Goal: Task Accomplishment & Management: Use online tool/utility

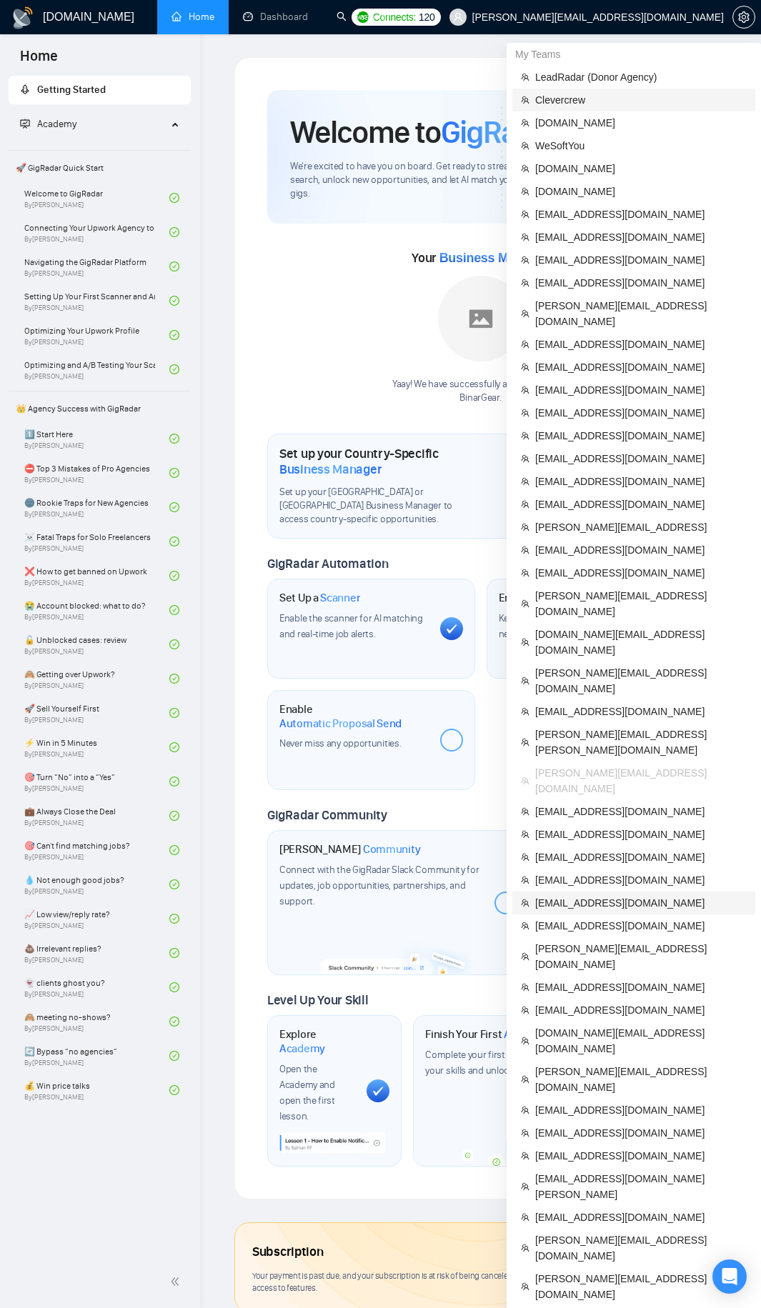
scroll to position [357, 0]
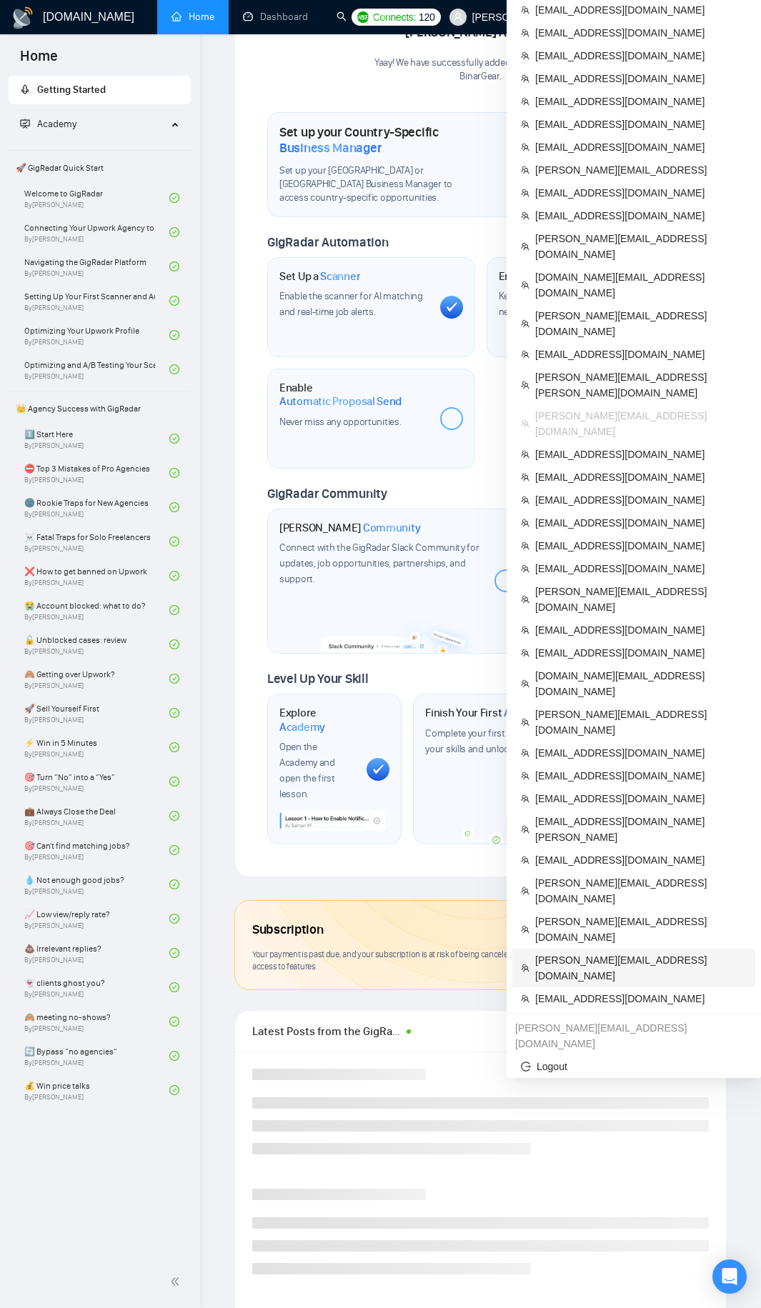
click at [582, 952] on span "[PERSON_NAME][EMAIL_ADDRESS][DOMAIN_NAME]" at bounding box center [640, 967] width 211 height 31
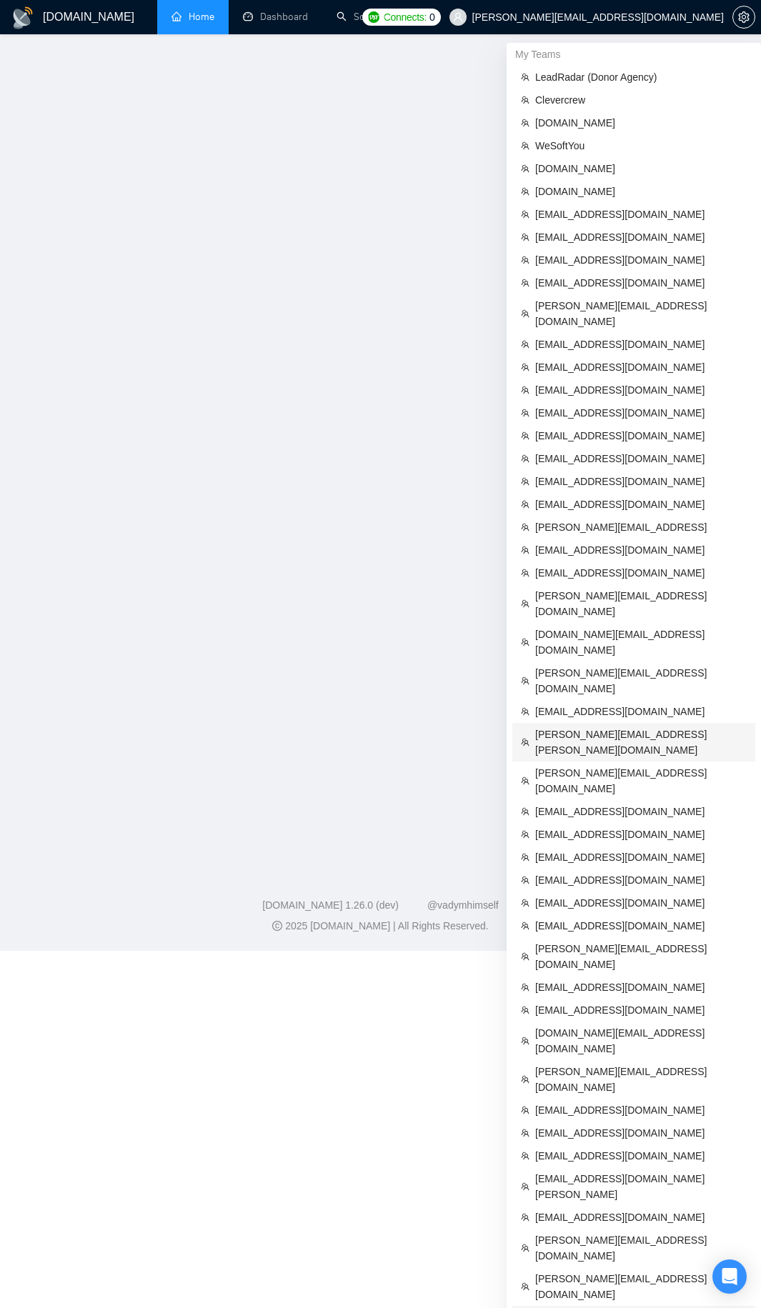
scroll to position [267, 0]
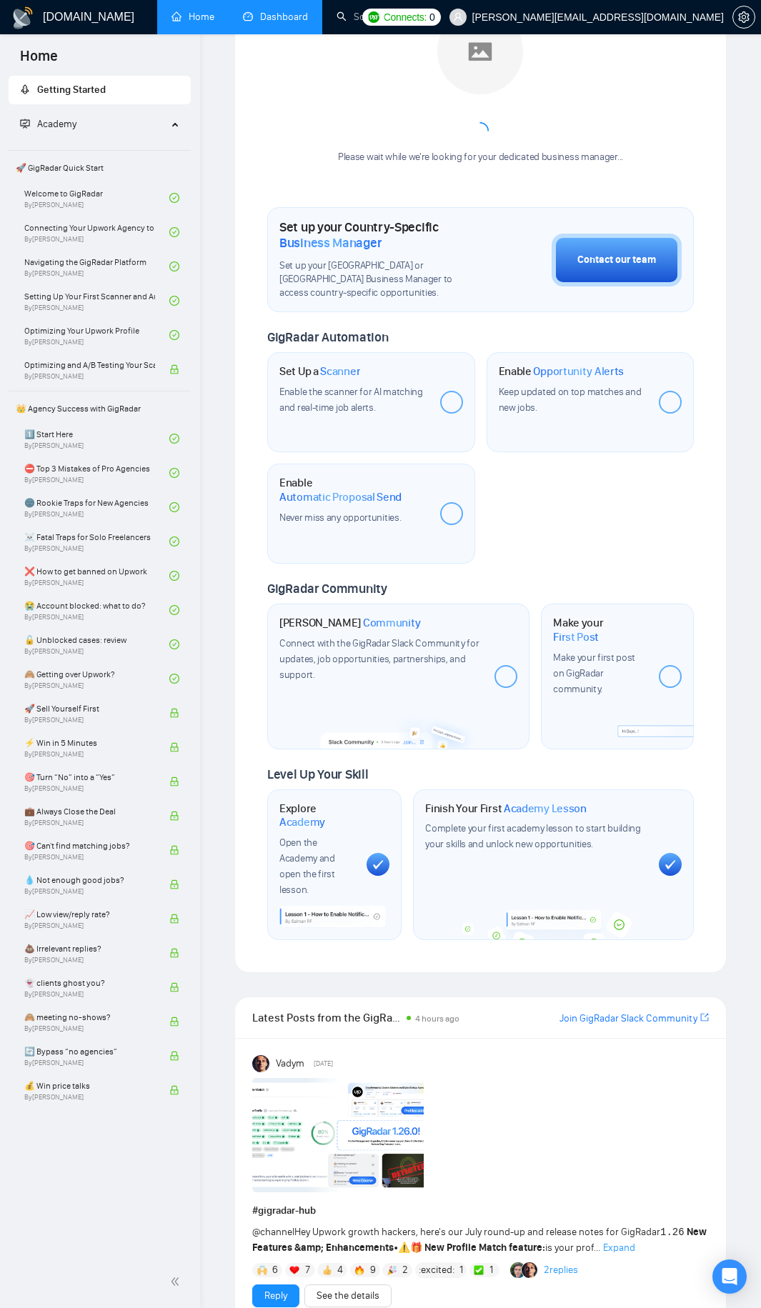
click at [308, 23] on link "Dashboard" at bounding box center [275, 17] width 65 height 12
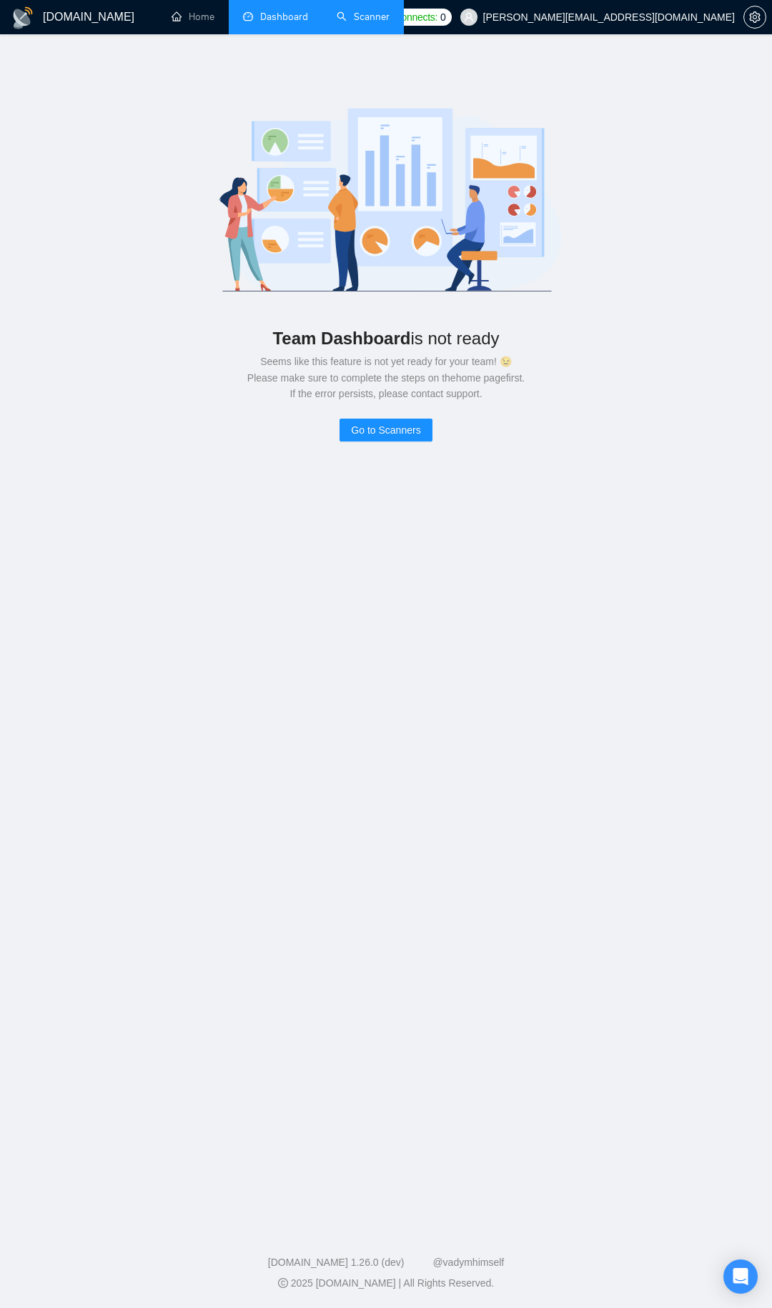
click at [357, 18] on link "Scanner" at bounding box center [362, 17] width 53 height 12
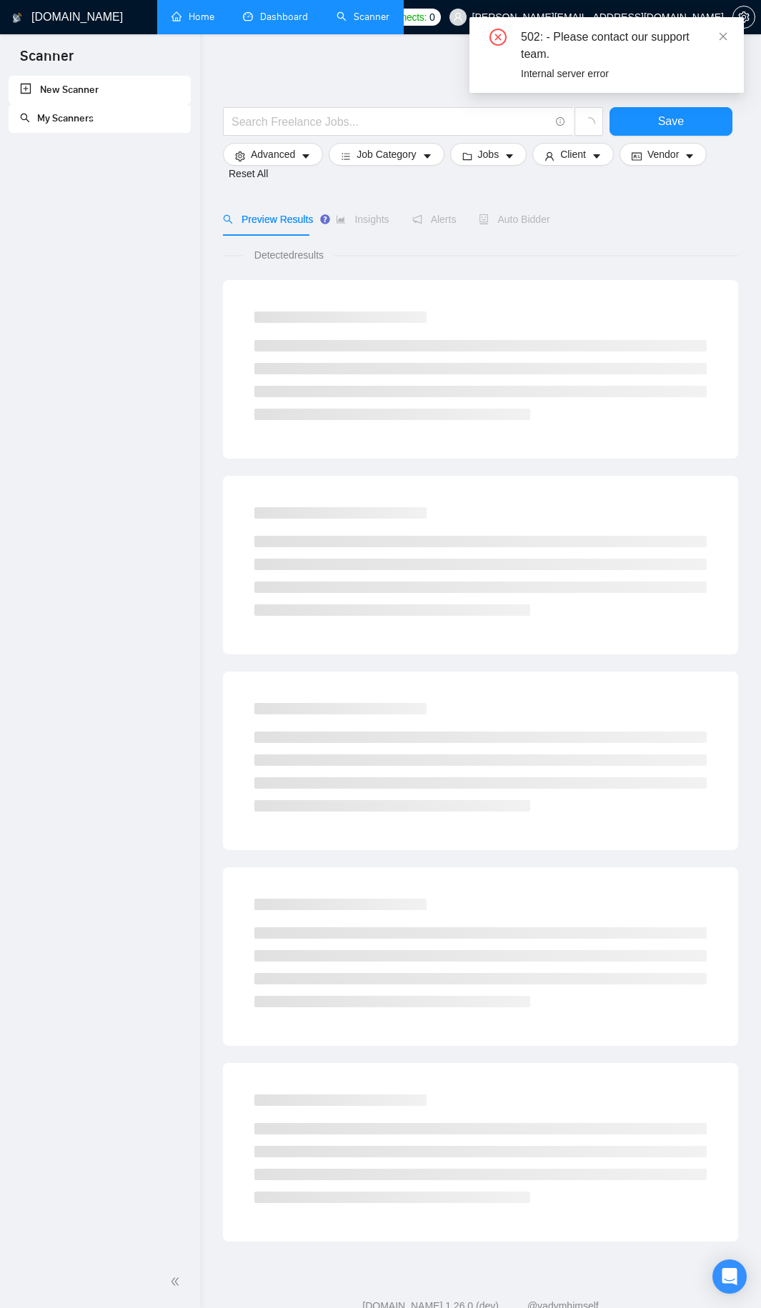
click at [214, 22] on link "Home" at bounding box center [192, 17] width 43 height 12
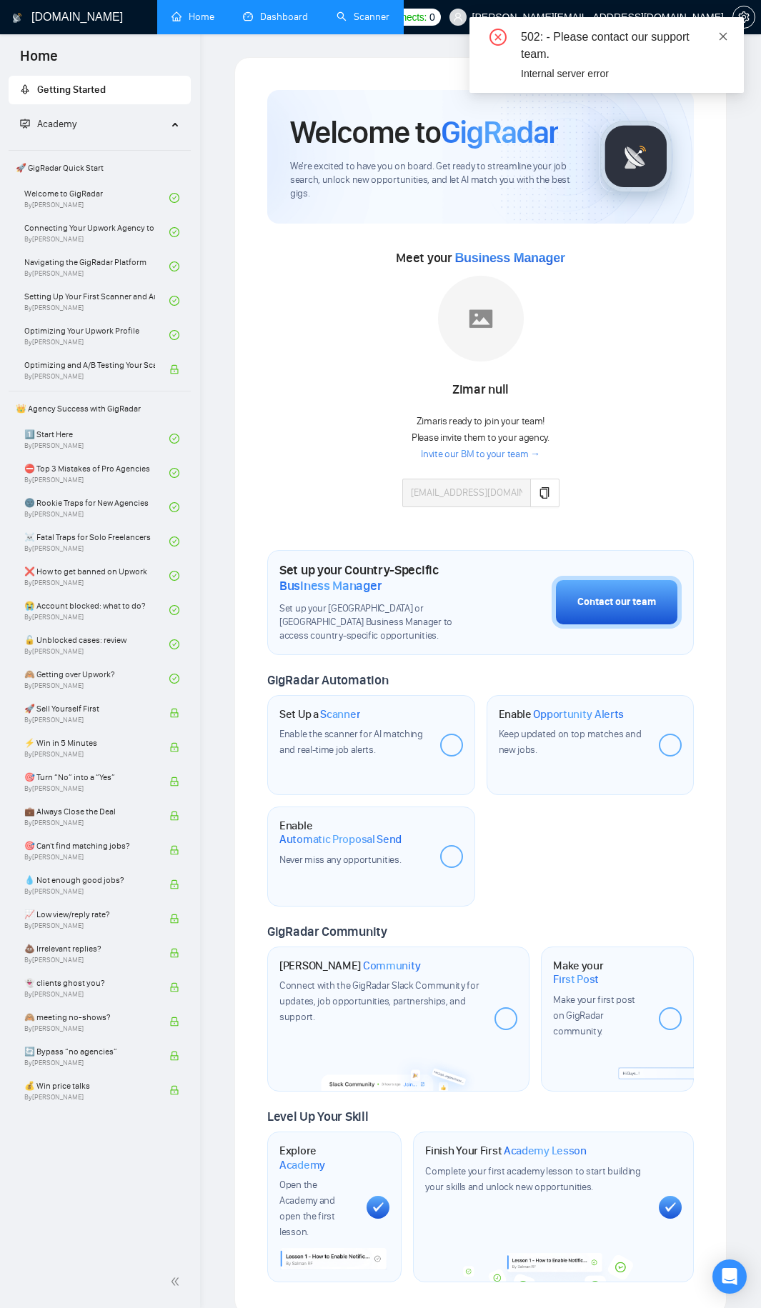
click at [727, 36] on icon "close" at bounding box center [723, 36] width 10 height 10
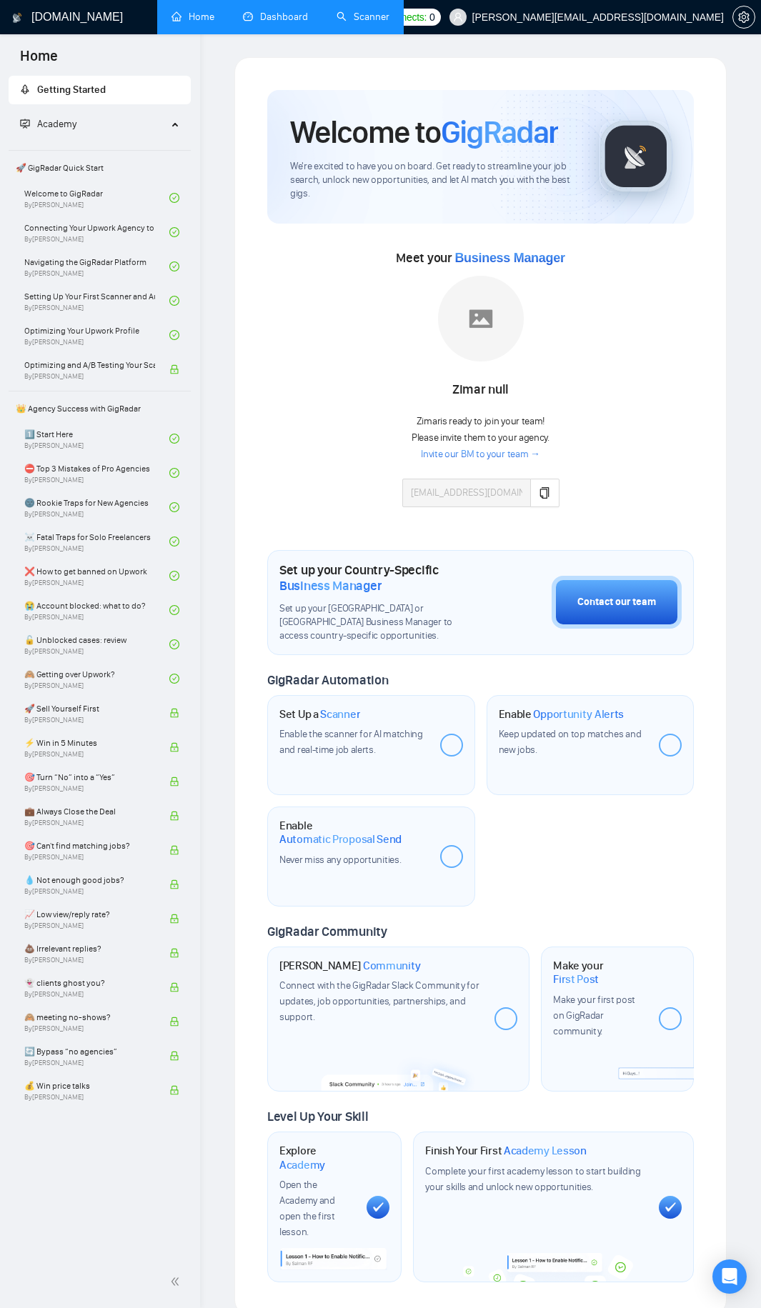
click at [274, 23] on link "Dashboard" at bounding box center [275, 17] width 65 height 12
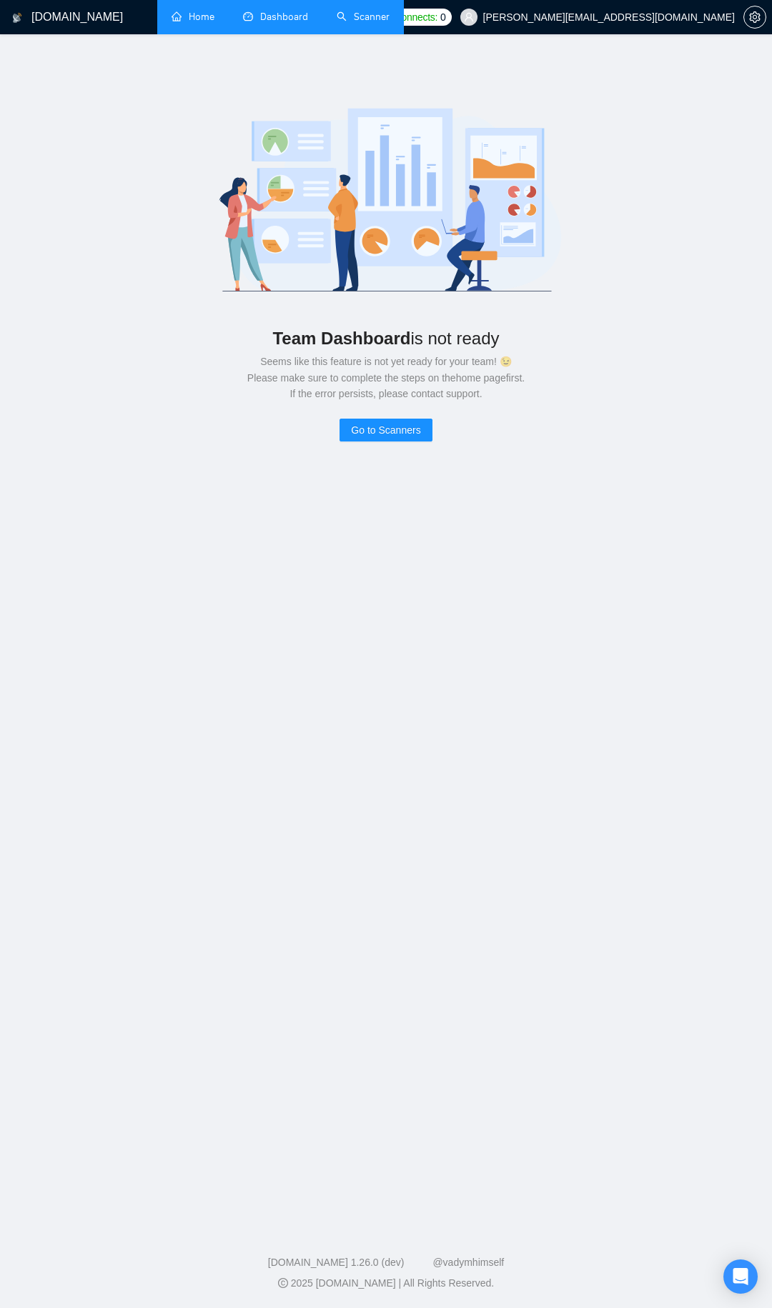
click at [214, 23] on link "Home" at bounding box center [192, 17] width 43 height 12
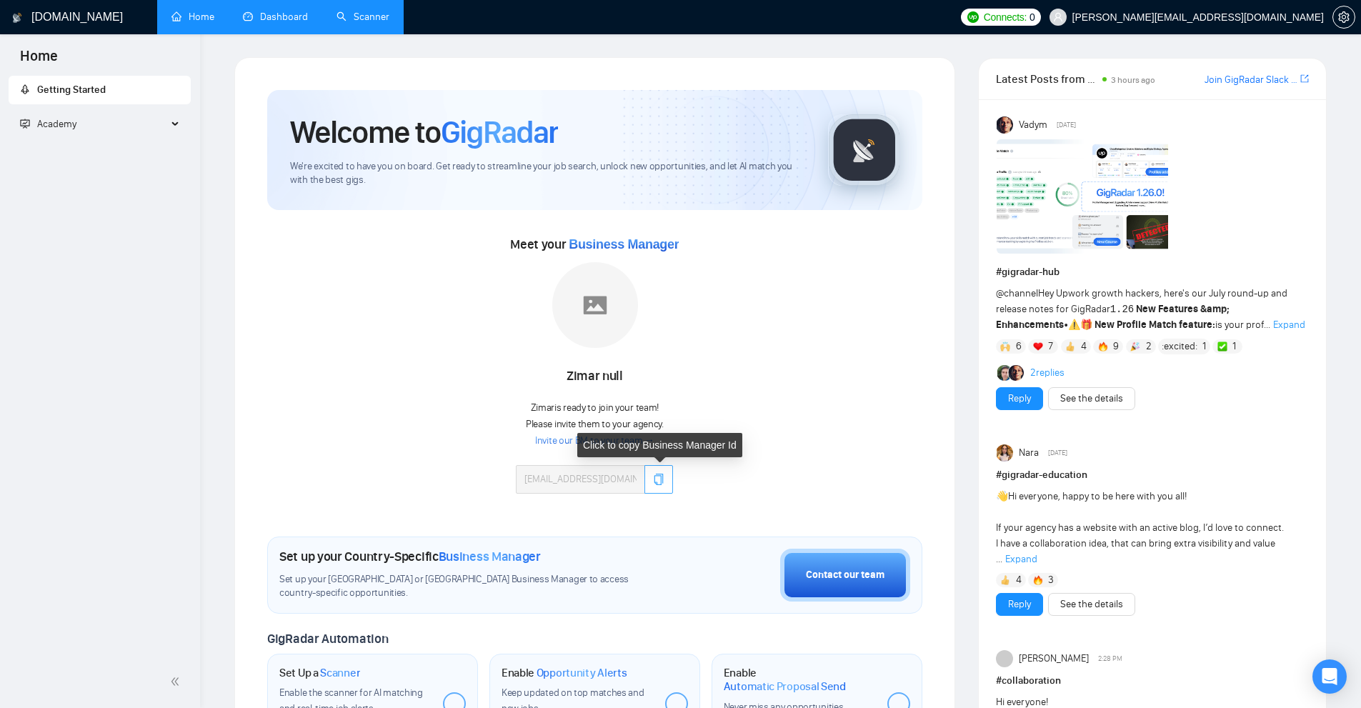
click at [654, 482] on icon "copy" at bounding box center [658, 479] width 11 height 11
click at [669, 482] on span "[EMAIL_ADDRESS][DOMAIN_NAME]" at bounding box center [594, 479] width 157 height 29
drag, startPoint x: 768, startPoint y: 455, endPoint x: 704, endPoint y: 454, distance: 63.6
click at [764, 456] on div "Meet your Business Manager [PERSON_NAME] [PERSON_NAME] is ready to join your te…" at bounding box center [594, 370] width 655 height 275
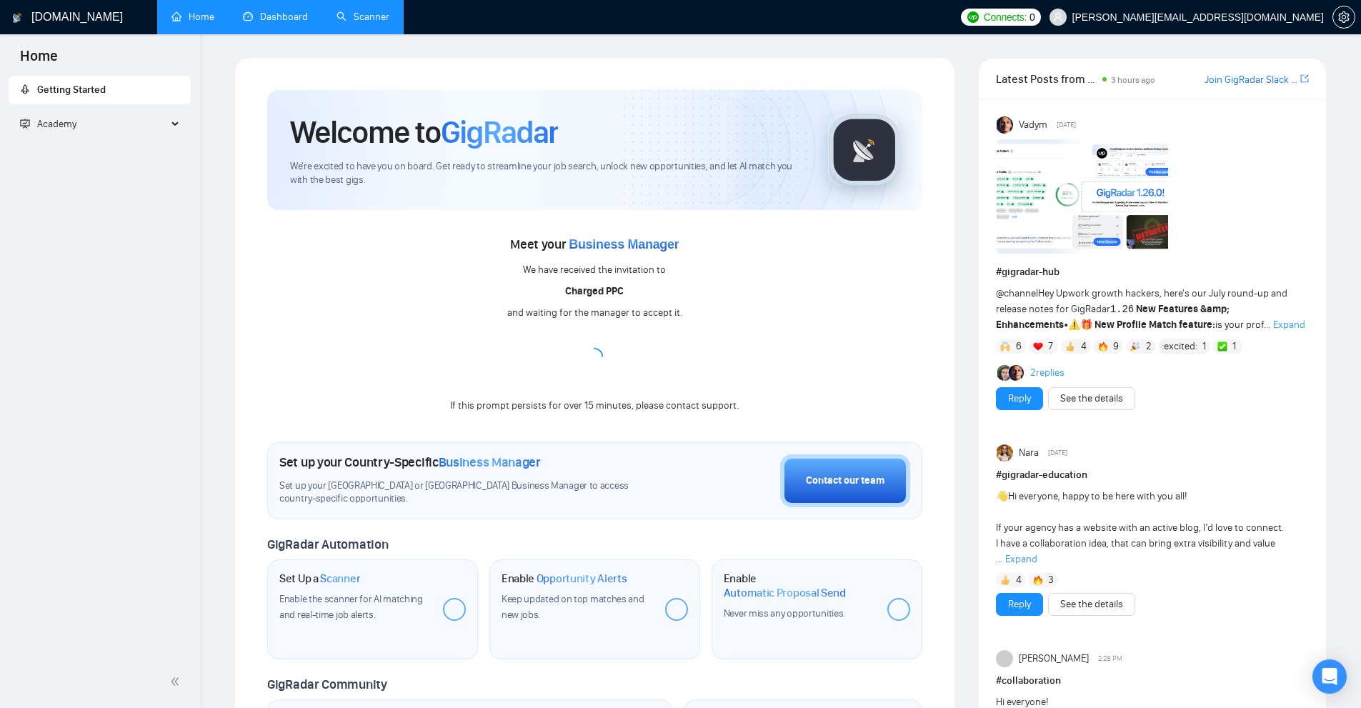
click at [699, 360] on div "Meet your Business Manager We have received the invitation to Charged PPC and w…" at bounding box center [594, 323] width 655 height 181
click at [771, 251] on div "Meet your Business Manager We have received the invitation to Charged PPC and w…" at bounding box center [594, 323] width 655 height 181
click at [171, 128] on div "Academy" at bounding box center [100, 124] width 183 height 29
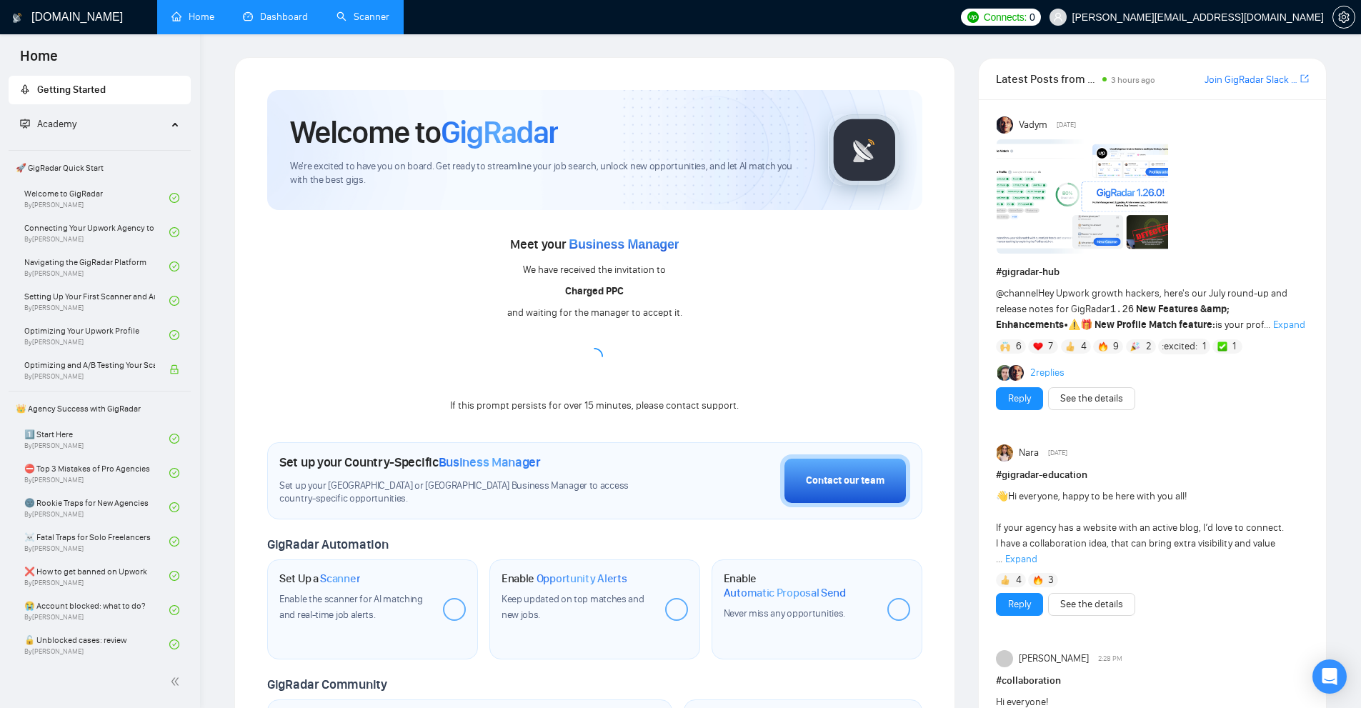
click at [771, 275] on div "Meet your Business Manager We have received the invitation to Charged PPC and w…" at bounding box center [594, 323] width 655 height 181
click at [771, 304] on strong "New Features &amp; Enhancements" at bounding box center [1113, 317] width 234 height 28
click at [31, 166] on span "🚀 GigRadar Quick Start" at bounding box center [99, 168] width 179 height 29
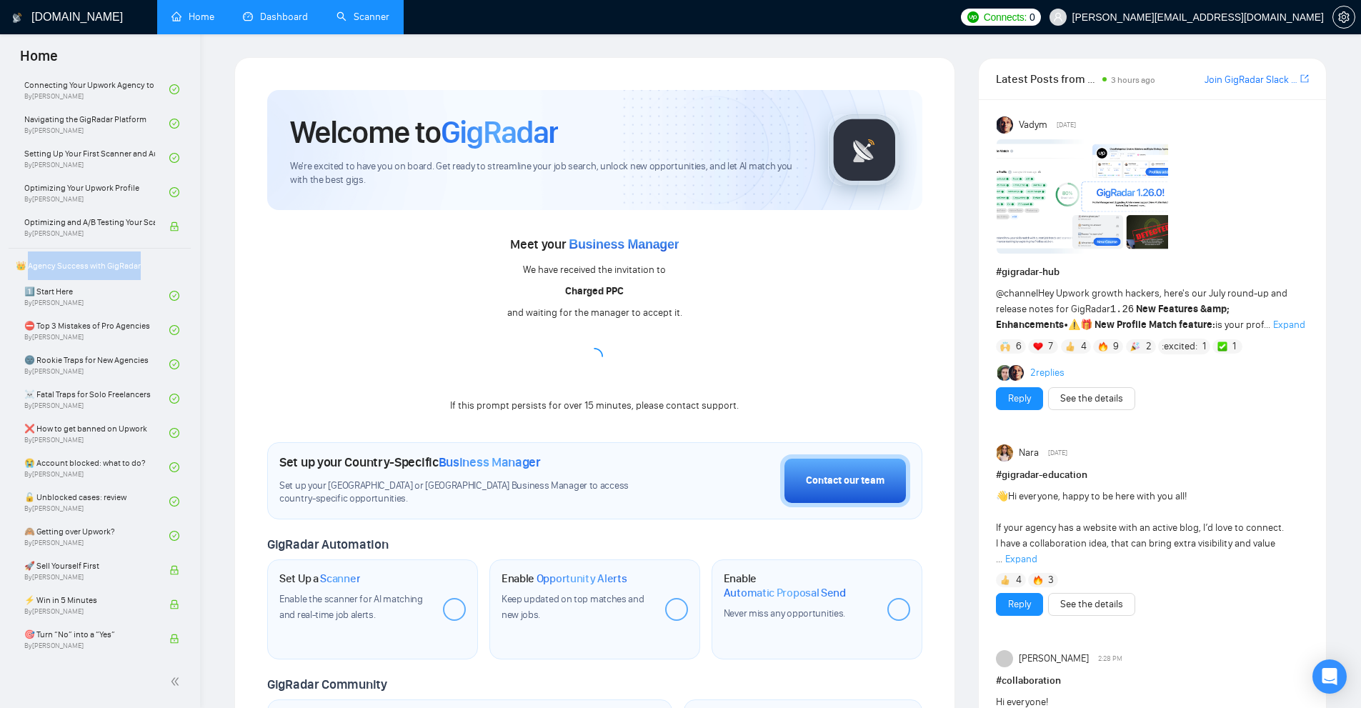
drag, startPoint x: 29, startPoint y: 266, endPoint x: 154, endPoint y: 265, distance: 125.0
click at [154, 265] on span "👑 Agency Success with GigRadar" at bounding box center [99, 265] width 179 height 29
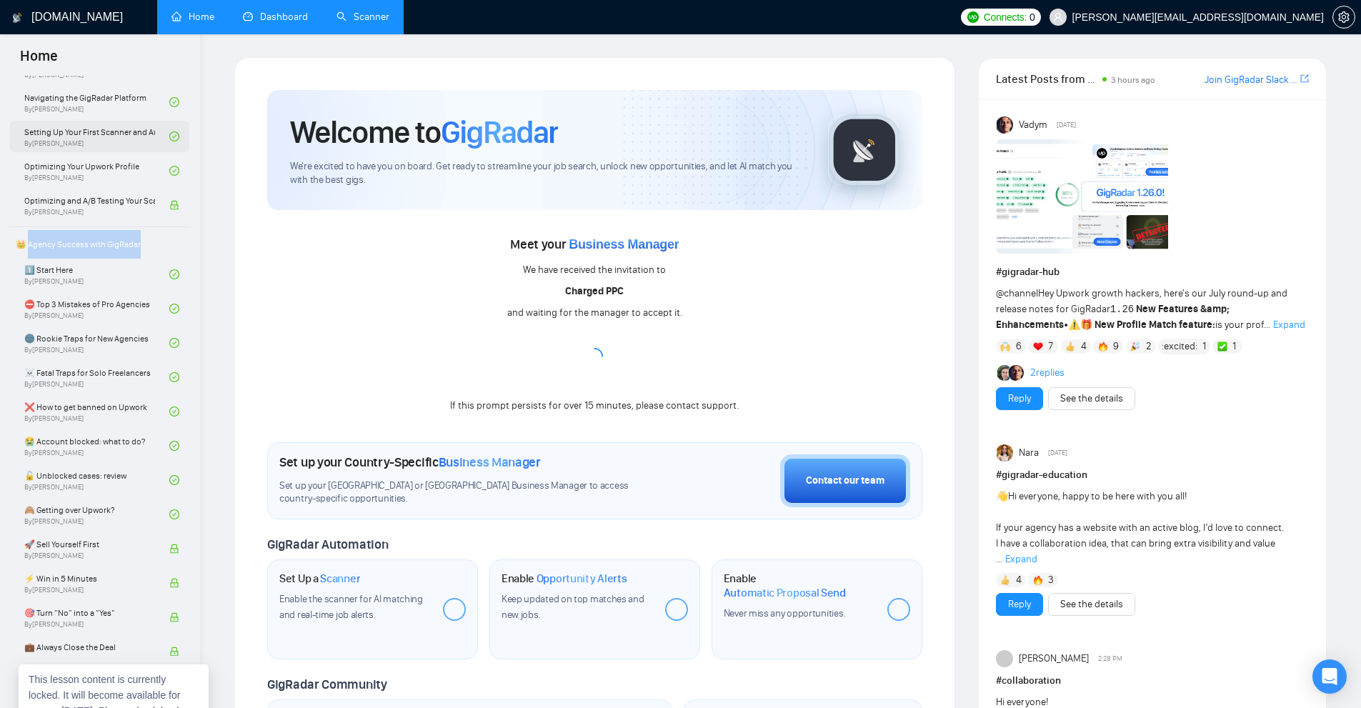
scroll to position [0, 0]
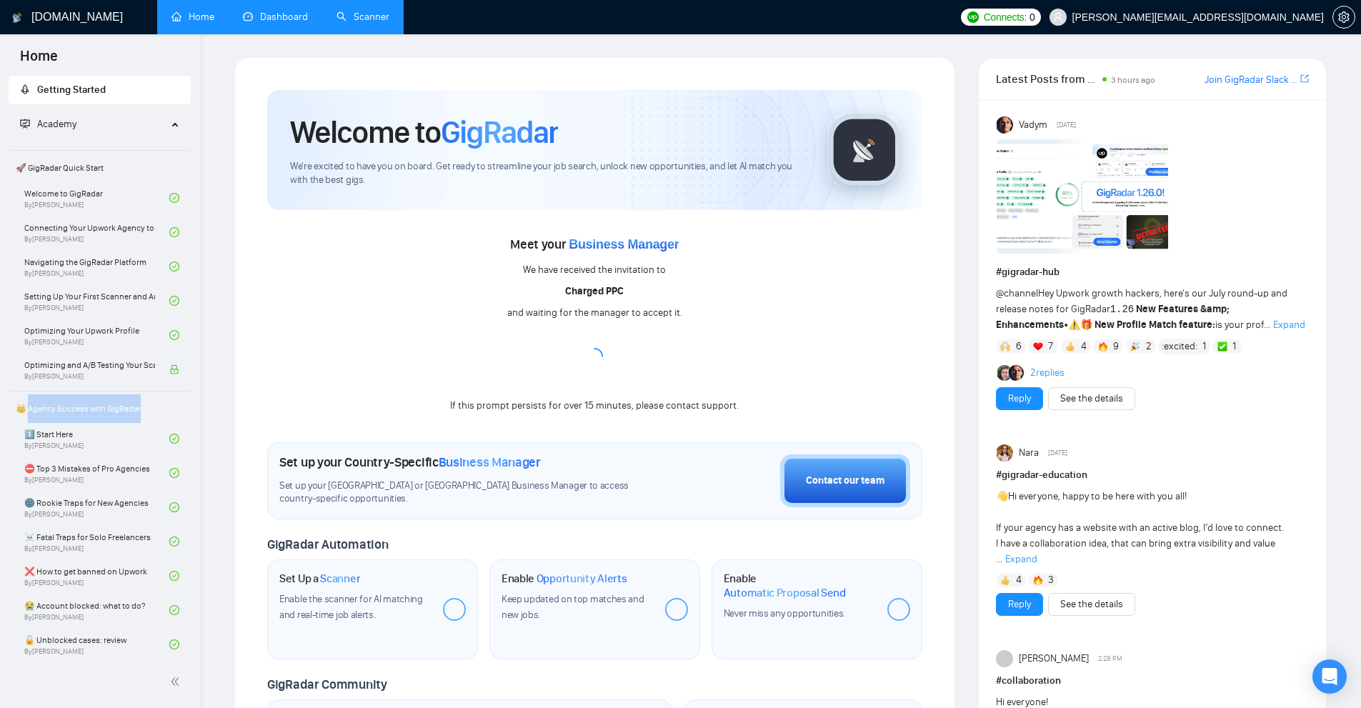
click at [371, 21] on link "Scanner" at bounding box center [362, 17] width 53 height 12
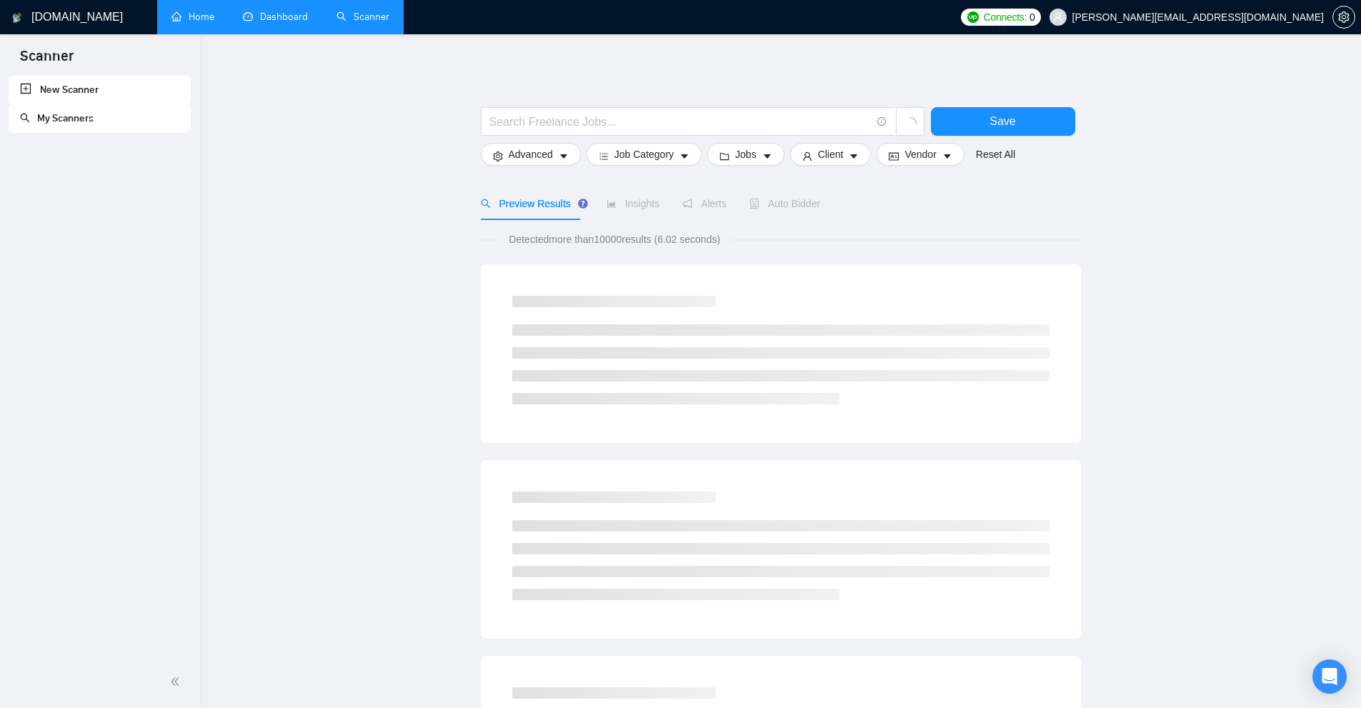
click at [344, 121] on main "Save Advanced Job Category Jobs Client Vendor Reset All Preview Results Insight…" at bounding box center [780, 658] width 1115 height 1203
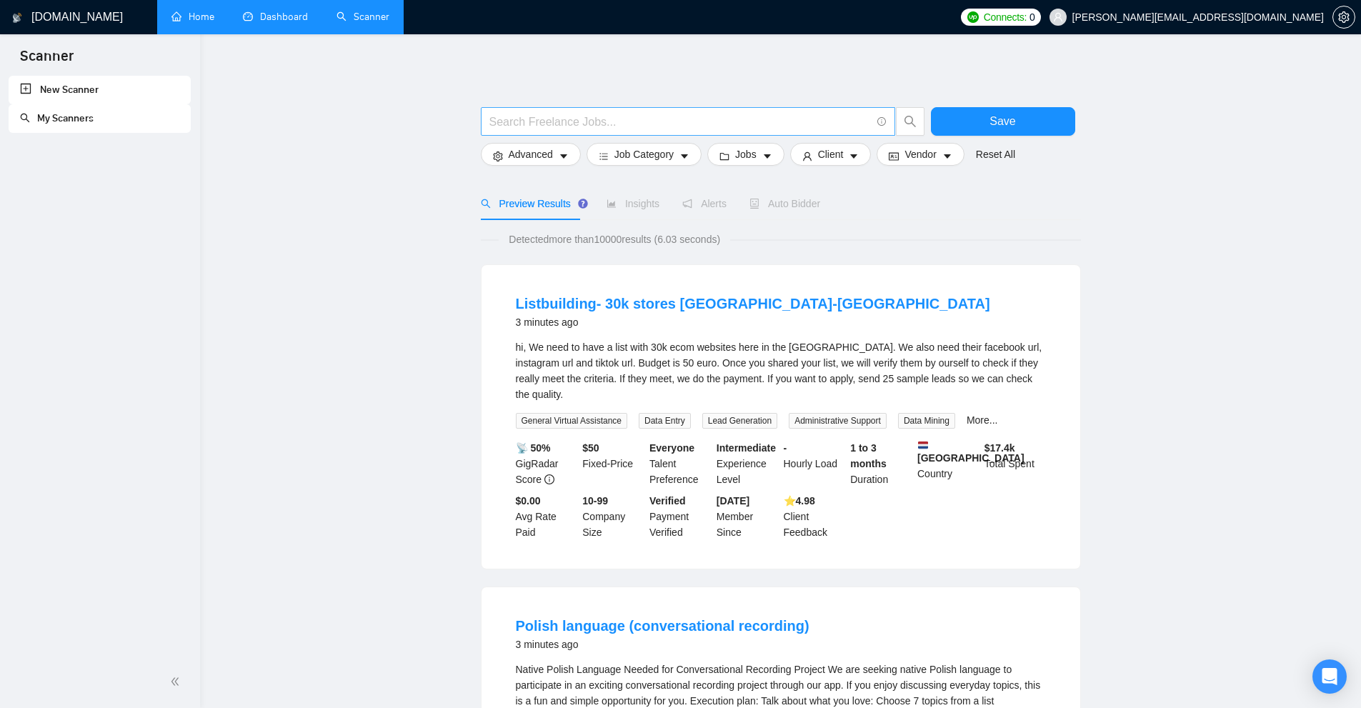
click at [698, 121] on input "text" at bounding box center [679, 122] width 381 height 18
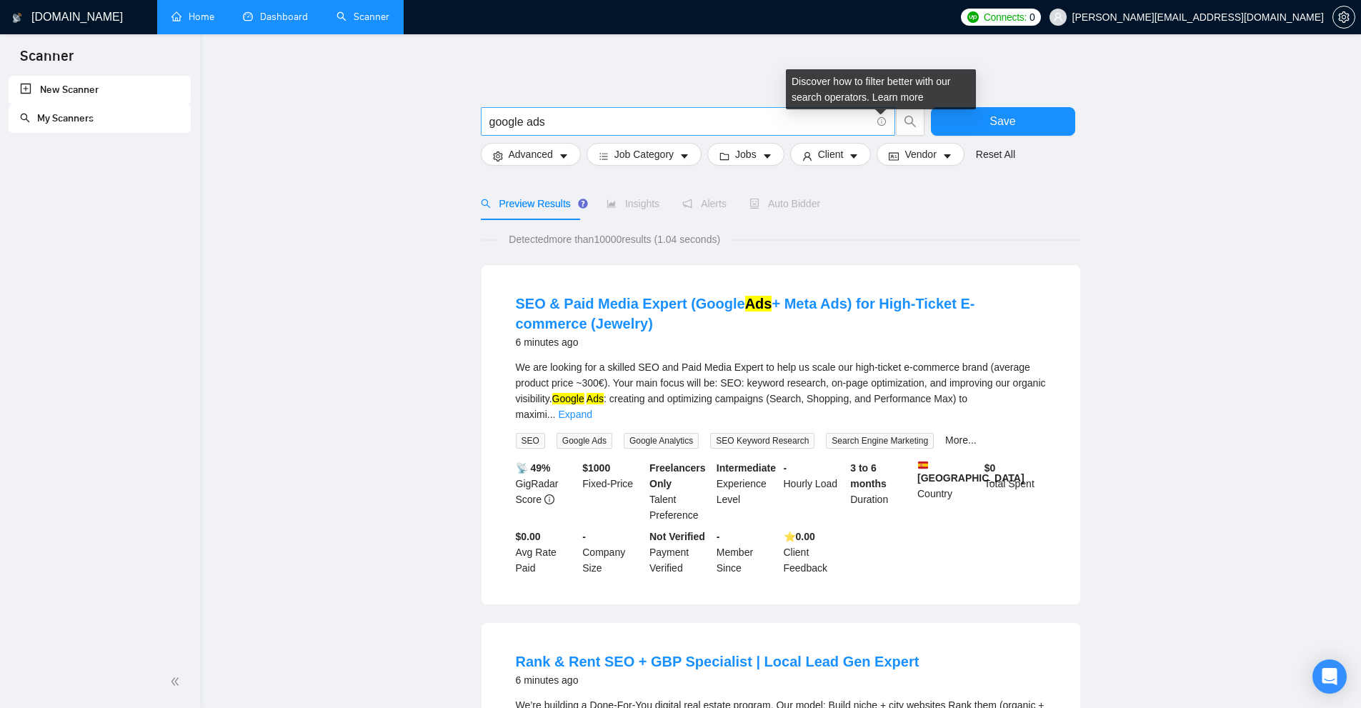
click at [771, 123] on icon "info-circle" at bounding box center [881, 121] width 9 height 9
click at [626, 113] on input "google ads" at bounding box center [679, 122] width 381 height 18
click at [588, 94] on div at bounding box center [781, 100] width 600 height 14
click at [771, 119] on input "google ads" at bounding box center [679, 122] width 381 height 18
click at [771, 97] on link "Learn more" at bounding box center [897, 96] width 51 height 11
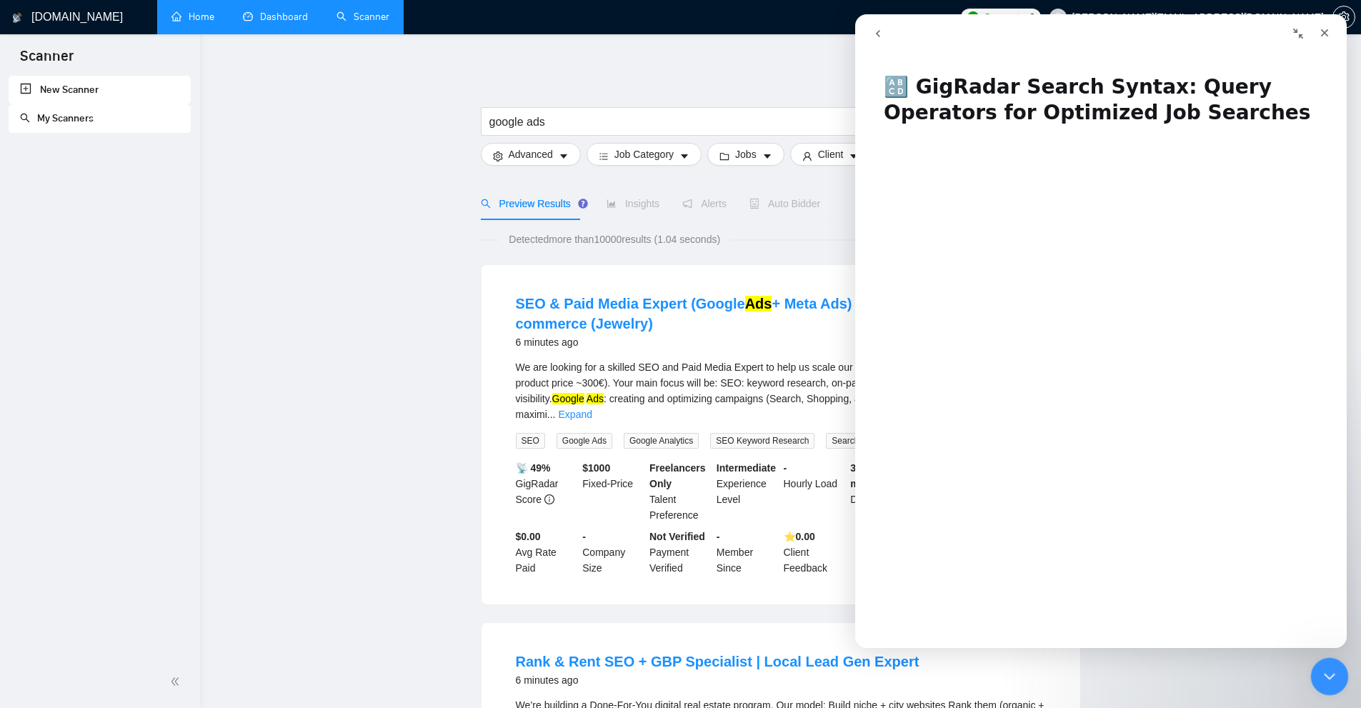
click at [771, 677] on icon "Close Intercom Messenger" at bounding box center [1327, 674] width 17 height 17
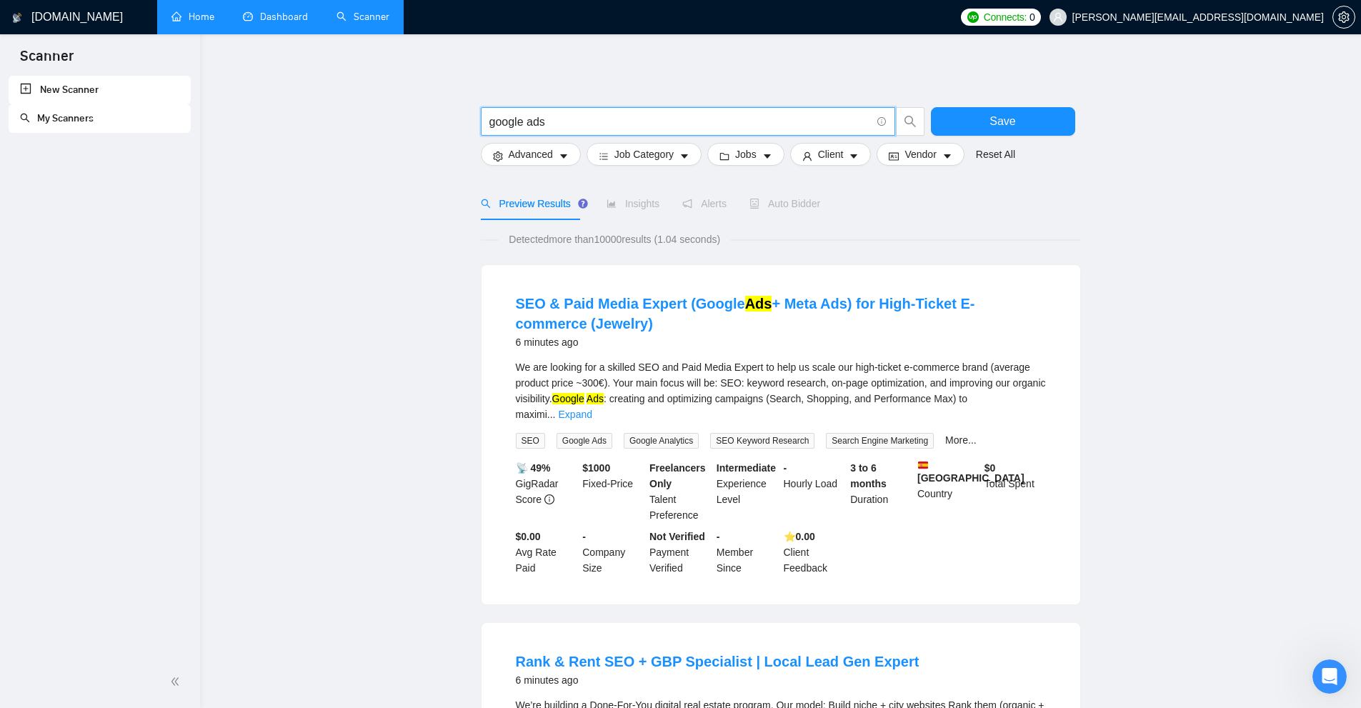
drag, startPoint x: 570, startPoint y: 121, endPoint x: 514, endPoint y: 117, distance: 55.9
click at [498, 109] on span "google ads" at bounding box center [688, 121] width 414 height 29
click at [514, 117] on input "google ads" at bounding box center [679, 122] width 381 height 18
click at [504, 121] on input "google ads" at bounding box center [679, 122] width 381 height 18
drag, startPoint x: 504, startPoint y: 121, endPoint x: 593, endPoint y: 121, distance: 89.3
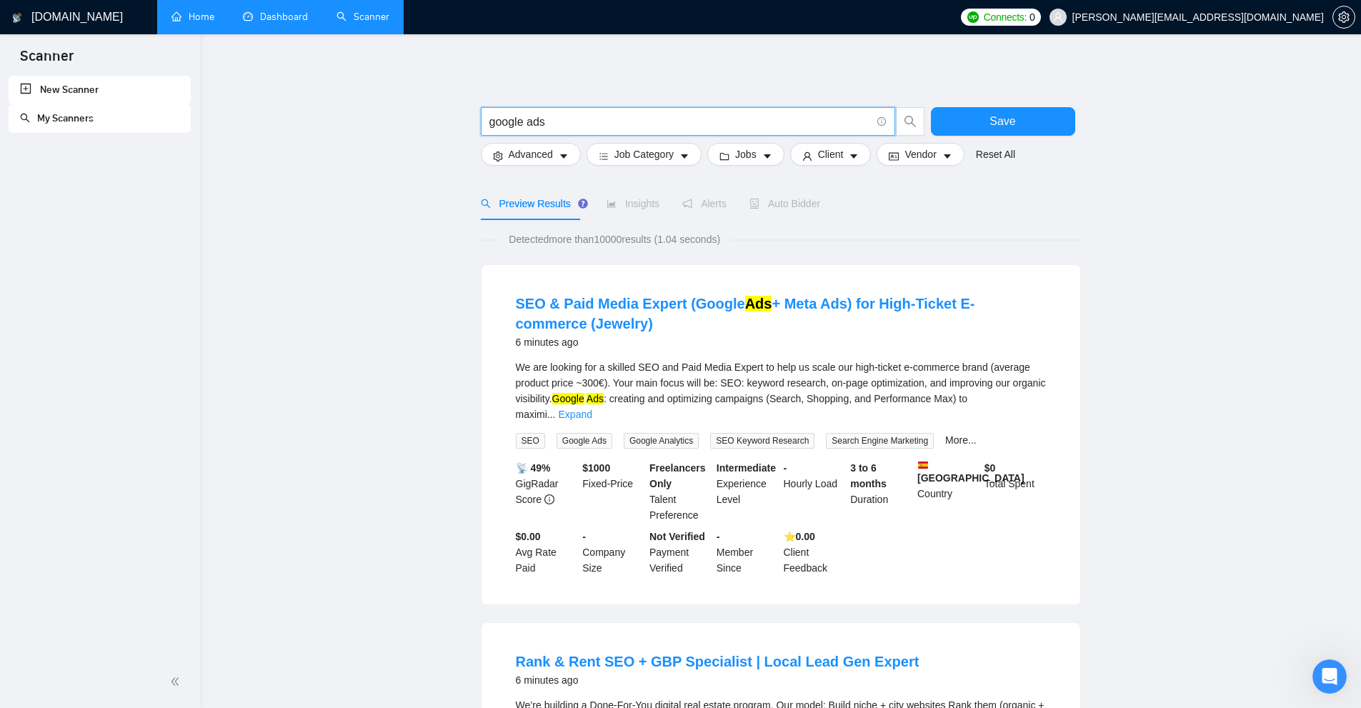
click at [593, 121] on input "google ads" at bounding box center [679, 122] width 381 height 18
click at [527, 123] on input "google ads" at bounding box center [679, 122] width 381 height 18
click at [497, 122] on input "google ads" at bounding box center [679, 122] width 381 height 18
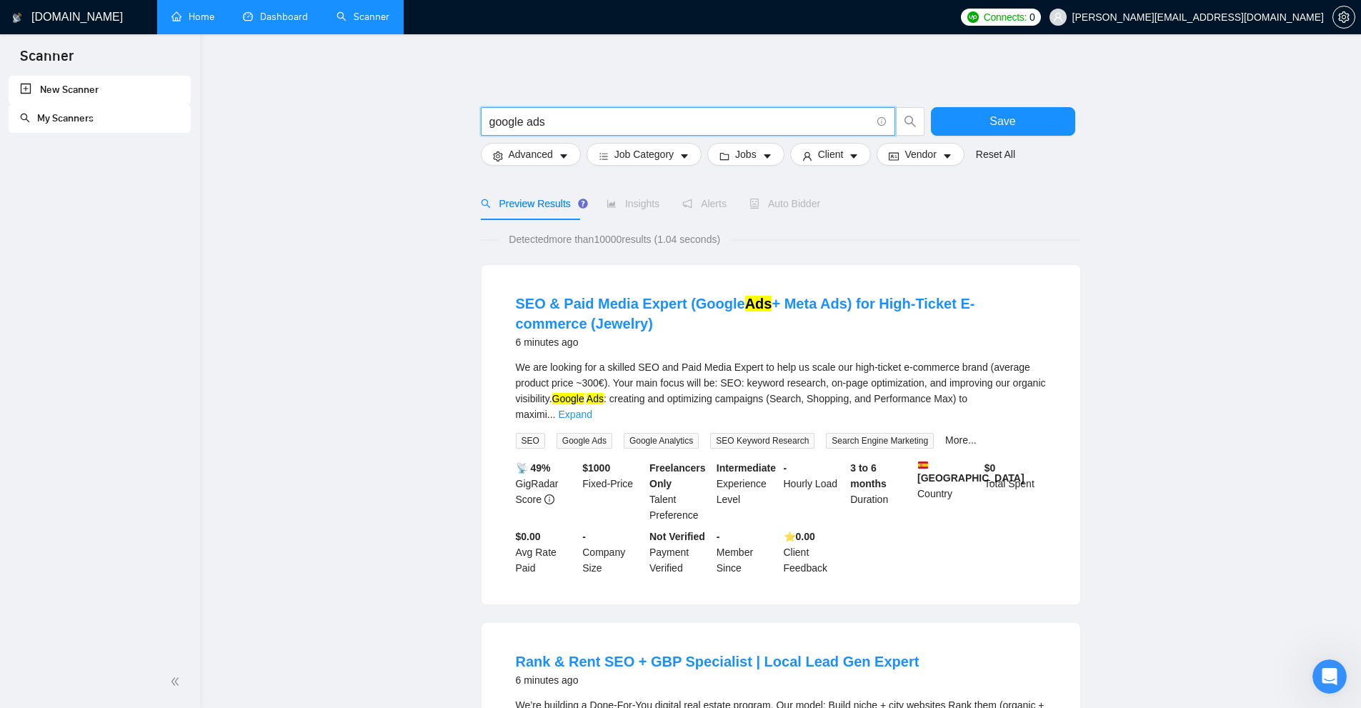
drag, startPoint x: 497, startPoint y: 122, endPoint x: 520, endPoint y: 122, distance: 22.9
click at [510, 122] on input "google ads" at bounding box center [679, 122] width 381 height 18
click at [563, 120] on input "google ads" at bounding box center [679, 122] width 381 height 18
drag, startPoint x: 496, startPoint y: 122, endPoint x: 524, endPoint y: 121, distance: 27.9
click at [524, 121] on input "google ads" at bounding box center [679, 122] width 381 height 18
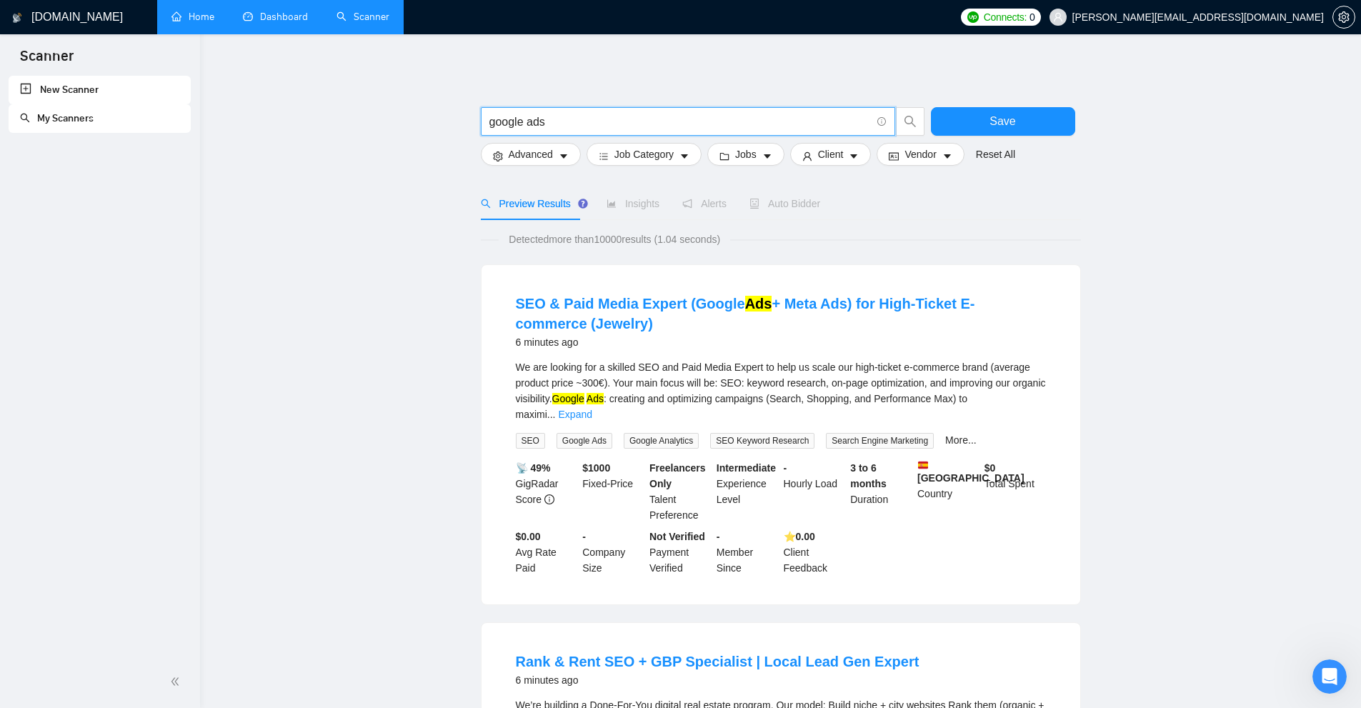
click at [542, 121] on input "google ads" at bounding box center [679, 122] width 381 height 18
drag, startPoint x: 526, startPoint y: 119, endPoint x: 455, endPoint y: 127, distance: 71.2
click at [528, 119] on input "google ads" at bounding box center [679, 122] width 381 height 18
click at [771, 406] on div "We are looking for a skilled SEO and Paid Media Expert to help us scale our hig…" at bounding box center [781, 390] width 530 height 63
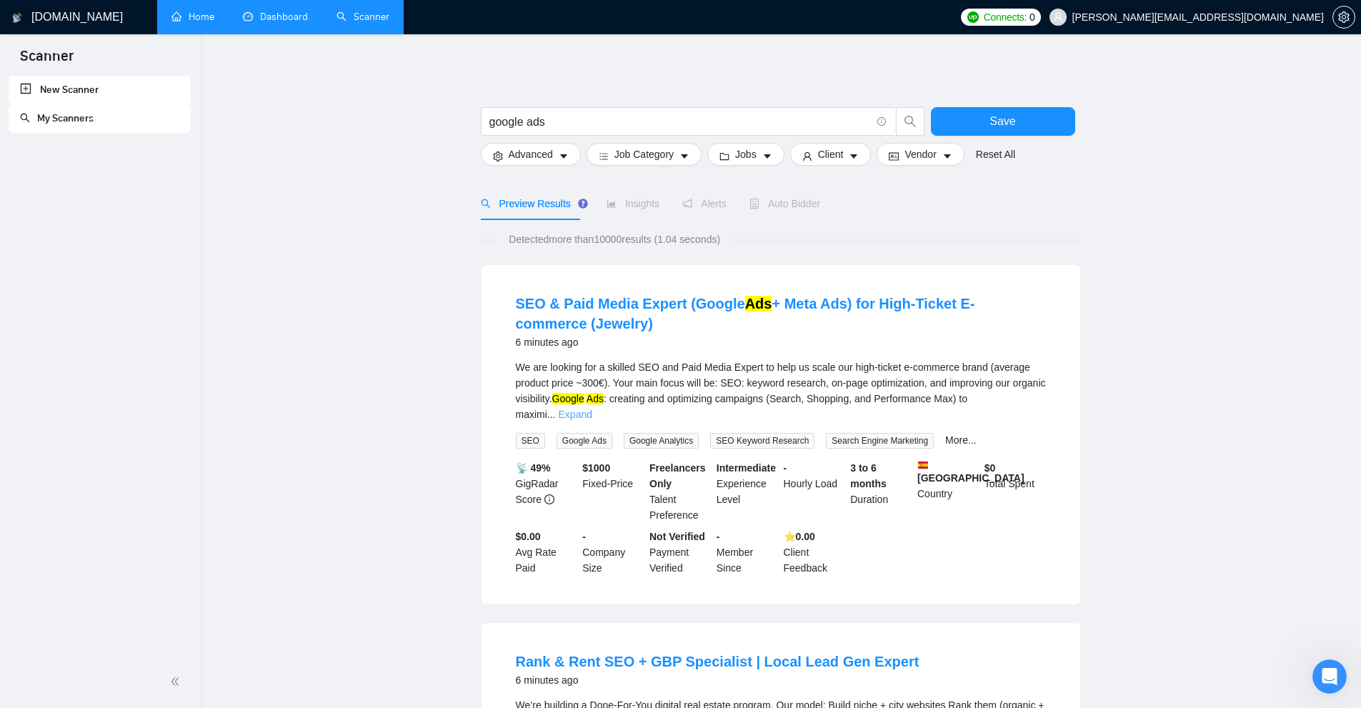
click at [592, 409] on link "Expand" at bounding box center [576, 414] width 34 height 11
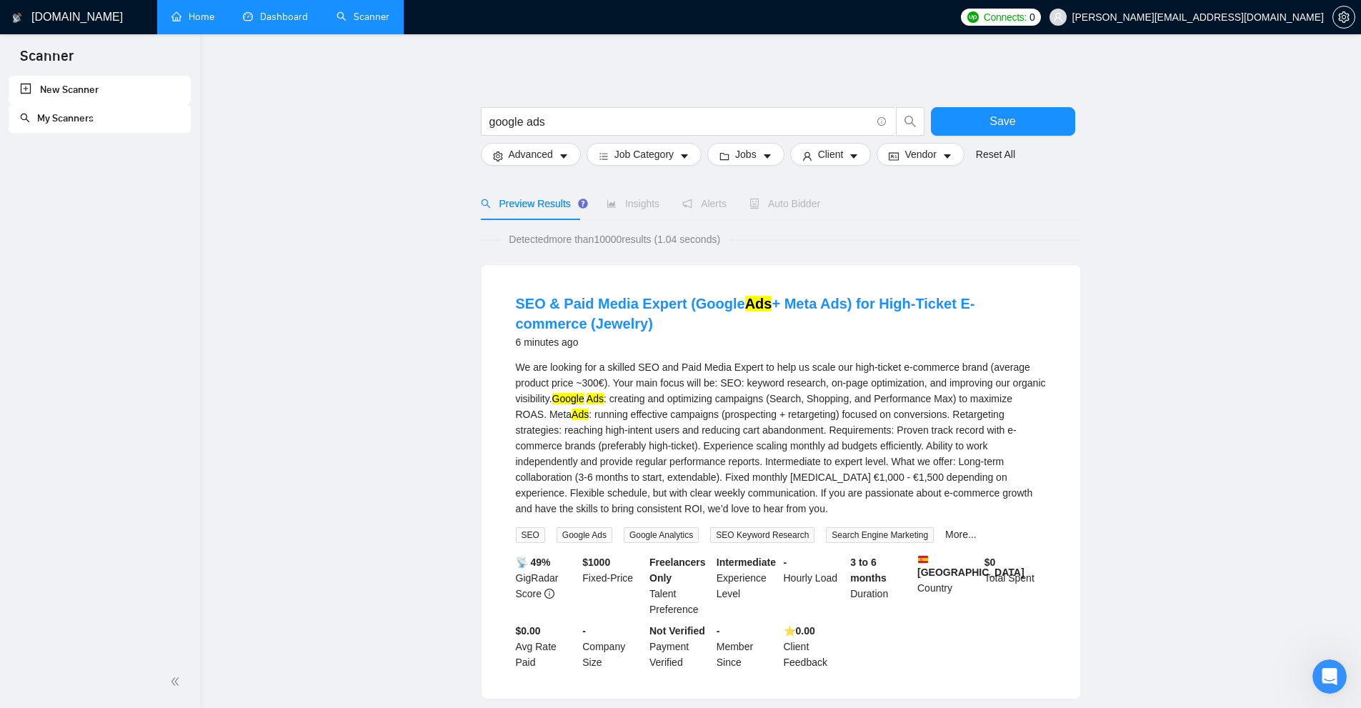
drag, startPoint x: 505, startPoint y: 294, endPoint x: 617, endPoint y: 316, distance: 114.5
click at [617, 316] on div "SEO & Paid Media Expert (Google Ads + Meta Ads) for High-Ticket E-commerce (Jew…" at bounding box center [781, 482] width 599 height 434
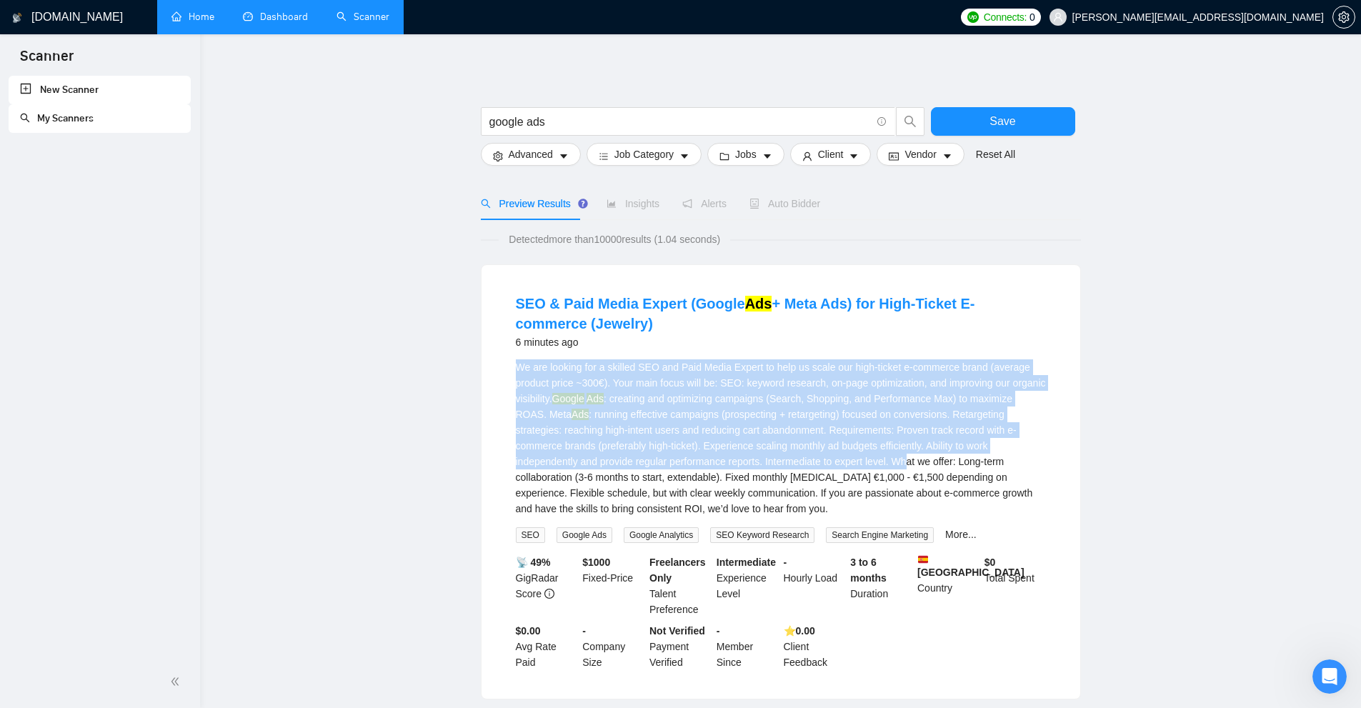
drag, startPoint x: 747, startPoint y: 446, endPoint x: 812, endPoint y: 465, distance: 67.8
click at [771, 467] on li "SEO & Paid Media Expert (Google Ads + Meta Ads) for High-Ticket E-commerce (Jew…" at bounding box center [781, 481] width 564 height 399
click at [771, 464] on div "We are looking for a skilled SEO and Paid Media Expert to help us scale our hig…" at bounding box center [781, 437] width 530 height 157
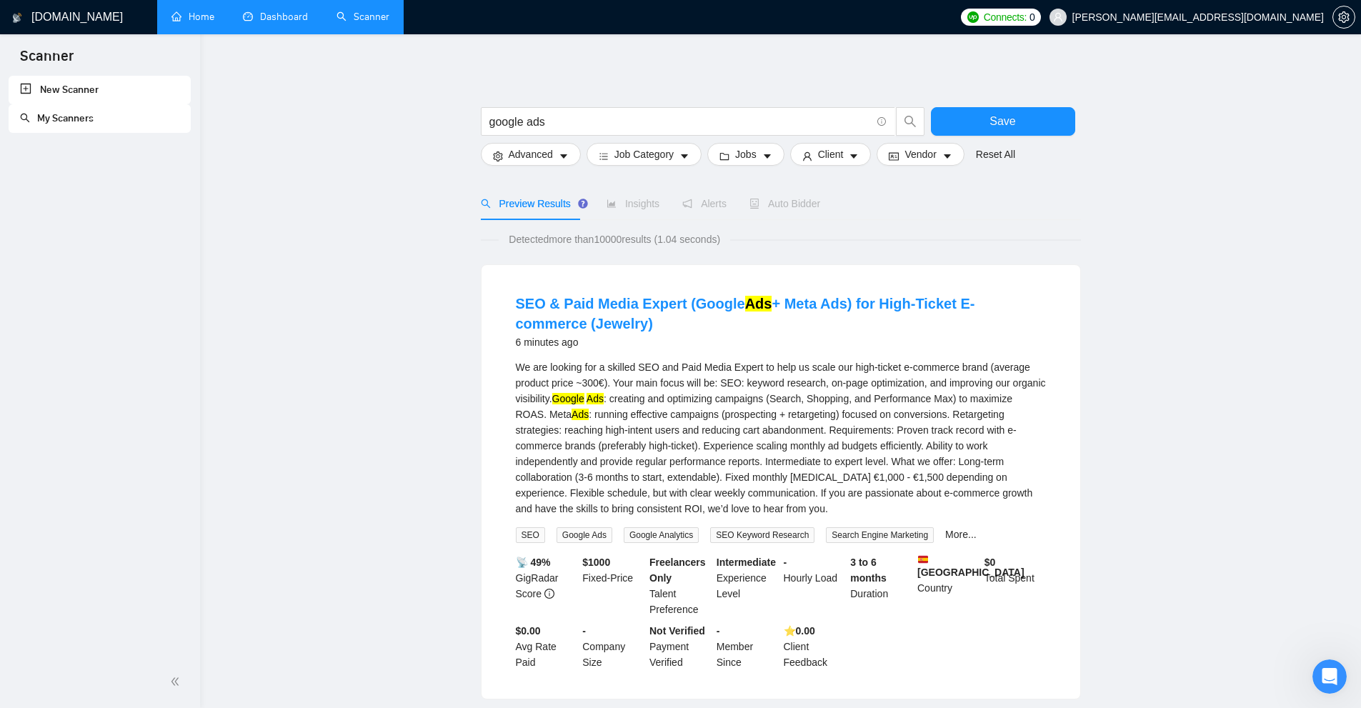
click at [771, 449] on div "We are looking for a skilled SEO and Paid Media Expert to help us scale our hig…" at bounding box center [781, 437] width 530 height 157
drag, startPoint x: 742, startPoint y: 291, endPoint x: 764, endPoint y: 291, distance: 22.1
click at [764, 291] on li "SEO & Paid Media Expert (Google Ads + Meta Ads) for High-Ticket E-commerce (Jew…" at bounding box center [781, 481] width 564 height 399
drag, startPoint x: 670, startPoint y: 471, endPoint x: 579, endPoint y: 450, distance: 93.8
click at [669, 471] on div "We are looking for a skilled SEO and Paid Media Expert to help us scale our hig…" at bounding box center [781, 437] width 530 height 157
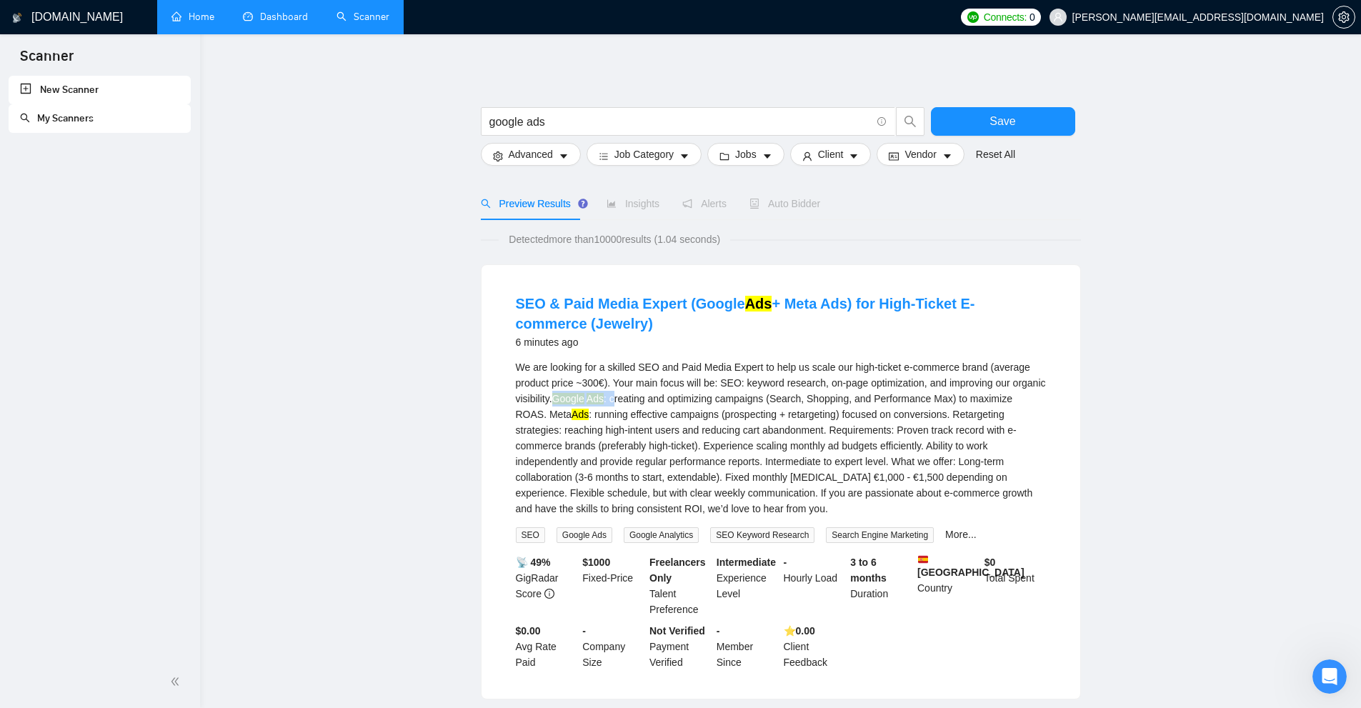
drag, startPoint x: 555, startPoint y: 399, endPoint x: 617, endPoint y: 398, distance: 62.2
click at [617, 398] on div "We are looking for a skilled SEO and Paid Media Expert to help us scale our hig…" at bounding box center [781, 437] width 530 height 157
click at [568, 449] on div "We are looking for a skilled SEO and Paid Media Expert to help us scale our hig…" at bounding box center [781, 437] width 530 height 157
drag, startPoint x: 542, startPoint y: 413, endPoint x: 552, endPoint y: 412, distance: 10.0
click at [572, 412] on mark "Ads" at bounding box center [580, 414] width 17 height 11
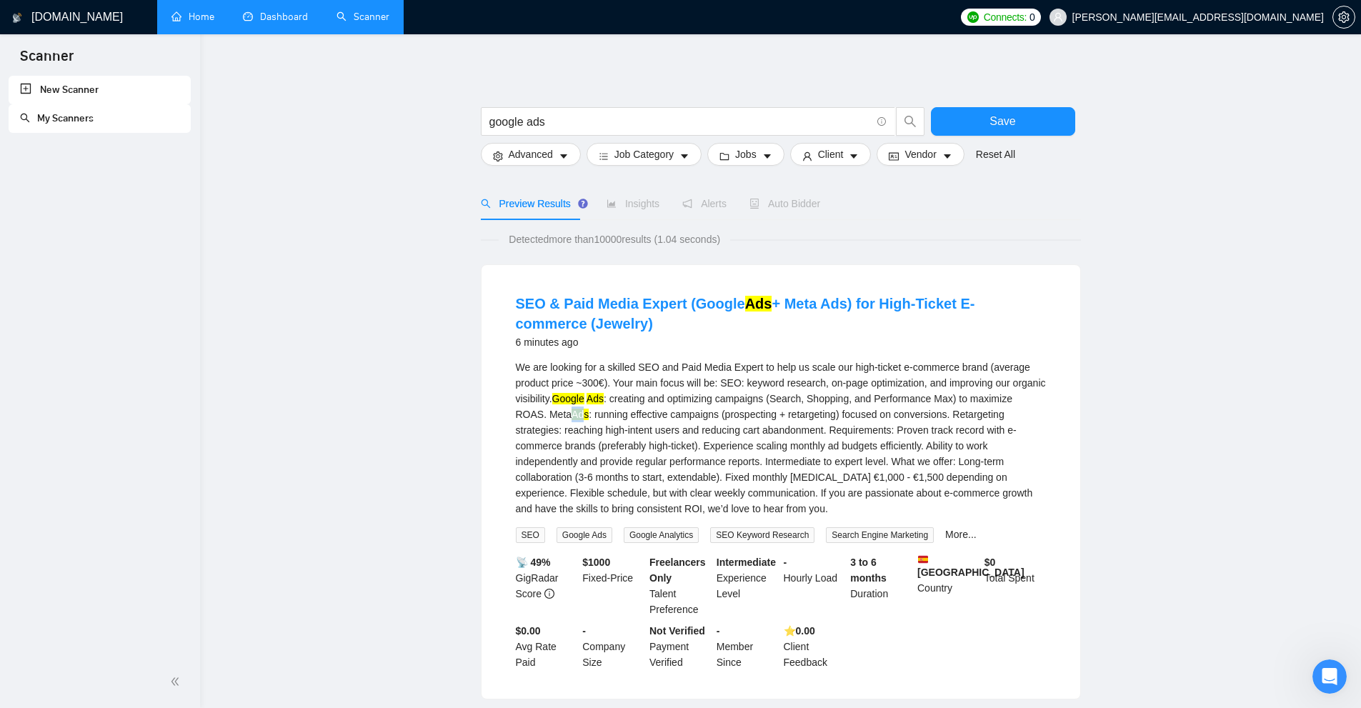
click at [572, 412] on mark "Ads" at bounding box center [580, 414] width 17 height 11
drag, startPoint x: 559, startPoint y: 414, endPoint x: 558, endPoint y: 421, distance: 7.3
click at [558, 421] on li "SEO & Paid Media Expert (Google Ads + Meta Ads) for High-Ticket E-commerce (Jew…" at bounding box center [781, 481] width 564 height 399
drag, startPoint x: 558, startPoint y: 421, endPoint x: 644, endPoint y: 455, distance: 92.3
click at [558, 422] on div "We are looking for a skilled SEO and Paid Media Expert to help us scale our hig…" at bounding box center [781, 437] width 530 height 157
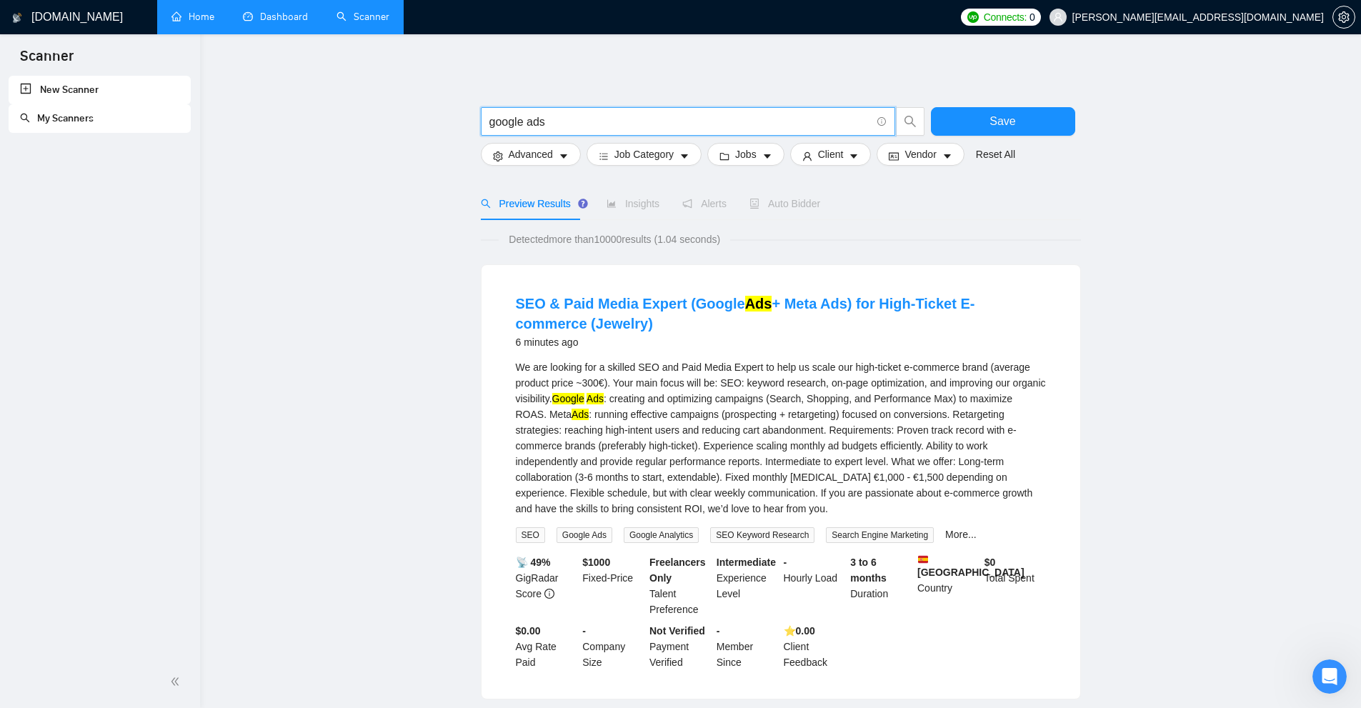
click at [525, 124] on input "google ads" at bounding box center [679, 122] width 381 height 18
click at [671, 462] on div "We are looking for a skilled SEO and Paid Media Expert to help us scale our hig…" at bounding box center [781, 437] width 530 height 157
click at [527, 121] on input "google ads" at bounding box center [679, 122] width 381 height 18
click at [550, 119] on input "google ads" at bounding box center [679, 122] width 381 height 18
click at [522, 125] on input "google ads" at bounding box center [679, 122] width 381 height 18
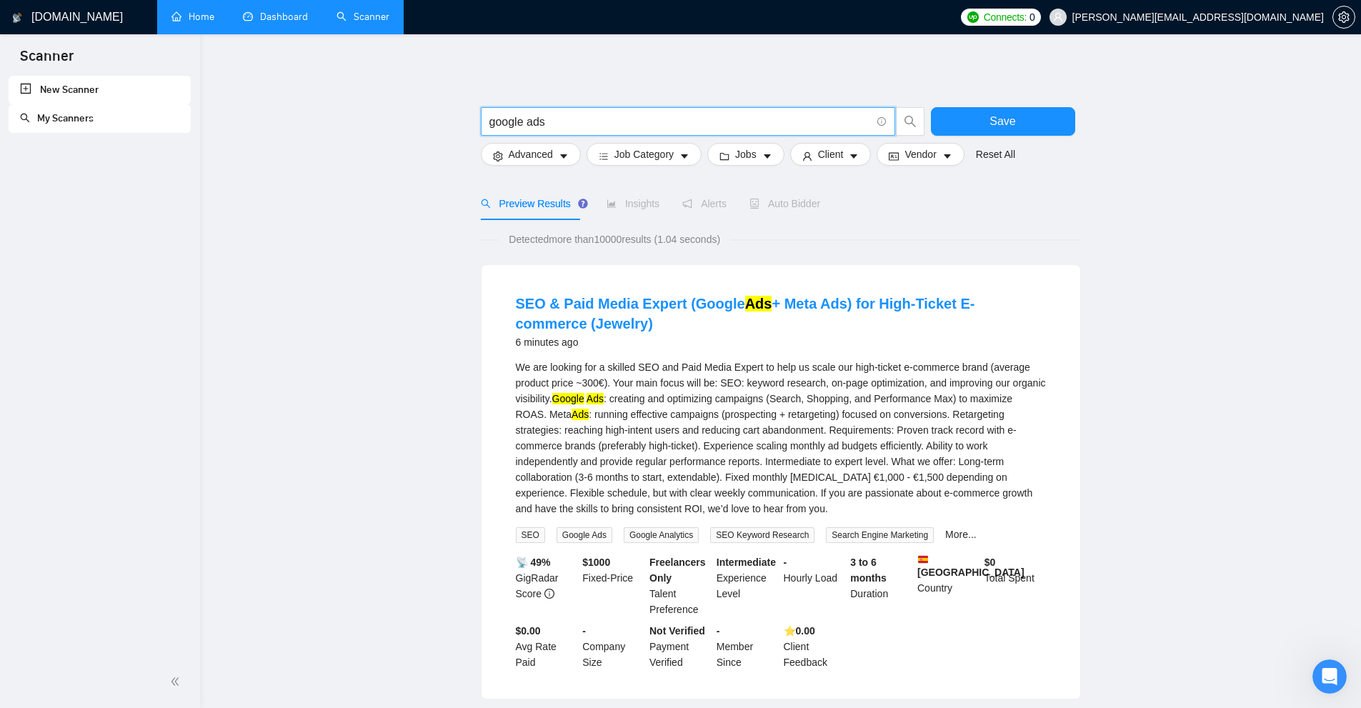
click at [507, 121] on input "google ads" at bounding box center [679, 122] width 381 height 18
click at [495, 126] on input "google ads" at bounding box center [679, 122] width 381 height 18
click at [536, 121] on input "google ads" at bounding box center [679, 122] width 381 height 18
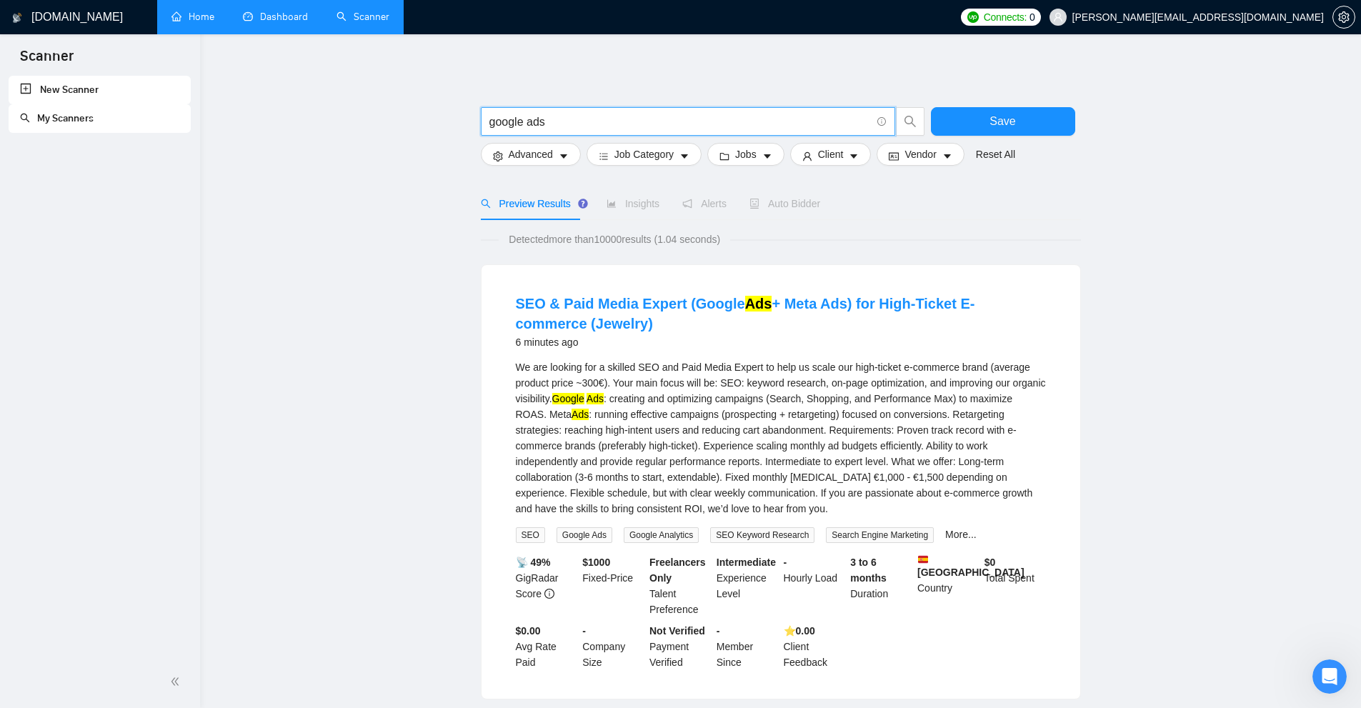
click at [580, 123] on input "google ads" at bounding box center [679, 122] width 381 height 18
drag, startPoint x: 577, startPoint y: 126, endPoint x: 364, endPoint y: 121, distance: 213.7
click at [559, 111] on span ""google ads"" at bounding box center [688, 121] width 414 height 29
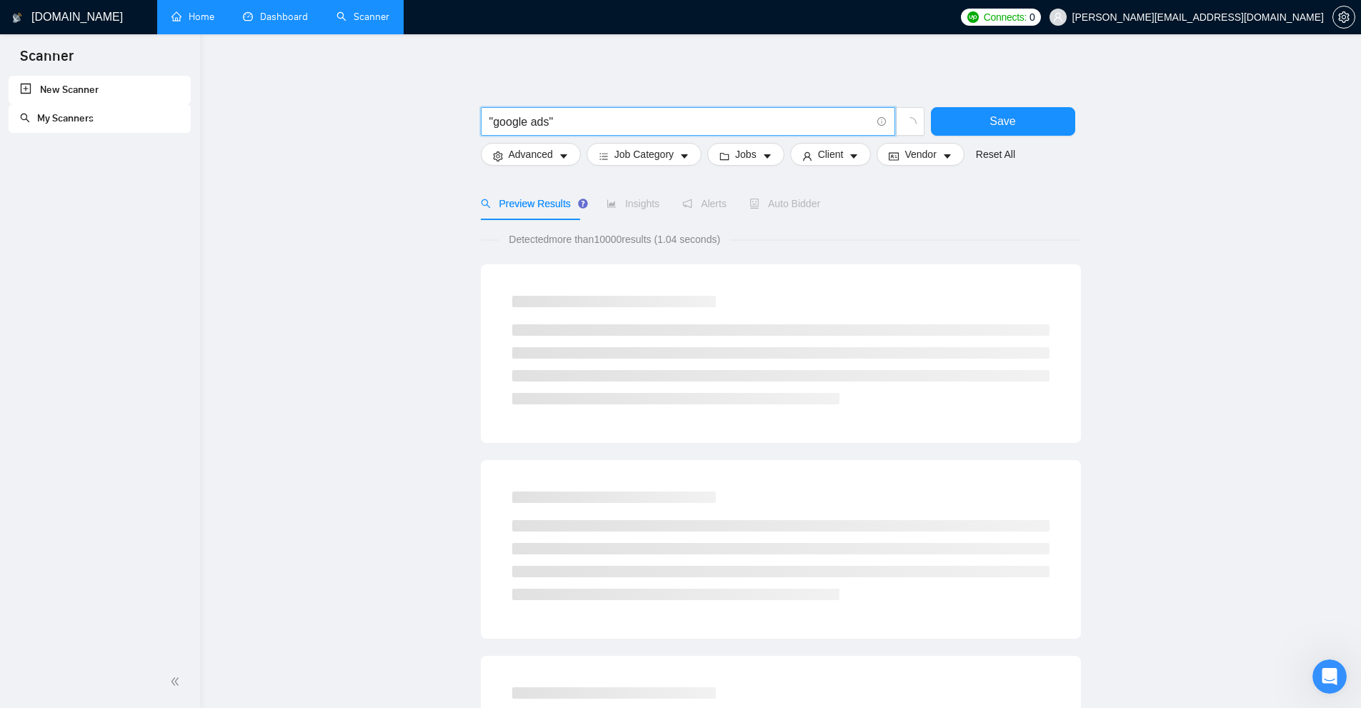
click at [574, 123] on input ""google ads"" at bounding box center [679, 122] width 381 height 18
drag, startPoint x: 590, startPoint y: 121, endPoint x: 405, endPoint y: 119, distance: 185.0
click at [405, 119] on main ""google ads" Save Advanced Job Category Jobs Client Vendor Reset All Preview Re…" at bounding box center [780, 658] width 1115 height 1203
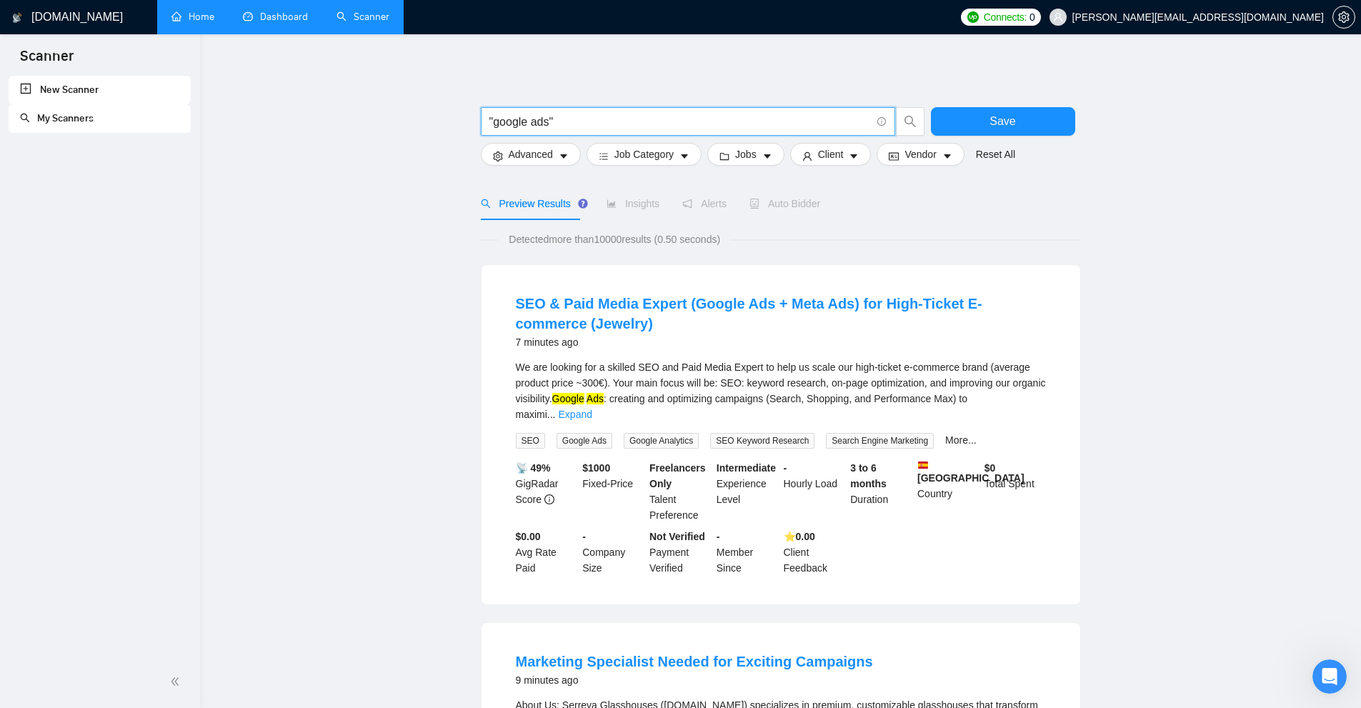
click at [598, 402] on mark "Ads" at bounding box center [595, 398] width 17 height 11
drag, startPoint x: 598, startPoint y: 402, endPoint x: 566, endPoint y: 397, distance: 32.5
click at [566, 397] on div "We are looking for a skilled SEO and Paid Media Expert to help us scale our hig…" at bounding box center [781, 390] width 530 height 63
click at [589, 124] on input ""google ads"" at bounding box center [679, 122] width 381 height 18
click at [584, 126] on input ""google ads"" at bounding box center [679, 122] width 381 height 18
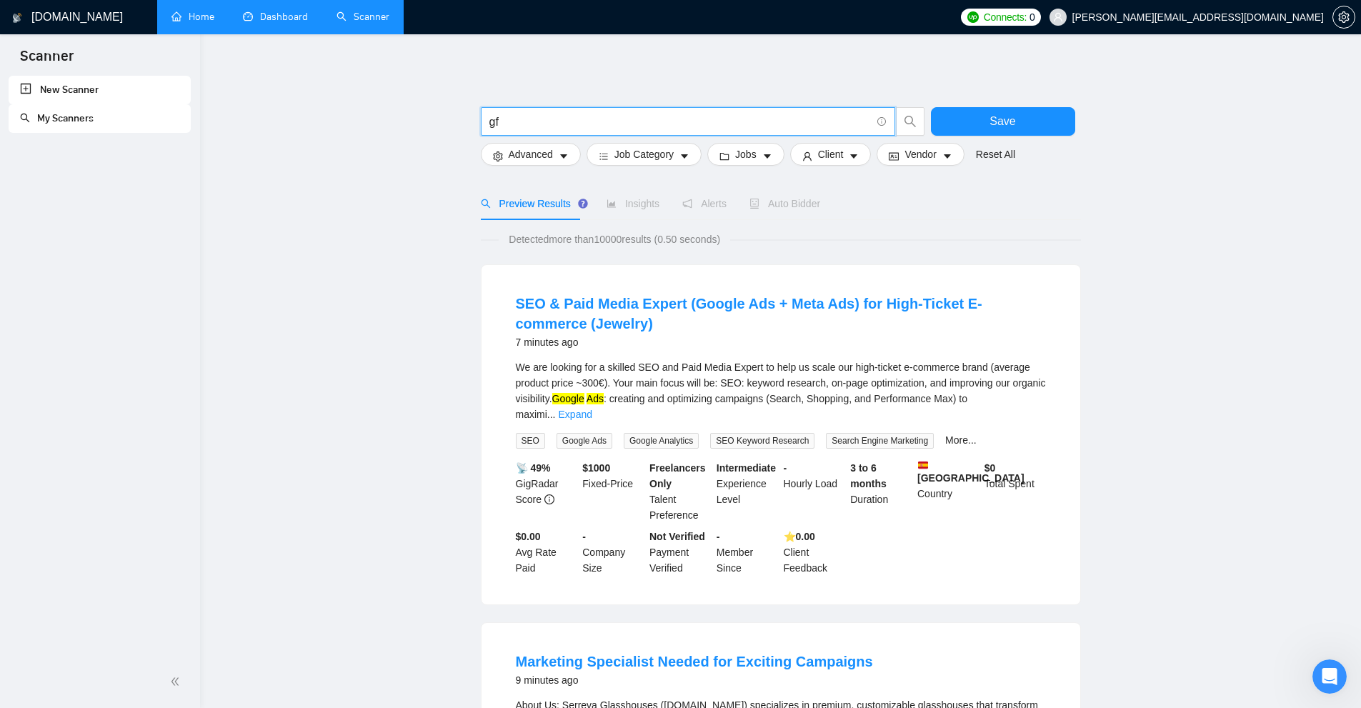
type input "g"
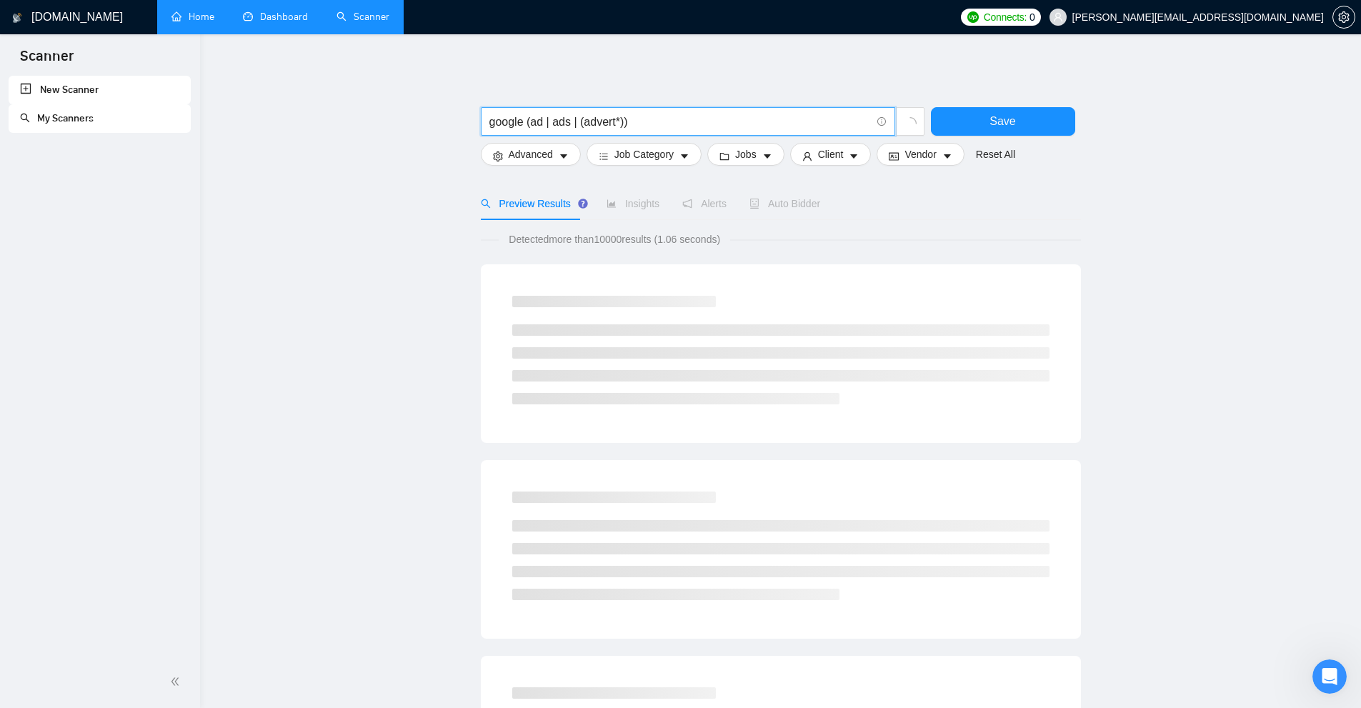
click at [529, 121] on input "google (ad | ads | (advert*))" at bounding box center [679, 122] width 381 height 18
click at [526, 120] on input "google (ad | ads | (advert*))" at bounding box center [679, 122] width 381 height 18
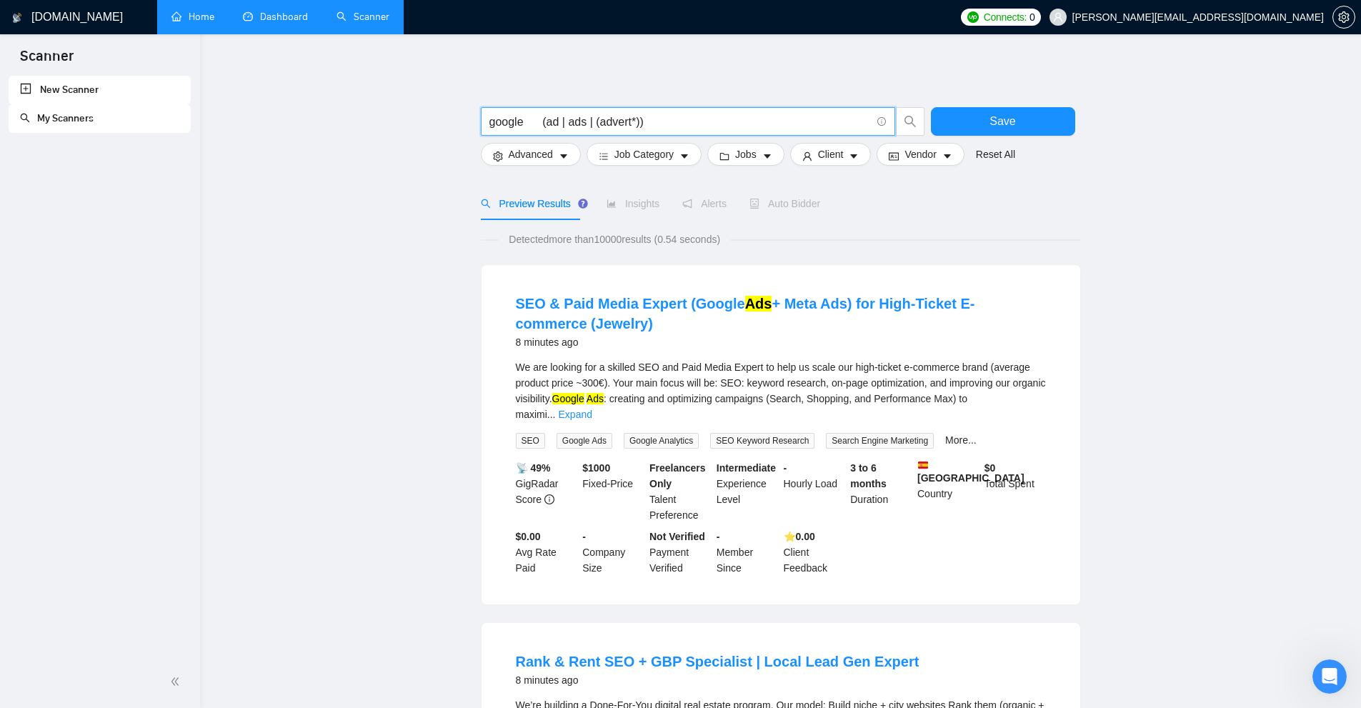
drag, startPoint x: 523, startPoint y: 119, endPoint x: 542, endPoint y: 122, distance: 18.9
click at [542, 122] on input "google (ad | ads | (advert*))" at bounding box center [679, 122] width 381 height 18
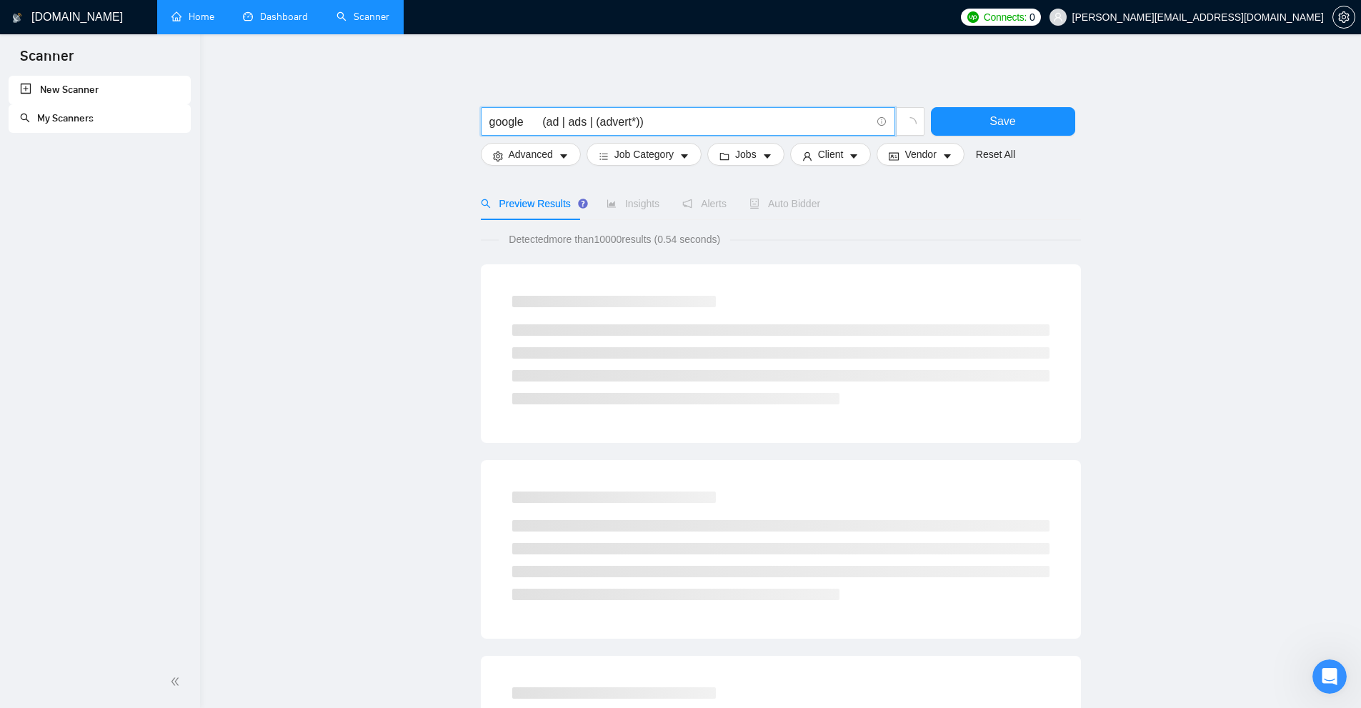
click at [551, 134] on span "google (ad | ads | (advert*))" at bounding box center [688, 121] width 414 height 29
click at [546, 128] on input "google (ad | ads | (advert*))" at bounding box center [679, 122] width 381 height 18
click at [542, 125] on input "google (ad | ads | (advert*))" at bounding box center [679, 122] width 381 height 18
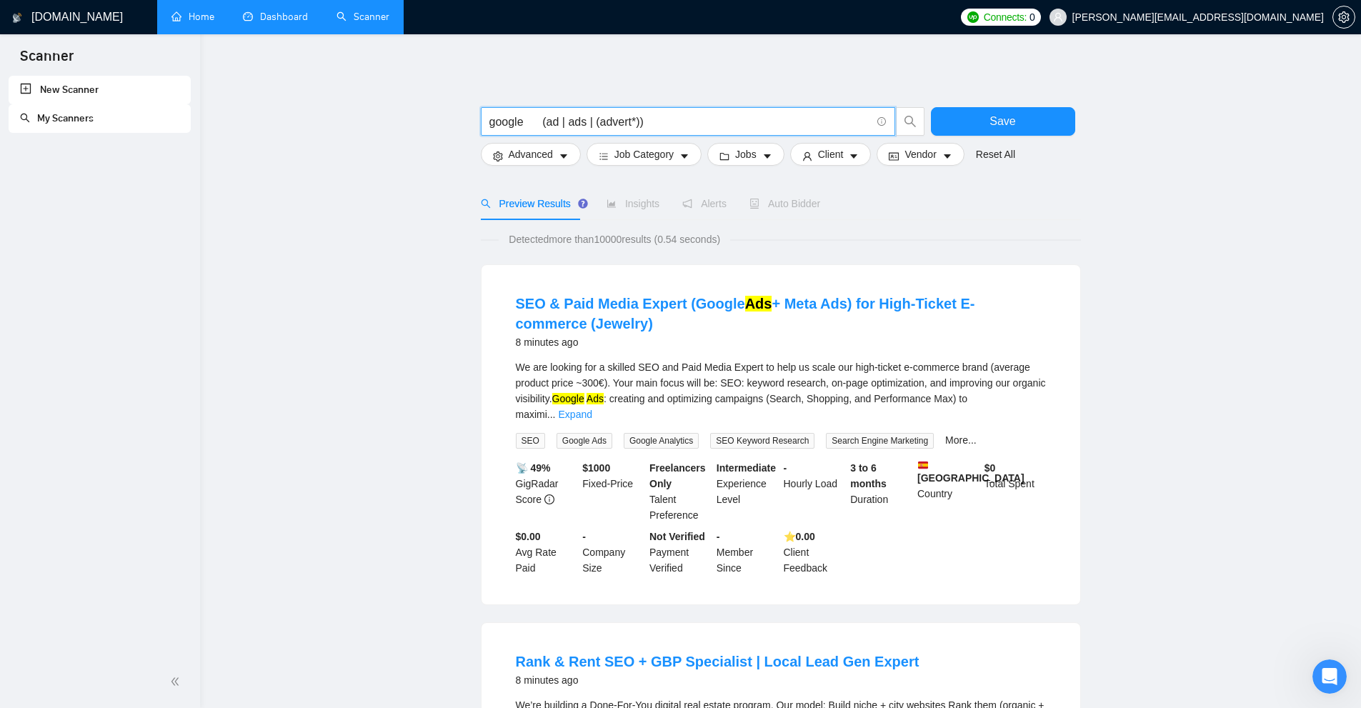
drag, startPoint x: 636, startPoint y: 121, endPoint x: 647, endPoint y: 121, distance: 10.7
click at [645, 121] on input "google (ad | ads | (advert*))" at bounding box center [679, 122] width 381 height 18
click at [655, 121] on input "google (ad | ads | (advert*))" at bounding box center [679, 122] width 381 height 18
drag, startPoint x: 542, startPoint y: 123, endPoint x: 677, endPoint y: 109, distance: 135.7
click at [677, 109] on span "google (ad | ads | (advert*))" at bounding box center [688, 121] width 414 height 29
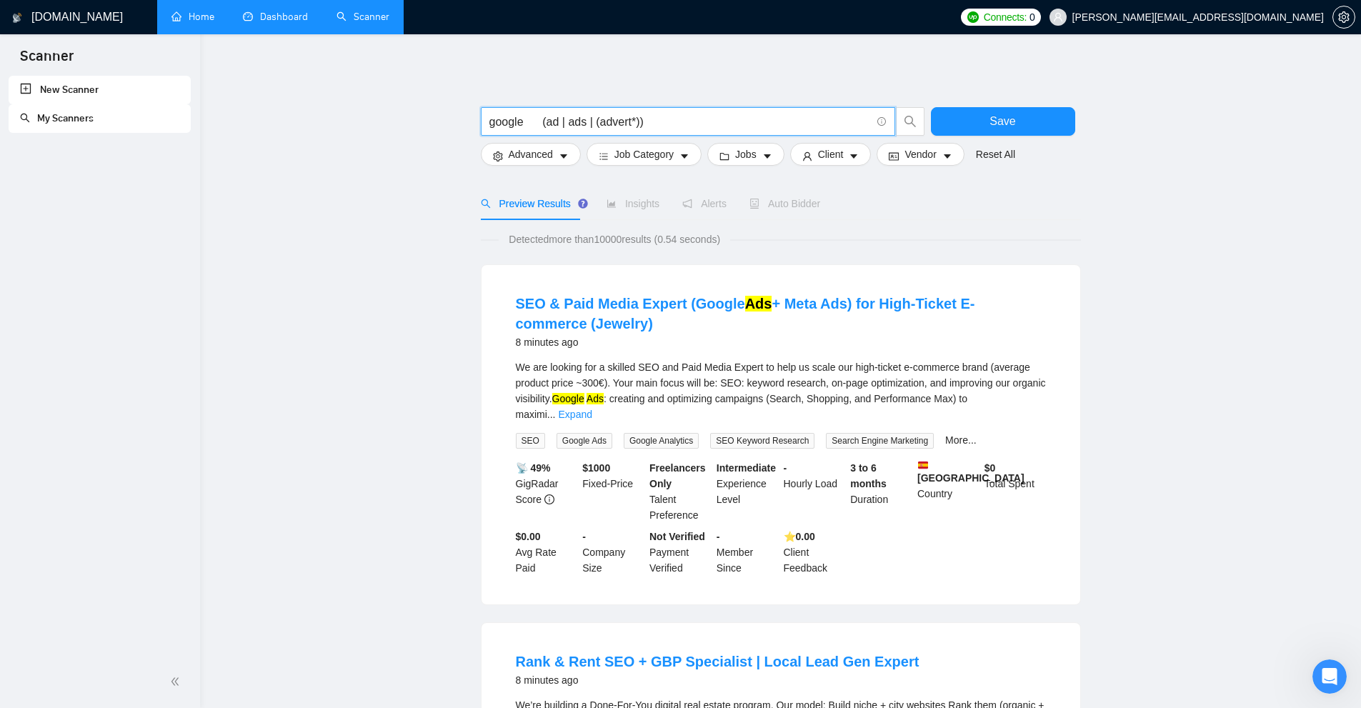
click at [654, 116] on input "google (ad | ads | (advert*))" at bounding box center [679, 122] width 381 height 18
drag, startPoint x: 545, startPoint y: 121, endPoint x: 689, endPoint y: 115, distance: 144.4
click at [689, 115] on input "google (ad | ads | (advert*))" at bounding box center [679, 122] width 381 height 18
click at [673, 119] on input "google (ad | ads | (advert*))" at bounding box center [679, 122] width 381 height 18
click at [669, 121] on input "google (ad | ads | (advert*))" at bounding box center [679, 122] width 381 height 18
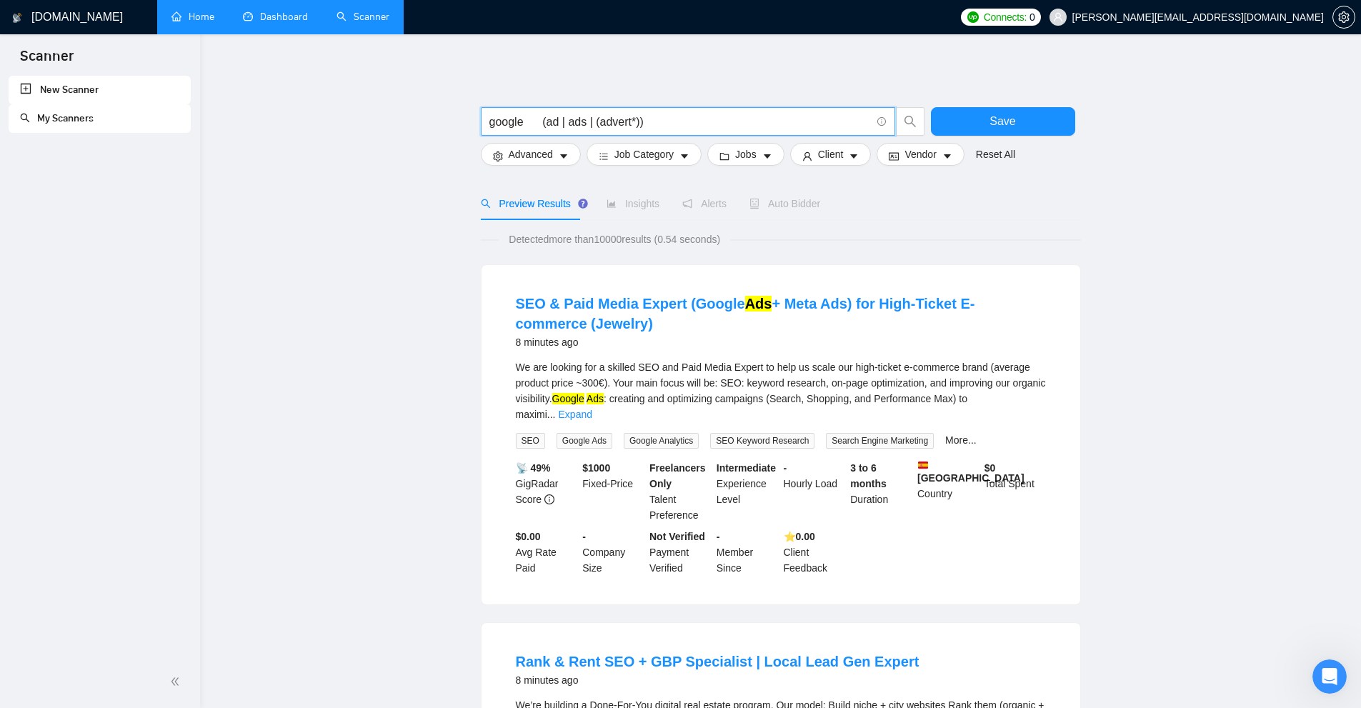
drag, startPoint x: 549, startPoint y: 119, endPoint x: 577, endPoint y: 118, distance: 27.9
click at [577, 118] on input "google (ad | ads | (advert*))" at bounding box center [679, 122] width 381 height 18
click at [557, 119] on input "google (ad | ads | (advert*))" at bounding box center [679, 122] width 381 height 18
click at [563, 118] on input "google (ad | ads | (advert*))" at bounding box center [679, 122] width 381 height 18
click at [577, 119] on input "google (ad | ads | (advert*))" at bounding box center [679, 122] width 381 height 18
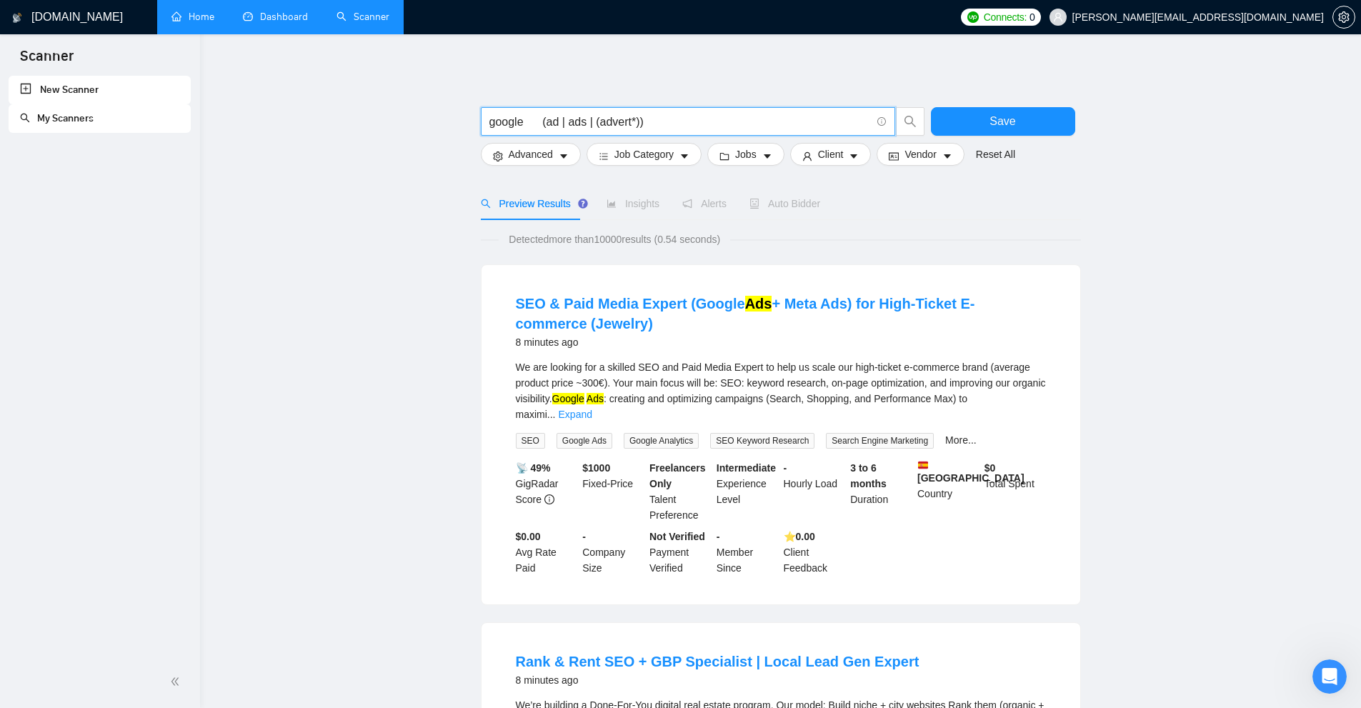
click at [566, 119] on input "google (ad | ads | (advert*))" at bounding box center [679, 122] width 381 height 18
click at [578, 120] on input "google (ad | ads | (advert*))" at bounding box center [679, 122] width 381 height 18
click at [562, 121] on input "google (ad | ads | (advert*))" at bounding box center [679, 122] width 381 height 18
drag, startPoint x: 524, startPoint y: 117, endPoint x: 544, endPoint y: 118, distance: 20.0
click at [544, 118] on input "google (ad | ads | (advert*))" at bounding box center [679, 122] width 381 height 18
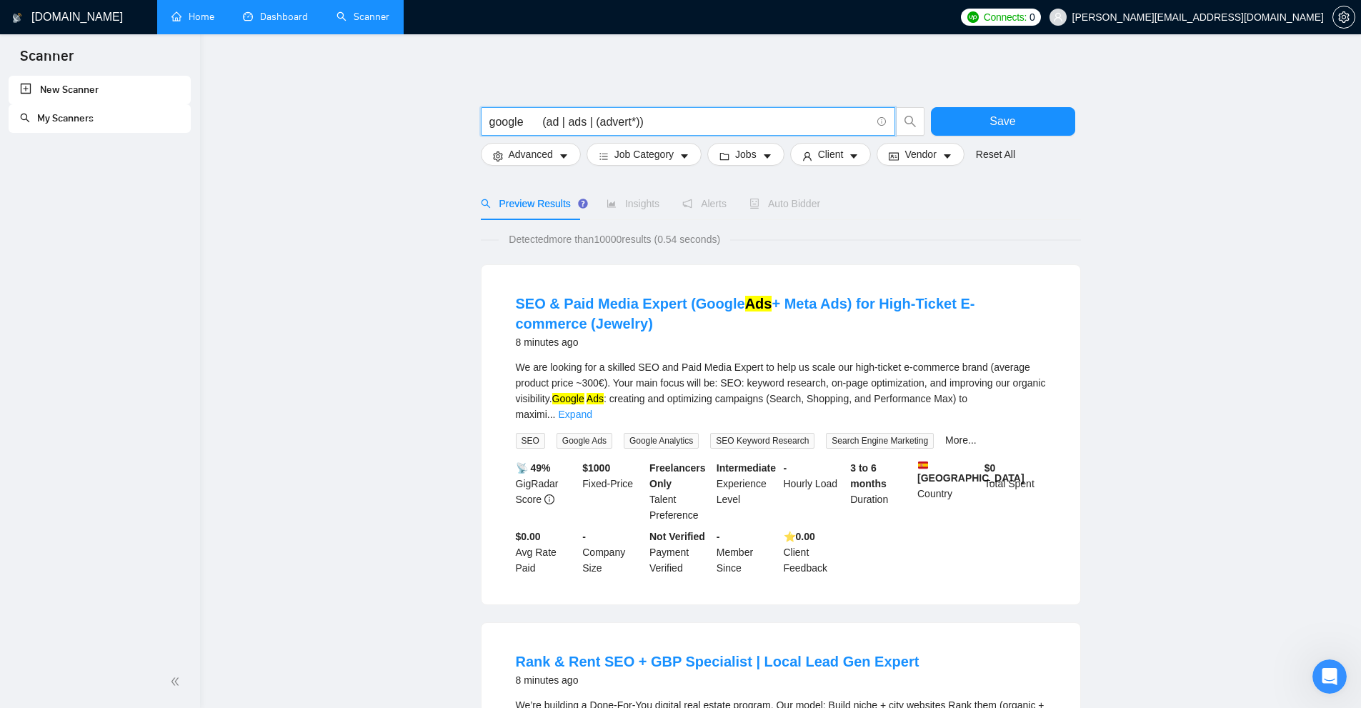
click at [560, 119] on input "google (ad | ads | (advert*))" at bounding box center [679, 122] width 381 height 18
click at [565, 118] on input "google (ad | ads | (advert*))" at bounding box center [679, 122] width 381 height 18
click at [582, 113] on input "google (ad | ads | (advert*))" at bounding box center [679, 122] width 381 height 18
click at [547, 119] on input "google (ad | ads | (advert*))" at bounding box center [679, 122] width 381 height 18
click at [549, 119] on input "google (ad | ads | (advert*))" at bounding box center [679, 122] width 381 height 18
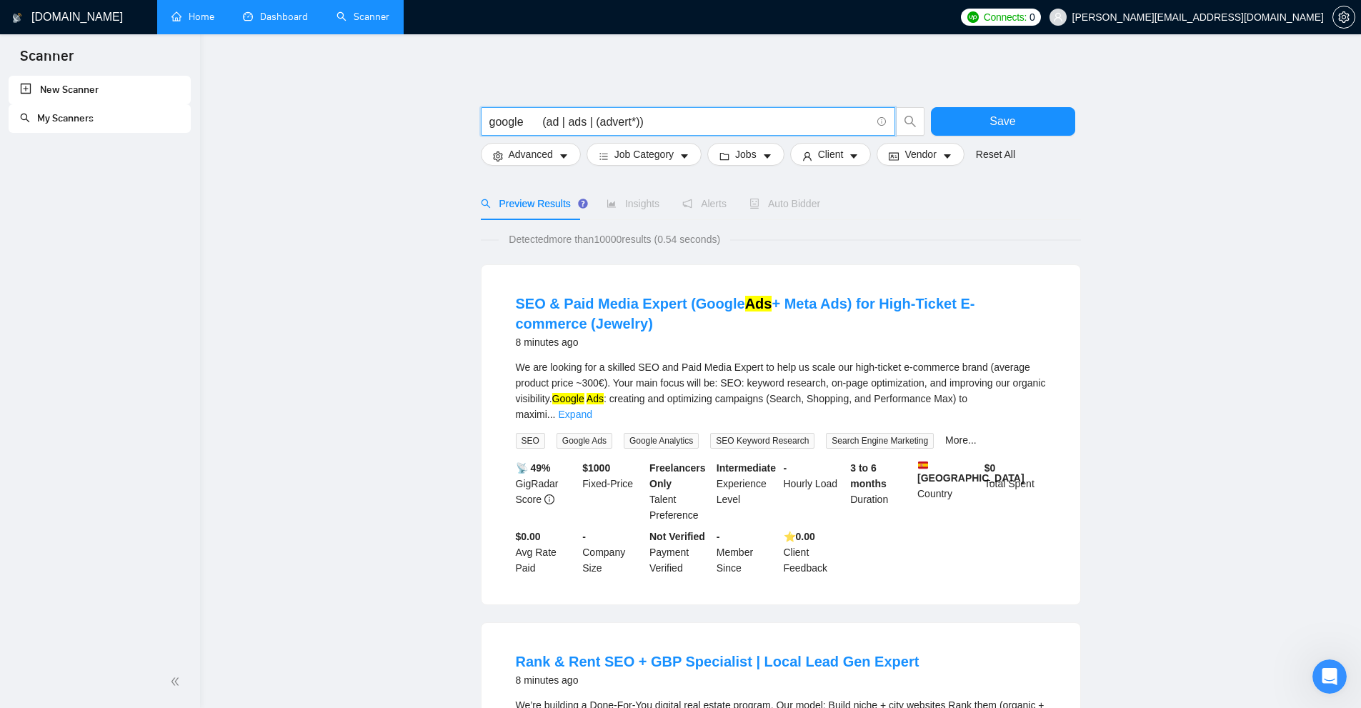
click at [549, 119] on input "google (ad | ads | (advert*))" at bounding box center [679, 122] width 381 height 18
click at [577, 122] on input "google (ad | ads | (advert*))" at bounding box center [679, 122] width 381 height 18
click at [598, 126] on input "google (ad | ads | (advert*))" at bounding box center [679, 122] width 381 height 18
drag, startPoint x: 598, startPoint y: 126, endPoint x: 624, endPoint y: 123, distance: 25.9
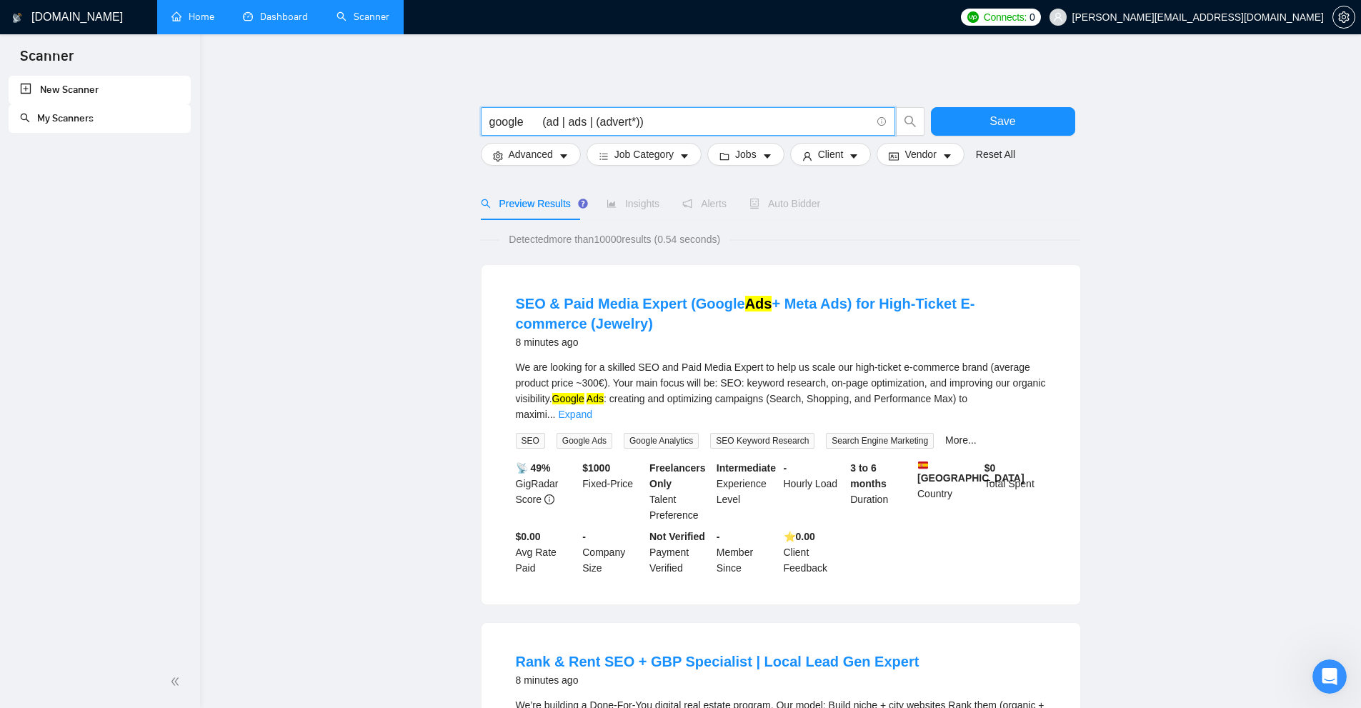
click at [624, 123] on input "google (ad | ads | (advert*))" at bounding box center [679, 122] width 381 height 18
click at [630, 123] on input "google (ad | ads | (advert*))" at bounding box center [679, 122] width 381 height 18
click at [637, 119] on input "google (ad | ads | (advert*))" at bounding box center [679, 122] width 381 height 18
drag, startPoint x: 524, startPoint y: 118, endPoint x: 469, endPoint y: 118, distance: 55.0
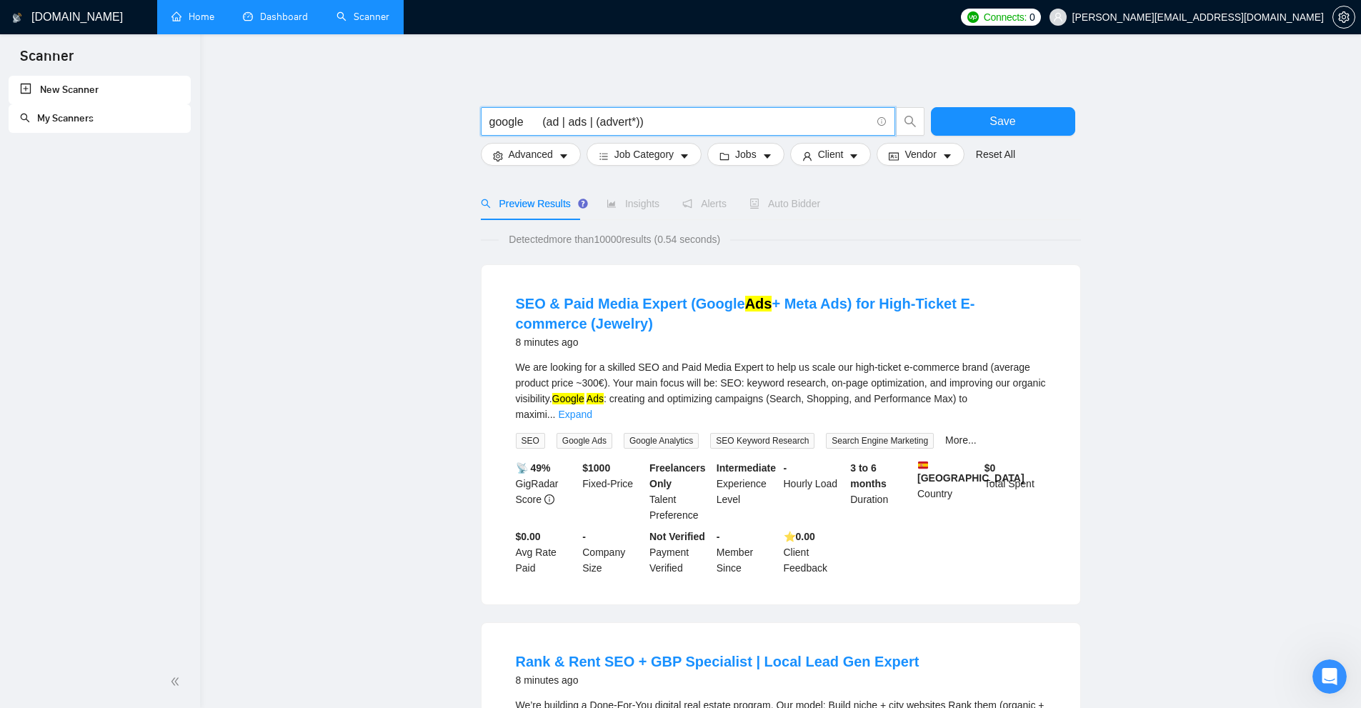
click at [535, 119] on input "google (ad | ads | (advert*))" at bounding box center [679, 122] width 381 height 18
click at [551, 119] on input "google (ad | ads | (advert*))" at bounding box center [679, 122] width 381 height 18
drag, startPoint x: 551, startPoint y: 119, endPoint x: 637, endPoint y: 127, distance: 86.8
click at [636, 127] on input "google (ad | ads | (advert*))" at bounding box center [679, 122] width 381 height 18
click at [637, 127] on input "google (ad | ads | (advert*))" at bounding box center [679, 122] width 381 height 18
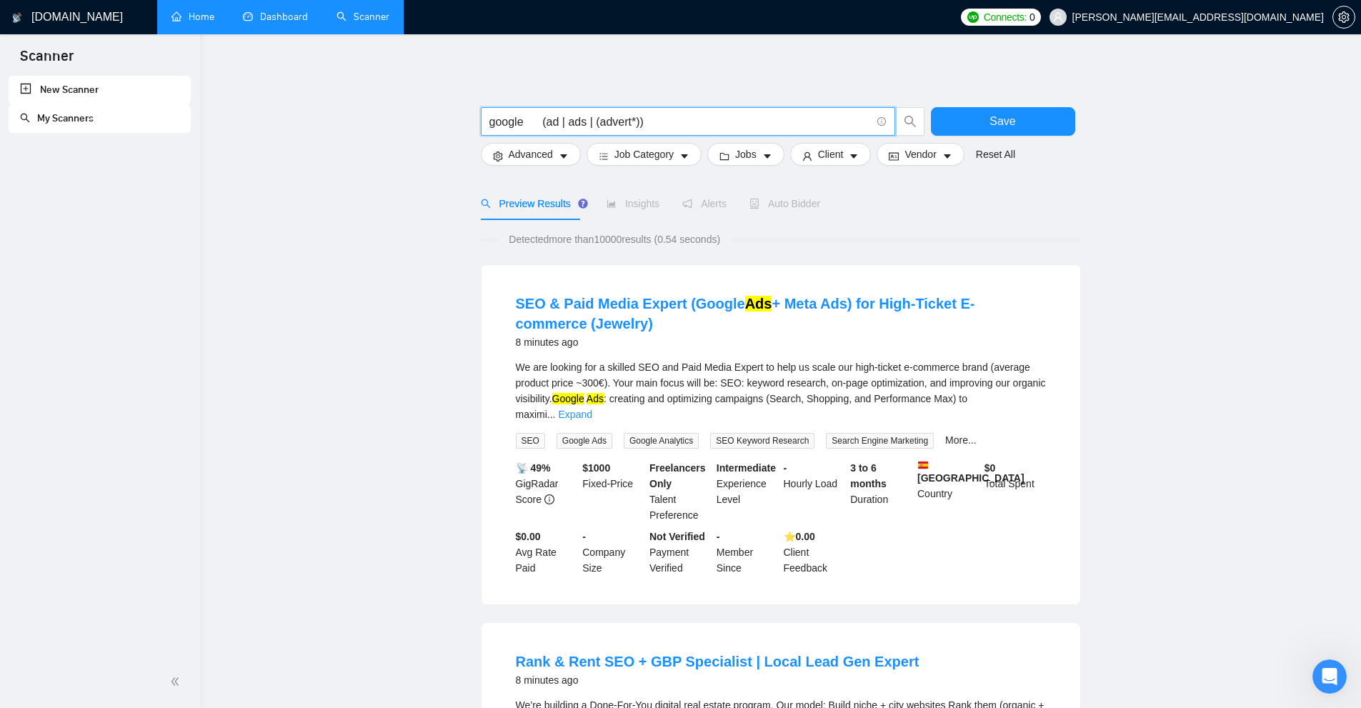
click at [629, 119] on input "google (ad | ads | (advert*))" at bounding box center [679, 122] width 381 height 18
drag, startPoint x: 599, startPoint y: 124, endPoint x: 629, endPoint y: 121, distance: 30.1
click at [629, 121] on input "google (ad | ads | (advert*))" at bounding box center [679, 122] width 381 height 18
click at [606, 124] on input "google (ad | ads | (advert*))" at bounding box center [679, 122] width 381 height 18
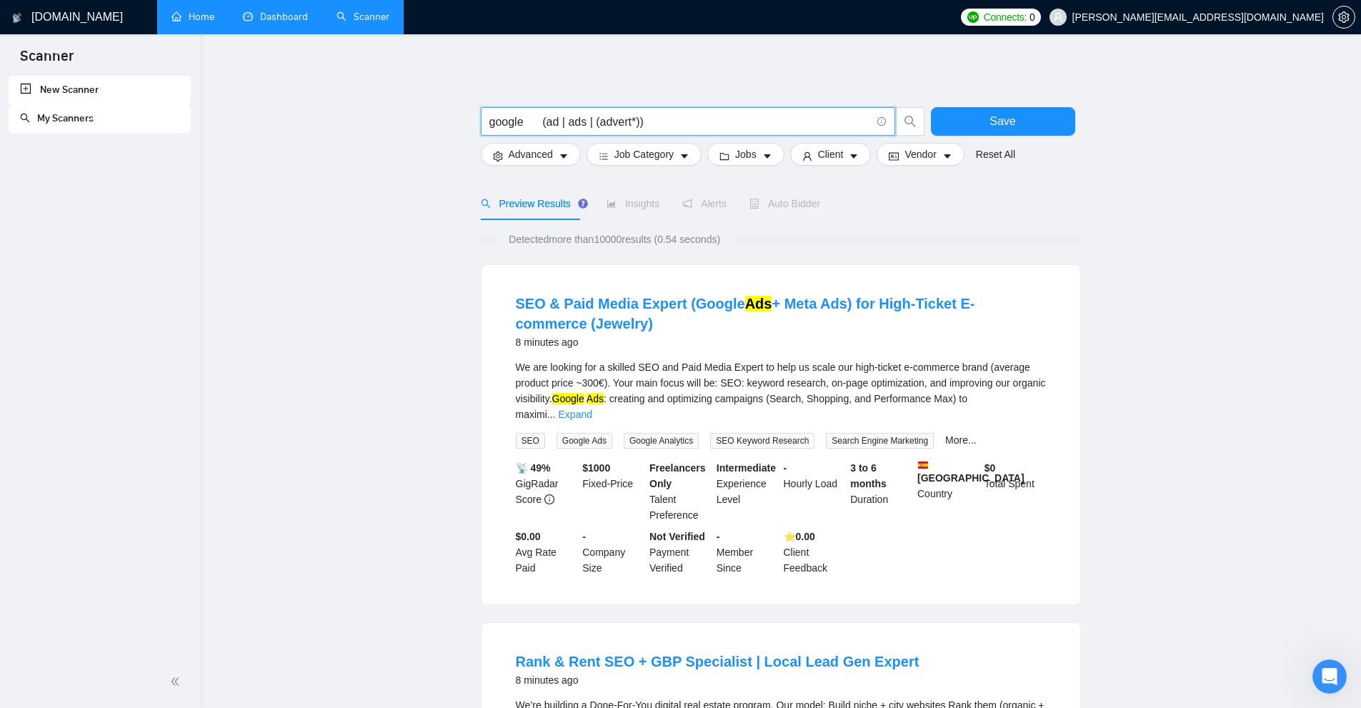
drag, startPoint x: 597, startPoint y: 124, endPoint x: 629, endPoint y: 118, distance: 33.4
click at [629, 118] on input "google (ad | ads | (advert*))" at bounding box center [679, 122] width 381 height 18
click at [629, 120] on input "google (ad | ads | (advert*))" at bounding box center [679, 122] width 381 height 18
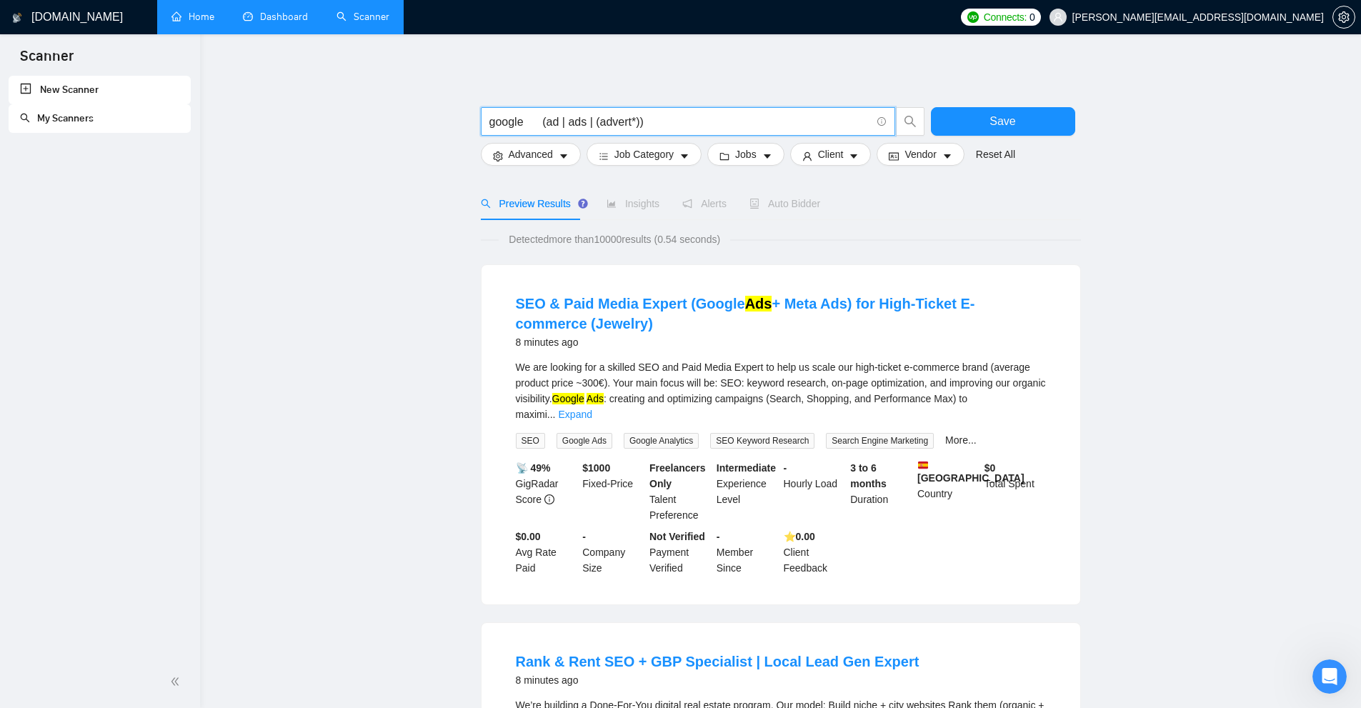
click at [624, 118] on input "google (ad | ads | (advert*))" at bounding box center [679, 122] width 381 height 18
click at [622, 121] on input "google (ad | ads | (advert*))" at bounding box center [679, 122] width 381 height 18
drag, startPoint x: 629, startPoint y: 120, endPoint x: 611, endPoint y: 126, distance: 19.0
click at [611, 126] on input "google (ad | ads | (advert*))" at bounding box center [679, 122] width 381 height 18
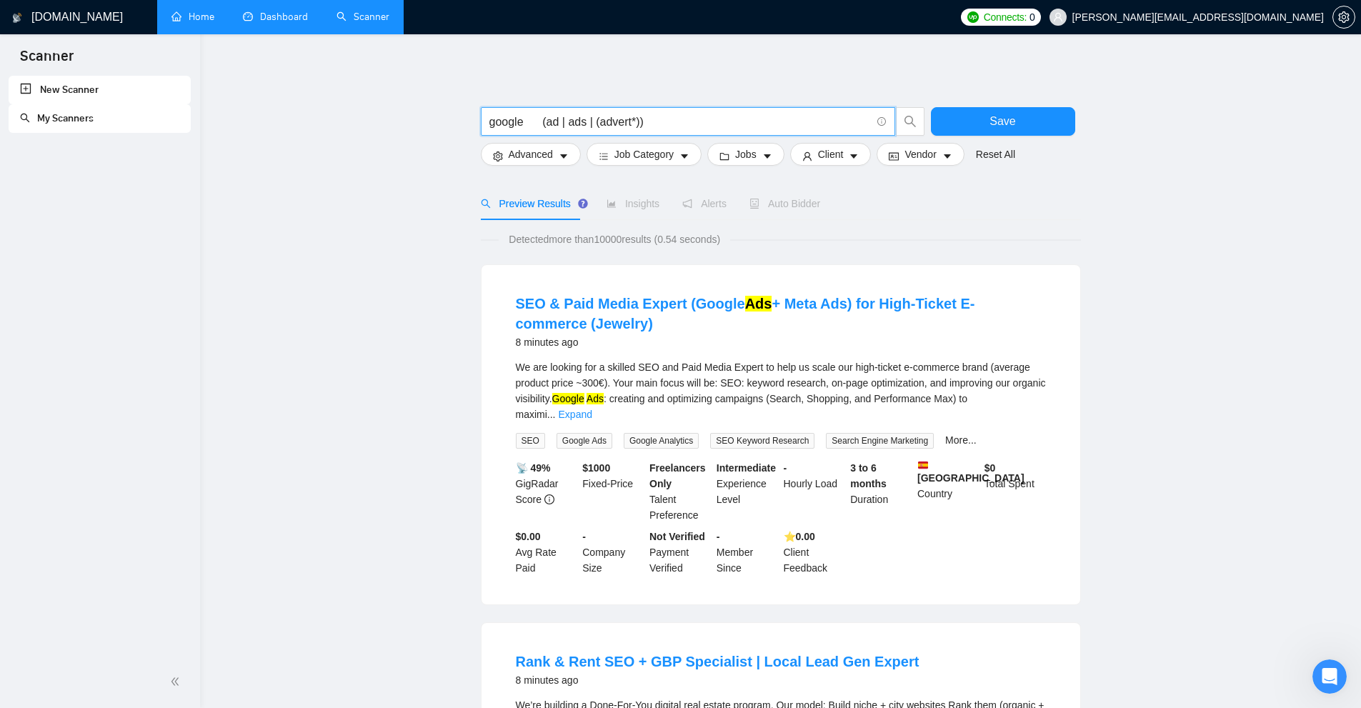
click at [665, 126] on input "google (ad | ads | (advert*))" at bounding box center [679, 122] width 381 height 18
click at [503, 123] on input "google (ad | ads | (advert*))" at bounding box center [679, 122] width 381 height 18
click at [646, 116] on input "google (ad | ads | (advert*))" at bounding box center [679, 122] width 381 height 18
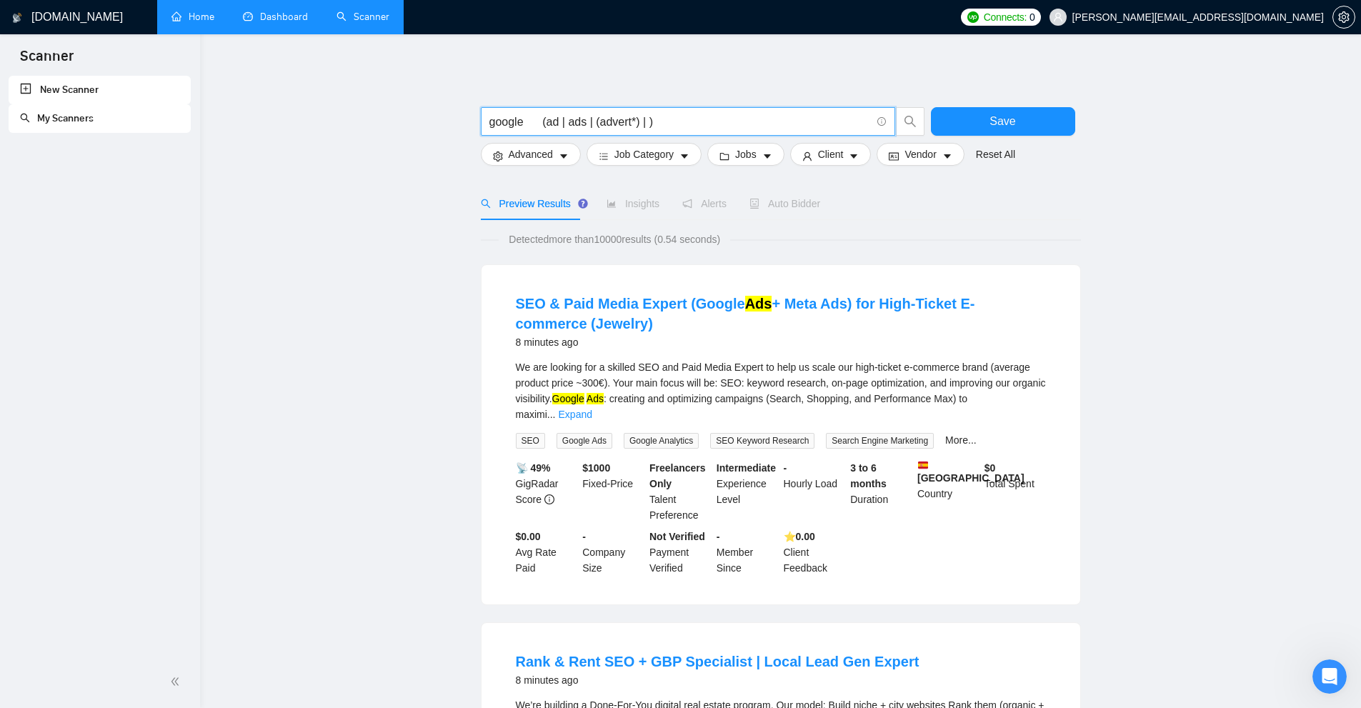
paste input "adwords"
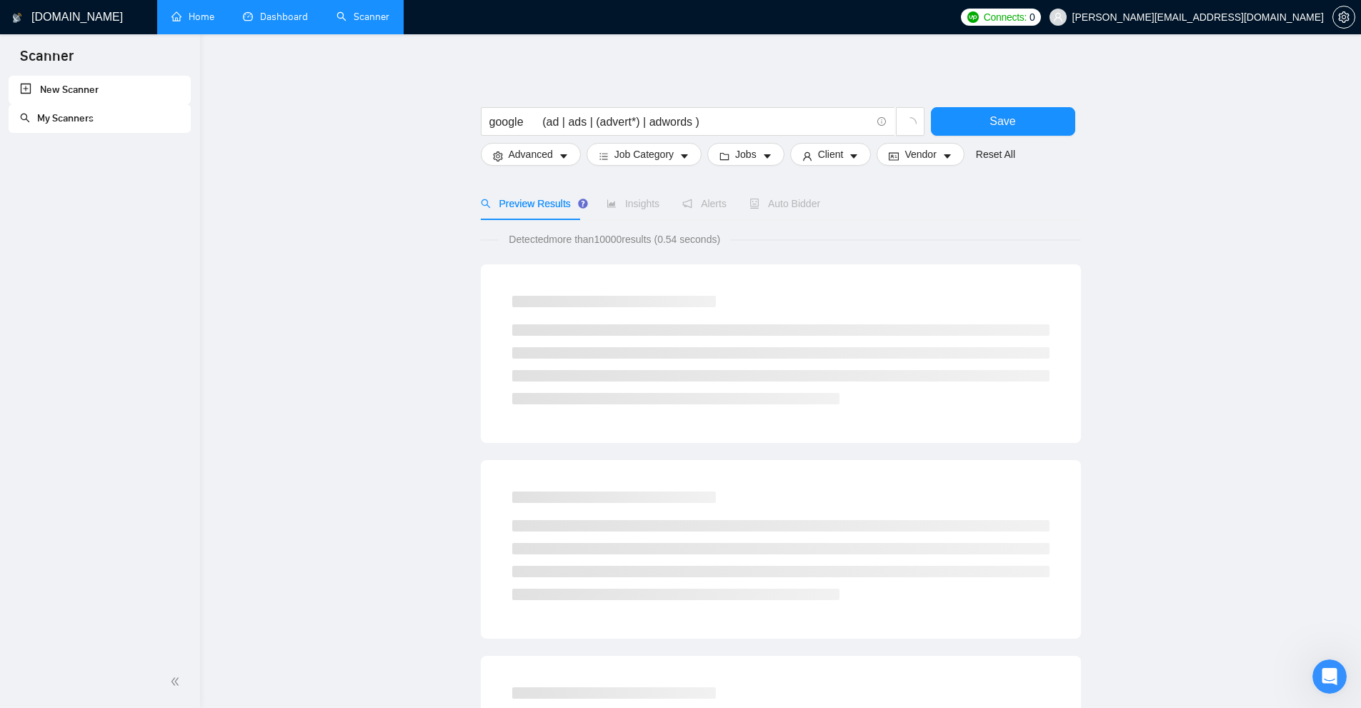
click at [694, 122] on input "google (ad | ads | (advert*) | adwords )" at bounding box center [679, 122] width 381 height 18
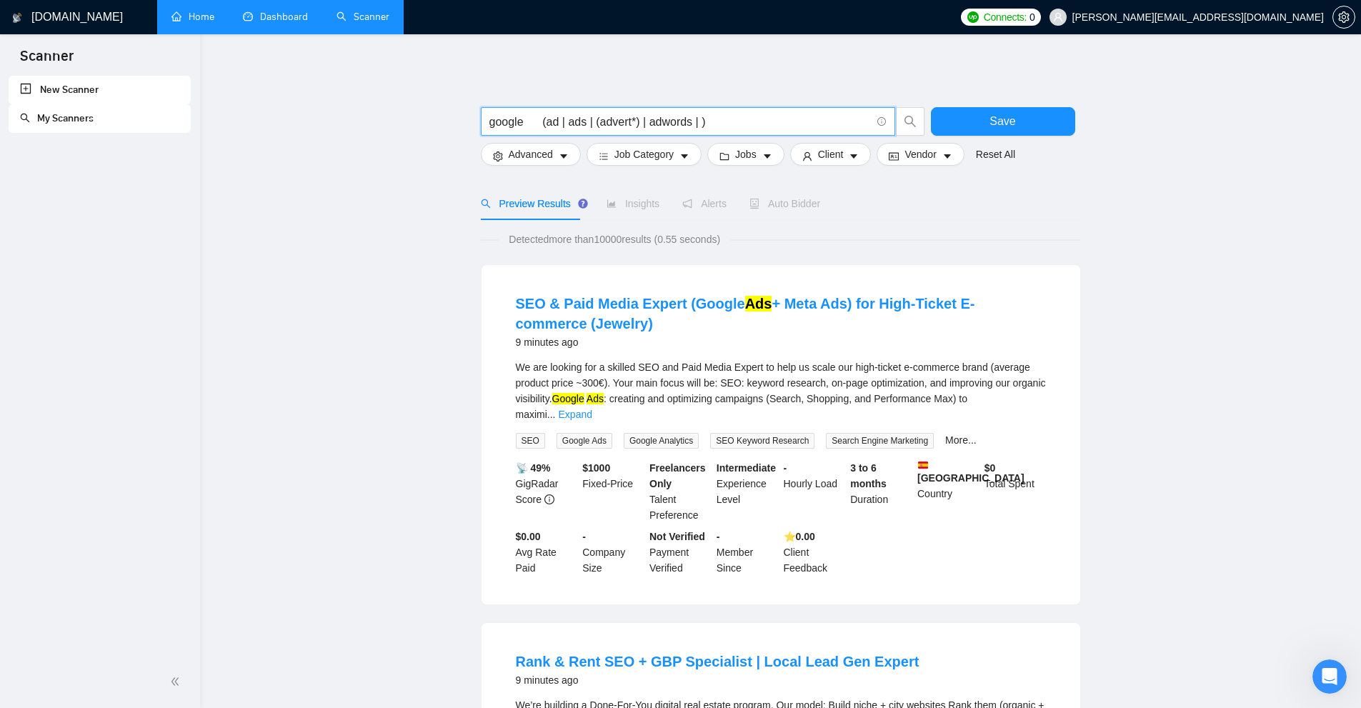
paste input ""ad words""
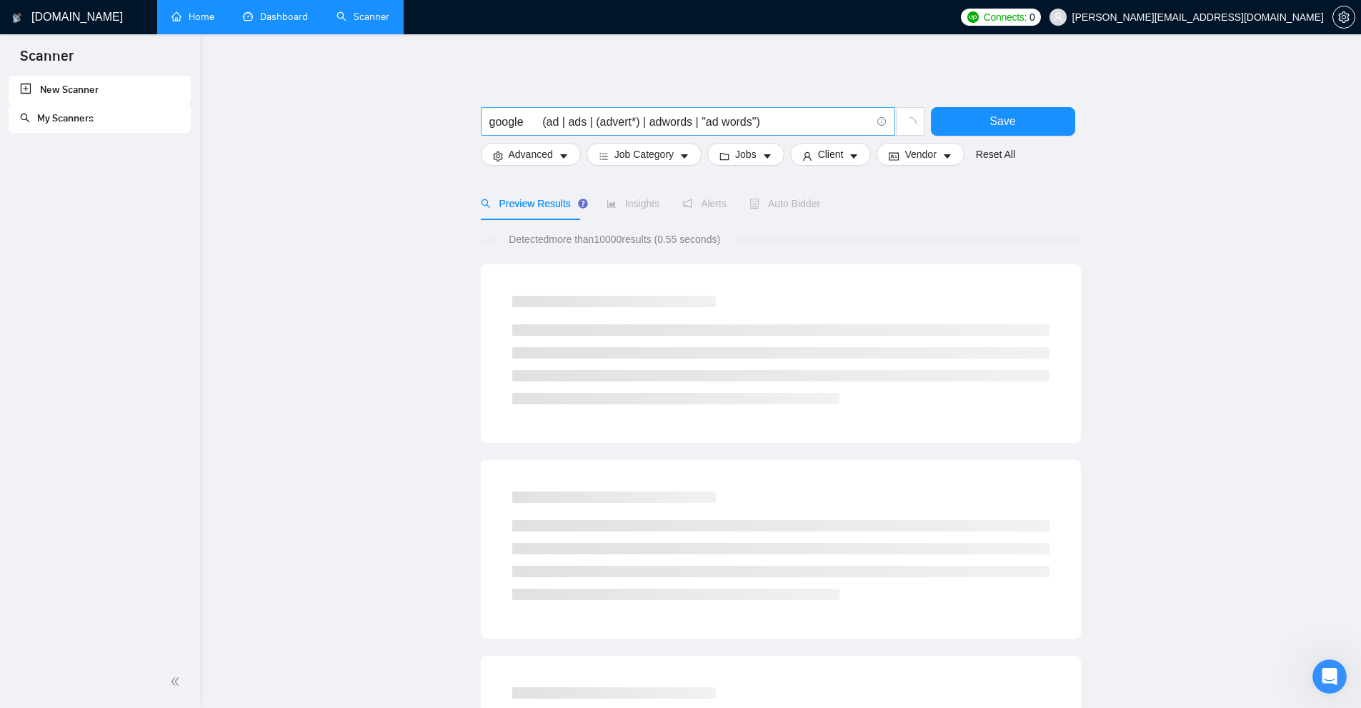
click at [757, 121] on input "google (ad | ads | (advert*) | adwords | "ad words")" at bounding box center [679, 122] width 381 height 18
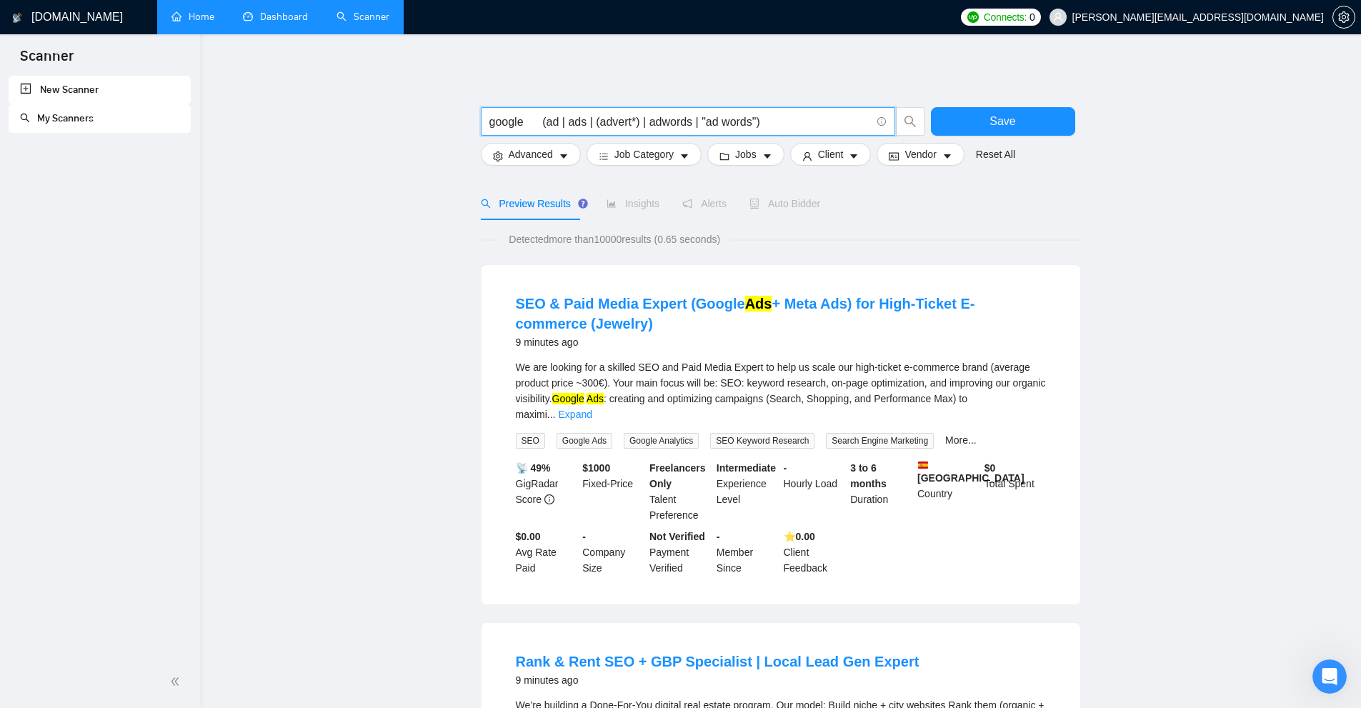
click at [755, 121] on input "google (ad | ads | (advert*) | adwords | "ad words")" at bounding box center [679, 122] width 381 height 18
paste input "campaign"
click at [771, 116] on input "google (ad | ads | (advert*) | adwords | "ad words" | campaign | )" at bounding box center [679, 122] width 381 height 18
paste input "ppc | "pay-per-click""
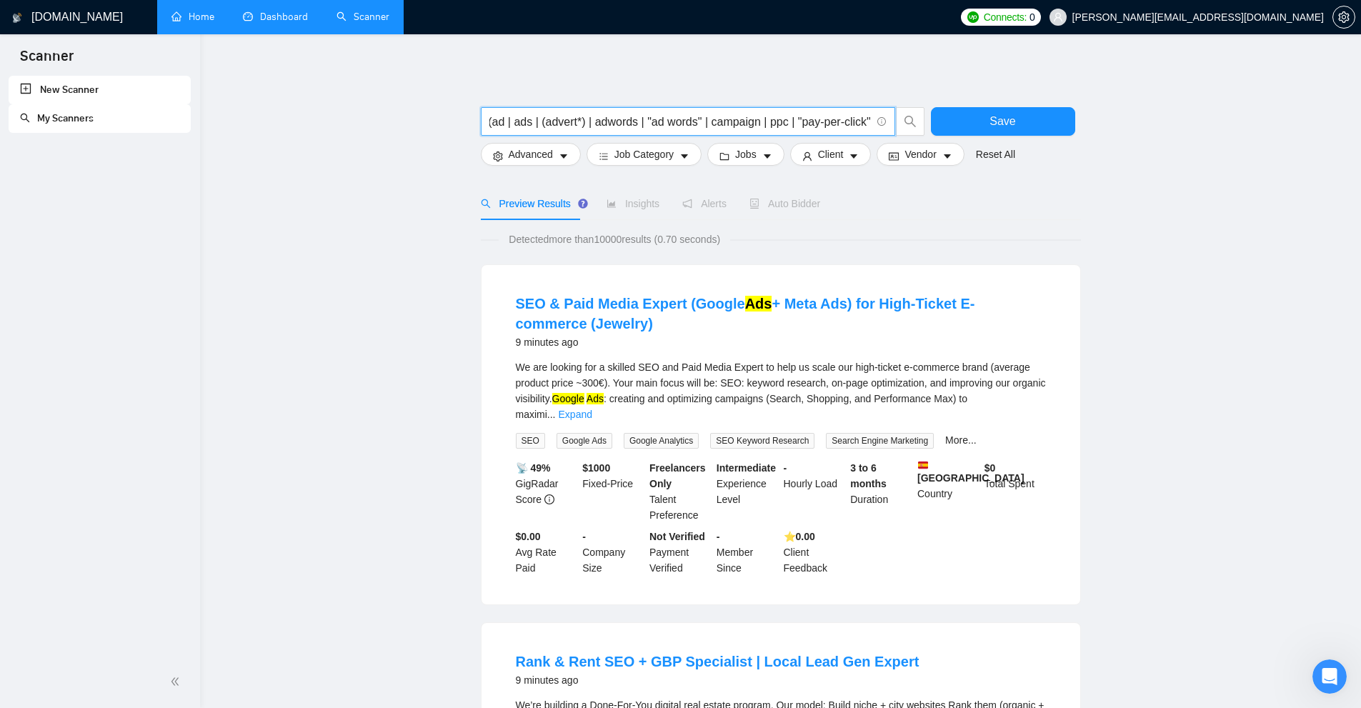
drag, startPoint x: 768, startPoint y: 121, endPoint x: 805, endPoint y: 124, distance: 37.3
click at [771, 124] on input "google (ad | ads | (advert*) | adwords | "ad words" | campaign | ppc | "pay-per…" at bounding box center [679, 122] width 381 height 18
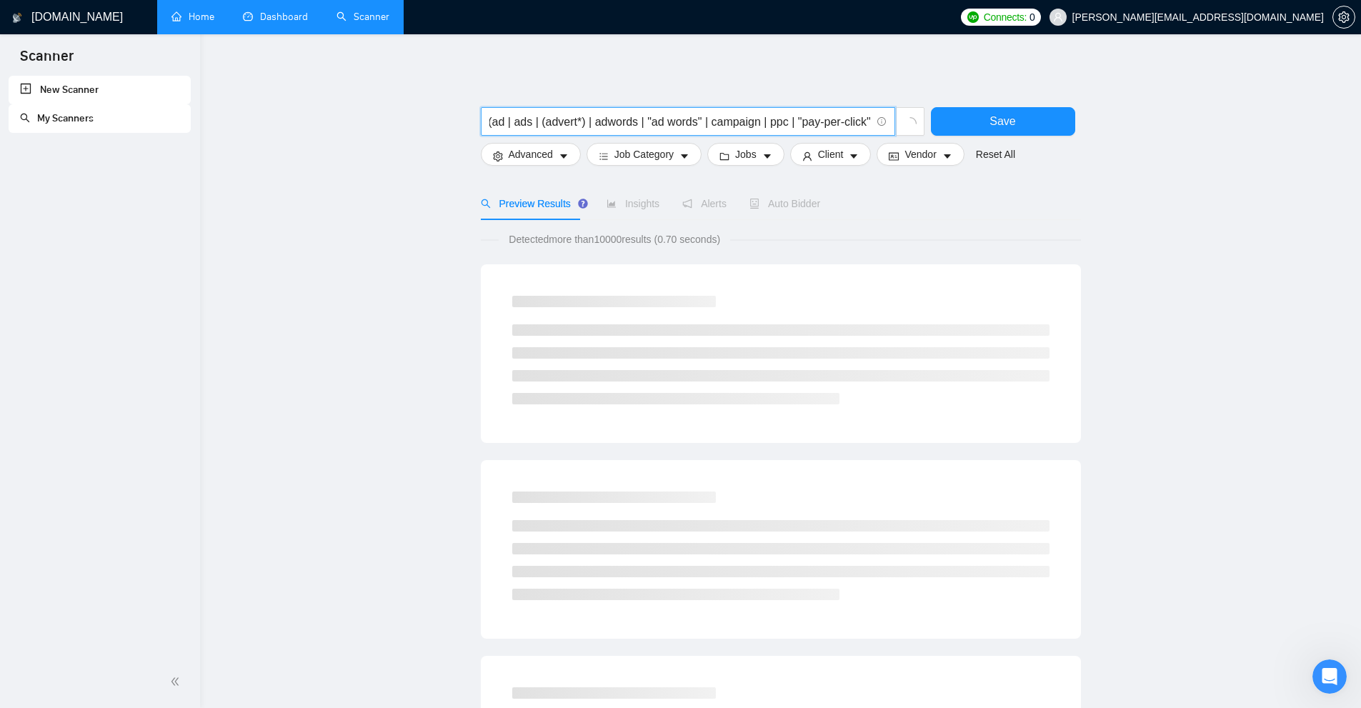
scroll to position [0, 61]
drag, startPoint x: 798, startPoint y: 124, endPoint x: 864, endPoint y: 121, distance: 65.8
click at [771, 121] on input "google (ad | ads | (advert*) | adwords | "ad words" | campaign | ppc | "pay-per…" at bounding box center [679, 122] width 381 height 18
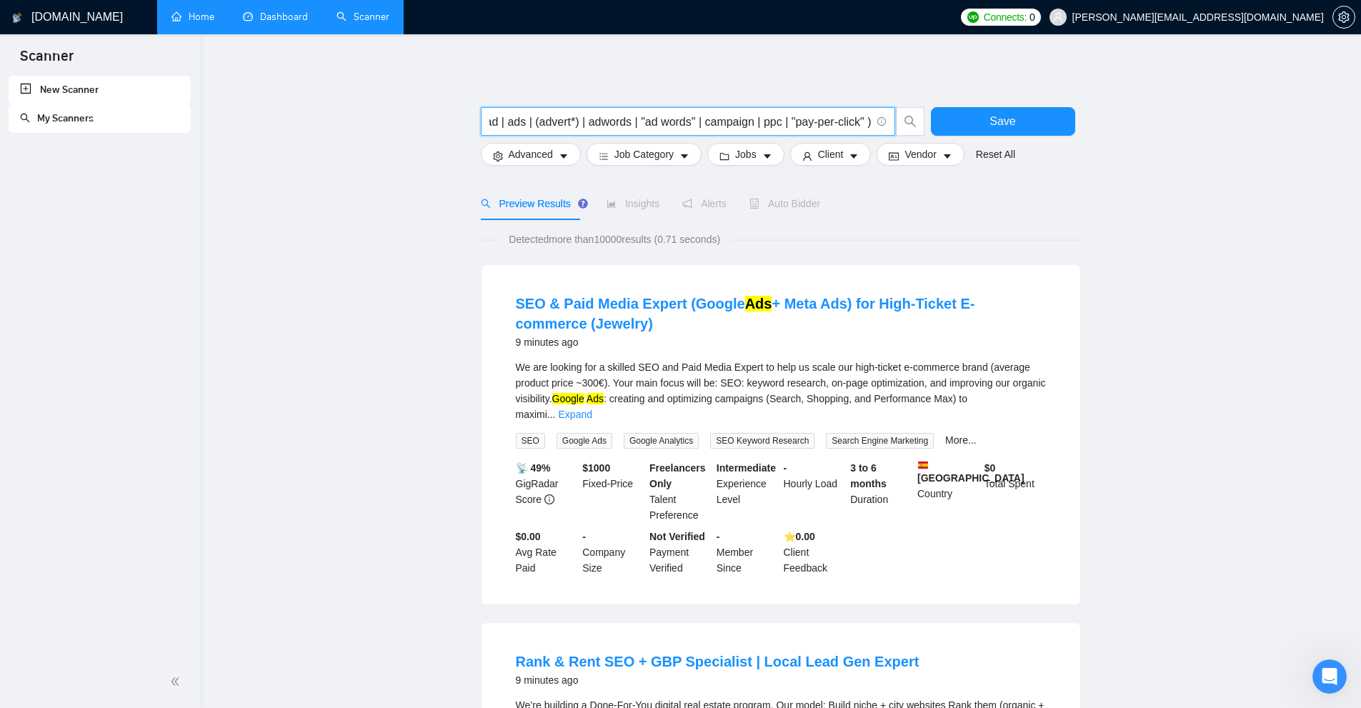
scroll to position [0, 0]
drag, startPoint x: 525, startPoint y: 123, endPoint x: 477, endPoint y: 121, distance: 48.6
click at [518, 114] on input "google (ad | ads | (advert*) | adwords | "ad words" | campaign | ppc | "pay-per…" at bounding box center [679, 122] width 381 height 18
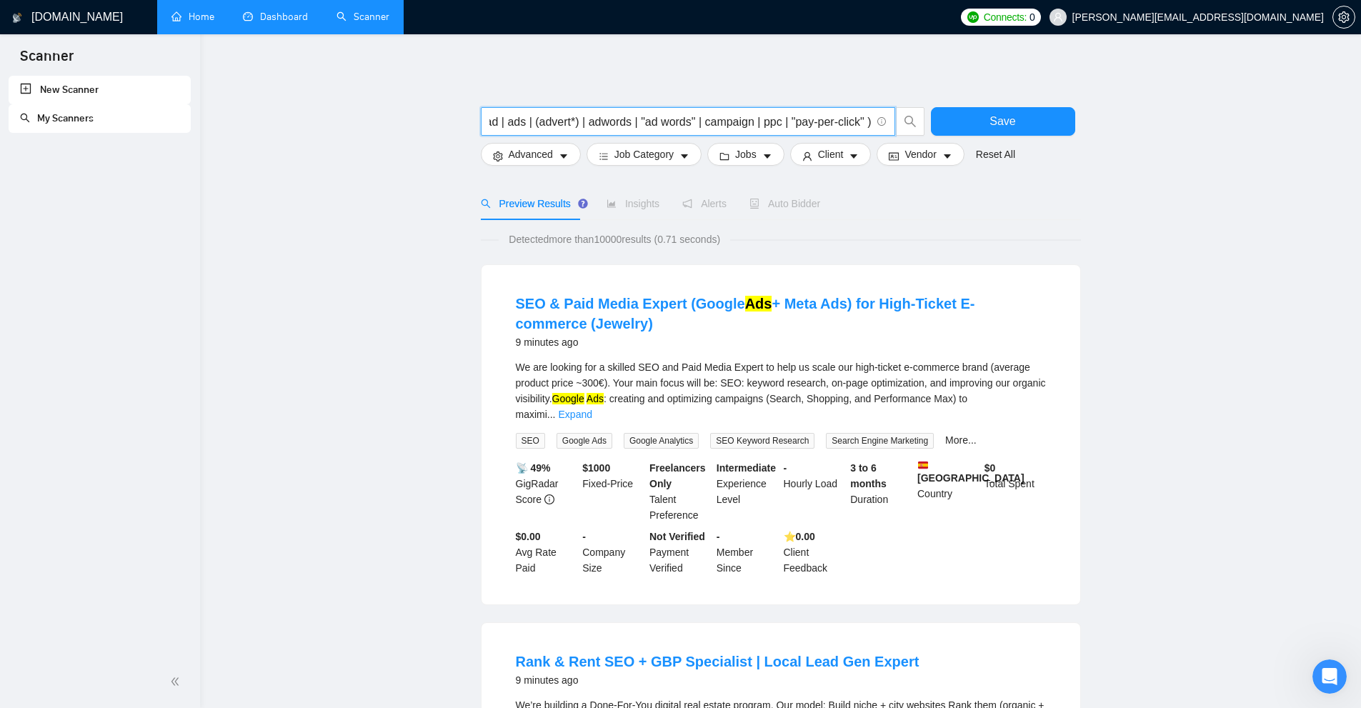
drag, startPoint x: 542, startPoint y: 114, endPoint x: 881, endPoint y: 116, distance: 339.4
click at [771, 116] on span "google (ad | ads | (advert*) | adwords | "ad words" | campaign | ppc | "pay-per…" at bounding box center [688, 121] width 414 height 29
click at [771, 121] on input "google (ad | ads | (advert*) | adwords | "ad words" | campaign | ppc | "pay-per…" at bounding box center [679, 122] width 381 height 18
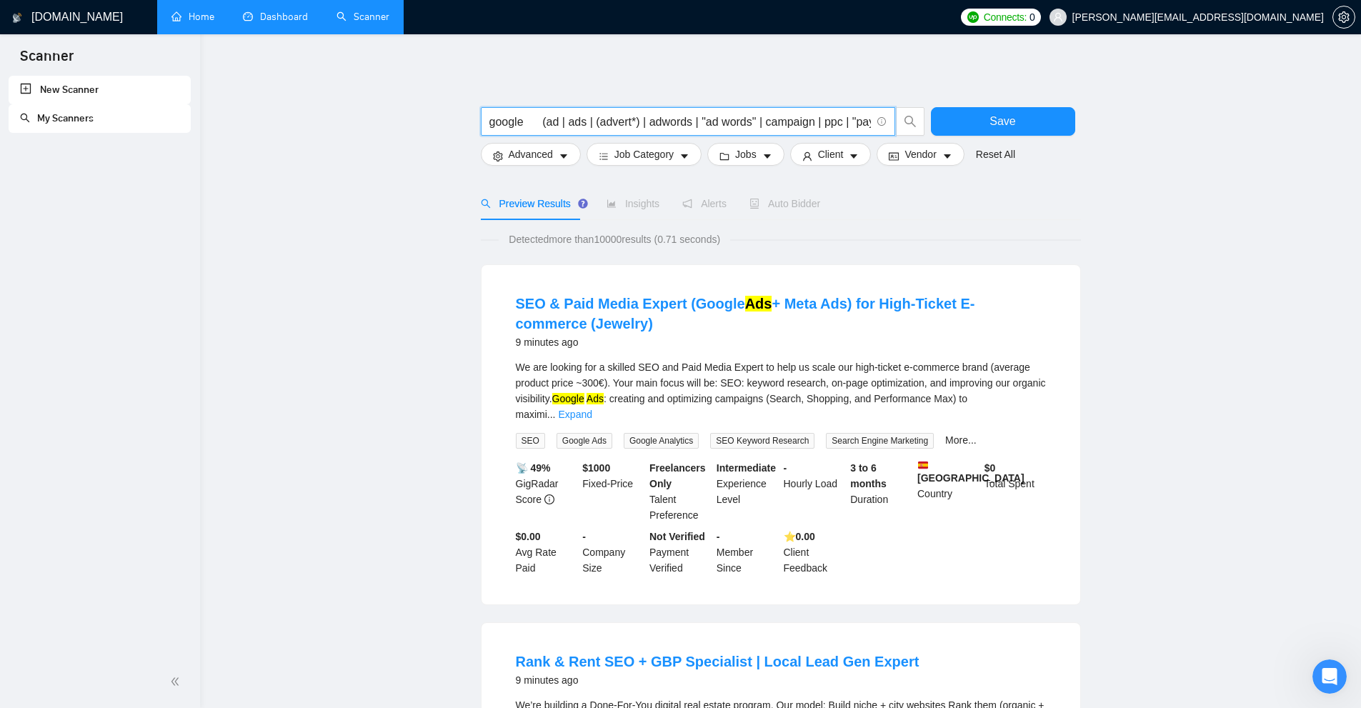
drag, startPoint x: 867, startPoint y: 120, endPoint x: 551, endPoint y: 120, distance: 315.8
click at [551, 120] on input "google (ad | ads | (advert*) | adwords | "ad words" | campaign | ppc | "pay-per…" at bounding box center [679, 122] width 381 height 18
click at [552, 120] on input "google (ad | ads | (advert*) | adwords | "ad words" | campaign | ppc | "pay-per…" at bounding box center [679, 122] width 381 height 18
type input "google (ad | ads | (advert*) | adwords | "ad words" | campaign | ppc | "pay-per…"
click at [771, 405] on div "We are looking for a skilled SEO and Paid Media Expert to help us scale our hig…" at bounding box center [781, 390] width 530 height 63
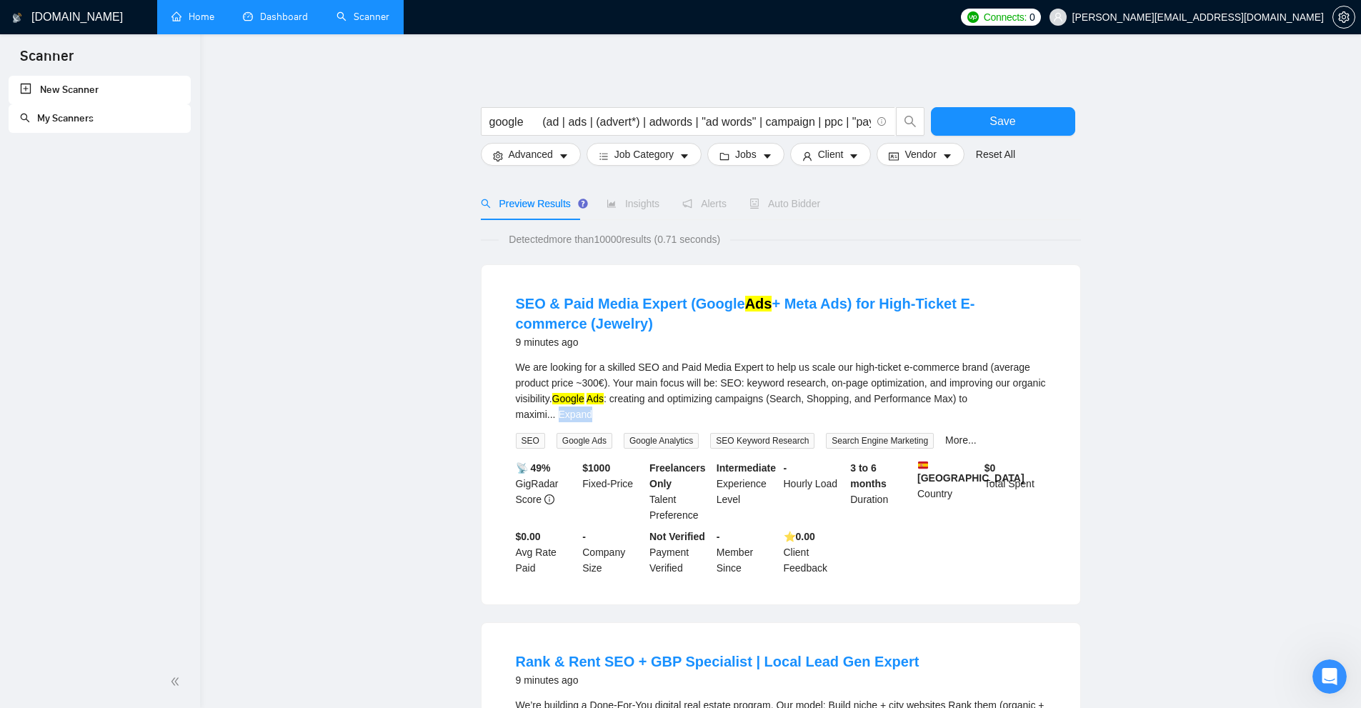
click at [592, 409] on link "Expand" at bounding box center [576, 414] width 34 height 11
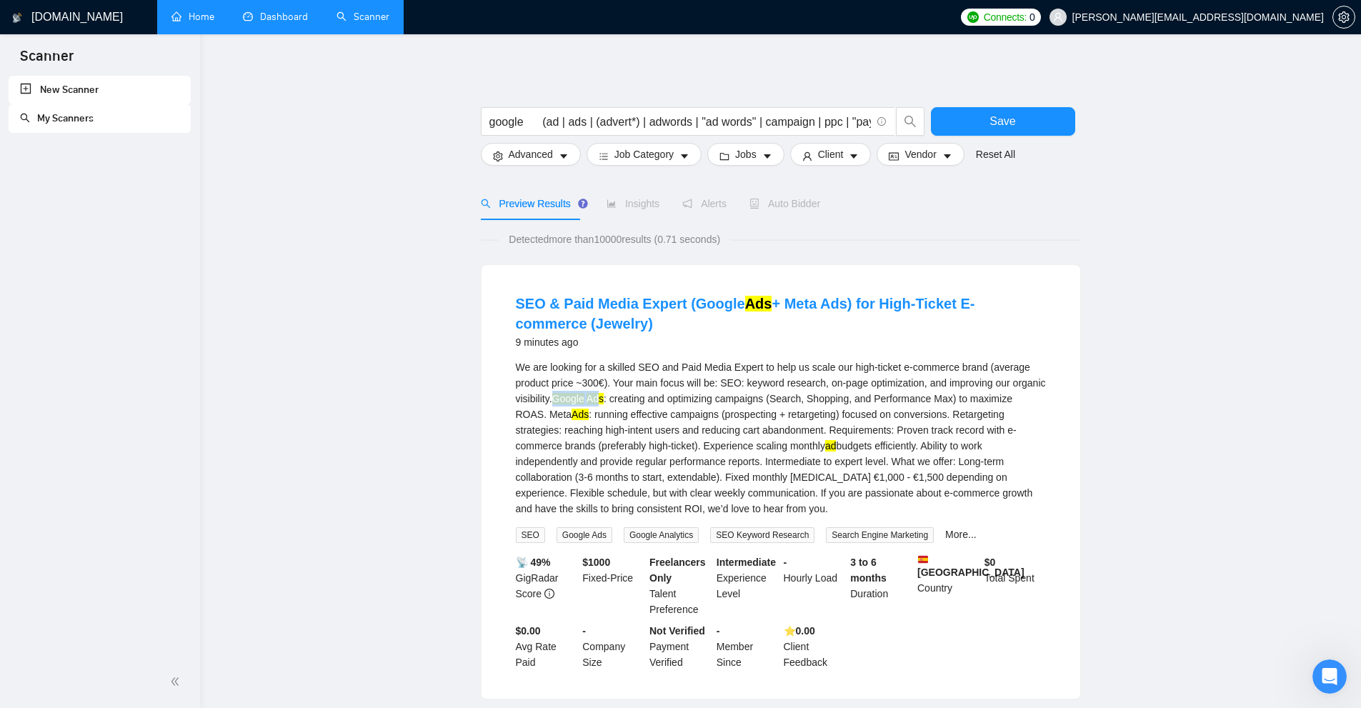
drag, startPoint x: 557, startPoint y: 397, endPoint x: 717, endPoint y: 433, distance: 164.0
click at [616, 402] on div "We are looking for a skilled SEO and Paid Media Expert to help us scale our hig…" at bounding box center [781, 437] width 530 height 157
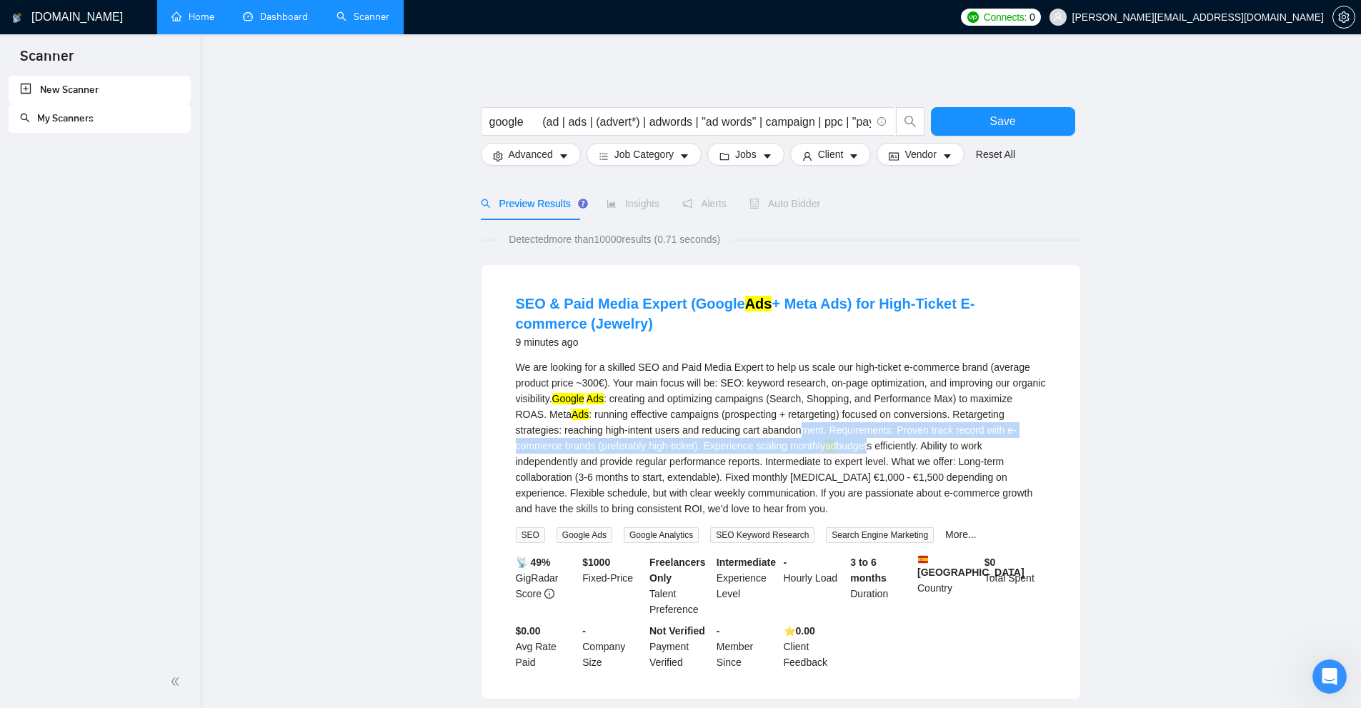
drag, startPoint x: 817, startPoint y: 442, endPoint x: 828, endPoint y: 444, distance: 11.6
click at [771, 444] on div "We are looking for a skilled SEO and Paid Media Expert to help us scale our hig…" at bounding box center [781, 437] width 530 height 157
click at [771, 442] on mark "ad" at bounding box center [830, 445] width 11 height 11
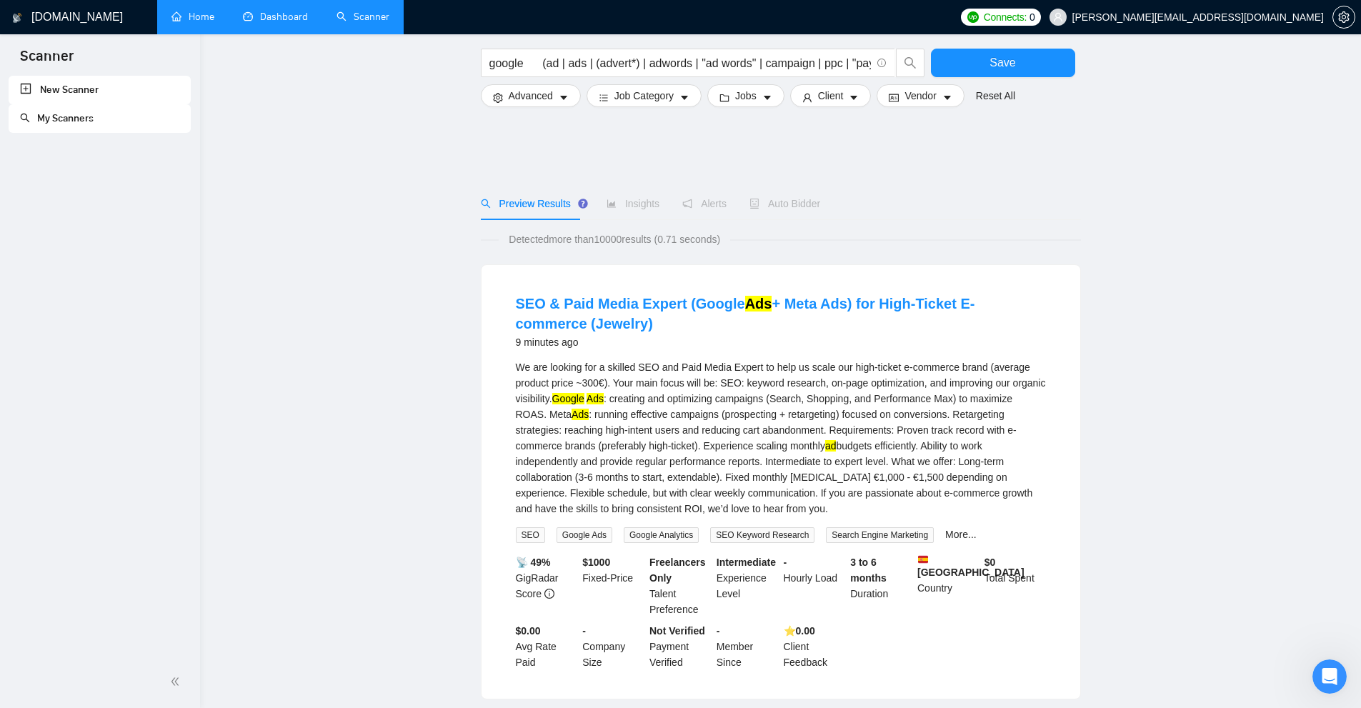
scroll to position [357, 0]
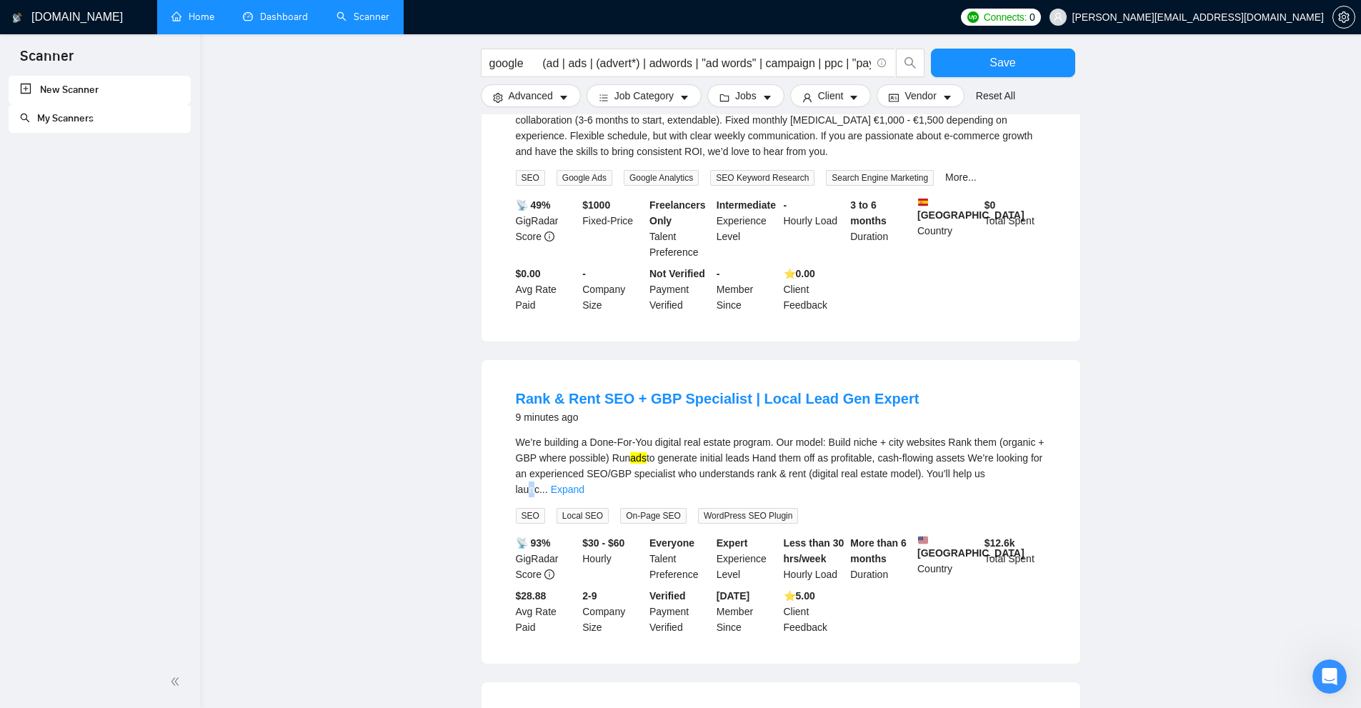
click at [771, 469] on div "We’re building a Done-For-You digital real estate program. Our model: Build nic…" at bounding box center [781, 465] width 530 height 63
click at [771, 482] on div "We’re building a Done-For-You digital real estate program. Our model: Build nic…" at bounding box center [781, 478] width 530 height 89
drag, startPoint x: 1020, startPoint y: 482, endPoint x: 1041, endPoint y: 478, distance: 21.2
click at [771, 481] on div "We’re building a Done-For-You digital real estate program. Our model: Build nic…" at bounding box center [781, 478] width 530 height 89
click at [584, 484] on link "Expand" at bounding box center [568, 489] width 34 height 11
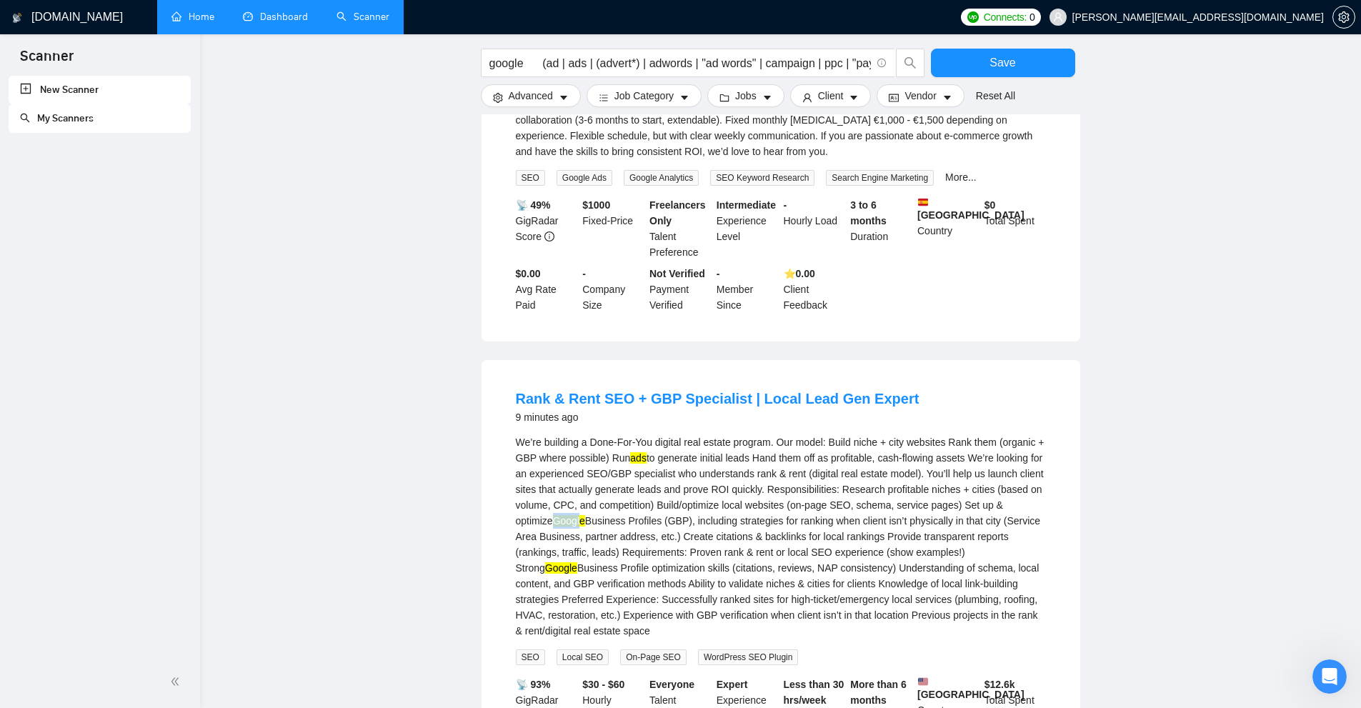
drag, startPoint x: 494, startPoint y: 517, endPoint x: 544, endPoint y: 521, distance: 50.1
click at [544, 521] on div "Rank & Rent SEO + GBP Specialist | Local Lead Gen Expert 9 minutes ago We’re bu…" at bounding box center [781, 582] width 599 height 445
click at [569, 520] on div "We’re building a Done-For-You digital real estate program. Our model: Build nic…" at bounding box center [781, 536] width 530 height 204
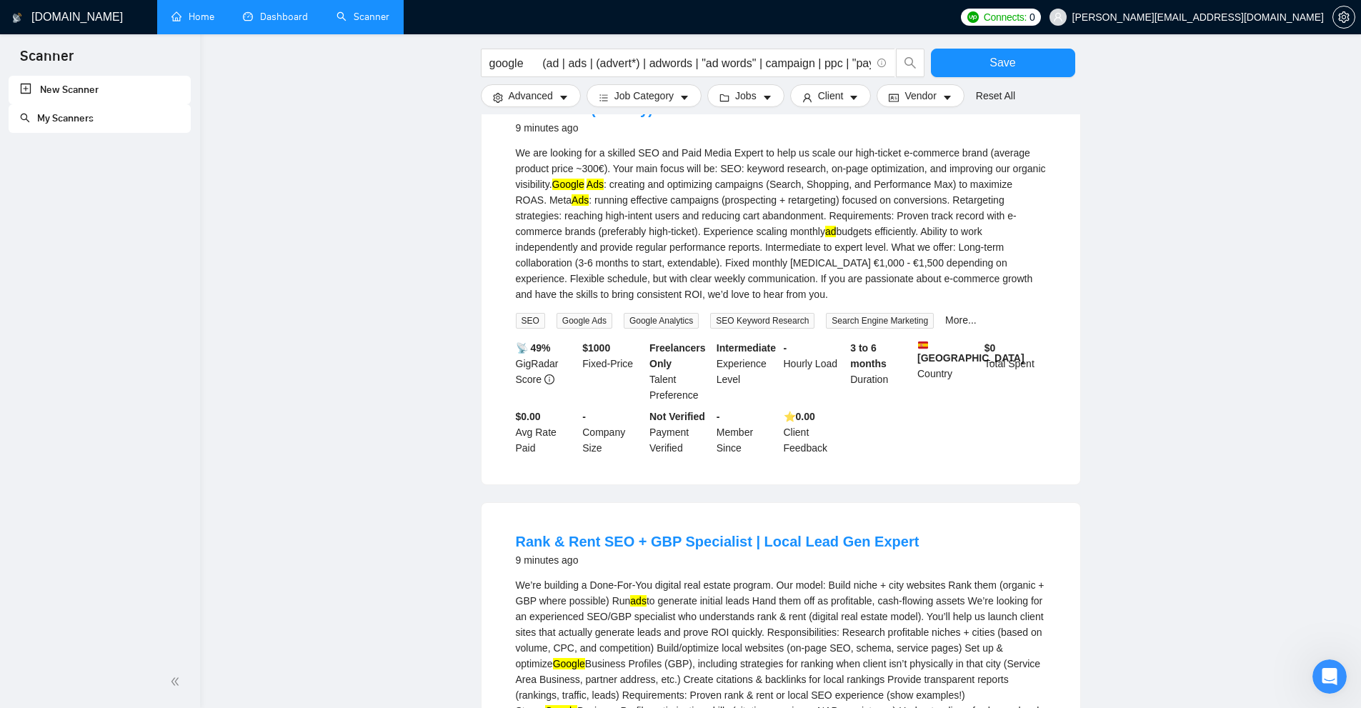
scroll to position [500, 0]
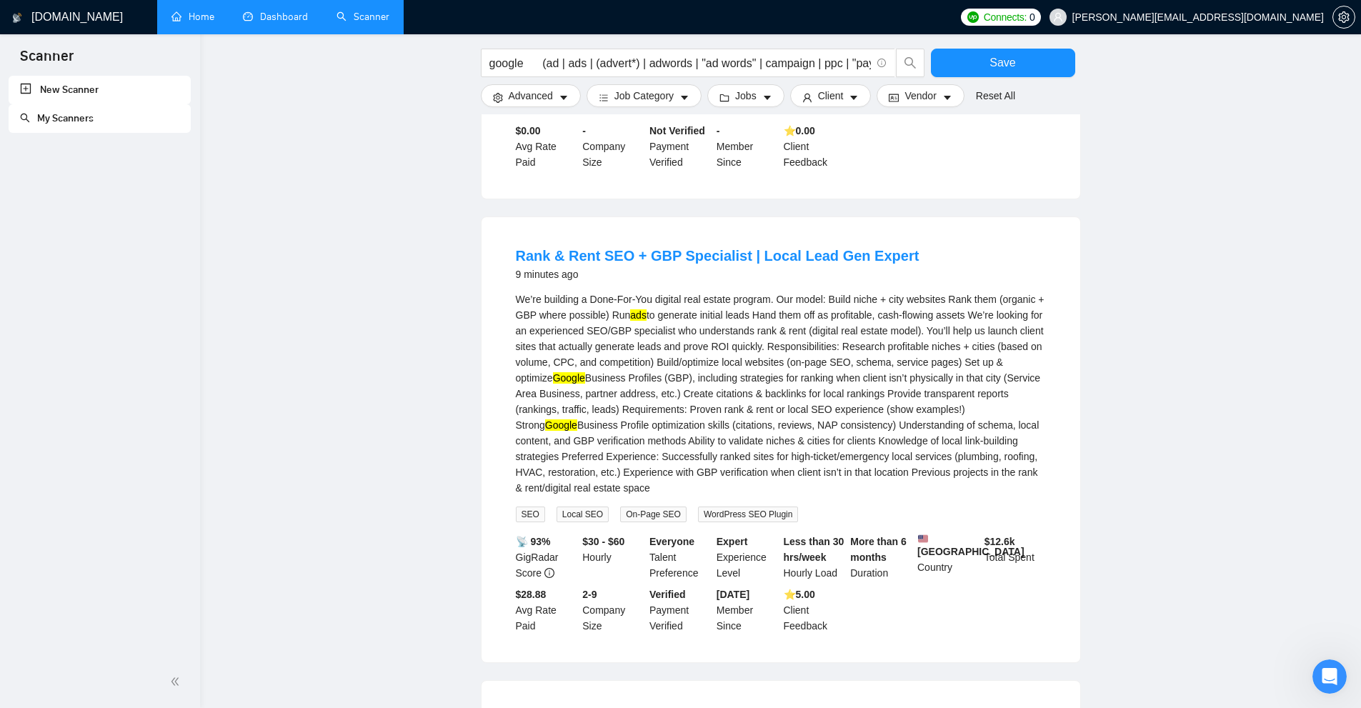
click at [575, 362] on div "We’re building a Done-For-You digital real estate program. Our model: Build nic…" at bounding box center [781, 393] width 530 height 204
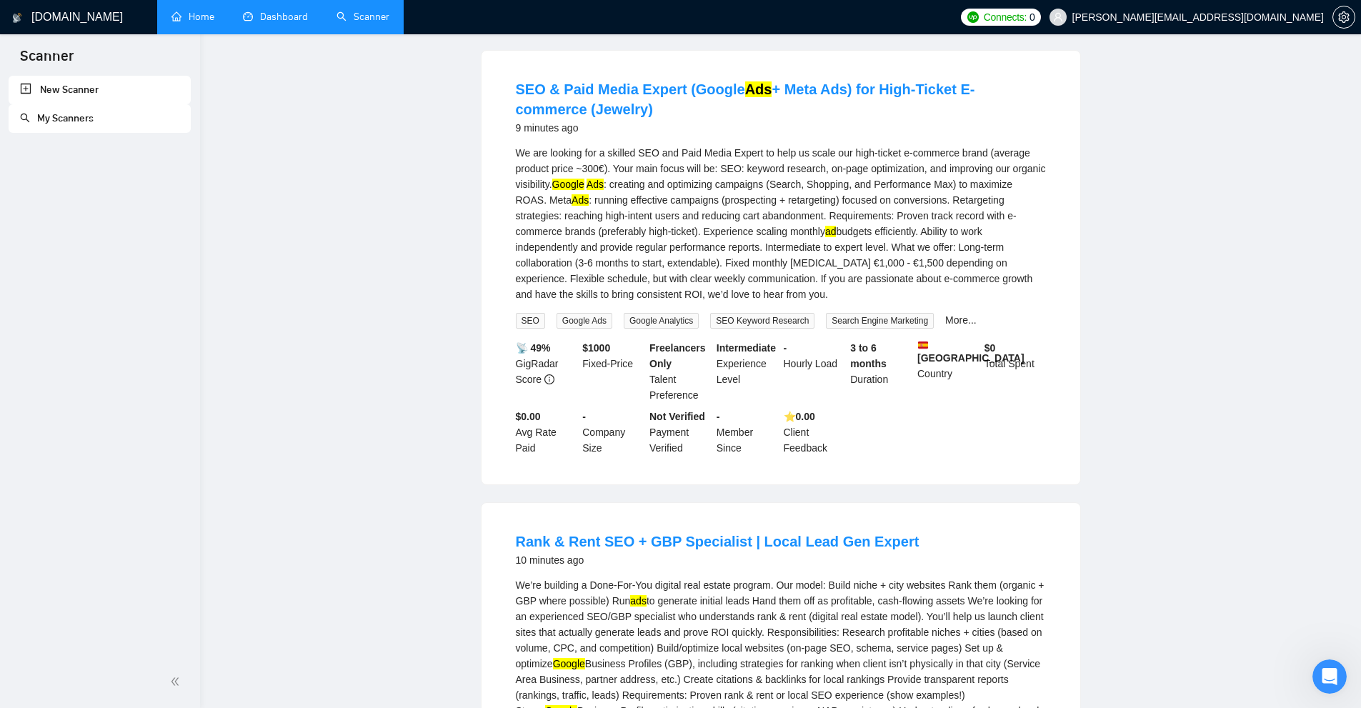
scroll to position [0, 0]
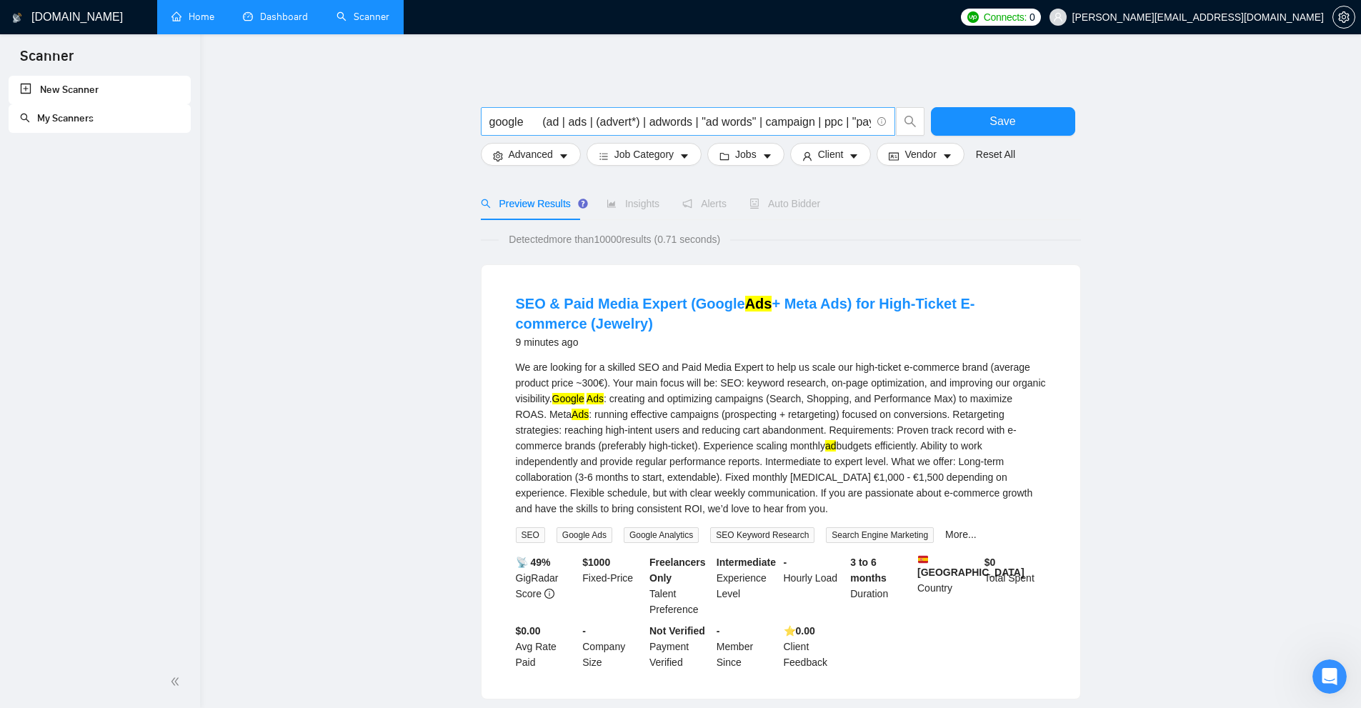
click at [549, 123] on input "google (ad | ads | (advert*) | adwords | "ad words" | campaign | ppc | "pay-per…" at bounding box center [679, 122] width 381 height 18
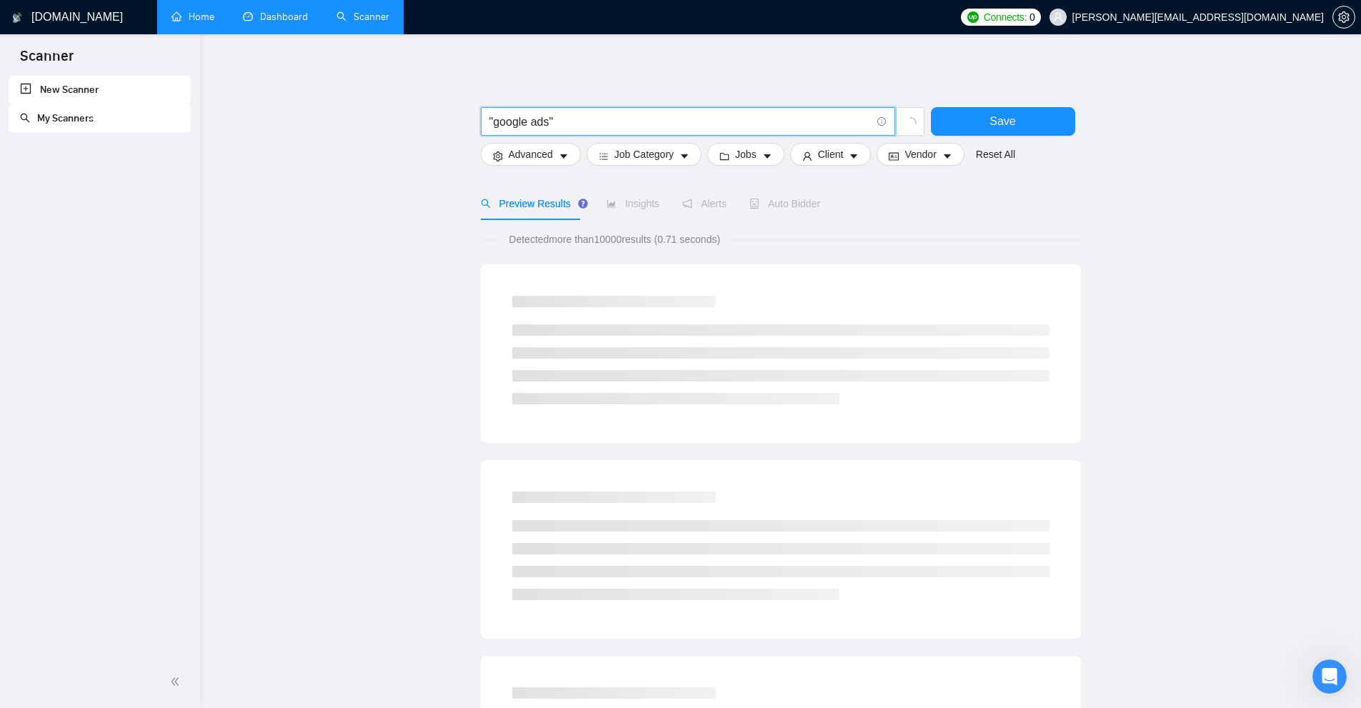
drag, startPoint x: 597, startPoint y: 123, endPoint x: 42, endPoint y: 91, distance: 556.0
click at [42, 91] on section "Scanner New Scanner My Scanners [DOMAIN_NAME] Home Dashboard Scanner Connects: …" at bounding box center [680, 685] width 1361 height 1370
drag, startPoint x: 566, startPoint y: 121, endPoint x: 465, endPoint y: 115, distance: 100.9
click at [465, 115] on main ""(google ads)" Save Advanced Job Category Jobs Client Vendor Reset All Preview …" at bounding box center [780, 658] width 1115 height 1203
click at [497, 118] on input ""(google ads)"" at bounding box center [679, 122] width 381 height 18
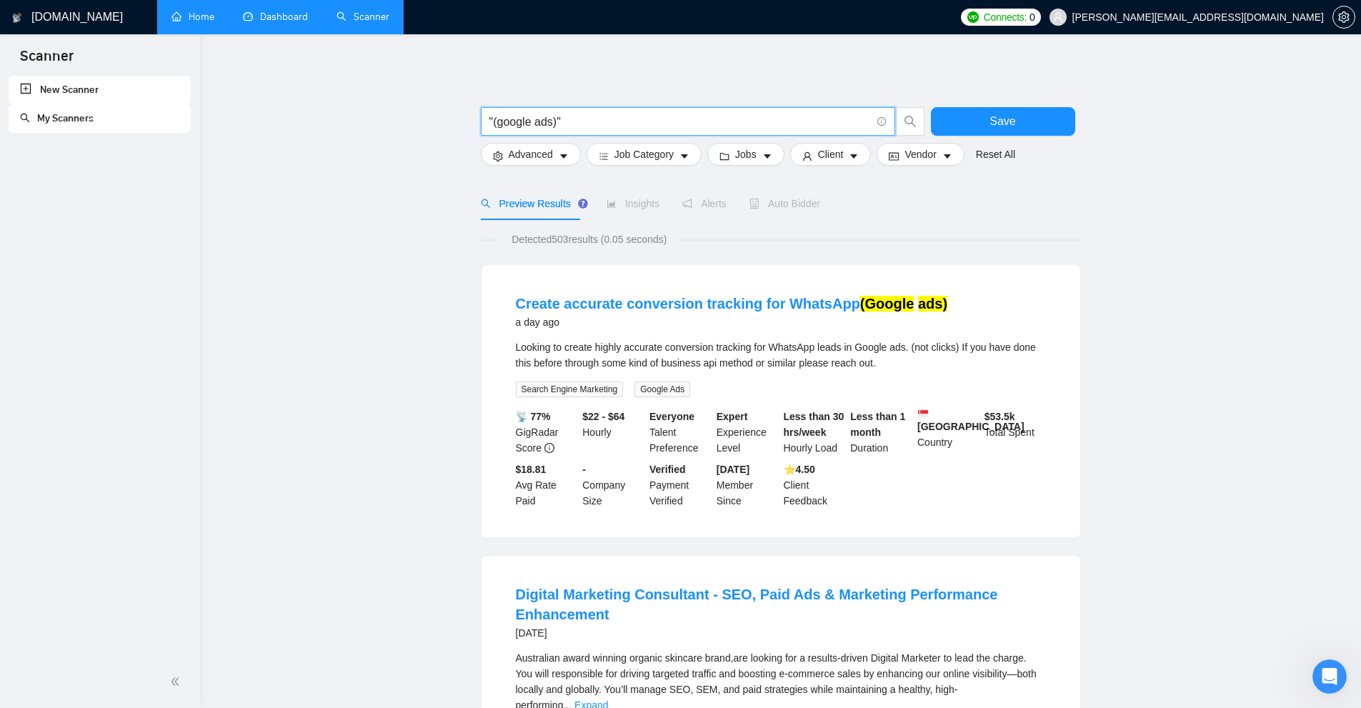
click at [497, 117] on input ""(google ads)"" at bounding box center [679, 122] width 381 height 18
click at [499, 117] on input ""(google ads)"" at bounding box center [679, 122] width 381 height 18
click at [493, 117] on input ""(google ads)"" at bounding box center [679, 122] width 381 height 18
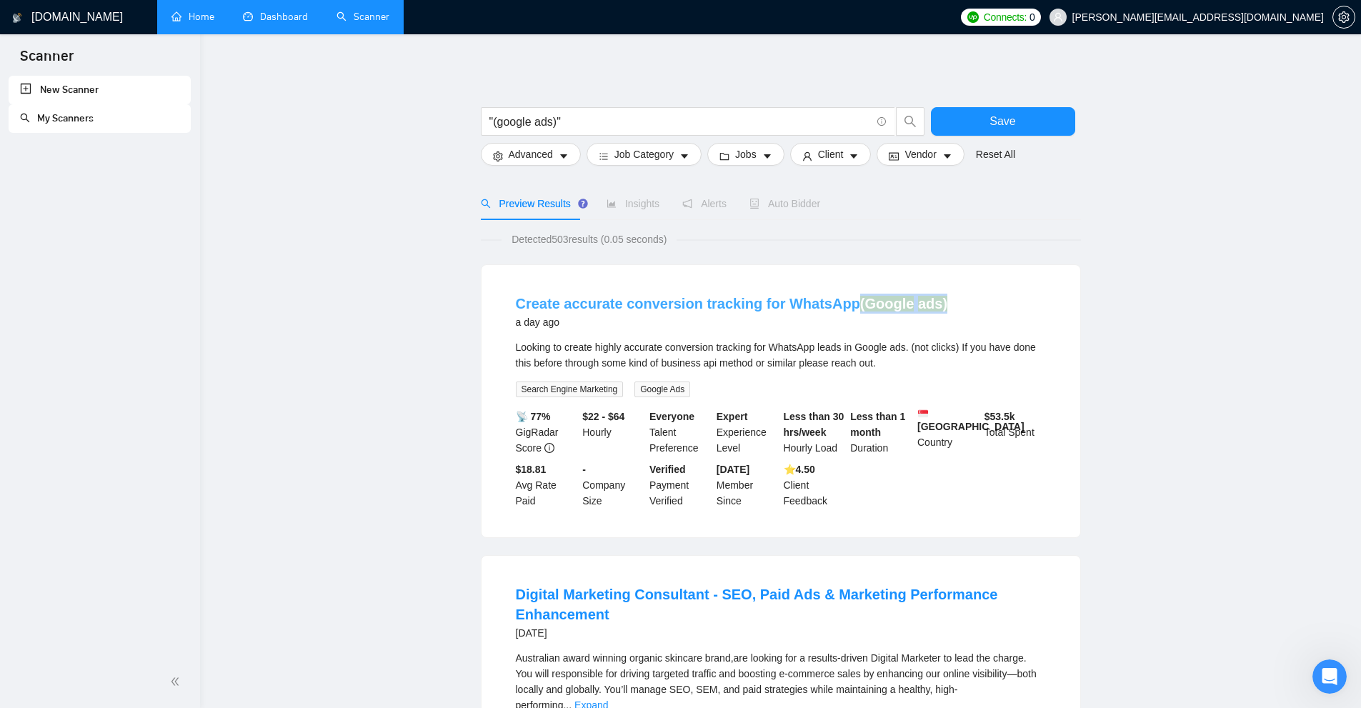
drag, startPoint x: 956, startPoint y: 292, endPoint x: 841, endPoint y: 300, distance: 115.3
click at [771, 300] on li "Create accurate conversion tracking for WhatsApp (Google ads) a day ago Looking…" at bounding box center [781, 401] width 564 height 238
click at [771, 334] on div "Create accurate conversion tracking for WhatsApp (Google ads) a day ago" at bounding box center [781, 314] width 530 height 41
drag, startPoint x: 952, startPoint y: 295, endPoint x: 842, endPoint y: 295, distance: 110.0
click at [771, 295] on div "Create accurate conversion tracking for WhatsApp (Google ads) a day ago" at bounding box center [781, 312] width 530 height 37
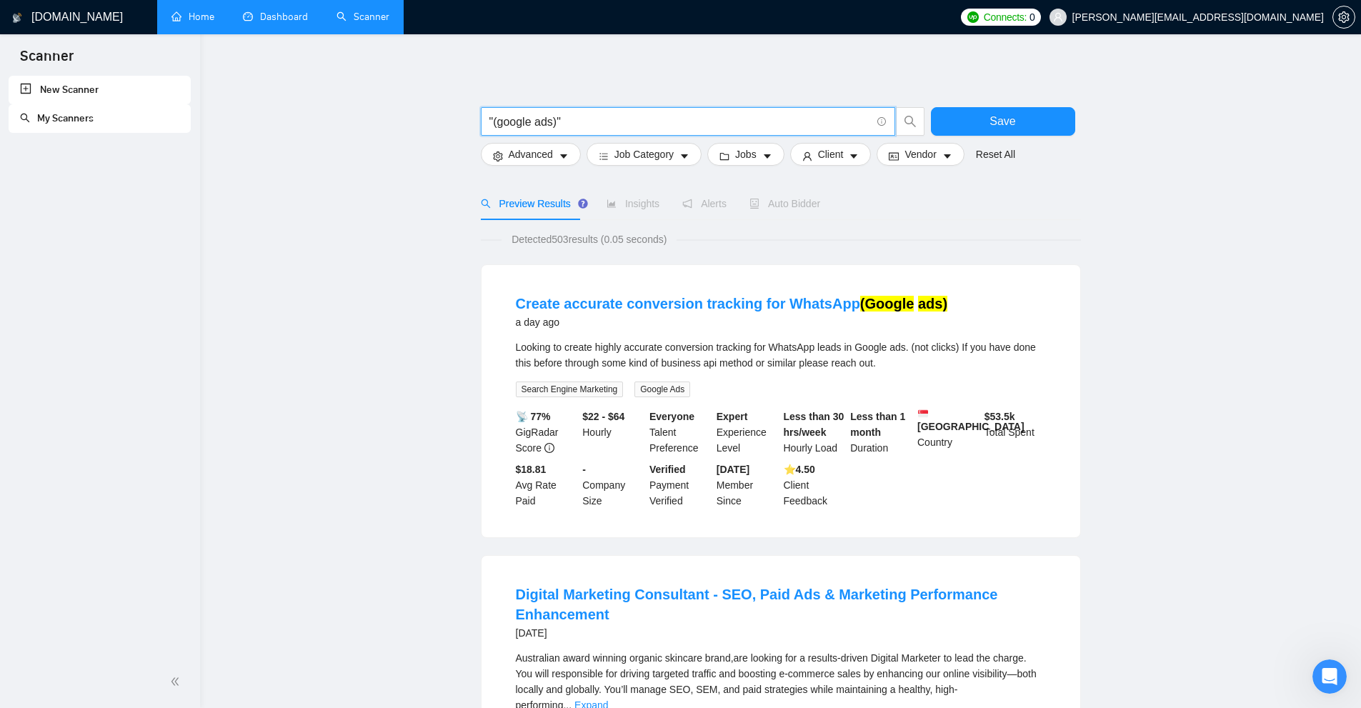
drag, startPoint x: 592, startPoint y: 121, endPoint x: 306, endPoint y: 96, distance: 287.6
click at [771, 334] on div "Create accurate conversion tracking for WhatsApp (Google ads) a day ago" at bounding box center [781, 314] width 530 height 41
click at [597, 123] on input ""(google ads)"" at bounding box center [679, 122] width 381 height 18
paste input "google (ad | ads | (advert*) | adwords | "ad words" | campaign | ppc | "pay-per…"
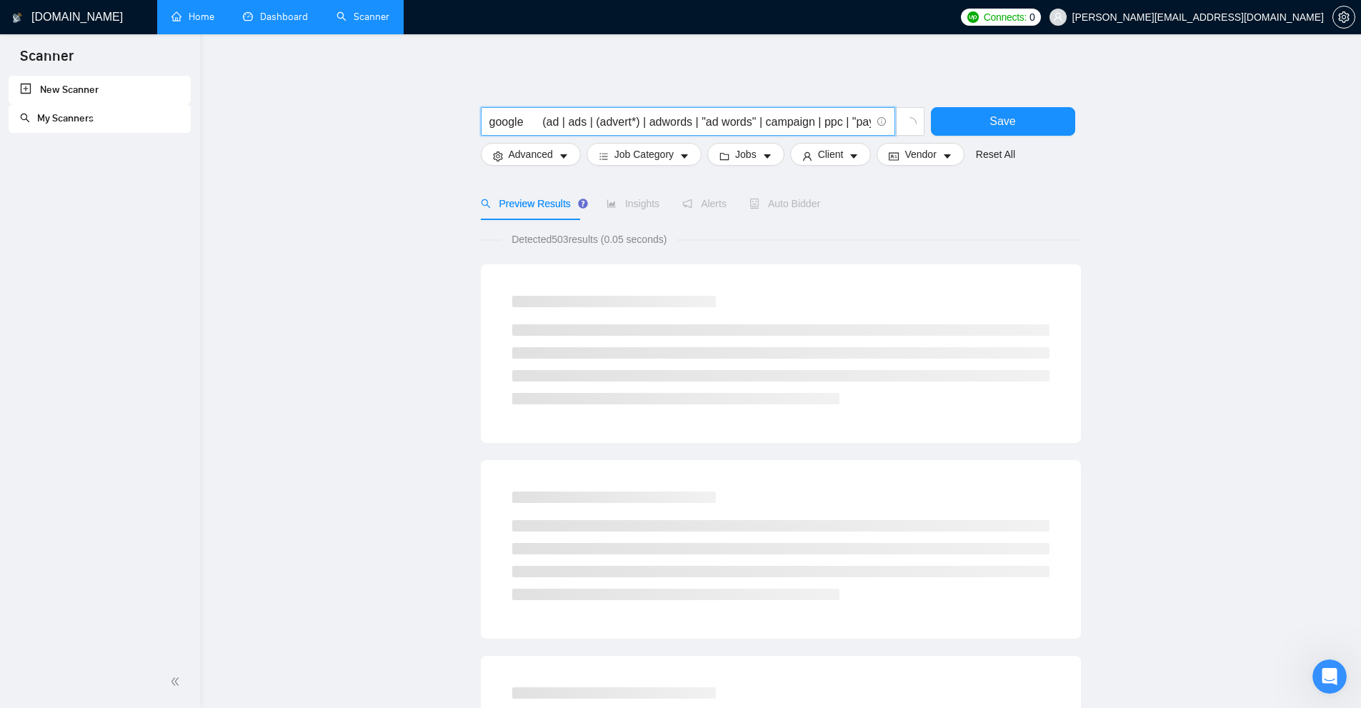
drag, startPoint x: 526, startPoint y: 118, endPoint x: 453, endPoint y: 122, distance: 73.0
click at [453, 122] on main "google (ad | ads | (advert*) | adwords | "ad words" | campaign | ppc | "pay-per…" at bounding box center [780, 658] width 1115 height 1203
type input "google (ad | ads | (advert*) | adwords | "ad words" | campaign | ppc | "pay-per…"
click at [771, 125] on button "Save" at bounding box center [1003, 121] width 144 height 29
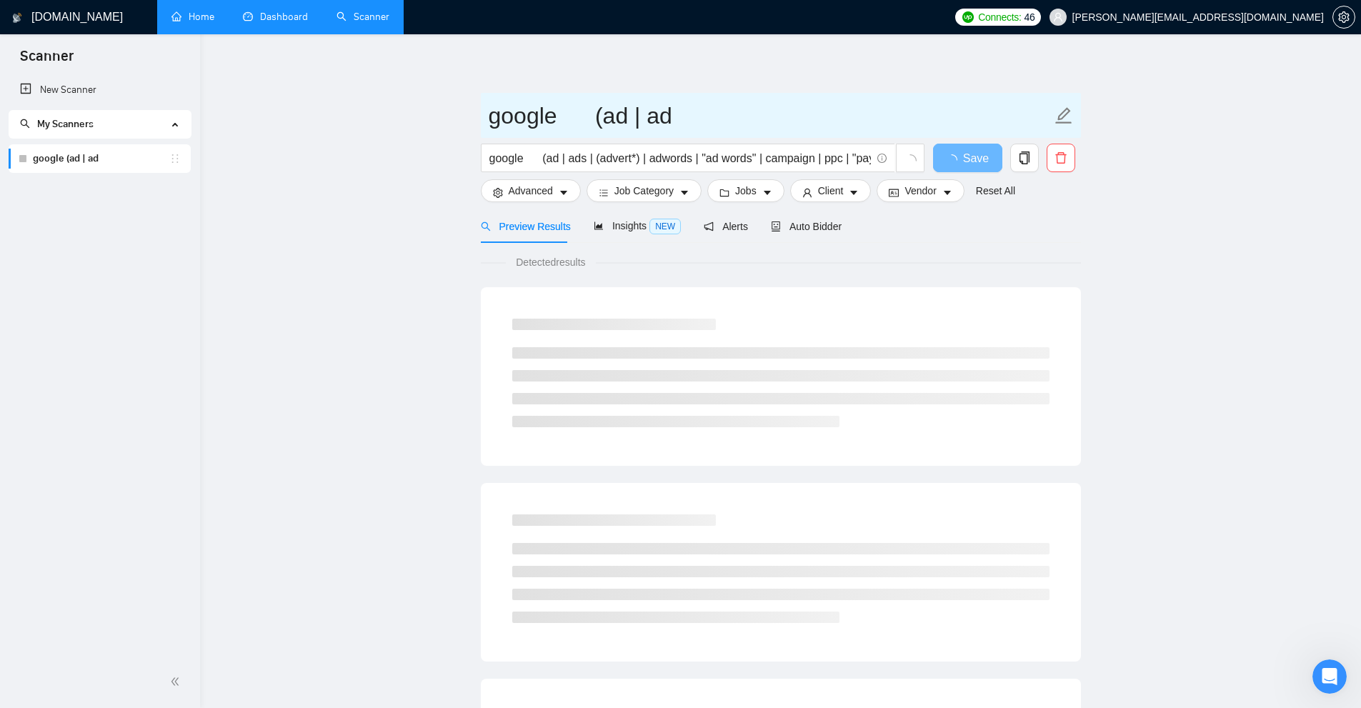
click at [639, 125] on input "google (ad | ad" at bounding box center [770, 116] width 563 height 36
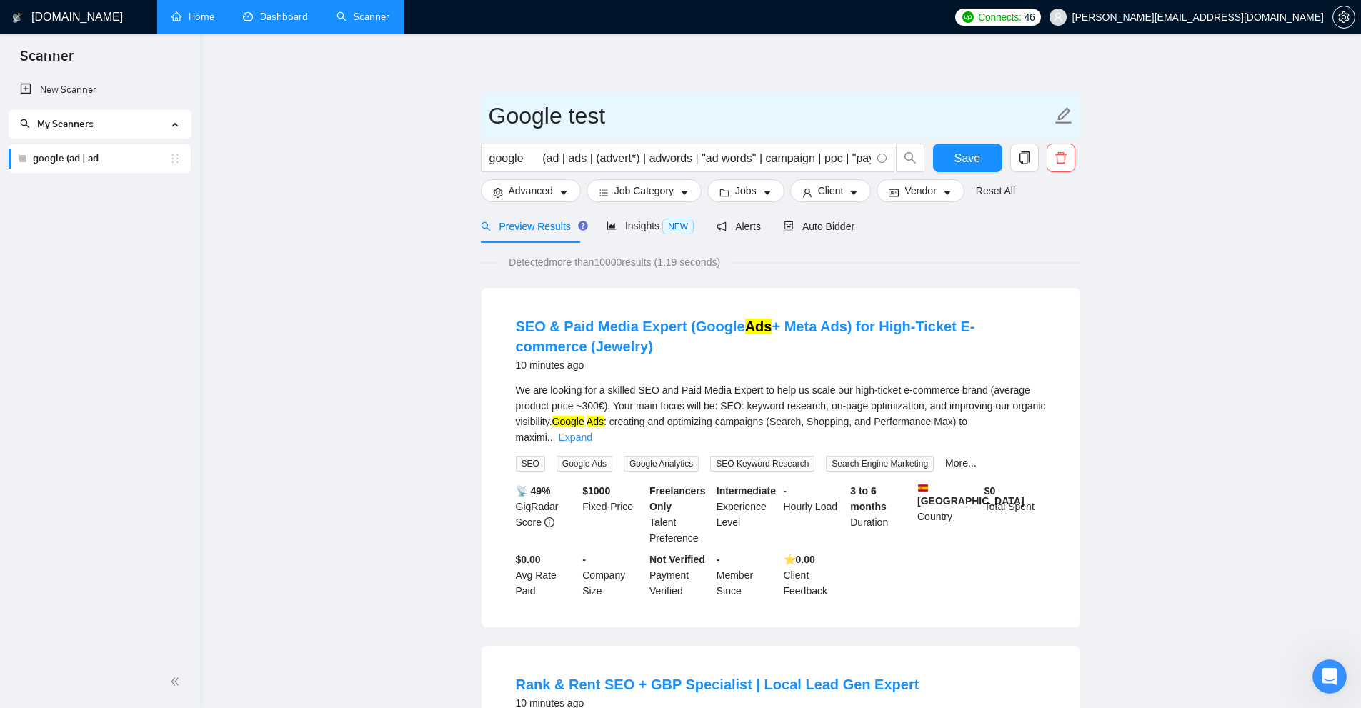
type input "Google test"
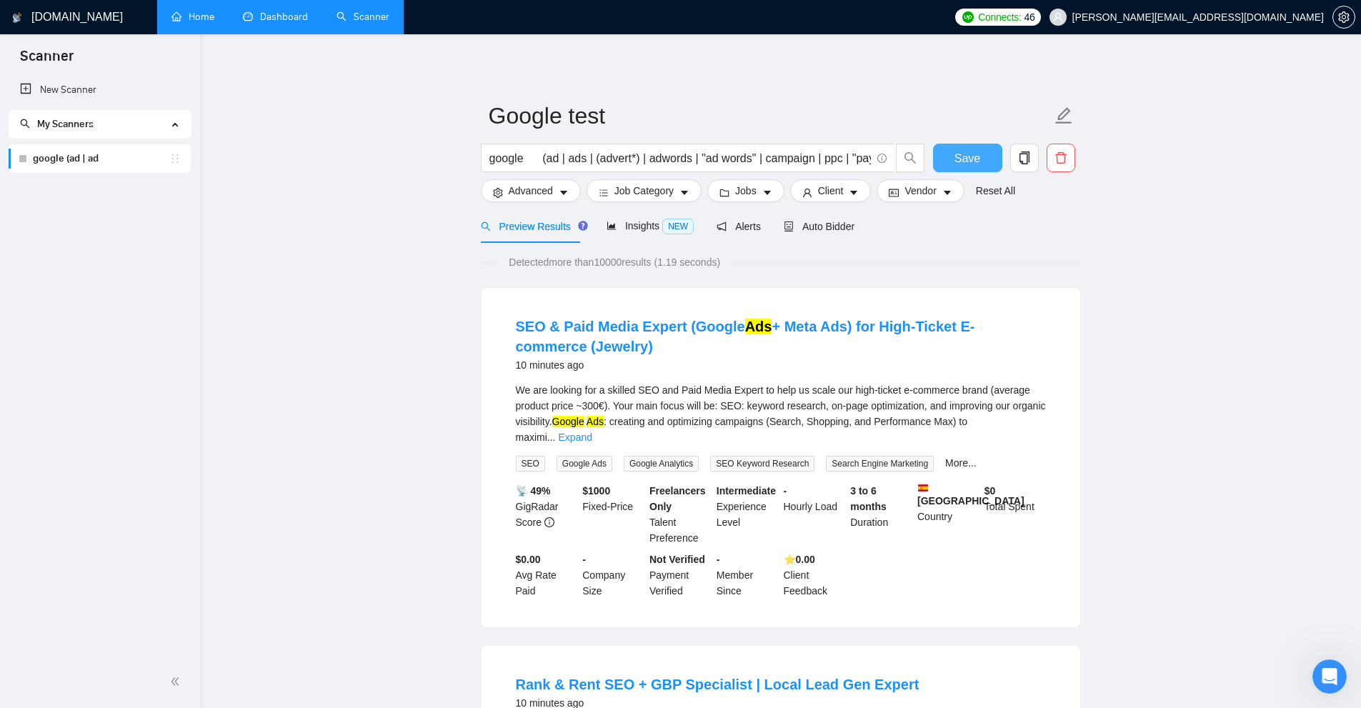
click at [771, 144] on form "Google test google (ad | ads | (advert*) | adwords | "ad words" | campaign | pp…" at bounding box center [781, 151] width 600 height 116
click at [771, 164] on span "Save" at bounding box center [967, 158] width 26 height 18
drag, startPoint x: 547, startPoint y: 159, endPoint x: 864, endPoint y: 154, distance: 317.3
click at [771, 154] on input "google (ad | ads | (advert*) | adwords | "ad words" | campaign | ppc | "pay-per…" at bounding box center [679, 158] width 381 height 18
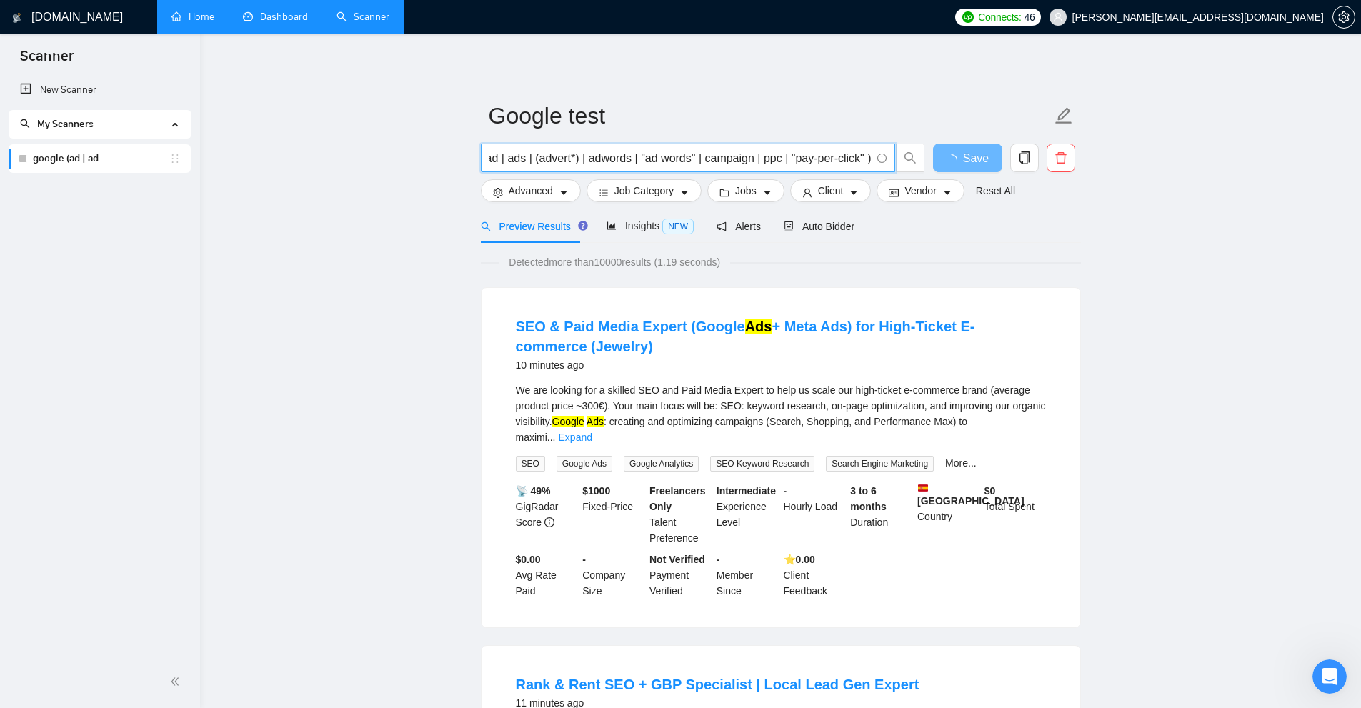
click at [771, 154] on input "google (ad | ads | (advert*) | adwords | "ad words" | campaign | ppc | "pay-per…" at bounding box center [679, 158] width 381 height 18
drag, startPoint x: 529, startPoint y: 161, endPoint x: 538, endPoint y: 159, distance: 9.5
click at [538, 159] on input "google (ad | ads | (advert*) | adwords | "ad words" | campaign | ppc | "pay-per…" at bounding box center [679, 158] width 381 height 18
click at [507, 149] on input "google (ad | ads | (advert*) | adwords | "ad words" | campaign | ppc | "pay-per…" at bounding box center [679, 158] width 381 height 18
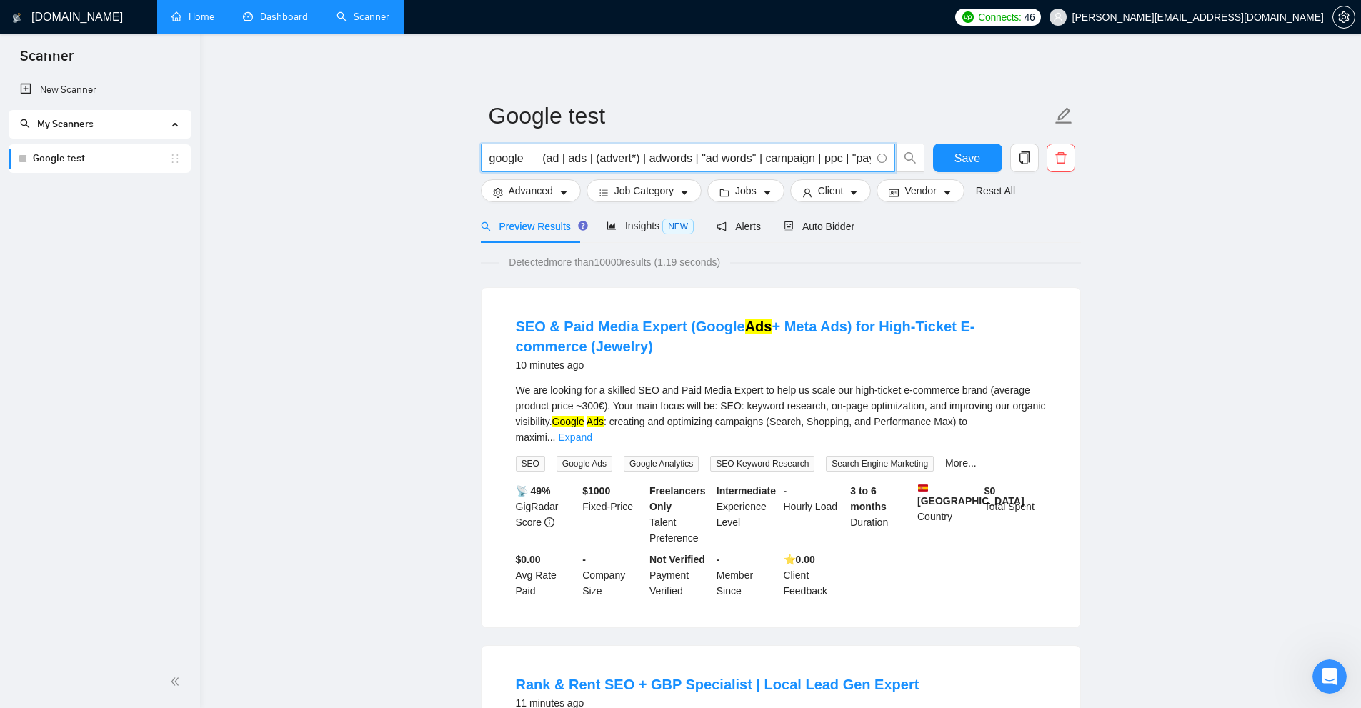
drag, startPoint x: 522, startPoint y: 158, endPoint x: 463, endPoint y: 161, distance: 59.4
click at [583, 156] on input "google (ad | ads | (advert*) | adwords | "ad words" | campaign | ppc | "pay-per…" at bounding box center [679, 158] width 381 height 18
drag, startPoint x: 524, startPoint y: 155, endPoint x: 499, endPoint y: 152, distance: 24.5
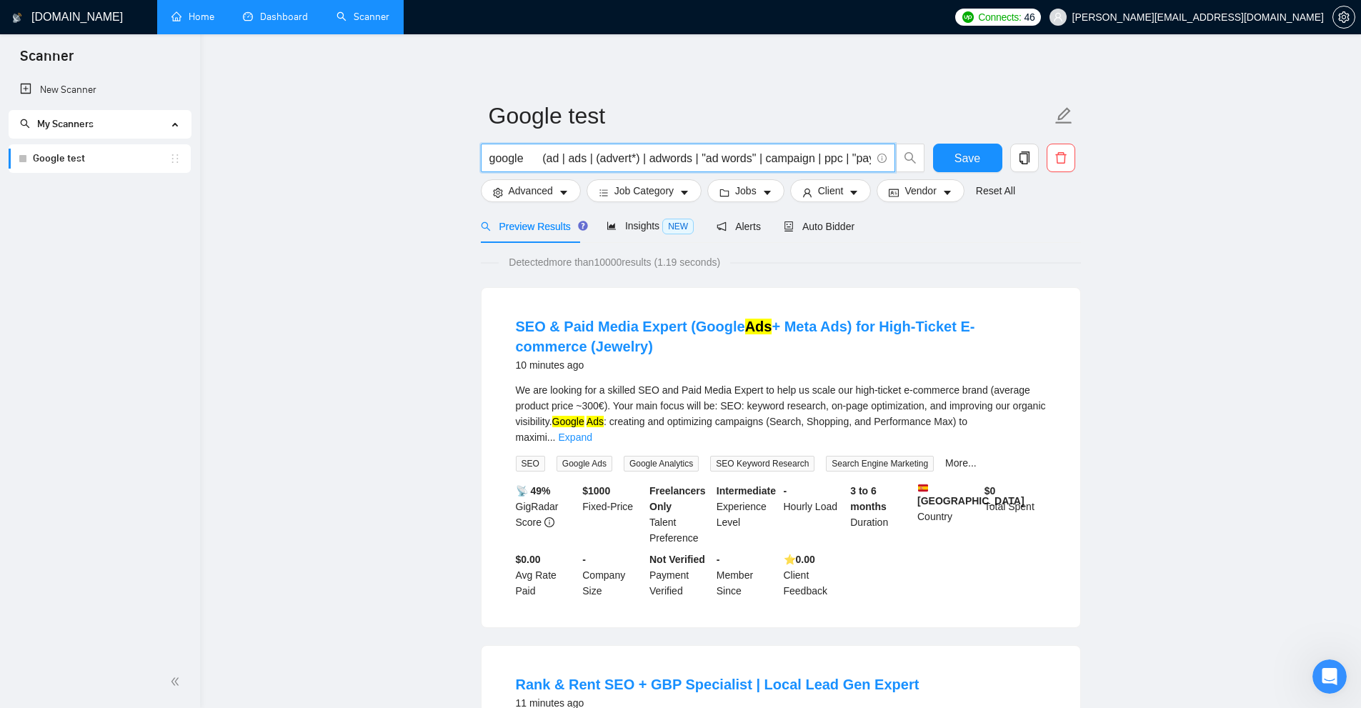
click at [530, 156] on input "google (ad | ads | (advert*) | adwords | "ad words" | campaign | ppc | "pay-per…" at bounding box center [679, 158] width 381 height 18
drag, startPoint x: 542, startPoint y: 156, endPoint x: 870, endPoint y: 151, distance: 327.9
click at [771, 151] on input "google (ad | ads | (advert*) | adwords | "ad words" | campaign | ppc | "pay-per…" at bounding box center [679, 158] width 381 height 18
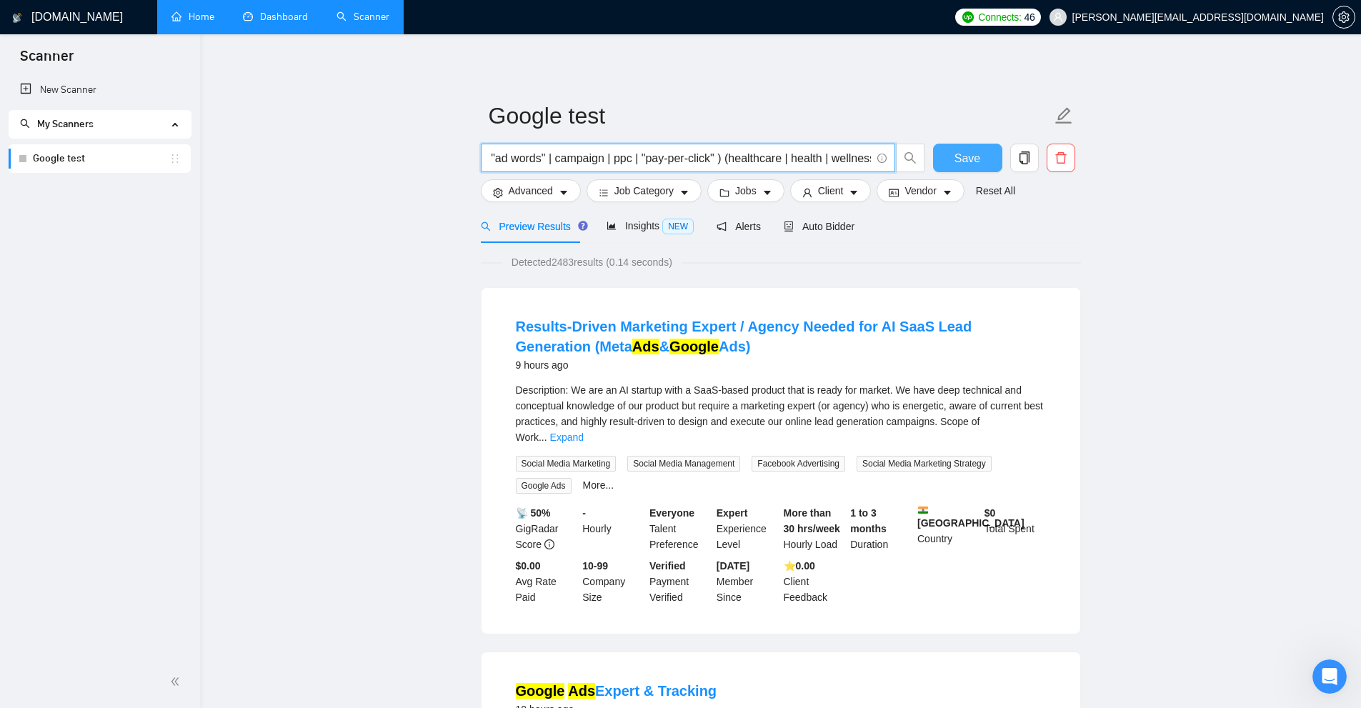
scroll to position [0, 214]
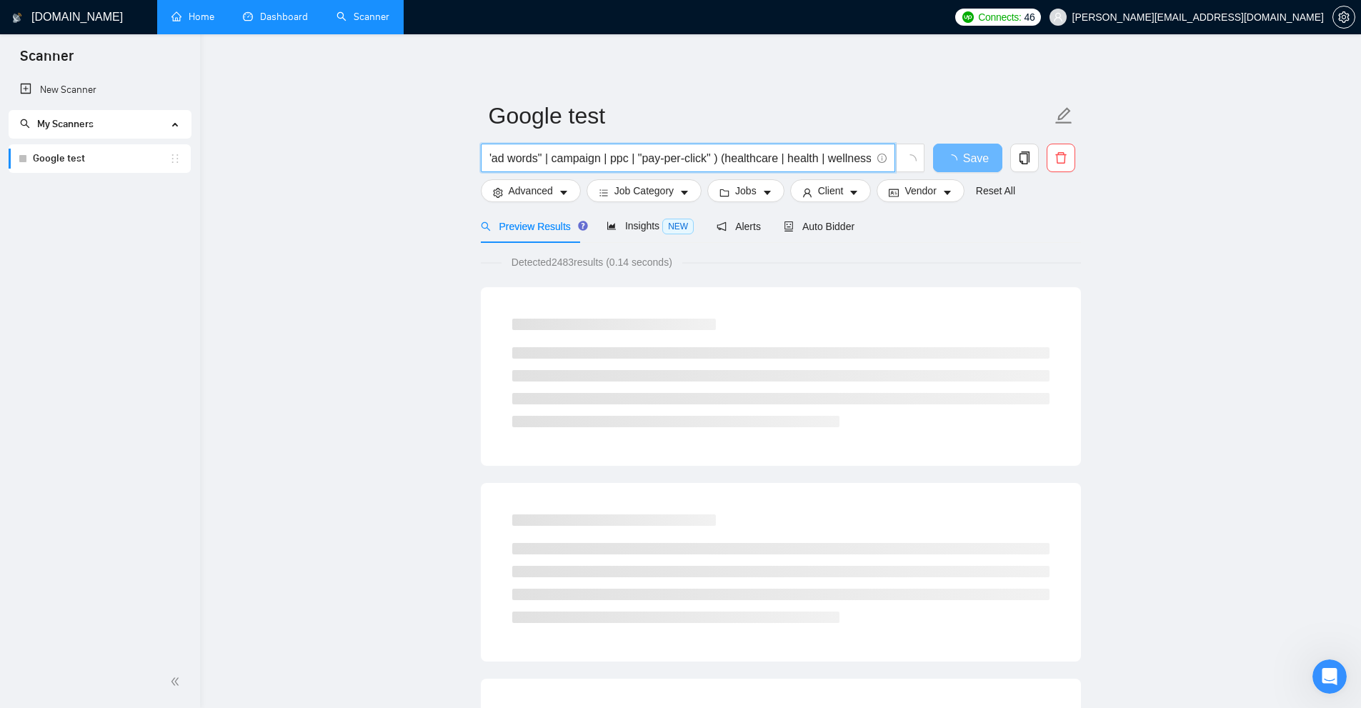
drag, startPoint x: 726, startPoint y: 156, endPoint x: 864, endPoint y: 166, distance: 138.2
click at [771, 166] on input "google (ad | ads | (advert*) | adwords | "ad words" | campaign | ppc | "pay-per…" at bounding box center [679, 158] width 381 height 18
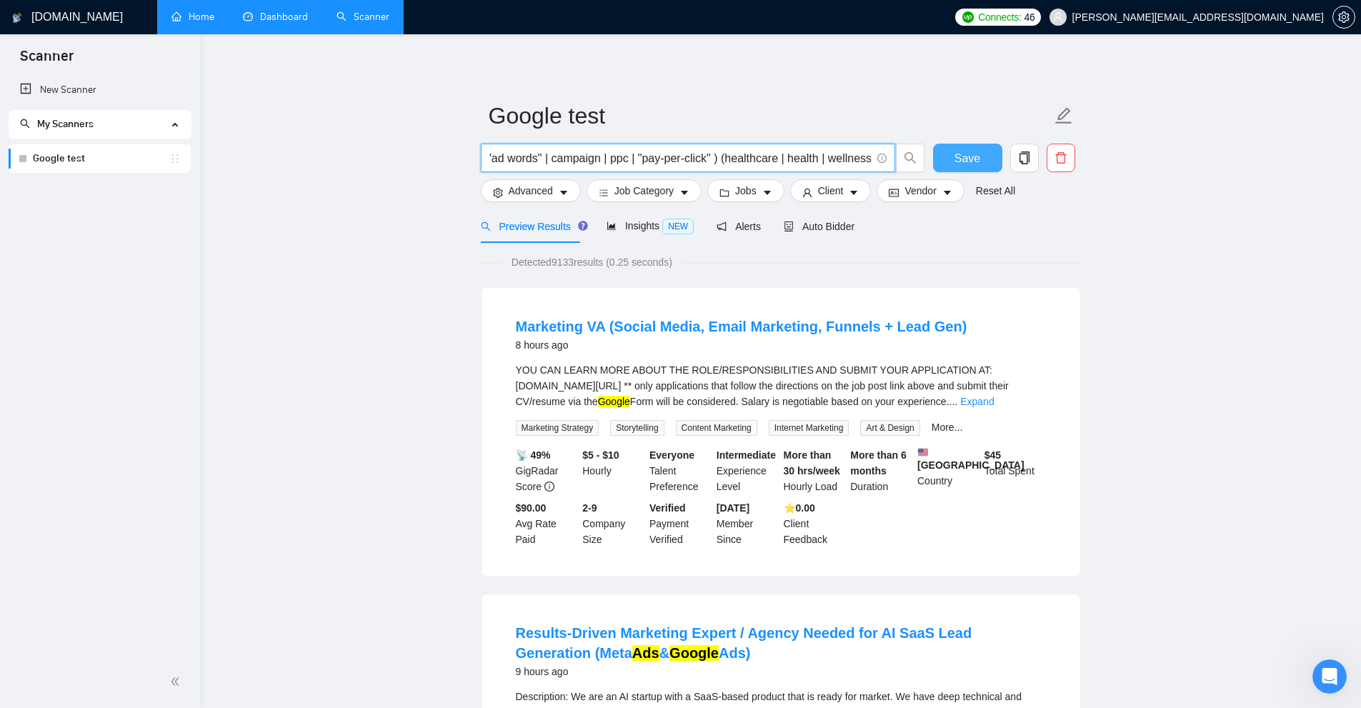
drag, startPoint x: 721, startPoint y: 161, endPoint x: 957, endPoint y: 166, distance: 236.5
click at [771, 166] on div "google (ad | ads | (advert*) | adwords | "ad words" | campaign | ppc | "pay-per…" at bounding box center [778, 162] width 600 height 36
type input "google (ad | ads | (advert*) | adwords | "ad words" | campaign | ppc | "pay-per…"
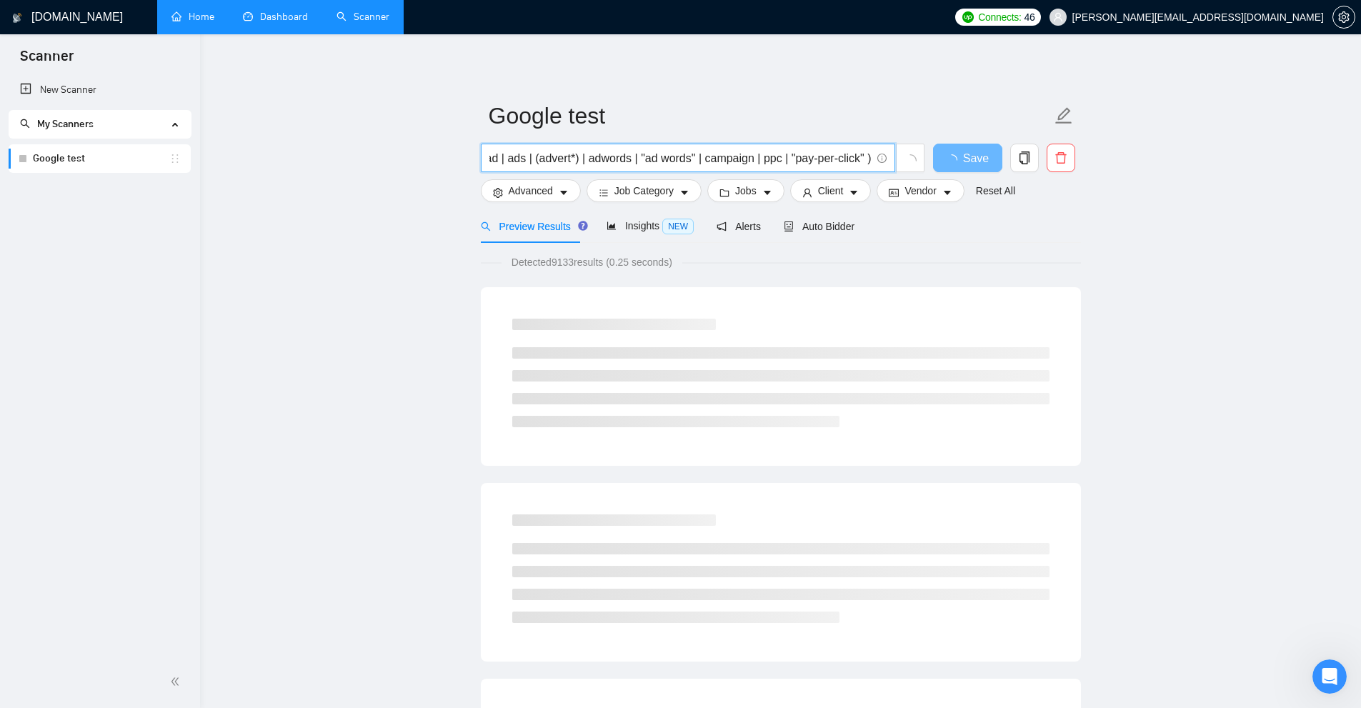
scroll to position [0, 0]
click at [771, 156] on span "Save" at bounding box center [976, 158] width 26 height 18
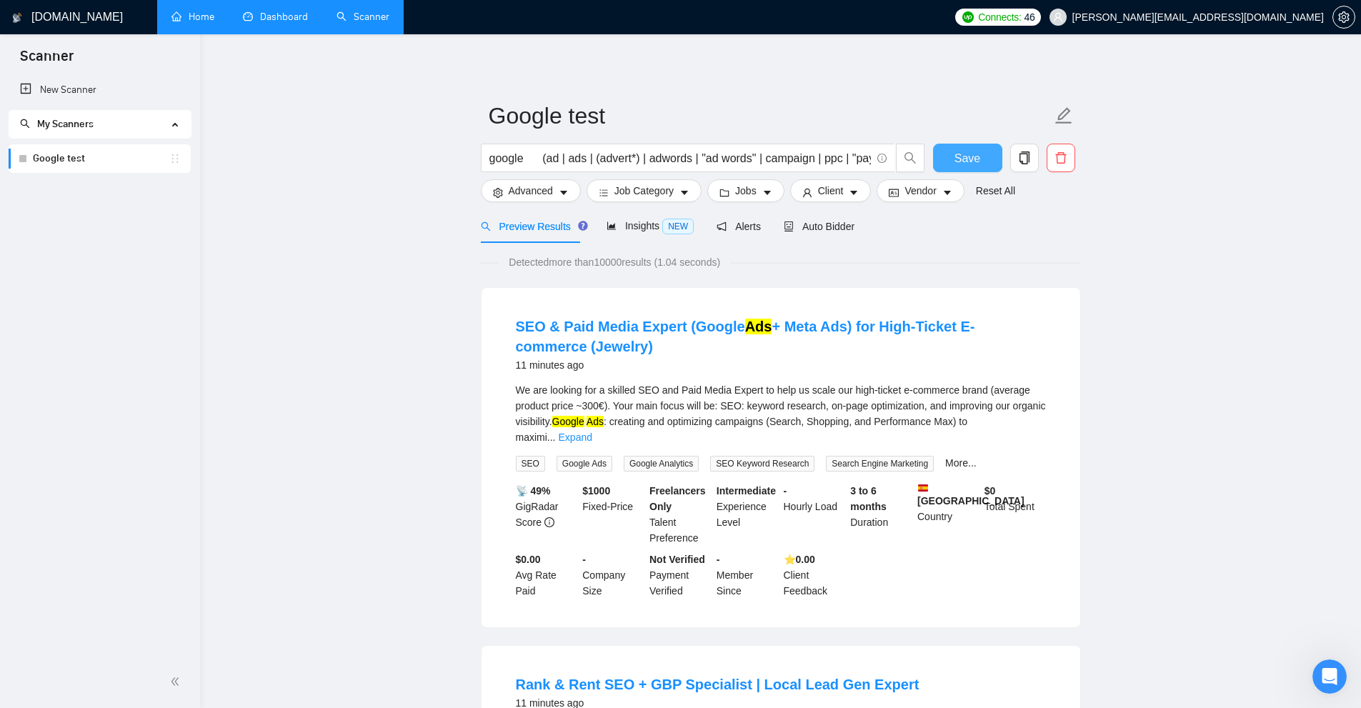
click at [771, 150] on span "Save" at bounding box center [967, 158] width 26 height 18
click at [530, 189] on span "Advanced" at bounding box center [531, 191] width 44 height 16
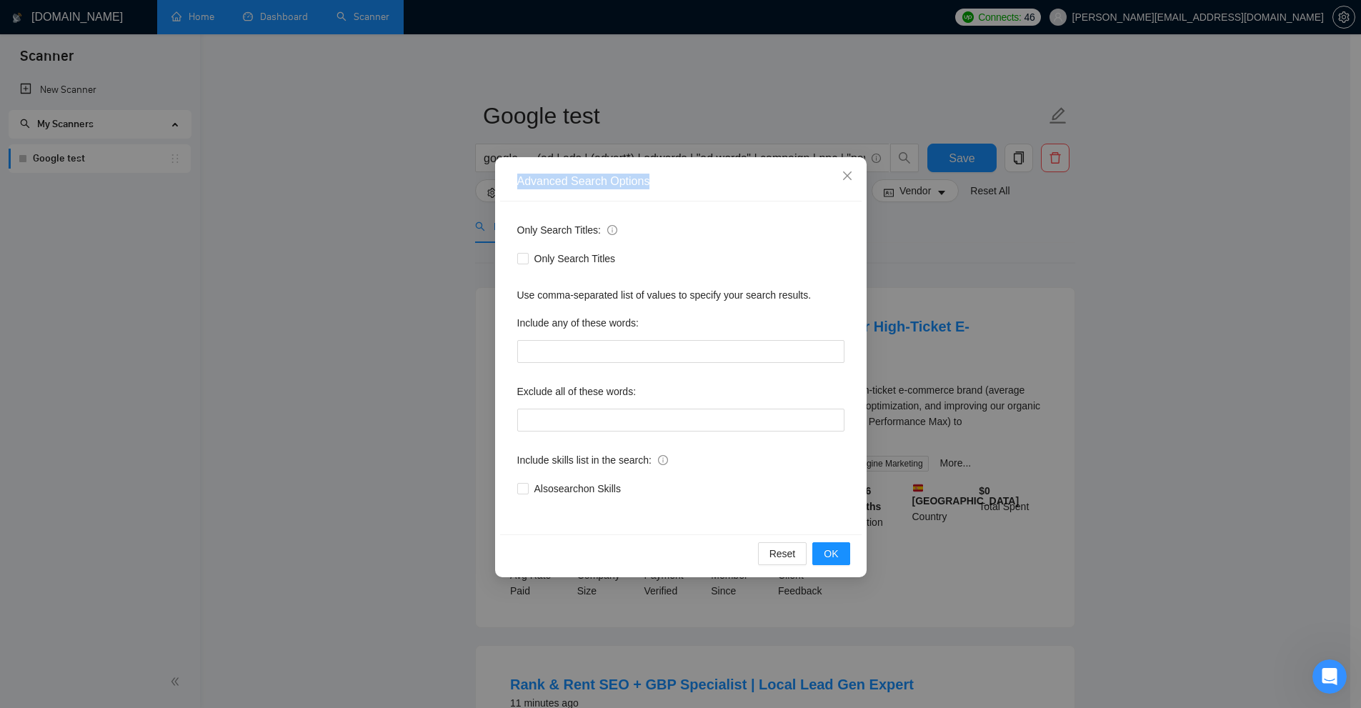
drag, startPoint x: 688, startPoint y: 185, endPoint x: 727, endPoint y: 186, distance: 38.6
click at [727, 186] on div "Advanced Search Options" at bounding box center [680, 181] width 361 height 39
click at [727, 186] on div "Advanced Search Options" at bounding box center [680, 182] width 327 height 16
drag, startPoint x: 524, startPoint y: 229, endPoint x: 649, endPoint y: 502, distance: 300.5
click at [649, 502] on div "Only Search Titles: Only Search Titles Use comma-separated list of values to sp…" at bounding box center [680, 367] width 361 height 333
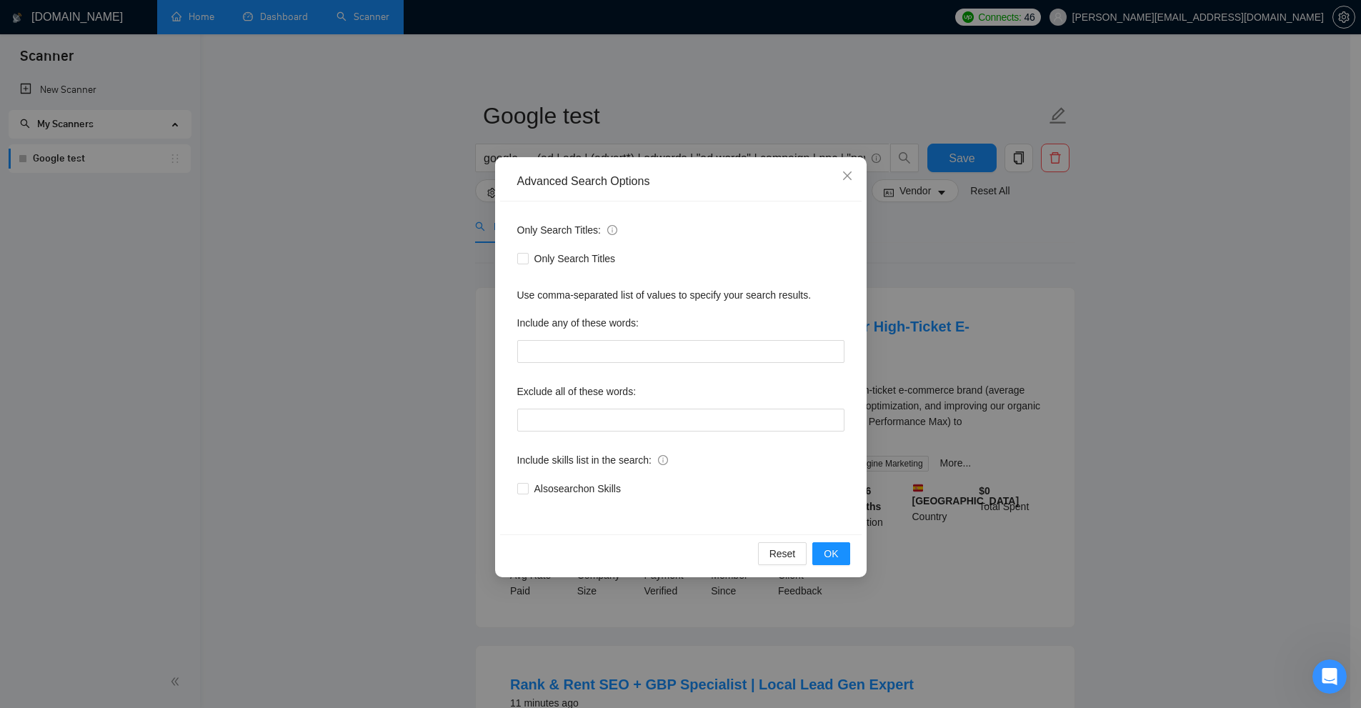
click at [649, 502] on div "Only Search Titles: Only Search Titles Use comma-separated list of values to sp…" at bounding box center [680, 367] width 361 height 333
drag, startPoint x: 515, startPoint y: 226, endPoint x: 594, endPoint y: 229, distance: 78.7
click at [594, 229] on div "Only Search Titles: Only Search Titles Use comma-separated list of values to sp…" at bounding box center [680, 367] width 361 height 333
click at [771, 274] on div "Advanced Search Options Only Search Titles: Only Search Titles Use comma-separa…" at bounding box center [680, 354] width 1361 height 708
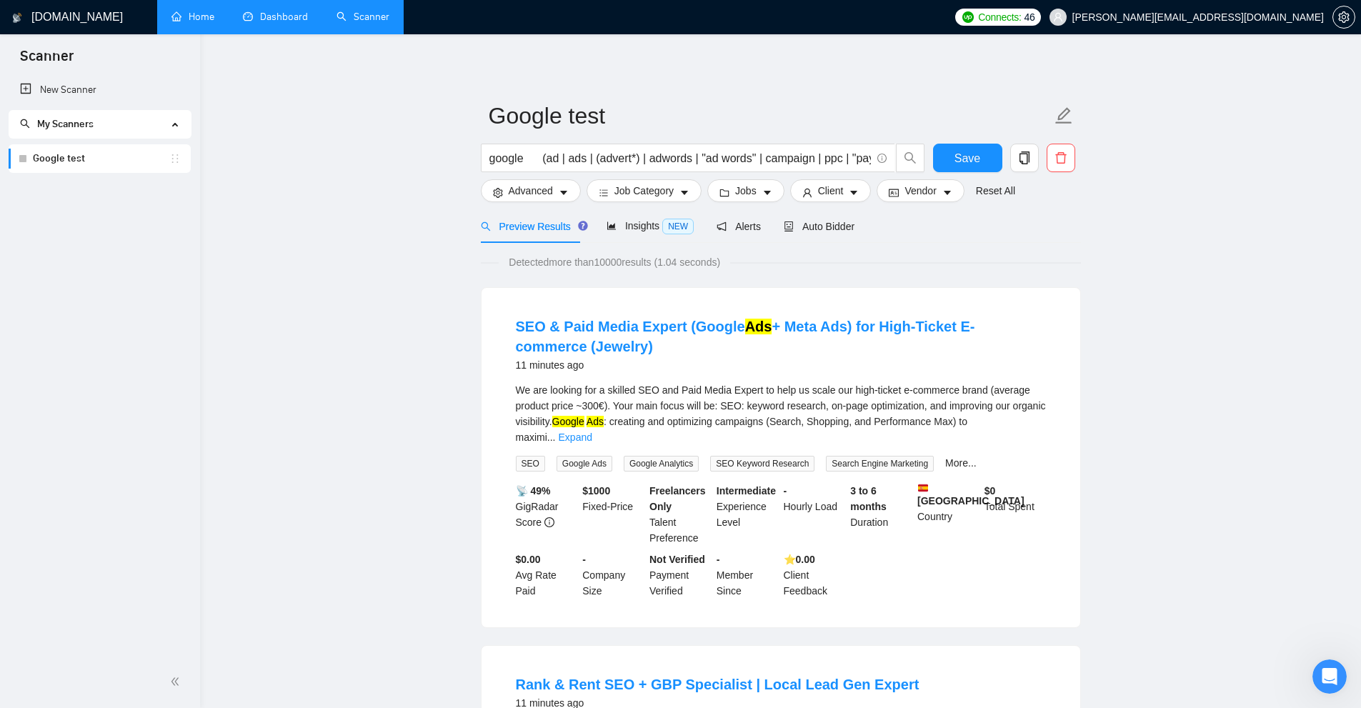
drag, startPoint x: 508, startPoint y: 326, endPoint x: 677, endPoint y: 344, distance: 170.3
click at [677, 344] on li "SEO & Paid Media Expert (Google Ads + Meta Ads) for High-Ticket E-commerce (Jew…" at bounding box center [781, 457] width 564 height 305
click at [672, 344] on h4 "SEO & Paid Media Expert (Google Ads + Meta Ads) for High-Ticket E-commerce (Jew…" at bounding box center [781, 336] width 530 height 40
drag, startPoint x: 620, startPoint y: 345, endPoint x: 527, endPoint y: 360, distance: 94.8
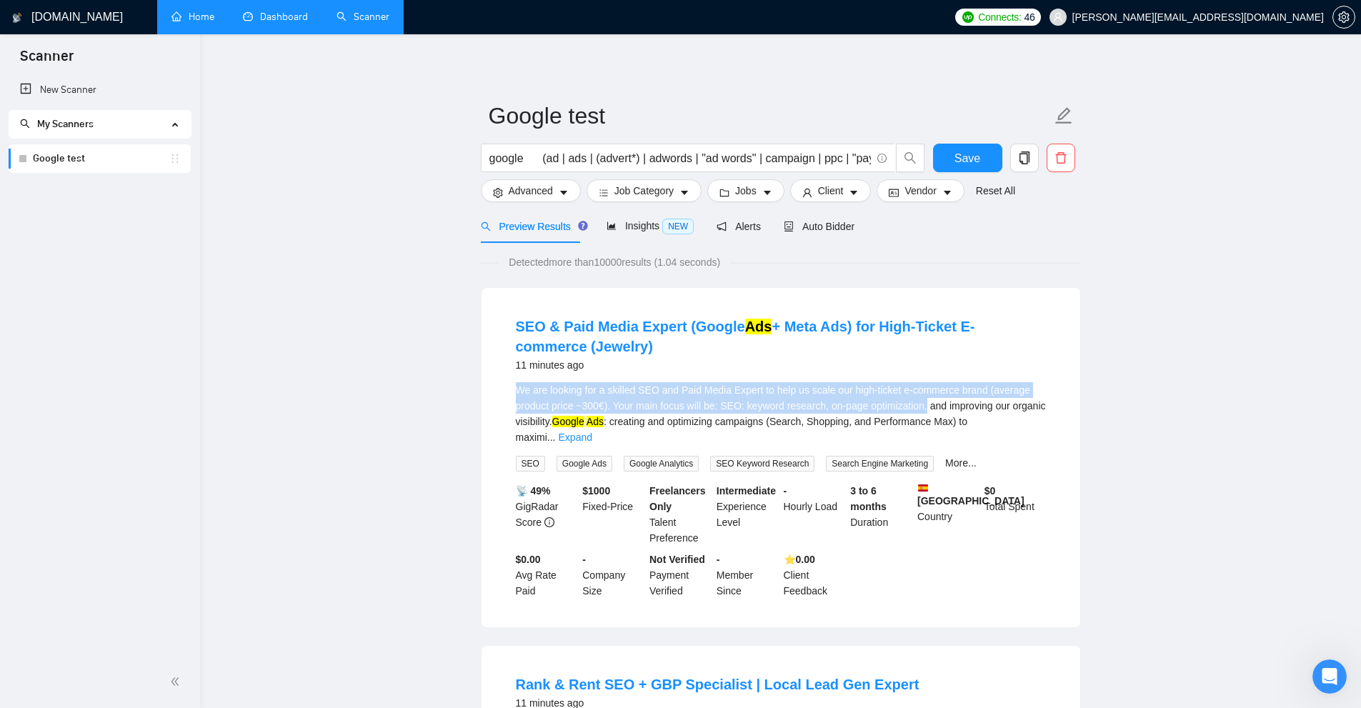
drag, startPoint x: 504, startPoint y: 381, endPoint x: 924, endPoint y: 410, distance: 421.0
click at [771, 410] on li "SEO & Paid Media Expert (Google Ads + Meta Ads) for High-Ticket E-commerce (Jew…" at bounding box center [781, 457] width 564 height 305
click at [540, 192] on span "Advanced" at bounding box center [531, 191] width 44 height 16
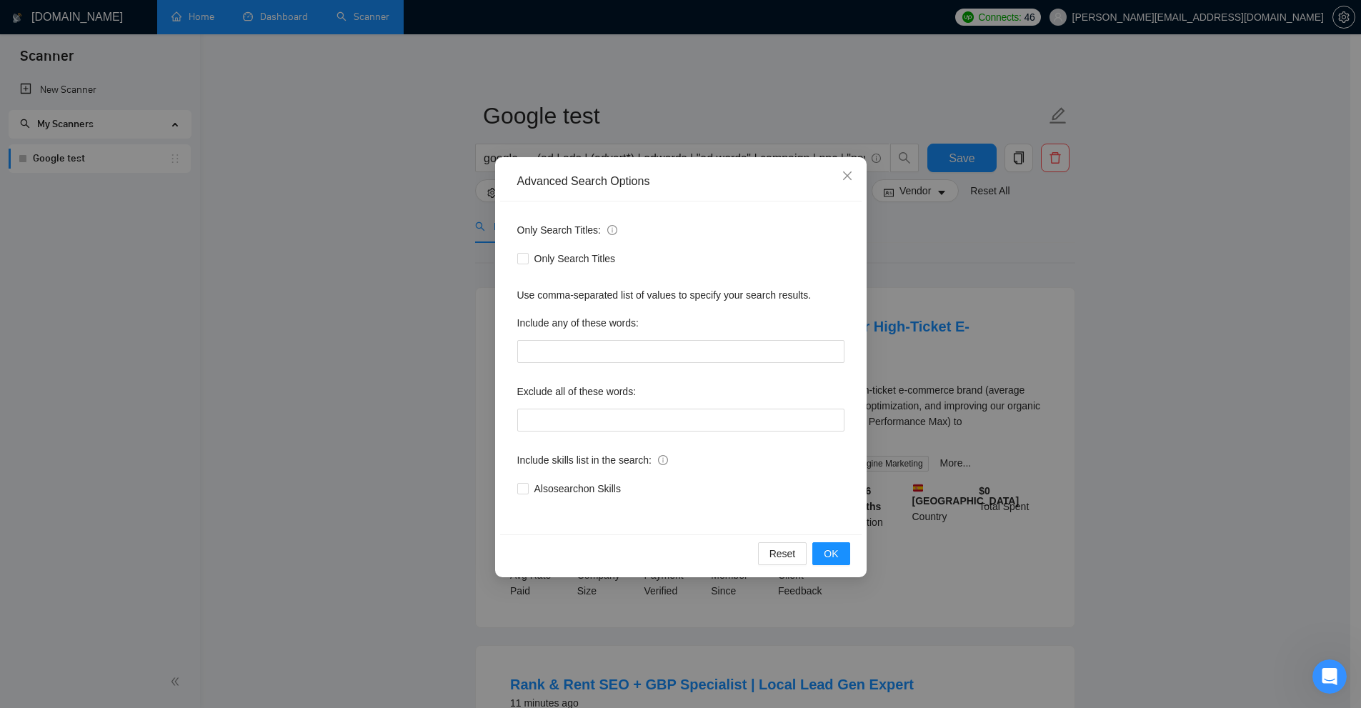
click at [757, 257] on div "Only Search Titles" at bounding box center [680, 259] width 327 height 16
click at [771, 270] on div "Advanced Search Options Only Search Titles: Only Search Titles Use comma-separa…" at bounding box center [680, 354] width 1361 height 708
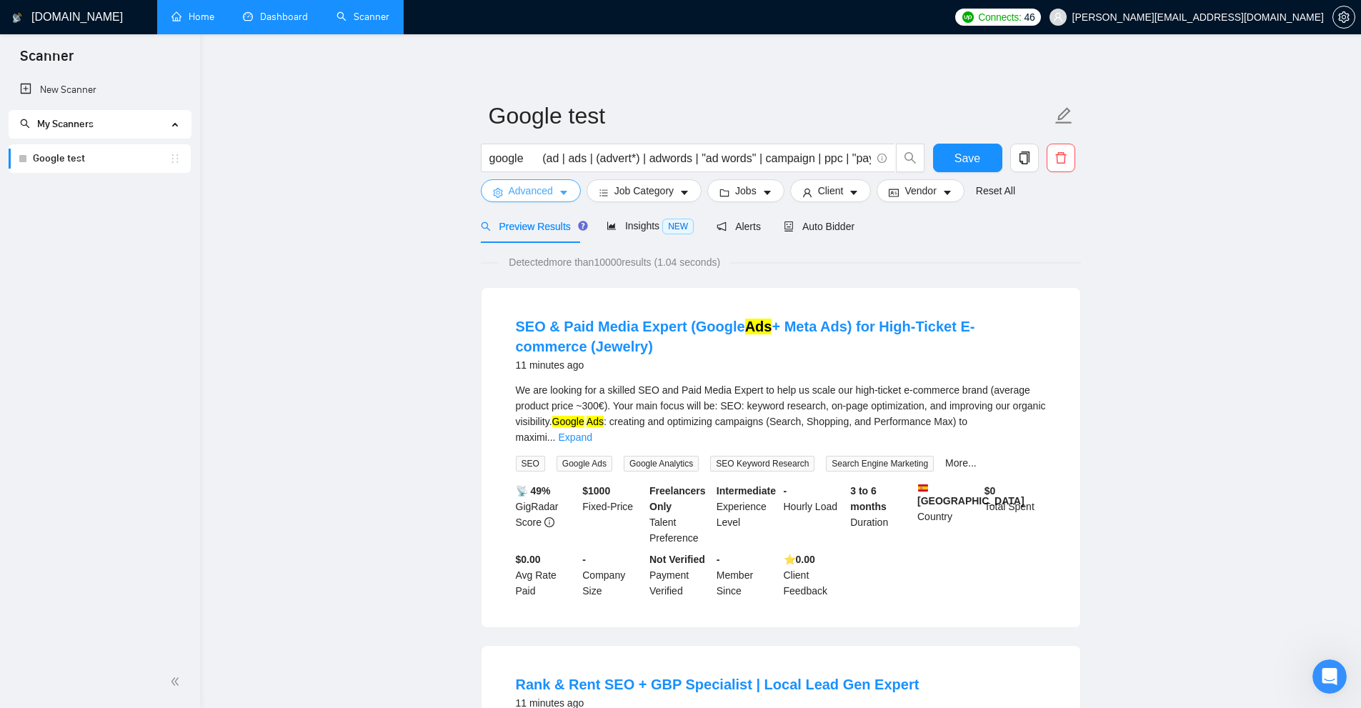
click at [540, 184] on span "Advanced" at bounding box center [531, 191] width 44 height 16
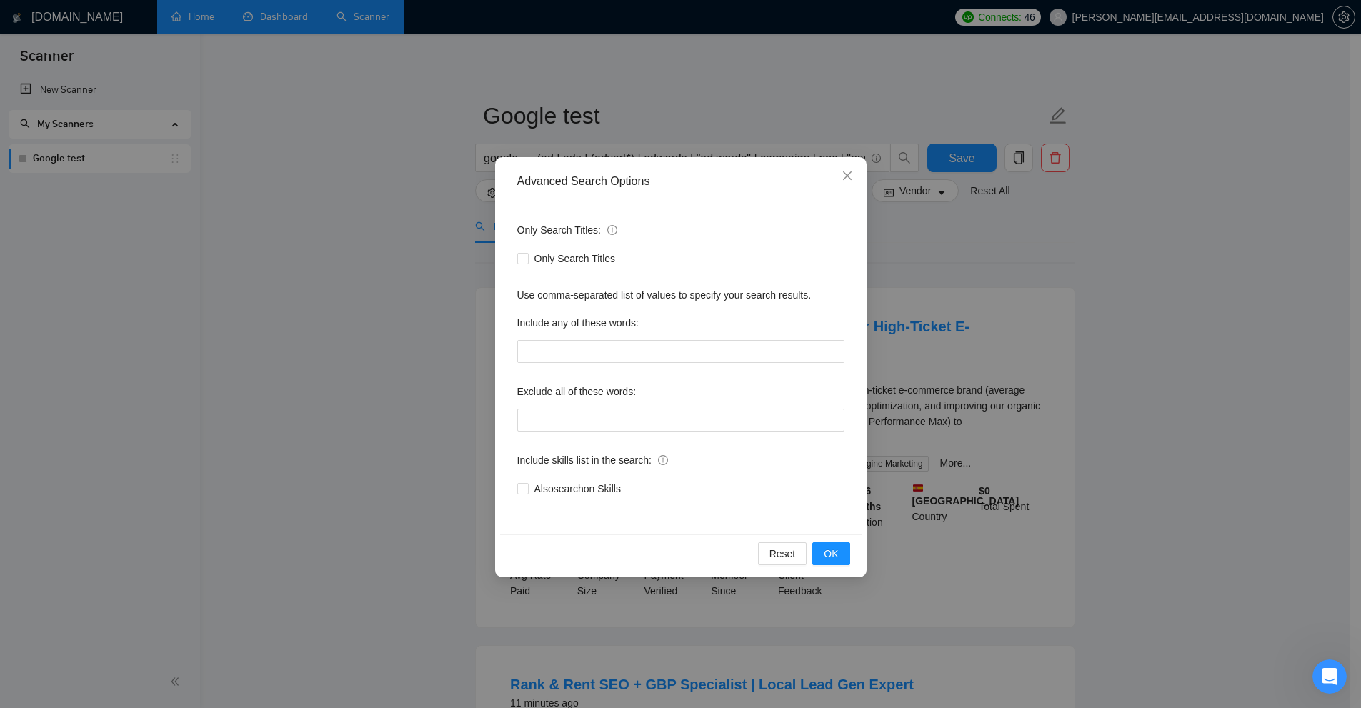
drag, startPoint x: 664, startPoint y: 493, endPoint x: 532, endPoint y: 503, distance: 131.8
click at [532, 503] on div "Only Search Titles: Only Search Titles Use comma-separated list of values to sp…" at bounding box center [680, 367] width 361 height 333
click at [771, 294] on div "Advanced Search Options Only Search Titles: Only Search Titles Use comma-separa…" at bounding box center [680, 354] width 1361 height 708
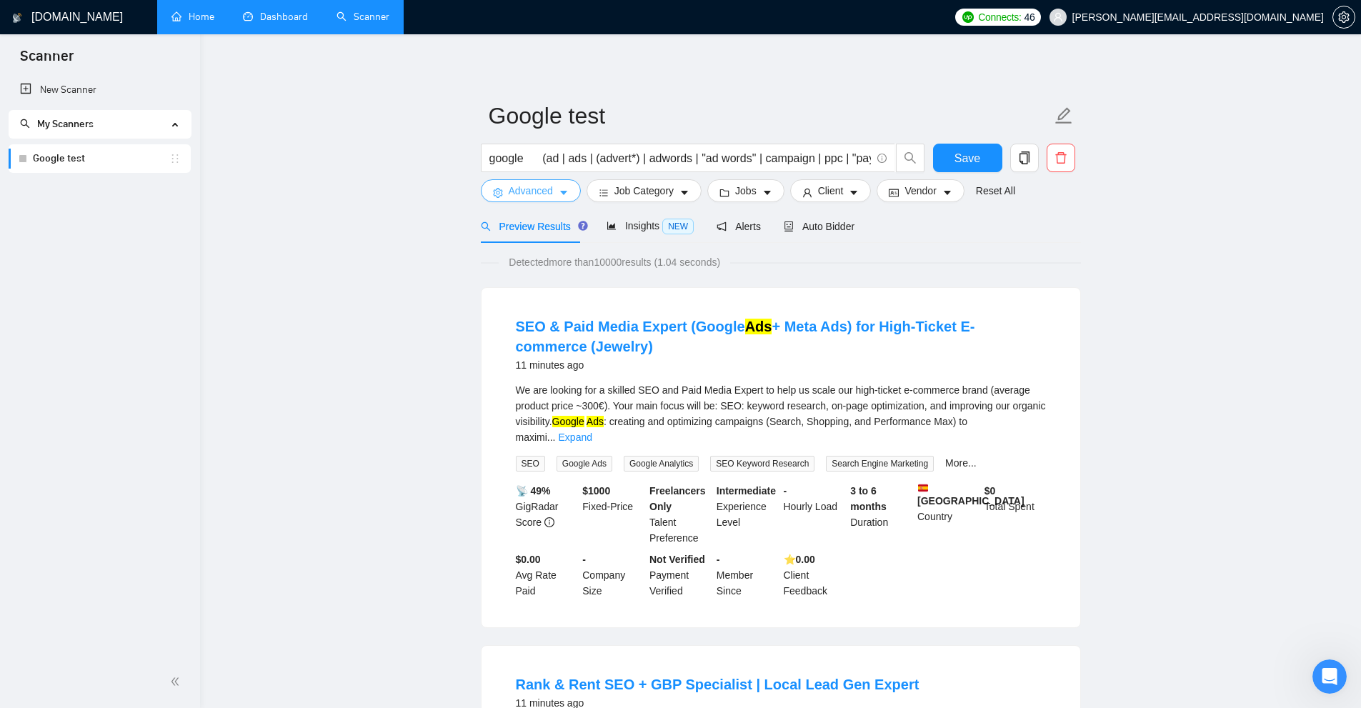
click at [530, 186] on span "Advanced" at bounding box center [531, 191] width 44 height 16
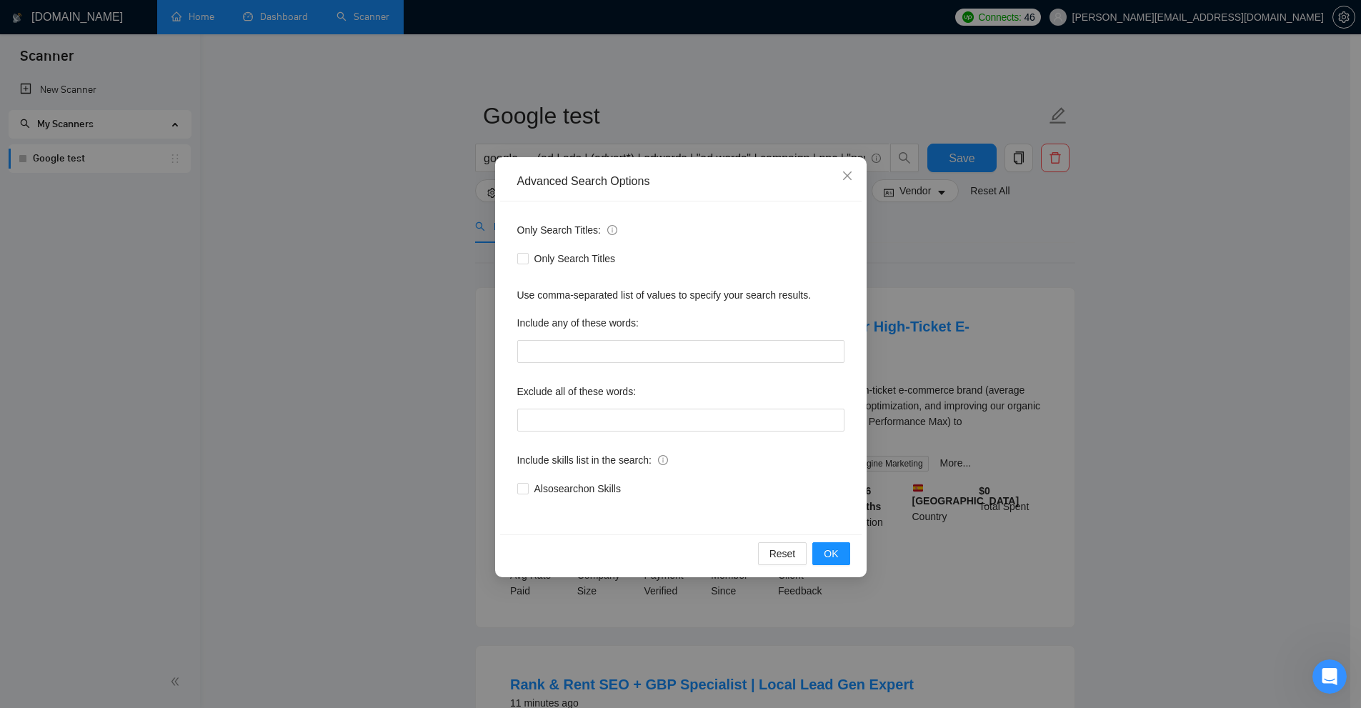
drag, startPoint x: 592, startPoint y: 497, endPoint x: 531, endPoint y: 499, distance: 61.5
click at [521, 495] on div "Also search on Skills" at bounding box center [680, 488] width 327 height 23
click at [593, 532] on div "Only Search Titles: Only Search Titles Use comma-separated list of values to sp…" at bounding box center [680, 367] width 361 height 333
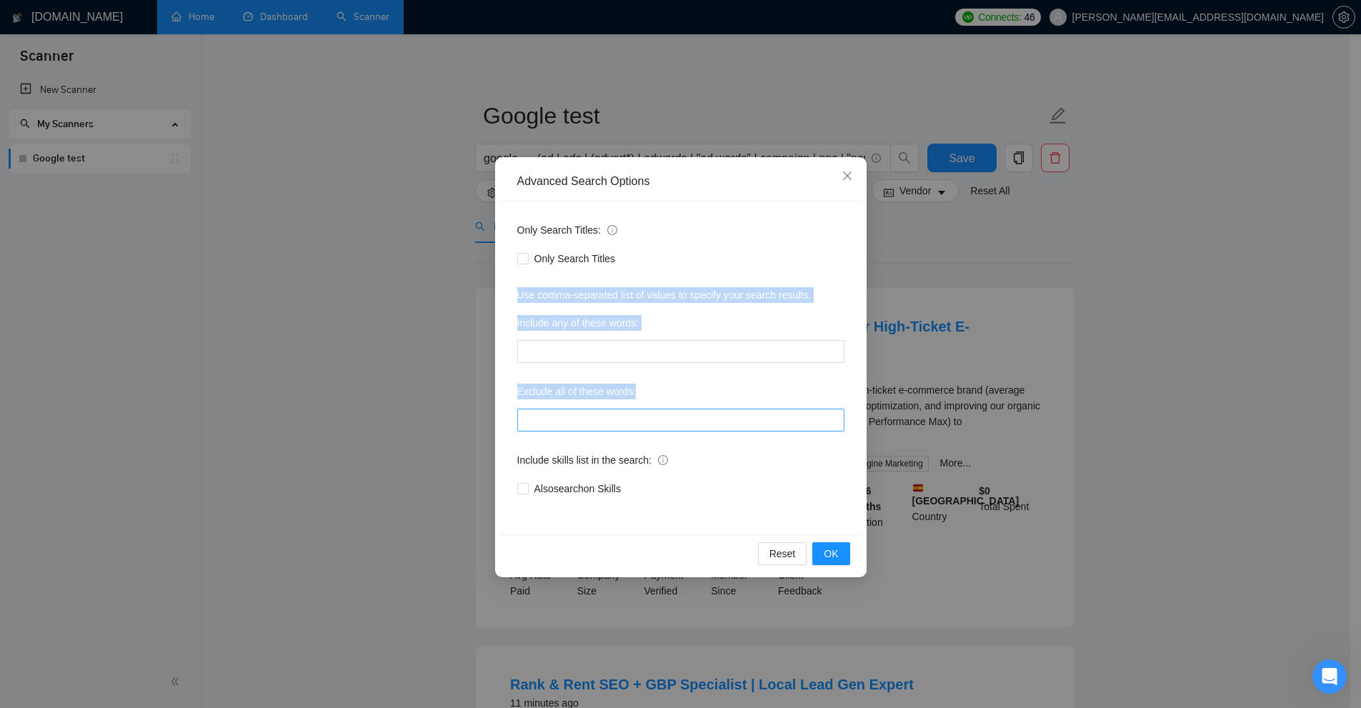
drag, startPoint x: 507, startPoint y: 288, endPoint x: 714, endPoint y: 414, distance: 241.7
click at [709, 411] on div "Only Search Titles: Only Search Titles Use comma-separated list of values to sp…" at bounding box center [680, 367] width 361 height 333
click at [714, 414] on input "text" at bounding box center [680, 420] width 327 height 23
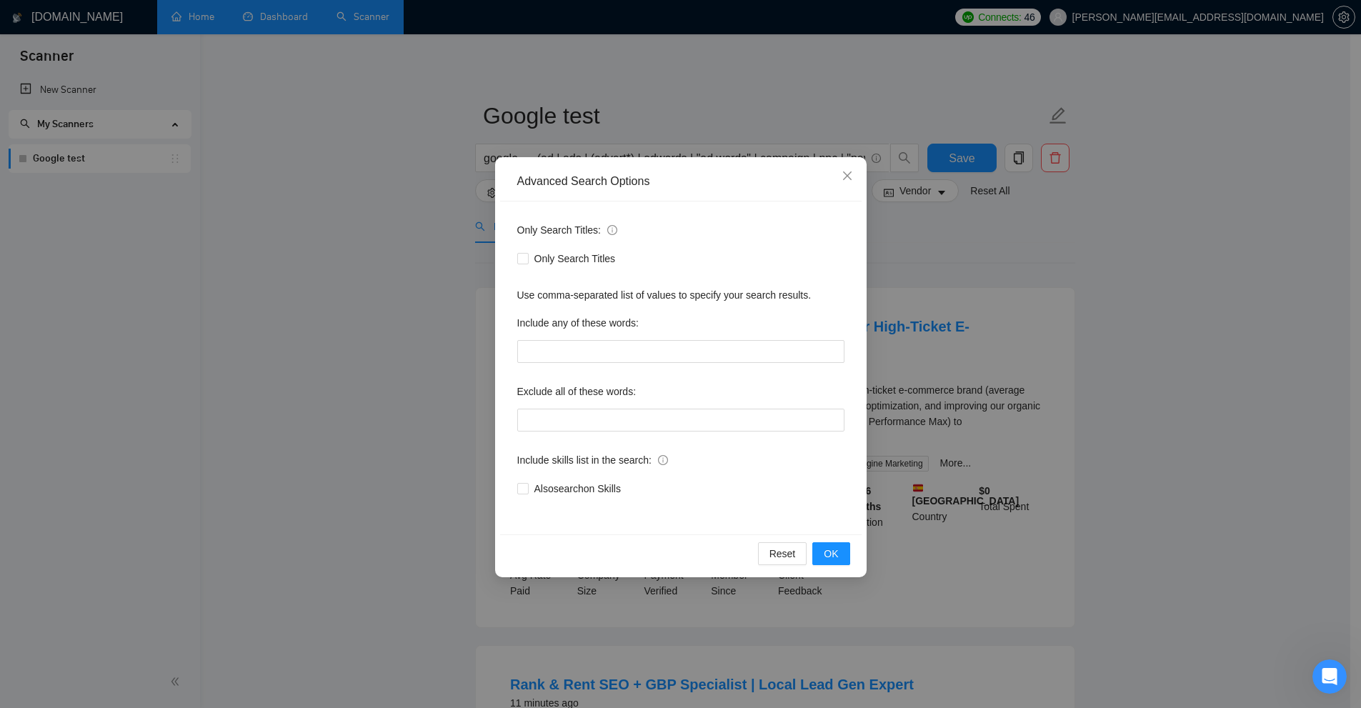
click at [663, 329] on div "Include any of these words:" at bounding box center [680, 325] width 327 height 29
click at [661, 355] on input "text" at bounding box center [680, 351] width 327 height 23
drag, startPoint x: 665, startPoint y: 421, endPoint x: 653, endPoint y: 362, distance: 59.8
click at [663, 416] on input "text" at bounding box center [680, 420] width 327 height 23
click at [649, 351] on input "text" at bounding box center [680, 351] width 327 height 23
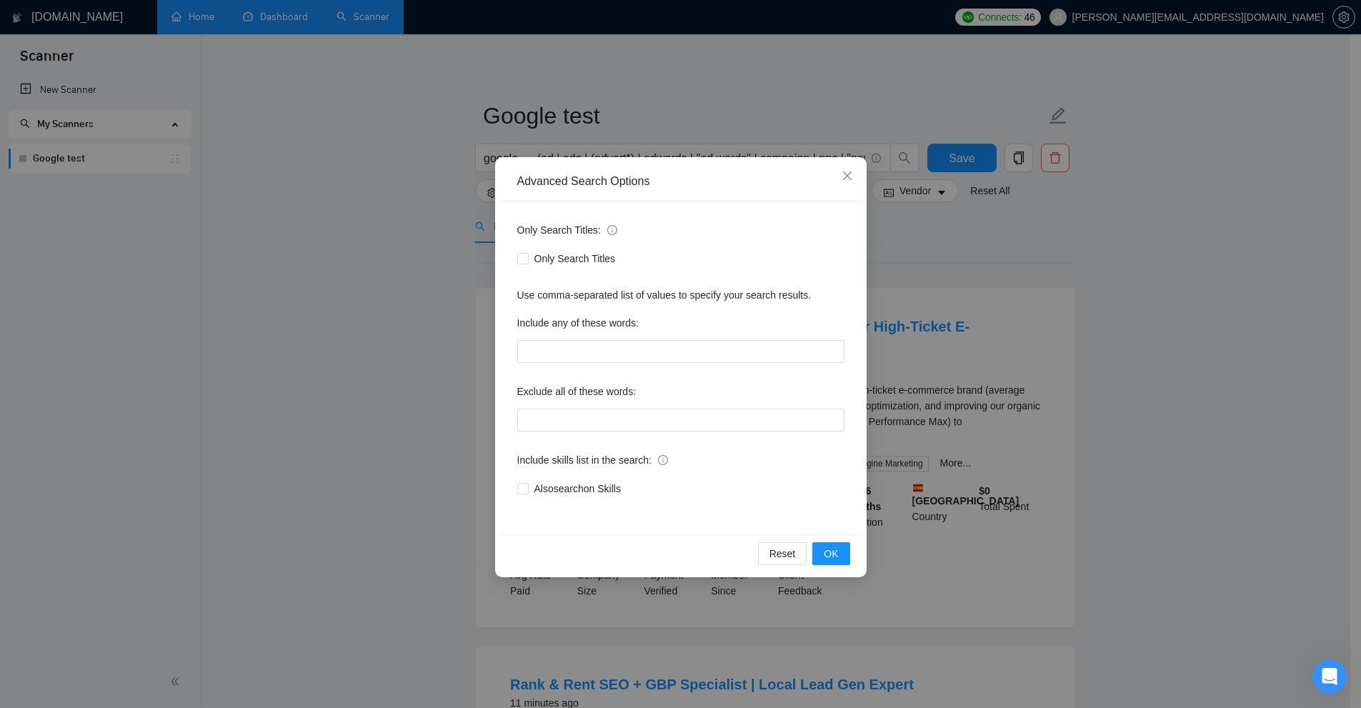
click at [642, 427] on div "Only Search Titles: Only Search Titles Use comma-separated list of values to sp…" at bounding box center [680, 367] width 361 height 333
drag, startPoint x: 515, startPoint y: 331, endPoint x: 644, endPoint y: 323, distance: 128.8
click at [644, 323] on div "Only Search Titles: Only Search Titles Use comma-separated list of values to sp…" at bounding box center [680, 367] width 361 height 333
drag, startPoint x: 510, startPoint y: 390, endPoint x: 644, endPoint y: 394, distance: 134.4
click at [644, 394] on div "Only Search Titles: Only Search Titles Use comma-separated list of values to sp…" at bounding box center [680, 367] width 361 height 333
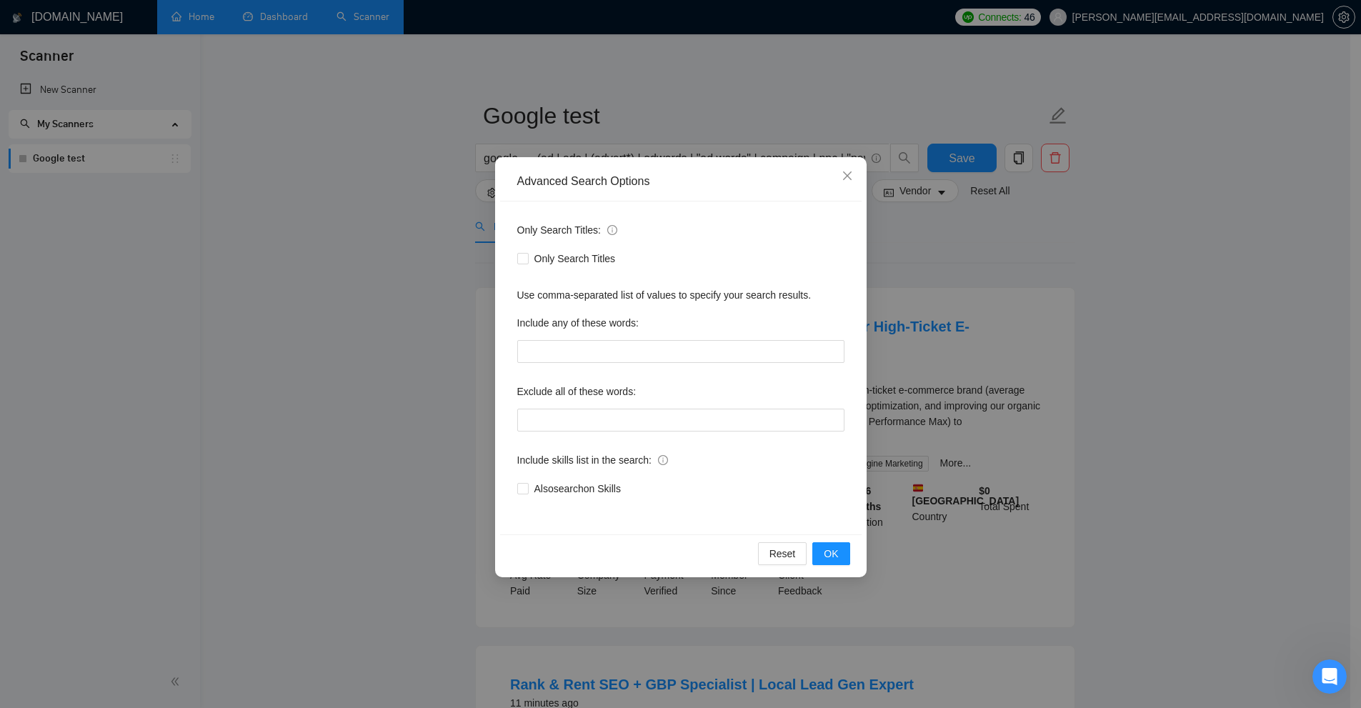
click at [644, 394] on div "Exclude all of these words:" at bounding box center [680, 394] width 327 height 29
drag, startPoint x: 515, startPoint y: 329, endPoint x: 673, endPoint y: 321, distance: 158.0
click at [673, 321] on div "Only Search Titles: Only Search Titles Use comma-separated list of values to sp…" at bounding box center [680, 367] width 361 height 333
click at [673, 321] on div "Include any of these words:" at bounding box center [680, 325] width 327 height 29
drag, startPoint x: 649, startPoint y: 326, endPoint x: 511, endPoint y: 329, distance: 137.9
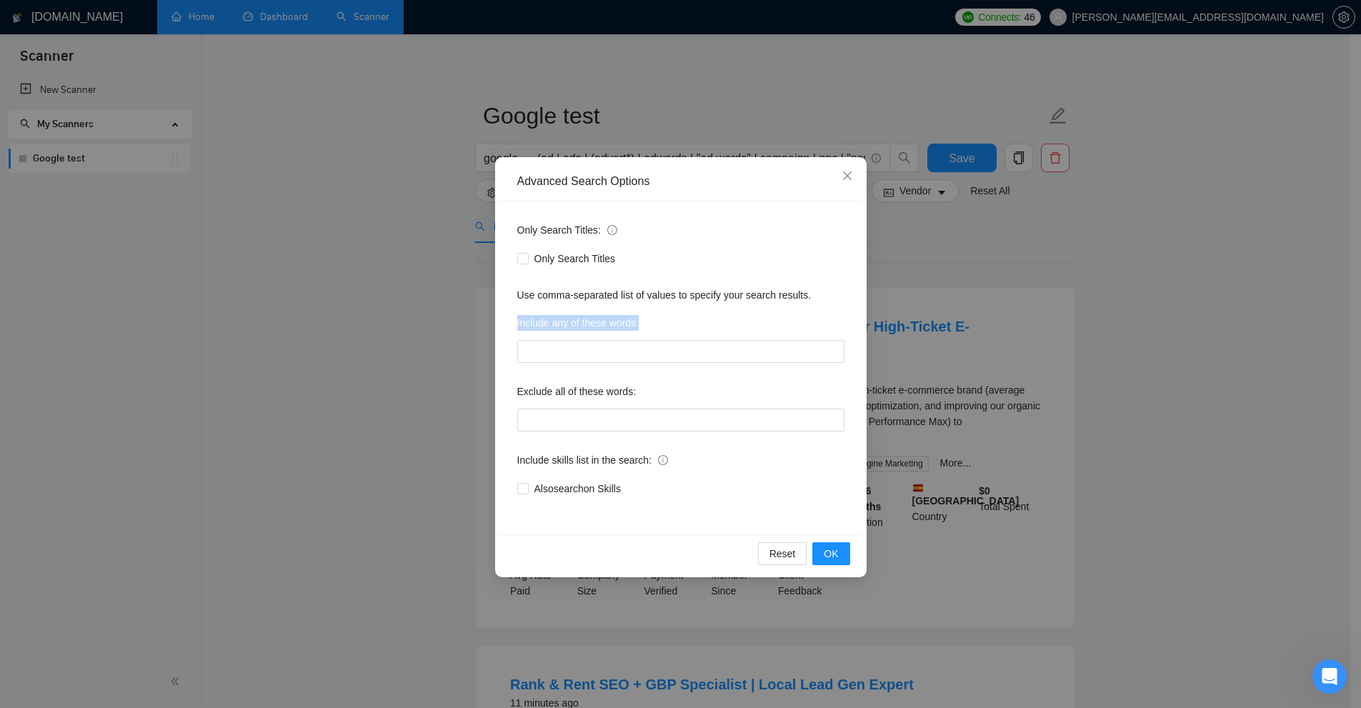
click at [511, 329] on div "Only Search Titles: Only Search Titles Use comma-separated list of values to sp…" at bounding box center [680, 367] width 361 height 333
click at [639, 351] on input "text" at bounding box center [680, 351] width 327 height 23
click at [771, 286] on div "Advanced Search Options Only Search Titles: Only Search Titles Use comma-separa…" at bounding box center [680, 354] width 1361 height 708
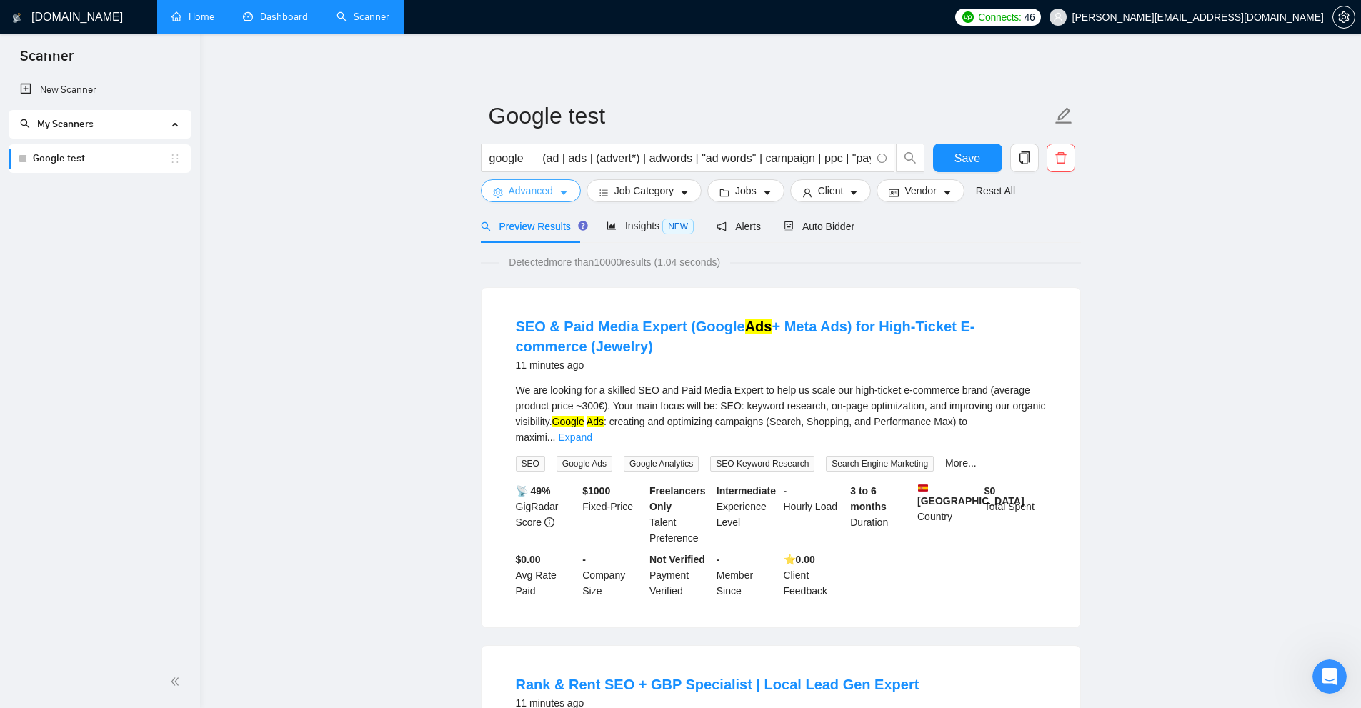
click at [562, 192] on icon "caret-down" at bounding box center [563, 193] width 7 height 4
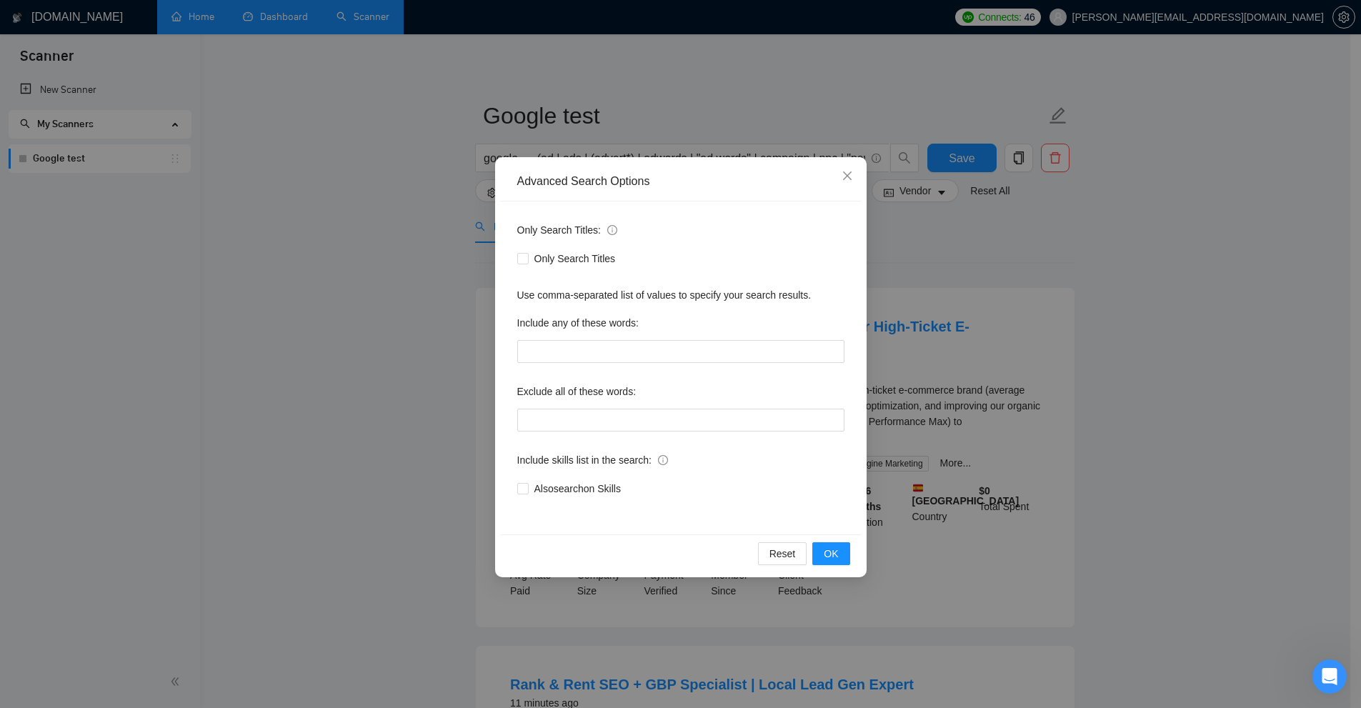
click at [604, 368] on div "Only Search Titles: Only Search Titles Use comma-separated list of values to sp…" at bounding box center [680, 367] width 361 height 333
click at [603, 348] on input "text" at bounding box center [680, 351] width 327 height 23
click at [579, 414] on input "text" at bounding box center [680, 420] width 327 height 23
click at [579, 352] on input "text" at bounding box center [680, 351] width 327 height 23
click at [577, 409] on input "text" at bounding box center [680, 420] width 327 height 23
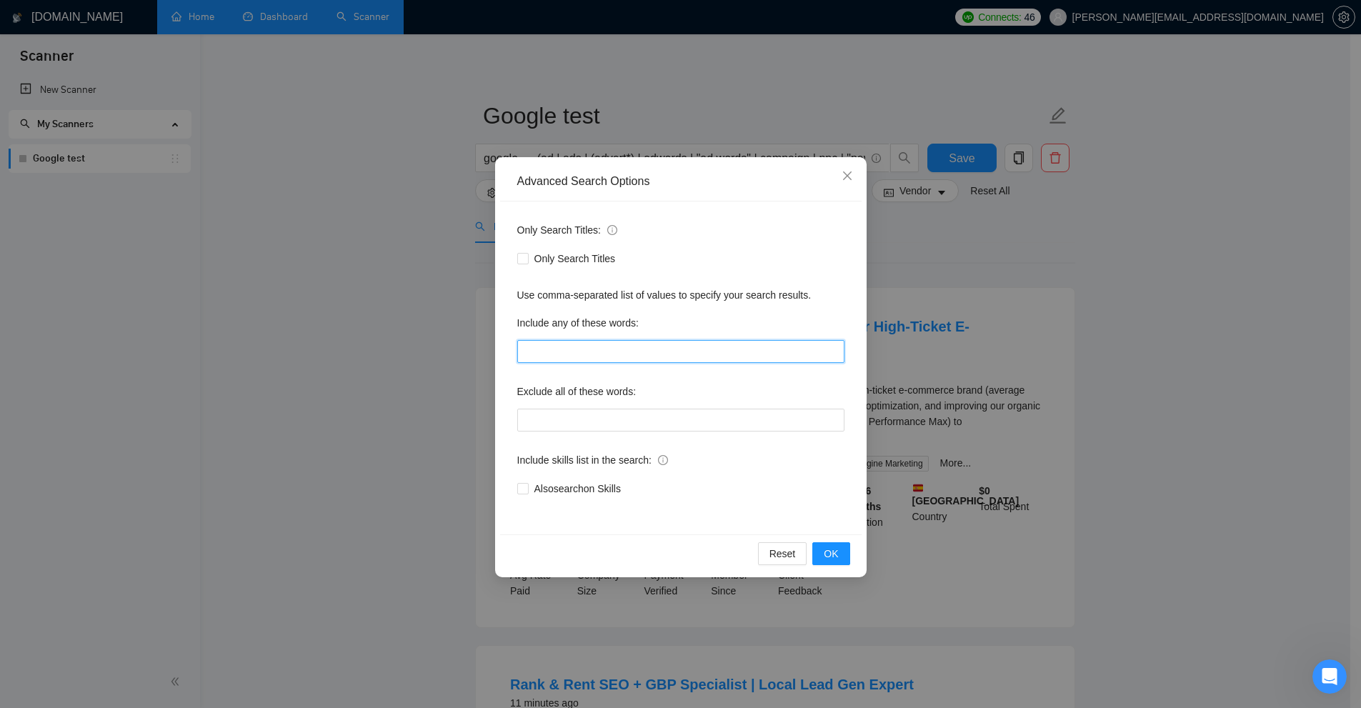
click at [577, 346] on input "text" at bounding box center [680, 351] width 327 height 23
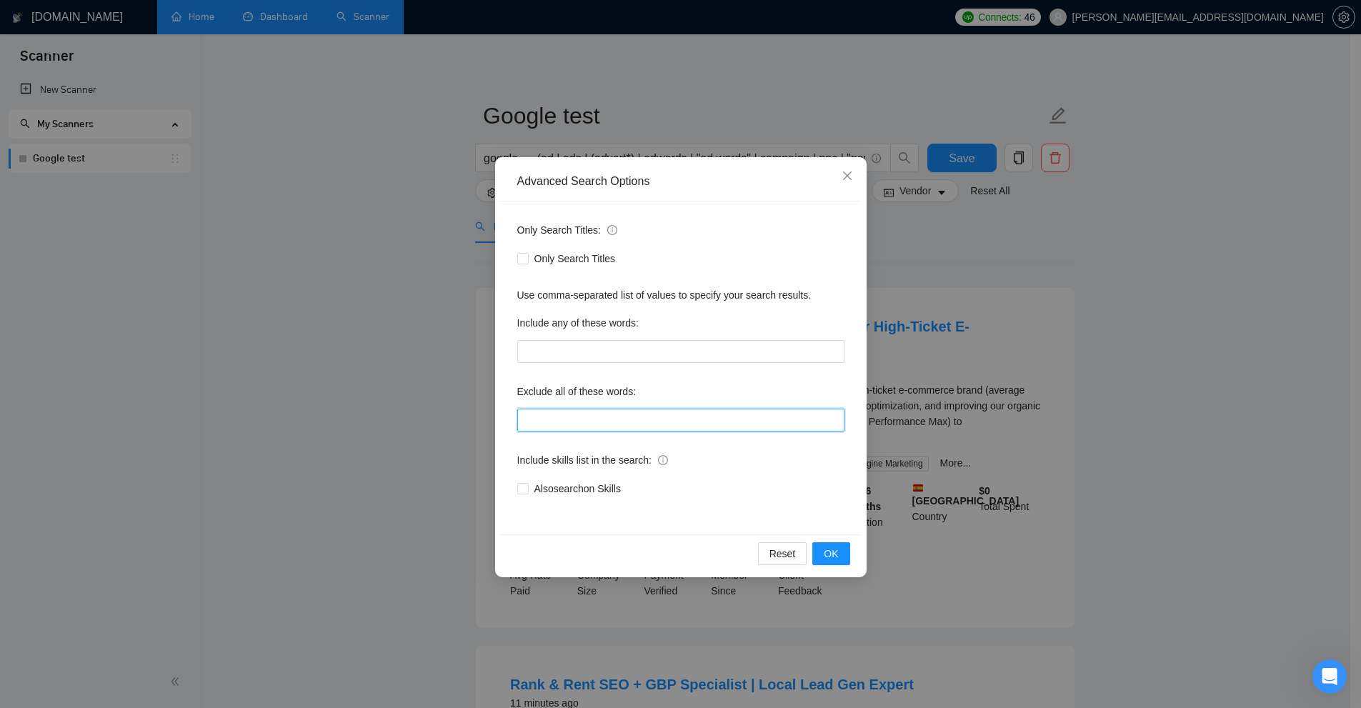
click at [572, 404] on div "Exclude all of these words:" at bounding box center [680, 405] width 327 height 51
drag, startPoint x: 519, startPoint y: 287, endPoint x: 618, endPoint y: 290, distance: 99.3
click at [618, 290] on div "Use comma-separated list of values to specify your search results." at bounding box center [680, 295] width 327 height 16
click at [771, 264] on div "Advanced Search Options Only Search Titles: Only Search Titles Use comma-separa…" at bounding box center [680, 354] width 1361 height 708
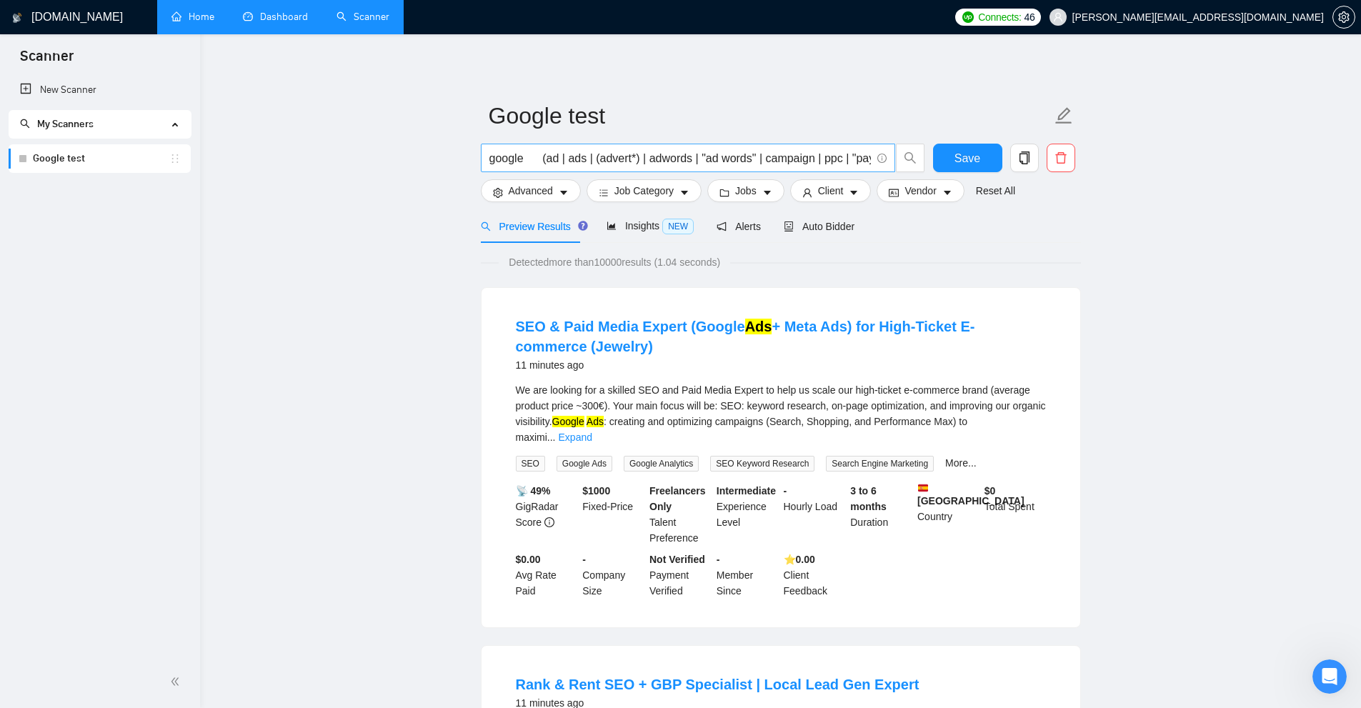
click at [768, 164] on input "google (ad | ads | (advert*) | adwords | "ad words" | campaign | ppc | "pay-per…" at bounding box center [679, 158] width 381 height 18
click at [687, 162] on input "google (ad | ads | (advert*) | adwords | "ad words" | campaign | ppc | "pay-per…" at bounding box center [679, 158] width 381 height 18
drag, startPoint x: 700, startPoint y: 156, endPoint x: 692, endPoint y: 159, distance: 8.8
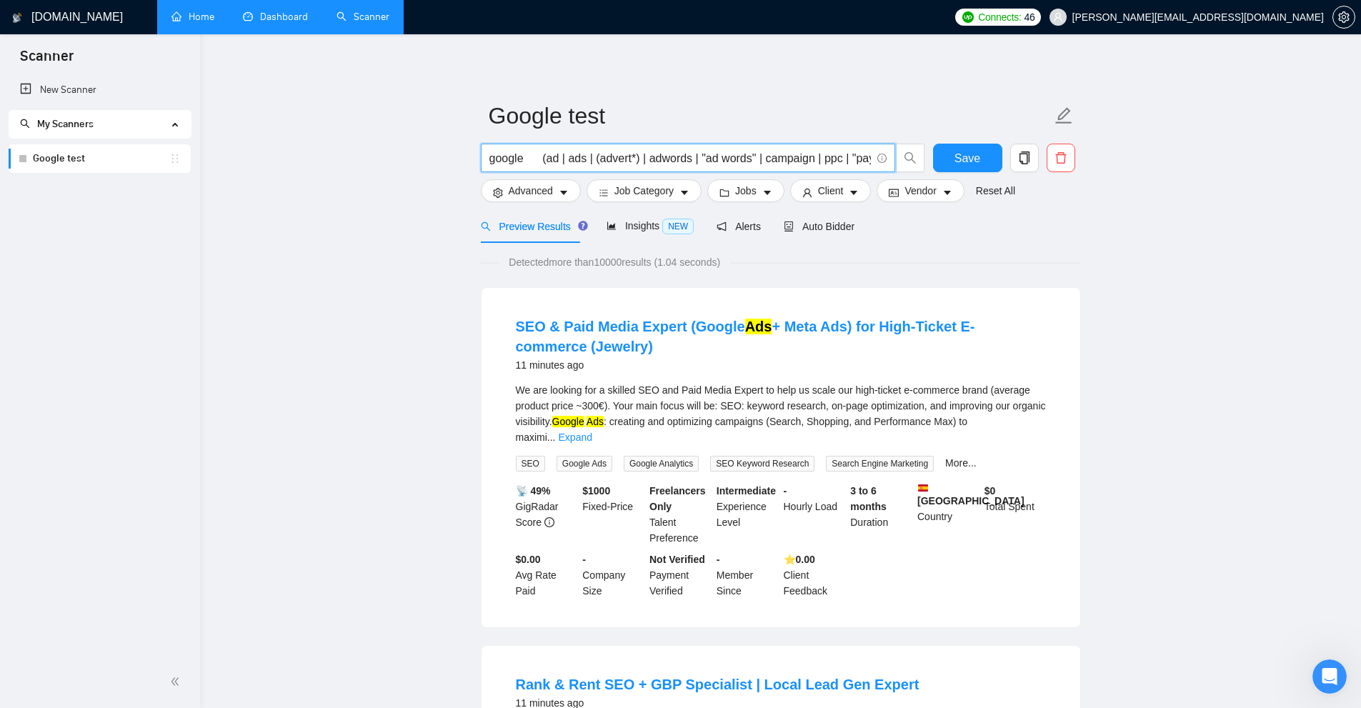
click at [692, 159] on input "google (ad | ads | (advert*) | adwords | "ad words" | campaign | ppc | "pay-per…" at bounding box center [679, 158] width 381 height 18
drag, startPoint x: 542, startPoint y: 157, endPoint x: 551, endPoint y: 156, distance: 9.3
click at [551, 156] on input "google (ad | ads | (advert*) | adwords | "ad words" | campaign | ppc | "pay-per…" at bounding box center [679, 158] width 381 height 18
click at [549, 156] on input "google (ad | ads | (advert*) | adwords | "ad words" | campaign | ppc | "pay-per…" at bounding box center [679, 158] width 381 height 18
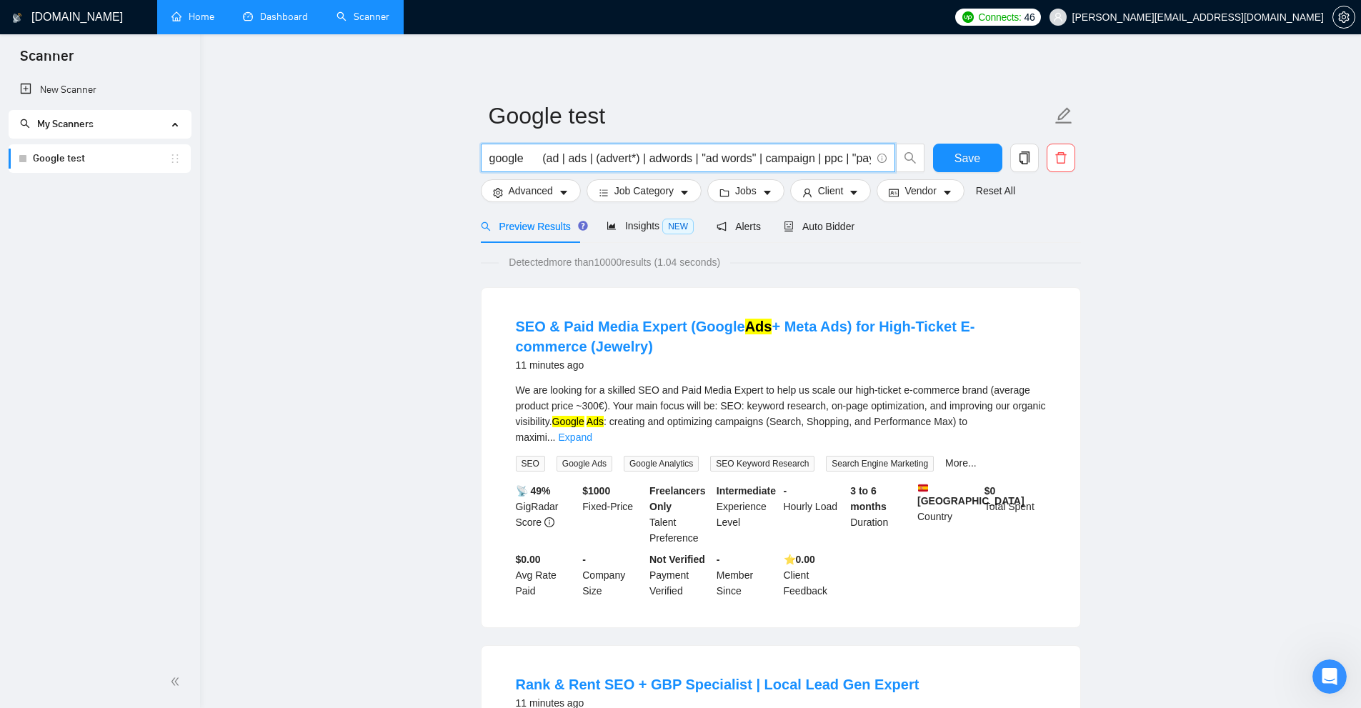
click at [522, 159] on input "google (ad | ads | (advert*) | adwords | "ad words" | campaign | ppc | "pay-per…" at bounding box center [679, 158] width 381 height 18
click at [539, 188] on span "Advanced" at bounding box center [531, 191] width 44 height 16
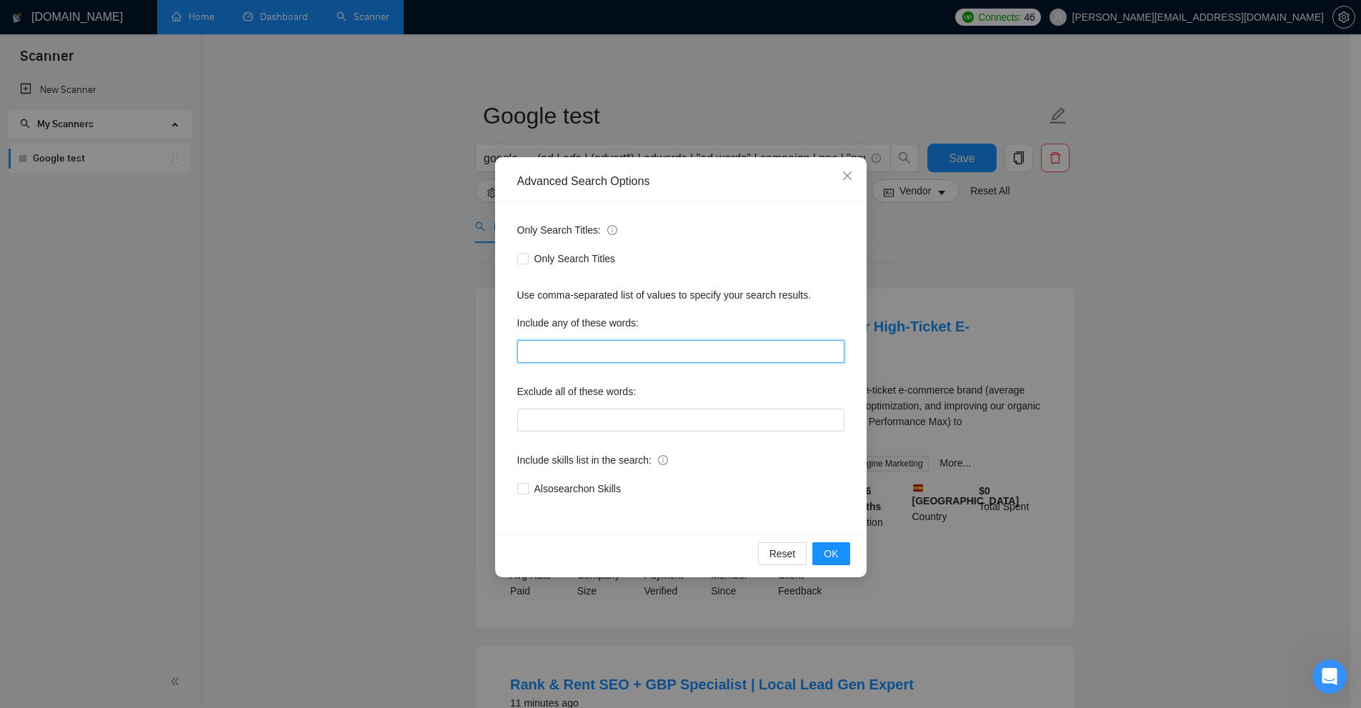
click at [598, 356] on input "text" at bounding box center [680, 351] width 327 height 23
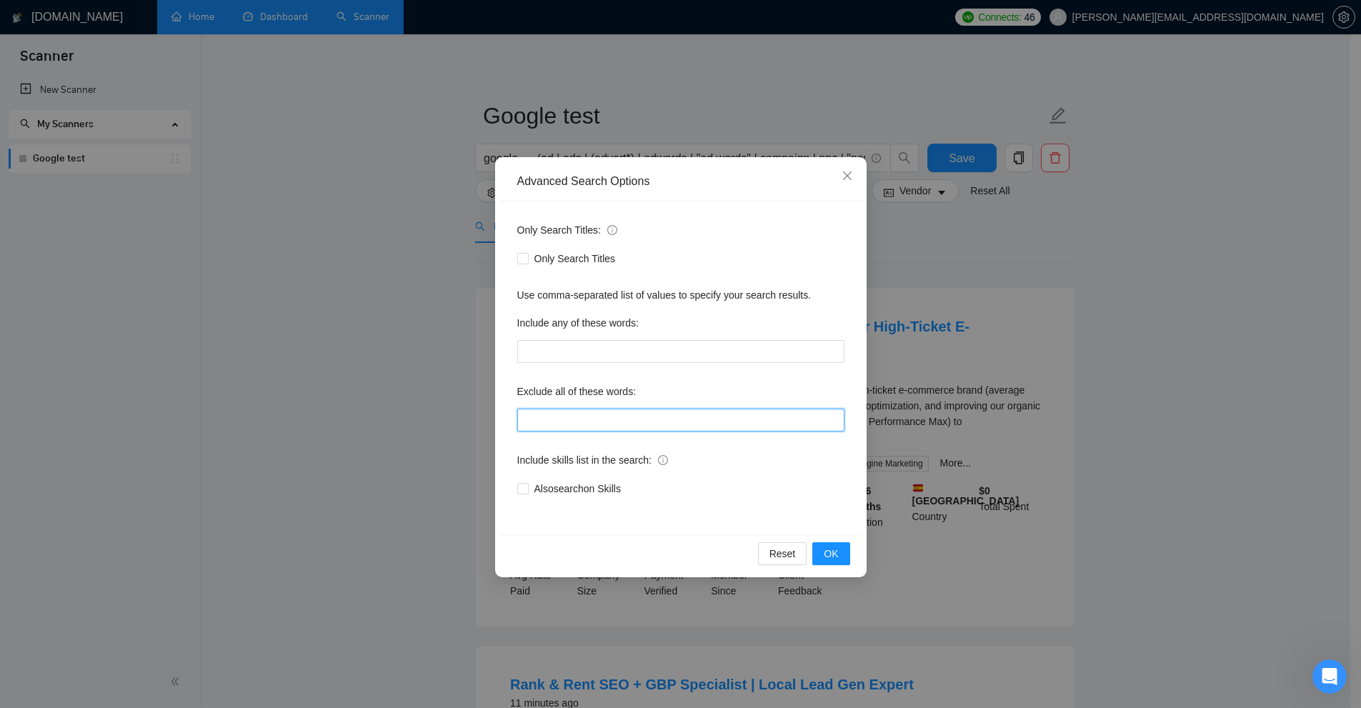
click at [587, 415] on input "text" at bounding box center [680, 420] width 327 height 23
drag, startPoint x: 508, startPoint y: 387, endPoint x: 684, endPoint y: 387, distance: 175.7
click at [685, 387] on div "Only Search Titles: Only Search Titles Use comma-separated list of values to sp…" at bounding box center [680, 367] width 361 height 333
click at [641, 410] on input "text" at bounding box center [680, 420] width 327 height 23
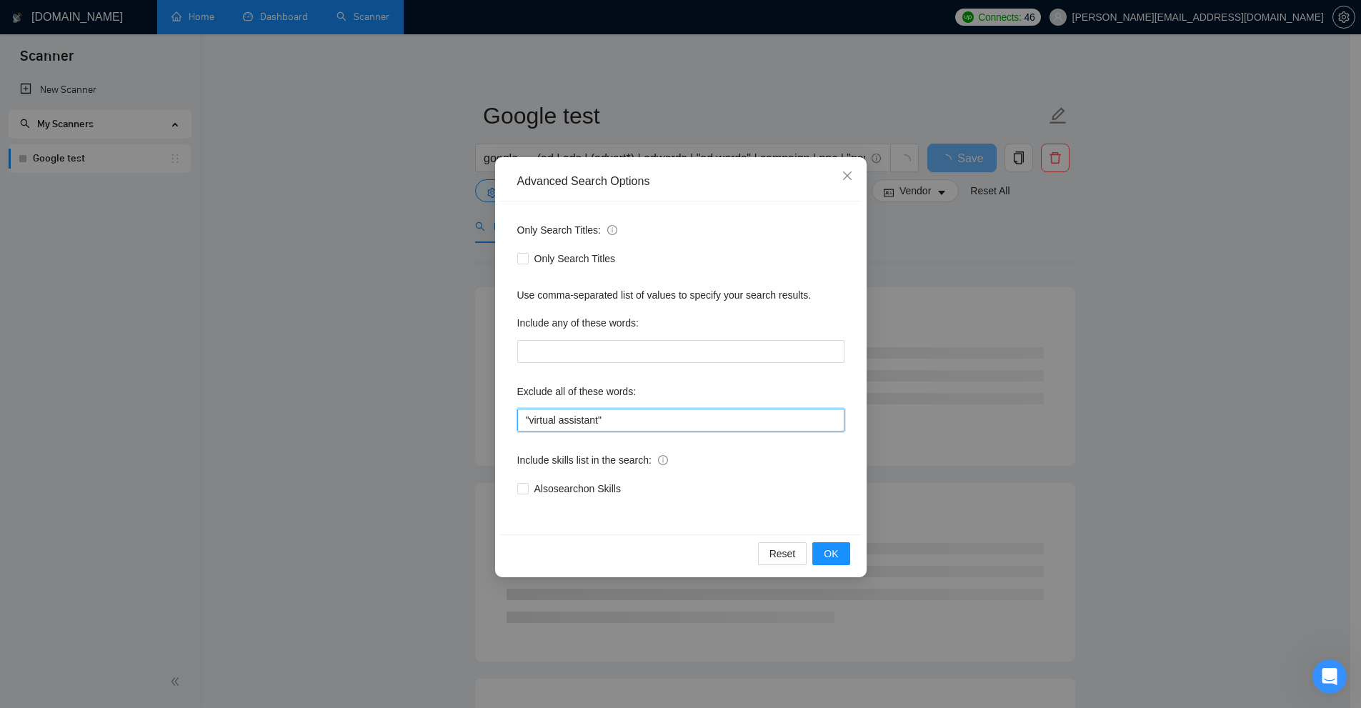
click at [560, 417] on input ""virtual assistant"" at bounding box center [680, 420] width 327 height 23
click at [545, 419] on input ""virtual assistant"" at bounding box center [680, 420] width 327 height 23
click at [579, 417] on input ""virtual assistant"" at bounding box center [680, 420] width 327 height 23
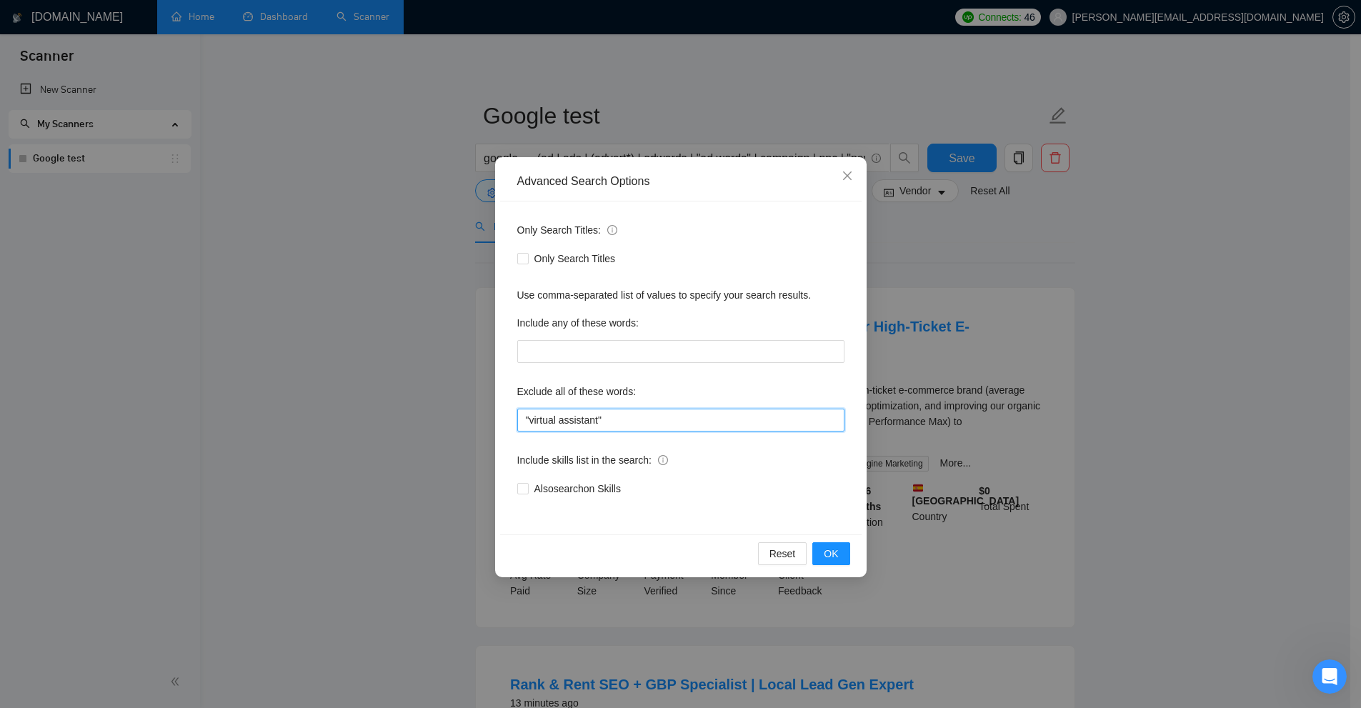
click at [606, 424] on input ""virtual assistant"" at bounding box center [680, 420] width 327 height 23
drag, startPoint x: 647, startPoint y: 417, endPoint x: 309, endPoint y: 407, distance: 338.1
click at [309, 407] on div "Advanced Search Options Only Search Titles: Only Search Titles Use comma-separa…" at bounding box center [680, 354] width 1361 height 708
click at [615, 420] on input ""virtual assistant"" at bounding box center [680, 420] width 327 height 23
drag, startPoint x: 699, startPoint y: 419, endPoint x: 624, endPoint y: 432, distance: 76.1
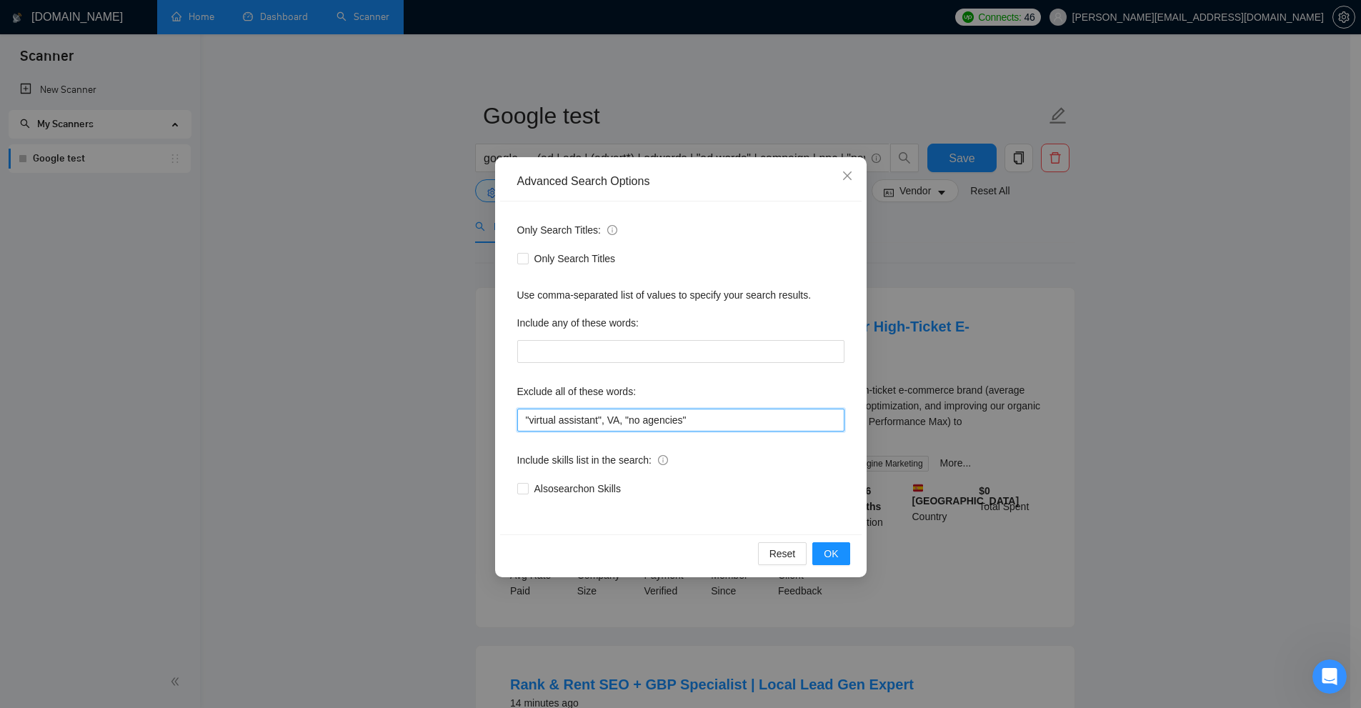
click at [624, 432] on div "Only Search Titles: Only Search Titles Use comma-separated list of values to sp…" at bounding box center [680, 367] width 361 height 333
paste input "No agencies", "won't be recruiting agencies", "agencies not to apply", CV, resu…"
type input ""virtual assistant", [GEOGRAPHIC_DATA], "No agencies", "won't be recruiting age…"
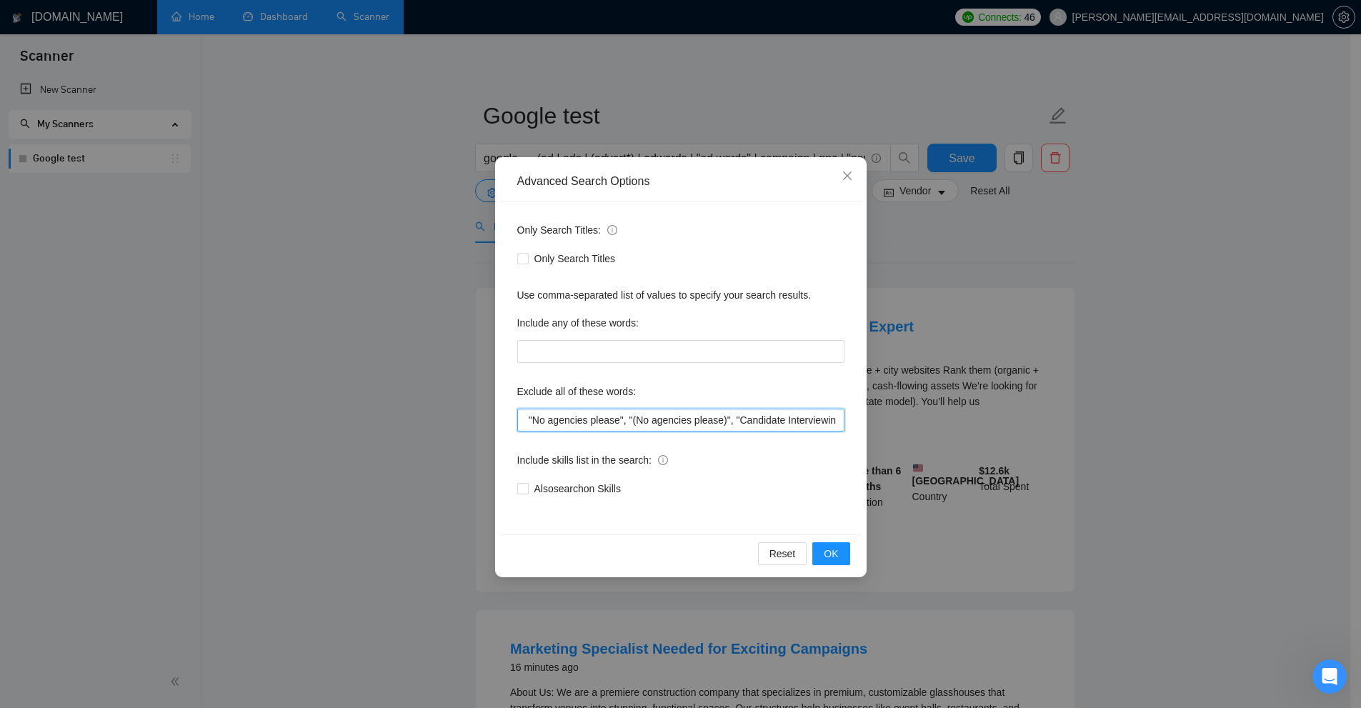
scroll to position [0, 1929]
click at [771, 407] on div "Advanced Search Options Only Search Titles: Only Search Titles Use comma-separa…" at bounding box center [680, 354] width 1361 height 708
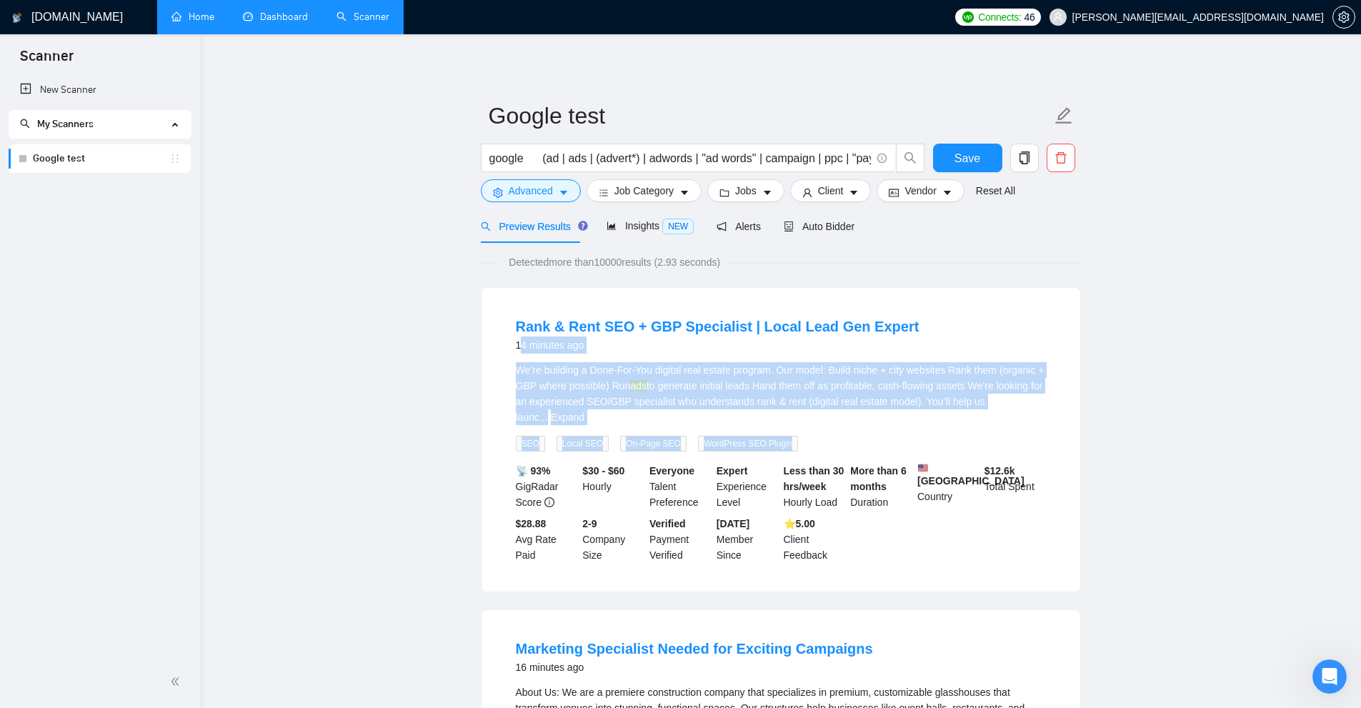
drag, startPoint x: 519, startPoint y: 356, endPoint x: 1022, endPoint y: 425, distance: 507.6
click at [771, 425] on li "Rank & Rent SEO + GBP Specialist | Local Lead Gen Expert 14 minutes ago We’re b…" at bounding box center [781, 439] width 564 height 269
click at [541, 190] on span "Advanced" at bounding box center [531, 191] width 44 height 16
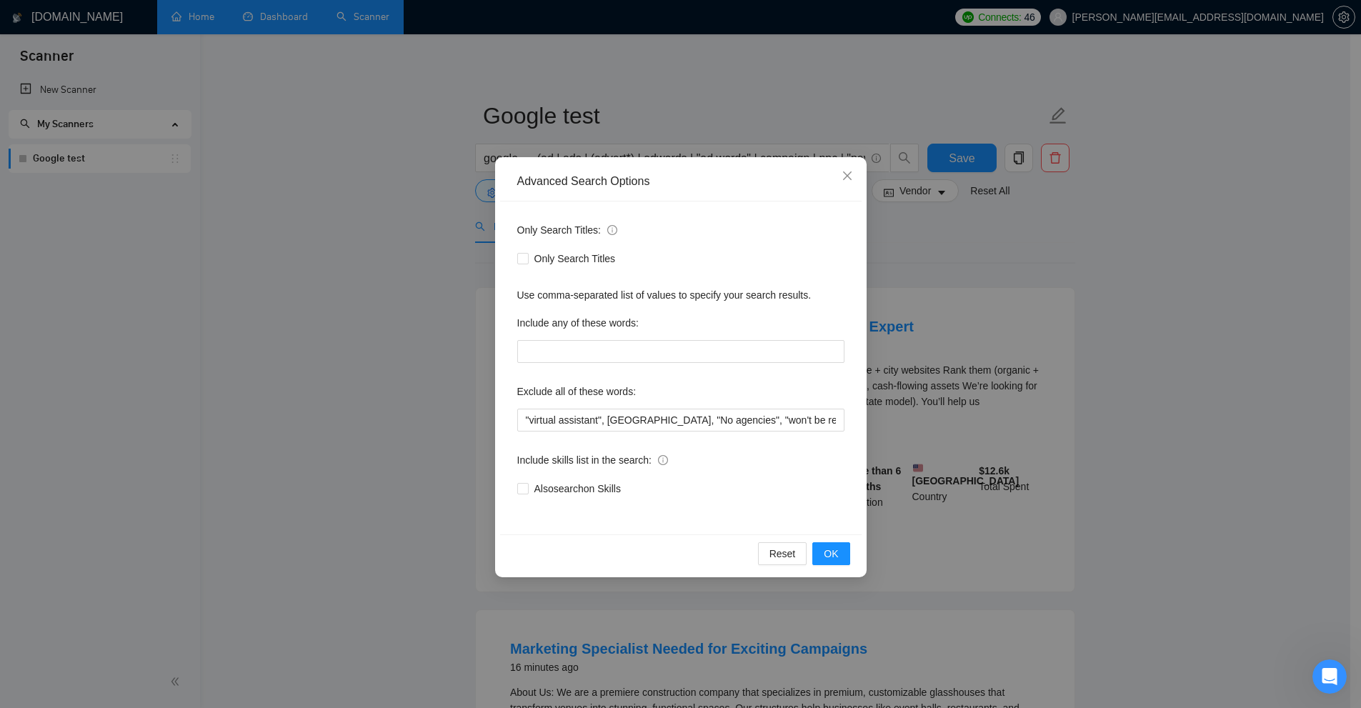
click at [771, 274] on div "Advanced Search Options Only Search Titles: Only Search Titles Use comma-separa…" at bounding box center [680, 354] width 1361 height 708
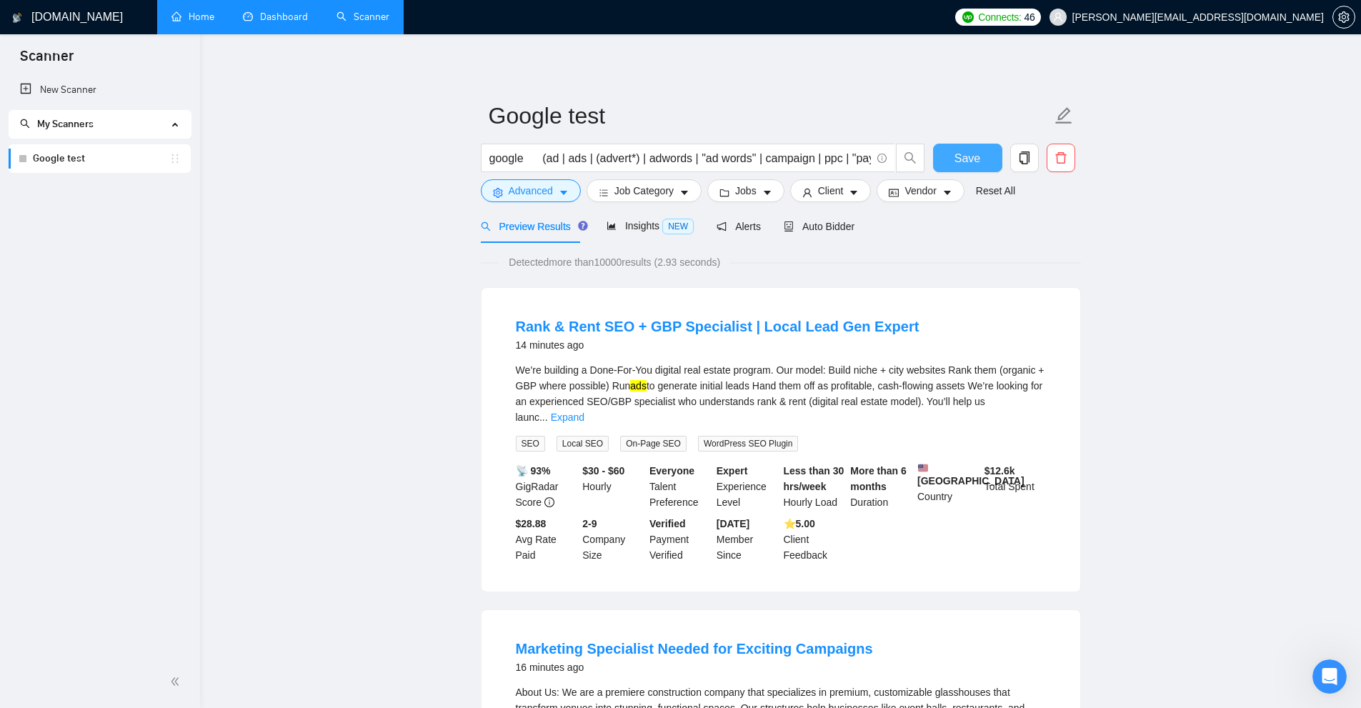
click at [771, 157] on span "Save" at bounding box center [967, 158] width 26 height 18
click at [617, 194] on span "Job Category" at bounding box center [643, 191] width 59 height 16
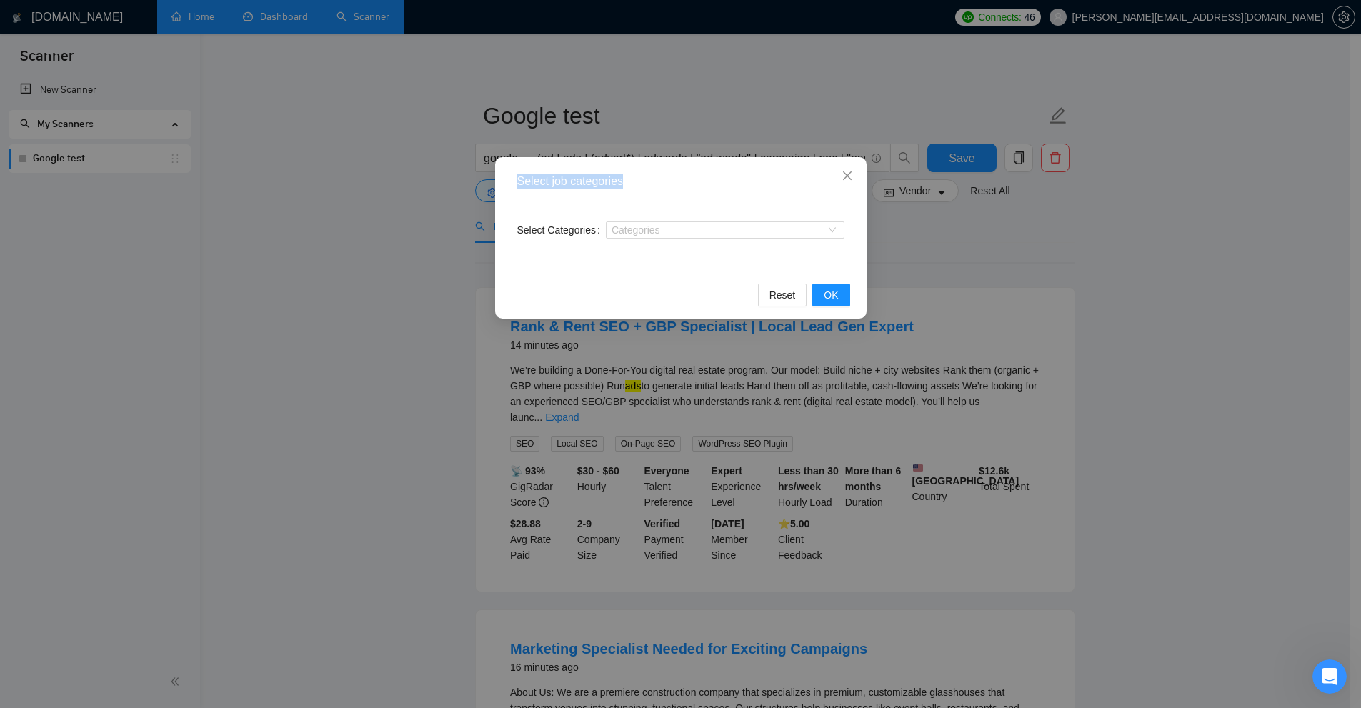
drag, startPoint x: 557, startPoint y: 184, endPoint x: 669, endPoint y: 191, distance: 113.1
click at [666, 184] on div "Select job categories" at bounding box center [680, 181] width 361 height 39
click at [673, 224] on div at bounding box center [717, 229] width 217 height 11
click at [659, 224] on div "Categories" at bounding box center [725, 229] width 239 height 17
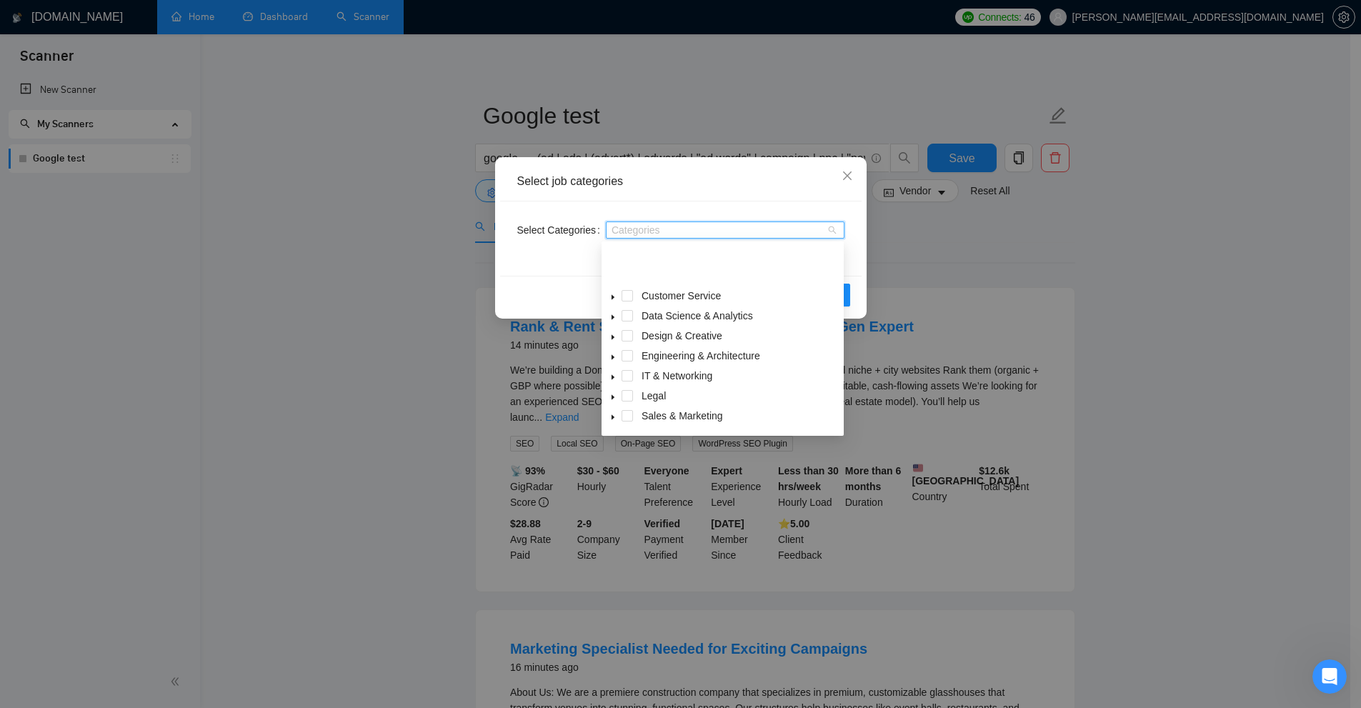
scroll to position [57, 0]
click at [614, 359] on icon "caret-down" at bounding box center [612, 359] width 7 height 7
click at [647, 377] on span at bounding box center [644, 378] width 11 height 11
click at [627, 301] on span at bounding box center [627, 298] width 11 height 11
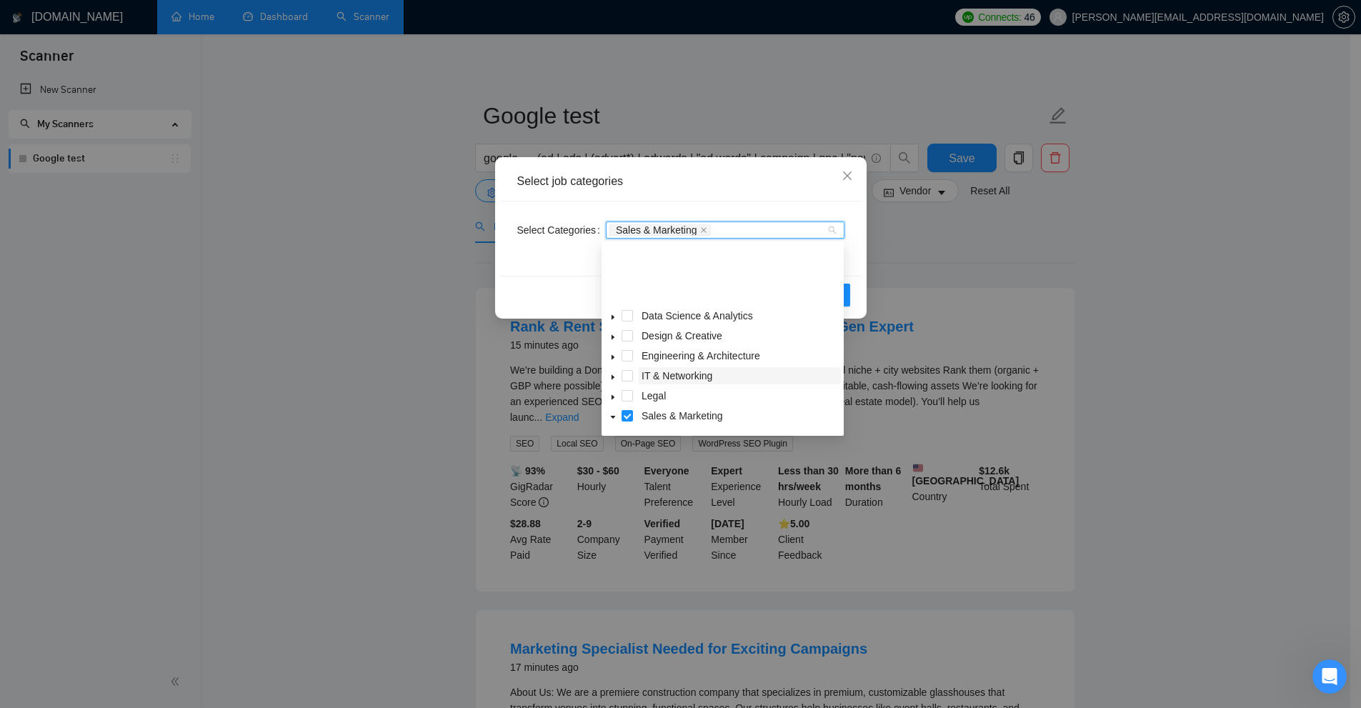
scroll to position [71, 0]
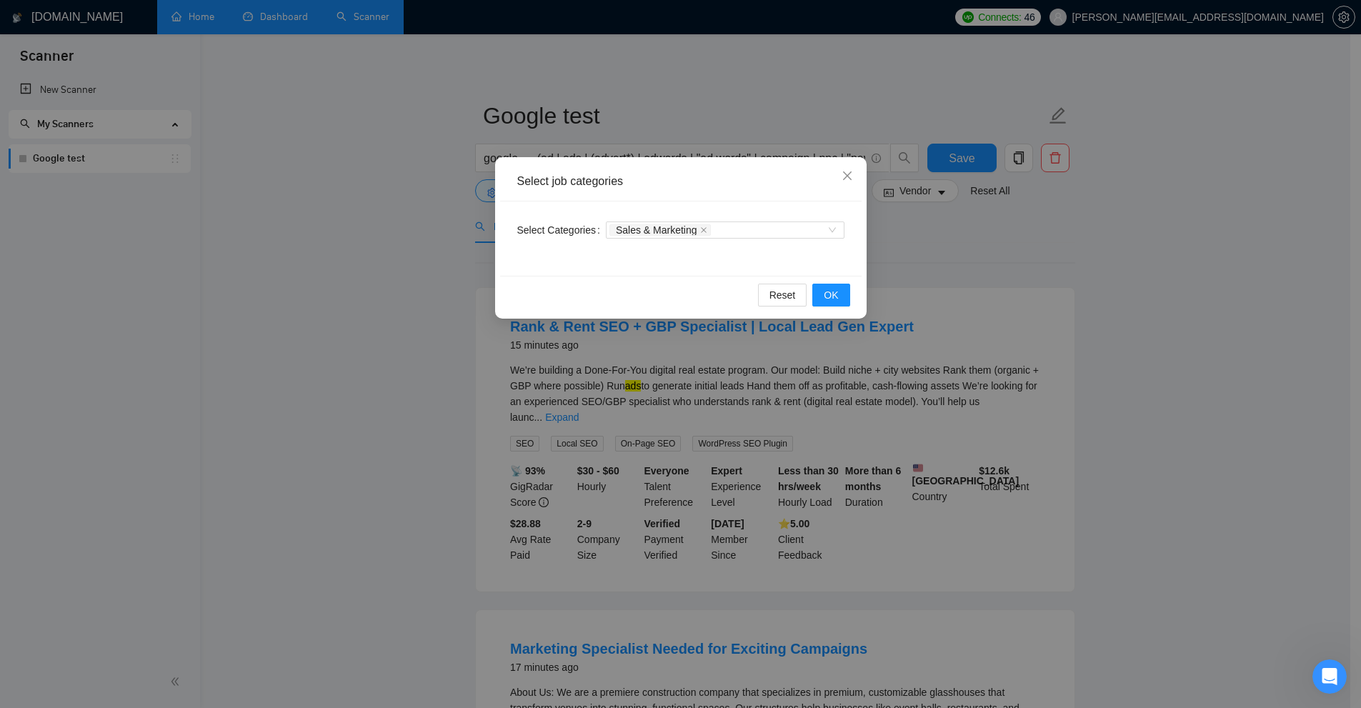
click at [771, 299] on div "Select job categories Select Categories Sales & Marketing Reset OK" at bounding box center [680, 354] width 1361 height 708
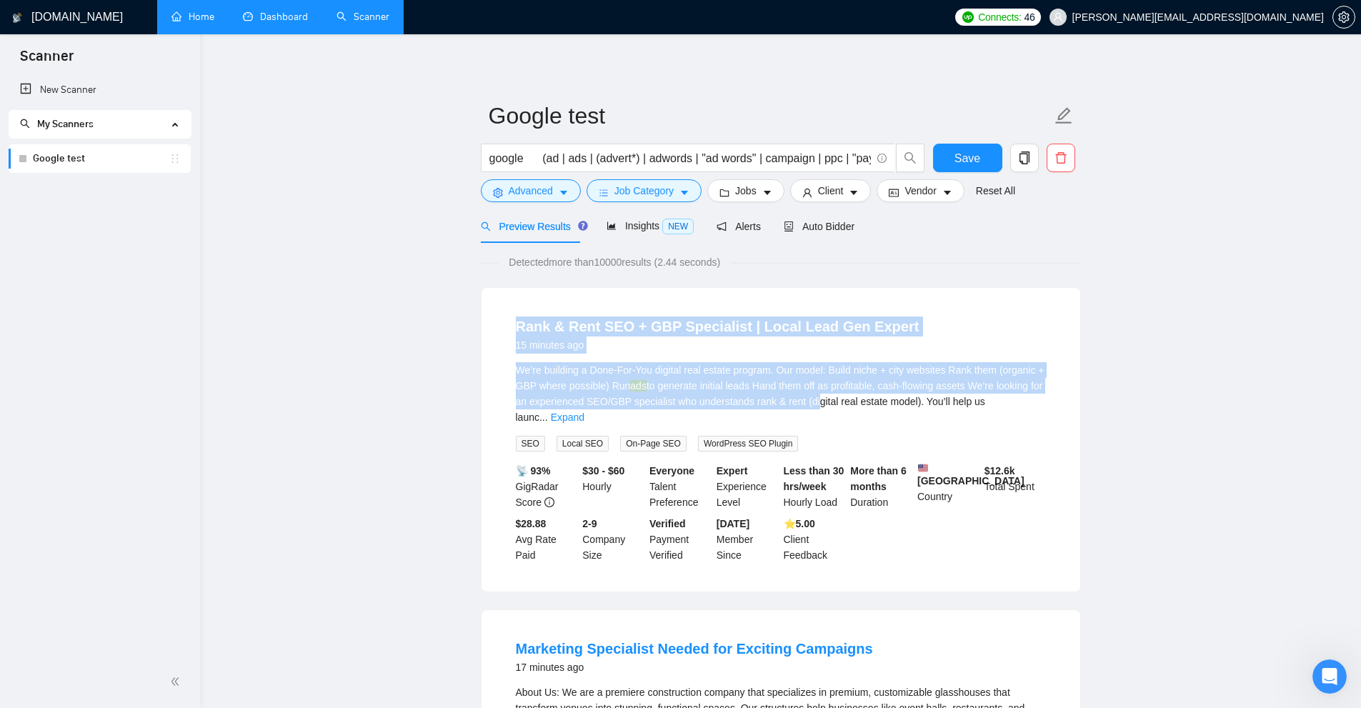
drag, startPoint x: 537, startPoint y: 340, endPoint x: 824, endPoint y: 392, distance: 291.9
click at [771, 394] on li "Rank & Rent SEO + GBP Specialist | Local Lead Gen Expert 15 minutes ago We’re b…" at bounding box center [781, 439] width 564 height 269
click at [771, 386] on div "We’re building a Done-For-You digital real estate program. Our model: Build nic…" at bounding box center [781, 393] width 530 height 63
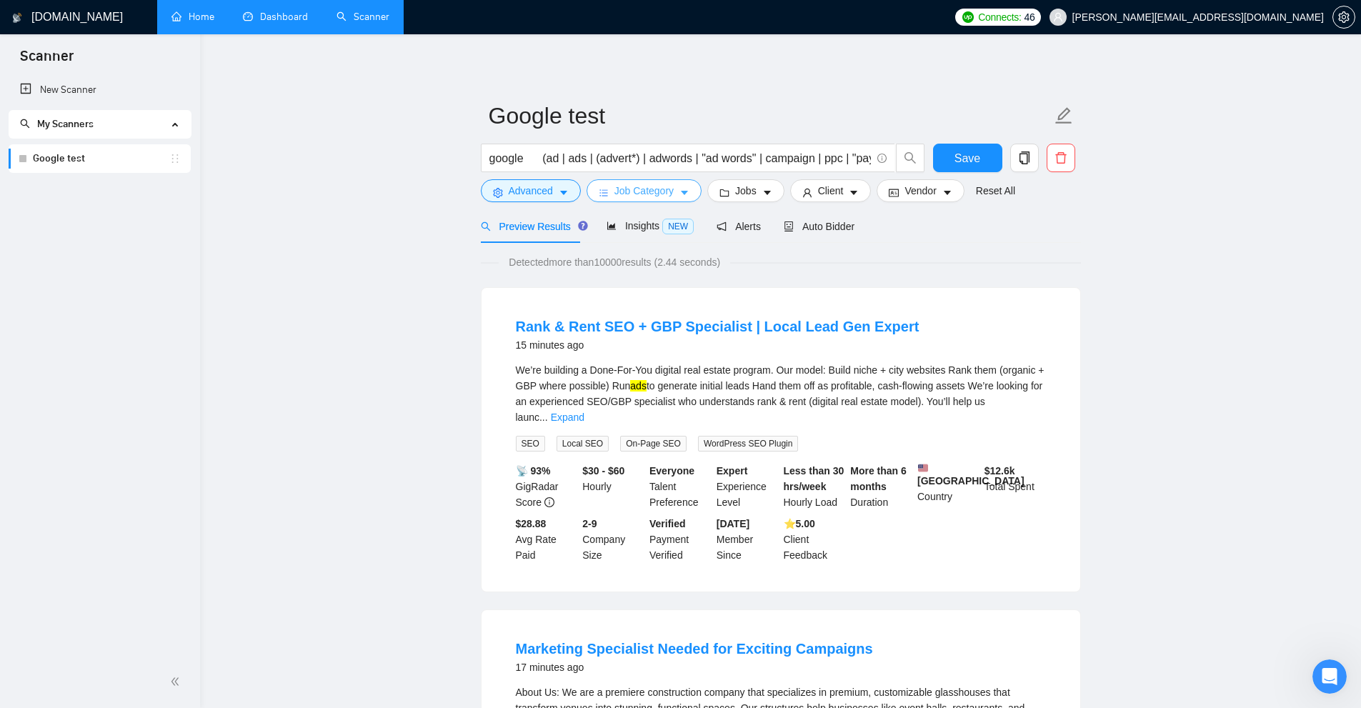
click at [671, 195] on span "Job Category" at bounding box center [643, 191] width 59 height 16
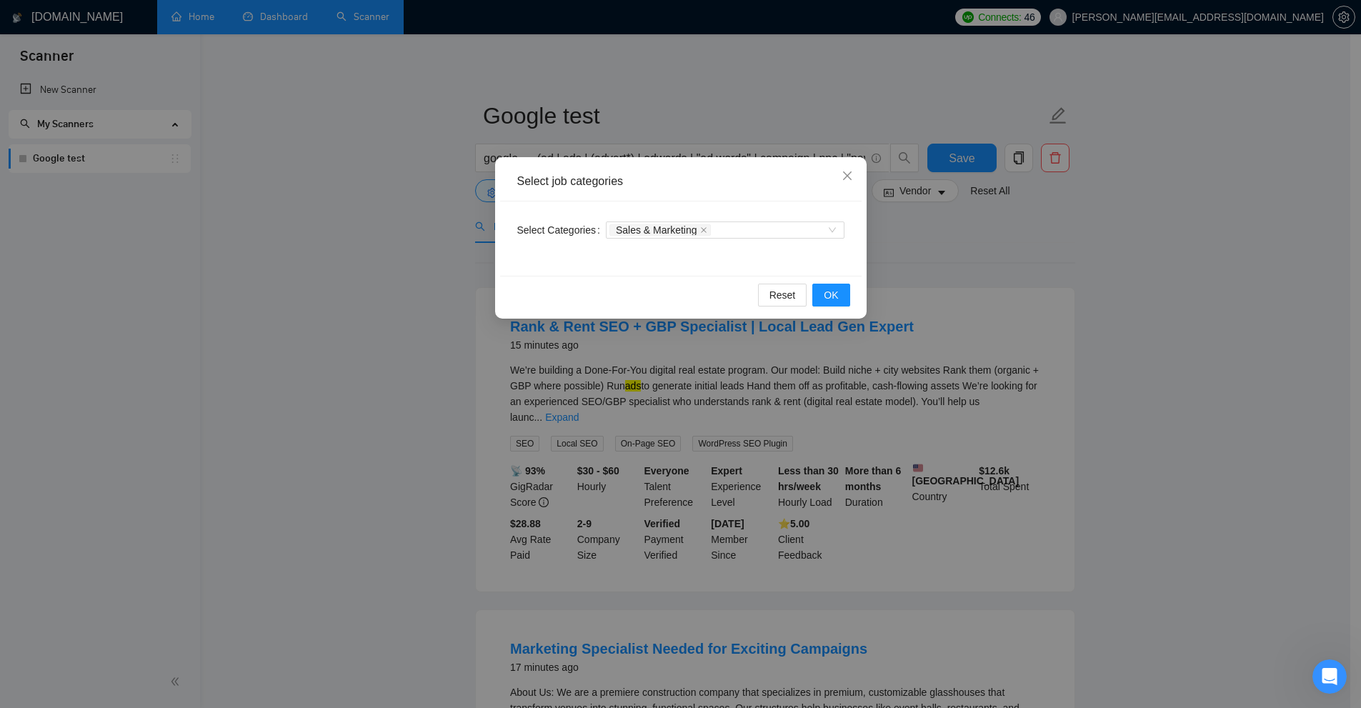
click at [771, 295] on div "Select job categories Select Categories Sales & Marketing Reset OK" at bounding box center [680, 354] width 1361 height 708
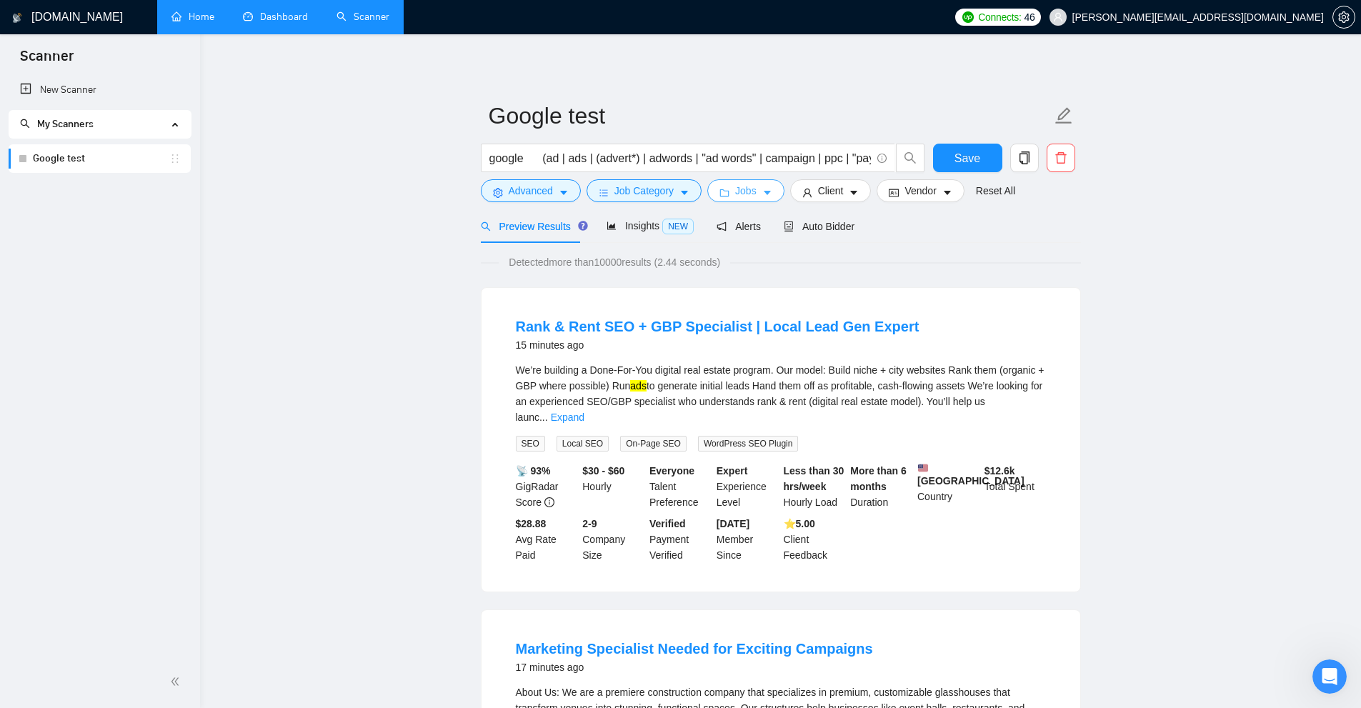
click at [727, 188] on button "Jobs" at bounding box center [745, 190] width 77 height 23
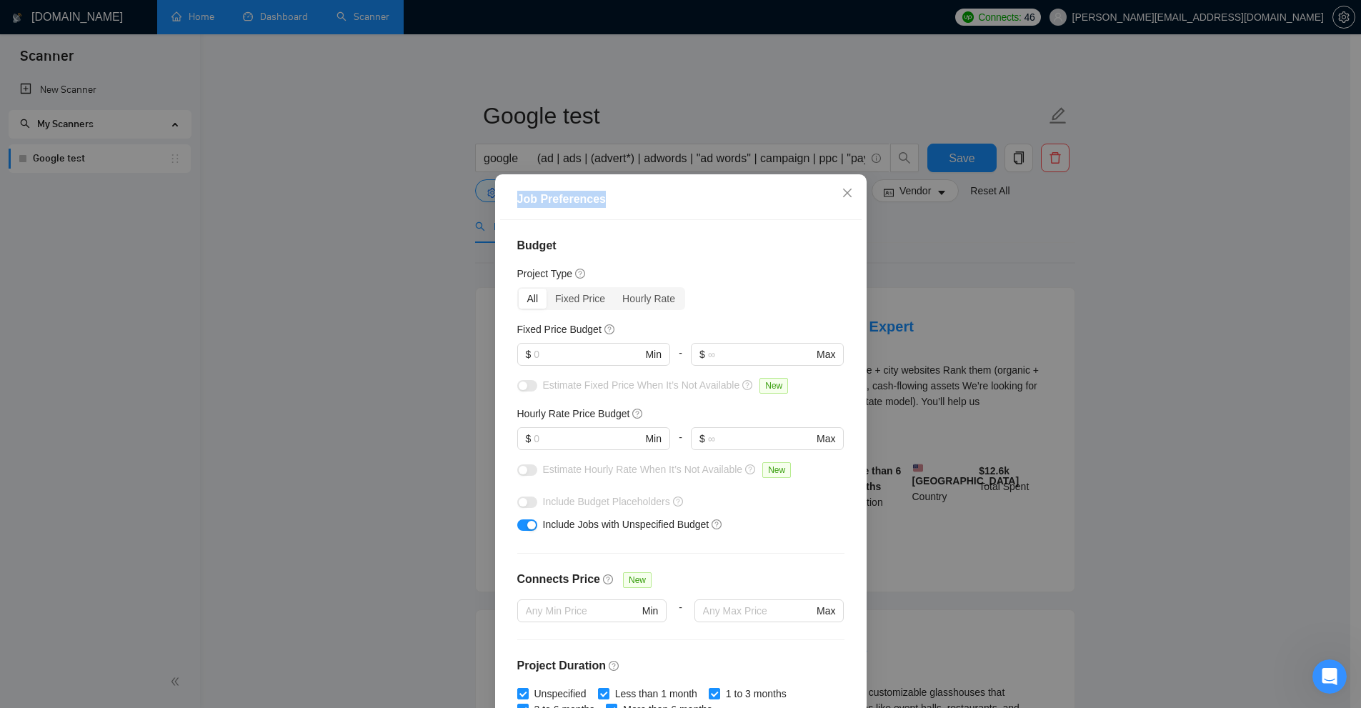
drag, startPoint x: 502, startPoint y: 206, endPoint x: 651, endPoint y: 206, distance: 148.6
click at [651, 206] on div "Job Preferences" at bounding box center [680, 199] width 361 height 41
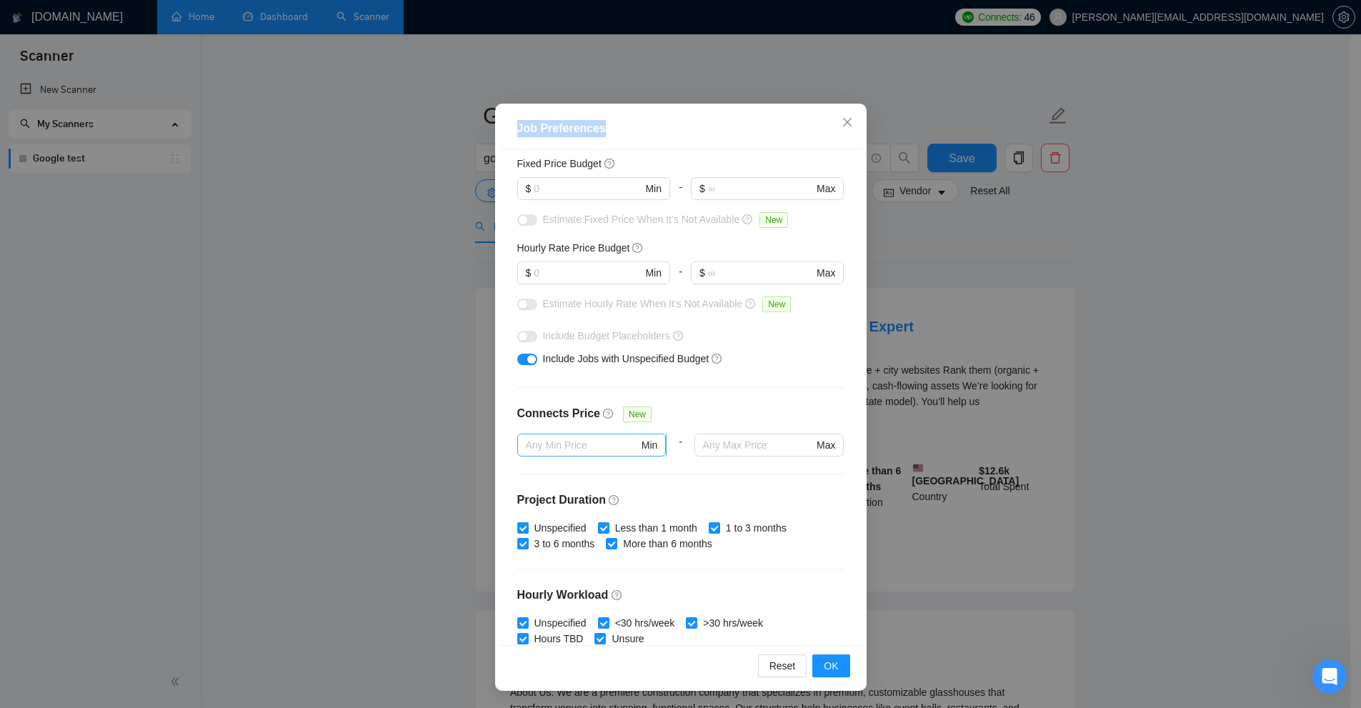
scroll to position [0, 0]
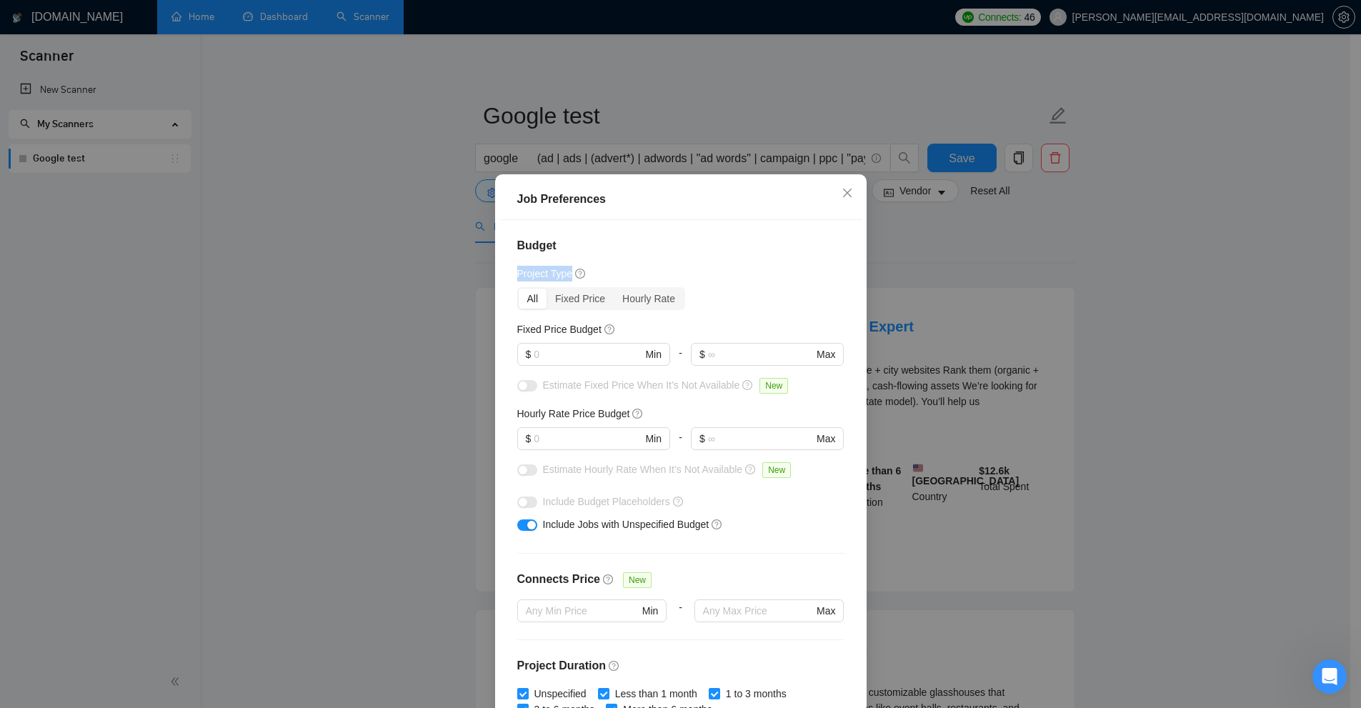
drag, startPoint x: 511, startPoint y: 276, endPoint x: 569, endPoint y: 274, distance: 58.6
click at [569, 274] on div "Budget Project Type All Fixed Price Hourly Rate Fixed Price Budget $ Min - $ Ma…" at bounding box center [680, 468] width 361 height 496
click at [554, 354] on input "text" at bounding box center [588, 354] width 108 height 16
drag, startPoint x: 511, startPoint y: 331, endPoint x: 593, endPoint y: 336, distance: 82.3
click at [593, 336] on div "Budget Project Type All Fixed Price Hourly Rate Fixed Price Budget $ Min - $ Ma…" at bounding box center [680, 468] width 361 height 496
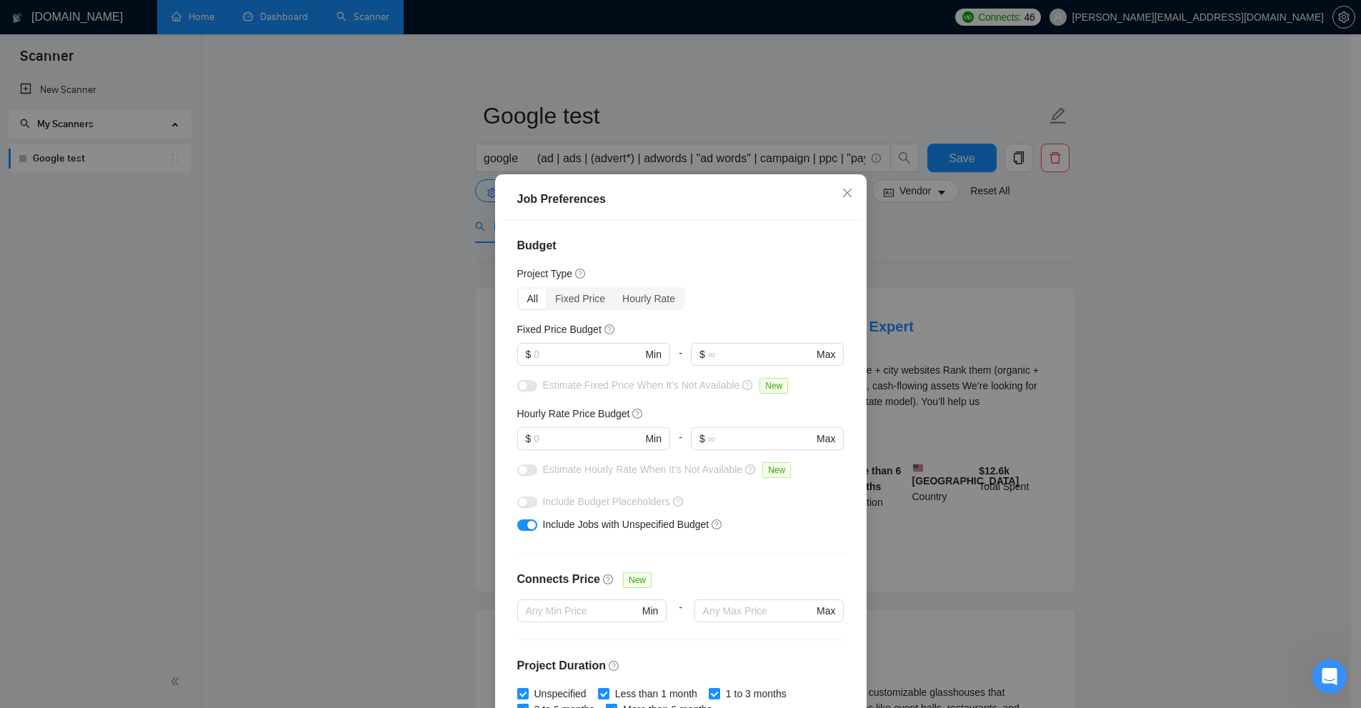
click at [554, 338] on div "Fixed Price Budget $ Min - $ Max" at bounding box center [680, 349] width 327 height 56
click at [577, 326] on h5 "Fixed Price Budget" at bounding box center [559, 329] width 84 height 16
drag, startPoint x: 577, startPoint y: 326, endPoint x: 510, endPoint y: 330, distance: 66.6
click at [510, 330] on div "Budget Project Type All Fixed Price Hourly Rate Fixed Price Budget $ Min - $ Ma…" at bounding box center [680, 468] width 361 height 496
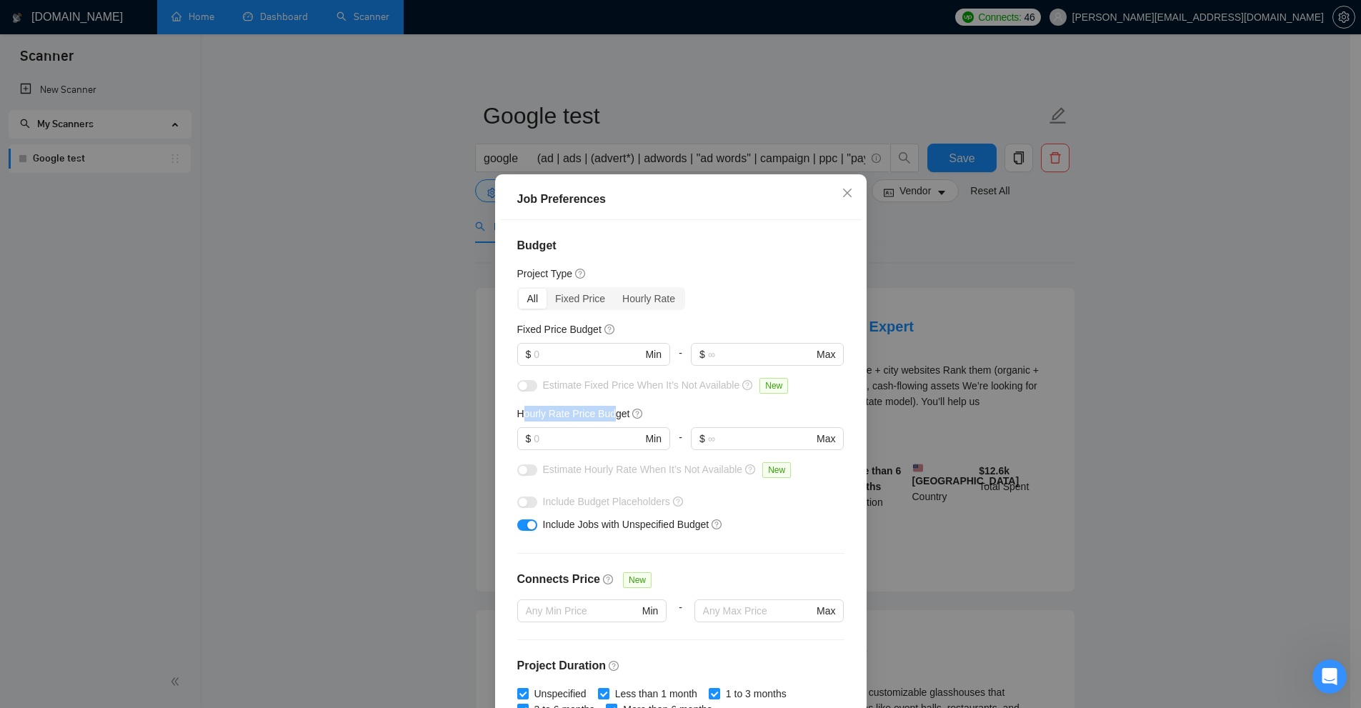
drag, startPoint x: 534, startPoint y: 408, endPoint x: 545, endPoint y: 341, distance: 67.3
click at [606, 408] on h5 "Hourly Rate Price Budget" at bounding box center [573, 414] width 113 height 16
drag, startPoint x: 517, startPoint y: 327, endPoint x: 577, endPoint y: 322, distance: 60.2
click at [577, 322] on h5 "Fixed Price Budget" at bounding box center [559, 329] width 84 height 16
drag, startPoint x: 560, startPoint y: 415, endPoint x: 584, endPoint y: 413, distance: 24.4
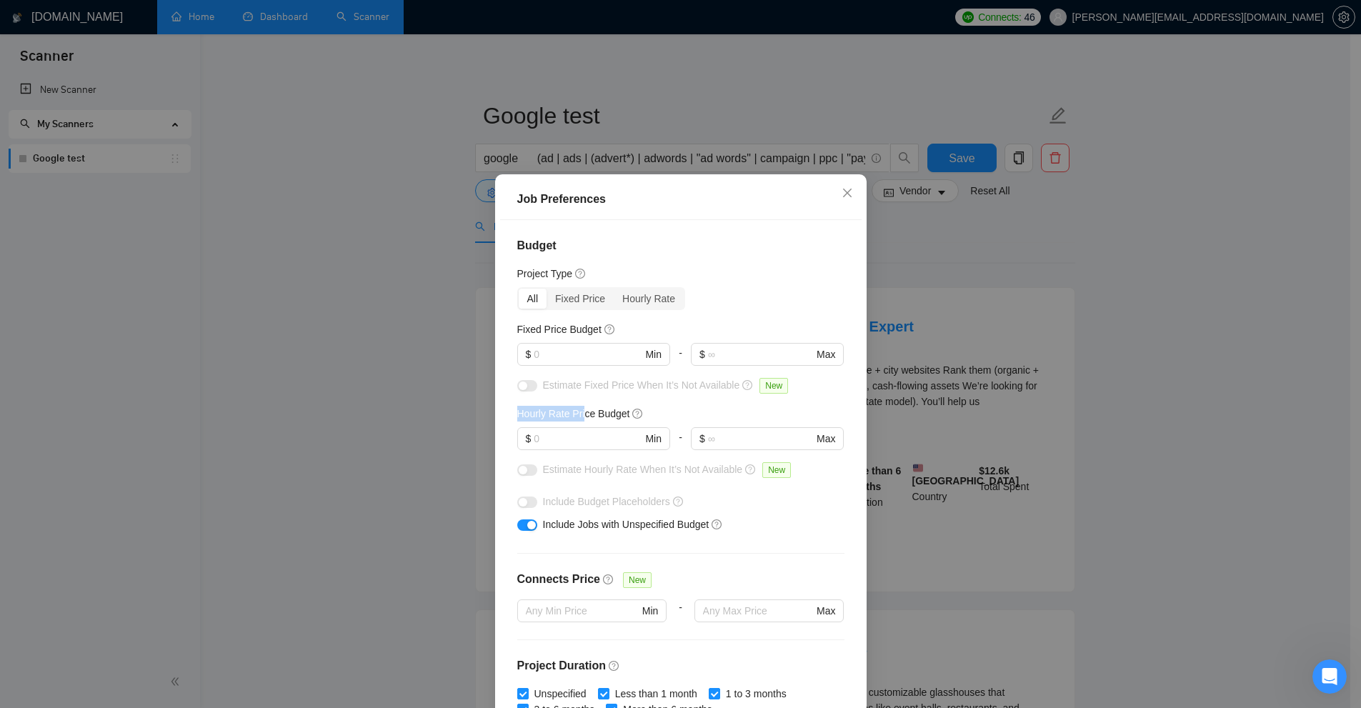
click at [584, 413] on div "Budget Project Type All Fixed Price Hourly Rate Fixed Price Budget $ Min - $ Ma…" at bounding box center [680, 468] width 361 height 496
click at [583, 358] on input "text" at bounding box center [588, 354] width 108 height 16
type input "100"
click at [663, 321] on div "Fixed Price Budget" at bounding box center [680, 329] width 327 height 16
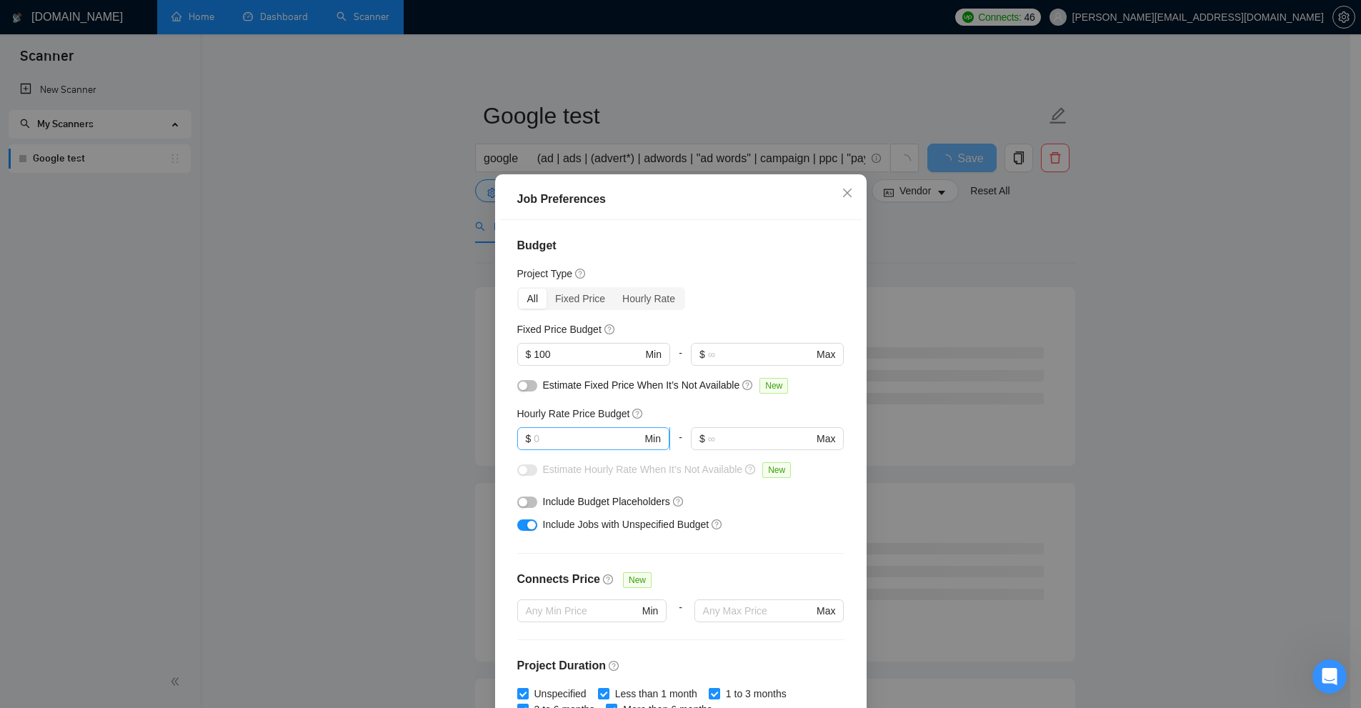
click at [555, 448] on span "$ Min" at bounding box center [593, 438] width 152 height 23
drag, startPoint x: 514, startPoint y: 417, endPoint x: 598, endPoint y: 423, distance: 83.8
click at [604, 417] on h5 "Hourly Rate Price Budget" at bounding box center [573, 414] width 113 height 16
click at [592, 435] on input "text" at bounding box center [588, 439] width 108 height 16
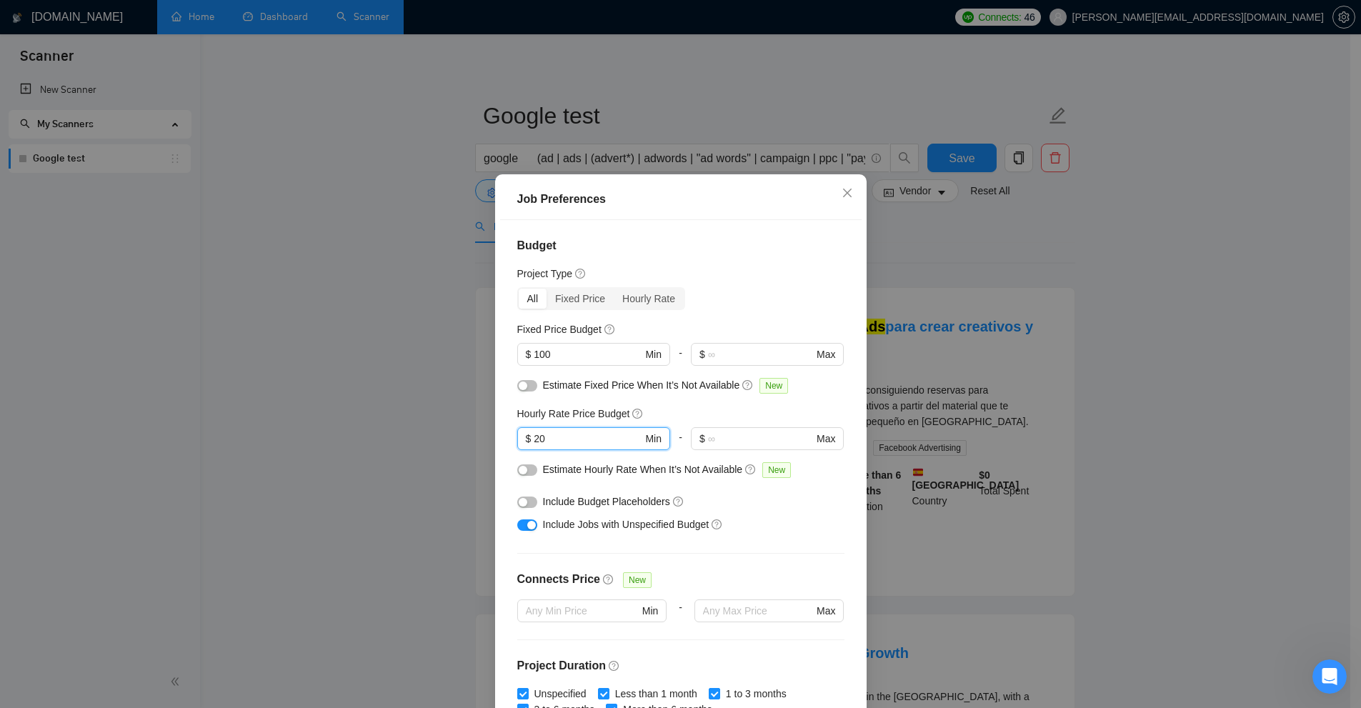
drag, startPoint x: 584, startPoint y: 437, endPoint x: 339, endPoint y: 438, distance: 244.3
click at [339, 438] on div "Job Preferences Budget Project Type All Fixed Price Hourly Rate Fixed Price Bud…" at bounding box center [680, 354] width 1361 height 708
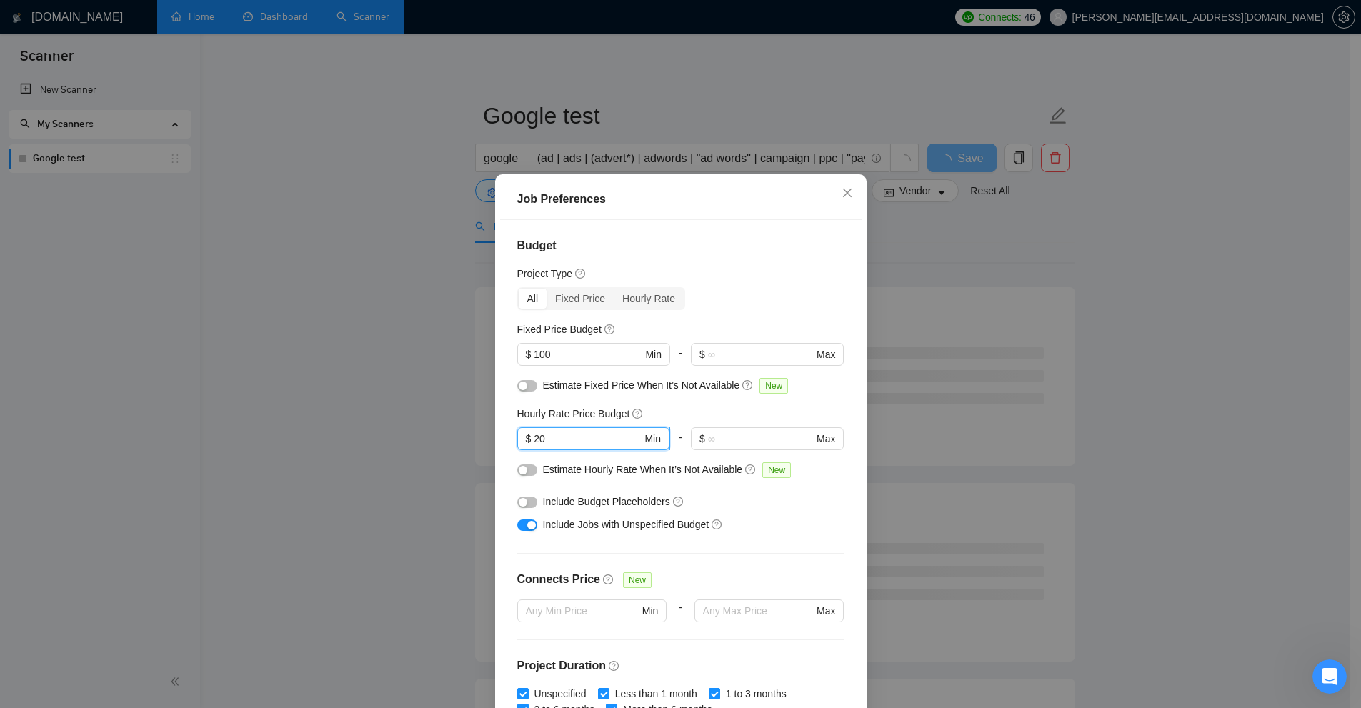
click at [574, 445] on input "20" at bounding box center [588, 439] width 108 height 16
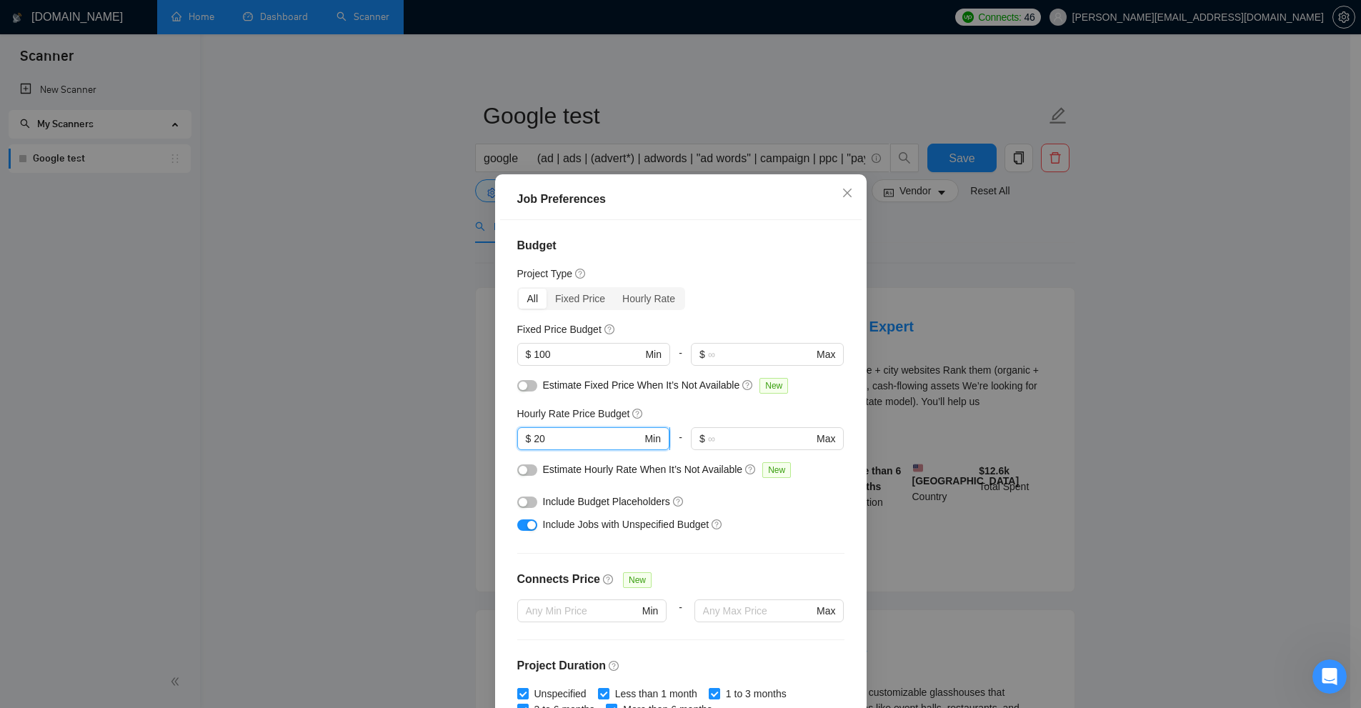
type input "20"
drag, startPoint x: 595, startPoint y: 430, endPoint x: 551, endPoint y: 437, distance: 44.9
click at [541, 437] on span "$ 20 Min" at bounding box center [593, 438] width 152 height 23
click at [547, 439] on input "20" at bounding box center [588, 439] width 108 height 16
click at [577, 419] on h5 "Hourly Rate Price Budget" at bounding box center [573, 414] width 113 height 16
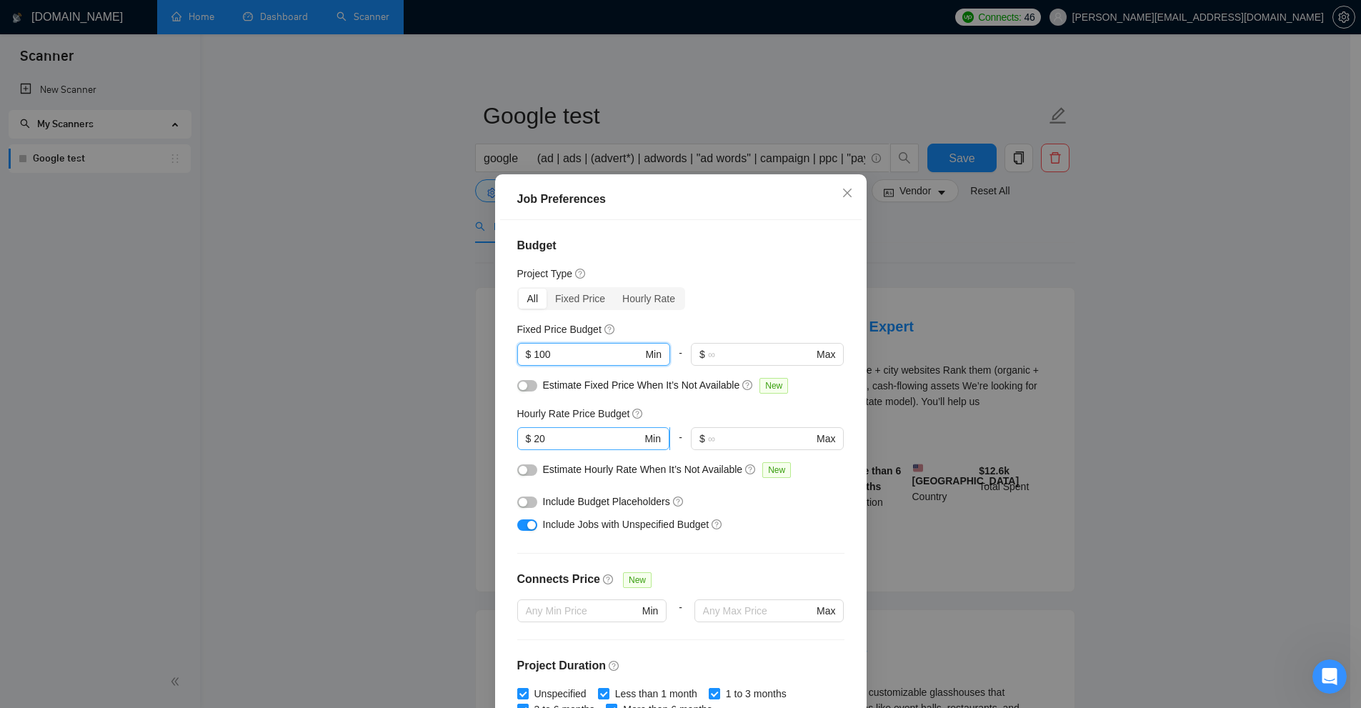
drag, startPoint x: 574, startPoint y: 357, endPoint x: 579, endPoint y: 434, distance: 77.4
click at [574, 361] on input "100" at bounding box center [588, 354] width 109 height 16
click at [579, 435] on input "20" at bounding box center [588, 439] width 108 height 16
click at [571, 360] on input "100" at bounding box center [588, 354] width 108 height 16
click at [571, 430] on span "$ 20 Min" at bounding box center [593, 438] width 152 height 23
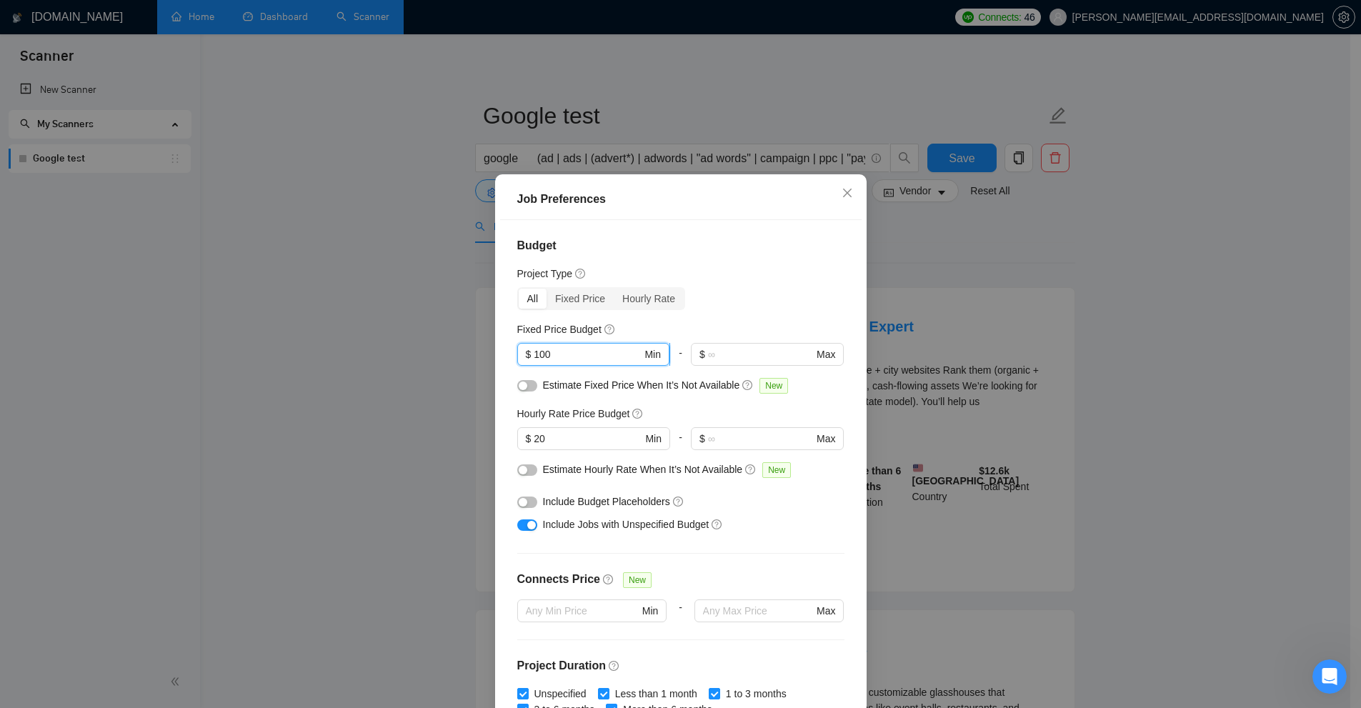
click at [570, 361] on input "100" at bounding box center [588, 354] width 108 height 16
click at [578, 469] on span "Estimate Hourly Rate When It’s Not Available" at bounding box center [643, 469] width 200 height 11
click at [579, 443] on input "20" at bounding box center [588, 439] width 108 height 16
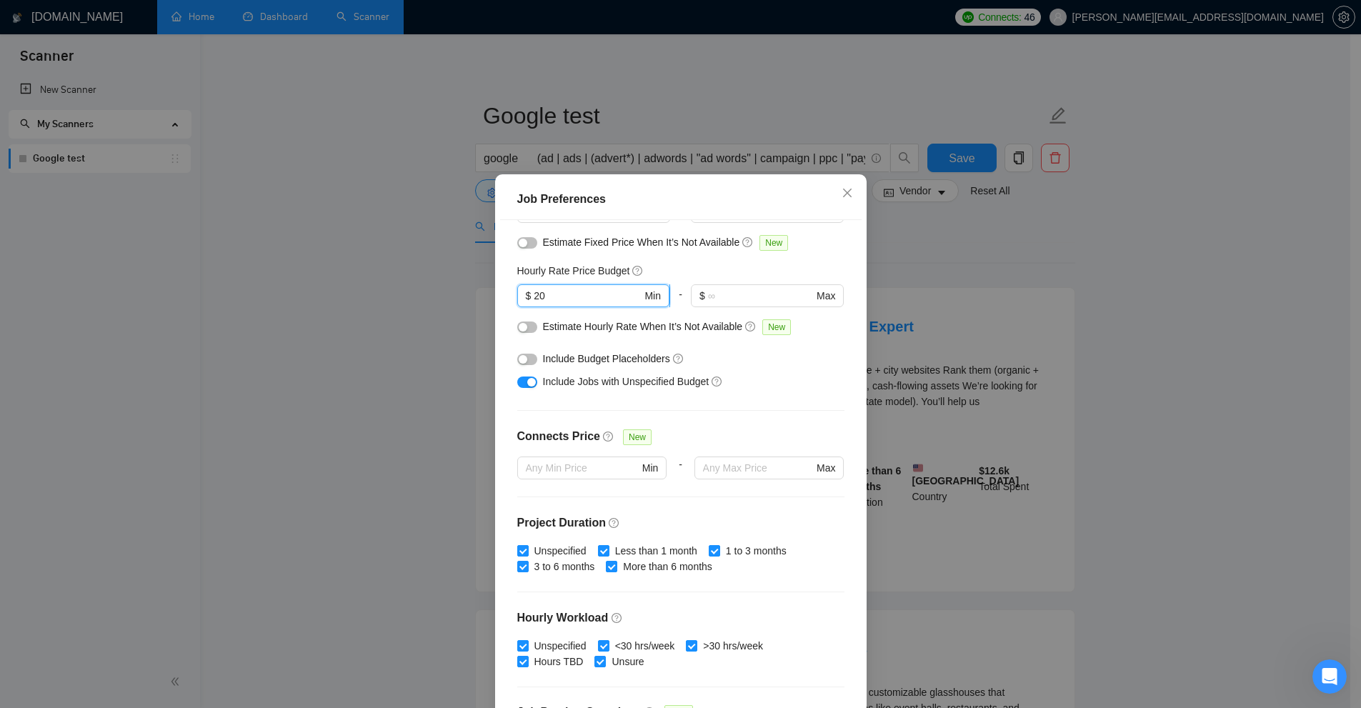
scroll to position [71, 0]
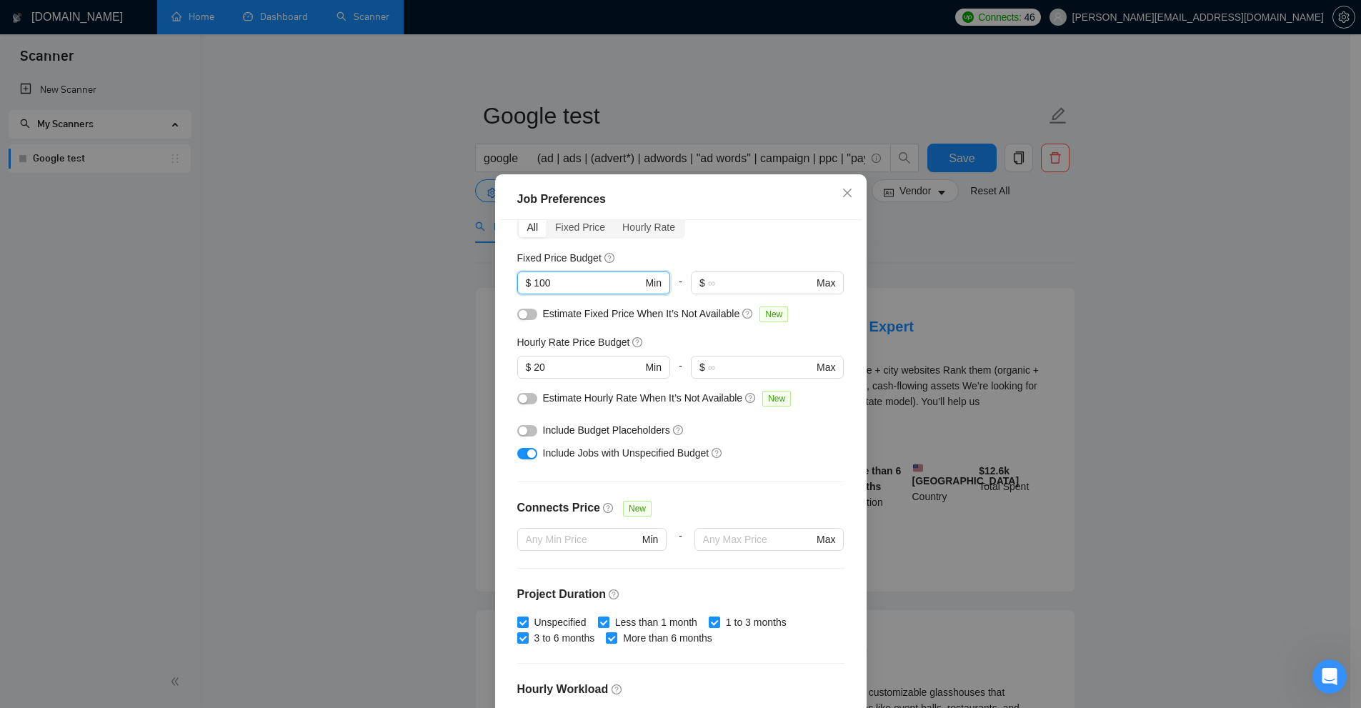
drag, startPoint x: 572, startPoint y: 276, endPoint x: 426, endPoint y: 275, distance: 145.7
click at [426, 275] on div "Job Preferences Budget Project Type All Fixed Price Hourly Rate Fixed Price Bud…" at bounding box center [680, 354] width 1361 height 708
click at [599, 282] on input "100" at bounding box center [588, 283] width 108 height 16
click at [564, 366] on input "20" at bounding box center [588, 367] width 108 height 16
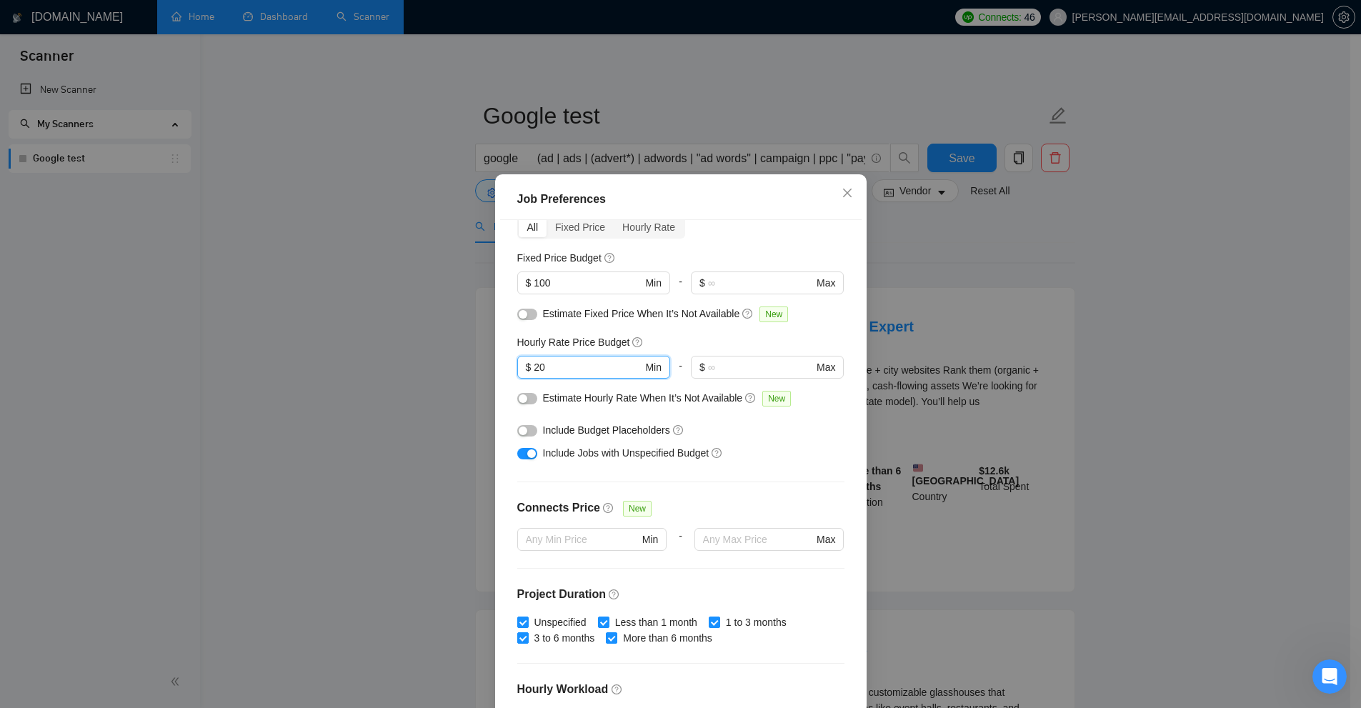
drag, startPoint x: 572, startPoint y: 361, endPoint x: 460, endPoint y: 368, distance: 111.7
click at [460, 368] on div "Job Preferences Budget Project Type All Fixed Price Hourly Rate Fixed Price Bud…" at bounding box center [680, 354] width 1361 height 708
click at [566, 369] on input "20" at bounding box center [588, 367] width 108 height 16
click at [771, 352] on div "Job Preferences Budget Project Type All Fixed Price Hourly Rate Fixed Price Bud…" at bounding box center [680, 354] width 1361 height 708
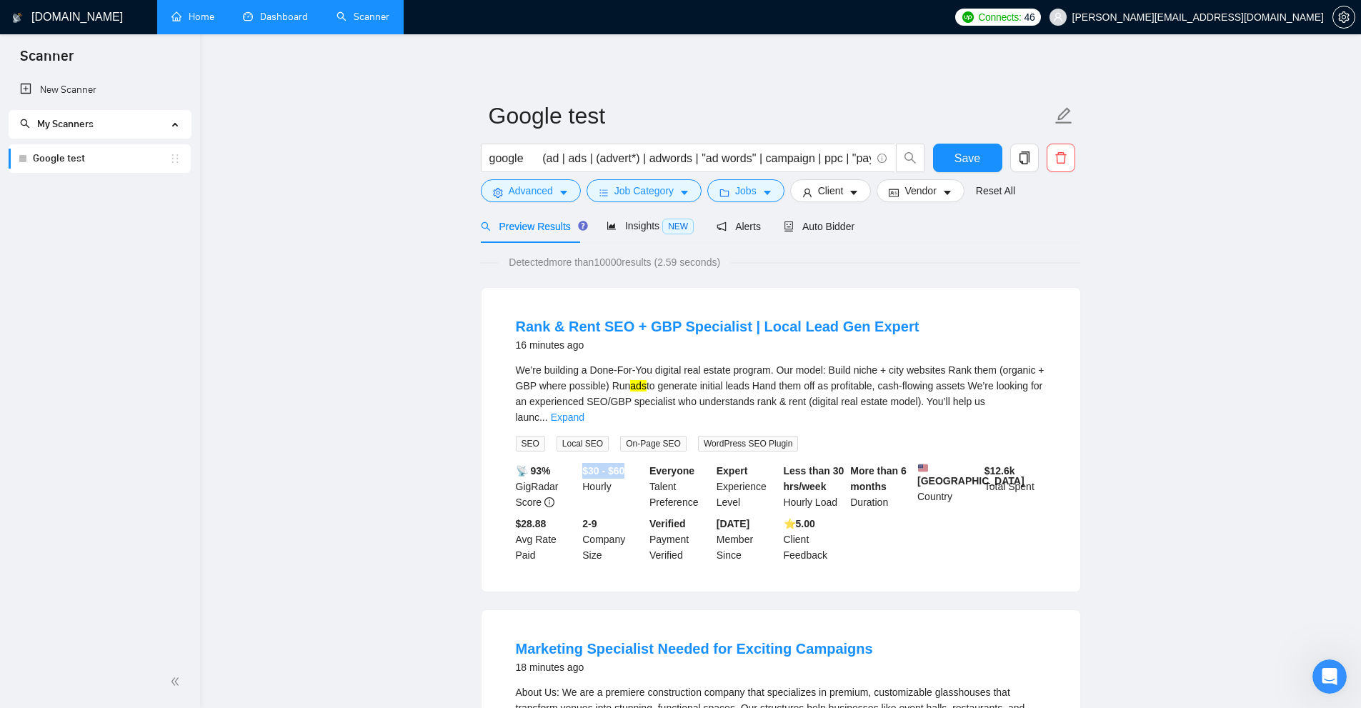
drag, startPoint x: 584, startPoint y: 454, endPoint x: 624, endPoint y: 452, distance: 40.1
click at [624, 465] on b "$30 - $60" at bounding box center [603, 470] width 42 height 11
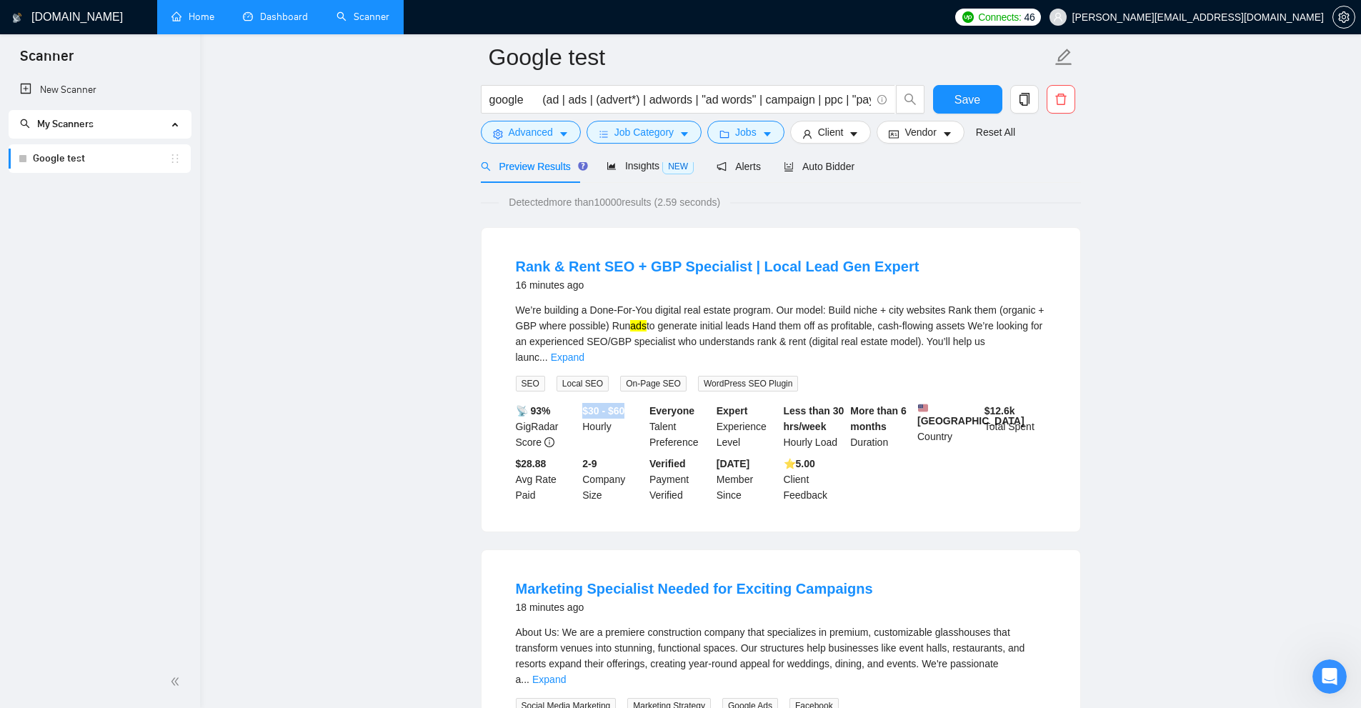
scroll to position [357, 0]
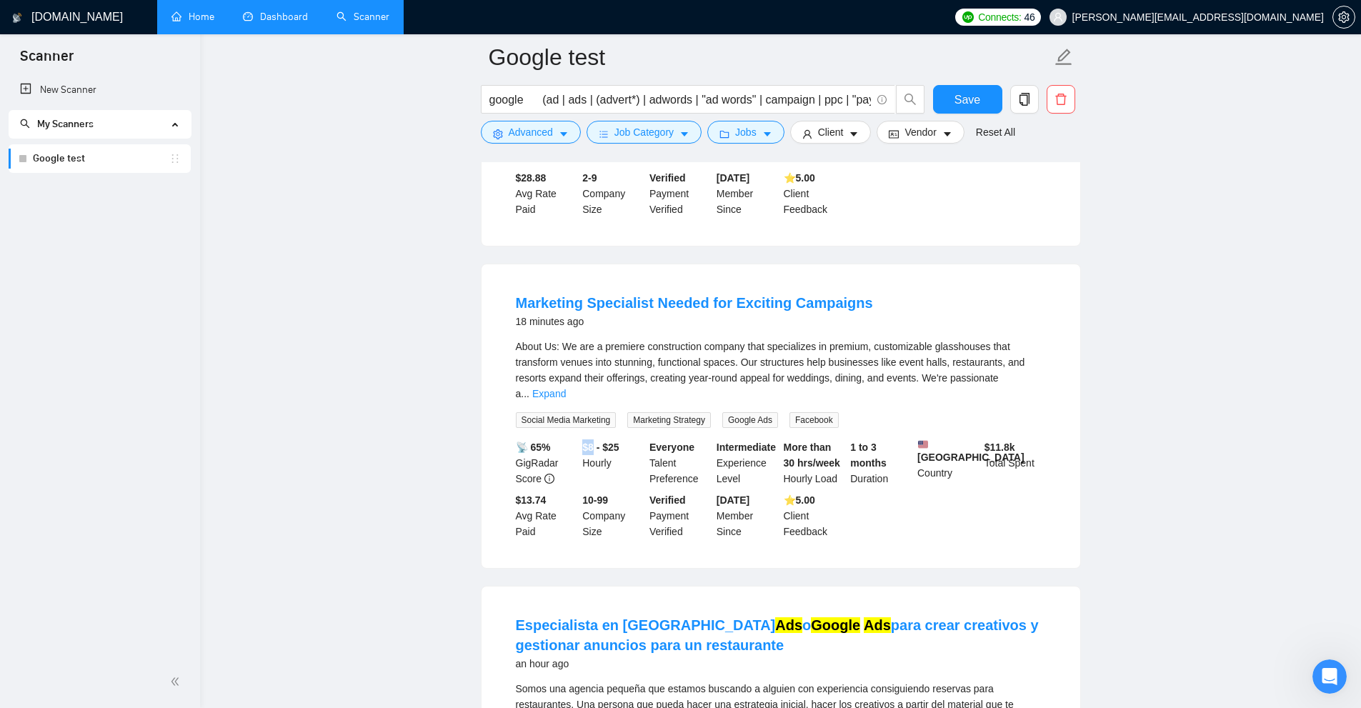
drag, startPoint x: 582, startPoint y: 424, endPoint x: 594, endPoint y: 422, distance: 12.3
click at [594, 442] on b "$8 - $25" at bounding box center [600, 447] width 36 height 11
drag, startPoint x: 609, startPoint y: 420, endPoint x: 642, endPoint y: 420, distance: 32.9
click at [642, 439] on div "$8 - $25 Hourly" at bounding box center [612, 462] width 67 height 47
click at [619, 442] on b "$8 - $25" at bounding box center [600, 447] width 36 height 11
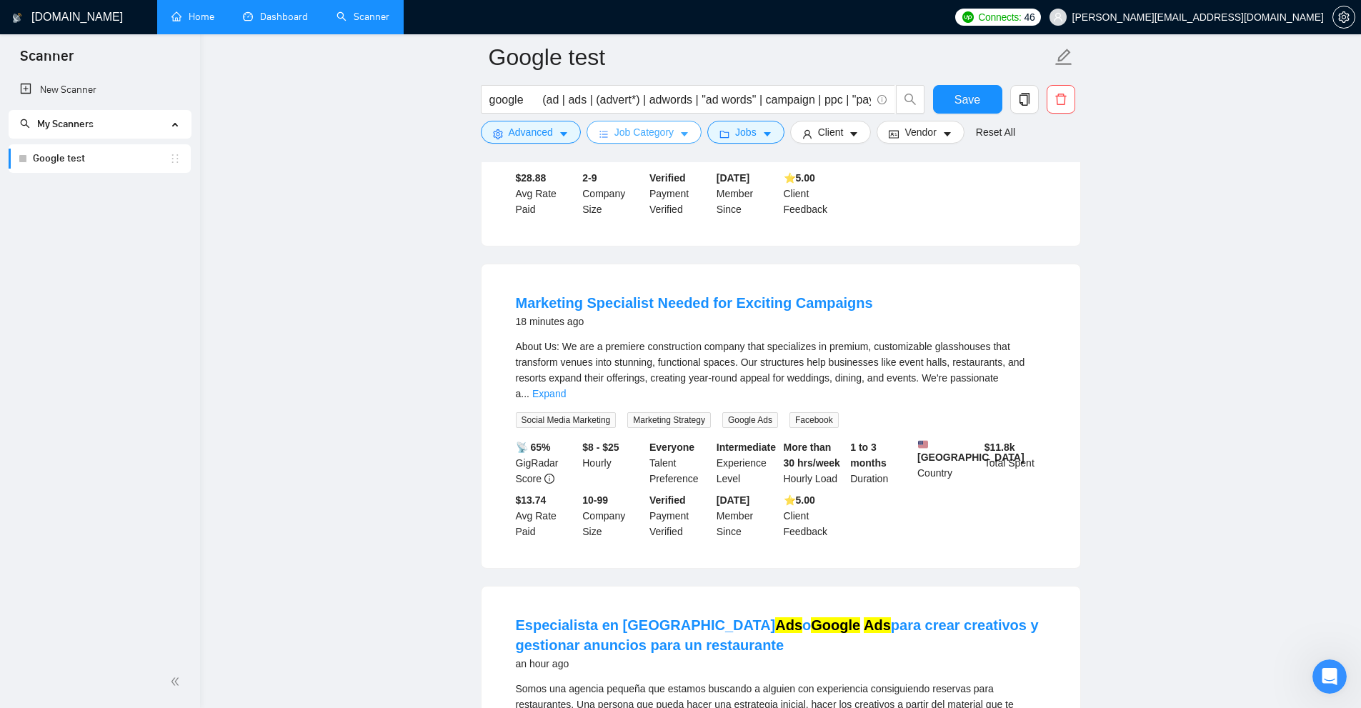
click at [688, 130] on button "Job Category" at bounding box center [644, 132] width 115 height 23
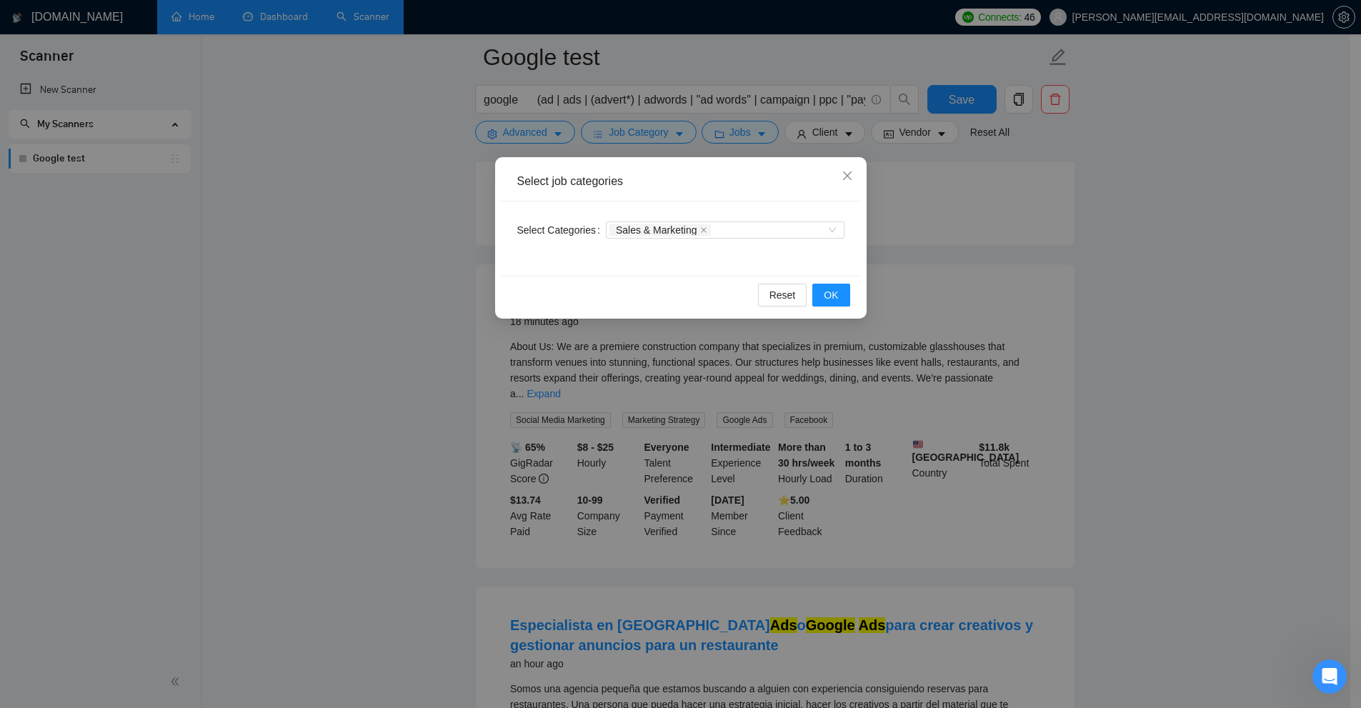
click at [771, 189] on div "Select job categories Select Categories Sales & Marketing Reset OK" at bounding box center [680, 354] width 1361 height 708
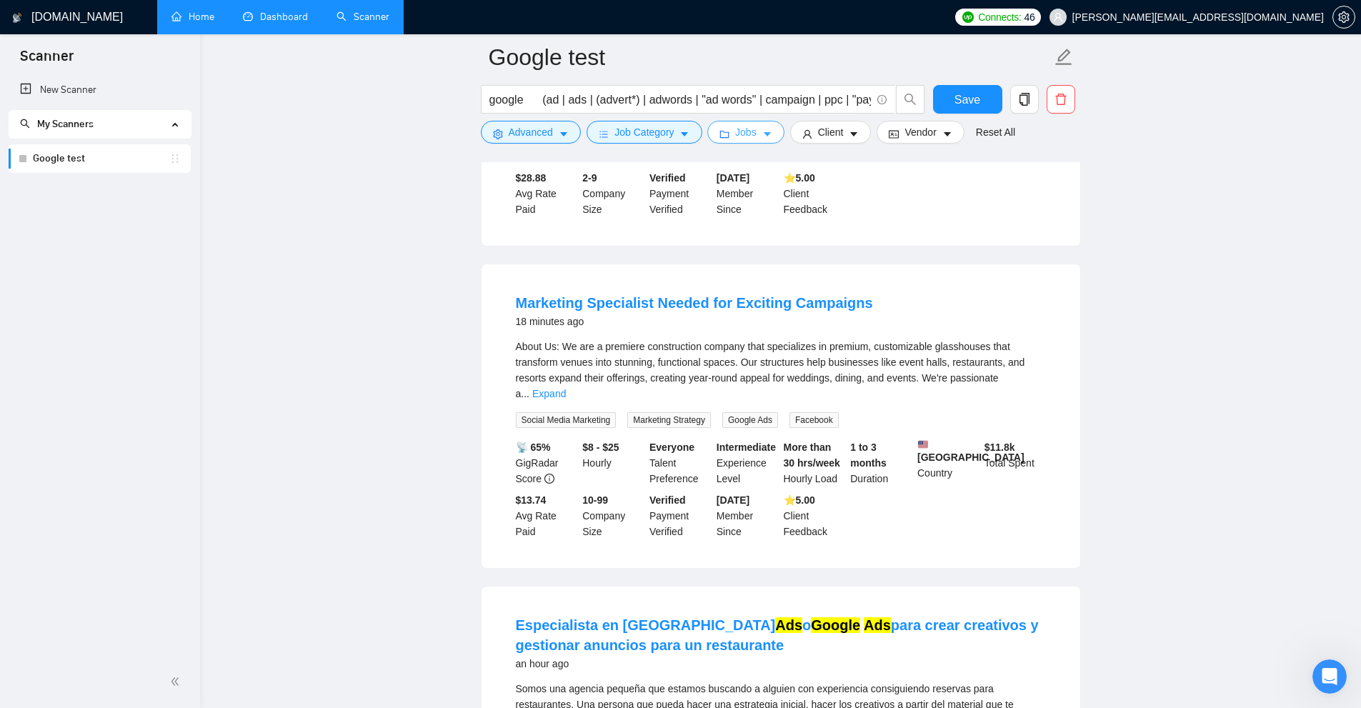
click at [717, 120] on form "Google test google (ad | ads | (advert*) | adwords | "ad words" | campaign | pp…" at bounding box center [781, 92] width 600 height 116
click at [727, 124] on button "Jobs" at bounding box center [745, 132] width 77 height 23
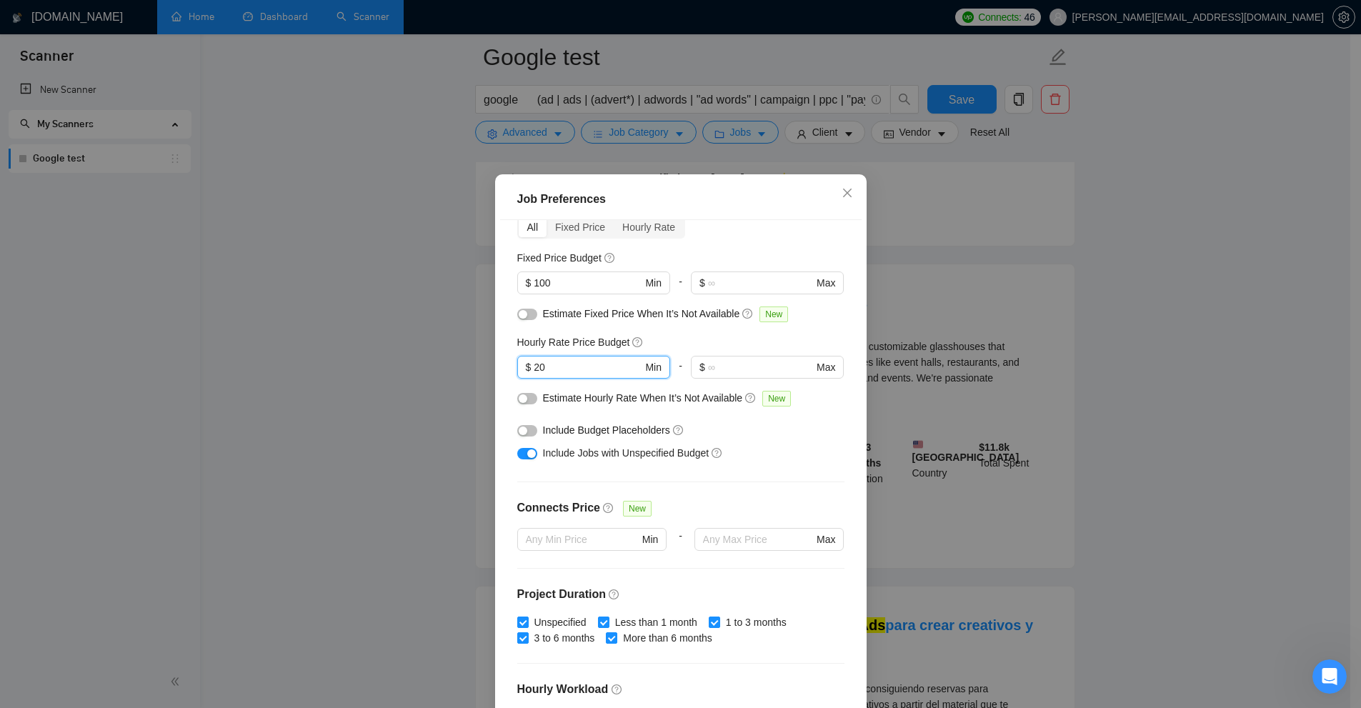
drag, startPoint x: 564, startPoint y: 369, endPoint x: 331, endPoint y: 356, distance: 234.0
click at [331, 356] on div "Job Preferences Budget Project Type All Fixed Price Hourly Rate Fixed Price Bud…" at bounding box center [680, 354] width 1361 height 708
click at [699, 347] on div "Hourly Rate Price Budget" at bounding box center [680, 342] width 327 height 16
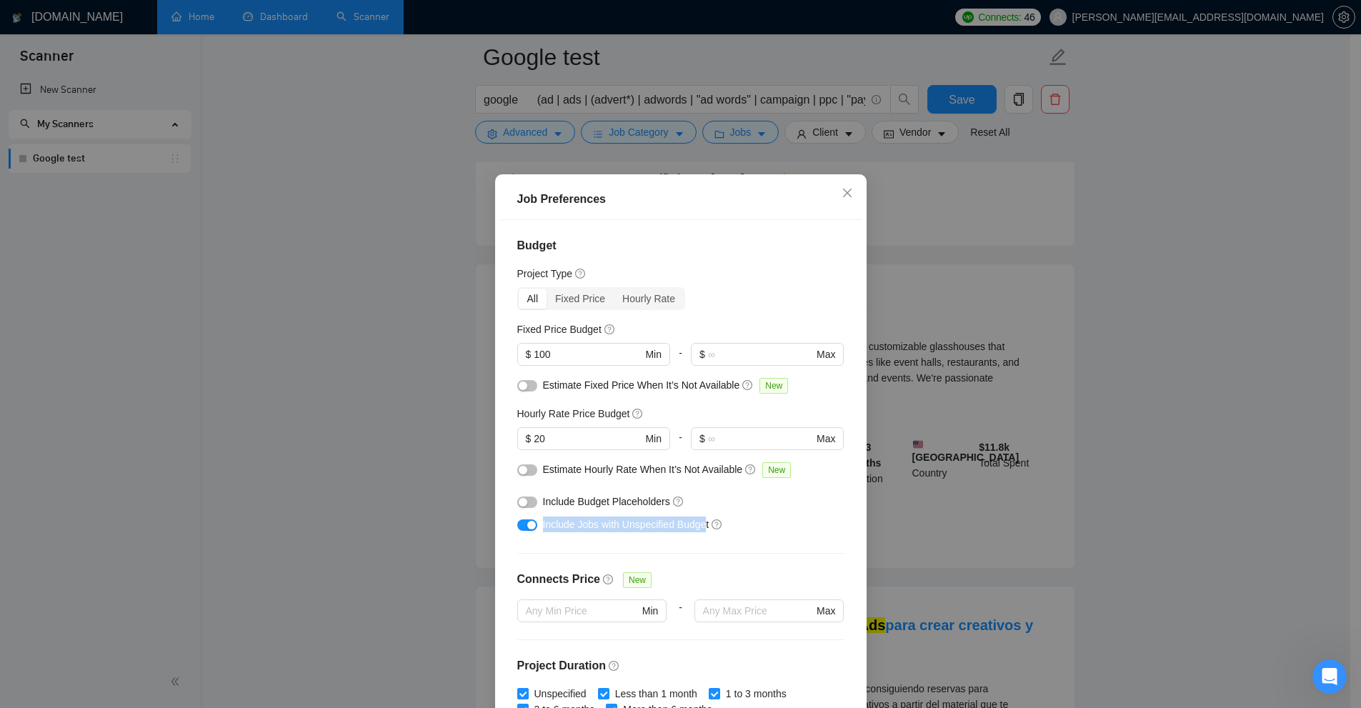
drag, startPoint x: 535, startPoint y: 522, endPoint x: 700, endPoint y: 526, distance: 165.1
click at [700, 526] on div "Include Jobs with Unspecified Budget" at bounding box center [680, 524] width 327 height 23
click at [771, 424] on div "Job Preferences Budget Project Type All Fixed Price Hourly Rate Fixed Price Bud…" at bounding box center [680, 354] width 1361 height 708
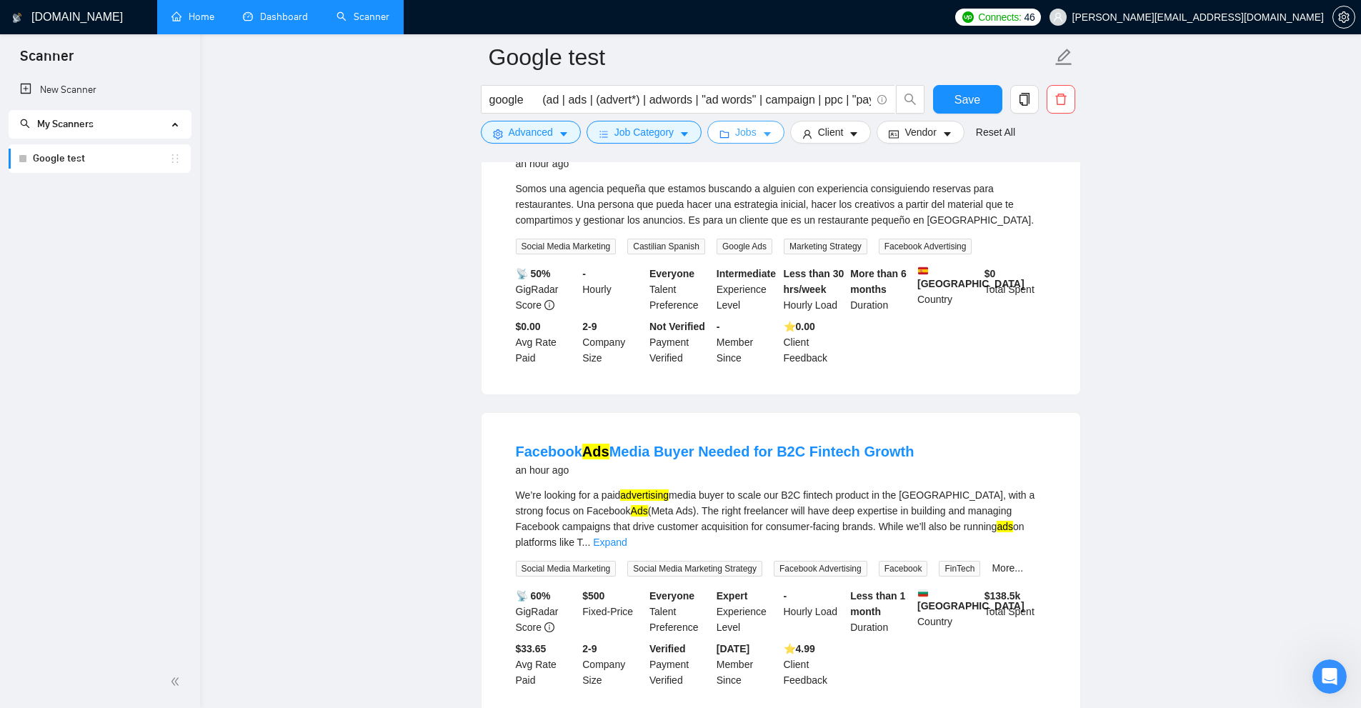
scroll to position [714, 0]
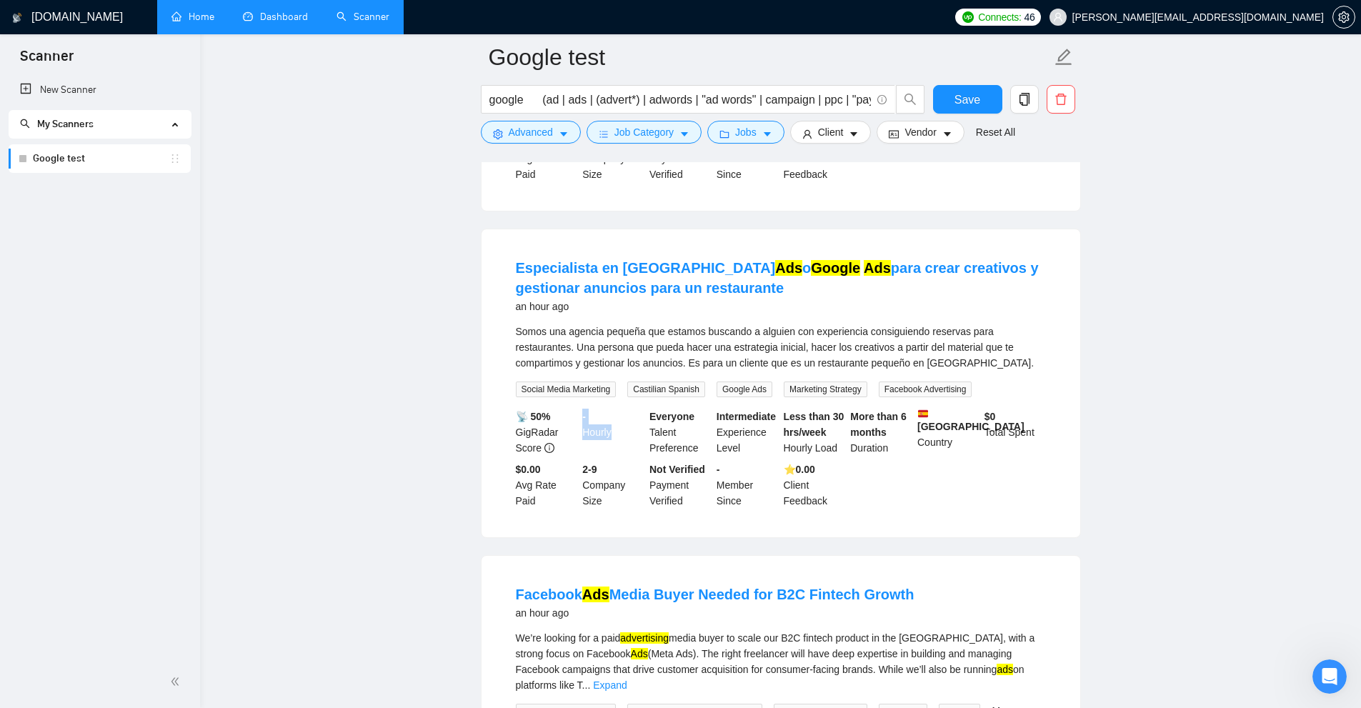
drag, startPoint x: 582, startPoint y: 393, endPoint x: 626, endPoint y: 419, distance: 51.2
click at [626, 419] on li "Especialista en Meta Ads o Google Ads para crear creativos y gestionar anuncios…" at bounding box center [781, 383] width 564 height 274
click at [756, 139] on button "Jobs" at bounding box center [745, 132] width 77 height 23
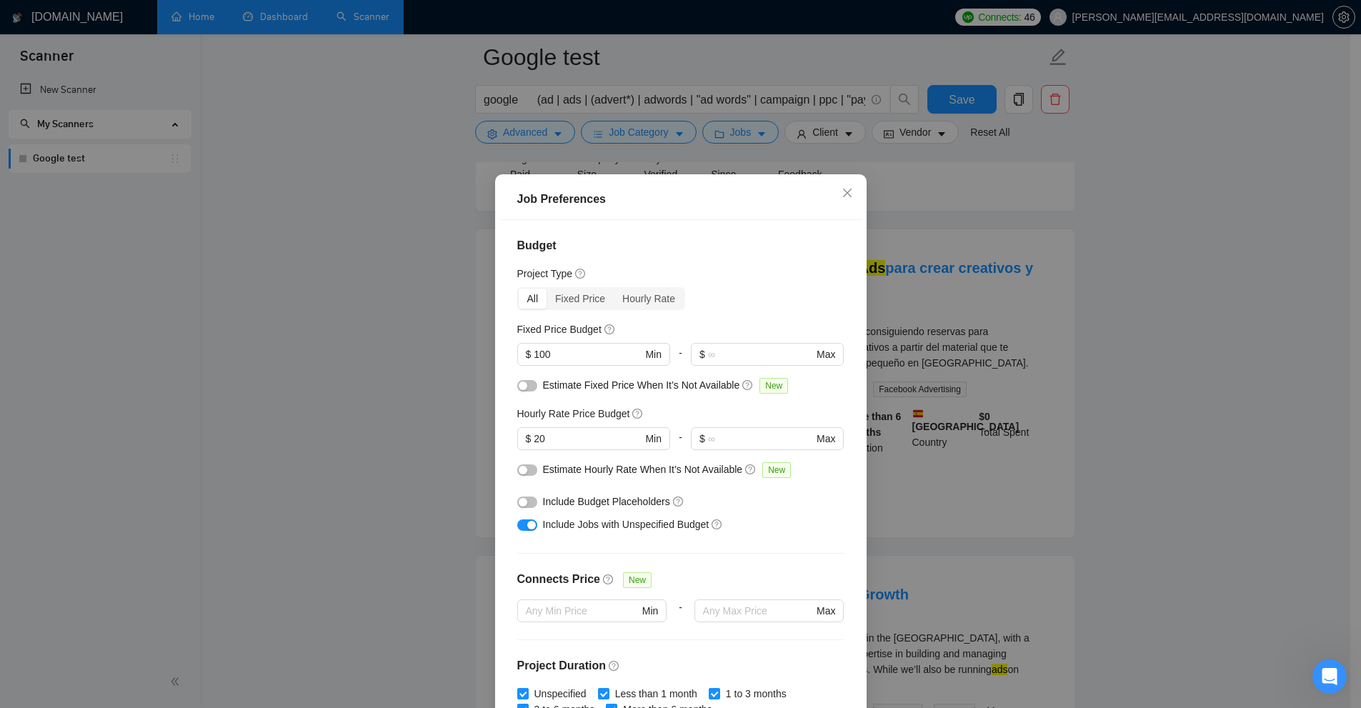
click at [557, 523] on span "Include Jobs with Unspecified Budget" at bounding box center [626, 524] width 166 height 11
drag, startPoint x: 557, startPoint y: 523, endPoint x: 699, endPoint y: 526, distance: 142.2
click at [699, 526] on span "Include Jobs with Unspecified Budget" at bounding box center [626, 524] width 166 height 11
click at [557, 526] on span "Include Jobs with Unspecified Budget" at bounding box center [626, 524] width 166 height 11
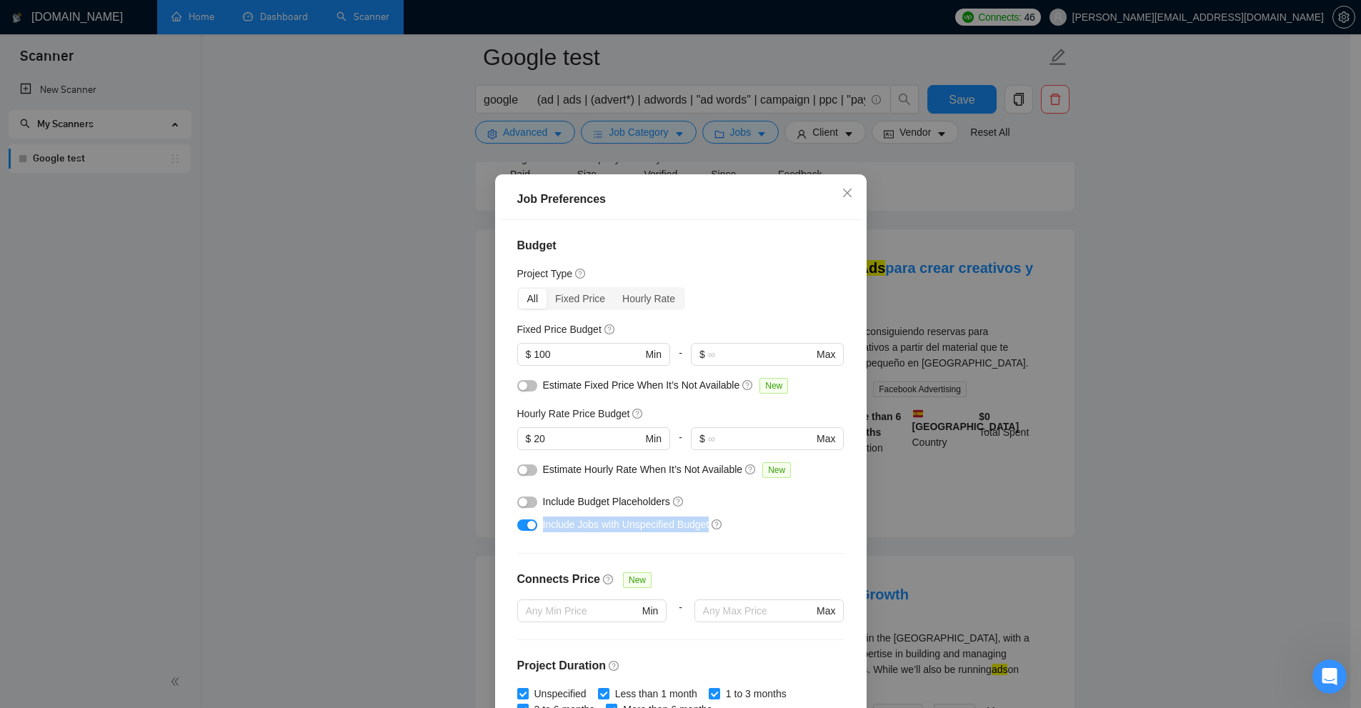
drag, startPoint x: 557, startPoint y: 526, endPoint x: 600, endPoint y: 519, distance: 43.3
click at [600, 519] on span "Include Jobs with Unspecified Budget" at bounding box center [626, 524] width 166 height 11
click at [738, 499] on div "Include Budget Placeholders" at bounding box center [686, 502] width 286 height 16
click at [552, 504] on span "Include Budget Placeholders" at bounding box center [606, 501] width 127 height 11
drag, startPoint x: 552, startPoint y: 504, endPoint x: 634, endPoint y: 499, distance: 82.3
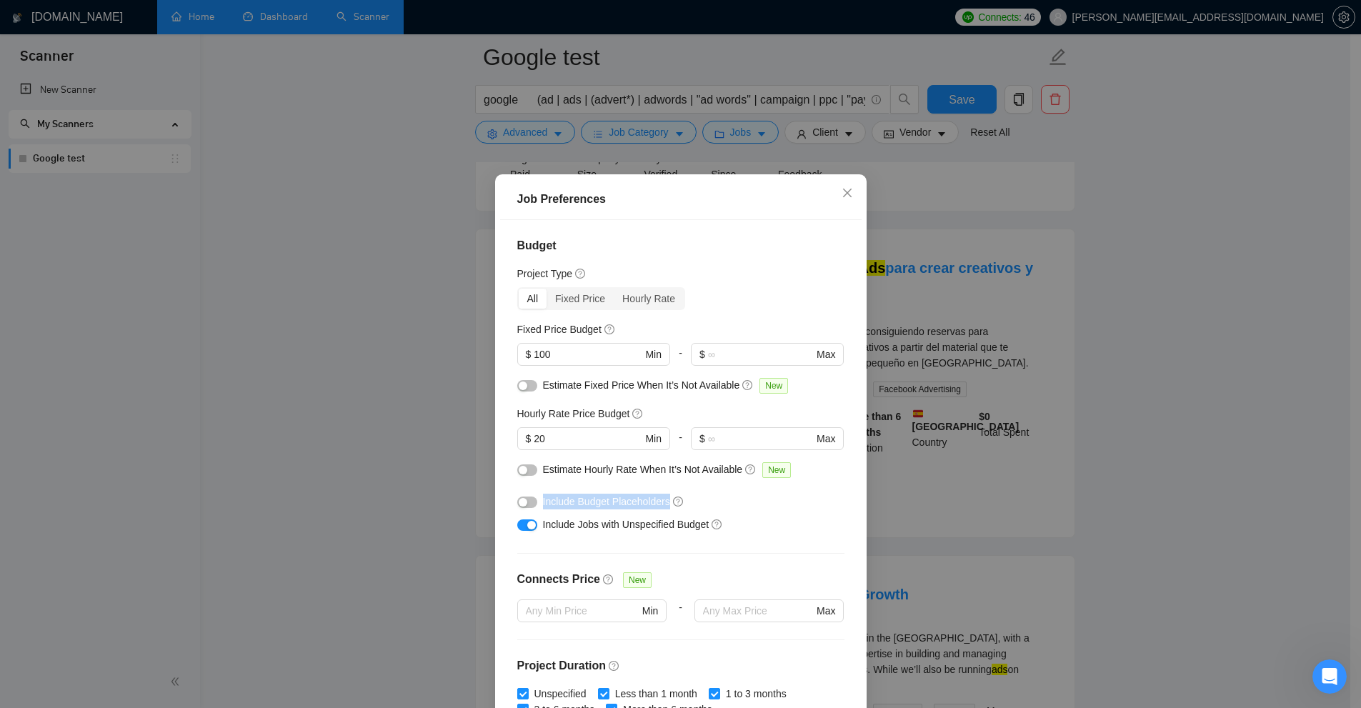
click at [634, 499] on span "Include Budget Placeholders" at bounding box center [606, 501] width 127 height 11
drag, startPoint x: 584, startPoint y: 473, endPoint x: 599, endPoint y: 473, distance: 15.0
click at [599, 473] on div "Sometimes Upwork clients put $10/$5/$999 as budget placeholders" at bounding box center [671, 468] width 190 height 40
click at [610, 473] on div "Sometimes Upwork clients put $10/$5/$999 as budget placeholders" at bounding box center [671, 468] width 190 height 40
drag, startPoint x: 616, startPoint y: 473, endPoint x: 639, endPoint y: 473, distance: 23.6
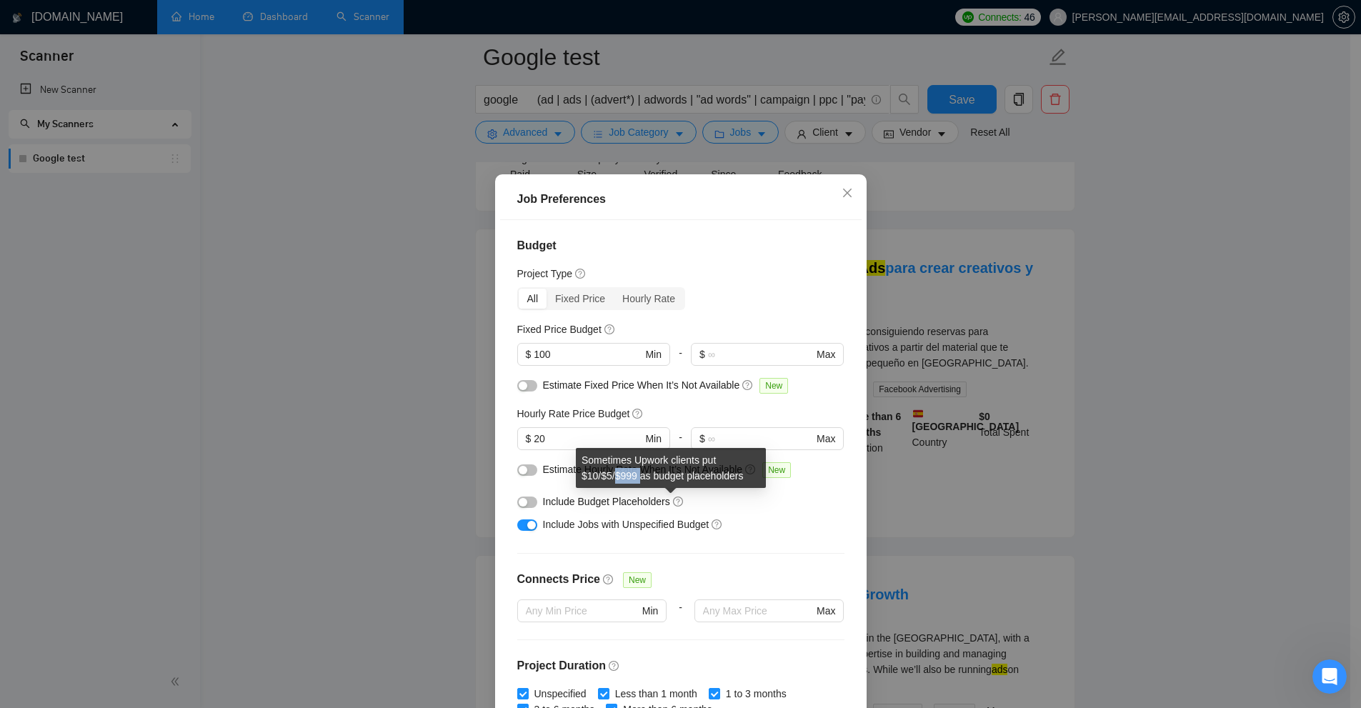
click at [639, 473] on div "Sometimes Upwork clients put $10/$5/$999 as budget placeholders" at bounding box center [671, 468] width 190 height 40
click at [672, 474] on div "Sometimes Upwork clients put $10/$5/$999 as budget placeholders" at bounding box center [671, 468] width 190 height 40
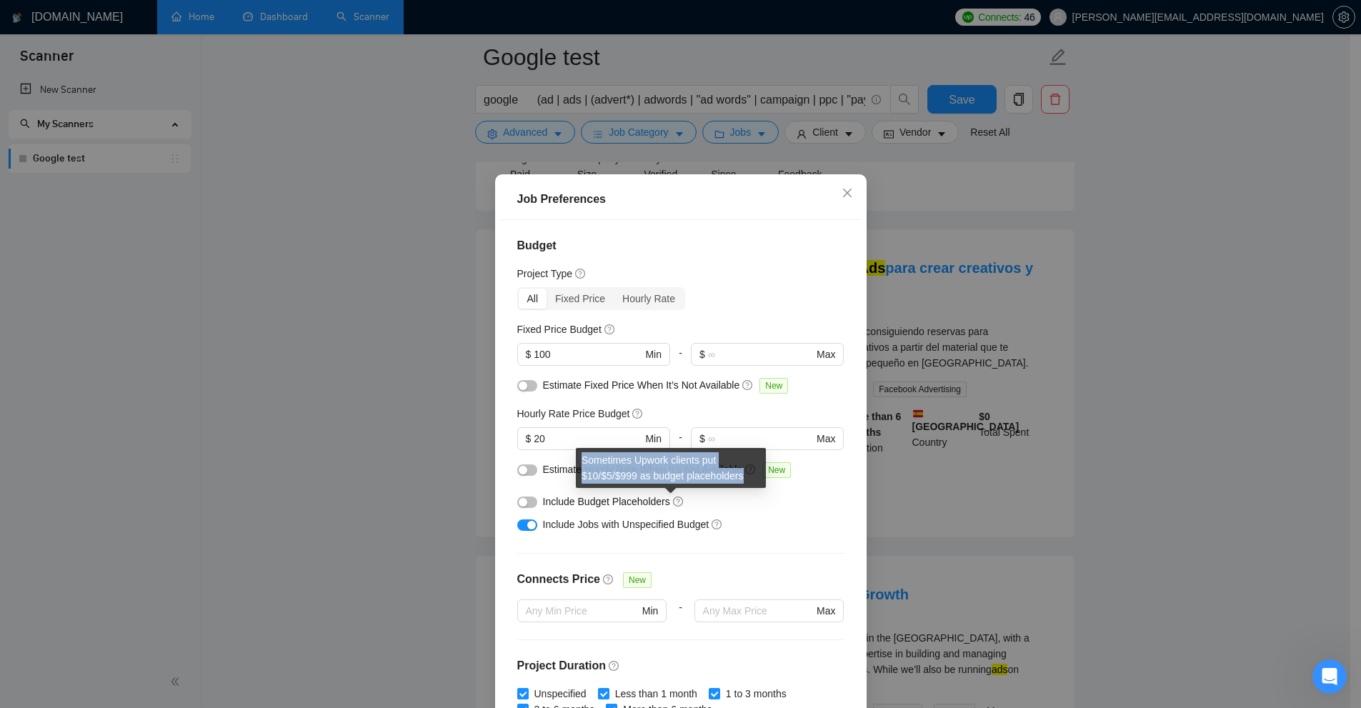
click at [594, 471] on div "Sometimes Upwork clients put $10/$5/$999 as budget placeholders" at bounding box center [671, 468] width 190 height 40
drag, startPoint x: 594, startPoint y: 471, endPoint x: 627, endPoint y: 473, distance: 32.2
click at [606, 472] on div "Sometimes Upwork clients put $10/$5/$999 as budget placeholders" at bounding box center [671, 468] width 190 height 40
click at [756, 514] on div "Include Jobs with Unspecified Budget" at bounding box center [680, 524] width 327 height 23
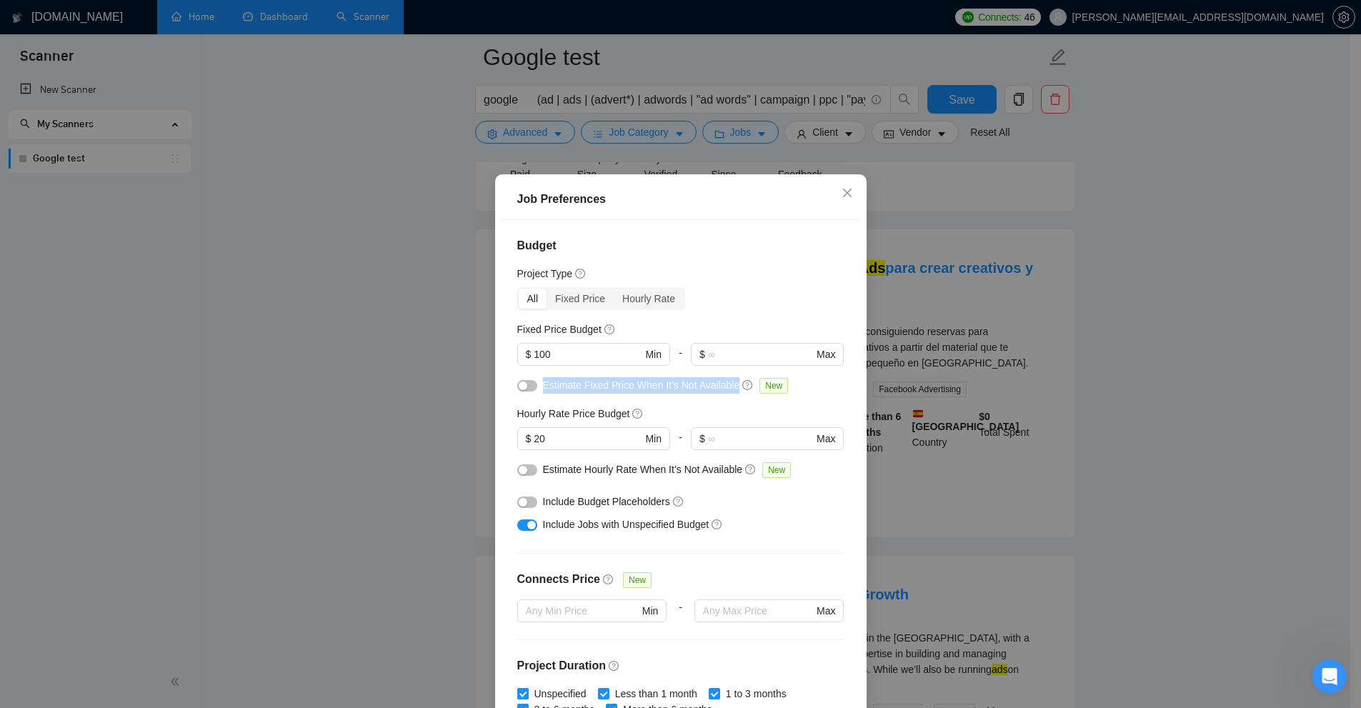
drag, startPoint x: 535, startPoint y: 389, endPoint x: 729, endPoint y: 381, distance: 194.5
click at [729, 381] on div "Estimate Fixed Price When It’s Not Available New" at bounding box center [680, 388] width 327 height 23
click at [543, 475] on span "Estimate Hourly Rate When It’s Not Available" at bounding box center [643, 469] width 200 height 11
drag, startPoint x: 542, startPoint y: 475, endPoint x: 592, endPoint y: 469, distance: 51.0
click at [592, 469] on span "Estimate Hourly Rate When It’s Not Available" at bounding box center [643, 469] width 200 height 11
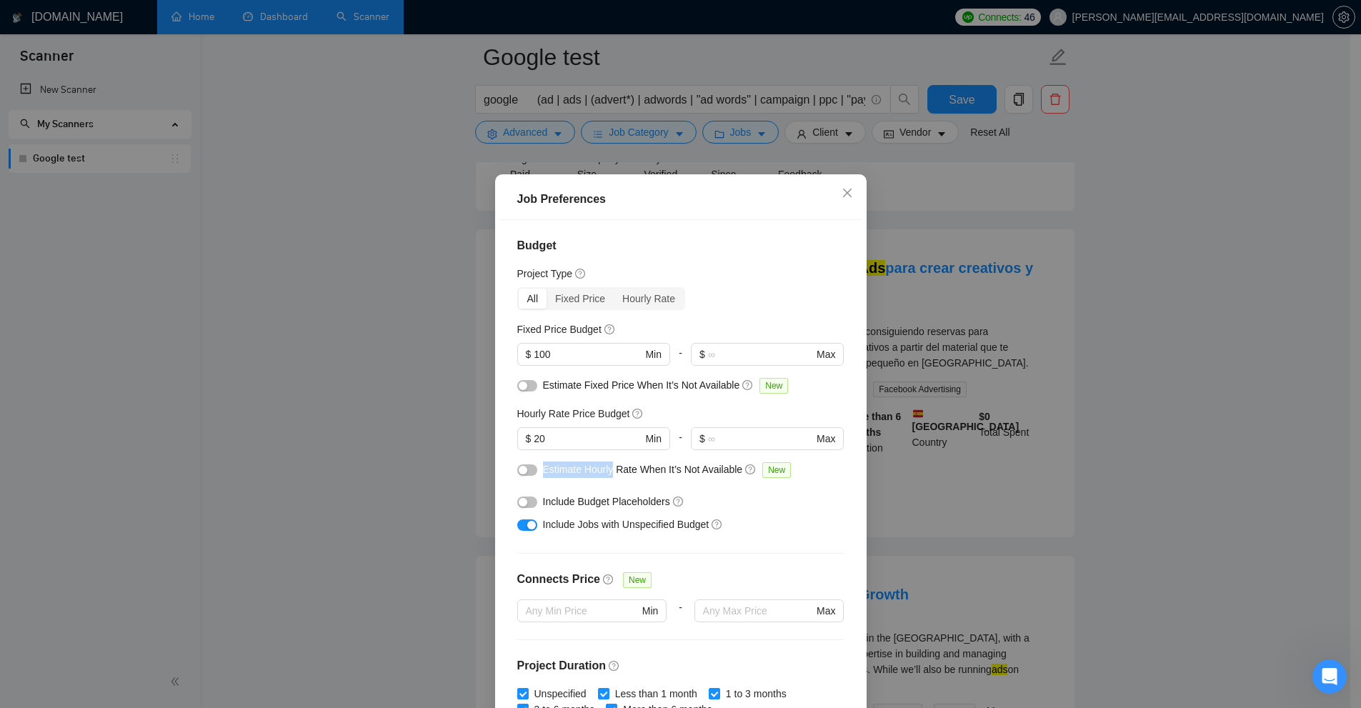
click at [523, 468] on button "button" at bounding box center [527, 469] width 20 height 11
click at [519, 380] on button "button" at bounding box center [527, 385] width 20 height 11
click at [771, 414] on div "Job Preferences Budget Project Type All Fixed Price Hourly Rate Fixed Price Bud…" at bounding box center [680, 354] width 1361 height 708
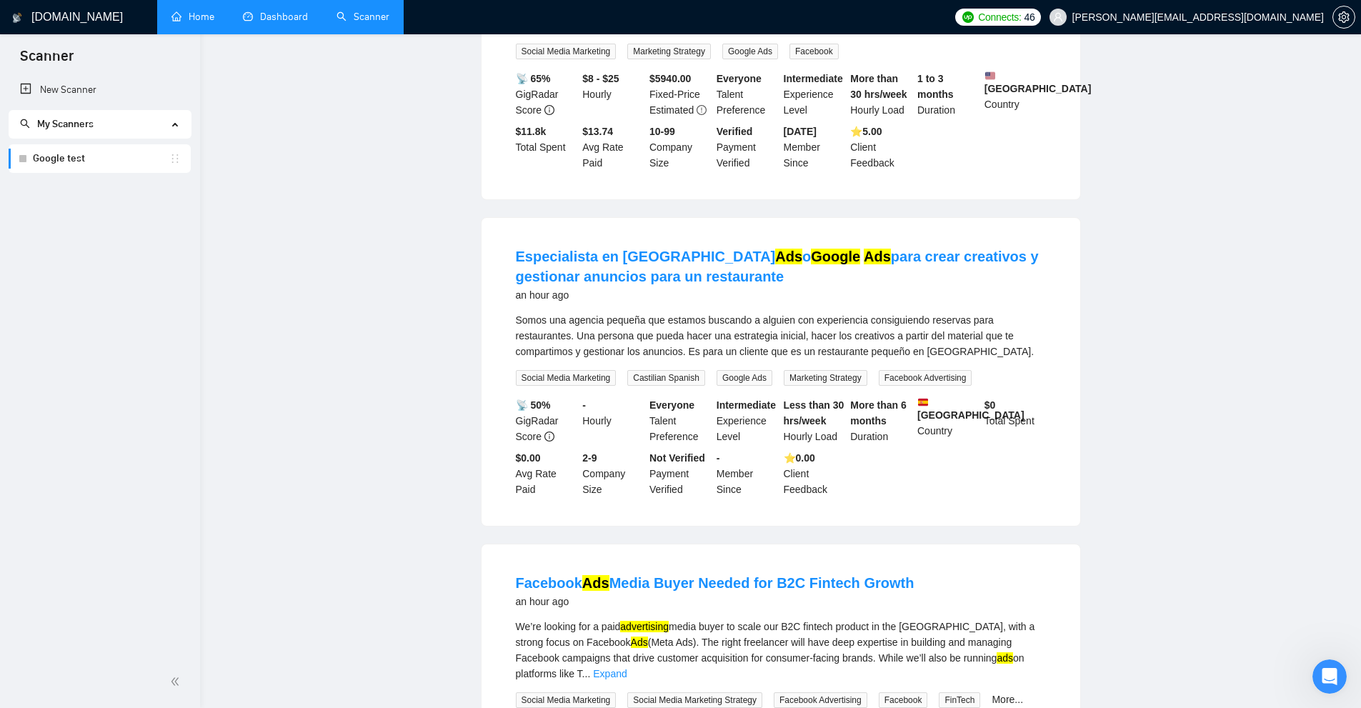
scroll to position [0, 0]
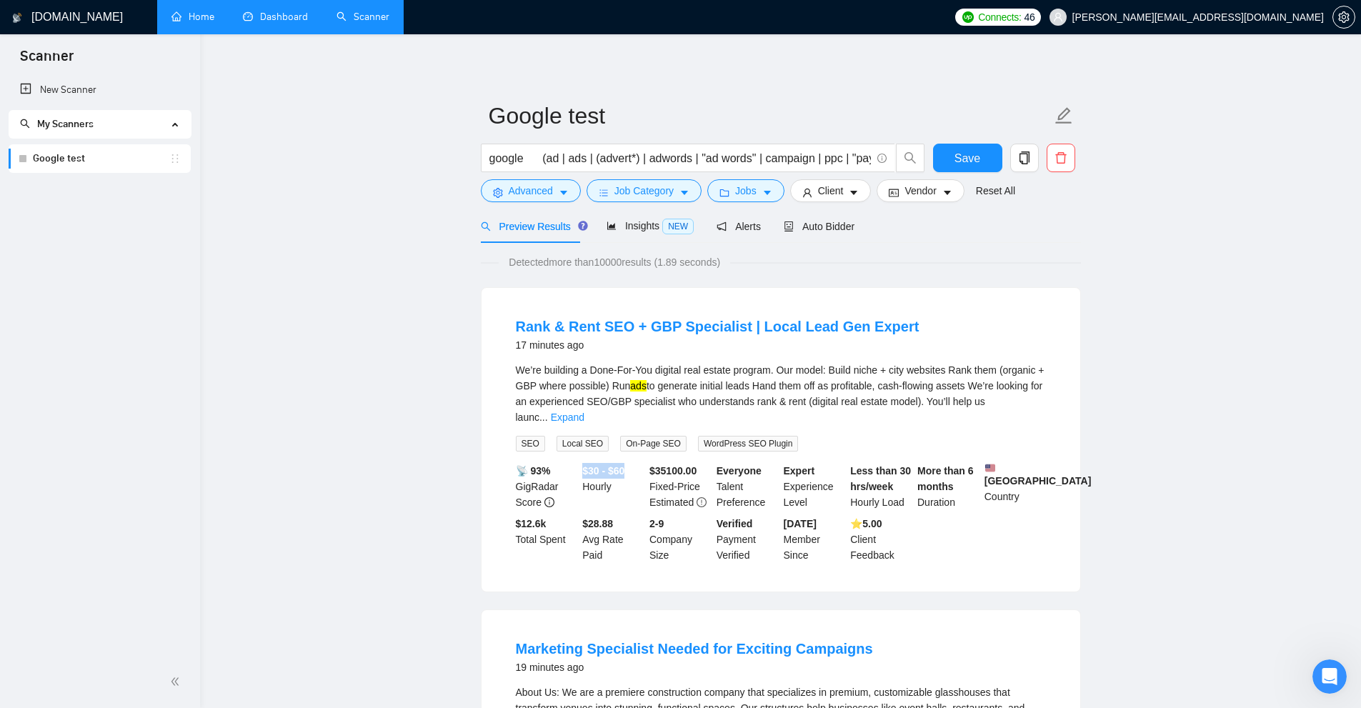
drag, startPoint x: 584, startPoint y: 447, endPoint x: 655, endPoint y: 457, distance: 71.5
click at [654, 457] on li "Rank & Rent SEO + GBP Specialist | Local Lead Gen Expert 17 minutes ago We’re b…" at bounding box center [781, 439] width 564 height 269
drag, startPoint x: 980, startPoint y: 508, endPoint x: 946, endPoint y: 487, distance: 40.4
click at [771, 502] on li "Rank & Rent SEO + GBP Specialist | Local Lead Gen Expert 17 minutes ago We’re b…" at bounding box center [781, 439] width 564 height 269
drag, startPoint x: 867, startPoint y: 469, endPoint x: 901, endPoint y: 484, distance: 36.8
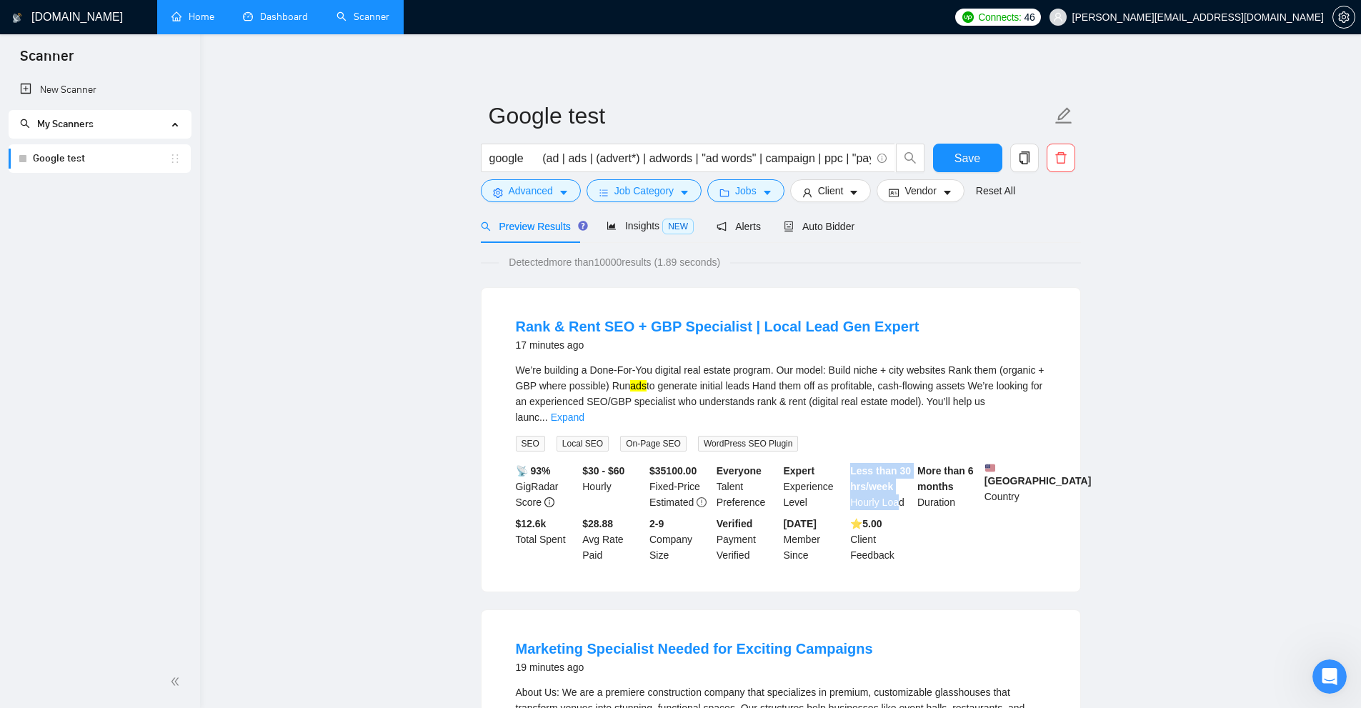
click at [771, 484] on div "Less than 30 hrs/week Hourly Load" at bounding box center [880, 486] width 67 height 47
drag, startPoint x: 692, startPoint y: 453, endPoint x: 700, endPoint y: 453, distance: 7.9
click at [707, 463] on div "📡 93% GigRadar Score $30 - $60 Hourly $ 35100.00 Fixed-Price Estimated Everyone…" at bounding box center [781, 513] width 536 height 100
click at [672, 465] on b "$ 35100.00" at bounding box center [672, 470] width 47 height 11
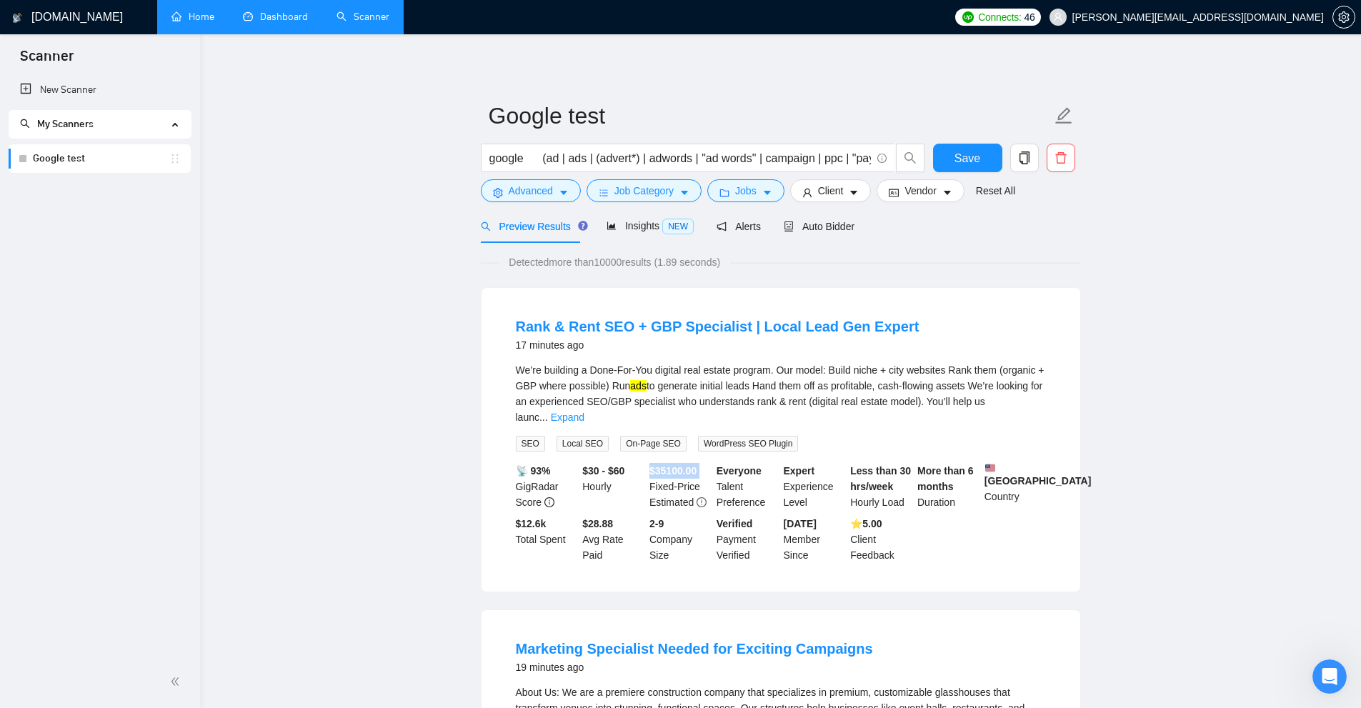
click at [674, 465] on b "$ 35100.00" at bounding box center [672, 470] width 47 height 11
click at [657, 371] on div "We’re building a Done-For-You digital real estate program. Our model: Build nic…" at bounding box center [781, 393] width 530 height 63
click at [762, 192] on icon "caret-down" at bounding box center [767, 193] width 10 height 10
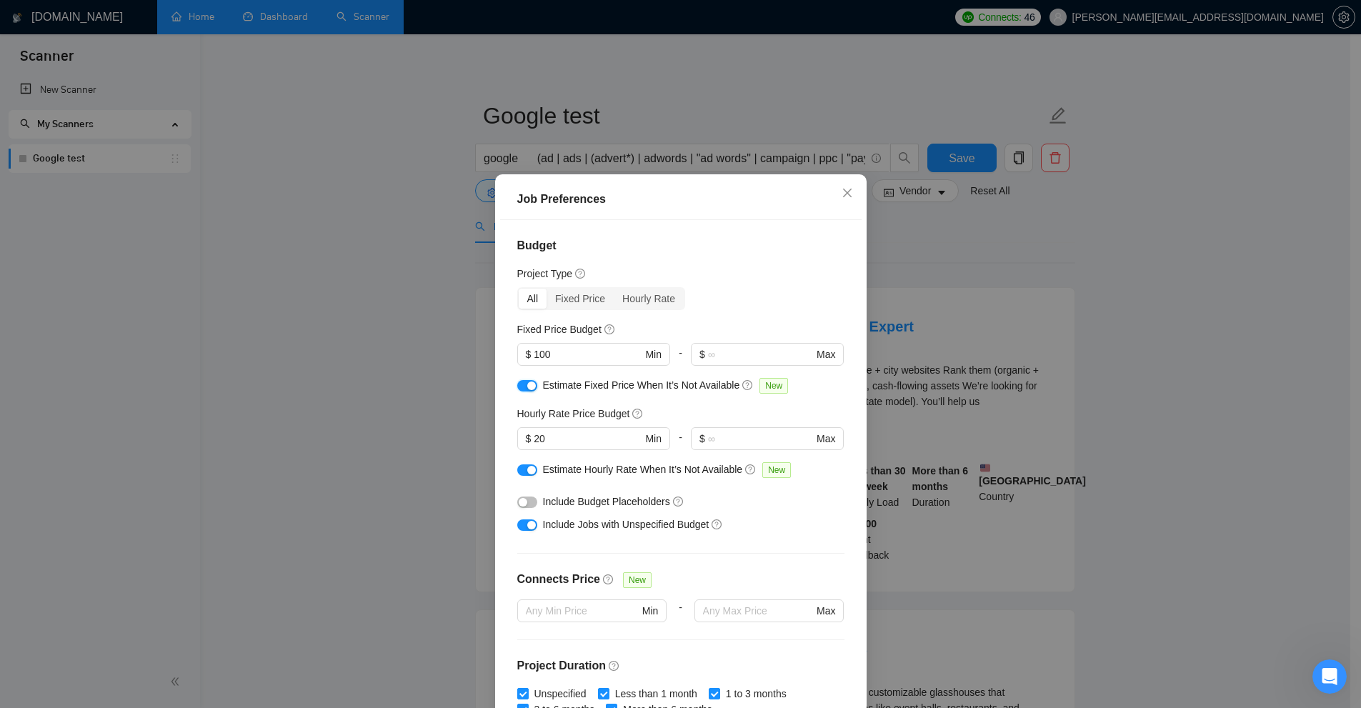
click at [523, 391] on button "button" at bounding box center [527, 385] width 20 height 11
click at [527, 467] on div "button" at bounding box center [531, 470] width 9 height 9
click at [750, 515] on div "Include Jobs with Unspecified Budget" at bounding box center [680, 524] width 327 height 23
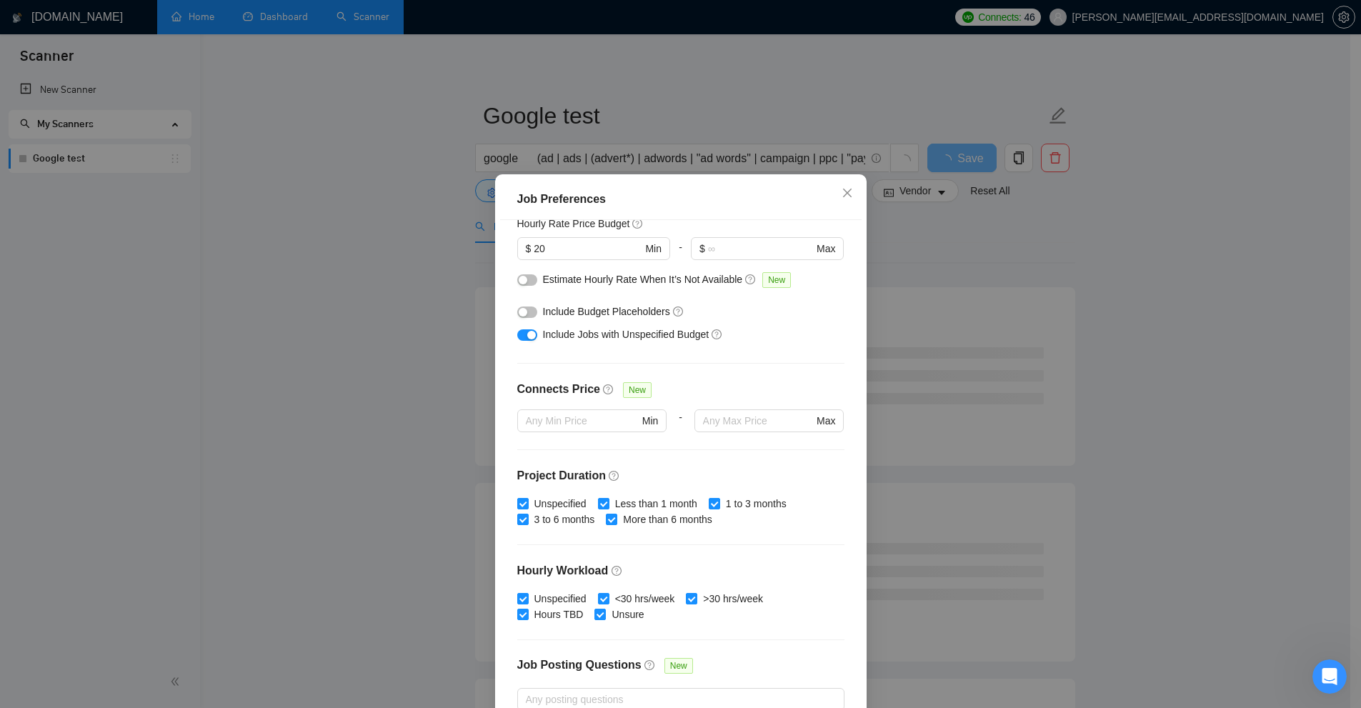
scroll to position [261, 0]
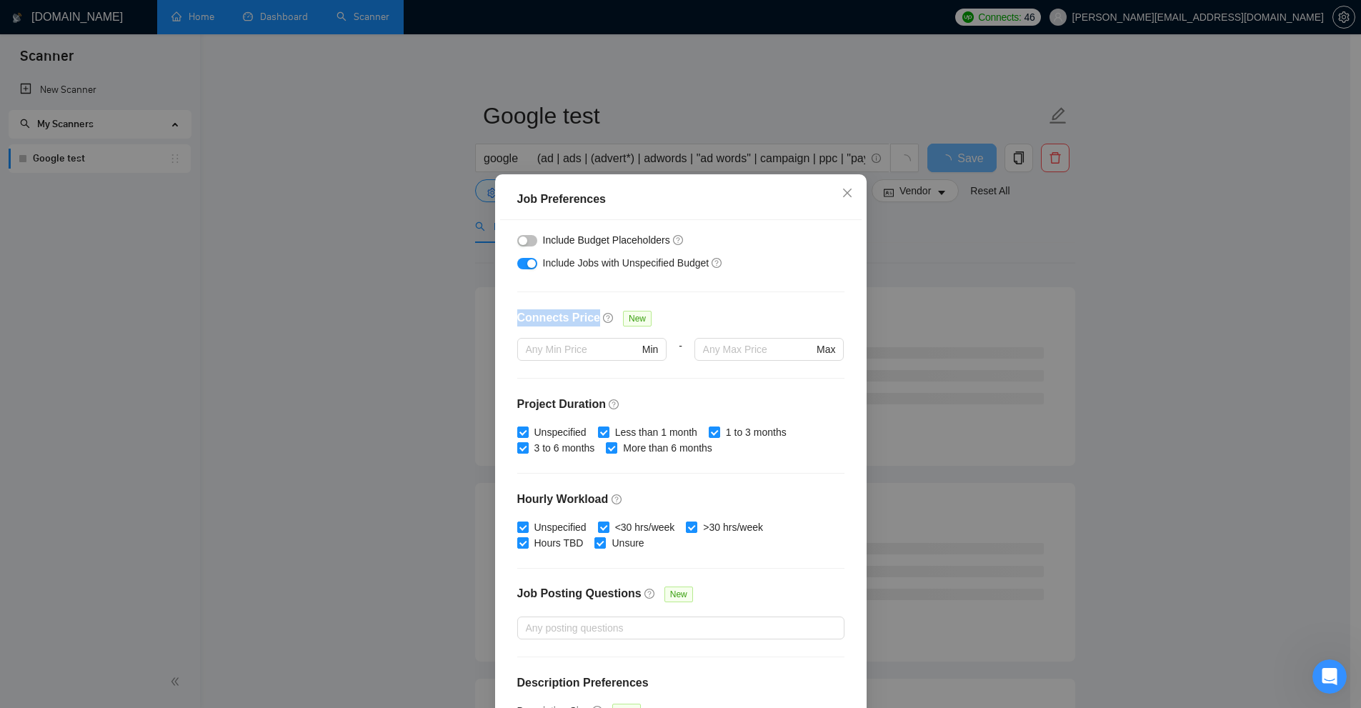
drag, startPoint x: 615, startPoint y: 322, endPoint x: 607, endPoint y: 322, distance: 7.9
click at [607, 322] on div "Budget Project Type All Fixed Price Hourly Rate Fixed Price Budget $ 100 Min - …" at bounding box center [680, 468] width 361 height 496
click at [749, 329] on div "Connects Price New" at bounding box center [680, 323] width 327 height 29
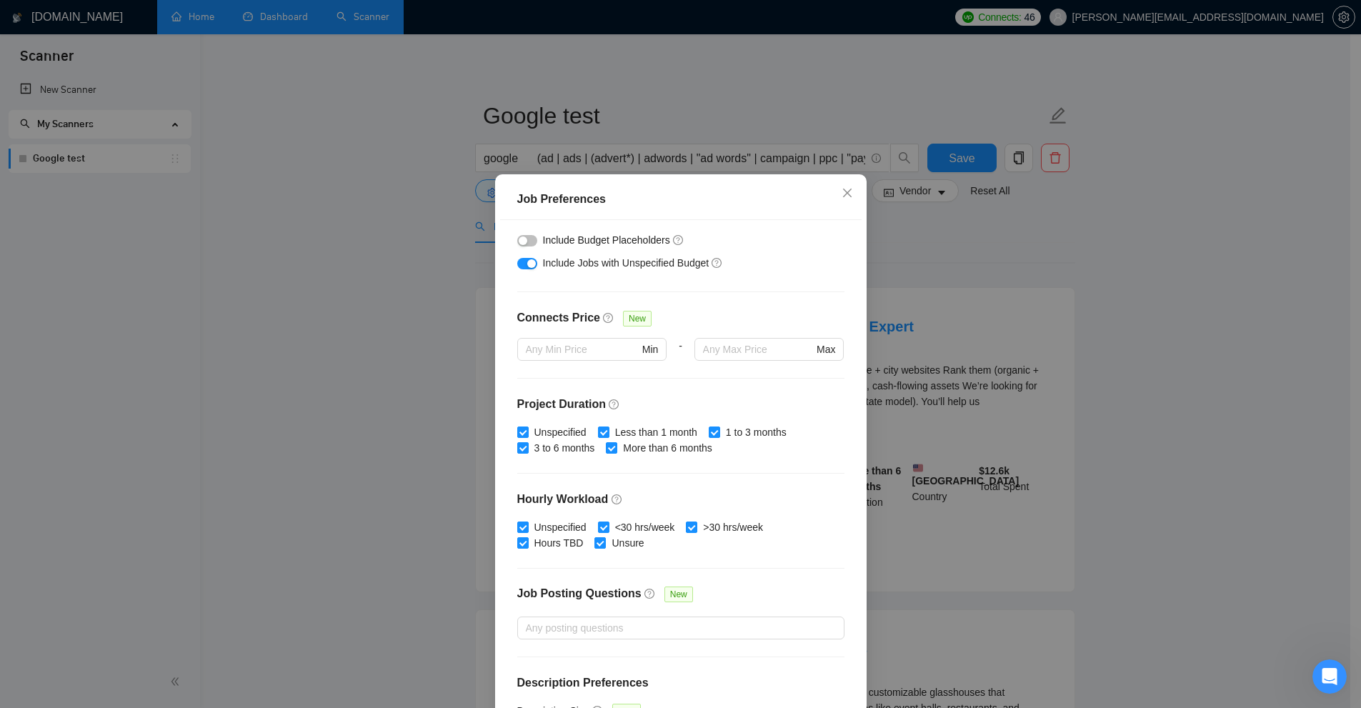
click at [744, 319] on div "Connects Price New" at bounding box center [680, 323] width 327 height 29
click at [708, 344] on input "text" at bounding box center [758, 349] width 110 height 16
click at [708, 301] on div "Budget Project Type All Fixed Price Hourly Rate Fixed Price Budget $ 100 Min - …" at bounding box center [680, 468] width 361 height 496
click at [600, 358] on span "Min" at bounding box center [591, 349] width 149 height 23
click at [697, 390] on div "Budget Project Type All Fixed Price Hourly Rate Fixed Price Budget $ 100 Min - …" at bounding box center [680, 468] width 361 height 496
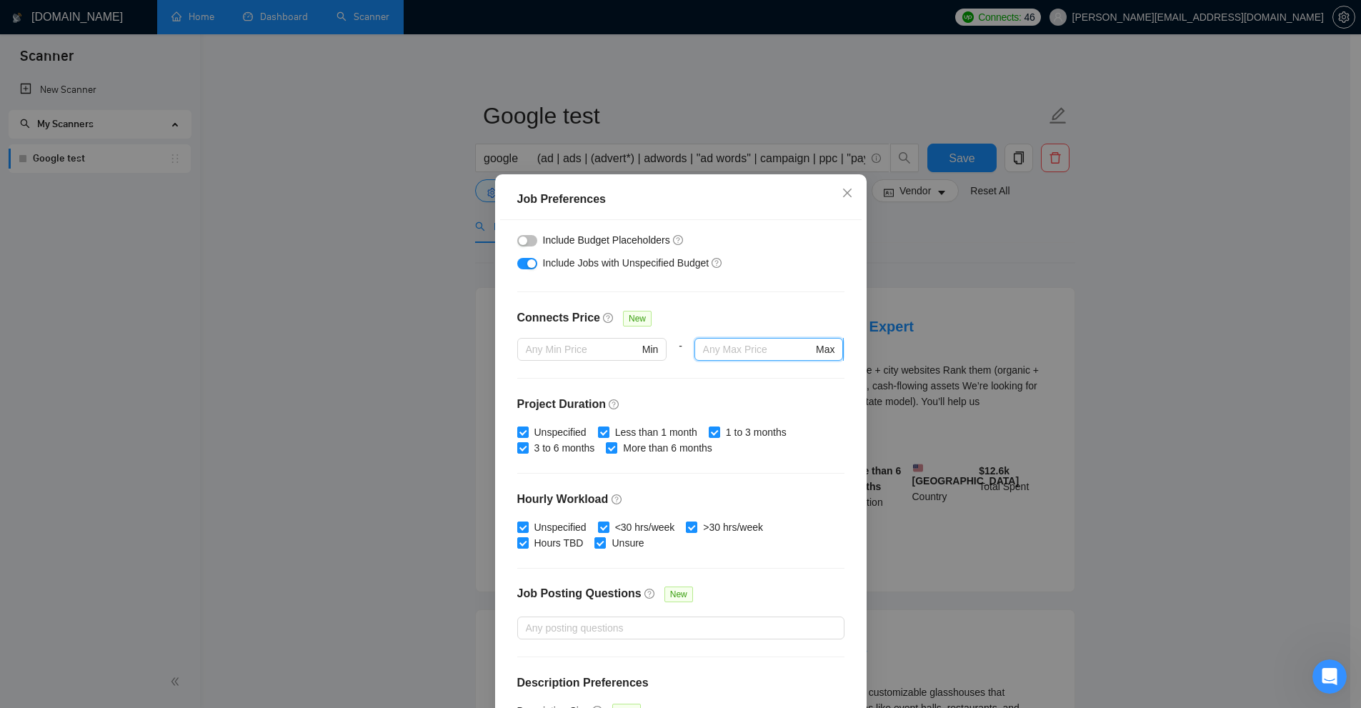
click at [747, 345] on input "text" at bounding box center [758, 349] width 110 height 16
click at [712, 326] on div "Connects Price New" at bounding box center [680, 323] width 327 height 29
click at [719, 348] on input "text" at bounding box center [758, 349] width 110 height 16
click at [584, 374] on div at bounding box center [592, 369] width 150 height 17
click at [771, 394] on div "Budget Project Type All Fixed Price Hourly Rate Fixed Price Budget $ 100 Min - …" at bounding box center [680, 468] width 361 height 496
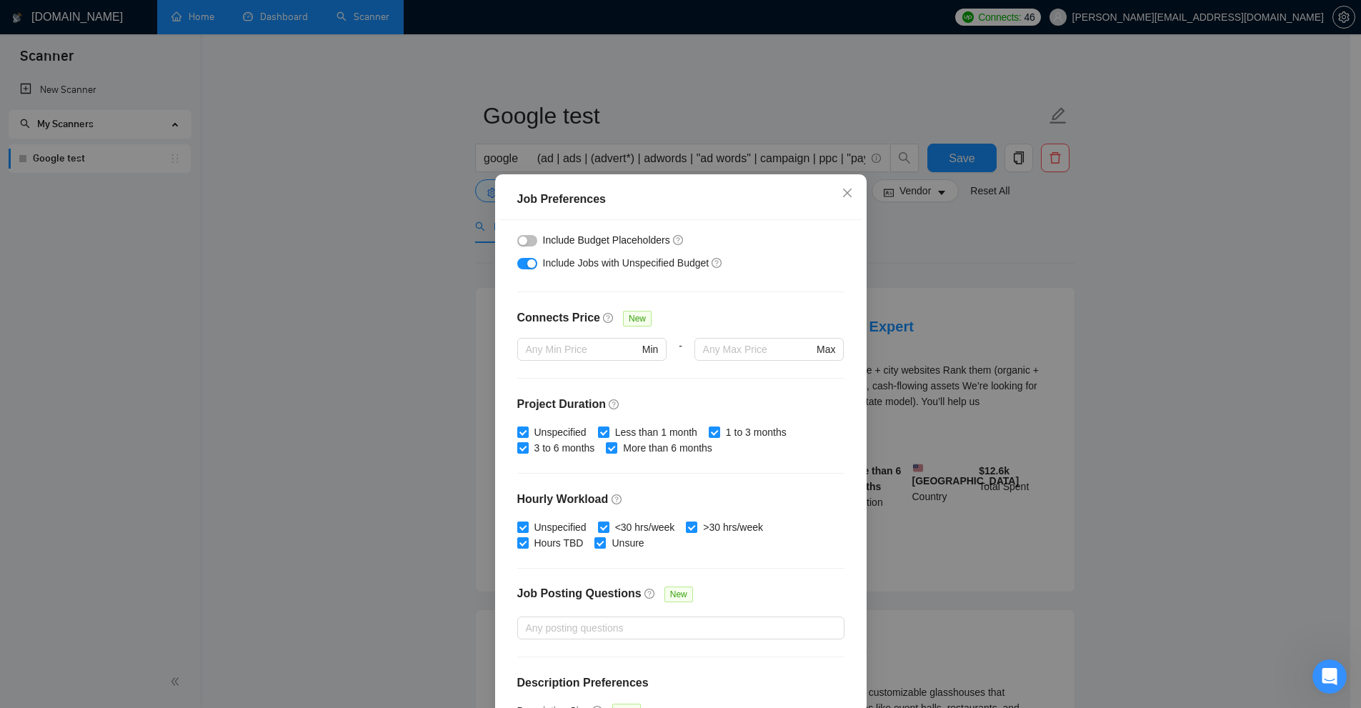
click at [701, 372] on div at bounding box center [769, 369] width 150 height 17
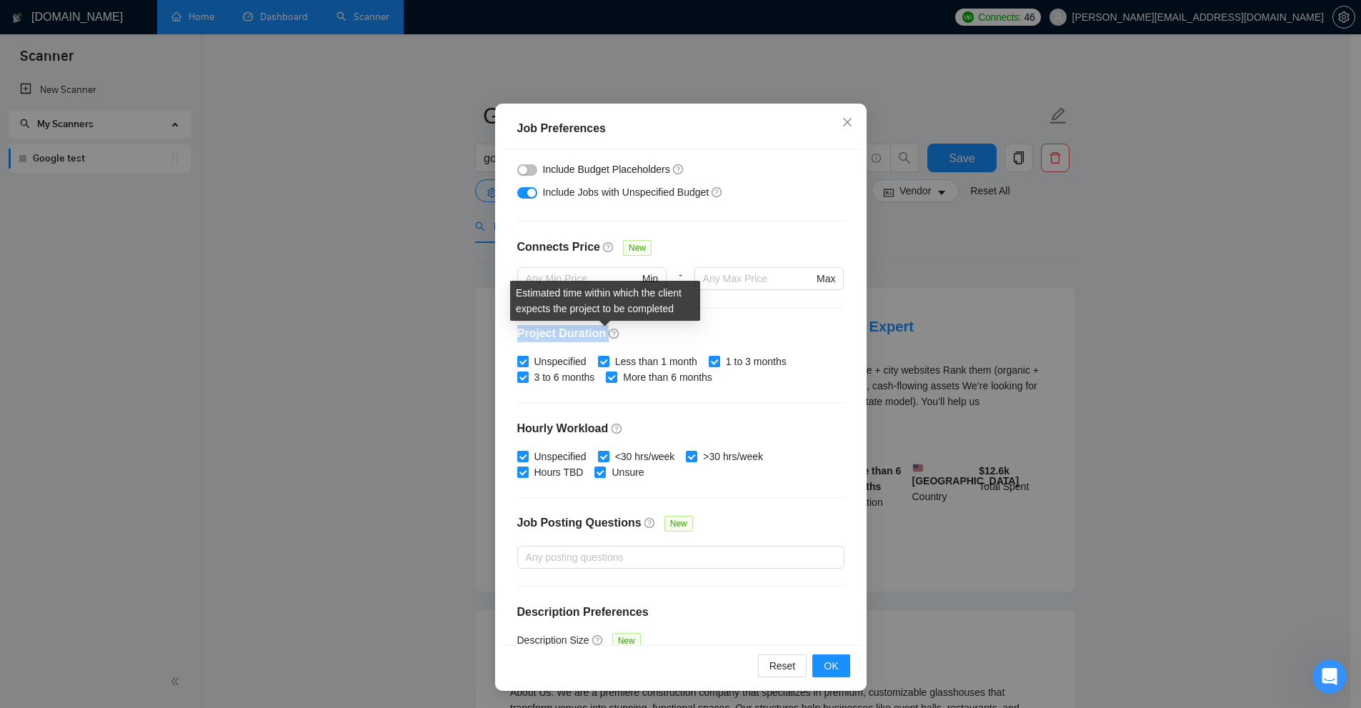
drag, startPoint x: 508, startPoint y: 331, endPoint x: 607, endPoint y: 333, distance: 99.3
click at [607, 333] on div "Budget Project Type All Fixed Price Hourly Rate Fixed Price Budget $ 100 Min - …" at bounding box center [680, 397] width 361 height 496
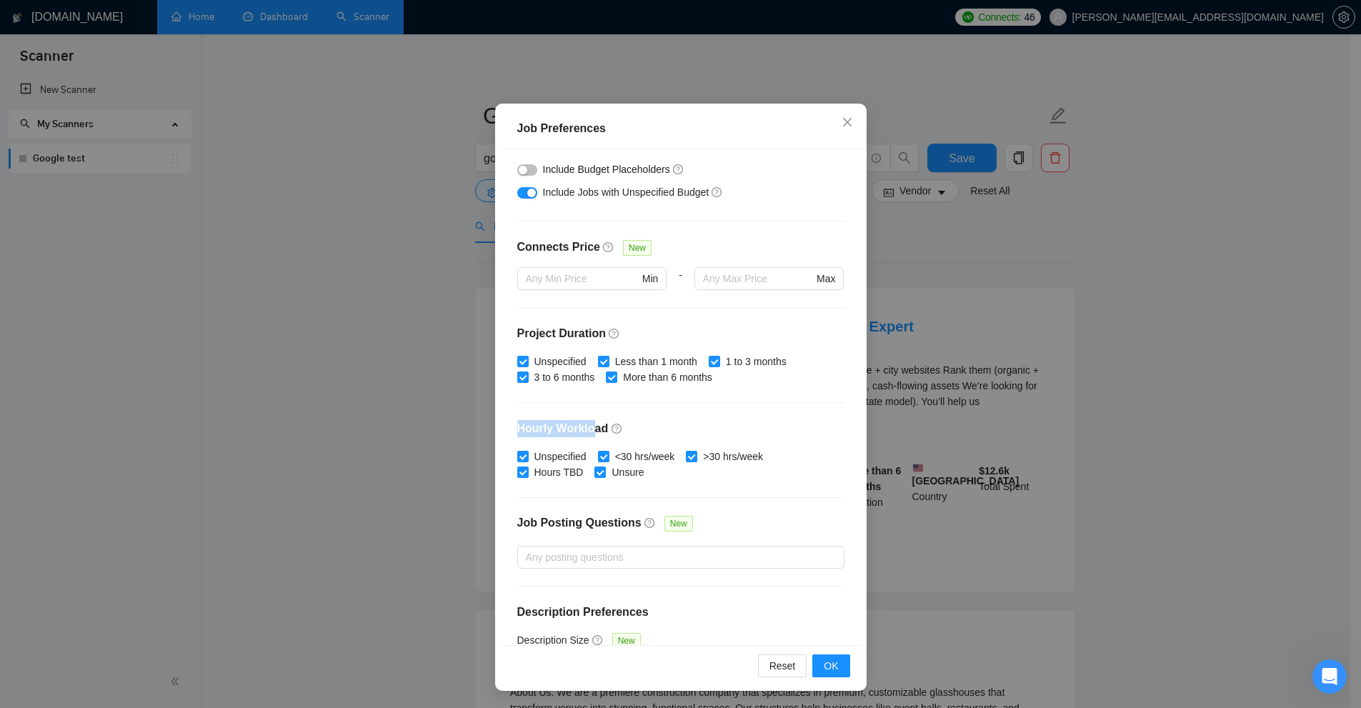
drag, startPoint x: 514, startPoint y: 415, endPoint x: 589, endPoint y: 429, distance: 76.2
click at [589, 429] on div "Budget Project Type All Fixed Price Hourly Rate Fixed Price Budget $ 100 Min - …" at bounding box center [680, 397] width 361 height 496
drag, startPoint x: 547, startPoint y: 334, endPoint x: 594, endPoint y: 337, distance: 47.2
click at [594, 337] on h4 "Project Duration" at bounding box center [680, 333] width 327 height 17
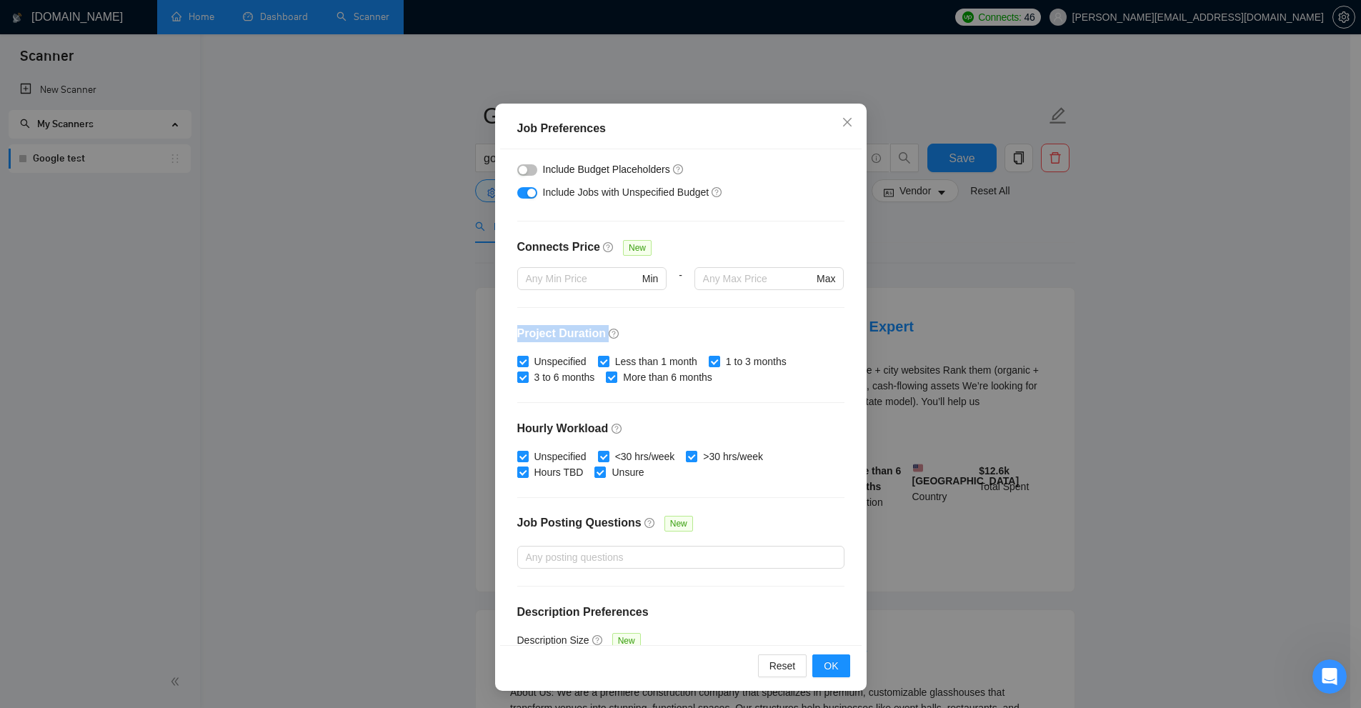
drag, startPoint x: 594, startPoint y: 337, endPoint x: 545, endPoint y: 332, distance: 48.8
click at [545, 332] on h4 "Project Duration" at bounding box center [680, 333] width 327 height 17
click at [722, 396] on div "Budget Project Type All Fixed Price Hourly Rate Fixed Price Budget $ 100 Min - …" at bounding box center [680, 397] width 361 height 496
drag, startPoint x: 618, startPoint y: 381, endPoint x: 739, endPoint y: 389, distance: 121.0
click at [720, 379] on div "Unspecified Less than 1 month 1 to 3 months 3 to 6 months More than 6 months" at bounding box center [680, 369] width 327 height 31
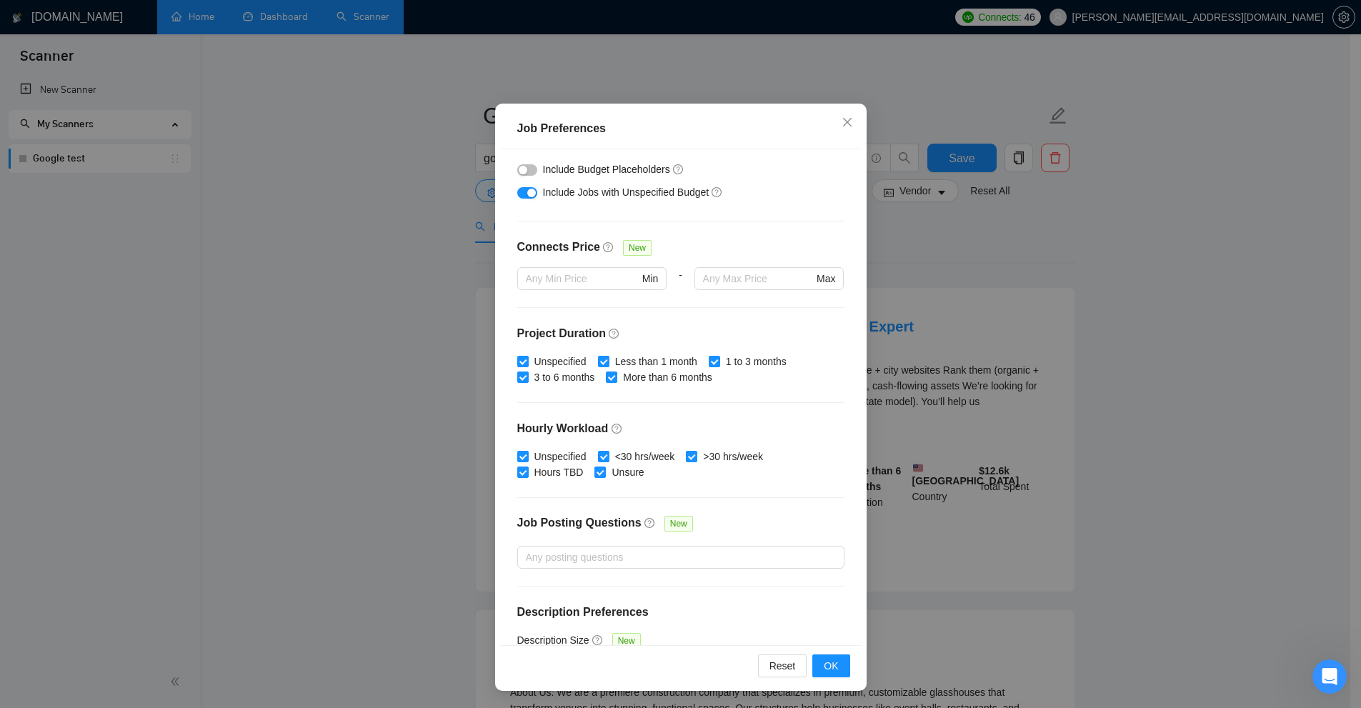
click at [737, 398] on div "Budget Project Type All Fixed Price Hourly Rate Fixed Price Budget $ 100 Min - …" at bounding box center [680, 397] width 361 height 496
click at [719, 399] on div "Budget Project Type All Fixed Price Hourly Rate Fixed Price Budget $ 100 Min - …" at bounding box center [680, 397] width 361 height 496
click at [709, 398] on div "Budget Project Type All Fixed Price Hourly Rate Fixed Price Budget $ 100 Min - …" at bounding box center [680, 397] width 361 height 496
click at [599, 361] on input "Less than 1 month" at bounding box center [603, 361] width 10 height 10
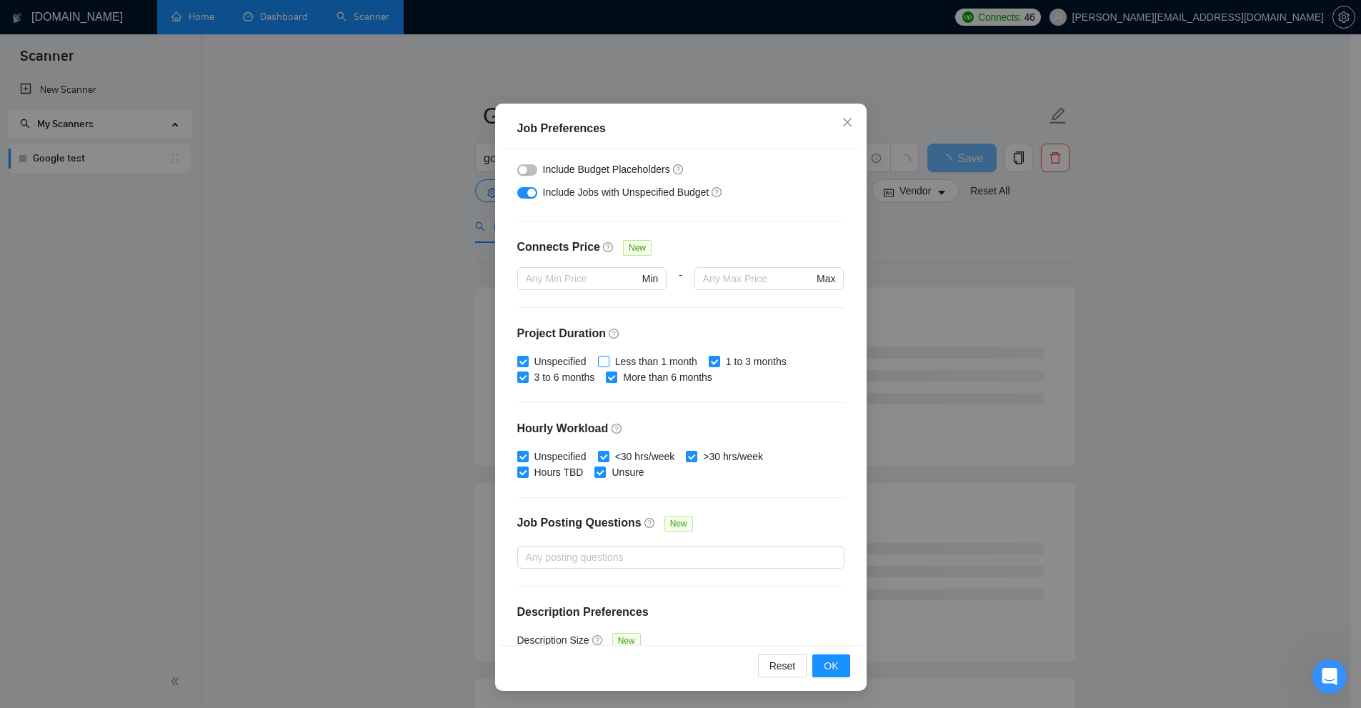
click at [673, 364] on span "Less than 1 month" at bounding box center [656, 362] width 94 height 16
click at [608, 364] on input "Less than 1 month" at bounding box center [603, 361] width 10 height 10
checkbox input "true"
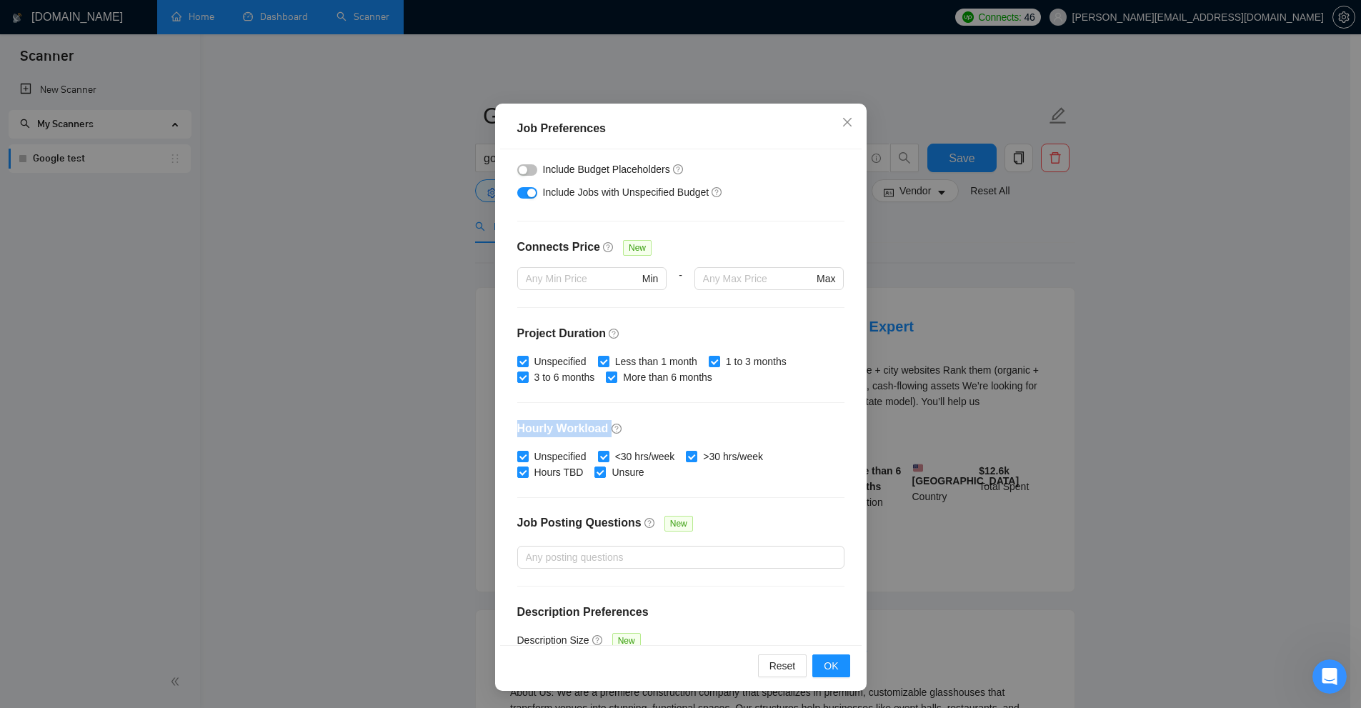
drag, startPoint x: 515, startPoint y: 429, endPoint x: 617, endPoint y: 423, distance: 101.6
click at [617, 423] on h4 "Hourly Workload" at bounding box center [680, 428] width 327 height 17
click at [687, 427] on h4 "Hourly Workload" at bounding box center [680, 428] width 327 height 17
click at [692, 454] on span at bounding box center [691, 456] width 11 height 11
click at [692, 454] on input ">30 hrs/week" at bounding box center [691, 456] width 10 height 10
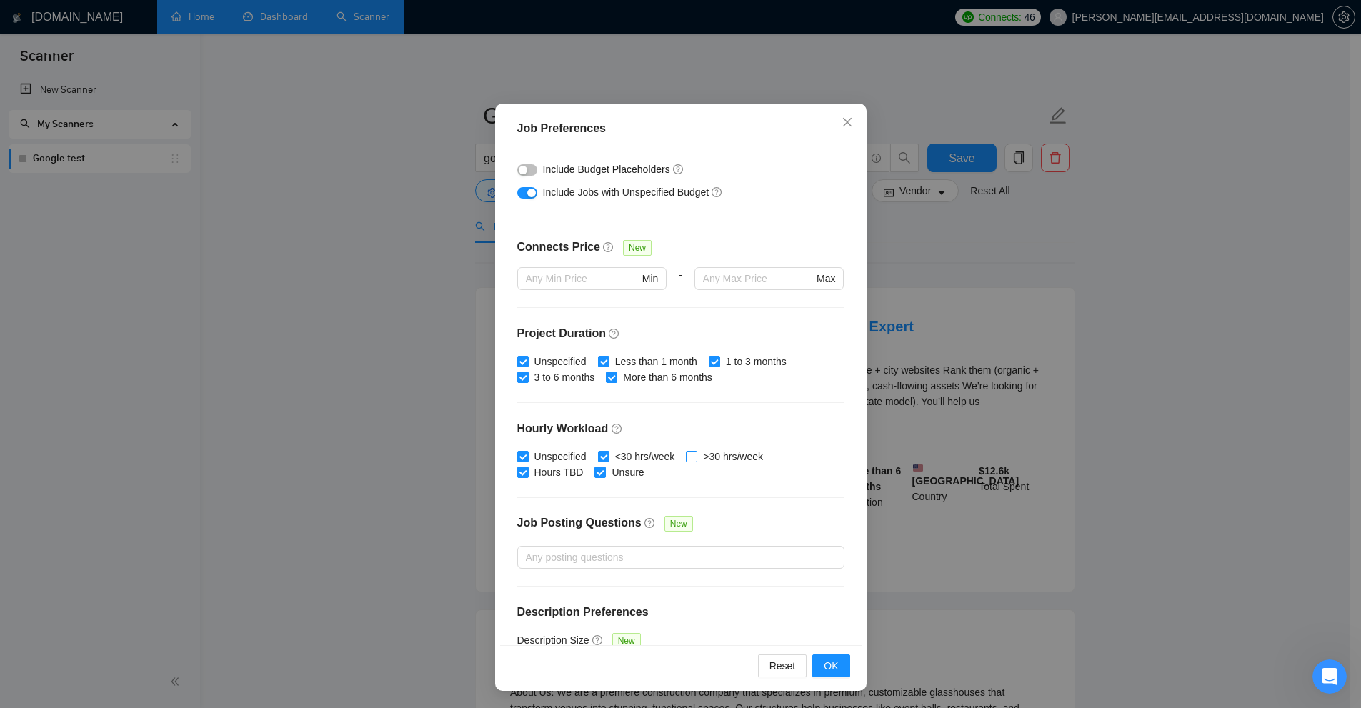
click at [686, 461] on span at bounding box center [691, 456] width 11 height 11
click at [686, 461] on input ">30 hrs/week" at bounding box center [691, 456] width 10 height 10
checkbox input "true"
drag, startPoint x: 772, startPoint y: 487, endPoint x: 589, endPoint y: 423, distance: 194.5
click at [477, 426] on div "Job Preferences Budget Project Type All Fixed Price Hourly Rate Fixed Price Bud…" at bounding box center [680, 354] width 1361 height 708
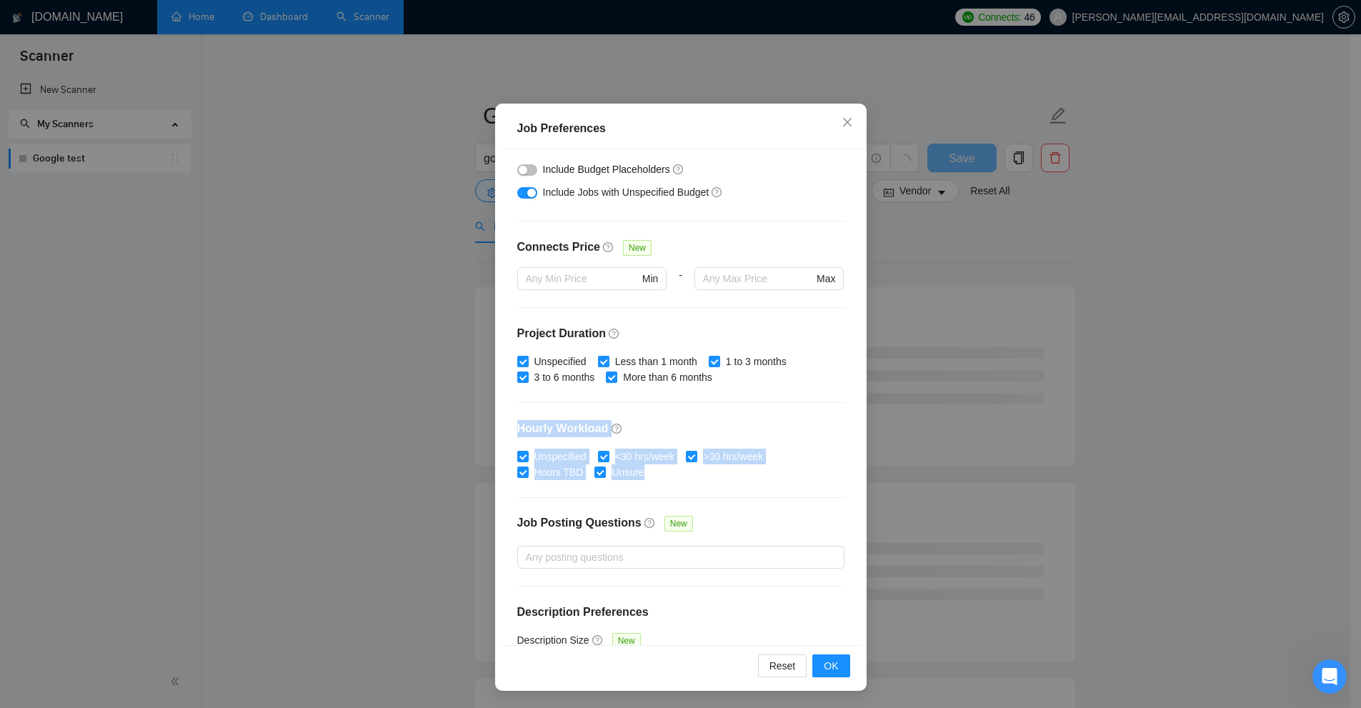
click at [701, 396] on div "Budget Project Type All Fixed Price Hourly Rate Fixed Price Budget $ 100 Min - …" at bounding box center [680, 397] width 361 height 496
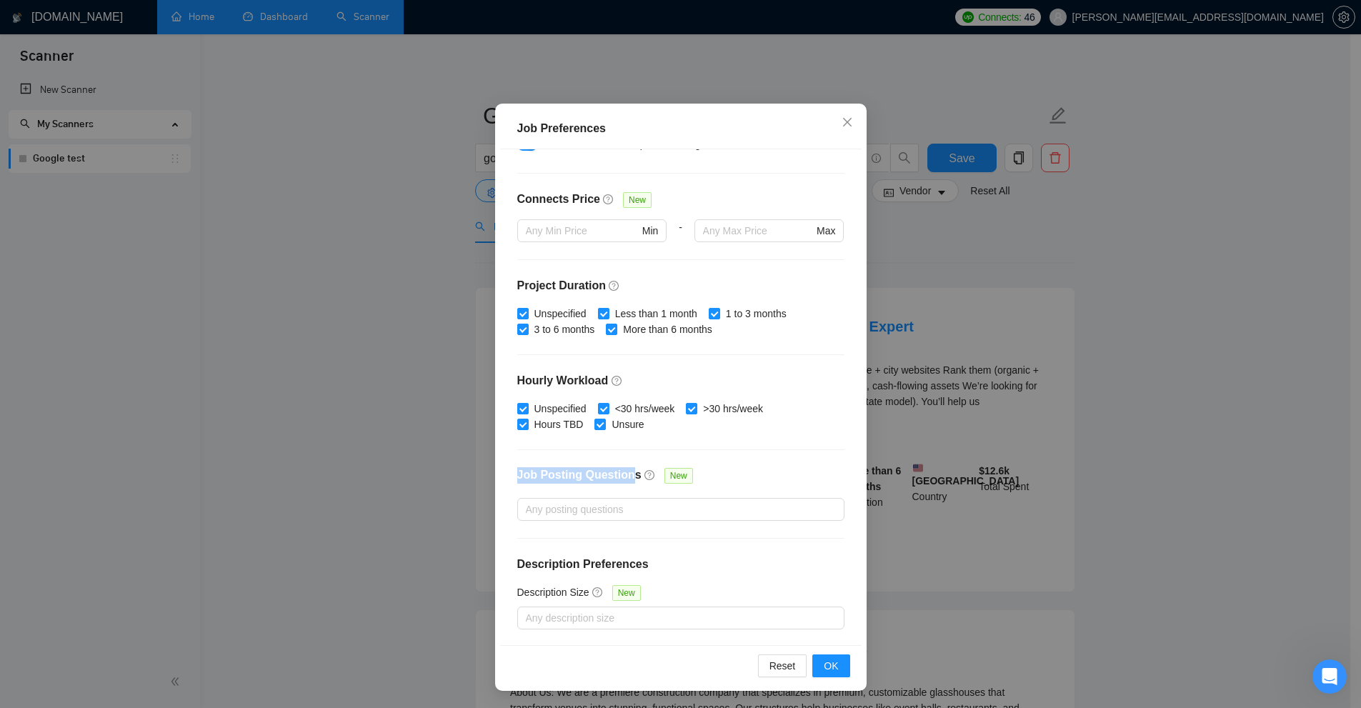
drag, startPoint x: 510, startPoint y: 474, endPoint x: 622, endPoint y: 473, distance: 111.5
click at [622, 473] on div "Budget Project Type All Fixed Price Hourly Rate Fixed Price Budget $ 100 Min - …" at bounding box center [680, 397] width 361 height 496
click at [721, 492] on div "Job Posting Questions New" at bounding box center [680, 482] width 327 height 31
click at [692, 504] on div at bounding box center [674, 509] width 306 height 17
click at [765, 434] on div "Budget Project Type All Fixed Price Hourly Rate Fixed Price Budget $ 100 Min - …" at bounding box center [680, 397] width 361 height 496
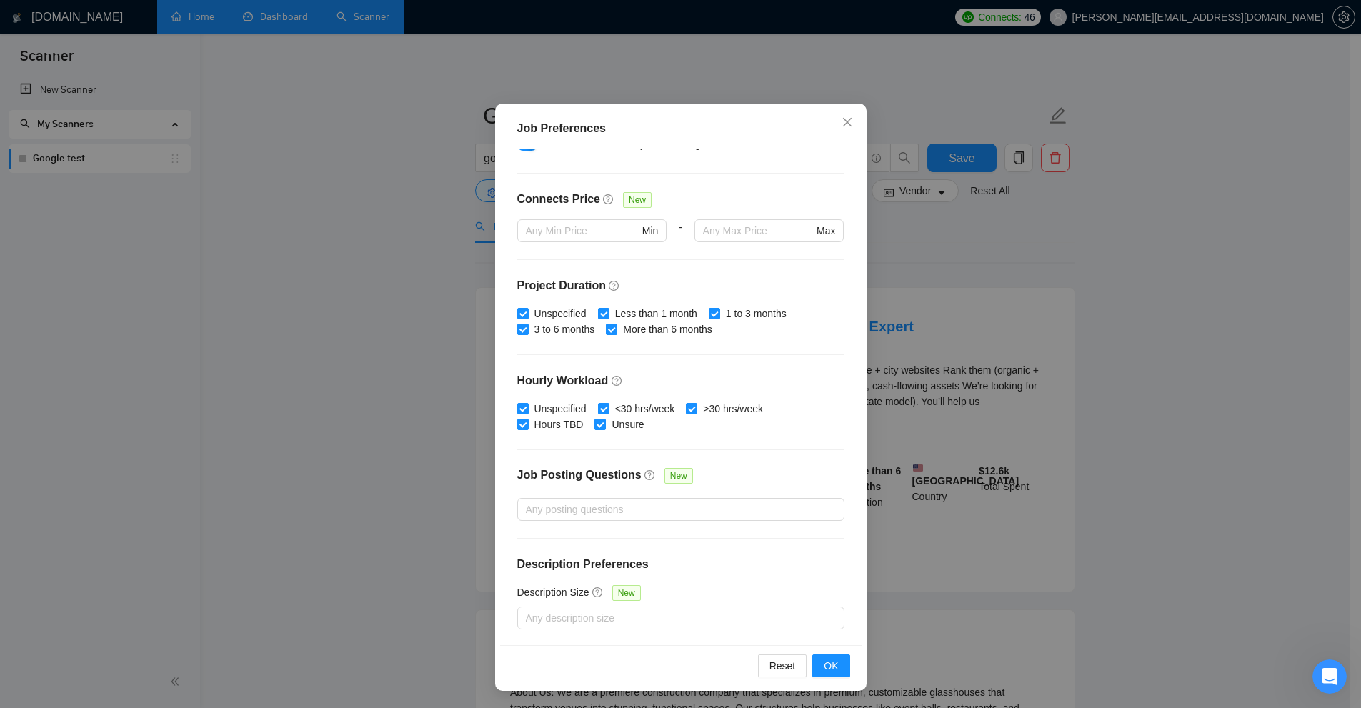
click at [632, 535] on div "Budget Project Type All Fixed Price Hourly Rate Fixed Price Budget $ 100 Min - …" at bounding box center [680, 397] width 361 height 496
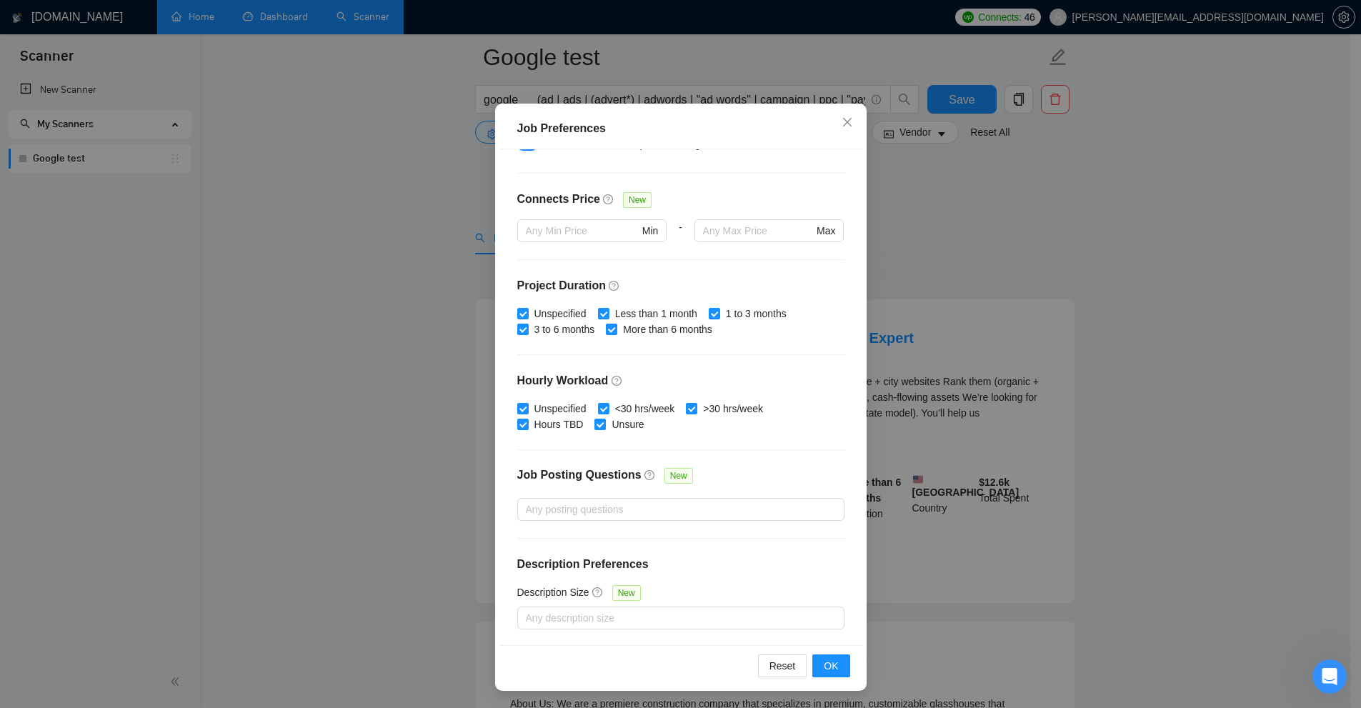
scroll to position [214, 0]
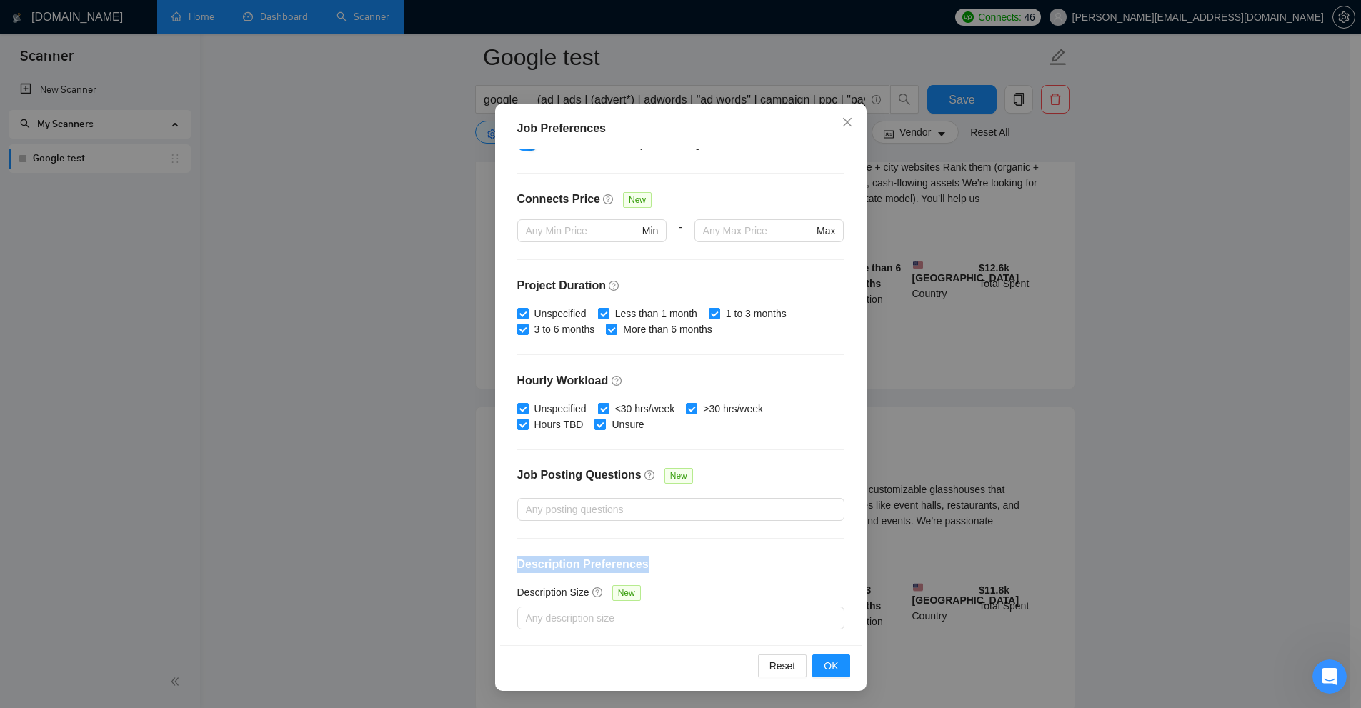
drag, startPoint x: 509, startPoint y: 569, endPoint x: 660, endPoint y: 564, distance: 151.5
click at [660, 564] on div "Budget Project Type All Fixed Price Hourly Rate Fixed Price Budget $ 100 Min - …" at bounding box center [680, 397] width 361 height 496
click at [621, 613] on div at bounding box center [674, 617] width 306 height 17
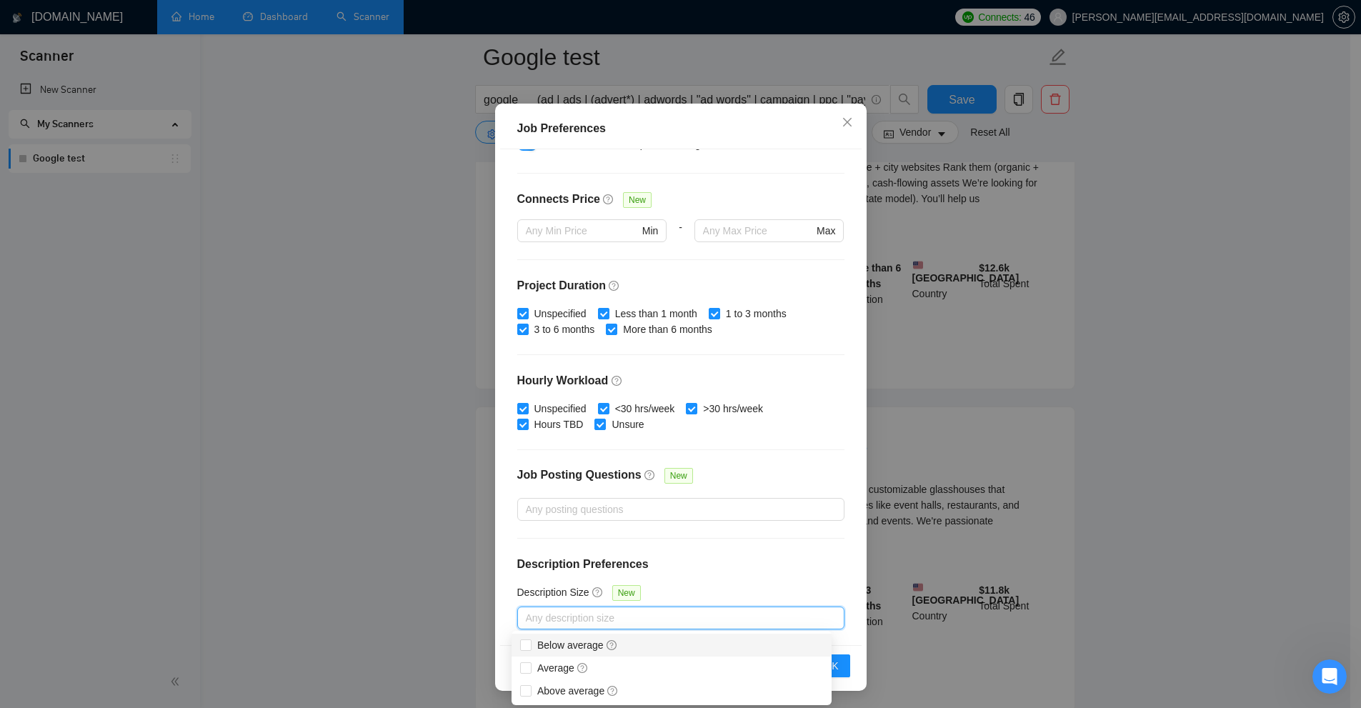
click at [771, 449] on div "Job Preferences Budget Project Type All Fixed Price Hourly Rate Fixed Price Bud…" at bounding box center [680, 354] width 1361 height 708
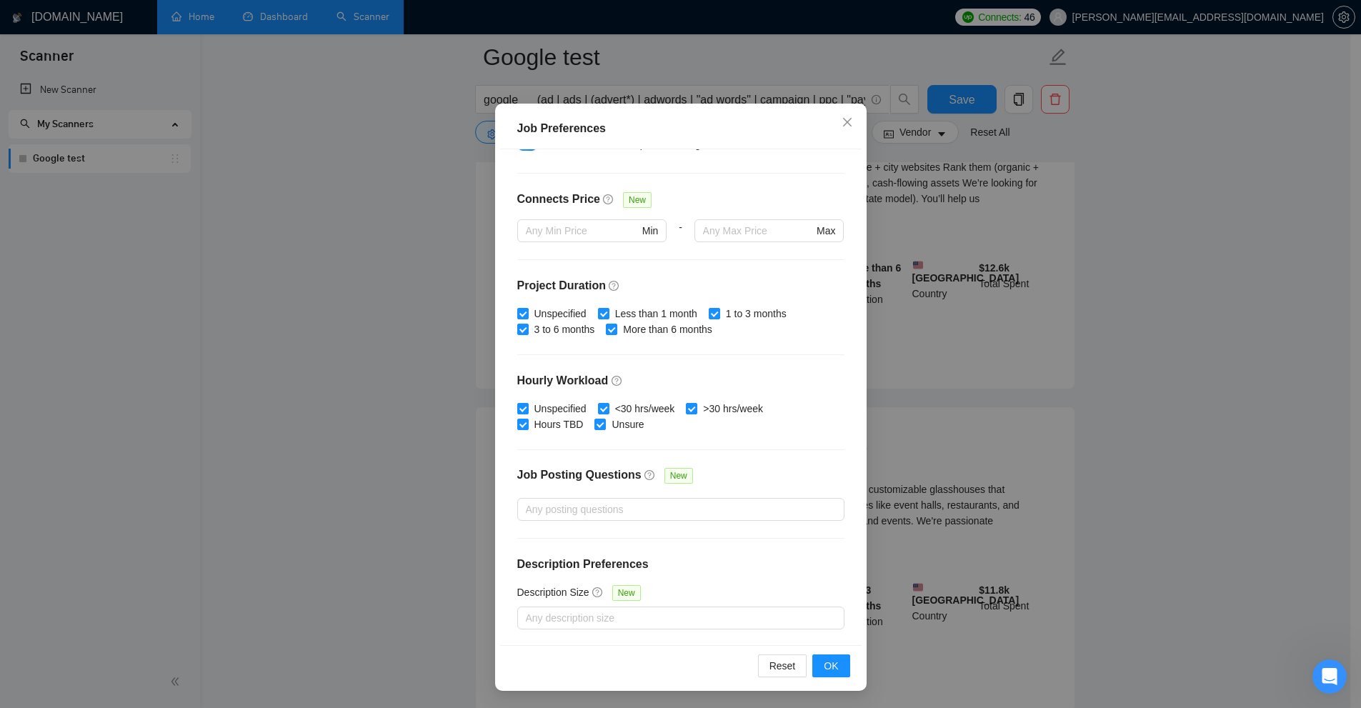
scroll to position [0, 0]
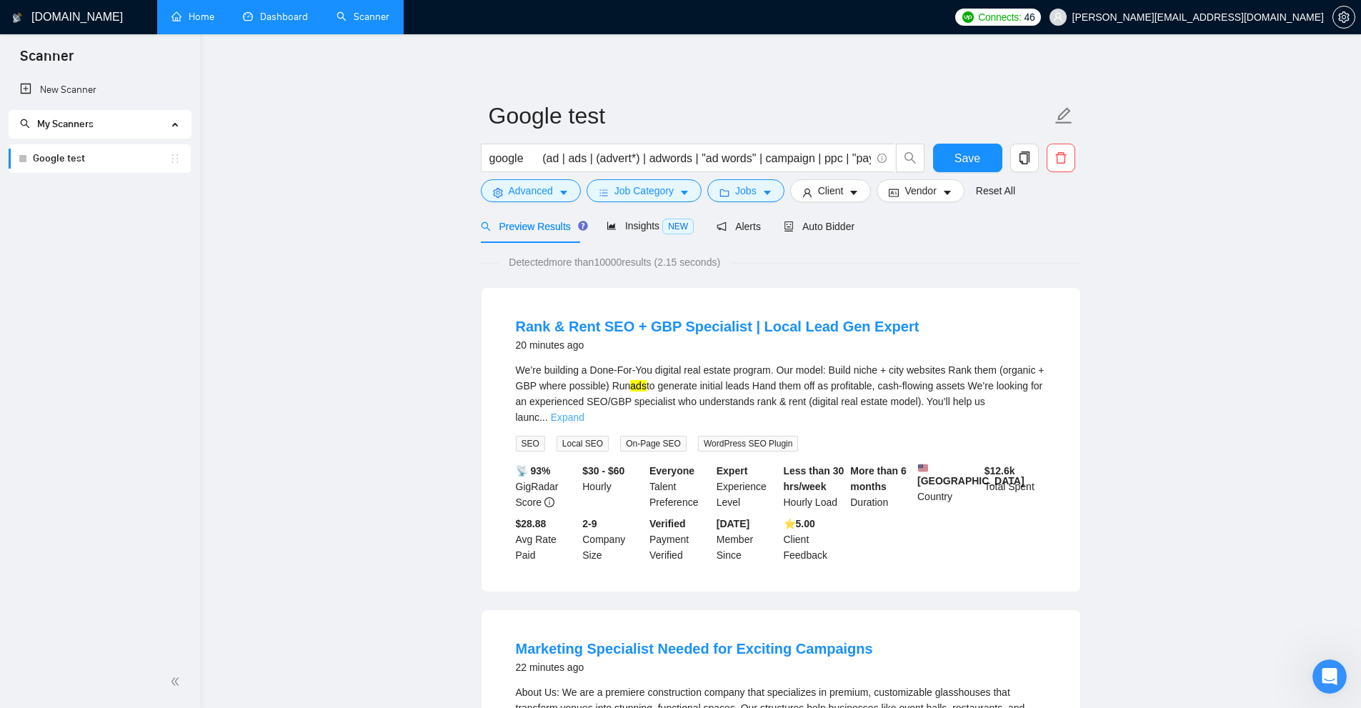
click at [584, 412] on link "Expand" at bounding box center [568, 417] width 34 height 11
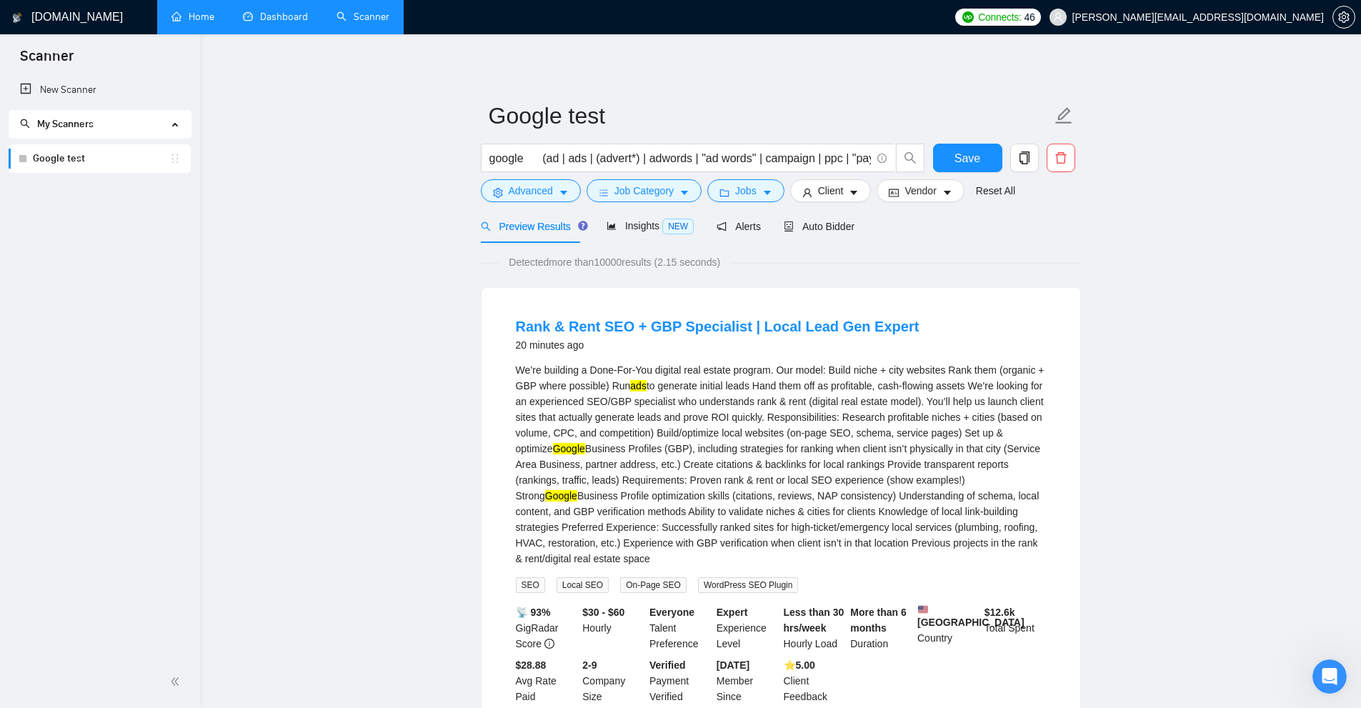
drag, startPoint x: 572, startPoint y: 405, endPoint x: 854, endPoint y: 557, distance: 321.2
click at [771, 557] on div "We’re building a Done-For-You digital real estate program. Our model: Build nic…" at bounding box center [781, 464] width 530 height 204
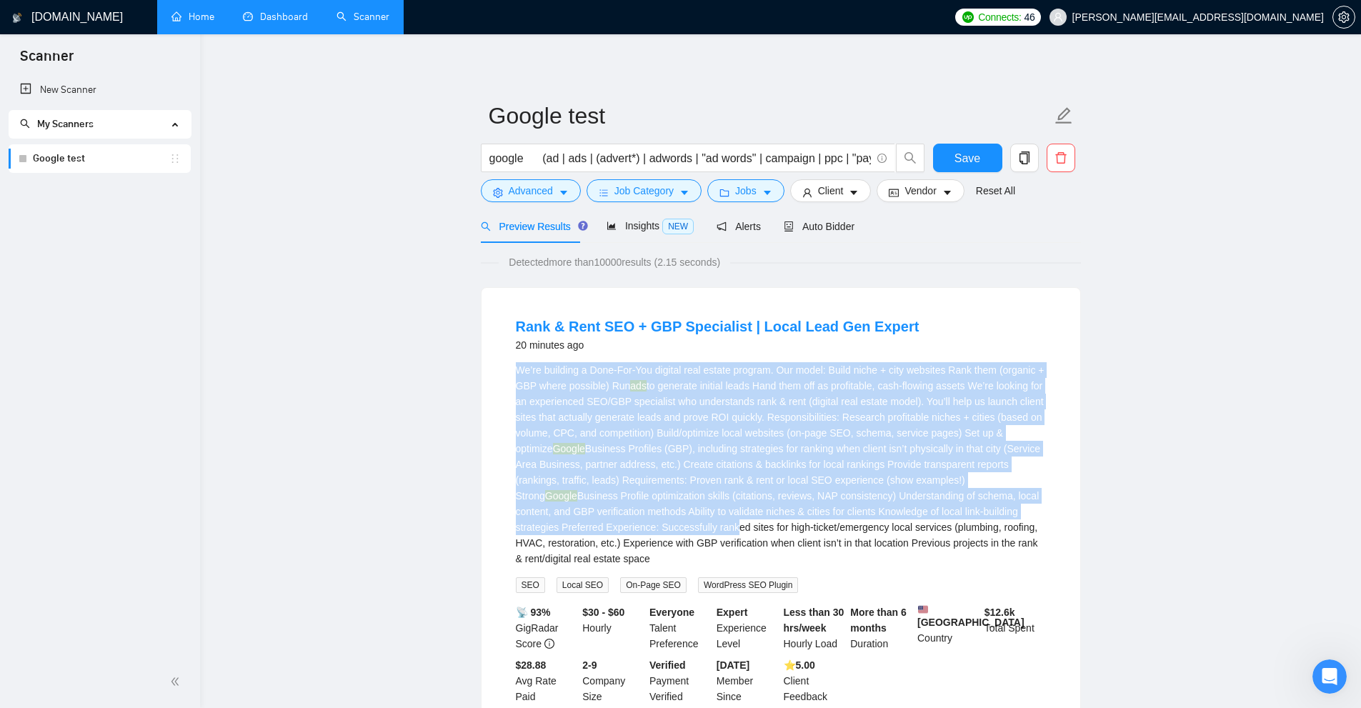
drag, startPoint x: 634, startPoint y: 530, endPoint x: 541, endPoint y: 382, distance: 175.0
click at [499, 366] on li "Rank & Rent SEO + GBP Specialist | Local Lead Gen Expert 20 minutes ago We’re b…" at bounding box center [781, 510] width 564 height 411
click at [541, 382] on div "We’re building a Done-For-You digital real estate program. Our model: Build nic…" at bounding box center [781, 464] width 530 height 204
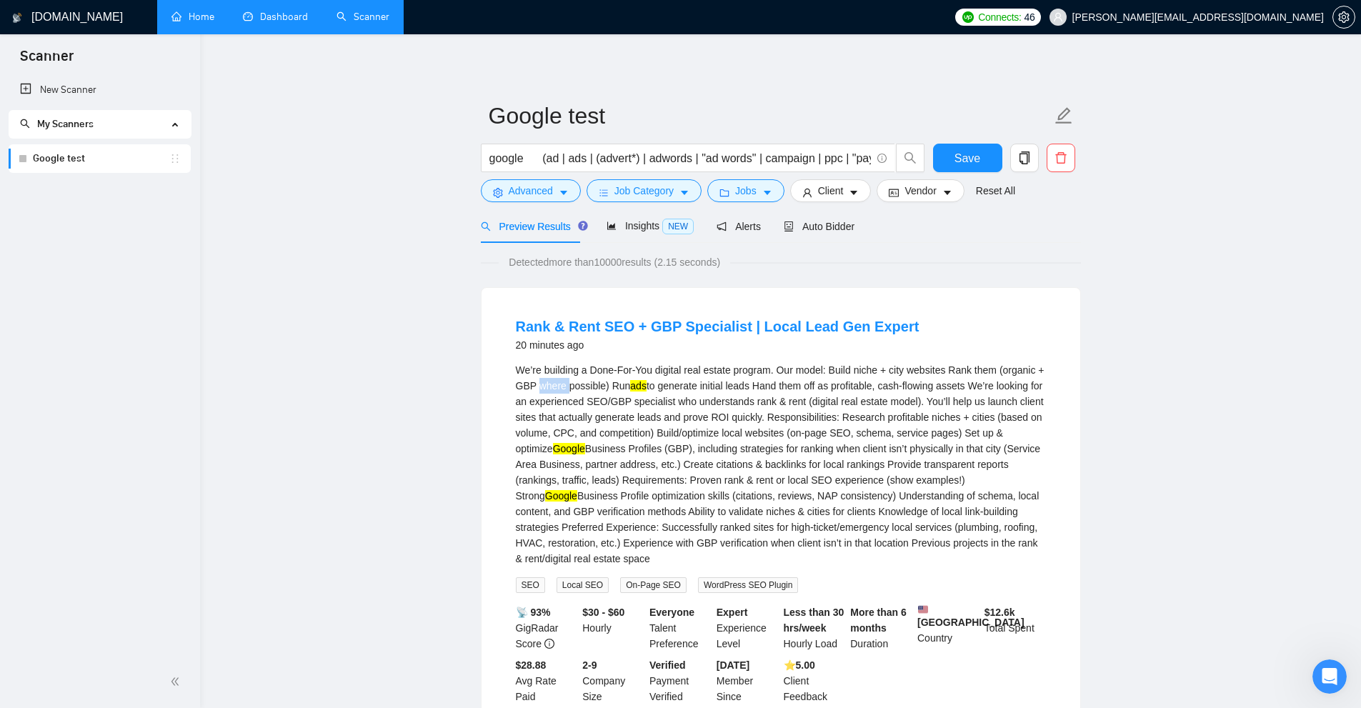
click at [541, 382] on div "We’re building a Done-For-You digital real estate program. Our model: Build nic…" at bounding box center [781, 464] width 530 height 204
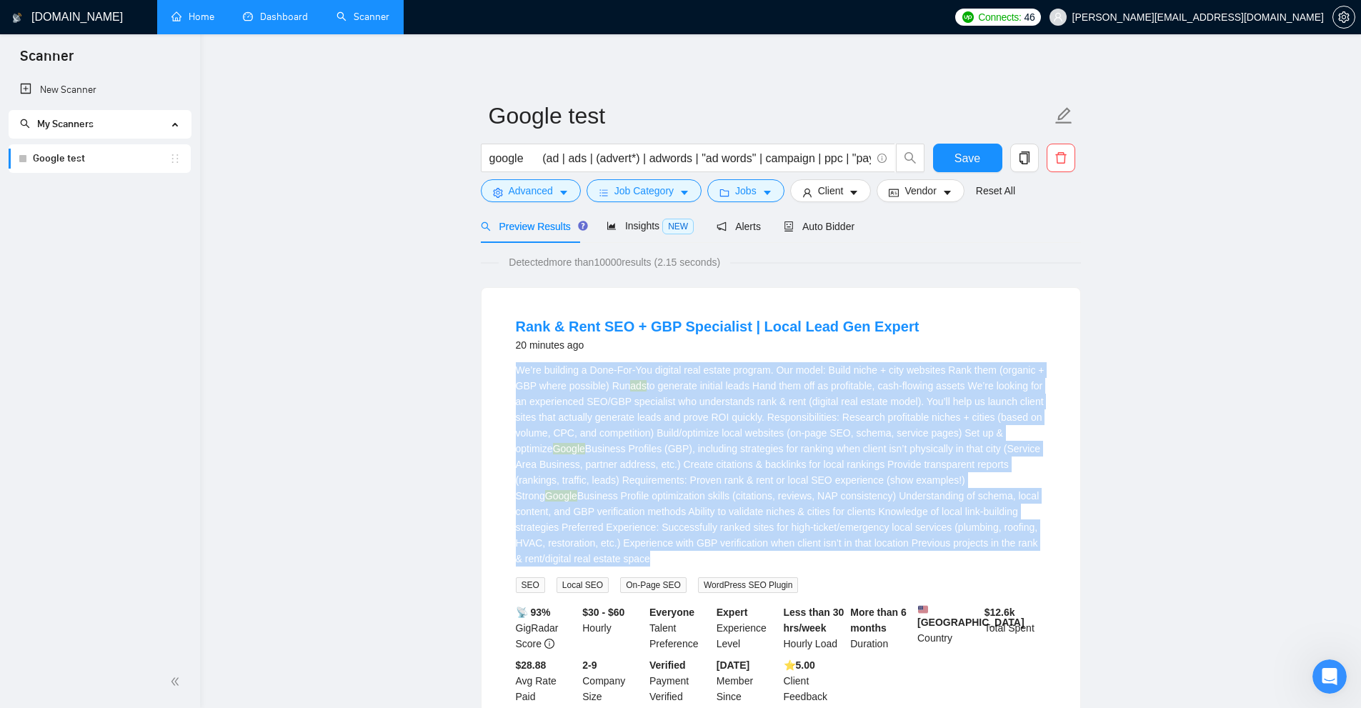
drag, startPoint x: 541, startPoint y: 382, endPoint x: 709, endPoint y: 487, distance: 198.0
click at [713, 489] on div "We’re building a Done-For-You digital real estate program. Our model: Build nic…" at bounding box center [781, 464] width 530 height 204
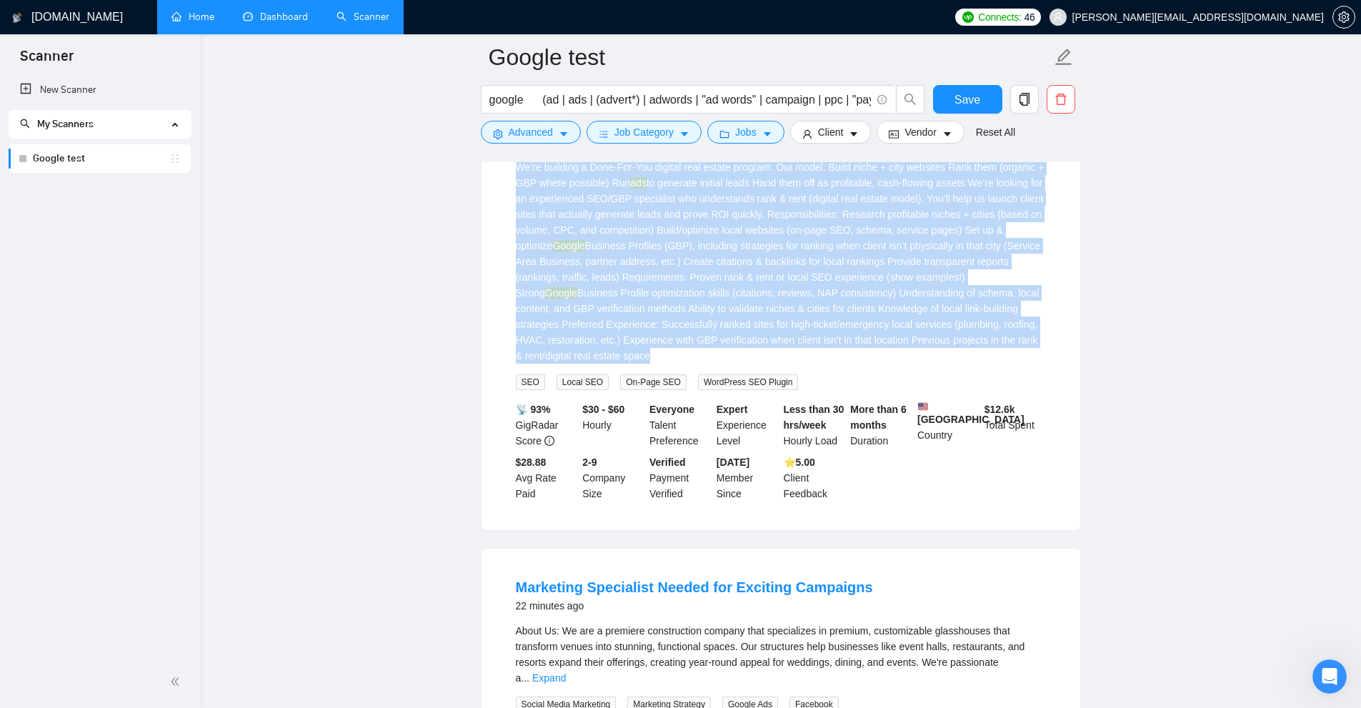
scroll to position [500, 0]
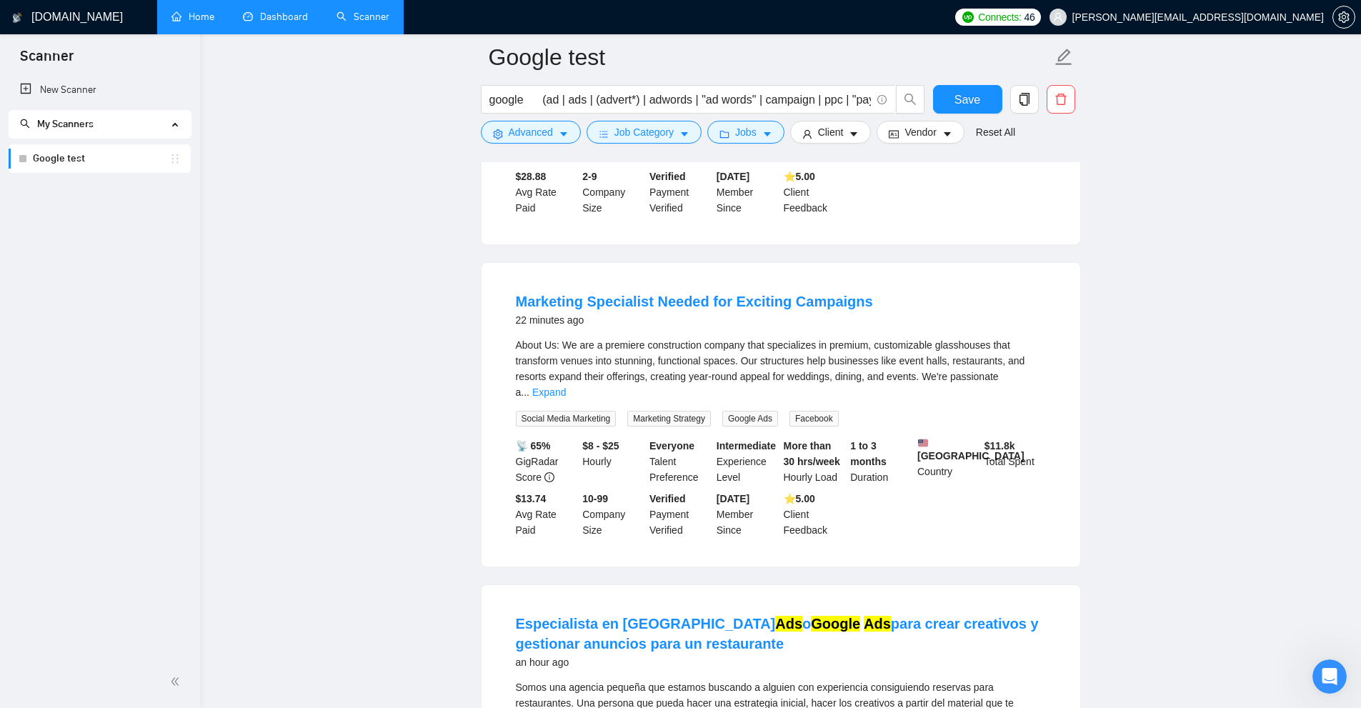
click at [771, 383] on div "About Us: We are a premiere construction company that specializes in premium, c…" at bounding box center [781, 368] width 530 height 63
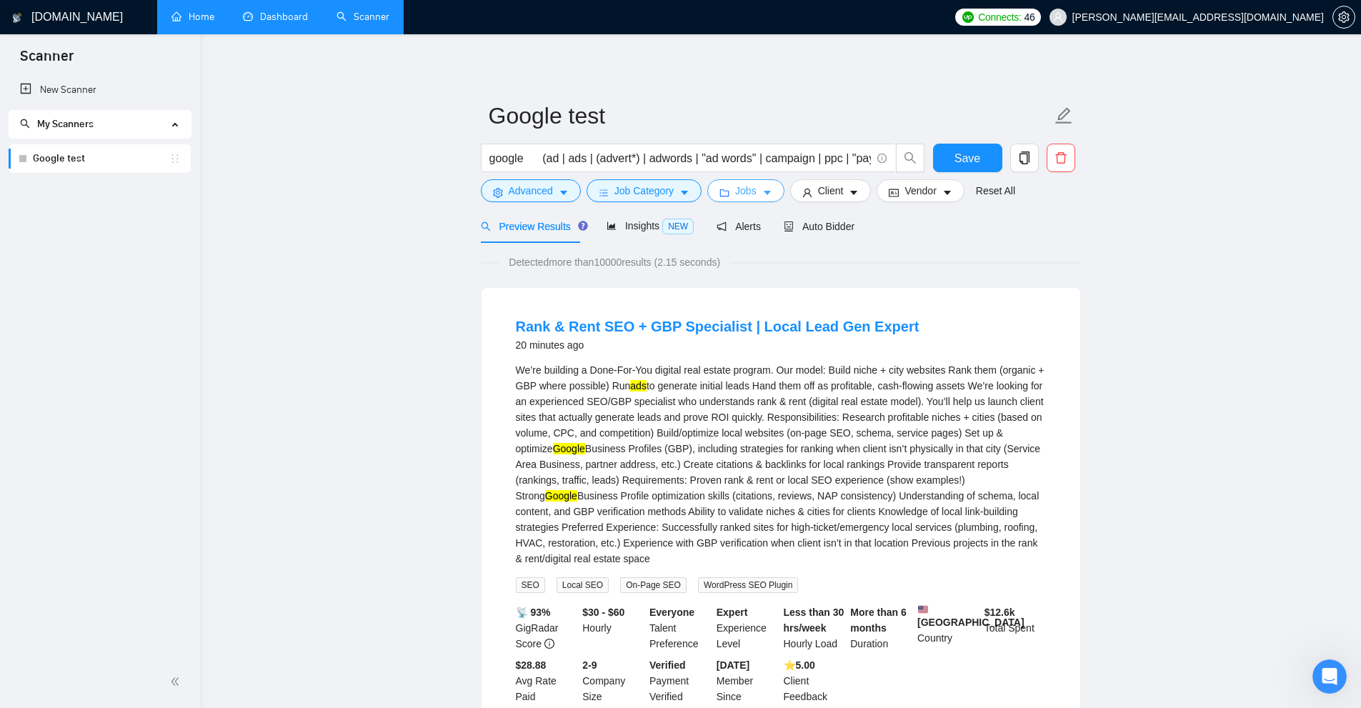
click at [771, 194] on button "Jobs" at bounding box center [745, 190] width 77 height 23
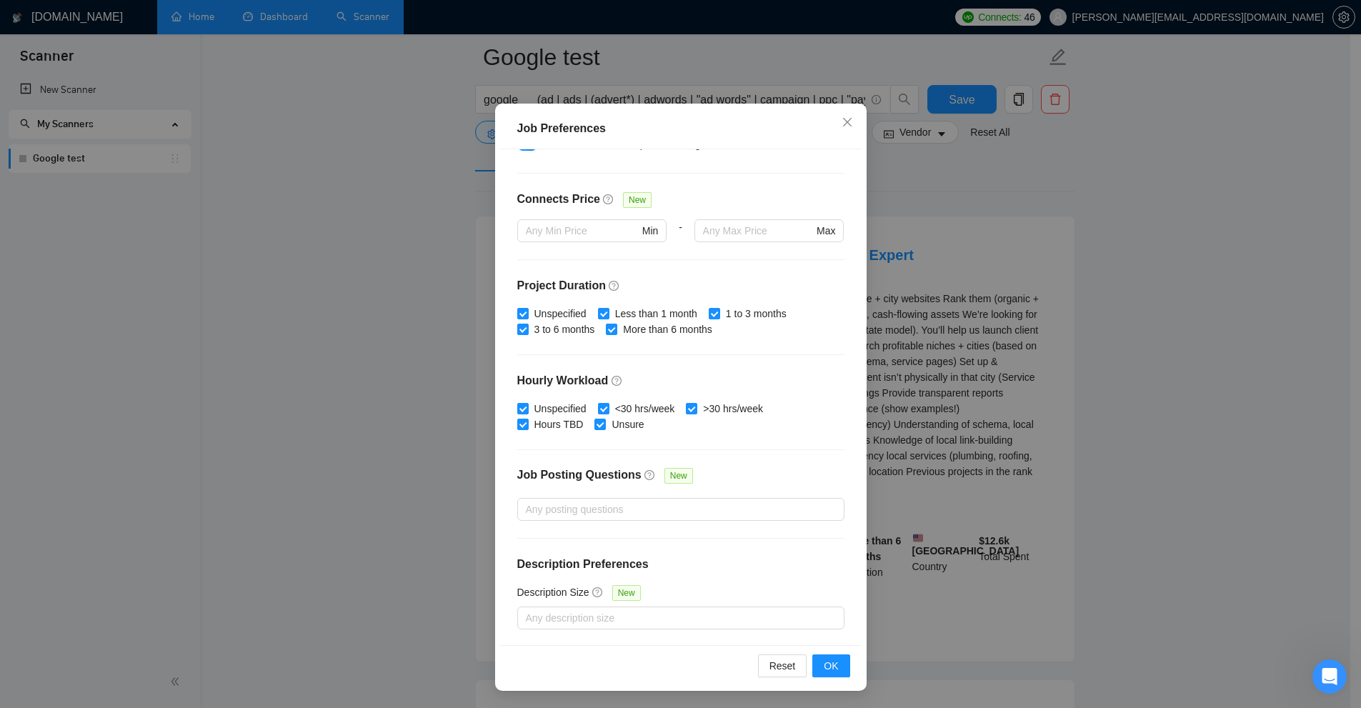
scroll to position [143, 0]
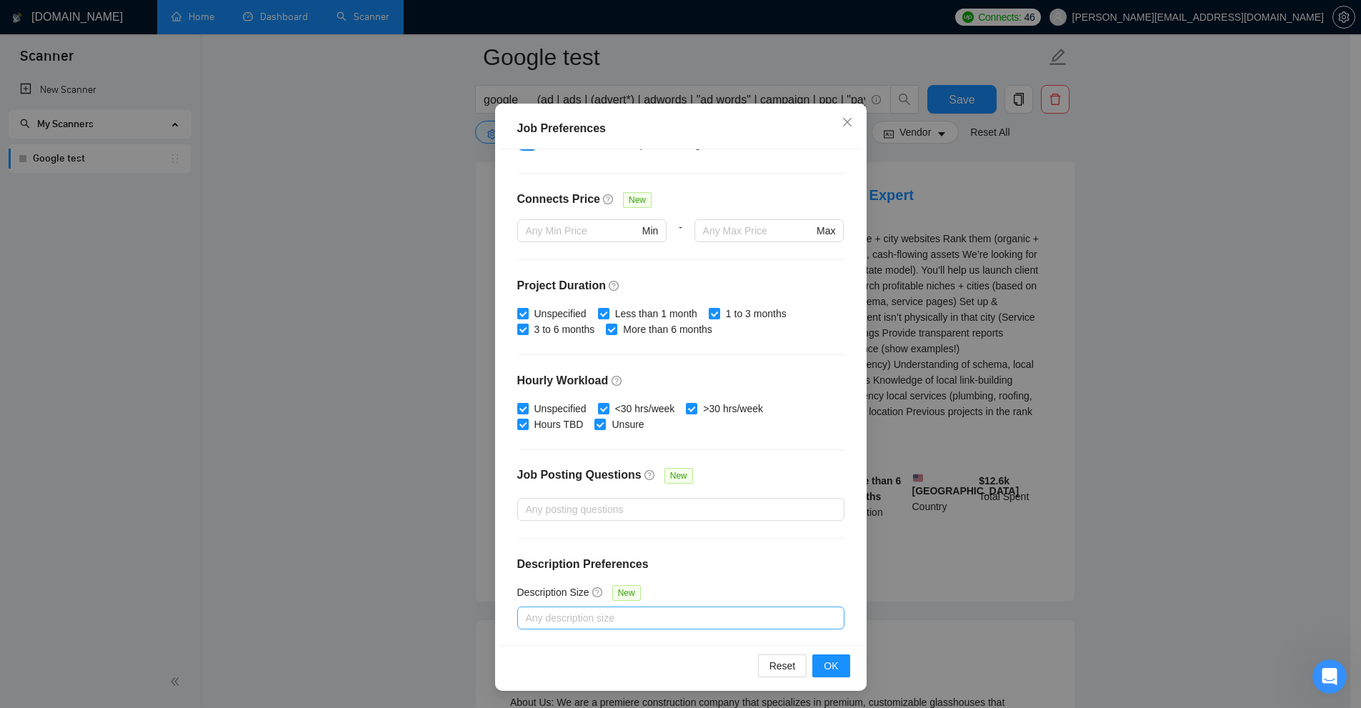
click at [605, 612] on div at bounding box center [674, 617] width 306 height 17
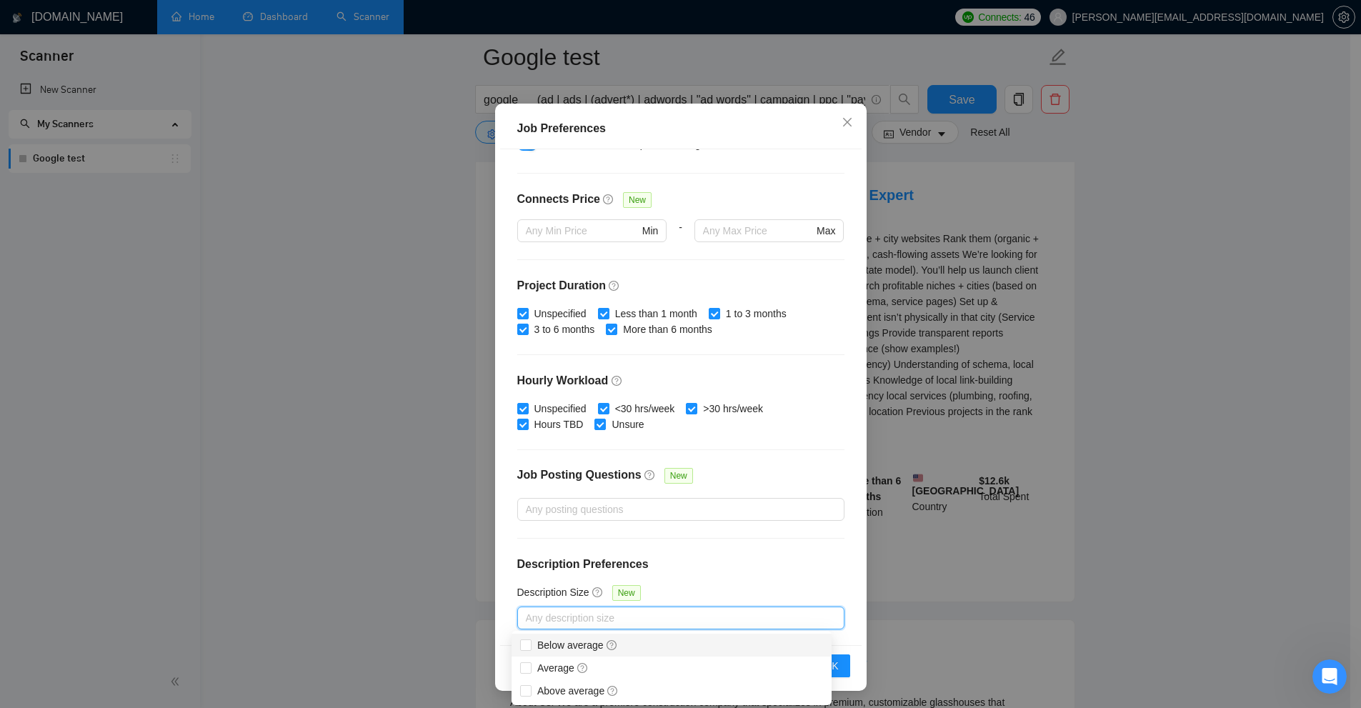
click at [519, 644] on div "Below average" at bounding box center [672, 645] width 320 height 23
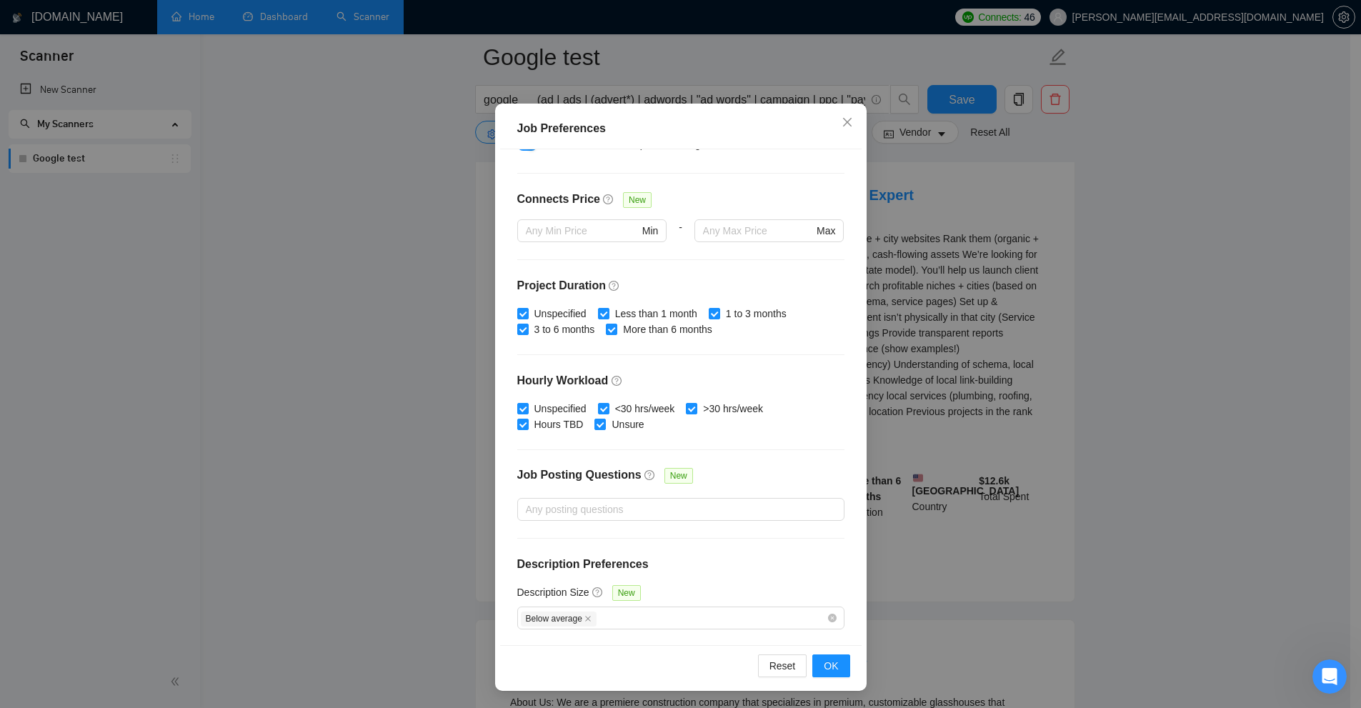
click at [771, 489] on div "Job Preferences Budget Project Type All Fixed Price Hourly Rate Fixed Price Bud…" at bounding box center [680, 354] width 1361 height 708
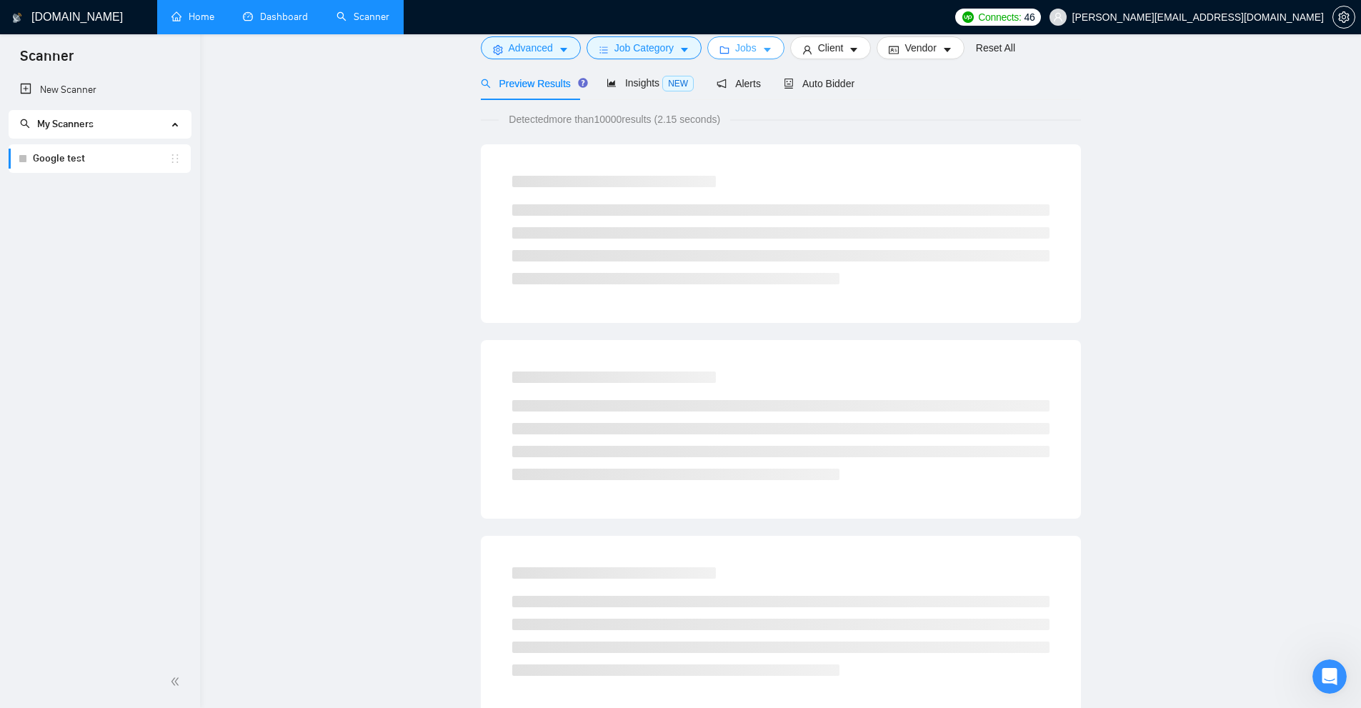
scroll to position [0, 0]
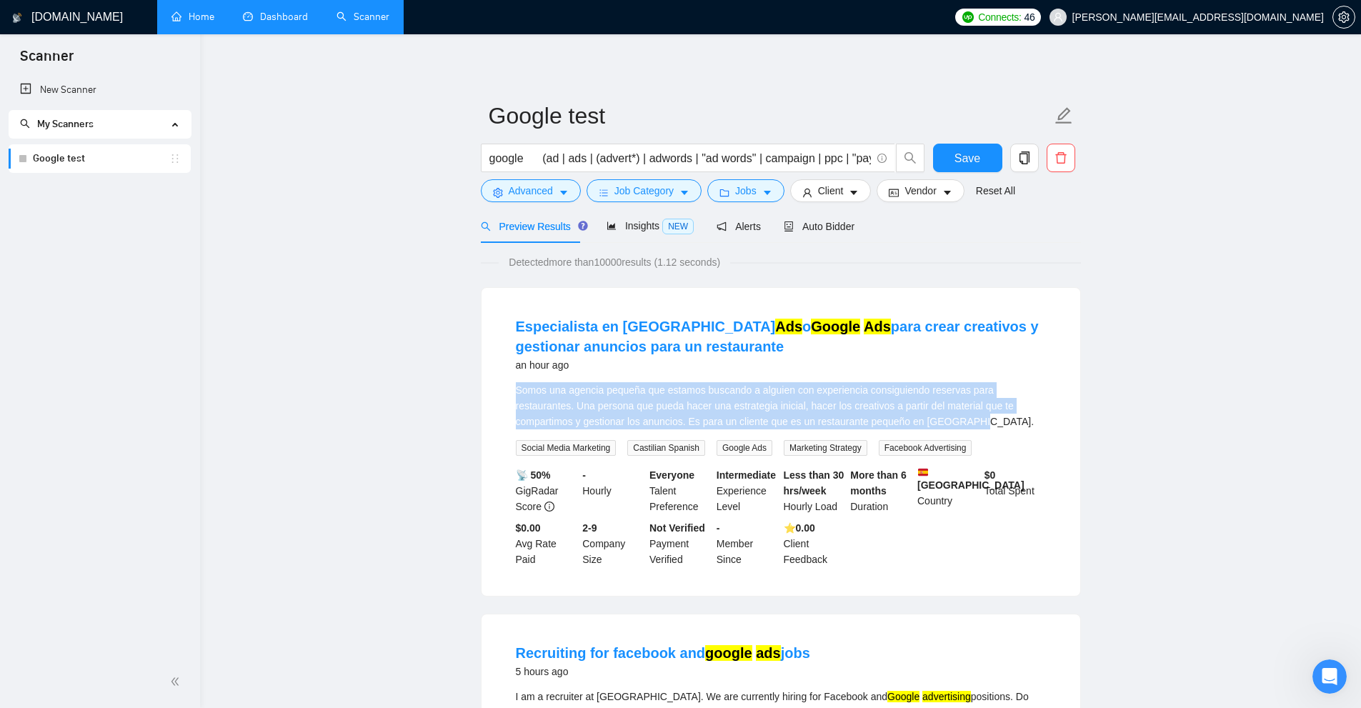
drag, startPoint x: 525, startPoint y: 392, endPoint x: 937, endPoint y: 423, distance: 413.4
click at [771, 423] on li "Especialista en Meta Ads o Google Ads para crear creativos y gestionar anuncios…" at bounding box center [781, 442] width 564 height 274
click at [771, 423] on div "Somos una agencia pequeña que estamos buscando a alguien con experiencia consig…" at bounding box center [781, 405] width 530 height 47
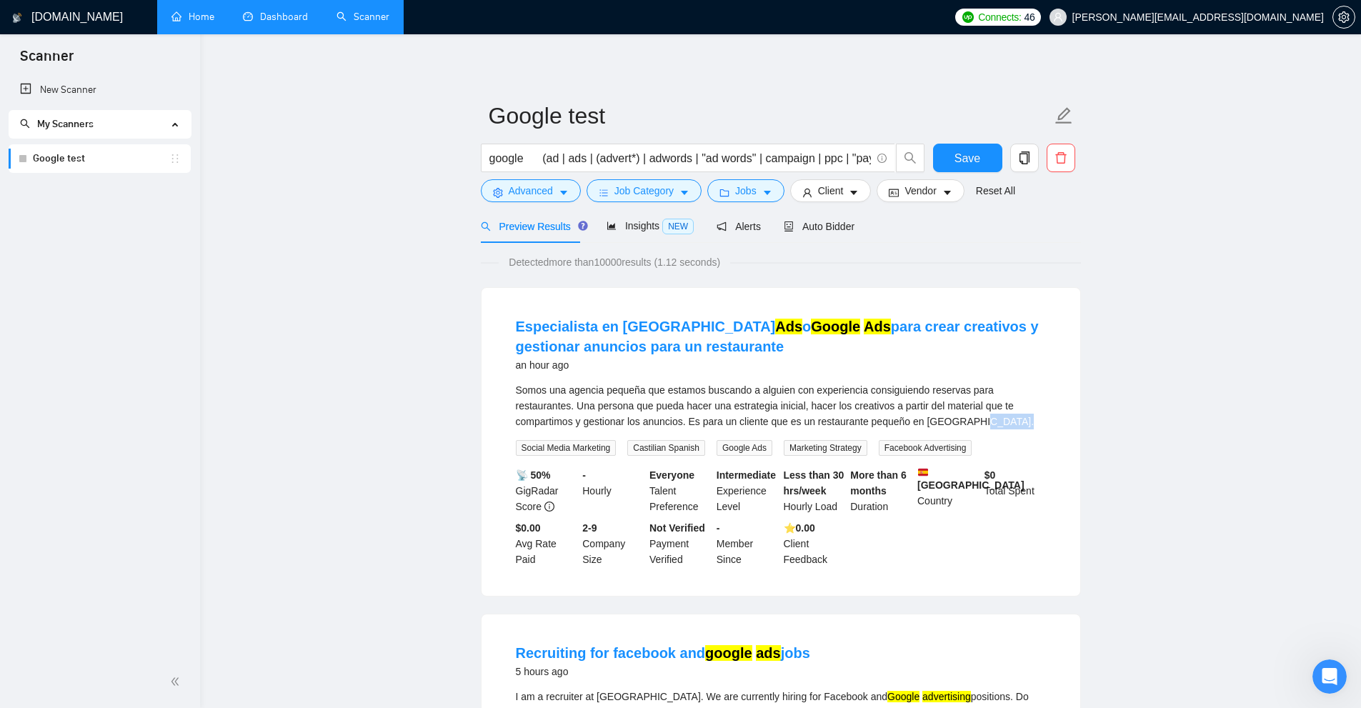
click at [771, 423] on div "Somos una agencia pequeña que estamos buscando a alguien con experiencia consig…" at bounding box center [781, 405] width 530 height 47
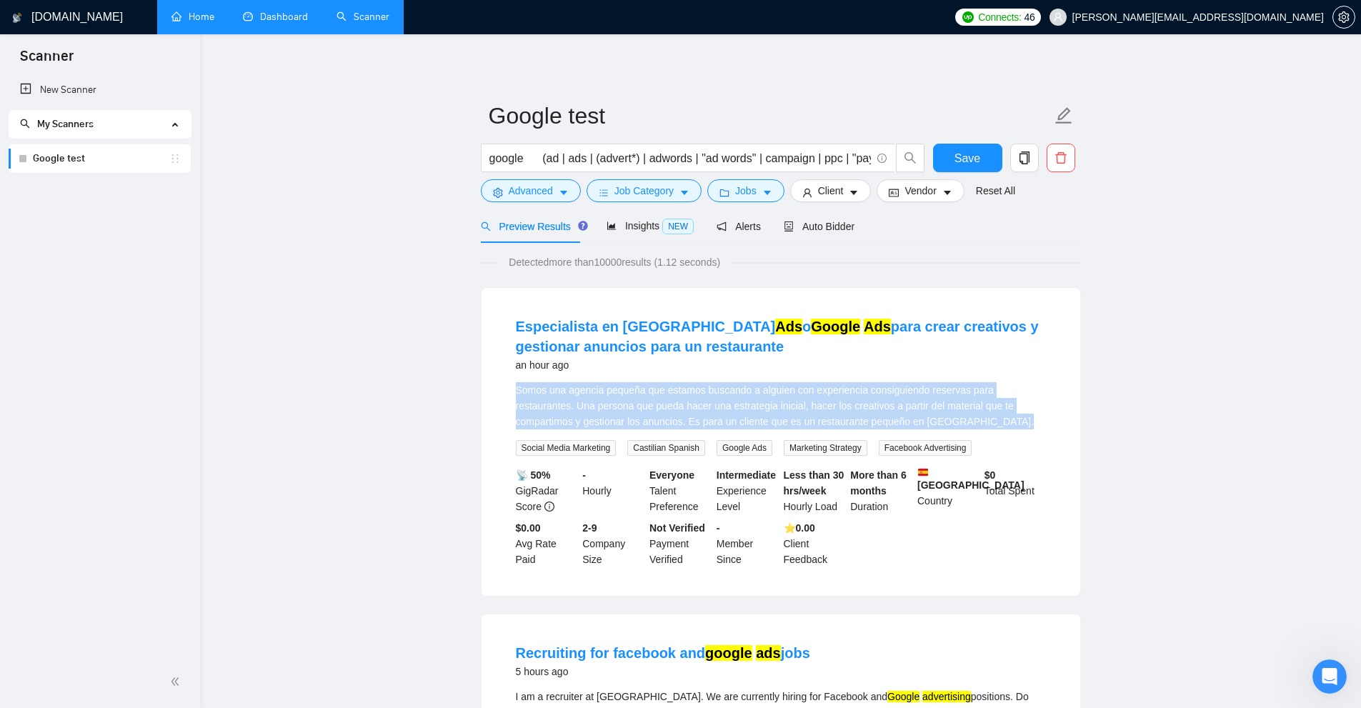
click at [771, 423] on div "Somos una agencia pequeña que estamos buscando a alguien con experiencia consig…" at bounding box center [781, 405] width 530 height 47
click at [771, 196] on button "Jobs" at bounding box center [745, 190] width 77 height 23
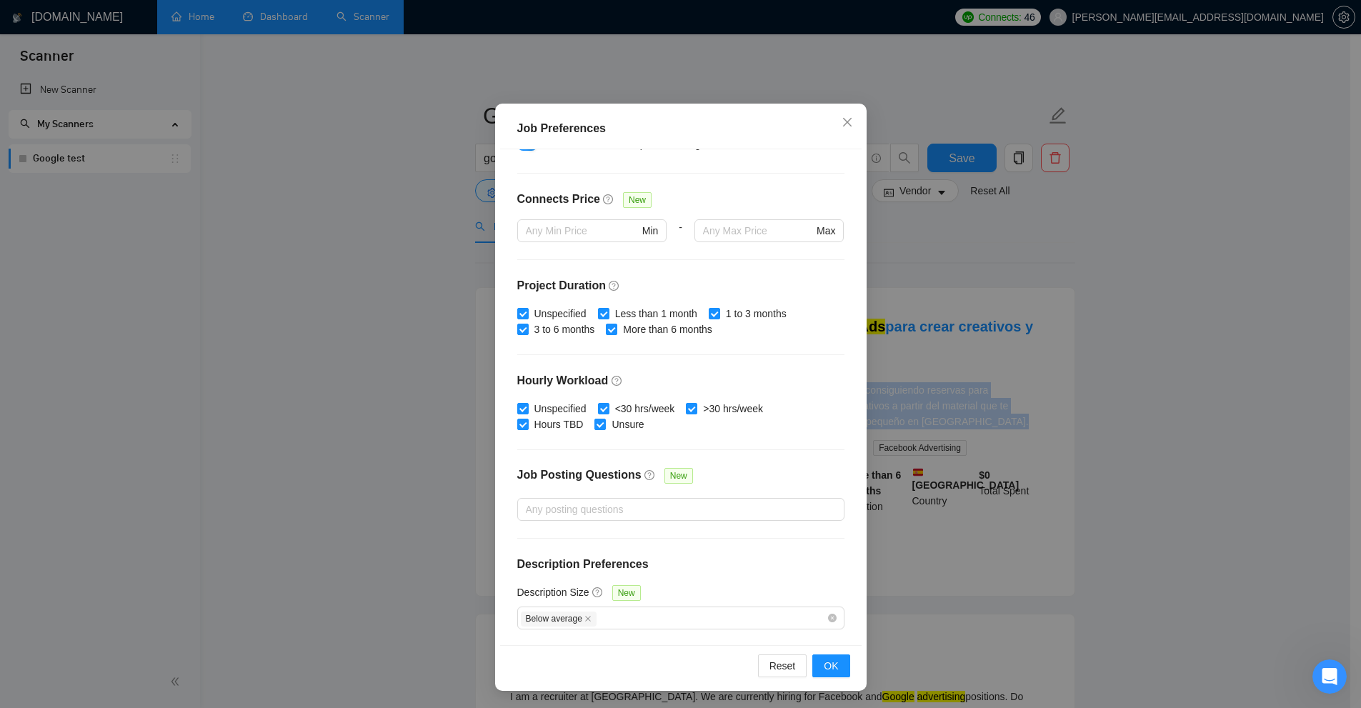
scroll to position [71, 0]
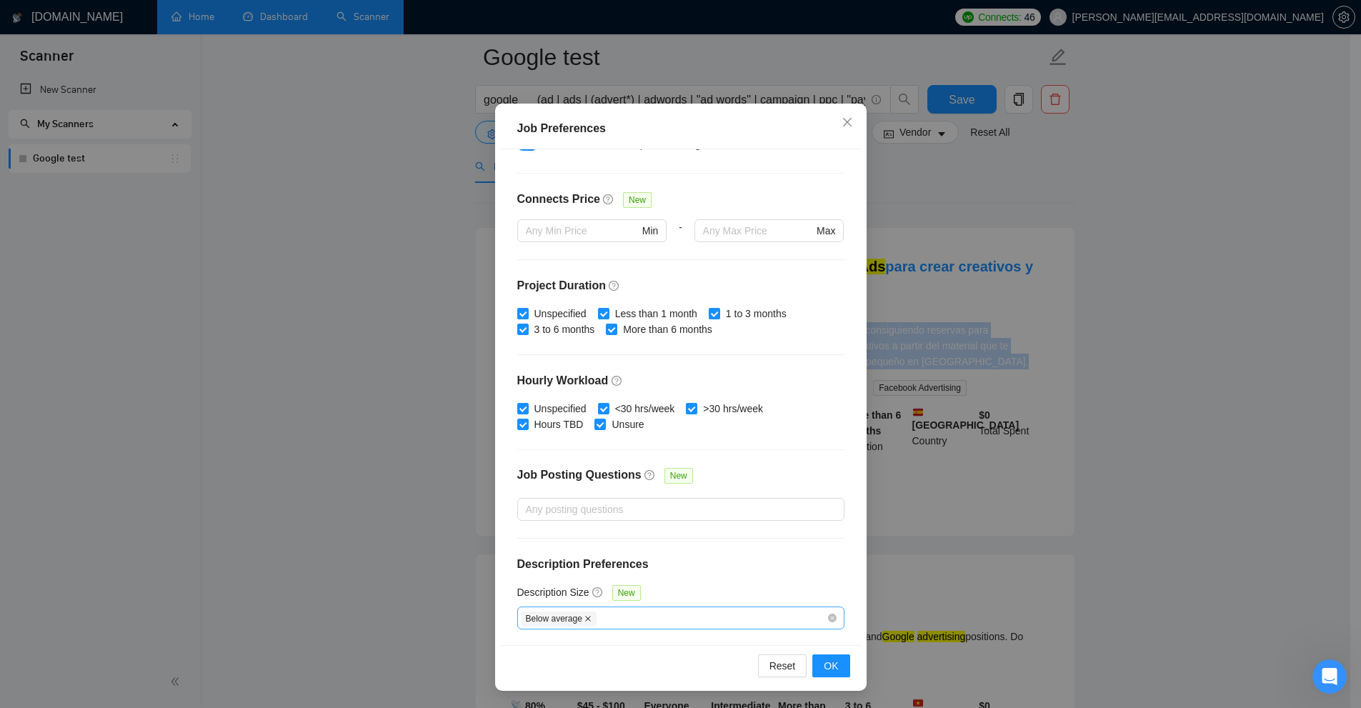
click at [584, 619] on icon "close" at bounding box center [587, 618] width 7 height 7
checkbox input "false"
click at [612, 620] on div at bounding box center [674, 617] width 306 height 17
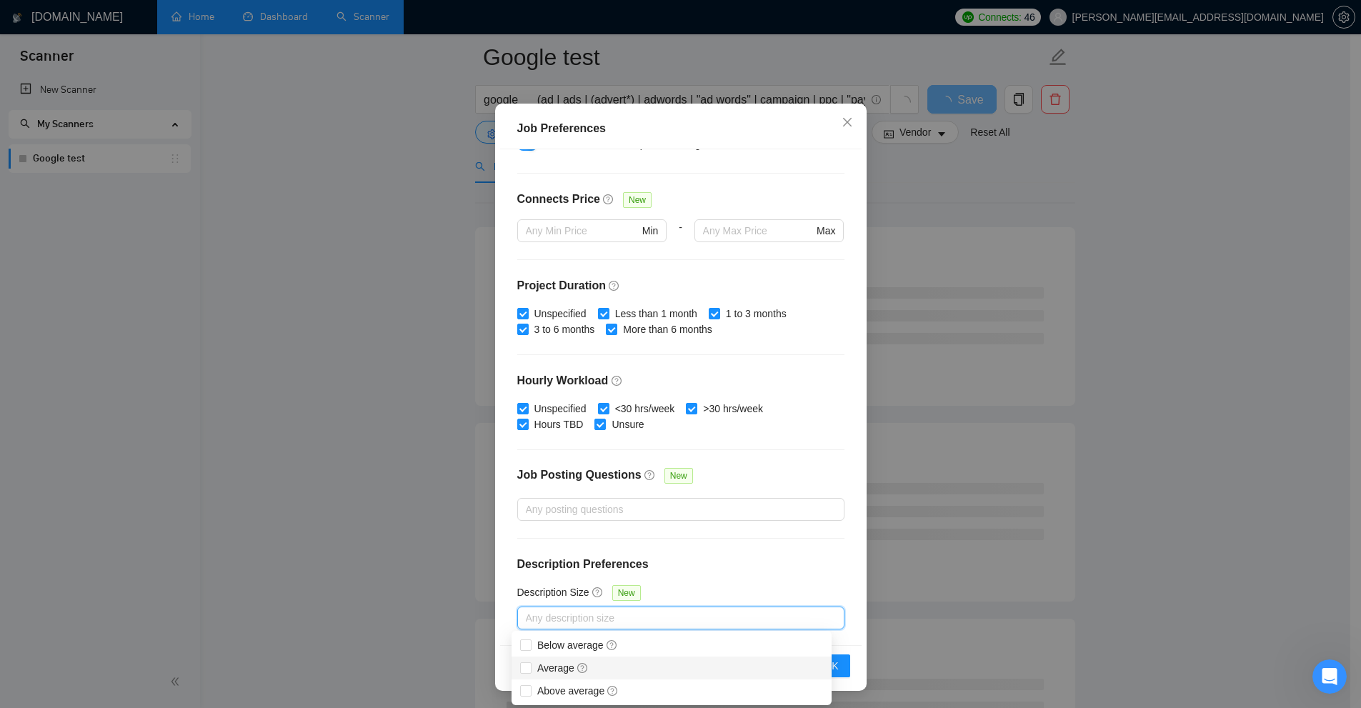
click at [707, 567] on h4 "Description Preferences" at bounding box center [680, 564] width 327 height 17
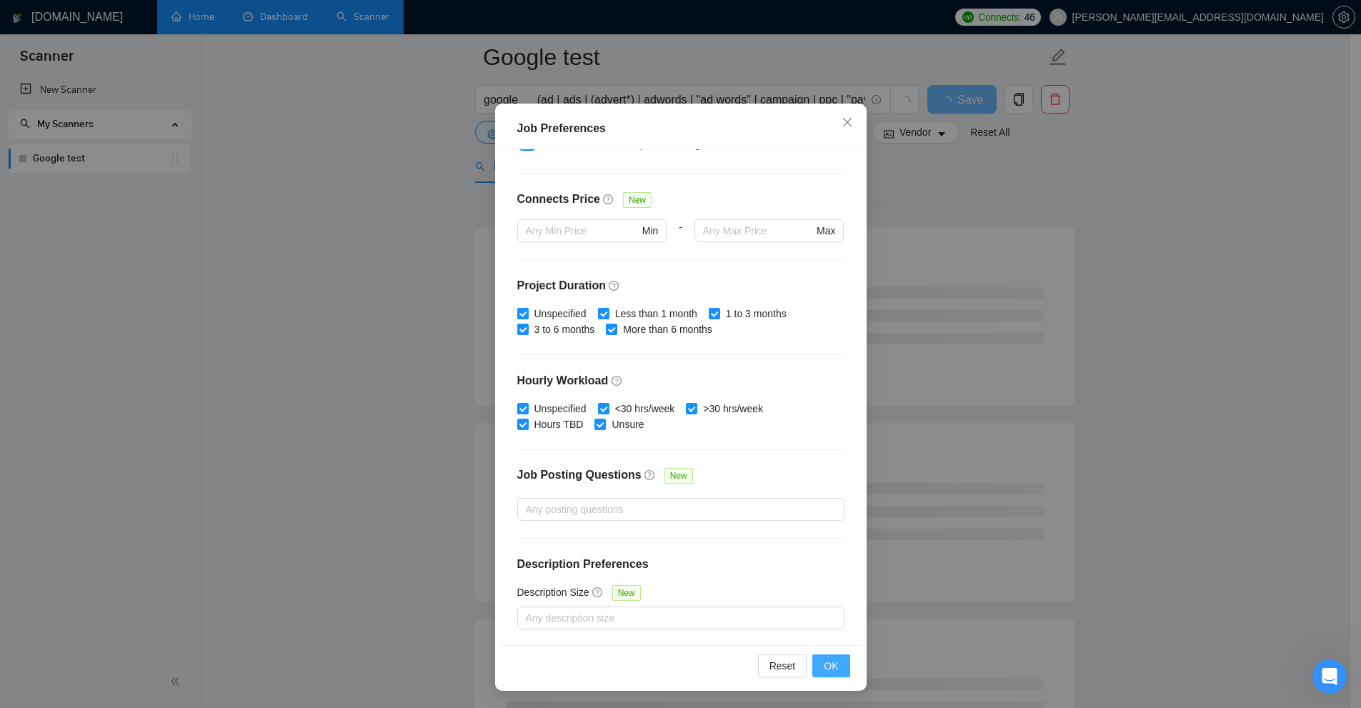
click at [771, 672] on span "OK" at bounding box center [831, 666] width 14 height 16
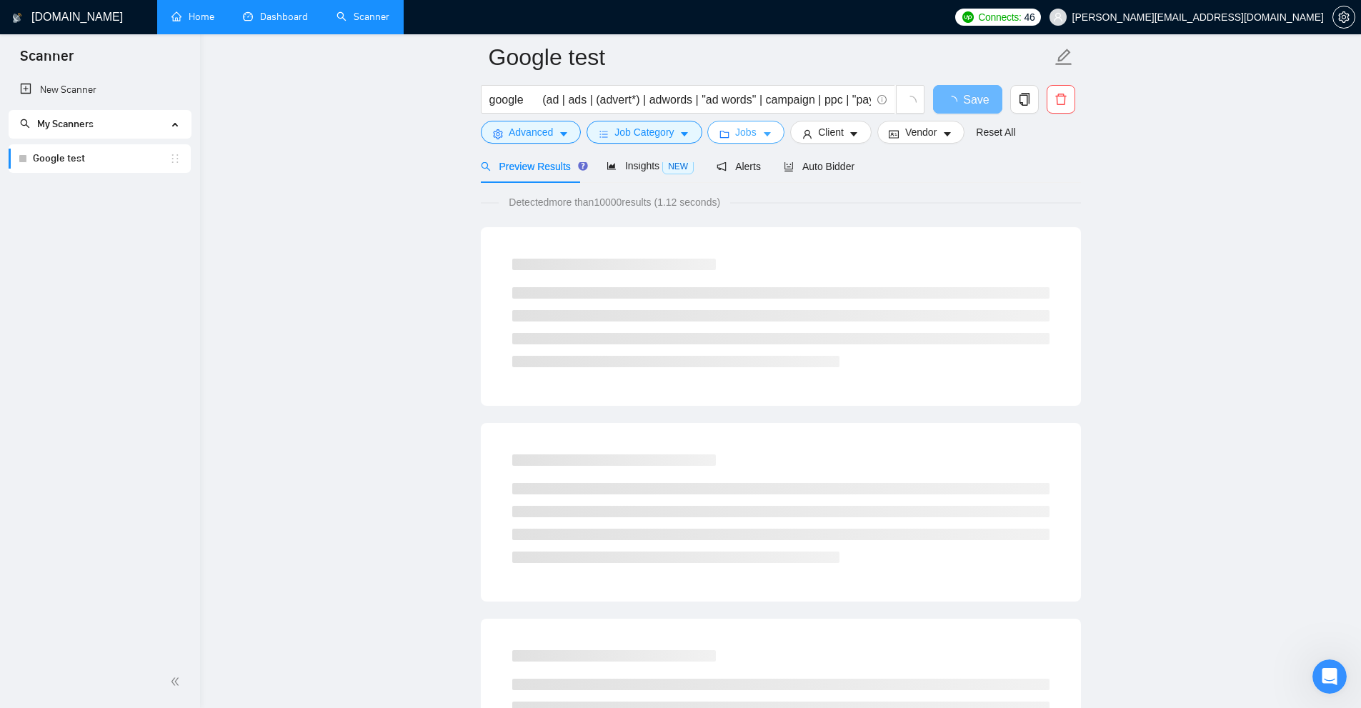
scroll to position [0, 0]
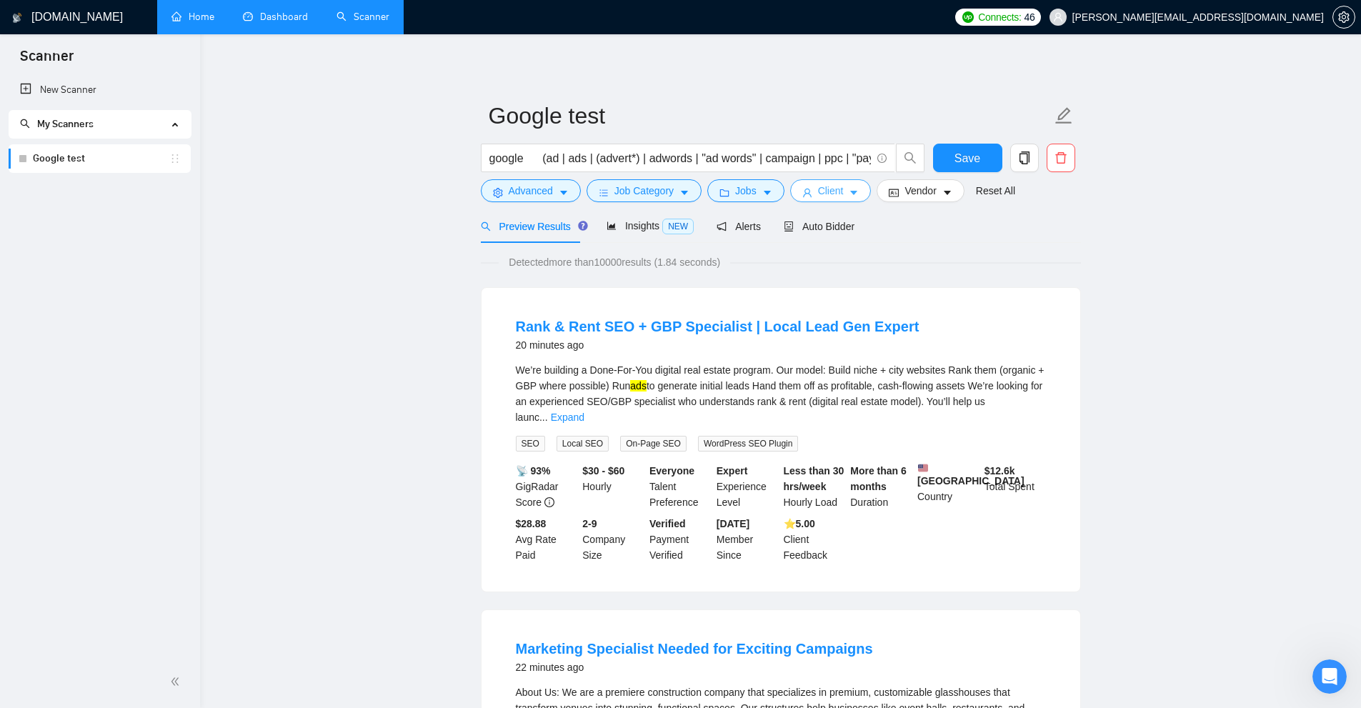
click at [771, 185] on span "Client" at bounding box center [831, 191] width 26 height 16
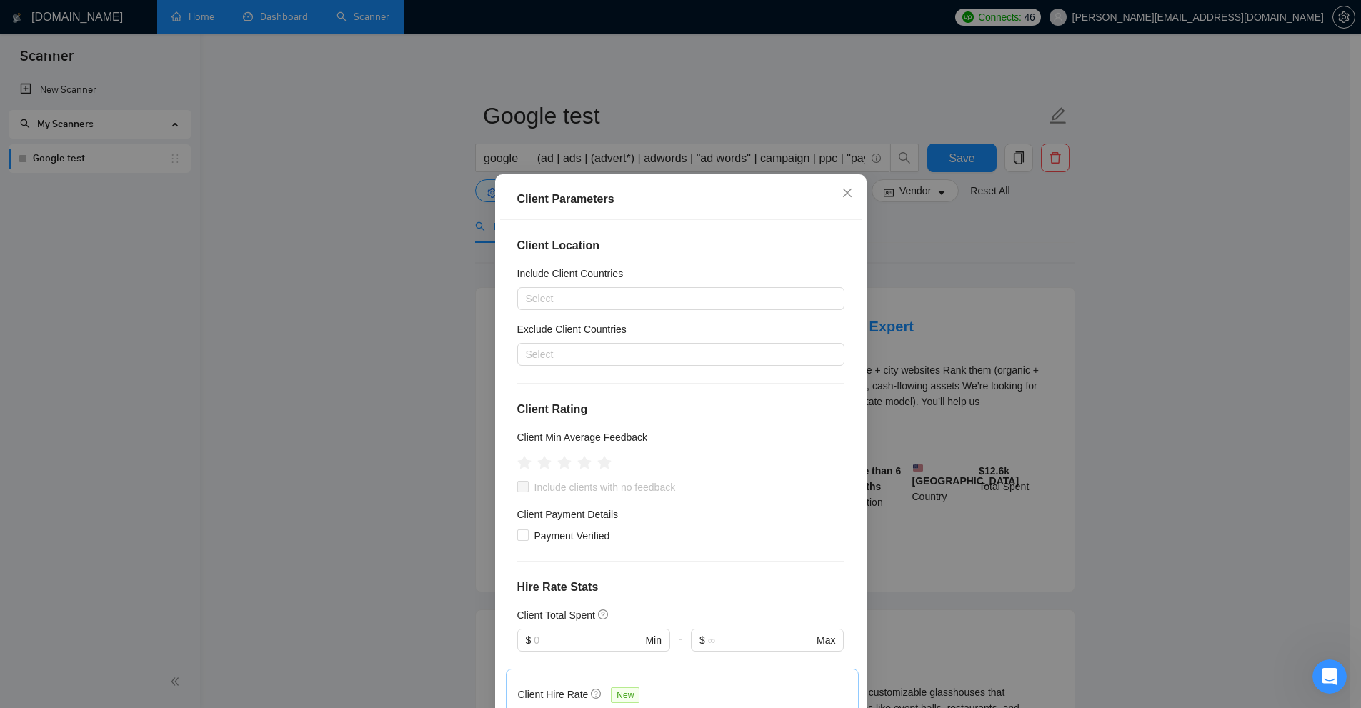
click at [569, 286] on div "Include Client Countries" at bounding box center [680, 276] width 327 height 21
drag, startPoint x: 564, startPoint y: 296, endPoint x: 549, endPoint y: 293, distance: 15.3
click at [549, 293] on div at bounding box center [674, 298] width 306 height 17
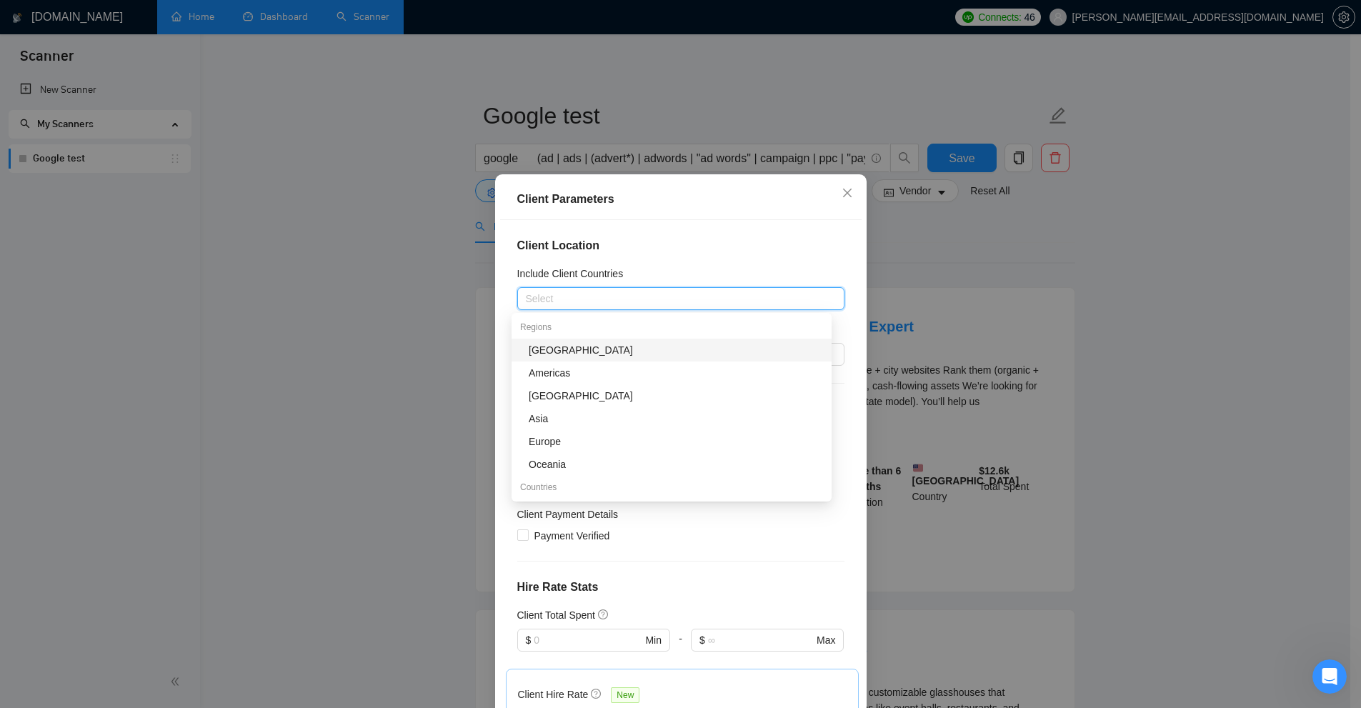
click at [593, 308] on div "Select" at bounding box center [680, 298] width 327 height 23
type input "uni"
click at [582, 347] on div "[GEOGRAPHIC_DATA]" at bounding box center [676, 350] width 294 height 16
click at [610, 301] on div "[GEOGRAPHIC_DATA]" at bounding box center [674, 299] width 306 height 20
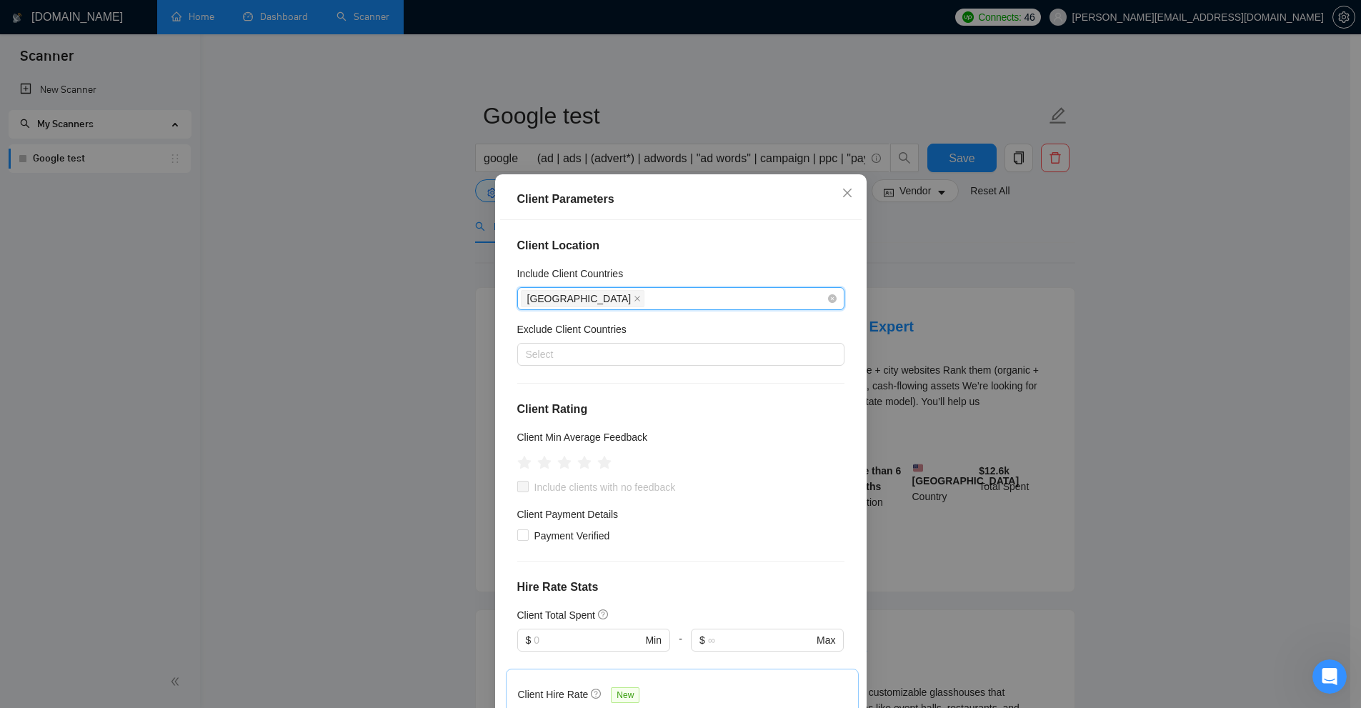
click at [610, 301] on div "[GEOGRAPHIC_DATA]" at bounding box center [674, 299] width 306 height 20
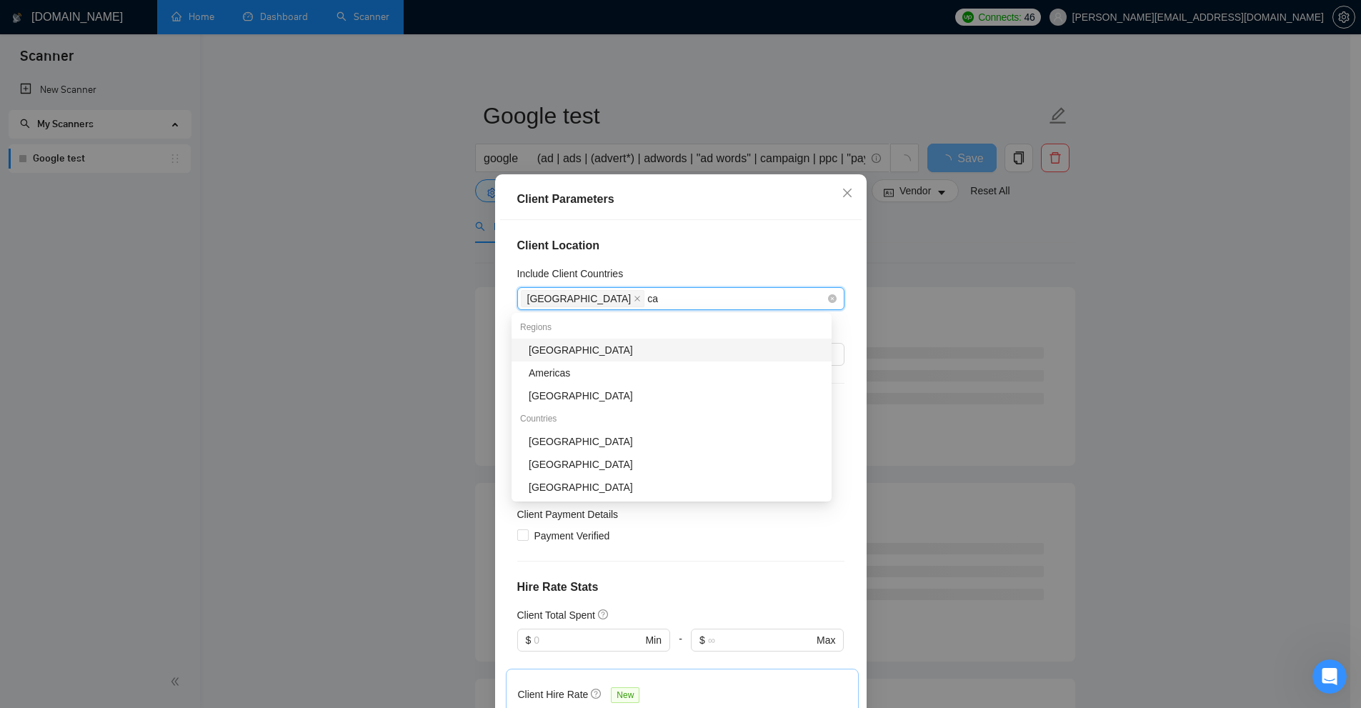
type input "can"
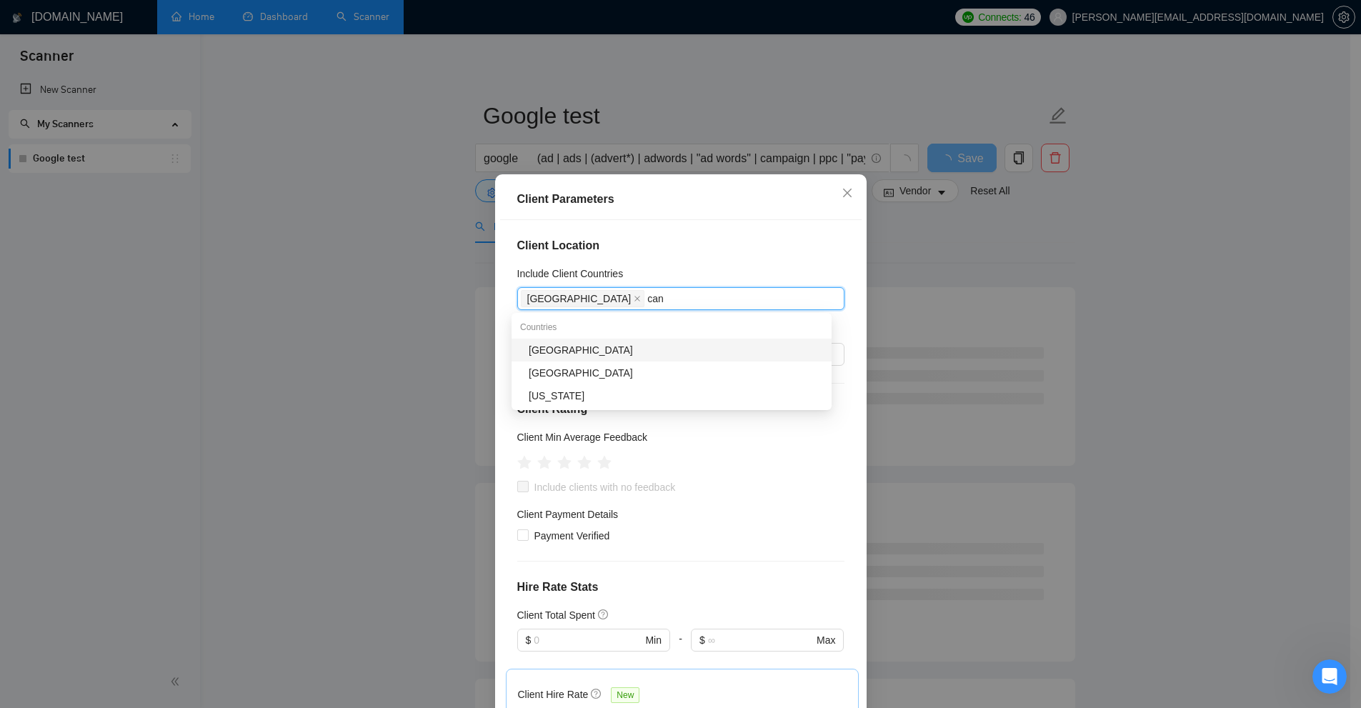
click at [574, 347] on div "[GEOGRAPHIC_DATA]" at bounding box center [676, 350] width 294 height 16
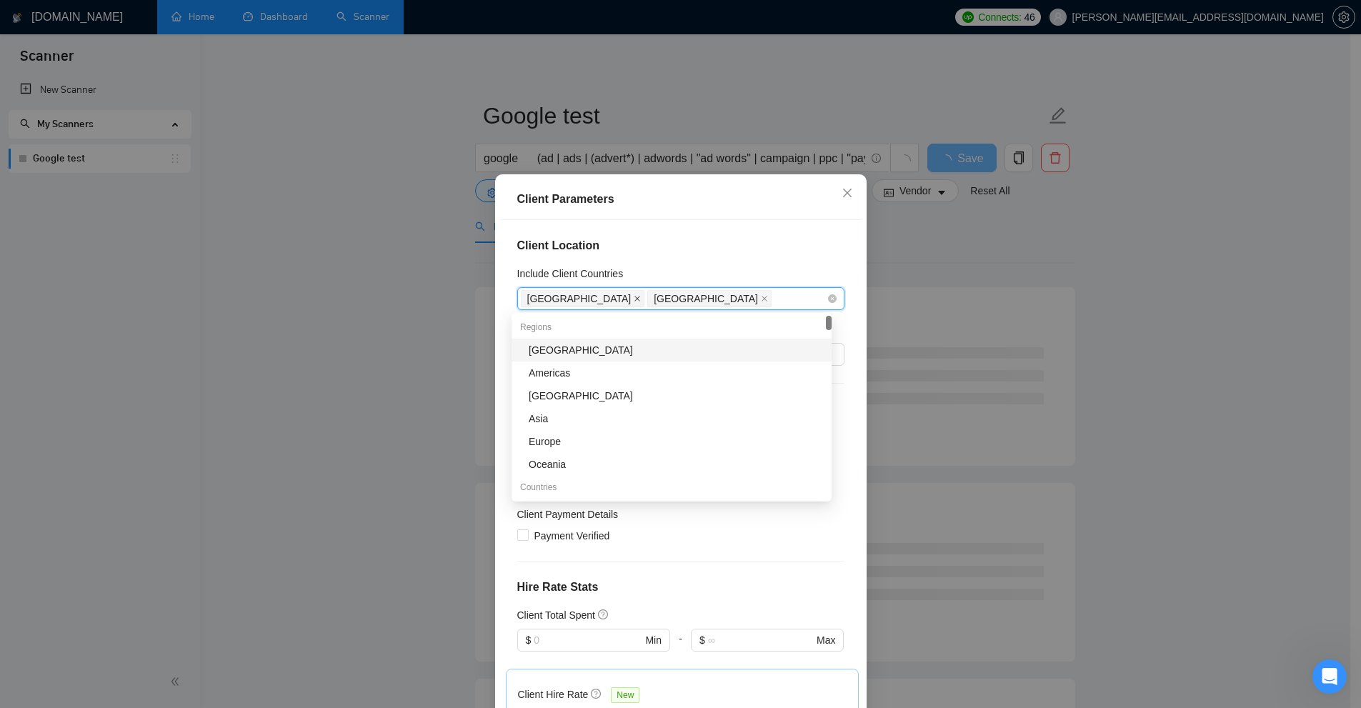
click at [634, 298] on icon "close" at bounding box center [637, 299] width 6 height 6
click at [634, 301] on icon "close" at bounding box center [637, 298] width 7 height 7
click at [574, 442] on div "Europe" at bounding box center [676, 442] width 294 height 16
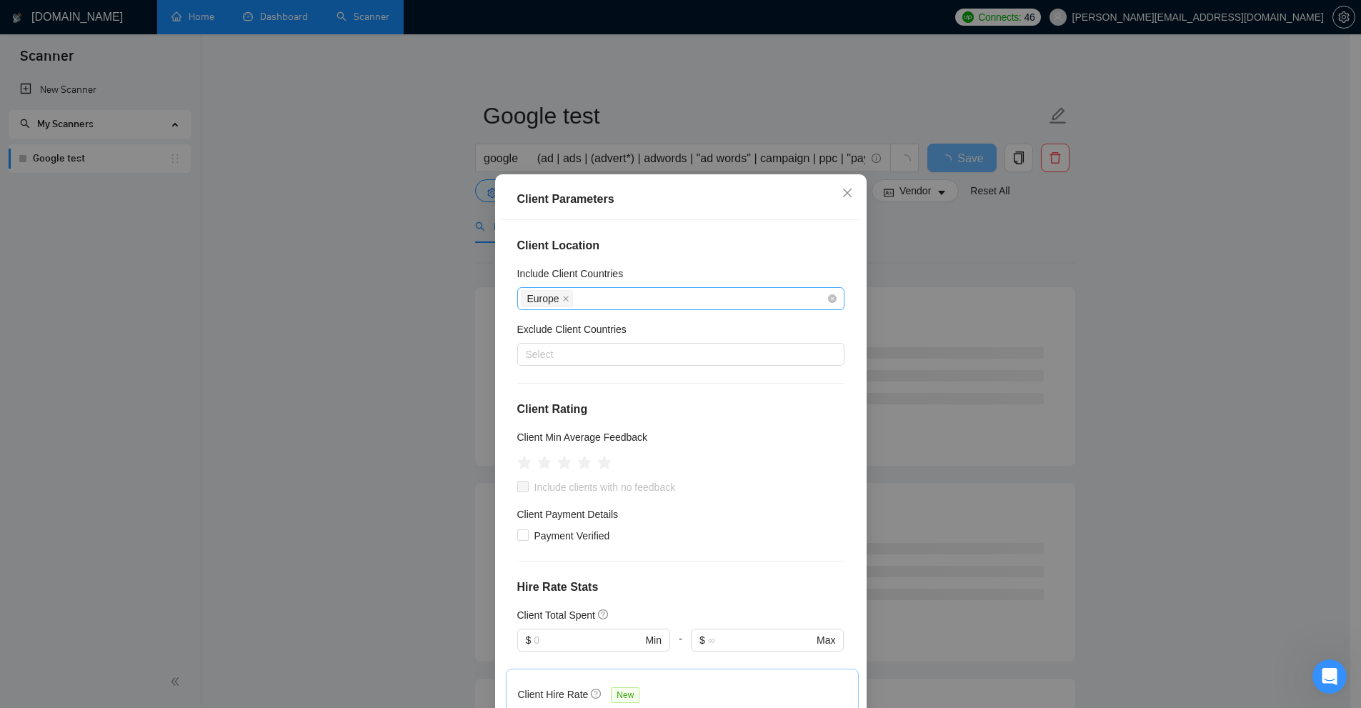
click at [657, 248] on h4 "Client Location" at bounding box center [680, 245] width 327 height 17
click at [570, 356] on div at bounding box center [674, 354] width 306 height 17
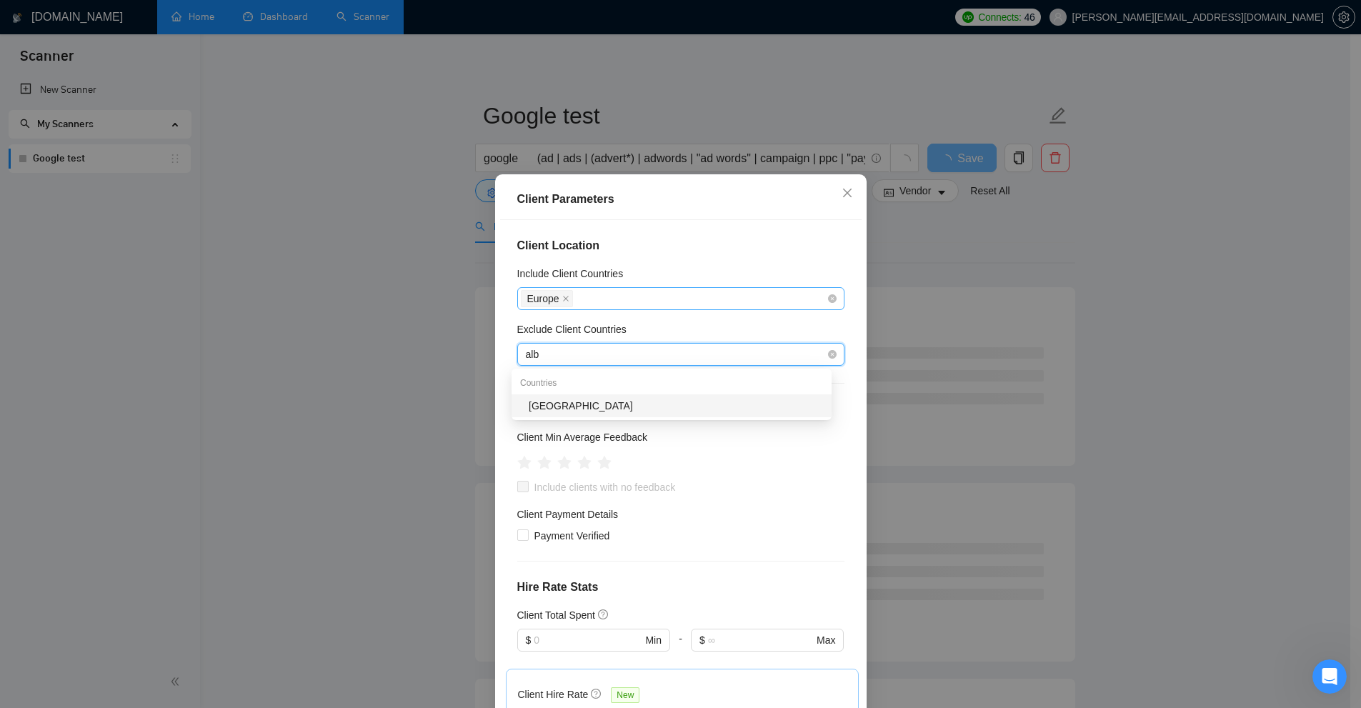
type input "alba"
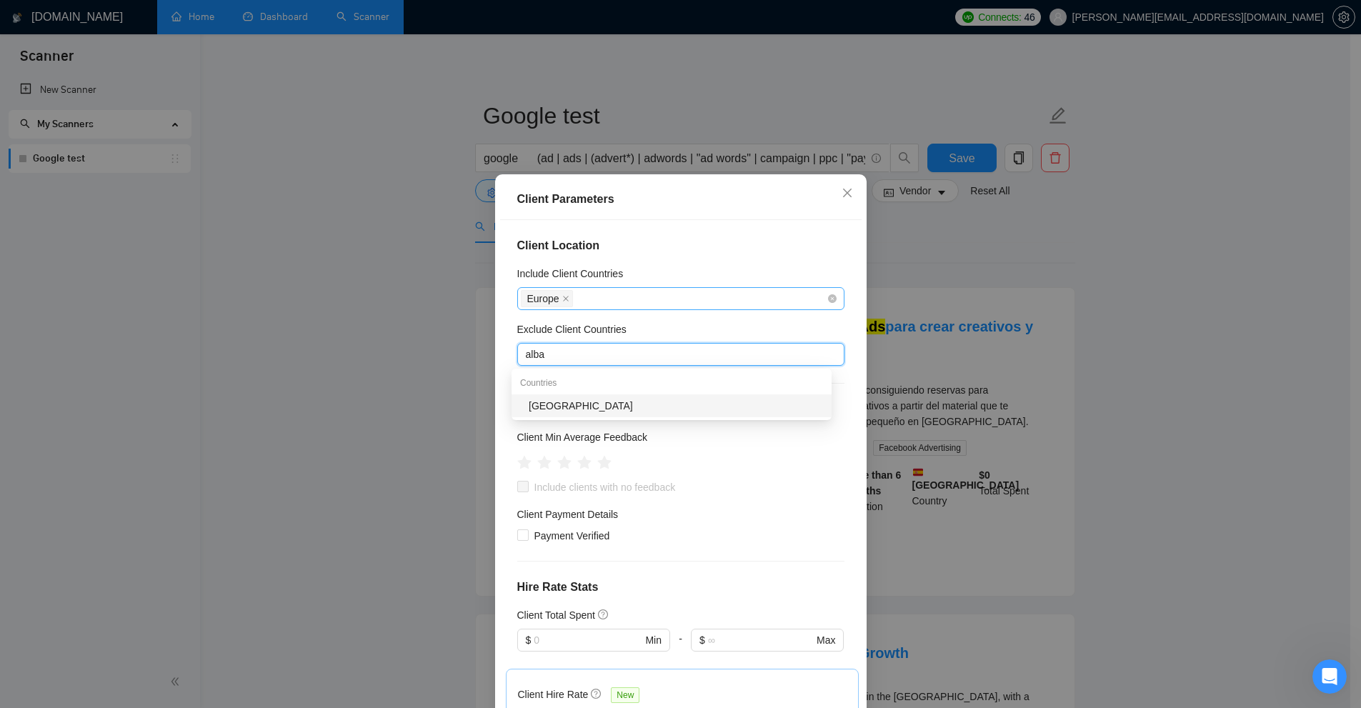
click at [553, 405] on div "[GEOGRAPHIC_DATA]" at bounding box center [676, 406] width 294 height 16
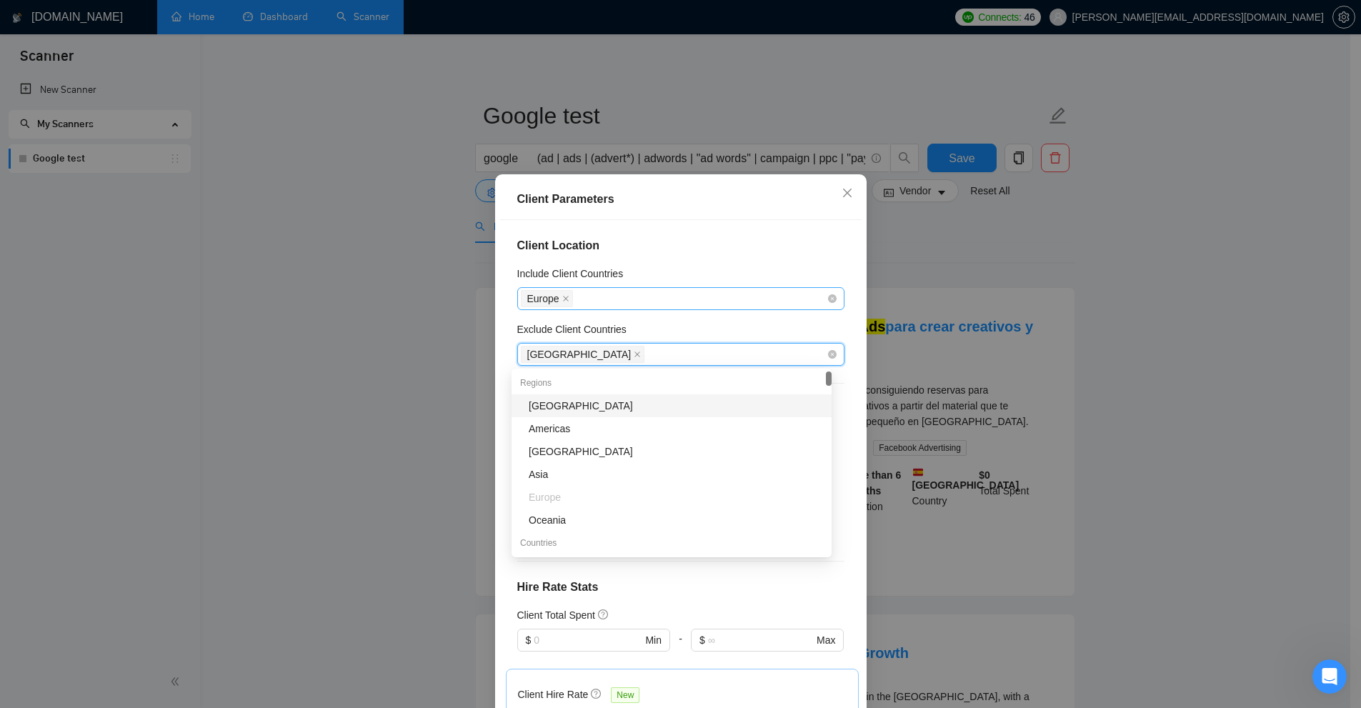
click at [624, 353] on div "[GEOGRAPHIC_DATA]" at bounding box center [674, 354] width 306 height 20
type input "[DATE]"
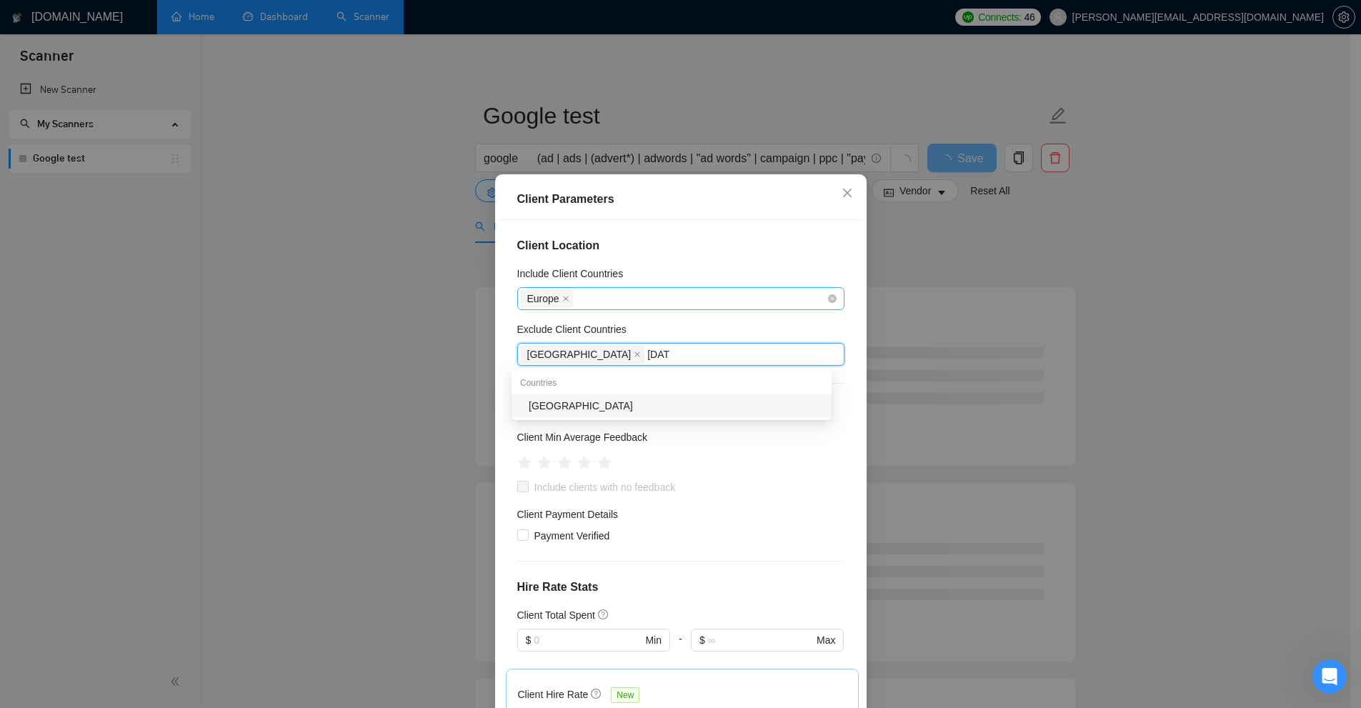
click at [589, 401] on div "[GEOGRAPHIC_DATA]" at bounding box center [672, 405] width 320 height 23
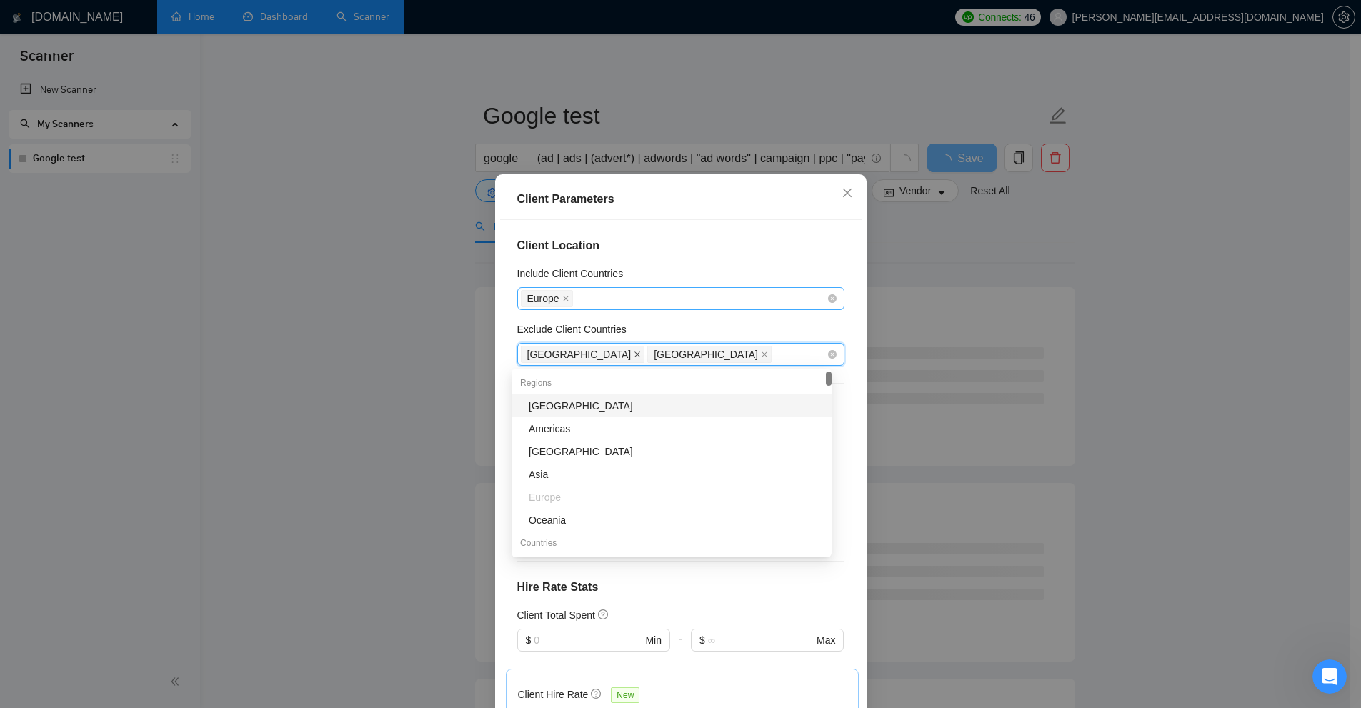
click at [634, 355] on icon "close" at bounding box center [637, 354] width 7 height 7
click at [634, 356] on icon "close" at bounding box center [637, 354] width 6 height 6
click at [562, 291] on span at bounding box center [565, 299] width 7 height 16
click at [575, 298] on div at bounding box center [674, 298] width 306 height 17
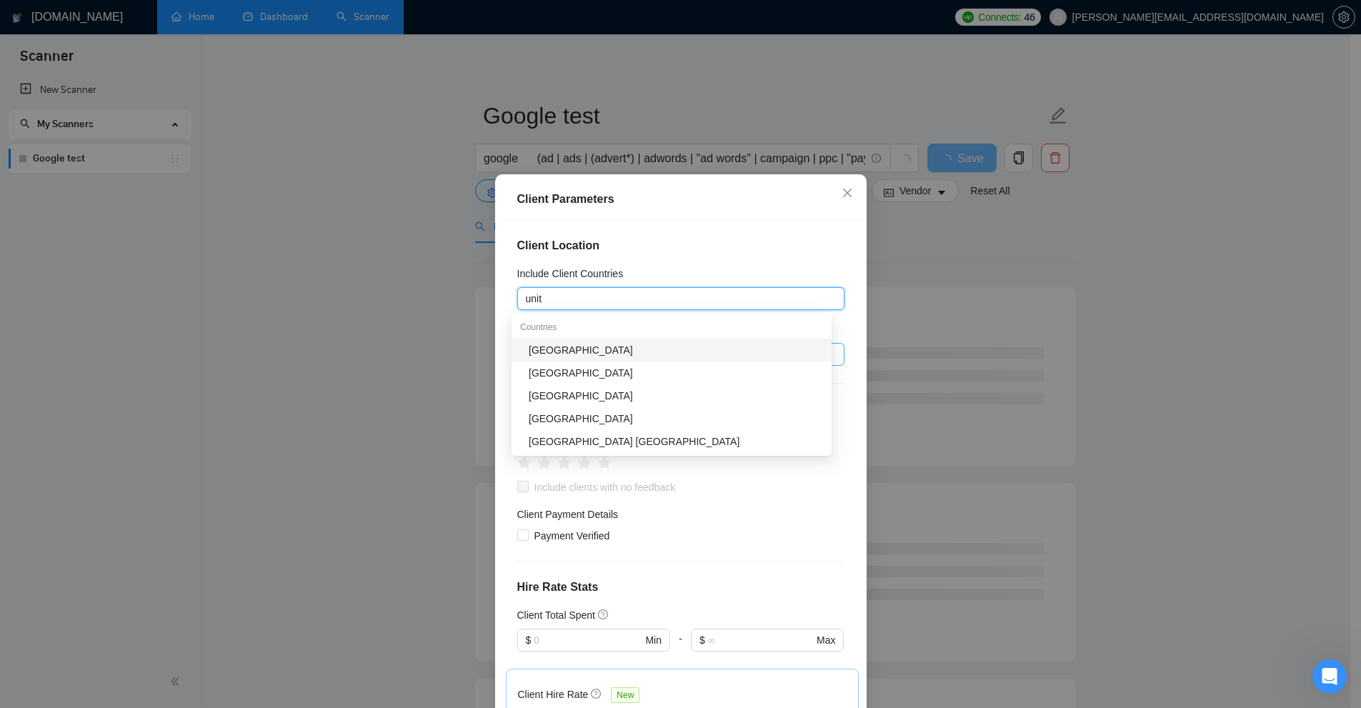
type input "unite"
click at [567, 349] on div "[GEOGRAPHIC_DATA]" at bounding box center [676, 350] width 294 height 16
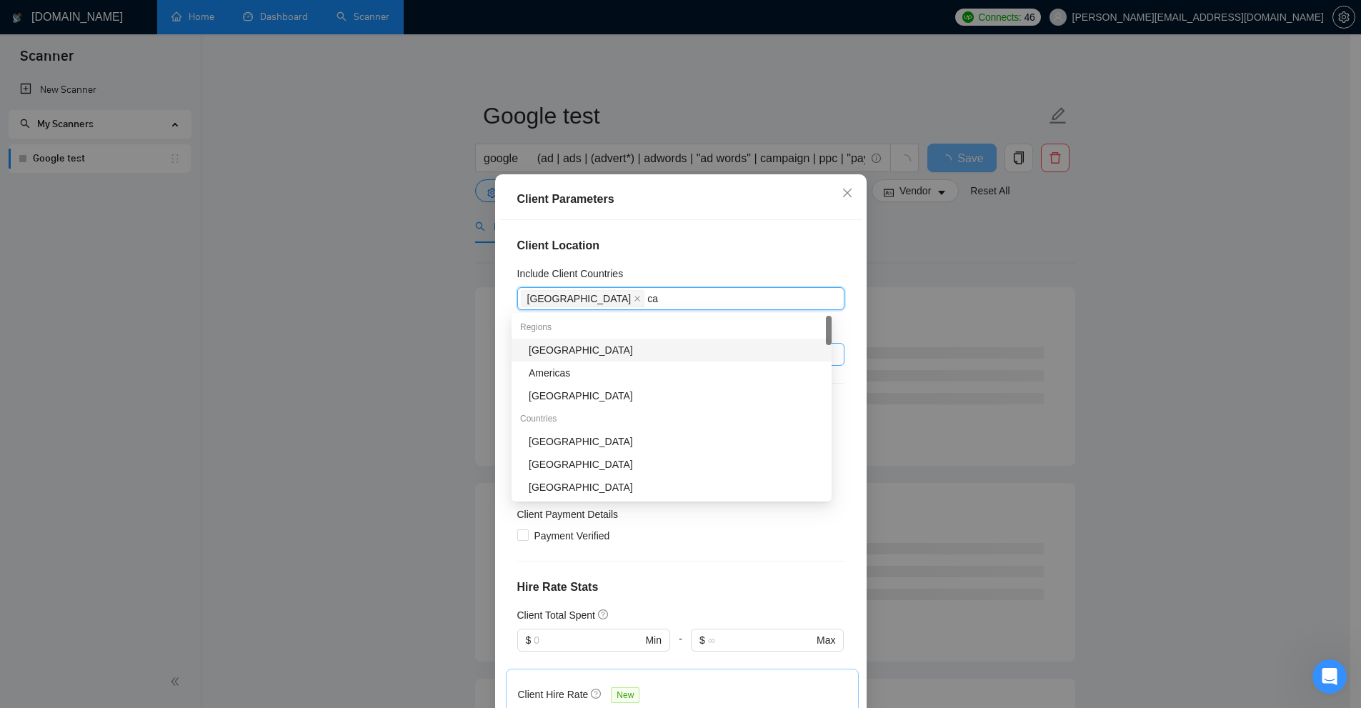
type input "can"
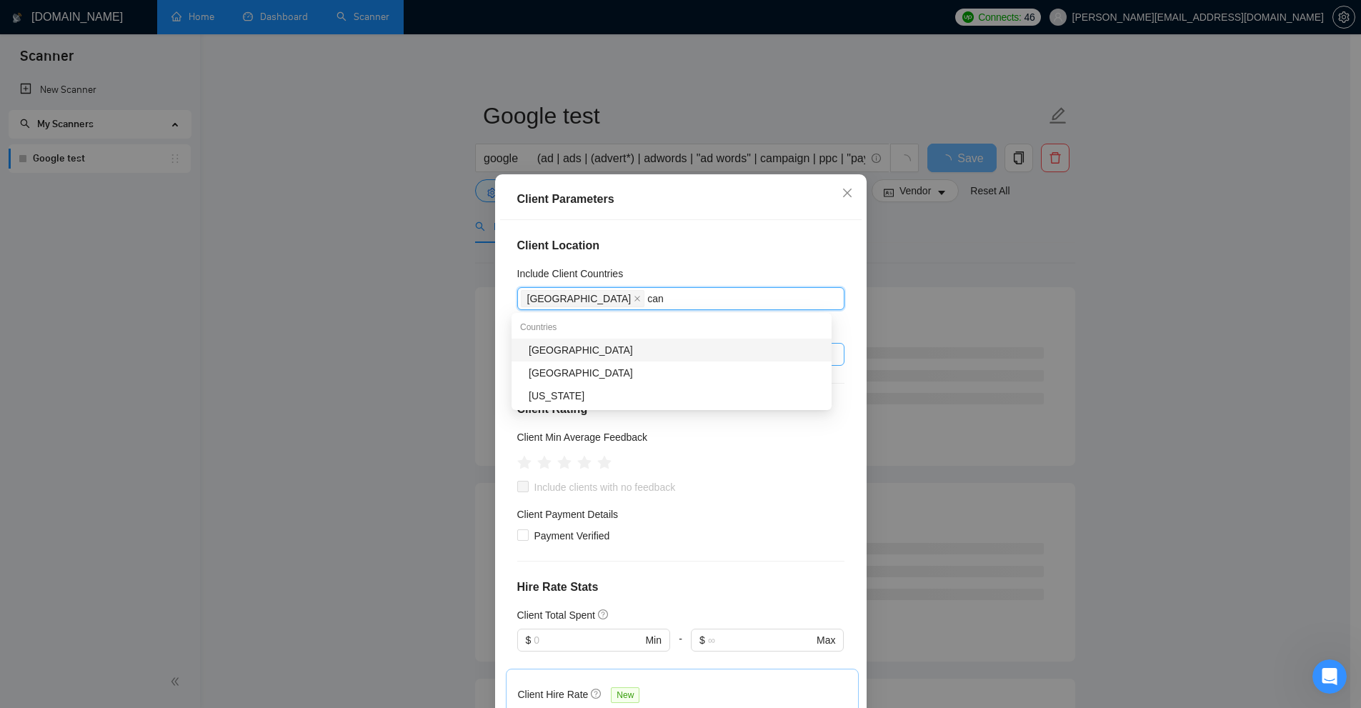
click at [549, 350] on div "[GEOGRAPHIC_DATA]" at bounding box center [676, 350] width 294 height 16
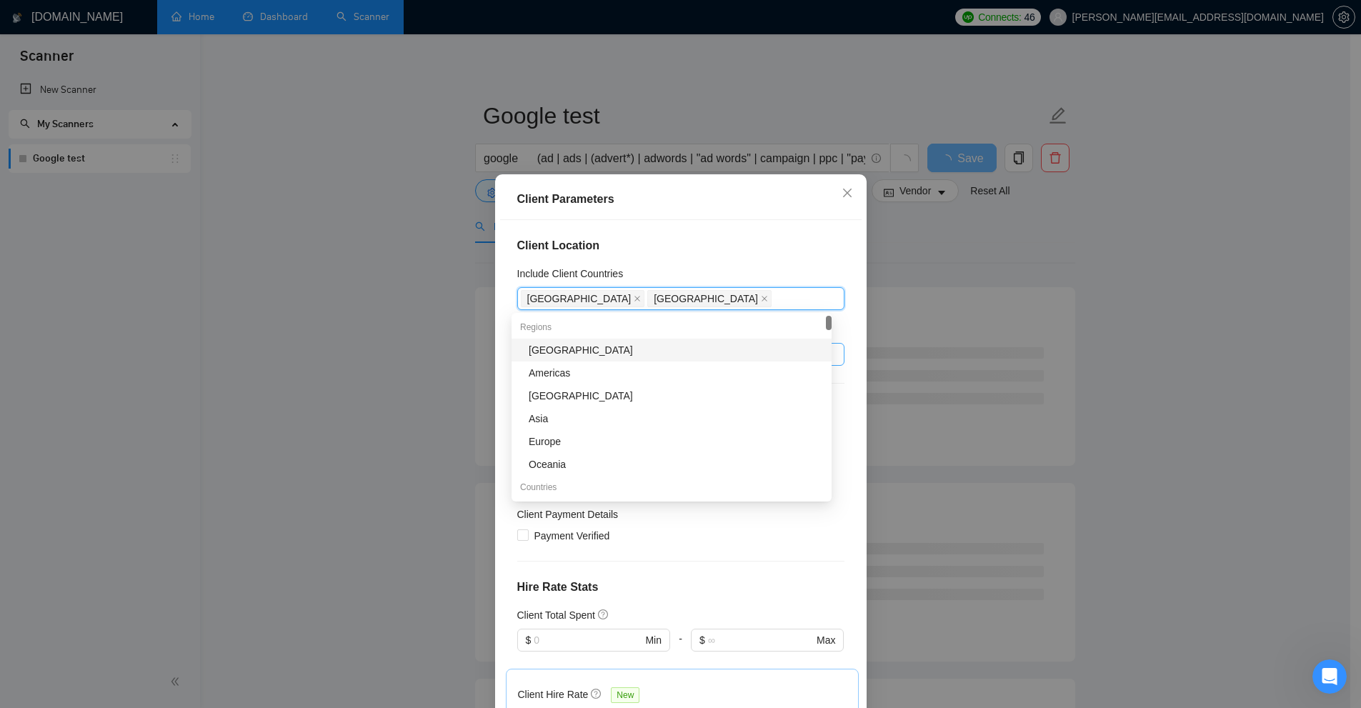
click at [771, 242] on h4 "Client Location" at bounding box center [680, 245] width 327 height 17
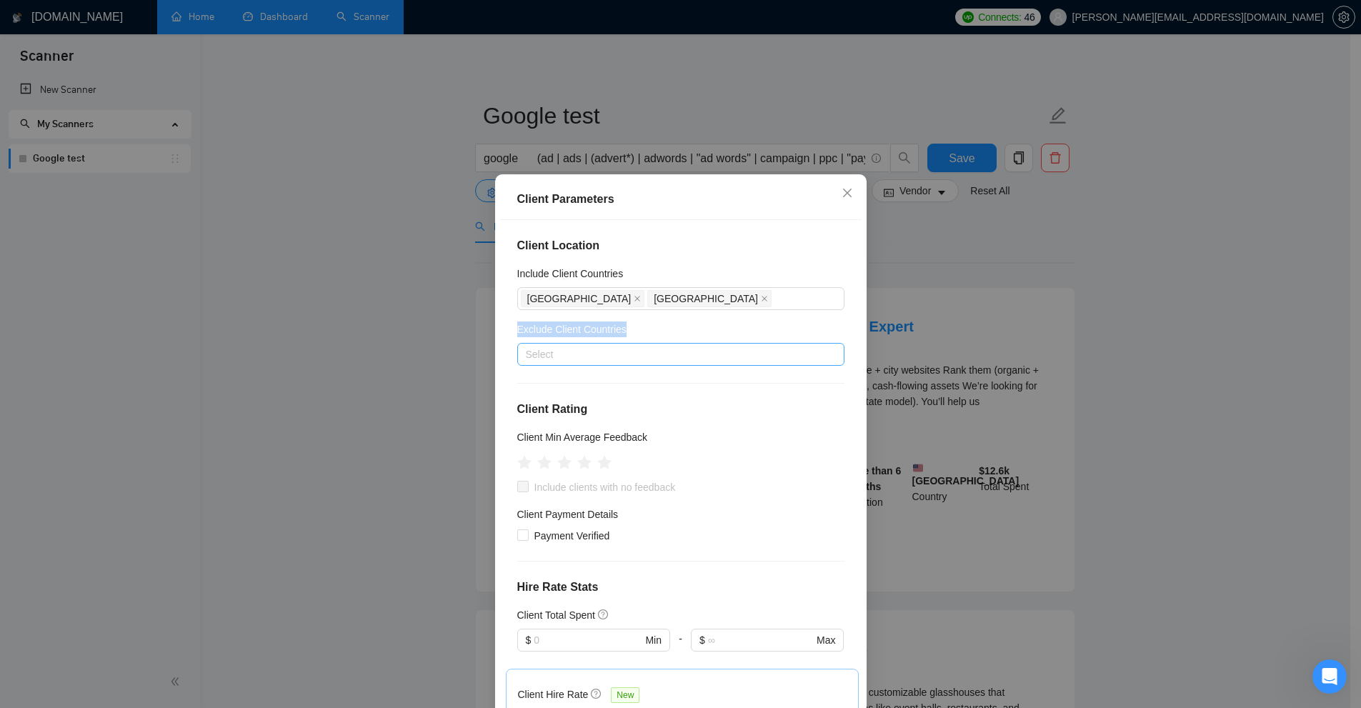
drag, startPoint x: 533, startPoint y: 334, endPoint x: 679, endPoint y: 326, distance: 145.9
click at [679, 326] on div "Client Location Include Client Countries [GEOGRAPHIC_DATA] [GEOGRAPHIC_DATA] Ex…" at bounding box center [680, 468] width 361 height 496
click at [600, 383] on div at bounding box center [680, 383] width 327 height 1
click at [618, 344] on div "Select" at bounding box center [680, 354] width 327 height 23
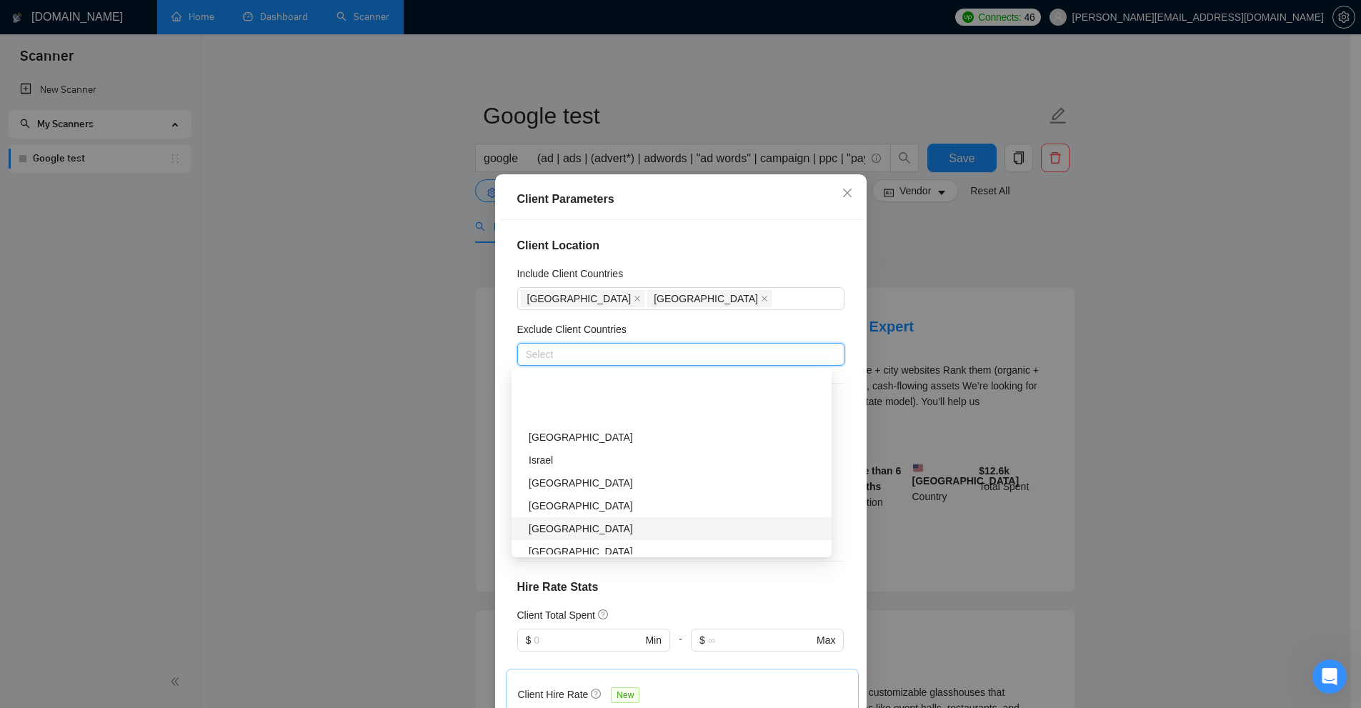
scroll to position [429, 0]
click at [679, 329] on div "Exclude Client Countries" at bounding box center [680, 331] width 327 height 21
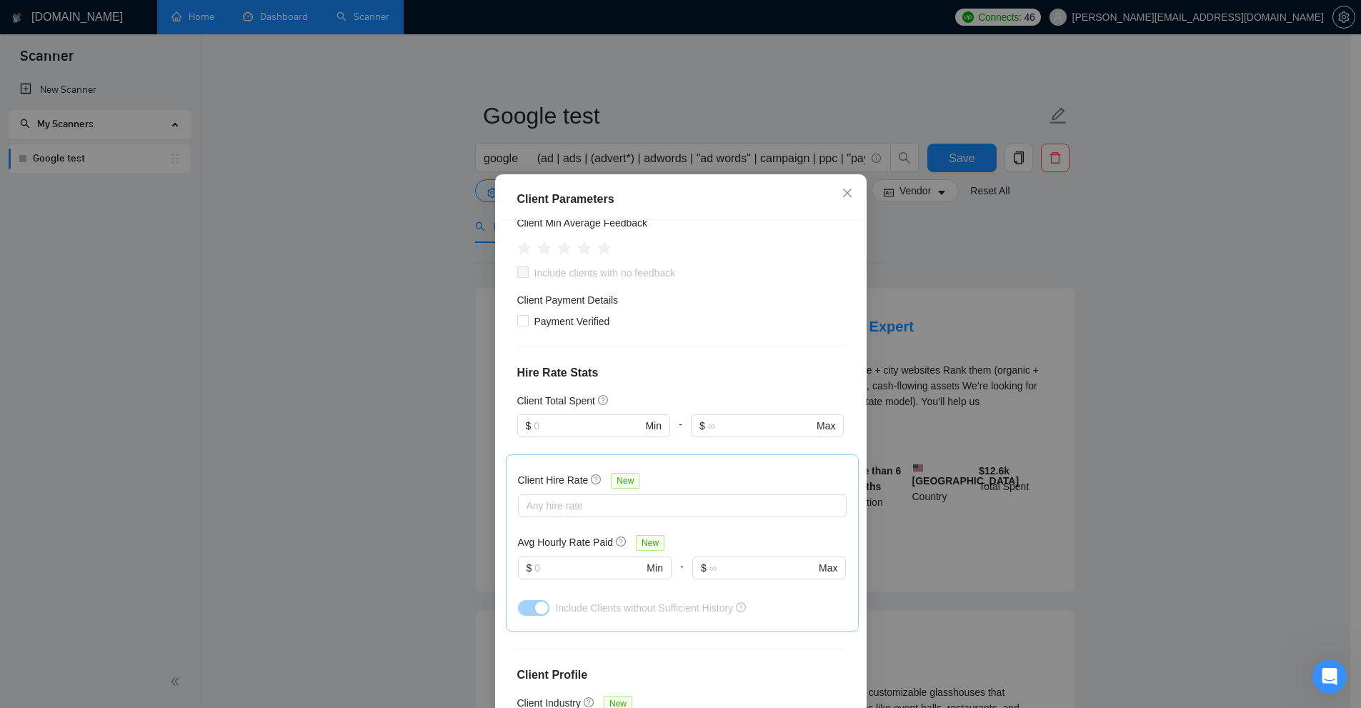
scroll to position [0, 0]
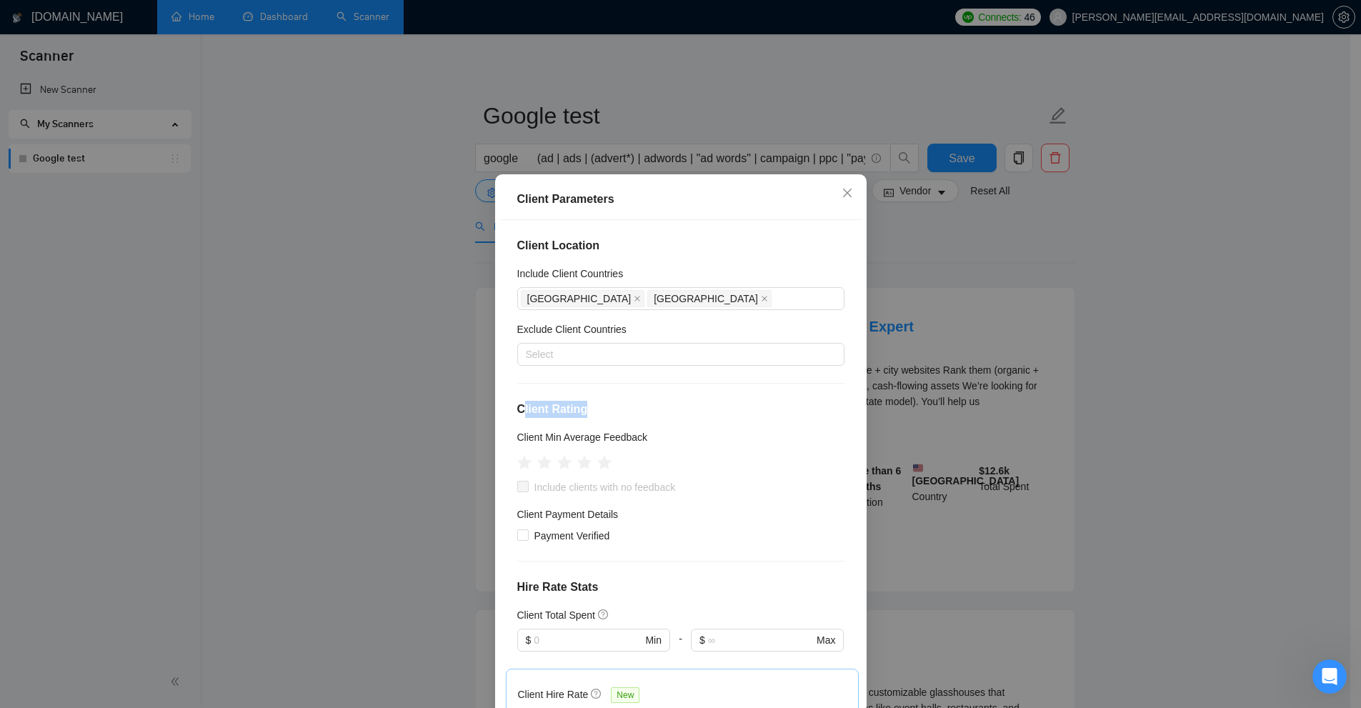
drag, startPoint x: 515, startPoint y: 414, endPoint x: 600, endPoint y: 418, distance: 85.1
click at [600, 418] on h4 "Client Rating" at bounding box center [680, 409] width 327 height 17
click at [597, 417] on h4 "Client Rating" at bounding box center [680, 409] width 327 height 17
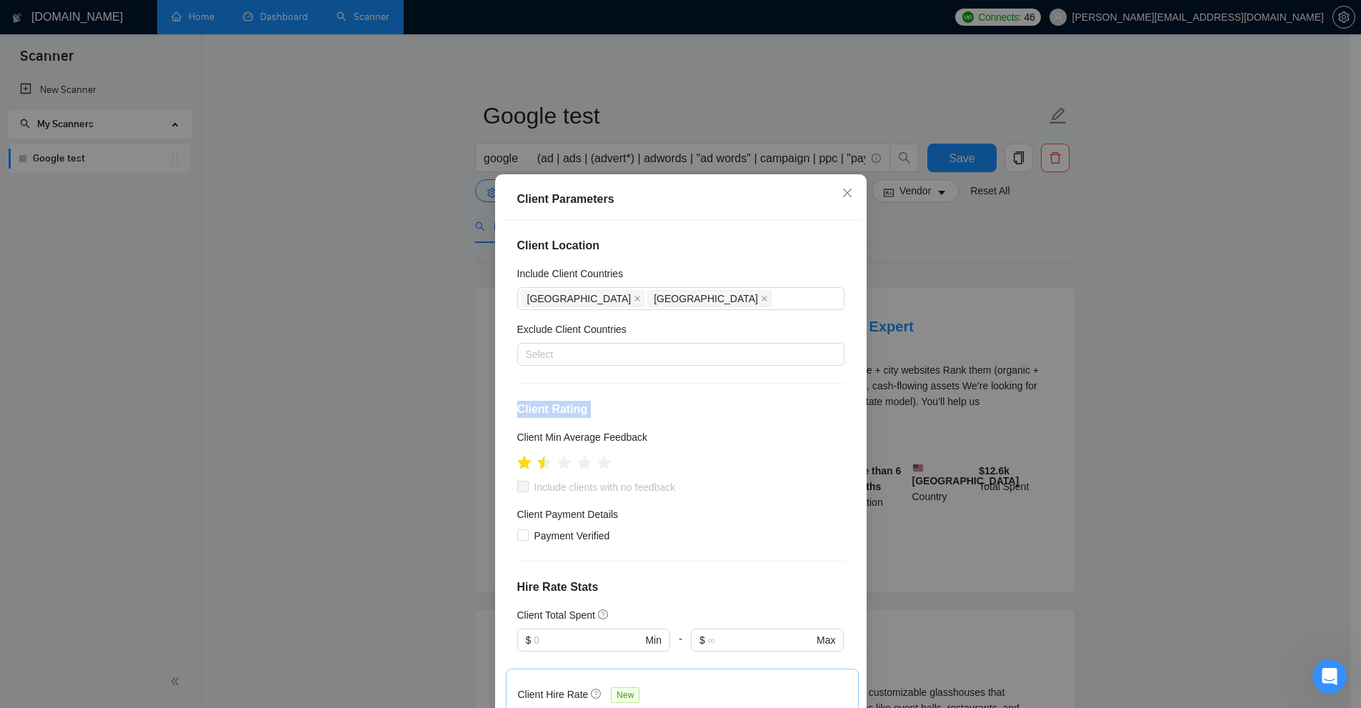
scroll to position [71, 0]
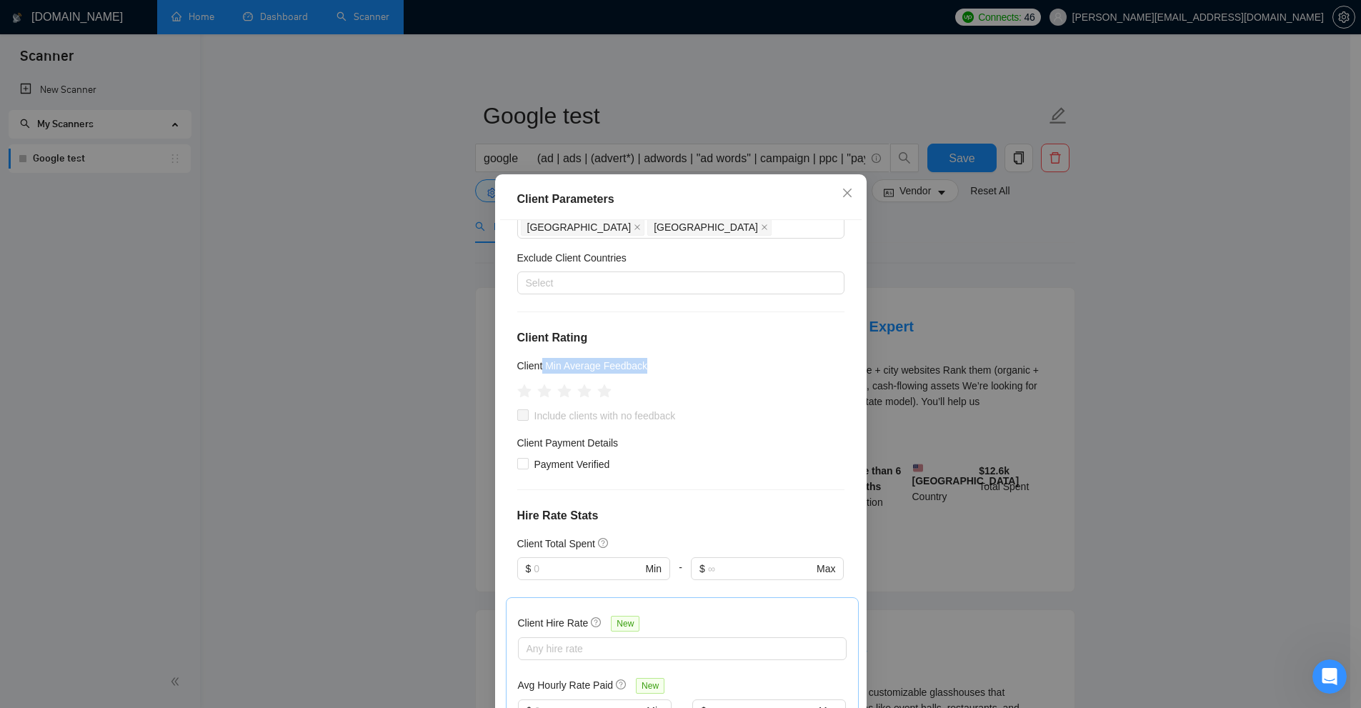
drag, startPoint x: 639, startPoint y: 368, endPoint x: 538, endPoint y: 366, distance: 101.5
click at [538, 366] on h5 "Client Min Average Feedback" at bounding box center [582, 366] width 131 height 16
click at [582, 392] on icon "star" at bounding box center [584, 391] width 15 height 14
click at [578, 394] on icon "star" at bounding box center [584, 391] width 15 height 14
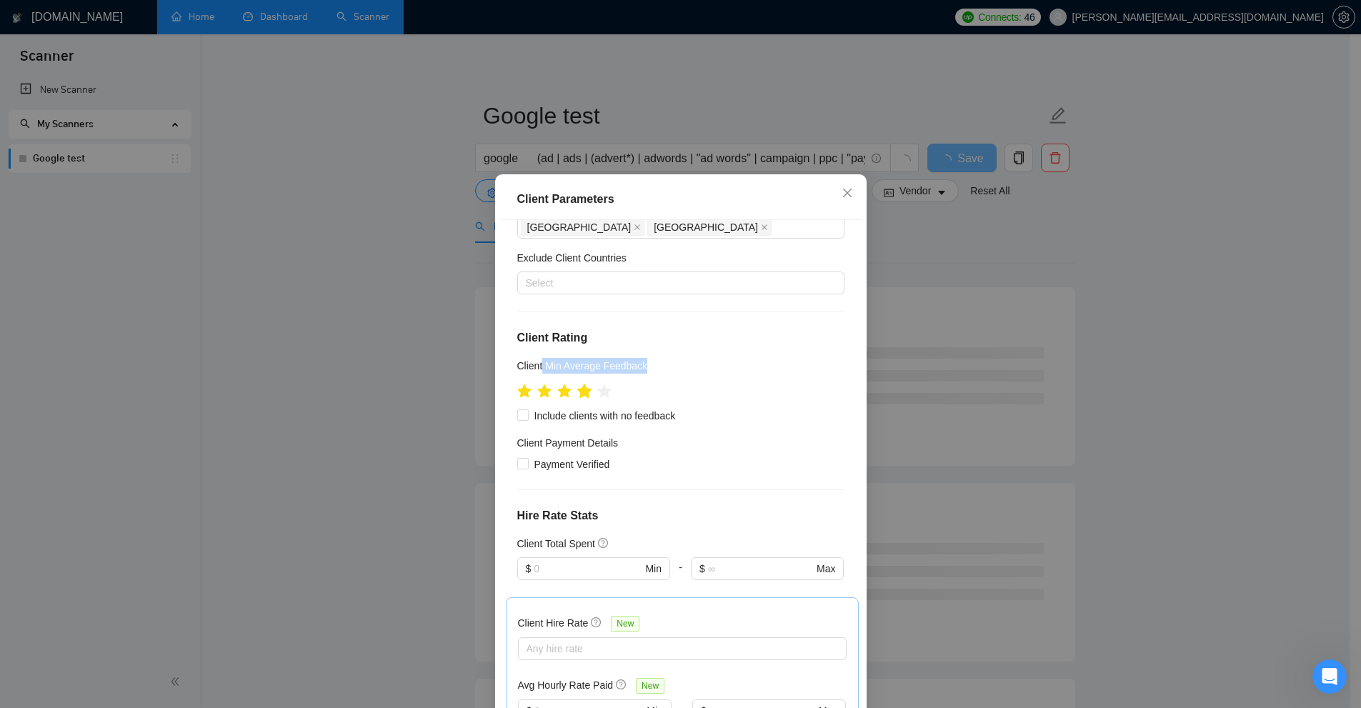
click at [582, 392] on icon "star" at bounding box center [584, 391] width 15 height 14
click at [766, 374] on div "Client Min Average Feedback" at bounding box center [680, 368] width 327 height 21
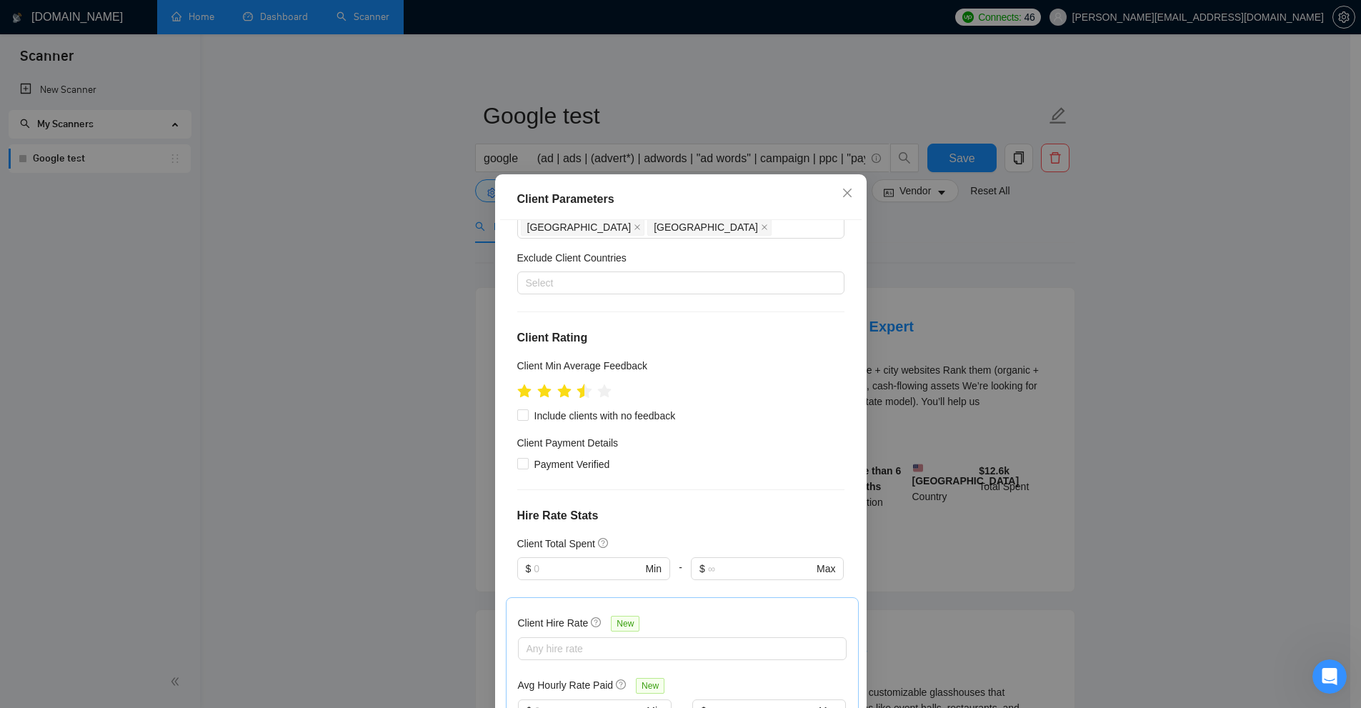
click at [578, 394] on icon "star" at bounding box center [584, 391] width 15 height 14
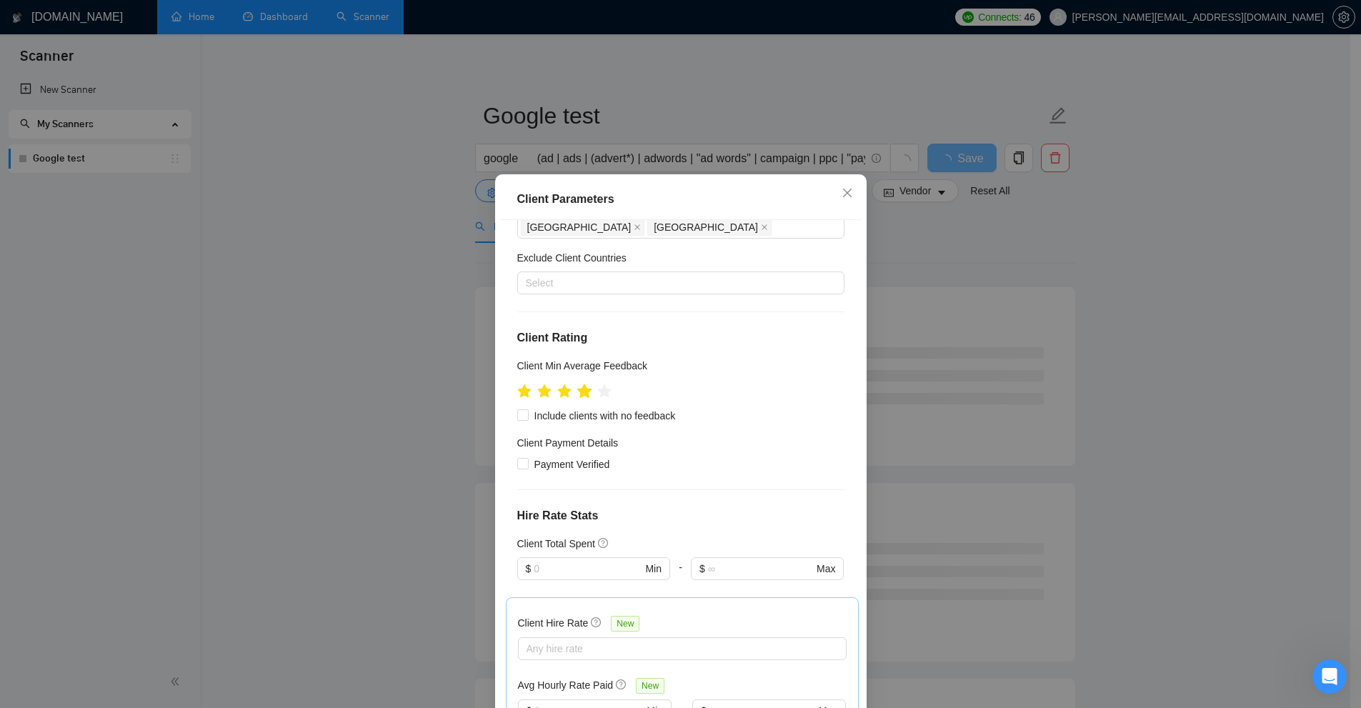
click at [583, 393] on icon "star" at bounding box center [584, 391] width 15 height 14
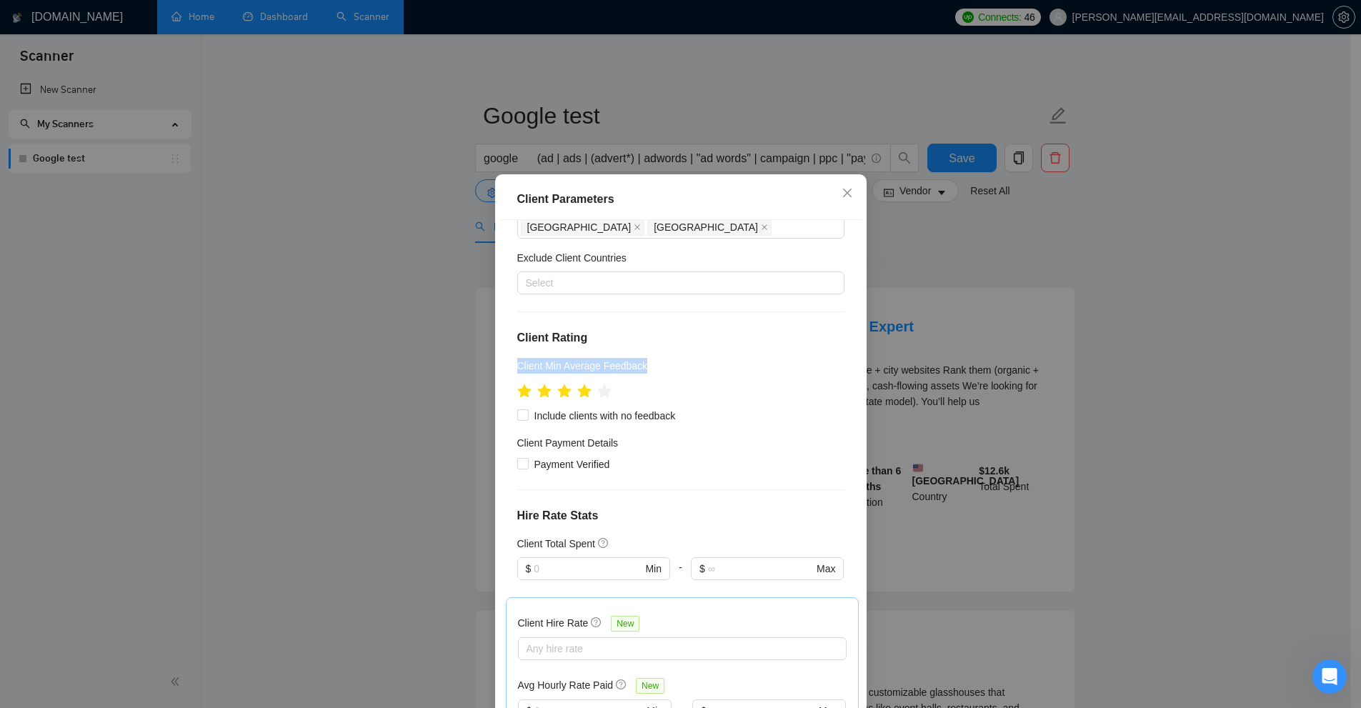
drag, startPoint x: 662, startPoint y: 364, endPoint x: 513, endPoint y: 360, distance: 148.6
click at [517, 360] on div "Client Min Average Feedback" at bounding box center [680, 368] width 327 height 21
click at [517, 360] on h5 "Client Min Average Feedback" at bounding box center [582, 366] width 131 height 16
drag, startPoint x: 513, startPoint y: 360, endPoint x: 640, endPoint y: 369, distance: 127.5
click at [640, 369] on div "Client Min Average Feedback" at bounding box center [680, 368] width 327 height 21
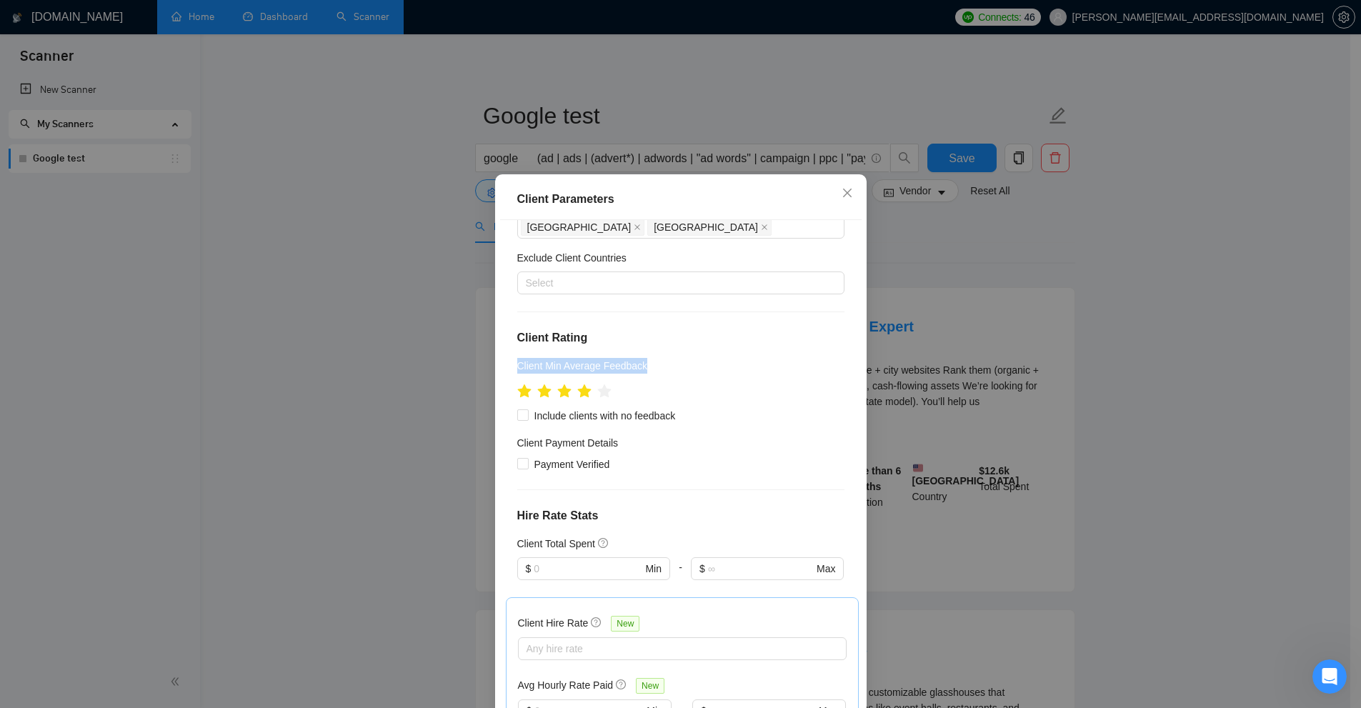
click at [640, 369] on div "Client Min Average Feedback" at bounding box center [680, 368] width 327 height 21
drag, startPoint x: 641, startPoint y: 364, endPoint x: 532, endPoint y: 368, distance: 109.4
click at [532, 368] on div "Client Min Average Feedback" at bounding box center [680, 368] width 327 height 21
click at [539, 369] on h5 "Client Min Average Feedback" at bounding box center [582, 366] width 131 height 16
drag, startPoint x: 528, startPoint y: 409, endPoint x: 684, endPoint y: 414, distance: 155.8
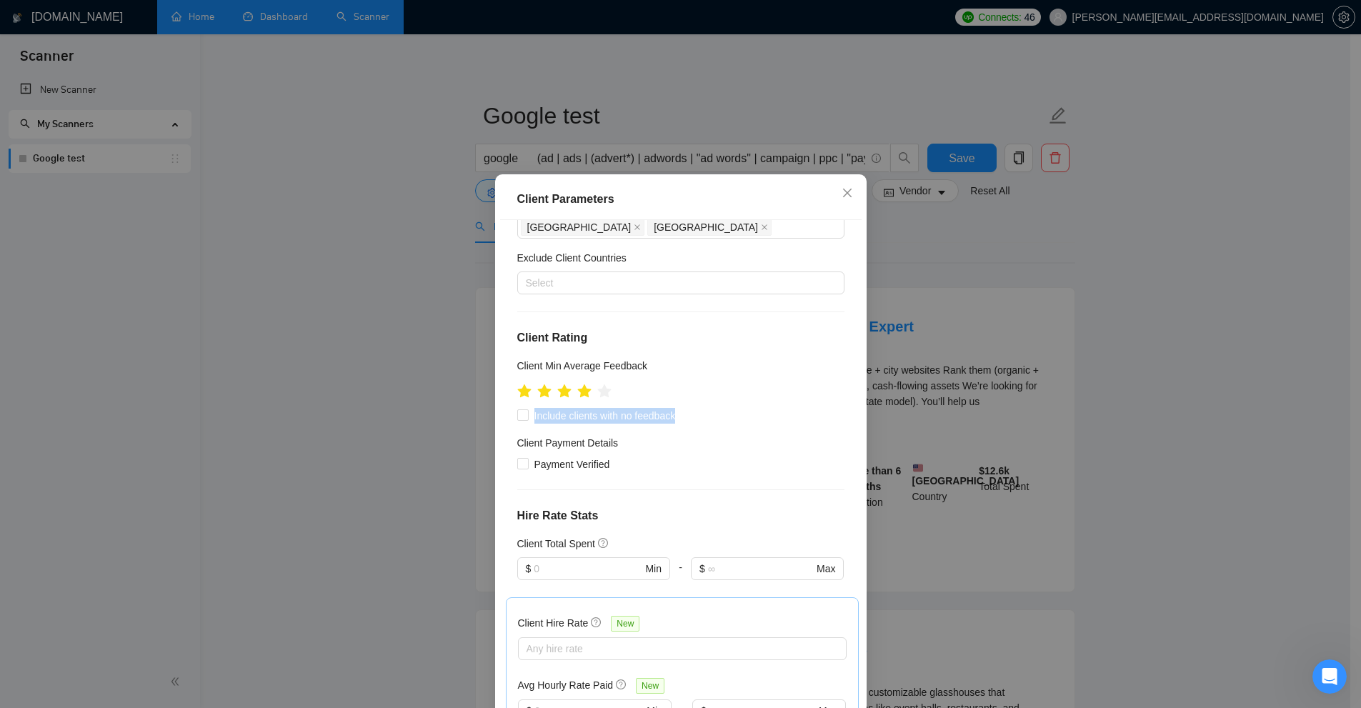
click at [684, 414] on div "Include clients with no feedback" at bounding box center [680, 416] width 327 height 16
click at [669, 421] on span "Include clients with no feedback" at bounding box center [605, 416] width 153 height 16
click at [527, 419] on input "Include clients with no feedback" at bounding box center [522, 414] width 10 height 10
checkbox input "true"
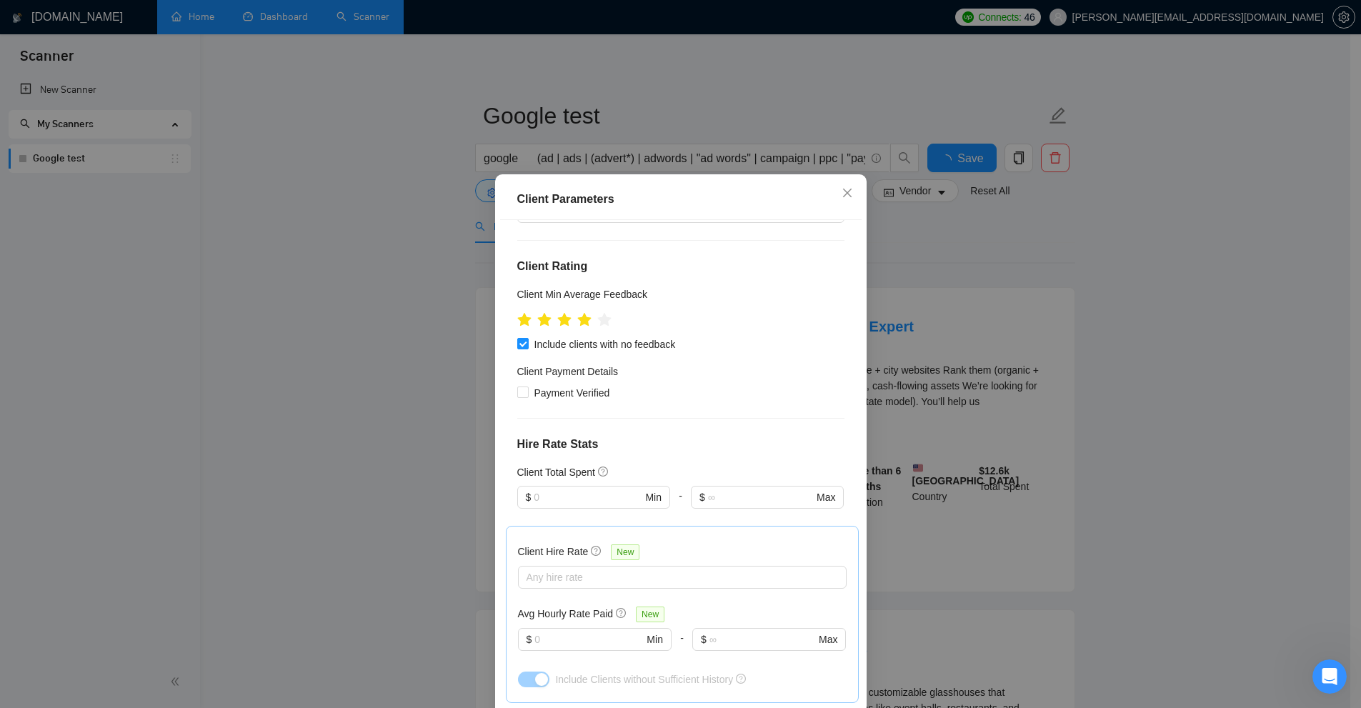
scroll to position [214, 0]
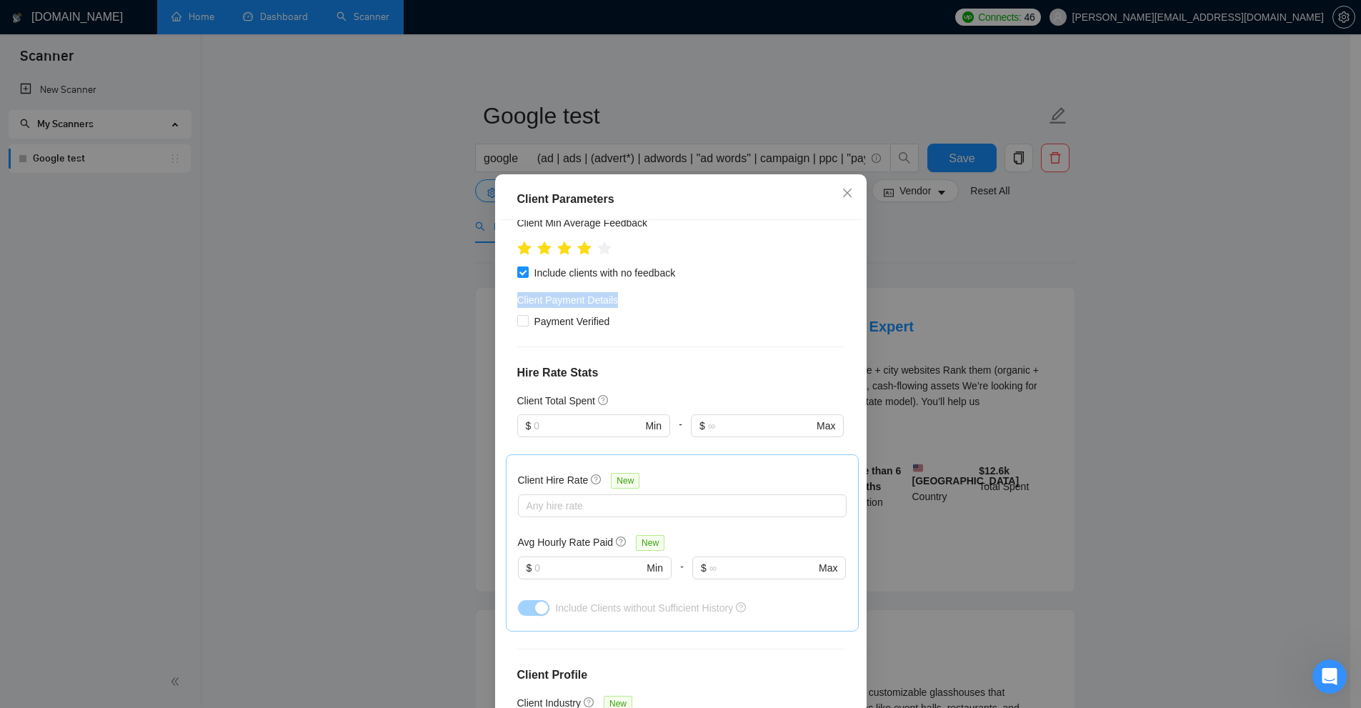
drag, startPoint x: 504, startPoint y: 301, endPoint x: 616, endPoint y: 296, distance: 111.5
click at [616, 296] on div "Client Location Include Client Countries [GEOGRAPHIC_DATA] [GEOGRAPHIC_DATA] Ex…" at bounding box center [680, 468] width 361 height 496
click at [616, 296] on div "Client Payment Details" at bounding box center [680, 302] width 327 height 21
click at [543, 328] on span "Payment Verified" at bounding box center [572, 322] width 87 height 16
click at [527, 325] on input "Payment Verified" at bounding box center [522, 320] width 10 height 10
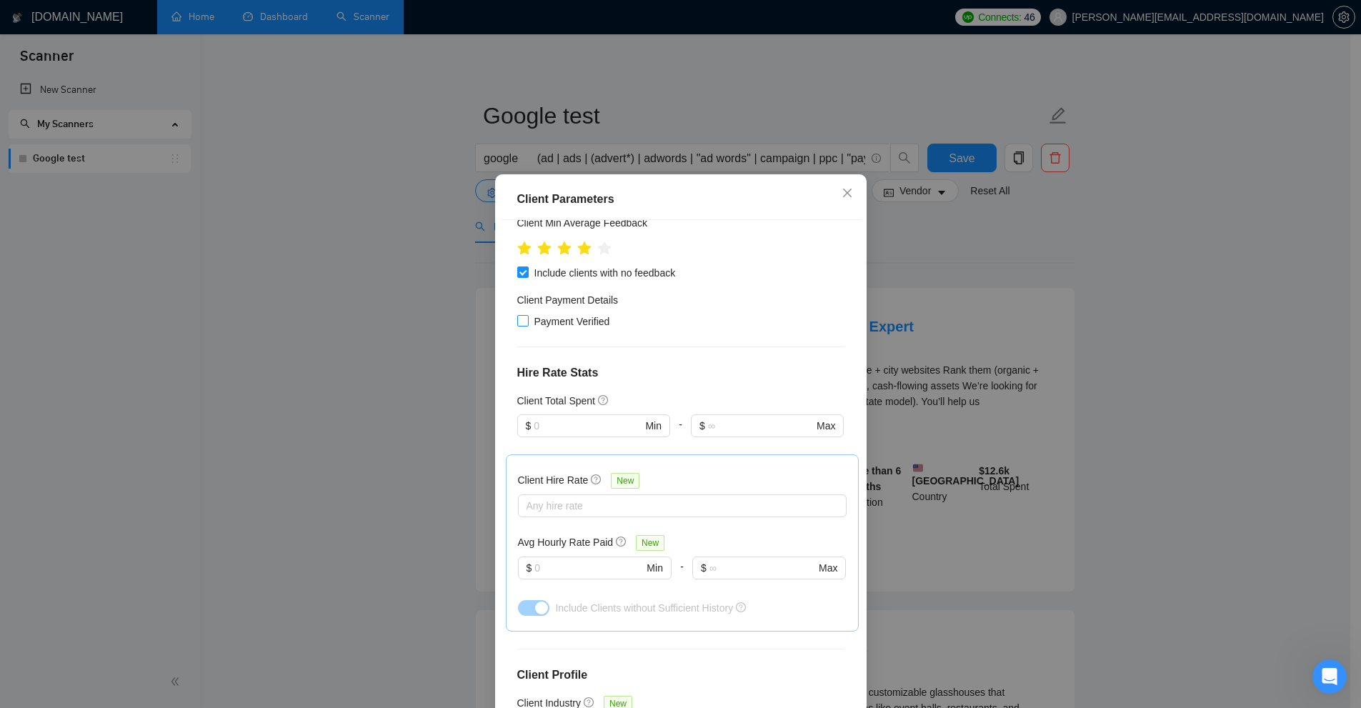
checkbox input "true"
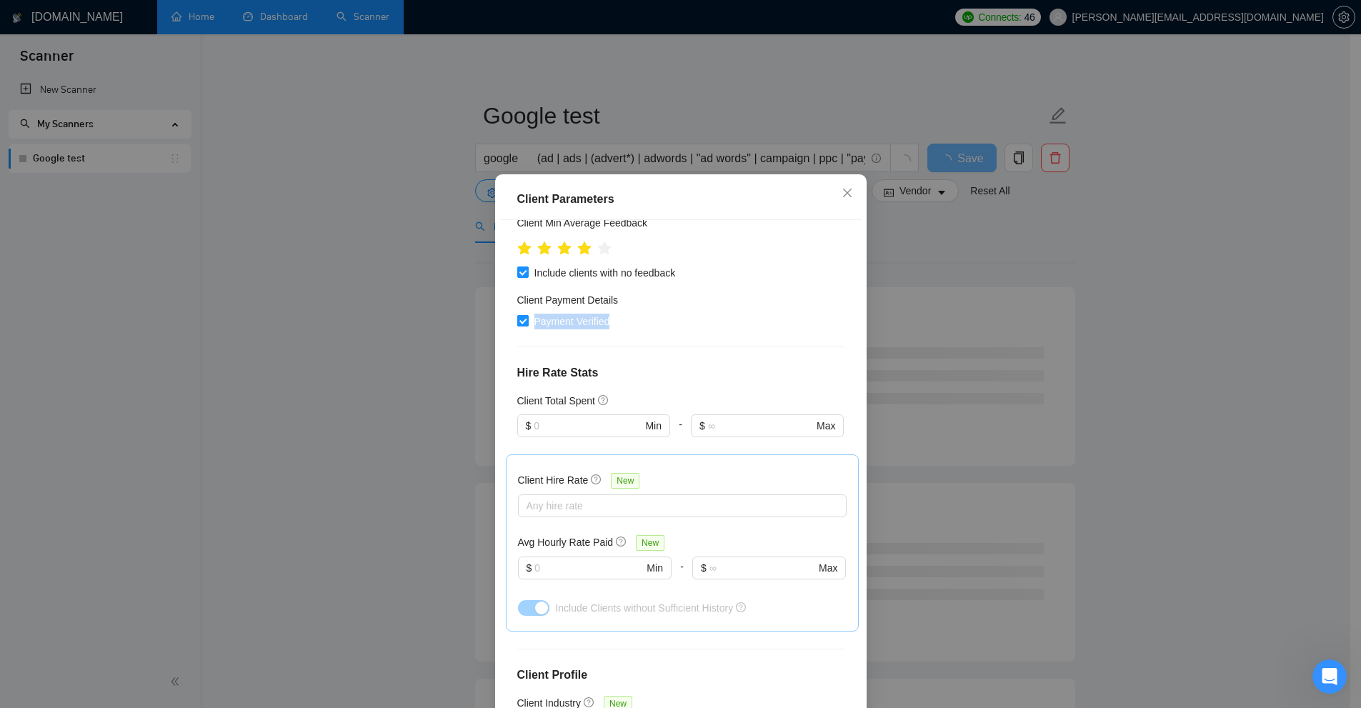
drag, startPoint x: 642, startPoint y: 326, endPoint x: 522, endPoint y: 325, distance: 120.7
click at [522, 325] on div "Payment Verified" at bounding box center [680, 322] width 327 height 16
click at [552, 339] on div "Client Location Include Client Countries [GEOGRAPHIC_DATA] [GEOGRAPHIC_DATA] Ex…" at bounding box center [680, 468] width 361 height 496
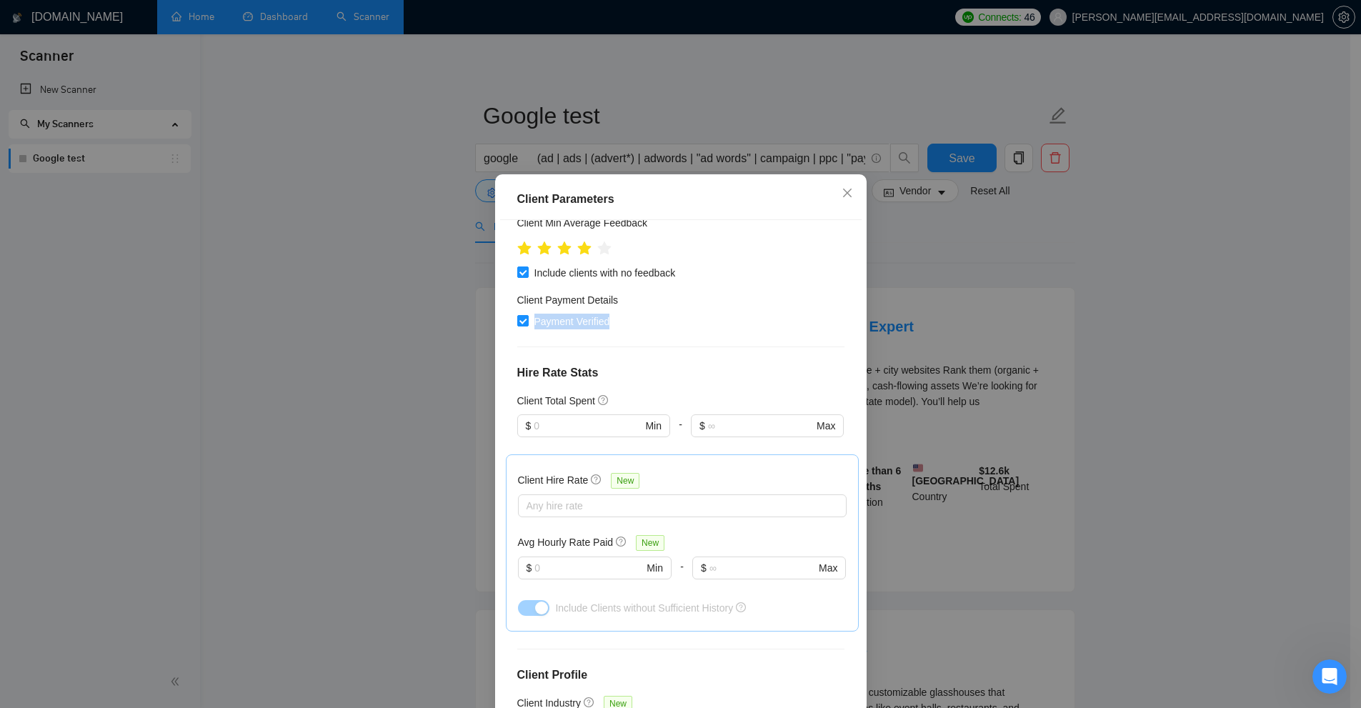
drag, startPoint x: 571, startPoint y: 322, endPoint x: 508, endPoint y: 319, distance: 63.0
click at [504, 317] on div "Client Location Include Client Countries [GEOGRAPHIC_DATA] [GEOGRAPHIC_DATA] Ex…" at bounding box center [680, 468] width 361 height 496
click at [566, 366] on h4 "Hire Rate Stats" at bounding box center [680, 372] width 327 height 17
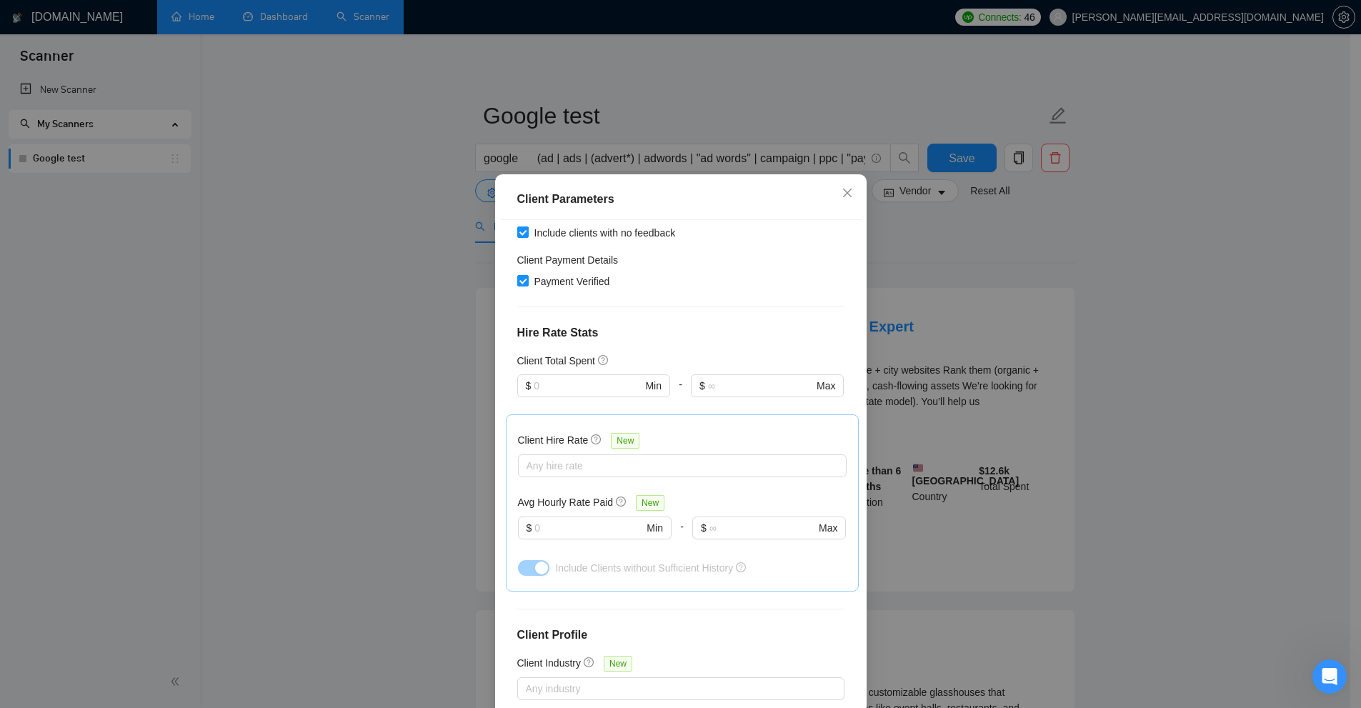
scroll to position [260, 0]
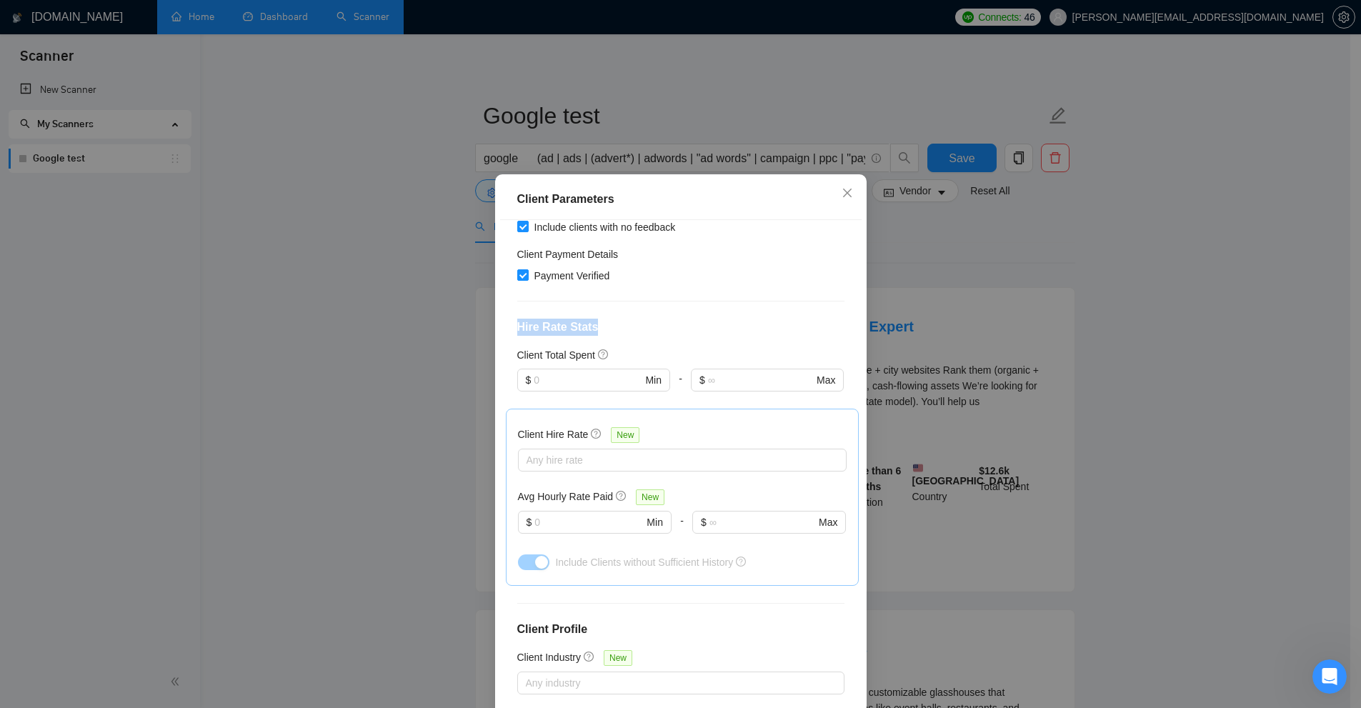
drag, startPoint x: 559, startPoint y: 326, endPoint x: 672, endPoint y: 329, distance: 112.9
click at [672, 329] on div "Client Location Include Client Countries [GEOGRAPHIC_DATA] [GEOGRAPHIC_DATA] Ex…" at bounding box center [680, 468] width 361 height 496
click at [672, 329] on h4 "Hire Rate Stats" at bounding box center [680, 327] width 327 height 17
click at [557, 384] on input "text" at bounding box center [588, 380] width 108 height 16
click at [649, 321] on h4 "Hire Rate Stats" at bounding box center [680, 327] width 327 height 17
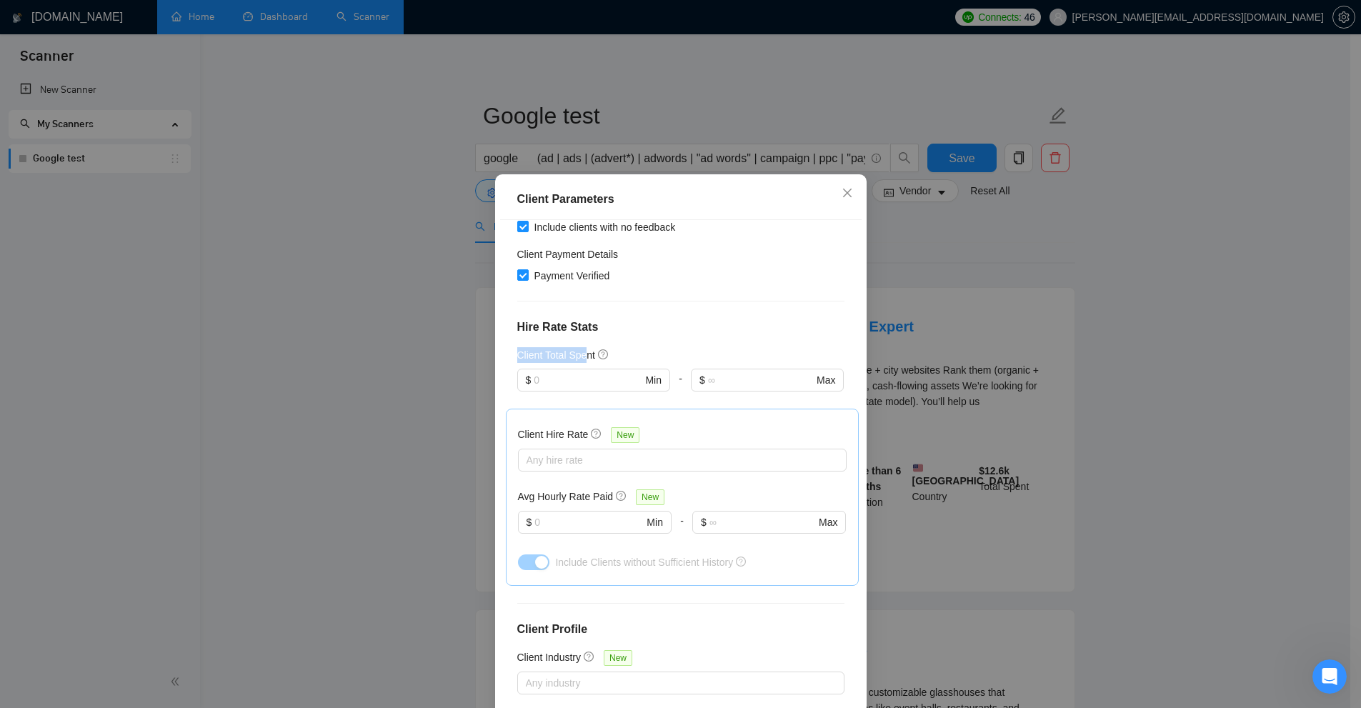
drag, startPoint x: 497, startPoint y: 356, endPoint x: 582, endPoint y: 358, distance: 85.0
click at [582, 358] on div "Client Location Include Client Countries [GEOGRAPHIC_DATA] [GEOGRAPHIC_DATA] Ex…" at bounding box center [680, 468] width 361 height 496
click at [568, 386] on input "text" at bounding box center [588, 380] width 108 height 16
click at [719, 317] on div "Client Location Include Client Countries [GEOGRAPHIC_DATA] [GEOGRAPHIC_DATA] Ex…" at bounding box center [680, 468] width 361 height 496
drag, startPoint x: 390, startPoint y: 347, endPoint x: 444, endPoint y: 351, distance: 53.7
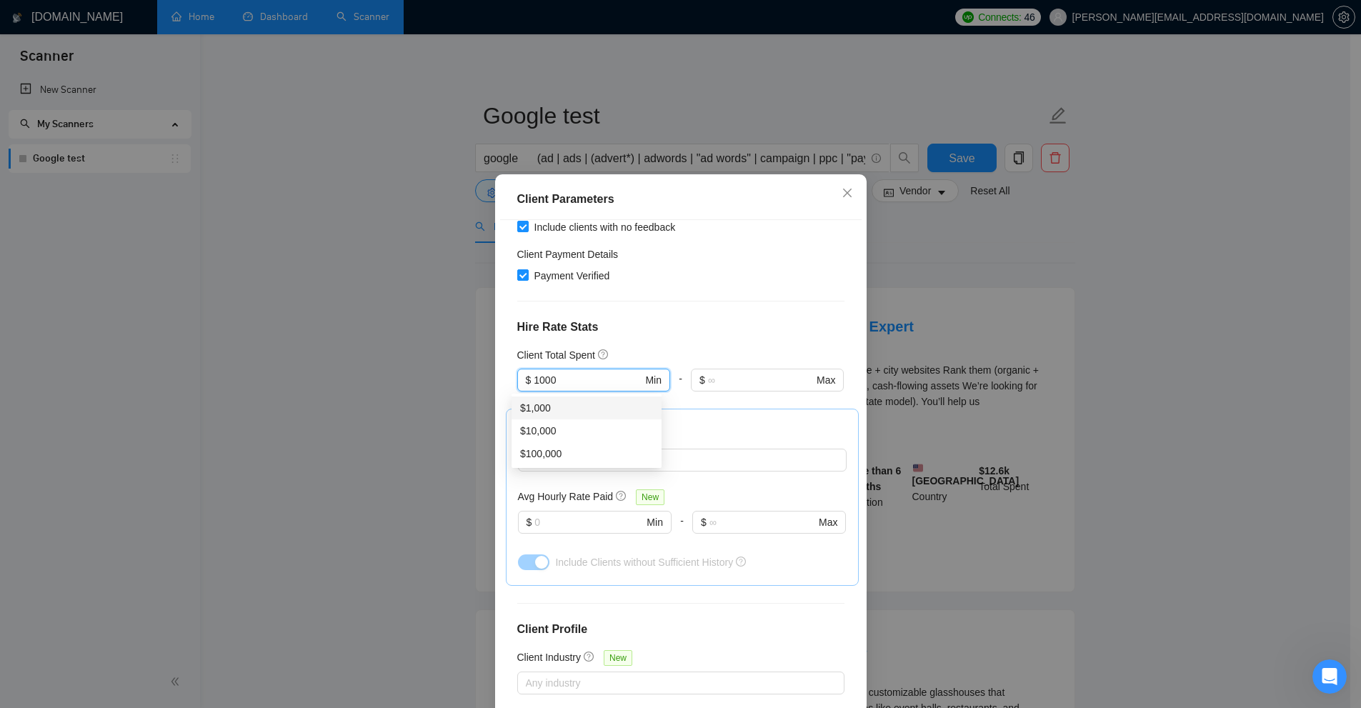
click at [443, 351] on div "Client Parameters Client Location Include Client Countries [GEOGRAPHIC_DATA] [G…" at bounding box center [680, 354] width 1361 height 708
type input "15000"
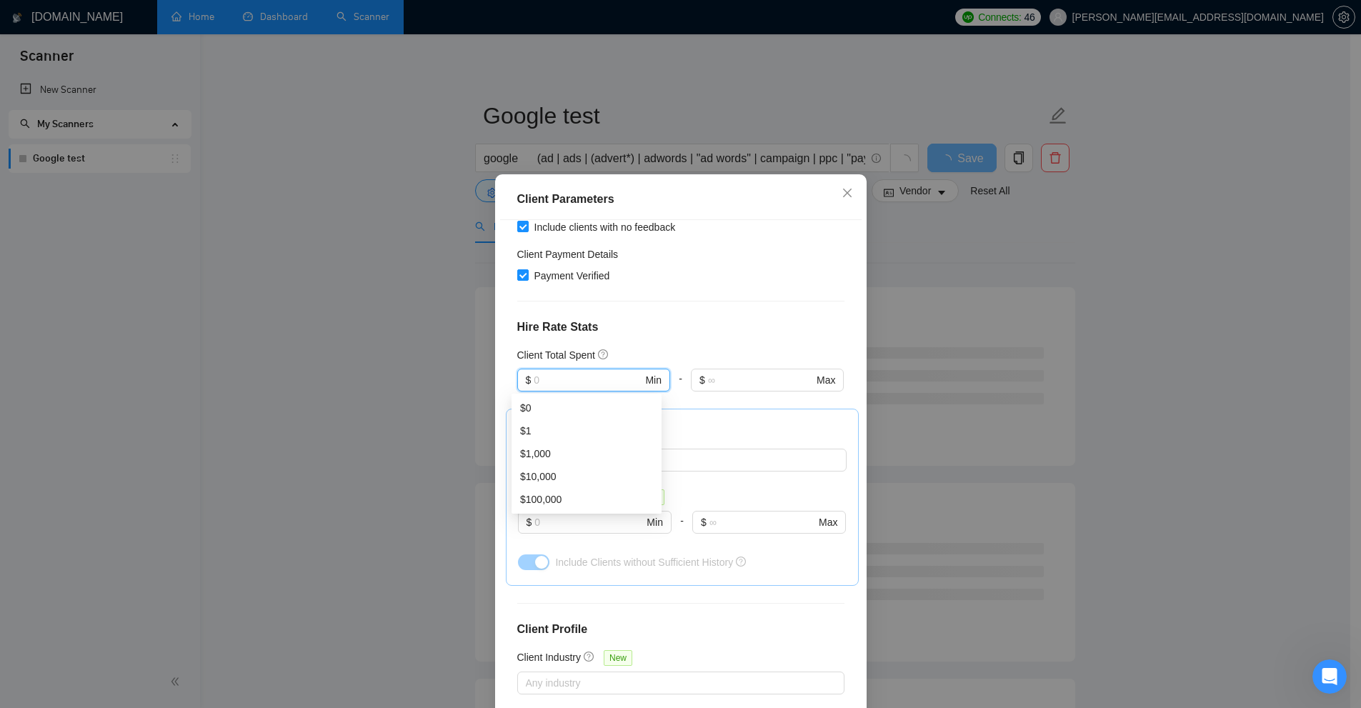
click at [714, 338] on div "Client Location Include Client Countries [GEOGRAPHIC_DATA] [GEOGRAPHIC_DATA] Ex…" at bounding box center [680, 468] width 361 height 496
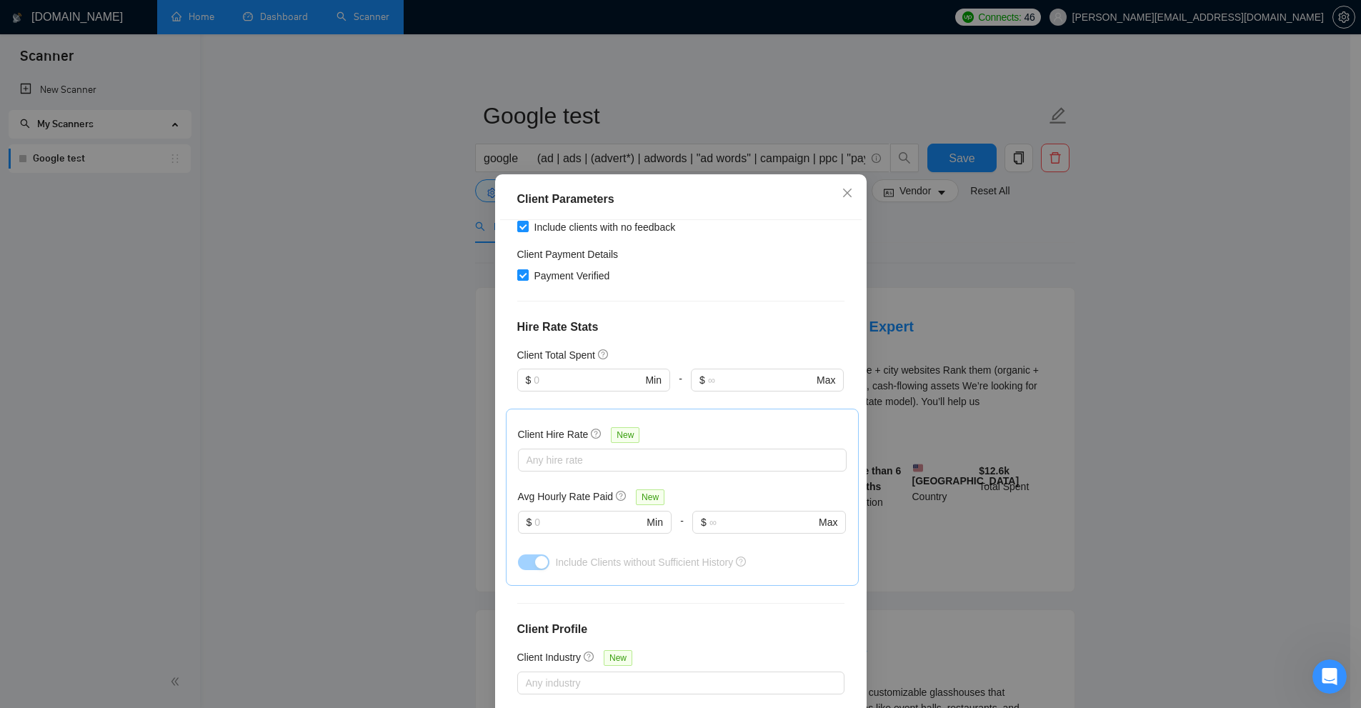
click at [707, 331] on h4 "Hire Rate Stats" at bounding box center [680, 327] width 327 height 17
click at [719, 376] on input "text" at bounding box center [760, 380] width 105 height 16
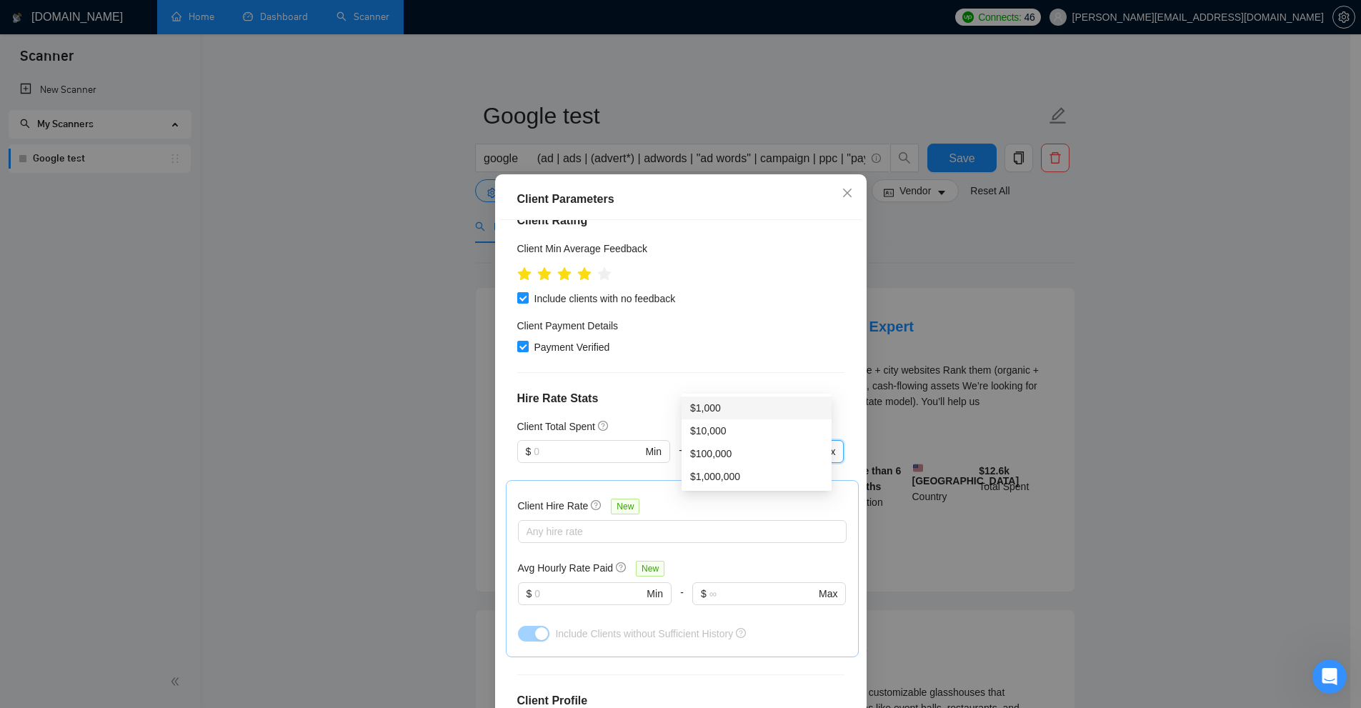
scroll to position [143, 0]
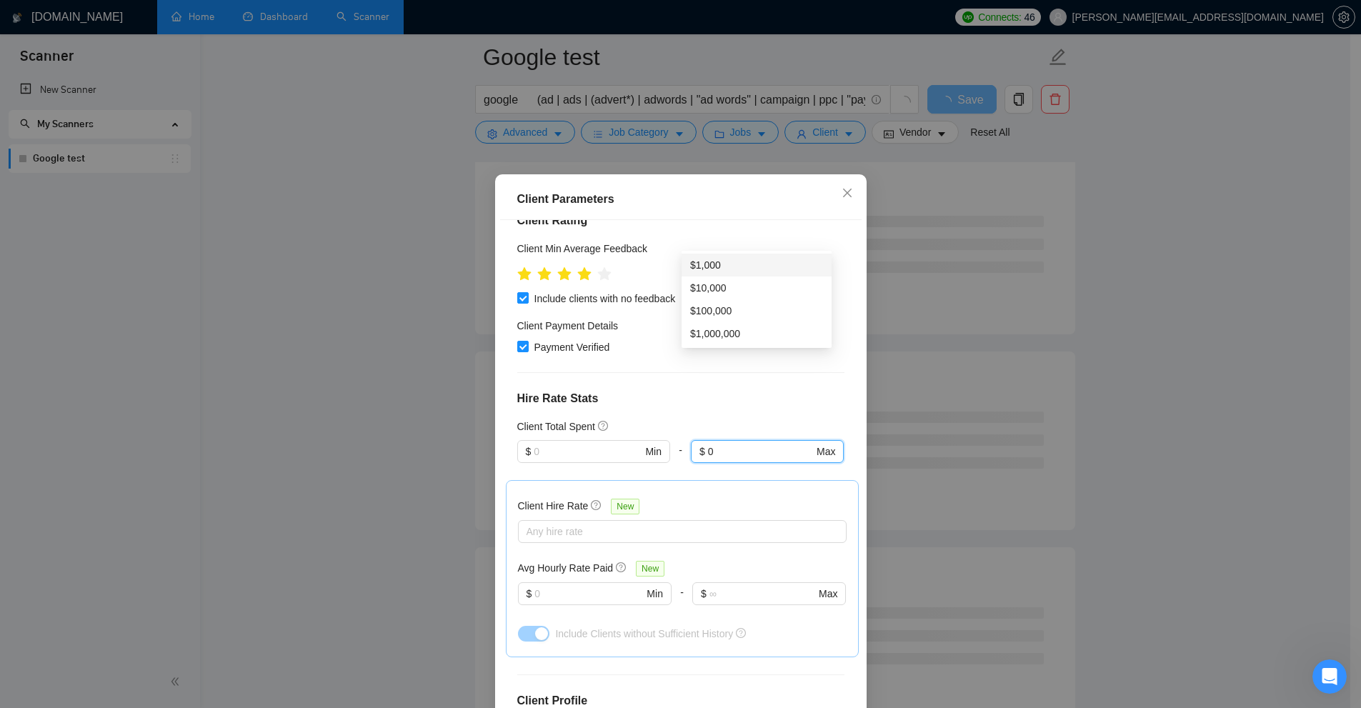
type input "0"
click at [757, 395] on h4 "Hire Rate Stats" at bounding box center [680, 398] width 327 height 17
click at [712, 445] on input "0" at bounding box center [760, 452] width 105 height 16
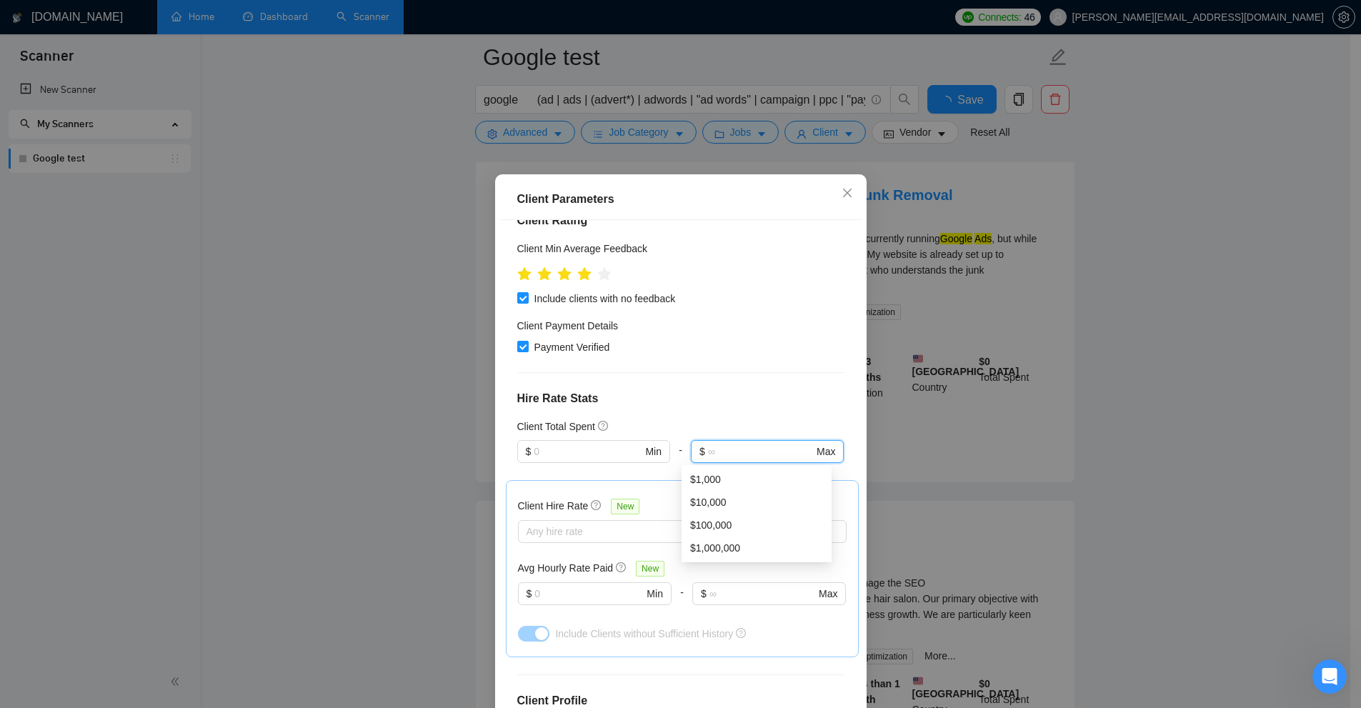
click at [688, 384] on div "Client Location Include Client Countries [GEOGRAPHIC_DATA] [GEOGRAPHIC_DATA] Ex…" at bounding box center [680, 468] width 361 height 496
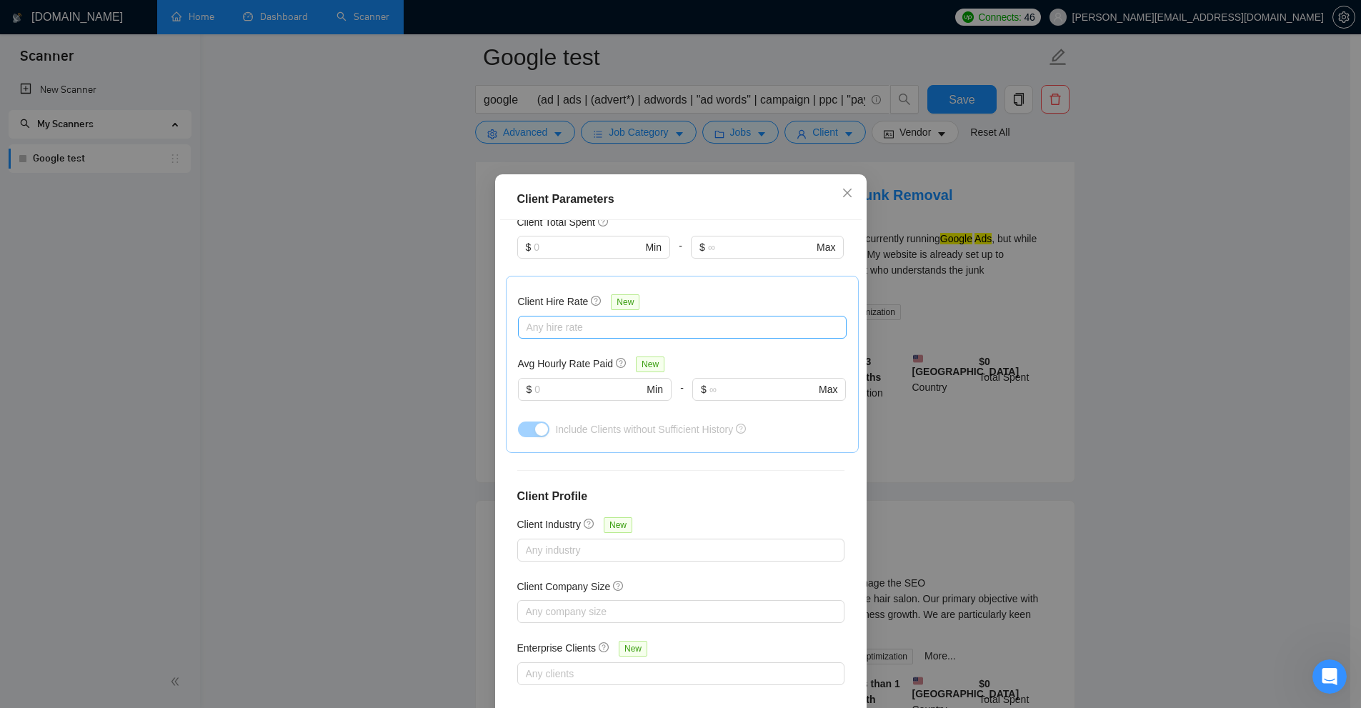
click at [548, 333] on div at bounding box center [675, 327] width 307 height 17
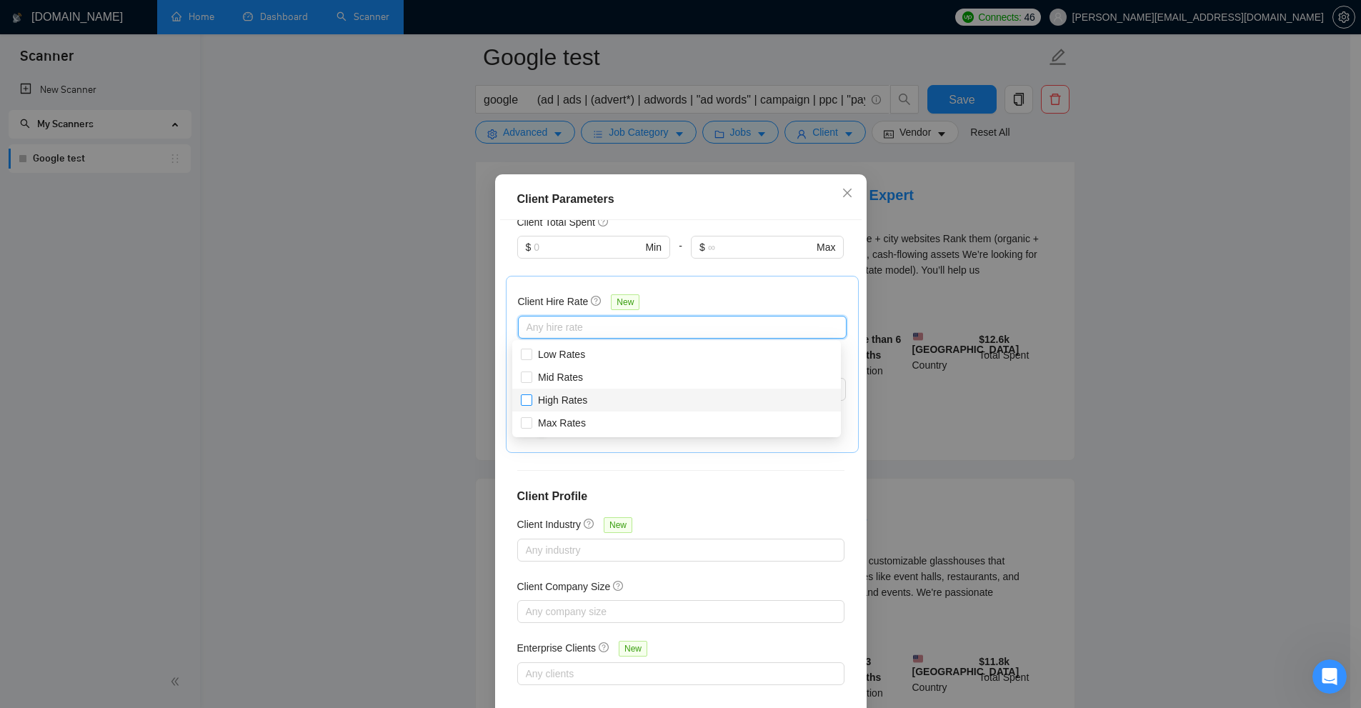
click at [551, 399] on span "High Rates" at bounding box center [562, 399] width 49 height 11
click at [531, 399] on input "High Rates" at bounding box center [526, 399] width 10 height 10
checkbox input "true"
click at [557, 425] on span "Max Rates" at bounding box center [562, 422] width 48 height 11
click at [531, 425] on input "Max Rates" at bounding box center [526, 422] width 10 height 10
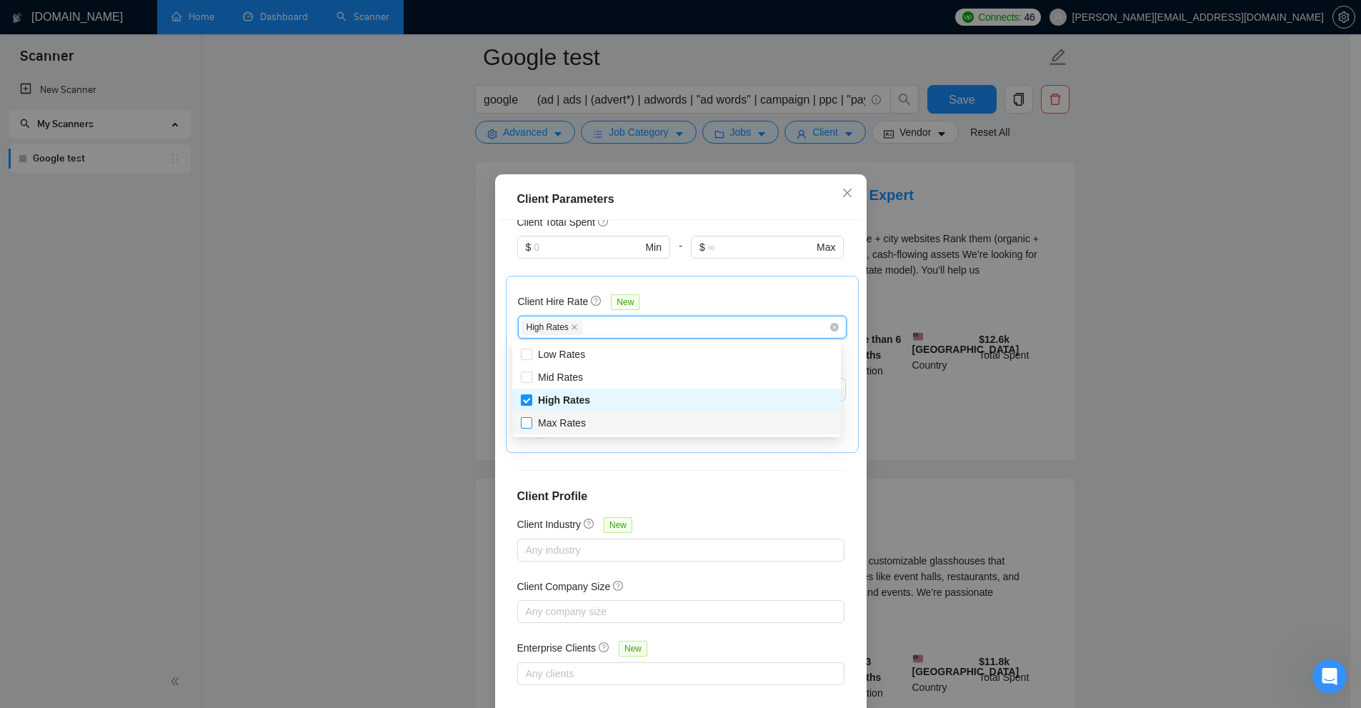
checkbox input "true"
click at [577, 450] on div "Client Hire Rate New High Rates Max Rates Avg Hourly Rate Paid New $ Min - $ Ma…" at bounding box center [682, 364] width 353 height 177
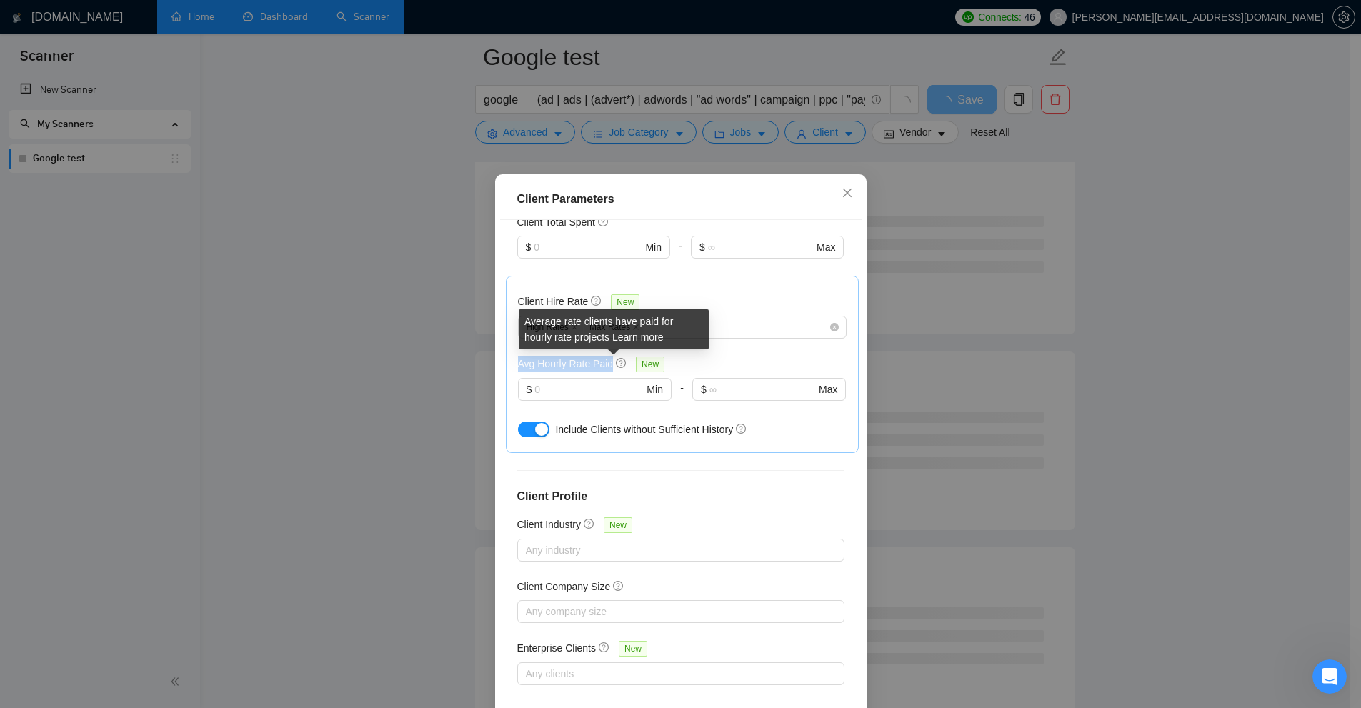
drag, startPoint x: 505, startPoint y: 366, endPoint x: 569, endPoint y: 369, distance: 63.6
click at [608, 365] on div "Client Hire Rate New High Rates Max Rates Avg Hourly Rate Paid New $ Min - $ Ma…" at bounding box center [682, 364] width 353 height 177
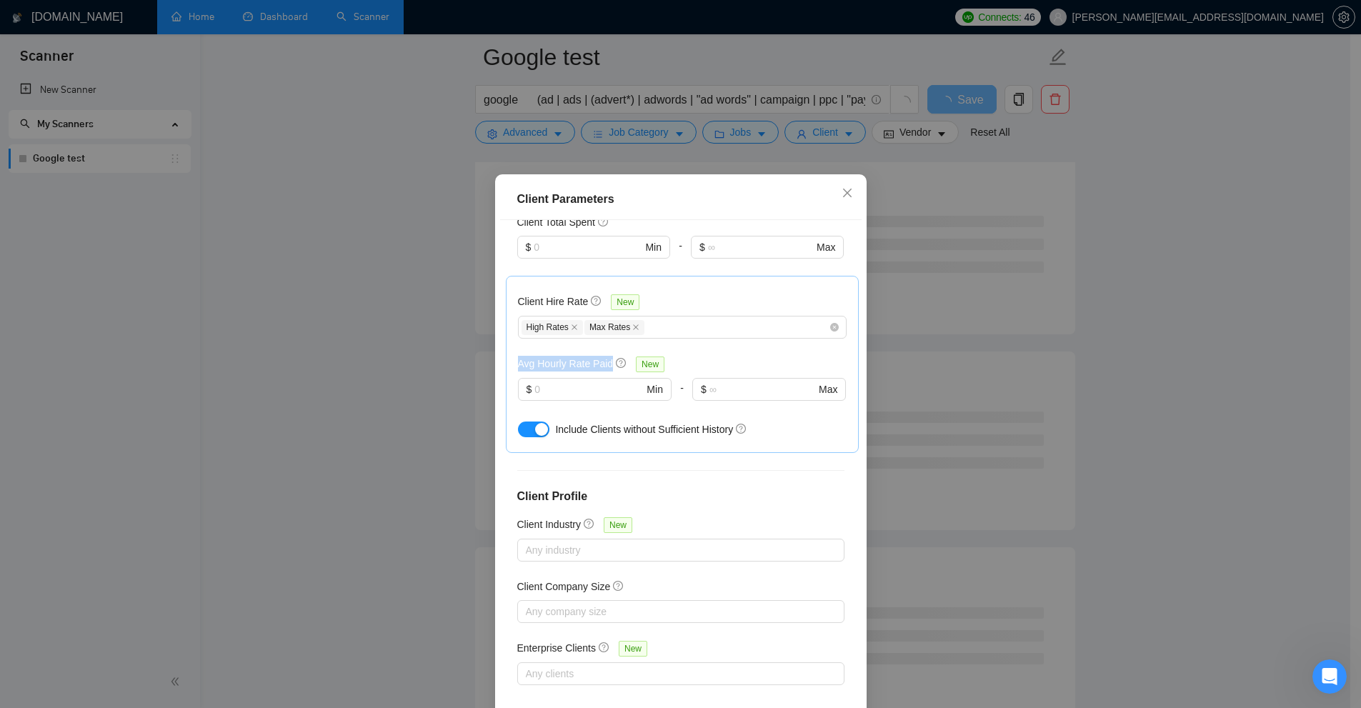
click at [543, 370] on h5 "Avg Hourly Rate Paid" at bounding box center [566, 364] width 96 height 16
click at [518, 366] on h5 "Avg Hourly Rate Paid" at bounding box center [566, 364] width 96 height 16
drag, startPoint x: 517, startPoint y: 366, endPoint x: 551, endPoint y: 365, distance: 33.6
click at [551, 365] on h5 "Avg Hourly Rate Paid" at bounding box center [566, 364] width 96 height 16
click at [569, 356] on h5 "Avg Hourly Rate Paid" at bounding box center [566, 364] width 96 height 16
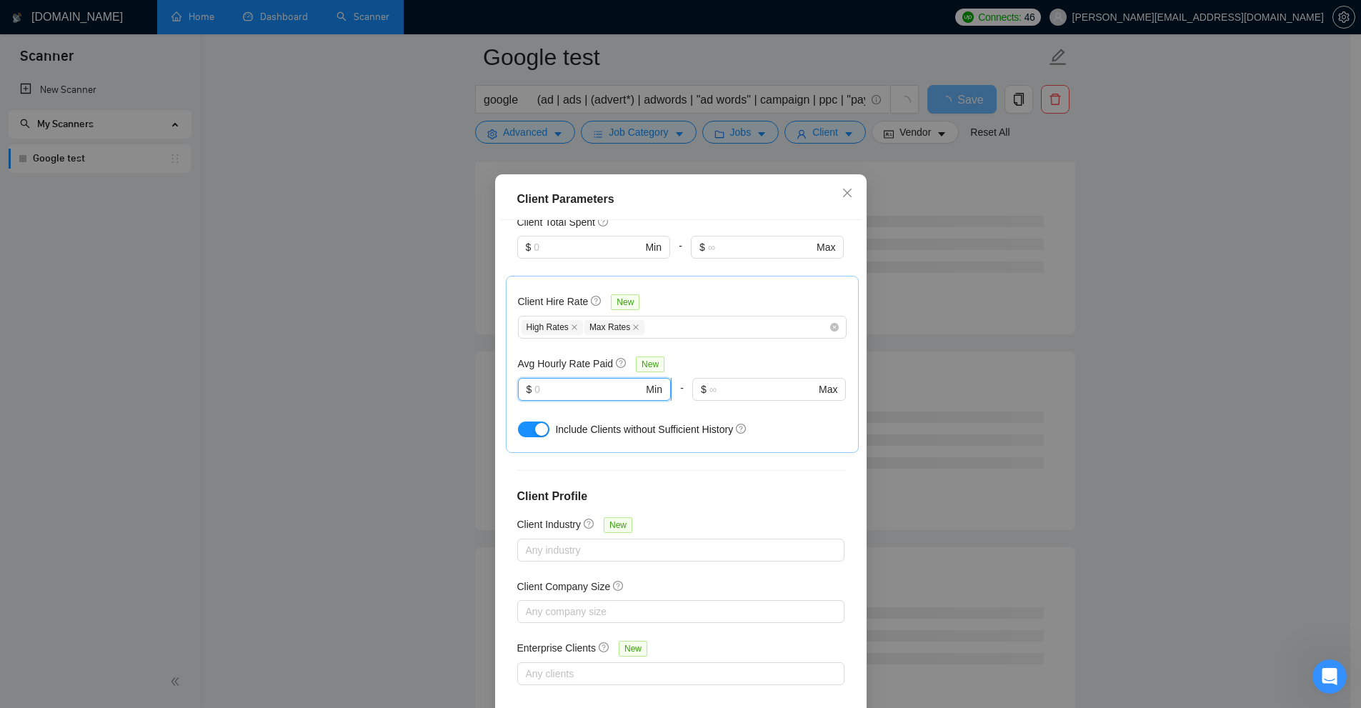
click at [573, 382] on input "text" at bounding box center [588, 389] width 109 height 16
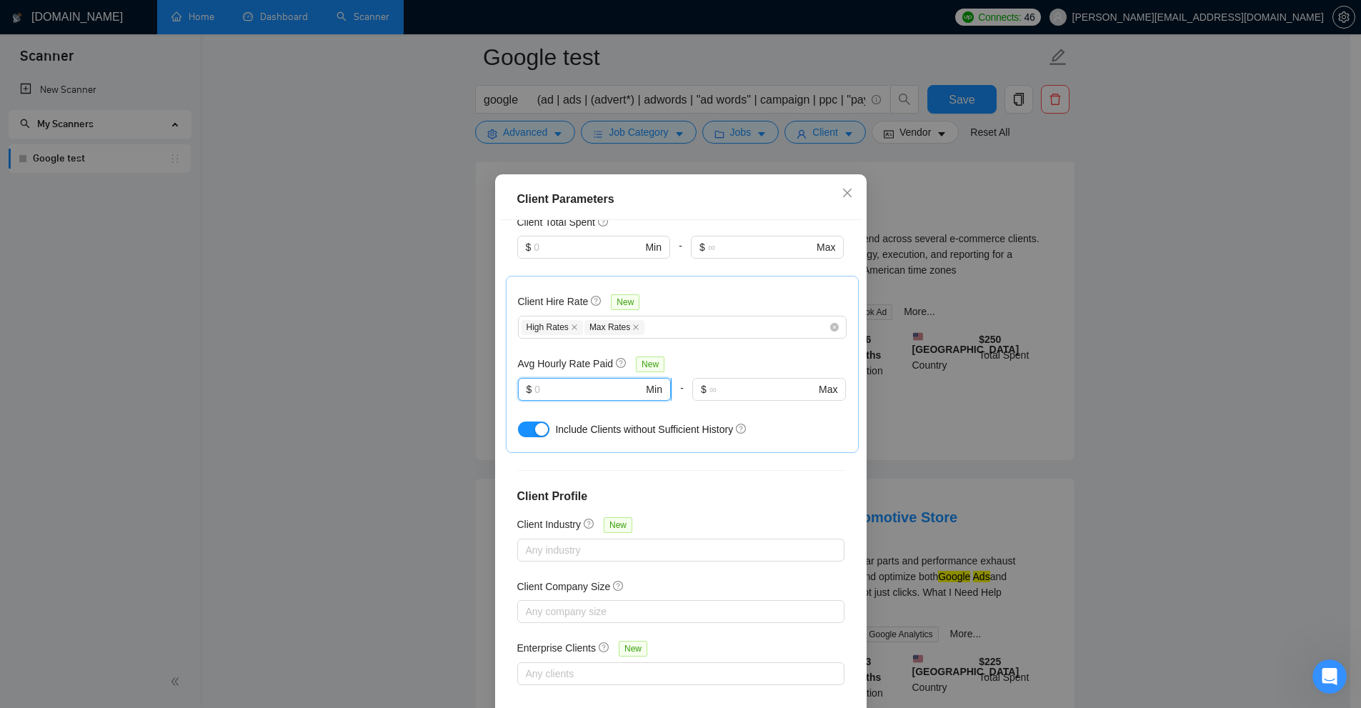
click at [550, 388] on input "text" at bounding box center [588, 389] width 109 height 16
type input "1"
drag, startPoint x: 581, startPoint y: 391, endPoint x: 463, endPoint y: 399, distance: 118.1
click at [436, 376] on div "Client Parameters Client Location Include Client Countries [GEOGRAPHIC_DATA] [G…" at bounding box center [680, 354] width 1361 height 708
drag, startPoint x: 709, startPoint y: 421, endPoint x: 722, endPoint y: 422, distance: 13.6
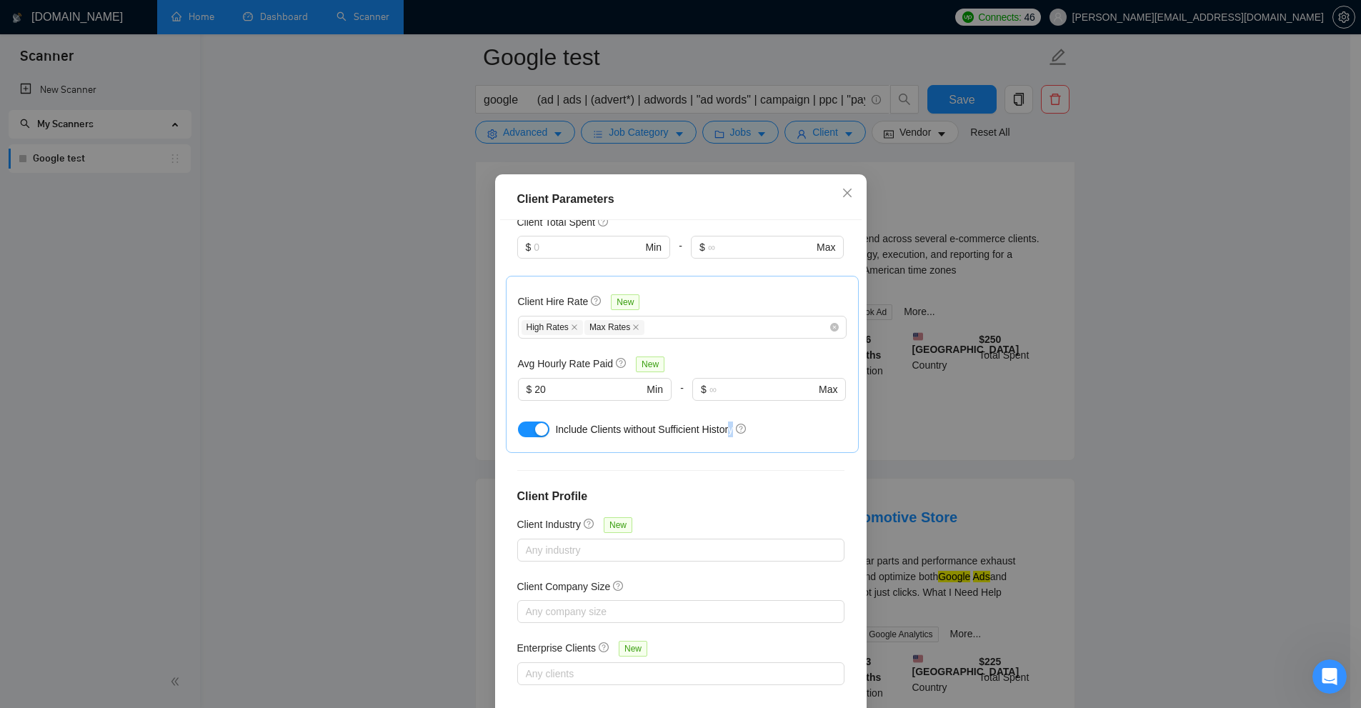
click at [722, 422] on div "Include Clients without Sufficient History" at bounding box center [700, 430] width 291 height 16
click at [771, 422] on div "Include Clients without Sufficient History" at bounding box center [700, 430] width 291 height 16
click at [555, 428] on span "Include Clients without Sufficient History" at bounding box center [644, 429] width 178 height 11
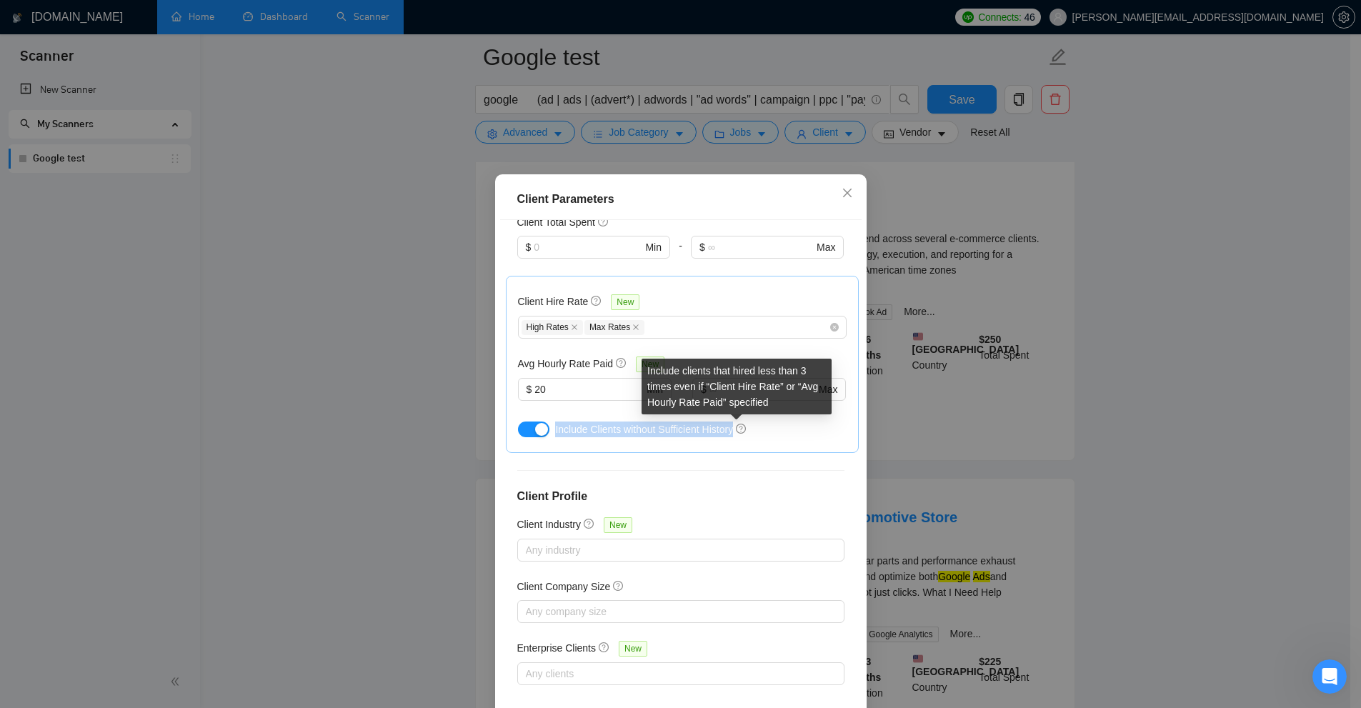
drag, startPoint x: 549, startPoint y: 428, endPoint x: 763, endPoint y: 429, distance: 213.6
click at [739, 429] on div "Include Clients without Sufficient History" at bounding box center [700, 430] width 291 height 16
drag, startPoint x: 798, startPoint y: 367, endPoint x: 679, endPoint y: 379, distance: 119.9
click at [679, 379] on div "Include clients that hired less than 3 times even if “Client Hire Rate” or “Avg…" at bounding box center [737, 387] width 190 height 56
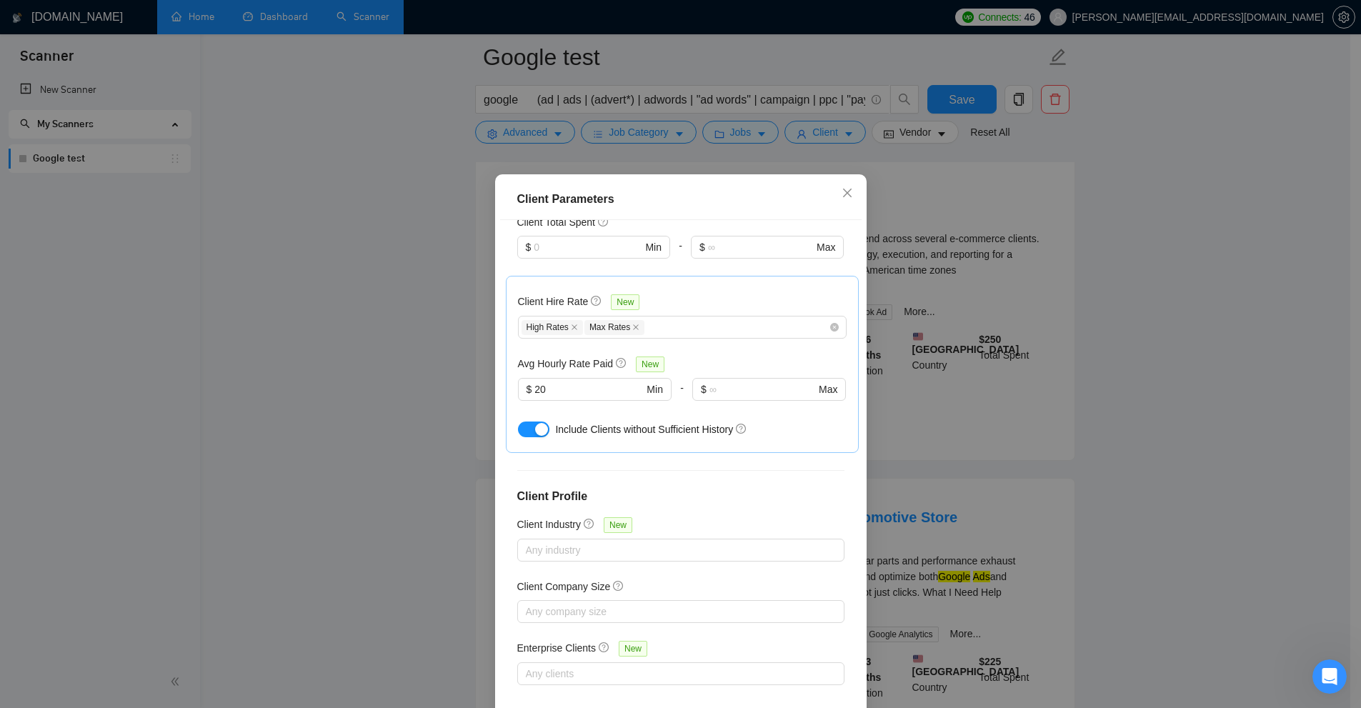
click at [771, 441] on div "Client Hire Rate New High Rates Max Rates Avg Hourly Rate Paid New $ 20 Min - $…" at bounding box center [682, 364] width 353 height 177
drag, startPoint x: 597, startPoint y: 391, endPoint x: 513, endPoint y: 387, distance: 84.4
click at [518, 387] on span "$ 20 Min" at bounding box center [594, 389] width 153 height 23
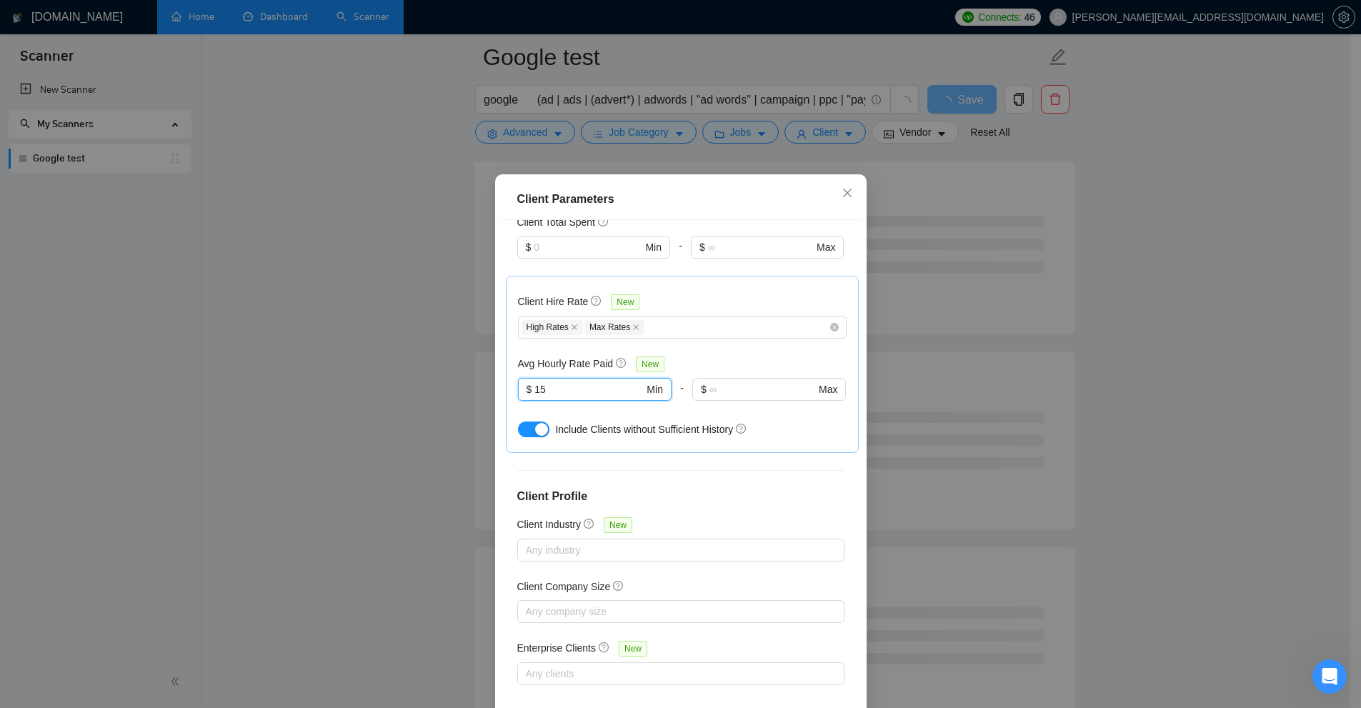
drag, startPoint x: 554, startPoint y: 380, endPoint x: 472, endPoint y: 386, distance: 82.4
click at [472, 386] on div "Client Parameters Client Location Include Client Countries [GEOGRAPHIC_DATA] [G…" at bounding box center [680, 354] width 1361 height 708
click at [534, 394] on input "15" at bounding box center [588, 389] width 109 height 16
drag, startPoint x: 562, startPoint y: 391, endPoint x: 486, endPoint y: 394, distance: 76.5
click at [495, 394] on div "Client Parameters Client Location Include Client Countries [GEOGRAPHIC_DATA] [G…" at bounding box center [680, 467] width 371 height 587
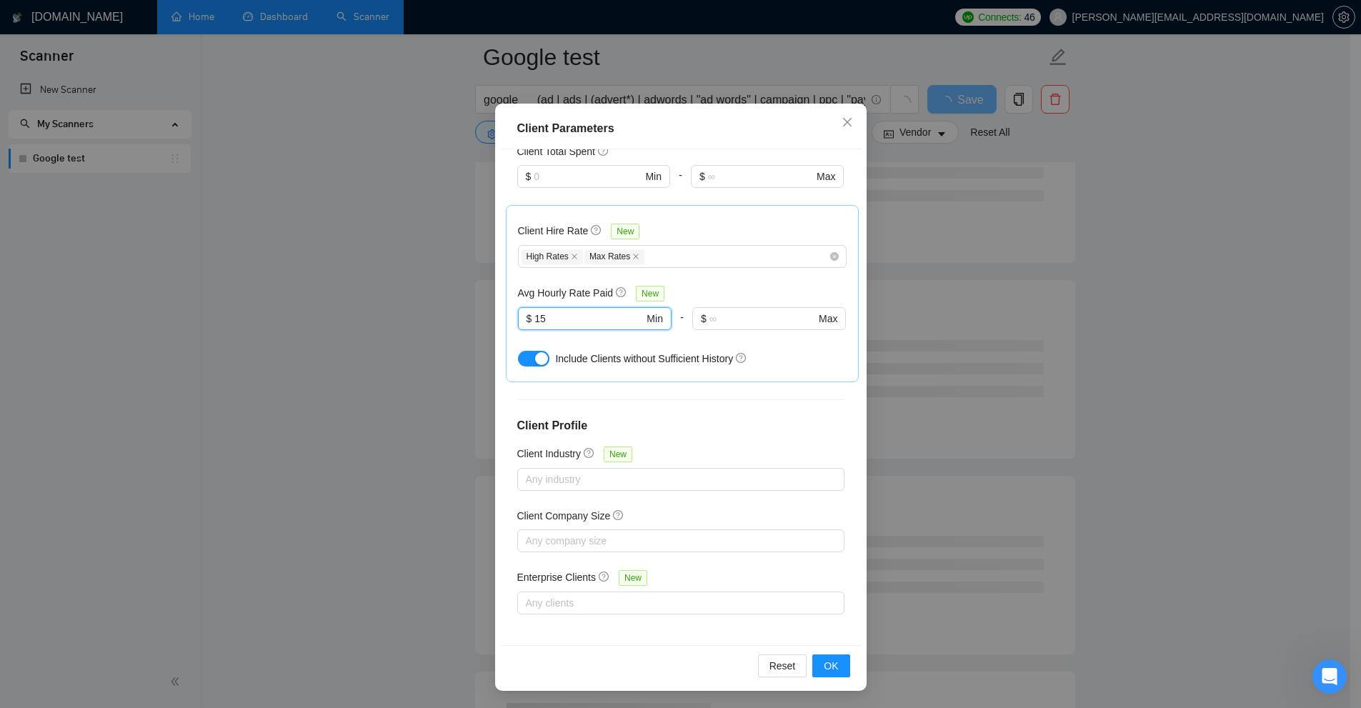
scroll to position [143, 0]
type input "15"
drag, startPoint x: 522, startPoint y: 419, endPoint x: 697, endPoint y: 430, distance: 175.4
click at [697, 430] on div "Client Location Include Client Countries [GEOGRAPHIC_DATA] [GEOGRAPHIC_DATA] Ex…" at bounding box center [680, 397] width 361 height 496
click at [549, 471] on div at bounding box center [674, 479] width 306 height 17
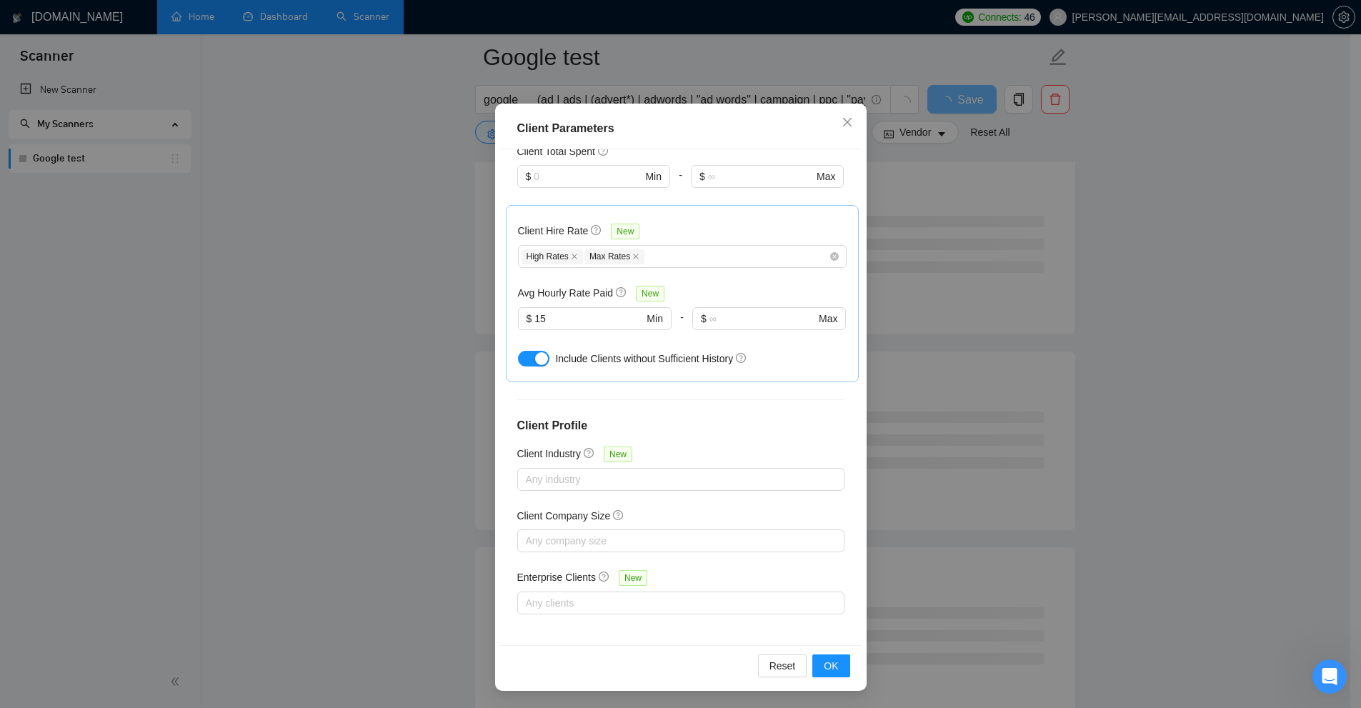
click at [647, 439] on div "Client Location Include Client Countries [GEOGRAPHIC_DATA] [GEOGRAPHIC_DATA] Ex…" at bounding box center [680, 397] width 361 height 496
click at [627, 478] on div at bounding box center [674, 479] width 306 height 17
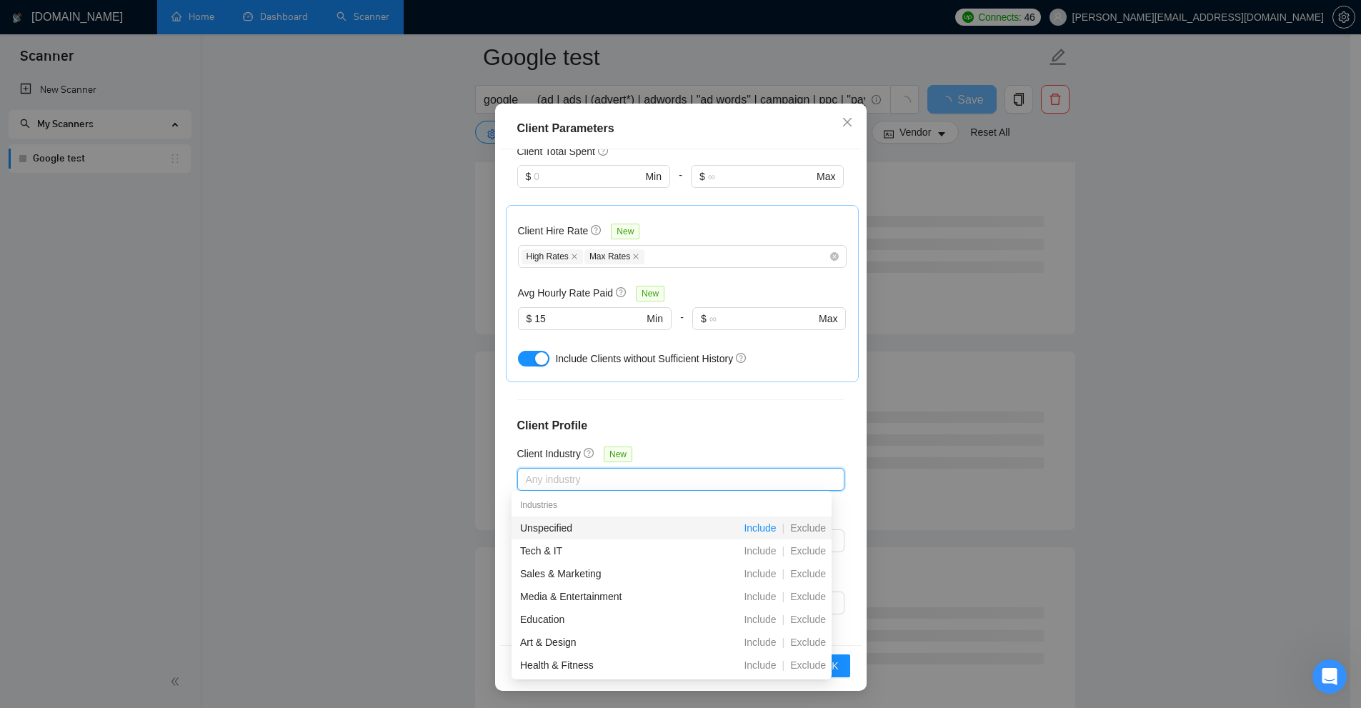
click at [752, 524] on span "Include" at bounding box center [760, 527] width 44 height 11
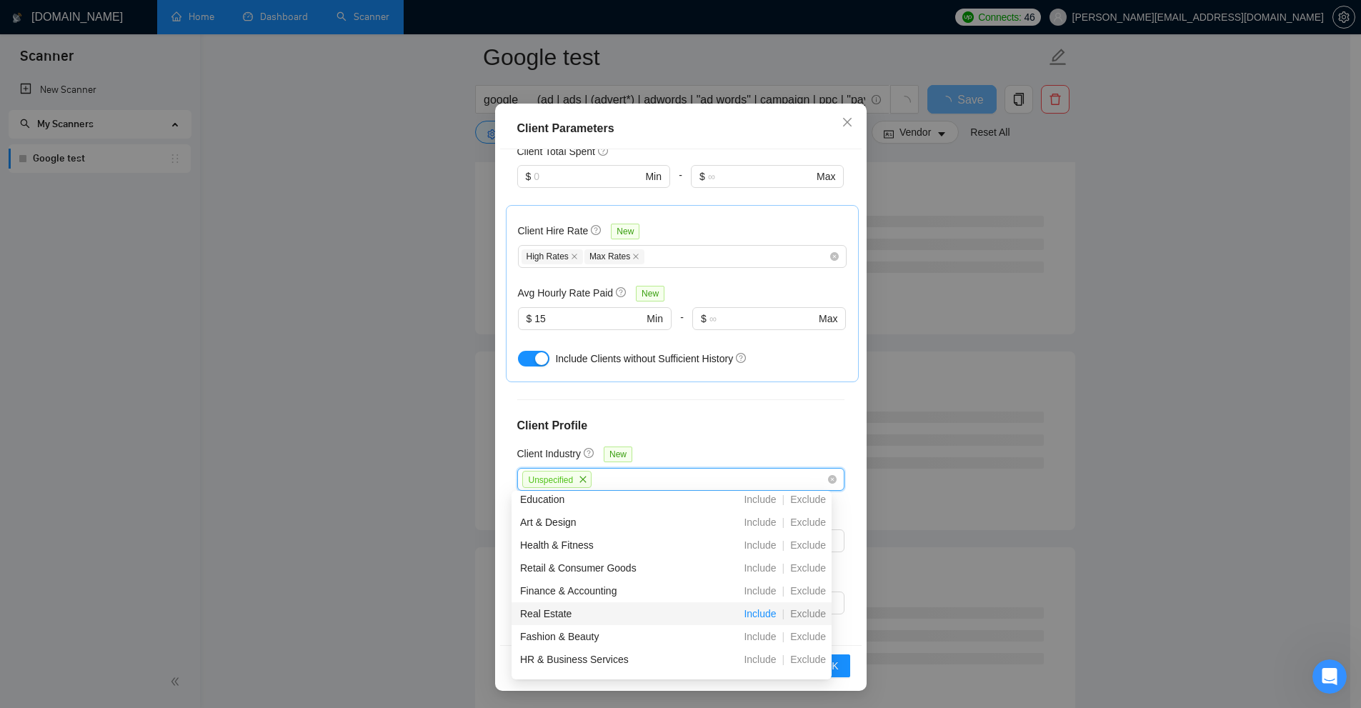
click at [755, 614] on span "Include" at bounding box center [760, 613] width 44 height 11
click at [652, 477] on icon "close" at bounding box center [655, 479] width 6 height 6
click at [580, 476] on icon "close" at bounding box center [583, 479] width 6 height 6
click at [662, 438] on div "Client Location Include Client Countries [GEOGRAPHIC_DATA] [GEOGRAPHIC_DATA] Ex…" at bounding box center [680, 397] width 361 height 496
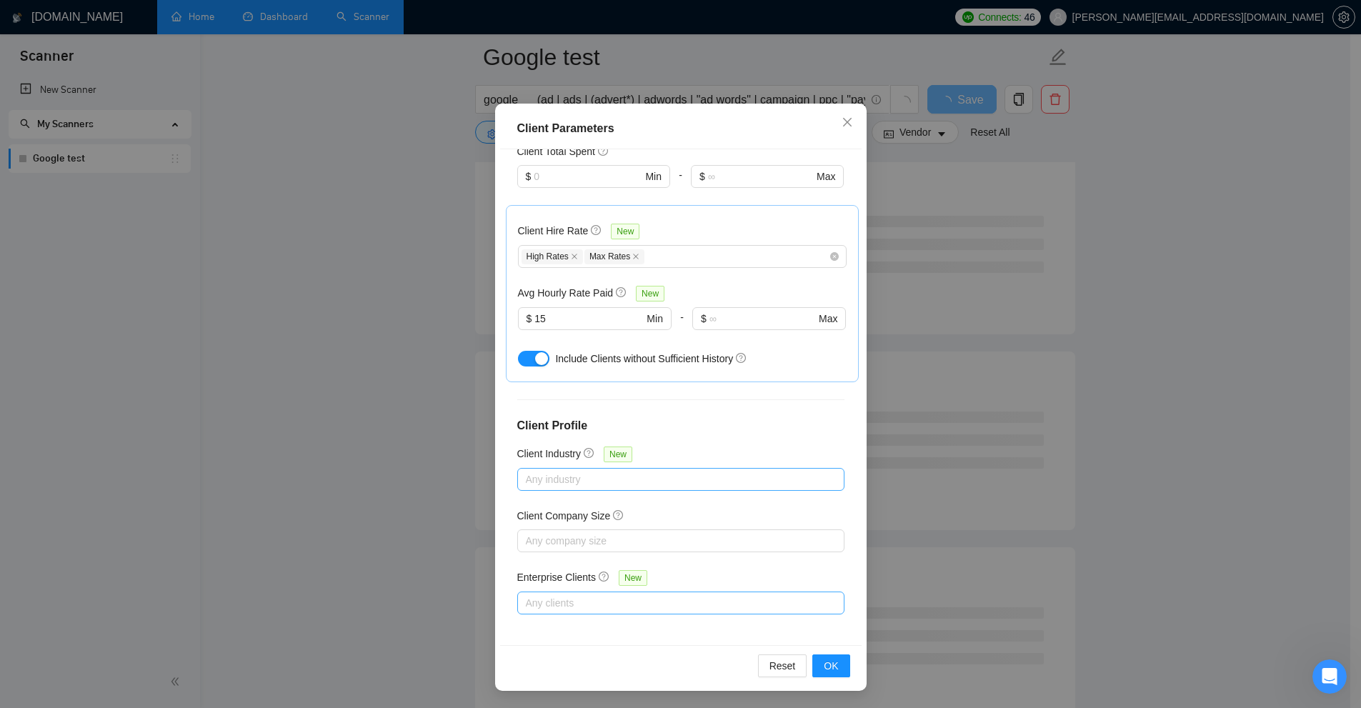
click at [592, 595] on div at bounding box center [674, 602] width 306 height 17
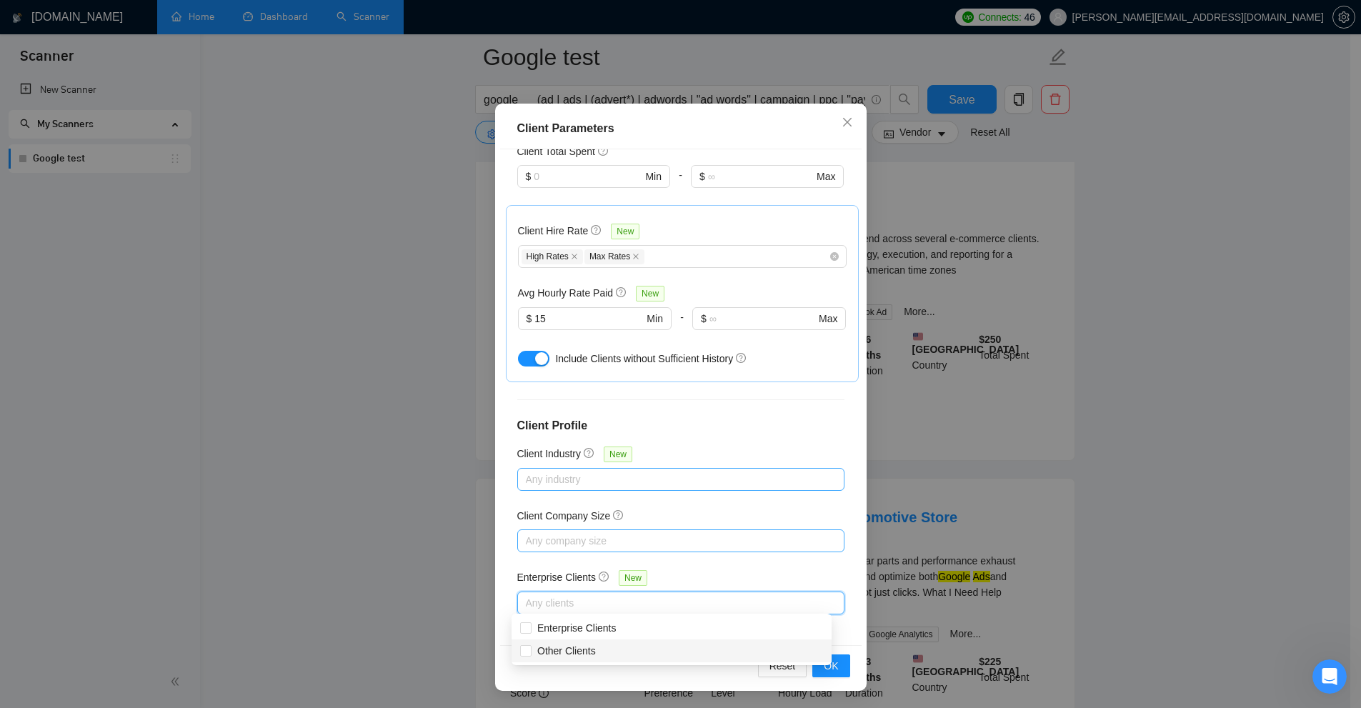
click at [584, 534] on div at bounding box center [674, 540] width 306 height 17
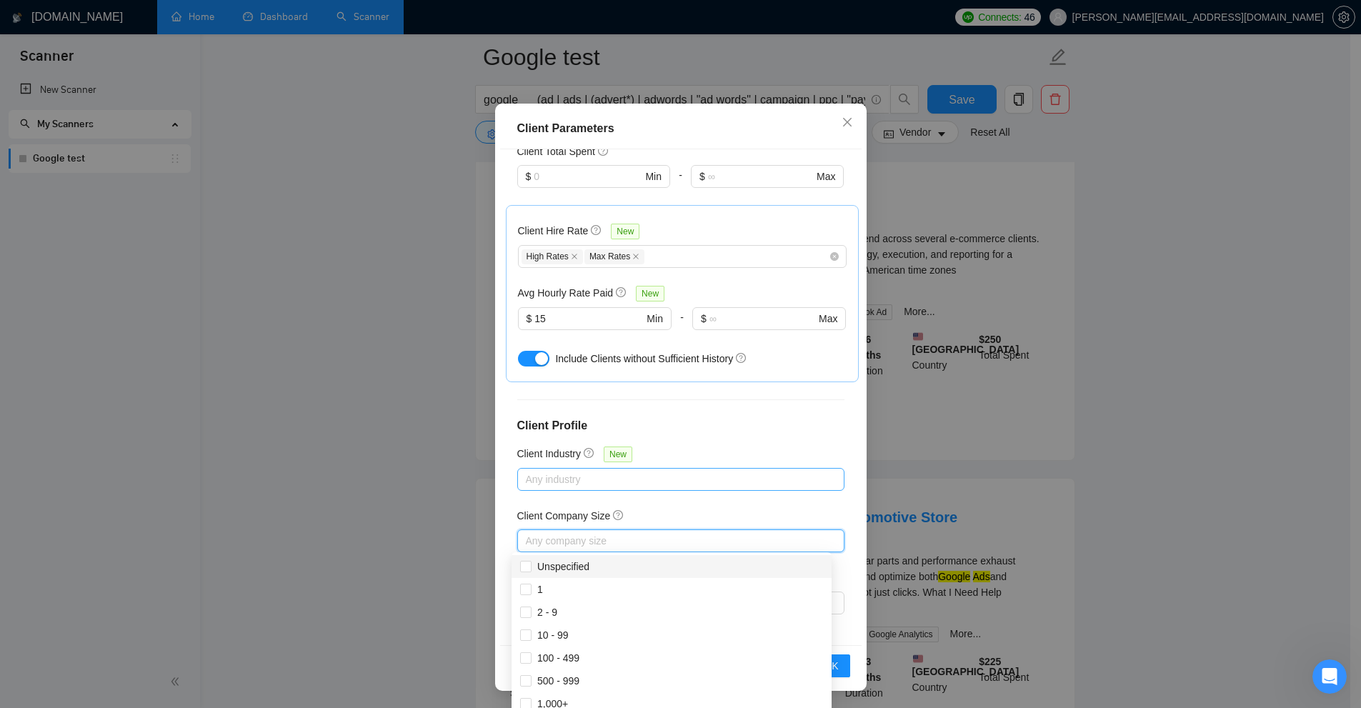
click at [667, 399] on div "Client Location Include Client Countries [GEOGRAPHIC_DATA] [GEOGRAPHIC_DATA] Ex…" at bounding box center [680, 397] width 361 height 496
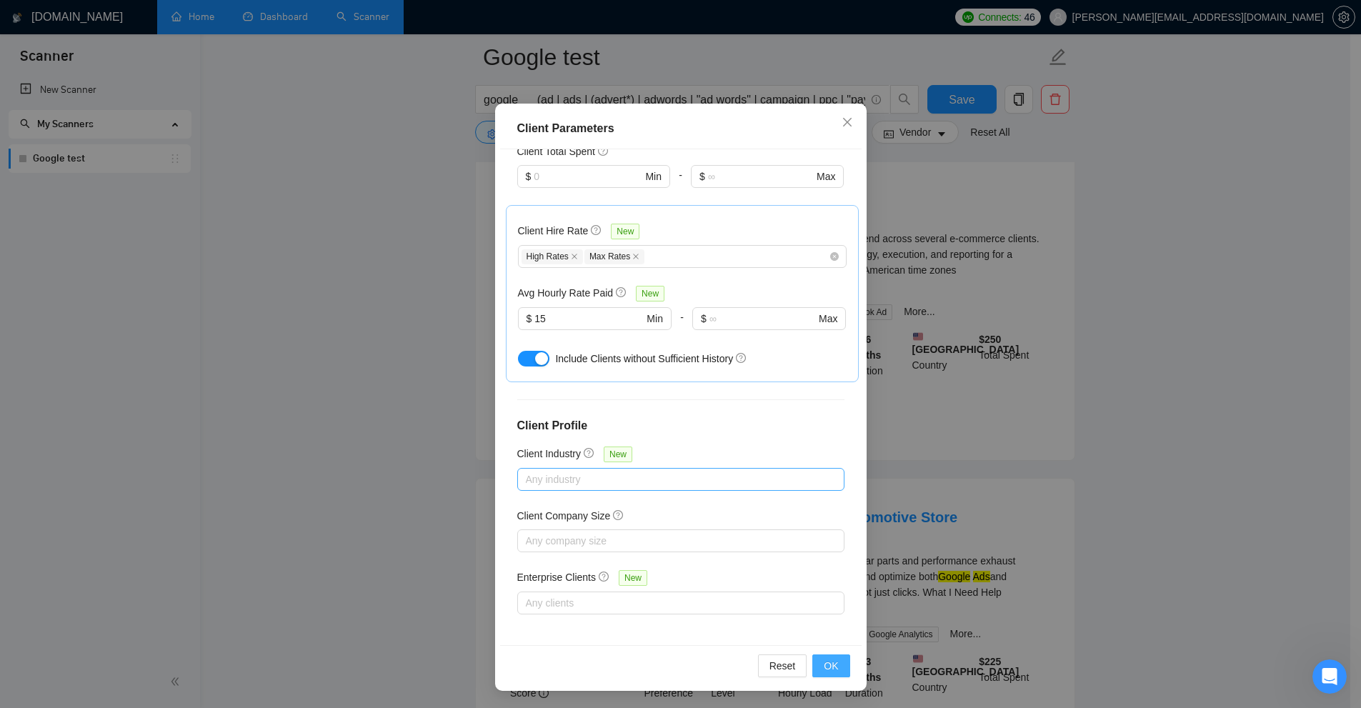
click at [771, 664] on span "OK" at bounding box center [831, 666] width 14 height 16
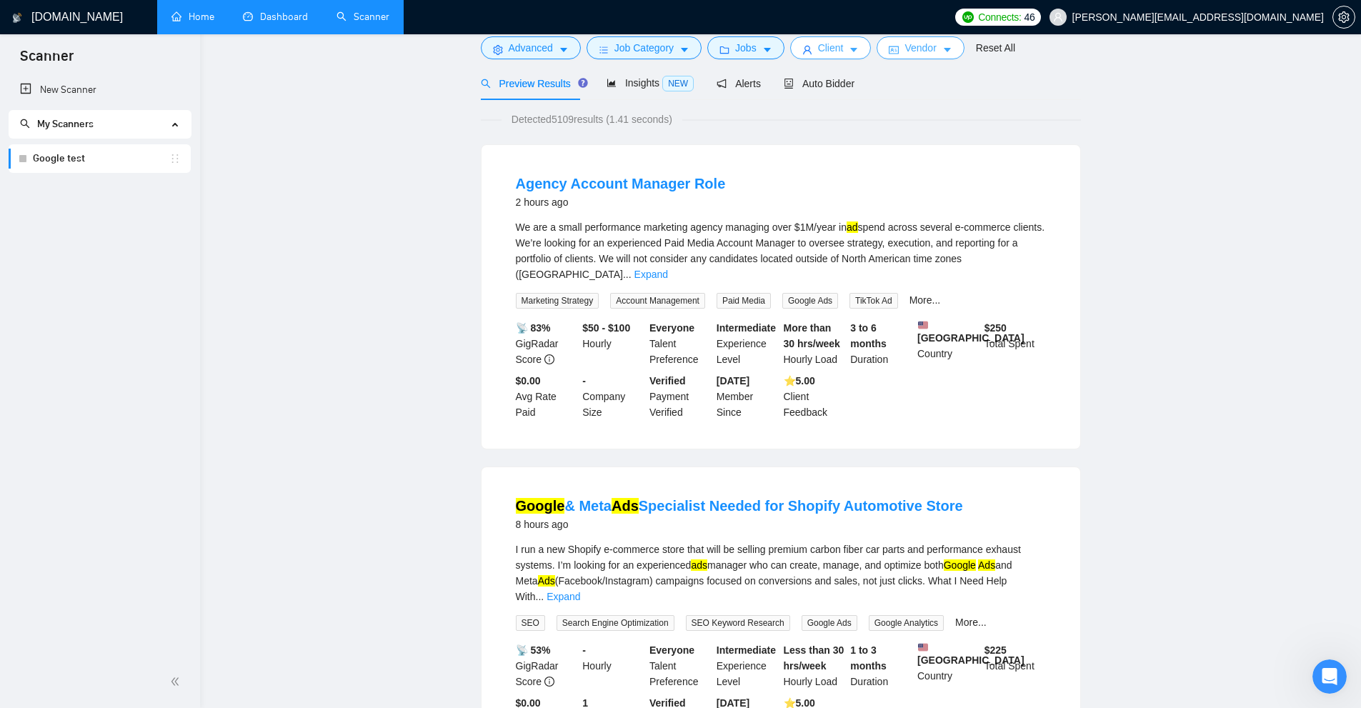
scroll to position [0, 0]
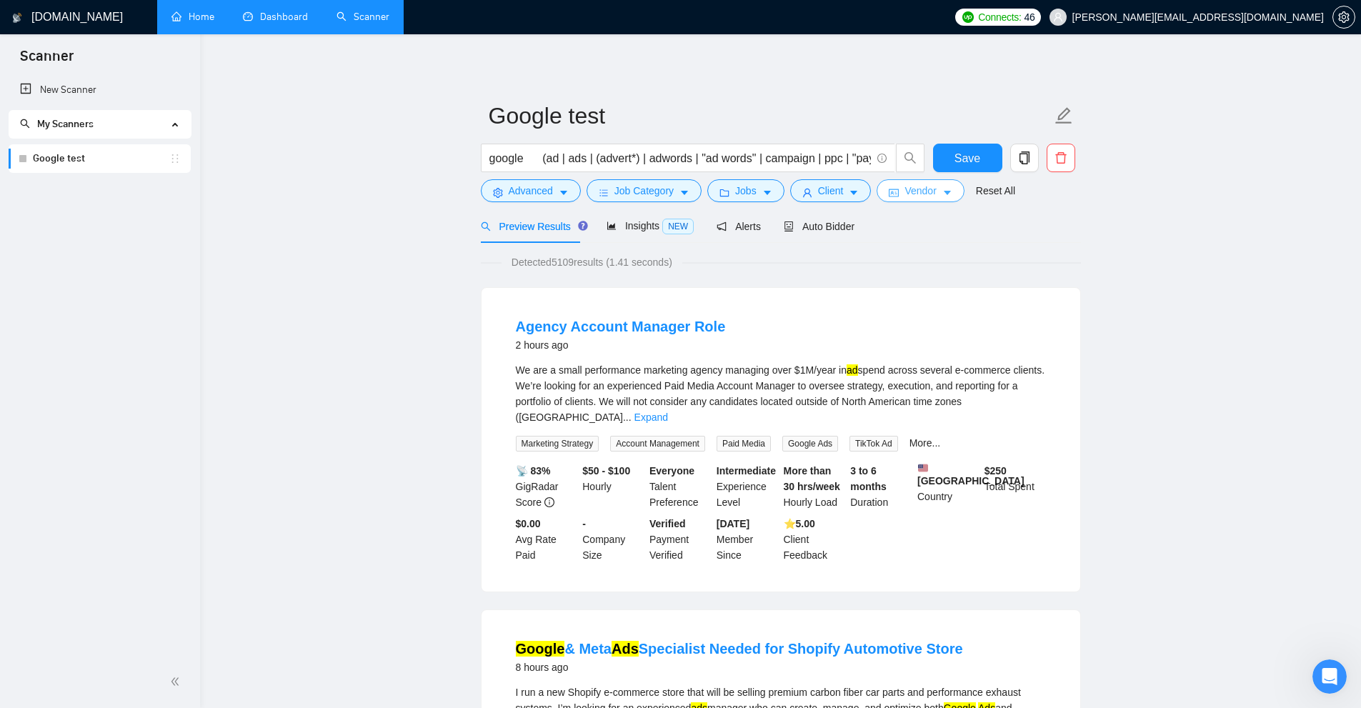
click at [771, 192] on button "Vendor" at bounding box center [920, 190] width 87 height 23
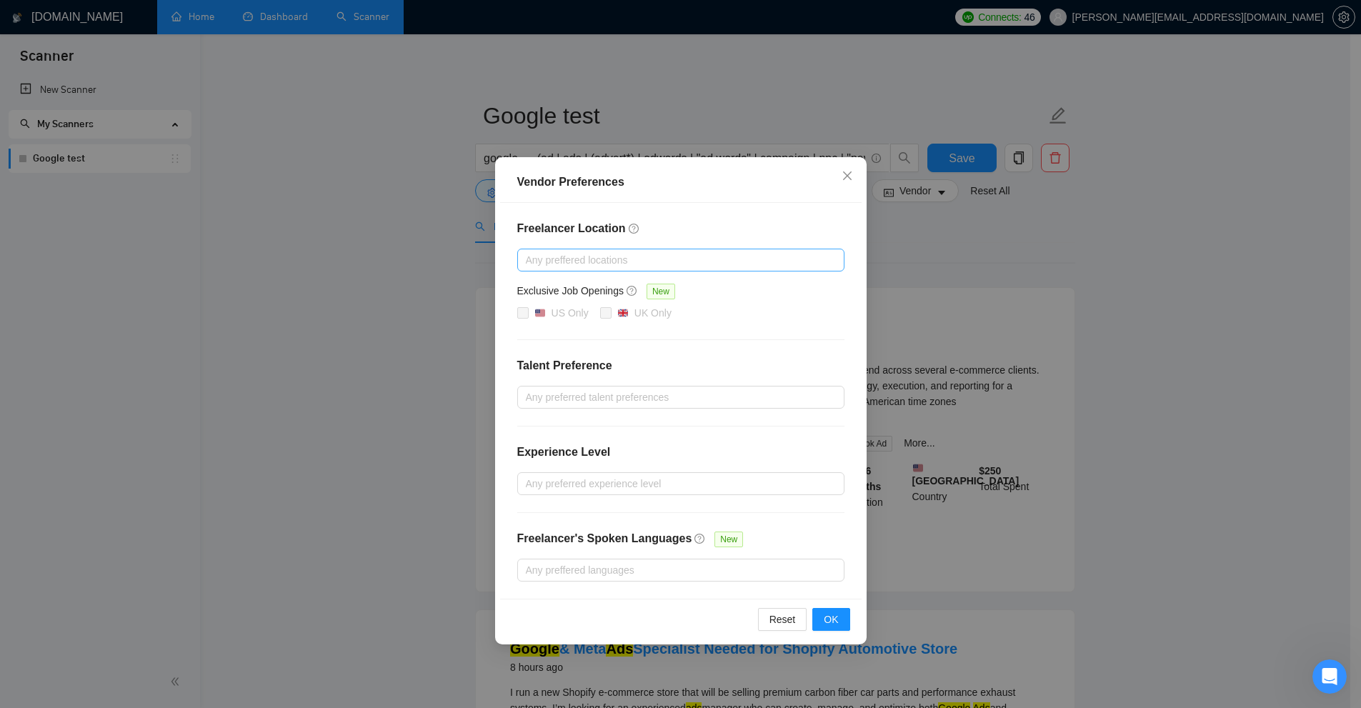
click at [543, 264] on div at bounding box center [674, 259] width 306 height 17
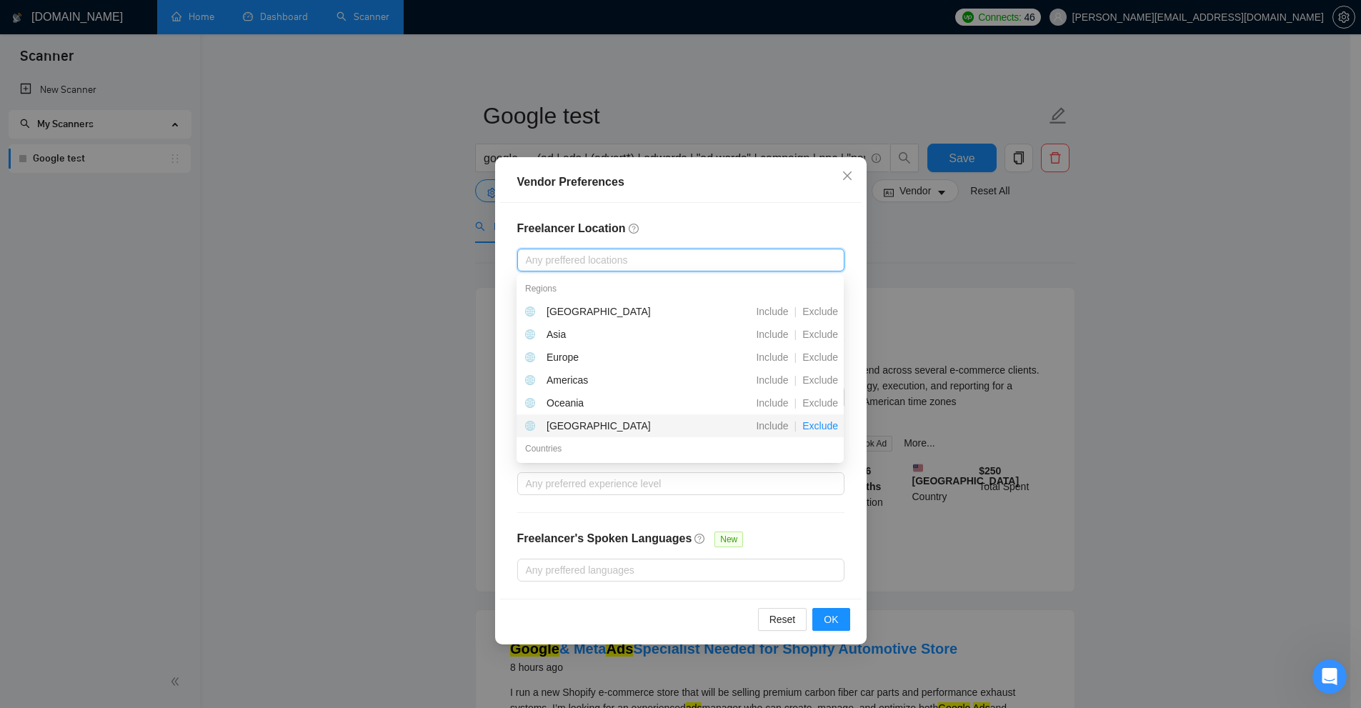
click at [771, 422] on span "Exclude" at bounding box center [820, 425] width 47 height 11
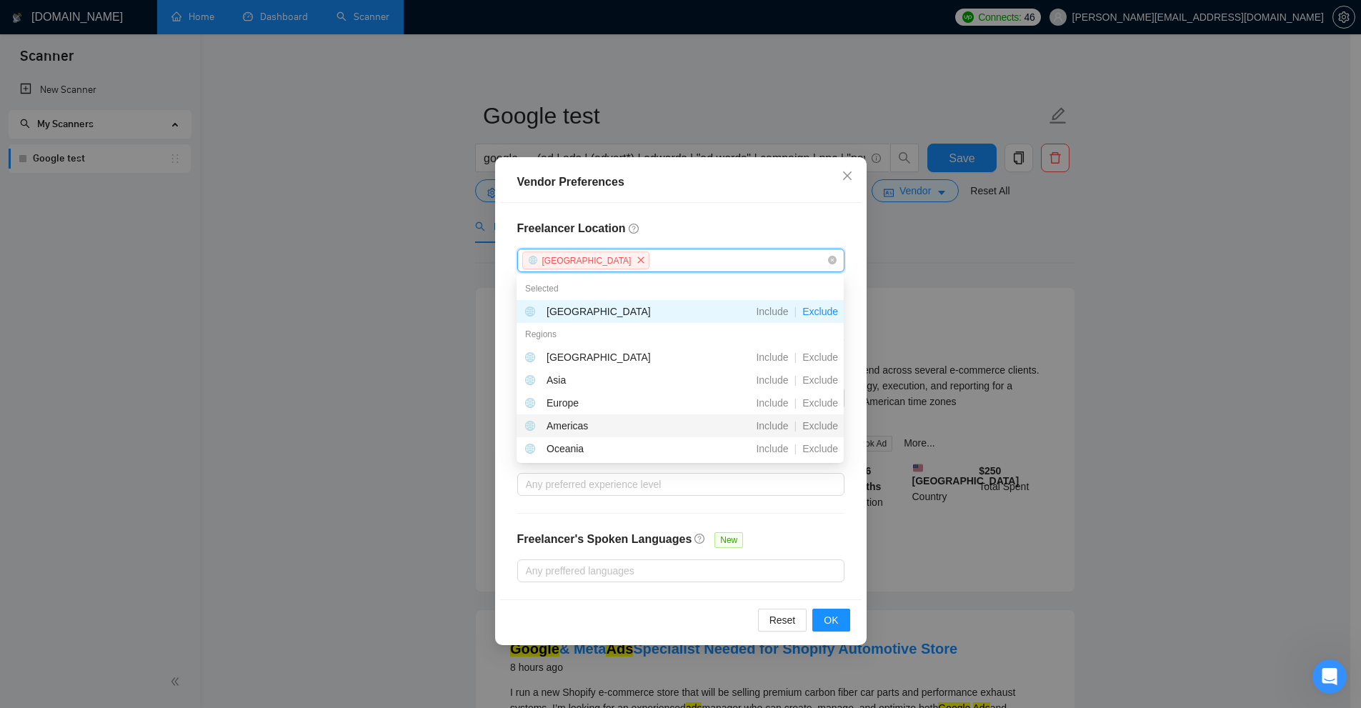
click at [771, 404] on span "Exclude" at bounding box center [820, 402] width 47 height 11
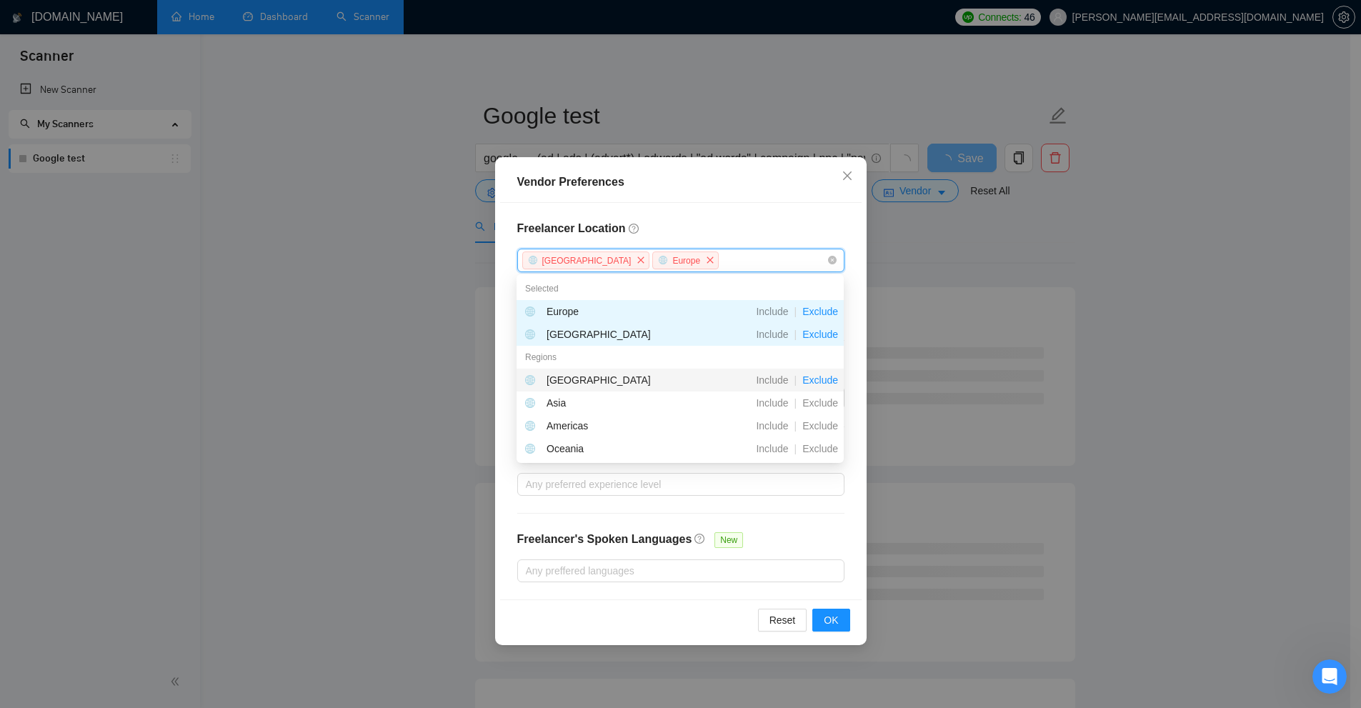
click at [771, 384] on span "Exclude" at bounding box center [820, 379] width 47 height 11
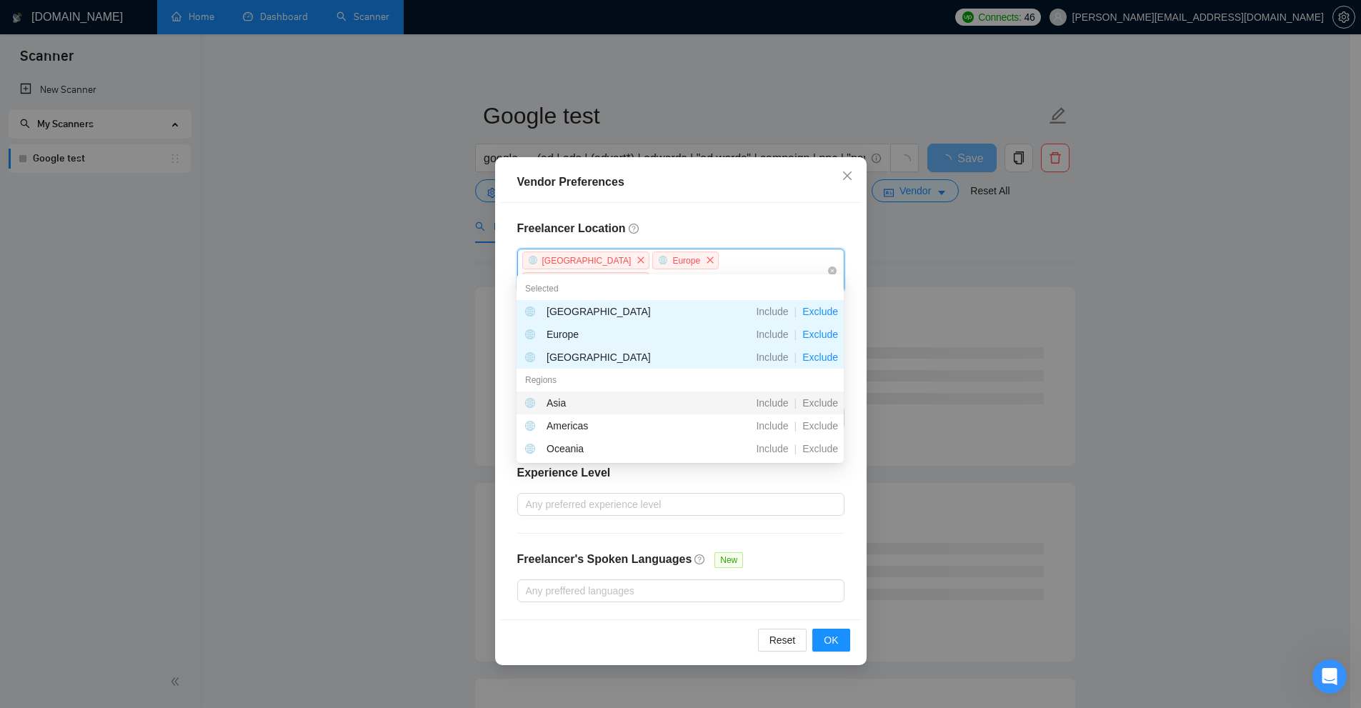
click at [771, 395] on div "Exclude" at bounding box center [820, 403] width 47 height 16
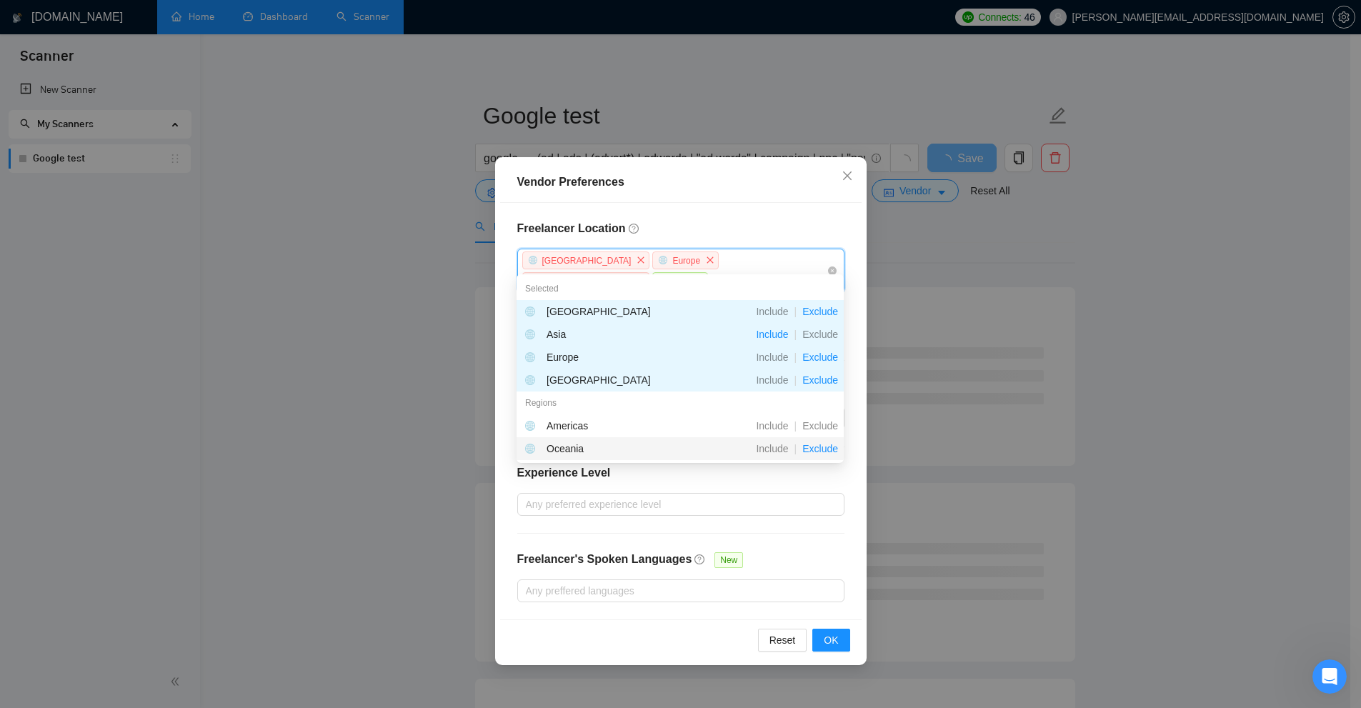
click at [771, 450] on span "Exclude" at bounding box center [820, 448] width 47 height 11
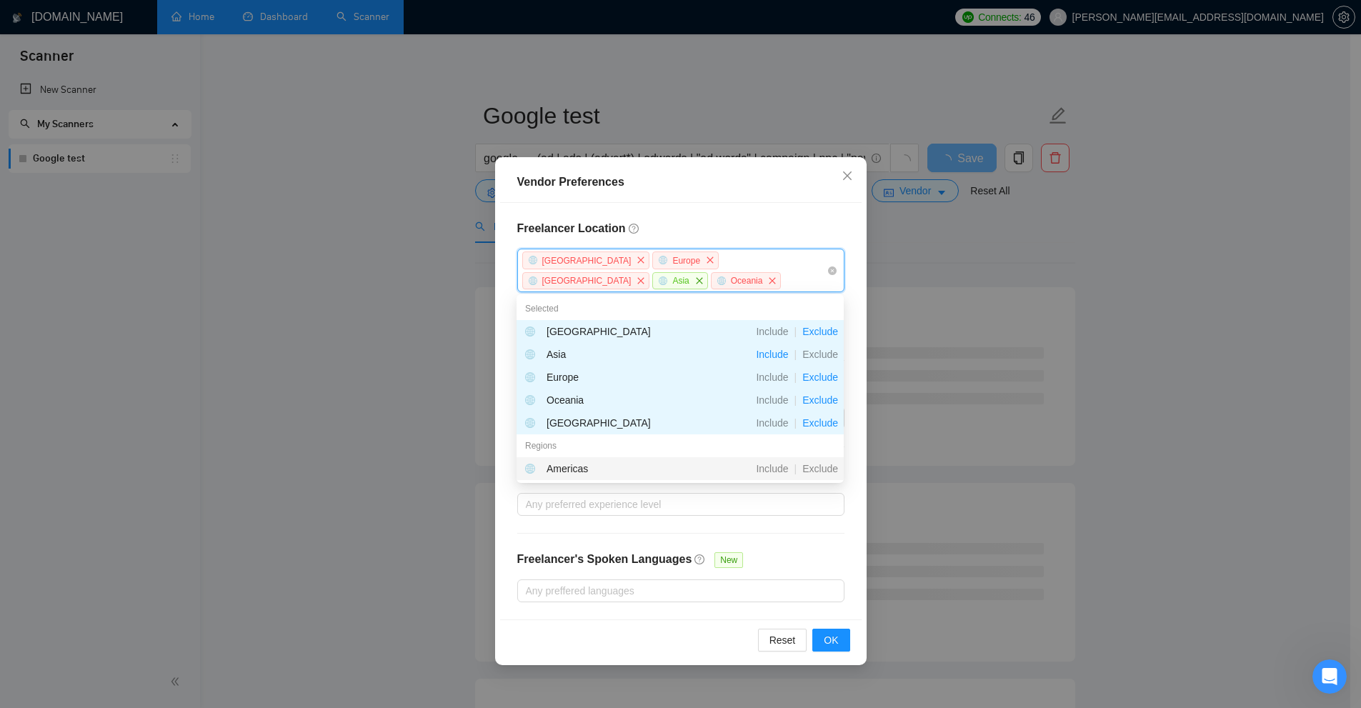
click at [704, 276] on icon "close" at bounding box center [699, 280] width 9 height 9
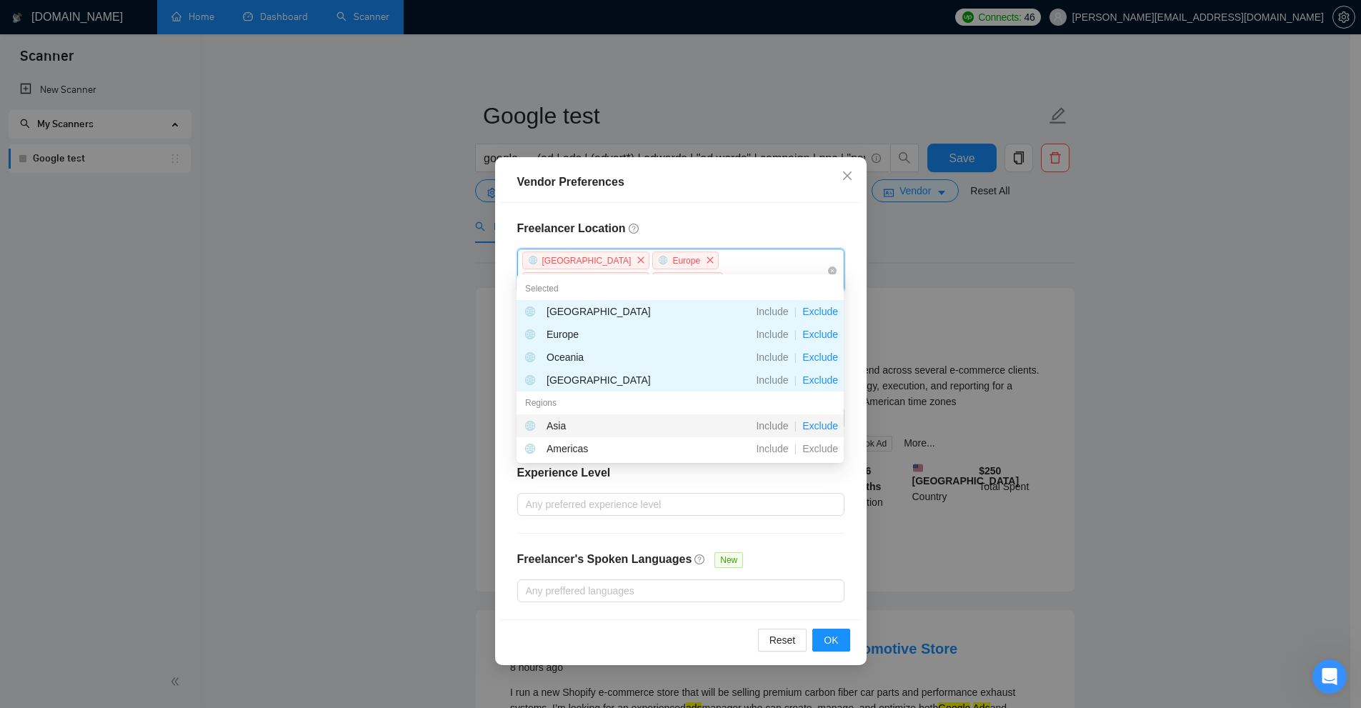
click at [771, 426] on span "Exclude" at bounding box center [820, 425] width 47 height 11
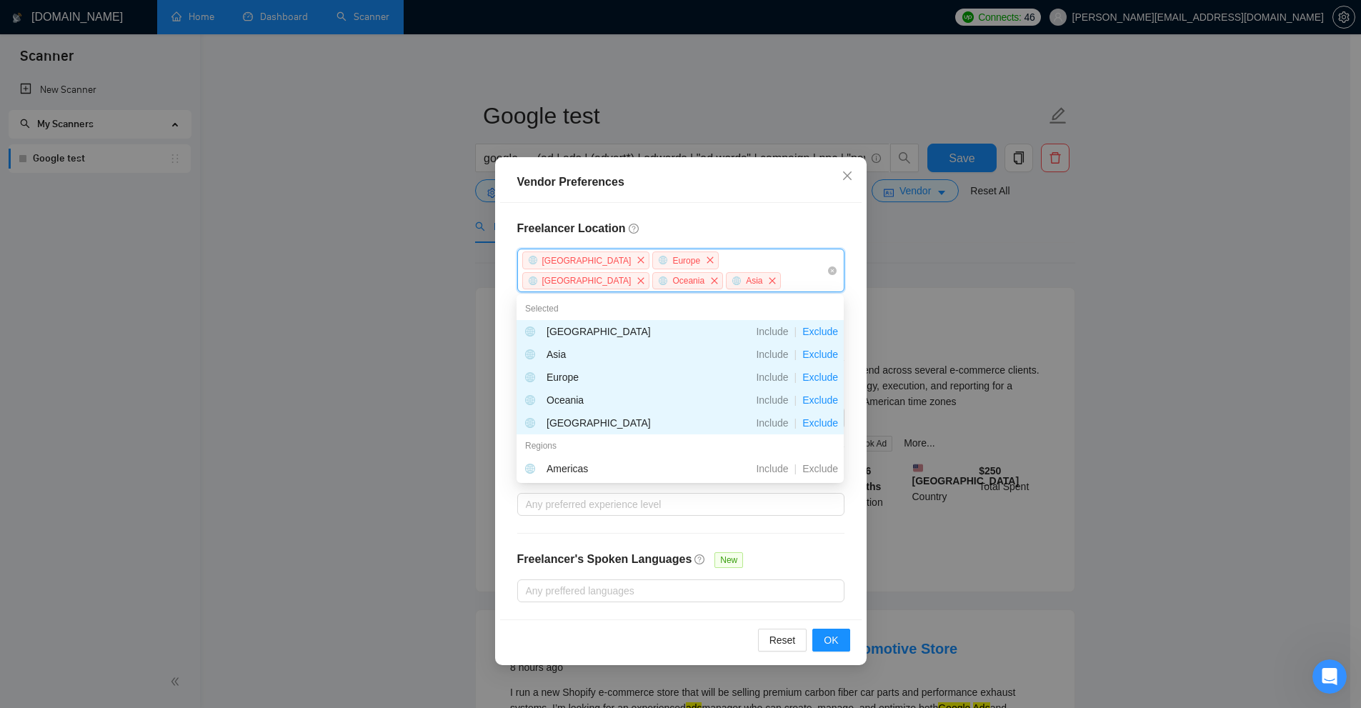
click at [771, 204] on div "Freelancer Location [GEOGRAPHIC_DATA] [GEOGRAPHIC_DATA] [GEOGRAPHIC_DATA] [GEOG…" at bounding box center [680, 411] width 361 height 417
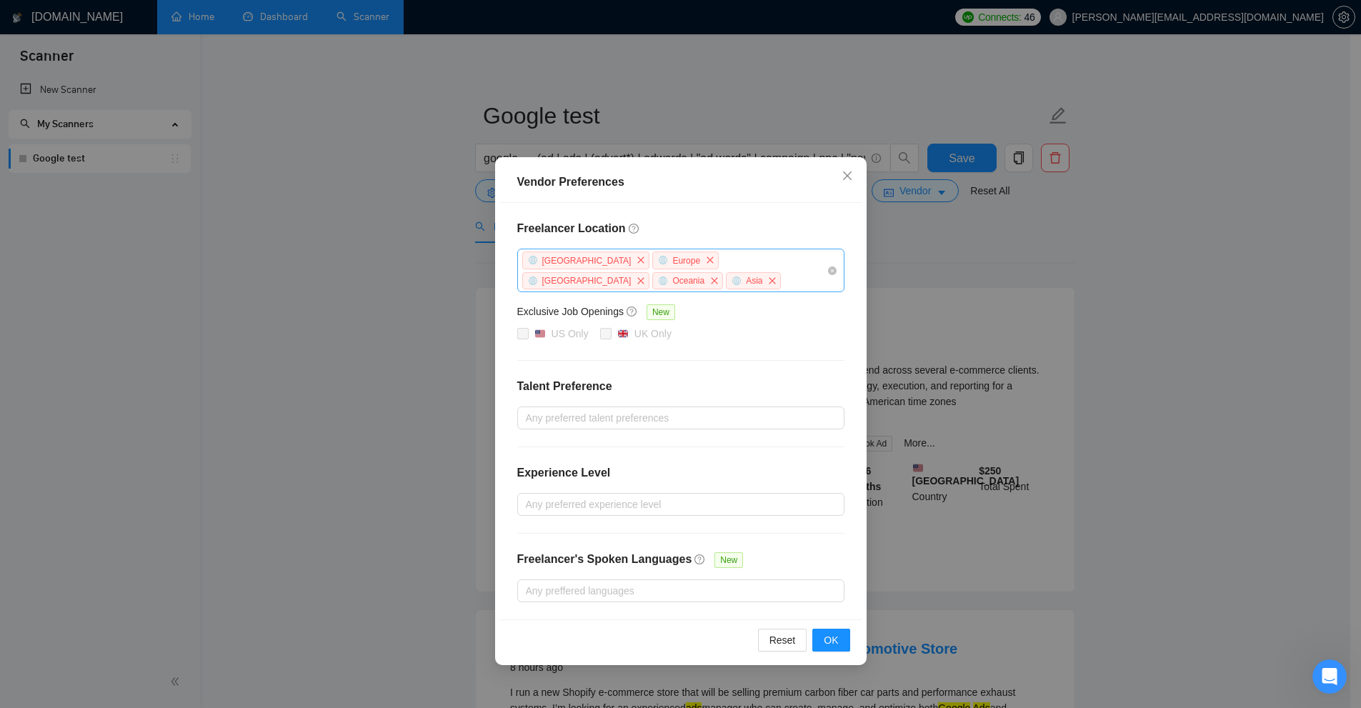
click at [661, 286] on div "[GEOGRAPHIC_DATA] [GEOGRAPHIC_DATA] [GEOGRAPHIC_DATA] [GEOGRAPHIC_DATA] [GEOGRA…" at bounding box center [674, 270] width 306 height 41
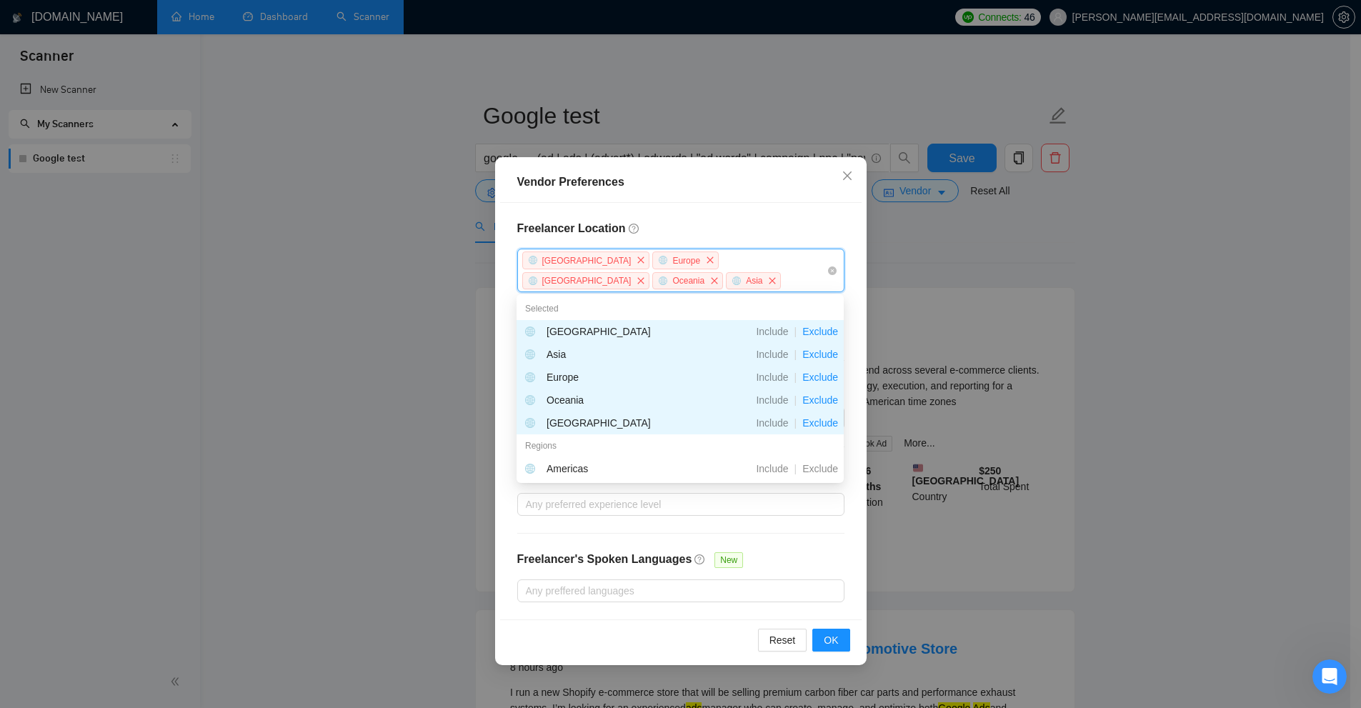
click at [656, 210] on div "Freelancer Location [GEOGRAPHIC_DATA] [GEOGRAPHIC_DATA] [GEOGRAPHIC_DATA] [GEOG…" at bounding box center [680, 411] width 361 height 417
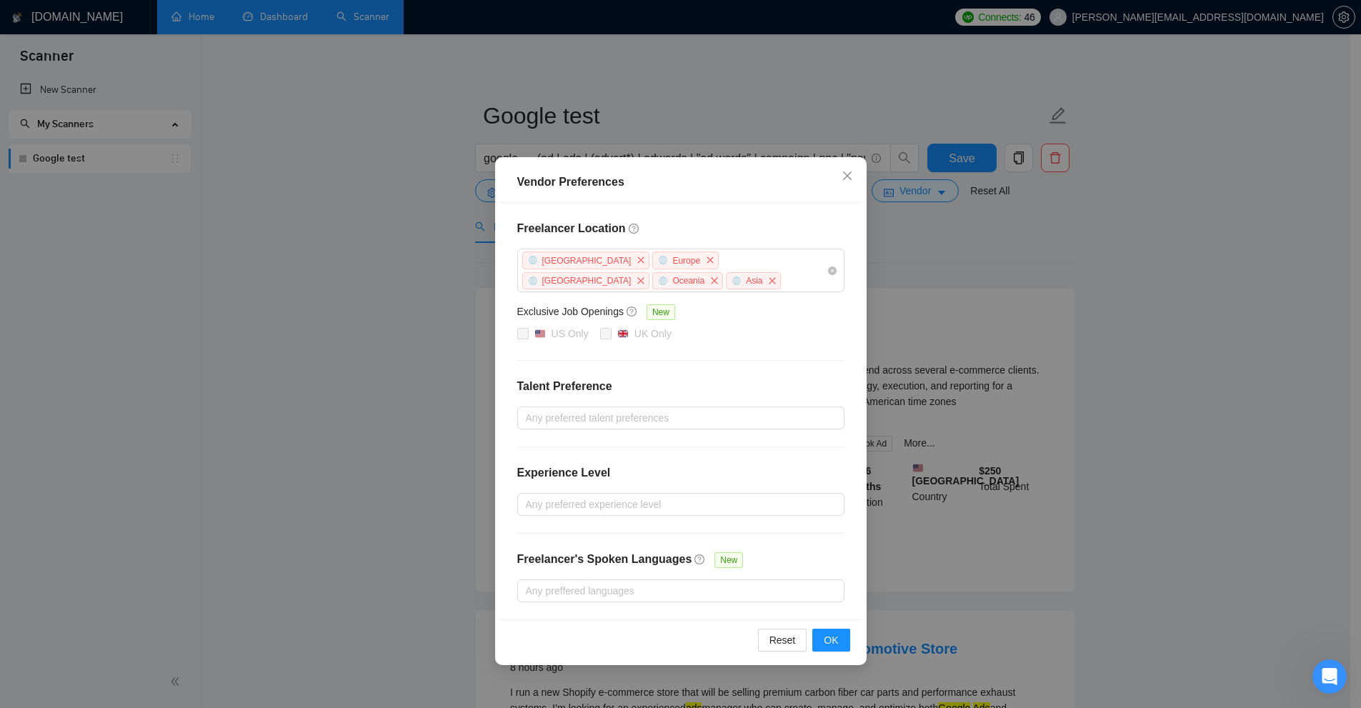
click at [722, 354] on div "Freelancer Location [GEOGRAPHIC_DATA] [GEOGRAPHIC_DATA] [GEOGRAPHIC_DATA] [GEOG…" at bounding box center [680, 411] width 361 height 417
drag, startPoint x: 688, startPoint y: 323, endPoint x: 760, endPoint y: 336, distance: 73.3
click at [760, 336] on div "Freelancer Location [GEOGRAPHIC_DATA] [GEOGRAPHIC_DATA] [GEOGRAPHIC_DATA] [GEOG…" at bounding box center [680, 411] width 361 height 417
click at [760, 336] on div "US Only [GEOGRAPHIC_DATA] Only" at bounding box center [680, 334] width 327 height 17
click at [746, 336] on div "US Only [GEOGRAPHIC_DATA] Only" at bounding box center [680, 334] width 327 height 17
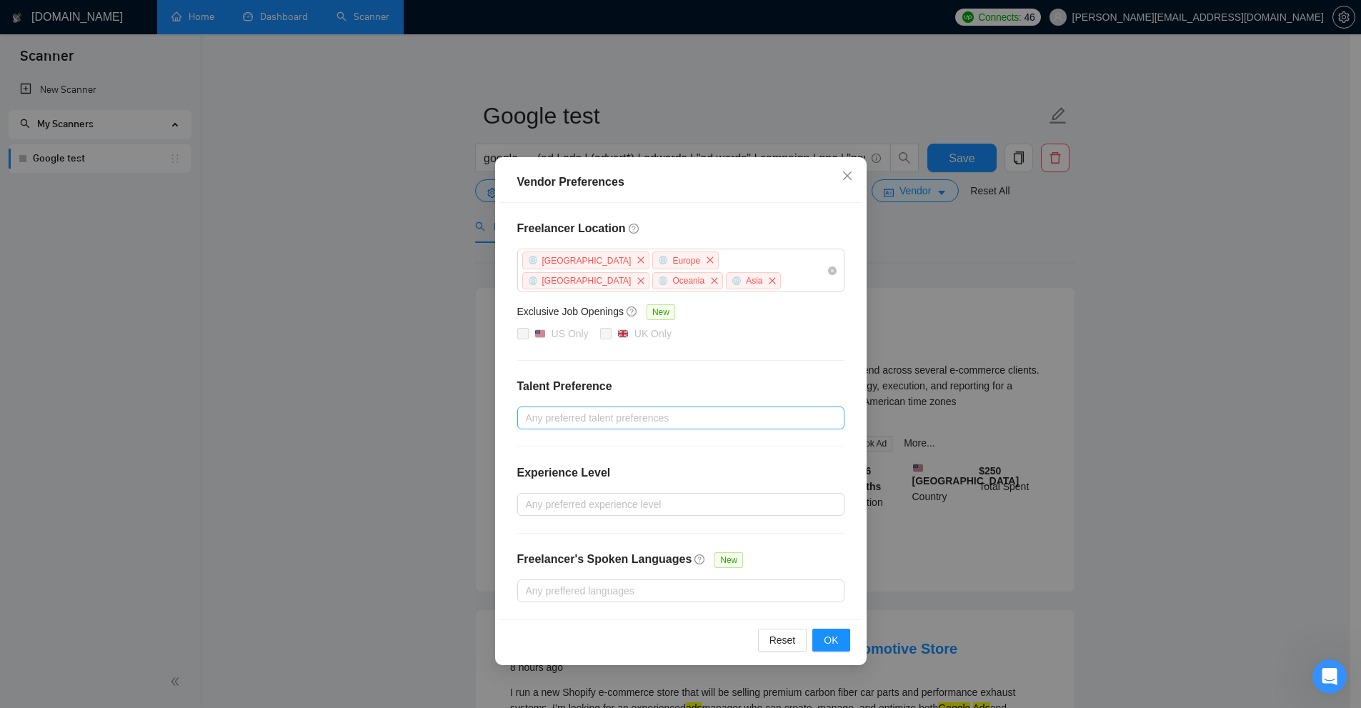
click at [569, 418] on div at bounding box center [674, 417] width 306 height 17
drag, startPoint x: 580, startPoint y: 389, endPoint x: 606, endPoint y: 386, distance: 25.8
click at [606, 386] on h4 "Talent Preference" at bounding box center [680, 386] width 327 height 17
click at [569, 415] on div at bounding box center [674, 417] width 306 height 17
click at [560, 449] on span "Unspecified" at bounding box center [568, 444] width 52 height 11
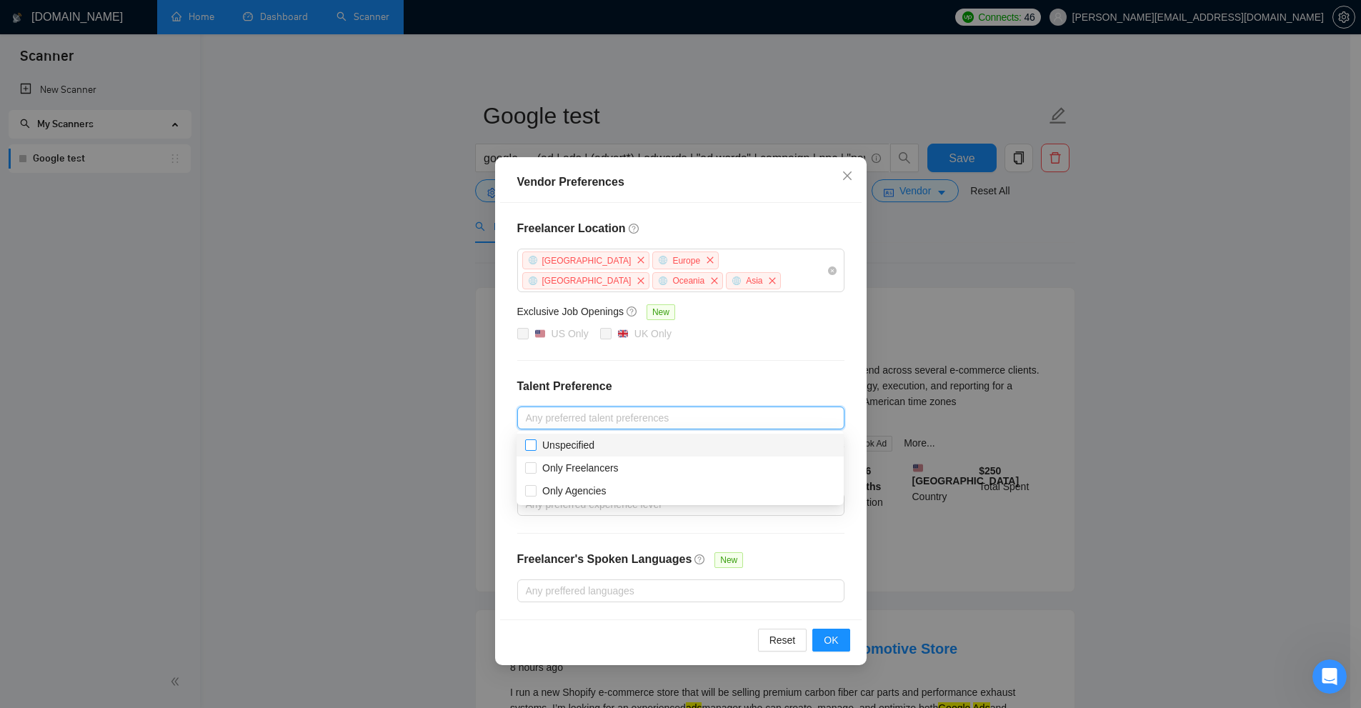
click at [535, 449] on input "Unspecified" at bounding box center [530, 444] width 10 height 10
checkbox input "true"
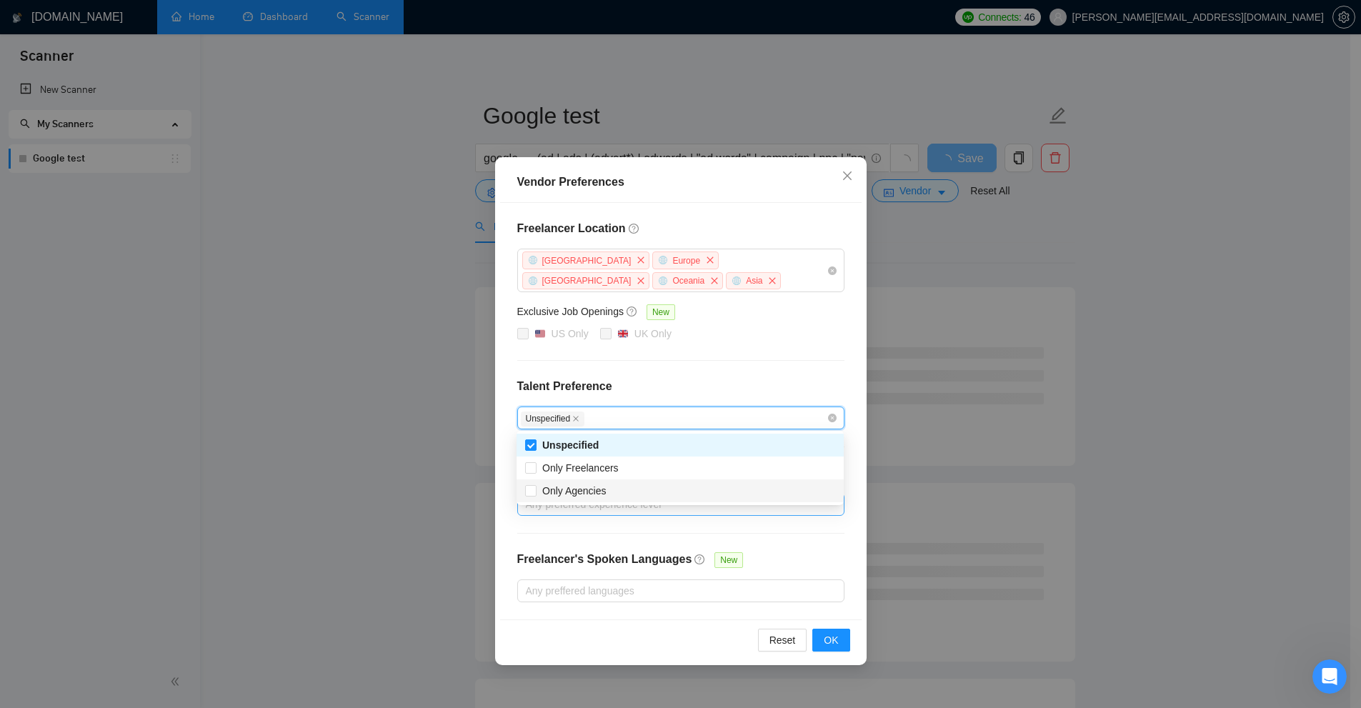
click at [567, 505] on div at bounding box center [674, 504] width 306 height 17
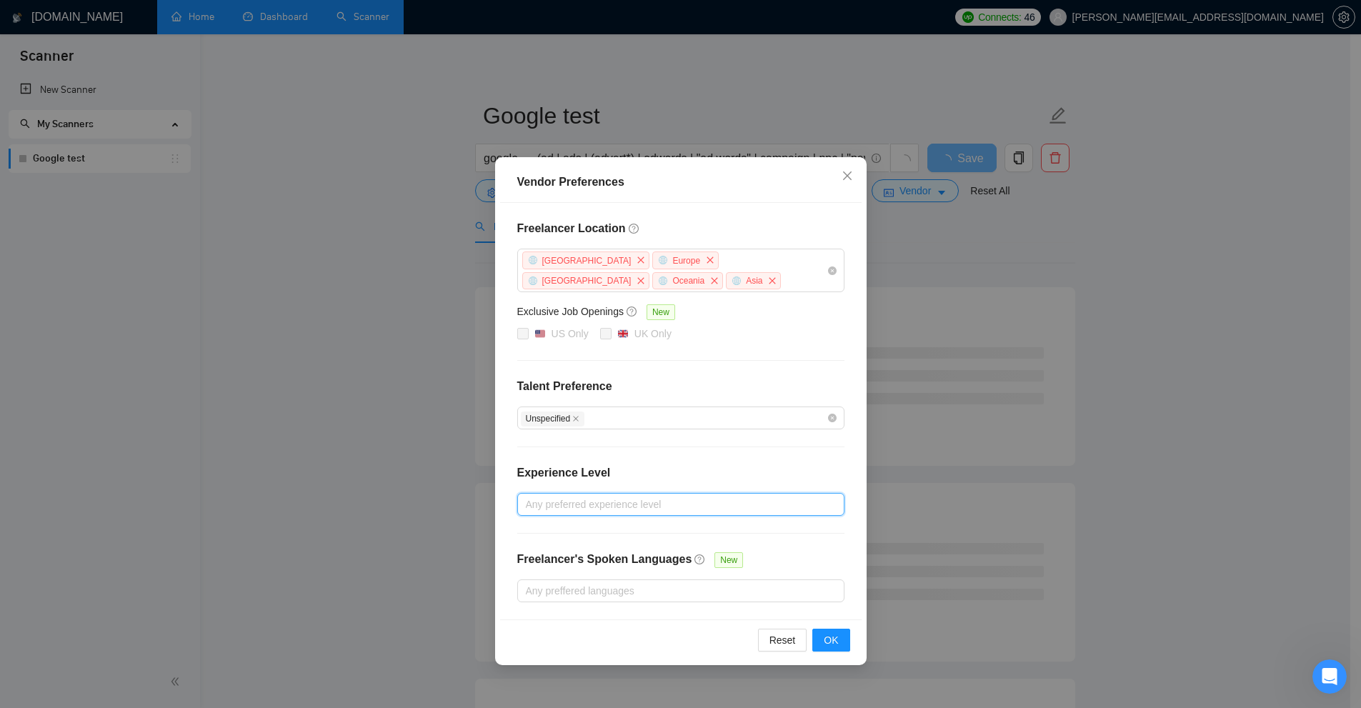
click at [572, 493] on div "Any preferred experience level" at bounding box center [680, 504] width 327 height 23
click at [602, 422] on div "Unspecified" at bounding box center [674, 417] width 306 height 17
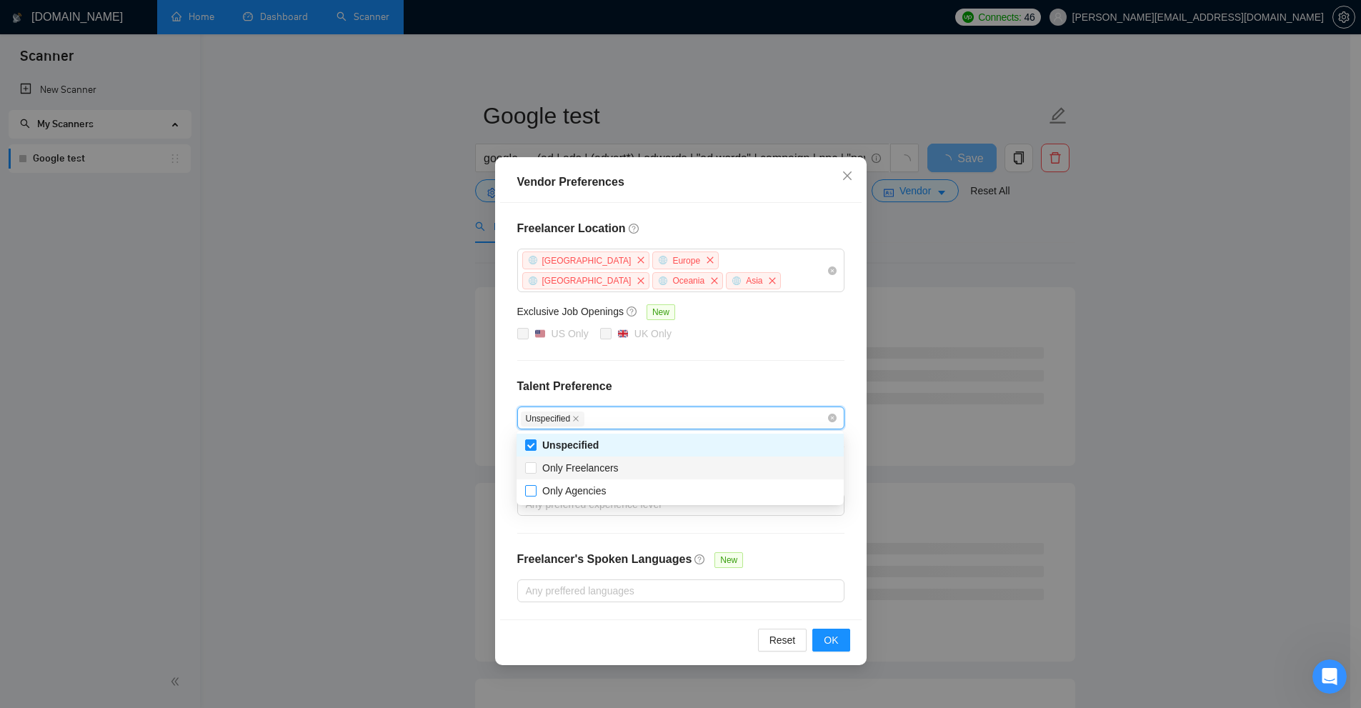
click at [581, 487] on span "Only Agencies" at bounding box center [574, 490] width 64 height 11
click at [535, 487] on input "Only Agencies" at bounding box center [530, 490] width 10 height 10
checkbox input "true"
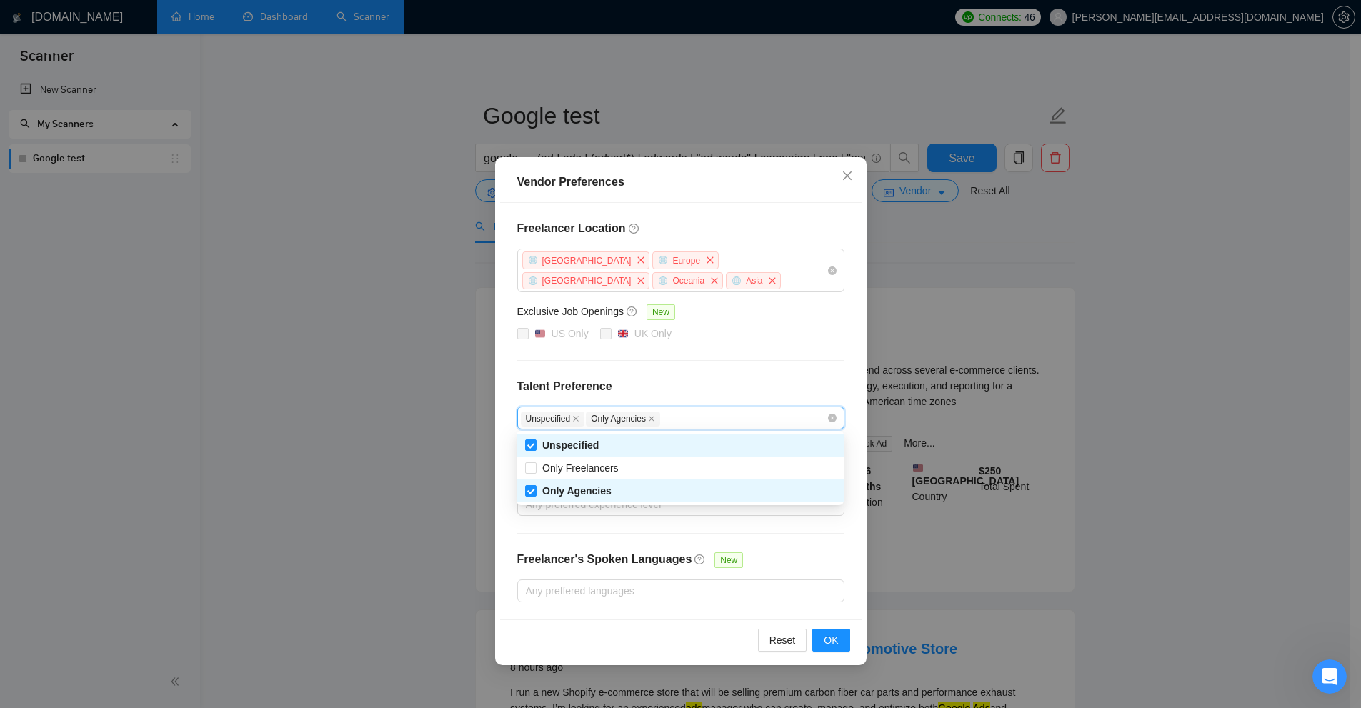
click at [687, 385] on h4 "Talent Preference" at bounding box center [680, 386] width 327 height 17
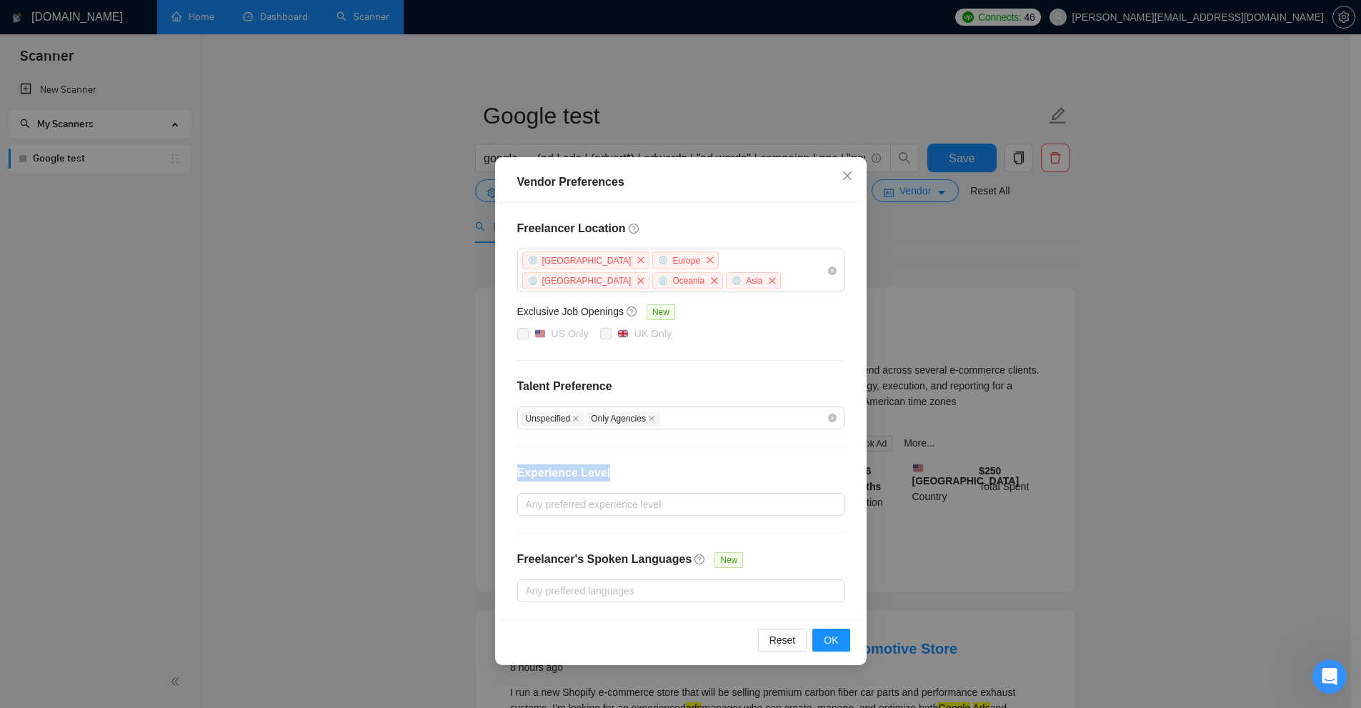
drag, startPoint x: 509, startPoint y: 467, endPoint x: 602, endPoint y: 492, distance: 96.0
click at [634, 468] on div "Freelancer Location [GEOGRAPHIC_DATA] [GEOGRAPHIC_DATA] [GEOGRAPHIC_DATA] [GEOG…" at bounding box center [680, 411] width 361 height 417
click at [574, 512] on div "Any preferred experience level" at bounding box center [680, 504] width 327 height 23
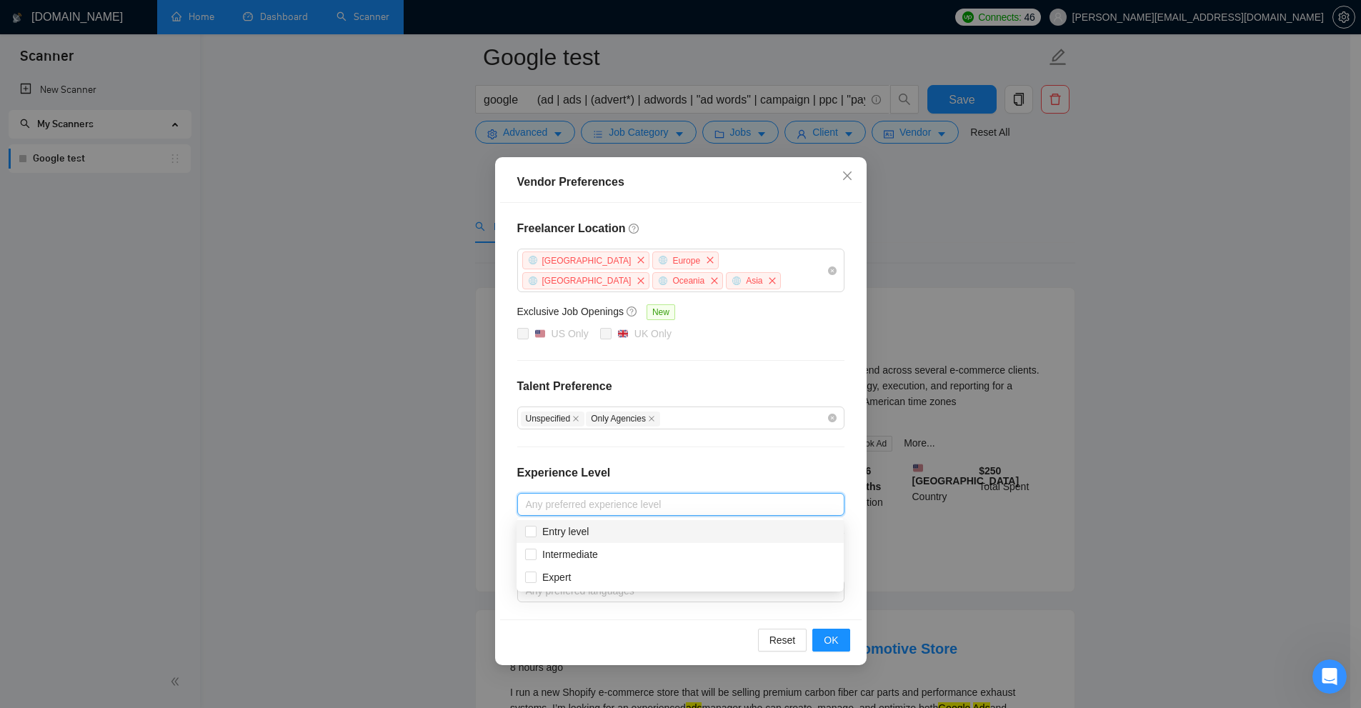
scroll to position [143, 0]
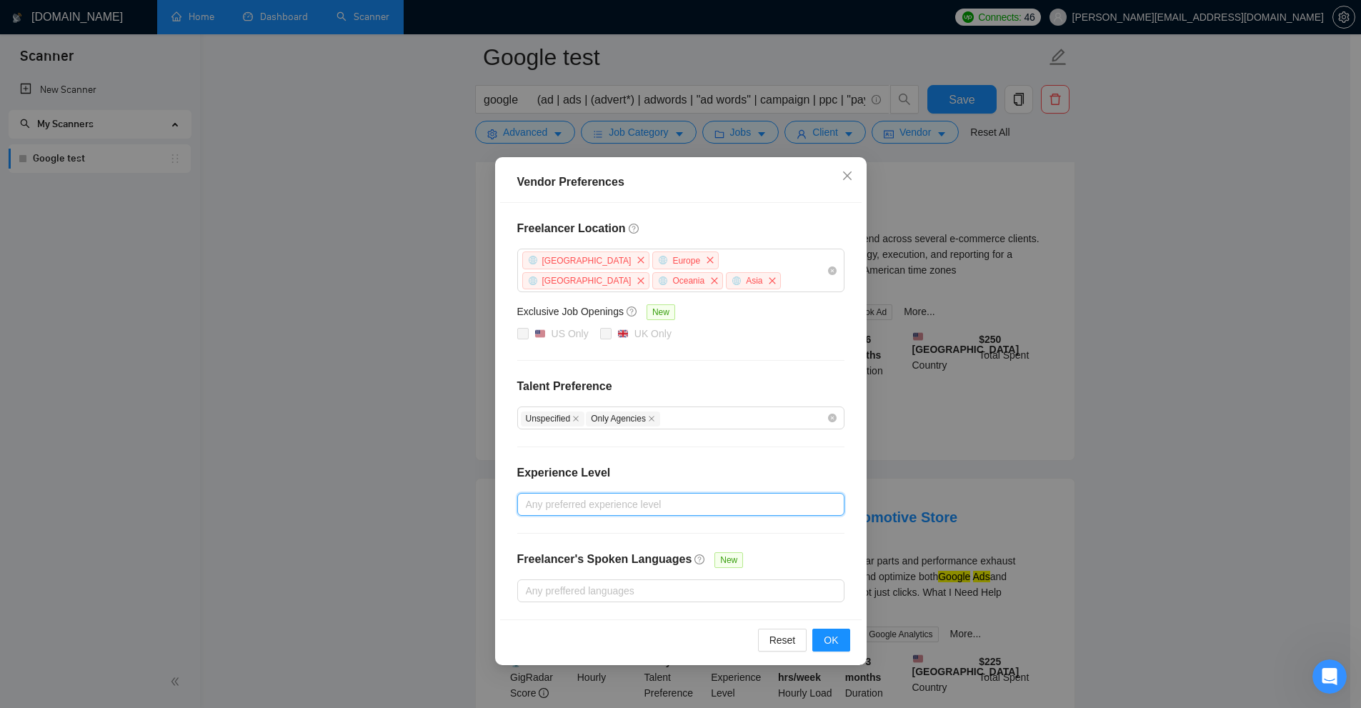
click at [572, 502] on div at bounding box center [674, 504] width 306 height 17
click at [612, 507] on div at bounding box center [674, 504] width 306 height 17
click at [666, 564] on div "Intermediate" at bounding box center [680, 554] width 327 height 23
checkbox input "true"
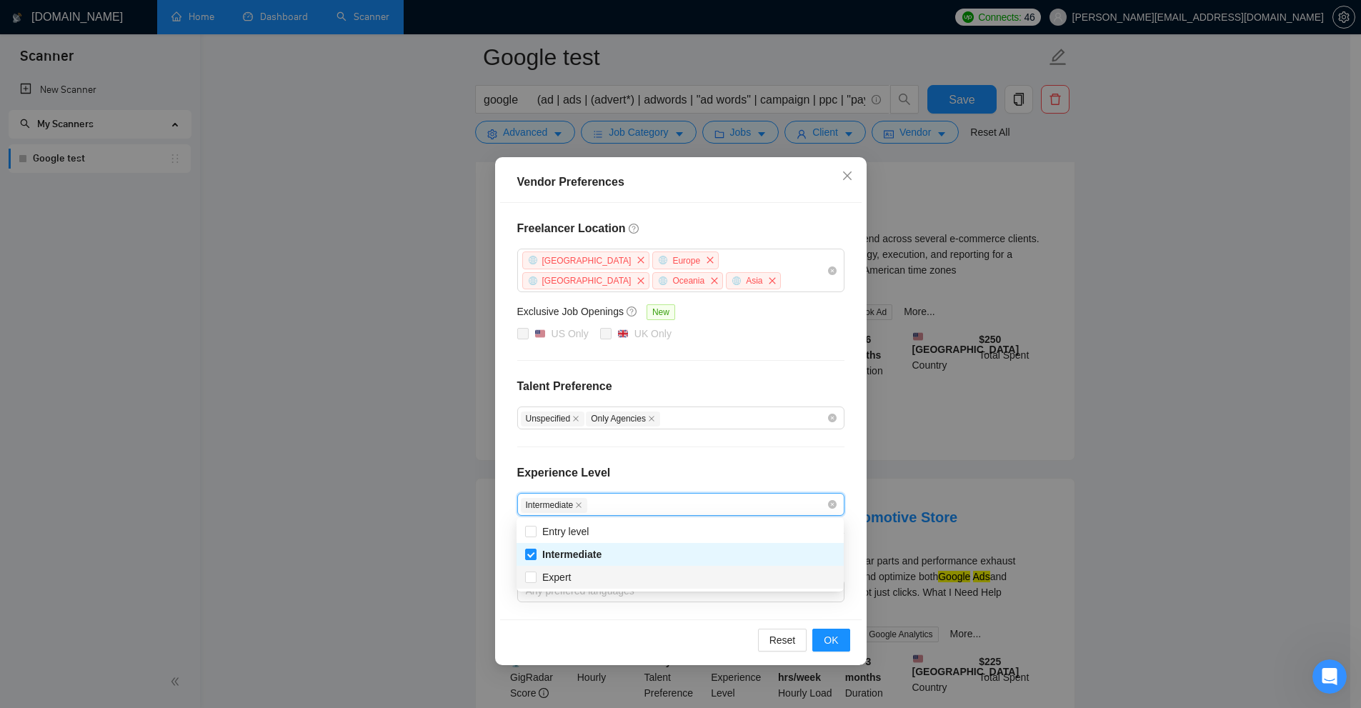
click at [609, 578] on div "Expert" at bounding box center [680, 577] width 310 height 16
checkbox input "true"
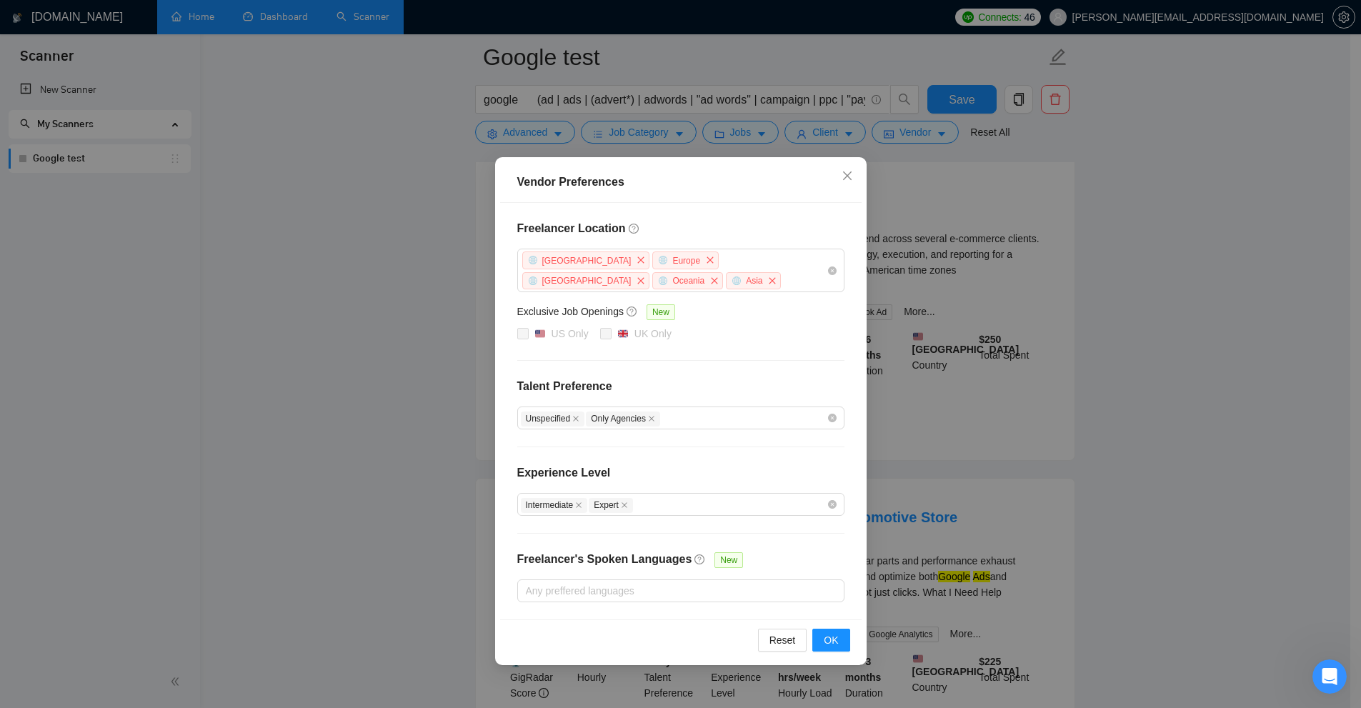
click at [700, 487] on div "Experience Level" at bounding box center [680, 478] width 327 height 29
click at [657, 501] on div "Intermediate Expert" at bounding box center [674, 504] width 306 height 17
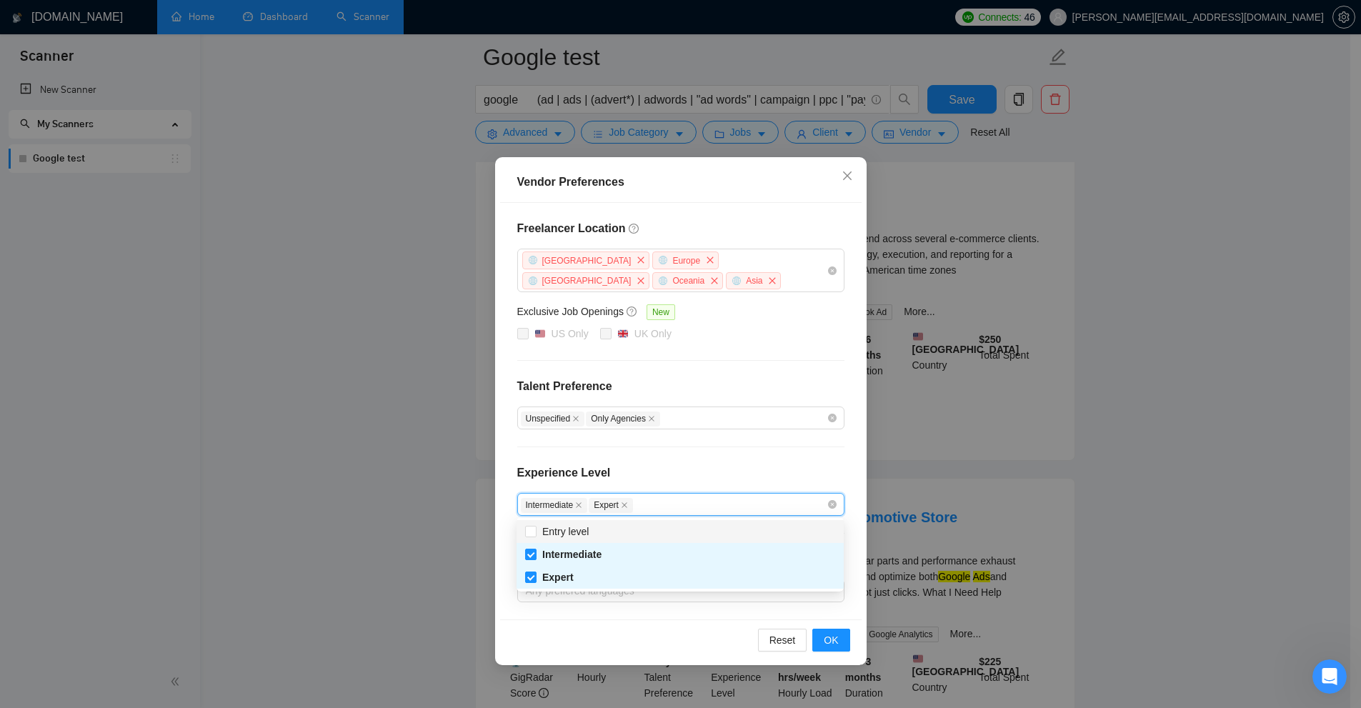
click at [684, 484] on div "Experience Level" at bounding box center [680, 478] width 327 height 29
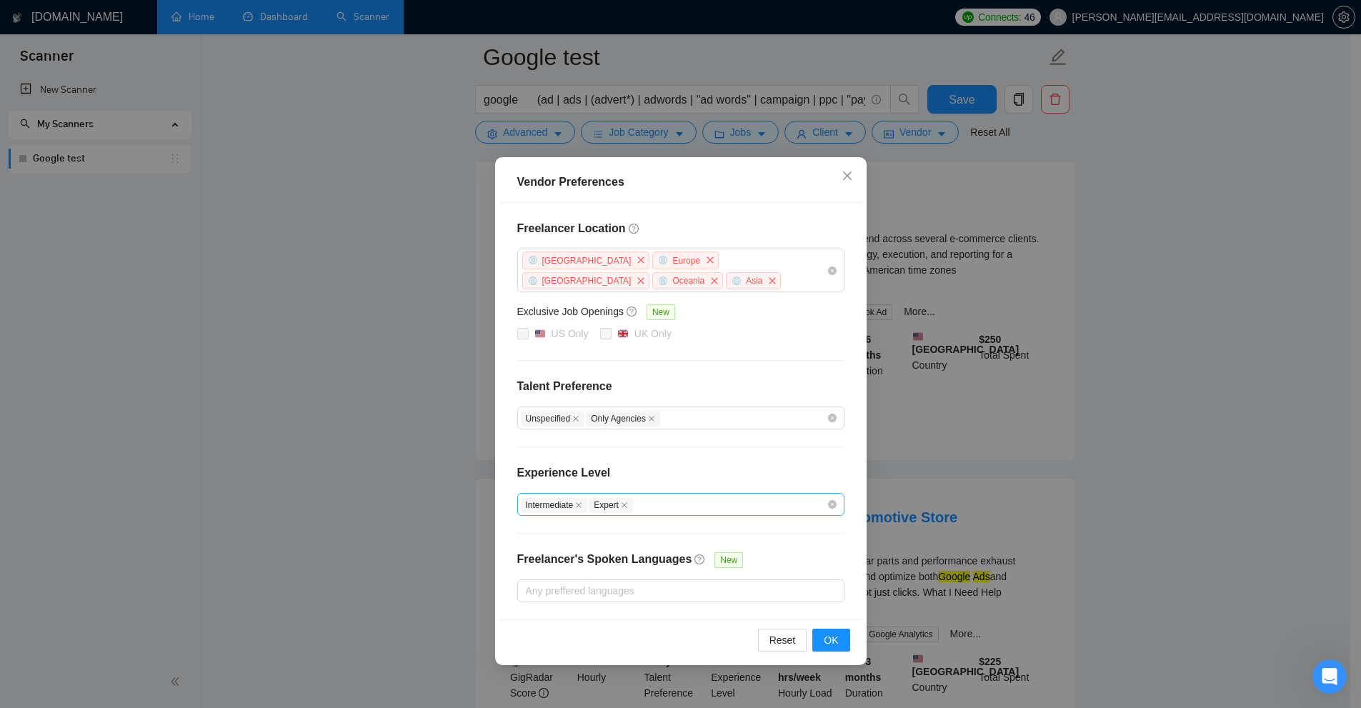
click at [664, 499] on div "Intermediate Expert" at bounding box center [674, 504] width 306 height 17
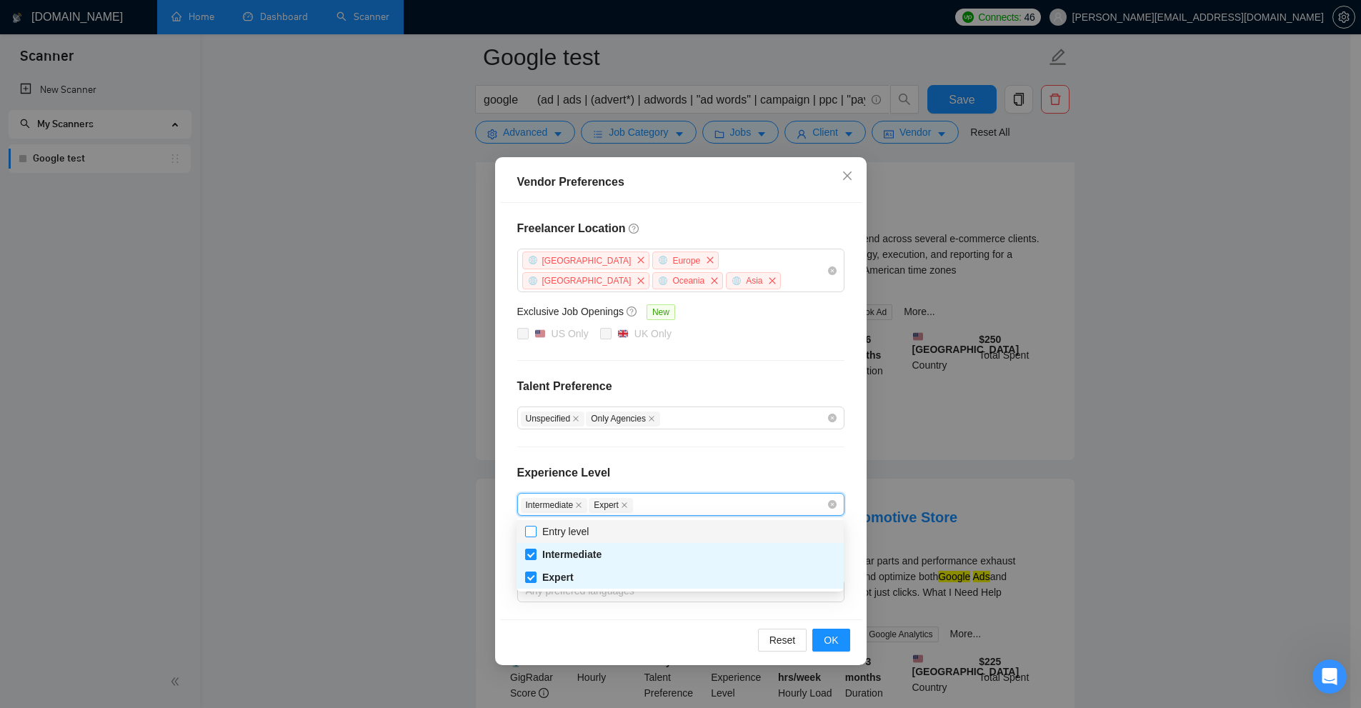
click at [529, 528] on input "Entry level" at bounding box center [530, 531] width 10 height 10
click at [537, 530] on span "Entry level" at bounding box center [568, 532] width 62 height 16
click at [535, 530] on input "Entry level" at bounding box center [530, 531] width 10 height 10
checkbox input "true"
click at [747, 438] on div "Freelancer Location [GEOGRAPHIC_DATA] [GEOGRAPHIC_DATA] [GEOGRAPHIC_DATA] [GEOG…" at bounding box center [680, 411] width 361 height 417
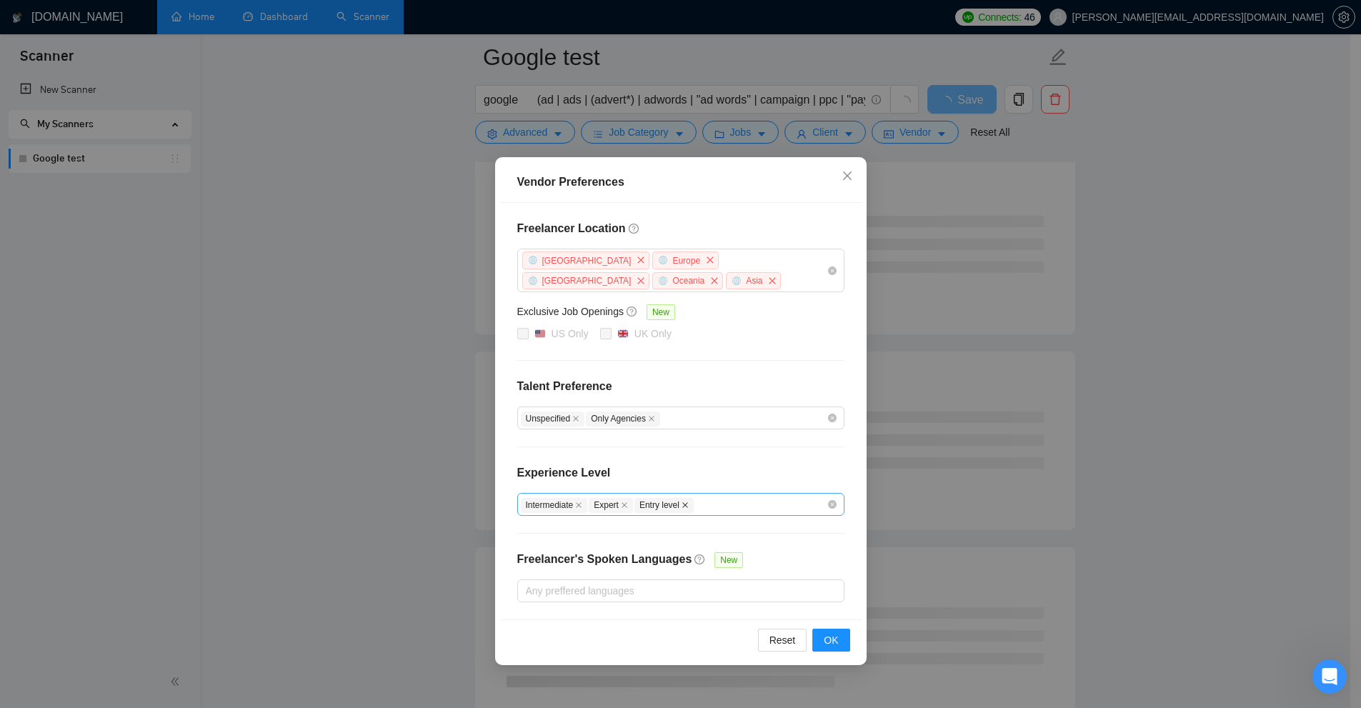
click at [682, 505] on span "Entry level" at bounding box center [663, 505] width 59 height 15
click at [683, 503] on icon "close" at bounding box center [685, 505] width 7 height 7
click at [567, 585] on div at bounding box center [674, 590] width 306 height 17
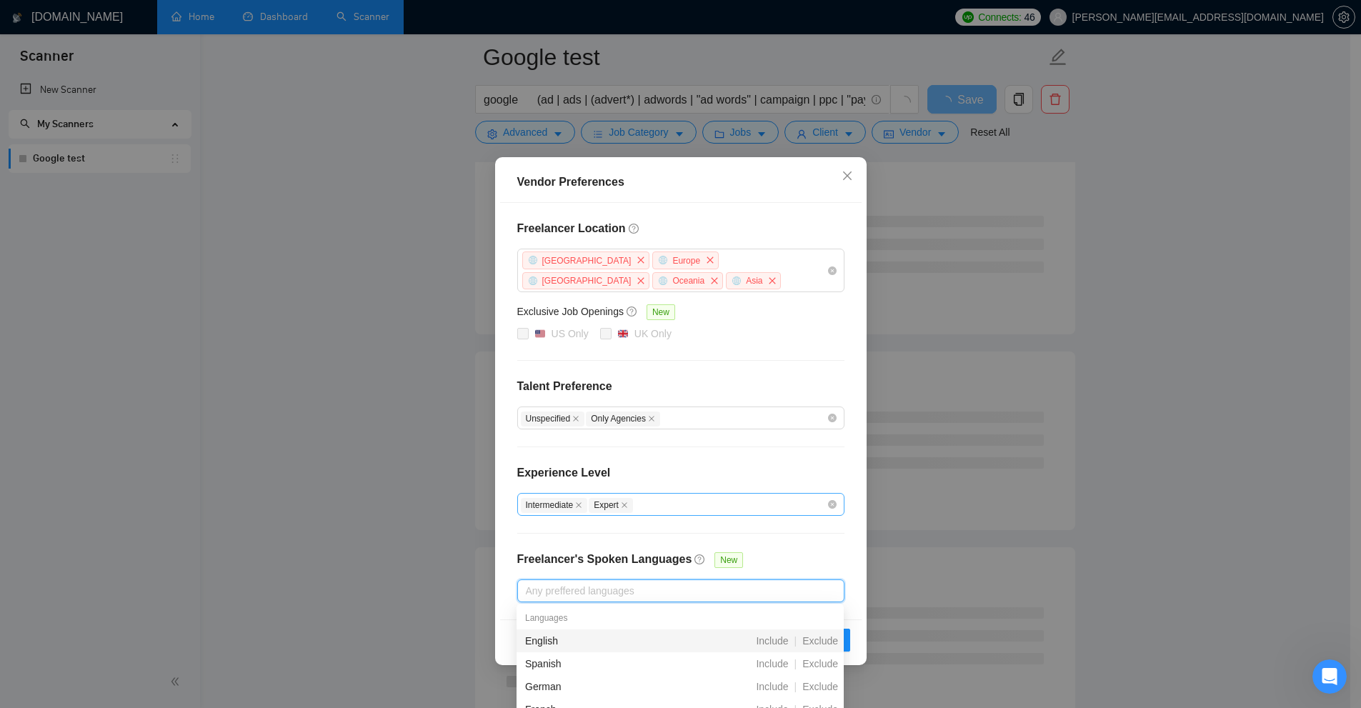
scroll to position [214, 0]
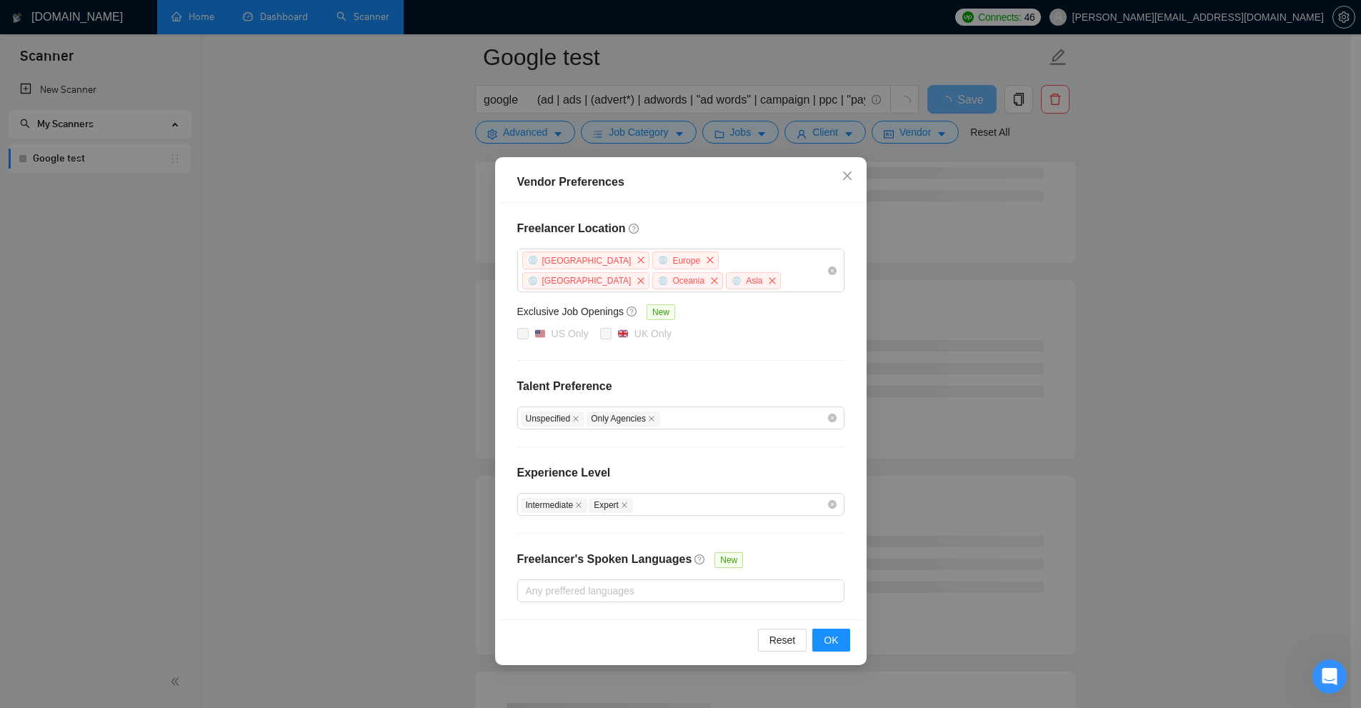
click at [754, 469] on div "Experience Level" at bounding box center [680, 478] width 327 height 29
click at [718, 591] on div at bounding box center [674, 590] width 306 height 17
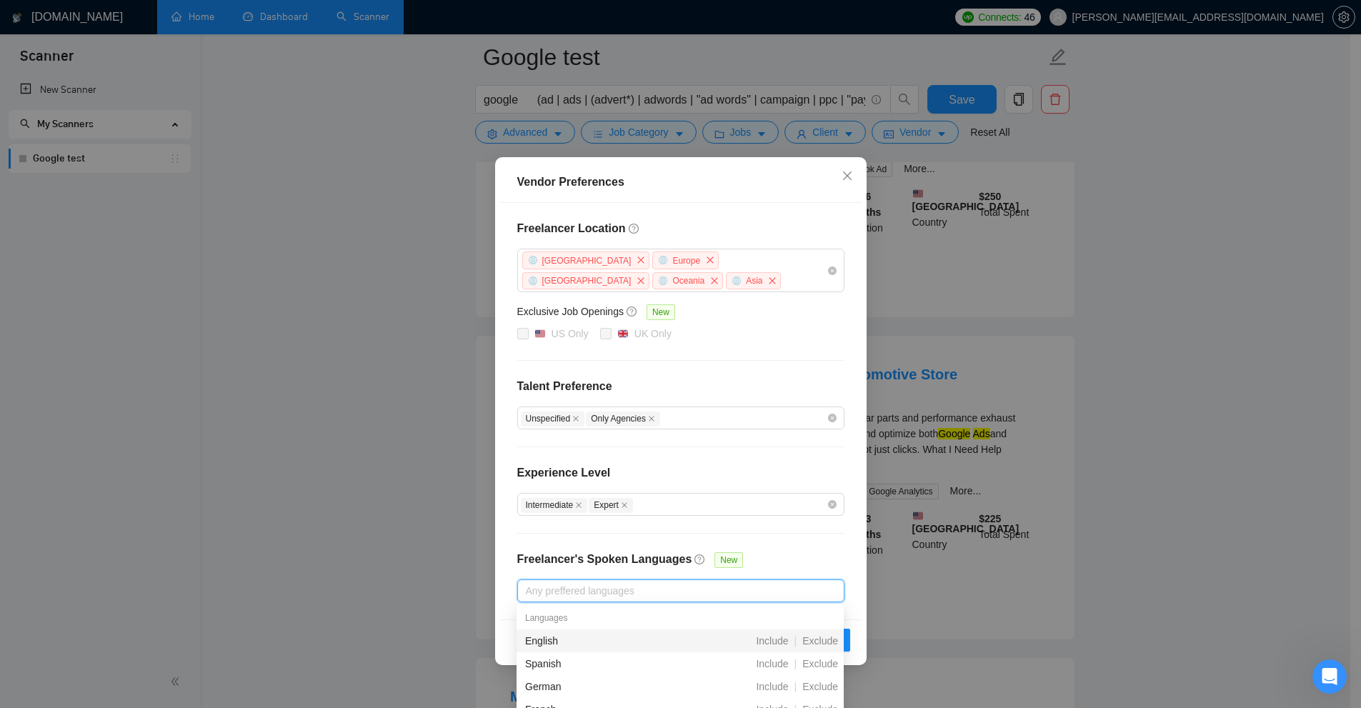
scroll to position [357, 0]
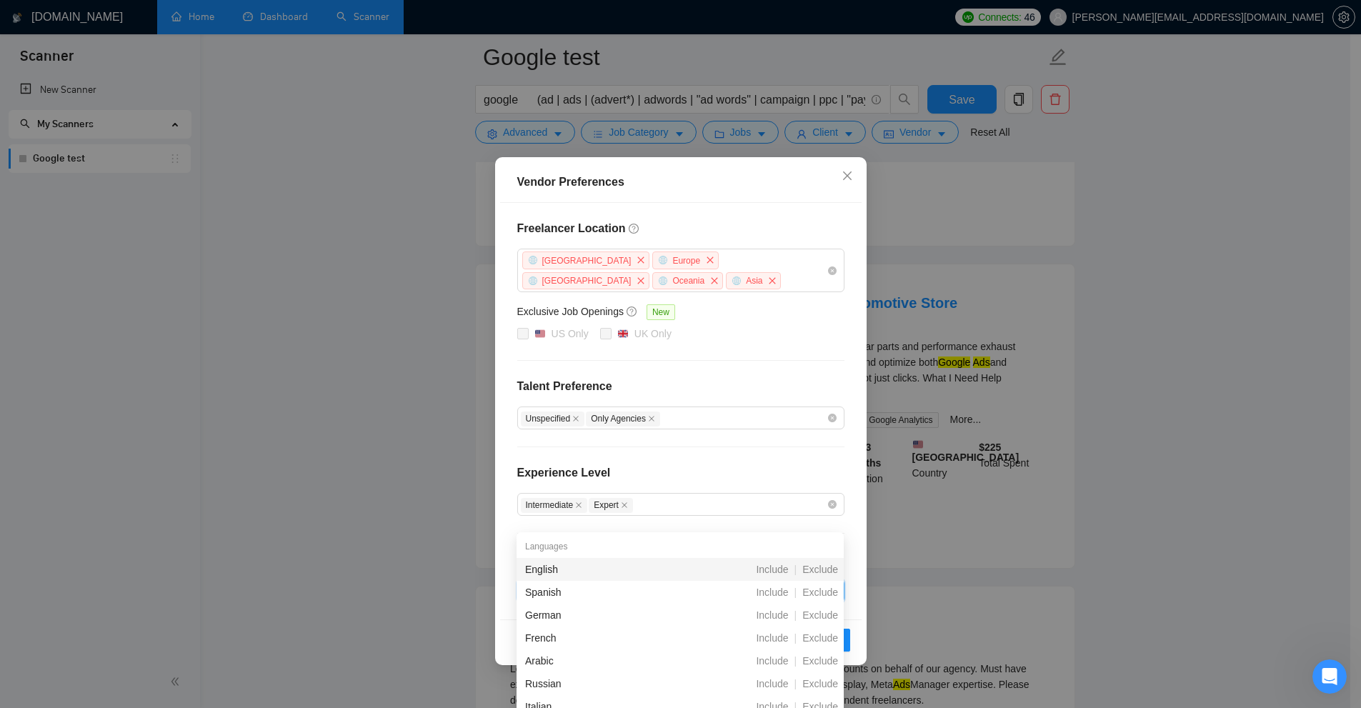
click at [771, 526] on div "Freelancer Location [GEOGRAPHIC_DATA] [GEOGRAPHIC_DATA] [GEOGRAPHIC_DATA] [GEOG…" at bounding box center [680, 411] width 361 height 417
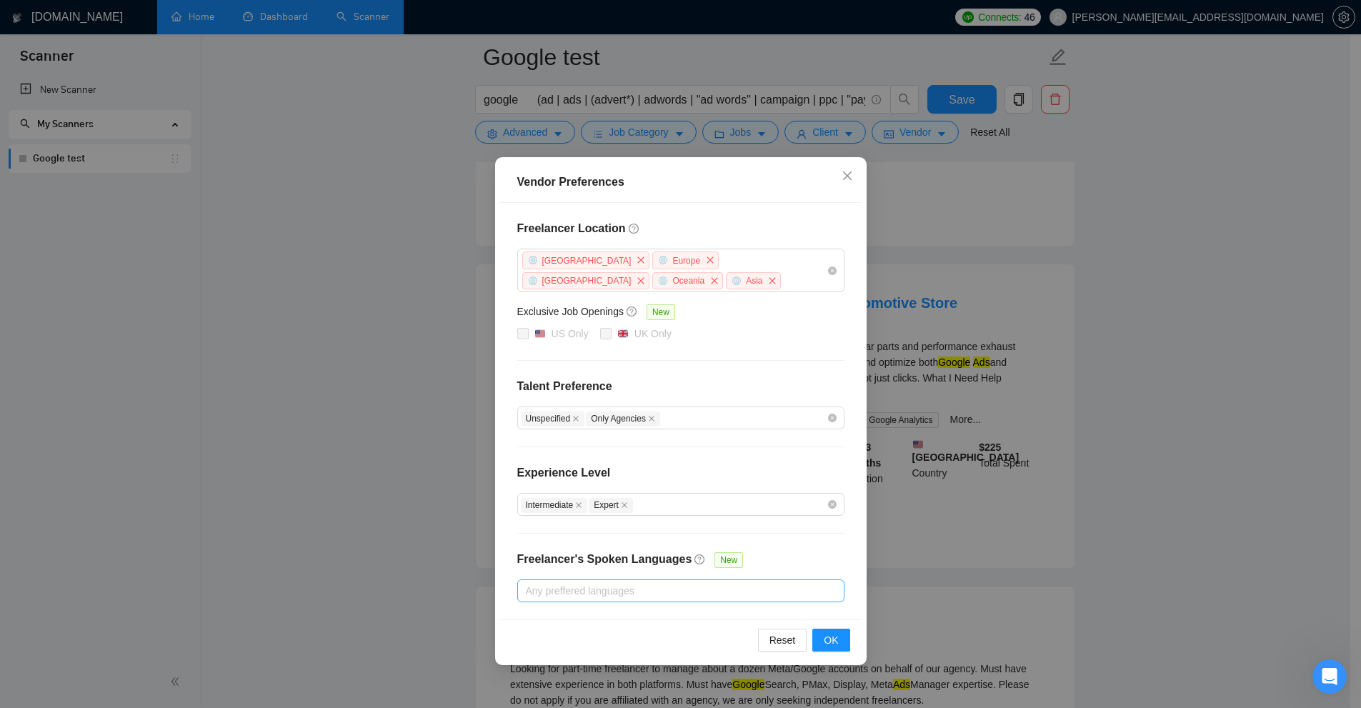
click at [771, 590] on div at bounding box center [674, 590] width 306 height 17
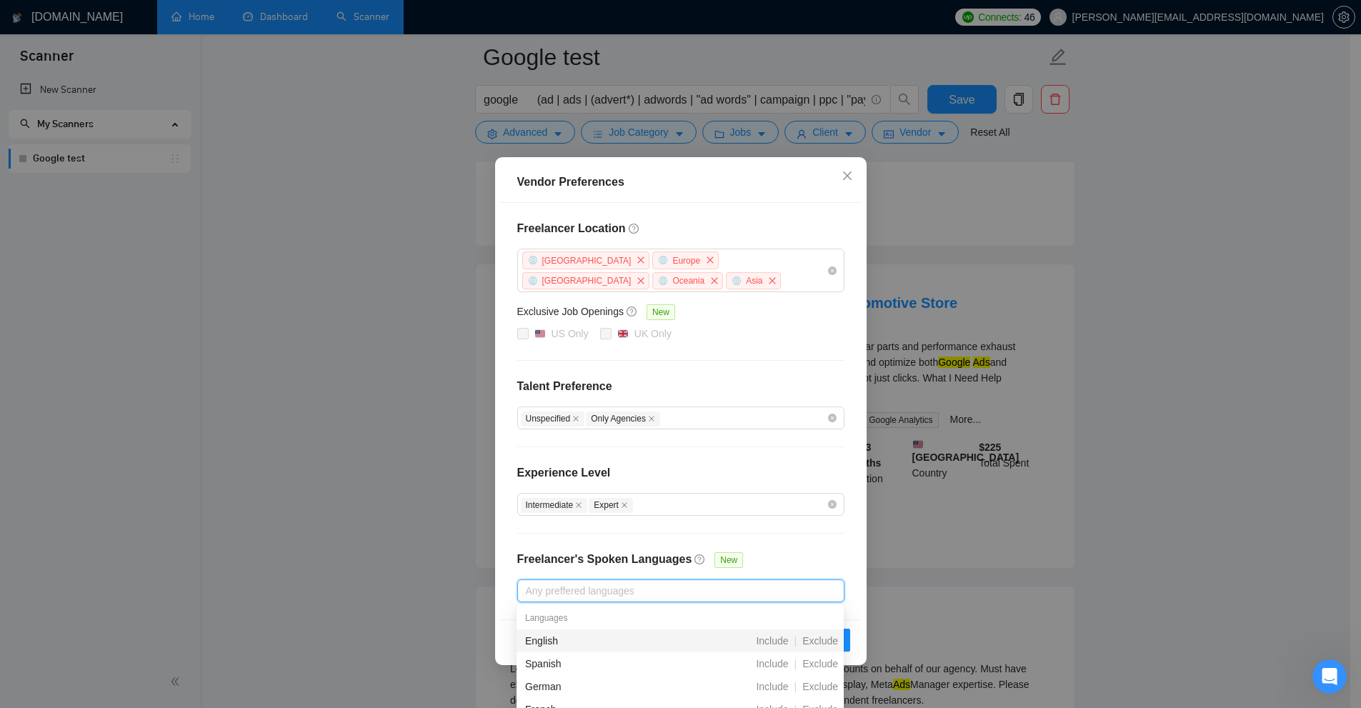
scroll to position [429, 0]
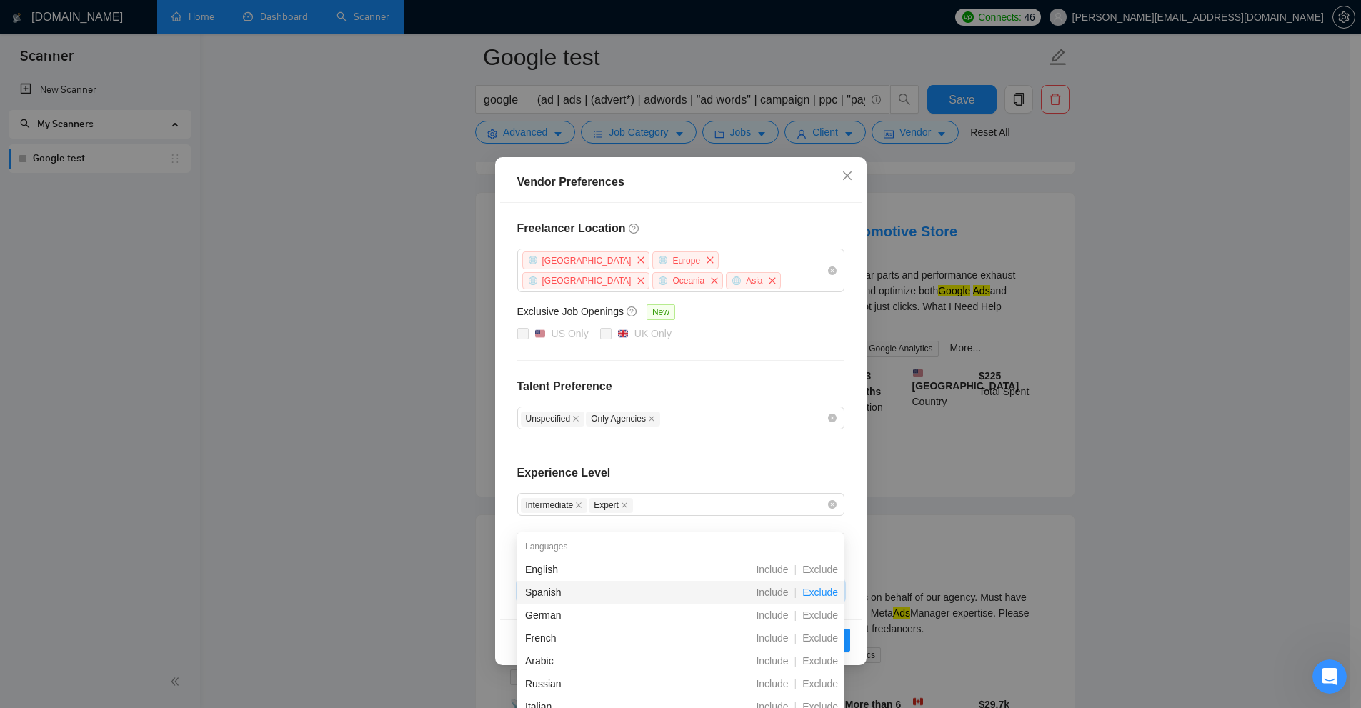
click at [771, 591] on span "Exclude" at bounding box center [820, 592] width 47 height 11
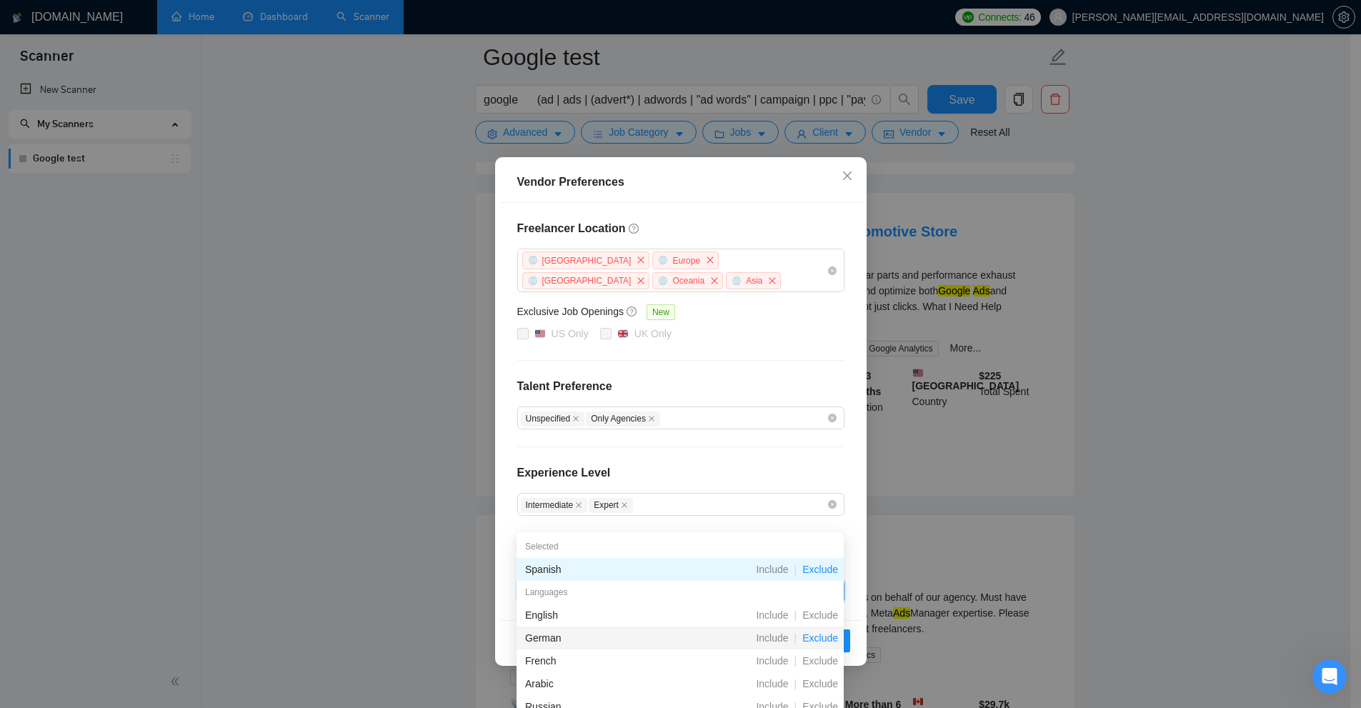
click at [771, 634] on span "Exclude" at bounding box center [820, 637] width 47 height 11
click at [771, 665] on span "Exclude" at bounding box center [820, 660] width 47 height 11
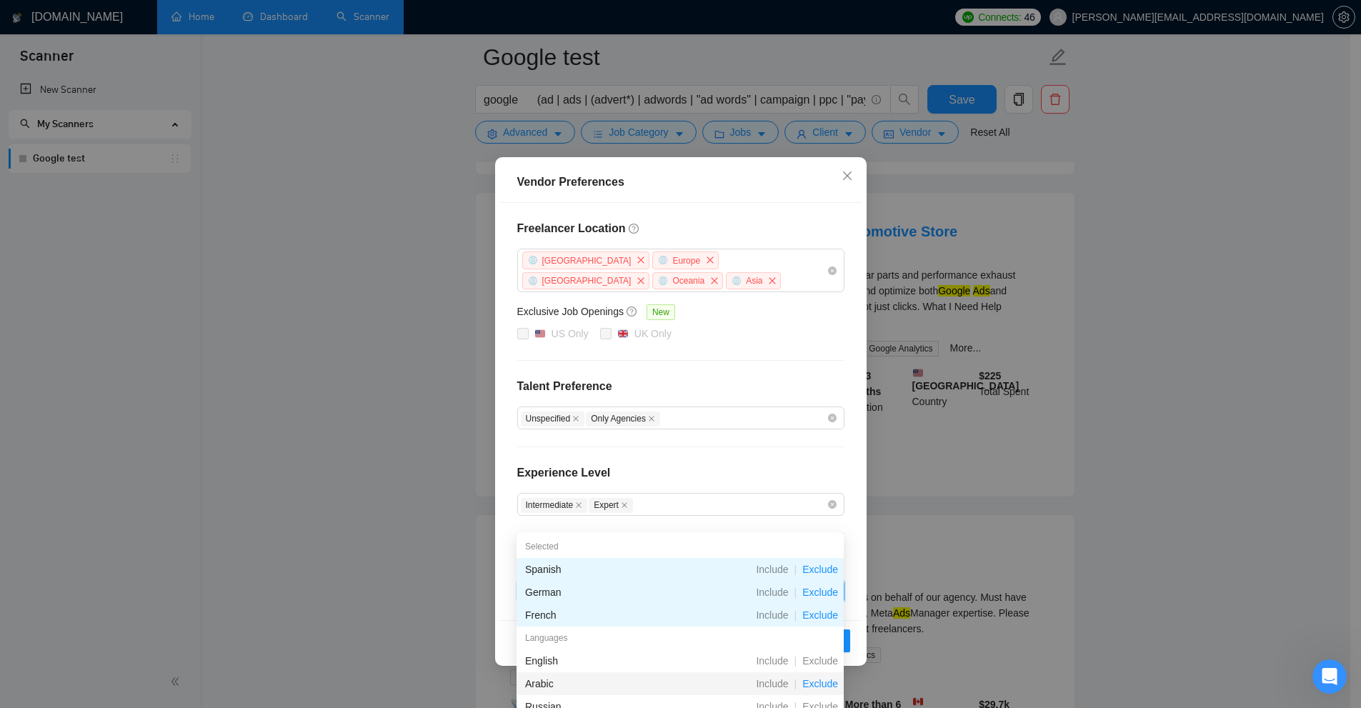
click at [771, 683] on span "Exclude" at bounding box center [820, 683] width 47 height 11
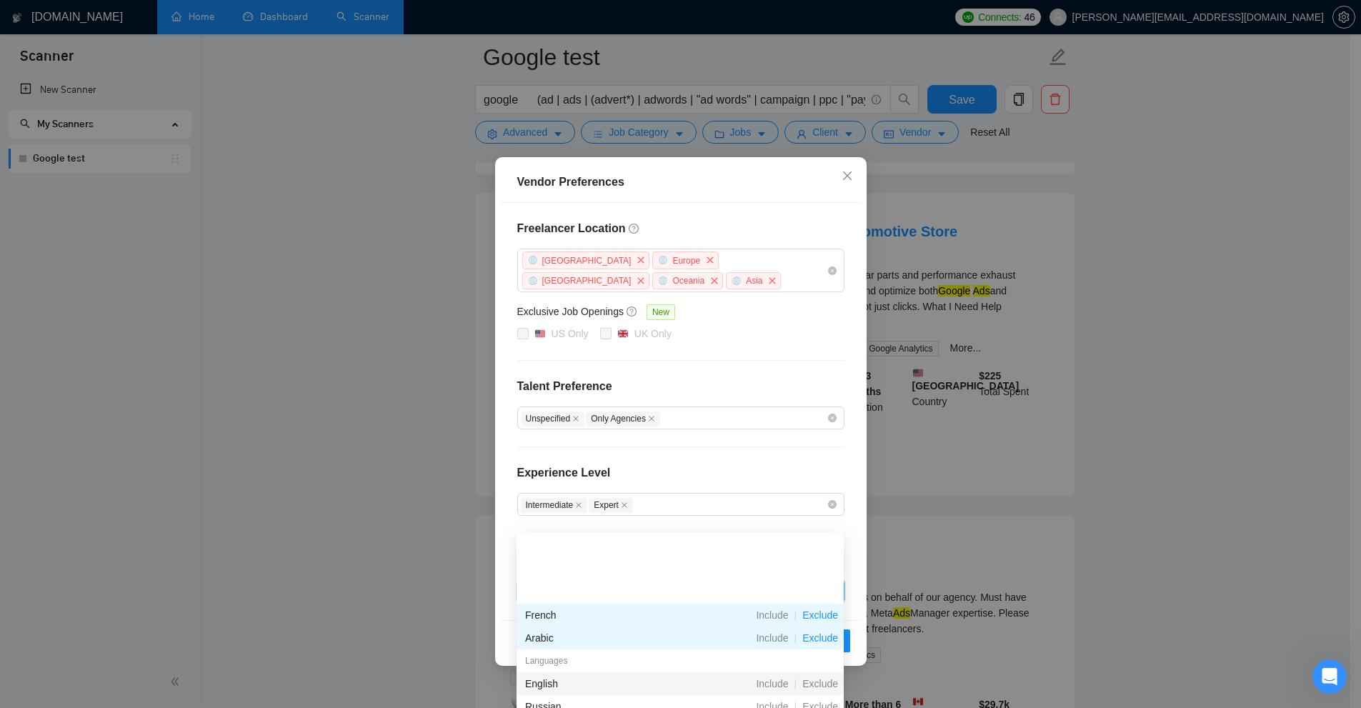
scroll to position [71, 0]
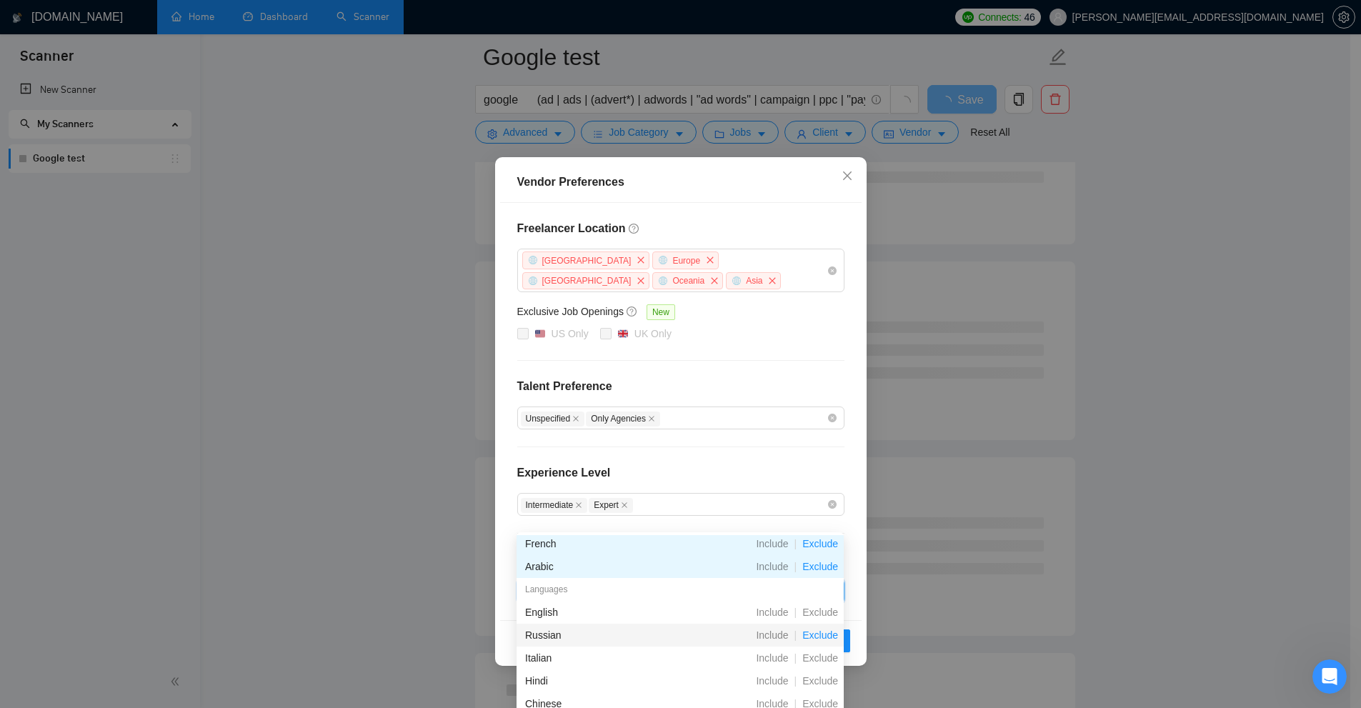
click at [771, 637] on span "Exclude" at bounding box center [820, 634] width 47 height 11
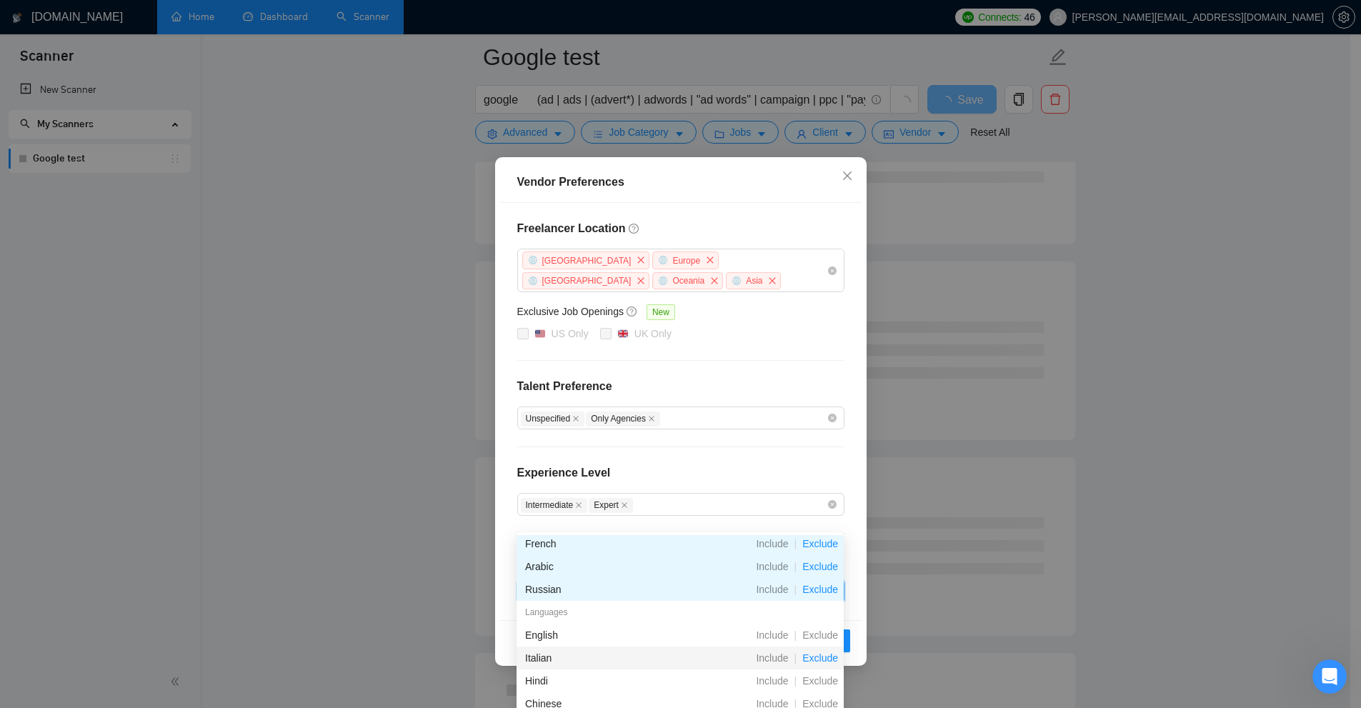
click at [771, 657] on span "Exclude" at bounding box center [820, 657] width 47 height 11
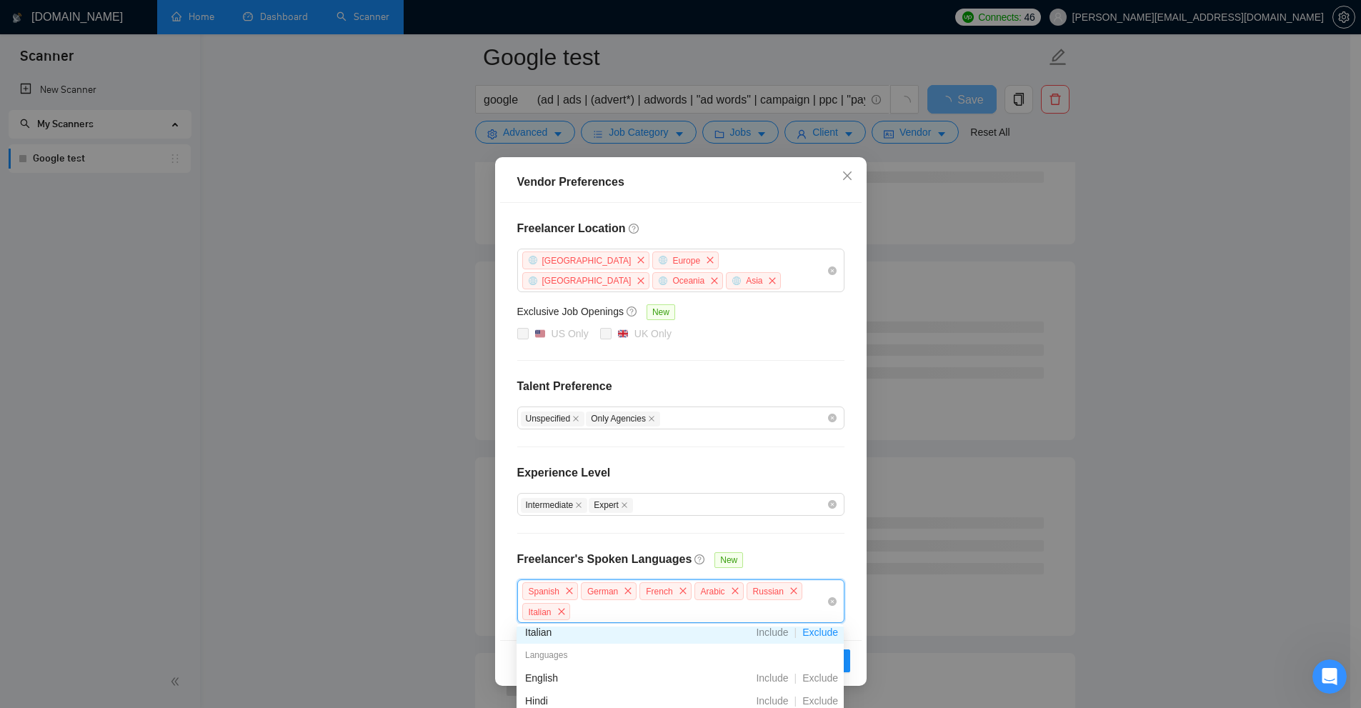
scroll to position [214, 0]
click at [771, 536] on div "Freelancer Location [GEOGRAPHIC_DATA] [GEOGRAPHIC_DATA] [GEOGRAPHIC_DATA] [GEOG…" at bounding box center [680, 421] width 361 height 437
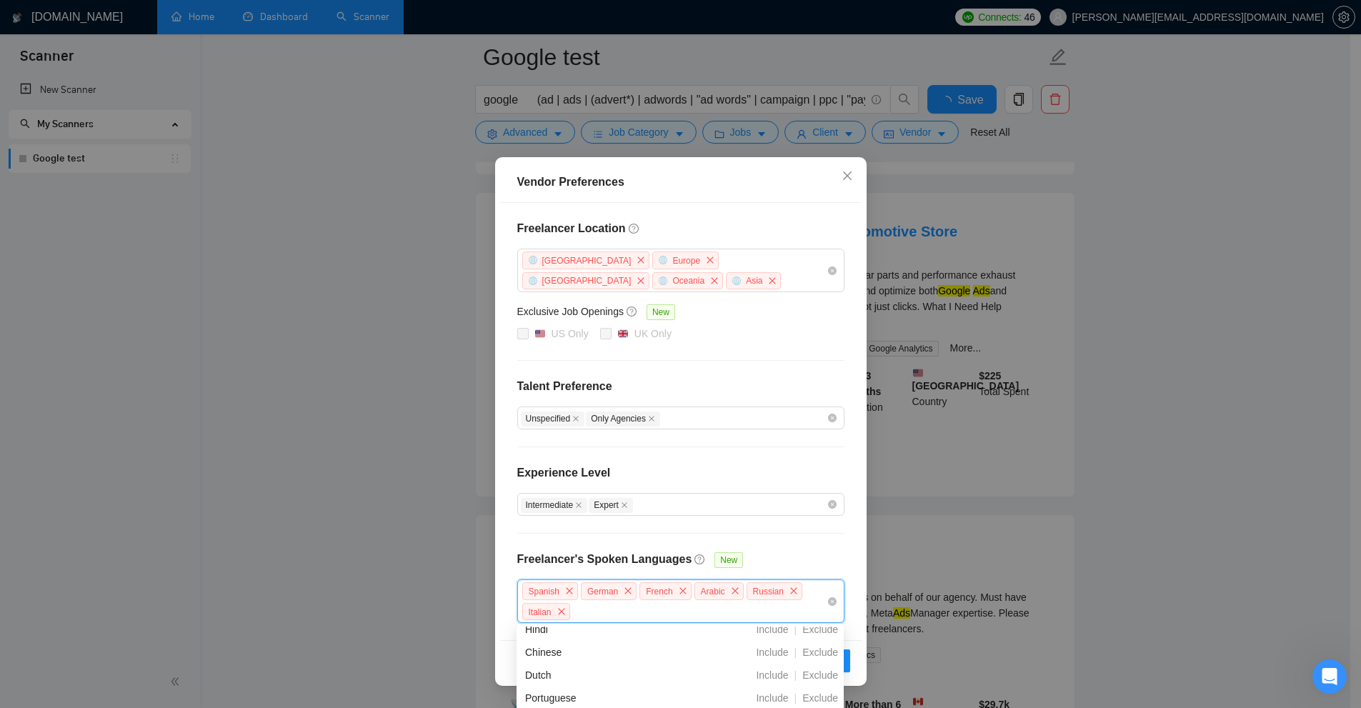
scroll to position [500, 0]
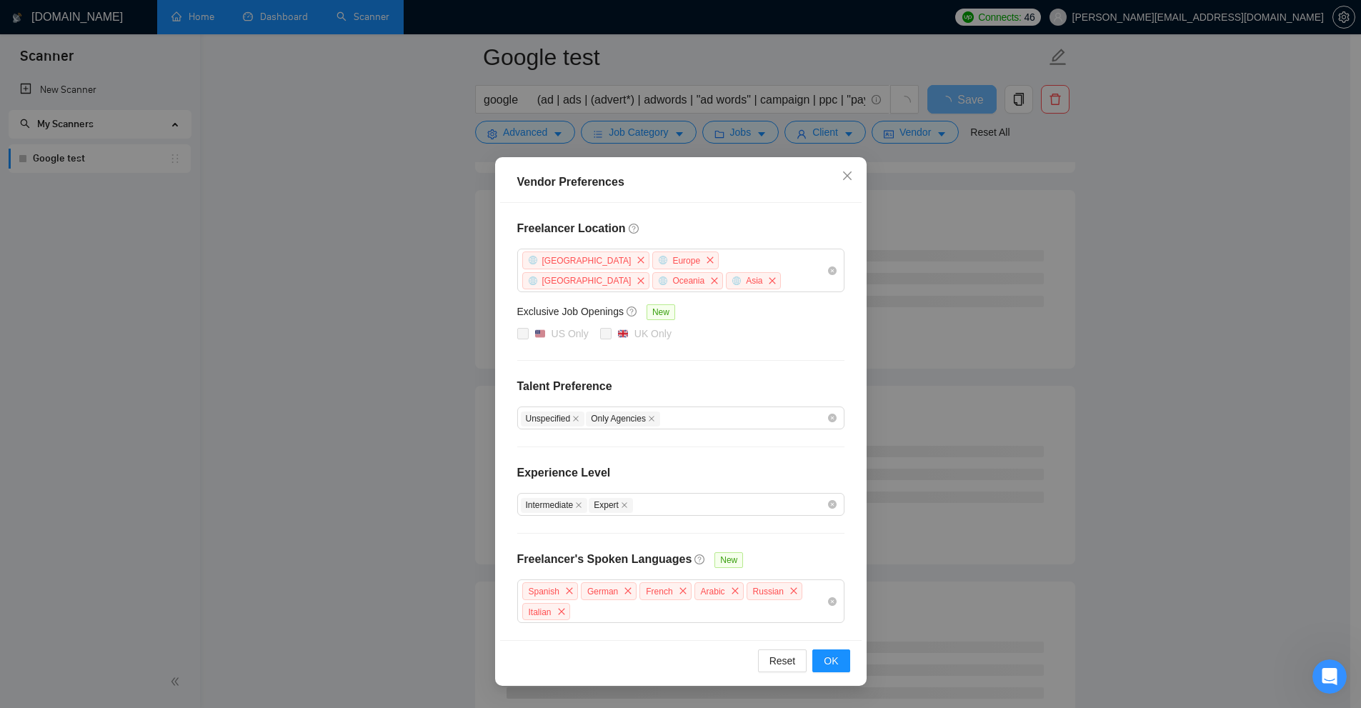
click at [771, 564] on div "Freelancer Location [GEOGRAPHIC_DATA] [GEOGRAPHIC_DATA] [GEOGRAPHIC_DATA] [GEOG…" at bounding box center [680, 421] width 361 height 437
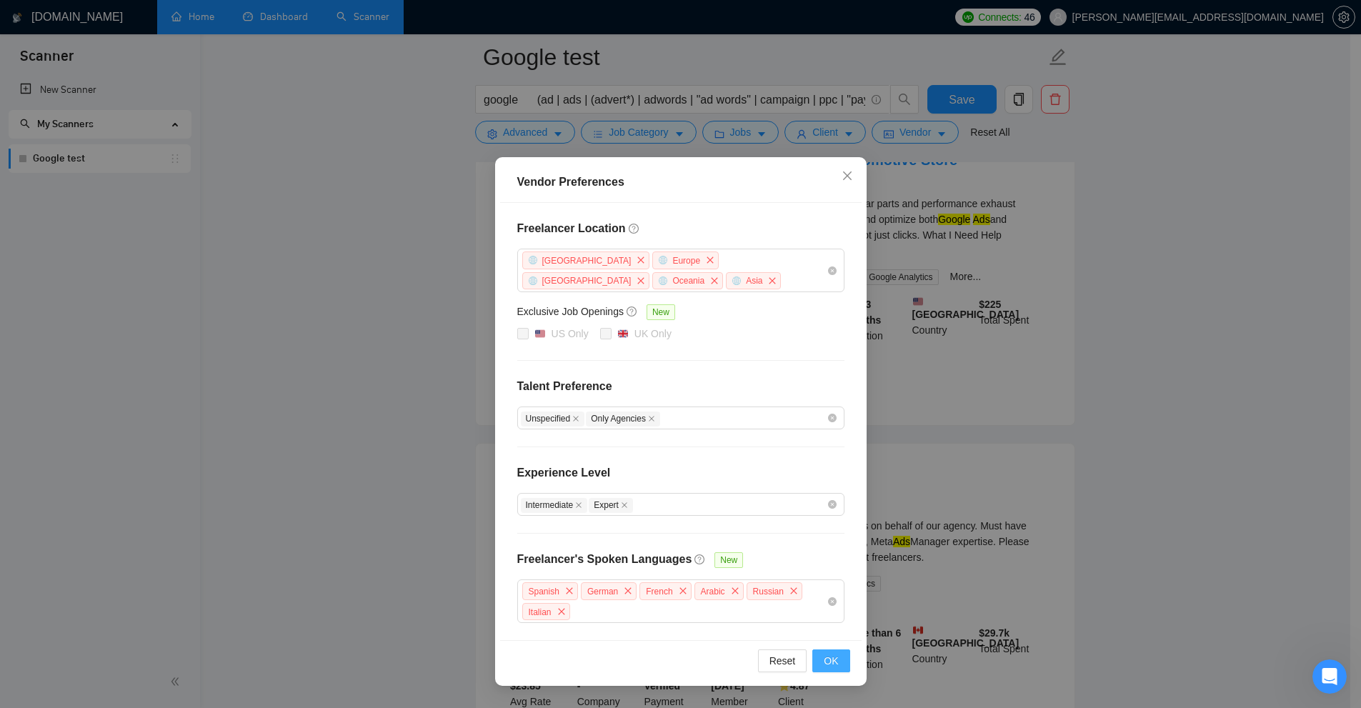
click at [771, 650] on button "OK" at bounding box center [830, 660] width 37 height 23
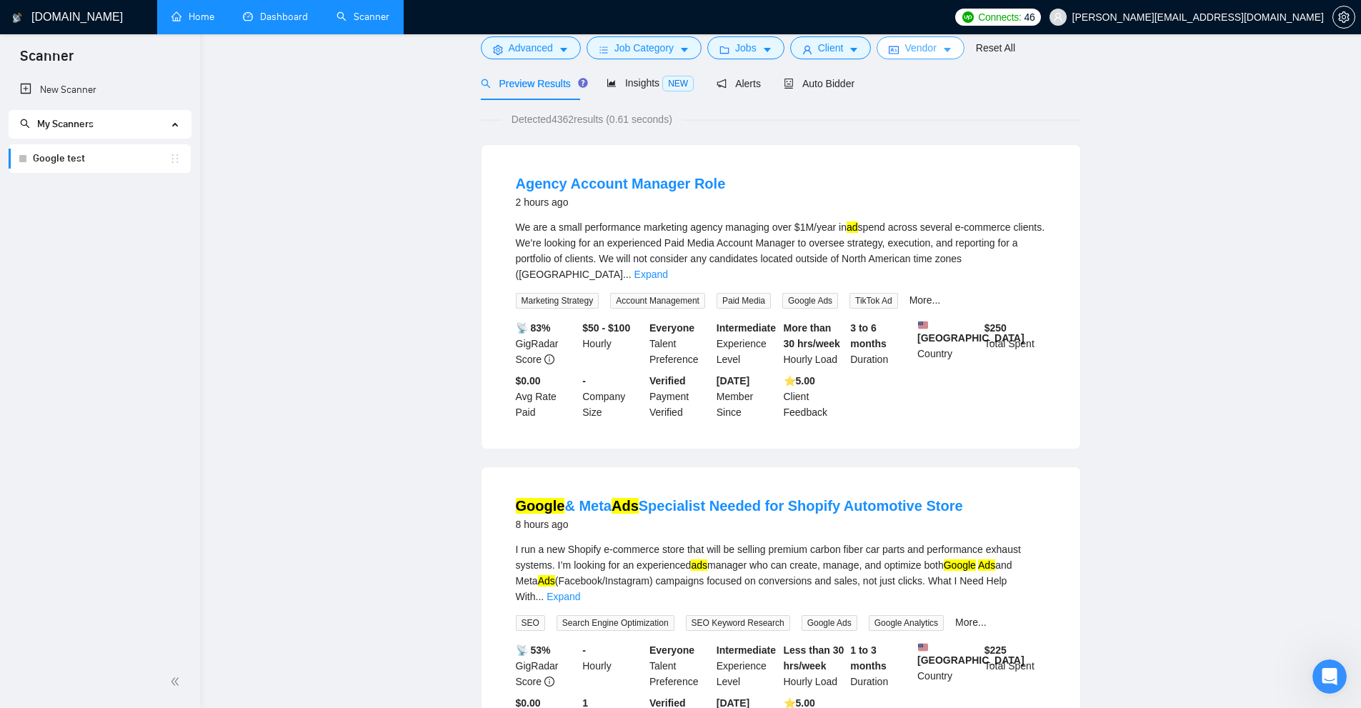
scroll to position [0, 0]
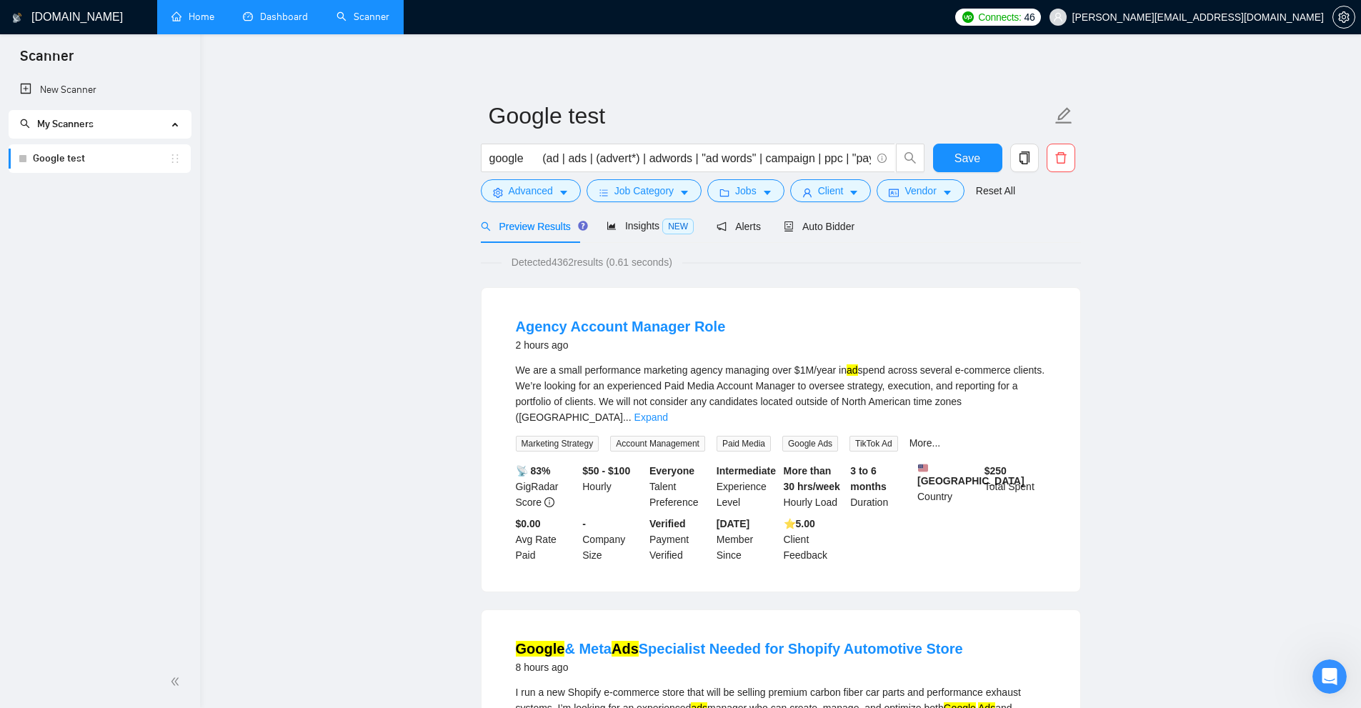
click at [771, 234] on div "Preview Results Insights NEW Alerts Auto Bidder" at bounding box center [781, 226] width 600 height 34
click at [771, 292] on div "Agency Account Manager Role 2 hours ago We are a small performance marketing ag…" at bounding box center [781, 440] width 599 height 304
click at [771, 164] on span "Save" at bounding box center [967, 158] width 26 height 18
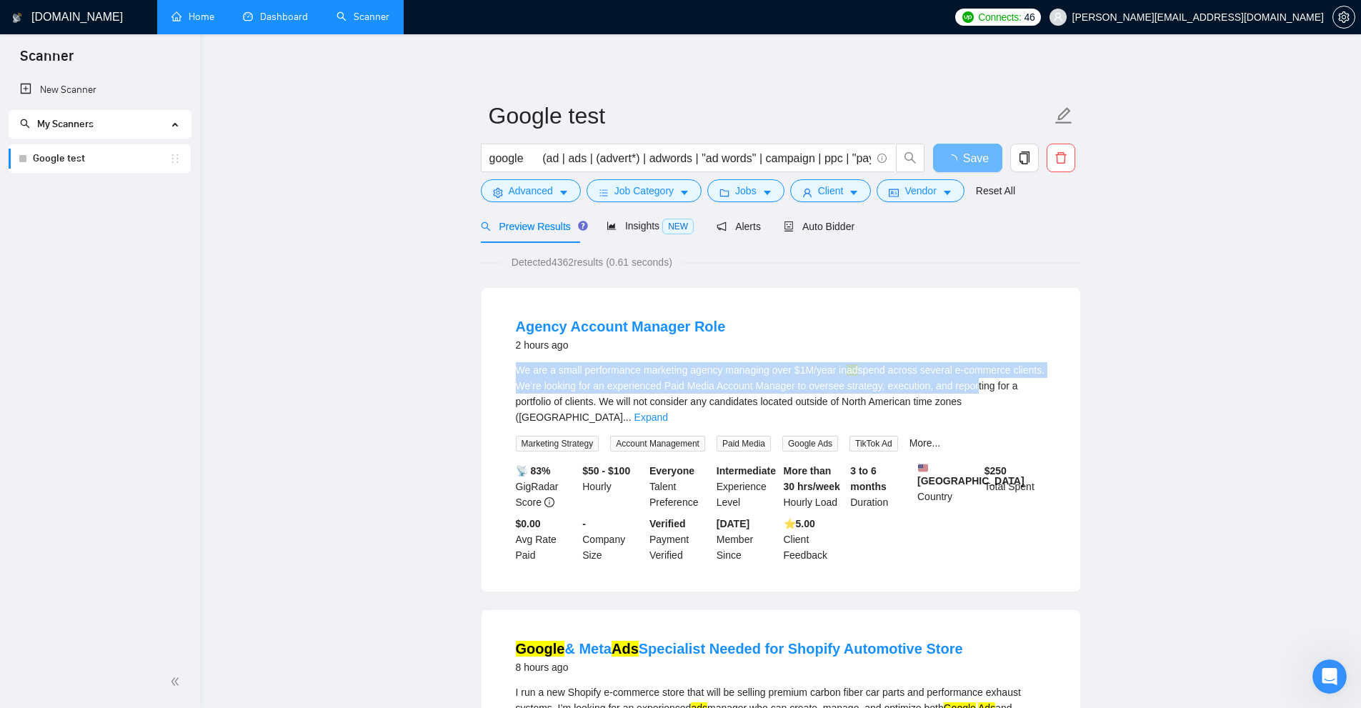
drag, startPoint x: 753, startPoint y: 372, endPoint x: 1005, endPoint y: 386, distance: 252.6
click at [771, 379] on li "Agency Account Manager Role 2 hours ago We are a small performance marketing ag…" at bounding box center [781, 439] width 564 height 269
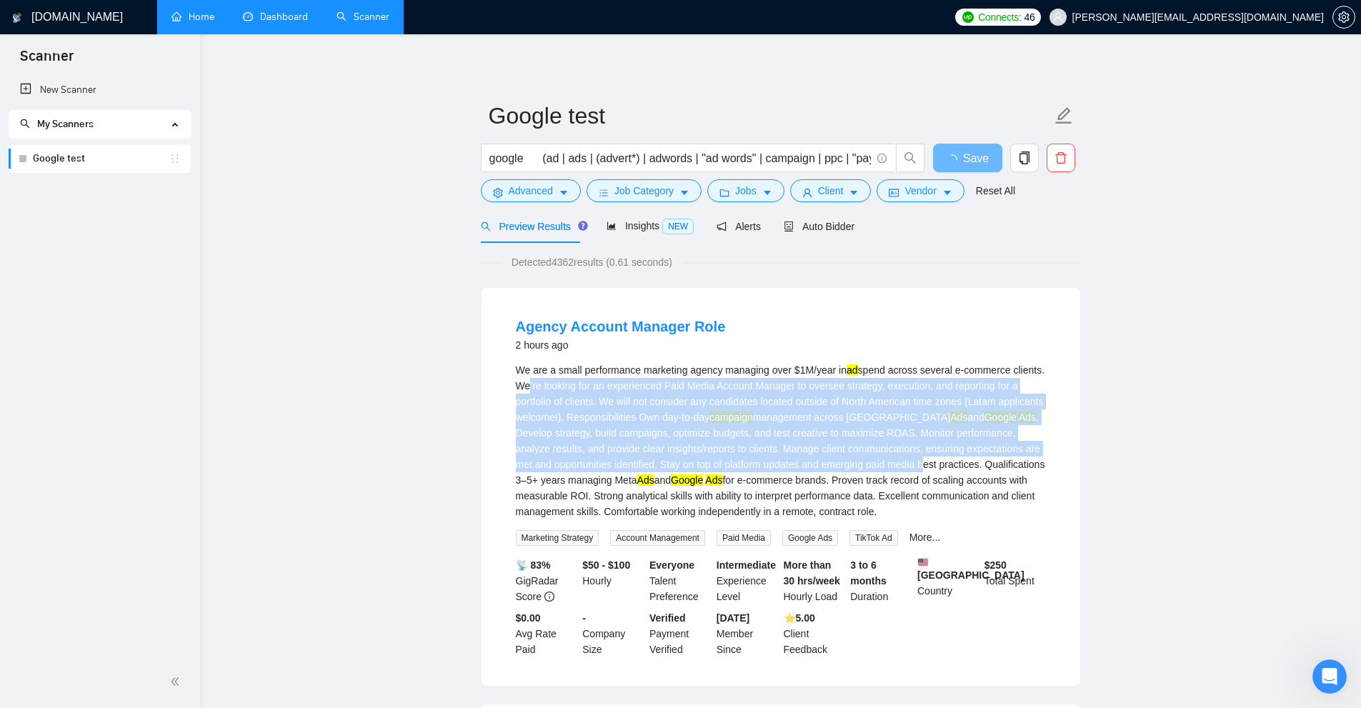
drag, startPoint x: 520, startPoint y: 379, endPoint x: 892, endPoint y: 463, distance: 380.8
click at [771, 463] on div "We are a small performance marketing agency managing over $1M/year in ad spend …" at bounding box center [781, 440] width 530 height 157
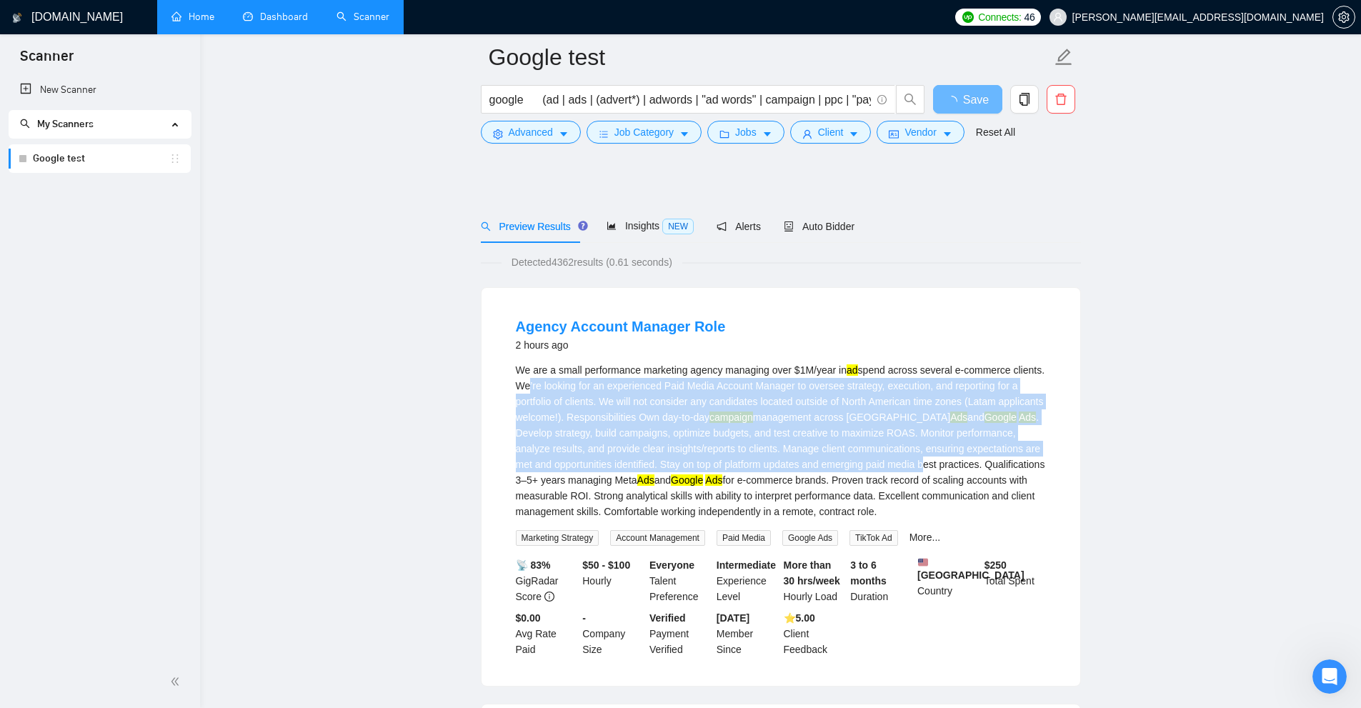
scroll to position [214, 0]
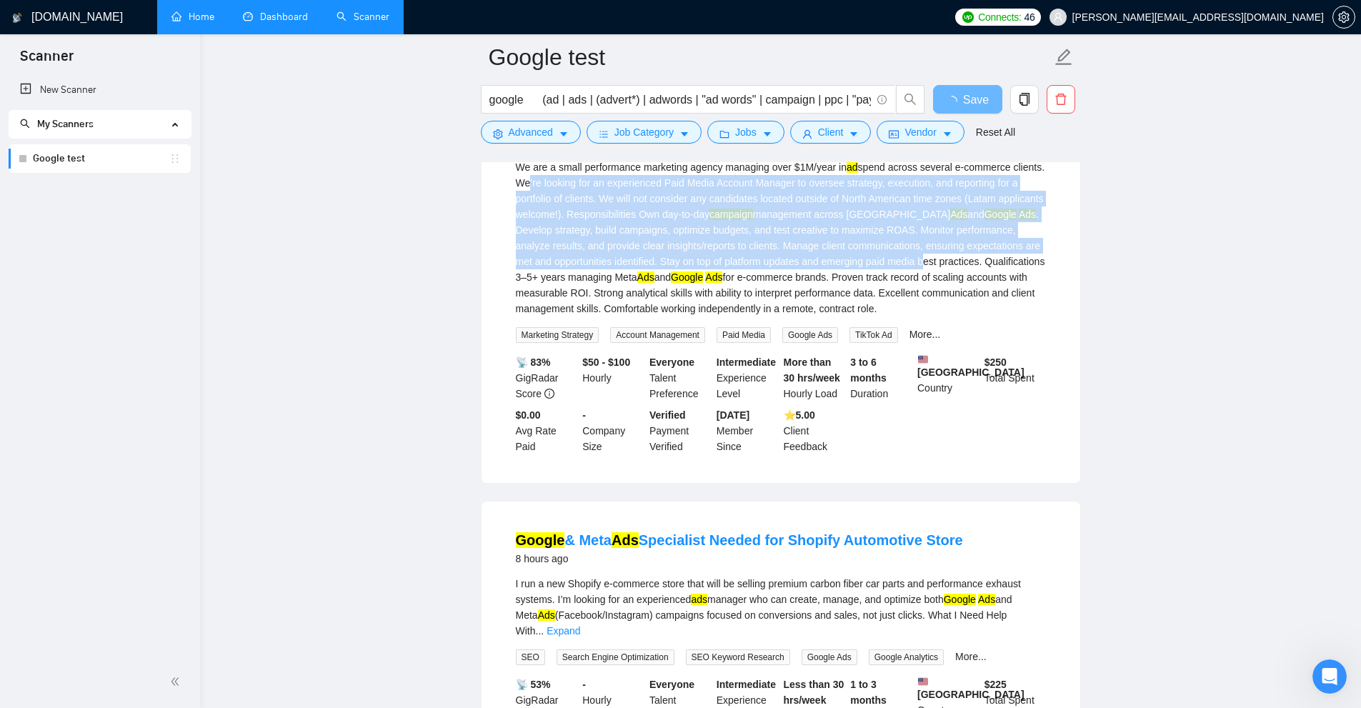
click at [771, 306] on div "We are a small performance marketing agency managing over $1M/year in ad spend …" at bounding box center [781, 237] width 530 height 157
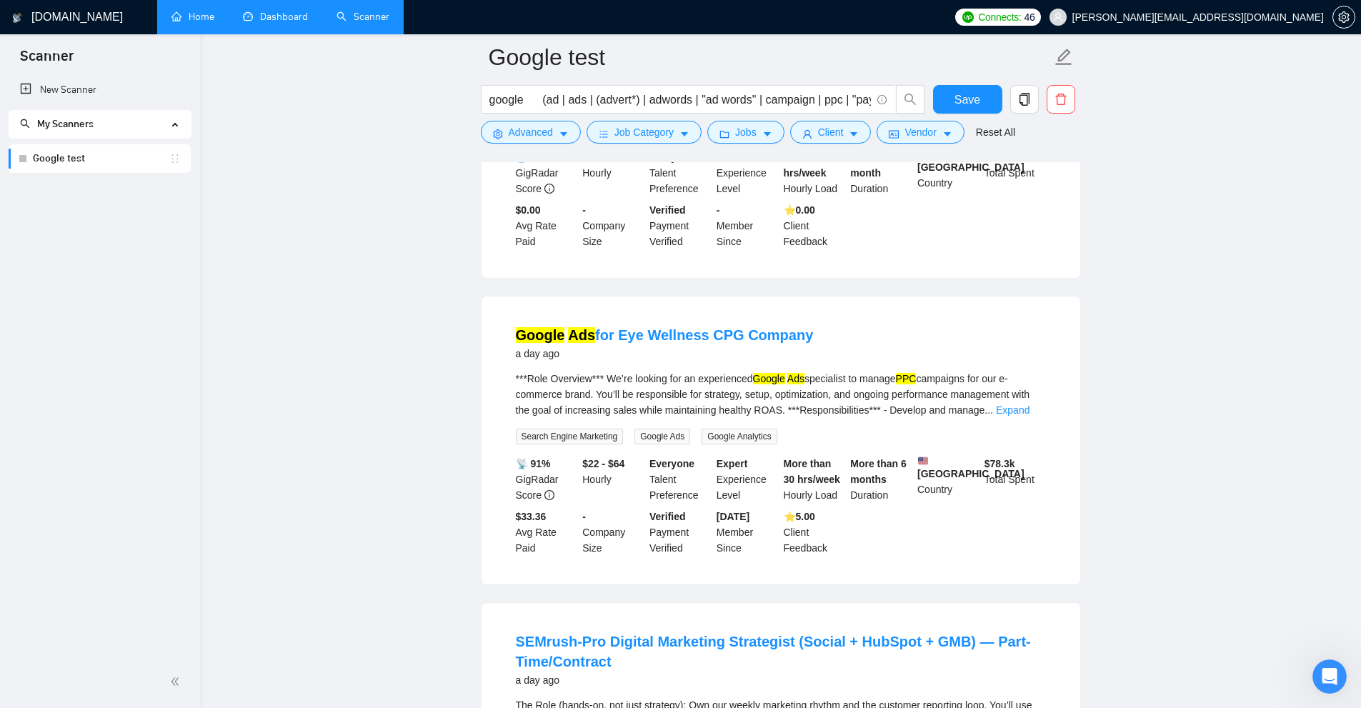
scroll to position [3029, 0]
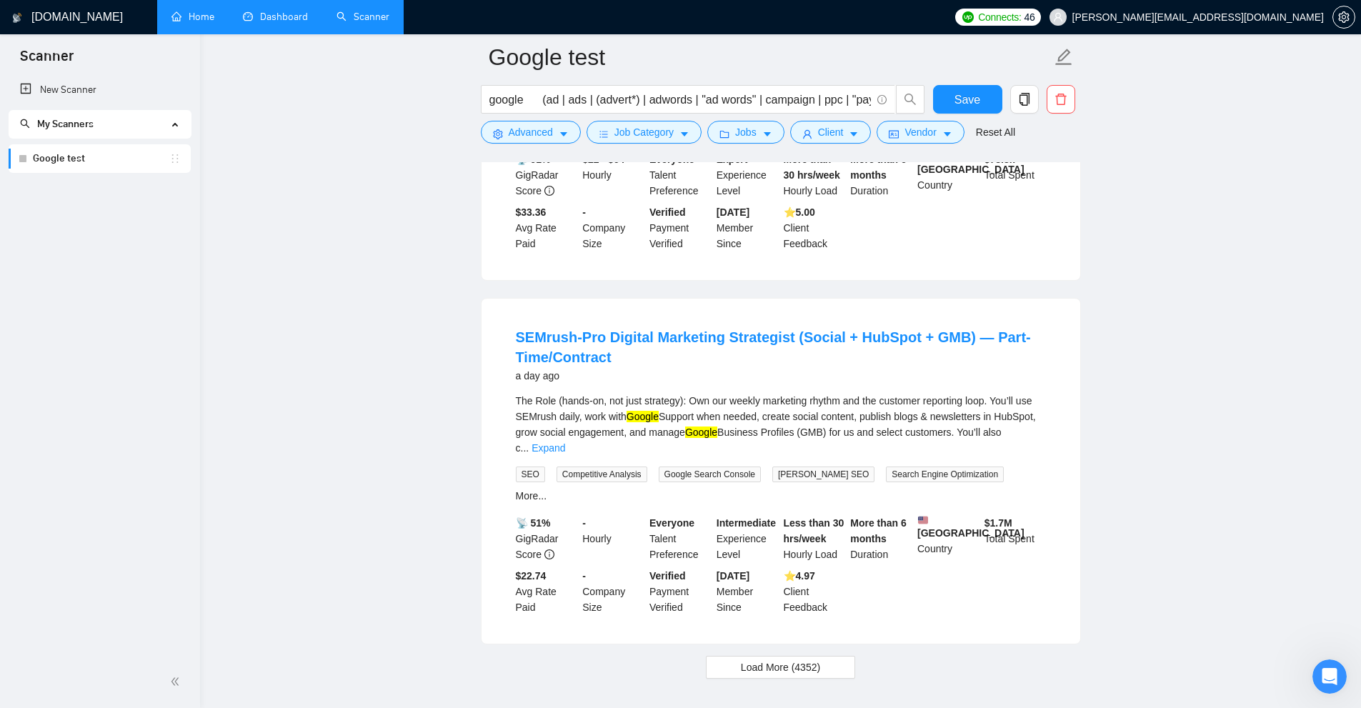
drag, startPoint x: 1096, startPoint y: 189, endPoint x: 1097, endPoint y: 349, distance: 160.7
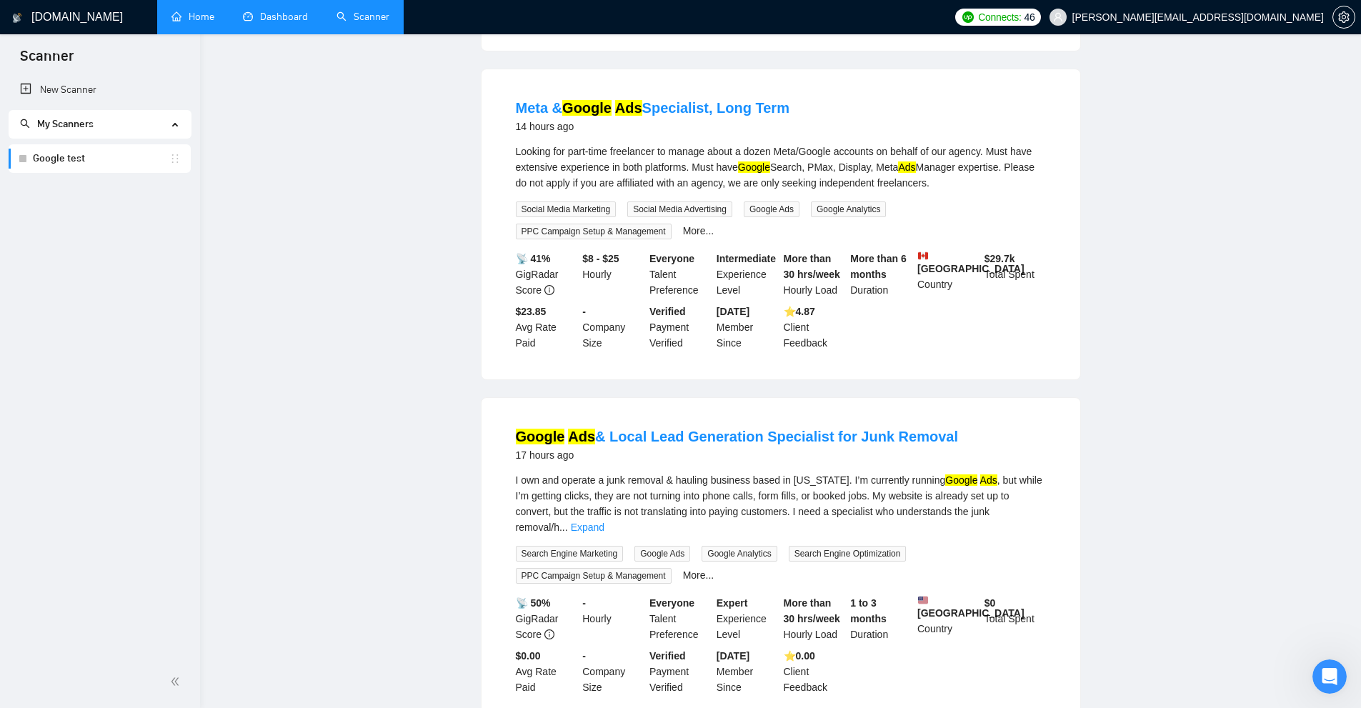
scroll to position [0, 0]
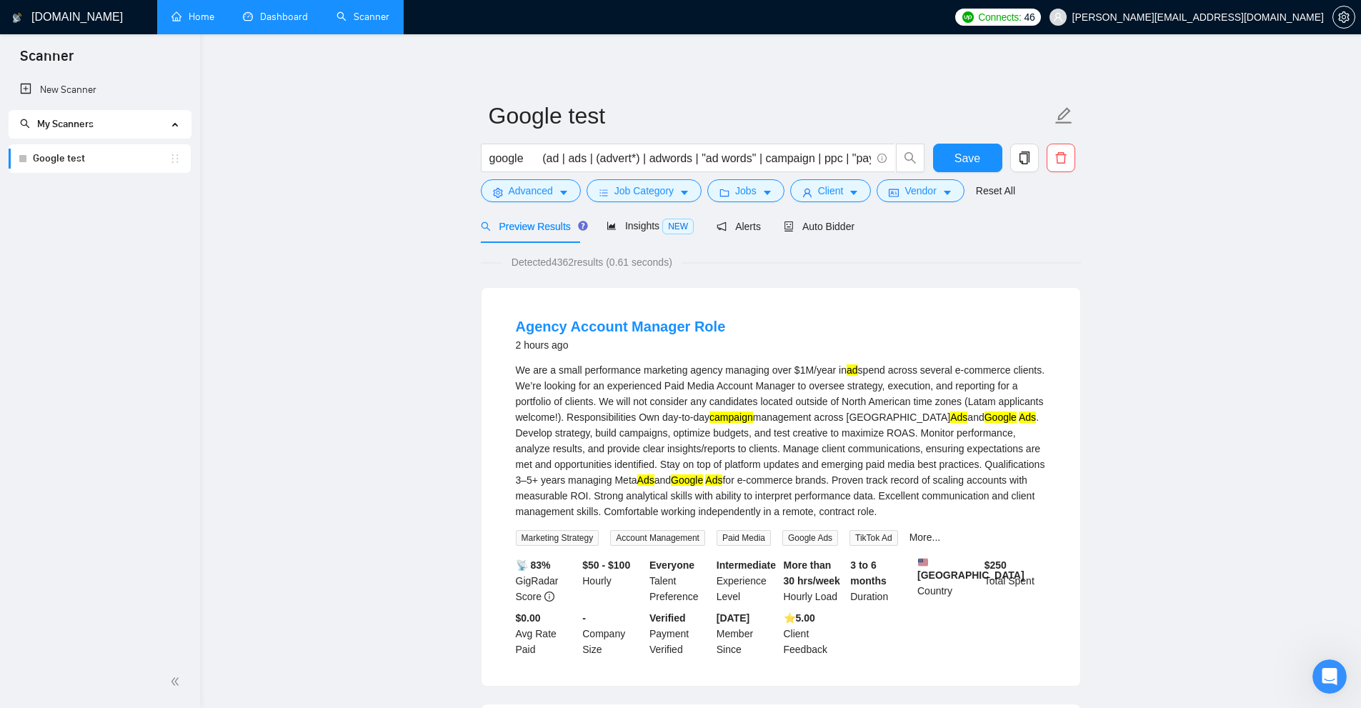
click at [506, 238] on div "Preview Results" at bounding box center [532, 226] width 103 height 34
click at [642, 234] on div "Insights NEW" at bounding box center [650, 226] width 87 height 16
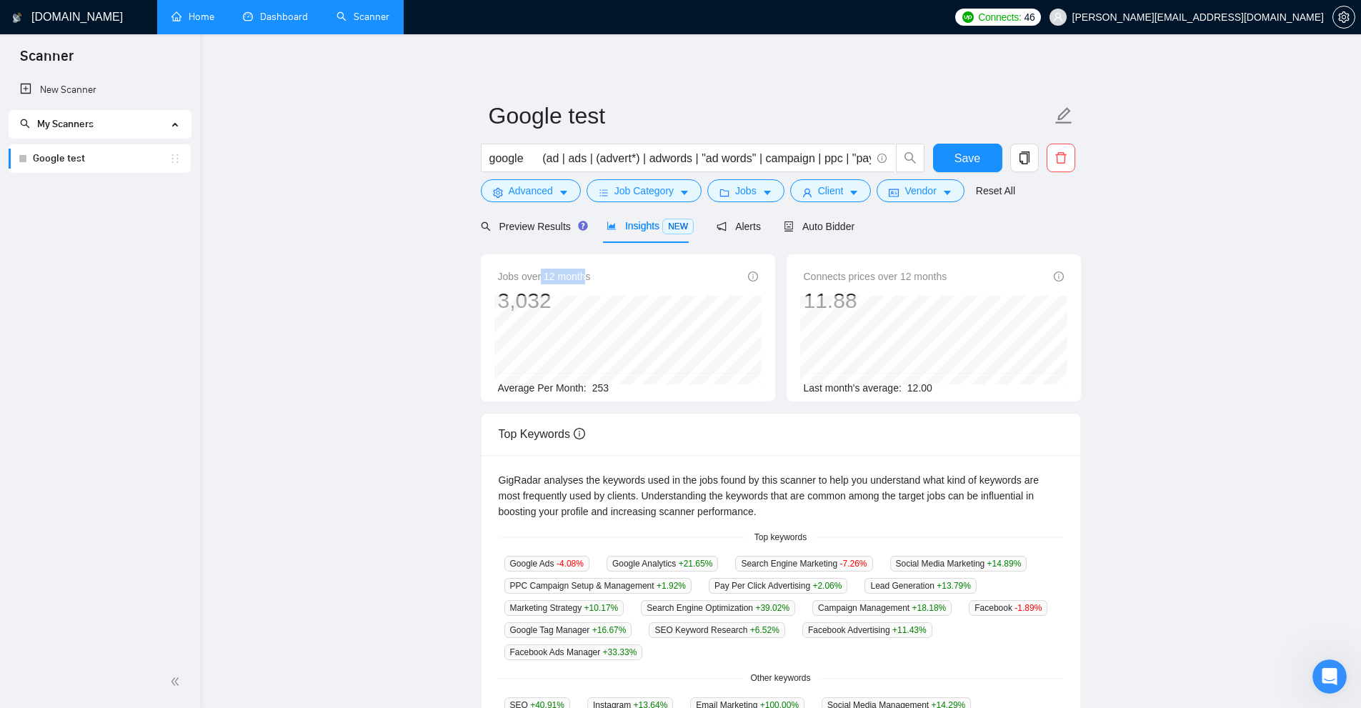
drag, startPoint x: 559, startPoint y: 276, endPoint x: 587, endPoint y: 277, distance: 27.2
click at [587, 277] on span "Jobs over 12 months" at bounding box center [544, 277] width 93 height 16
click at [582, 281] on span "Jobs over 12 months" at bounding box center [544, 277] width 93 height 16
drag, startPoint x: 942, startPoint y: 272, endPoint x: 876, endPoint y: 278, distance: 66.0
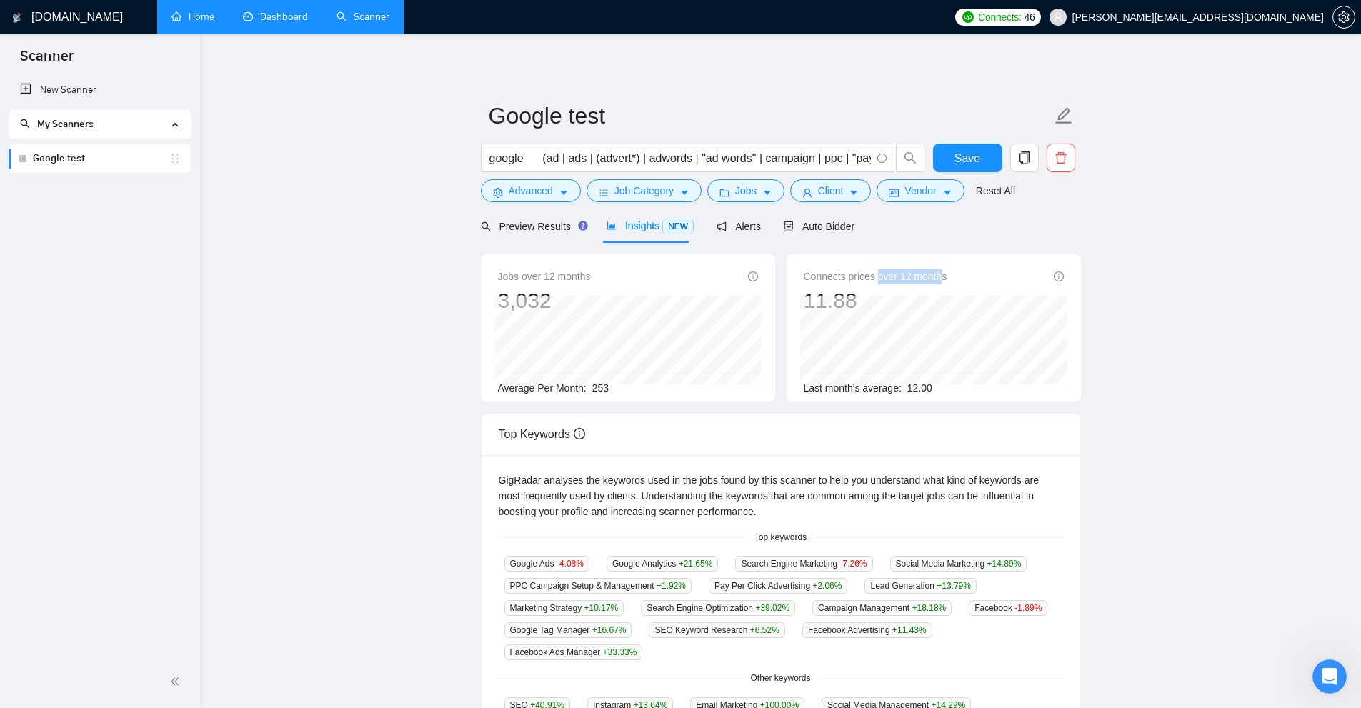
click at [771, 278] on span "Connects prices over 12 months" at bounding box center [876, 277] width 144 height 16
click at [608, 390] on div "Average Per Month: 253" at bounding box center [628, 388] width 260 height 16
click at [614, 381] on div "Average Per Month: 253" at bounding box center [628, 388] width 260 height 16
drag, startPoint x: 605, startPoint y: 388, endPoint x: 593, endPoint y: 399, distance: 16.2
click at [593, 399] on div "Jobs over 12 months 3,032 [DATE] 199 Average Per Month: 253" at bounding box center [628, 327] width 294 height 147
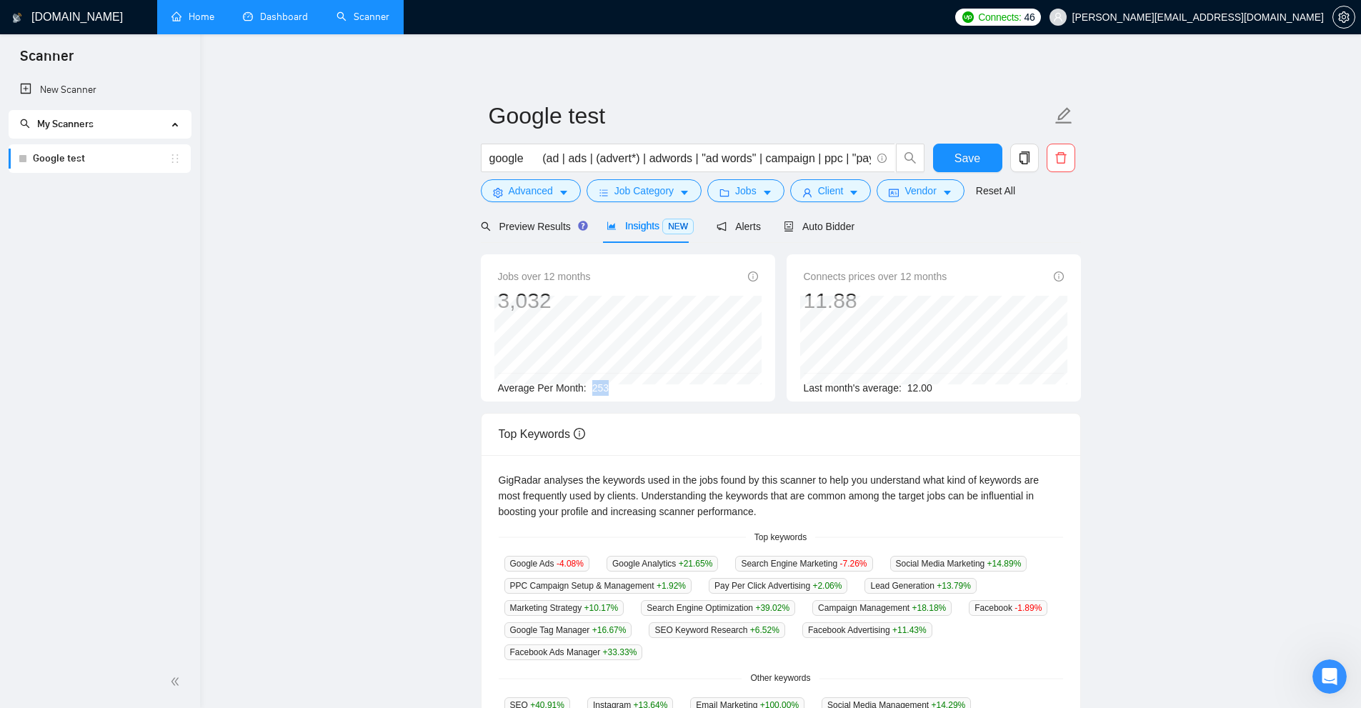
click at [593, 399] on div "Jobs over 12 months 3,032 [DATE] 199 Average Per Month: 253" at bounding box center [628, 327] width 294 height 147
drag, startPoint x: 592, startPoint y: 381, endPoint x: 622, endPoint y: 386, distance: 31.0
click at [622, 386] on div "Average Per Month: 253" at bounding box center [628, 388] width 260 height 16
click at [514, 388] on span "Average Per Month:" at bounding box center [542, 387] width 89 height 11
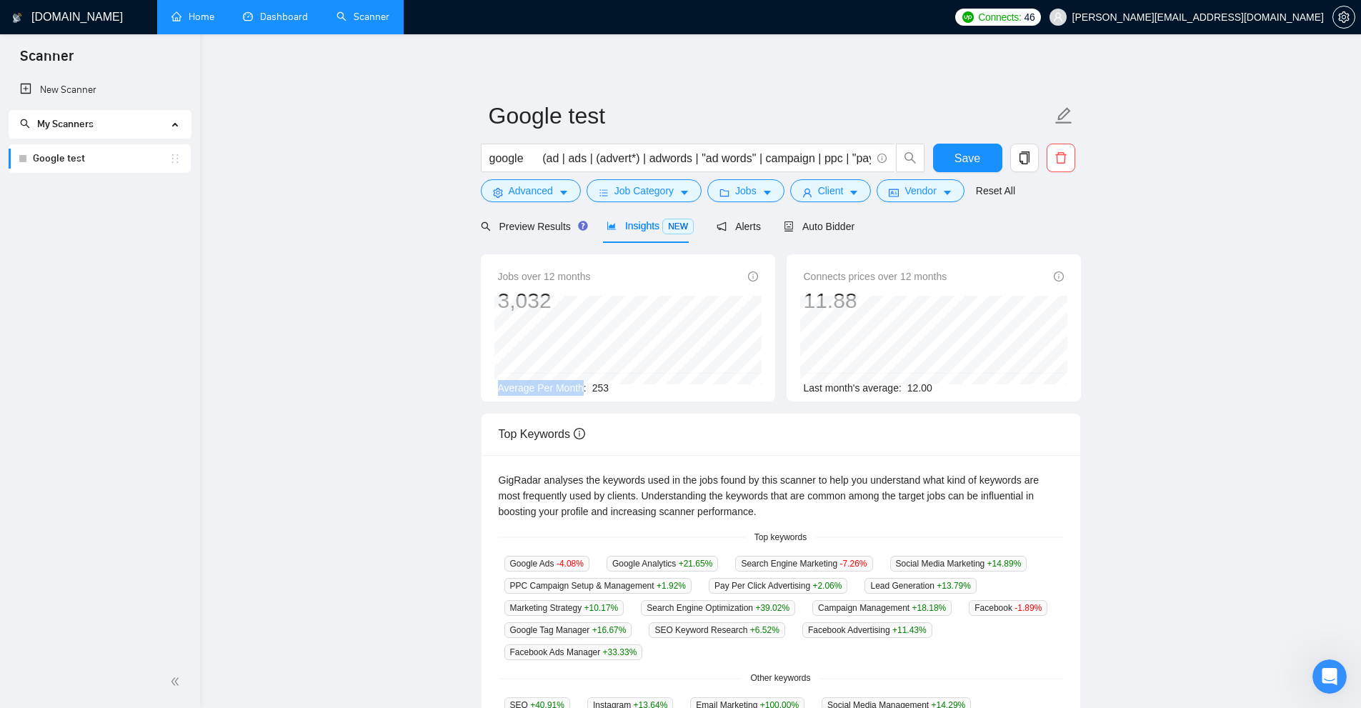
drag, startPoint x: 514, startPoint y: 388, endPoint x: 567, endPoint y: 388, distance: 52.9
click at [567, 388] on span "Average Per Month:" at bounding box center [542, 387] width 89 height 11
click at [771, 411] on div "Jobs over 12 months 3,032 [DATE] 281 Average Per Month: 253 Connects prices ove…" at bounding box center [781, 333] width 612 height 159
drag, startPoint x: 615, startPoint y: 393, endPoint x: 599, endPoint y: 391, distance: 15.9
click at [599, 391] on div "Average Per Month: 253" at bounding box center [628, 388] width 260 height 16
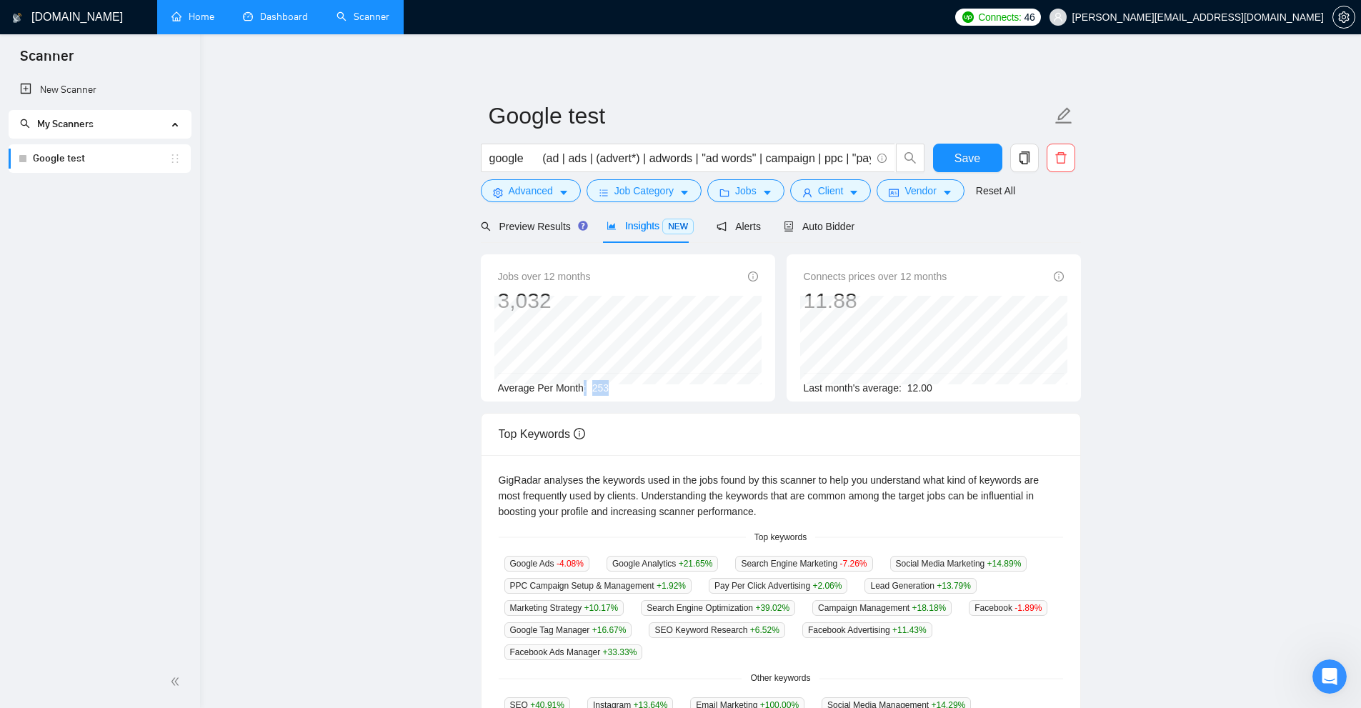
drag, startPoint x: 580, startPoint y: 390, endPoint x: 620, endPoint y: 386, distance: 40.2
click at [620, 386] on div "Average Per Month: 253" at bounding box center [628, 388] width 260 height 16
drag, startPoint x: 609, startPoint y: 385, endPoint x: 591, endPoint y: 385, distance: 17.9
click at [591, 385] on div "Average Per Month: 253" at bounding box center [628, 388] width 260 height 16
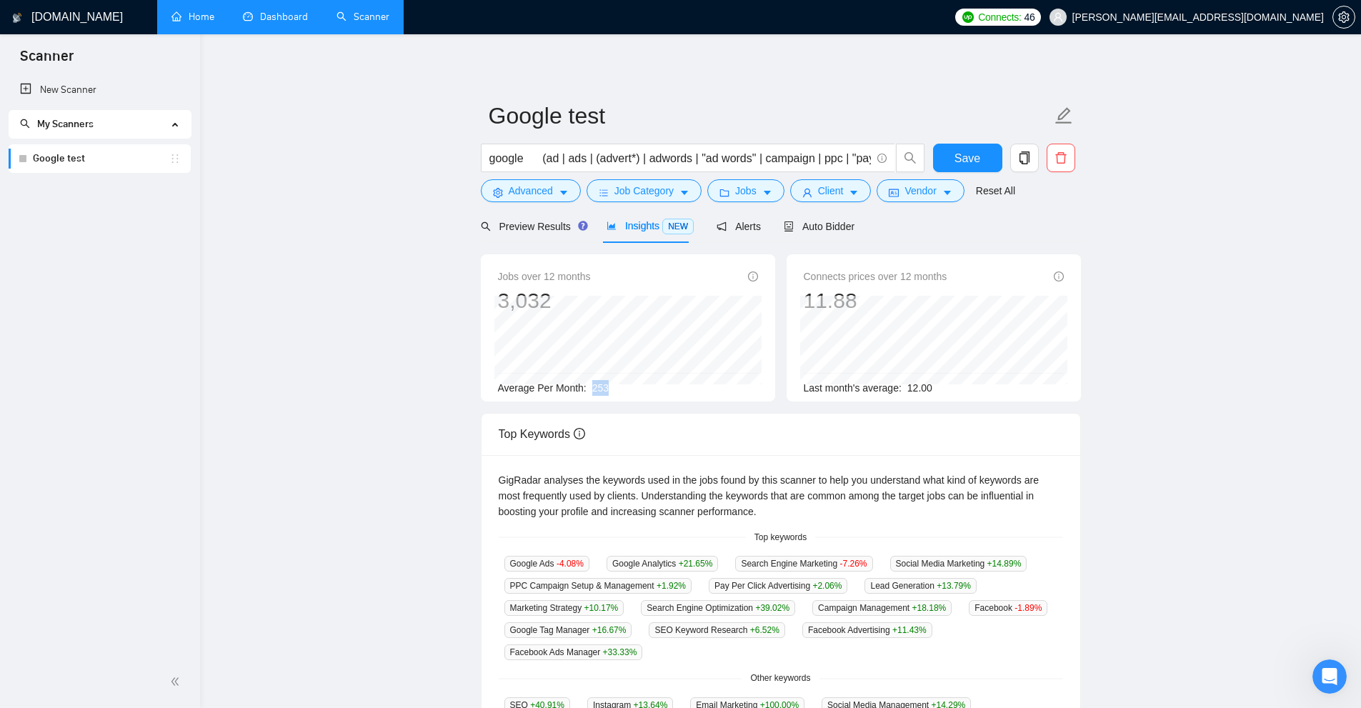
click at [630, 394] on div "Average Per Month: 253" at bounding box center [628, 388] width 260 height 16
click at [771, 429] on div "Top Keywords" at bounding box center [781, 434] width 564 height 41
click at [771, 379] on div "Connects prices over 12 months 11.88 [DATE] 10.98 Last month's average: 12.00" at bounding box center [934, 332] width 260 height 127
click at [771, 380] on div "Last month's average: 12.00" at bounding box center [934, 388] width 260 height 16
drag, startPoint x: 928, startPoint y: 381, endPoint x: 904, endPoint y: 385, distance: 24.7
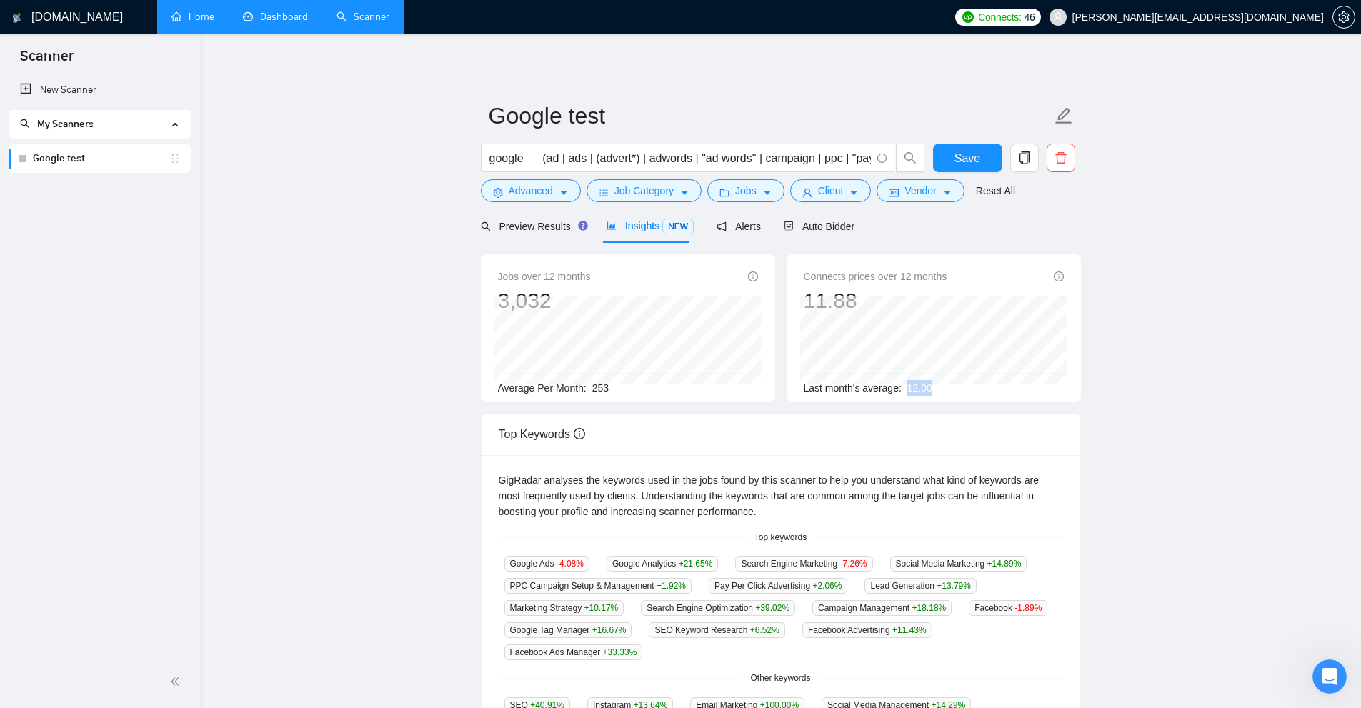
click at [771, 385] on div "Last month's average: 12.00" at bounding box center [934, 388] width 260 height 16
drag, startPoint x: 591, startPoint y: 387, endPoint x: 624, endPoint y: 387, distance: 33.6
click at [624, 387] on div "Average Per Month: 253" at bounding box center [628, 388] width 260 height 16
drag, startPoint x: 614, startPoint y: 382, endPoint x: 590, endPoint y: 385, distance: 24.5
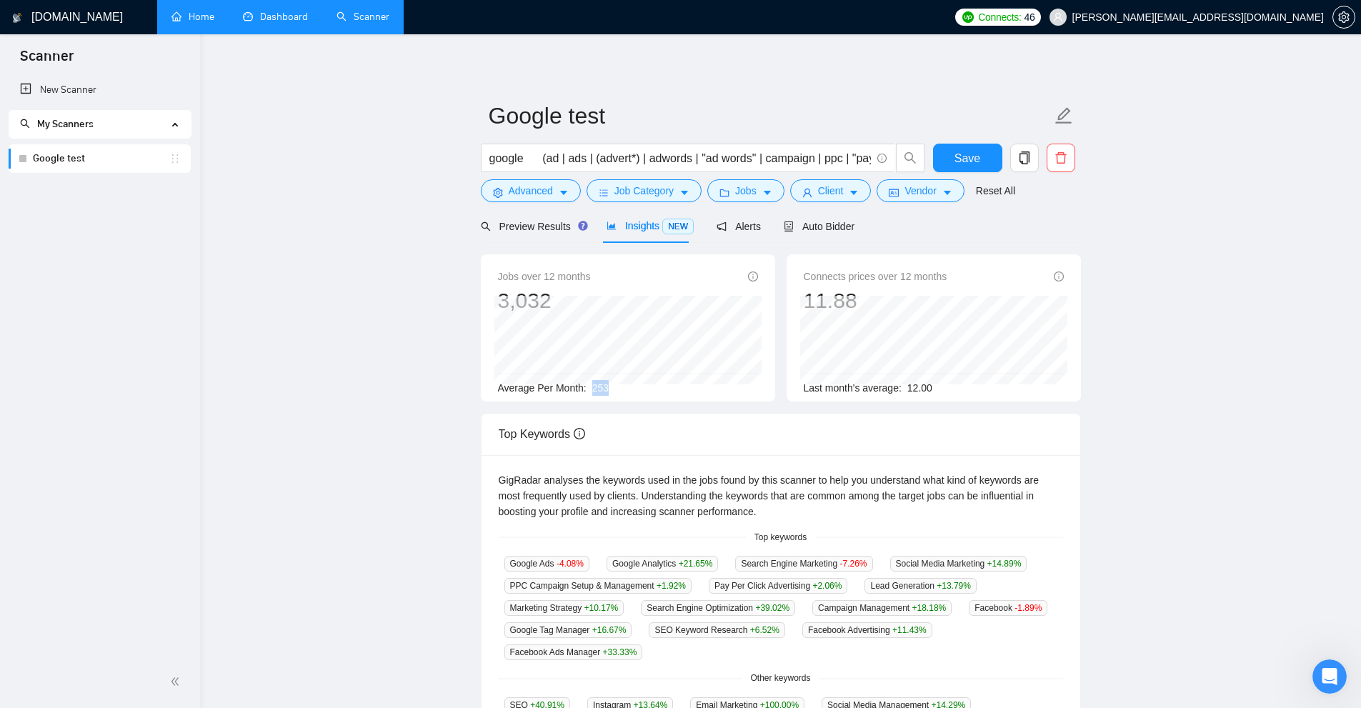
click at [590, 385] on div "Average Per Month: 253" at bounding box center [628, 388] width 260 height 16
click at [612, 386] on div "Average Per Month: 253" at bounding box center [628, 388] width 260 height 16
click at [771, 221] on span "Auto Bidder" at bounding box center [819, 226] width 71 height 11
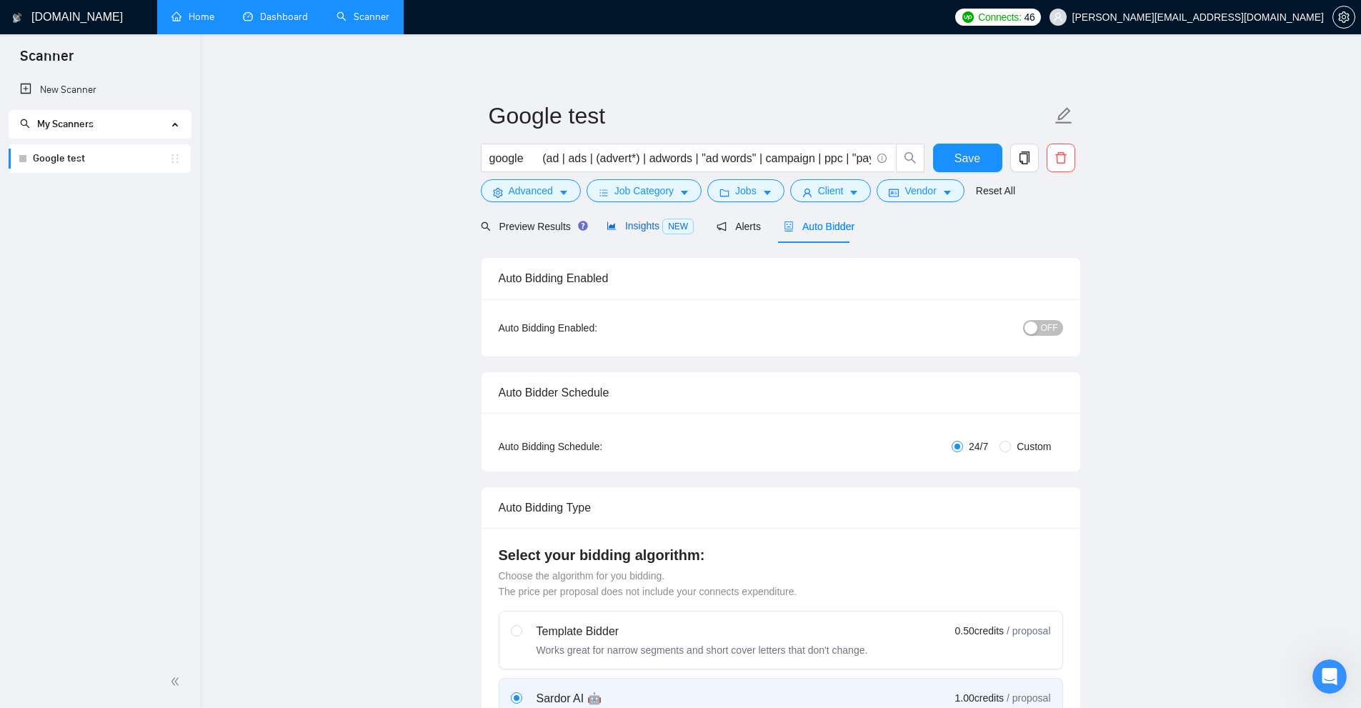
click at [642, 222] on span "Insights NEW" at bounding box center [650, 225] width 87 height 11
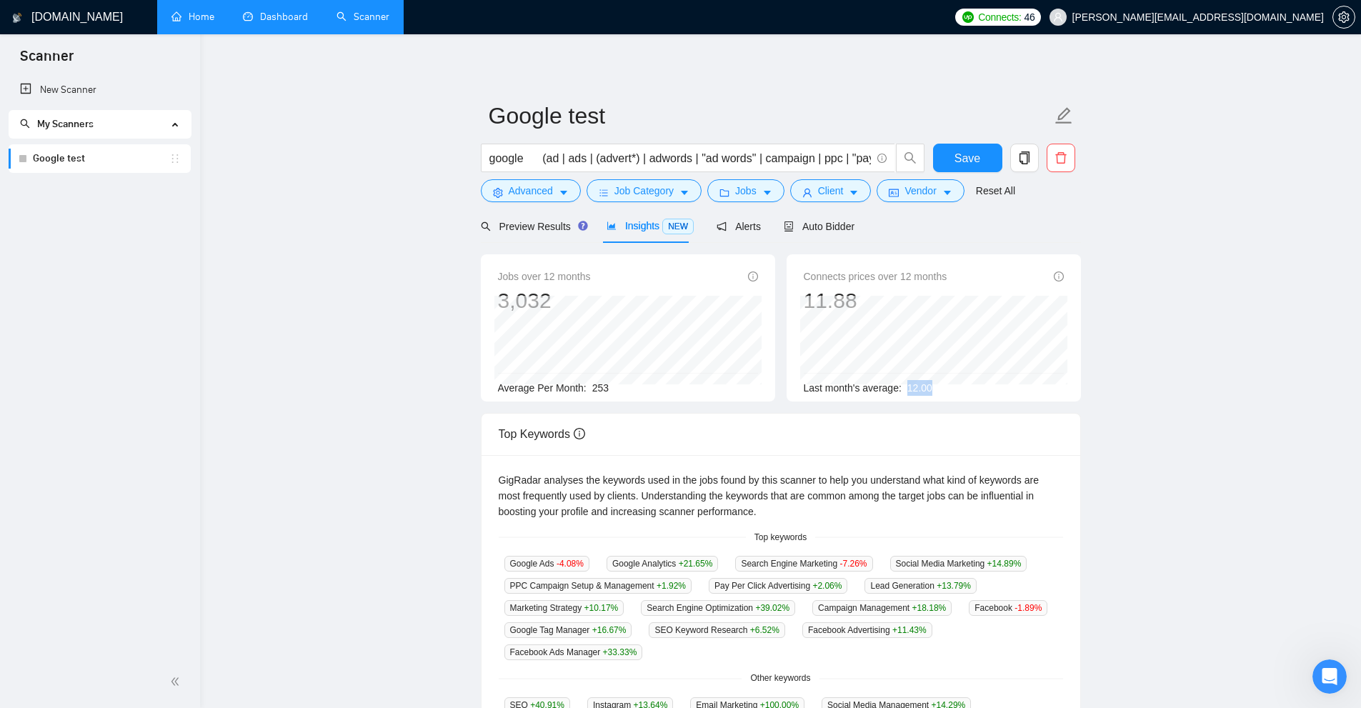
drag, startPoint x: 906, startPoint y: 389, endPoint x: 960, endPoint y: 382, distance: 54.7
click at [771, 382] on div "Last month's average: 12.00" at bounding box center [934, 388] width 260 height 16
drag, startPoint x: 903, startPoint y: 386, endPoint x: 939, endPoint y: 388, distance: 36.5
click at [771, 388] on div "Last month's average: 12.00" at bounding box center [934, 388] width 260 height 16
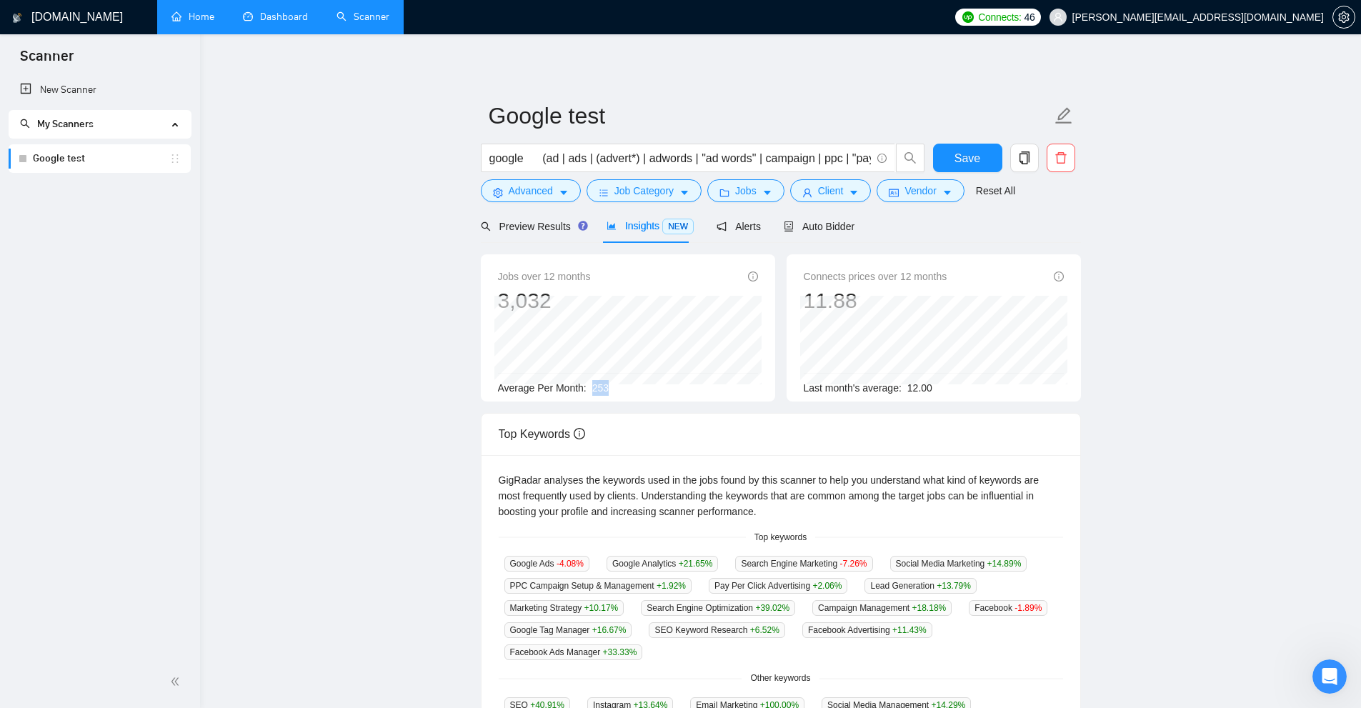
drag, startPoint x: 590, startPoint y: 387, endPoint x: 665, endPoint y: 393, distance: 75.2
click at [637, 386] on div "Average Per Month: 253" at bounding box center [628, 388] width 260 height 16
drag, startPoint x: 953, startPoint y: 391, endPoint x: 911, endPoint y: 387, distance: 42.4
click at [771, 388] on div "Last month's average: 12.00" at bounding box center [934, 388] width 260 height 16
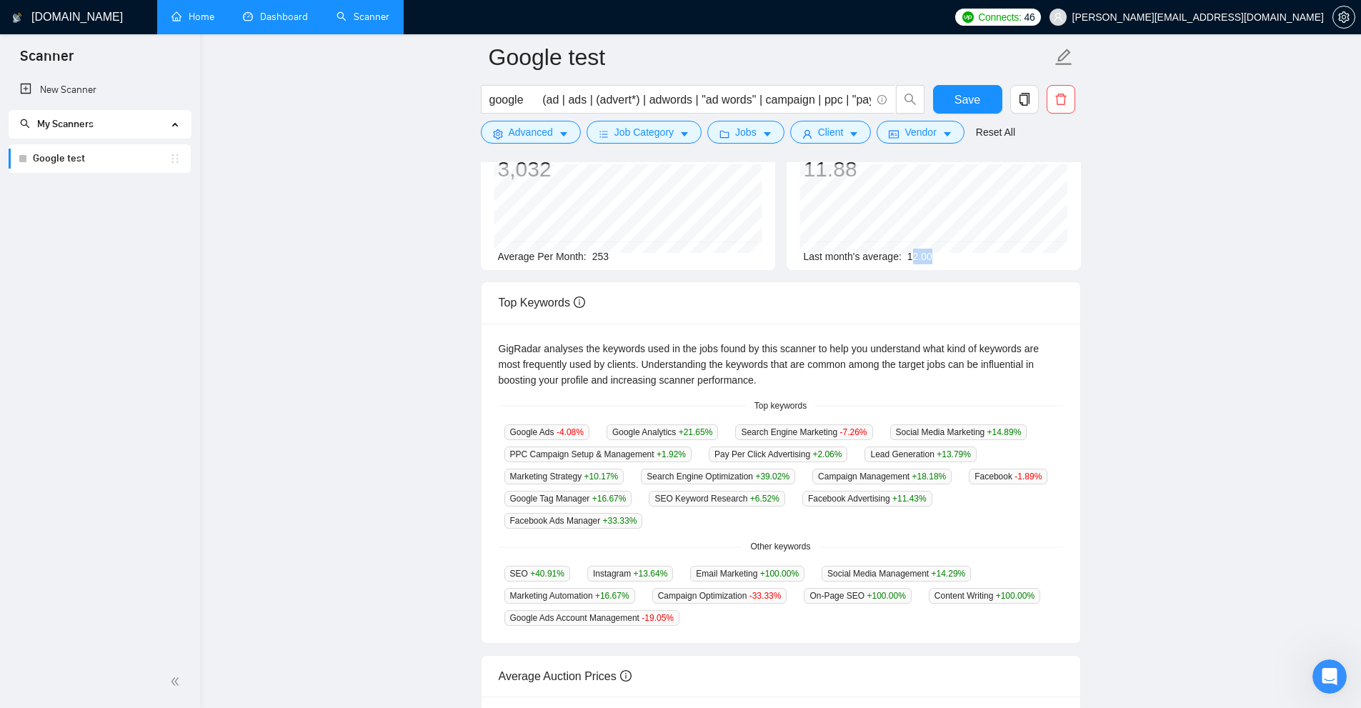
scroll to position [214, 0]
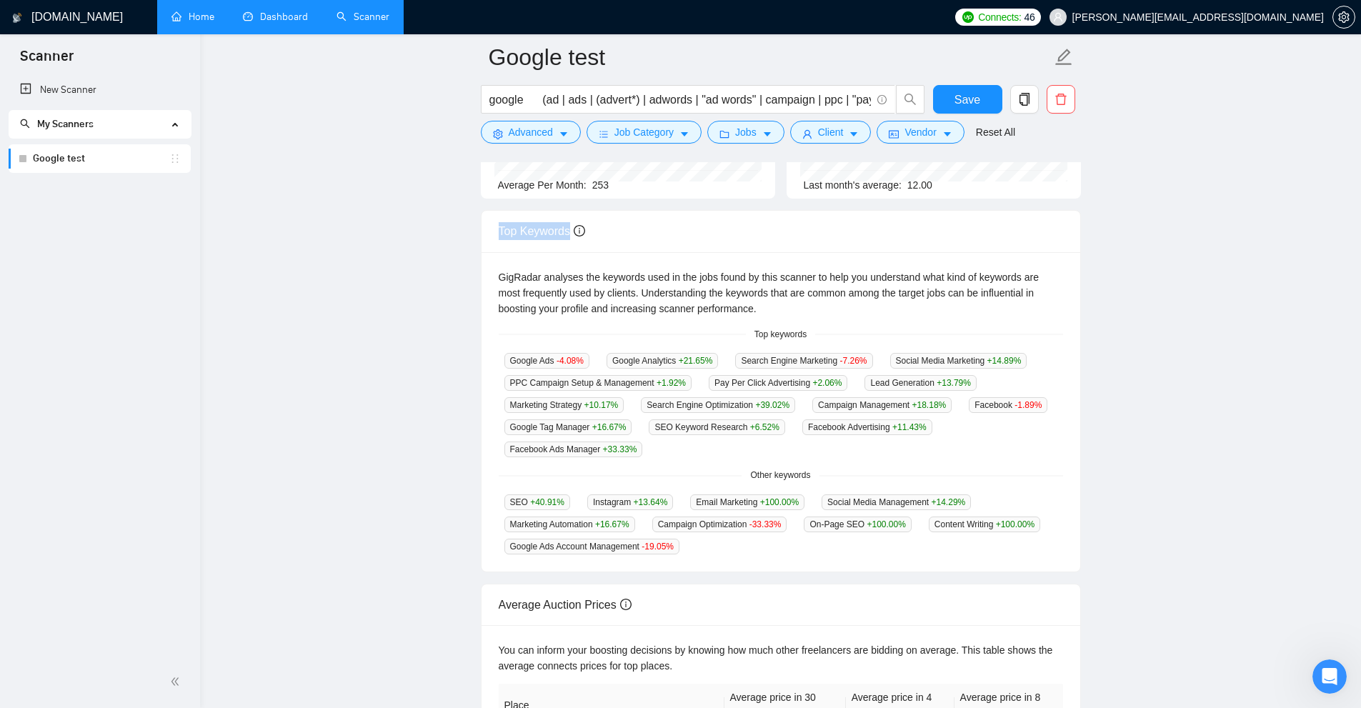
drag, startPoint x: 495, startPoint y: 231, endPoint x: 612, endPoint y: 239, distance: 117.4
click at [612, 230] on div "Top Keywords" at bounding box center [781, 231] width 599 height 41
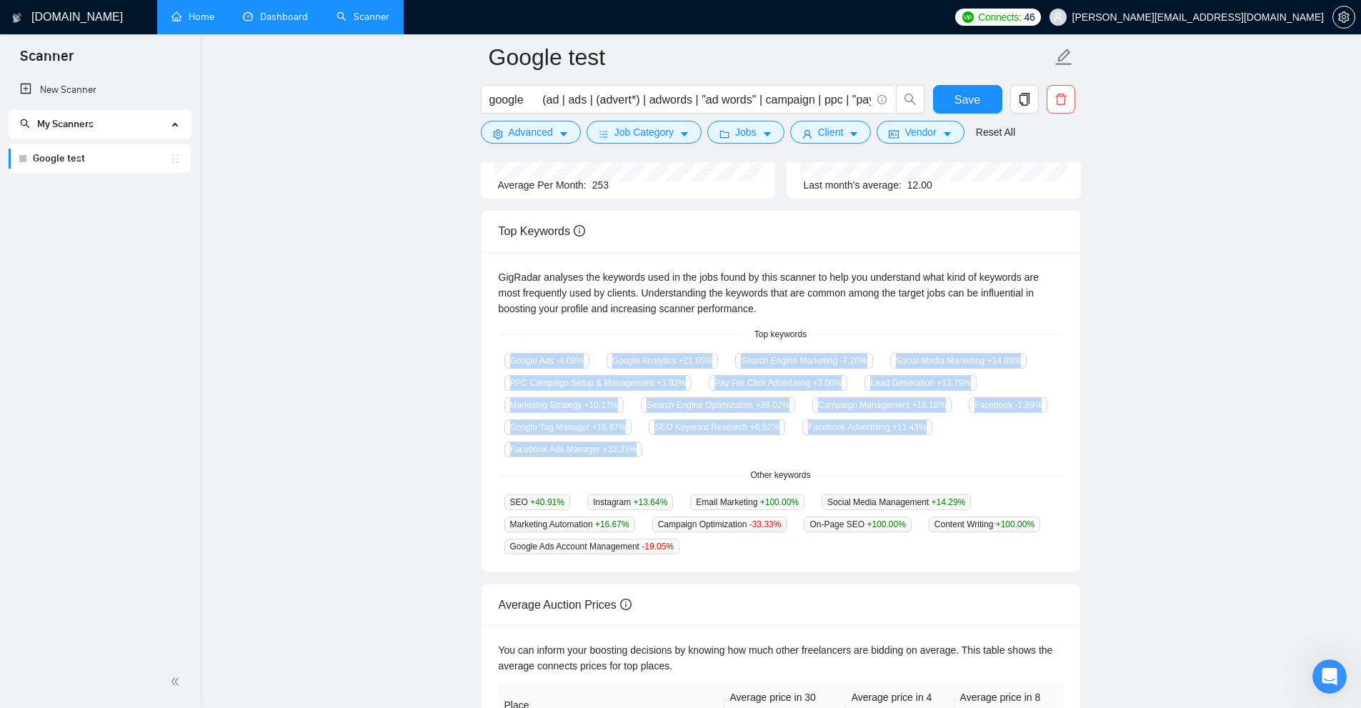
drag, startPoint x: 504, startPoint y: 353, endPoint x: 651, endPoint y: 461, distance: 182.5
click at [651, 461] on div "GigRadar analyses the keywords used in the jobs found by this scanner to help y…" at bounding box center [781, 412] width 599 height 320
click at [659, 459] on div "GigRadar analyses the keywords used in the jobs found by this scanner to help y…" at bounding box center [781, 412] width 599 height 320
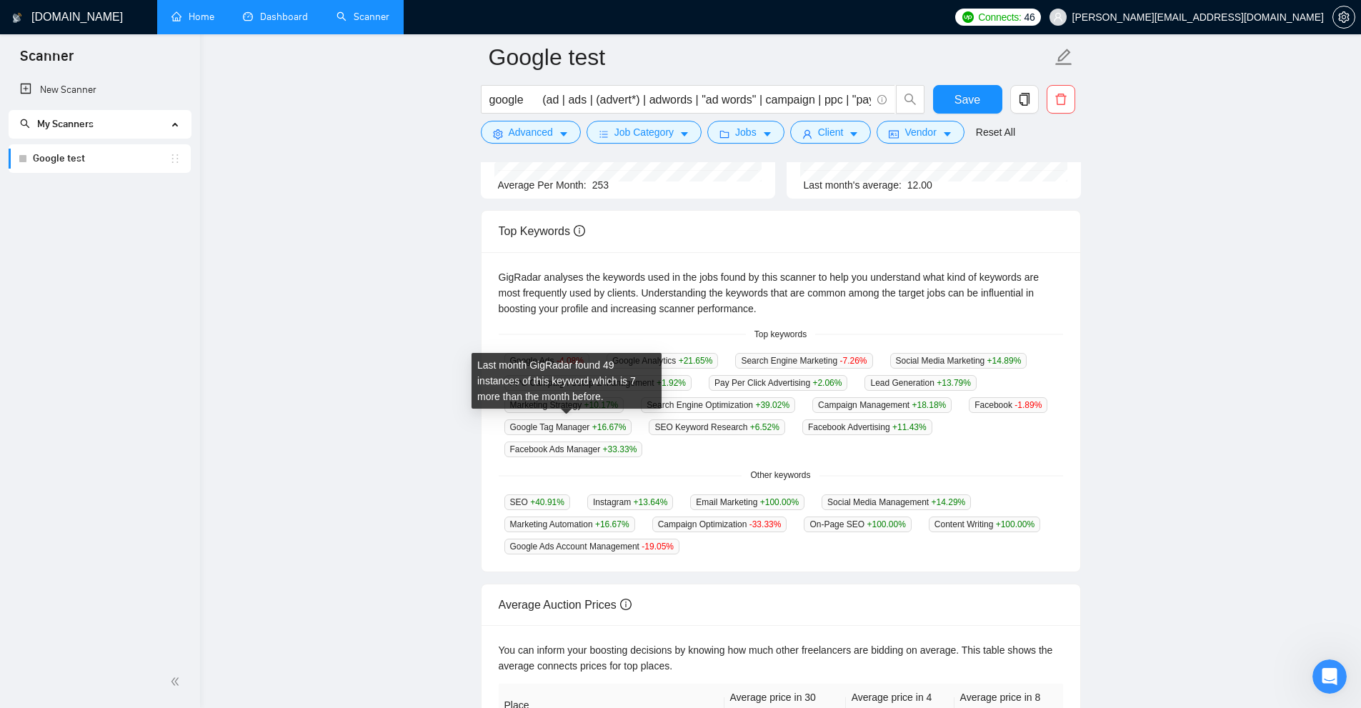
click at [659, 454] on div "GigRadar analyses the keywords used in the jobs found by this scanner to help y…" at bounding box center [781, 412] width 599 height 320
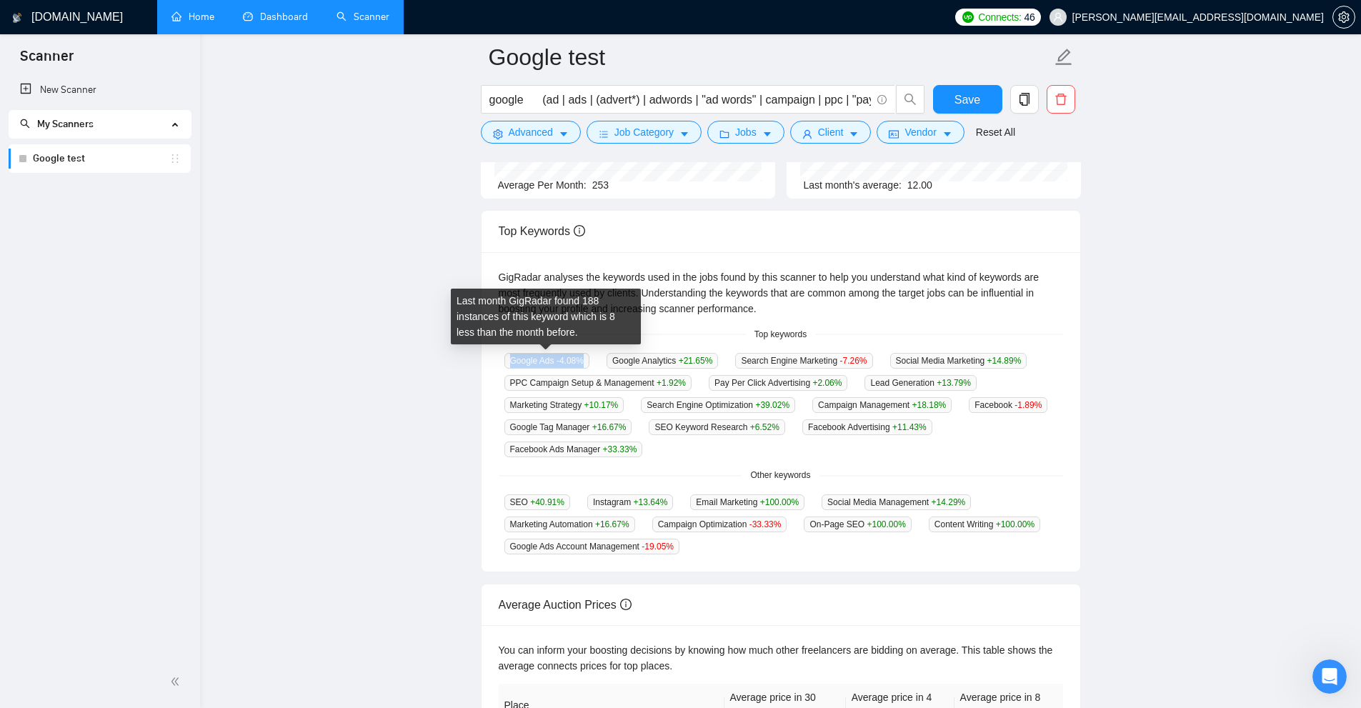
drag, startPoint x: 500, startPoint y: 356, endPoint x: 587, endPoint y: 356, distance: 87.2
click at [587, 356] on div "Google Ads -4.08 %" at bounding box center [547, 360] width 96 height 16
click at [593, 358] on div "Google Ads -4.08 %" at bounding box center [547, 360] width 96 height 16
drag, startPoint x: 551, startPoint y: 357, endPoint x: 579, endPoint y: 358, distance: 27.9
click at [579, 358] on span "Google Ads -4.08 %" at bounding box center [546, 361] width 85 height 16
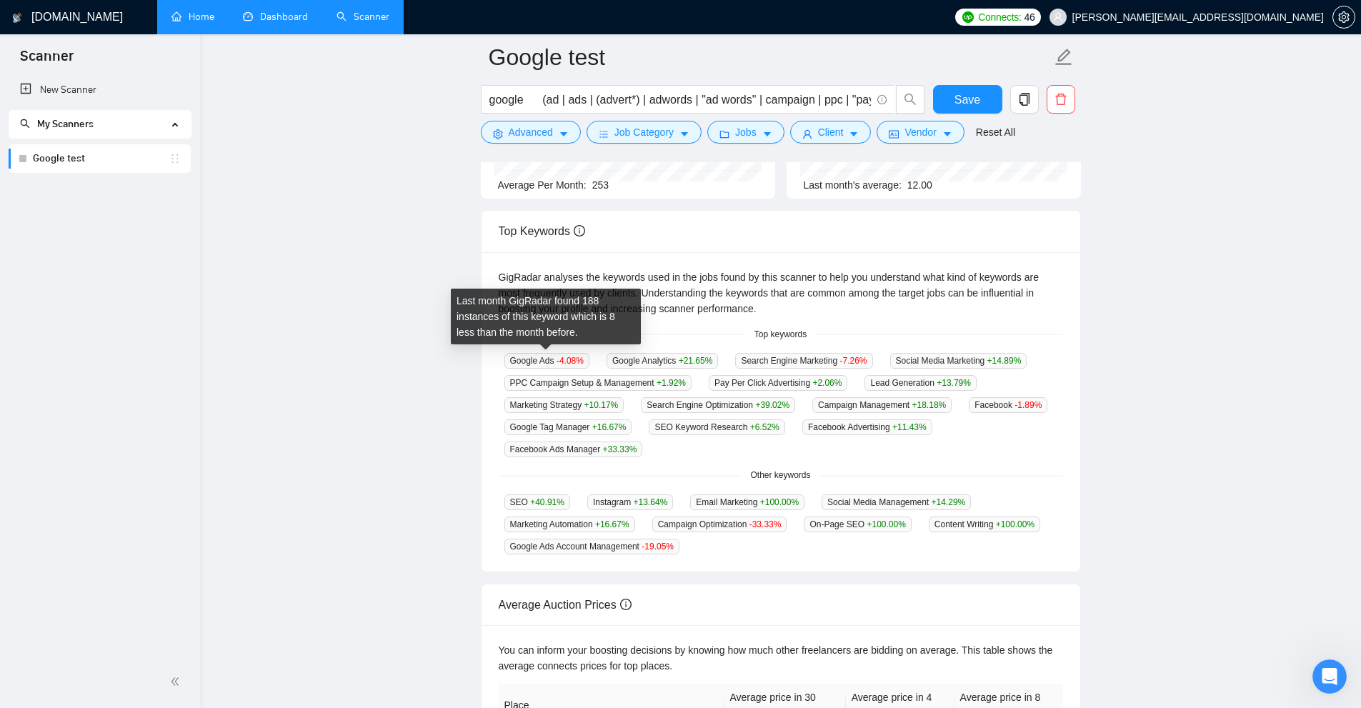
click at [579, 358] on span "-4.08 %" at bounding box center [570, 361] width 27 height 10
drag, startPoint x: 579, startPoint y: 358, endPoint x: 553, endPoint y: 361, distance: 26.0
click at [553, 361] on span "Google Ads -4.08 %" at bounding box center [546, 361] width 85 height 16
click at [561, 311] on div "Last month GigRadar found 188 instances of this keyword which is 8 less than th…" at bounding box center [546, 317] width 190 height 56
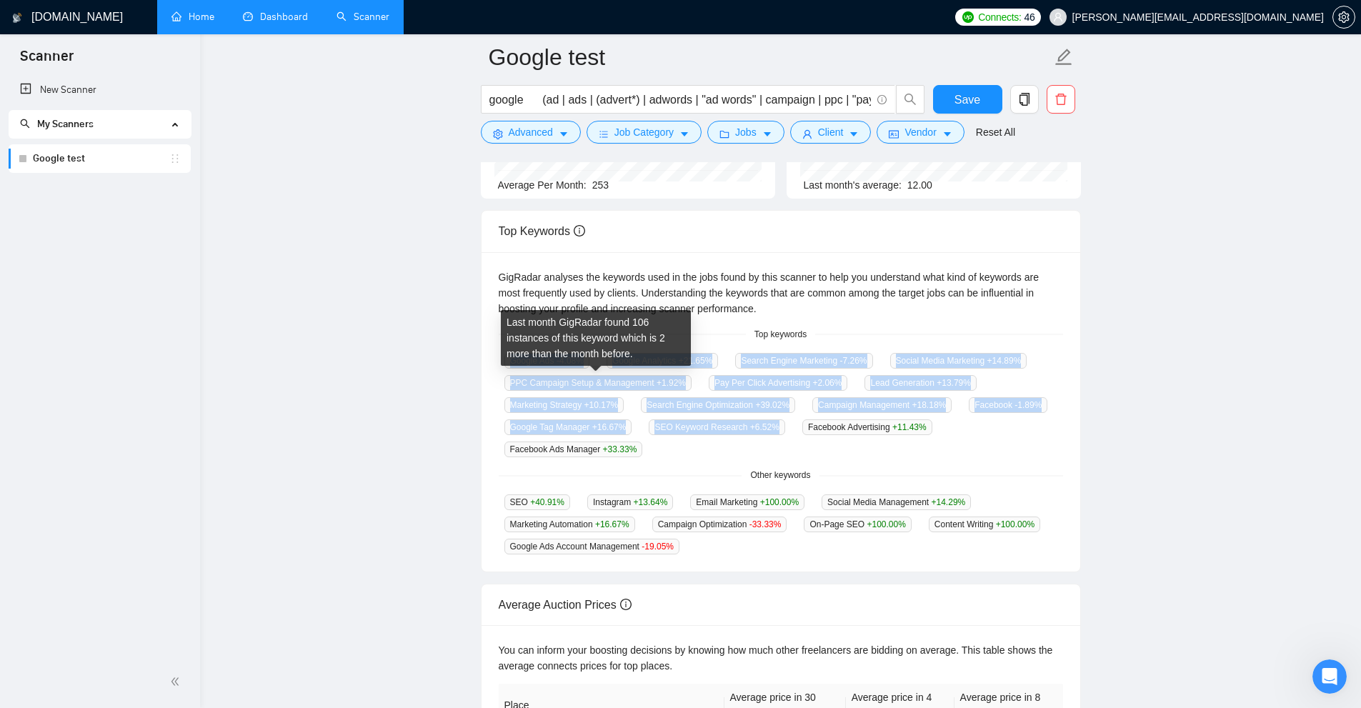
drag, startPoint x: 498, startPoint y: 361, endPoint x: 749, endPoint y: 439, distance: 262.6
click at [749, 439] on div "Google Ads -4.08 % Google Analytics +21.65 % Search Engine Marketing -7.26 % So…" at bounding box center [781, 404] width 564 height 105
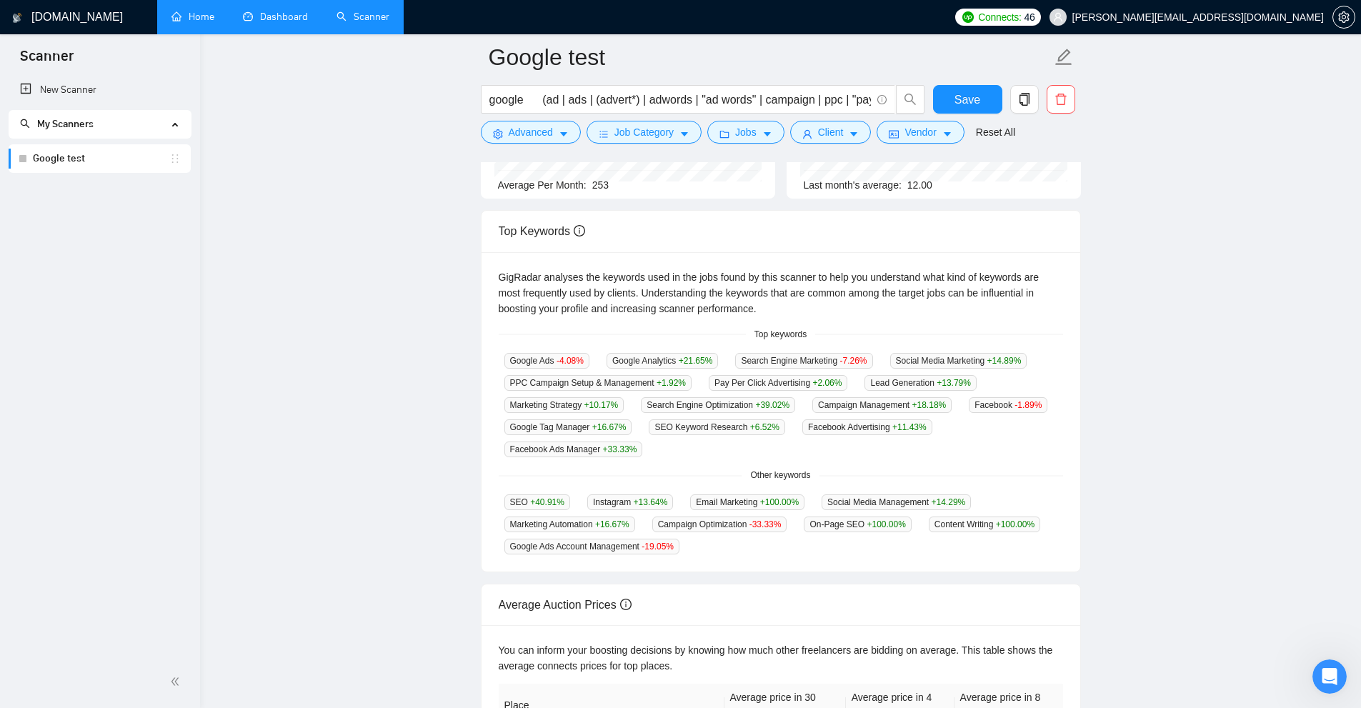
click at [746, 440] on div "Google Ads -4.08 % Google Analytics +21.65 % Search Engine Marketing -7.26 % So…" at bounding box center [781, 404] width 564 height 105
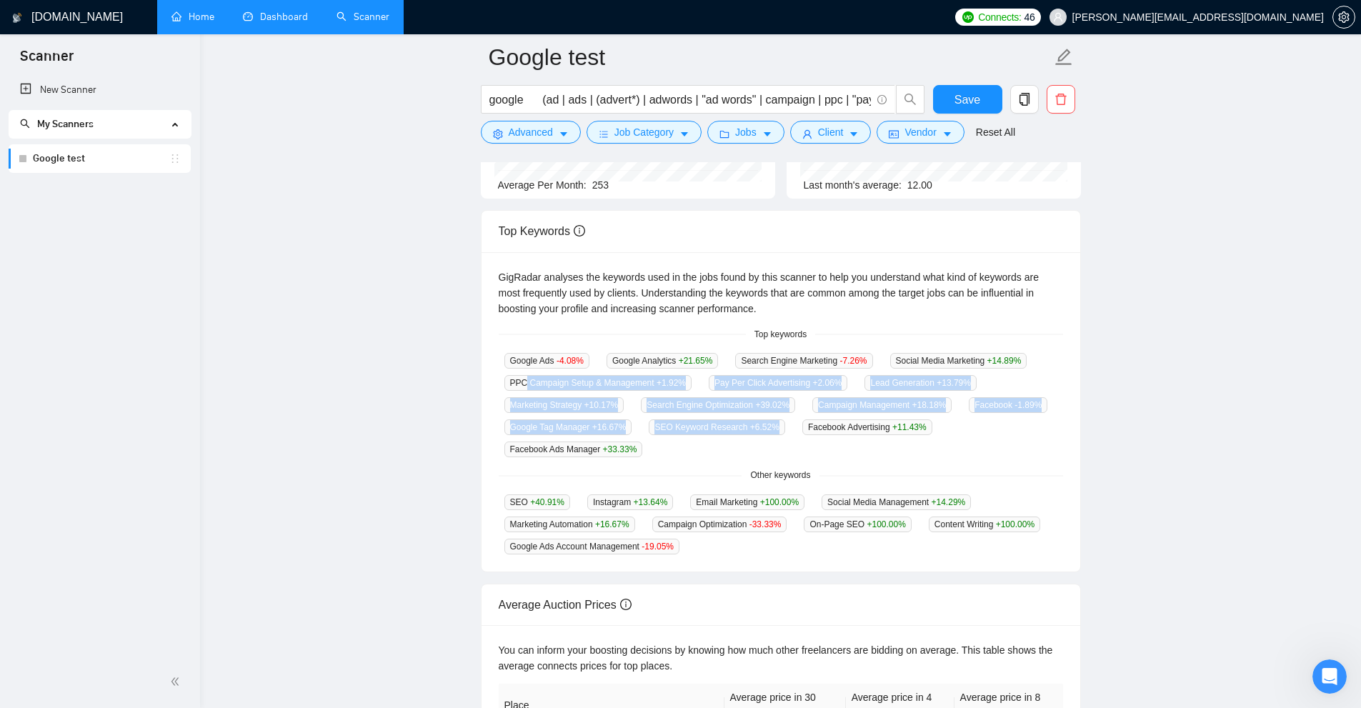
drag, startPoint x: 676, startPoint y: 447, endPoint x: 523, endPoint y: 382, distance: 165.9
click at [523, 382] on div "Google Ads -4.08 % Google Analytics +21.65 % Search Engine Marketing -7.26 % So…" at bounding box center [781, 404] width 564 height 105
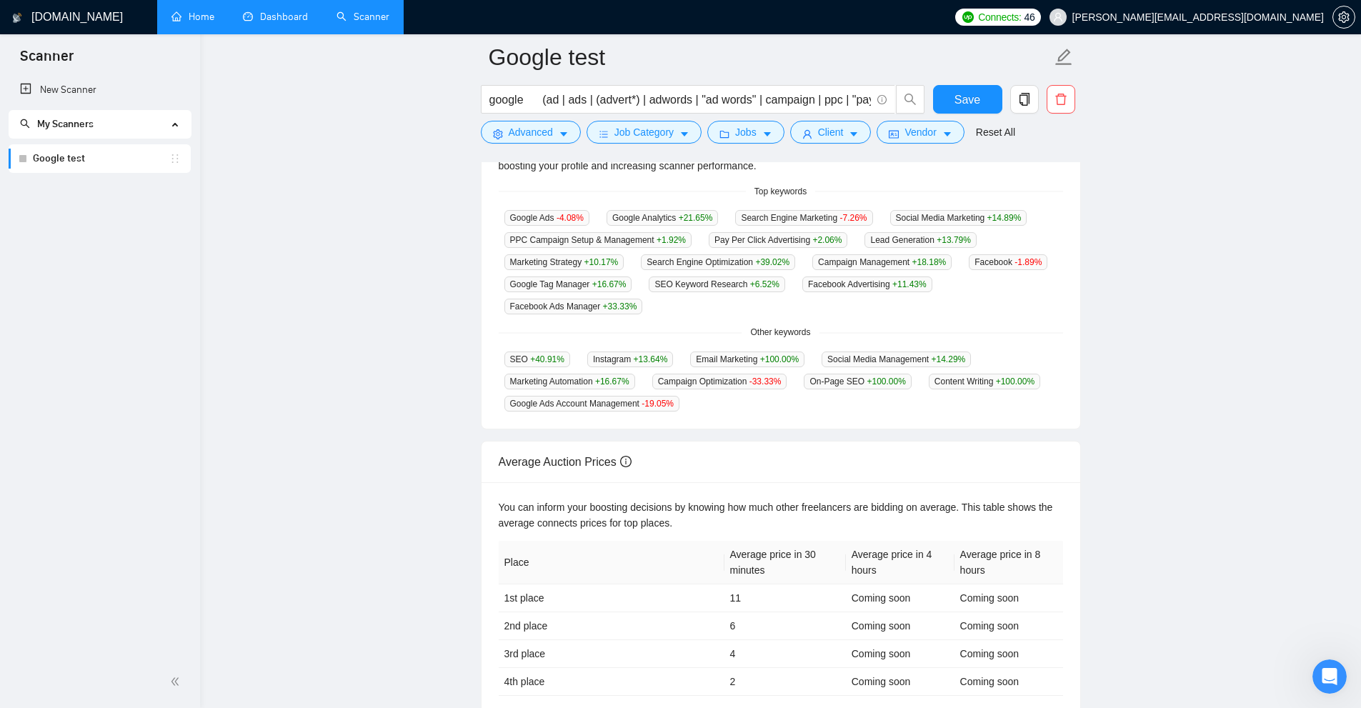
click at [771, 350] on main "Google test google (ad | ads | (advert*) | adwords | "ad words" | campaign | pp…" at bounding box center [780, 207] width 1115 height 1014
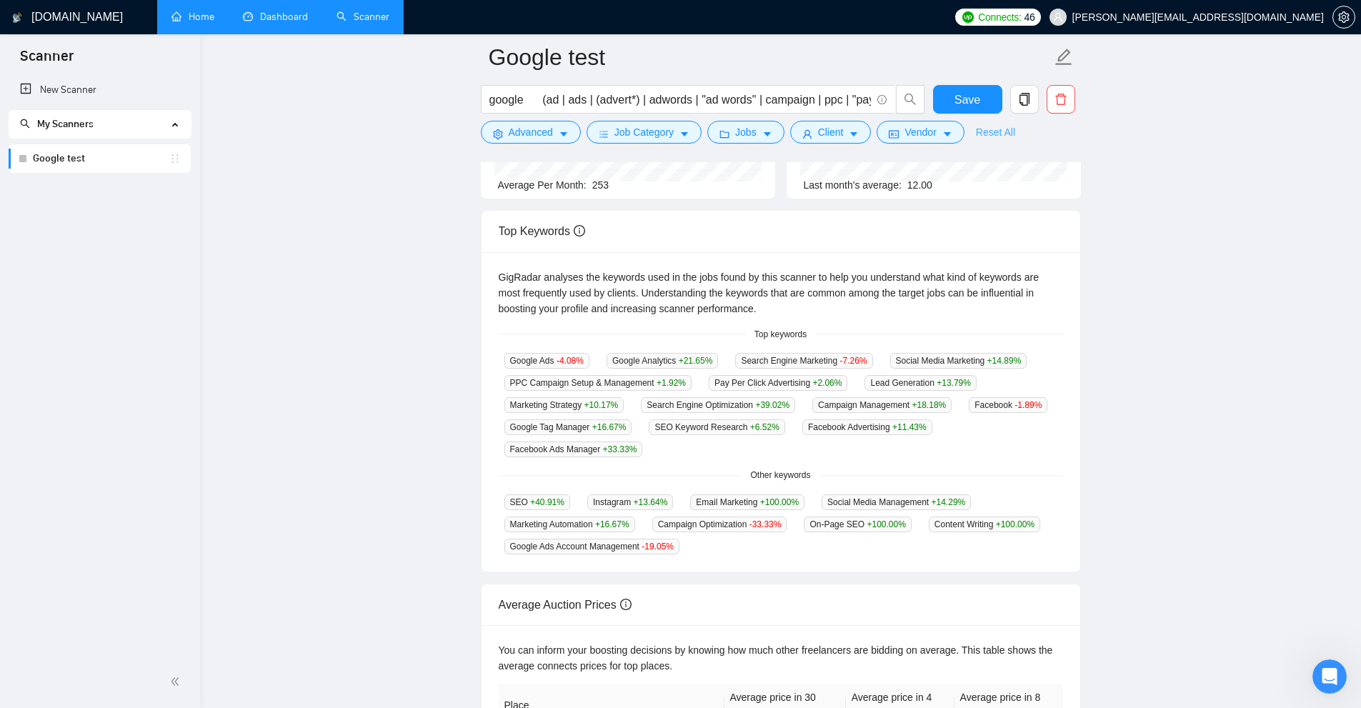
scroll to position [467, 0]
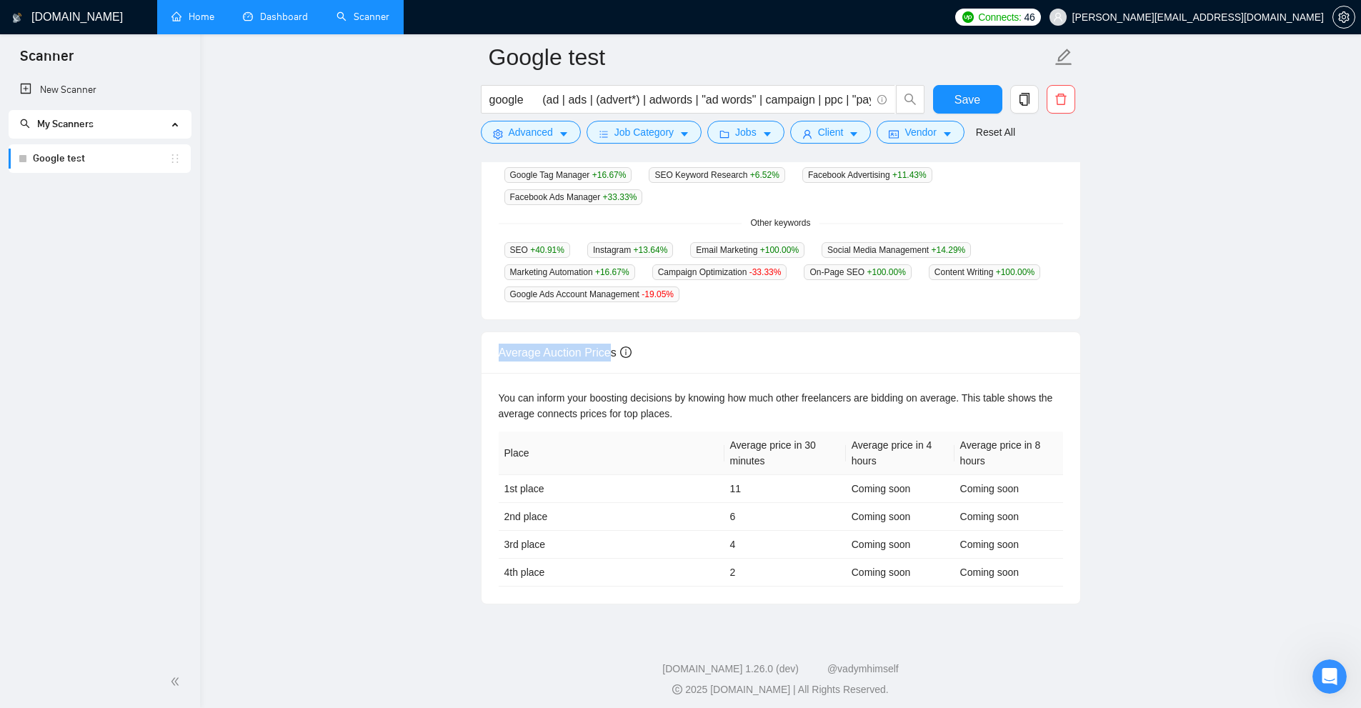
drag, startPoint x: 492, startPoint y: 351, endPoint x: 611, endPoint y: 346, distance: 119.4
click at [611, 346] on div "Average Auction Prices" at bounding box center [781, 352] width 599 height 41
click at [611, 346] on div "Average Auction Prices" at bounding box center [781, 352] width 564 height 41
drag, startPoint x: 611, startPoint y: 346, endPoint x: 449, endPoint y: 344, distance: 161.5
click at [449, 344] on main "Google test google (ad | ads | (advert*) | adwords | "ad words" | campaign | pp…" at bounding box center [780, 98] width 1115 height 1014
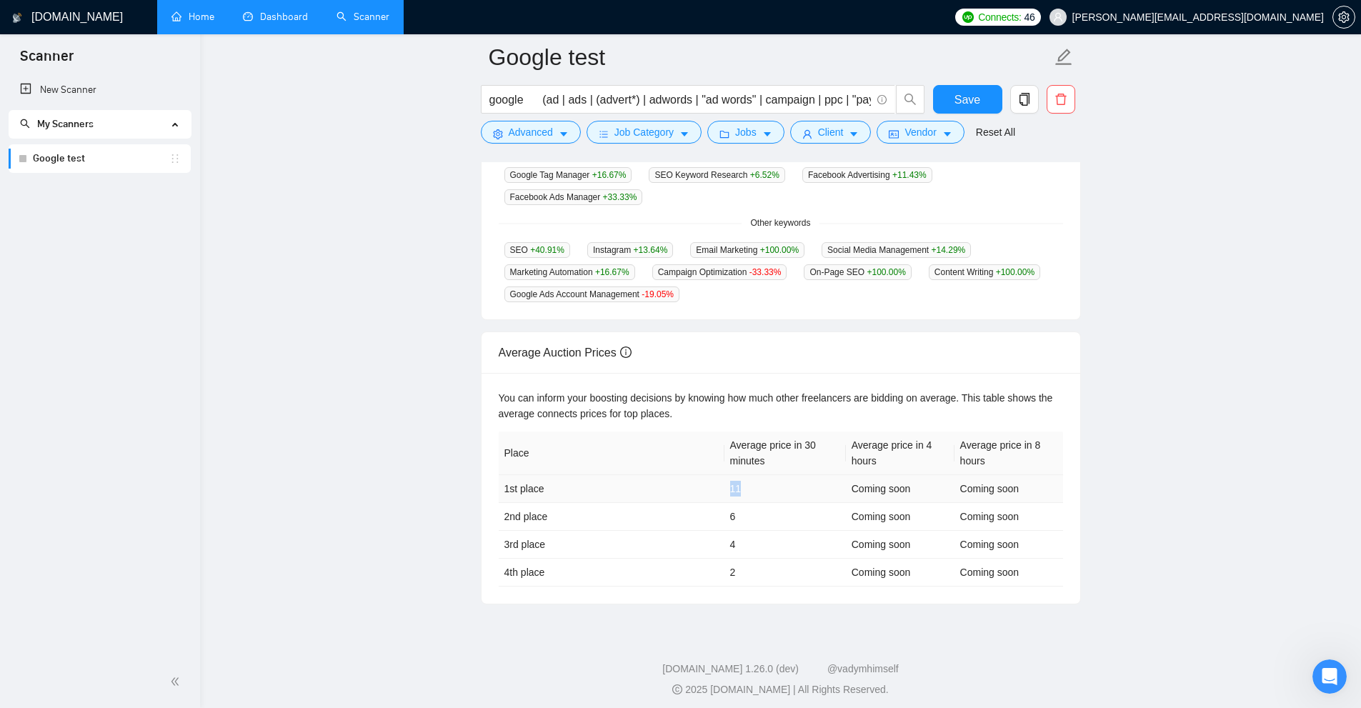
drag, startPoint x: 726, startPoint y: 480, endPoint x: 785, endPoint y: 477, distance: 59.4
click at [771, 477] on td "11" at bounding box center [784, 489] width 121 height 28
click at [724, 482] on td "11" at bounding box center [784, 489] width 121 height 28
drag, startPoint x: 502, startPoint y: 475, endPoint x: 743, endPoint y: 482, distance: 240.8
click at [743, 482] on tr "1st place 11 Coming soon Coming soon" at bounding box center [781, 489] width 564 height 28
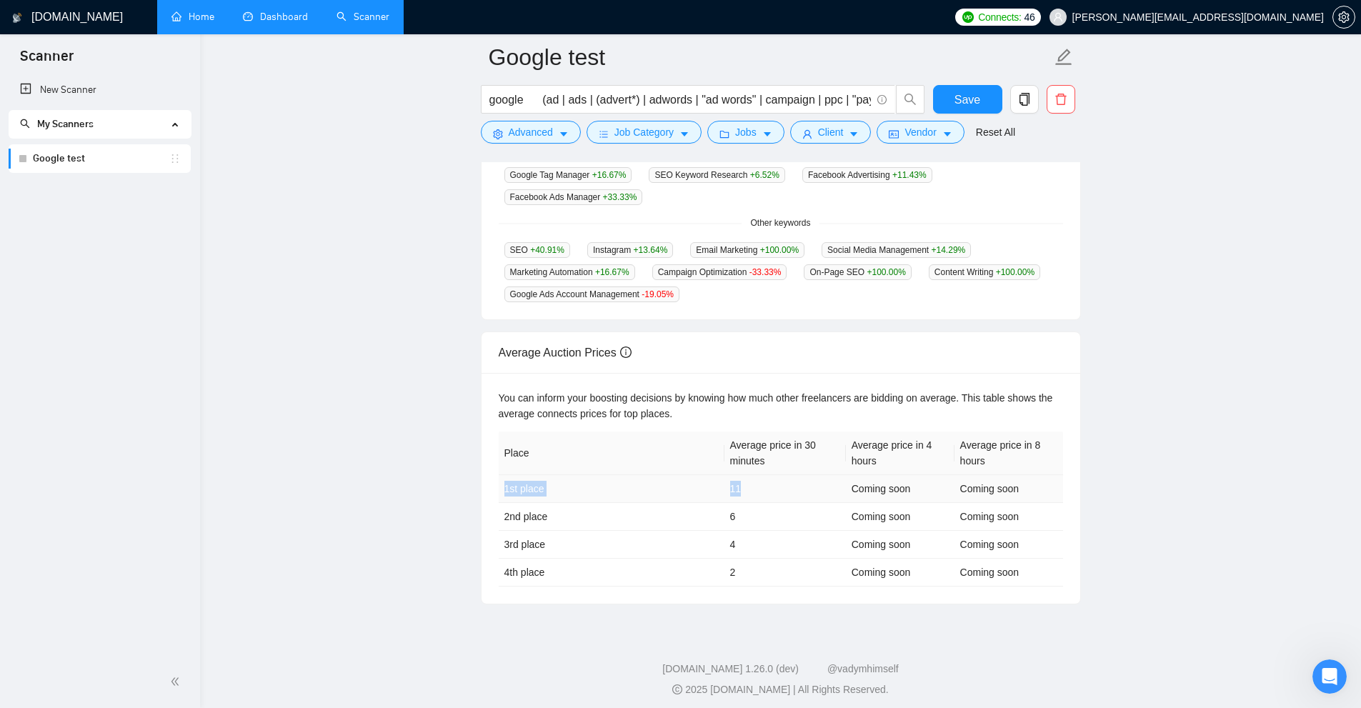
click at [743, 482] on td "11" at bounding box center [784, 489] width 121 height 28
drag, startPoint x: 743, startPoint y: 482, endPoint x: 487, endPoint y: 477, distance: 256.5
click at [487, 477] on div "You can inform your boosting decisions by knowing how much other freelancers ar…" at bounding box center [781, 488] width 599 height 231
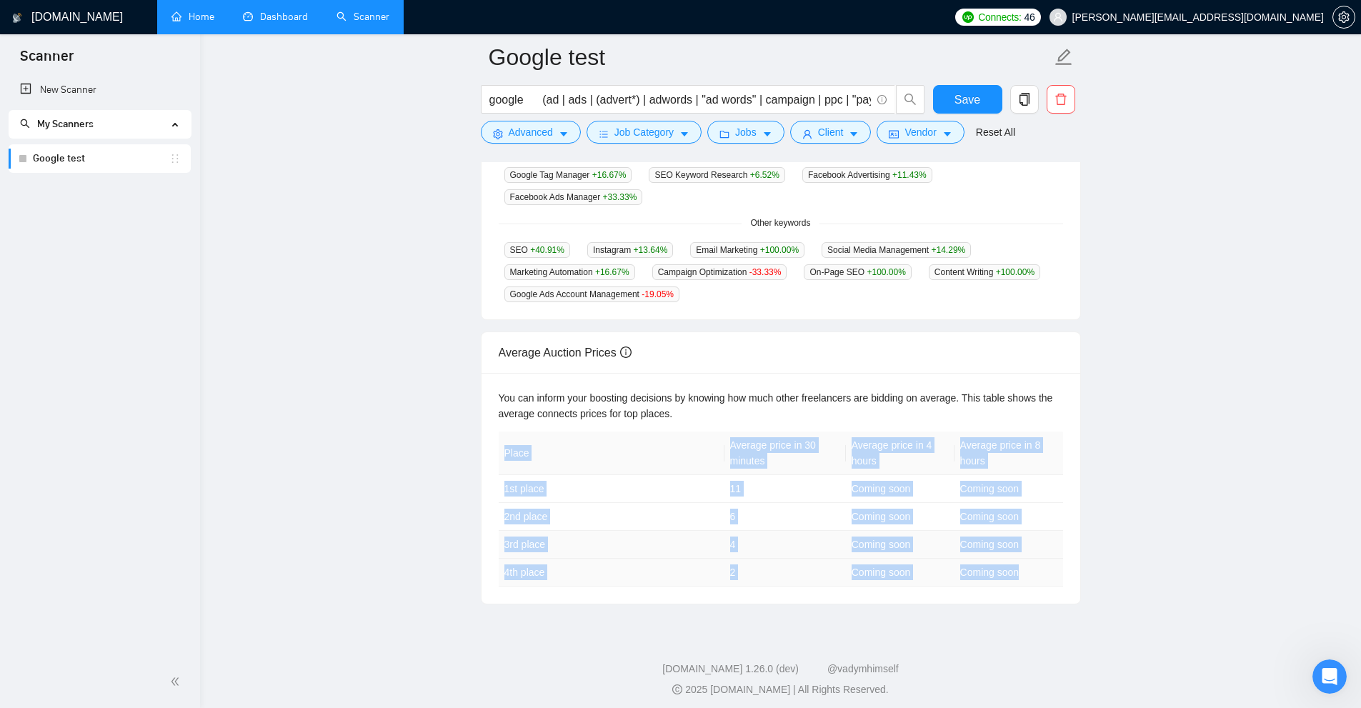
drag, startPoint x: 487, startPoint y: 477, endPoint x: 979, endPoint y: 579, distance: 502.7
click at [771, 586] on div "You can inform your boosting decisions by knowing how much other freelancers ar…" at bounding box center [781, 488] width 599 height 231
click at [771, 563] on td "Coming soon" at bounding box center [1008, 573] width 109 height 28
drag, startPoint x: 1032, startPoint y: 559, endPoint x: 524, endPoint y: 481, distance: 513.9
click at [524, 481] on tbody "1st place 11 Coming soon Coming soon 2nd place 6 Coming soon Coming soon 3rd pl…" at bounding box center [781, 530] width 564 height 111
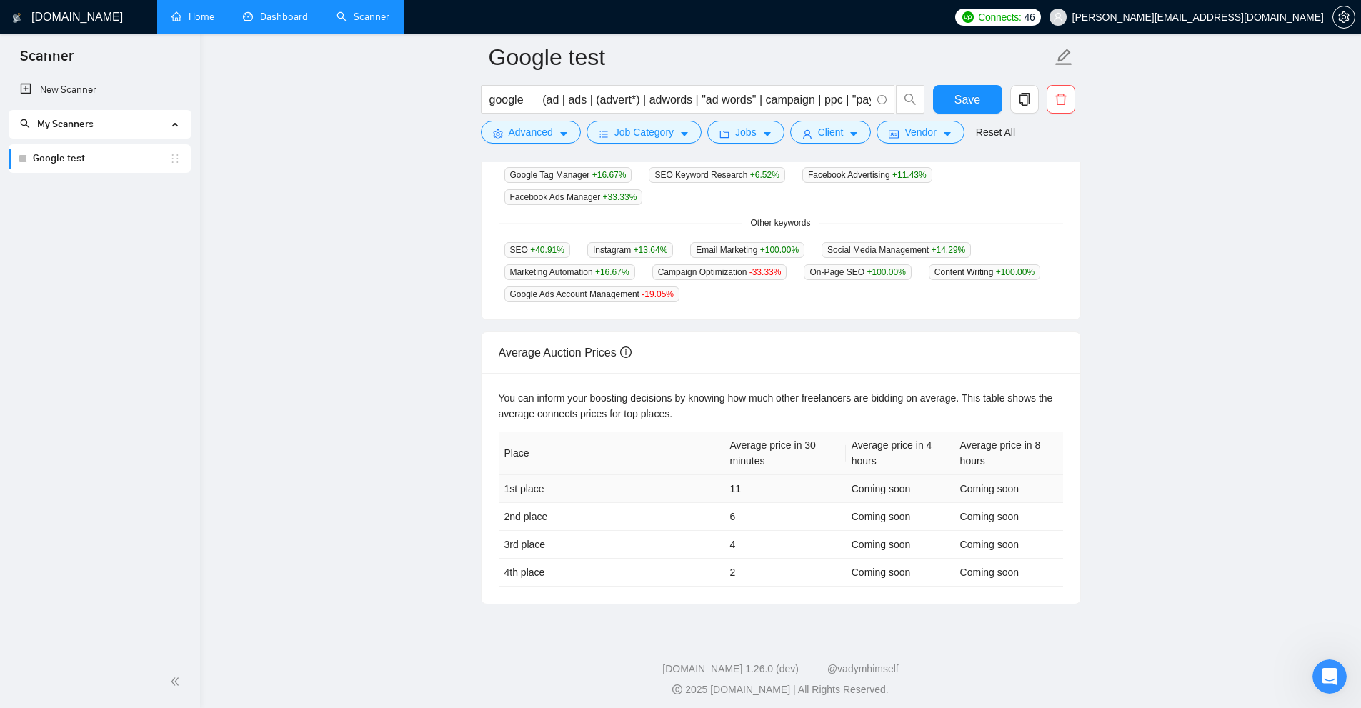
click at [522, 481] on td "1st place" at bounding box center [612, 489] width 226 height 28
drag, startPoint x: 522, startPoint y: 481, endPoint x: 784, endPoint y: 481, distance: 262.2
click at [771, 481] on tr "1st place 11 Coming soon Coming soon" at bounding box center [781, 489] width 564 height 28
click at [762, 483] on td "11" at bounding box center [784, 489] width 121 height 28
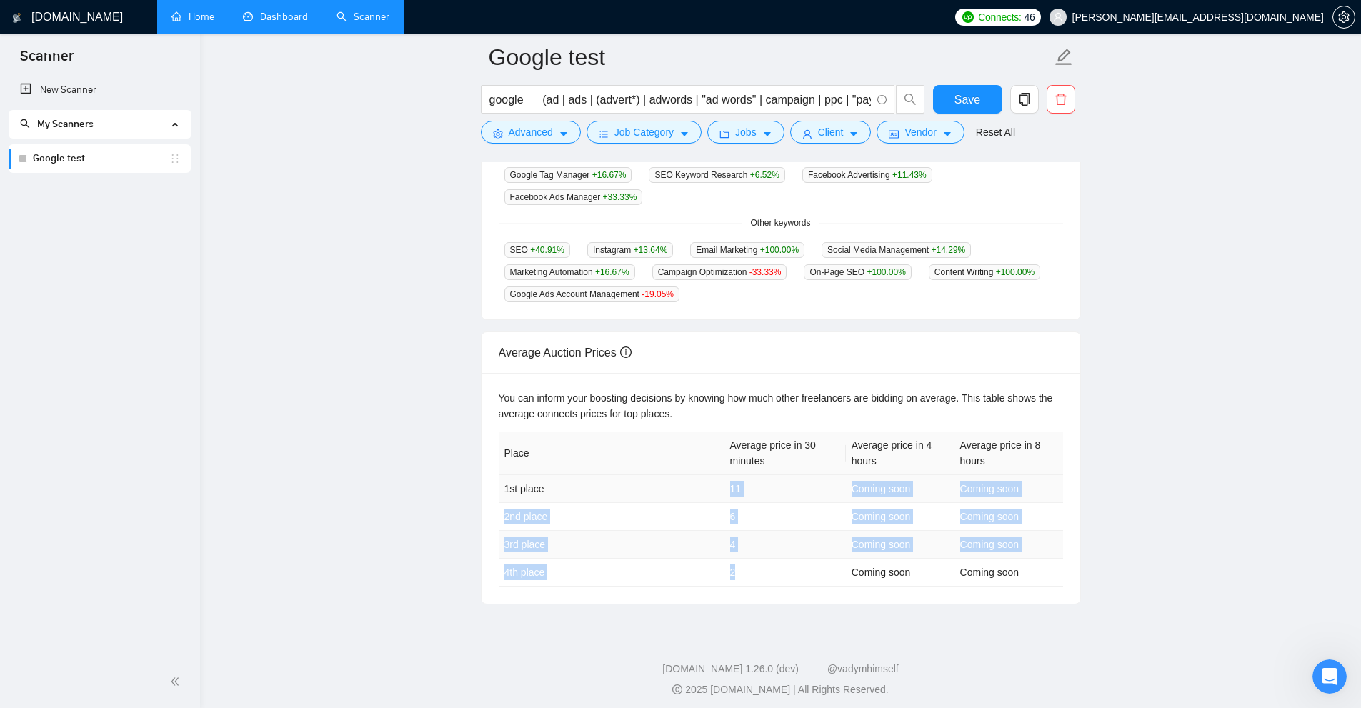
drag, startPoint x: 706, startPoint y: 474, endPoint x: 732, endPoint y: 477, distance: 25.9
click at [747, 514] on tbody "1st place 11 Coming soon Coming soon 2nd place 6 Coming soon Coming soon 3rd pl…" at bounding box center [781, 530] width 564 height 111
click at [732, 475] on td "11" at bounding box center [784, 489] width 121 height 28
drag, startPoint x: 699, startPoint y: 478, endPoint x: 791, endPoint y: 473, distance: 92.3
click at [771, 475] on tr "1st place 11 Coming soon Coming soon" at bounding box center [781, 489] width 564 height 28
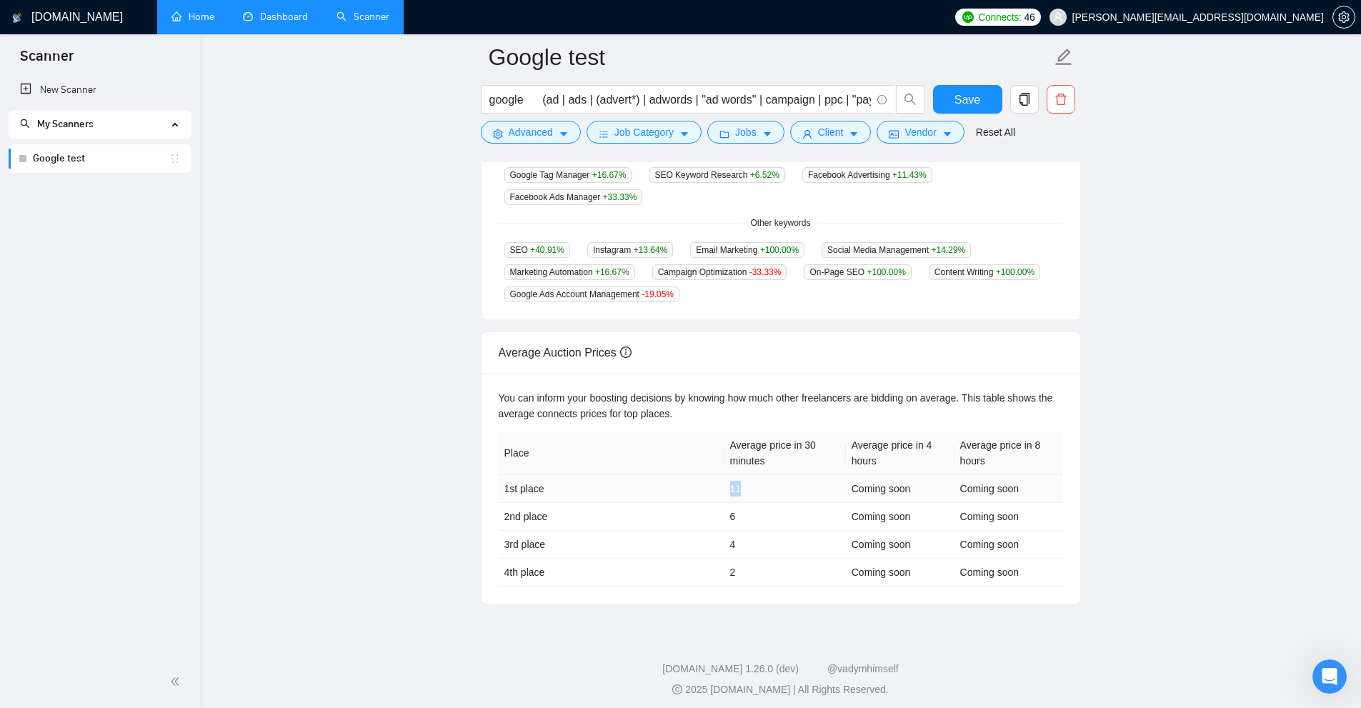
click at [709, 475] on td "1st place" at bounding box center [612, 489] width 226 height 28
drag, startPoint x: 717, startPoint y: 475, endPoint x: 761, endPoint y: 476, distance: 44.3
click at [761, 476] on tr "1st place 11 Coming soon Coming soon" at bounding box center [781, 489] width 564 height 28
click at [747, 479] on td "11" at bounding box center [784, 489] width 121 height 28
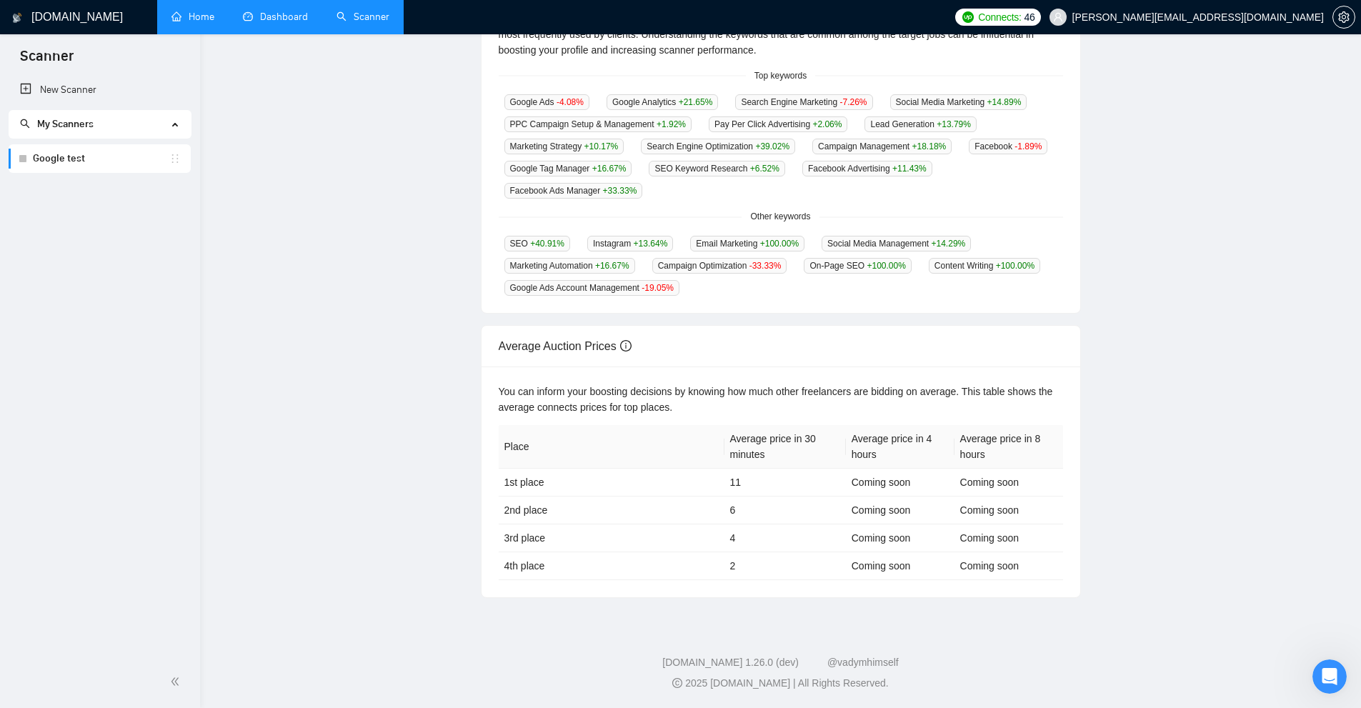
scroll to position [0, 0]
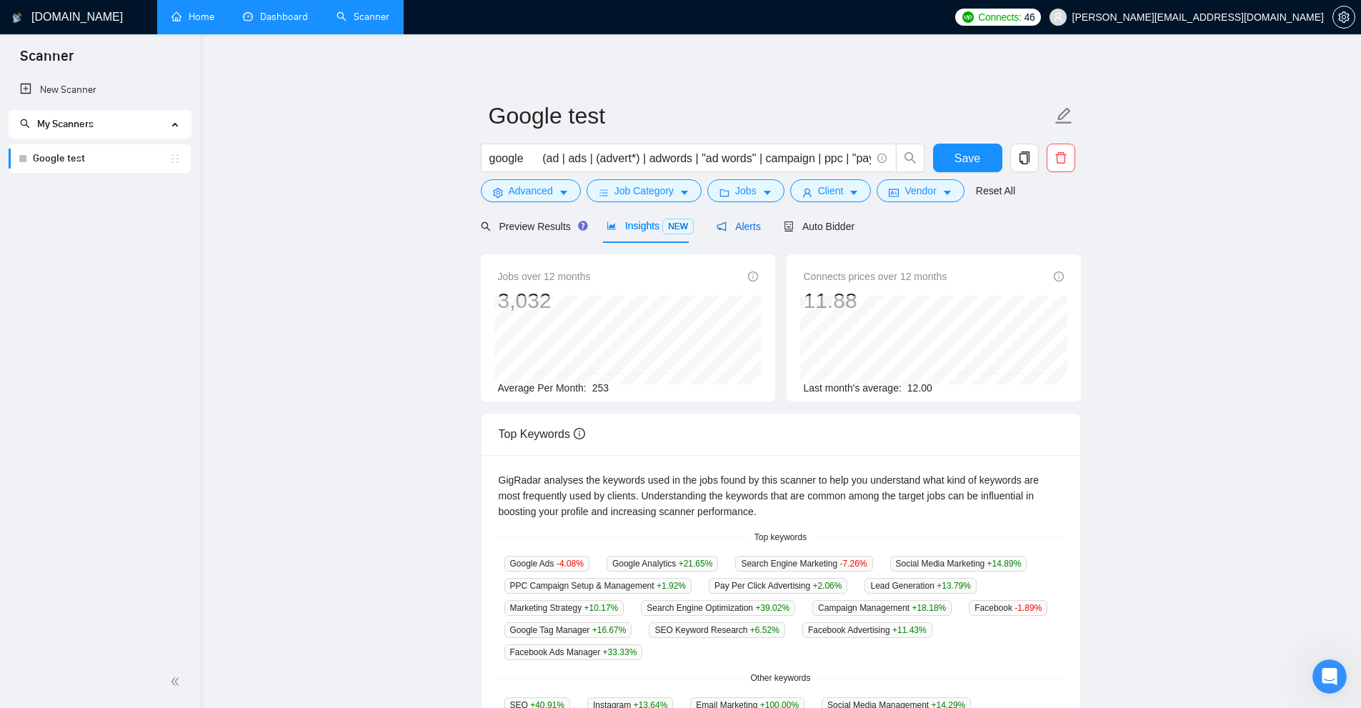
click at [739, 221] on span "Alerts" at bounding box center [739, 226] width 44 height 11
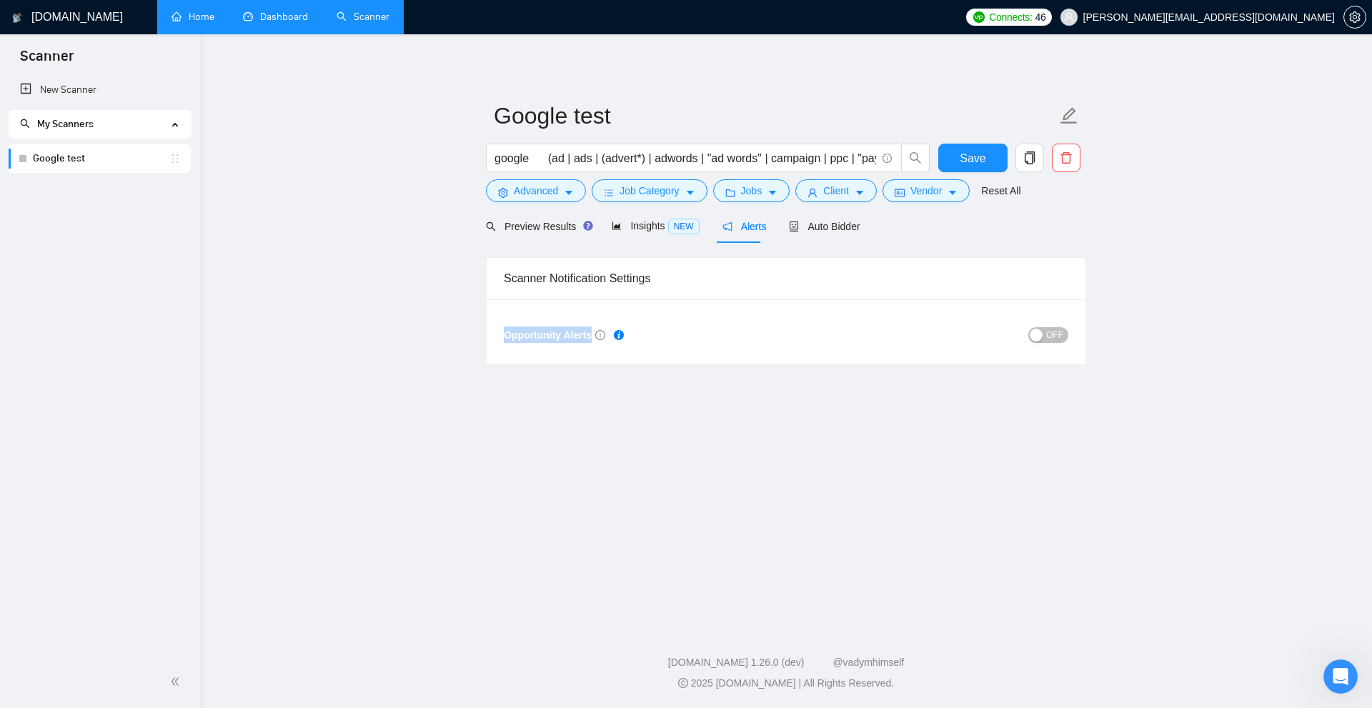
drag, startPoint x: 491, startPoint y: 328, endPoint x: 596, endPoint y: 329, distance: 105.0
click at [596, 329] on div "Opportunity Alerts OFF" at bounding box center [786, 331] width 599 height 64
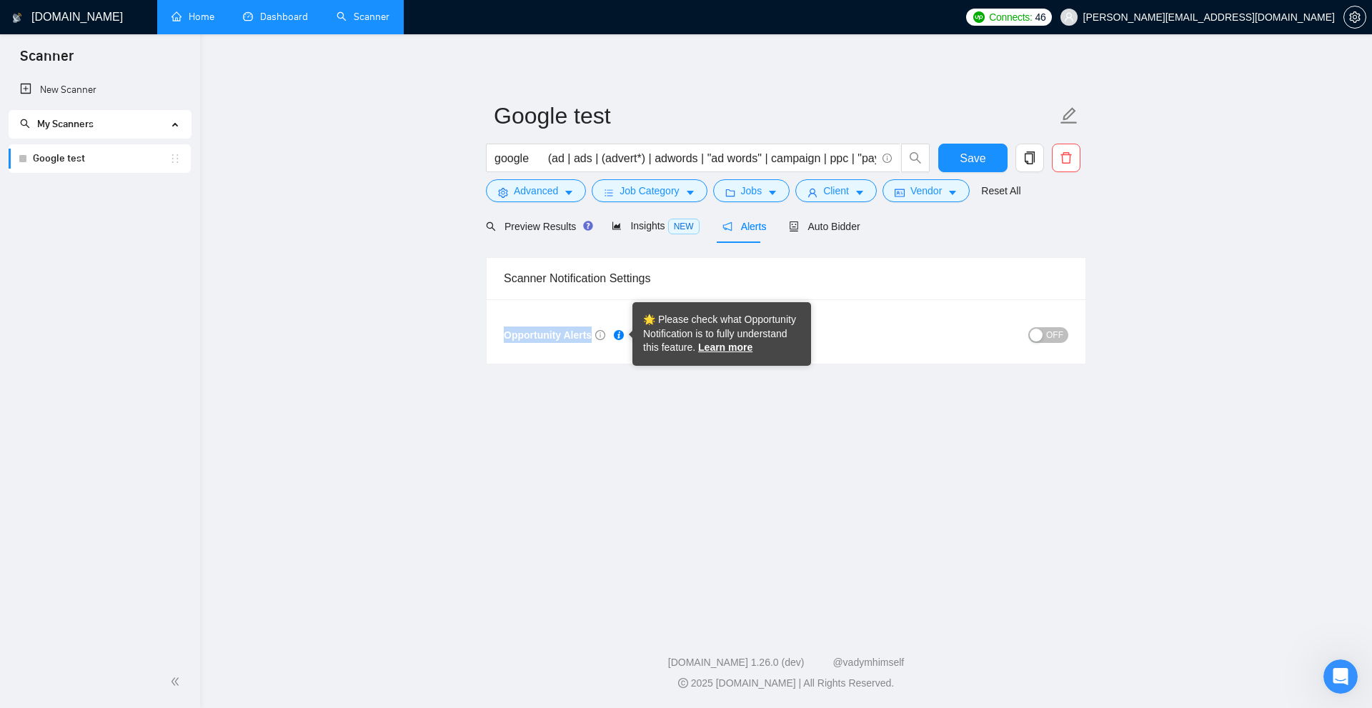
click at [771, 336] on div "button" at bounding box center [1035, 335] width 13 height 13
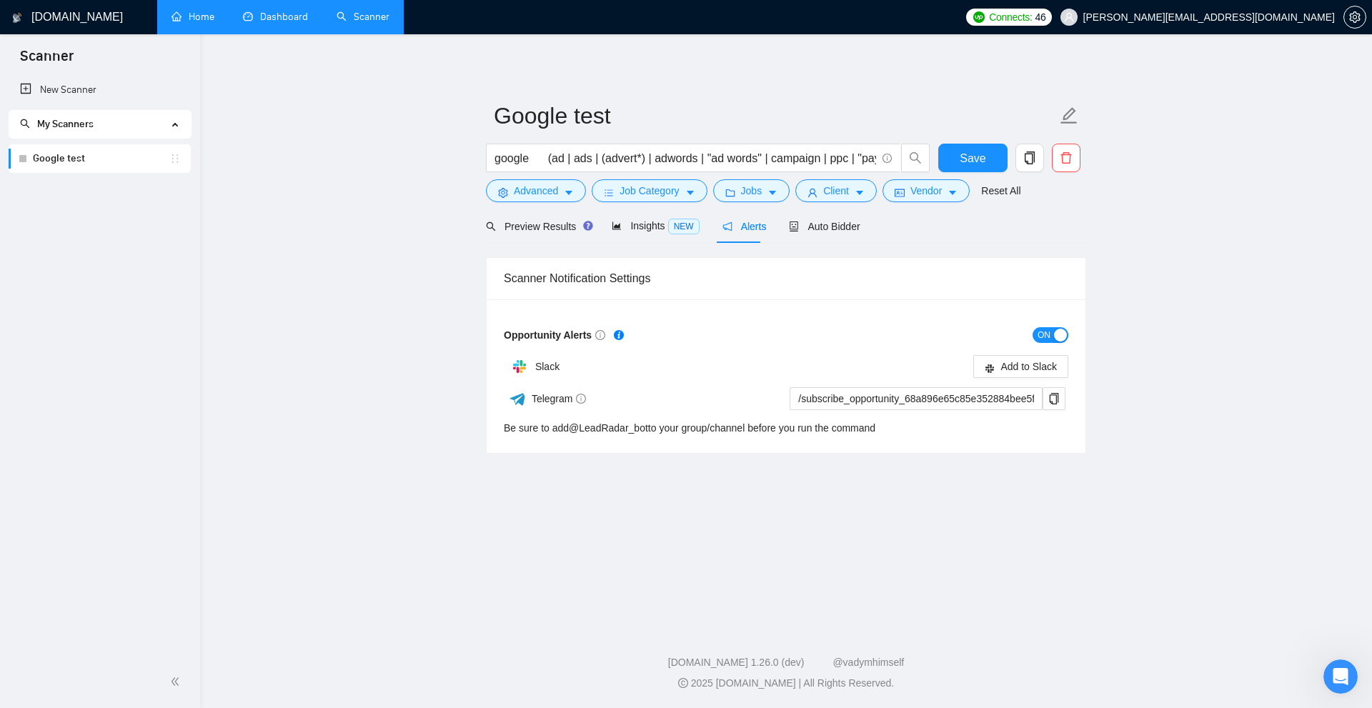
click at [733, 353] on div "Slack" at bounding box center [645, 366] width 282 height 29
click at [537, 399] on span "Telegram" at bounding box center [559, 398] width 55 height 11
click at [547, 370] on span "Slack" at bounding box center [547, 366] width 24 height 11
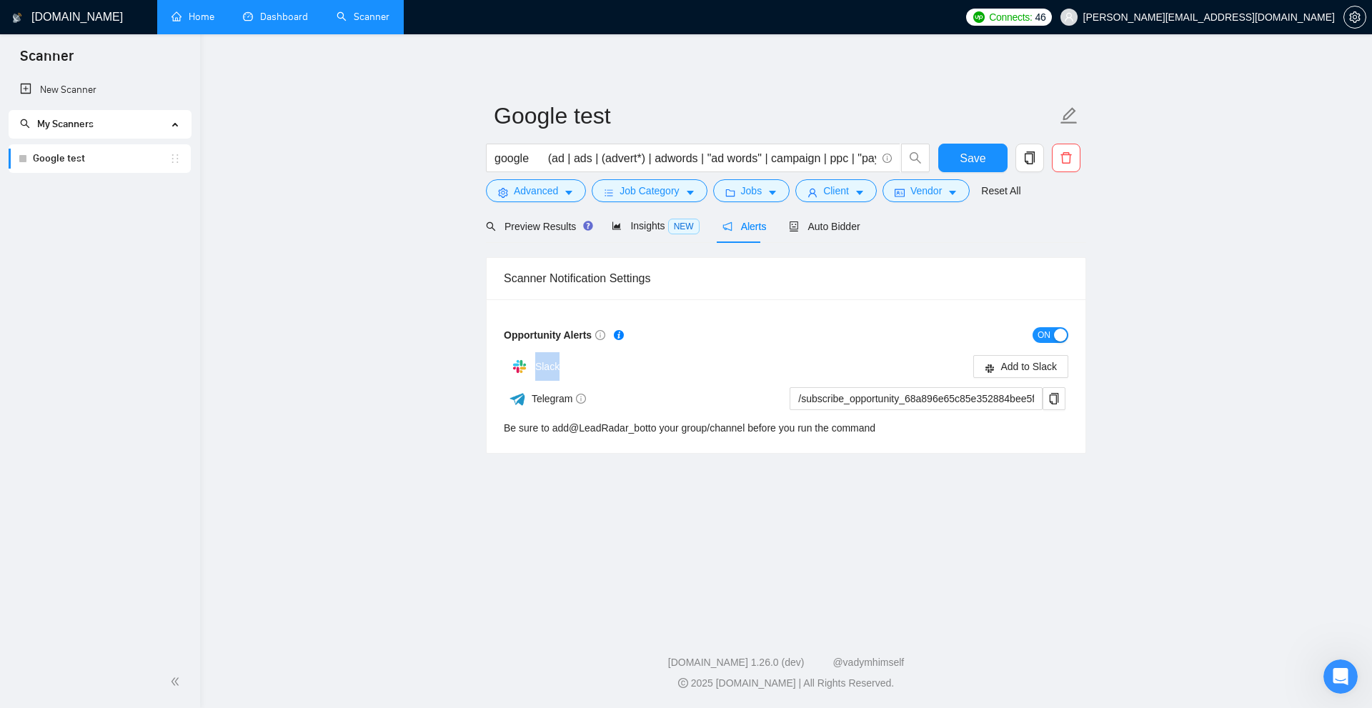
click at [547, 370] on span "Slack" at bounding box center [547, 366] width 24 height 11
click at [771, 347] on form "Opportunity Alerts ON Slack Add to Slack Telegram /subscribe_opportunity_68a896…" at bounding box center [786, 380] width 564 height 112
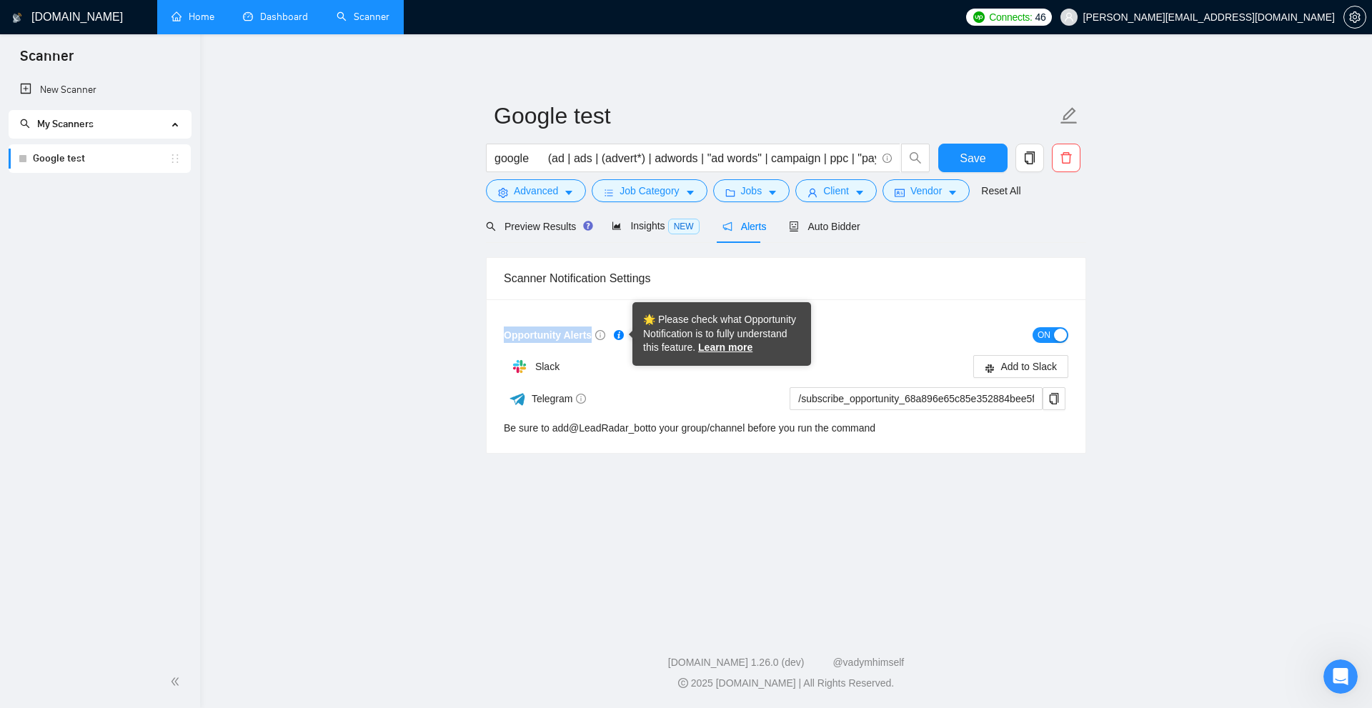
drag, startPoint x: 500, startPoint y: 334, endPoint x: 597, endPoint y: 343, distance: 96.9
click at [597, 343] on div "Opportunity Alerts ON Slack Add to Slack Telegram /subscribe_opportunity_68a896…" at bounding box center [786, 376] width 599 height 154
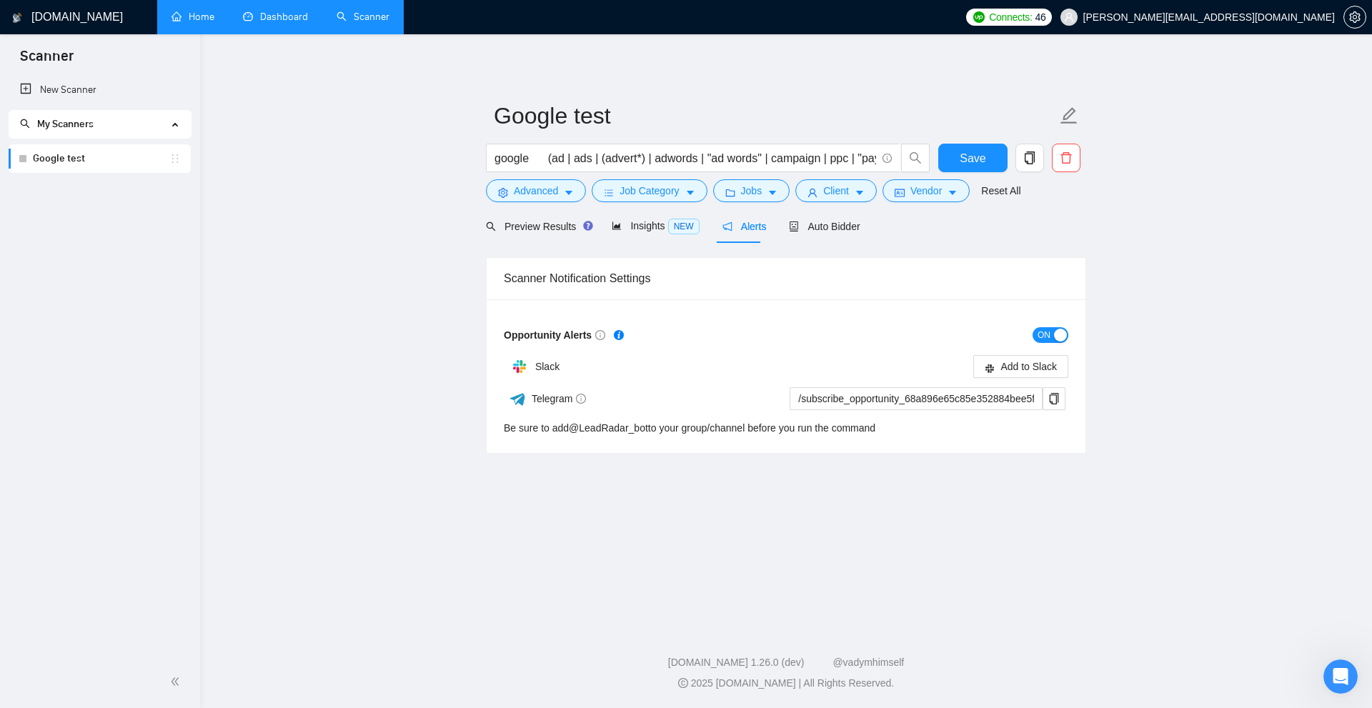
click at [771, 330] on div "ON" at bounding box center [927, 334] width 282 height 16
click at [771, 335] on span "ON" at bounding box center [1043, 335] width 13 height 16
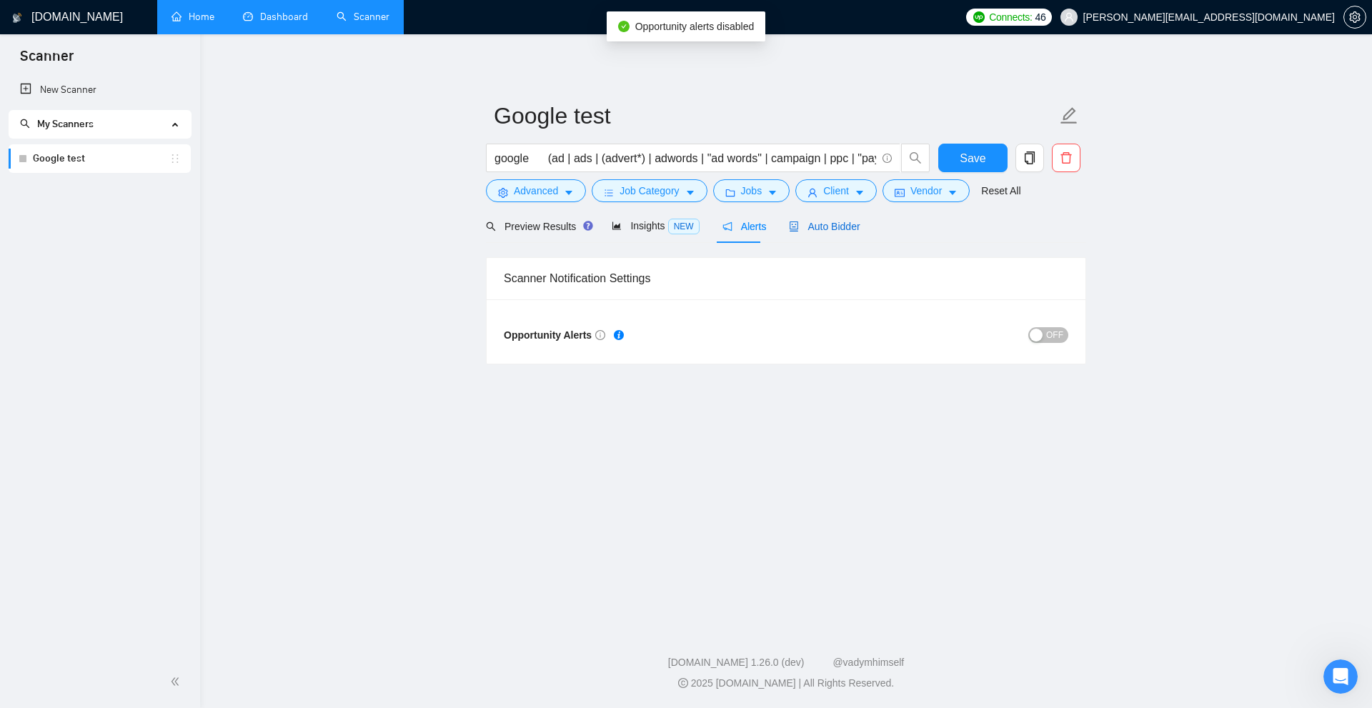
click at [771, 224] on span "Auto Bidder" at bounding box center [824, 226] width 71 height 11
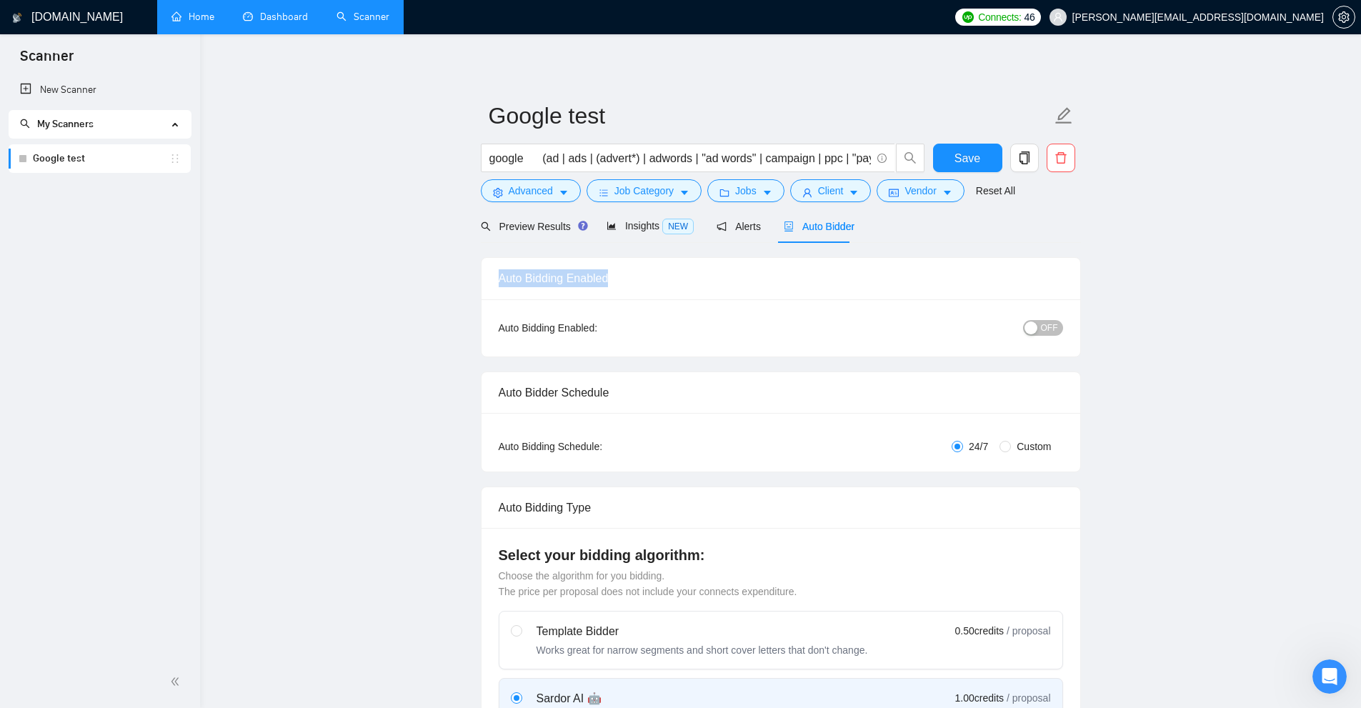
drag, startPoint x: 499, startPoint y: 280, endPoint x: 738, endPoint y: 286, distance: 239.4
click at [738, 286] on div "Auto Bidding Enabled" at bounding box center [781, 278] width 564 height 41
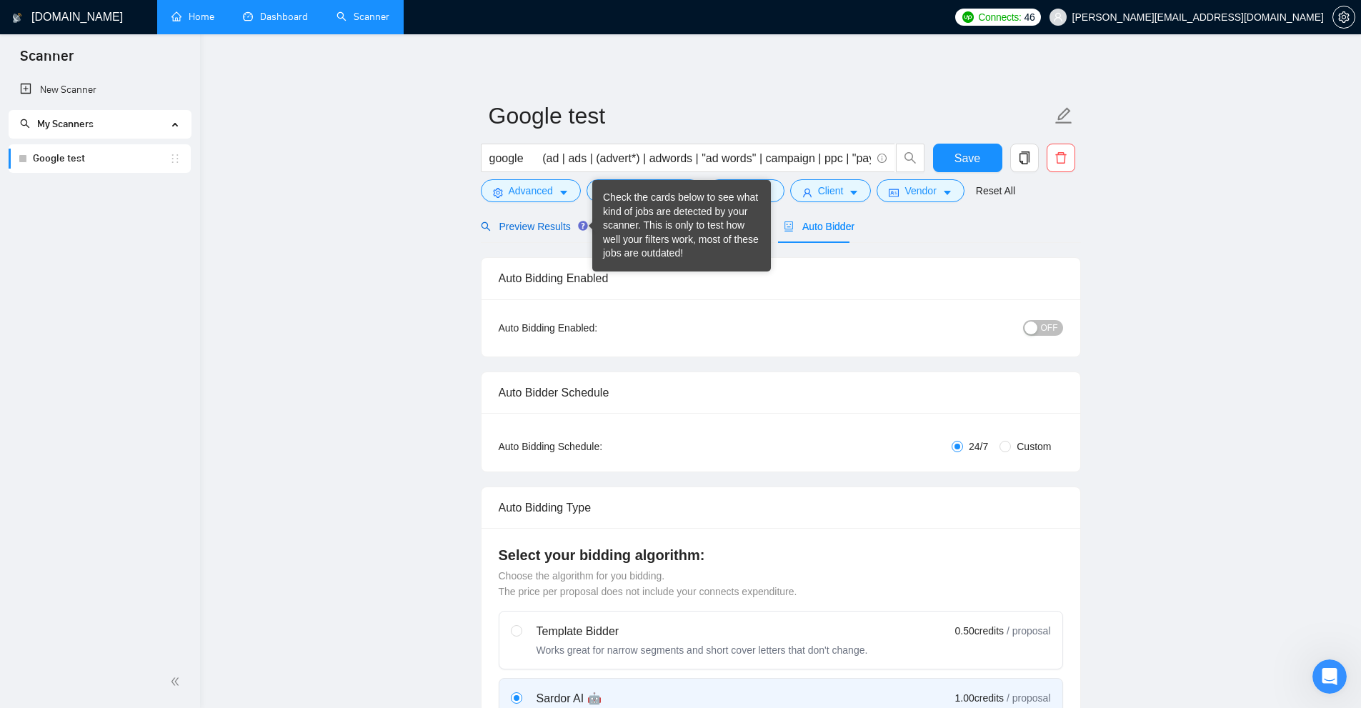
click at [538, 231] on span "Preview Results" at bounding box center [532, 226] width 103 height 11
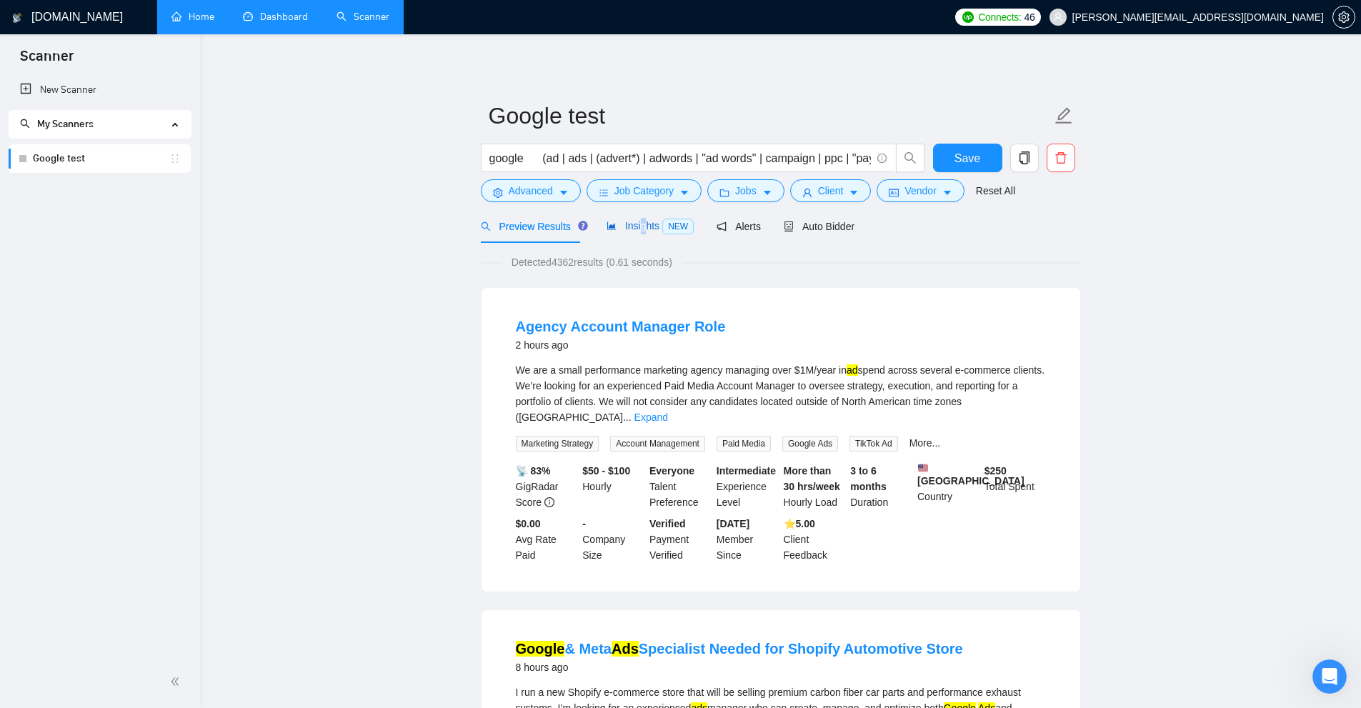
drag, startPoint x: 639, startPoint y: 229, endPoint x: 636, endPoint y: 236, distance: 8.0
click at [636, 236] on div "Insights NEW" at bounding box center [650, 226] width 87 height 34
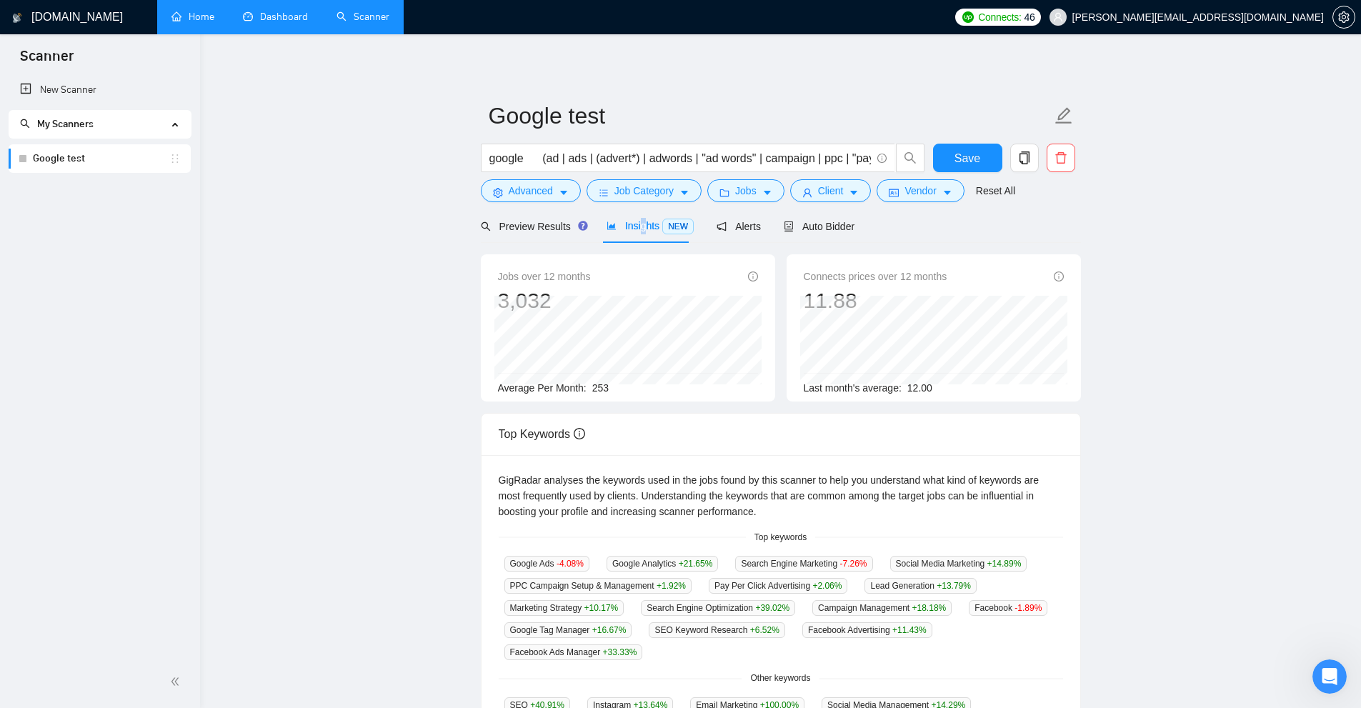
click at [638, 235] on div "Insights NEW" at bounding box center [650, 226] width 87 height 34
click at [771, 225] on span "Auto Bidder" at bounding box center [819, 226] width 71 height 11
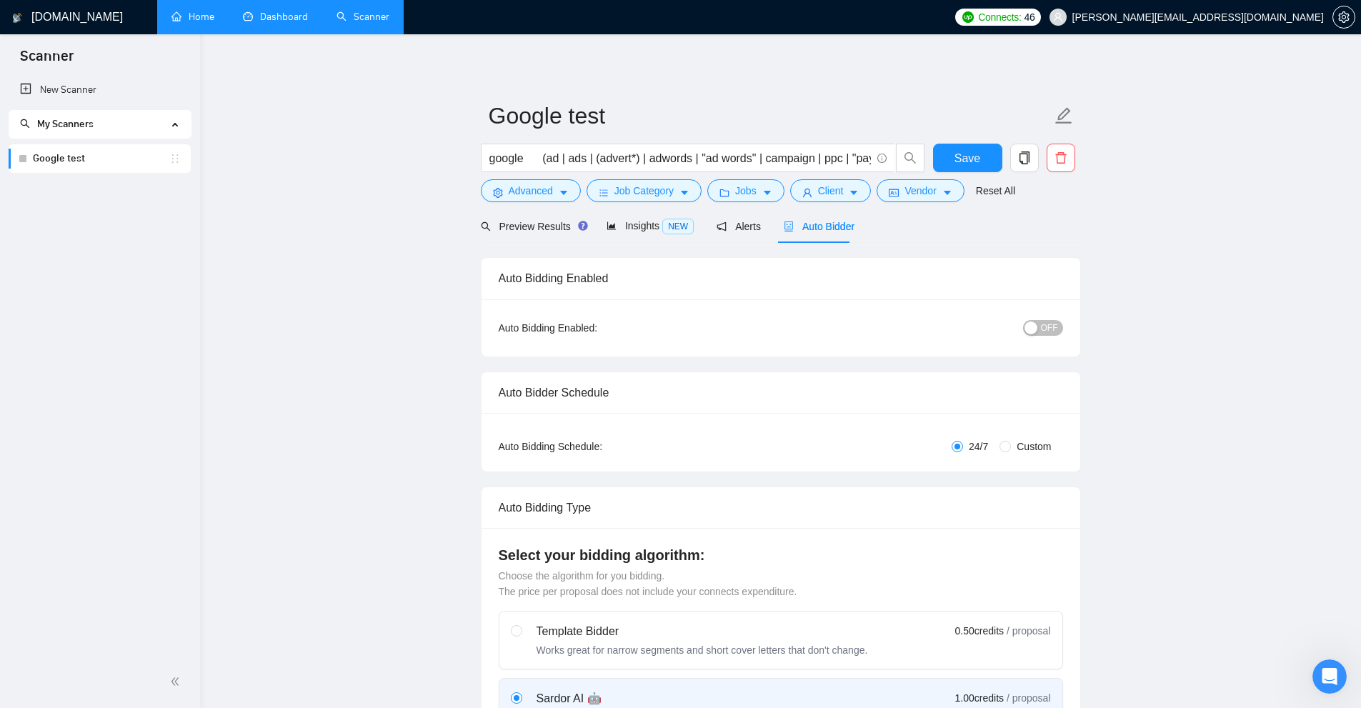
click at [771, 331] on span "OFF" at bounding box center [1049, 328] width 17 height 16
click at [771, 326] on div "button" at bounding box center [1055, 327] width 13 height 13
click at [771, 328] on span "OFF" at bounding box center [1049, 328] width 17 height 16
click at [771, 321] on span "ON" at bounding box center [1038, 328] width 13 height 16
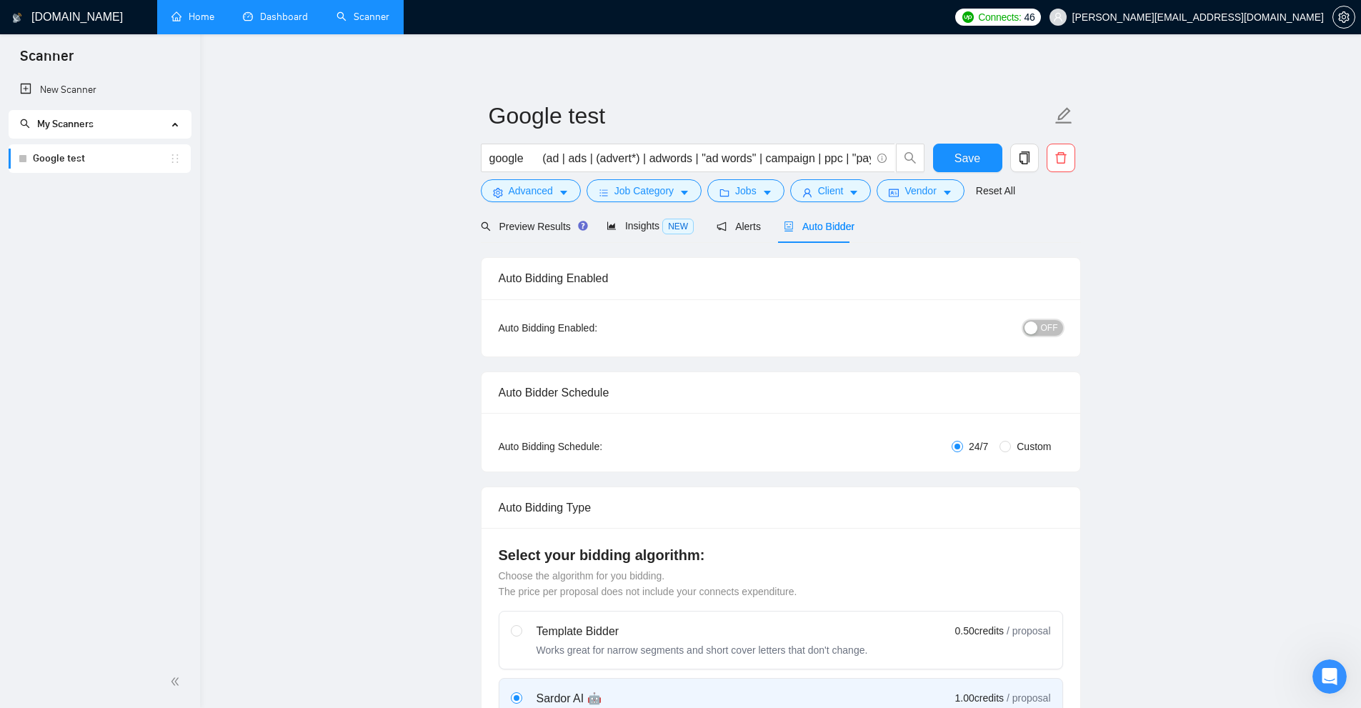
scroll to position [71, 0]
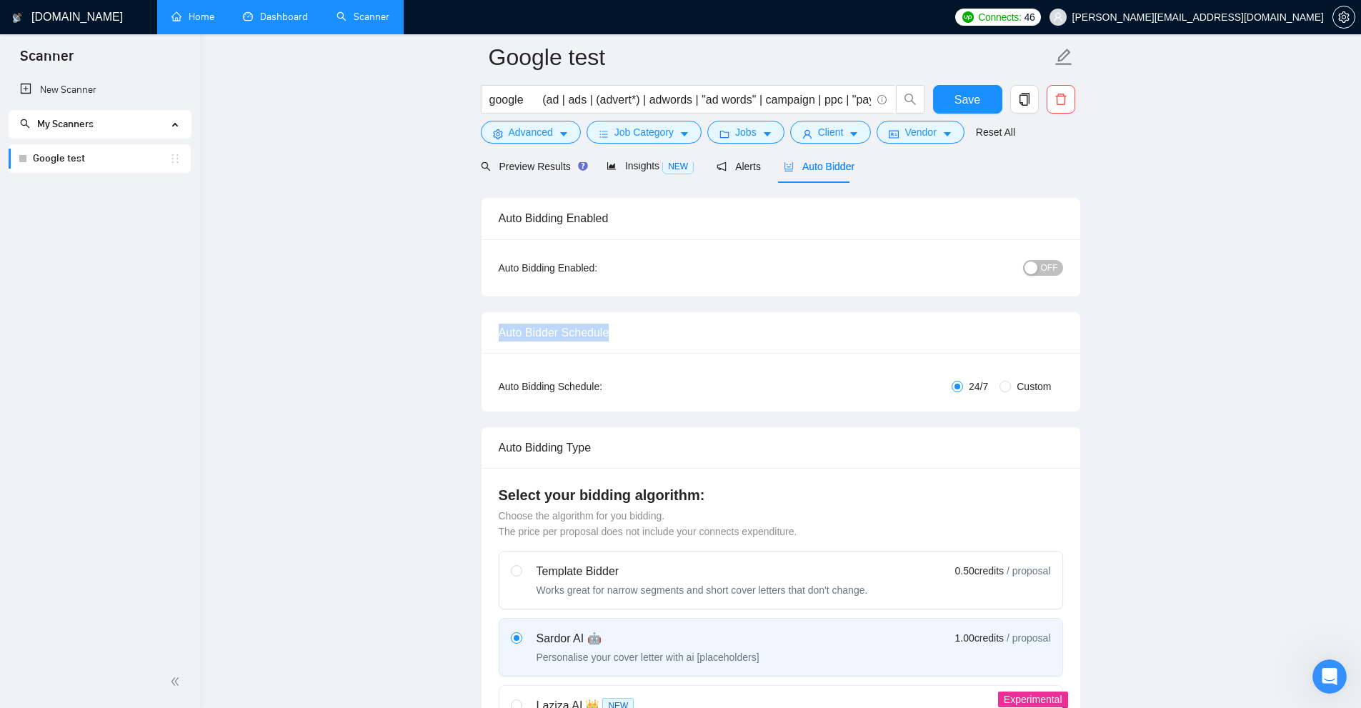
drag, startPoint x: 500, startPoint y: 327, endPoint x: 724, endPoint y: 330, distance: 224.3
click at [724, 330] on div "Auto Bidder Schedule" at bounding box center [781, 332] width 564 height 41
click at [730, 330] on div "Auto Bidder Schedule" at bounding box center [781, 332] width 564 height 41
drag, startPoint x: 1000, startPoint y: 388, endPoint x: 934, endPoint y: 392, distance: 66.6
click at [771, 391] on div "24/7 Custom" at bounding box center [875, 387] width 376 height 16
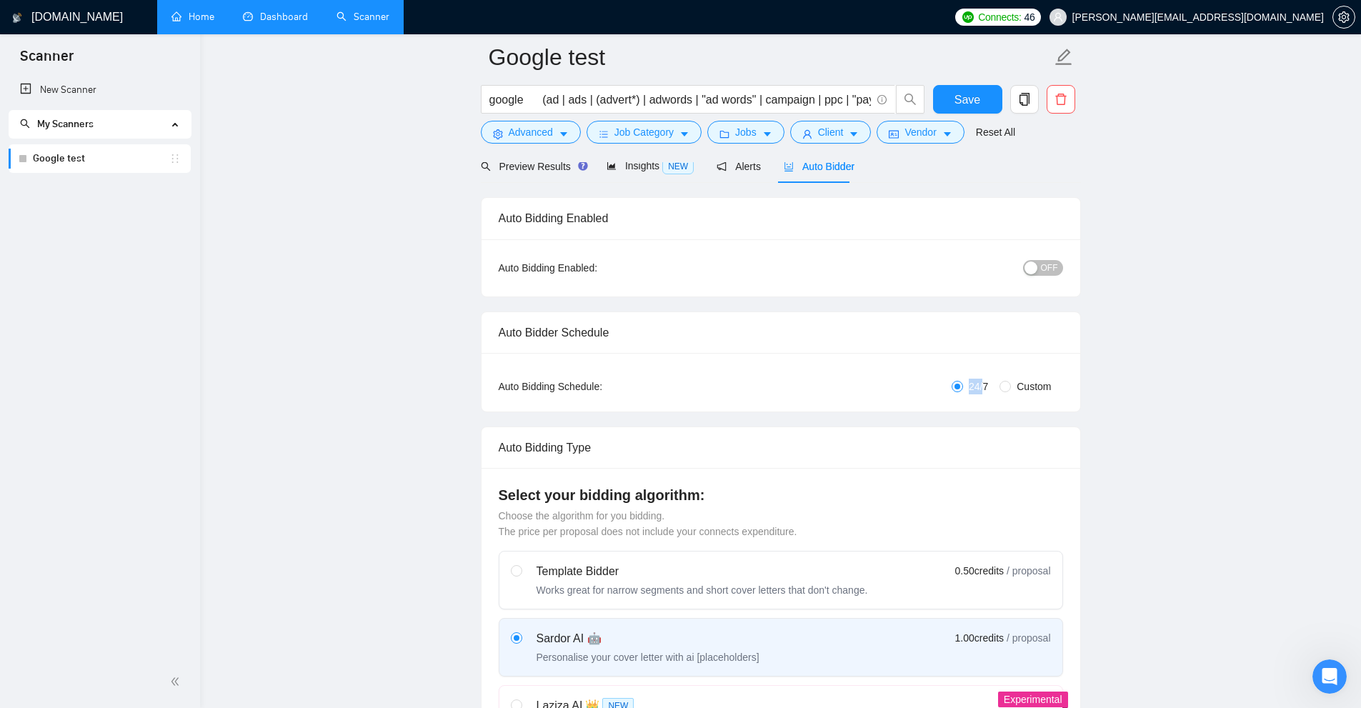
drag, startPoint x: 954, startPoint y: 393, endPoint x: 986, endPoint y: 389, distance: 31.7
click at [771, 389] on div "24/7 Custom" at bounding box center [875, 387] width 376 height 16
click at [771, 400] on div "Auto Bidding Type: Automated (recommended) Semi-automated Auto Bidding Schedule…" at bounding box center [781, 382] width 599 height 59
drag, startPoint x: 979, startPoint y: 387, endPoint x: 993, endPoint y: 392, distance: 15.1
click at [771, 390] on div "24/7 Custom" at bounding box center [875, 387] width 376 height 16
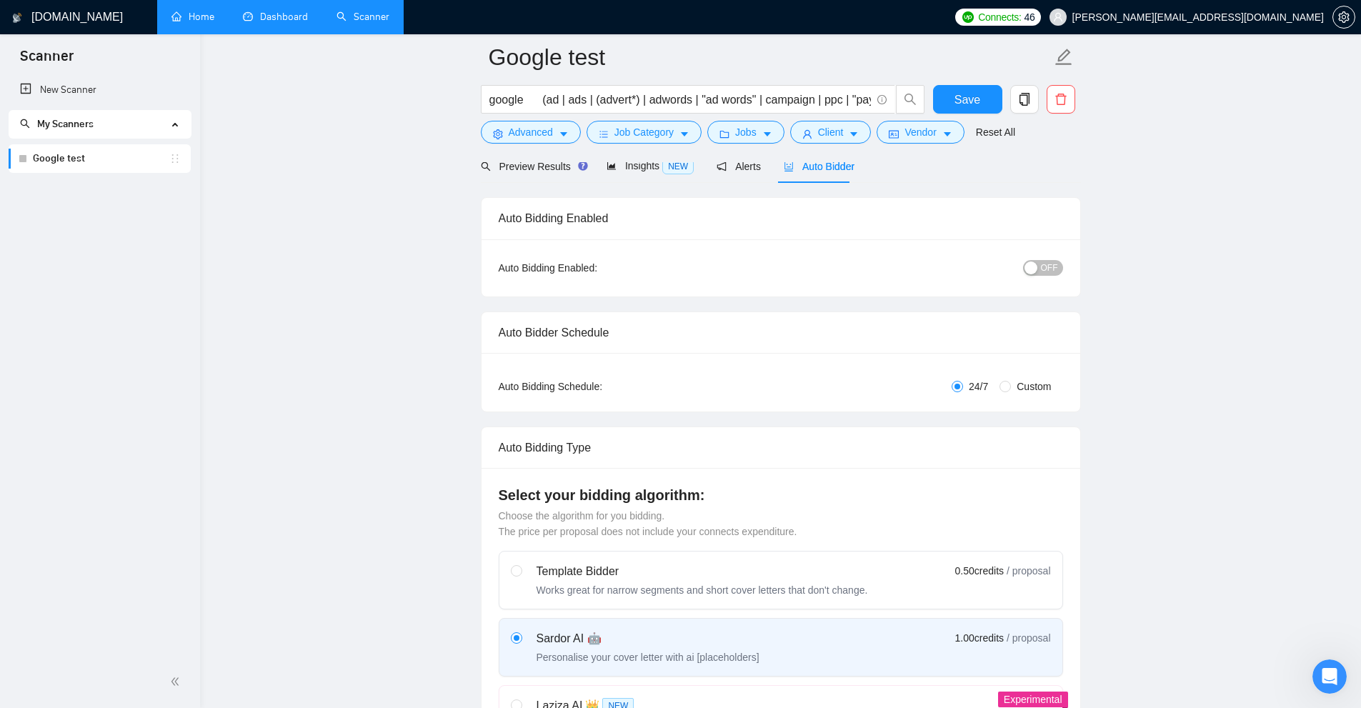
click at [771, 386] on span "Custom" at bounding box center [1034, 387] width 46 height 16
click at [771, 386] on input "Custom" at bounding box center [1004, 386] width 11 height 11
radio input "true"
radio input "false"
checkbox input "true"
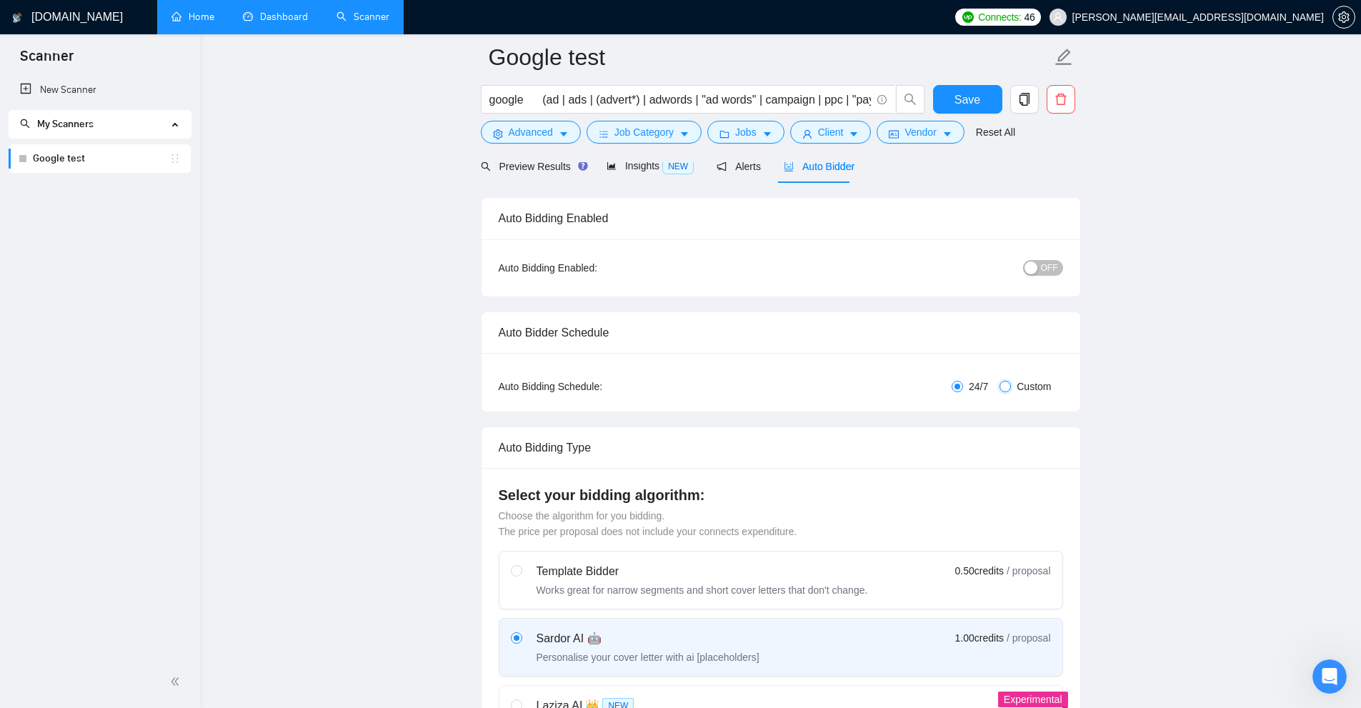
checkbox input "true"
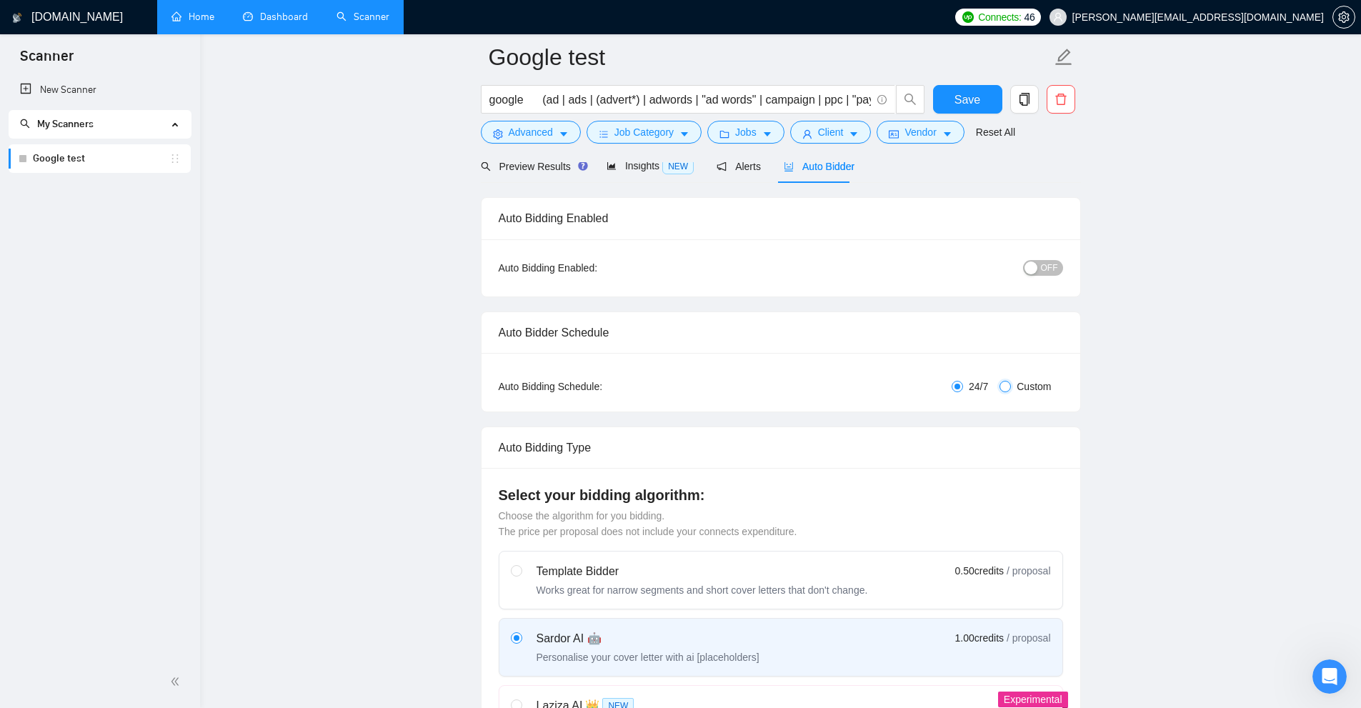
checkbox input "true"
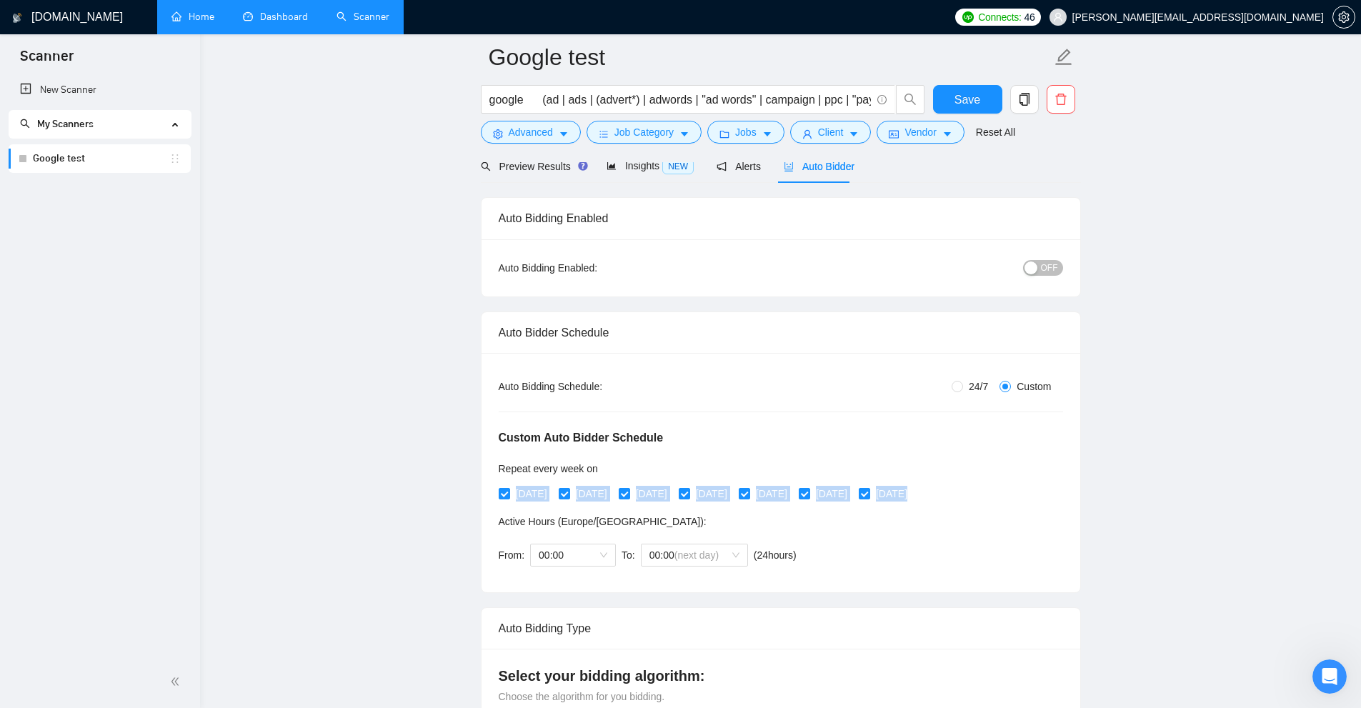
drag, startPoint x: 992, startPoint y: 490, endPoint x: 495, endPoint y: 499, distance: 497.3
click at [495, 499] on div "Auto Bidding Type: Automated (recommended) Semi-automated Auto Bidding Schedule…" at bounding box center [781, 472] width 599 height 239
click at [490, 505] on div "Auto Bidding Type: Automated (recommended) Semi-automated Auto Bidding Schedule…" at bounding box center [781, 472] width 599 height 239
drag, startPoint x: 564, startPoint y: 522, endPoint x: 614, endPoint y: 519, distance: 50.8
click at [614, 519] on span "Active Hours ( [GEOGRAPHIC_DATA]/[GEOGRAPHIC_DATA] ):" at bounding box center [603, 521] width 208 height 11
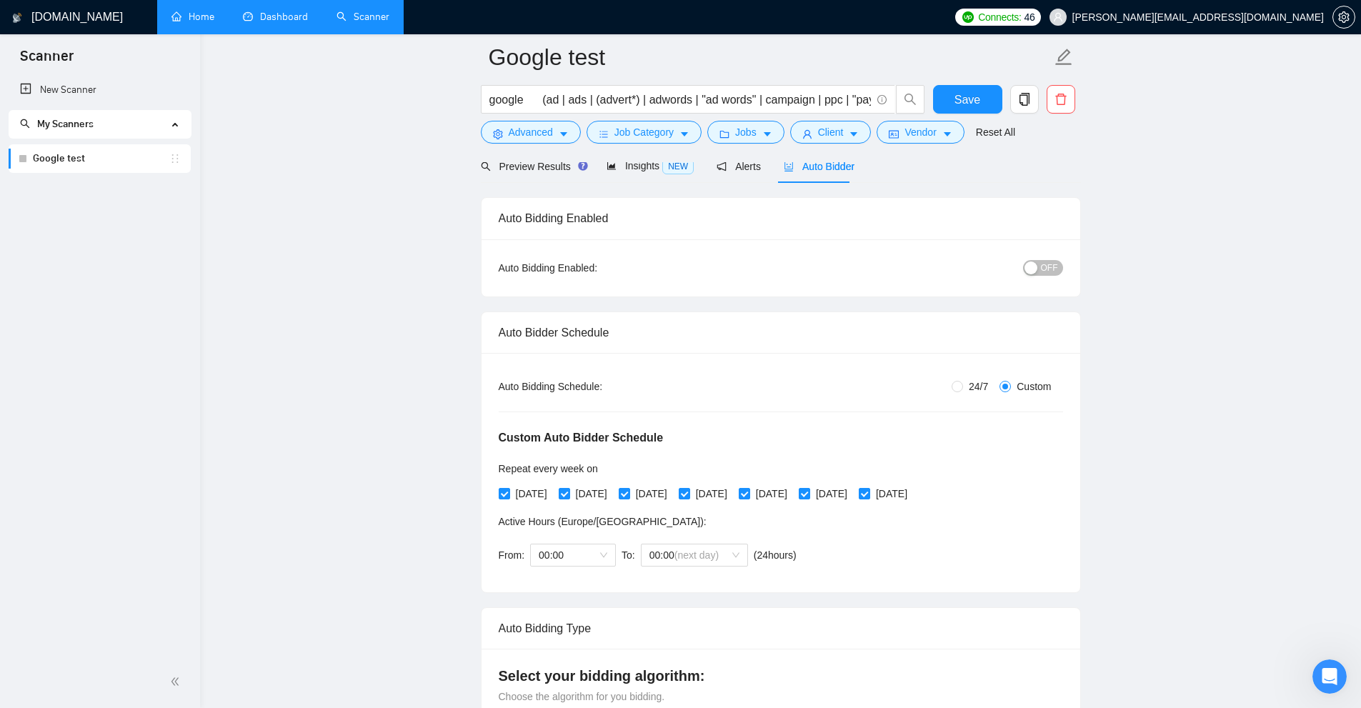
click at [734, 529] on div "Active Hours ( [GEOGRAPHIC_DATA]/[GEOGRAPHIC_DATA] ): From: 00:00 To: 00:00 (ne…" at bounding box center [651, 544] width 304 height 61
click at [771, 386] on span "24/7" at bounding box center [978, 387] width 31 height 16
click at [771, 386] on input "24/7" at bounding box center [957, 386] width 11 height 11
radio input "true"
radio input "false"
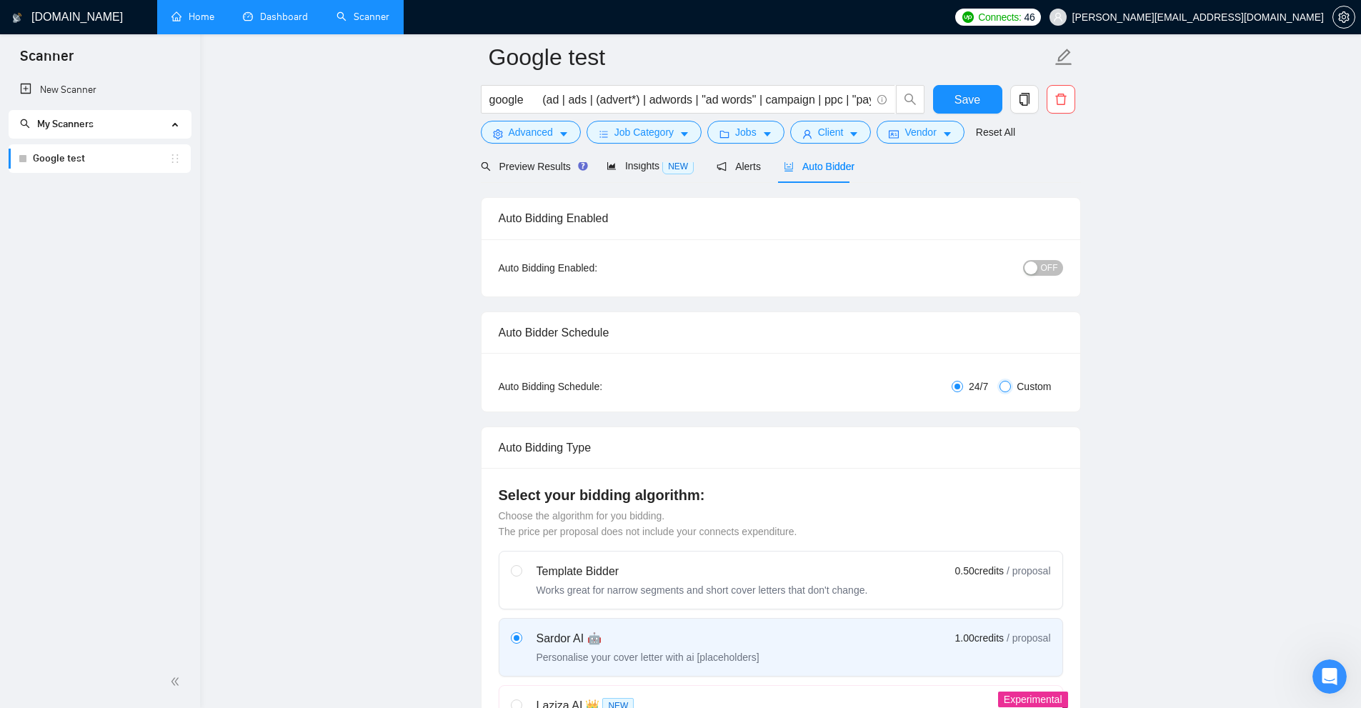
drag, startPoint x: 999, startPoint y: 379, endPoint x: 967, endPoint y: 402, distance: 39.0
click at [771, 402] on div "Auto Bidding Type: Automated (recommended) Semi-automated Auto Bidding Schedule…" at bounding box center [781, 382] width 599 height 59
drag, startPoint x: 965, startPoint y: 390, endPoint x: 938, endPoint y: 392, distance: 27.2
click at [771, 392] on div "24/7 Custom" at bounding box center [875, 387] width 376 height 16
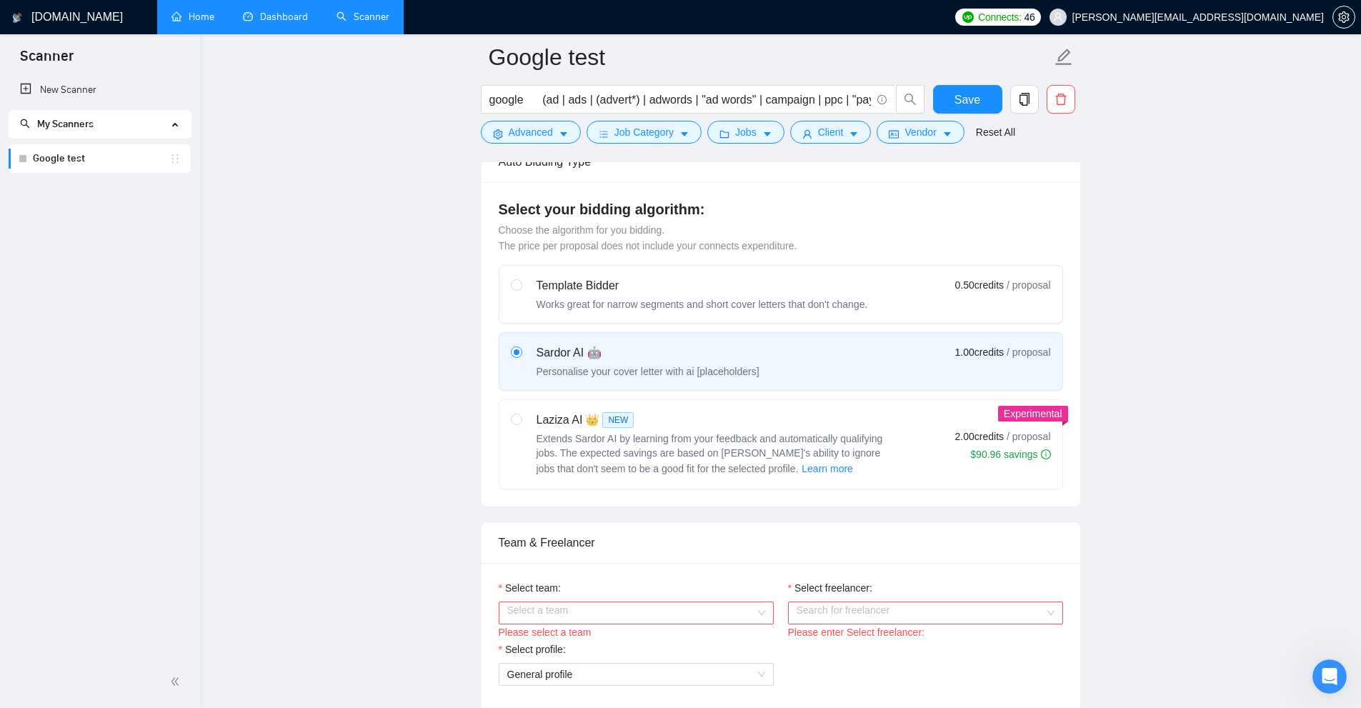
scroll to position [286, 0]
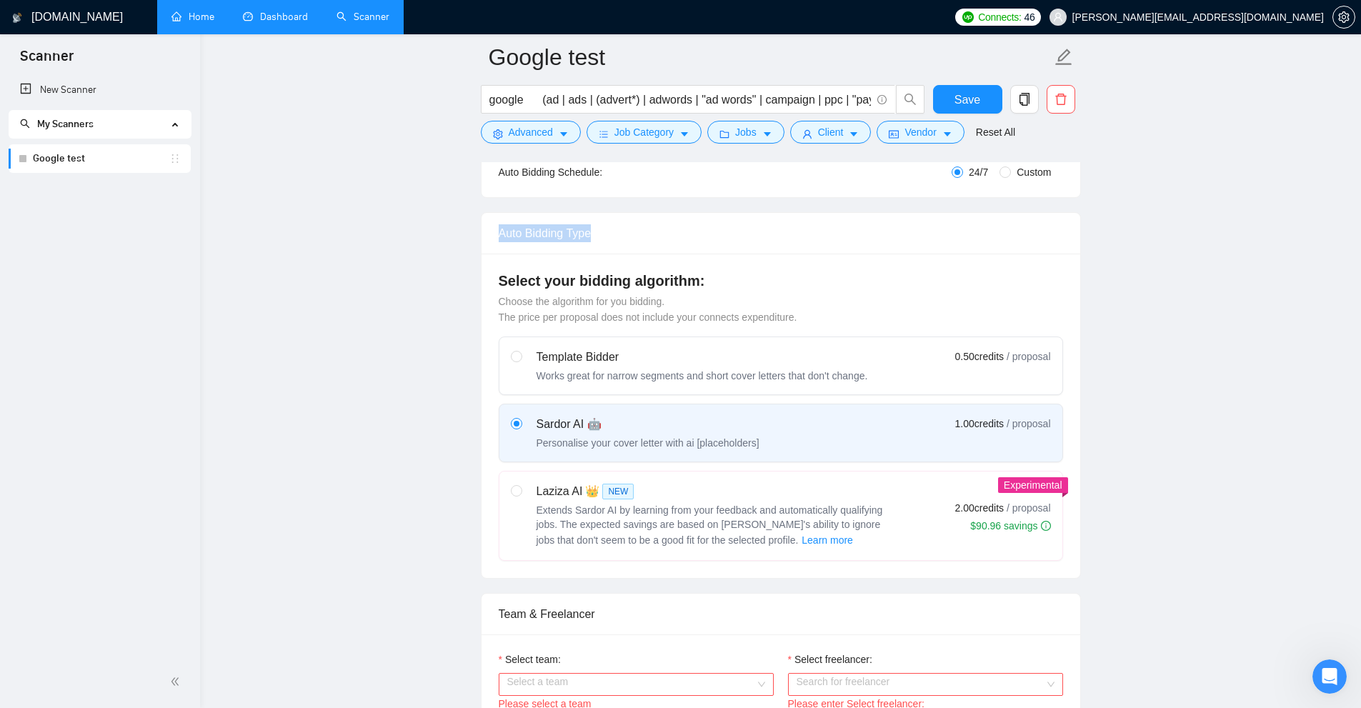
drag, startPoint x: 572, startPoint y: 237, endPoint x: 622, endPoint y: 236, distance: 50.0
click at [622, 236] on div "Auto Bidding Type" at bounding box center [781, 233] width 564 height 41
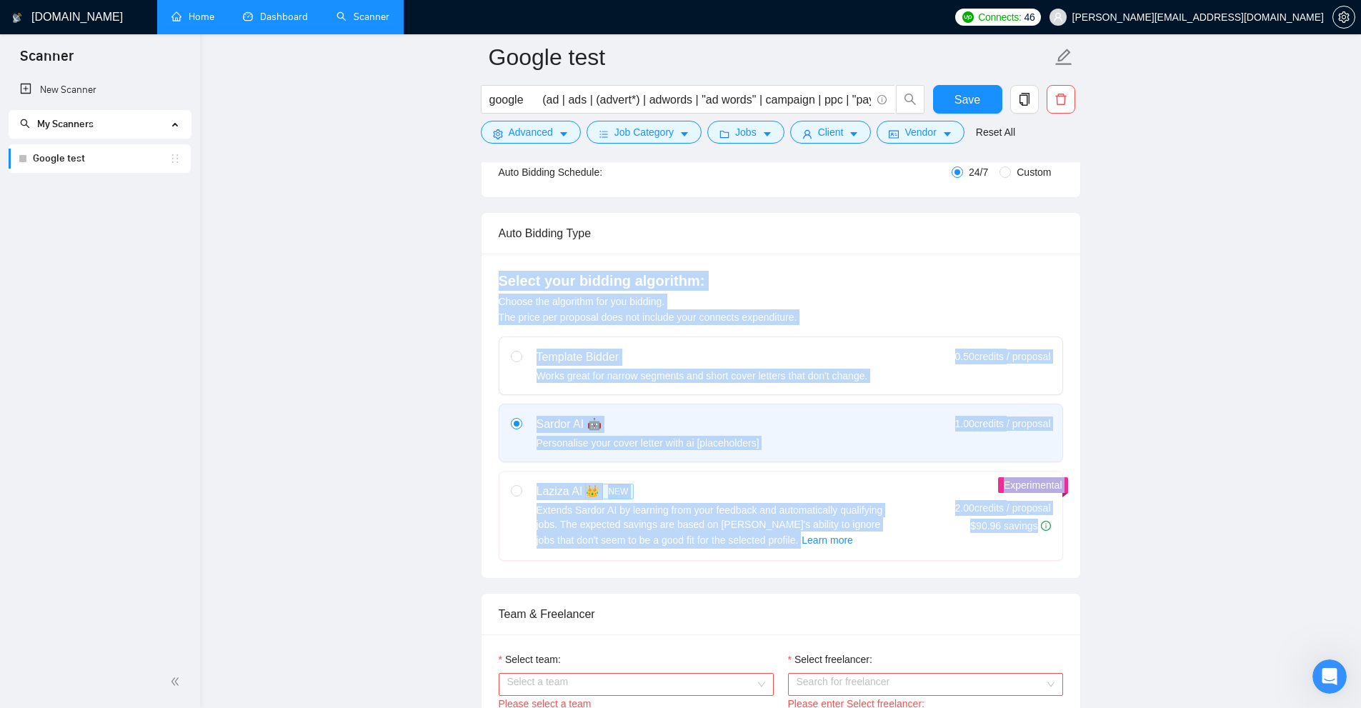
drag, startPoint x: 507, startPoint y: 283, endPoint x: 1112, endPoint y: 554, distance: 662.6
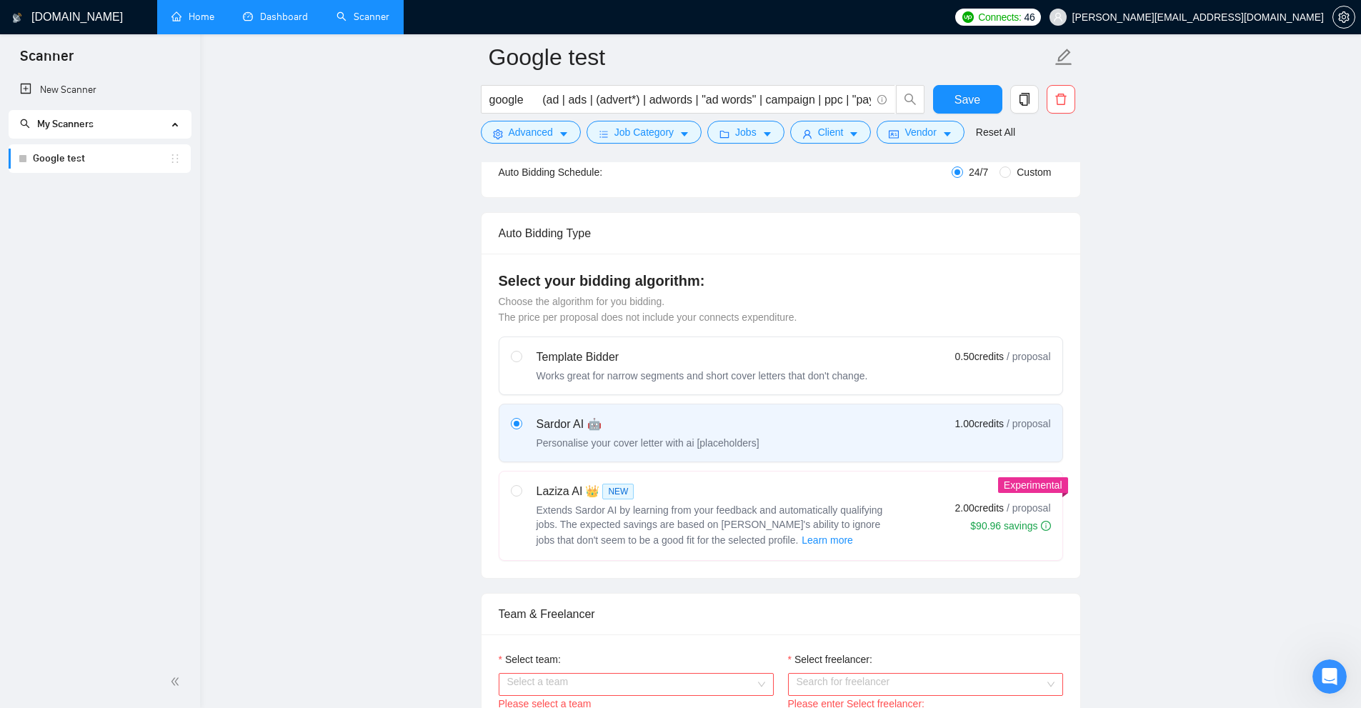
drag, startPoint x: 755, startPoint y: 442, endPoint x: 688, endPoint y: 448, distance: 67.4
click at [688, 448] on div "Sardor AI 🤖 Personalise your cover letter with ai [placeholders] 1.00 credits /…" at bounding box center [781, 433] width 540 height 34
drag, startPoint x: 532, startPoint y: 424, endPoint x: 630, endPoint y: 432, distance: 99.0
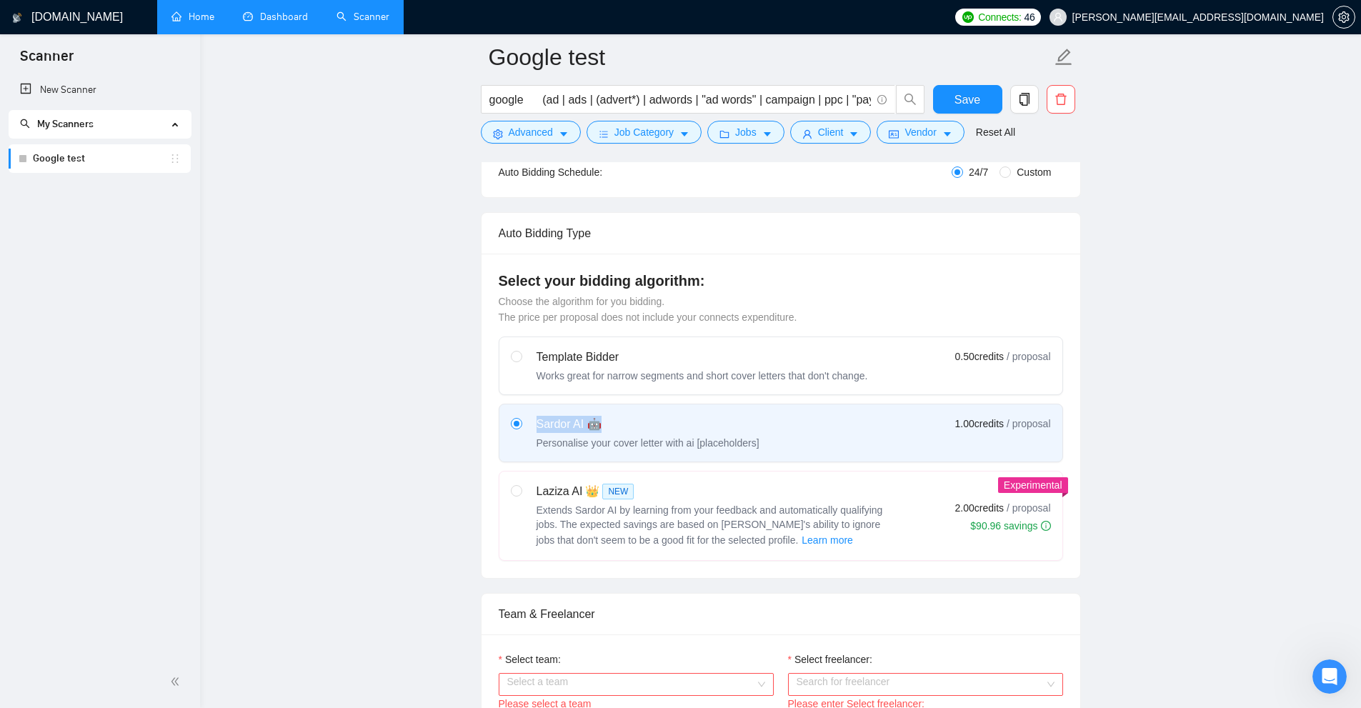
click at [635, 428] on div "Sardor AI 🤖 Personalise your cover letter with ai [placeholders]" at bounding box center [635, 433] width 249 height 34
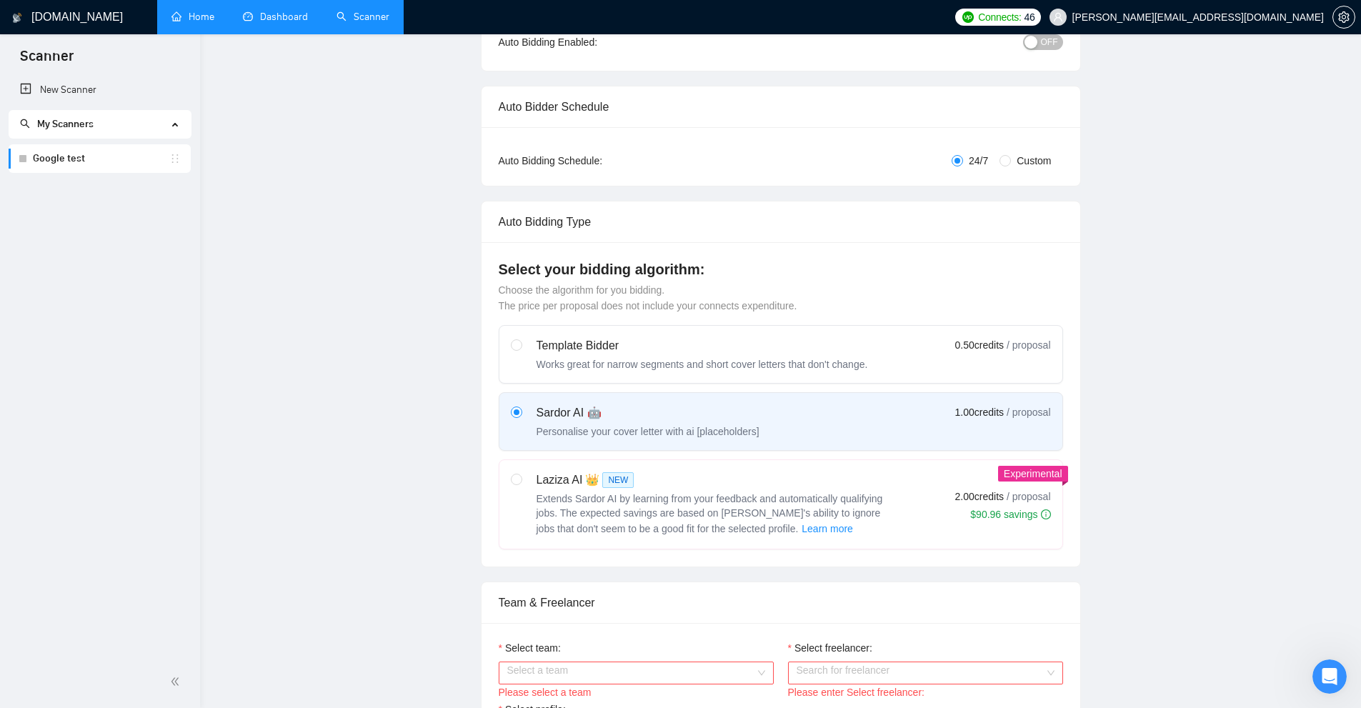
scroll to position [0, 0]
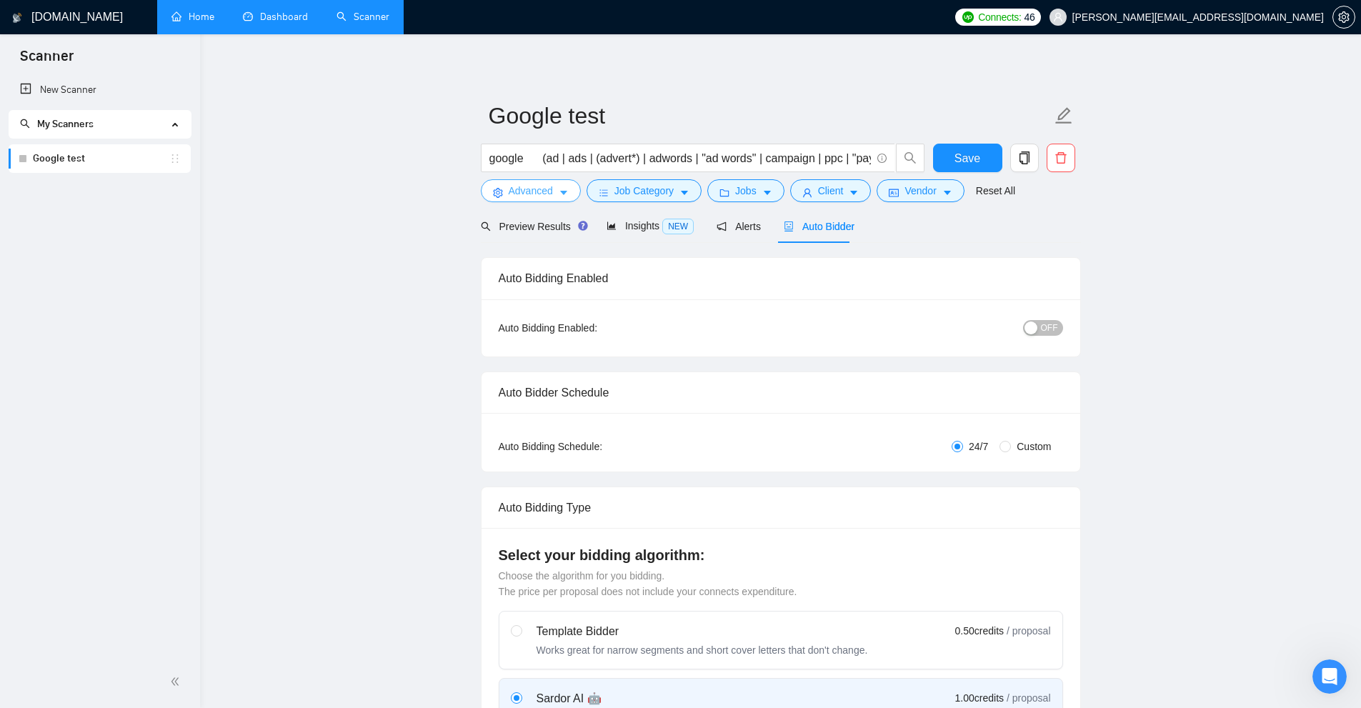
click at [538, 196] on span "Advanced" at bounding box center [531, 191] width 44 height 16
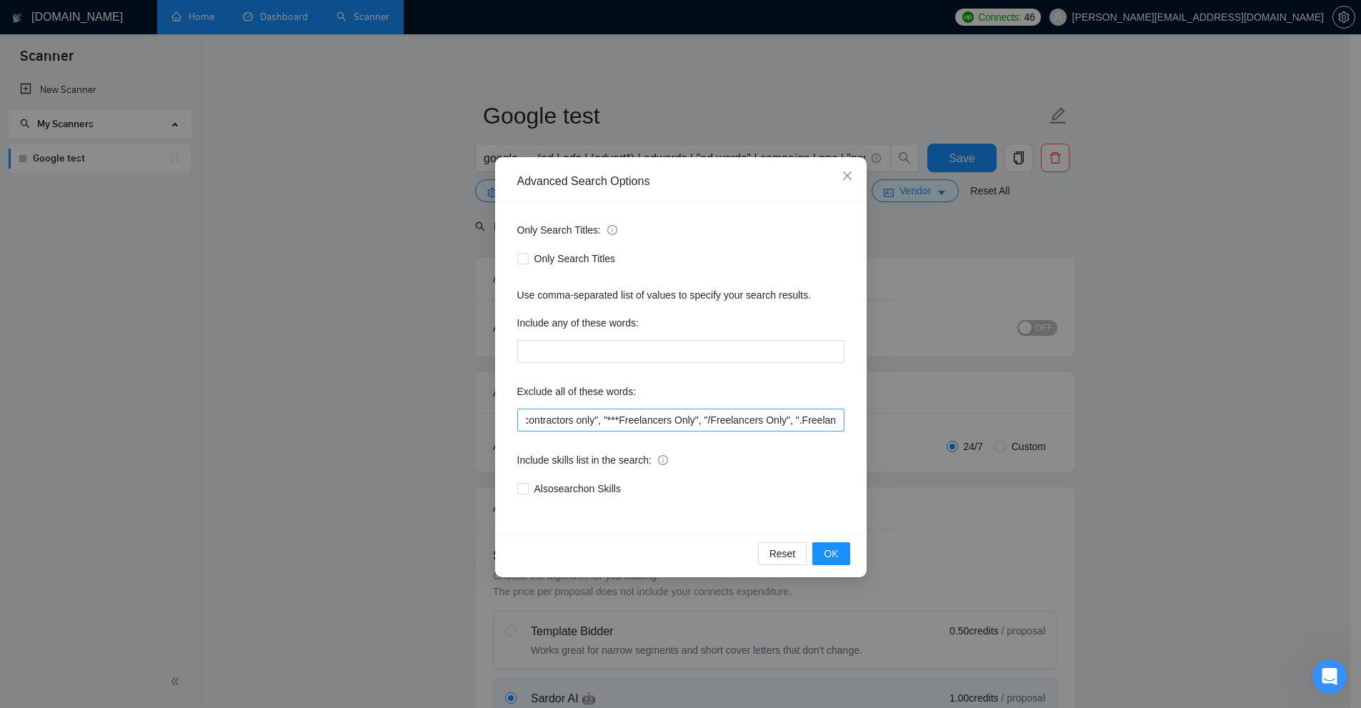
scroll to position [0, 2737]
click at [771, 517] on div "Advanced Search Options Only Search Titles: Only Search Titles Use comma-separa…" at bounding box center [680, 354] width 1361 height 708
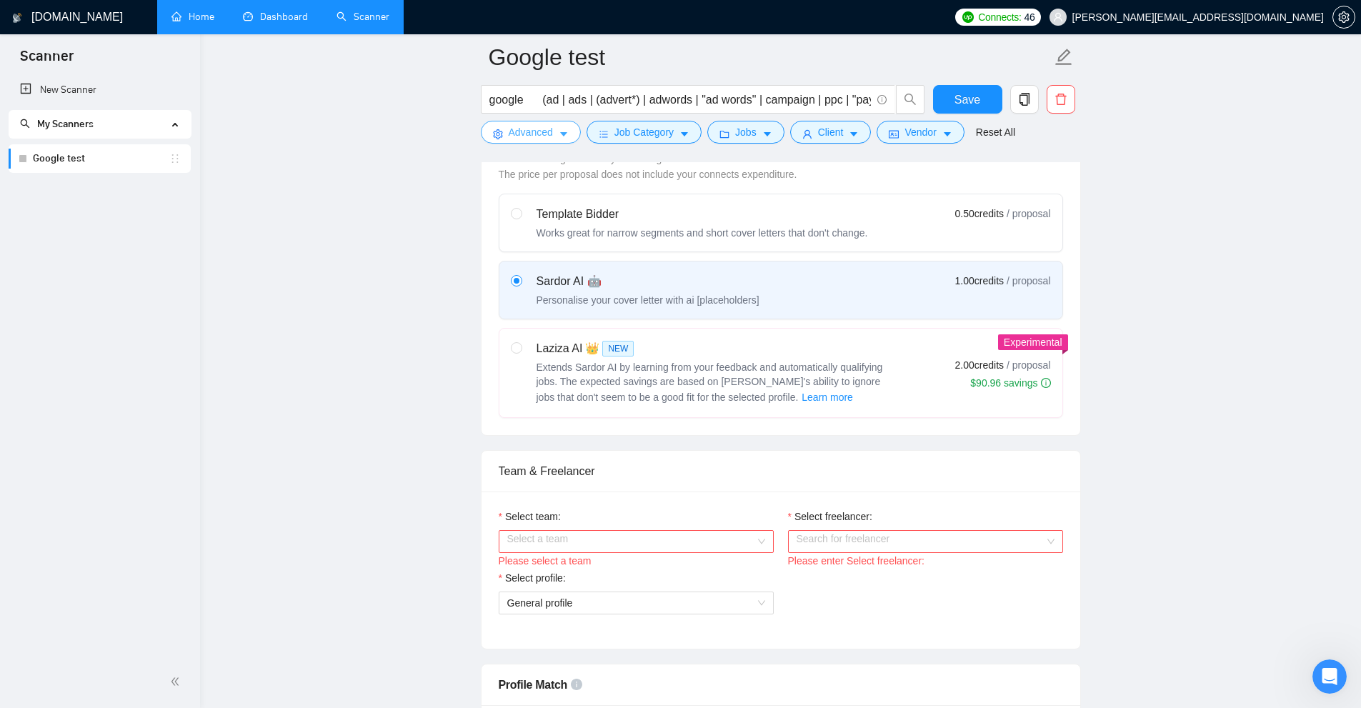
scroll to position [357, 0]
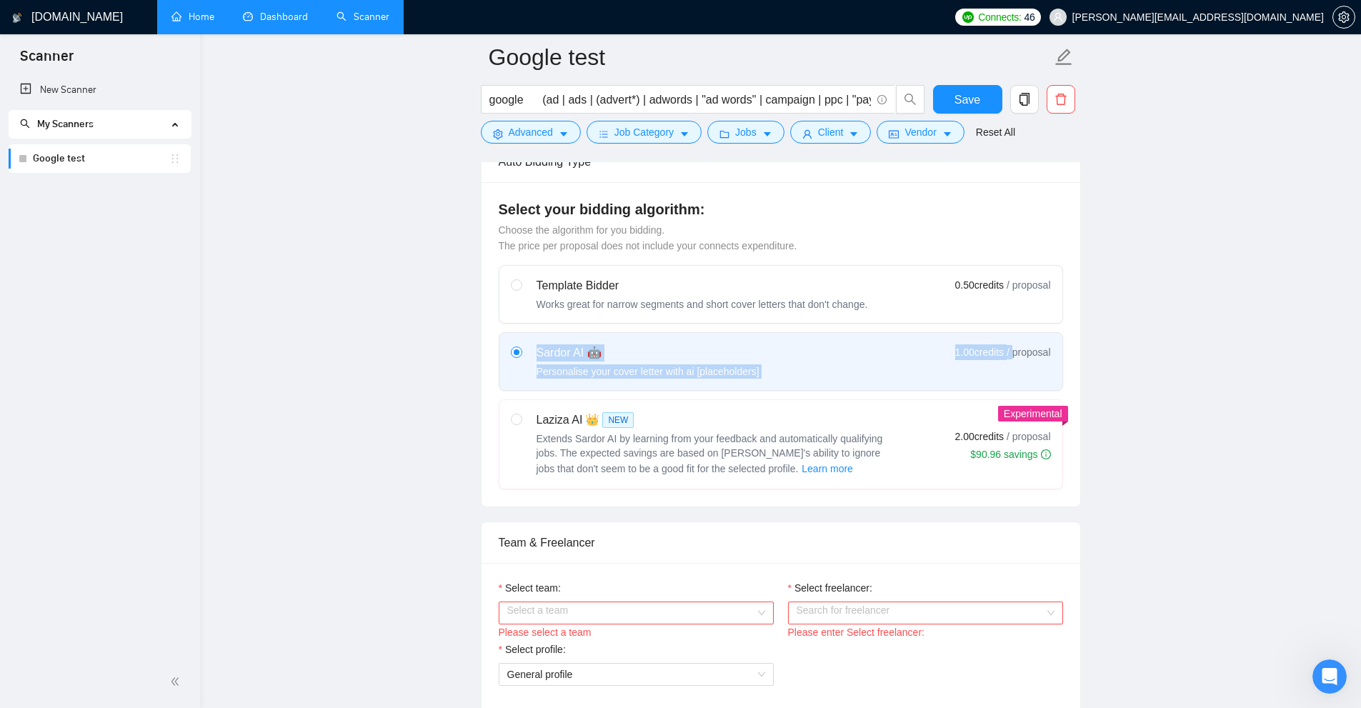
drag, startPoint x: 528, startPoint y: 345, endPoint x: 1159, endPoint y: 369, distance: 631.3
click at [771, 368] on label "Sardor AI 🤖 Personalise your cover letter with ai [placeholders] 1.00 credits /…" at bounding box center [780, 361] width 563 height 57
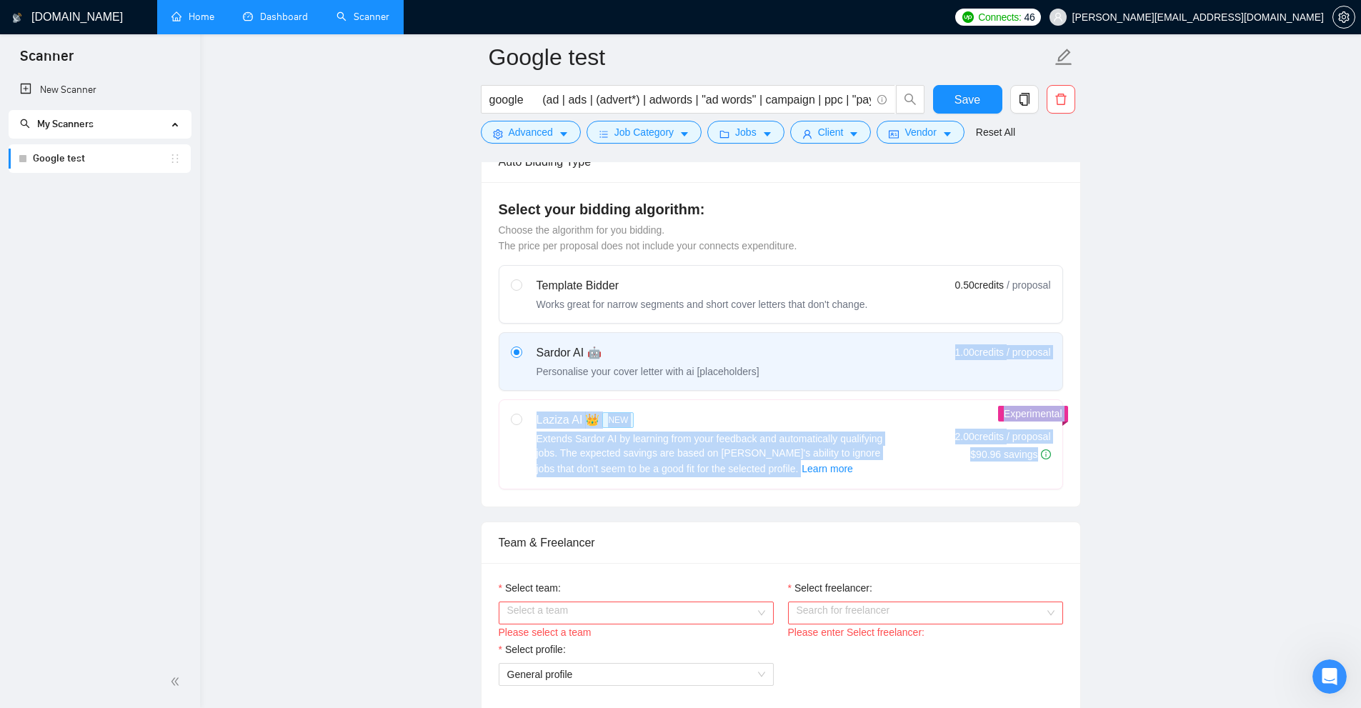
drag, startPoint x: 1042, startPoint y: 348, endPoint x: 1080, endPoint y: 351, distance: 38.7
click at [771, 351] on div "Auto Bidding Type Select your bidding algorithm: Choose the algorithm for you b…" at bounding box center [781, 324] width 600 height 366
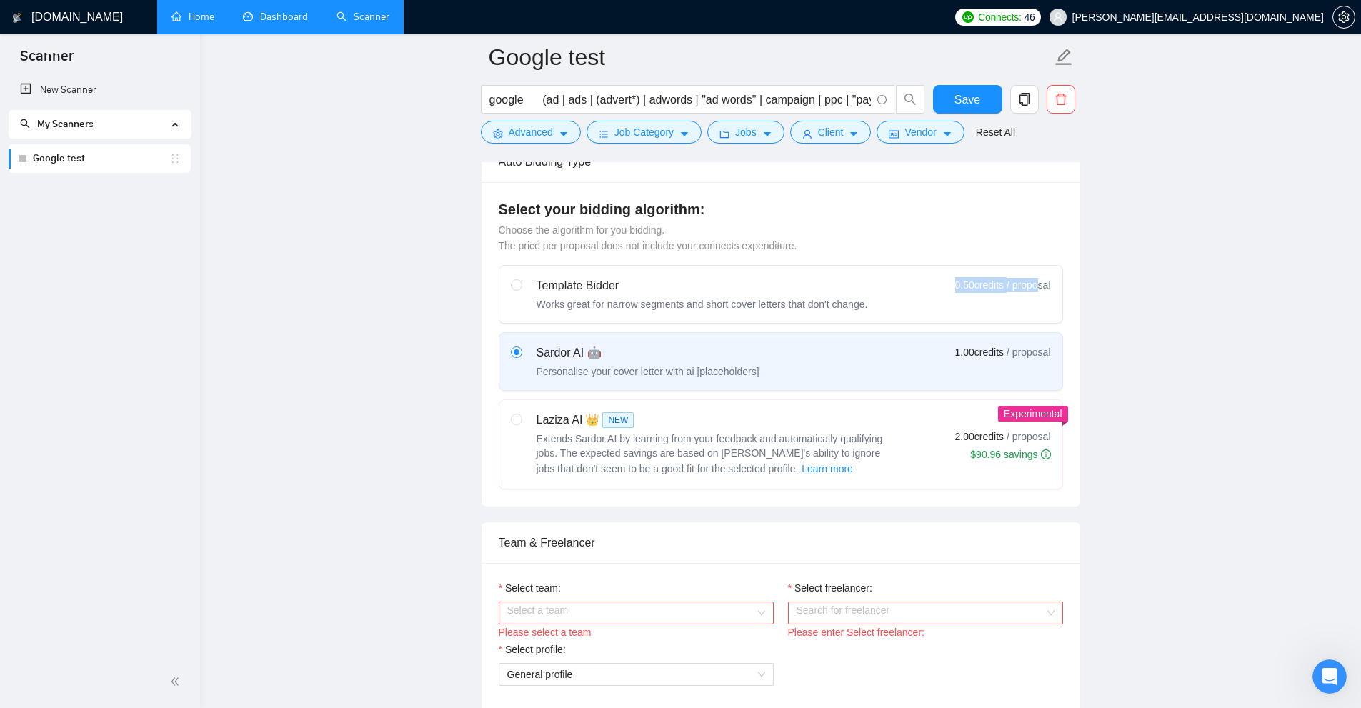
drag, startPoint x: 954, startPoint y: 284, endPoint x: 1039, endPoint y: 288, distance: 85.1
click at [771, 288] on div "0.50 credits / proposal" at bounding box center [1003, 285] width 96 height 16
drag, startPoint x: 1233, startPoint y: 331, endPoint x: 1041, endPoint y: 368, distance: 195.7
drag, startPoint x: 1008, startPoint y: 350, endPoint x: 1017, endPoint y: 350, distance: 8.6
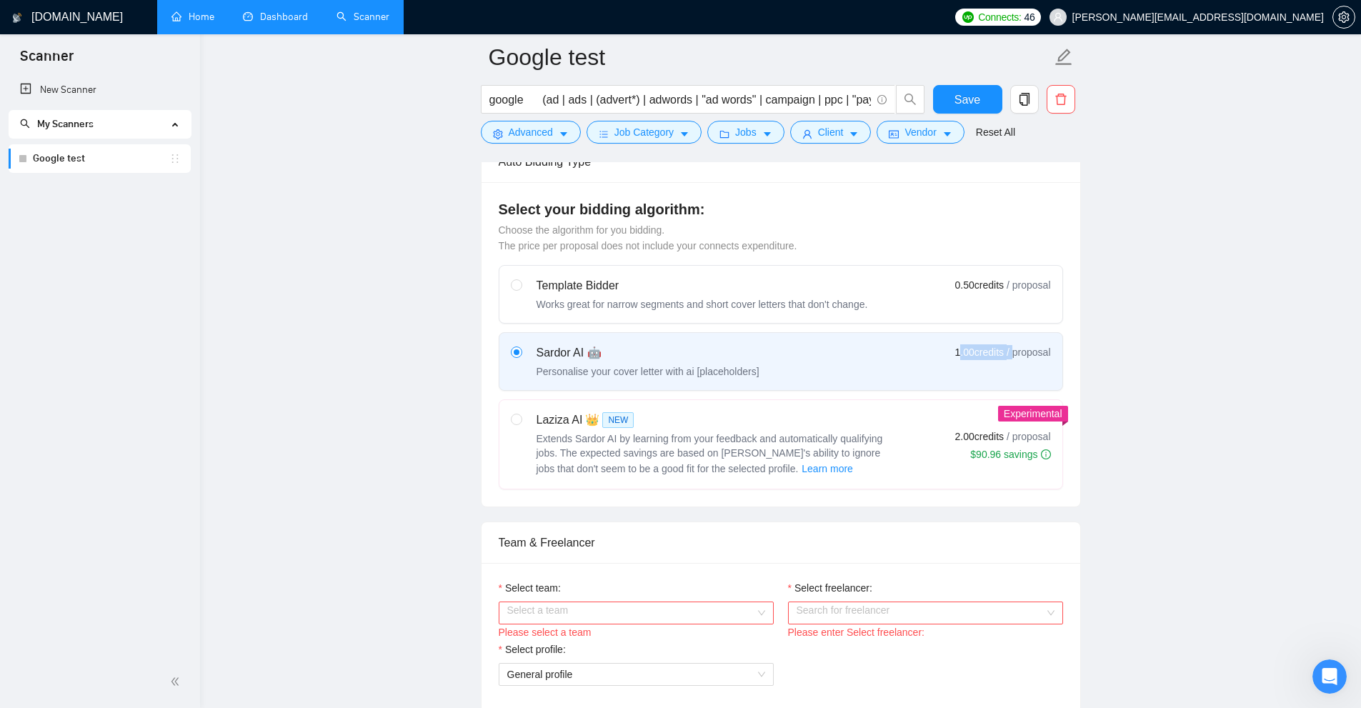
click at [771, 350] on div "1.00 credits / proposal" at bounding box center [1003, 352] width 96 height 16
drag, startPoint x: 939, startPoint y: 354, endPoint x: 1049, endPoint y: 351, distance: 110.1
click at [771, 351] on div "Sardor AI 🤖 Personalise your cover letter with ai [placeholders] 1.00 credits /…" at bounding box center [781, 361] width 540 height 34
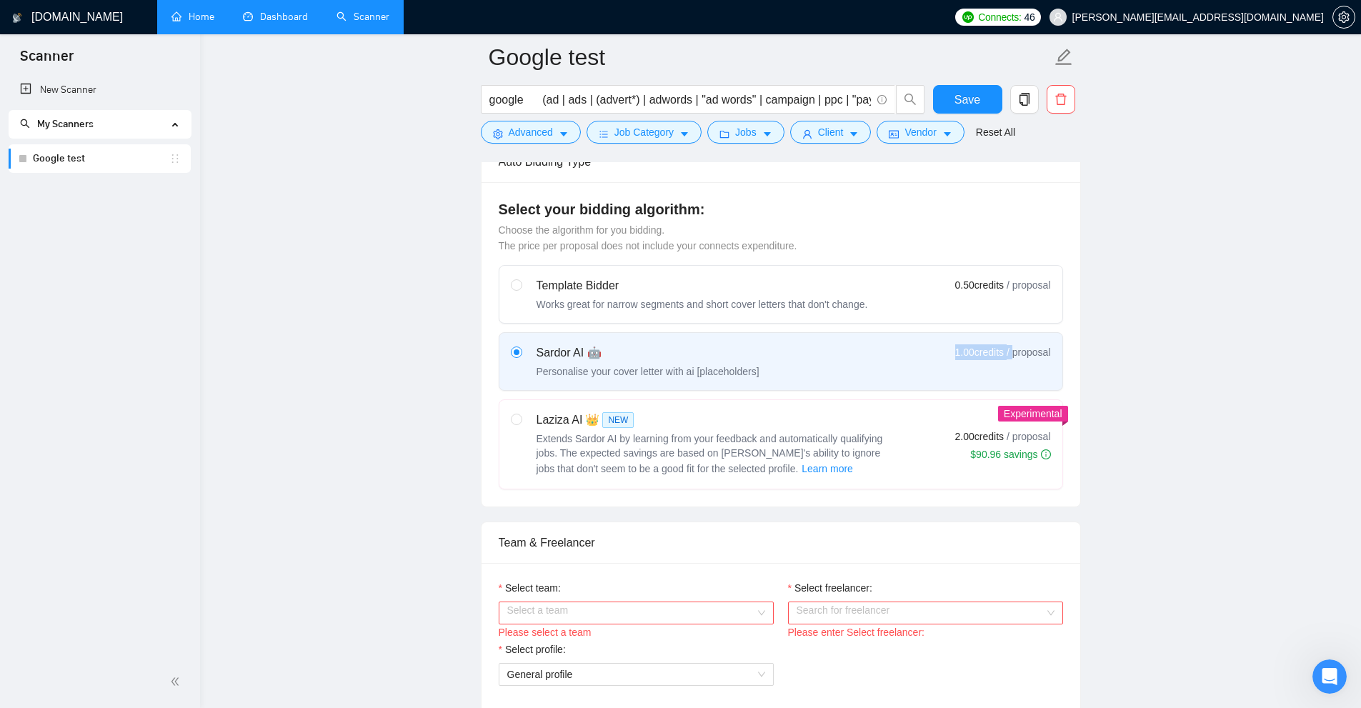
drag, startPoint x: 937, startPoint y: 353, endPoint x: 1015, endPoint y: 353, distance: 77.9
click at [771, 353] on div "Sardor AI 🤖 Personalise your cover letter with ai [placeholders] 1.00 credits /…" at bounding box center [781, 361] width 540 height 34
drag, startPoint x: 960, startPoint y: 433, endPoint x: 1002, endPoint y: 436, distance: 42.2
click at [771, 436] on div "Laziza AI 👑 NEW Extends Sardor AI by learning from your feedback and automatica…" at bounding box center [781, 445] width 540 height 66
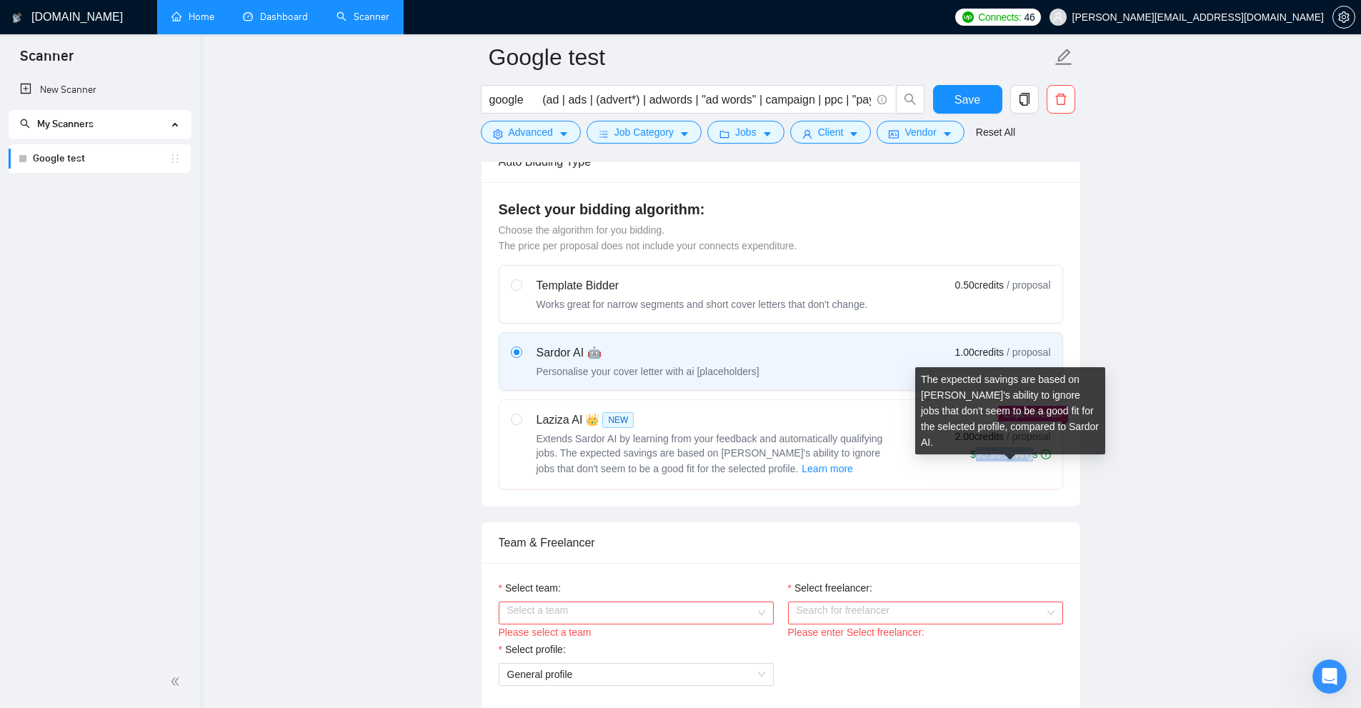
drag, startPoint x: 978, startPoint y: 450, endPoint x: 1051, endPoint y: 457, distance: 73.2
click at [771, 457] on div "$90.96 savings" at bounding box center [1010, 454] width 80 height 14
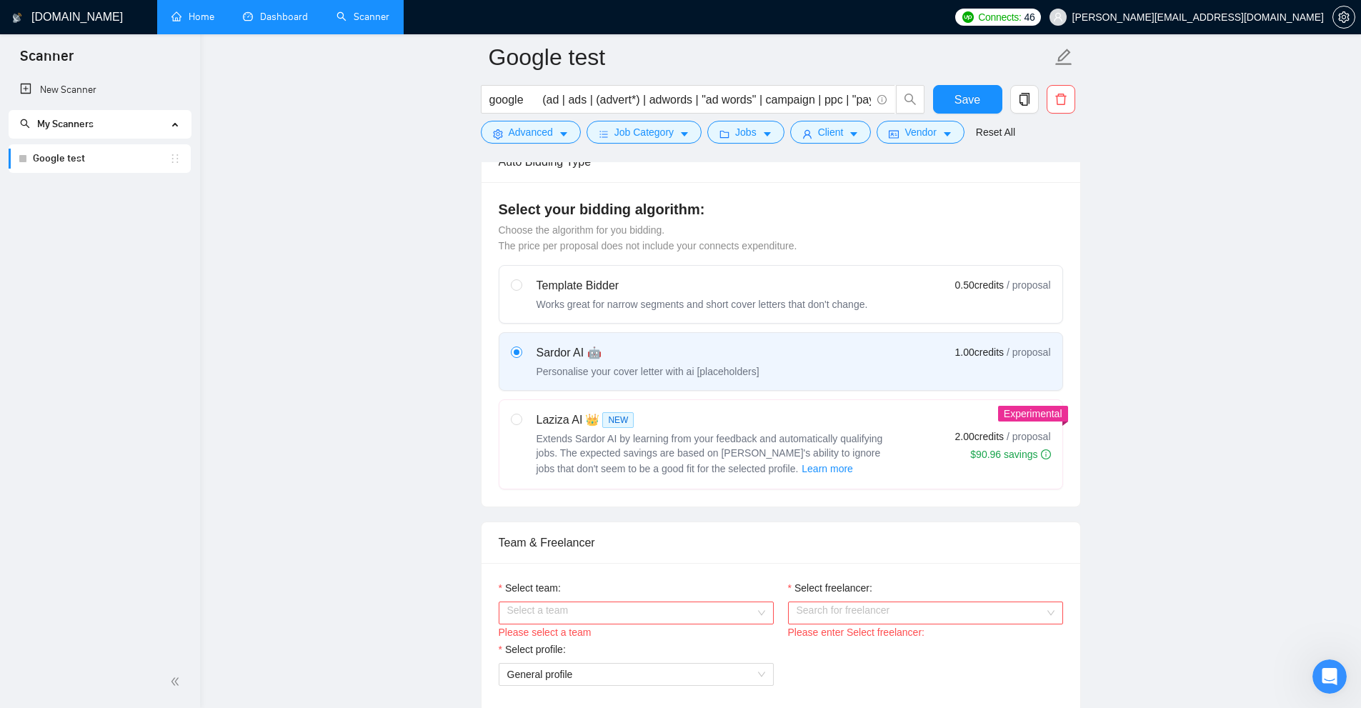
drag, startPoint x: 954, startPoint y: 351, endPoint x: 1006, endPoint y: 355, distance: 52.3
click at [771, 355] on div "Sardor AI 🤖 Personalise your cover letter with ai [placeholders] 1.00 credits /…" at bounding box center [781, 361] width 540 height 34
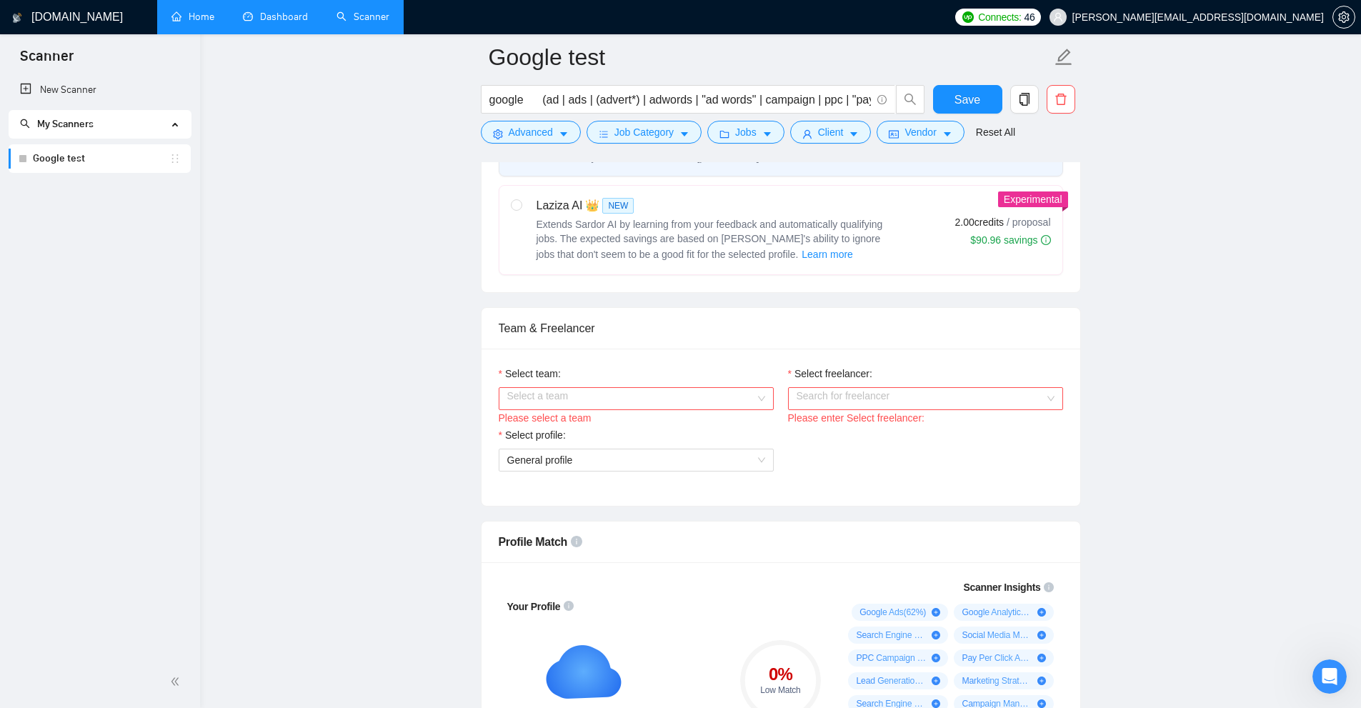
scroll to position [429, 0]
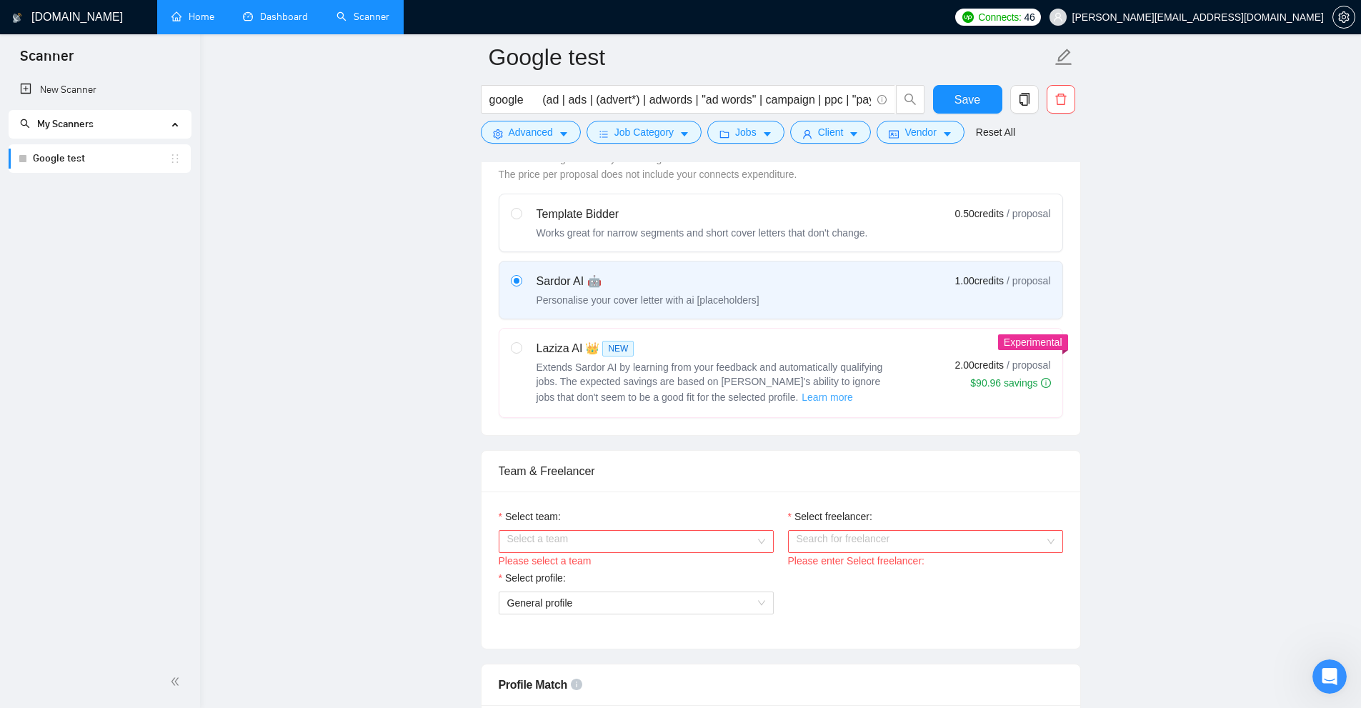
click at [771, 397] on span "Learn more" at bounding box center [827, 397] width 51 height 16
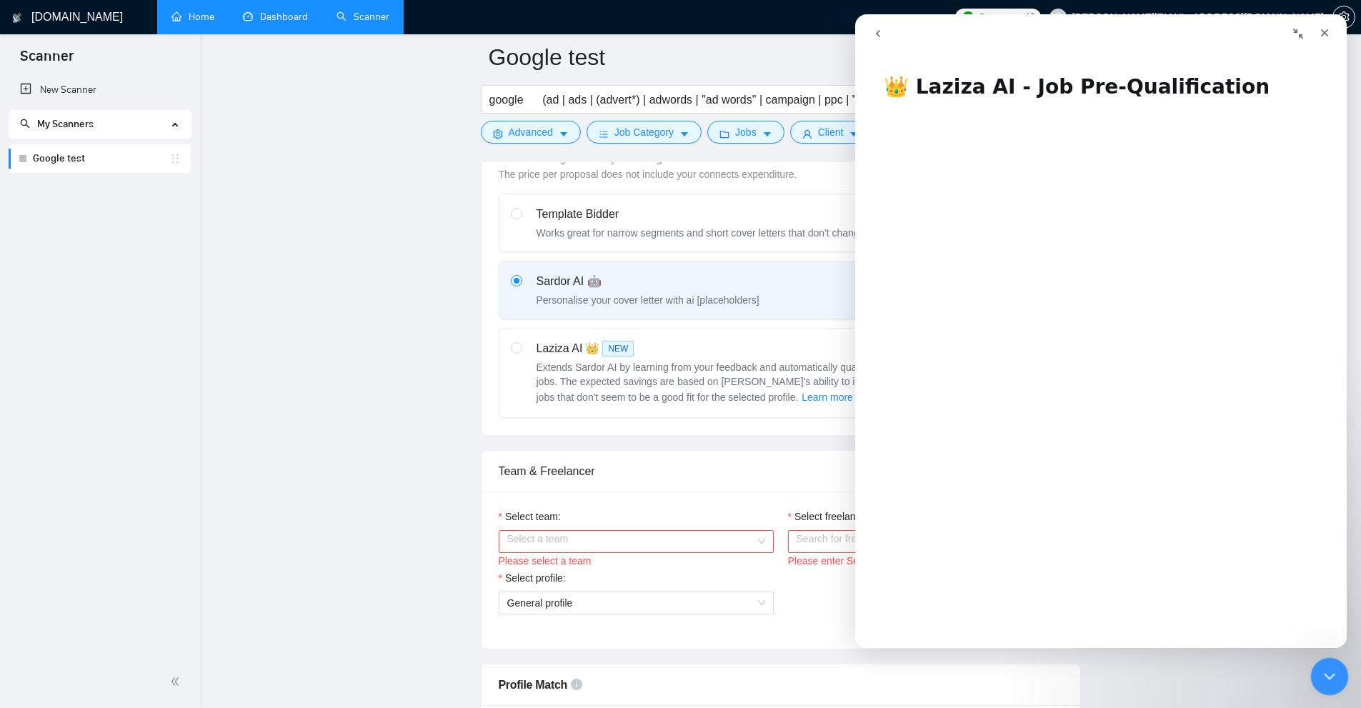
drag, startPoint x: 1327, startPoint y: 662, endPoint x: 2481, endPoint y: 1011, distance: 1205.5
click at [771, 662] on div "Close Intercom Messenger" at bounding box center [1327, 674] width 34 height 34
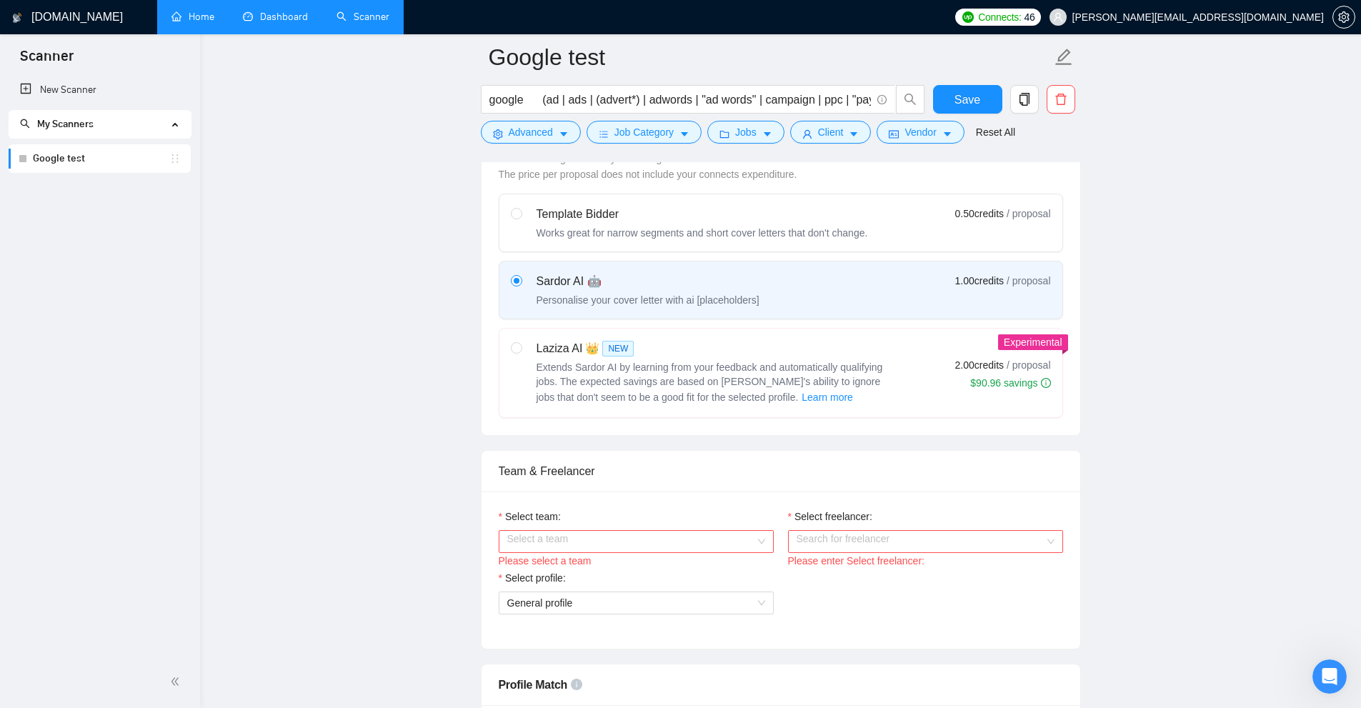
scroll to position [500, 0]
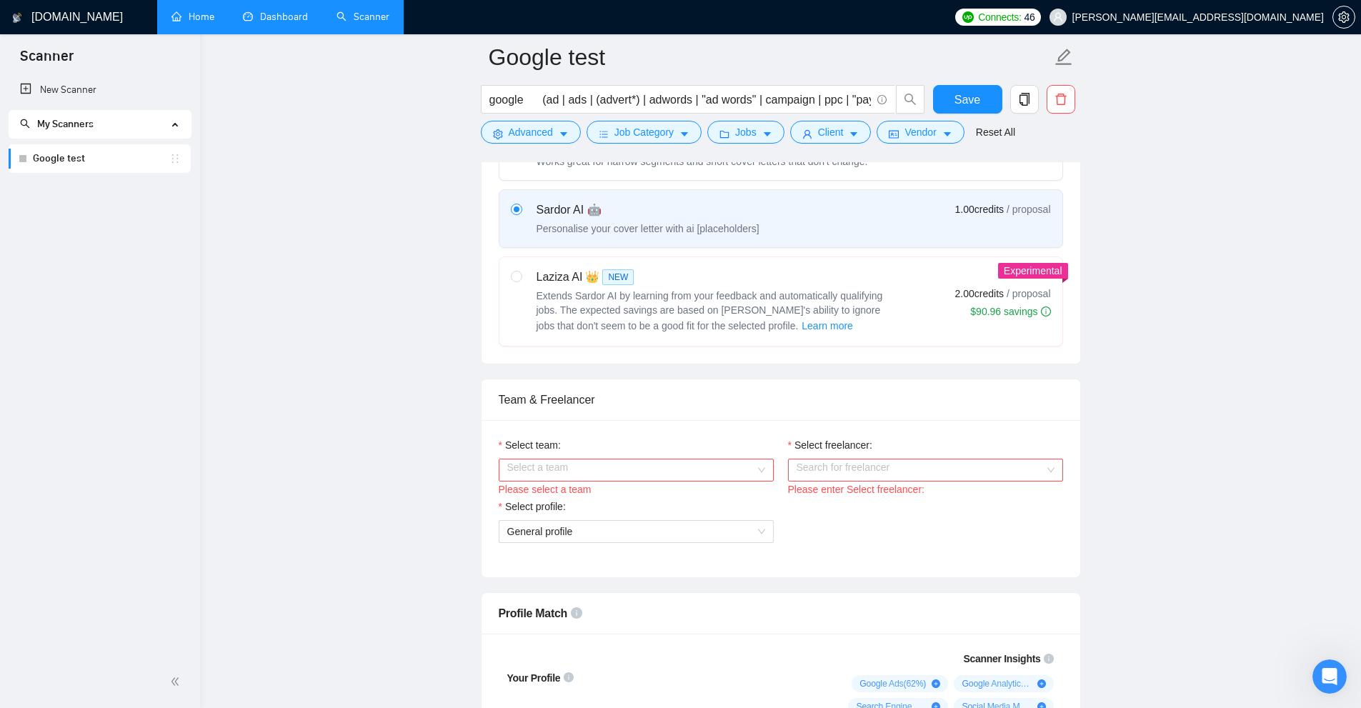
click at [587, 471] on input "Select team:" at bounding box center [631, 469] width 248 height 21
click at [537, 497] on div "Charged PPC" at bounding box center [636, 497] width 258 height 16
click at [771, 451] on label "Select freelancer:" at bounding box center [830, 445] width 84 height 16
click at [771, 459] on input "Select freelancer:" at bounding box center [921, 469] width 248 height 21
click at [771, 464] on input "Select freelancer:" at bounding box center [921, 469] width 248 height 21
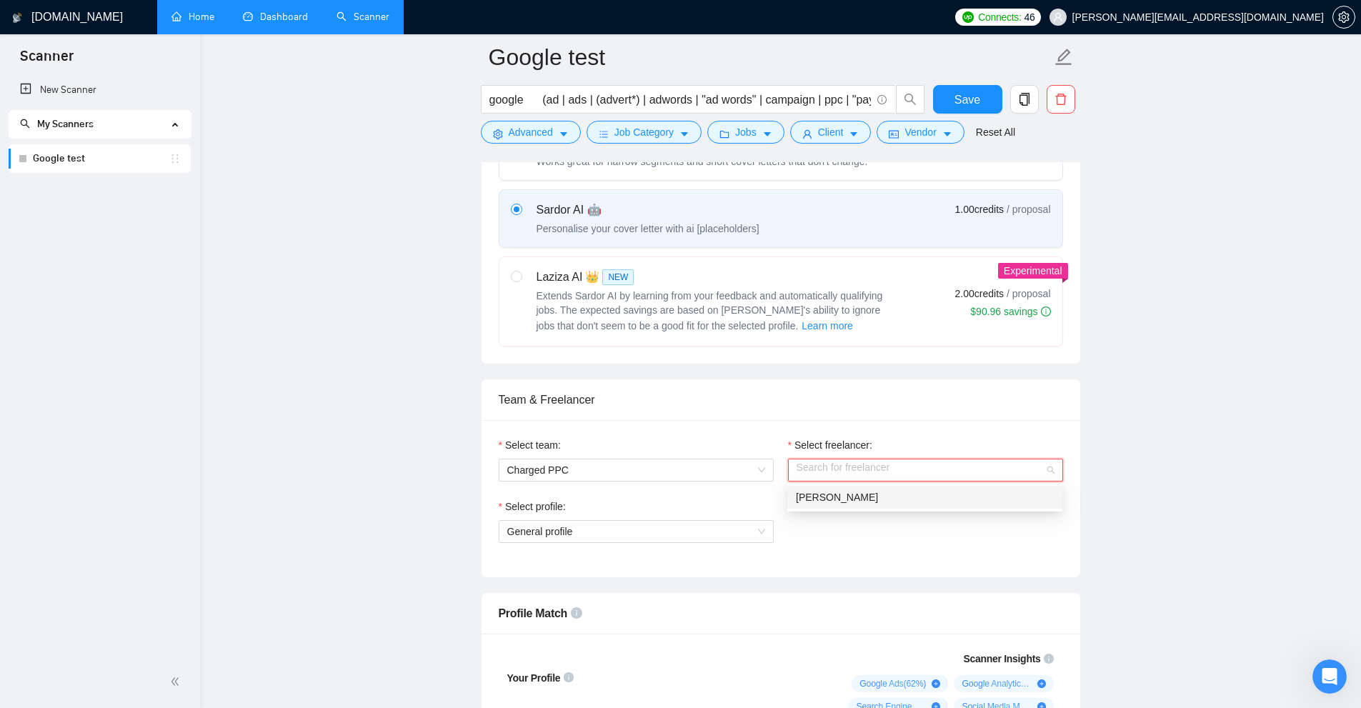
click at [771, 499] on span "[PERSON_NAME]" at bounding box center [837, 497] width 82 height 11
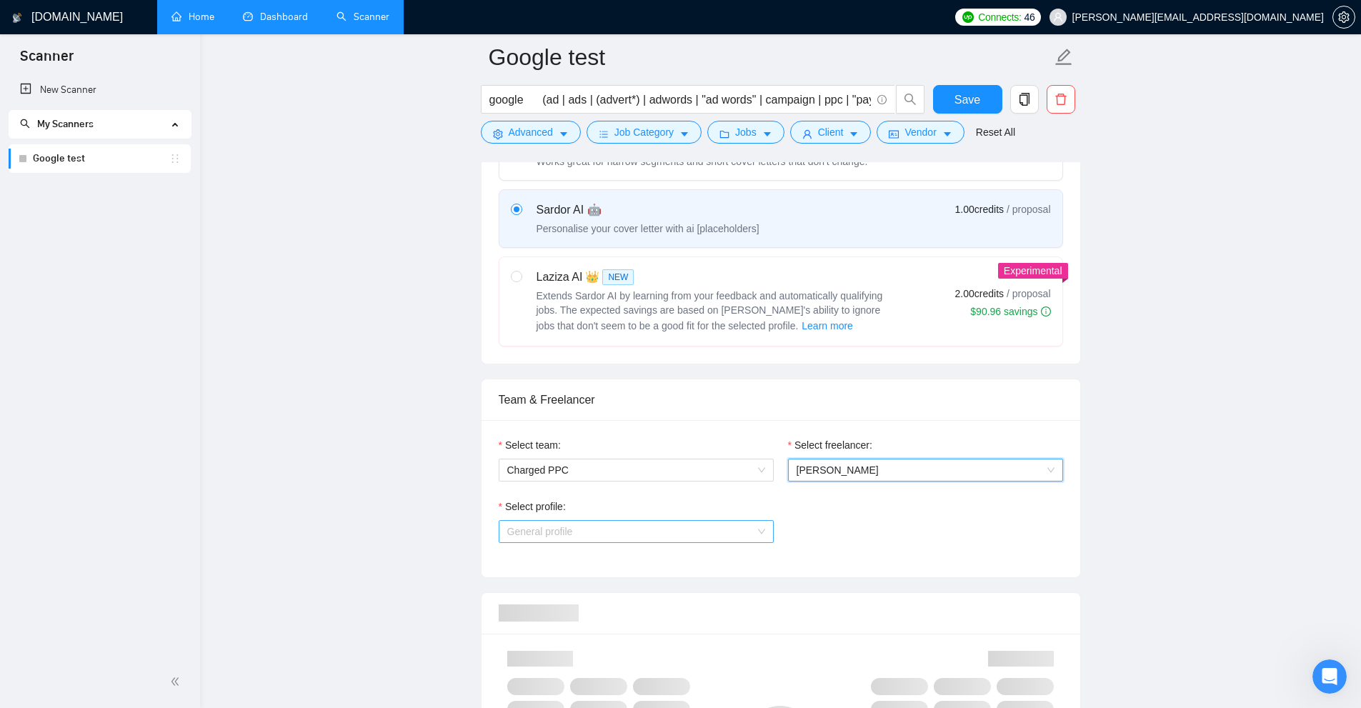
click at [649, 534] on span "General profile" at bounding box center [636, 531] width 258 height 21
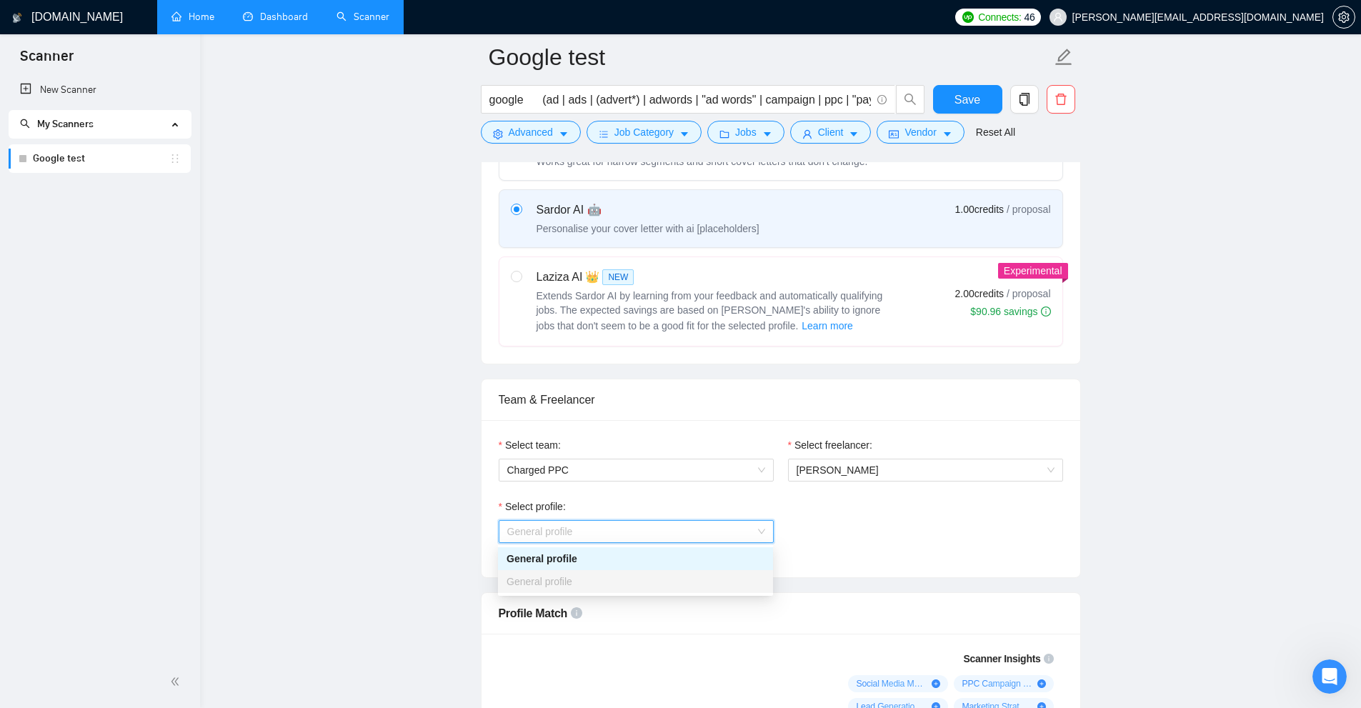
click at [553, 563] on div "General profile" at bounding box center [636, 559] width 258 height 16
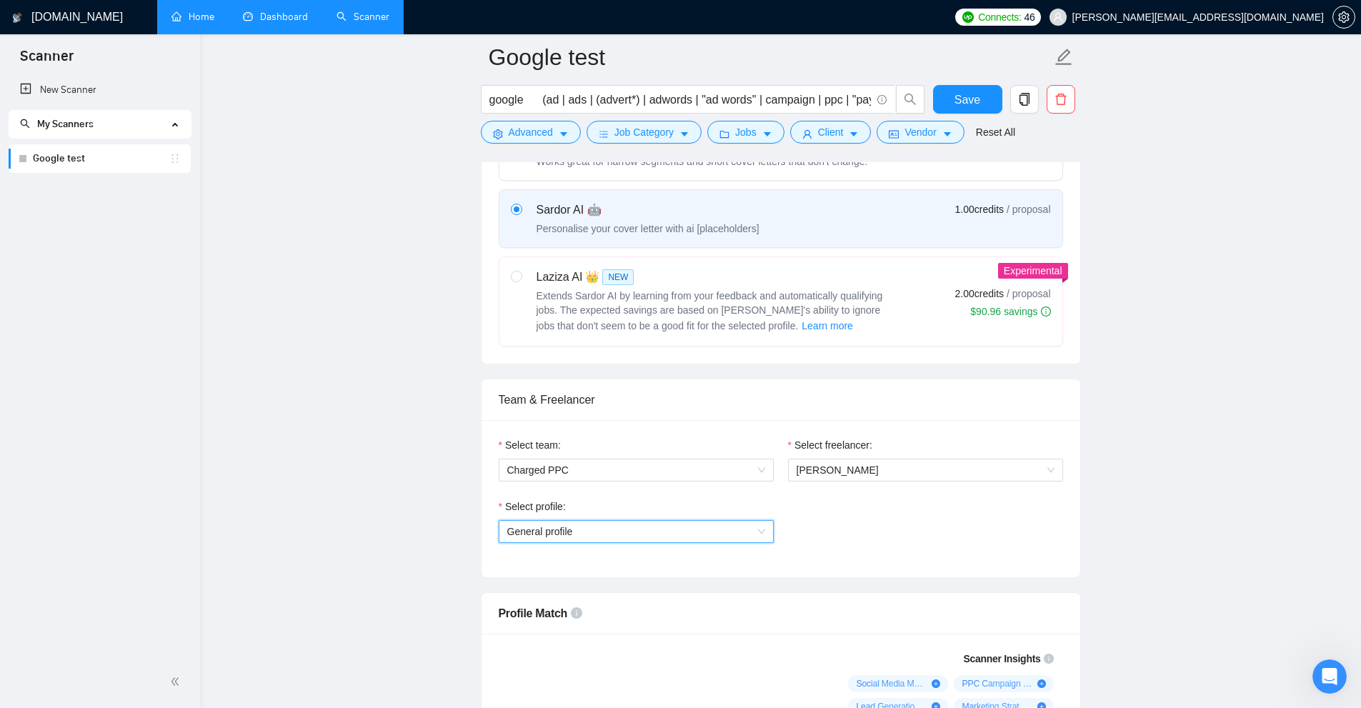
scroll to position [643, 0]
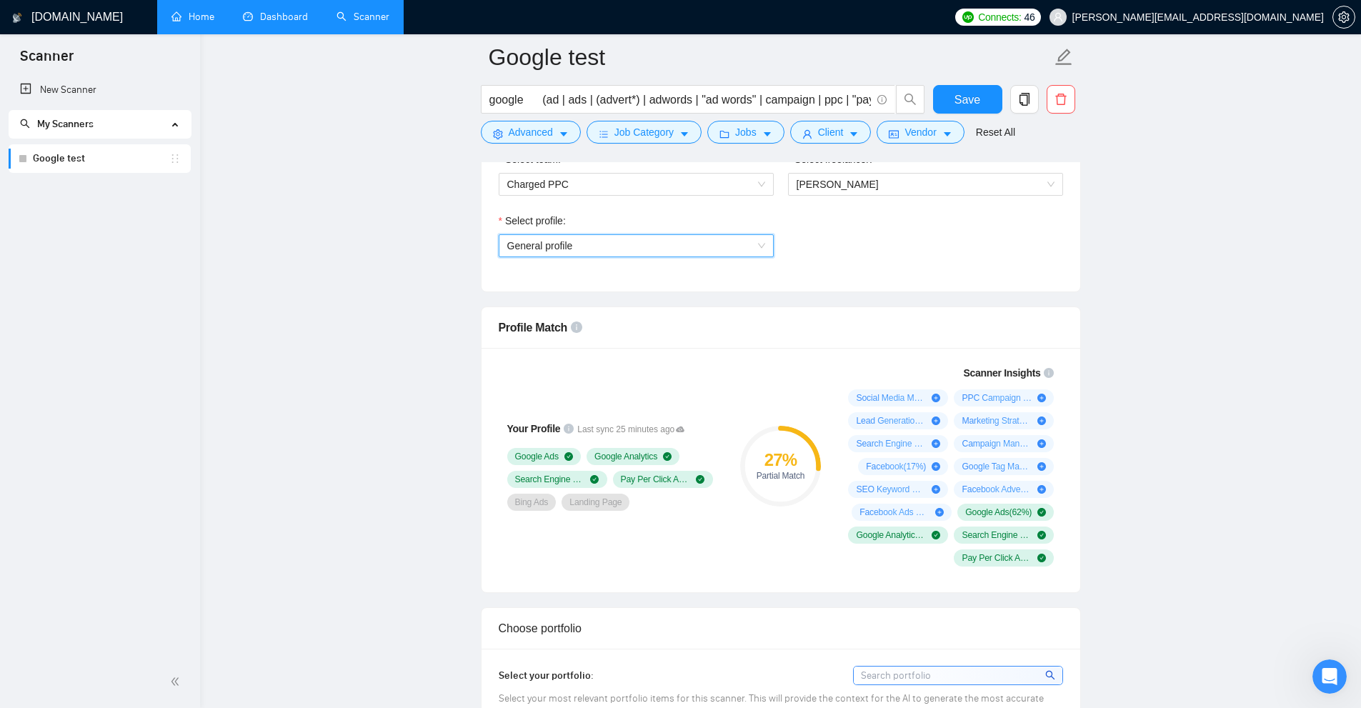
click at [771, 236] on div "Select profile: General profile General profile" at bounding box center [781, 243] width 579 height 61
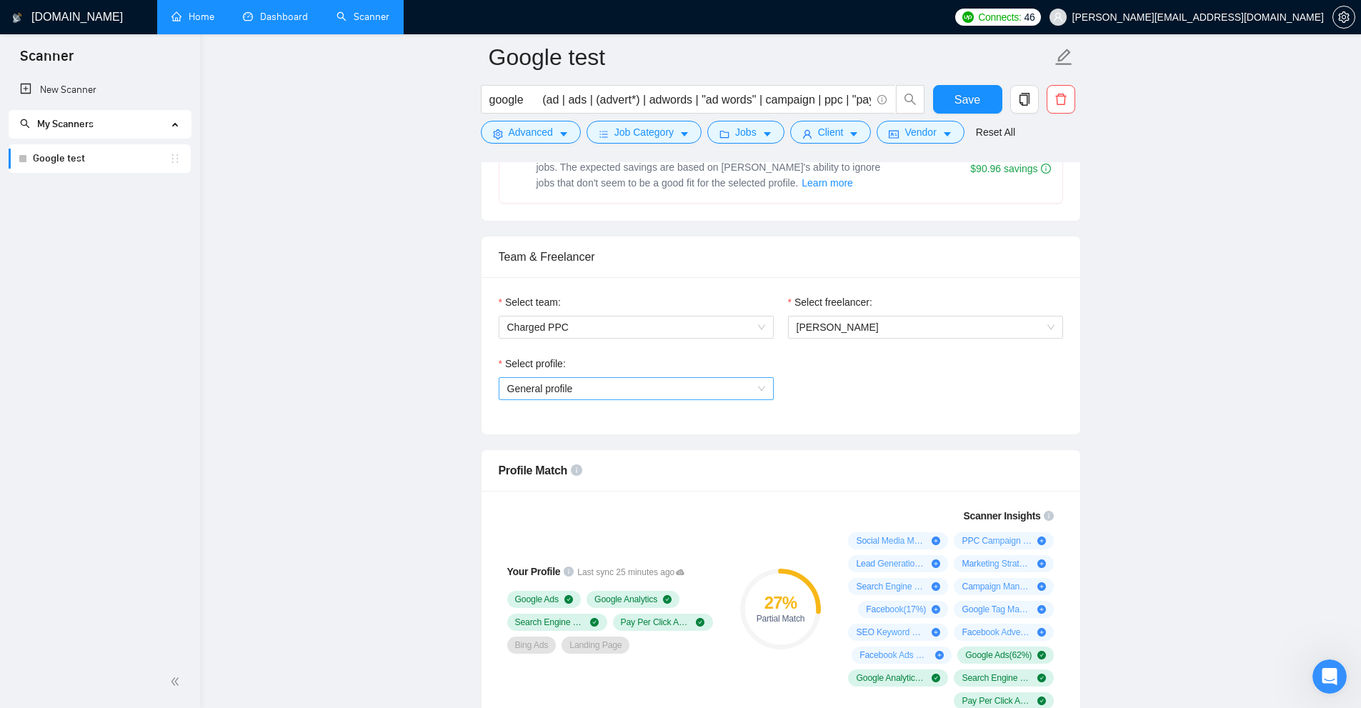
click at [727, 397] on span "General profile" at bounding box center [636, 388] width 258 height 21
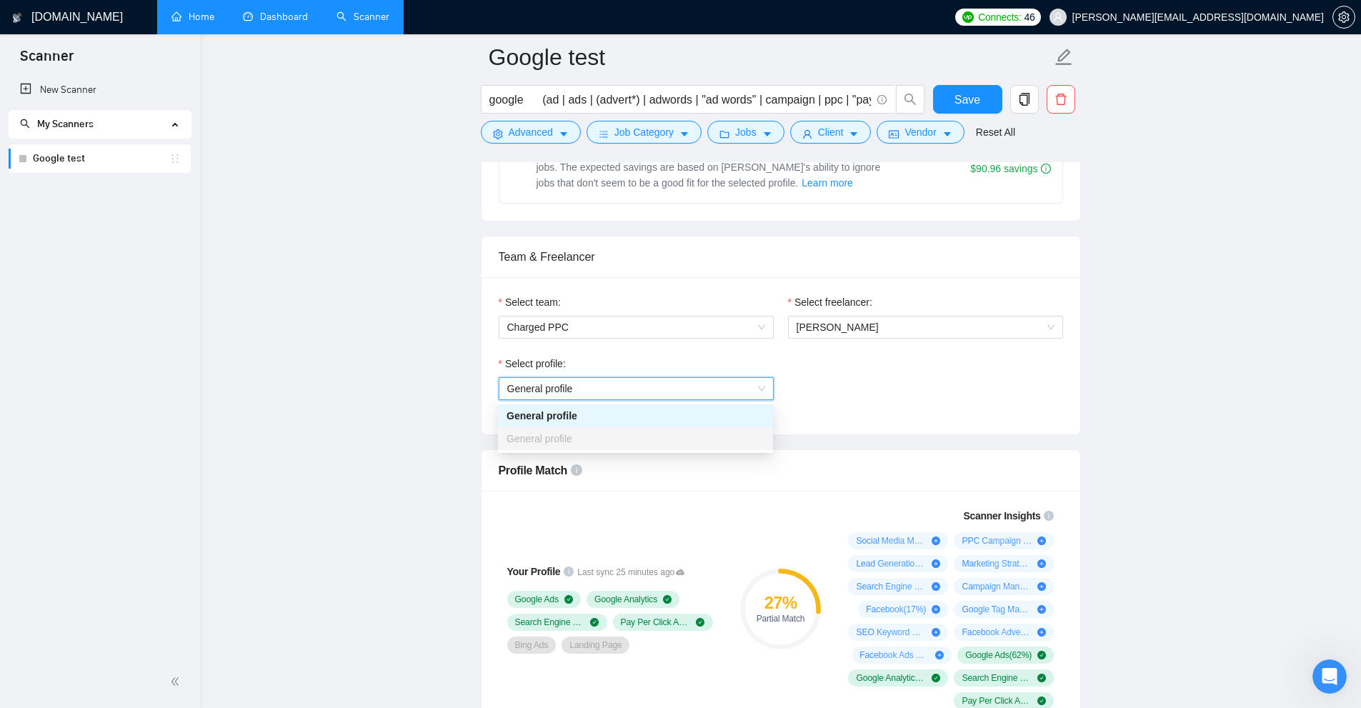
click at [771, 407] on div "Select profile: General profile General profile" at bounding box center [781, 386] width 579 height 61
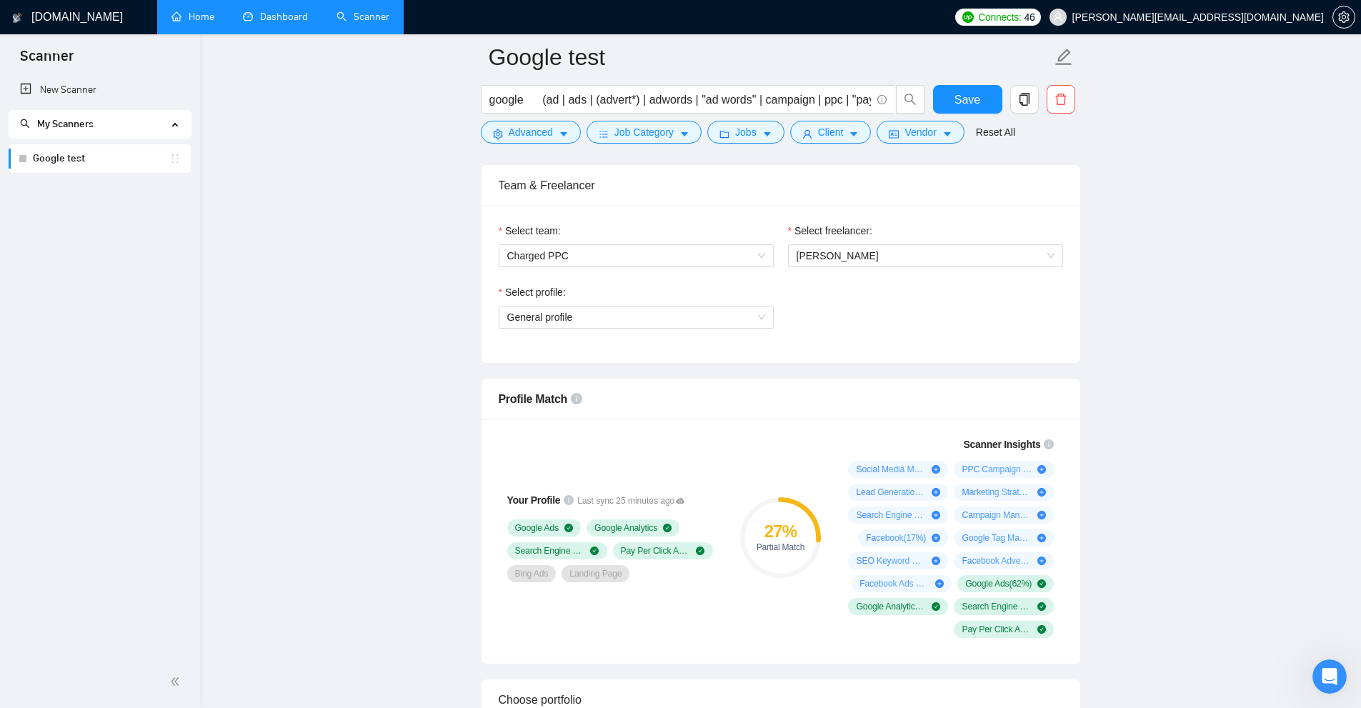
scroll to position [857, 0]
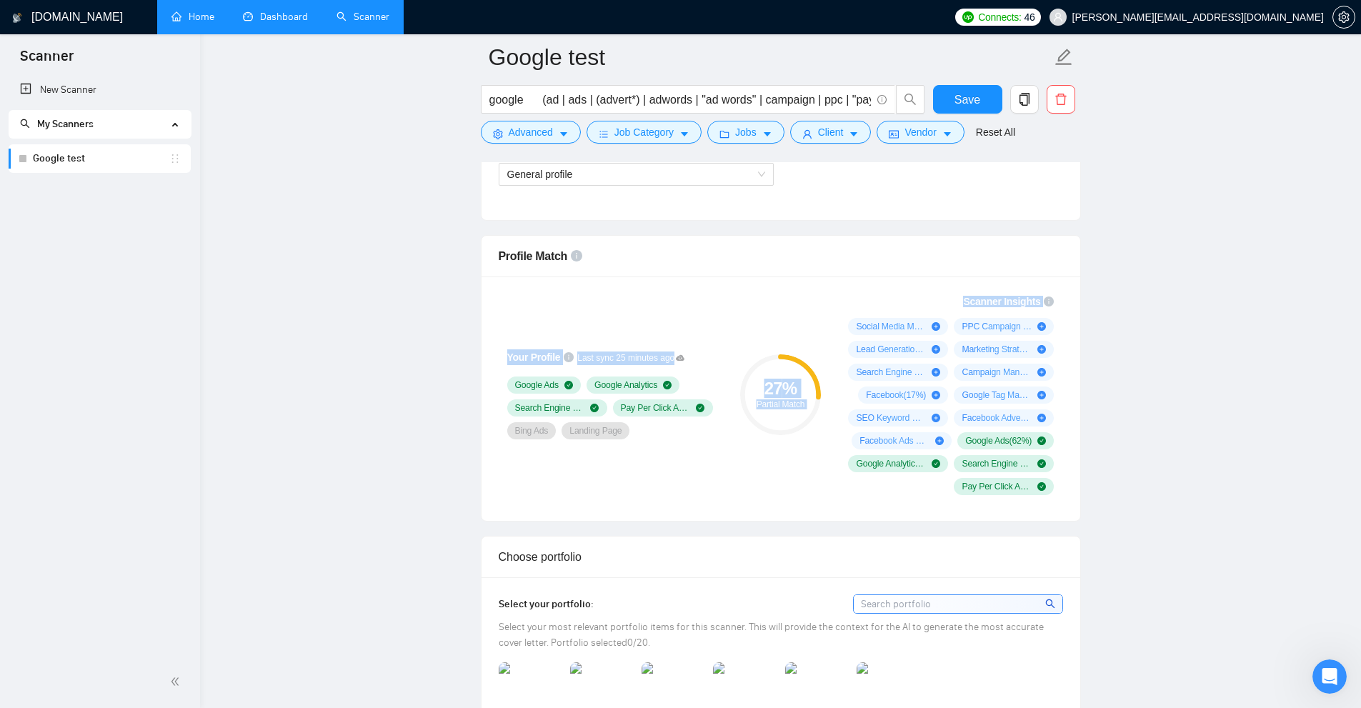
drag, startPoint x: 495, startPoint y: 346, endPoint x: 885, endPoint y: 387, distance: 392.3
click at [771, 375] on div "Your Profile Last sync 25 minutes ago Google Ads Google Analytics Search Engine…" at bounding box center [781, 394] width 576 height 219
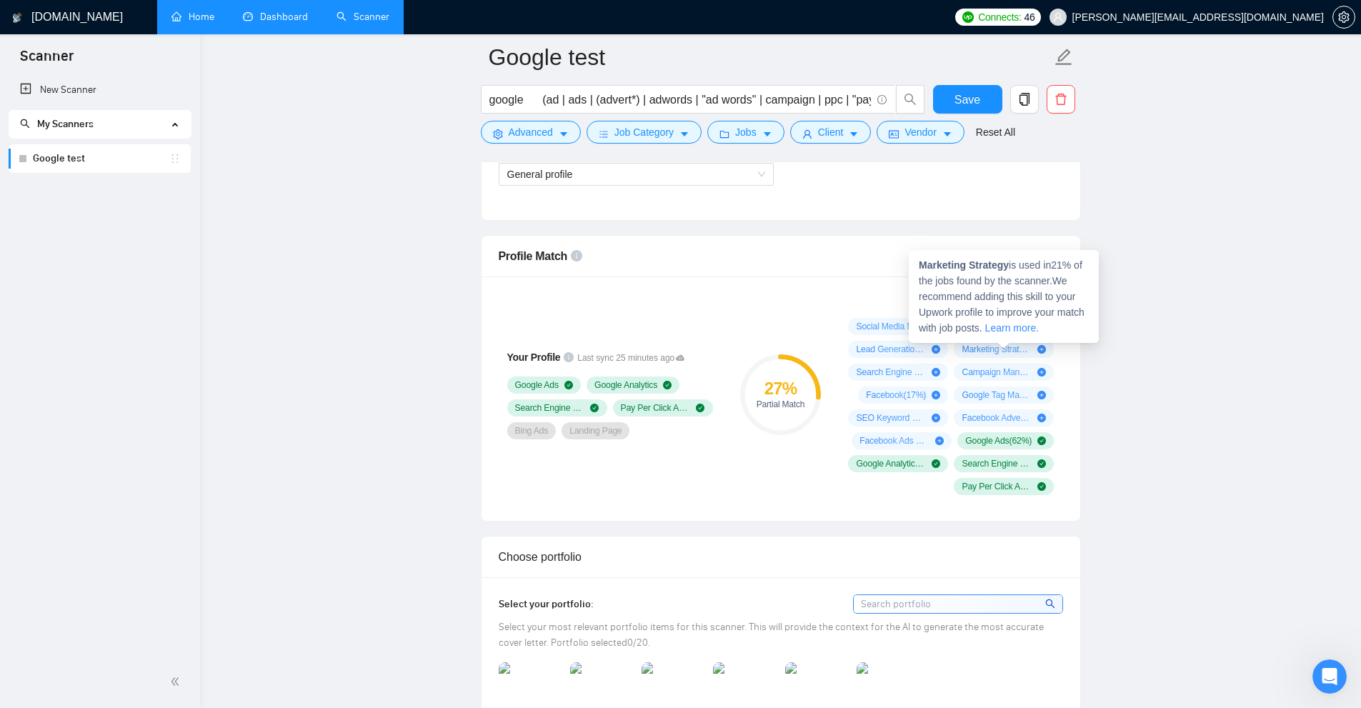
click at [771, 281] on div "Marketing Strategy is used in 21 % of the jobs found by the scanner. We recomme…" at bounding box center [1004, 296] width 190 height 93
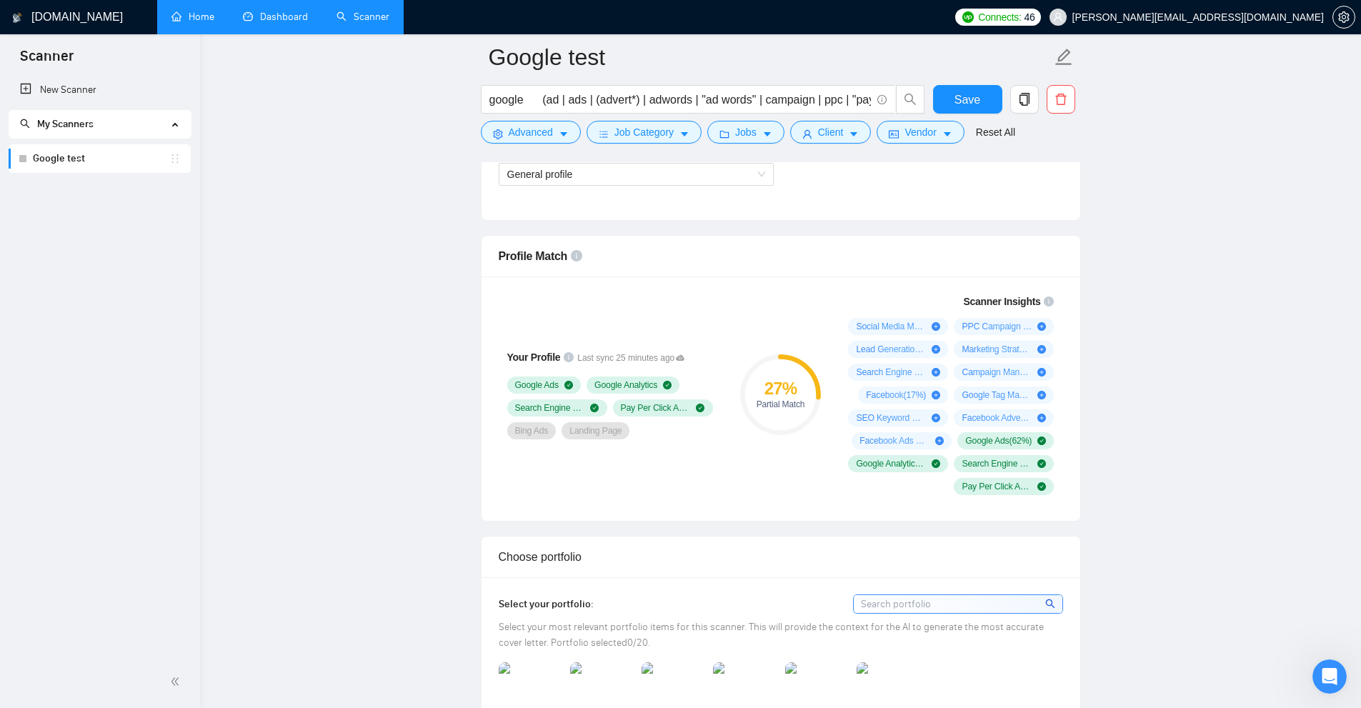
click at [562, 307] on div "Your Profile Last sync 25 minutes ago Google Ads Google Analytics Search Engine…" at bounding box center [613, 394] width 240 height 219
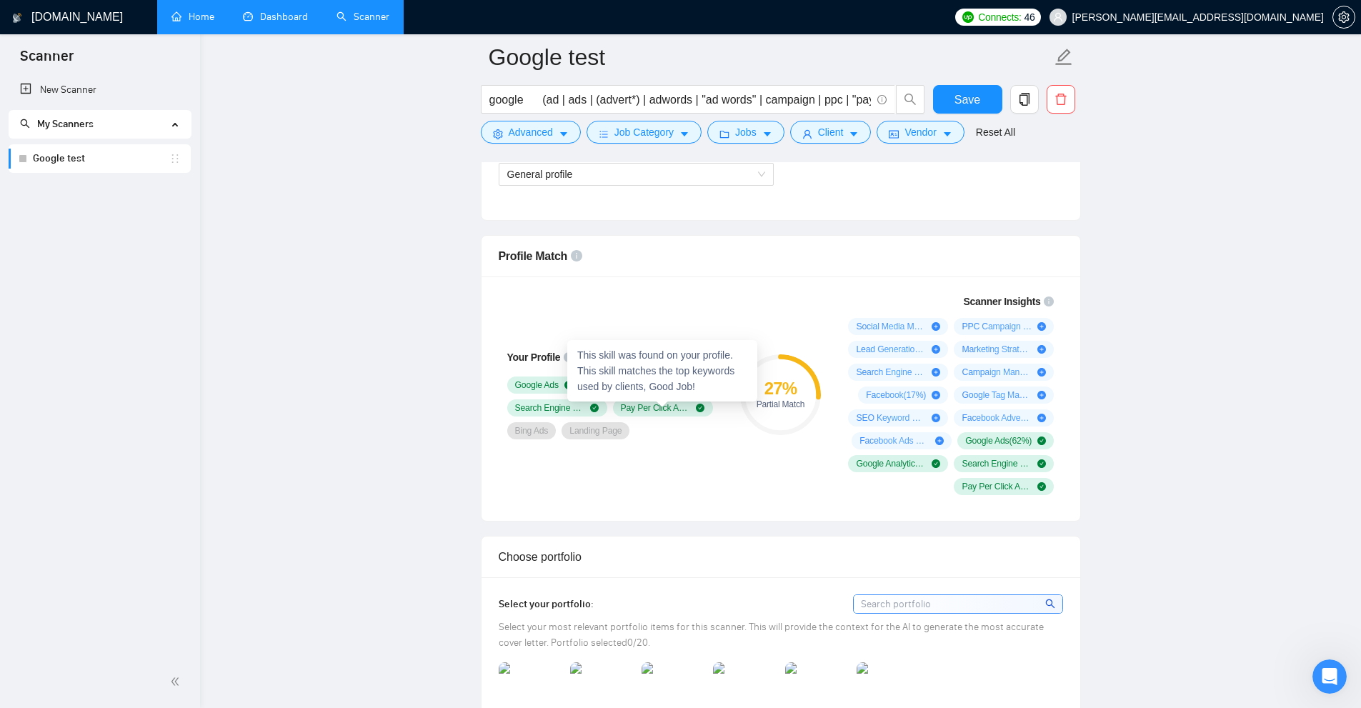
click at [700, 459] on div "Your Profile Last sync 25 minutes ago Google Ads Google Analytics Search Engine…" at bounding box center [613, 394] width 240 height 219
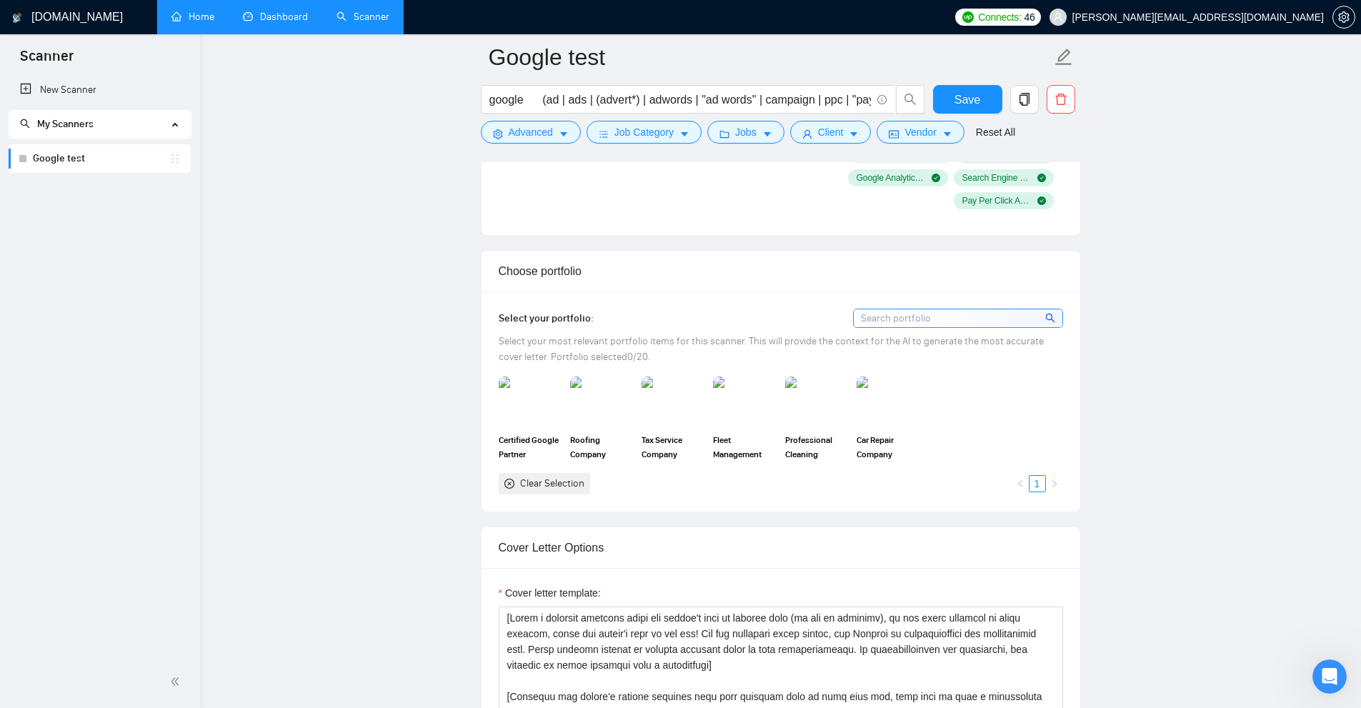
scroll to position [1215, 0]
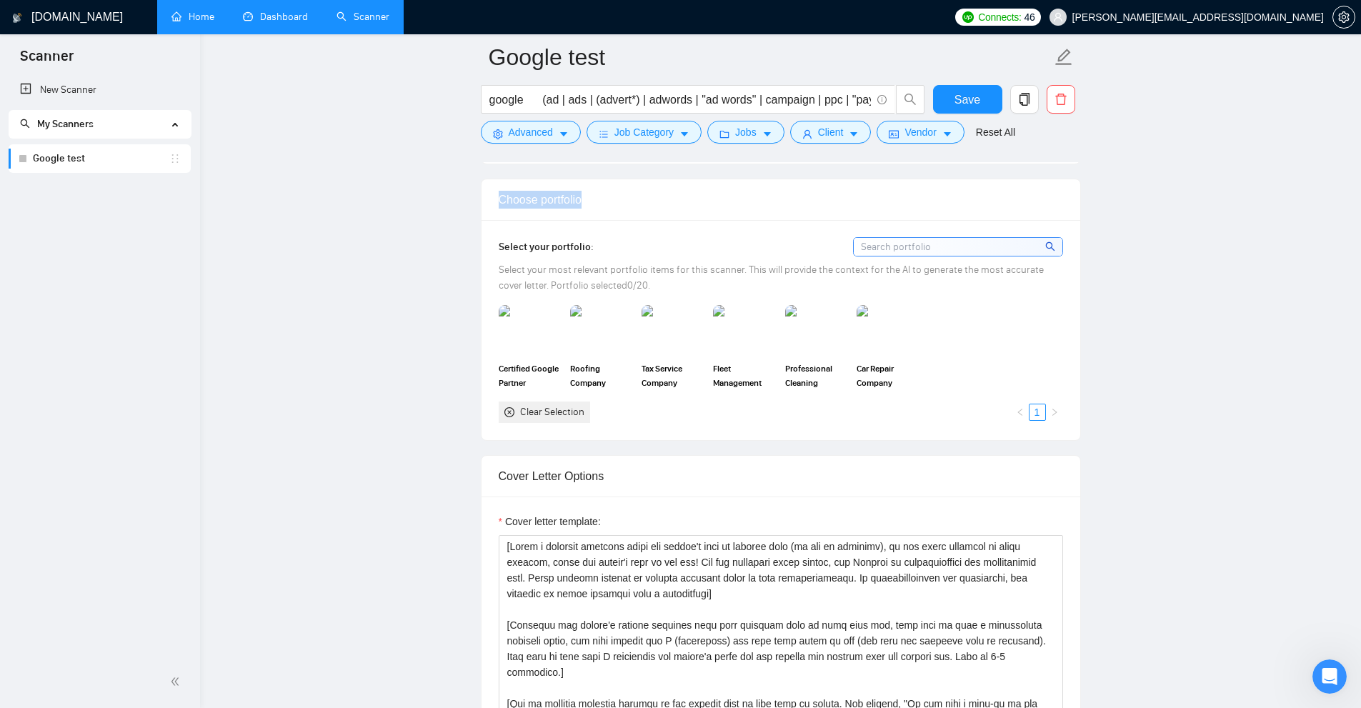
drag, startPoint x: 484, startPoint y: 199, endPoint x: 654, endPoint y: 201, distance: 170.8
click at [654, 201] on div "Choose portfolio" at bounding box center [781, 199] width 599 height 41
click at [528, 326] on img at bounding box center [530, 329] width 60 height 47
click at [630, 329] on img at bounding box center [601, 330] width 63 height 50
click at [728, 332] on img at bounding box center [744, 330] width 63 height 50
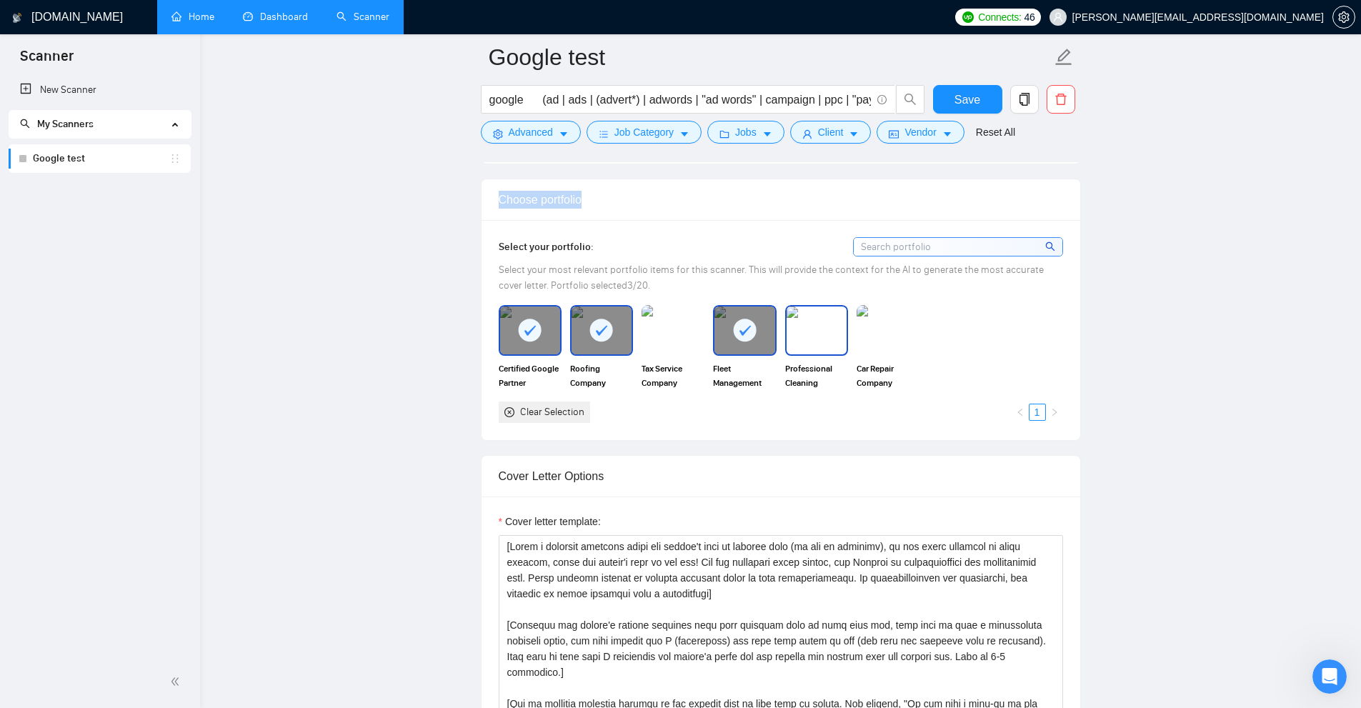
click at [771, 332] on img at bounding box center [817, 329] width 60 height 47
click at [771, 334] on img at bounding box center [888, 329] width 60 height 47
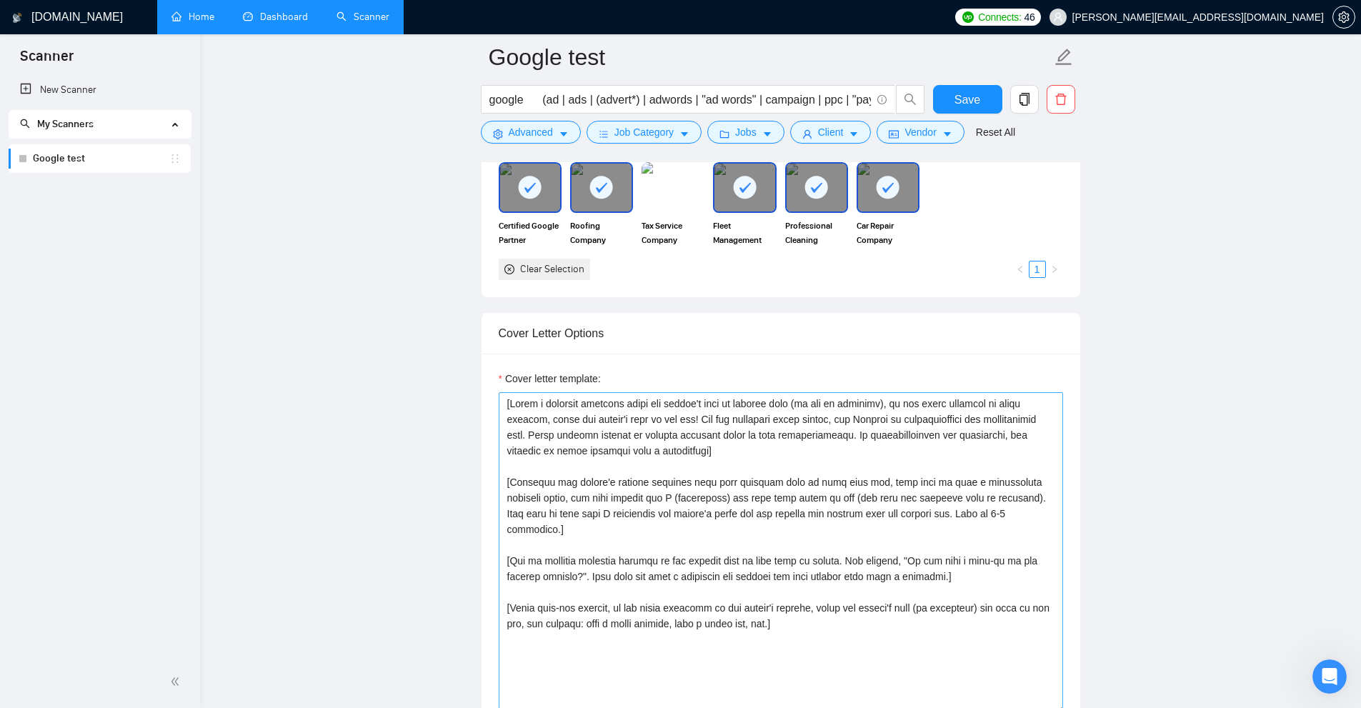
scroll to position [1500, 0]
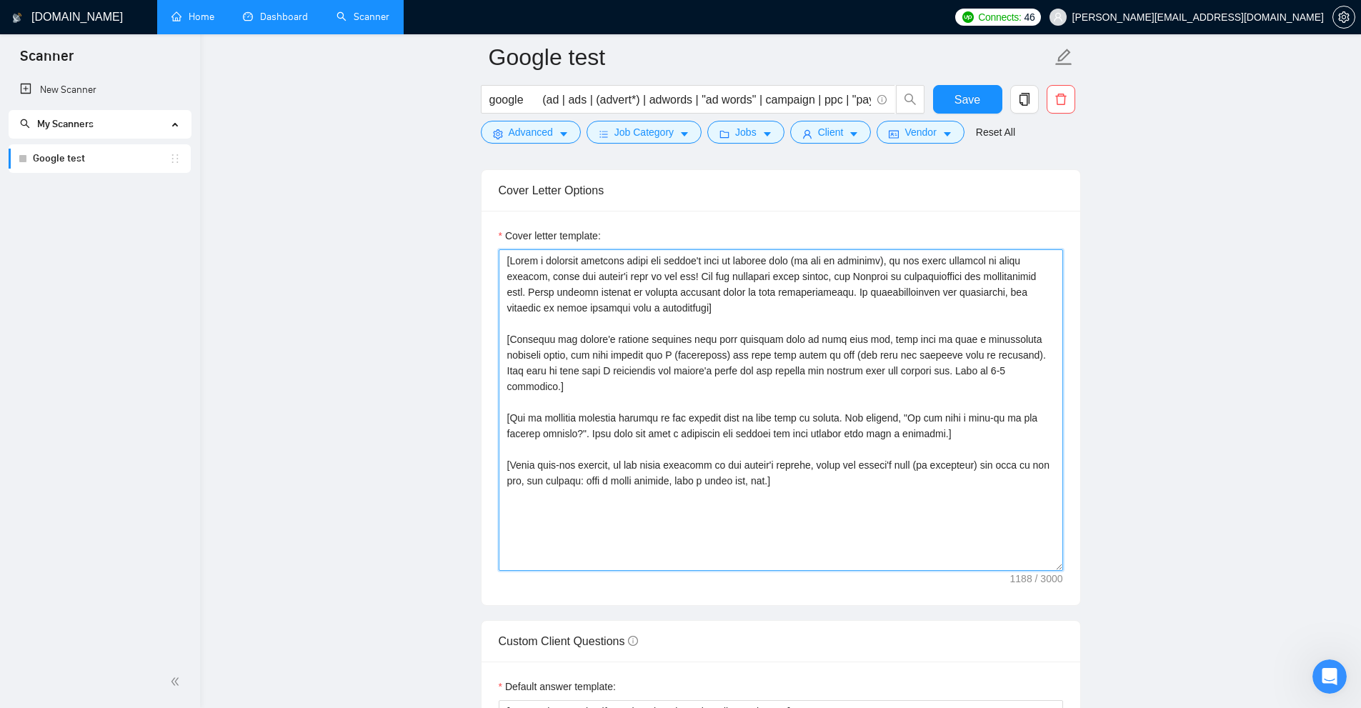
drag, startPoint x: 952, startPoint y: 509, endPoint x: 269, endPoint y: 141, distance: 776.1
click at [269, 141] on main "Google test google (ad | ads | (advert*) | adwords | "ad words" | campaign | pp…" at bounding box center [780, 459] width 1115 height 3804
click at [771, 484] on textarea "Cover letter template:" at bounding box center [781, 409] width 564 height 321
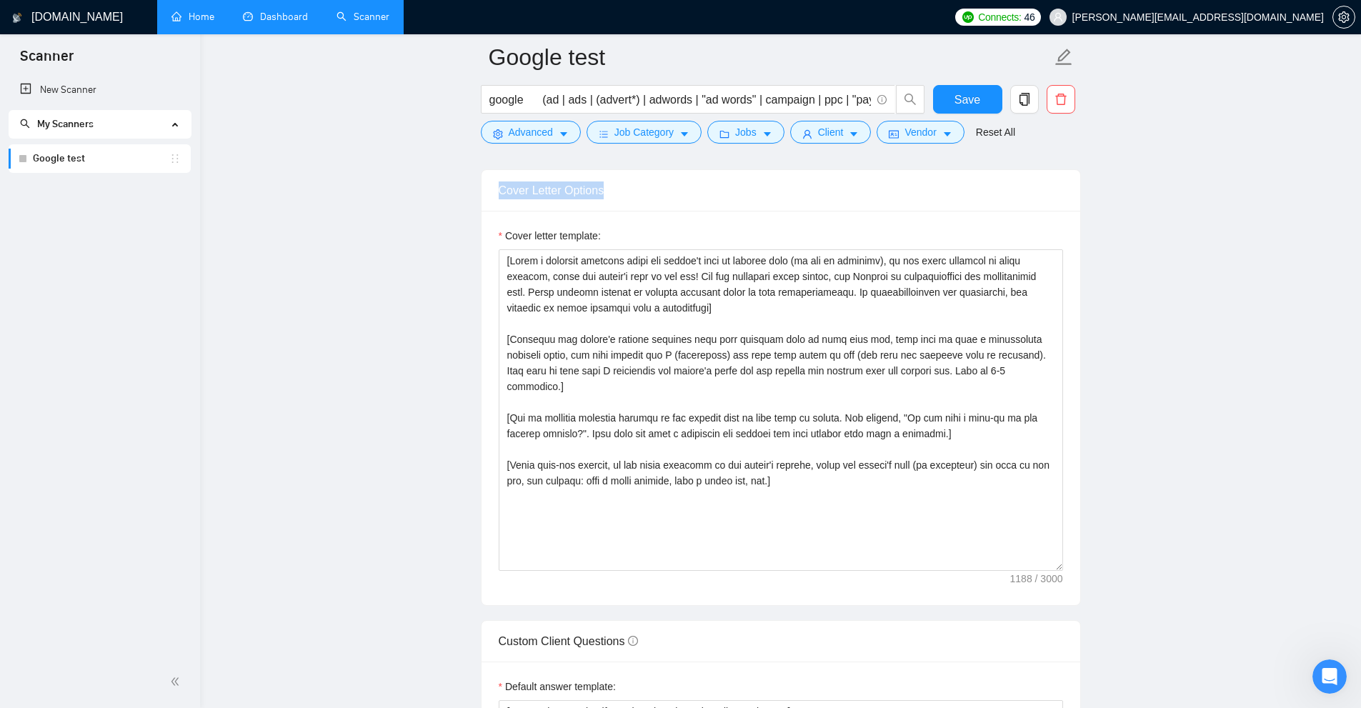
drag, startPoint x: 482, startPoint y: 181, endPoint x: 694, endPoint y: 205, distance: 212.8
click at [694, 205] on div "Cover Letter Options" at bounding box center [781, 190] width 599 height 41
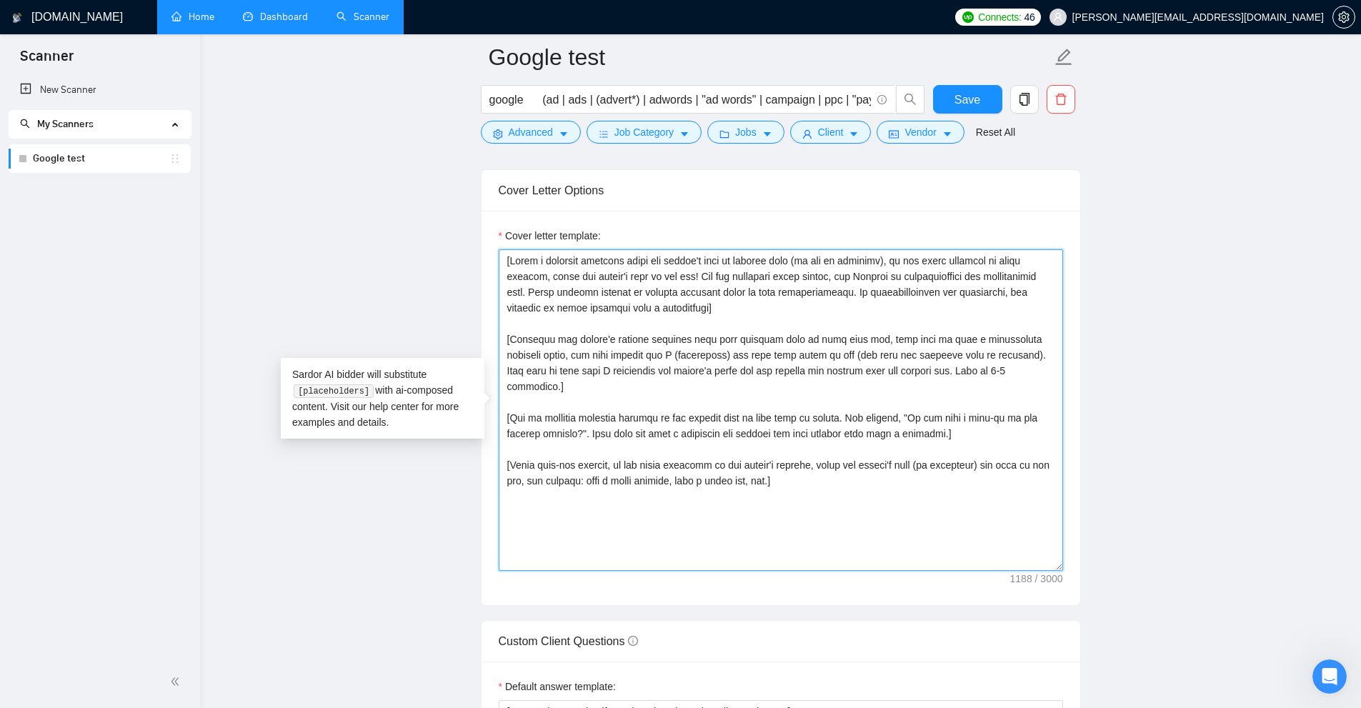
drag, startPoint x: 717, startPoint y: 420, endPoint x: 358, endPoint y: 186, distance: 428.6
click at [358, 186] on main "Google test google (ad | ads | (advert*) | adwords | "ad words" | campaign | pp…" at bounding box center [780, 459] width 1115 height 3804
click at [771, 422] on textarea "Cover letter template:" at bounding box center [781, 409] width 564 height 321
drag, startPoint x: 842, startPoint y: 497, endPoint x: 552, endPoint y: 186, distance: 424.6
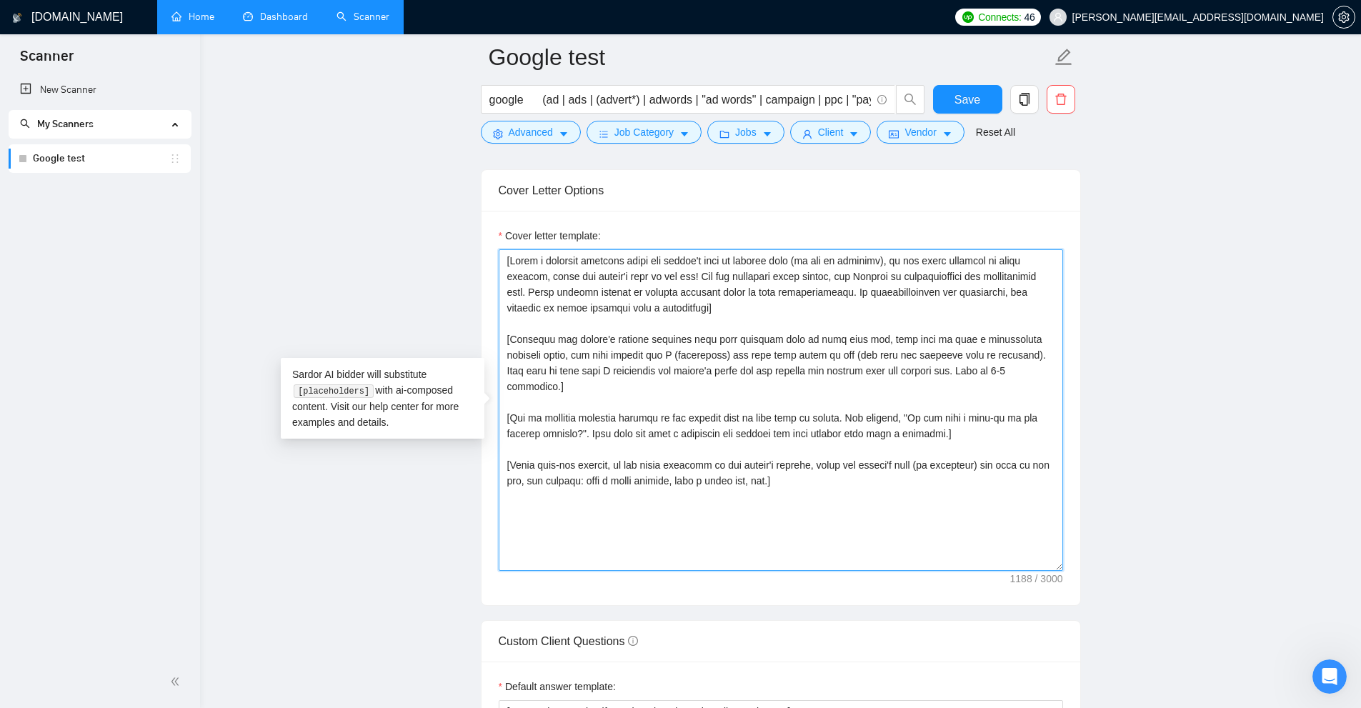
click at [552, 186] on div "Cover Letter Options Cover letter template:" at bounding box center [781, 387] width 600 height 437
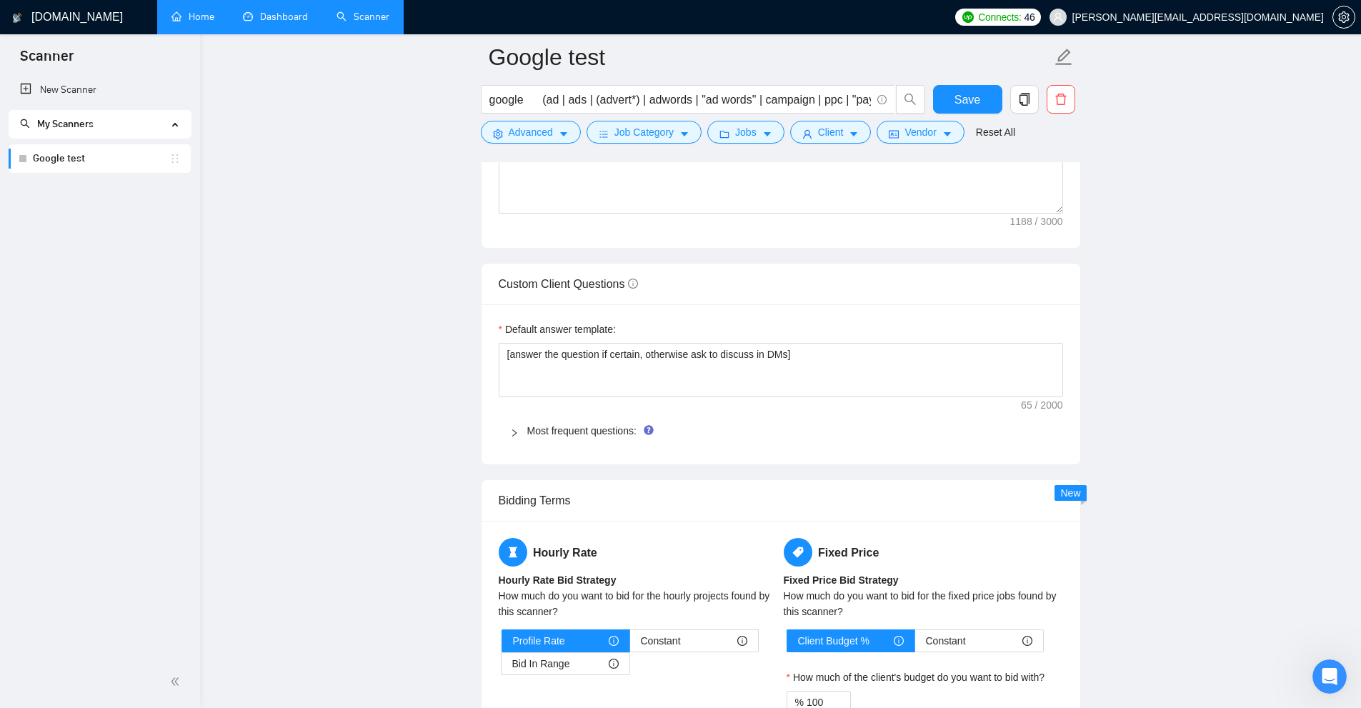
drag, startPoint x: 549, startPoint y: 447, endPoint x: 560, endPoint y: 437, distance: 14.2
click at [549, 446] on div "Default answer template: [answer the question if certain, otherwise ask to disc…" at bounding box center [781, 384] width 599 height 160
click at [562, 428] on link "Most frequent questions:" at bounding box center [581, 430] width 109 height 11
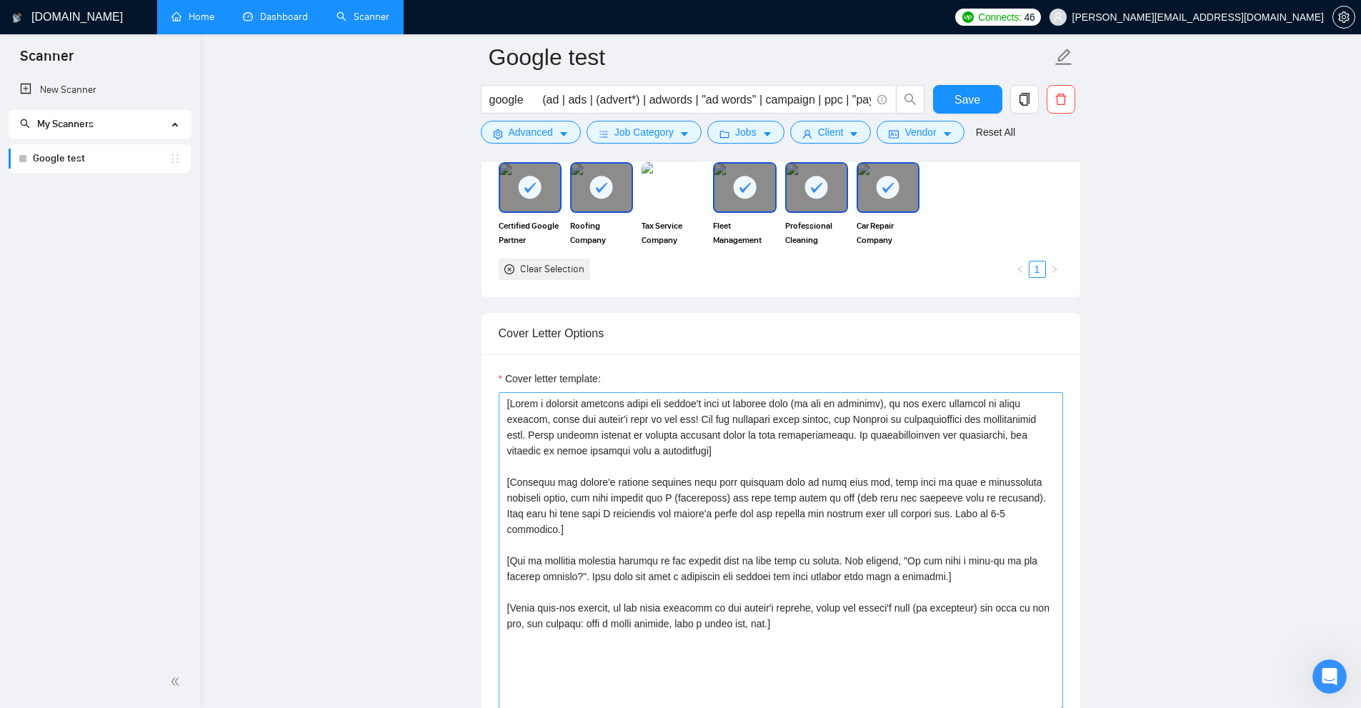
scroll to position [1429, 0]
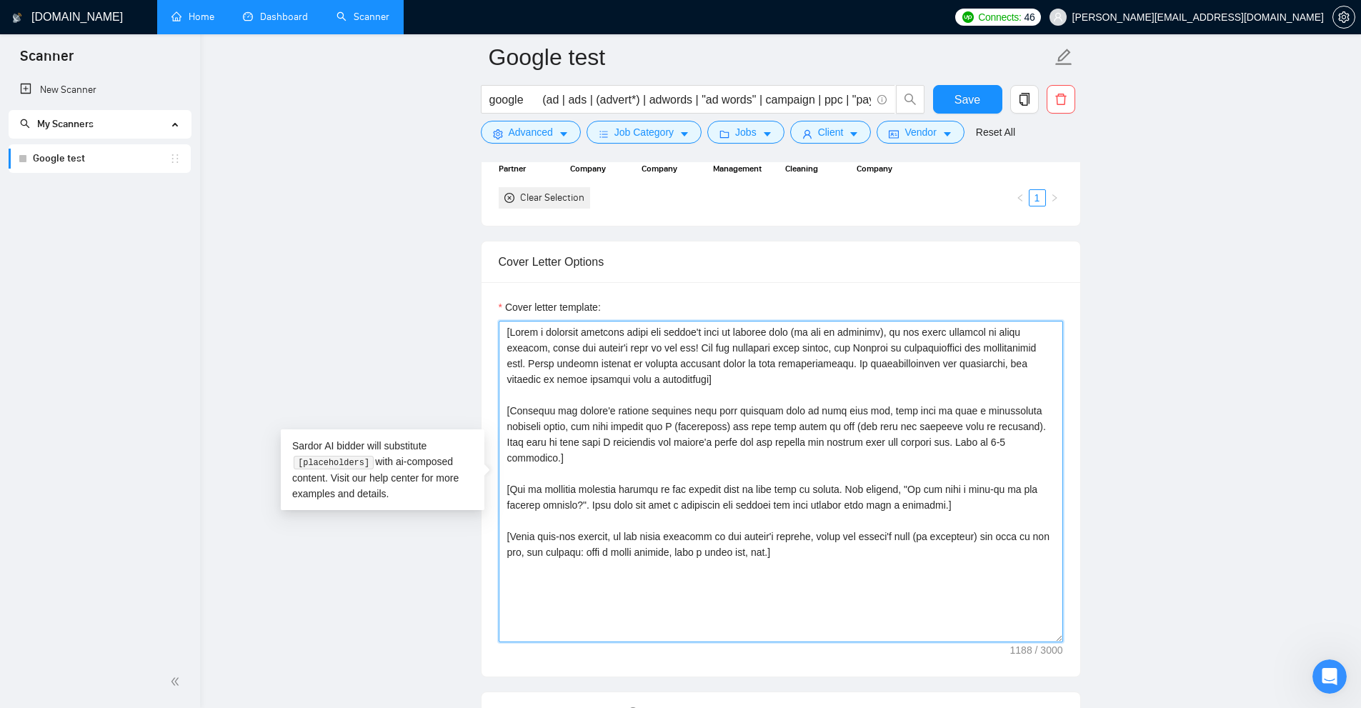
drag, startPoint x: 892, startPoint y: 560, endPoint x: 440, endPoint y: 296, distance: 522.8
click at [440, 296] on main "Google test google (ad | ads | (advert*) | adwords | "ad words" | campaign | pp…" at bounding box center [780, 692] width 1115 height 4128
click at [771, 432] on textarea "Cover letter template:" at bounding box center [781, 481] width 564 height 321
drag, startPoint x: 638, startPoint y: 406, endPoint x: 369, endPoint y: 224, distance: 325.2
click at [369, 224] on main "Google test google (ad | ads | (advert*) | adwords | "ad words" | campaign | pp…" at bounding box center [780, 692] width 1115 height 4128
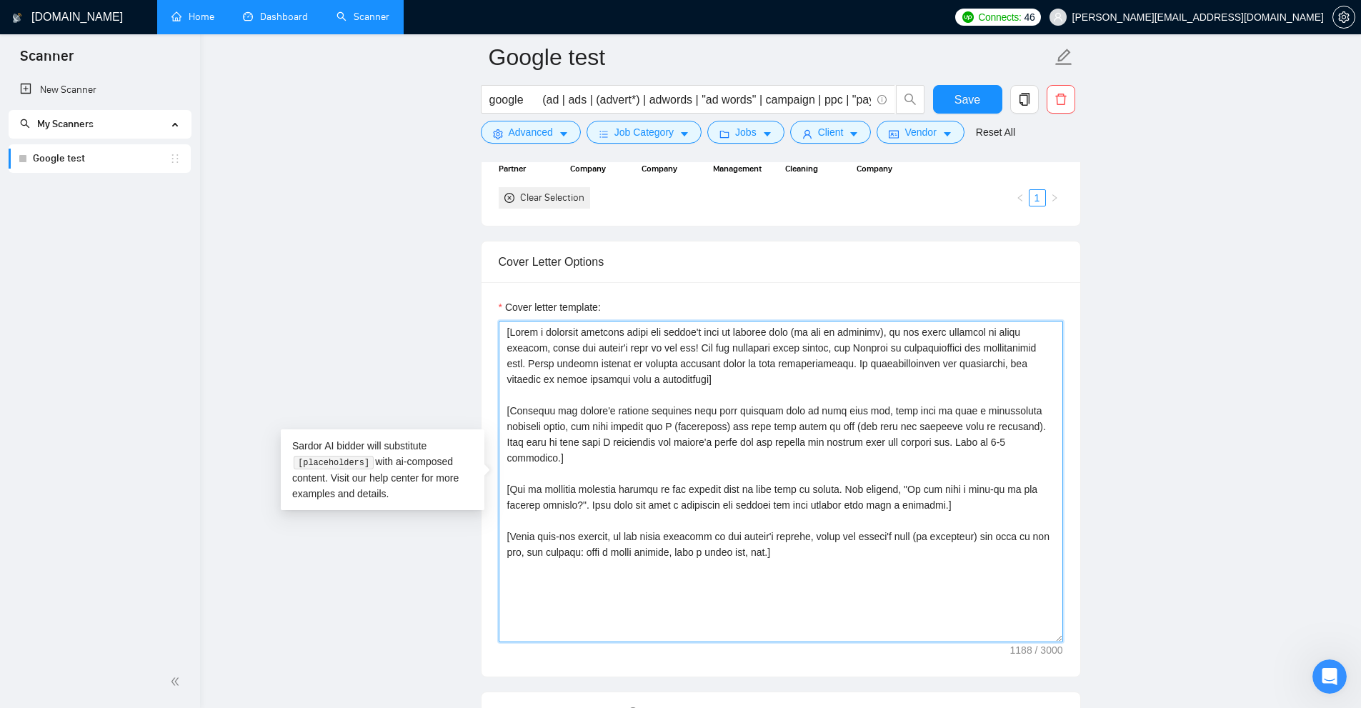
click at [771, 369] on textarea "Cover letter template:" at bounding box center [781, 481] width 564 height 321
click at [654, 377] on textarea "Cover letter template:" at bounding box center [781, 481] width 564 height 321
paste textarea "Hi [use client’s name if it’s mentioned, don’t use company name; otherwise say …"
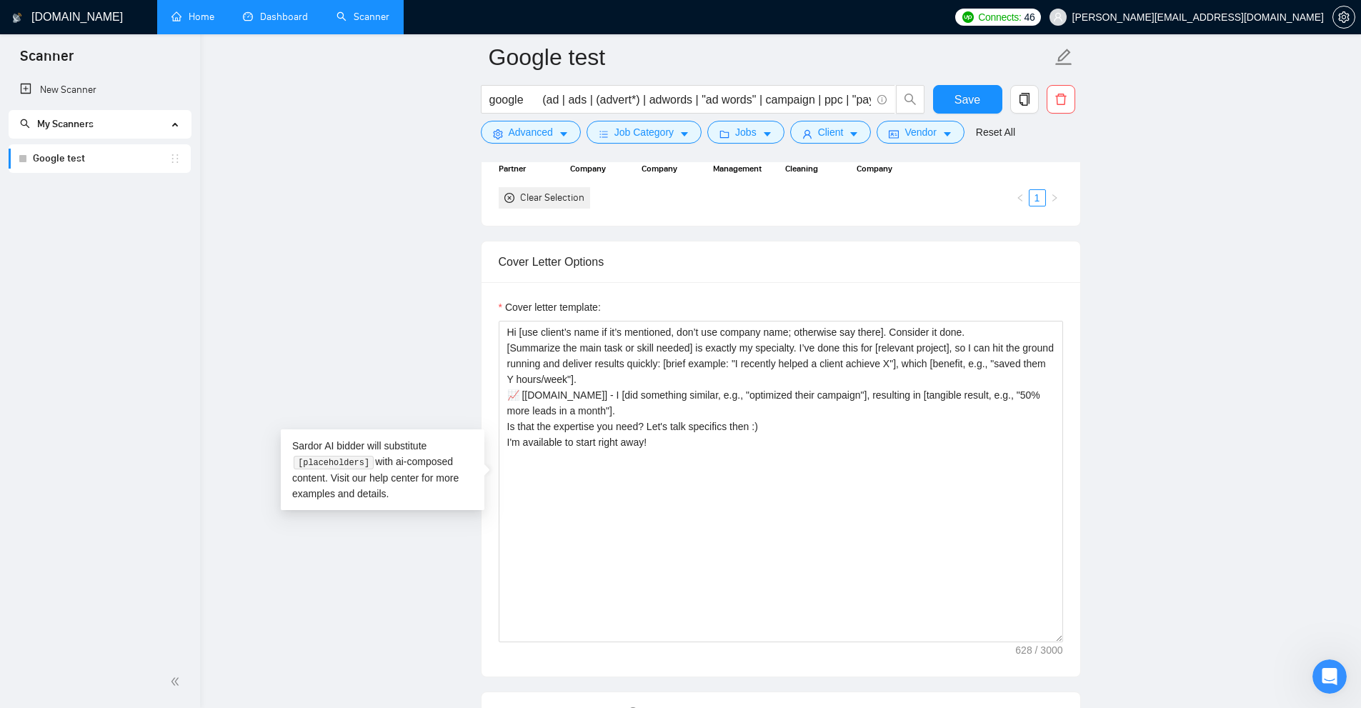
click at [601, 306] on label "Cover letter template:" at bounding box center [550, 307] width 102 height 16
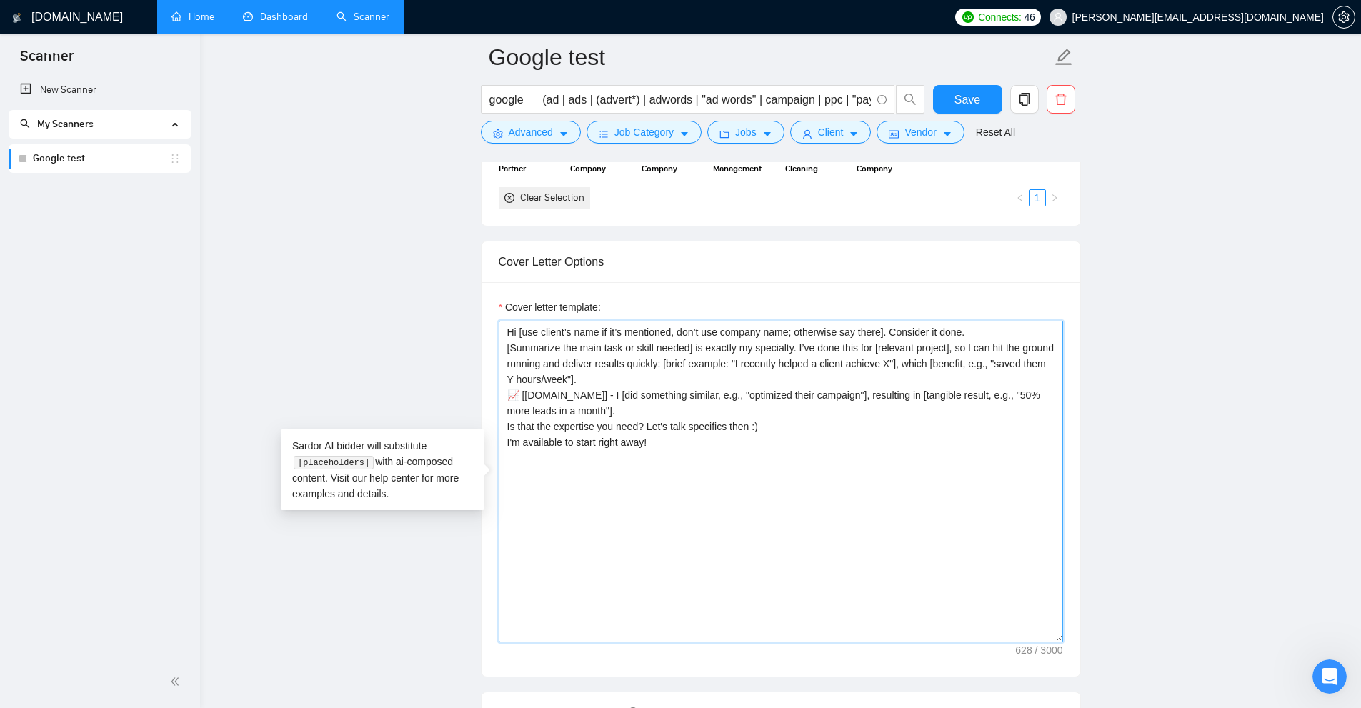
click at [602, 321] on textarea "Hi [use client’s name if it’s mentioned, don’t use company name; otherwise say …" at bounding box center [781, 481] width 564 height 321
click at [647, 369] on textarea "Hi [use client’s name if it’s mentioned, don’t use company name; otherwise say …" at bounding box center [781, 481] width 564 height 321
paste textarea "L’ip dolo sitametco [adi ‘el seddo eiusmod’ te ‘i utla etdolor magnaal’ enimadm…"
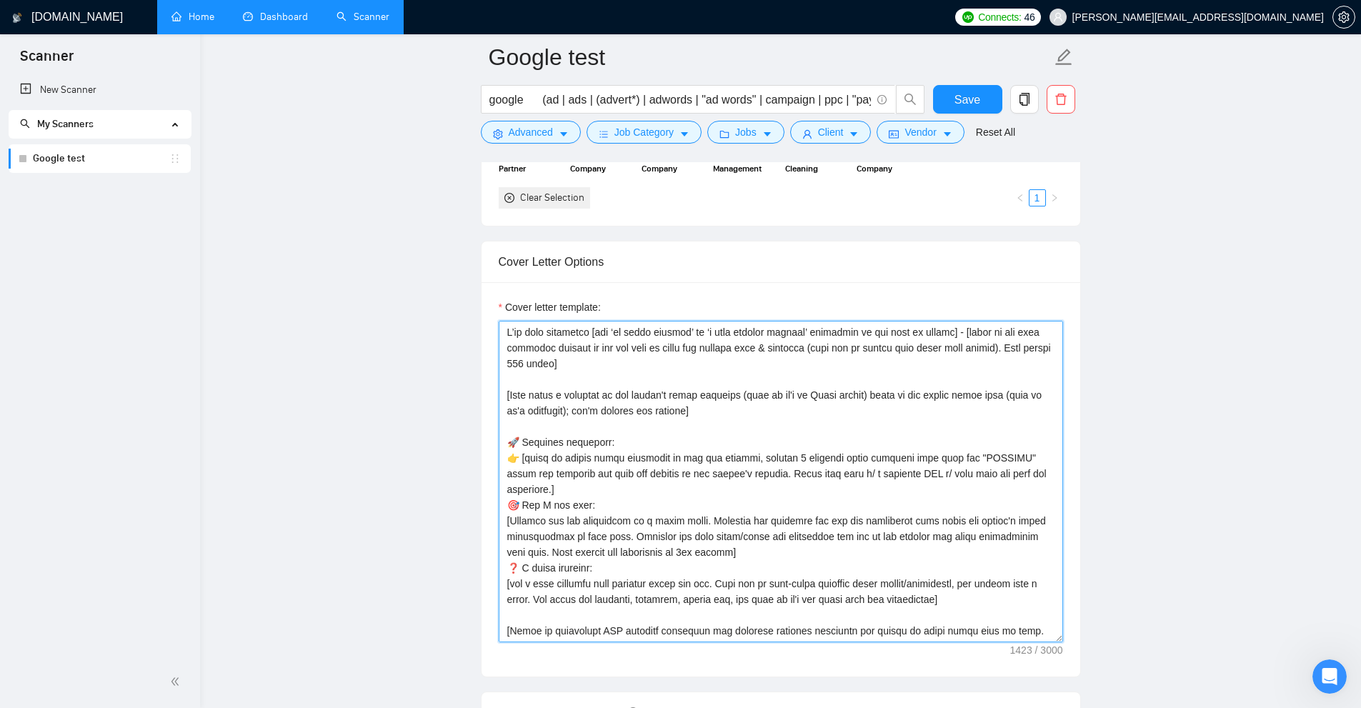
scroll to position [63, 0]
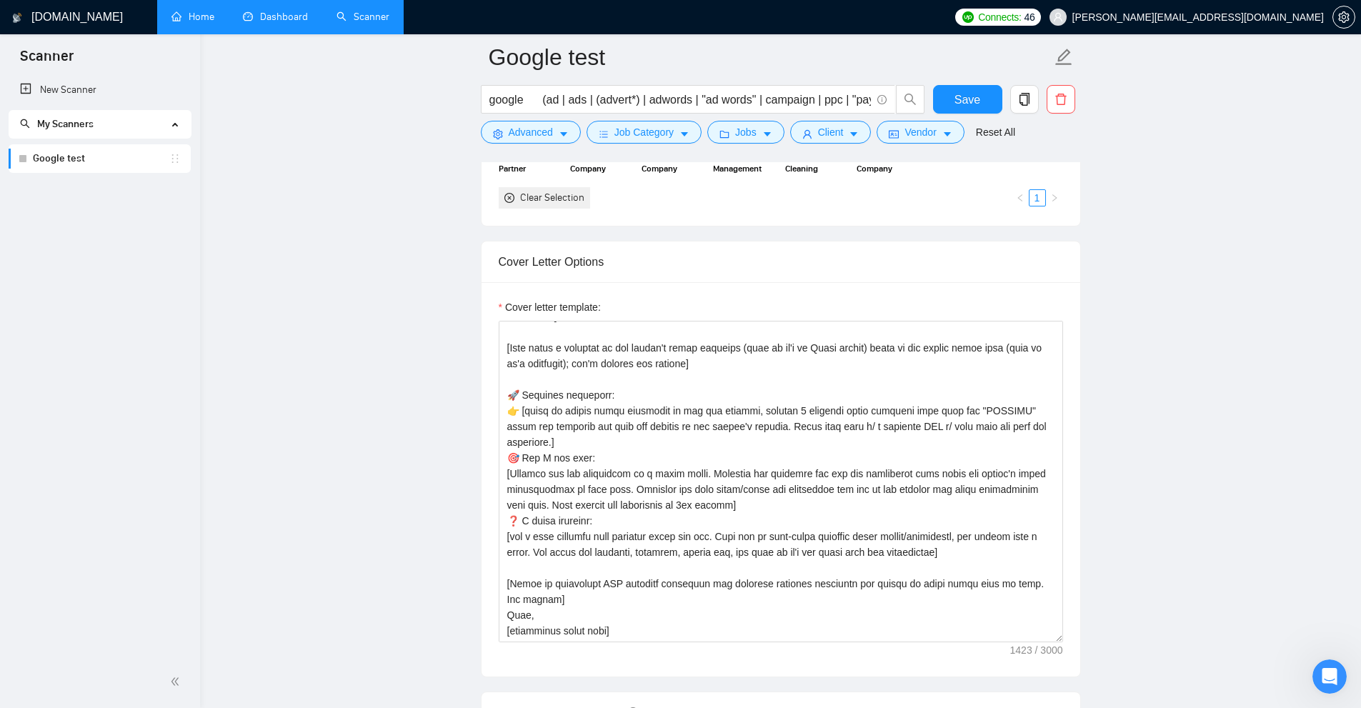
click at [771, 366] on main "Google test google (ad | ads | (advert*) | adwords | "ad words" | campaign | pp…" at bounding box center [780, 692] width 1115 height 4128
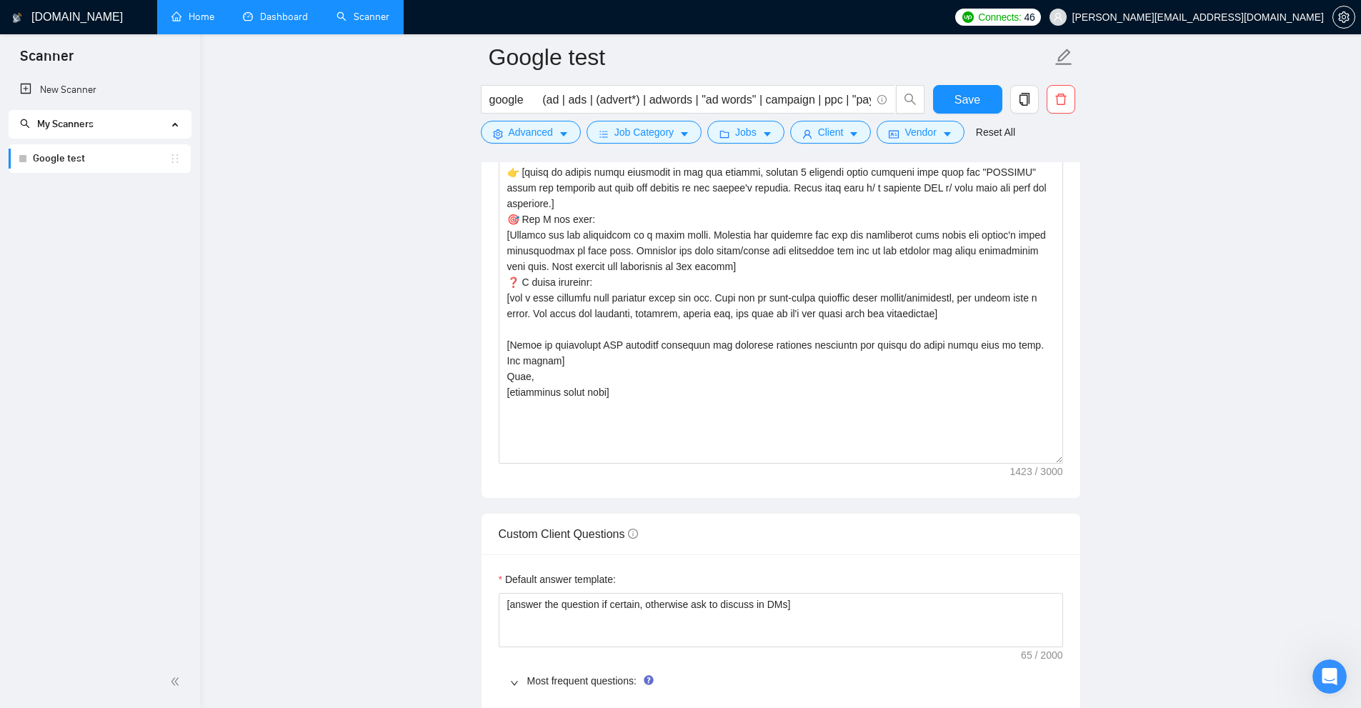
scroll to position [0, 0]
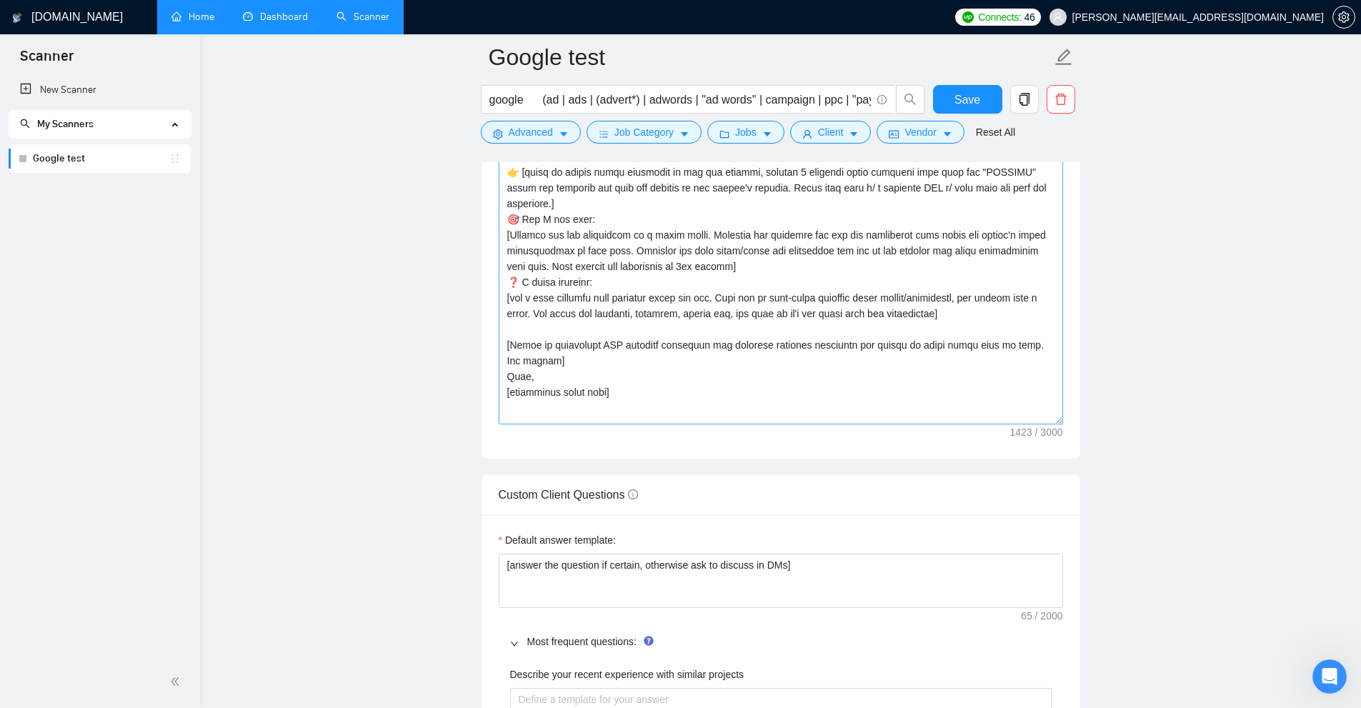
drag, startPoint x: 1059, startPoint y: 351, endPoint x: 1061, endPoint y: 419, distance: 67.9
click at [771, 419] on textarea "Cover letter template:" at bounding box center [781, 229] width 564 height 389
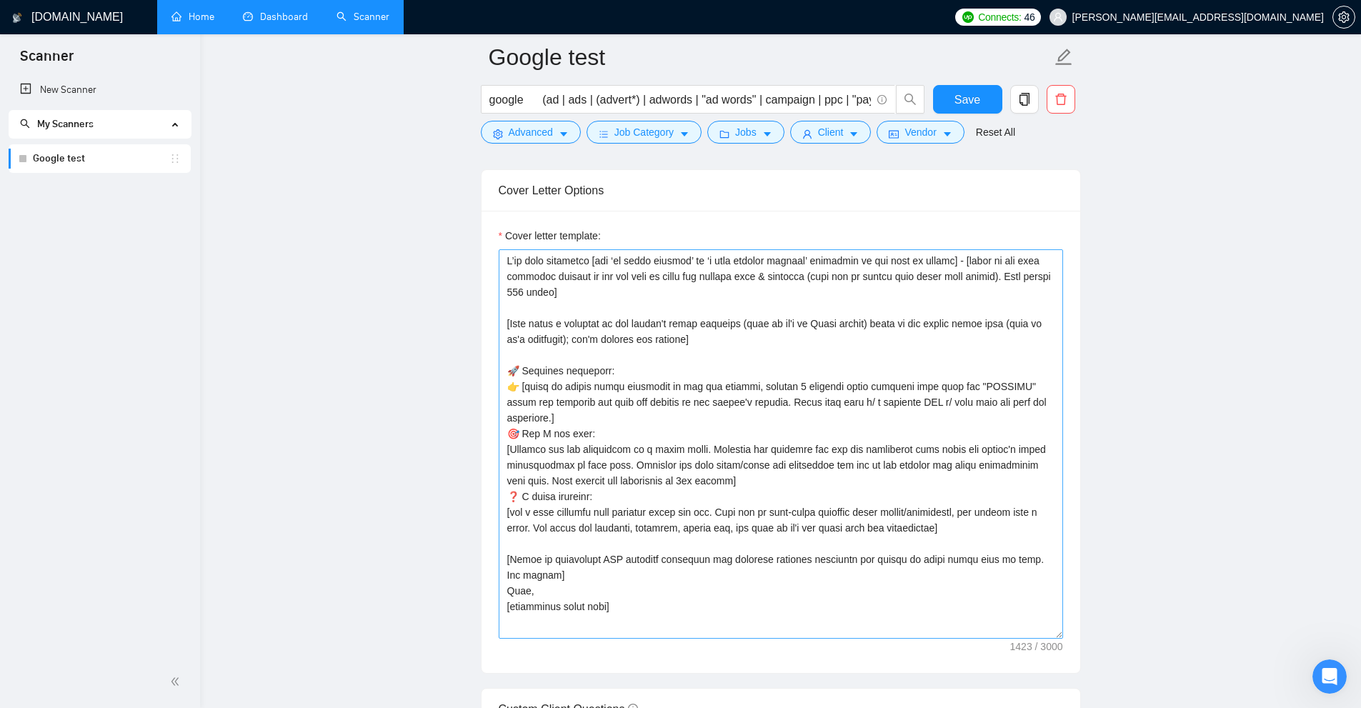
scroll to position [1643, 0]
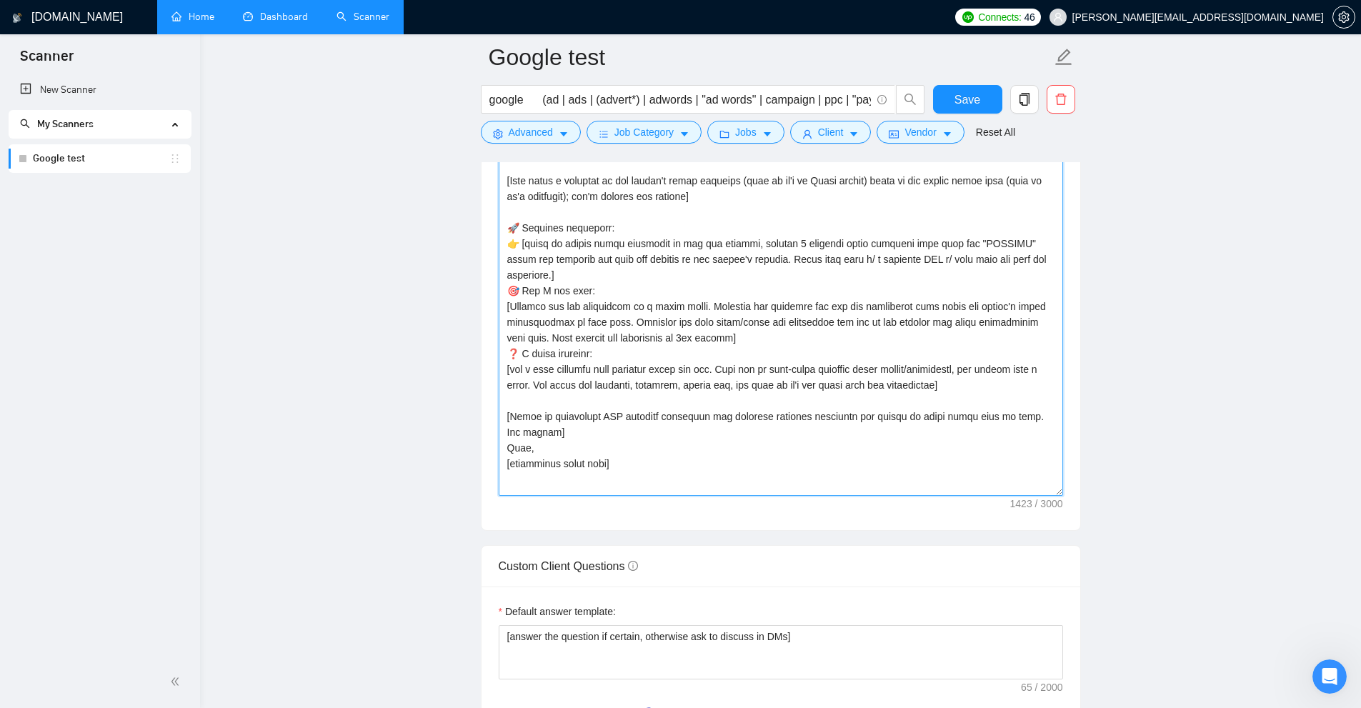
click at [771, 405] on textarea "Cover letter template:" at bounding box center [781, 300] width 564 height 389
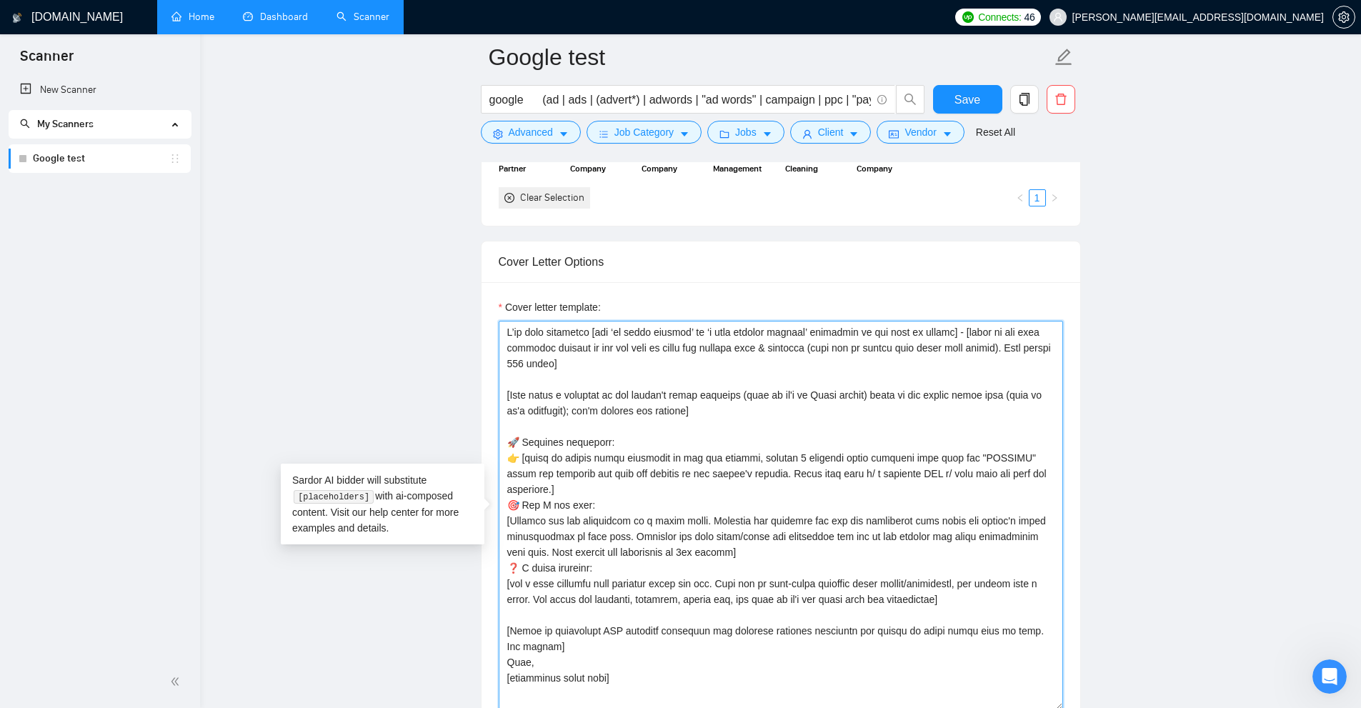
scroll to position [1500, 0]
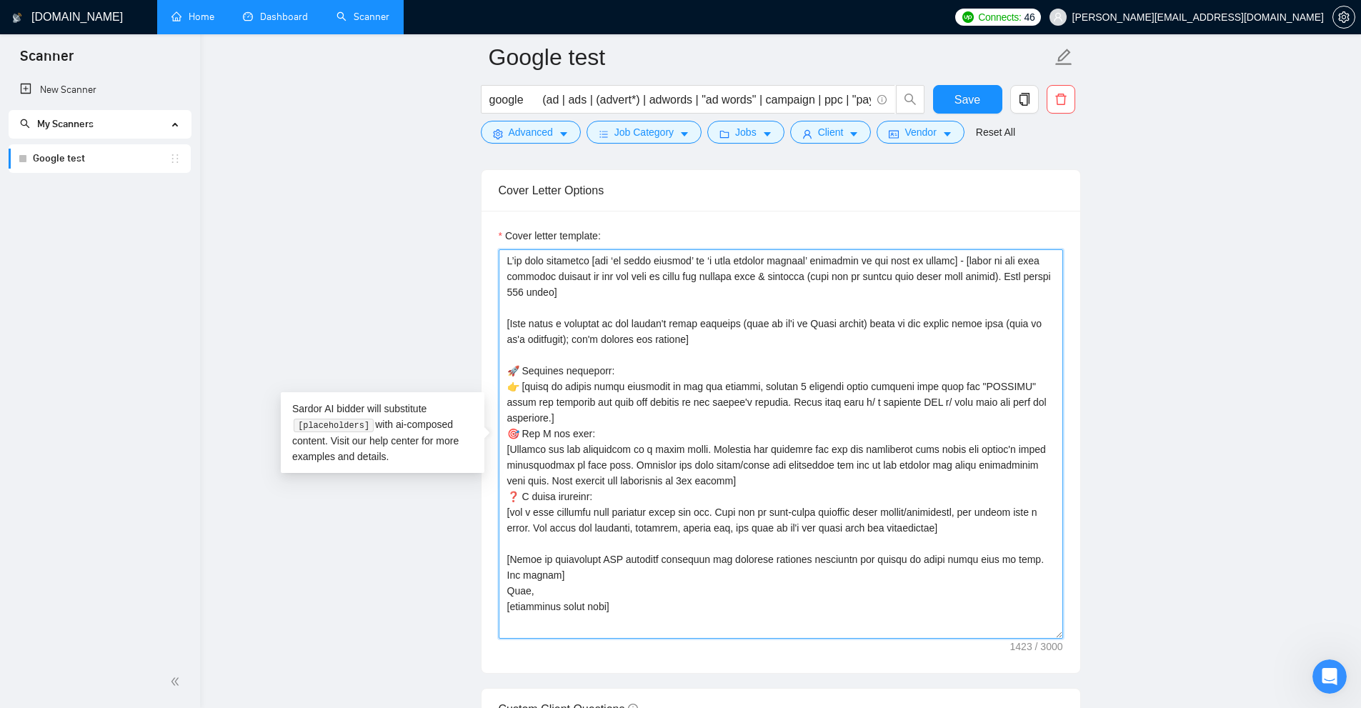
click at [572, 423] on textarea "Cover letter template:" at bounding box center [781, 443] width 564 height 389
click at [609, 435] on textarea "Cover letter template:" at bounding box center [781, 443] width 564 height 389
drag, startPoint x: 567, startPoint y: 292, endPoint x: 488, endPoint y: 235, distance: 97.2
click at [488, 235] on div "Cover letter template:" at bounding box center [781, 442] width 599 height 462
click at [586, 273] on textarea "Cover letter template:" at bounding box center [781, 443] width 564 height 389
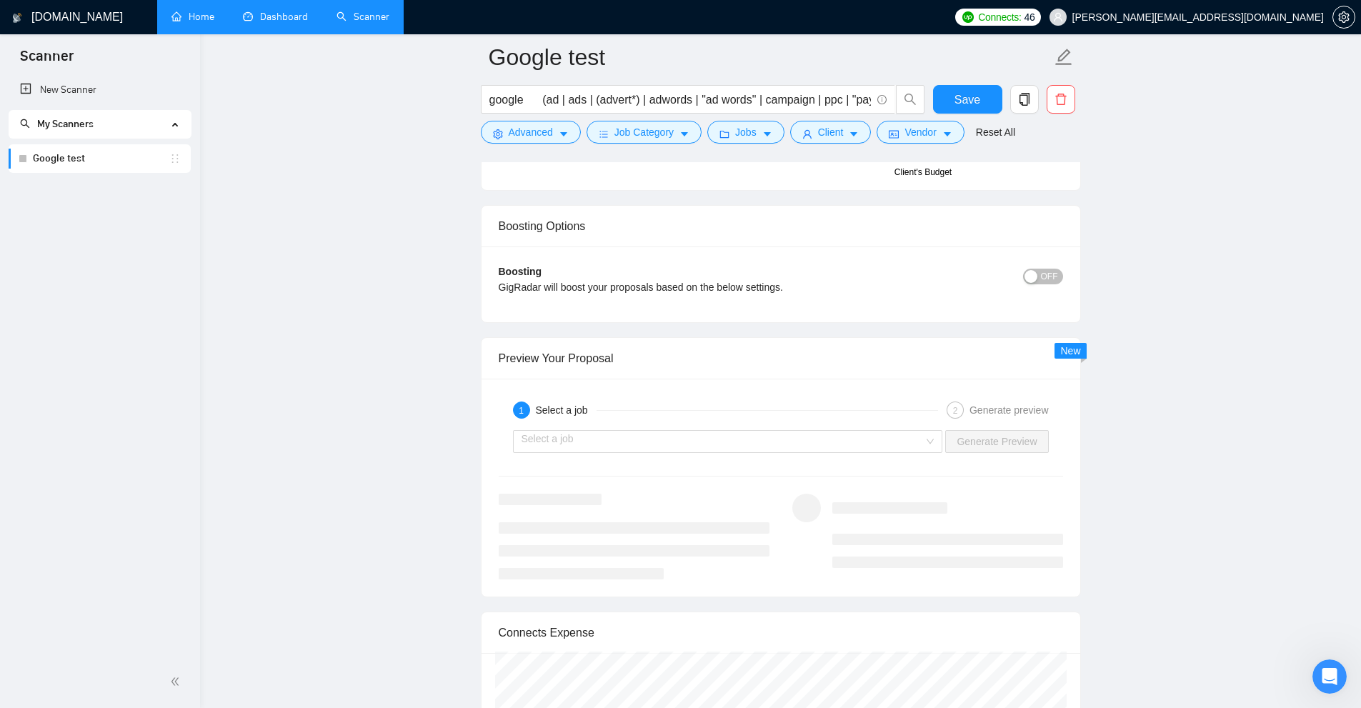
scroll to position [2929, 0]
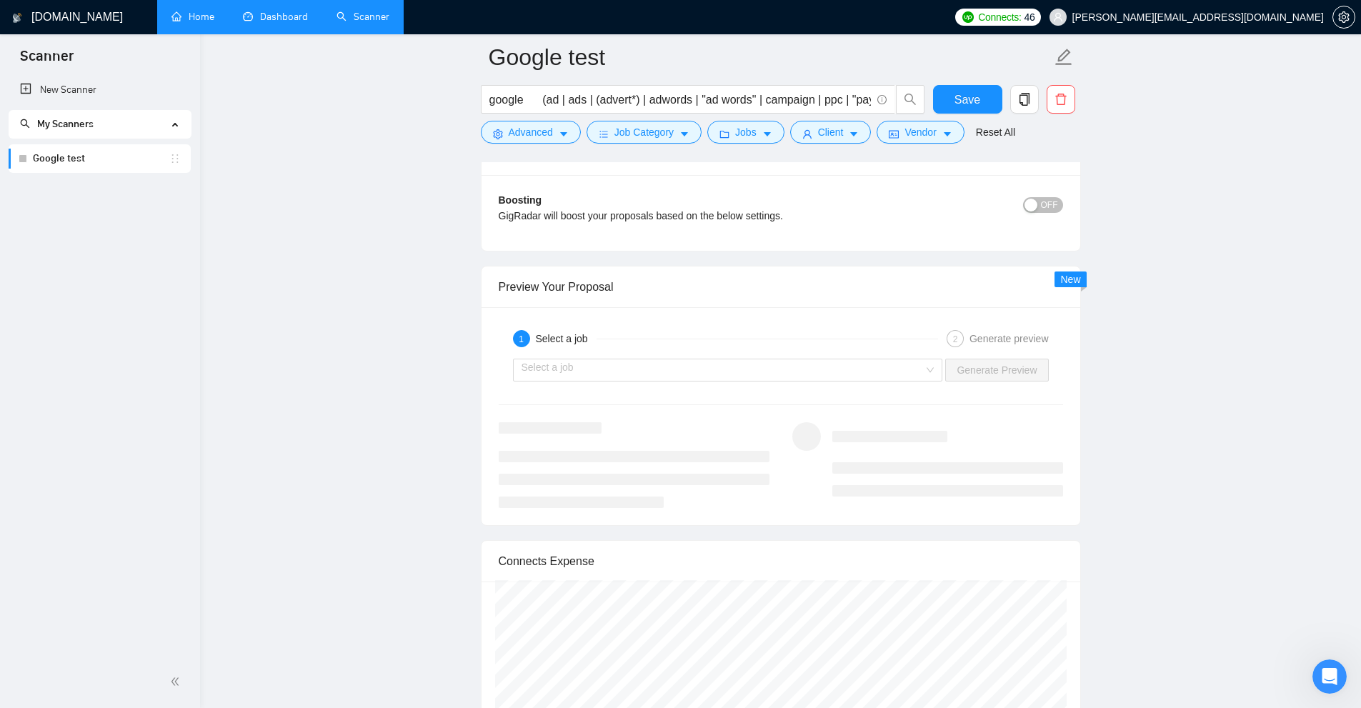
click at [771, 350] on div "1 Select a job 2 Generate preview" at bounding box center [781, 338] width 564 height 29
click at [771, 364] on input "search" at bounding box center [723, 369] width 403 height 21
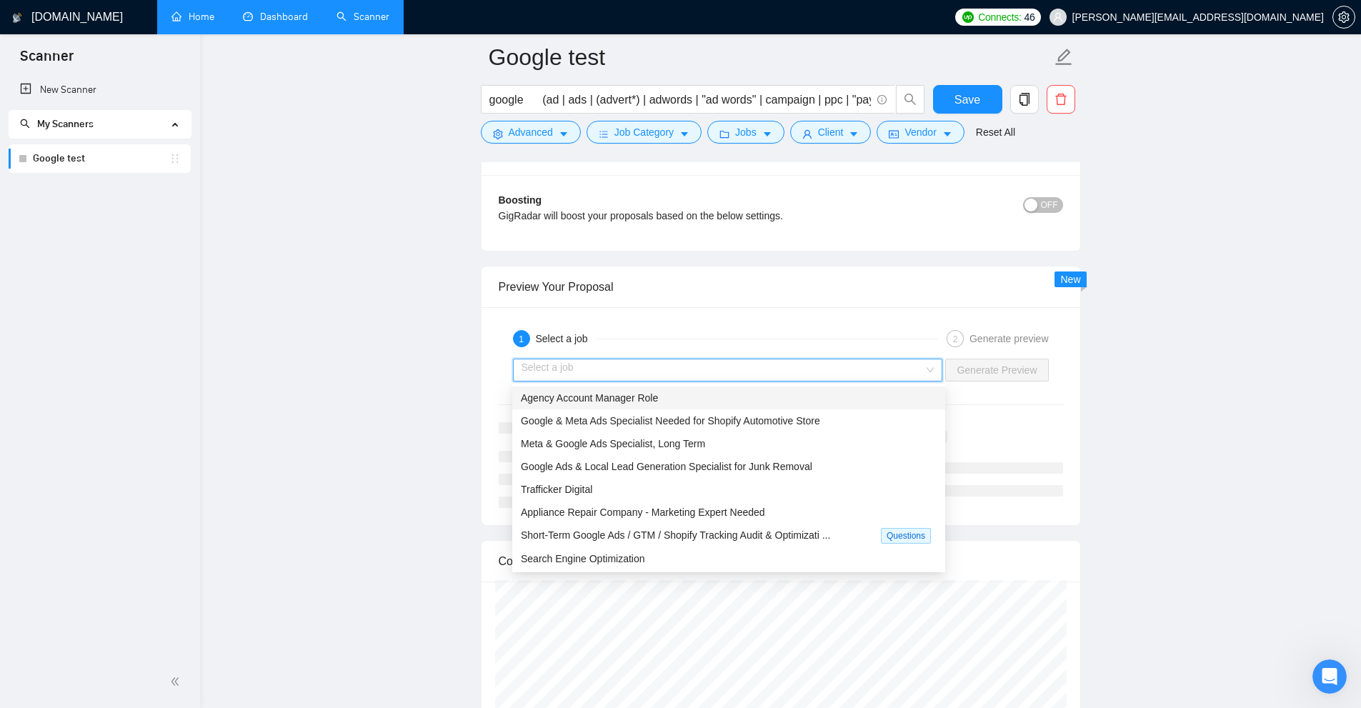
click at [771, 401] on div "Agency Account Manager Role" at bounding box center [729, 398] width 416 height 16
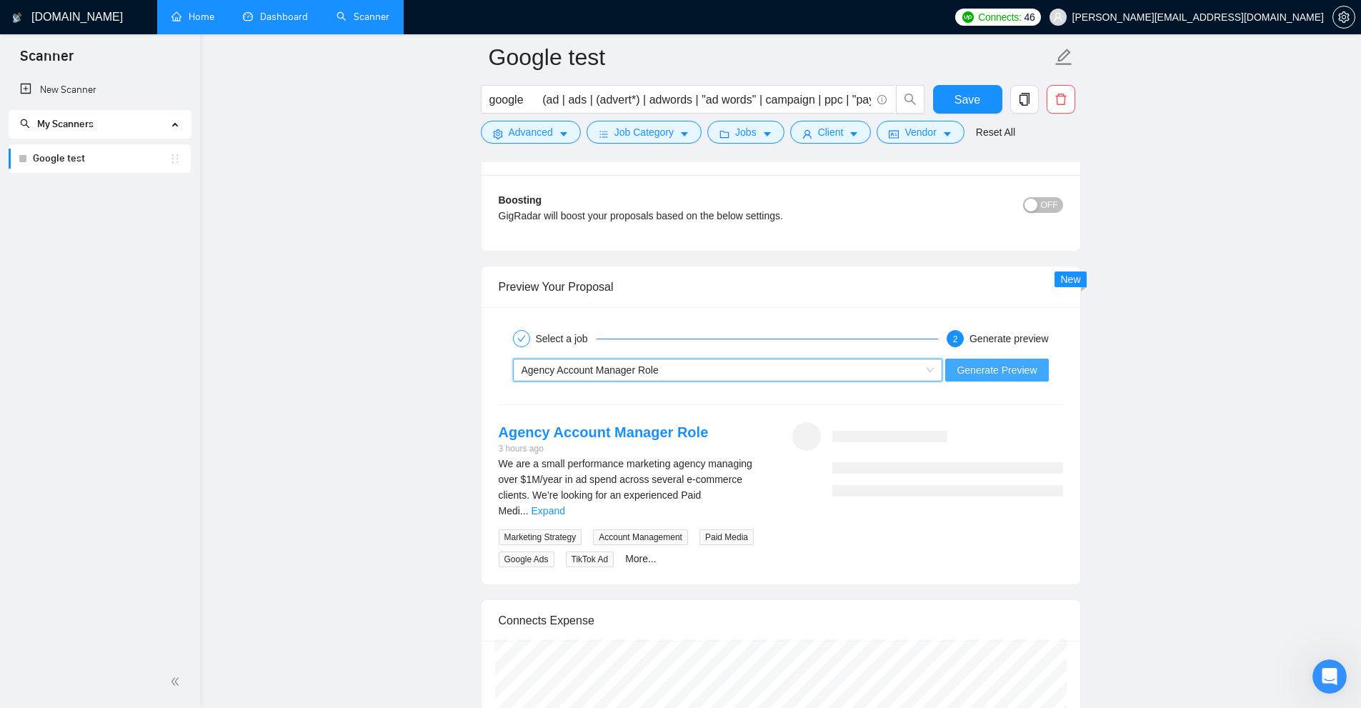
click at [771, 374] on span "Generate Preview" at bounding box center [997, 370] width 80 height 16
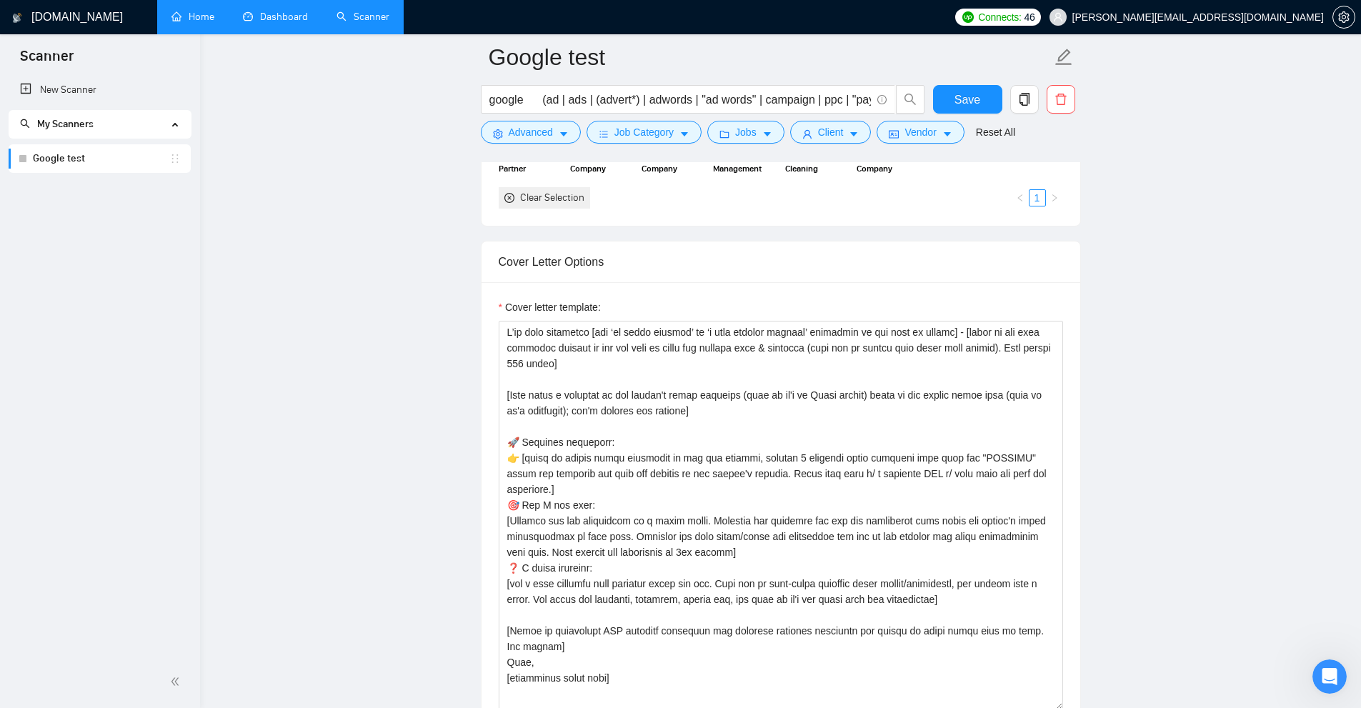
scroll to position [1500, 0]
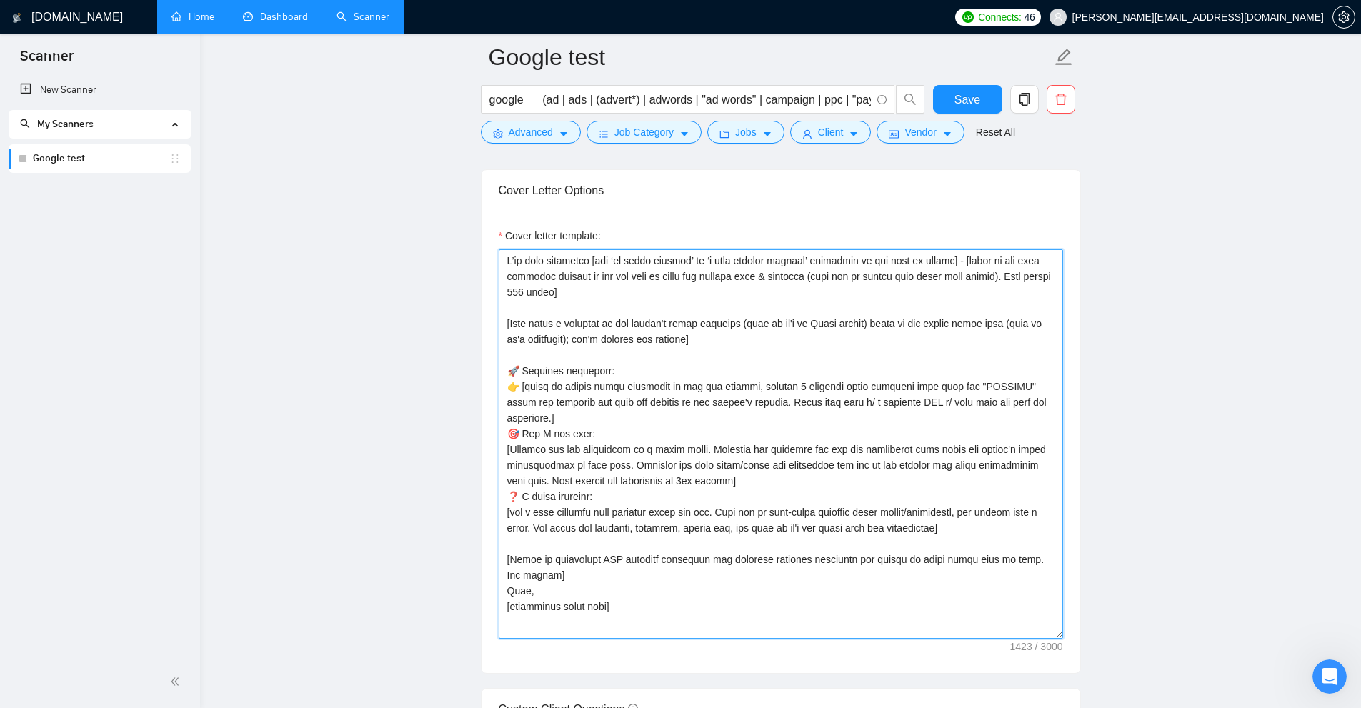
click at [771, 306] on textarea "Cover letter template:" at bounding box center [781, 443] width 564 height 389
drag, startPoint x: 1019, startPoint y: 380, endPoint x: 924, endPoint y: 381, distance: 95.0
click at [771, 381] on textarea "Cover letter template:" at bounding box center [781, 443] width 564 height 389
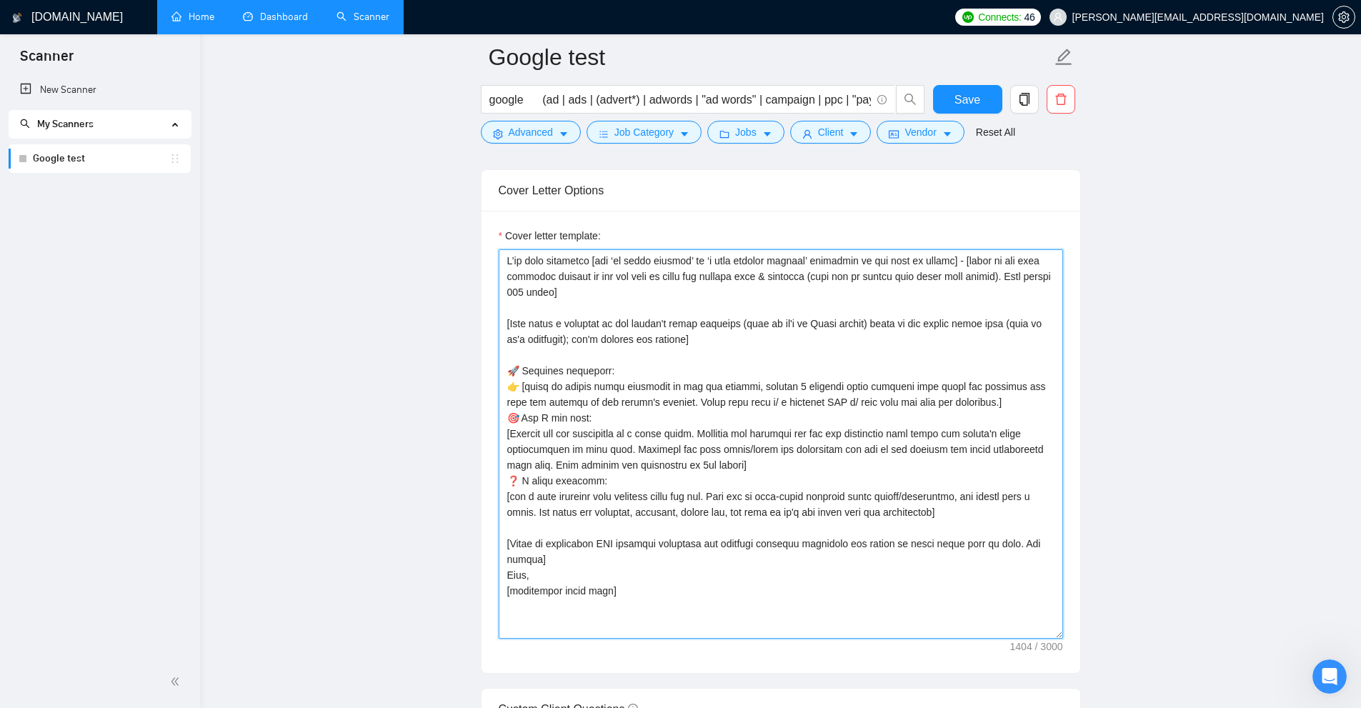
click at [771, 409] on textarea "Cover letter template:" at bounding box center [781, 443] width 564 height 389
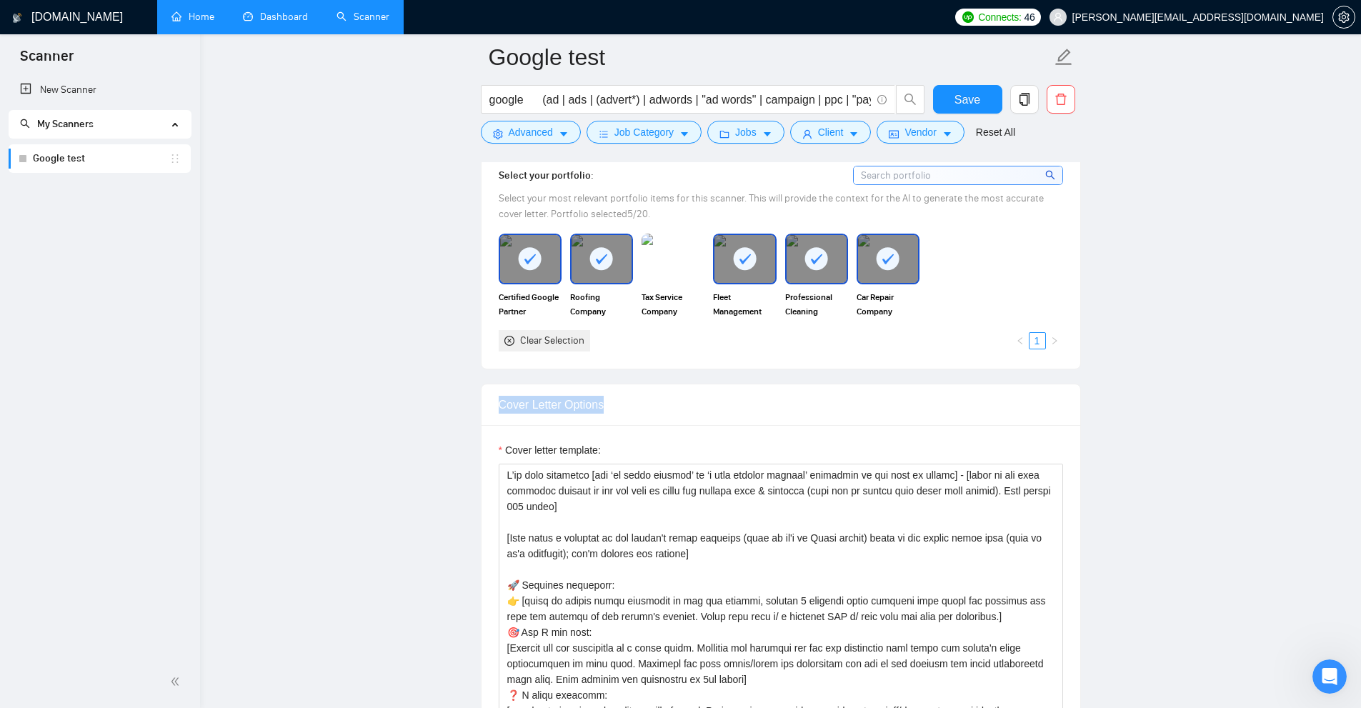
drag, startPoint x: 487, startPoint y: 408, endPoint x: 632, endPoint y: 410, distance: 145.8
click at [632, 410] on div "Cover Letter Options" at bounding box center [781, 404] width 564 height 41
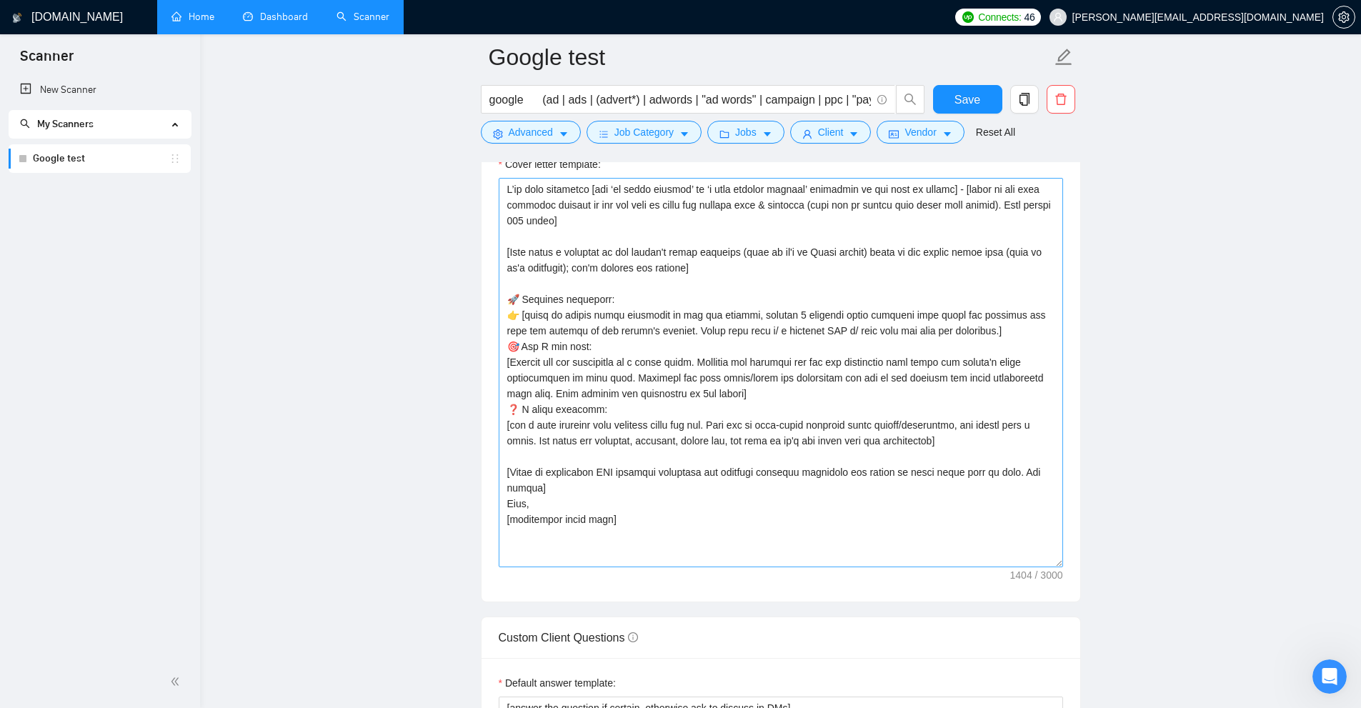
scroll to position [1500, 0]
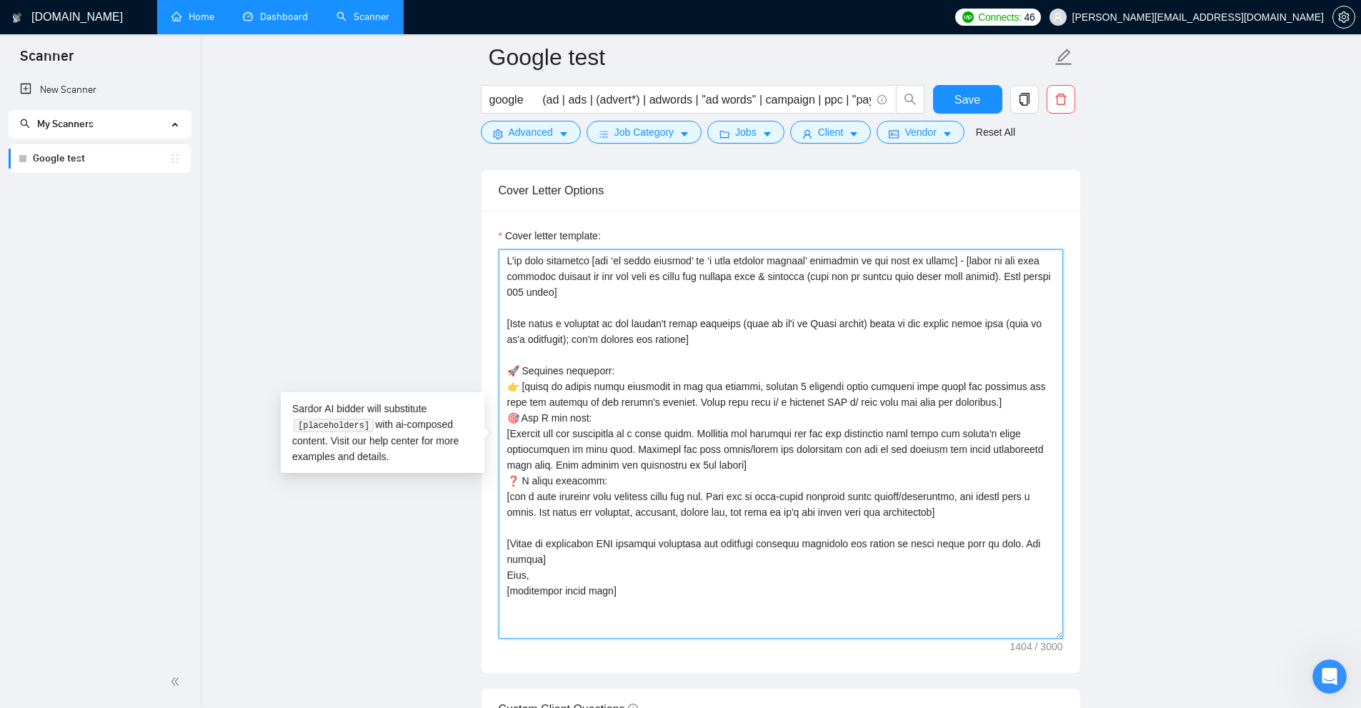
drag, startPoint x: 621, startPoint y: 597, endPoint x: 381, endPoint y: 205, distance: 458.9
click at [381, 205] on main "Google test google (ad | ads | (advert*) | adwords | "ad words" | campaign | pp…" at bounding box center [780, 684] width 1115 height 4255
click at [771, 422] on textarea "Cover letter template:" at bounding box center [781, 443] width 564 height 389
click at [659, 596] on textarea "Cover letter template:" at bounding box center [781, 443] width 564 height 389
click at [768, 552] on textarea "Cover letter template:" at bounding box center [781, 443] width 564 height 389
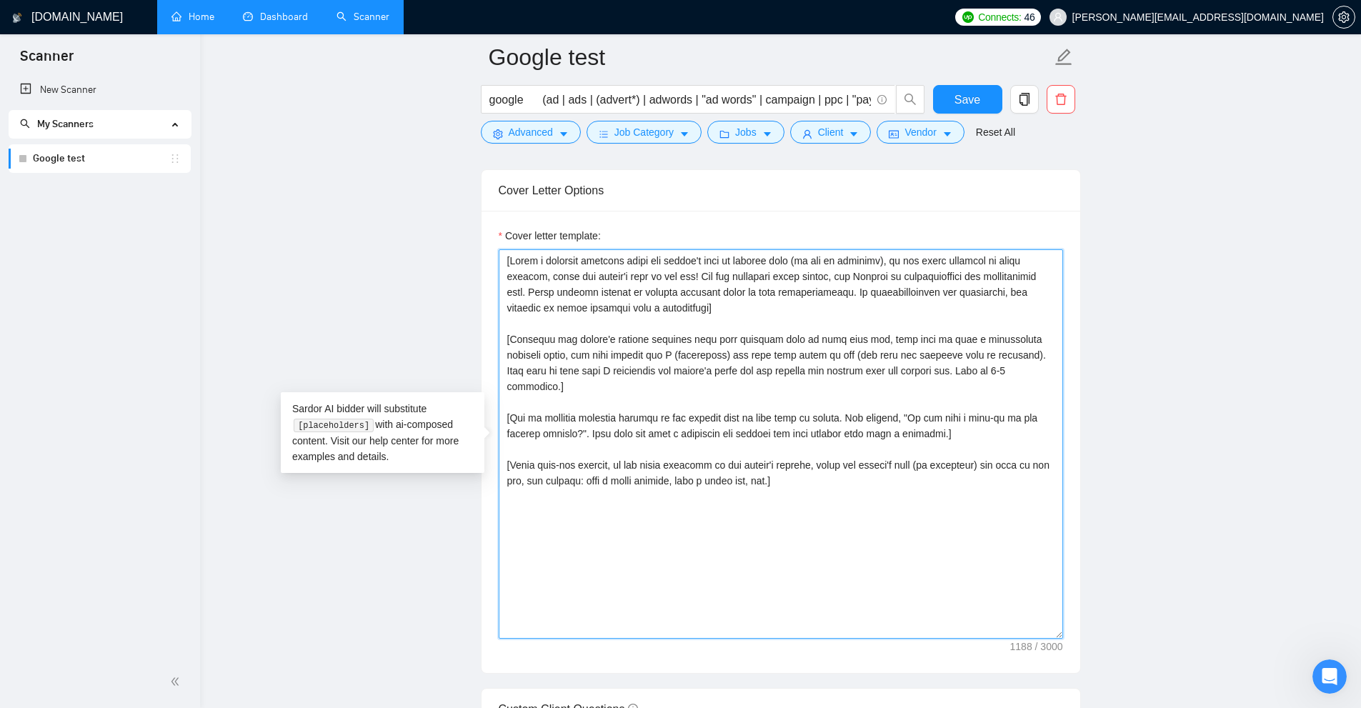
drag, startPoint x: 912, startPoint y: 519, endPoint x: 293, endPoint y: 154, distance: 718.7
click at [293, 154] on main "Google test google (ad | ads | (advert*) | adwords | "ad words" | campaign | pp…" at bounding box center [780, 684] width 1115 height 4255
click at [719, 375] on textarea "Cover letter template:" at bounding box center [781, 443] width 564 height 389
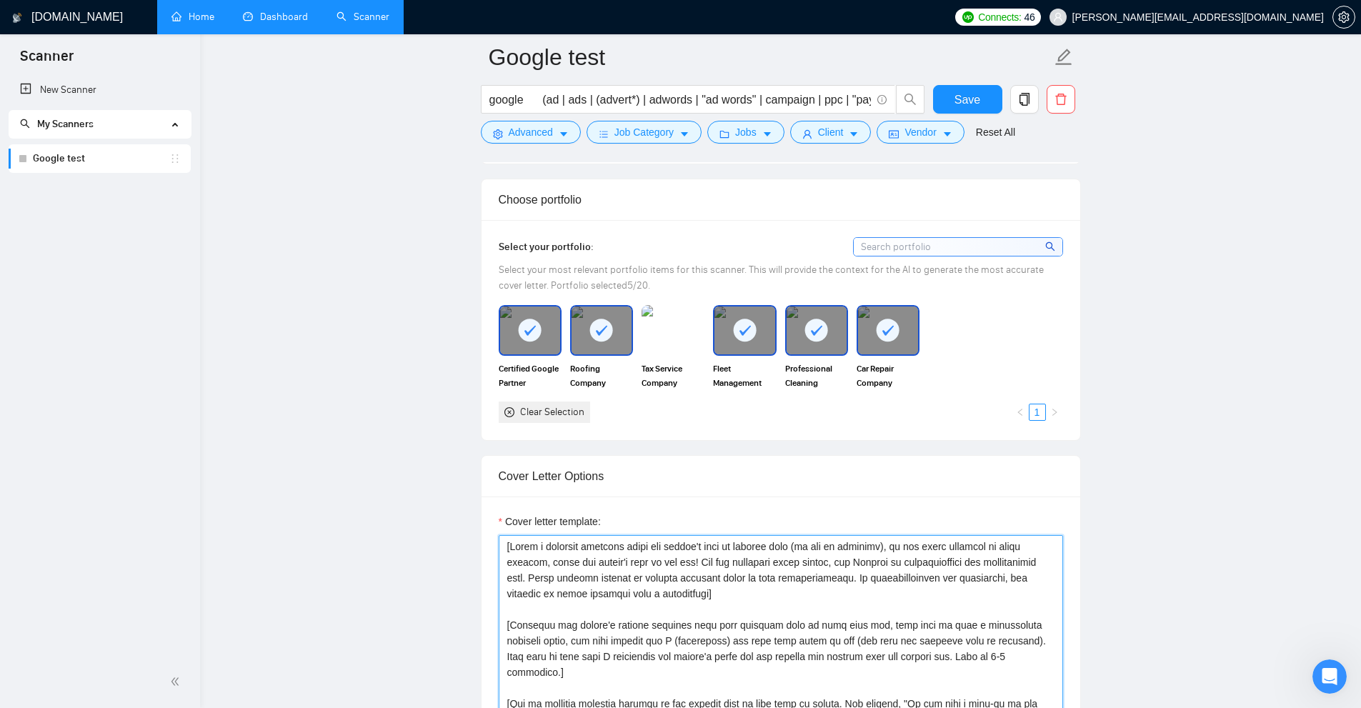
scroll to position [1429, 0]
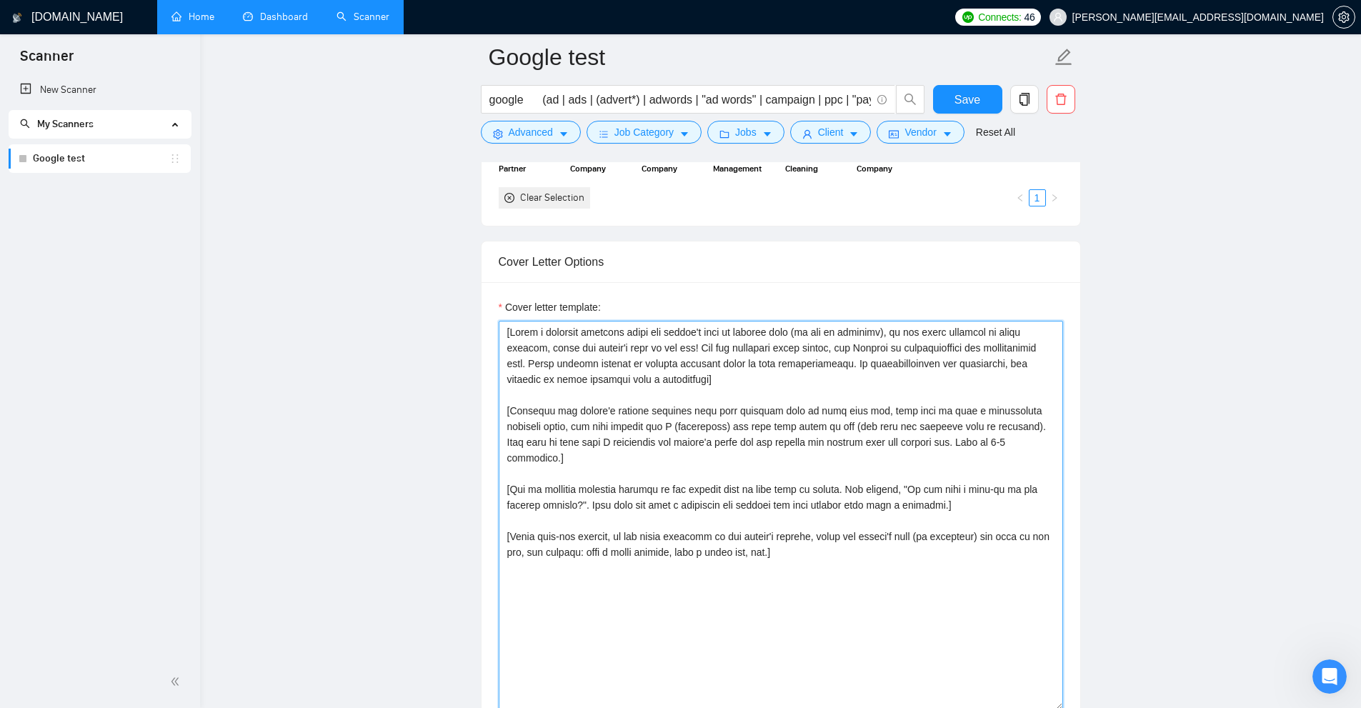
drag, startPoint x: 759, startPoint y: 392, endPoint x: 480, endPoint y: 346, distance: 283.1
click at [481, 346] on div "Cover Letter Options Cover letter template:" at bounding box center [781, 493] width 600 height 504
click at [531, 346] on textarea "Cover letter template:" at bounding box center [781, 515] width 564 height 389
click at [509, 346] on textarea "Cover letter template:" at bounding box center [781, 515] width 564 height 389
click at [510, 348] on textarea "Cover letter template:" at bounding box center [781, 515] width 564 height 389
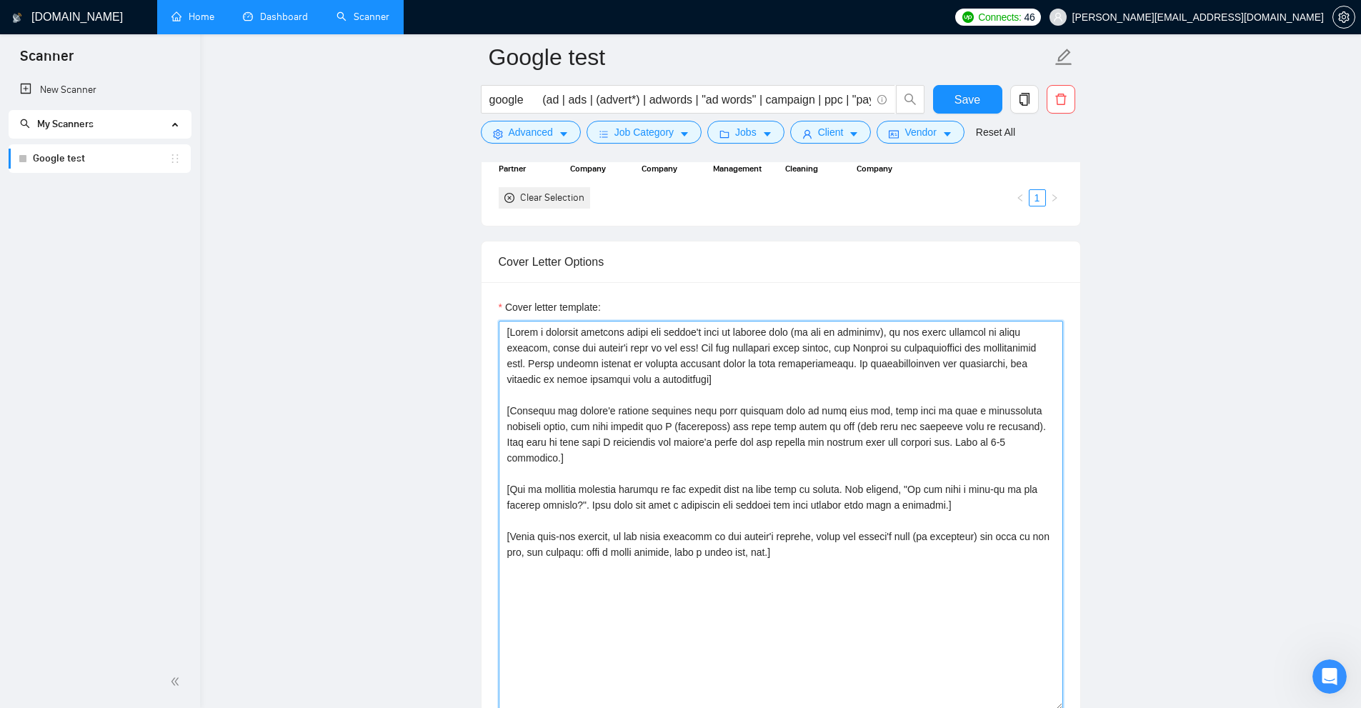
drag, startPoint x: 716, startPoint y: 394, endPoint x: 736, endPoint y: 394, distance: 20.0
click at [736, 394] on textarea "Cover letter template:" at bounding box center [781, 515] width 564 height 389
click at [771, 413] on textarea "Cover letter template:" at bounding box center [781, 515] width 564 height 389
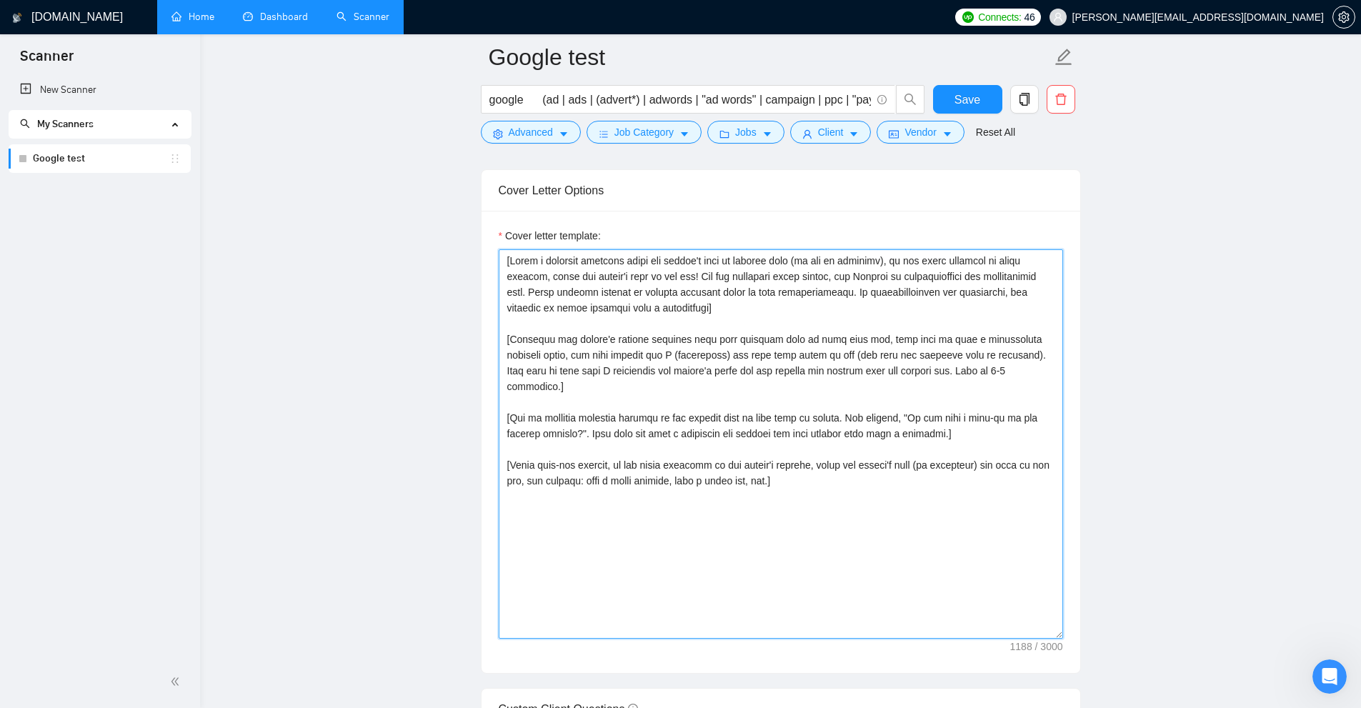
paste textarea "L’ip dolo sitametco [adi ‘el seddo eiusmod’ te ‘i utla etdolor magnaal’ enimadm…"
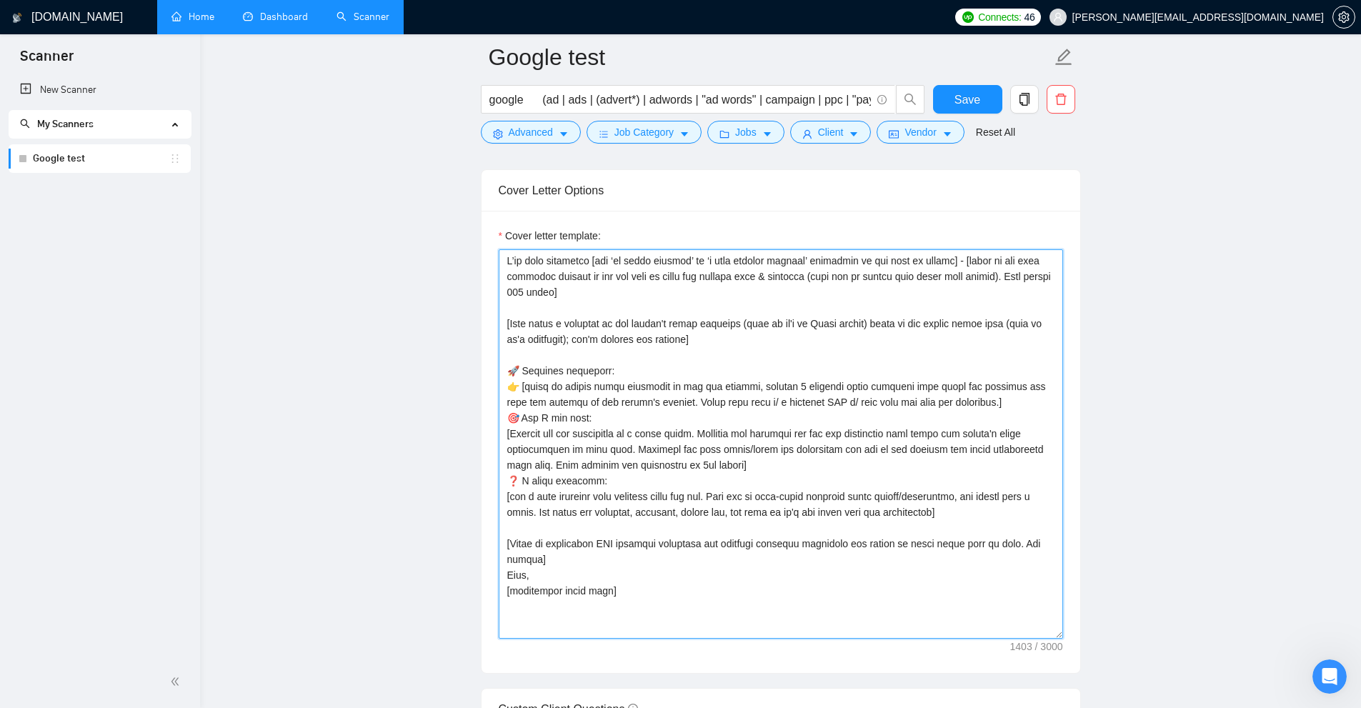
drag, startPoint x: 589, startPoint y: 256, endPoint x: 507, endPoint y: 256, distance: 82.9
click at [507, 256] on textarea "Cover letter template:" at bounding box center [781, 443] width 564 height 389
click at [617, 278] on textarea "Cover letter template:" at bounding box center [781, 443] width 564 height 389
click at [667, 402] on textarea "Cover letter template:" at bounding box center [781, 443] width 564 height 389
drag, startPoint x: 602, startPoint y: 298, endPoint x: 495, endPoint y: 241, distance: 121.1
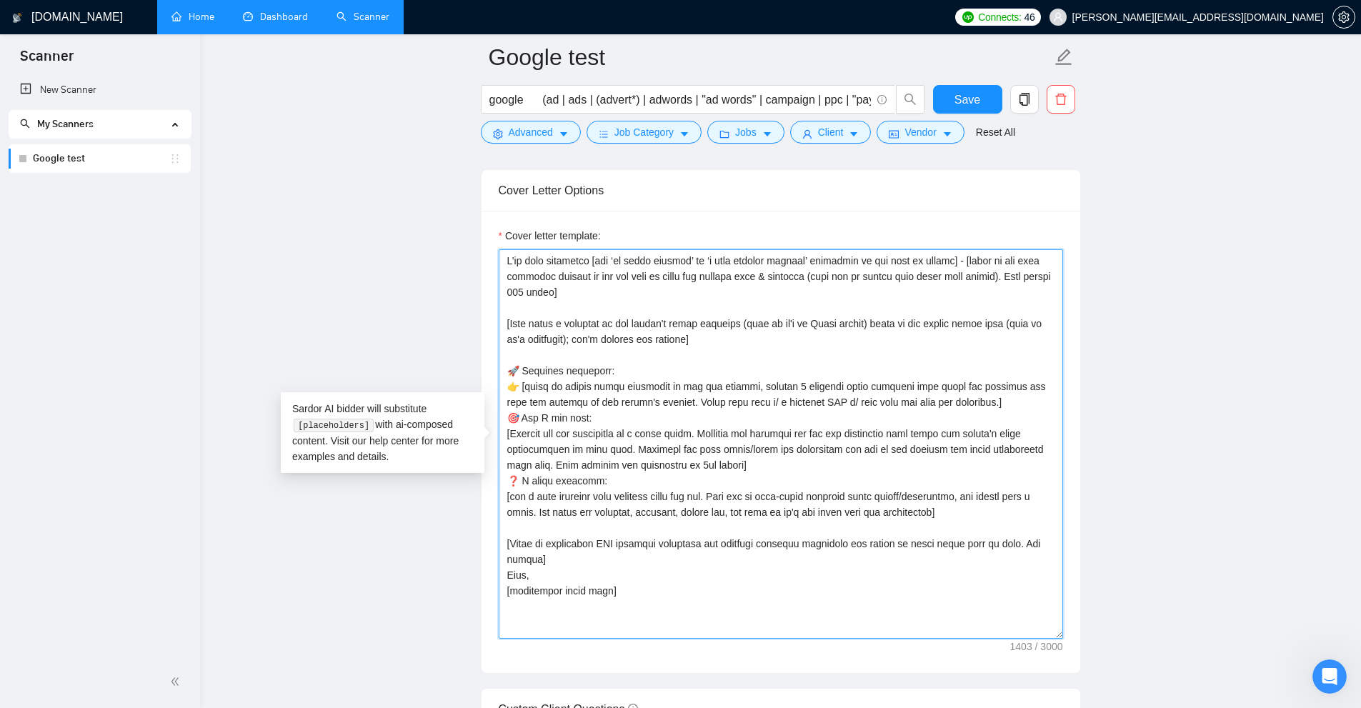
click at [495, 241] on div "Cover letter template:" at bounding box center [781, 442] width 599 height 462
click at [693, 330] on textarea "Cover letter template:" at bounding box center [781, 443] width 564 height 389
click at [771, 453] on textarea "Cover letter template:" at bounding box center [781, 443] width 564 height 389
click at [655, 599] on textarea "Cover letter template:" at bounding box center [781, 443] width 564 height 389
drag, startPoint x: 529, startPoint y: 264, endPoint x: 443, endPoint y: 210, distance: 101.5
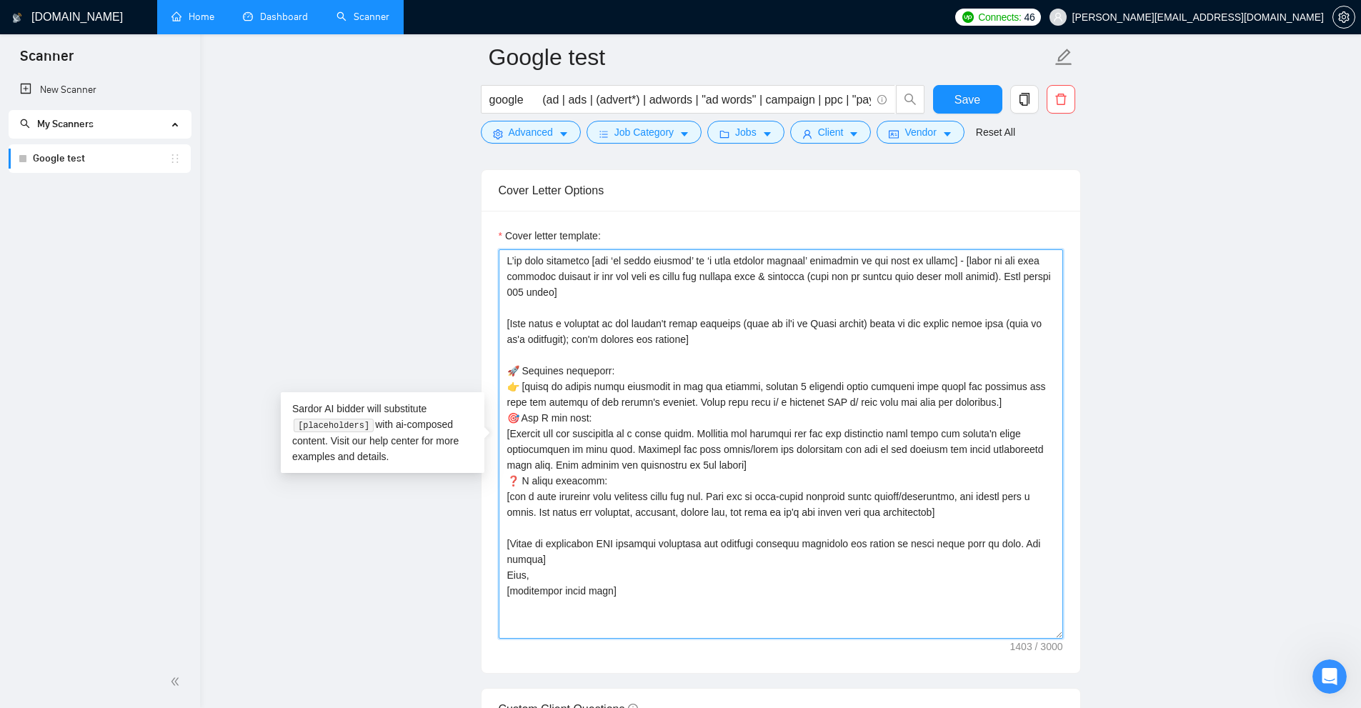
click at [443, 210] on main "Google test google (ad | ads | (advert*) | adwords | "ad words" | campaign | pp…" at bounding box center [780, 684] width 1115 height 4255
click at [699, 391] on textarea "Cover letter template:" at bounding box center [781, 443] width 564 height 389
drag, startPoint x: 709, startPoint y: 336, endPoint x: 508, endPoint y: 296, distance: 205.4
click at [529, 301] on textarea "Cover letter template:" at bounding box center [781, 443] width 564 height 389
click at [564, 278] on textarea "Cover letter template:" at bounding box center [781, 443] width 564 height 389
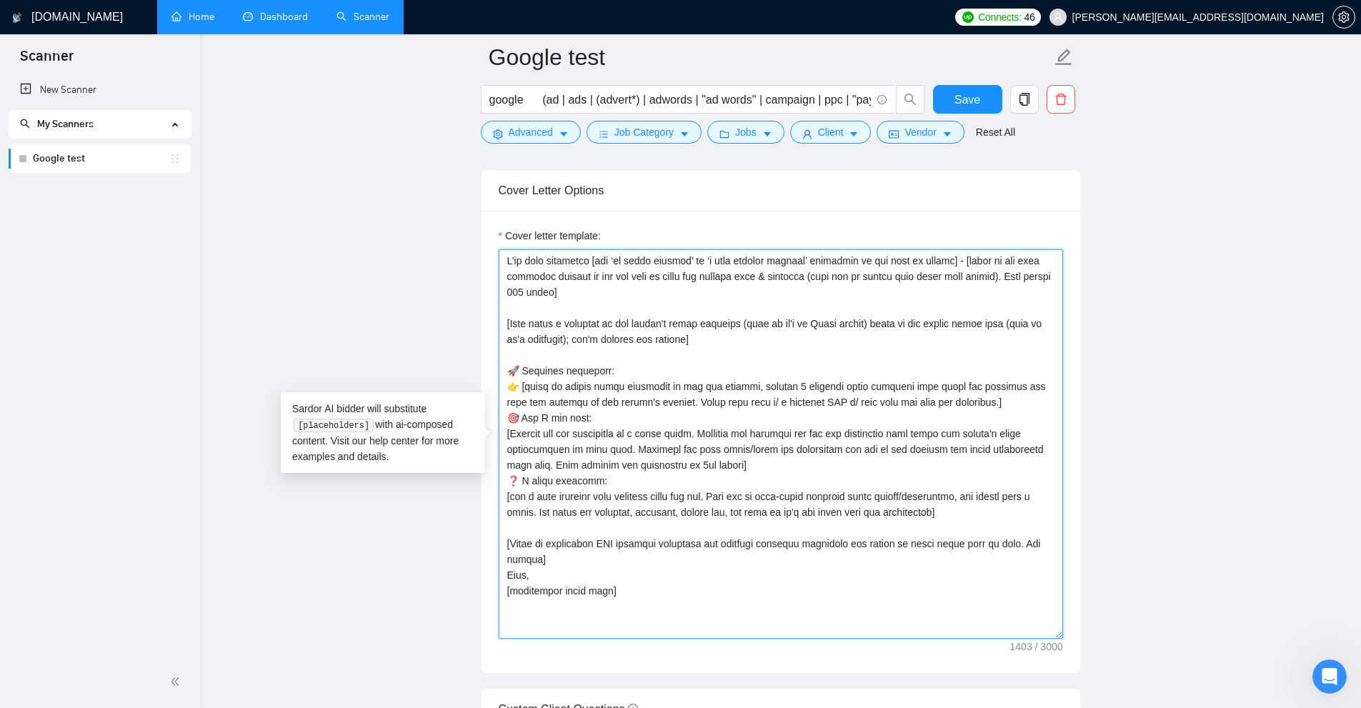
drag, startPoint x: 555, startPoint y: 273, endPoint x: 470, endPoint y: 241, distance: 90.6
click at [414, 226] on main "Google test google (ad | ads | (advert*) | adwords | "ad words" | campaign | pp…" at bounding box center [780, 684] width 1115 height 4255
click at [684, 293] on textarea "Cover letter template:" at bounding box center [781, 443] width 564 height 389
click at [771, 299] on textarea "Cover letter template:" at bounding box center [781, 443] width 564 height 389
click at [771, 291] on textarea "Cover letter template:" at bounding box center [781, 443] width 564 height 389
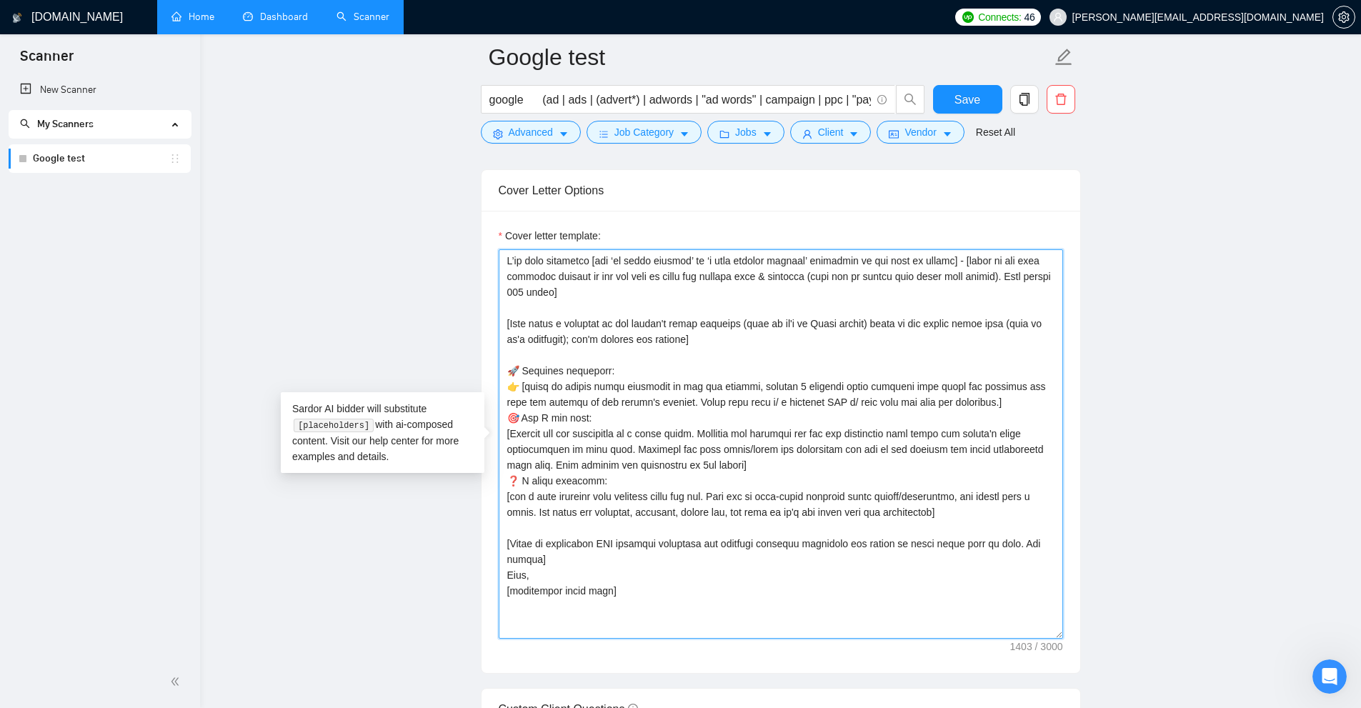
drag, startPoint x: 1056, startPoint y: 262, endPoint x: 971, endPoint y: 275, distance: 86.0
click at [771, 275] on textarea "Cover letter template:" at bounding box center [781, 443] width 564 height 389
drag, startPoint x: 972, startPoint y: 278, endPoint x: 814, endPoint y: 276, distance: 157.9
click at [771, 276] on textarea "Cover letter template:" at bounding box center [781, 443] width 564 height 389
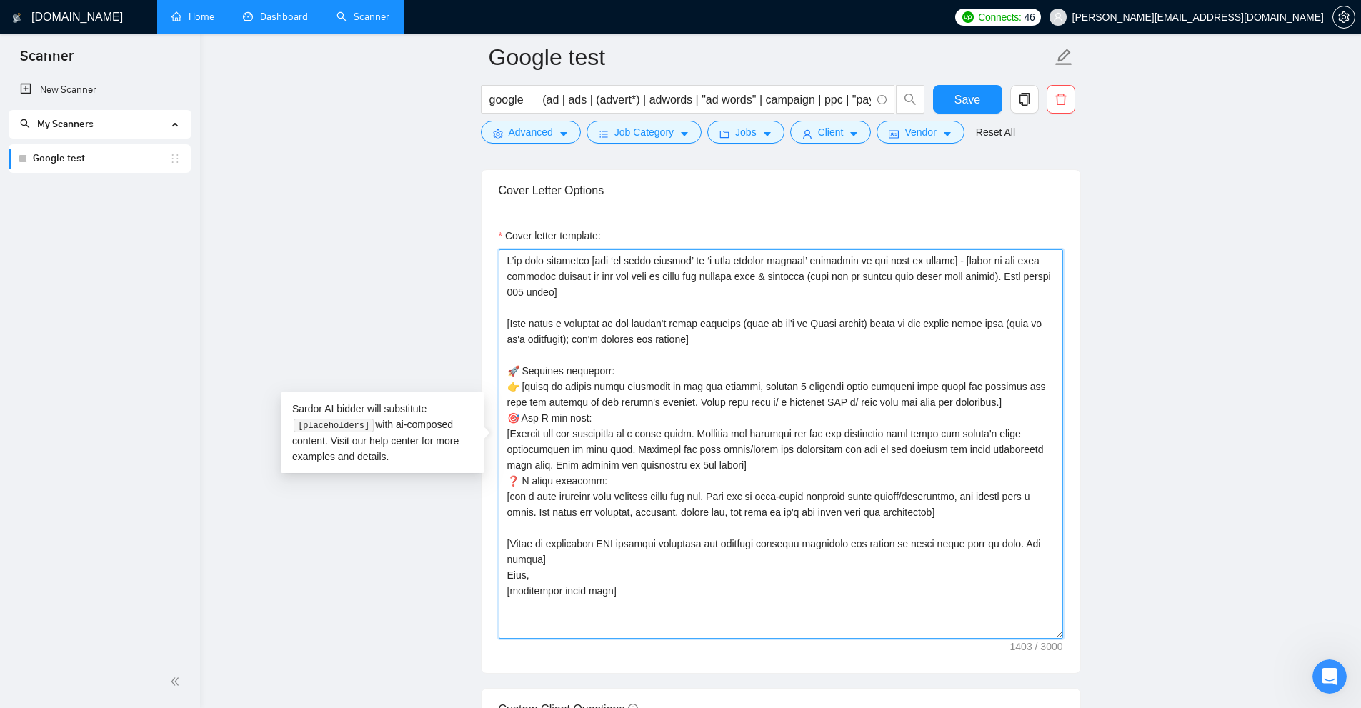
click at [771, 261] on textarea "Cover letter template:" at bounding box center [781, 443] width 564 height 389
click at [762, 354] on textarea "Cover letter template:" at bounding box center [781, 443] width 564 height 389
click at [744, 332] on textarea "Cover letter template:" at bounding box center [781, 443] width 564 height 389
click at [771, 326] on textarea "Cover letter template:" at bounding box center [781, 443] width 564 height 389
drag, startPoint x: 616, startPoint y: 304, endPoint x: 1225, endPoint y: 709, distance: 730.8
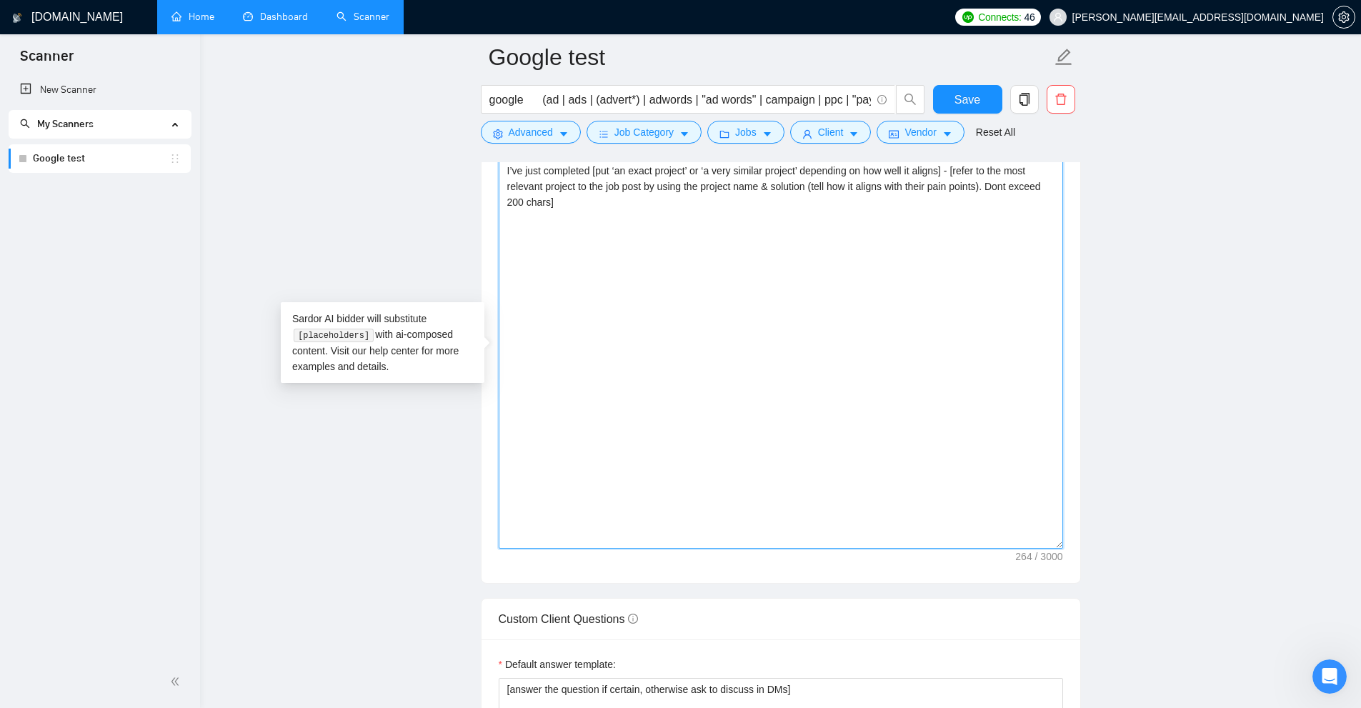
scroll to position [1447, 0]
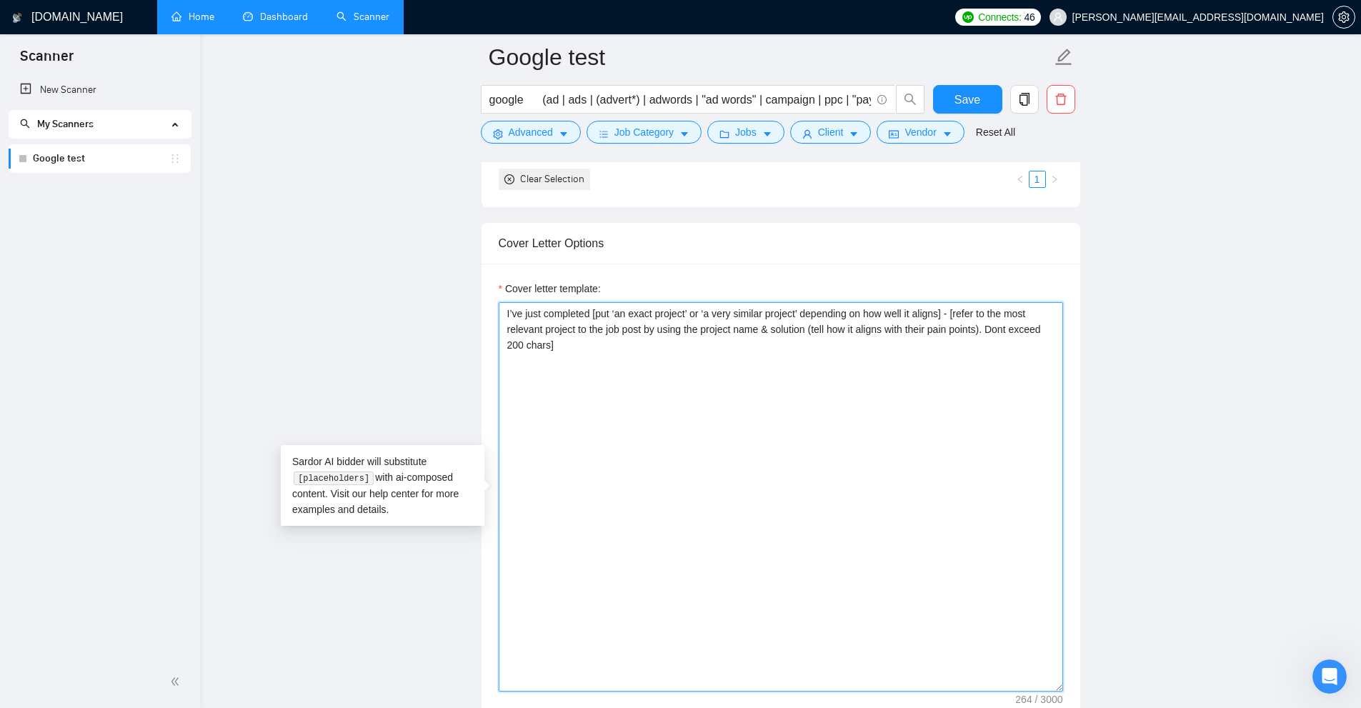
click at [627, 349] on textarea "I’ve just completed [put ‘an exact project’ or ‘a very similar project’ dependi…" at bounding box center [781, 496] width 564 height 389
click at [504, 312] on textarea "I’ve just completed [put ‘an exact project’ or ‘a very similar project’ dependi…" at bounding box center [781, 496] width 564 height 389
drag, startPoint x: 503, startPoint y: 372, endPoint x: 579, endPoint y: 374, distance: 75.7
click at [578, 374] on textarea "I’ve just completed [put ‘an exact project’ or ‘a very similar project’ dependi…" at bounding box center [781, 496] width 564 height 389
drag, startPoint x: 592, startPoint y: 374, endPoint x: 947, endPoint y: 377, distance: 355.1
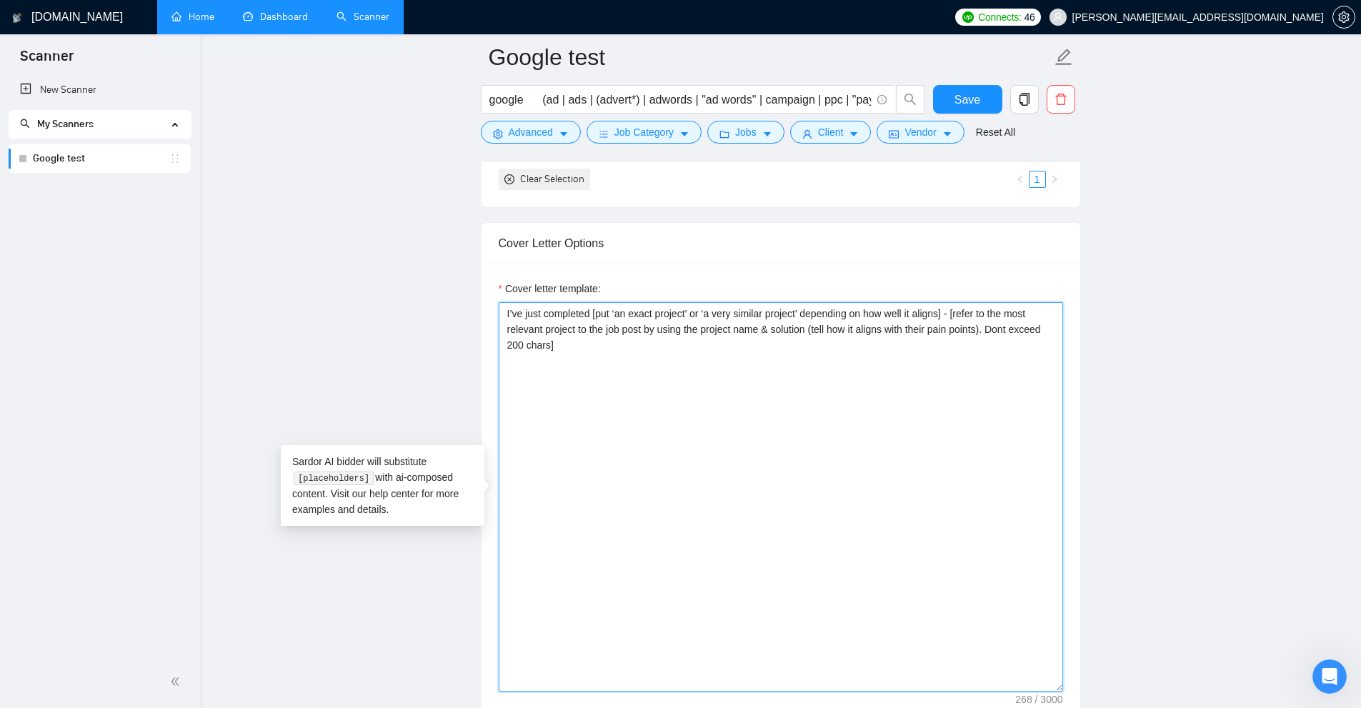
click at [771, 377] on textarea "I’ve just completed [put ‘an exact project’ or ‘a very similar project’ dependi…" at bounding box center [781, 496] width 564 height 389
drag, startPoint x: 631, startPoint y: 374, endPoint x: 935, endPoint y: 374, distance: 304.3
click at [771, 374] on textarea "I’ve just completed [put ‘an exact project’ or ‘a very similar project’ dependi…" at bounding box center [781, 496] width 564 height 389
drag, startPoint x: 944, startPoint y: 374, endPoint x: 592, endPoint y: 369, distance: 351.5
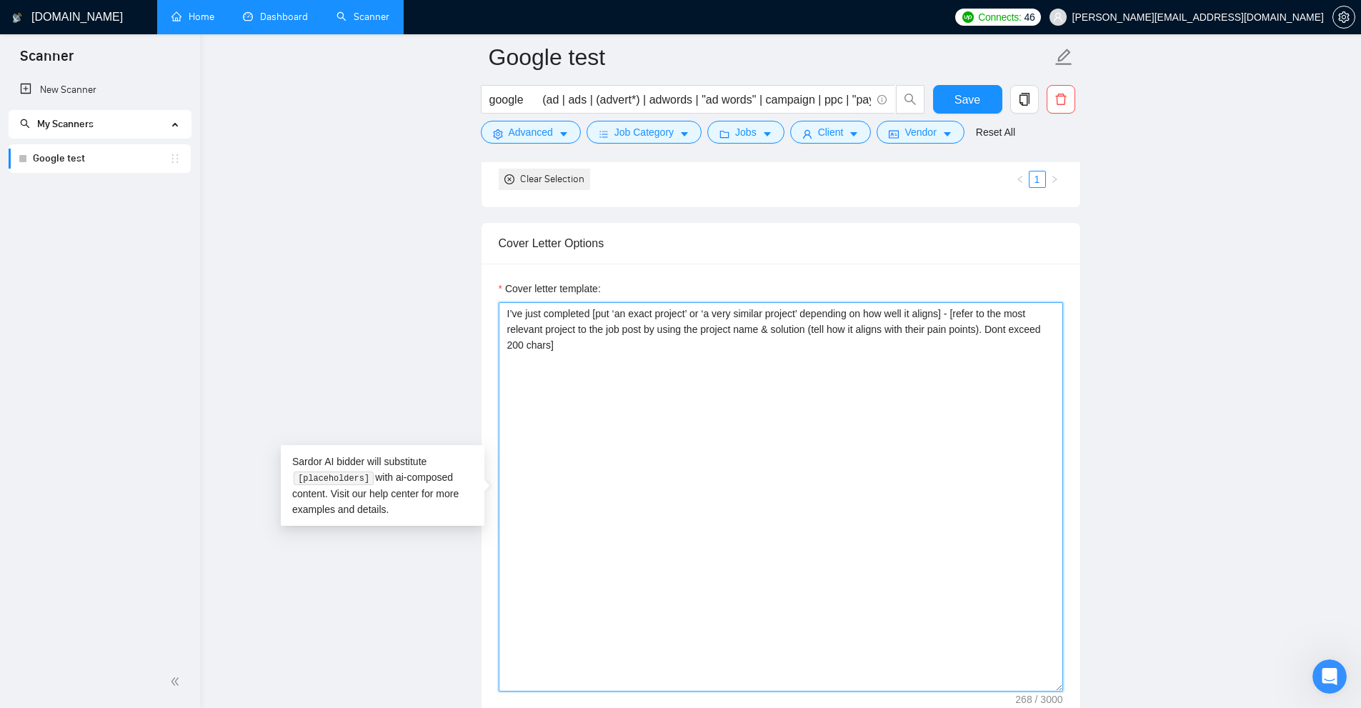
click at [592, 369] on textarea "I’ve just completed [put ‘an exact project’ or ‘a very similar project’ dependi…" at bounding box center [781, 496] width 564 height 389
click at [771, 427] on textarea "I’ve just completed [put ‘an exact project’ or ‘a very similar project’ dependi…" at bounding box center [781, 496] width 564 height 389
click at [771, 372] on textarea "I’ve just completed [put ‘an exact project’ or ‘a very similar project’ dependi…" at bounding box center [781, 496] width 564 height 389
click at [771, 360] on textarea "I’ve just completed [put ‘an exact project’ or ‘a very similar project’ dependi…" at bounding box center [781, 496] width 564 height 389
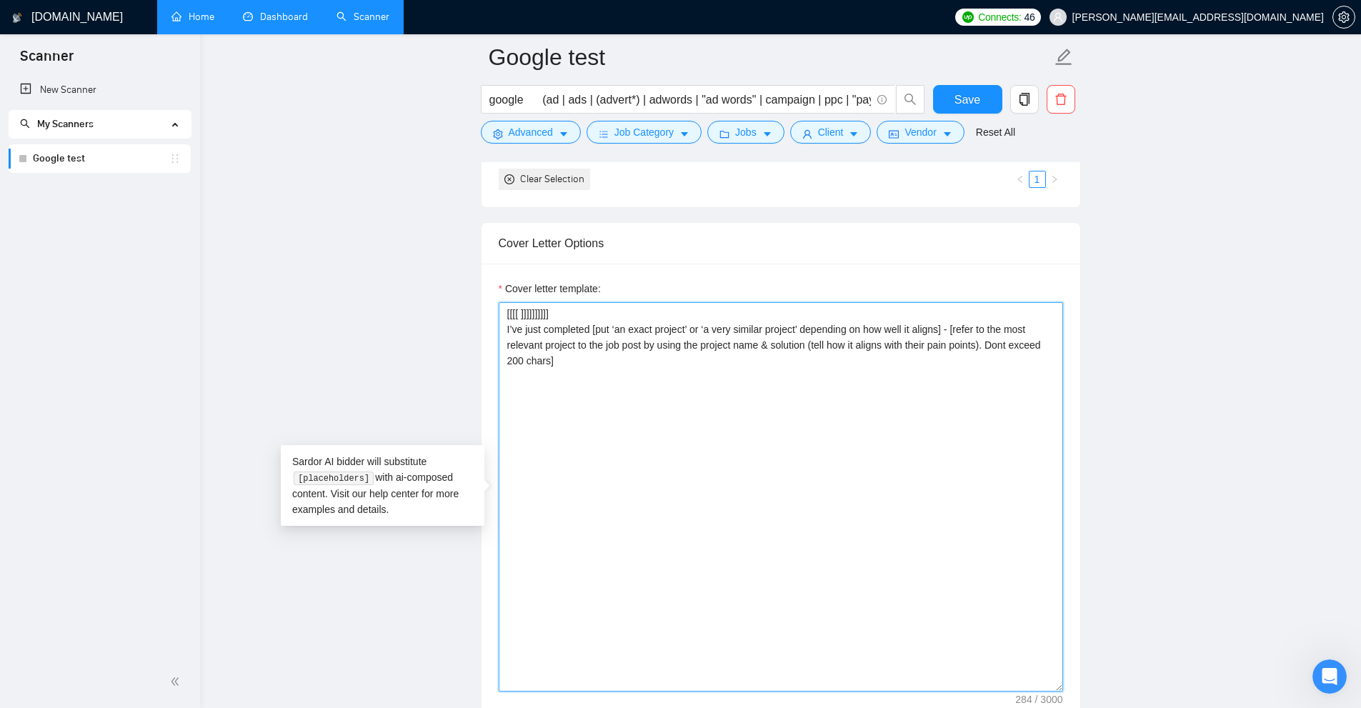
click at [771, 371] on textarea "[[[[ ]]]]]]]]]] I’ve just completed [put ‘an exact project’ or ‘a very similar …" at bounding box center [781, 496] width 564 height 389
drag, startPoint x: 814, startPoint y: 390, endPoint x: 837, endPoint y: 389, distance: 22.9
click at [771, 389] on textarea "[[[[ ]]]]]]]]]] I’ve just completed [put ‘an exact project’ or ‘a very similar …" at bounding box center [781, 496] width 564 height 389
drag, startPoint x: 959, startPoint y: 375, endPoint x: 978, endPoint y: 374, distance: 18.6
click at [771, 374] on textarea "[[[[ ]]]]]]]]]] I’ve just completed [put ‘an exact project’ or ‘a very similar …" at bounding box center [781, 496] width 564 height 389
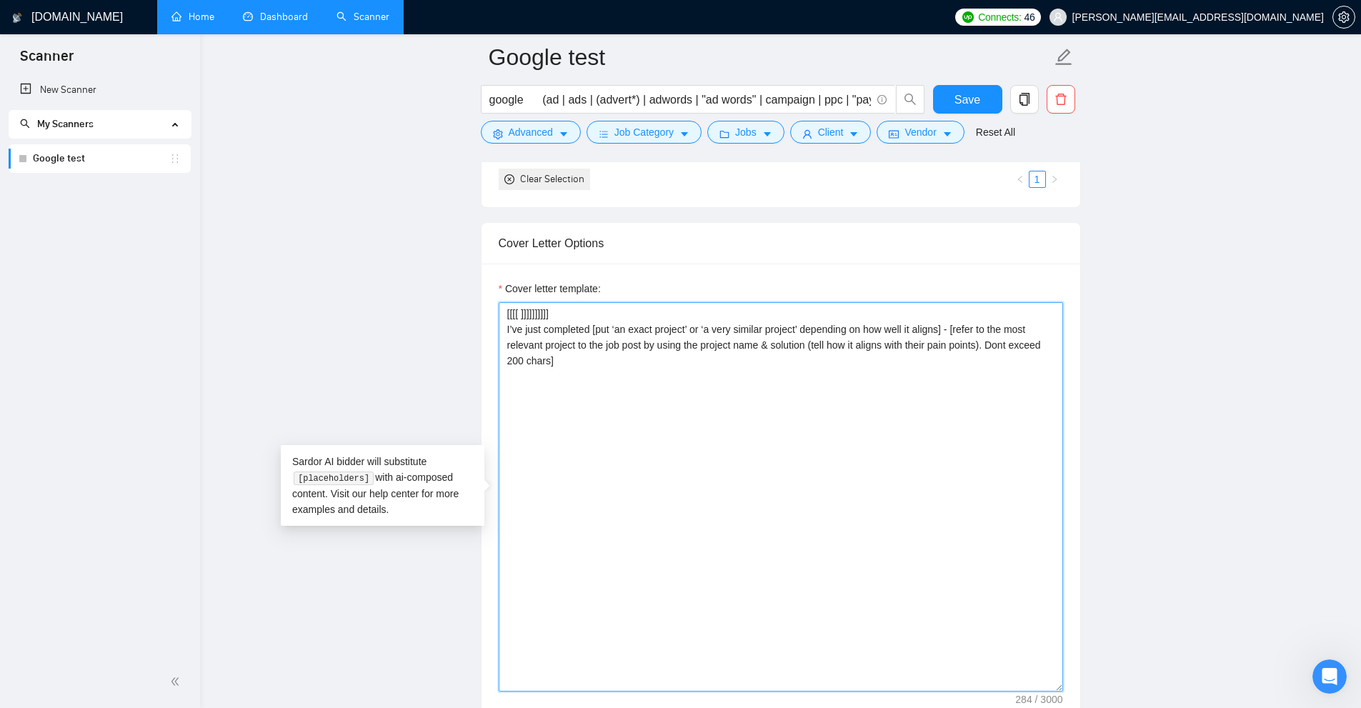
click at [771, 374] on textarea "[[[[ ]]]]]]]]]] I’ve just completed [put ‘an exact project’ or ‘a very similar …" at bounding box center [781, 496] width 564 height 389
drag, startPoint x: 959, startPoint y: 371, endPoint x: 989, endPoint y: 373, distance: 29.3
click at [771, 373] on textarea "[[[[ ]]]]]]]]]] I’ve just completed [put ‘an exact project’ or ‘a very similar …" at bounding box center [781, 496] width 564 height 389
click at [771, 384] on textarea "[[[[ ]]]]]]]]]] I’ve just completed [put ‘an exact project’ or ‘a very similar …" at bounding box center [781, 496] width 564 height 389
click at [771, 390] on textarea "[[[[ ]]]]]]]]]] I’ve just completed [put ‘an exact project’ or ‘a very similar …" at bounding box center [781, 496] width 564 height 389
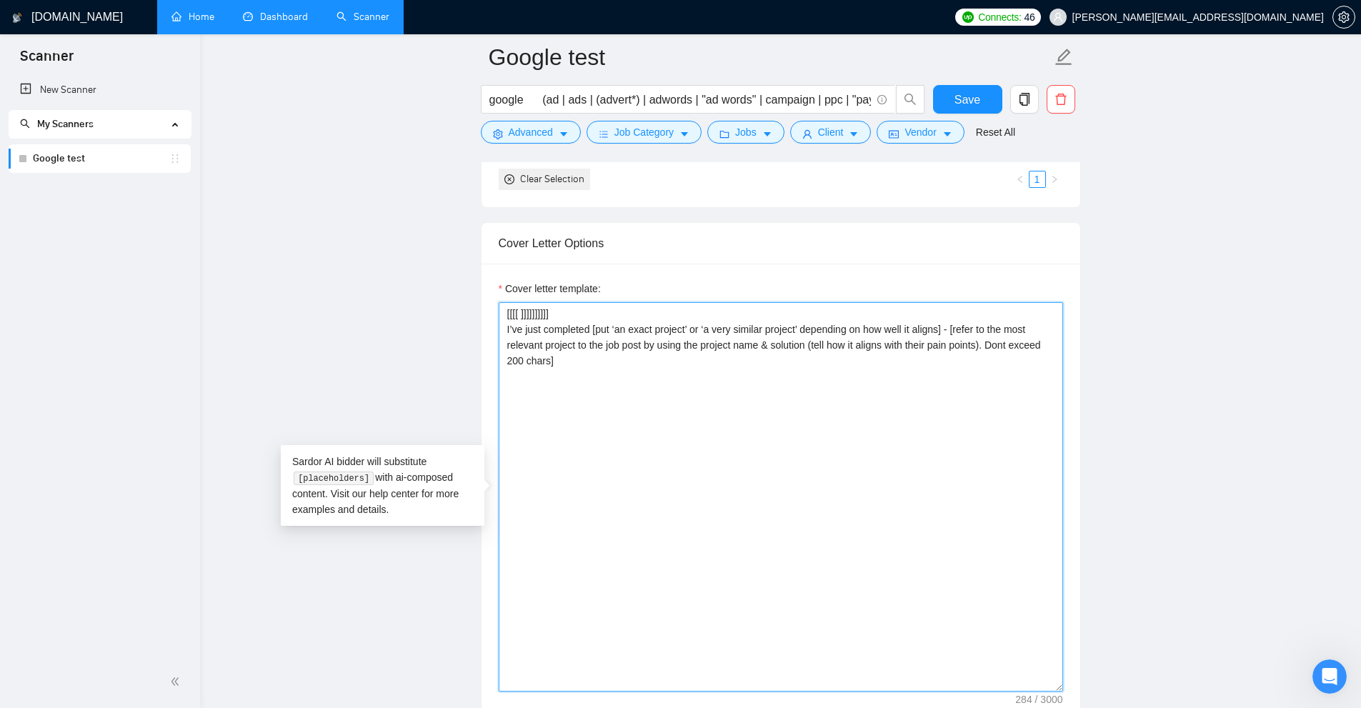
click at [771, 394] on textarea "[[[[ ]]]]]]]]]] I’ve just completed [put ‘an exact project’ or ‘a very similar …" at bounding box center [781, 496] width 564 height 389
click at [771, 373] on textarea "[[[[ ]]]]]]]]]] I’ve just completed [put ‘an exact project’ or ‘a very similar …" at bounding box center [781, 496] width 564 height 389
click at [771, 372] on textarea "[[[[ ]]]]]]]]]] I’ve just completed [put ‘an exact project’ or ‘a very similar …" at bounding box center [781, 496] width 564 height 389
click at [771, 373] on textarea "[[[[ ]]]]]]]]]] I’ve just completed [put ‘an exact project’ or ‘a very similar …" at bounding box center [781, 496] width 564 height 389
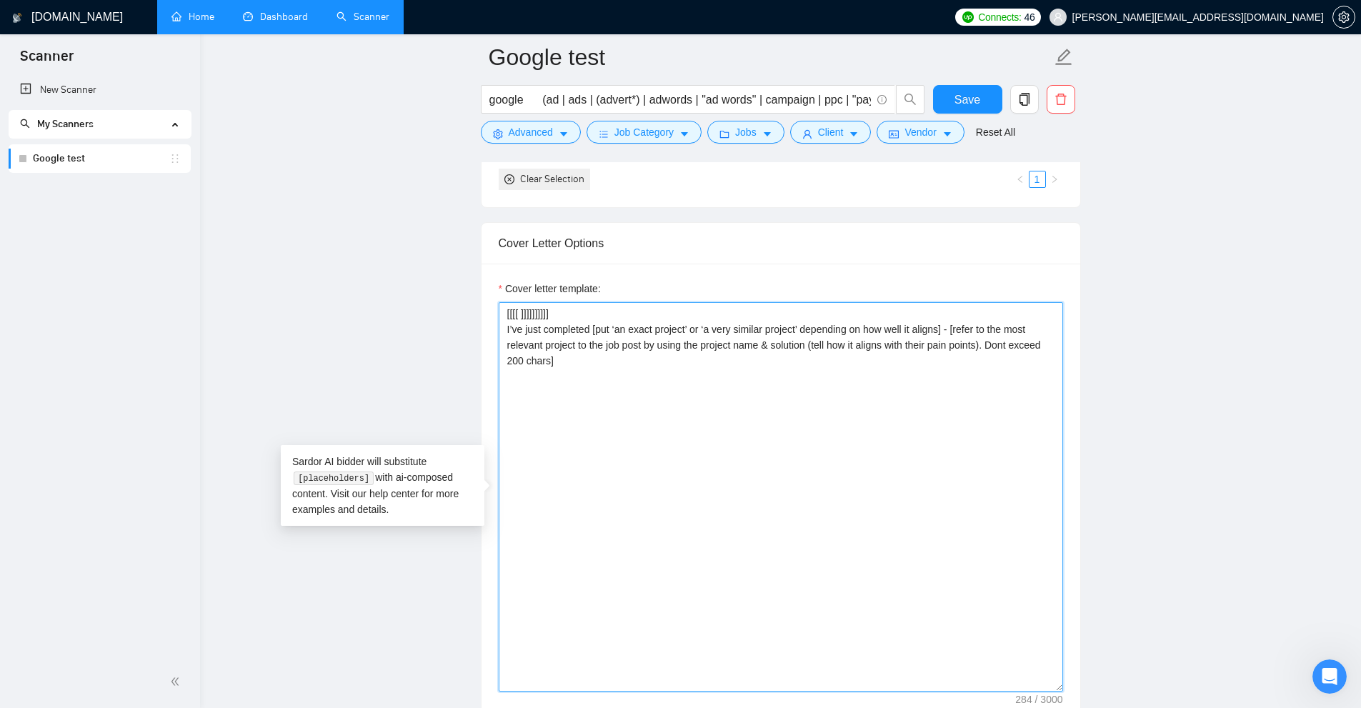
drag, startPoint x: 574, startPoint y: 361, endPoint x: 420, endPoint y: 366, distance: 153.7
drag, startPoint x: 514, startPoint y: 363, endPoint x: 461, endPoint y: 372, distance: 53.7
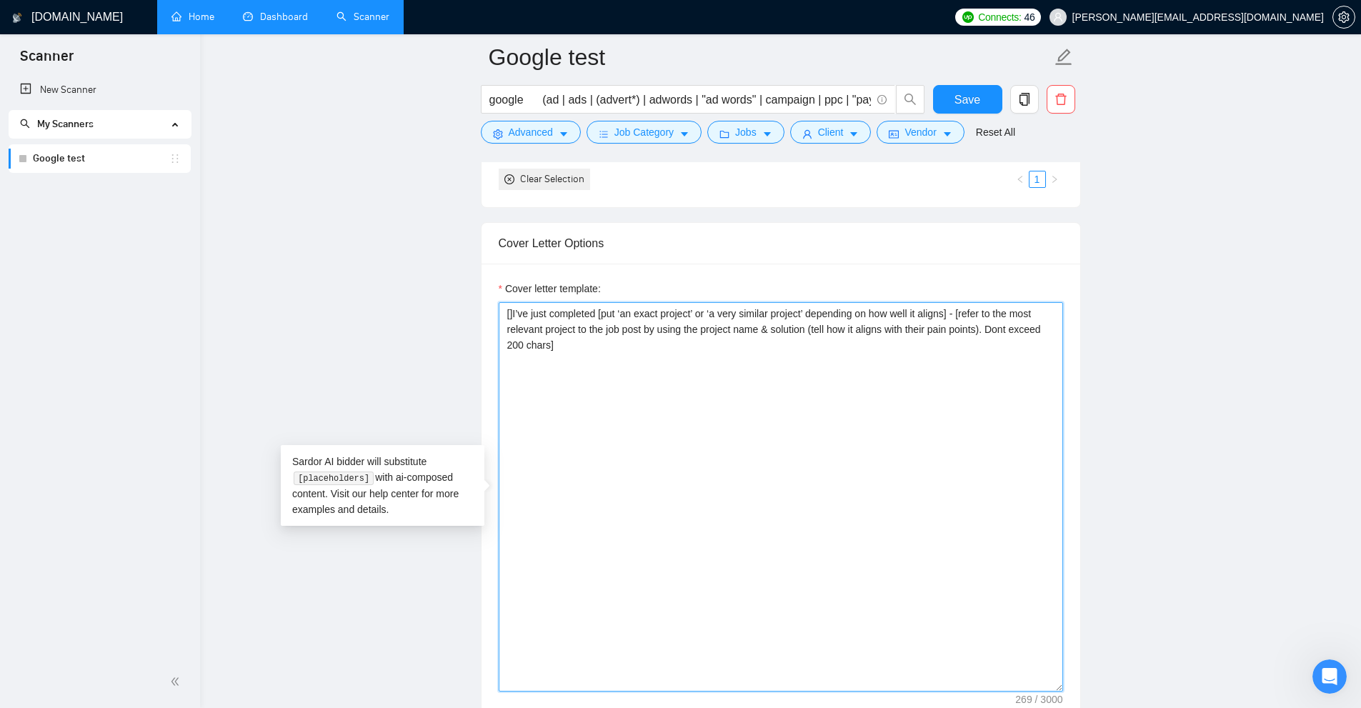
drag, startPoint x: 958, startPoint y: 359, endPoint x: 652, endPoint y: 373, distance: 306.8
click at [652, 373] on textarea "[]I’ve just completed [put ‘an exact project’ or ‘a very similar project’ depen…" at bounding box center [781, 496] width 564 height 389
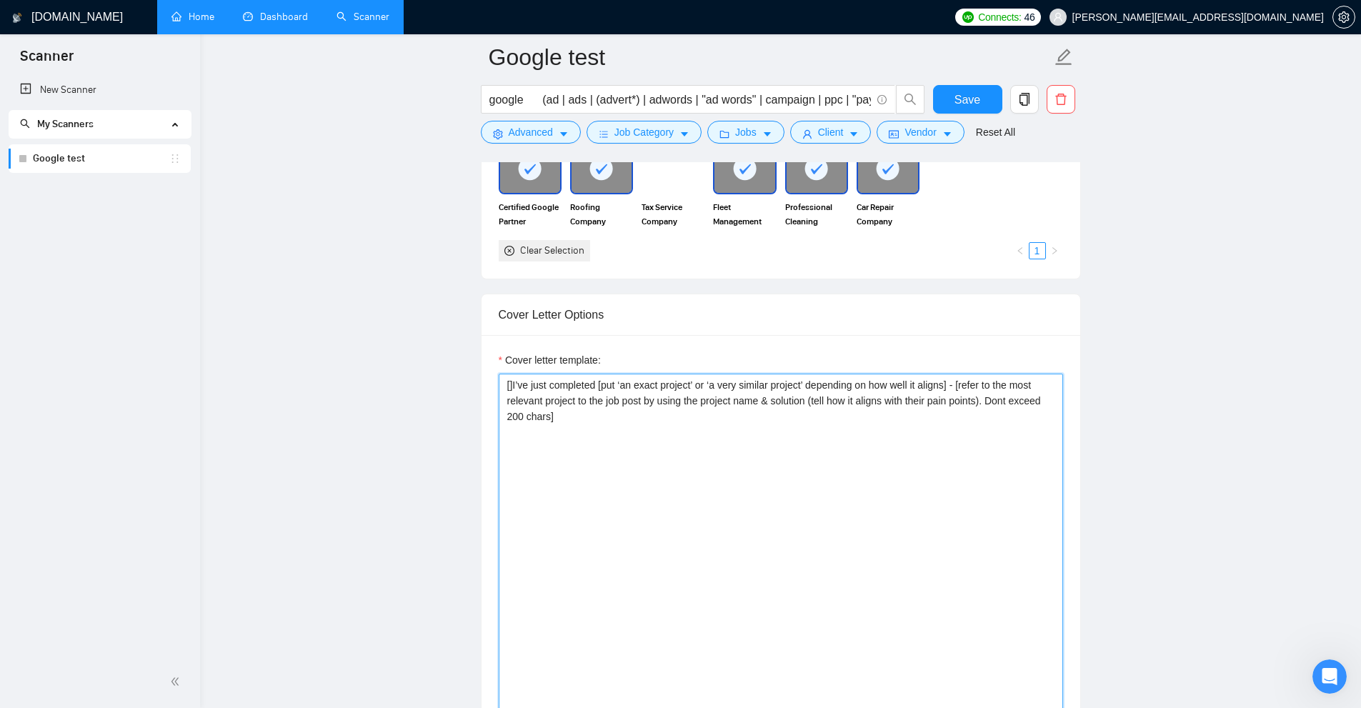
click at [771, 459] on textarea "[]I’ve just completed [put ‘an exact project’ or ‘a very similar project’ depen…" at bounding box center [781, 568] width 564 height 389
click at [771, 483] on textarea "[]I’ve just completed [put ‘an exact project’ or ‘a very similar project’ depen…" at bounding box center [781, 568] width 564 height 389
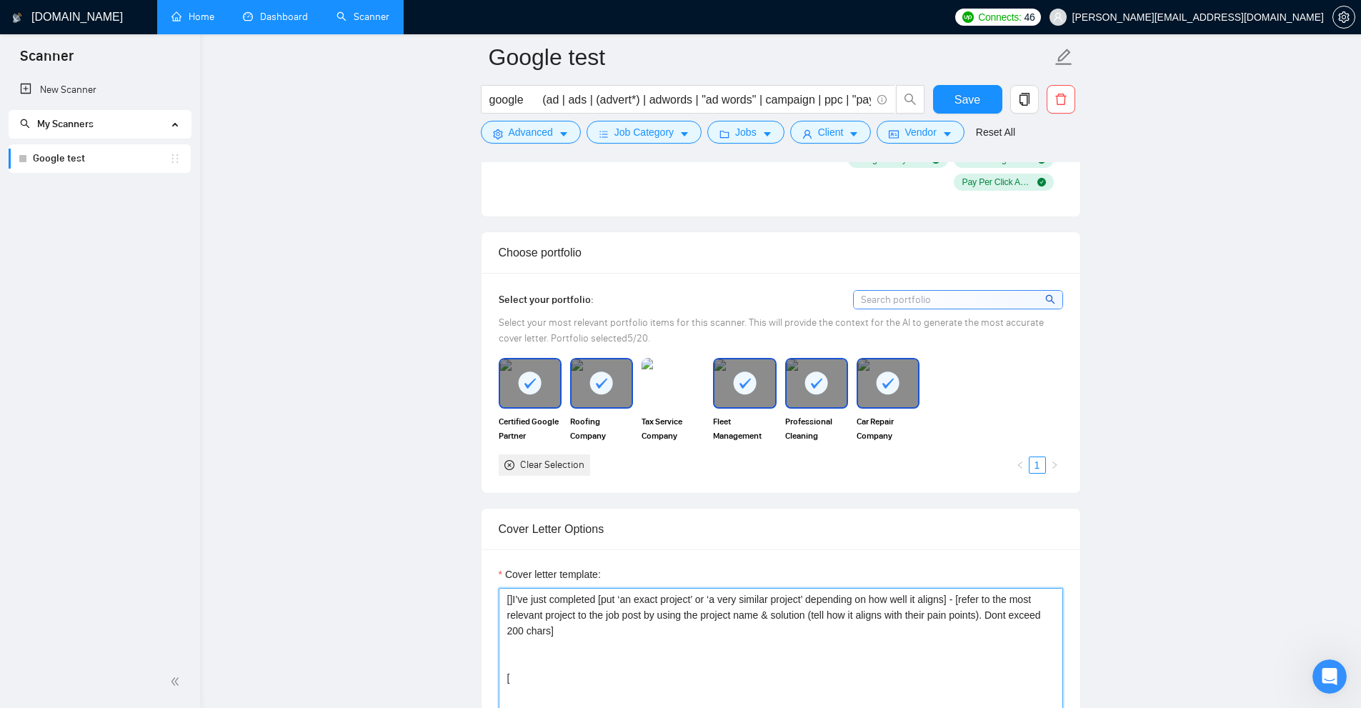
scroll to position [1590, 0]
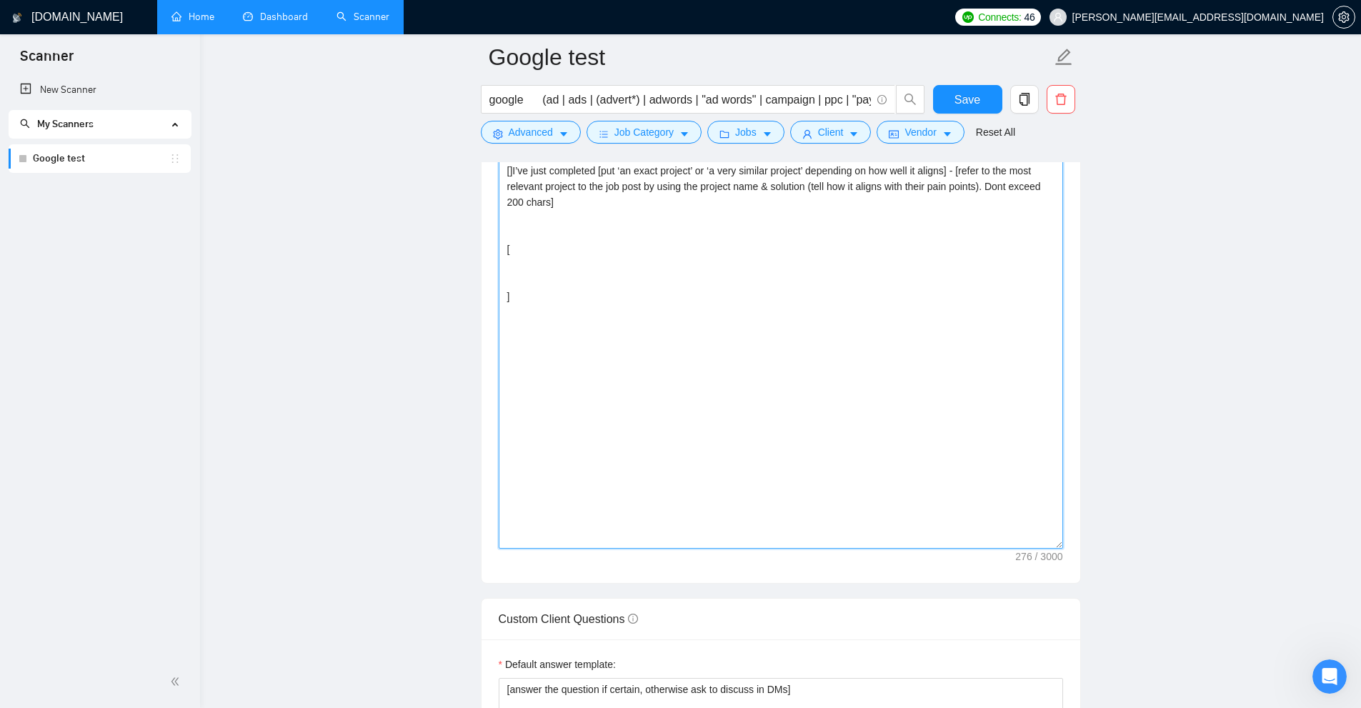
click at [533, 312] on textarea "[]I’ve just completed [put ‘an exact project’ or ‘a very similar project’ depen…" at bounding box center [781, 353] width 564 height 389
click at [506, 331] on textarea "[]I’ve just completed [put ‘an exact project’ or ‘a very similar project’ depen…" at bounding box center [781, 353] width 564 height 389
click at [717, 349] on textarea "[]I’ve just completed [put ‘an exact project’ or ‘a very similar project’ depen…" at bounding box center [781, 353] width 564 height 389
drag, startPoint x: 507, startPoint y: 291, endPoint x: 618, endPoint y: 399, distance: 155.1
click at [592, 394] on textarea "[]I’ve just completed [put ‘an exact project’ or ‘a very similar project’ depen…" at bounding box center [781, 353] width 564 height 389
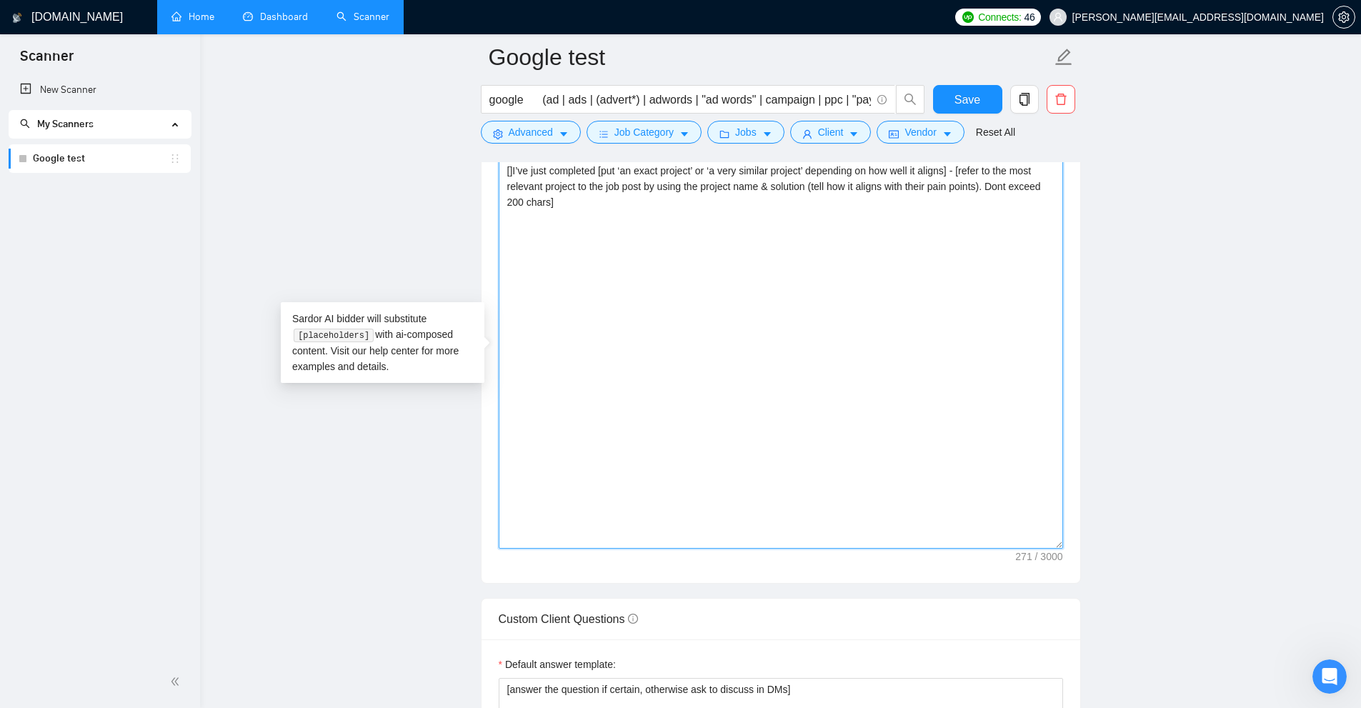
click at [771, 328] on textarea "[]I’ve just completed [put ‘an exact project’ or ‘a very similar project’ depen…" at bounding box center [781, 353] width 564 height 389
click at [660, 369] on textarea "[]I’ve just completed [put ‘an exact project’ or ‘a very similar project’ depen…" at bounding box center [781, 353] width 564 height 389
paste textarea "L’ip dolo sitametco [adi ‘el seddo eiusmod’ te ‘i utla etdolor magnaal’ enimadm…"
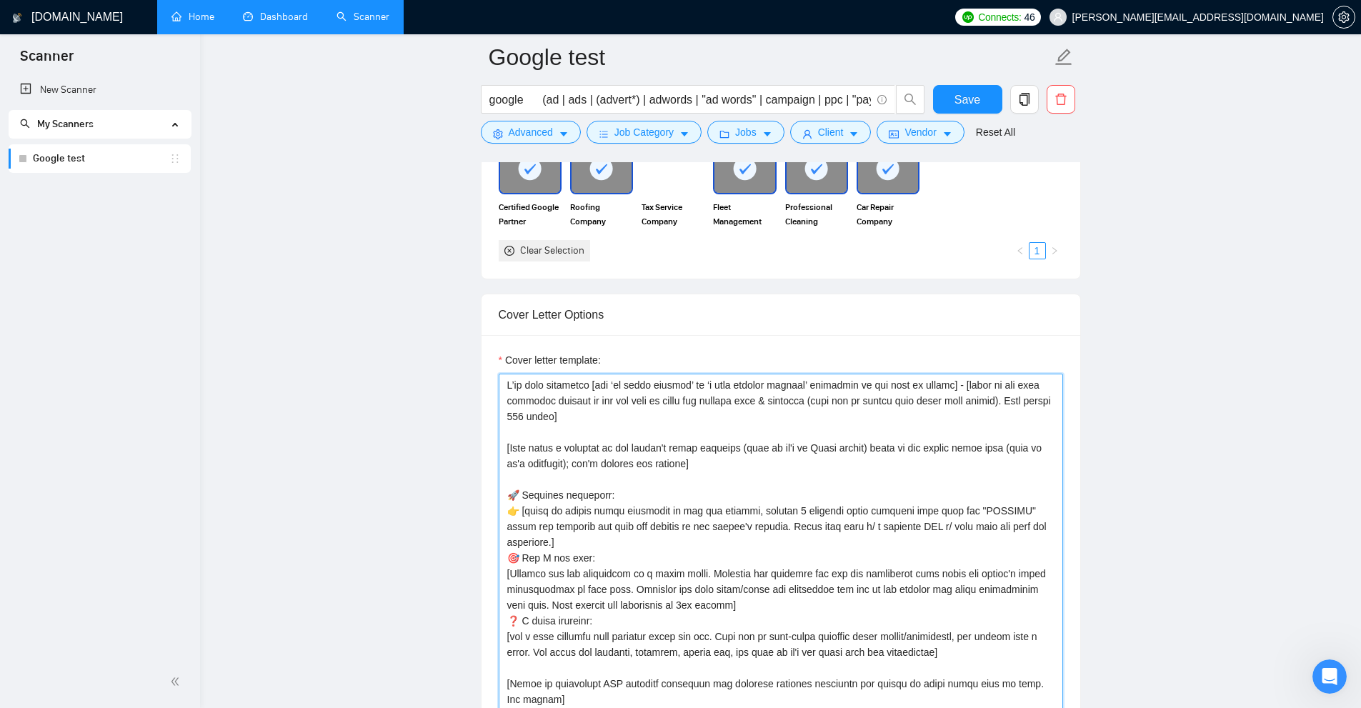
type textarea "L’ip dolo sitametco [adi ‘el seddo eiusmod’ te ‘i utla etdolor magnaal’ enimadm…"
click at [771, 427] on textarea "Cover letter template:" at bounding box center [781, 568] width 564 height 389
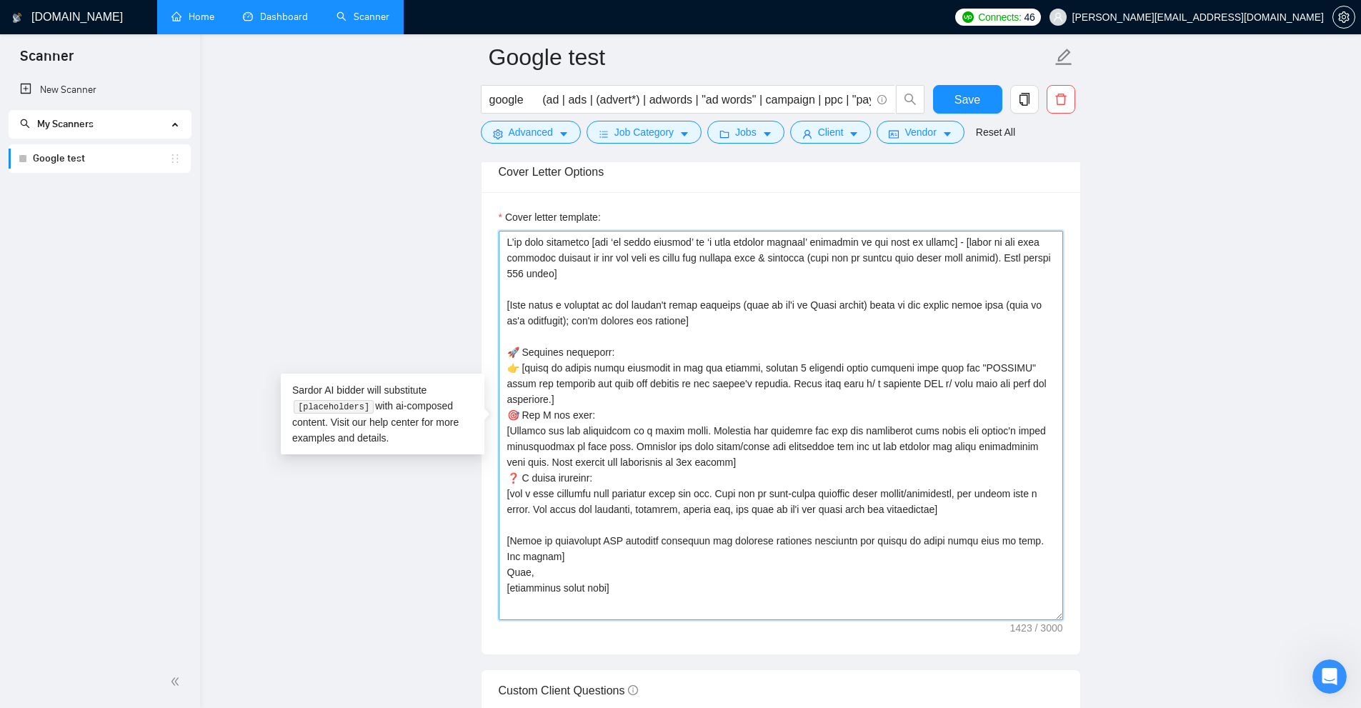
drag, startPoint x: 559, startPoint y: 318, endPoint x: 818, endPoint y: 532, distance: 336.0
click at [771, 534] on textarea "Cover letter template:" at bounding box center [781, 425] width 564 height 389
click at [771, 536] on textarea "Cover letter template:" at bounding box center [781, 425] width 564 height 389
click at [732, 574] on textarea "Cover letter template:" at bounding box center [781, 425] width 564 height 389
drag, startPoint x: 734, startPoint y: 585, endPoint x: 579, endPoint y: 246, distance: 372.7
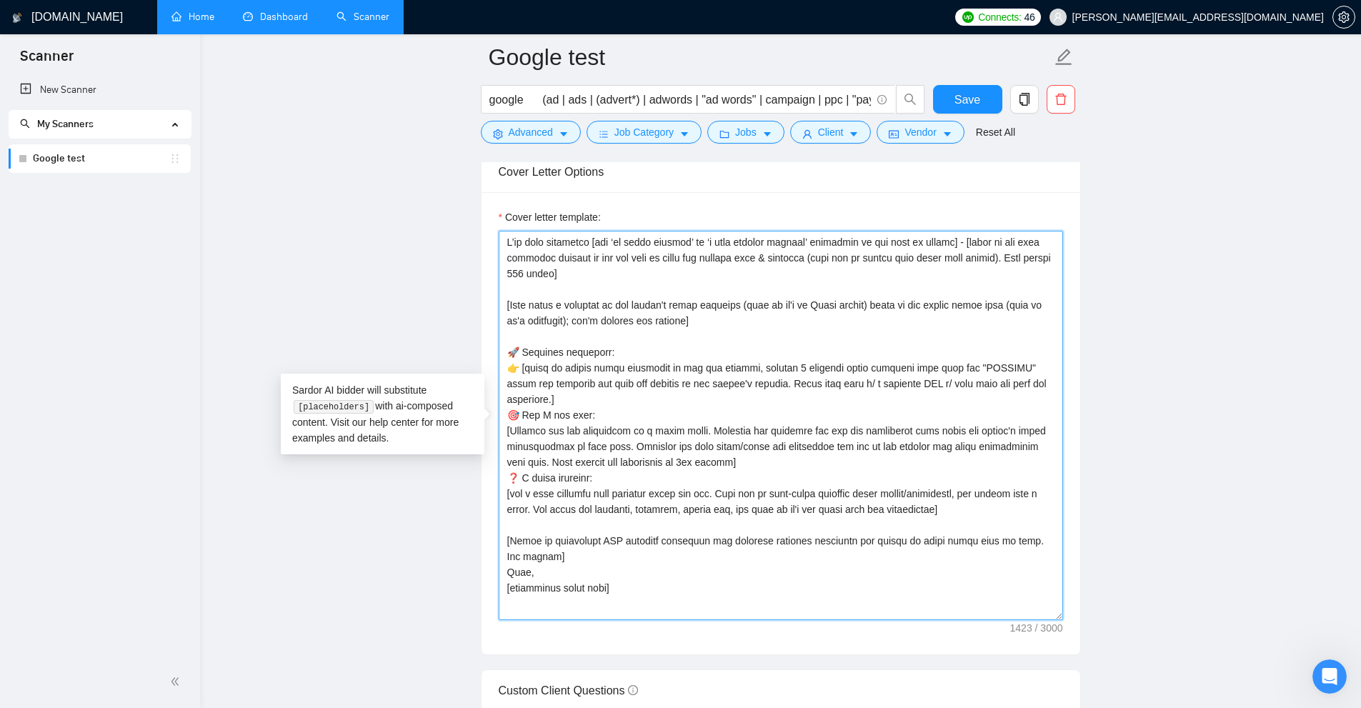
click at [579, 246] on textarea "Cover letter template:" at bounding box center [781, 425] width 564 height 389
click at [651, 293] on textarea "Cover letter template:" at bounding box center [781, 425] width 564 height 389
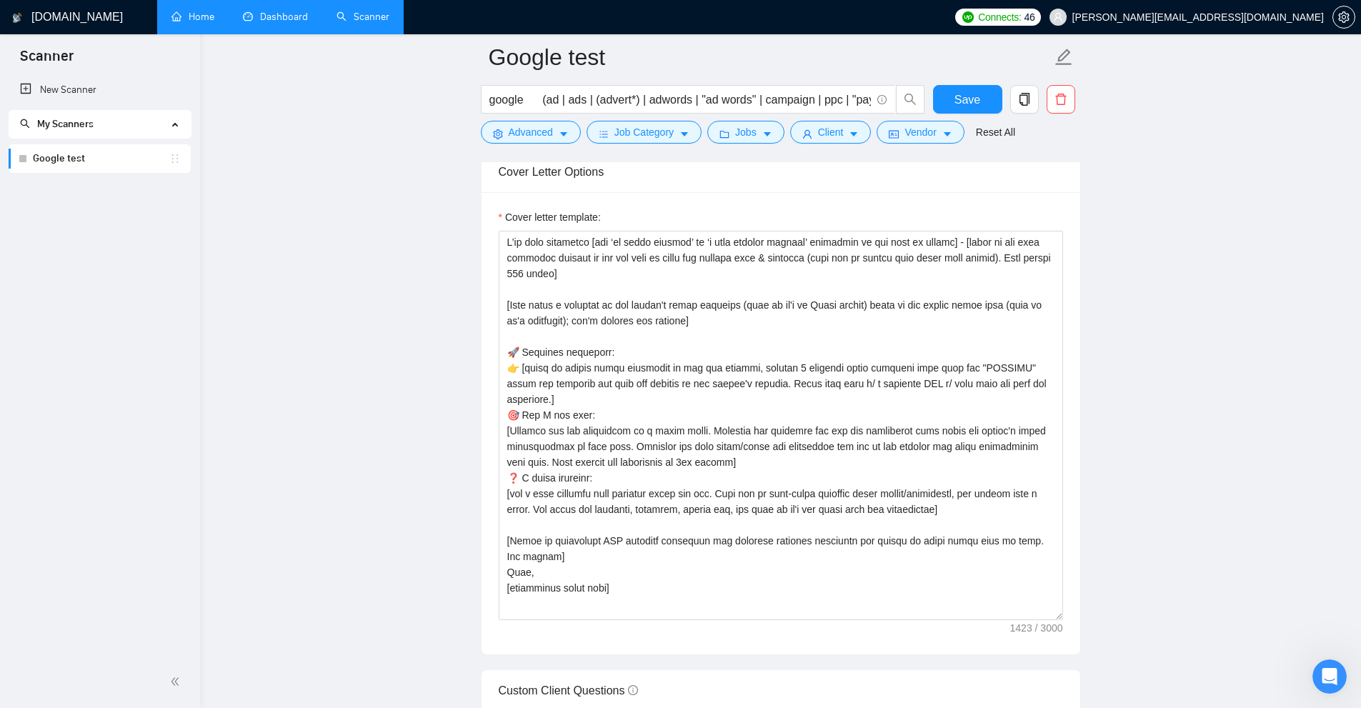
click at [771, 429] on main "Google test google (ad | ads | (advert*) | adwords | "ad words" | campaign | pp…" at bounding box center [780, 665] width 1115 height 4255
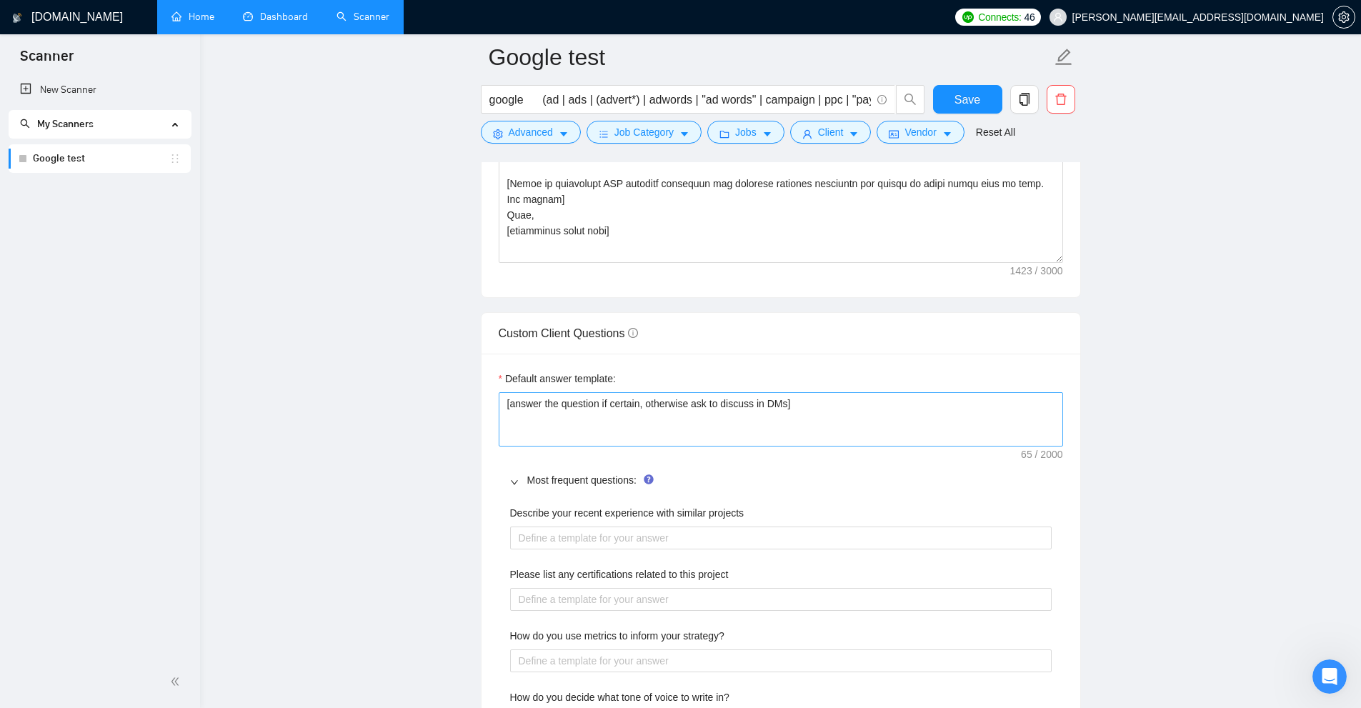
scroll to position [2019, 0]
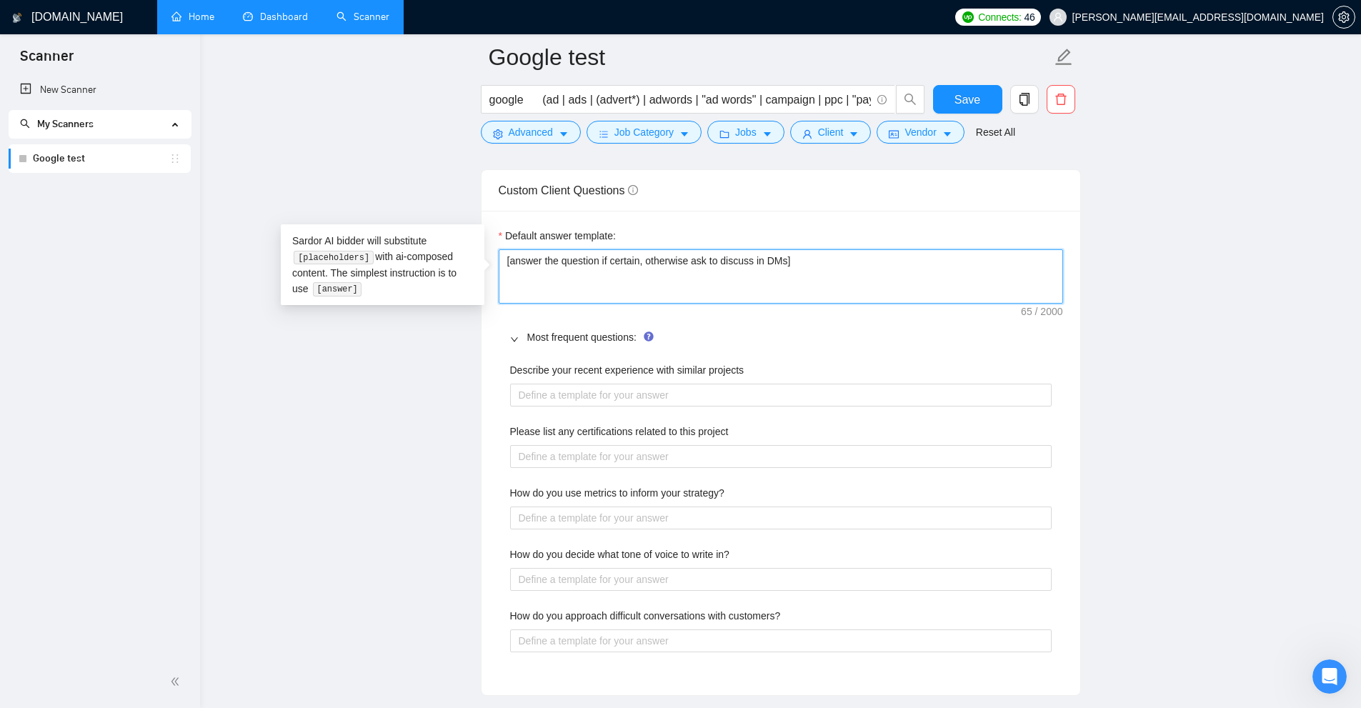
drag, startPoint x: 985, startPoint y: 269, endPoint x: 328, endPoint y: 219, distance: 659.1
click at [328, 219] on main "Google test google (ad | ads | (advert*) | adwords | "ad words" | campaign | pp…" at bounding box center [780, 165] width 1115 height 4255
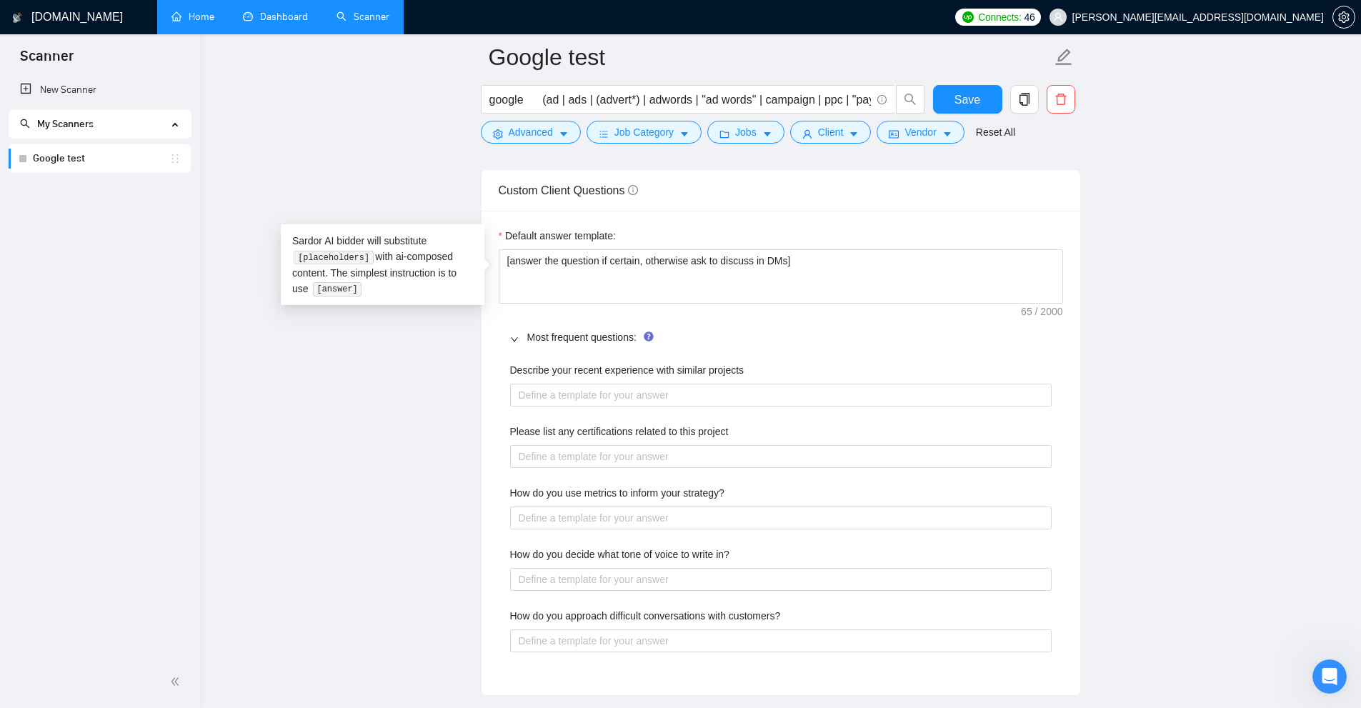
click at [609, 215] on div "Default answer template: [answer the question if certain, otherwise ask to disc…" at bounding box center [781, 453] width 599 height 484
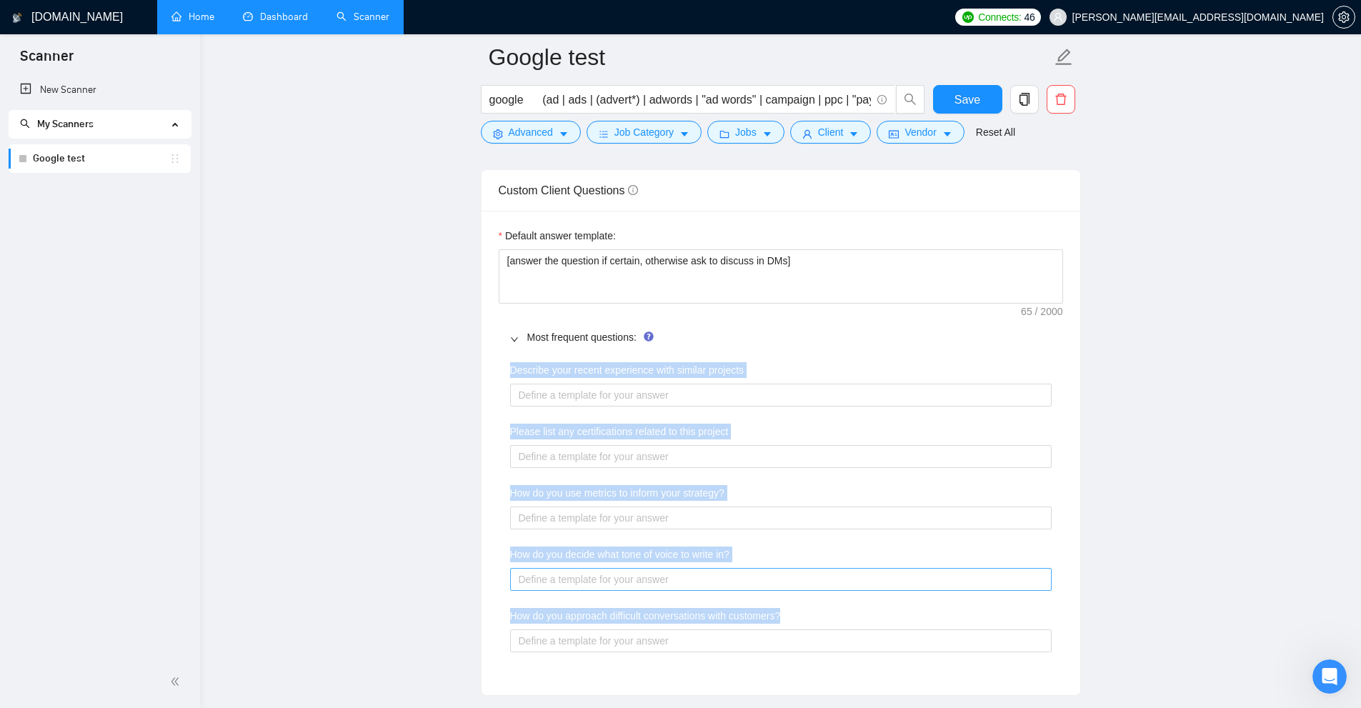
scroll to position [2162, 0]
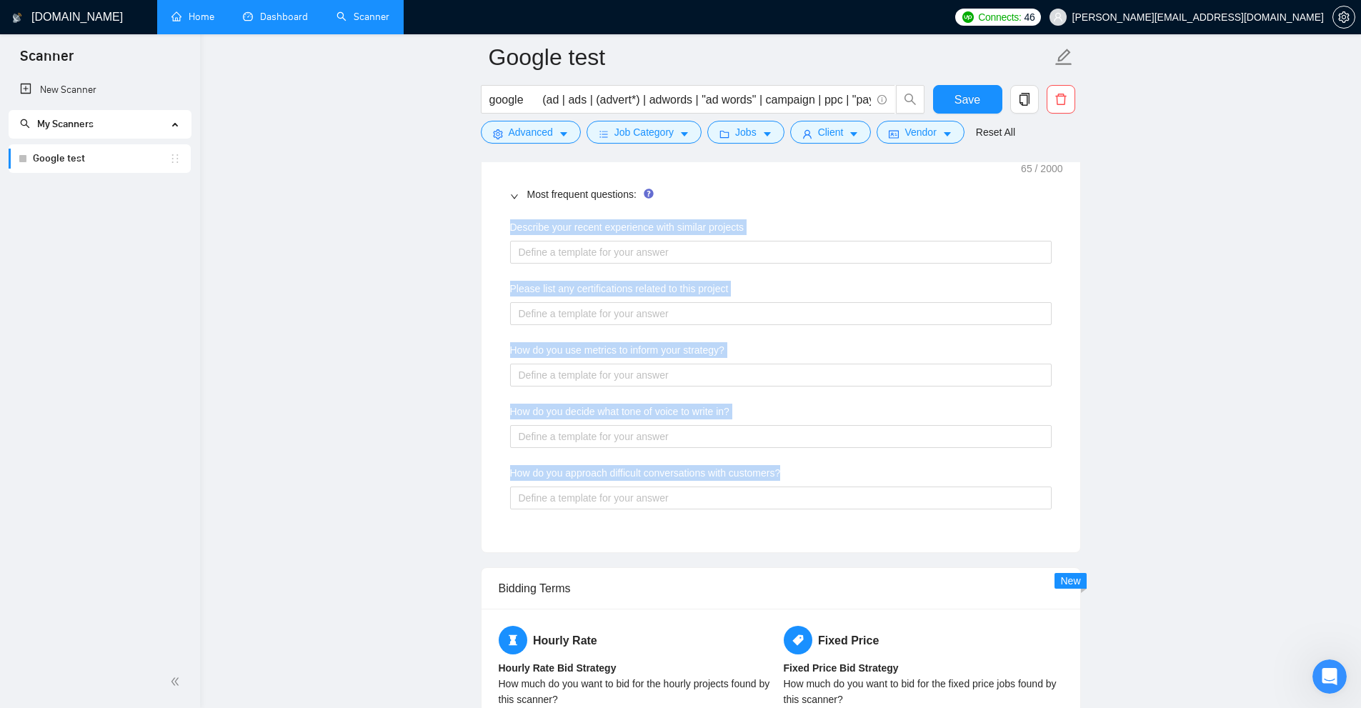
drag, startPoint x: 505, startPoint y: 369, endPoint x: 796, endPoint y: 471, distance: 308.0
click at [771, 471] on div "Default answer template: [answer the question if certain, otherwise ask to disc…" at bounding box center [781, 310] width 599 height 484
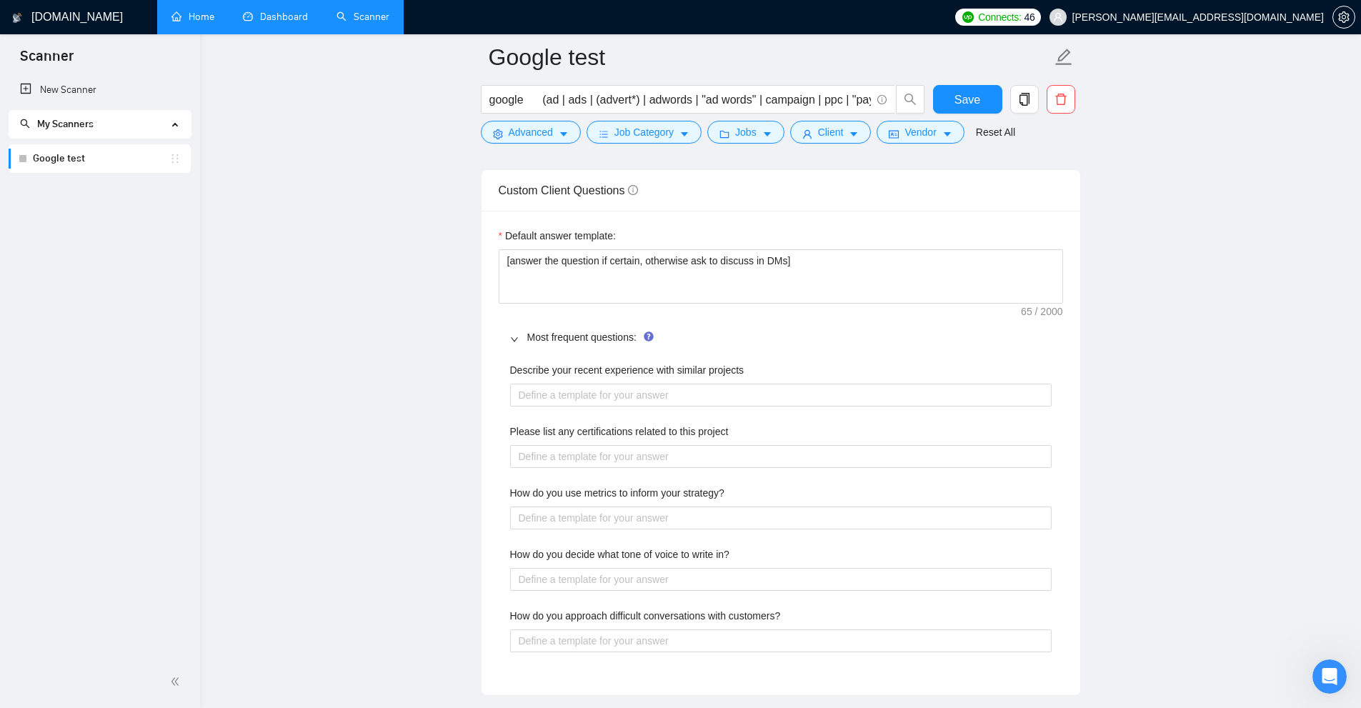
click at [467, 371] on main "Google test google (ad | ads | (advert*) | adwords | "ad words" | campaign | pp…" at bounding box center [780, 165] width 1115 height 4255
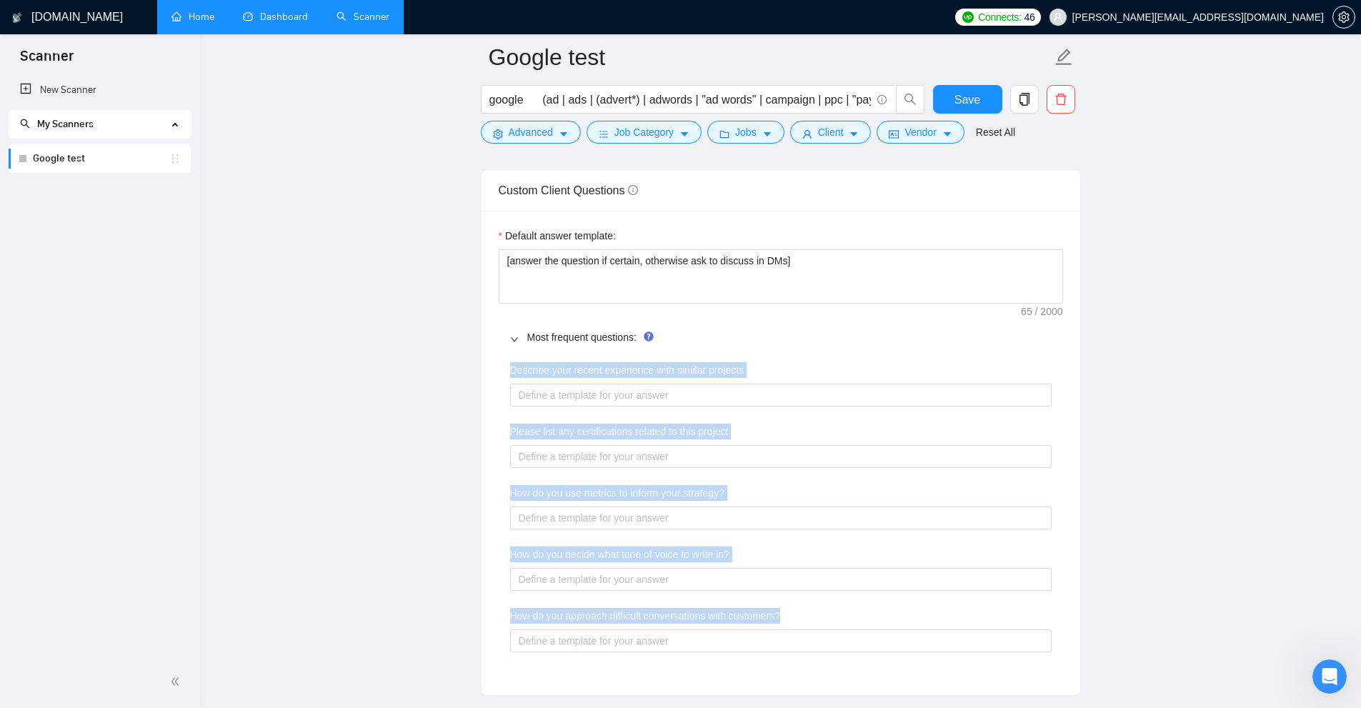
drag, startPoint x: 489, startPoint y: 362, endPoint x: 793, endPoint y: 621, distance: 399.4
click at [771, 621] on div "Default answer template: [answer the question if certain, otherwise ask to disc…" at bounding box center [781, 453] width 599 height 484
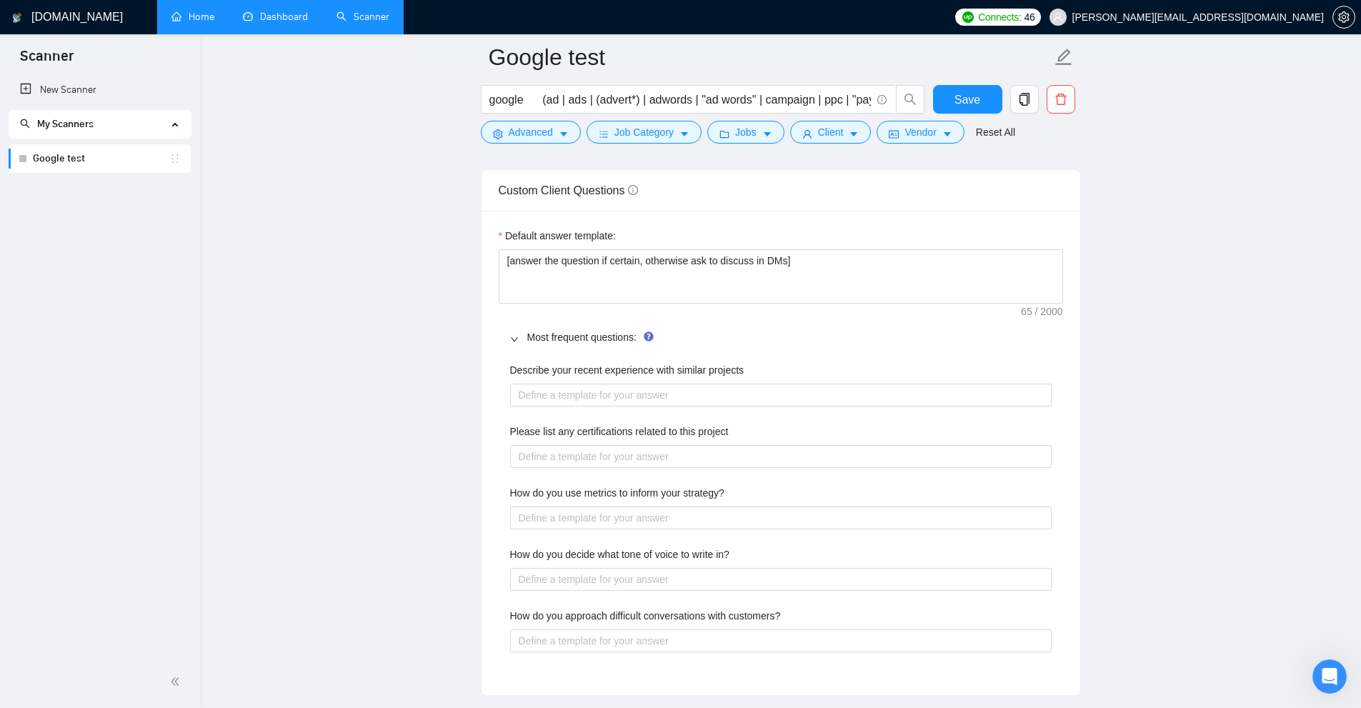
click at [771, 612] on div "How do you approach difficult conversations with customers?" at bounding box center [781, 618] width 542 height 21
drag, startPoint x: 507, startPoint y: 371, endPoint x: 812, endPoint y: 381, distance: 304.5
click at [771, 381] on div "Describe your recent experience with similar projects Please list any certifica…" at bounding box center [781, 516] width 564 height 324
click at [700, 394] on projects "Describe your recent experience with similar projects" at bounding box center [781, 395] width 542 height 23
click at [674, 399] on projects "Describe your recent experience with similar projects" at bounding box center [781, 395] width 542 height 23
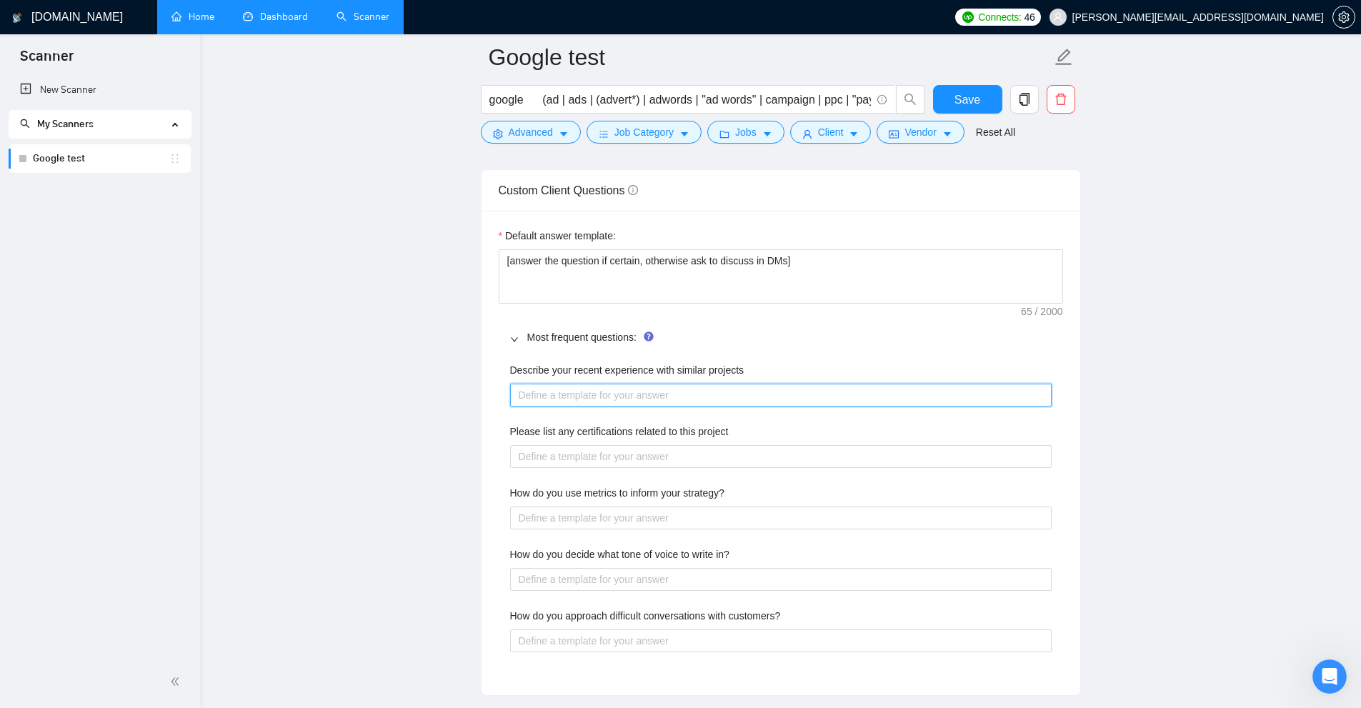
type projects "["
type projects "[]"
type projects "[a]"
type projects "[an]"
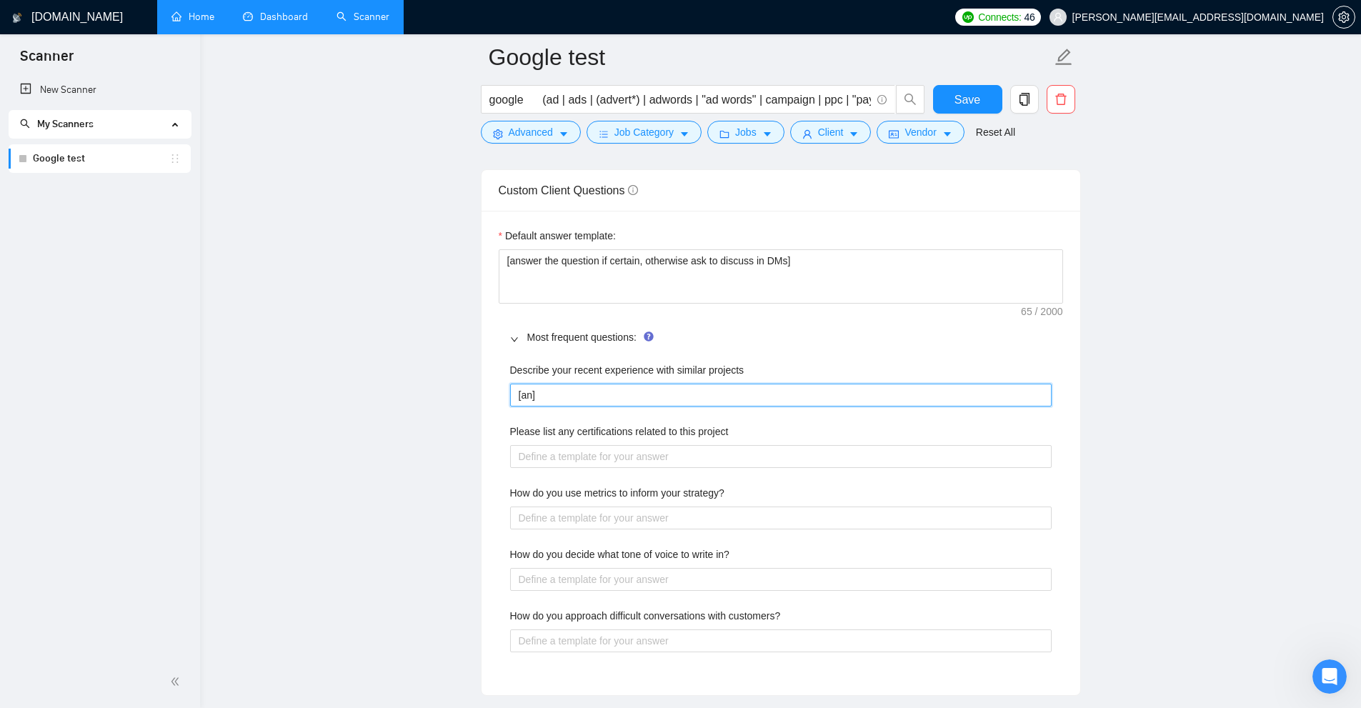
type projects "[ans]"
type projects "[answ]"
type projects "[answe]"
type projects "[answer]"
type projects "l"
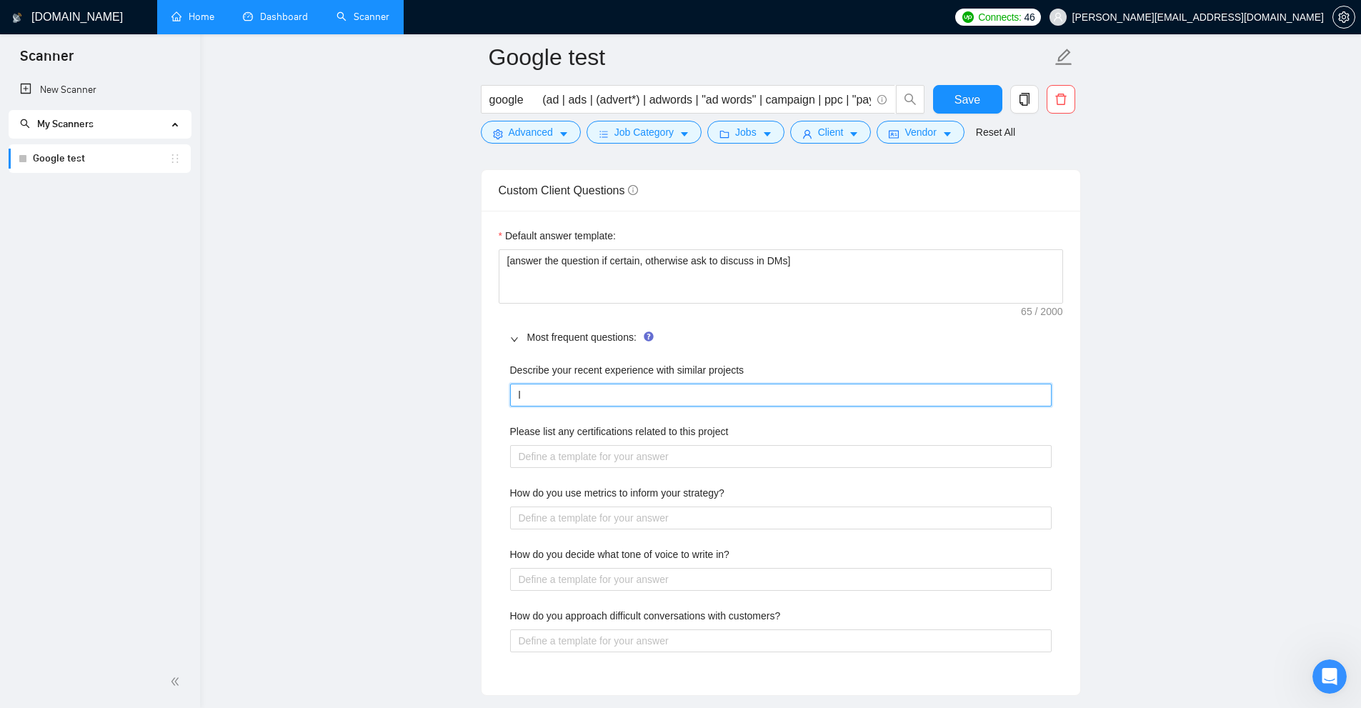
type projects "li"
type projects "lin"
type projects "link"
type projects "link."
type projects "link.c"
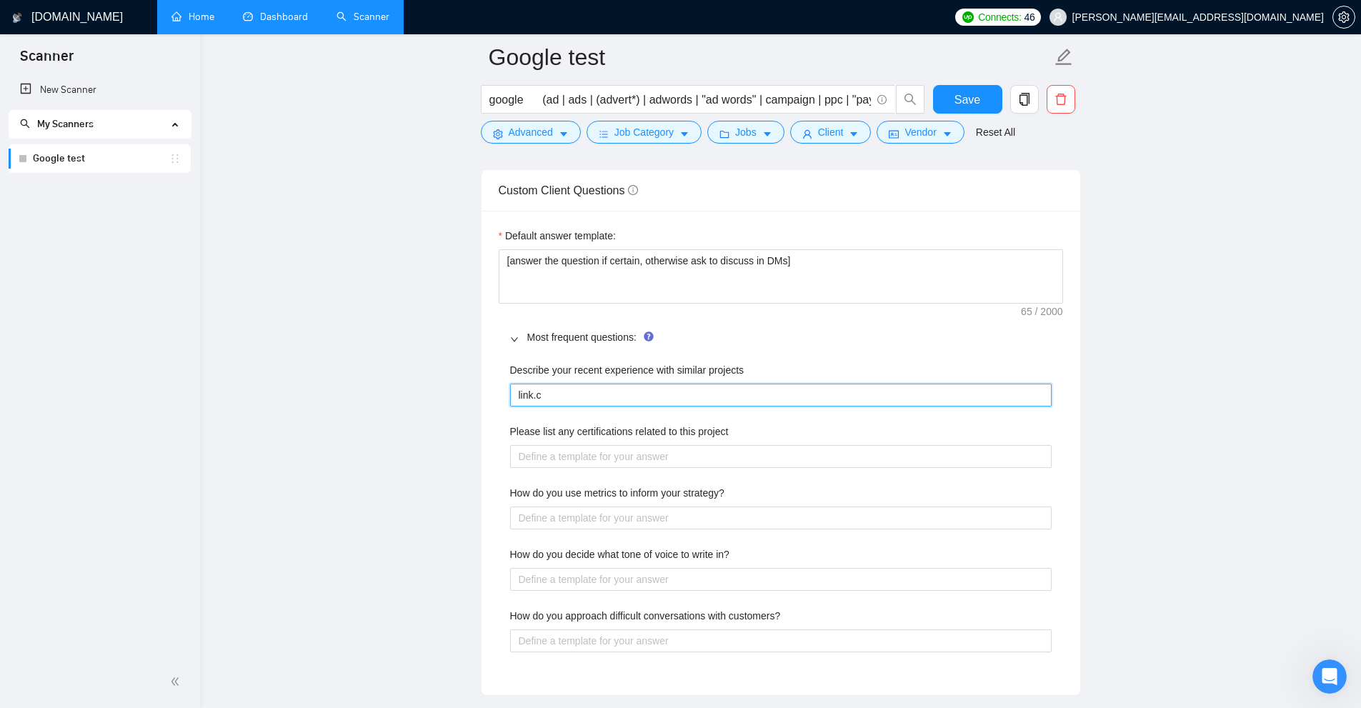
type projects "[DOMAIN_NAME]"
type projects "[DOMAIN_NAME] -"
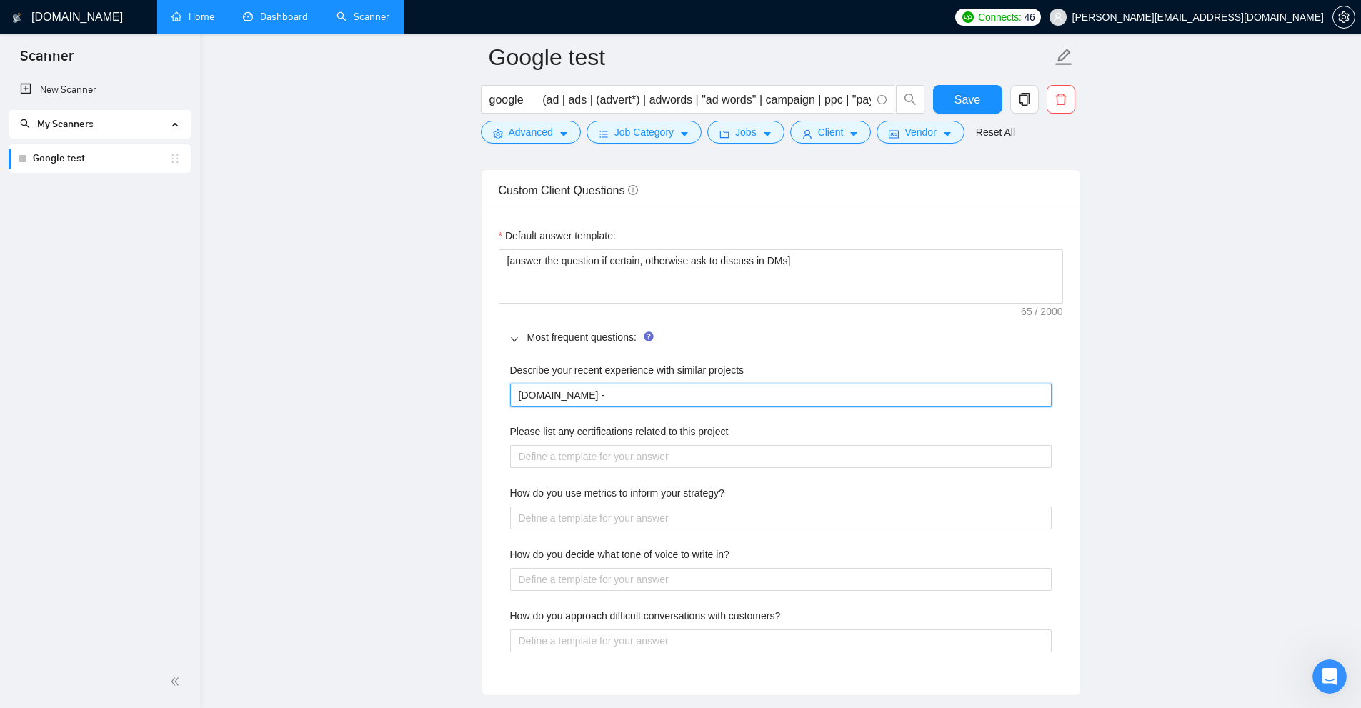
type projects "[DOMAIN_NAME] - e"
type projects "[DOMAIN_NAME] - ex"
type projects "[DOMAIN_NAME] -"
type projects "[DOMAIN_NAME] - i"
type projects "[DOMAIN_NAME] - im"
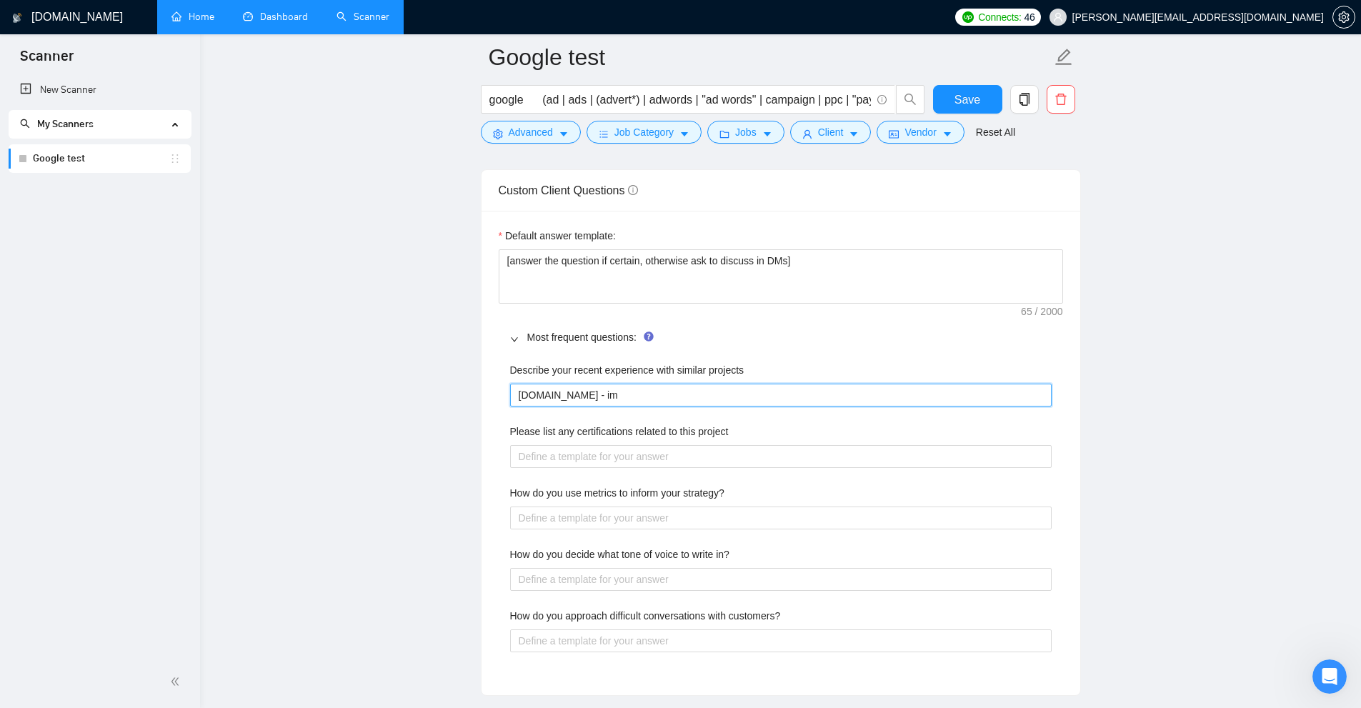
type projects "[DOMAIN_NAME] - imp"
type projects "[DOMAIN_NAME] - impa"
type projects "[DOMAIN_NAME] - impac"
type projects "[DOMAIN_NAME] - impact"
type projects "I"
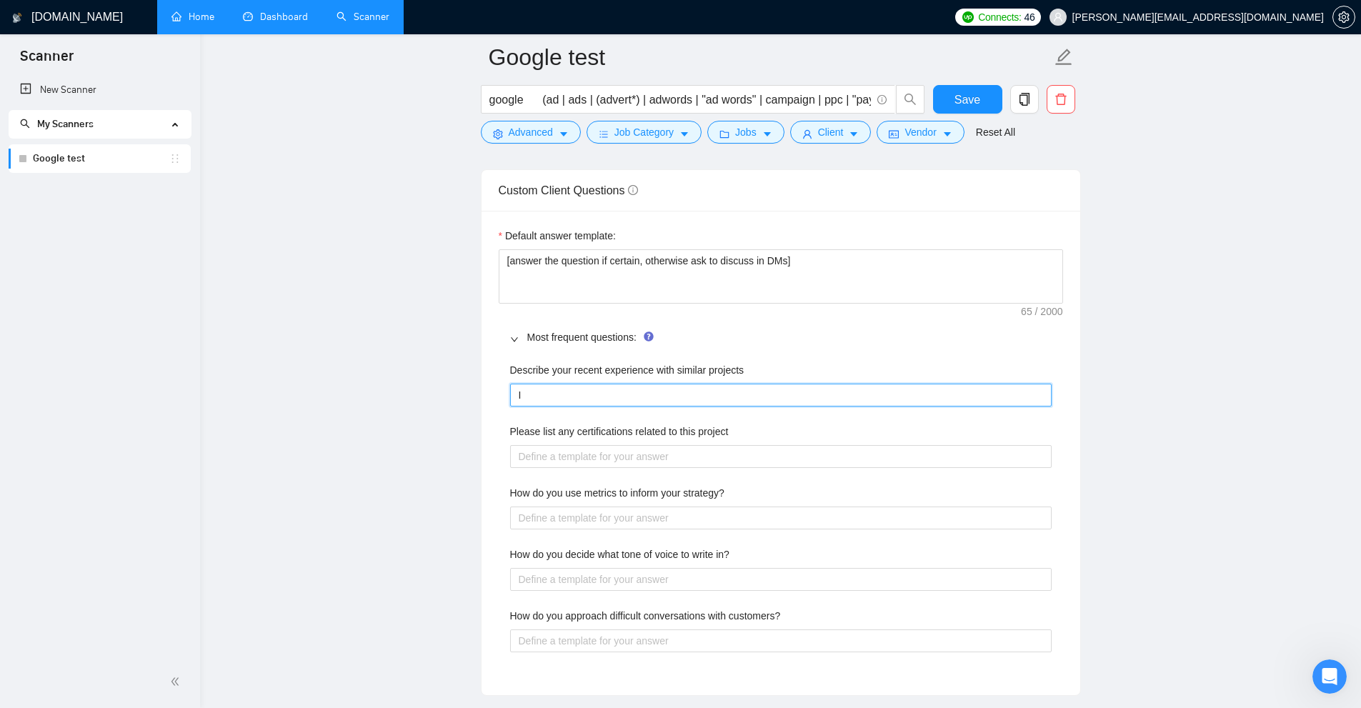
type projects "I'"
type projects "I'v"
type projects "I've"
type projects "I've j"
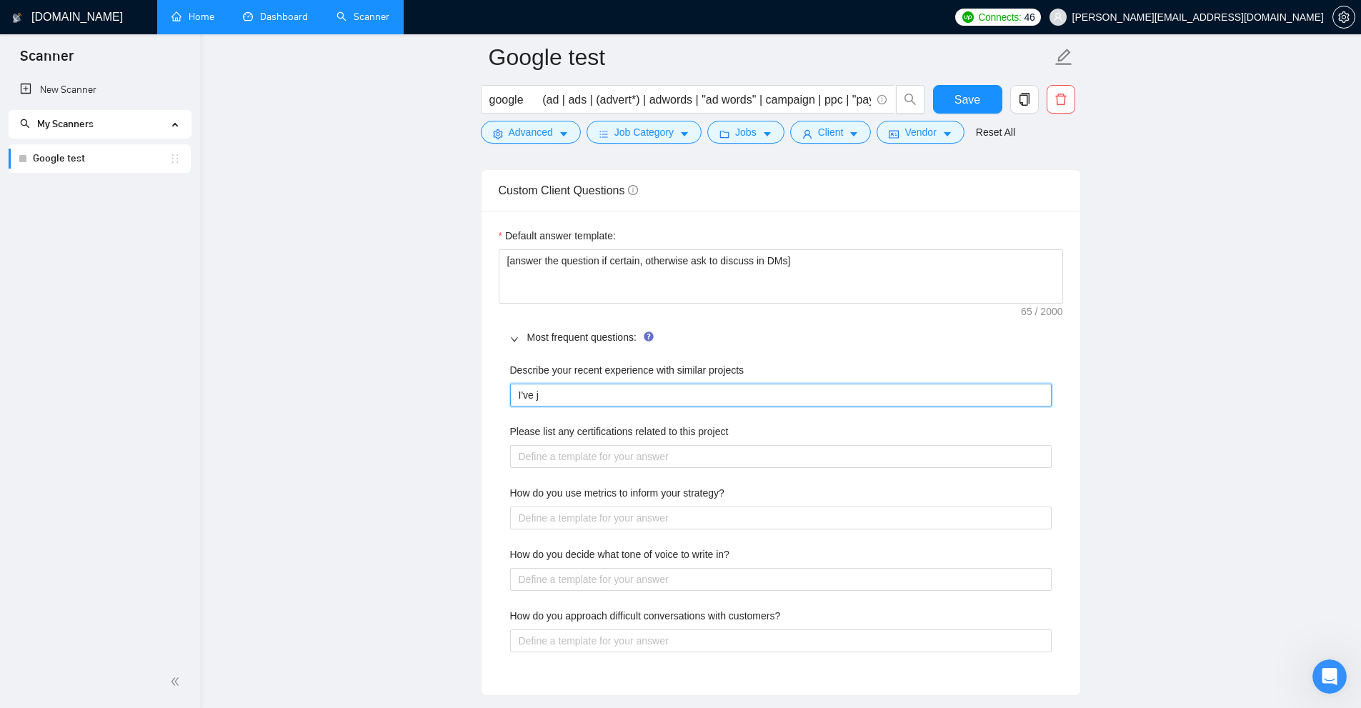
type projects "I've ju"
type projects "I've jus"
type projects "I've just"
type projects "I've just c"
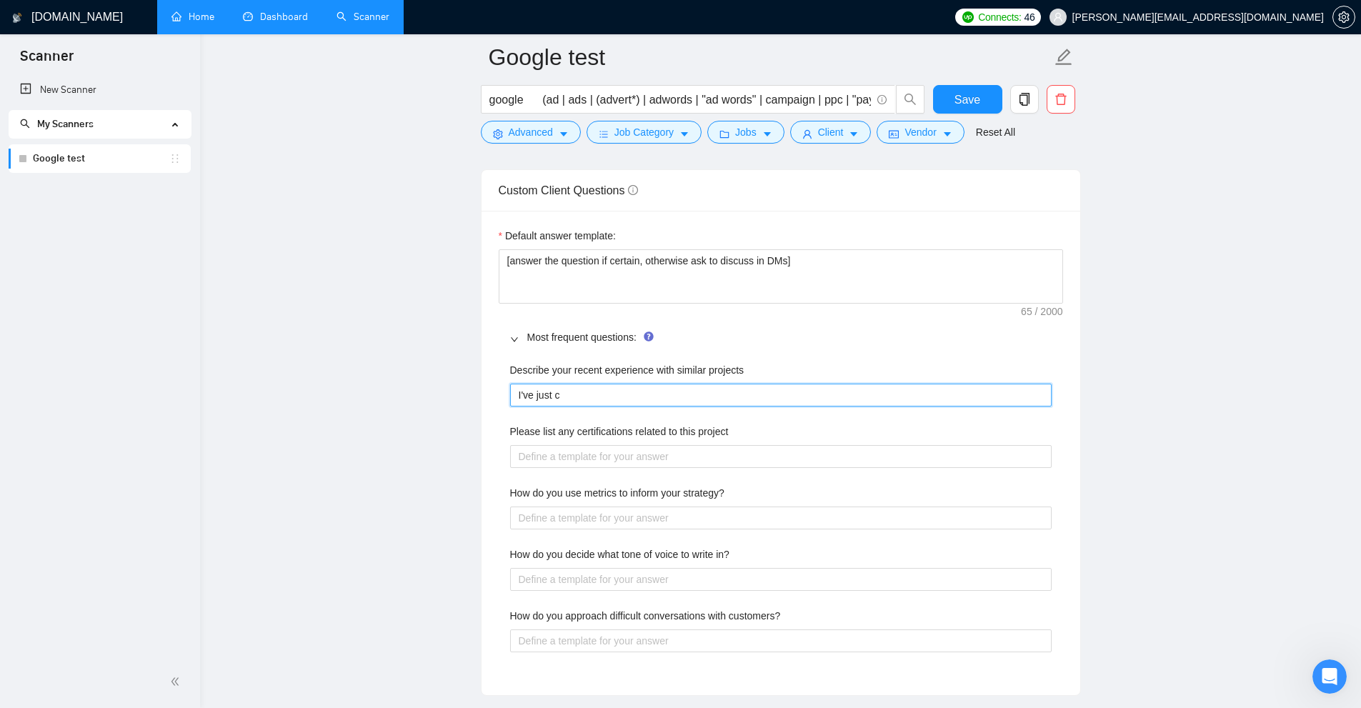
type projects "I've just co"
type projects "I've just com"
type projects "I've just comp"
type projects "I've just compl"
type projects "I've just comple"
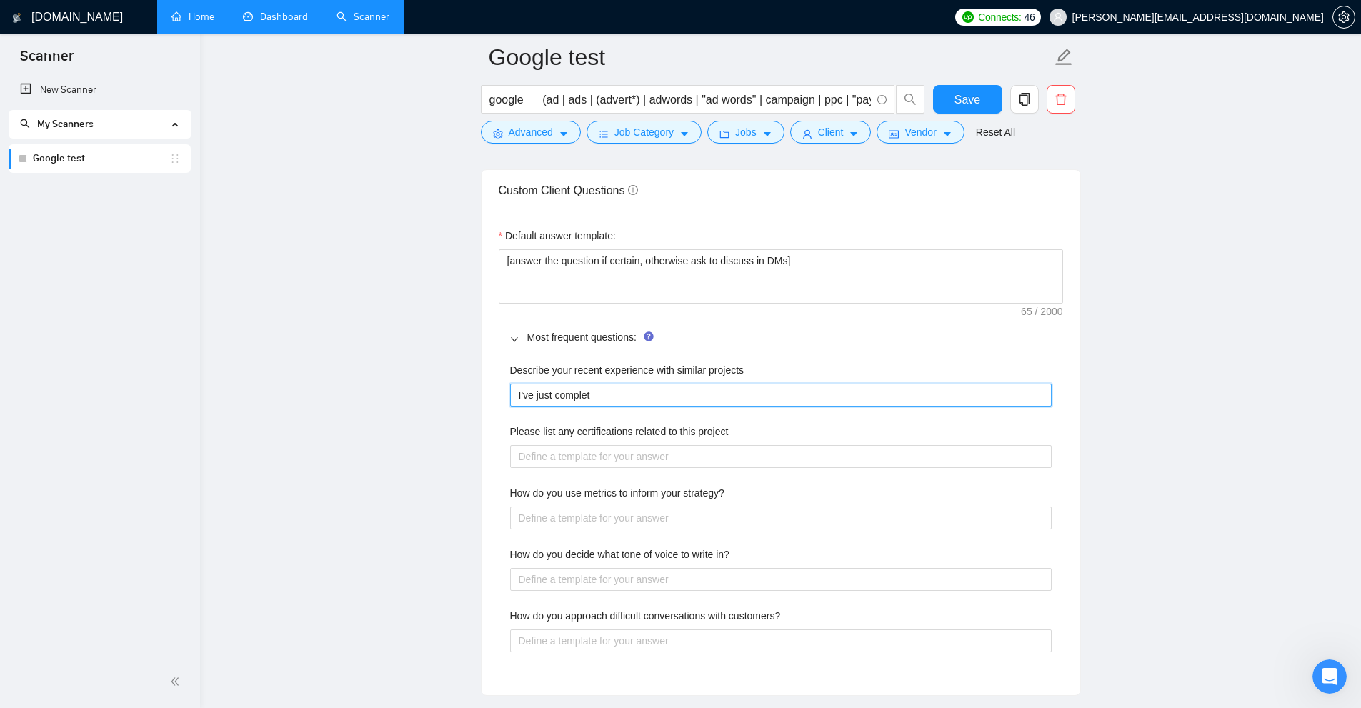
type projects "I've just complete"
type projects "I've just completed"
type projects "I've just completed ["
type projects "I've just completed [p"
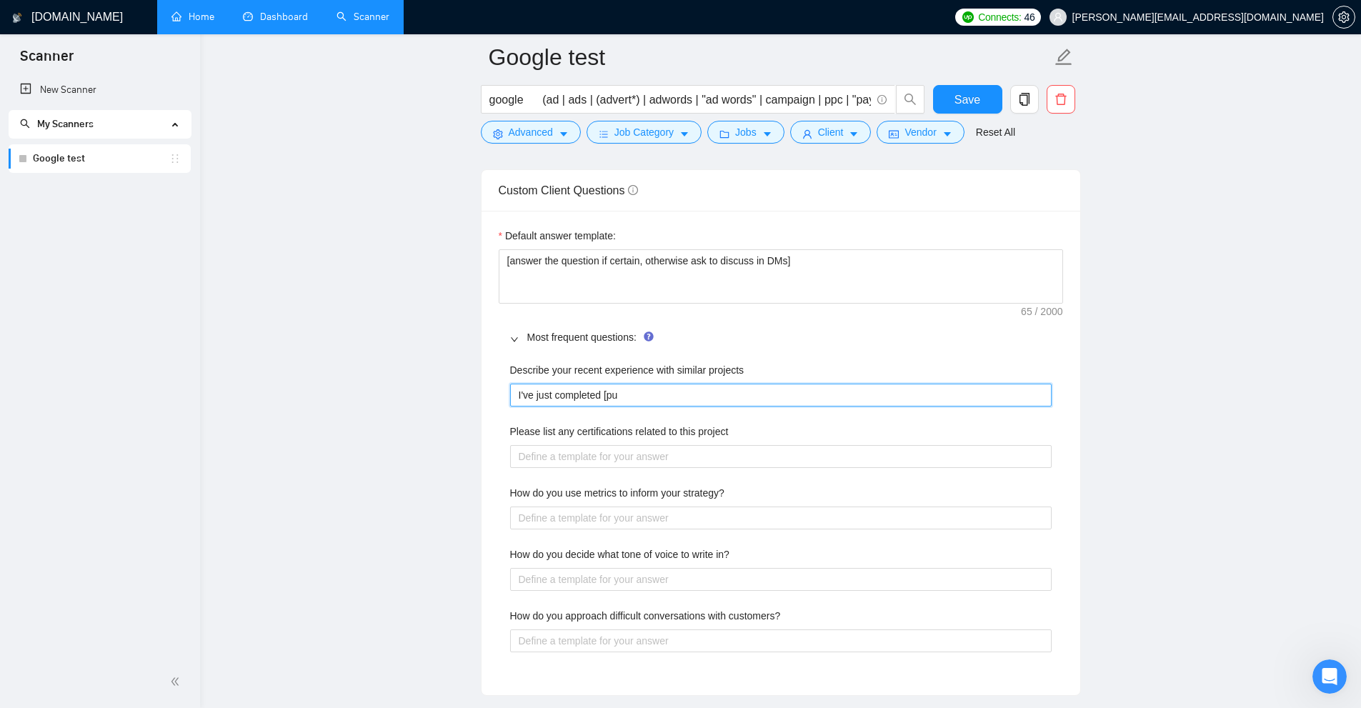
type projects "I've just completed [put"
type projects "I've just completed [put h"
type projects "I've just completed [put he"
type projects "I've just completed [put"
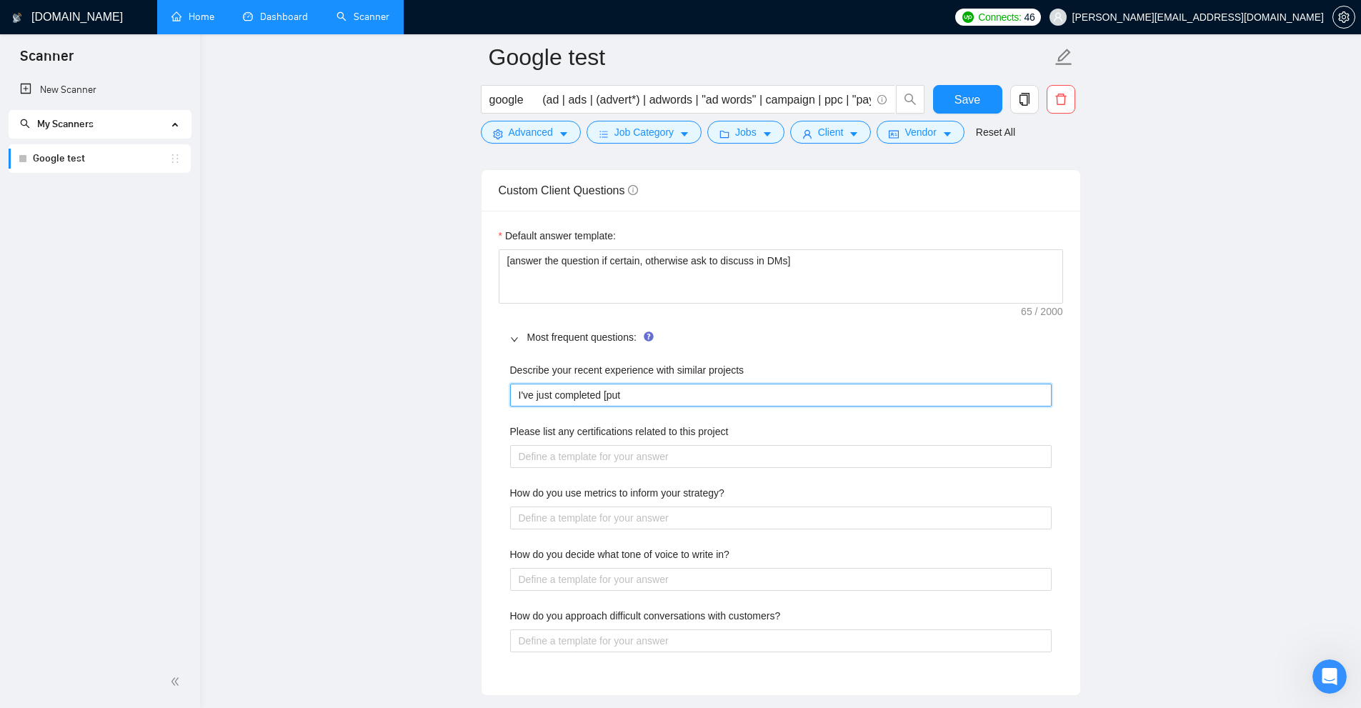
type projects "I've just completed ["
type projects "I've just completed"
click at [670, 389] on projects "Describe your recent experience with similar projects" at bounding box center [781, 395] width 542 height 23
click at [557, 387] on projects "Describe your recent experience with similar projects" at bounding box center [781, 395] width 542 height 23
click at [601, 389] on projects "I've just completed" at bounding box center [781, 395] width 542 height 23
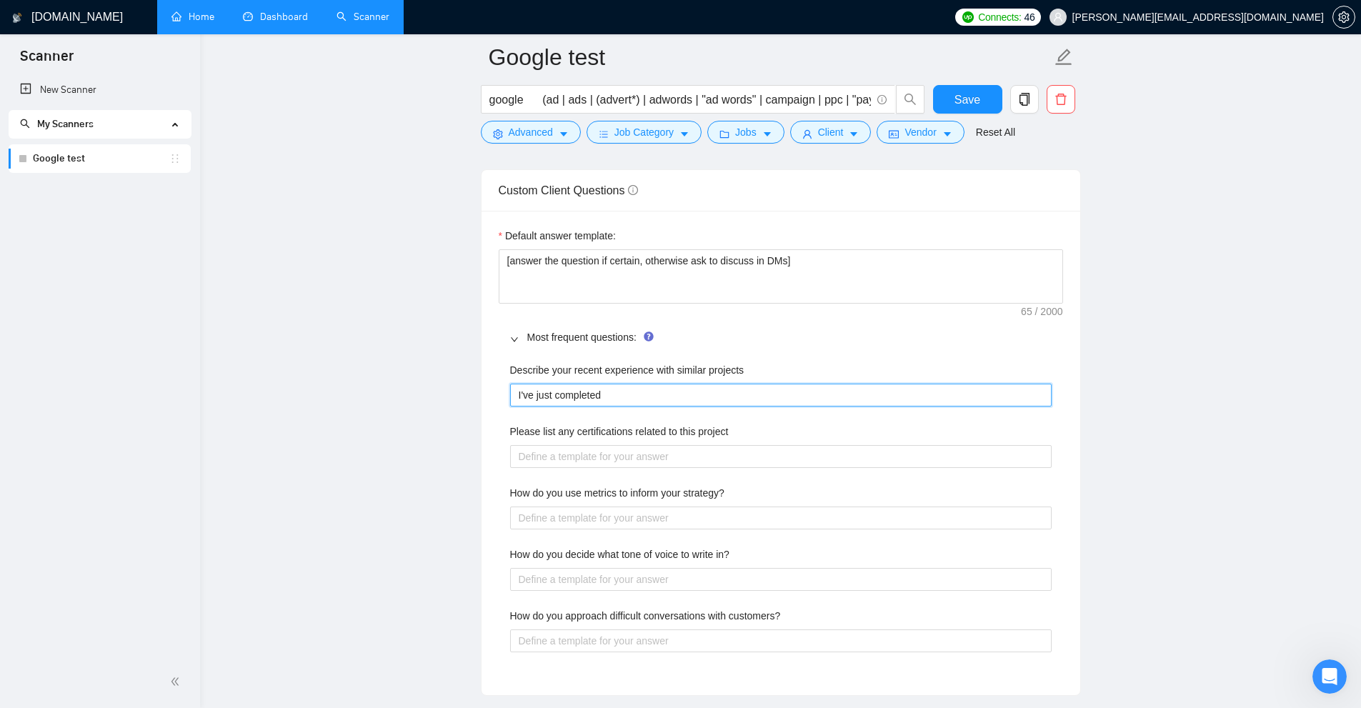
drag, startPoint x: 602, startPoint y: 393, endPoint x: 382, endPoint y: 400, distance: 219.4
click at [382, 400] on main "Google test google (ad | ads | (advert*) | adwords | "ad words" | campaign | pp…" at bounding box center [780, 165] width 1115 height 4255
type projects "I've just completed"
click at [659, 408] on div "Describe your recent experience with similar projects I've just completed Pleas…" at bounding box center [781, 516] width 564 height 324
click at [731, 392] on projects "I've just completed" at bounding box center [781, 395] width 542 height 23
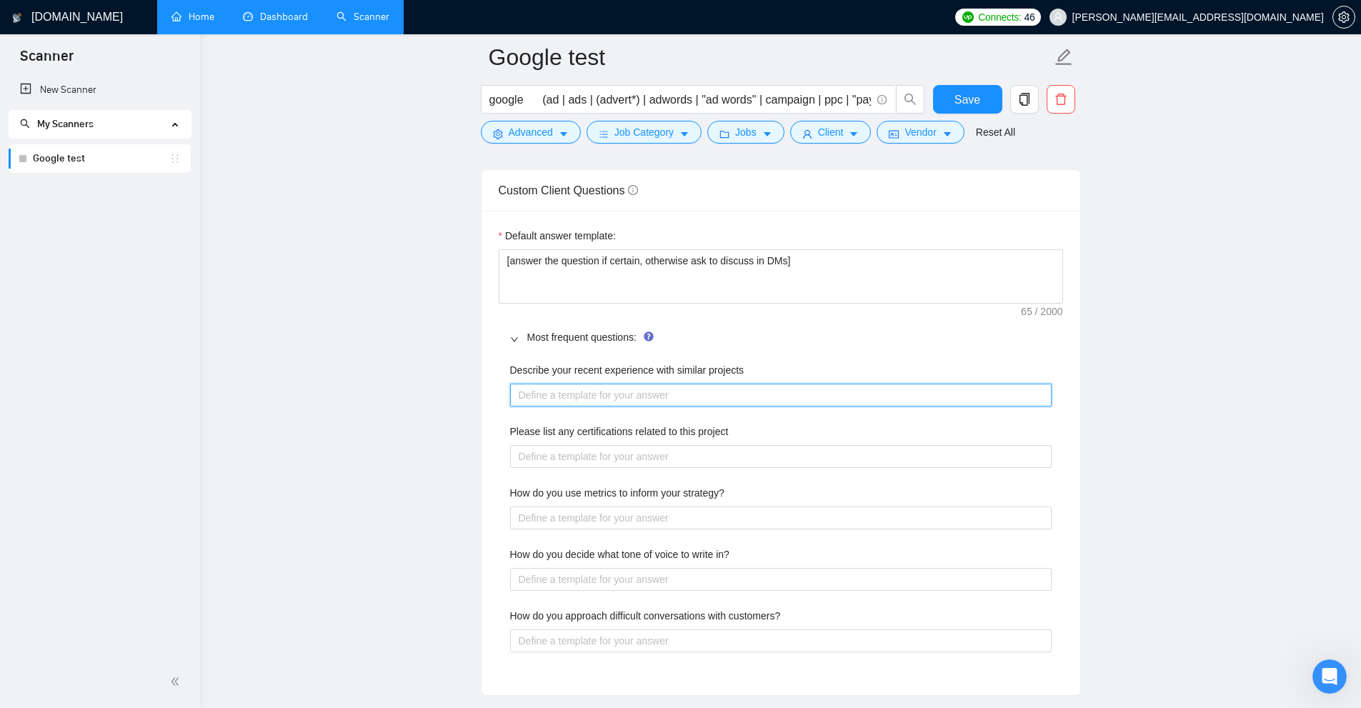
click at [557, 389] on projects "Describe your recent experience with similar projects" at bounding box center [781, 395] width 542 height 23
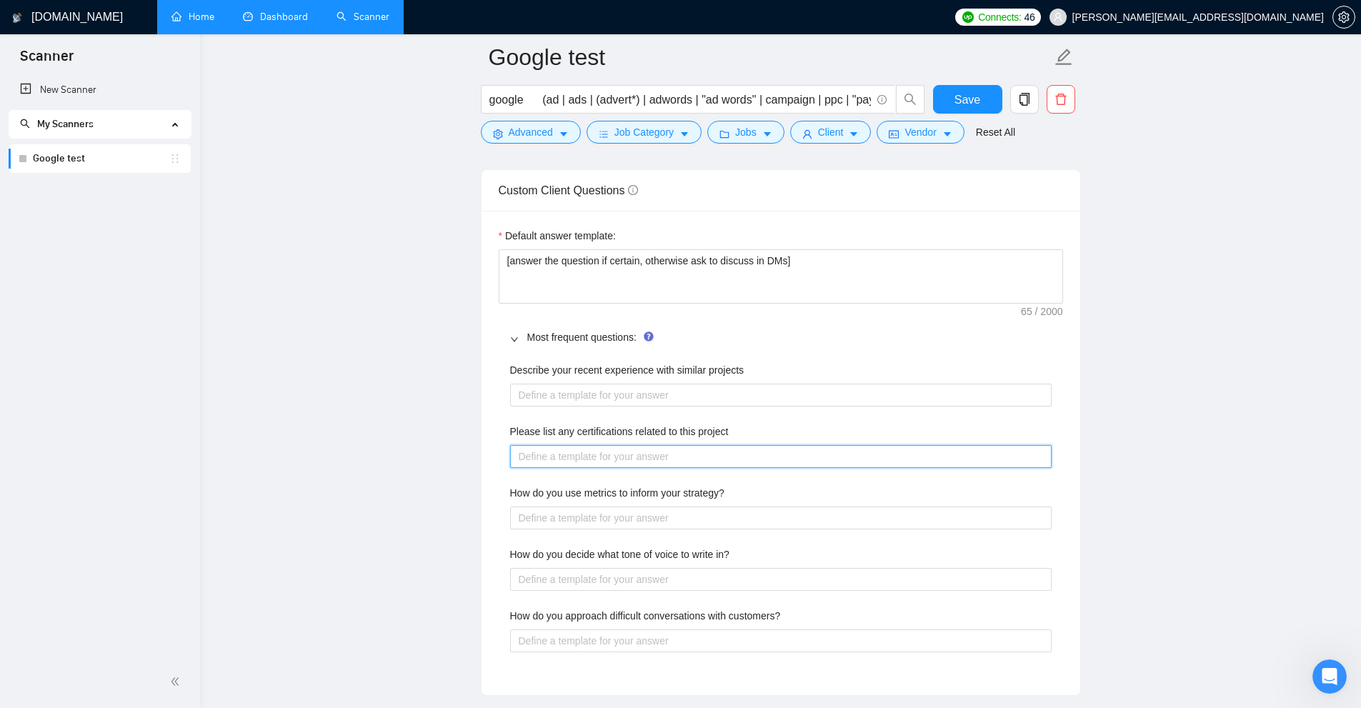
click at [526, 450] on project "Please list any certifications related to this project" at bounding box center [781, 456] width 542 height 23
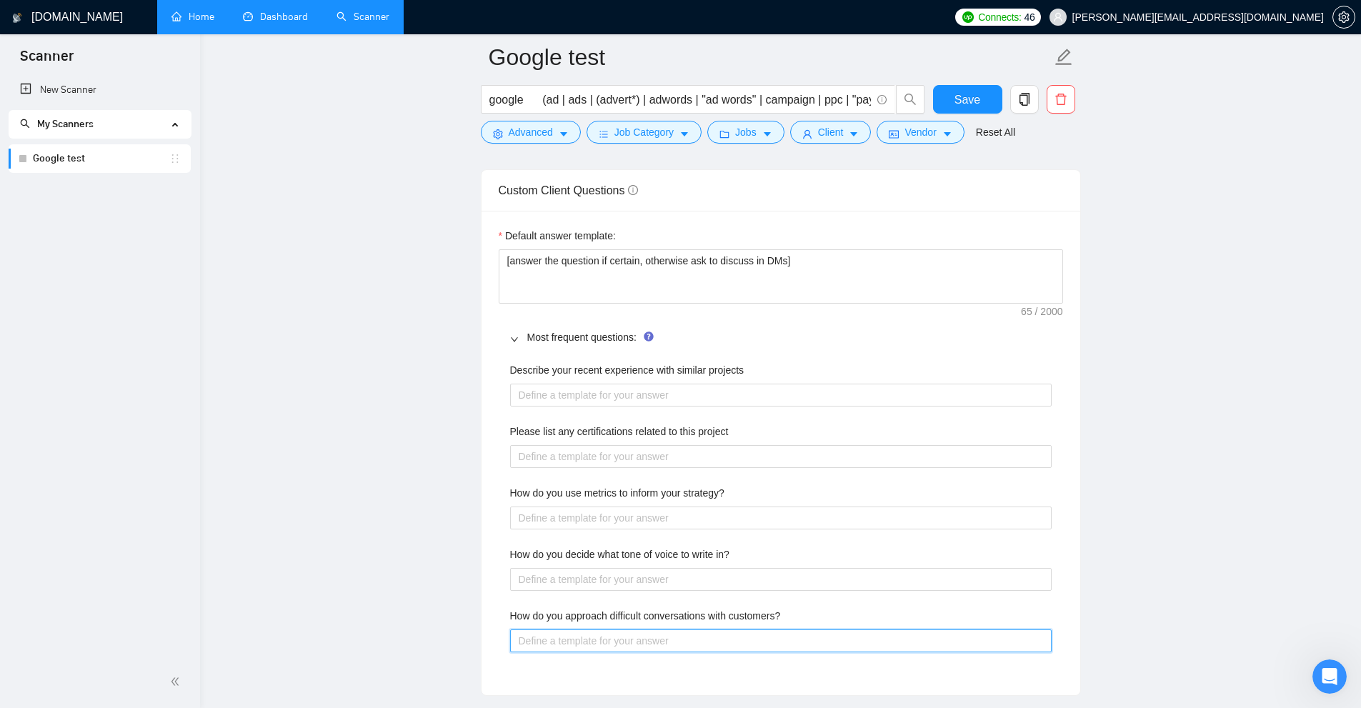
click at [580, 640] on customers\? "How do you approach difficult conversations with customers?" at bounding box center [781, 640] width 542 height 23
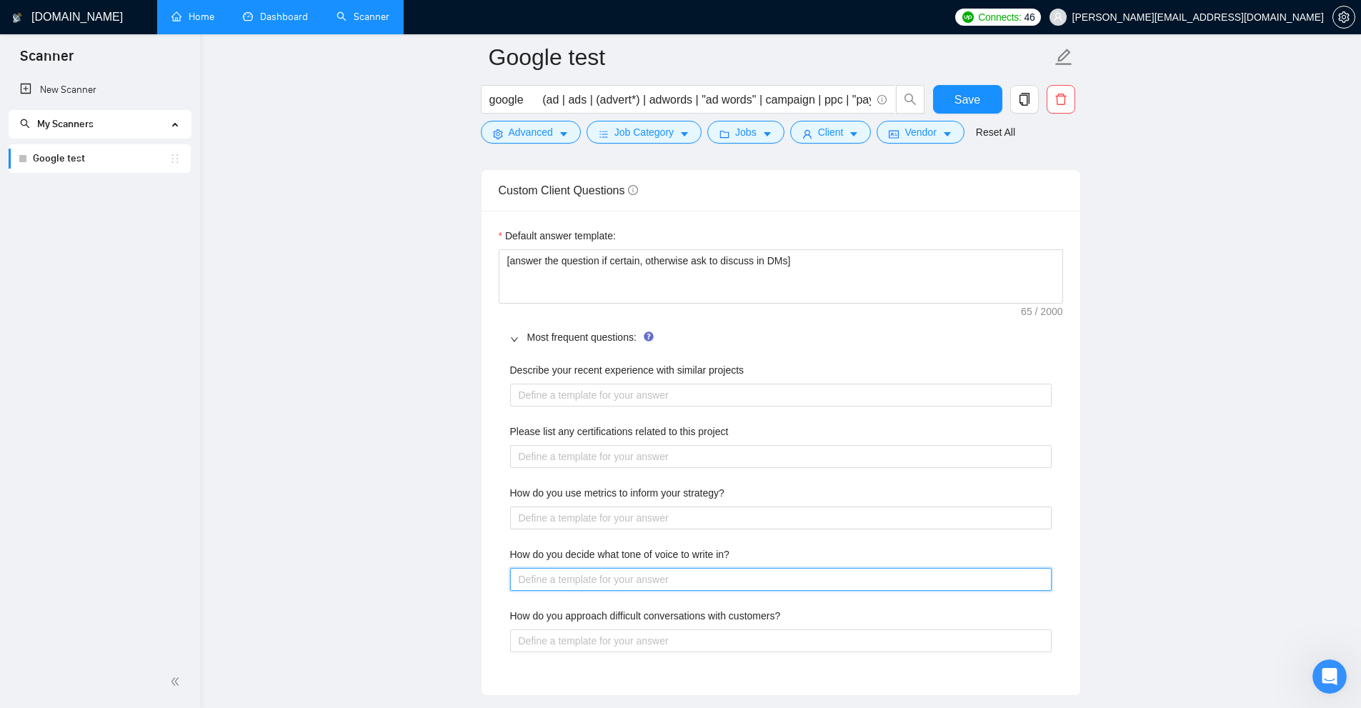
click at [589, 580] on in\? "How do you decide what tone of voice to write in?" at bounding box center [781, 579] width 542 height 23
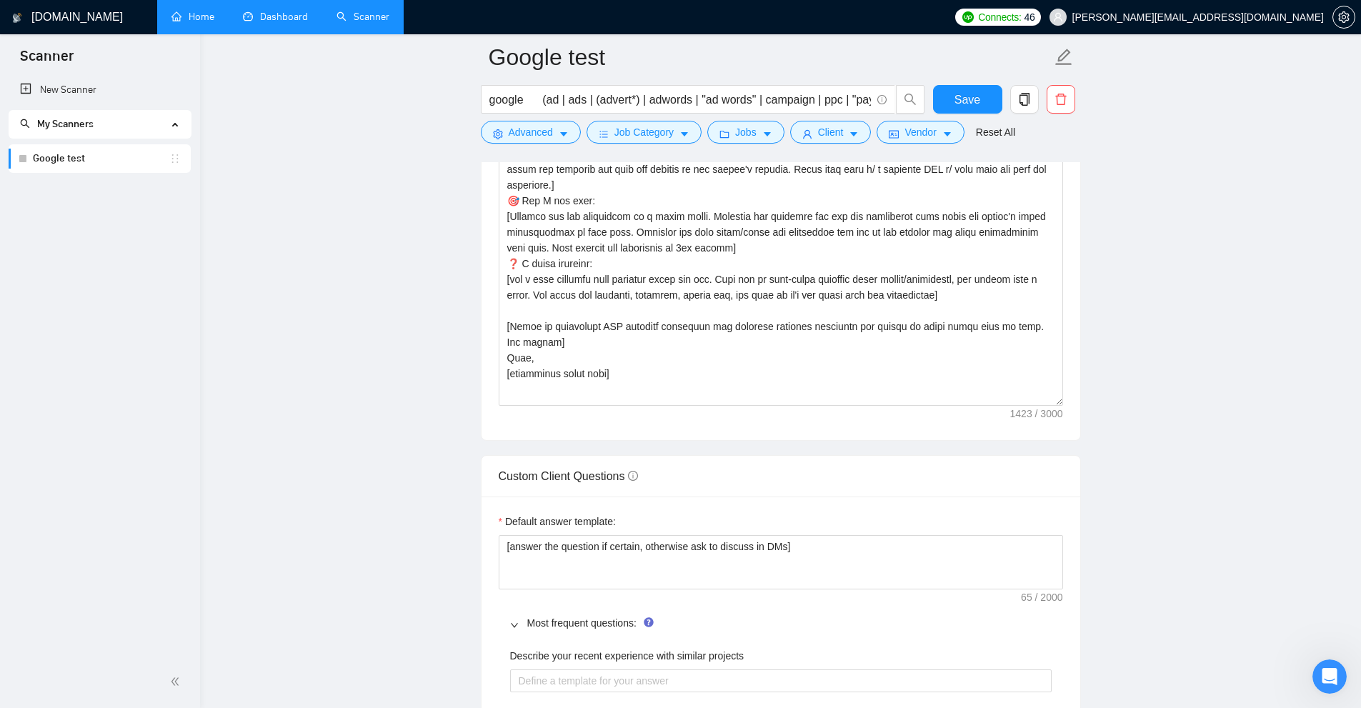
scroll to position [1590, 0]
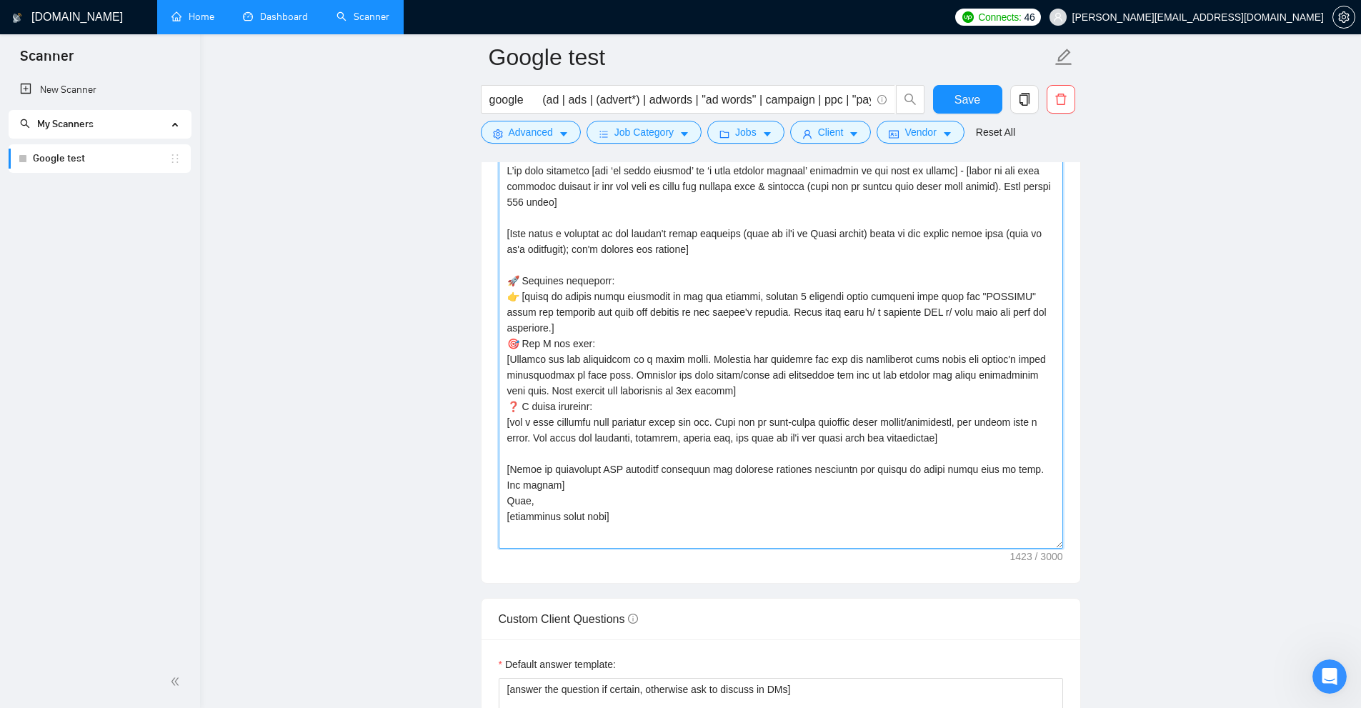
click at [652, 521] on textarea "Cover letter template:" at bounding box center [781, 353] width 564 height 389
click at [659, 527] on textarea "Cover letter template:" at bounding box center [781, 353] width 564 height 389
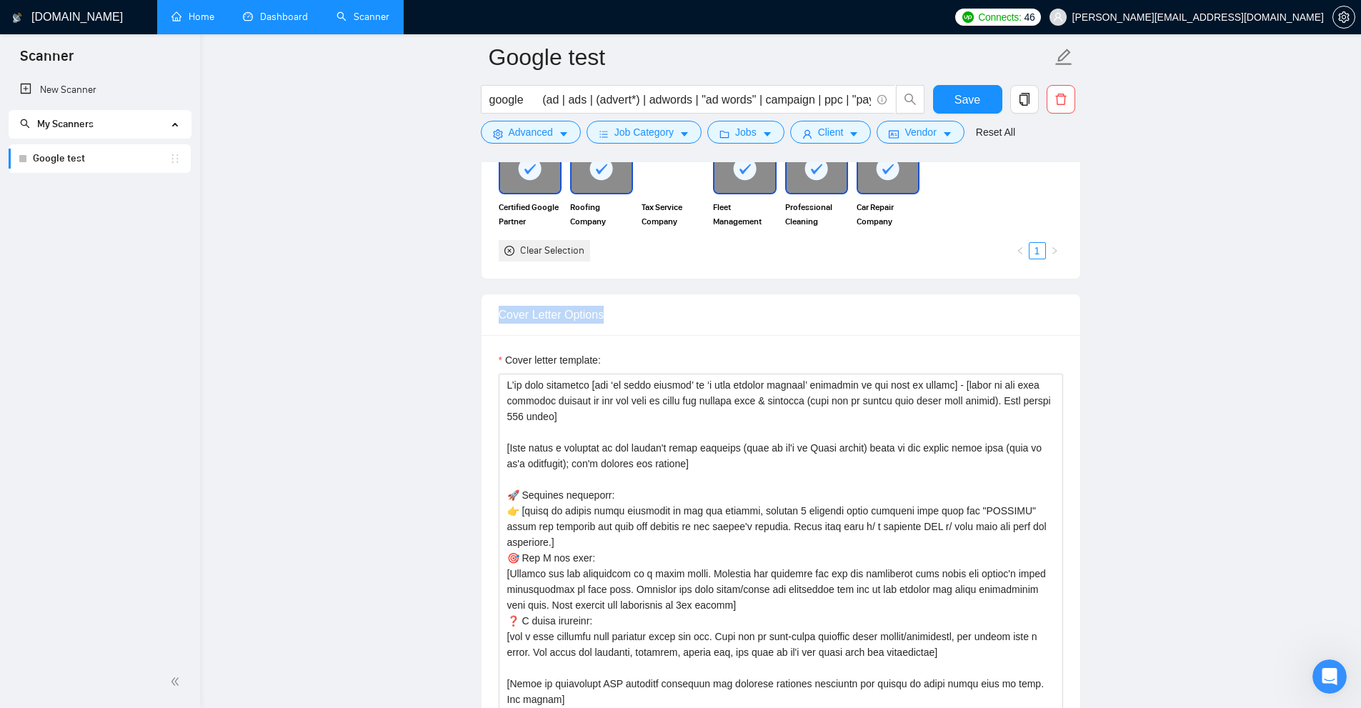
drag, startPoint x: 483, startPoint y: 313, endPoint x: 669, endPoint y: 312, distance: 185.7
click at [669, 312] on div "Cover Letter Options" at bounding box center [781, 314] width 599 height 41
click at [493, 360] on div "Cover letter template:" at bounding box center [781, 566] width 599 height 462
drag, startPoint x: 502, startPoint y: 356, endPoint x: 643, endPoint y: 356, distance: 140.7
click at [643, 356] on div "Cover letter template:" at bounding box center [781, 566] width 599 height 462
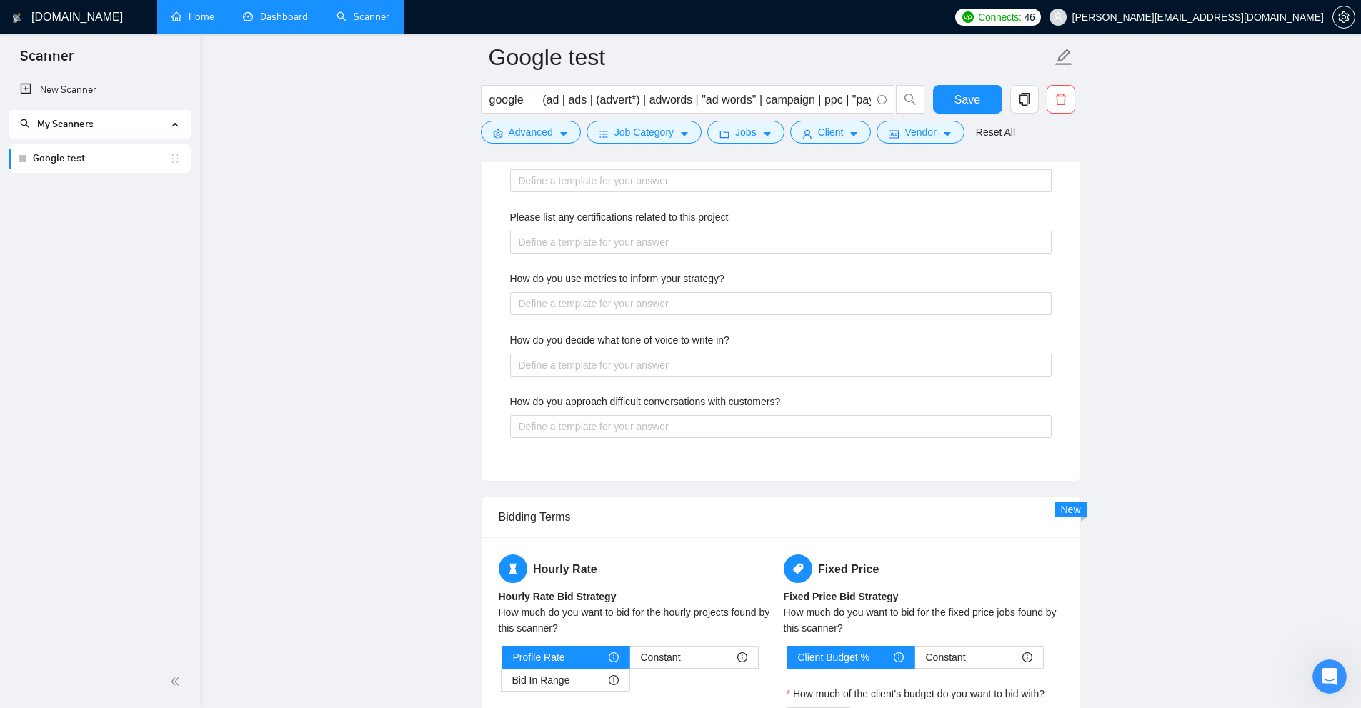
scroll to position [2019, 0]
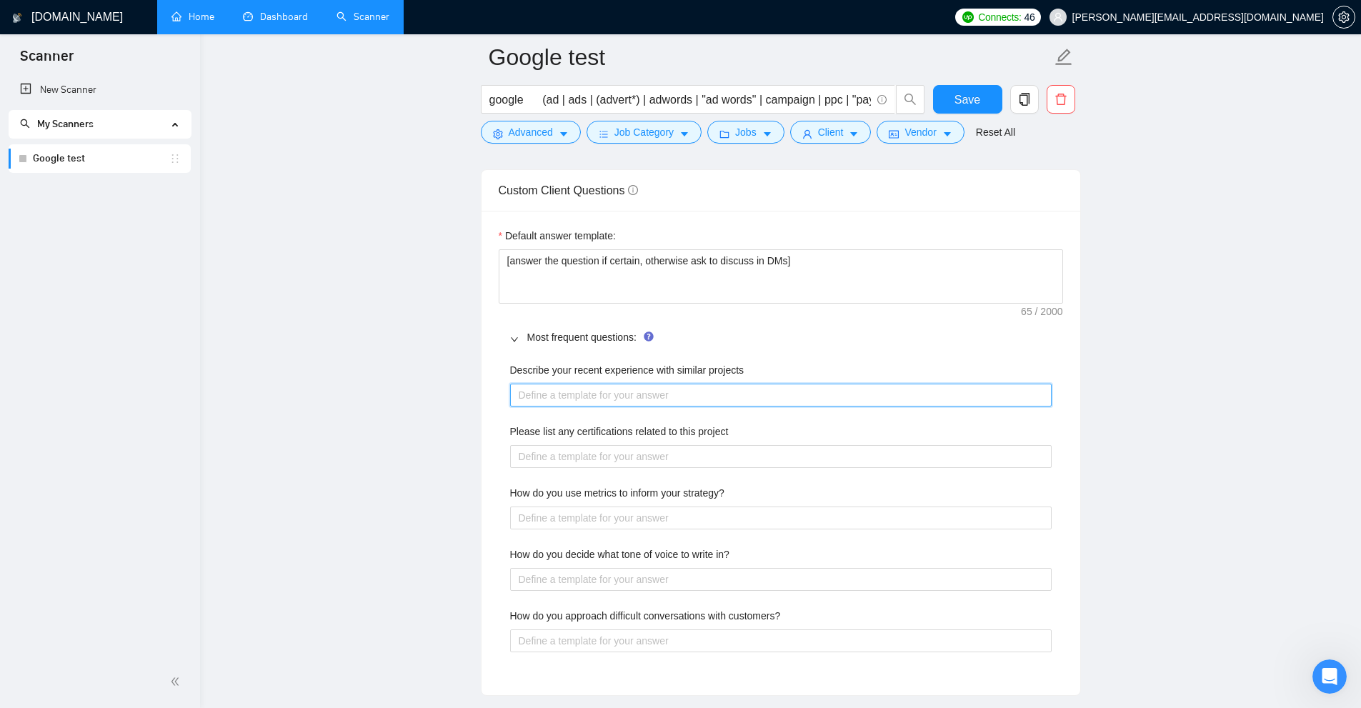
click at [540, 388] on projects "Describe your recent experience with similar projects" at bounding box center [781, 395] width 542 height 23
click at [559, 391] on projects "Describe your recent experience with similar projects" at bounding box center [781, 395] width 542 height 23
drag, startPoint x: 573, startPoint y: 364, endPoint x: 884, endPoint y: 361, distance: 311.5
click at [771, 361] on div "Describe your recent experience with similar projects Please list any certifica…" at bounding box center [781, 516] width 564 height 324
click at [771, 372] on div "Describe your recent experience with similar projects" at bounding box center [781, 372] width 542 height 21
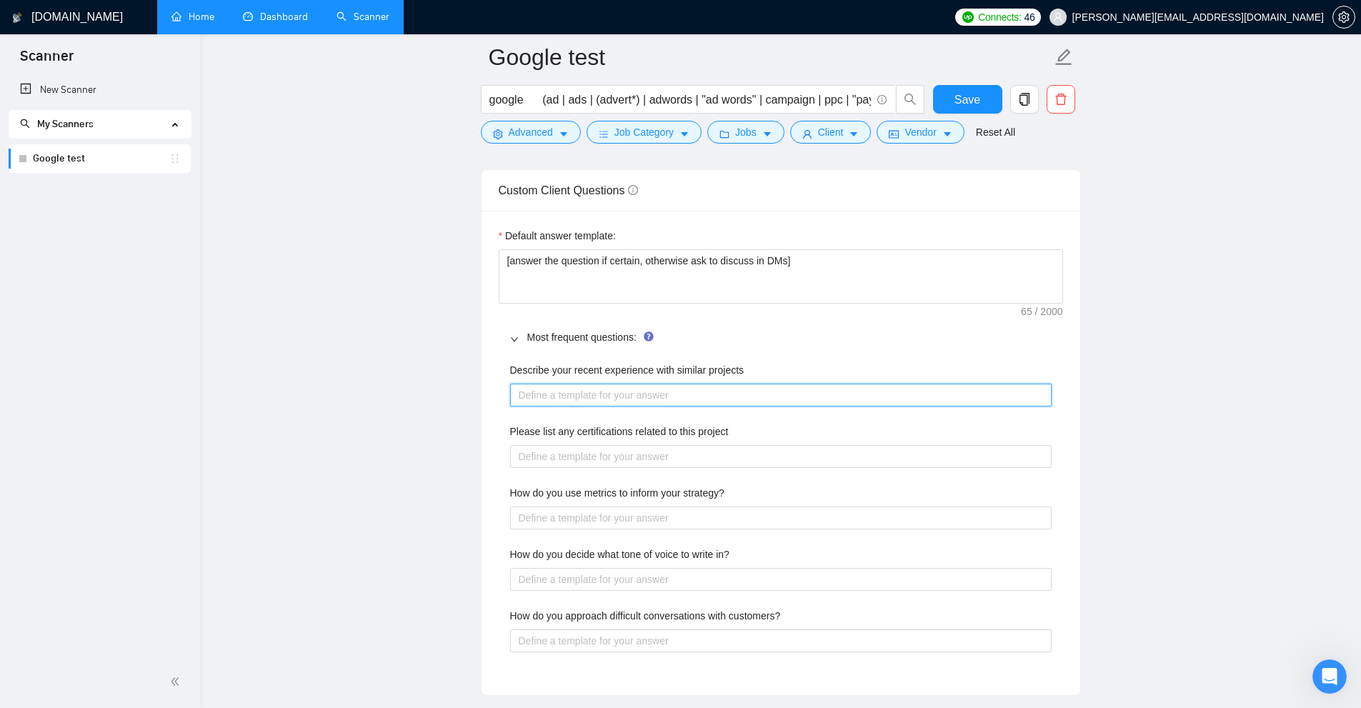
click at [586, 384] on projects "Describe your recent experience with similar projects" at bounding box center [781, 395] width 542 height 23
click at [581, 388] on projects "Describe your recent experience with similar projects" at bounding box center [781, 395] width 542 height 23
type projects "["
type projects "[]"
type projects "[ ]"
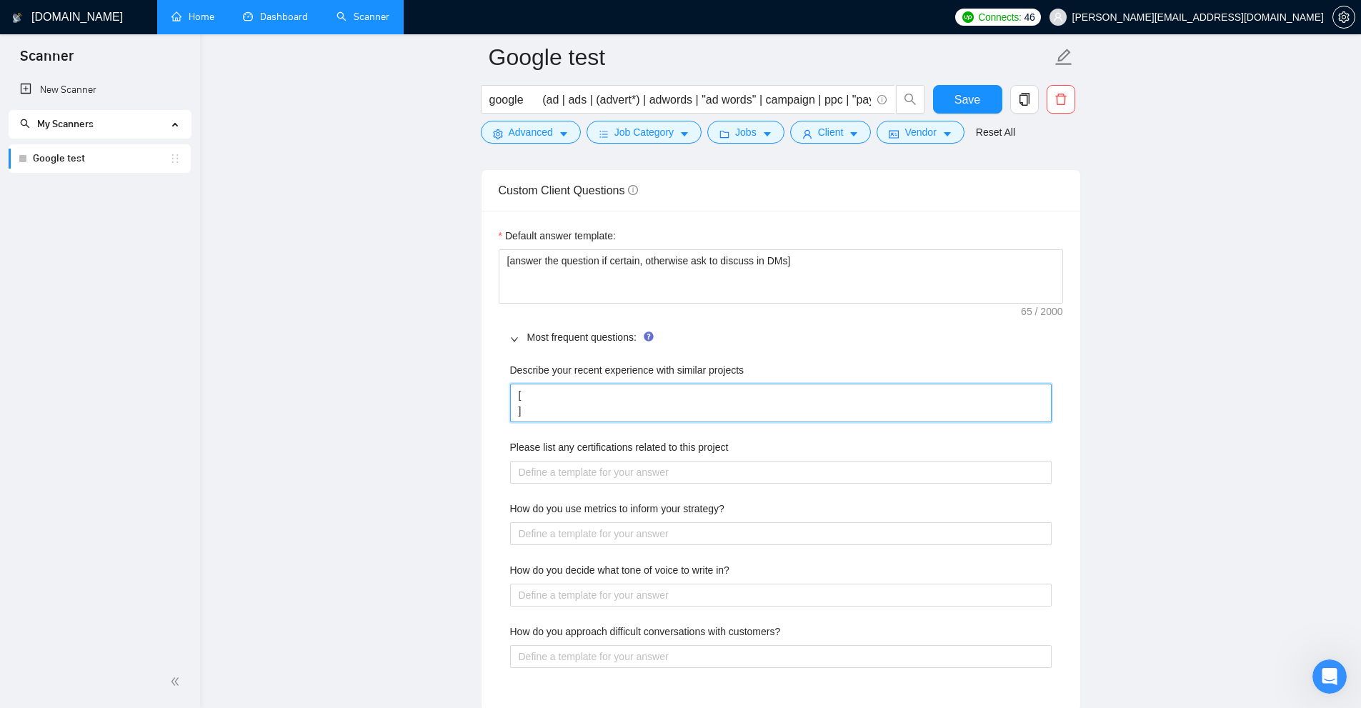
type projects "[ ]"
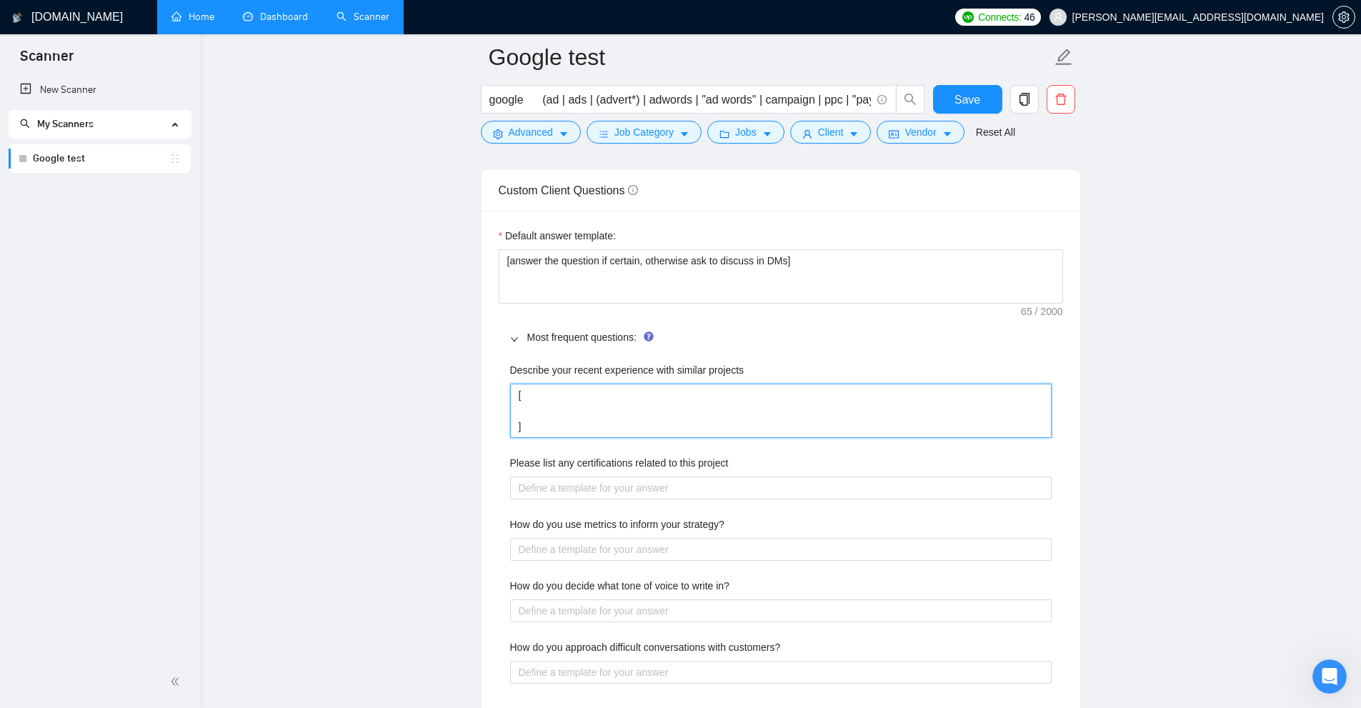
type projects "[ ]"
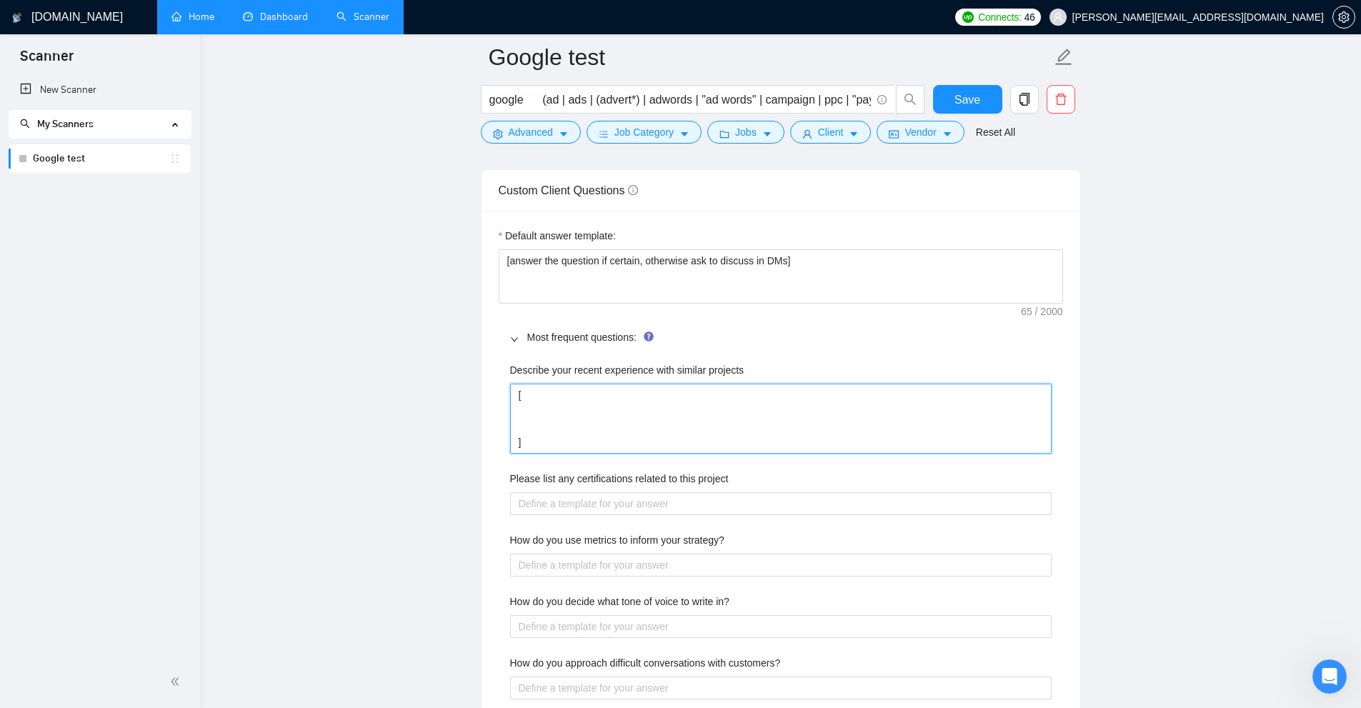
click at [554, 410] on projects "[ ]" at bounding box center [781, 419] width 542 height 70
drag, startPoint x: 537, startPoint y: 444, endPoint x: 487, endPoint y: 359, distance: 98.6
click at [487, 359] on div "Default answer template: [answer the question if certain, otherwise ask to disc…" at bounding box center [781, 477] width 599 height 532
type projects "[ ]"
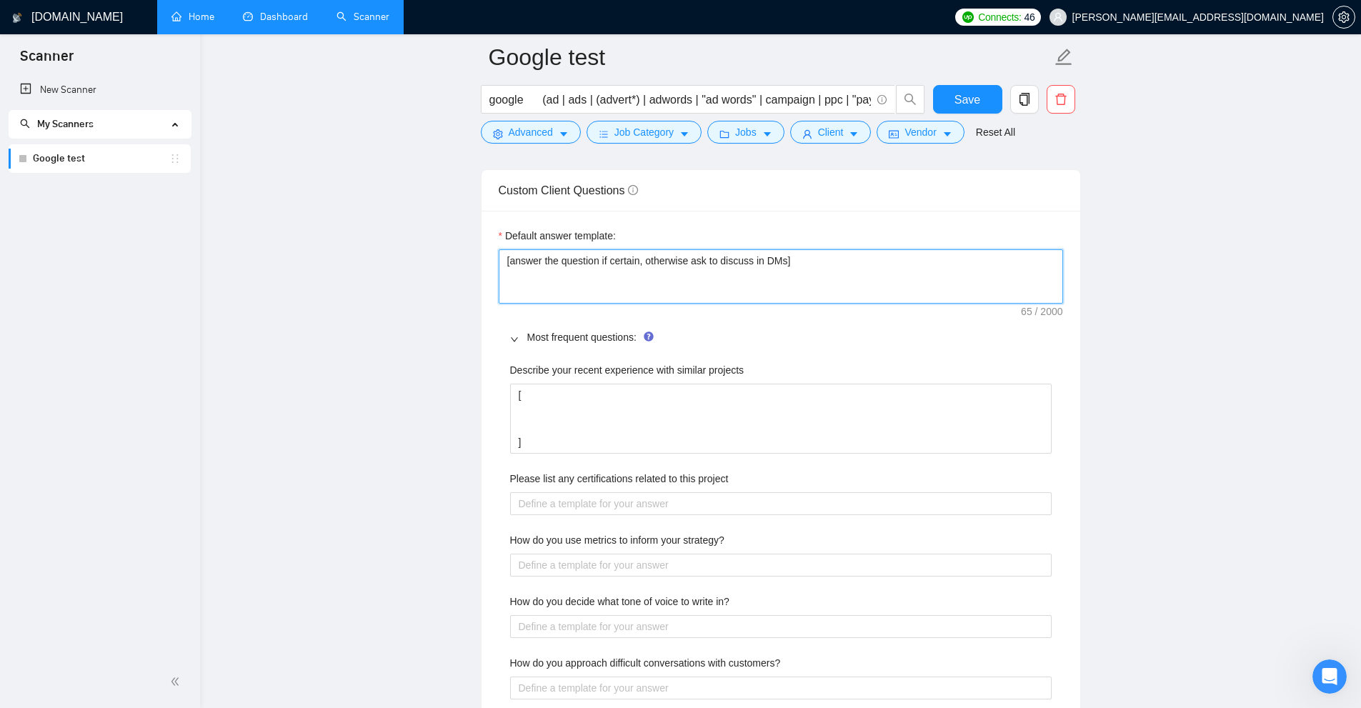
click at [771, 272] on textarea "[answer the question if certain, otherwise ask to discuss in DMs]" at bounding box center [781, 276] width 564 height 54
type textarea "[answer the question if certain, otherwise ask to discuss in DMs]"
paste textarea "[ ]"
type textarea "[answer the question if certain, otherwise ask to discuss in DMs] [ ]"
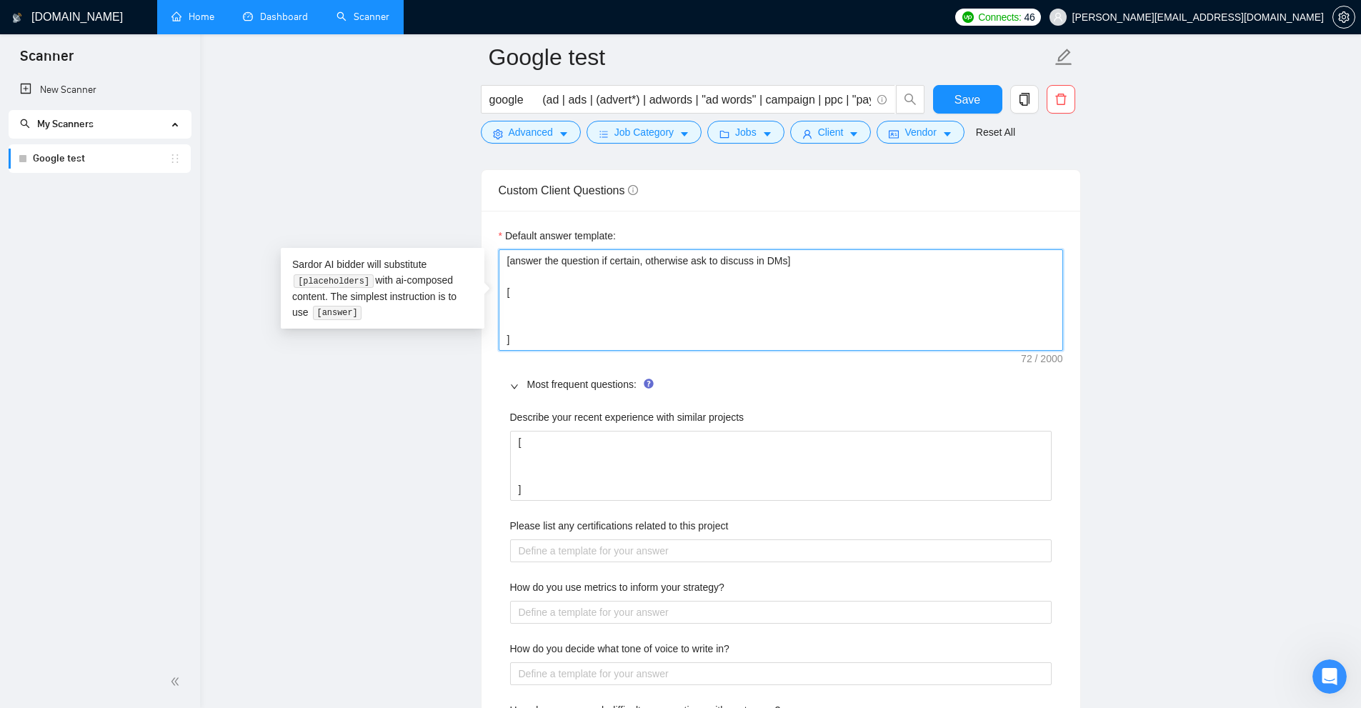
type textarea "[answer the question if certain, otherwise ask to discuss in DMs] [ ]"
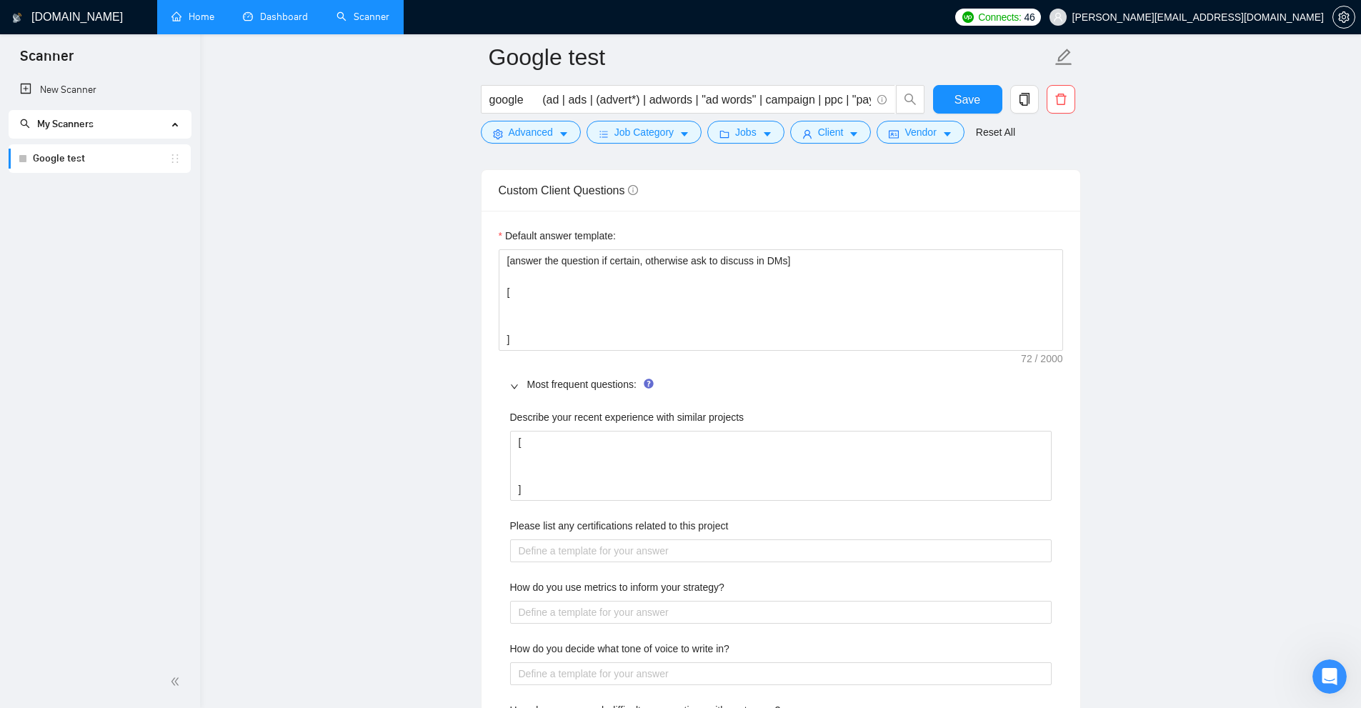
drag, startPoint x: 1044, startPoint y: 357, endPoint x: 1062, endPoint y: 356, distance: 17.2
click at [771, 356] on div "Default answer template: [answer the question if certain, otherwise ask to disc…" at bounding box center [781, 500] width 599 height 579
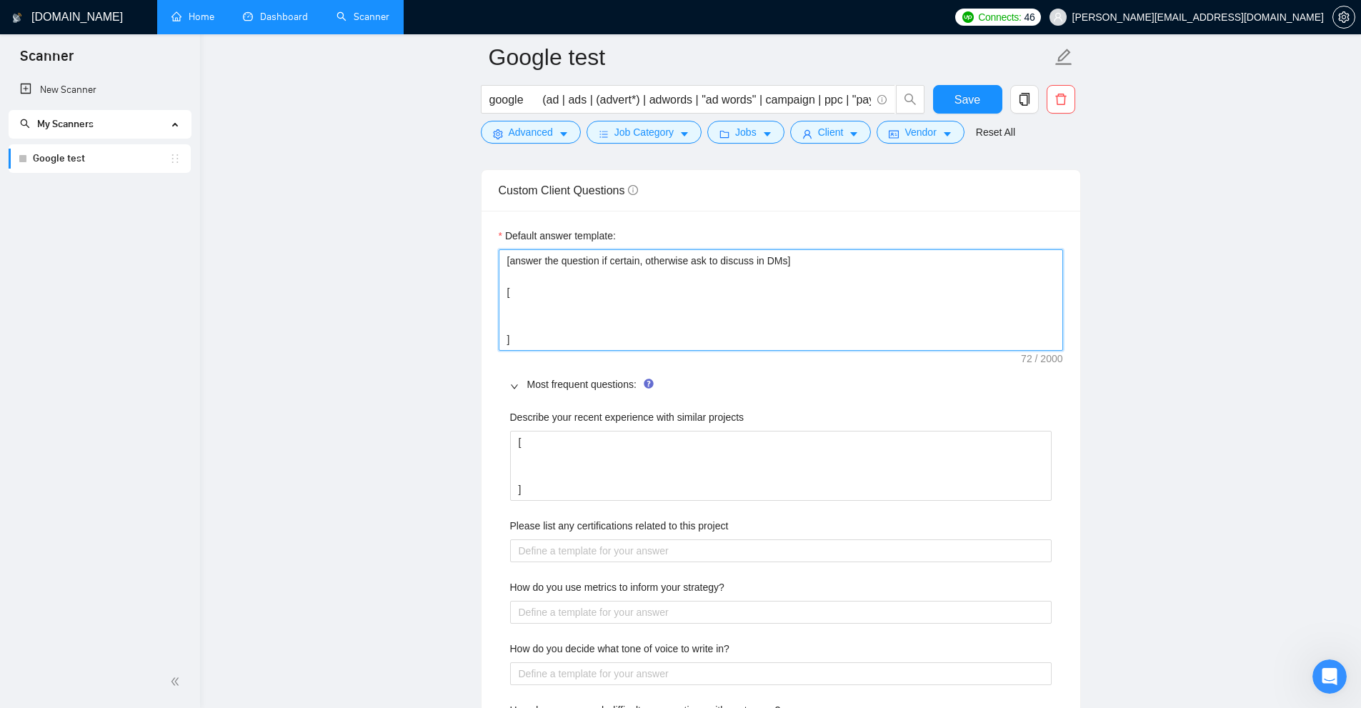
click at [500, 324] on textarea "[answer the question if certain, otherwise ask to discuss in DMs] [ ]" at bounding box center [781, 299] width 564 height 101
click at [562, 310] on textarea "[answer the question if certain, otherwise ask to discuss in DMs] [ ]" at bounding box center [781, 299] width 564 height 101
click at [549, 321] on textarea "[answer the question if certain, otherwise ask to discuss in DMs] [ ]" at bounding box center [781, 299] width 564 height 101
click at [541, 301] on textarea "[answer the question if certain, otherwise ask to discuss in DMs] [ ]" at bounding box center [781, 299] width 564 height 101
click at [531, 319] on textarea "[answer the question if certain, otherwise ask to discuss in DMs] [ ]" at bounding box center [781, 299] width 564 height 101
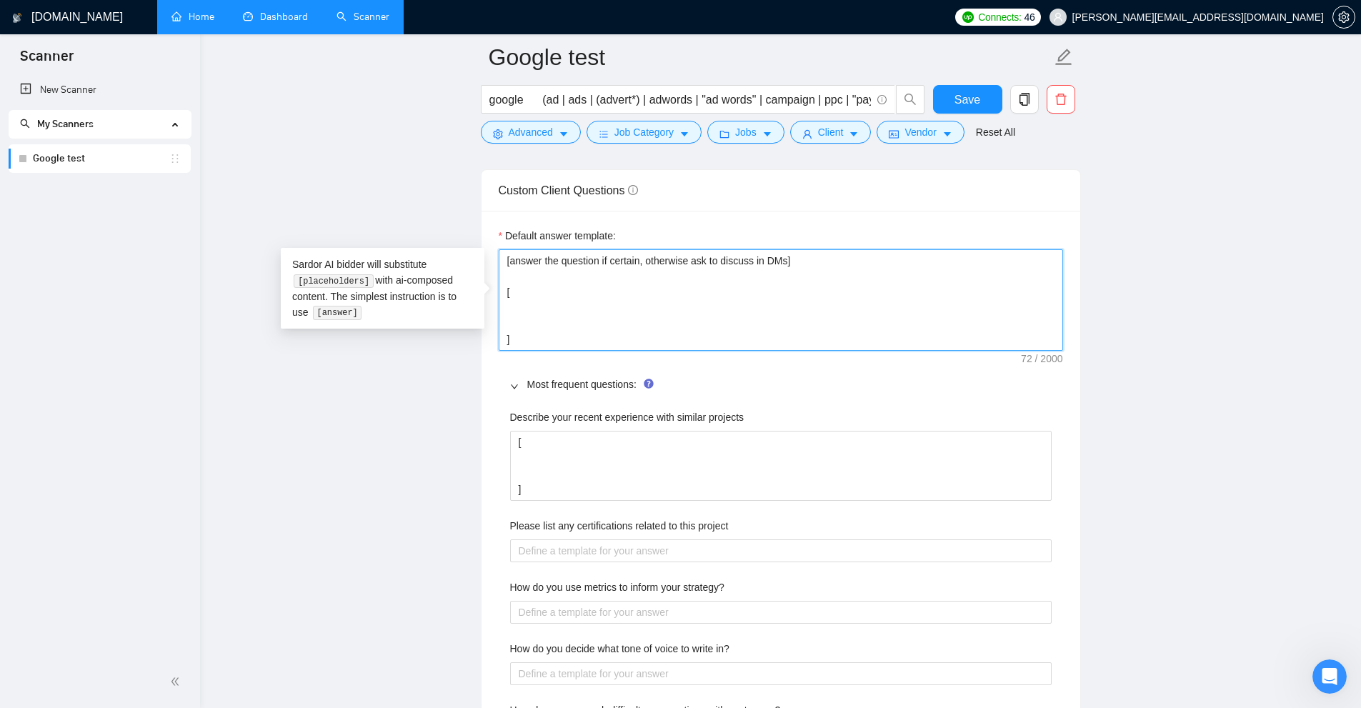
click at [528, 305] on textarea "[answer the question if certain, otherwise ask to discuss in DMs] [ ]" at bounding box center [781, 299] width 564 height 101
click at [526, 308] on textarea "[answer the question if certain, otherwise ask to discuss in DMs] [ ]" at bounding box center [781, 299] width 564 height 101
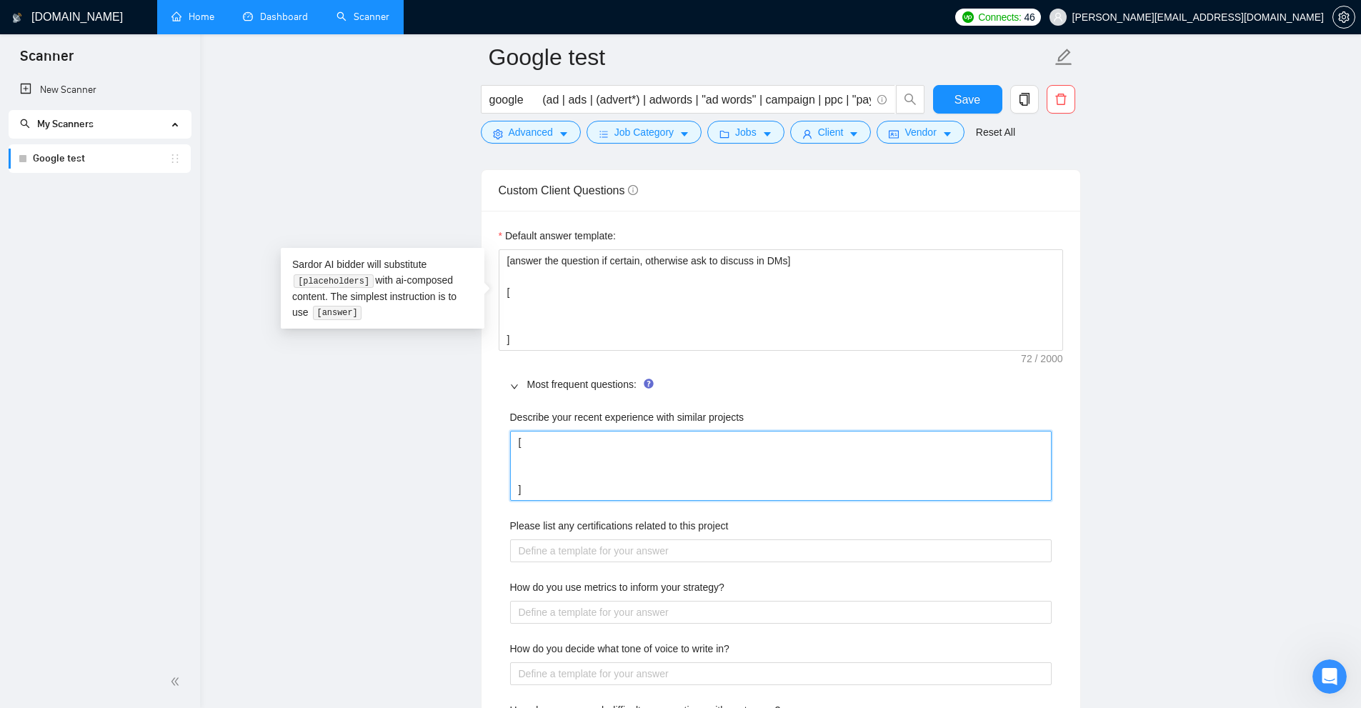
click at [539, 459] on projects "[ ]" at bounding box center [781, 466] width 542 height 70
click at [536, 473] on projects "[ ]" at bounding box center [781, 466] width 542 height 70
click at [536, 457] on projects "[ ]" at bounding box center [781, 466] width 542 height 70
click at [542, 445] on projects "[ ]" at bounding box center [781, 466] width 542 height 70
drag, startPoint x: 549, startPoint y: 492, endPoint x: 502, endPoint y: 377, distance: 123.4
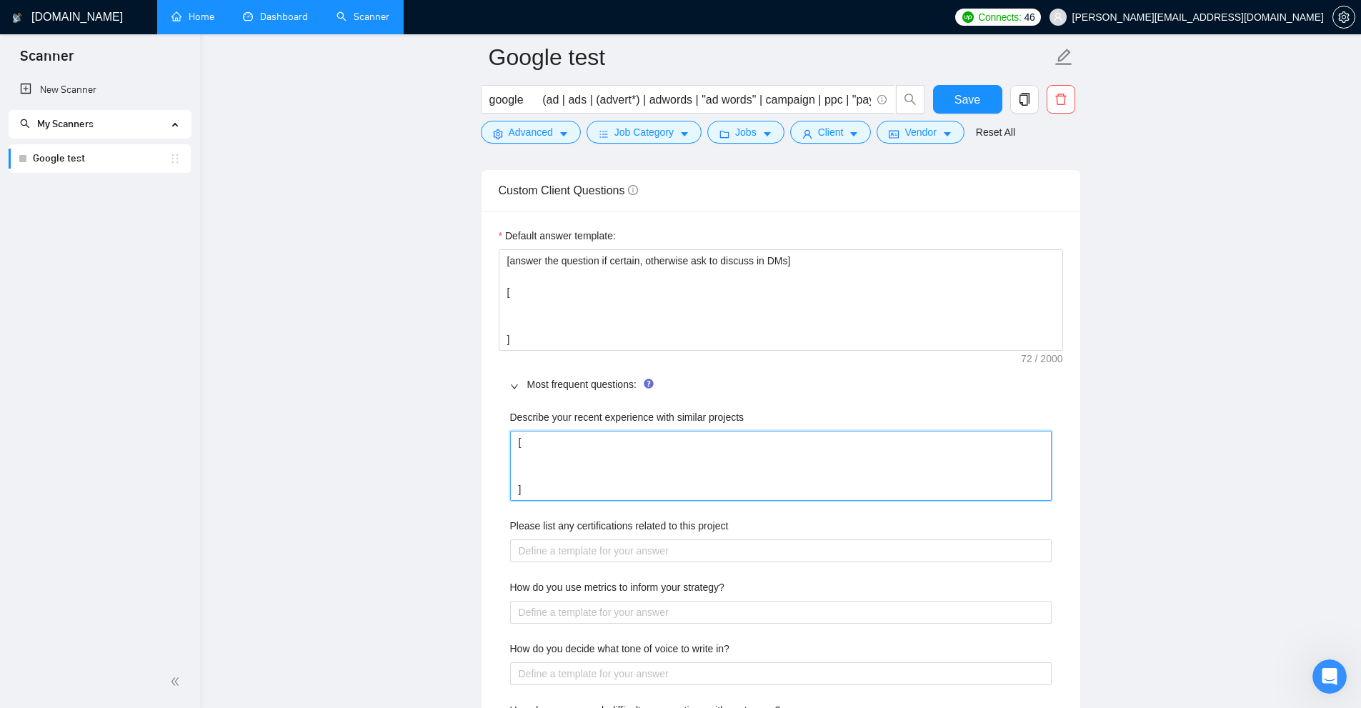
click at [502, 377] on div "Most frequent questions: Describe your recent experience with similar projects …" at bounding box center [781, 570] width 564 height 404
click at [633, 448] on projects "[ ]" at bounding box center [781, 466] width 542 height 70
drag, startPoint x: 542, startPoint y: 487, endPoint x: 510, endPoint y: 427, distance: 67.7
click at [510, 427] on div "Describe your recent experience with similar projects [ ]" at bounding box center [781, 454] width 542 height 91
click at [557, 482] on projects "[ ]" at bounding box center [781, 466] width 542 height 70
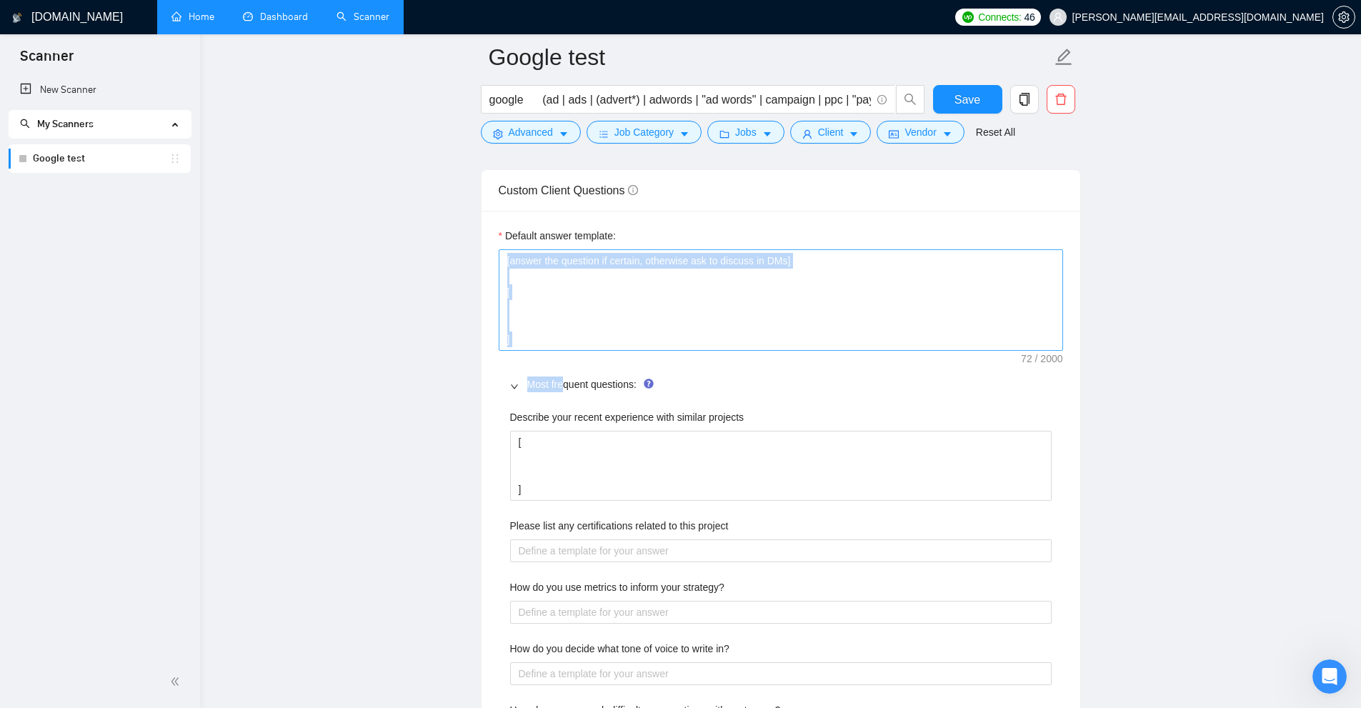
drag, startPoint x: 567, startPoint y: 346, endPoint x: 569, endPoint y: 274, distance: 72.9
click at [569, 274] on div "Default answer template: [answer the question if certain, otherwise ask to disc…" at bounding box center [781, 500] width 599 height 579
click at [569, 274] on textarea "[answer the question if certain, otherwise ask to discuss in DMs] [ ]" at bounding box center [781, 299] width 564 height 101
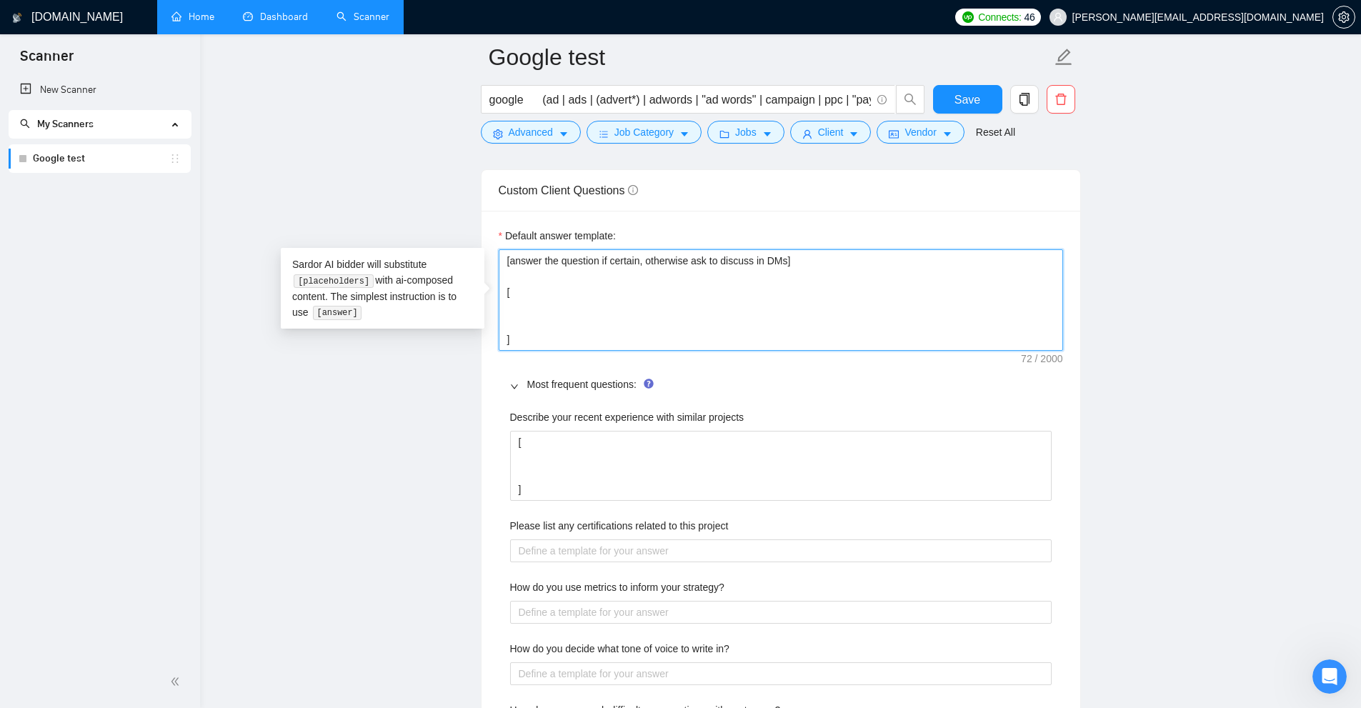
scroll to position [2305, 0]
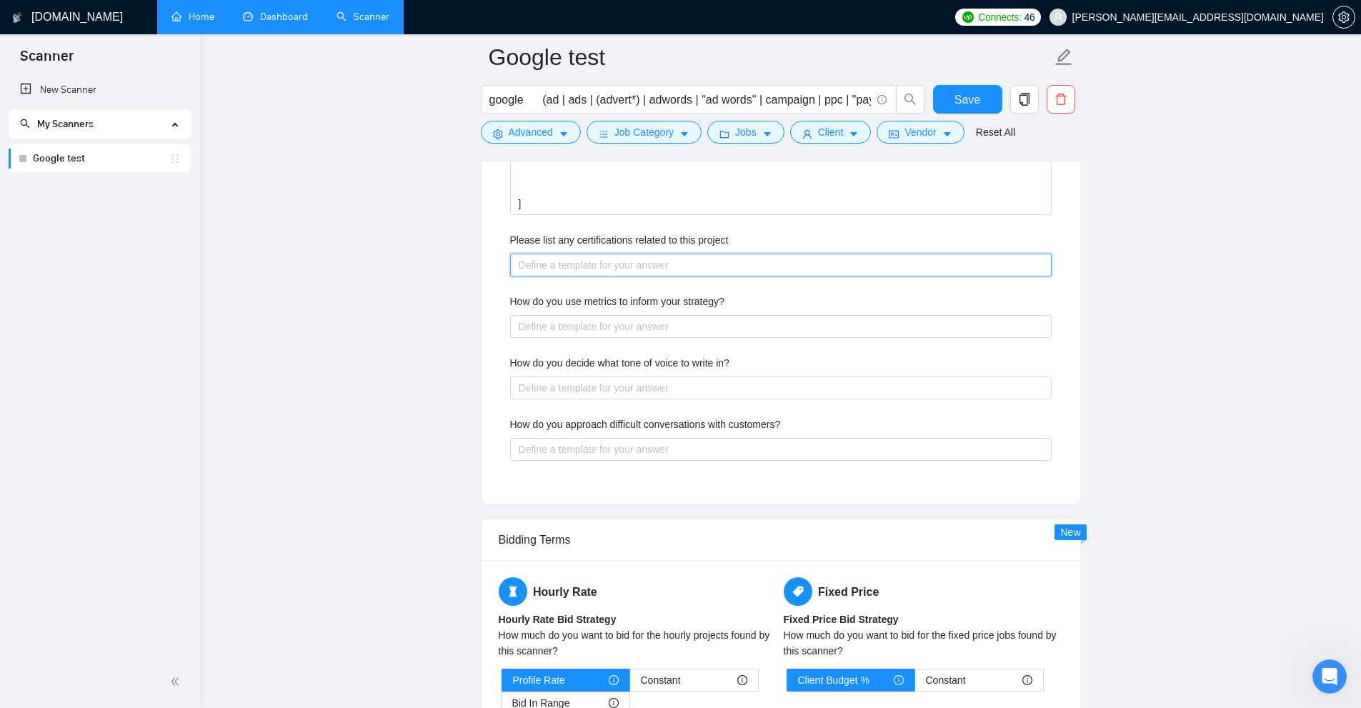
click at [564, 273] on project "Please list any certifications related to this project" at bounding box center [781, 265] width 542 height 23
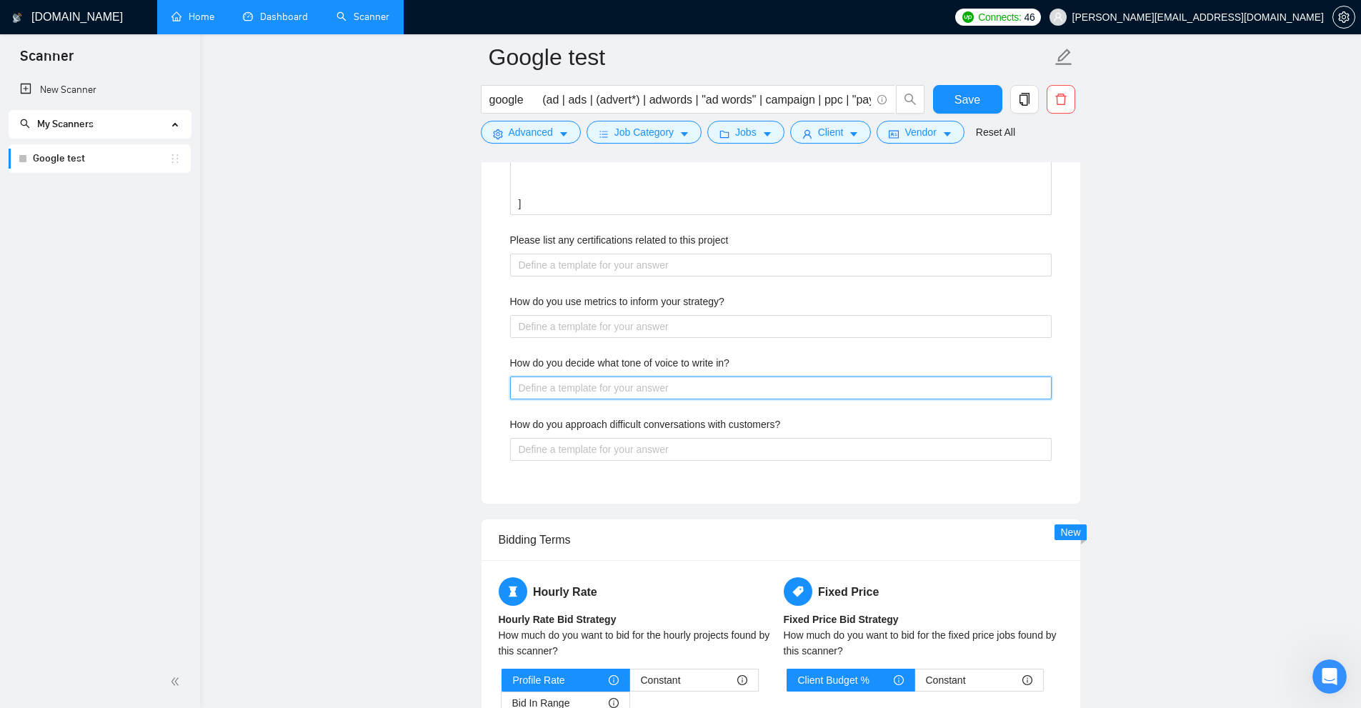
click at [571, 384] on in\? "How do you decide what tone of voice to write in?" at bounding box center [781, 387] width 542 height 23
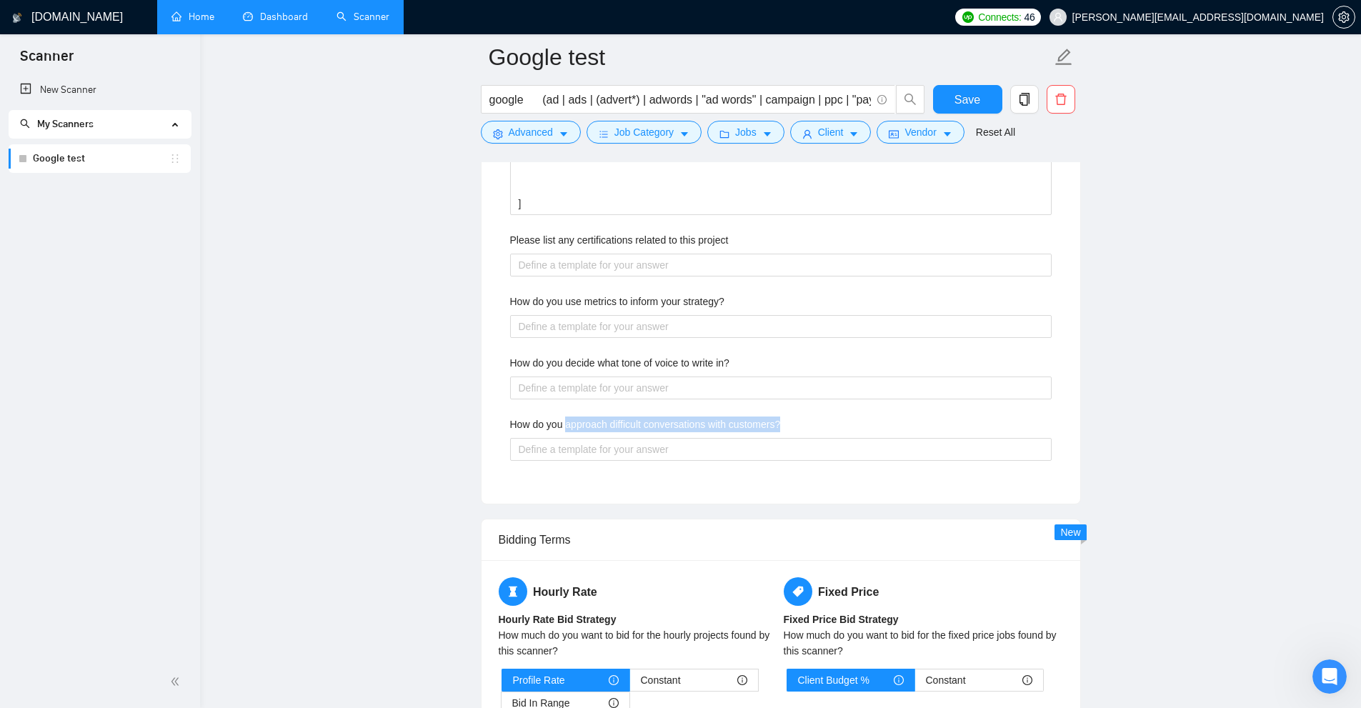
click at [568, 432] on div "How do you approach difficult conversations with customers?" at bounding box center [781, 427] width 542 height 21
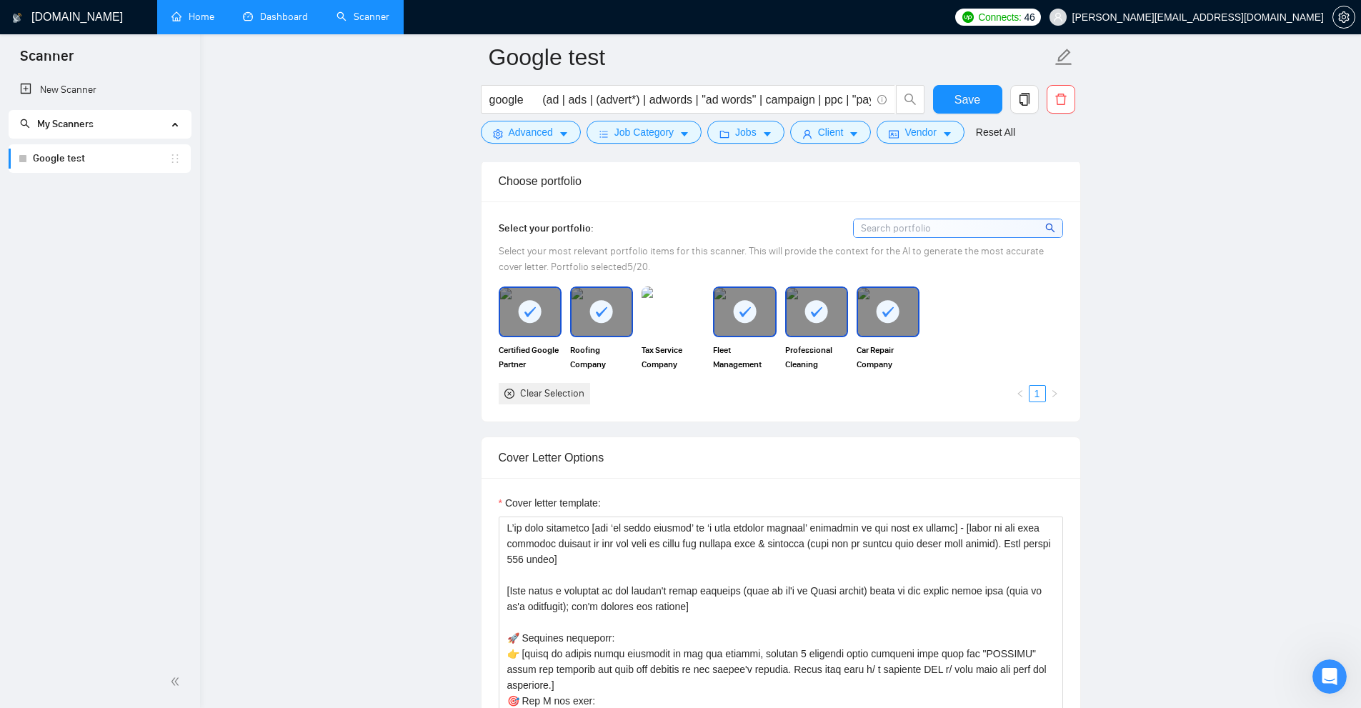
scroll to position [1447, 0]
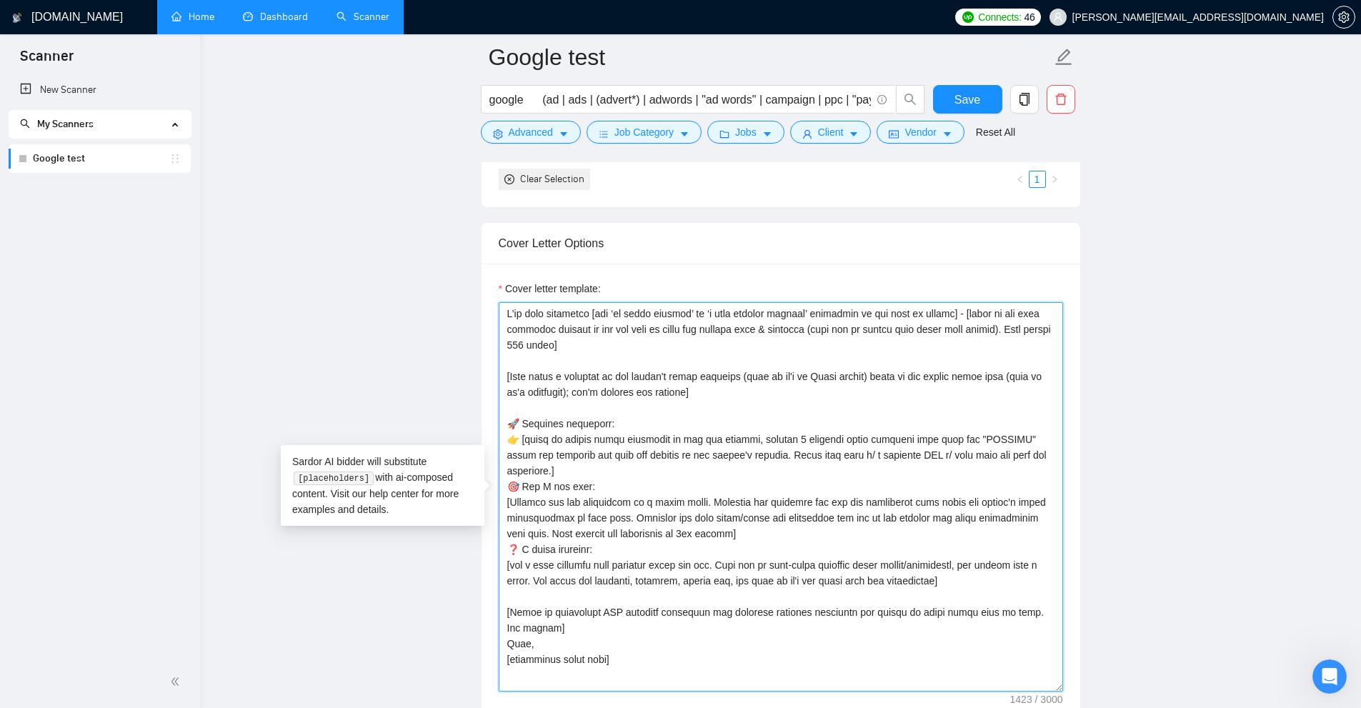
drag, startPoint x: 648, startPoint y: 654, endPoint x: 500, endPoint y: 280, distance: 402.5
click at [500, 281] on div "Cover letter template:" at bounding box center [781, 486] width 564 height 411
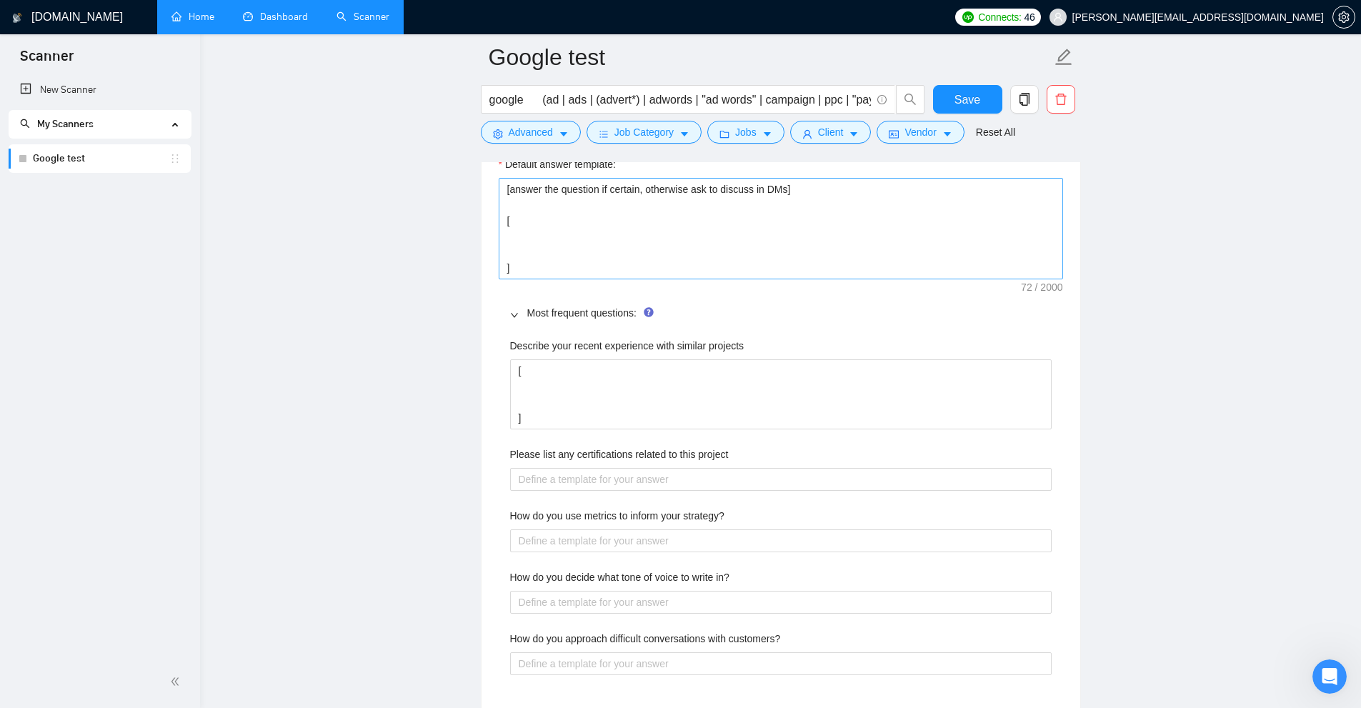
scroll to position [1947, 0]
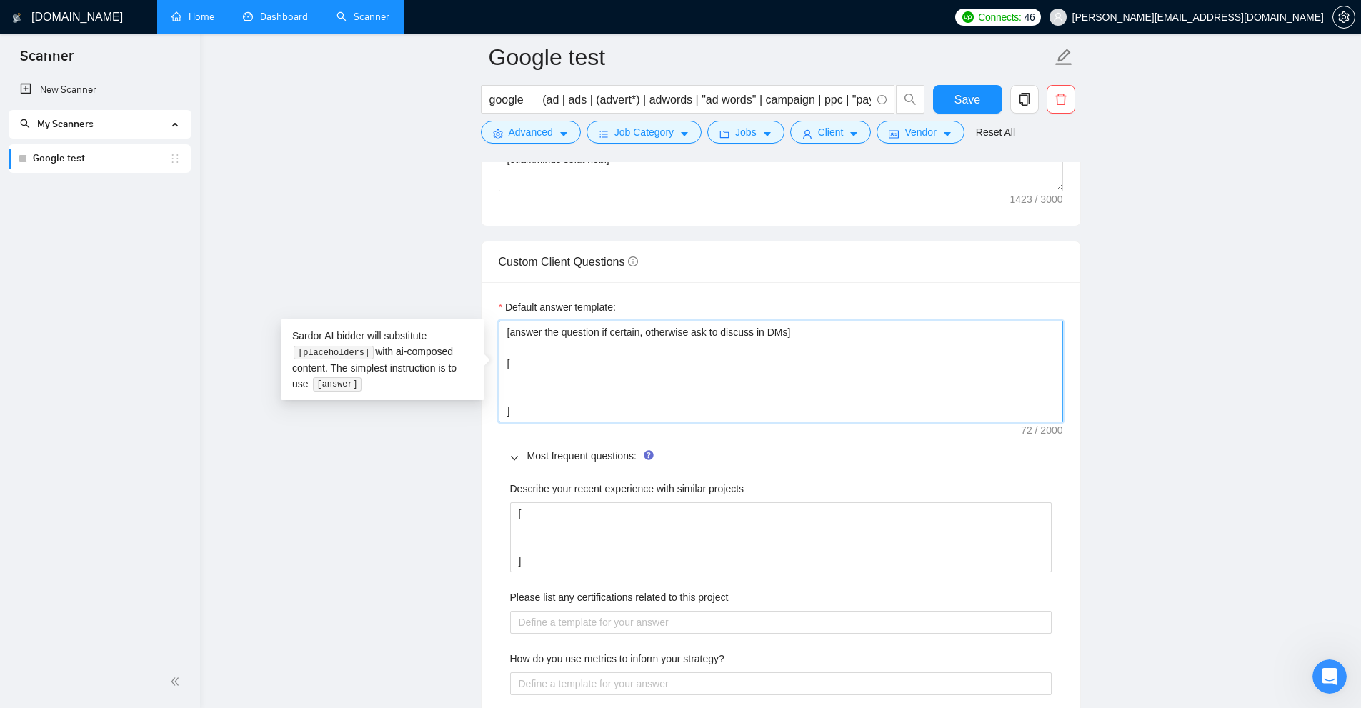
drag, startPoint x: 505, startPoint y: 356, endPoint x: 588, endPoint y: 489, distance: 156.0
click at [588, 489] on div "Default answer template: [answer the question if certain, otherwise ask to disc…" at bounding box center [781, 571] width 599 height 579
type textarea "[answer the question if certain, otherwise ask to discuss in DMs]"
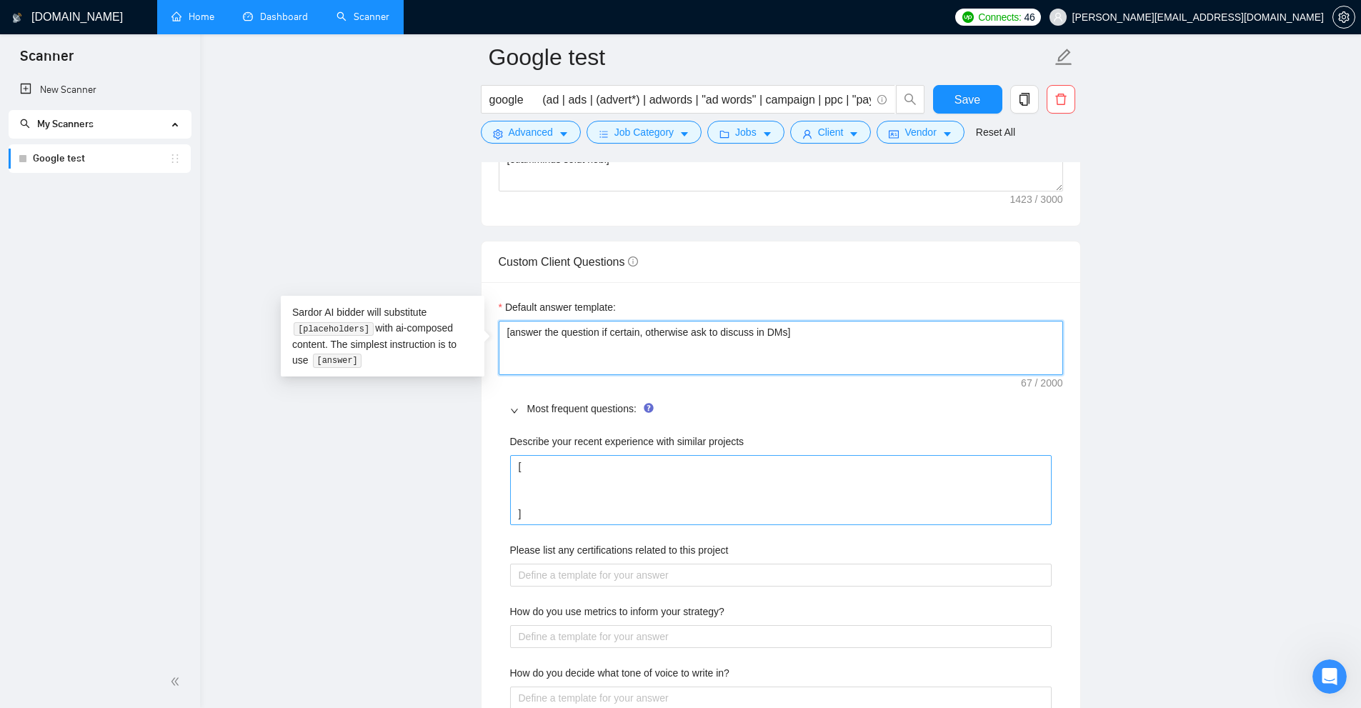
type textarea "[answer the question if certain, otherwise ask to discuss in DMs]"
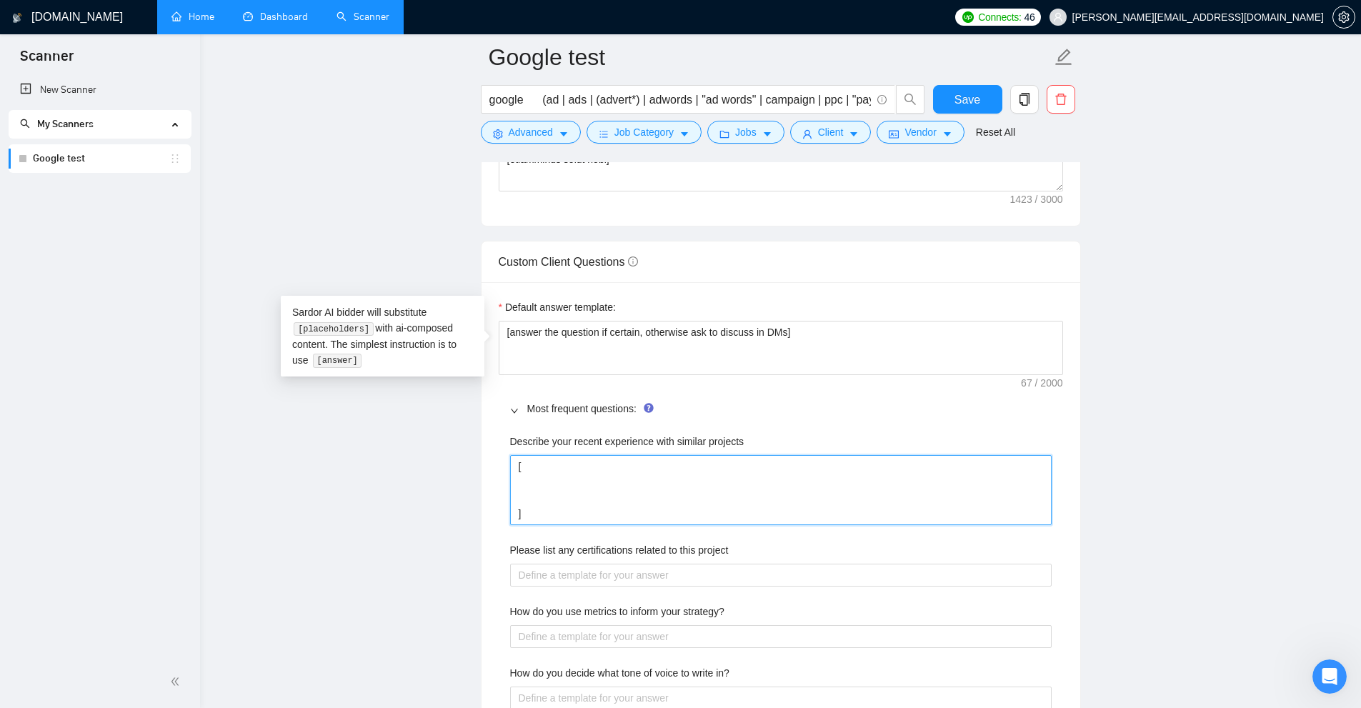
drag, startPoint x: 594, startPoint y: 510, endPoint x: 363, endPoint y: 383, distance: 263.5
click at [363, 383] on main "Google test google (ad | ads | (advert*) | adwords | "ad words" | campaign | pp…" at bounding box center [780, 261] width 1115 height 4302
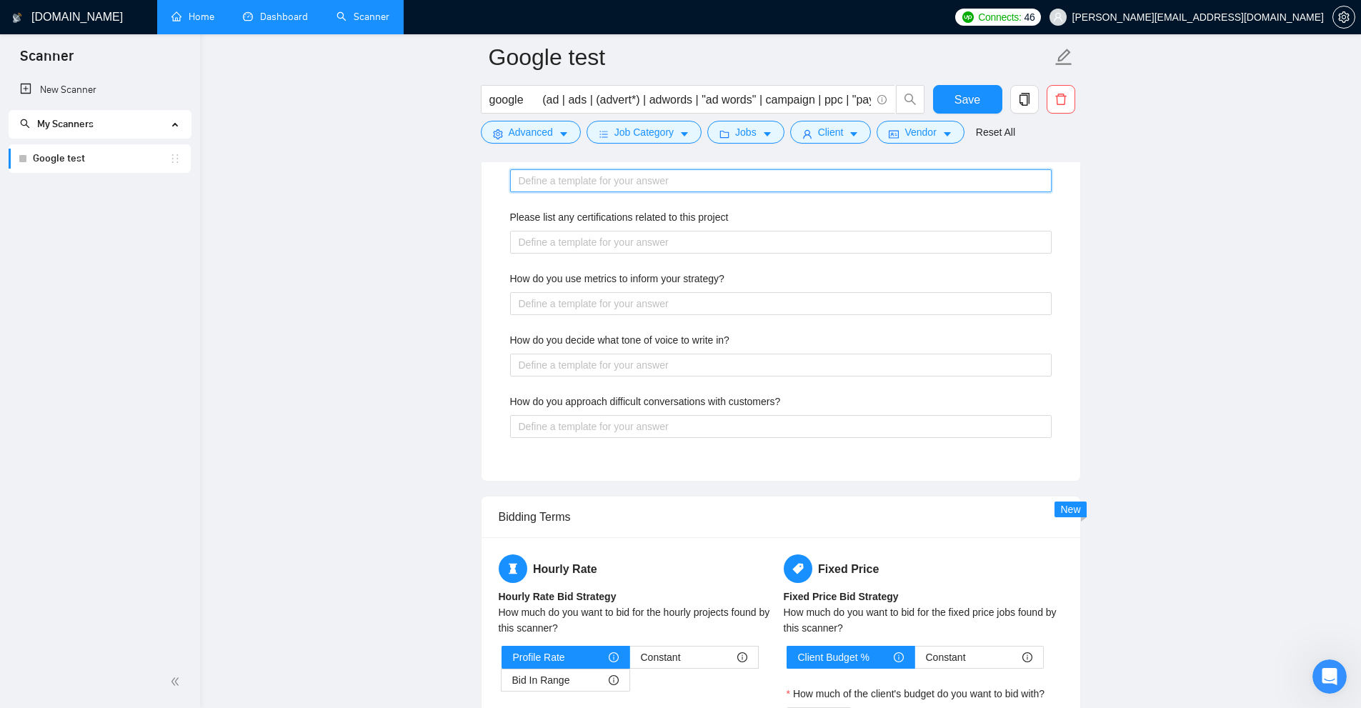
scroll to position [2162, 0]
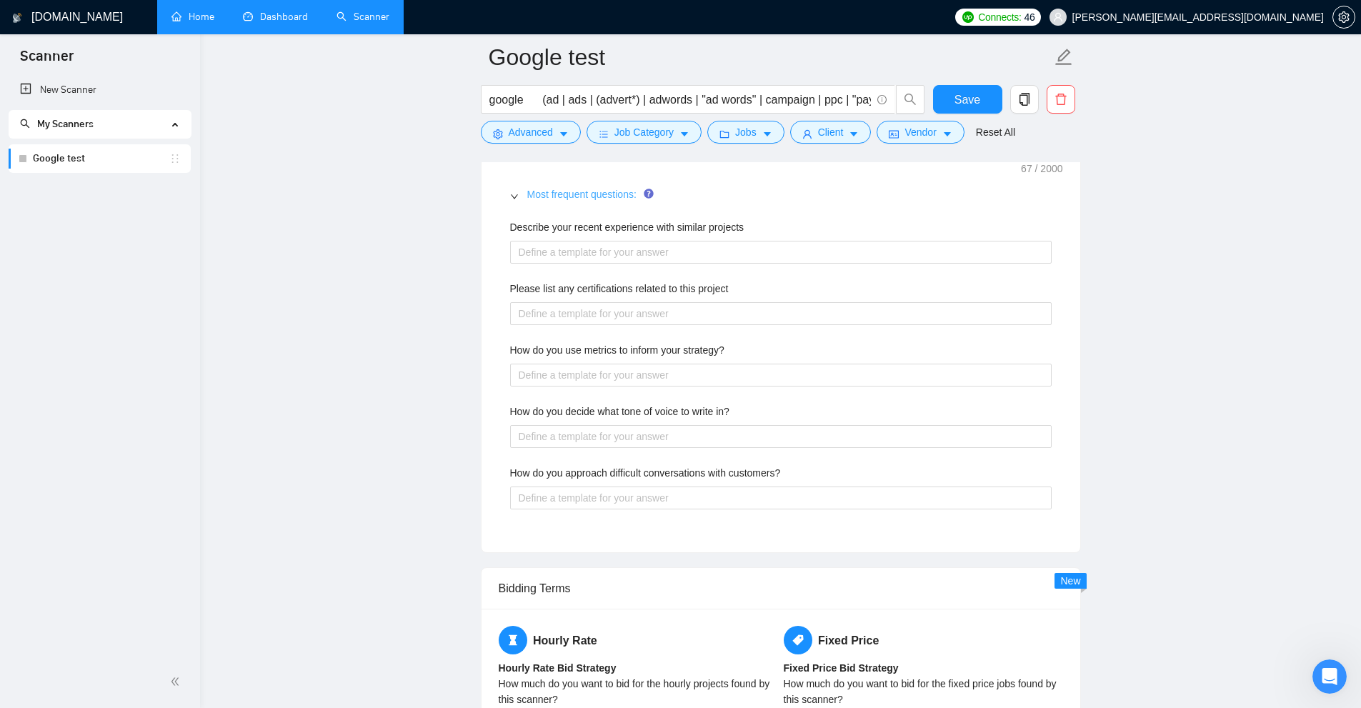
click at [549, 197] on link "Most frequent questions:" at bounding box center [581, 194] width 109 height 11
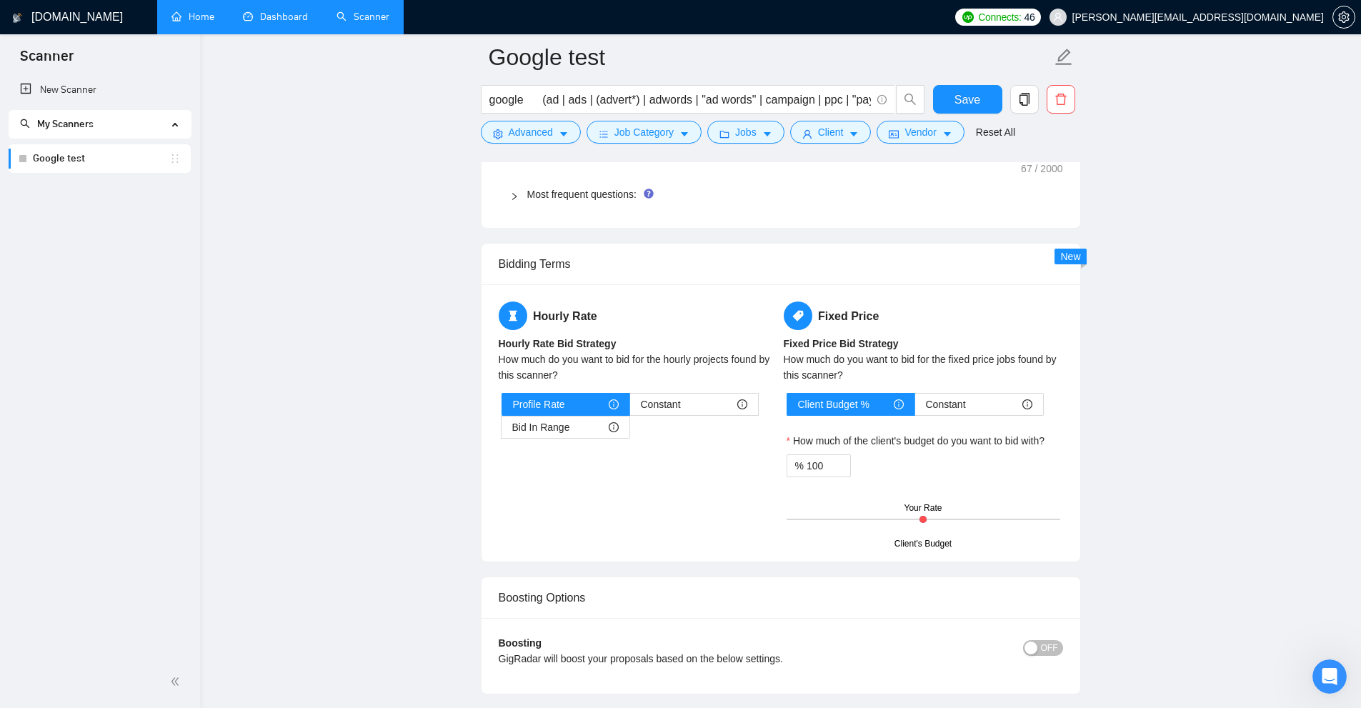
click at [514, 195] on icon "right" at bounding box center [514, 196] width 9 height 9
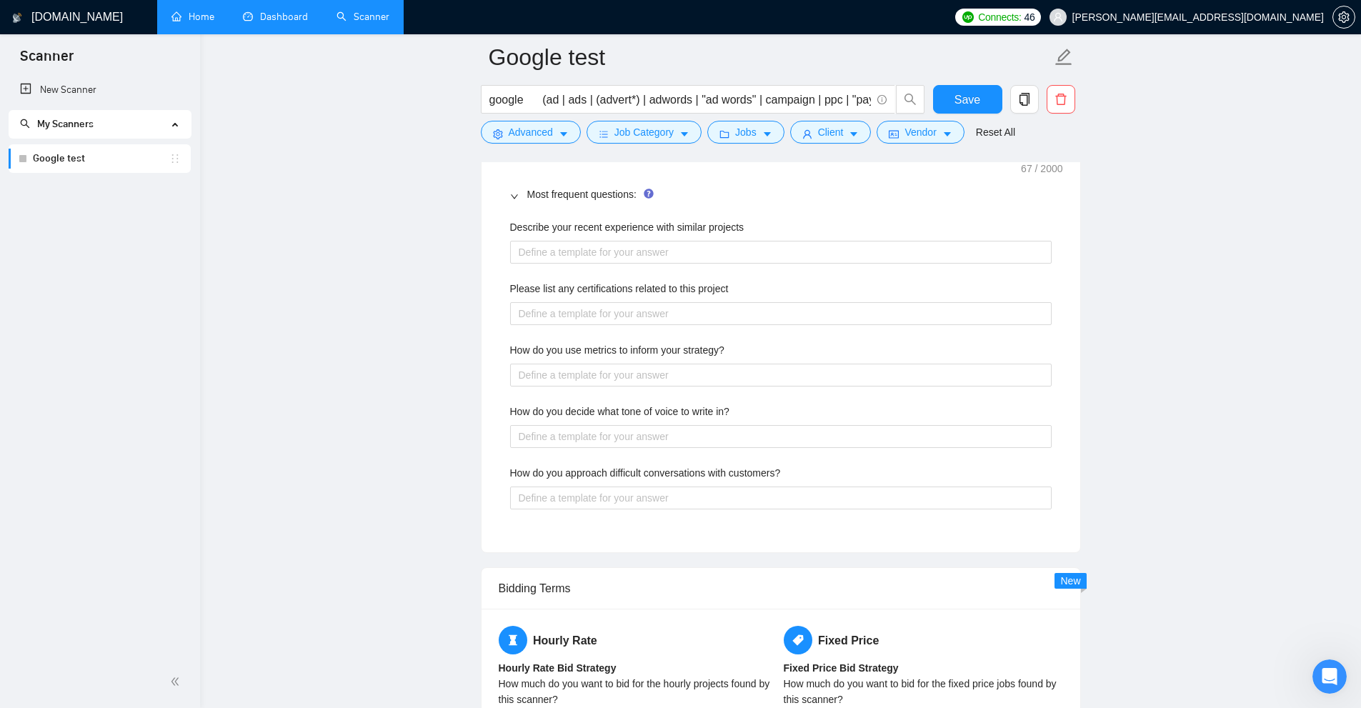
scroll to position [2019, 0]
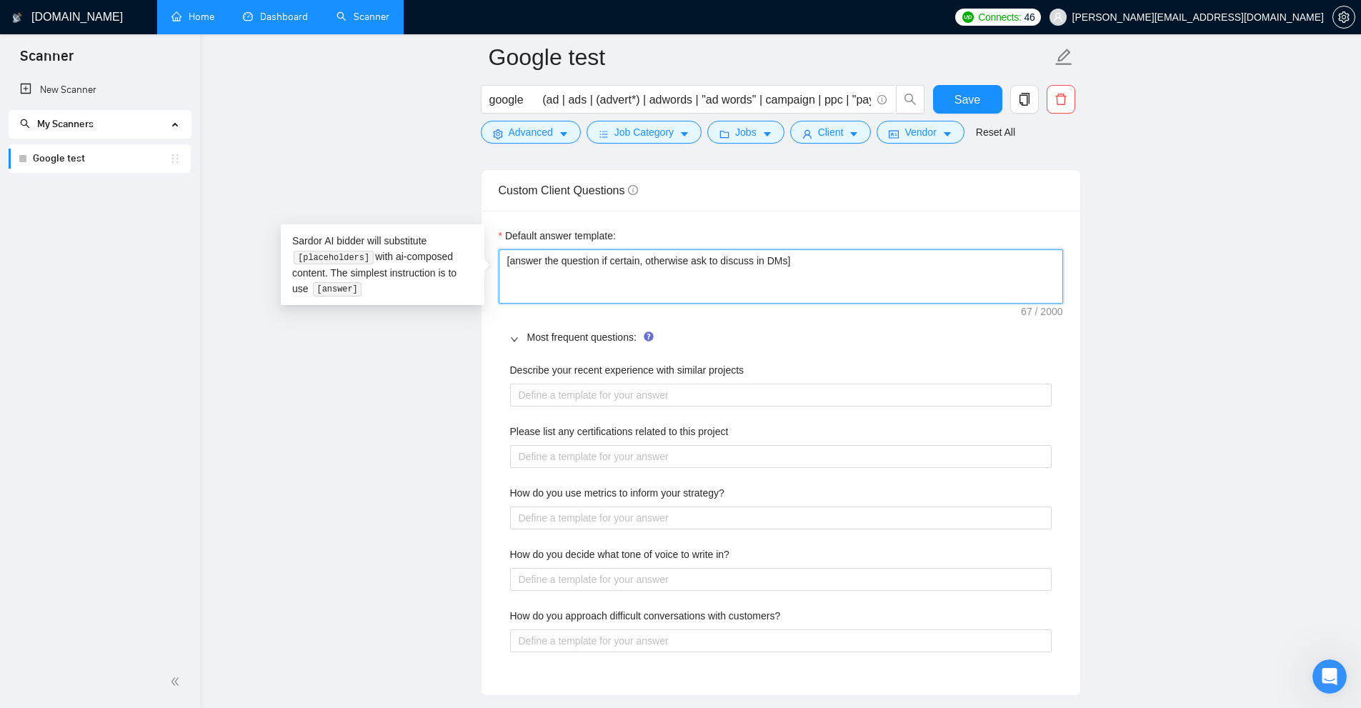
click at [771, 281] on textarea "[answer the question if certain, otherwise ask to discuss in DMs]" at bounding box center [781, 276] width 564 height 54
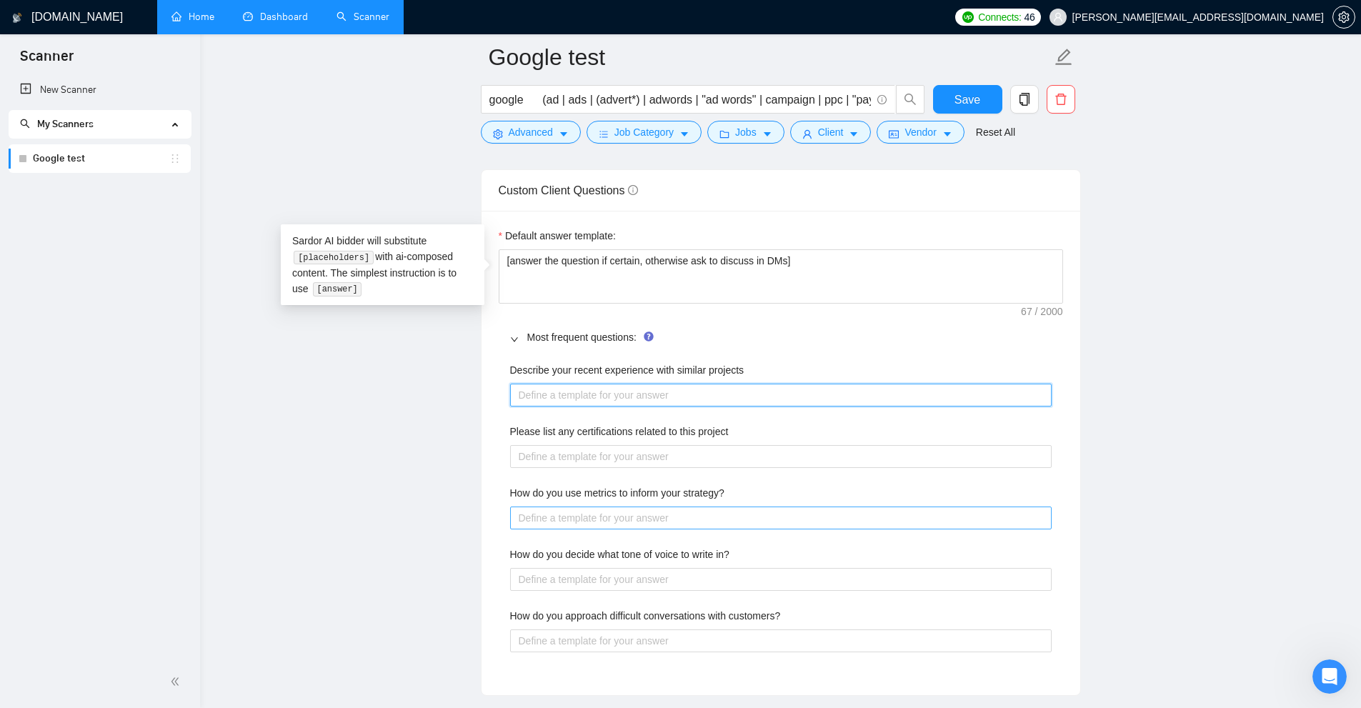
drag, startPoint x: 658, startPoint y: 404, endPoint x: 619, endPoint y: 526, distance: 127.4
click at [643, 452] on div "Describe your recent experience with similar projects Please list any certifica…" at bounding box center [781, 516] width 564 height 324
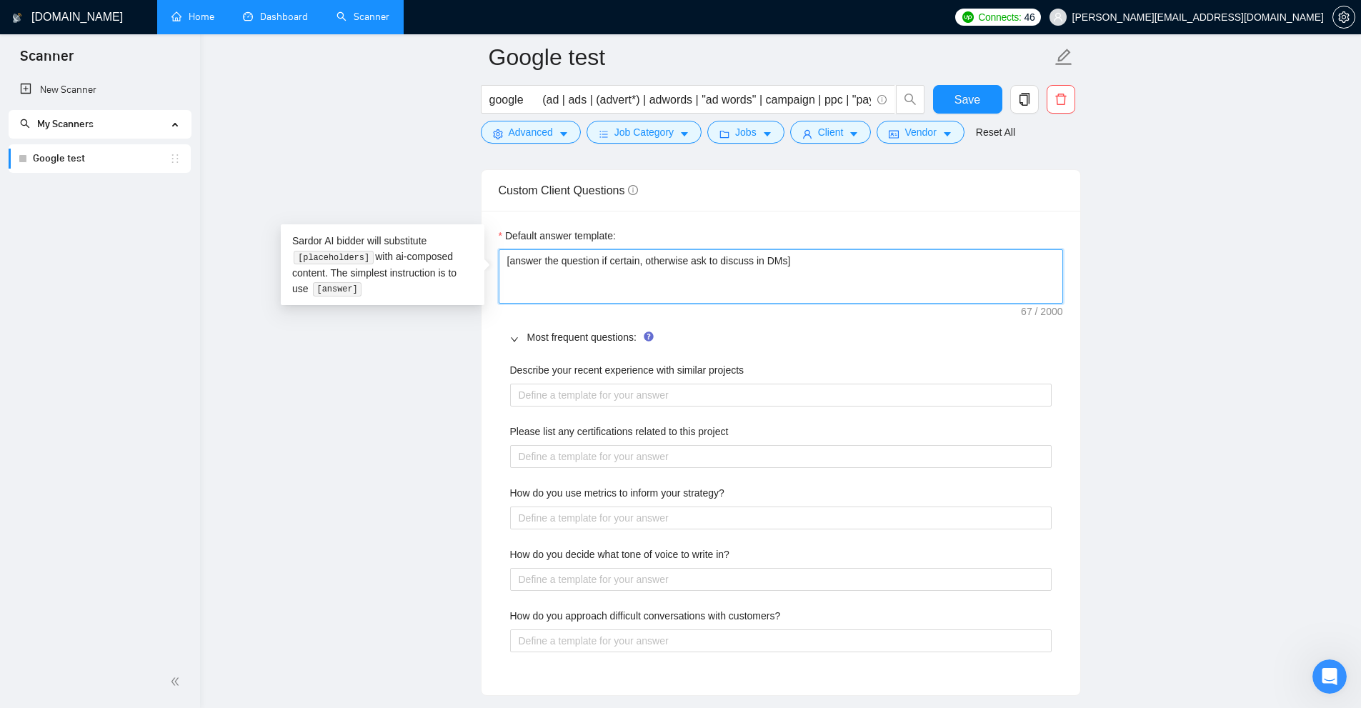
drag, startPoint x: 864, startPoint y: 266, endPoint x: 875, endPoint y: 278, distance: 16.2
click at [529, 267] on textarea "[answer the question if certain, otherwise ask to discuss in DMs]" at bounding box center [781, 276] width 564 height 54
click at [771, 278] on textarea "[answer the question if certain, otherwise ask to discuss in DMs]" at bounding box center [781, 276] width 564 height 54
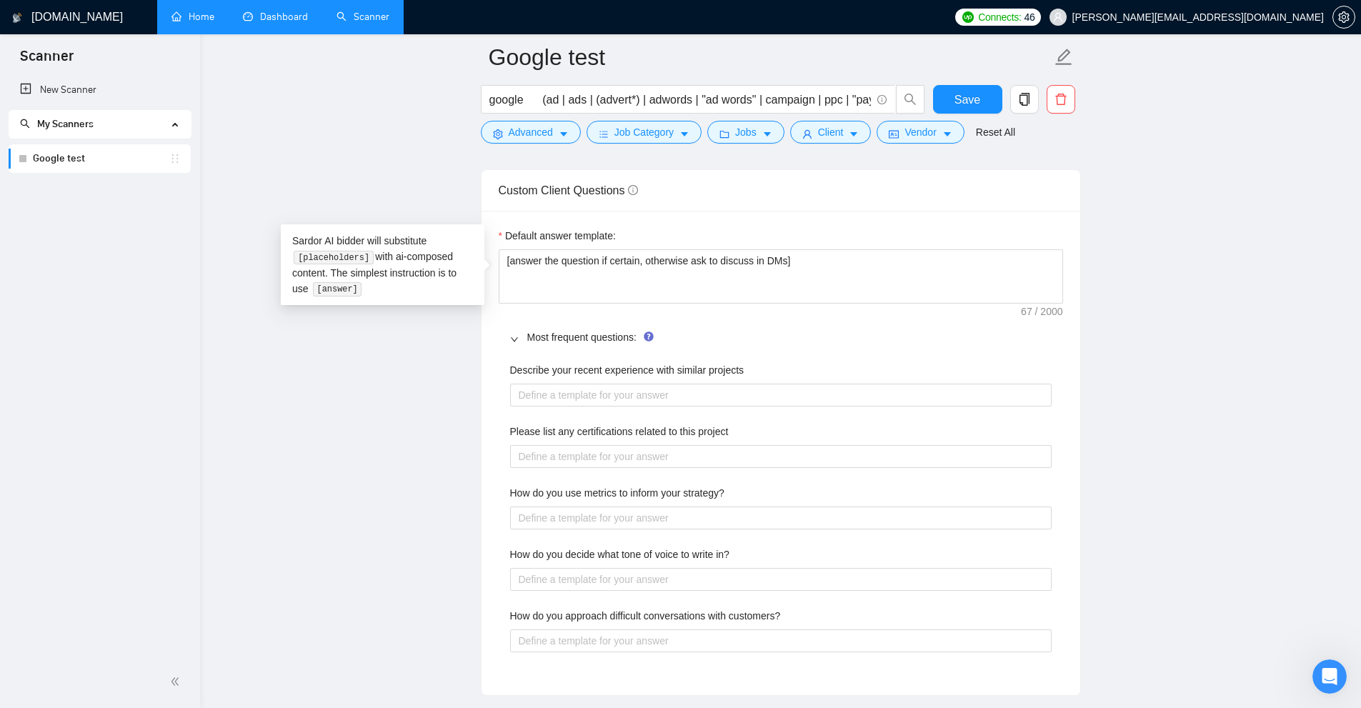
drag, startPoint x: 612, startPoint y: 226, endPoint x: 494, endPoint y: 229, distance: 117.9
click at [481, 229] on div "Custom Client Questions Default answer template: [answer the question if certai…" at bounding box center [781, 432] width 600 height 527
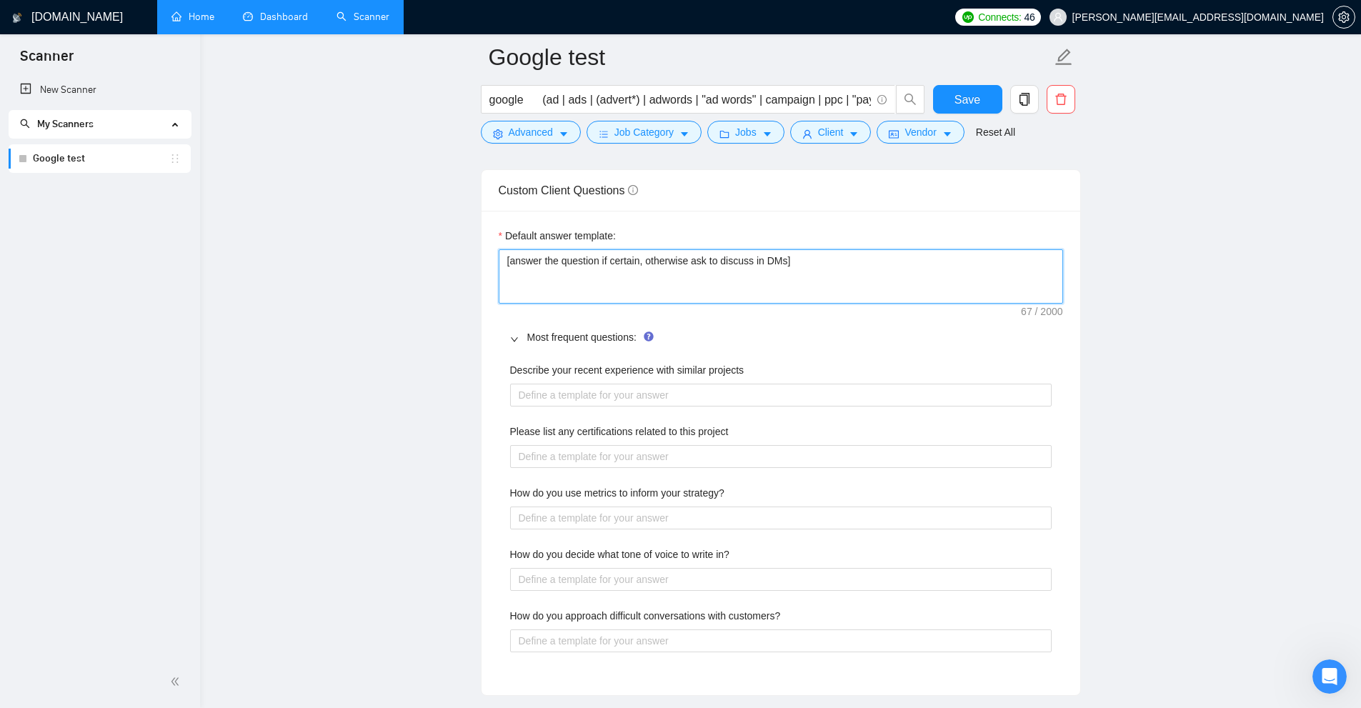
click at [771, 277] on textarea "[answer the question if certain, otherwise ask to discuss in DMs]" at bounding box center [781, 276] width 564 height 54
drag, startPoint x: 961, startPoint y: 271, endPoint x: 371, endPoint y: 254, distance: 589.6
click at [771, 291] on textarea "[answer the question if certain, otherwise ask to discuss in DMs]" at bounding box center [781, 276] width 564 height 54
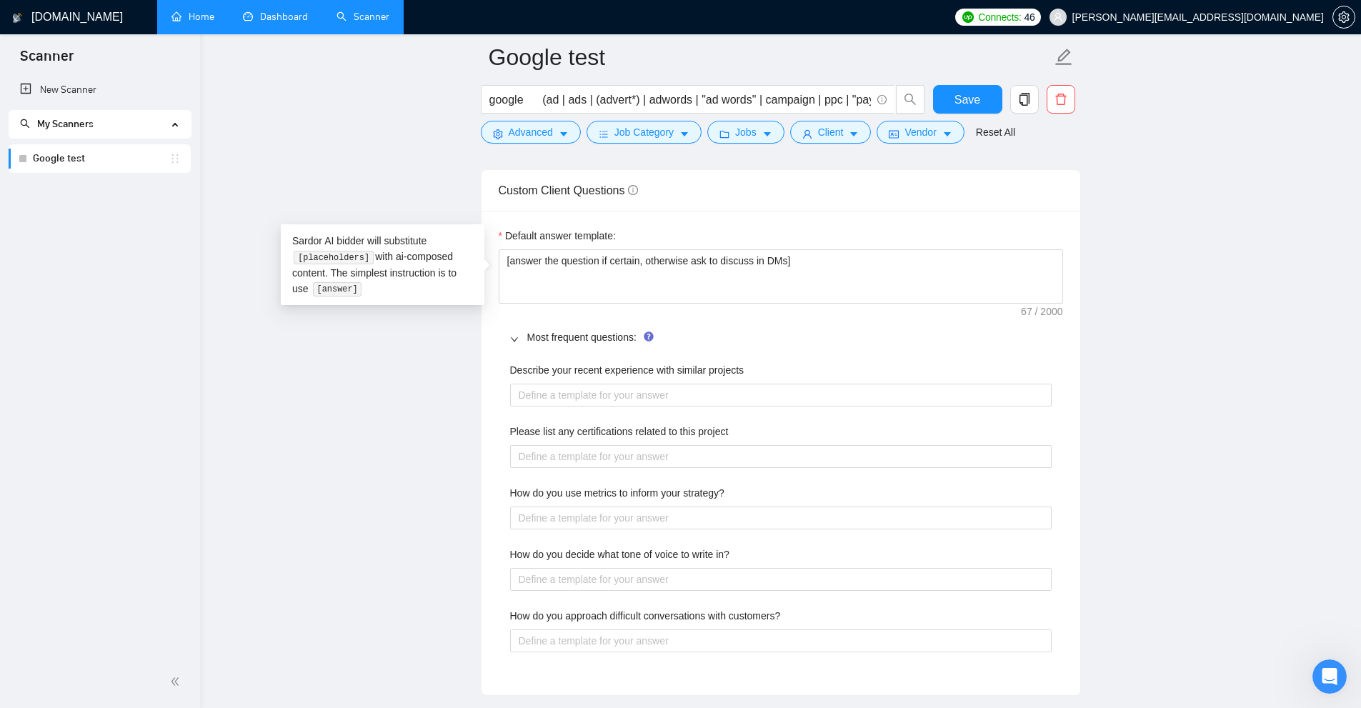
click at [771, 311] on div "Default answer template: [answer the question if certain, otherwise ask to disc…" at bounding box center [781, 453] width 599 height 484
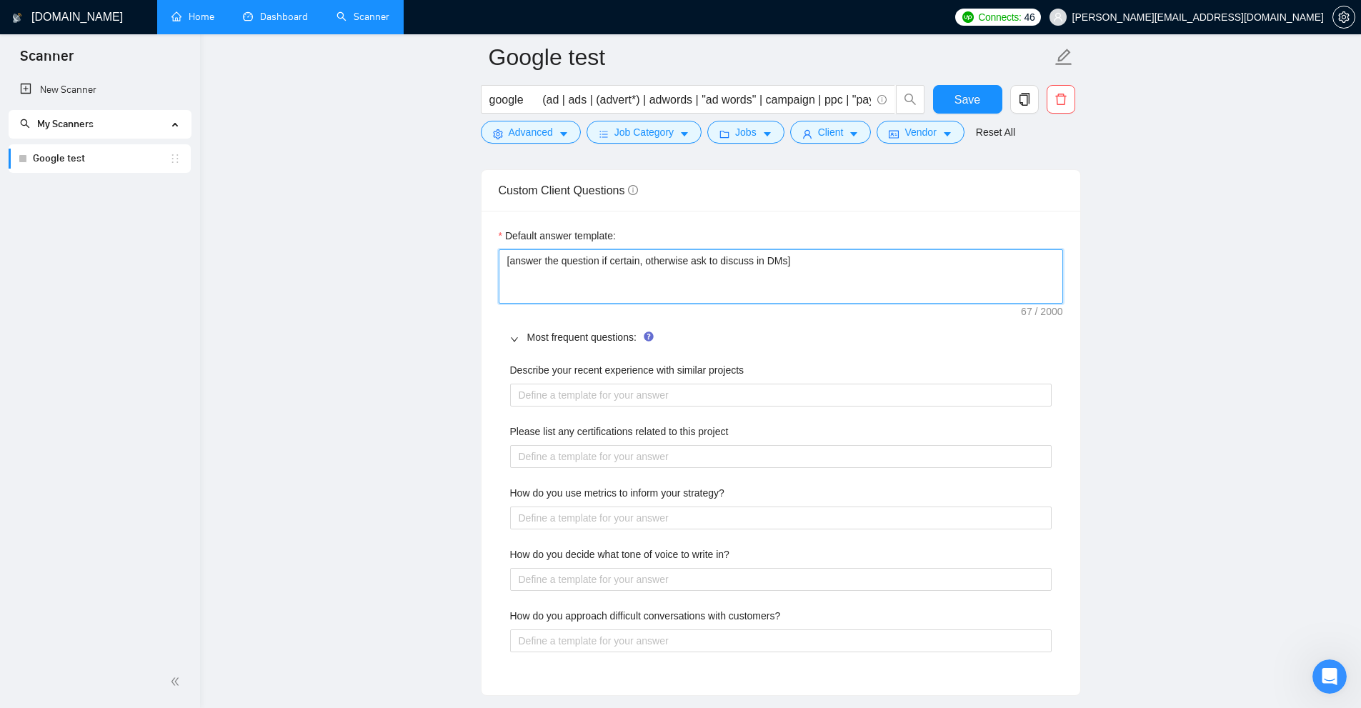
click at [771, 265] on textarea "[answer the question if certain, otherwise ask to discuss in DMs]" at bounding box center [781, 276] width 564 height 54
click at [771, 268] on textarea "[answer the question if certain, otherwise ask to discuss in DMs]" at bounding box center [781, 276] width 564 height 54
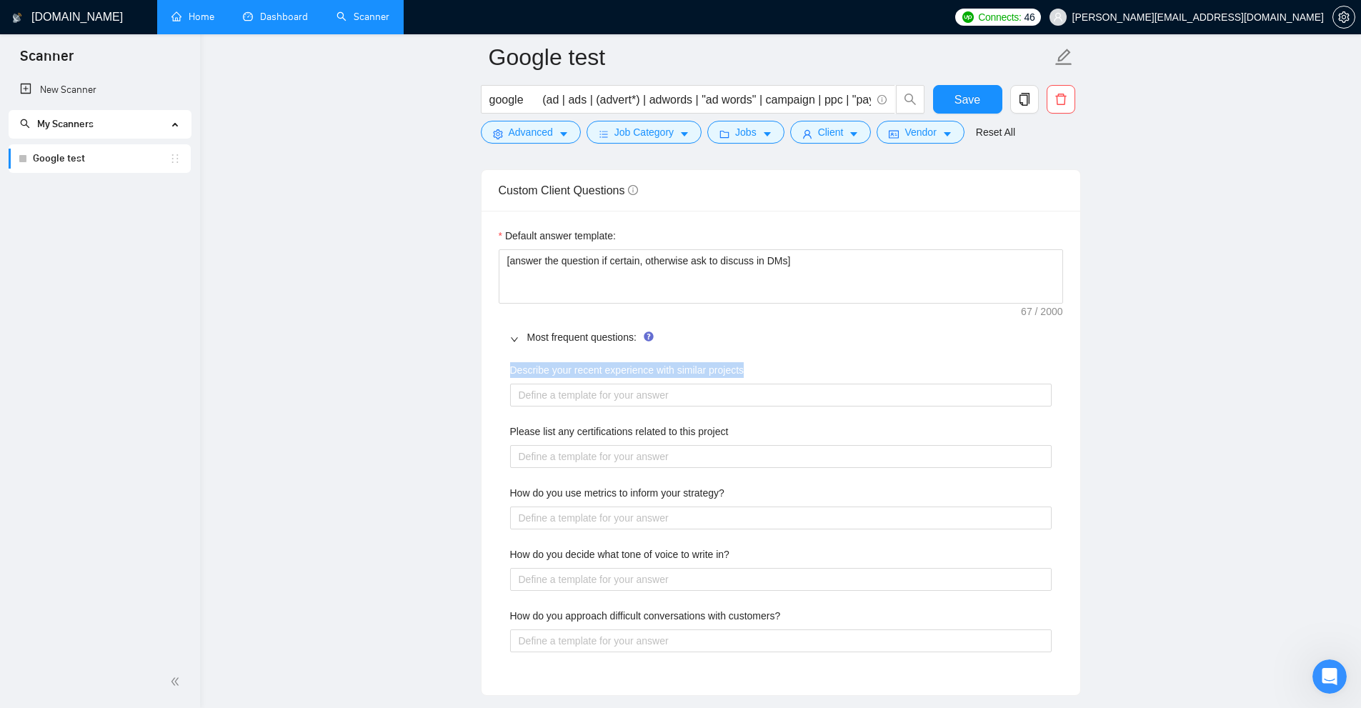
drag, startPoint x: 504, startPoint y: 369, endPoint x: 749, endPoint y: 364, distance: 245.1
click at [749, 364] on div "Describe your recent experience with similar projects Please list any certifica…" at bounding box center [781, 516] width 564 height 324
click at [757, 364] on div "Describe your recent experience with similar projects" at bounding box center [781, 372] width 542 height 21
drag, startPoint x: 754, startPoint y: 370, endPoint x: 503, endPoint y: 369, distance: 250.8
click at [503, 369] on div "Describe your recent experience with similar projects Please list any certifica…" at bounding box center [781, 516] width 564 height 324
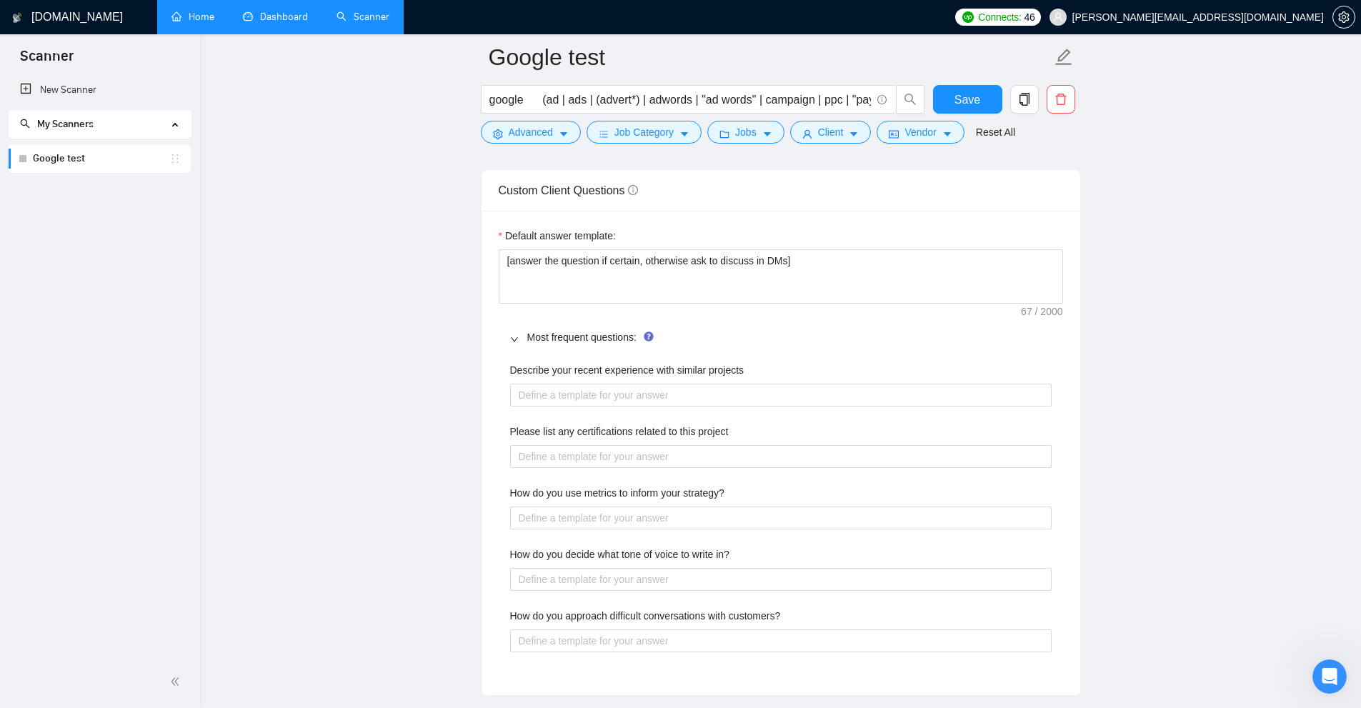
click at [504, 369] on div "Describe your recent experience with similar projects Please list any certifica…" at bounding box center [781, 516] width 564 height 324
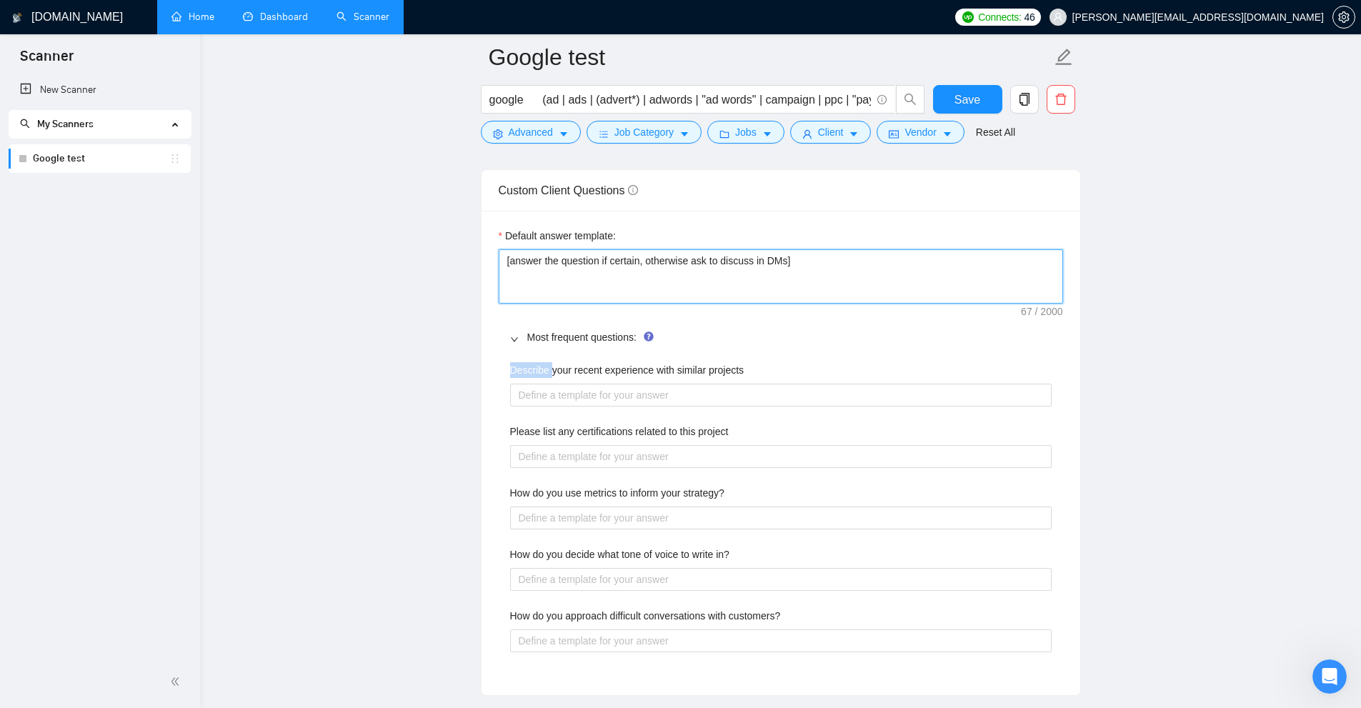
click at [761, 271] on textarea "[answer the question if certain, otherwise ask to discuss in DMs]" at bounding box center [781, 276] width 564 height 54
drag, startPoint x: 861, startPoint y: 271, endPoint x: 374, endPoint y: 206, distance: 491.5
click at [374, 206] on main "Google test google (ad | ads | (advert*) | adwords | "ad words" | campaign | pp…" at bounding box center [780, 165] width 1115 height 4255
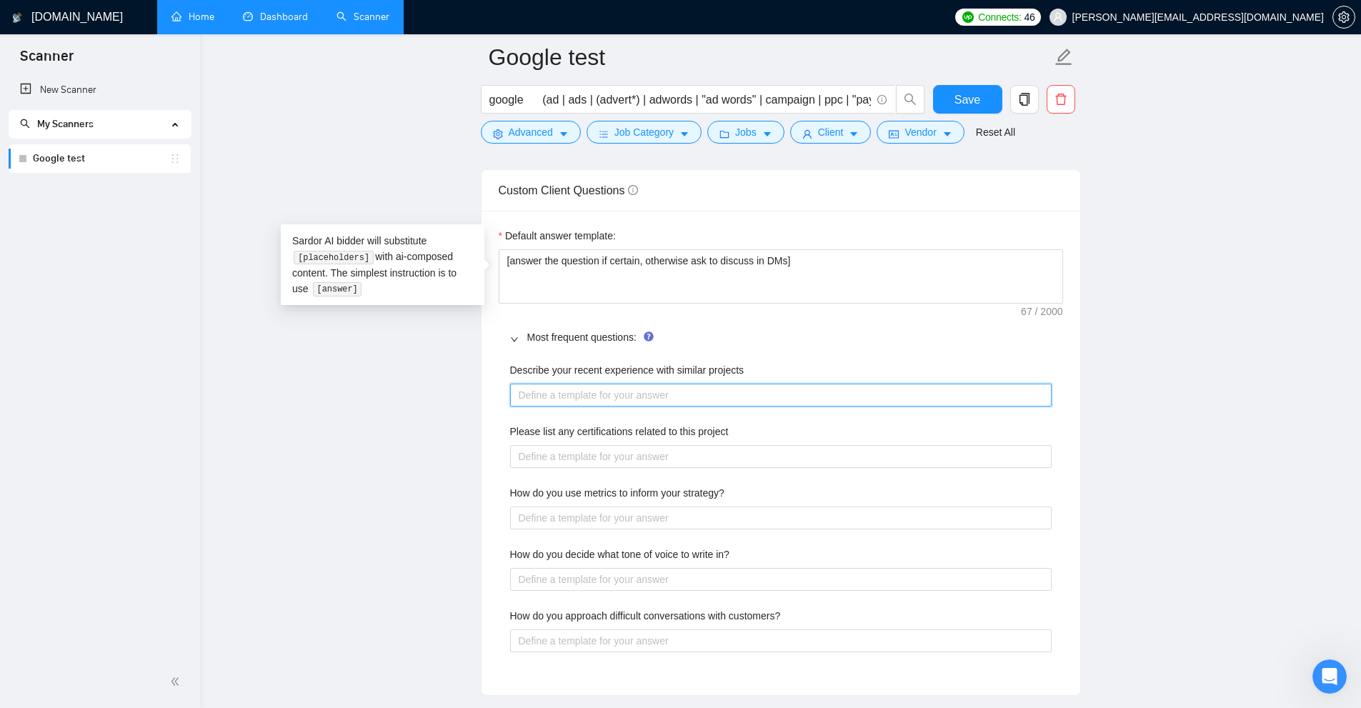
drag, startPoint x: 737, startPoint y: 404, endPoint x: 594, endPoint y: 408, distance: 142.9
click at [707, 399] on projects "Describe your recent experience with similar projects" at bounding box center [781, 395] width 542 height 23
click at [587, 387] on projects "Describe your recent experience with similar projects" at bounding box center [781, 395] width 542 height 23
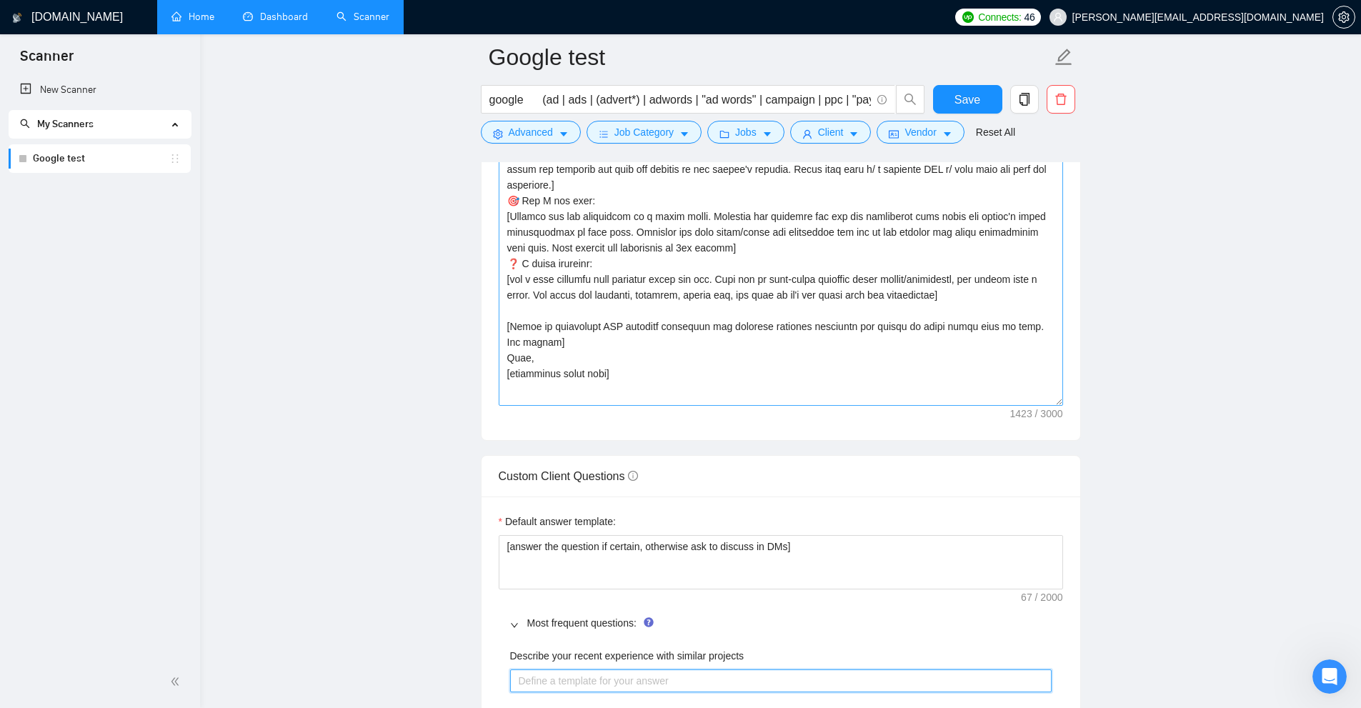
scroll to position [1590, 0]
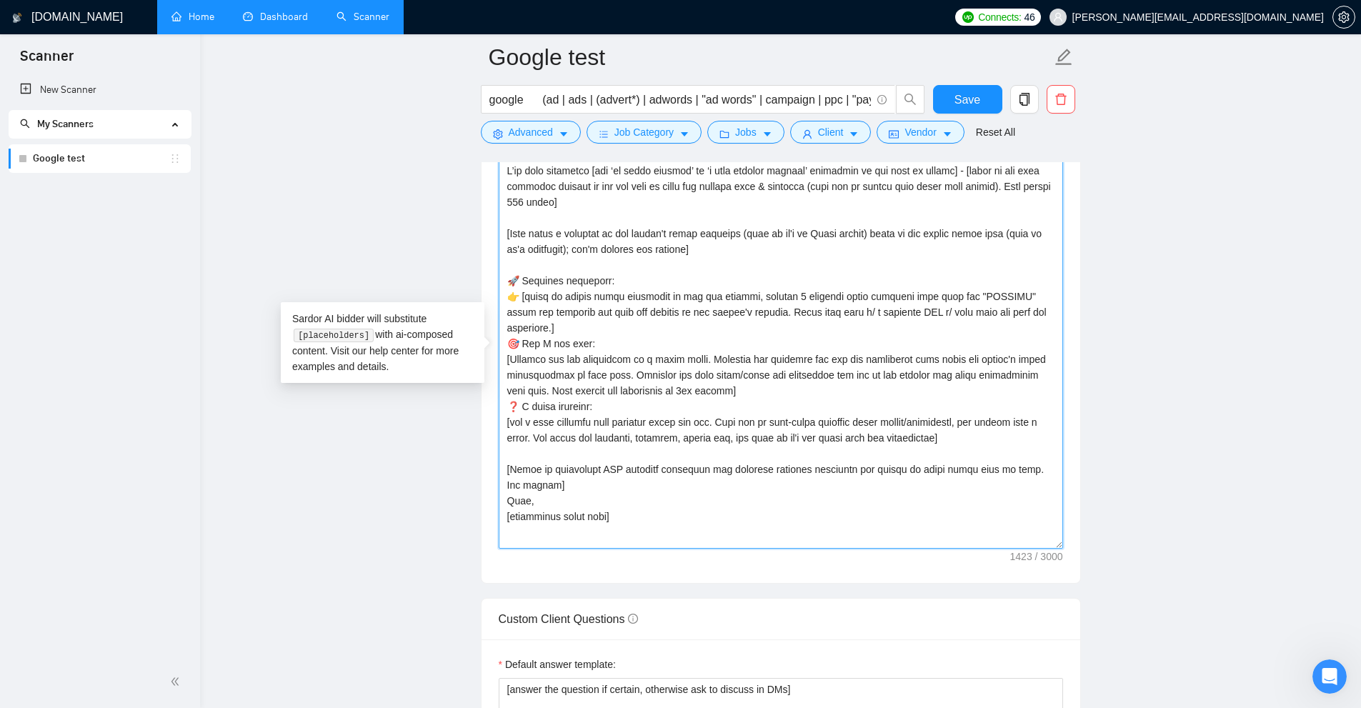
drag, startPoint x: 705, startPoint y: 489, endPoint x: 515, endPoint y: 172, distance: 369.2
click at [512, 172] on textarea "Cover letter template:" at bounding box center [781, 353] width 564 height 389
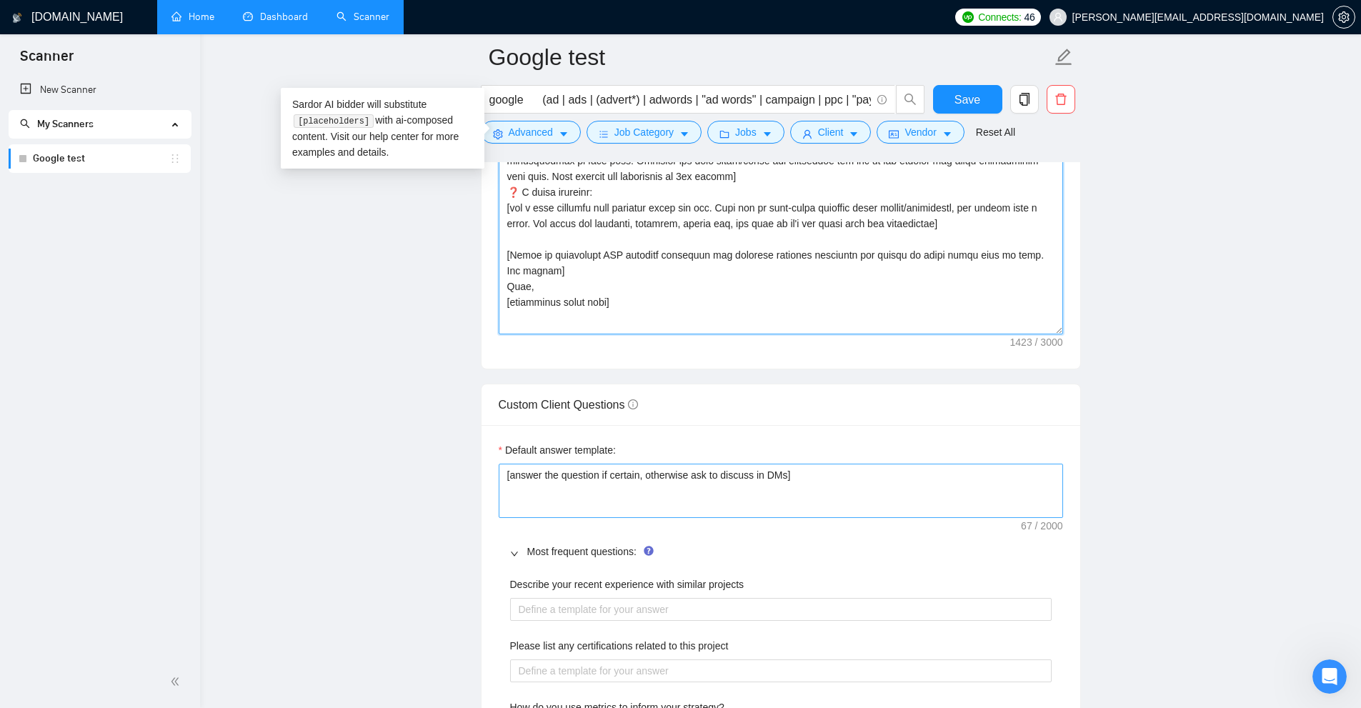
scroll to position [1947, 0]
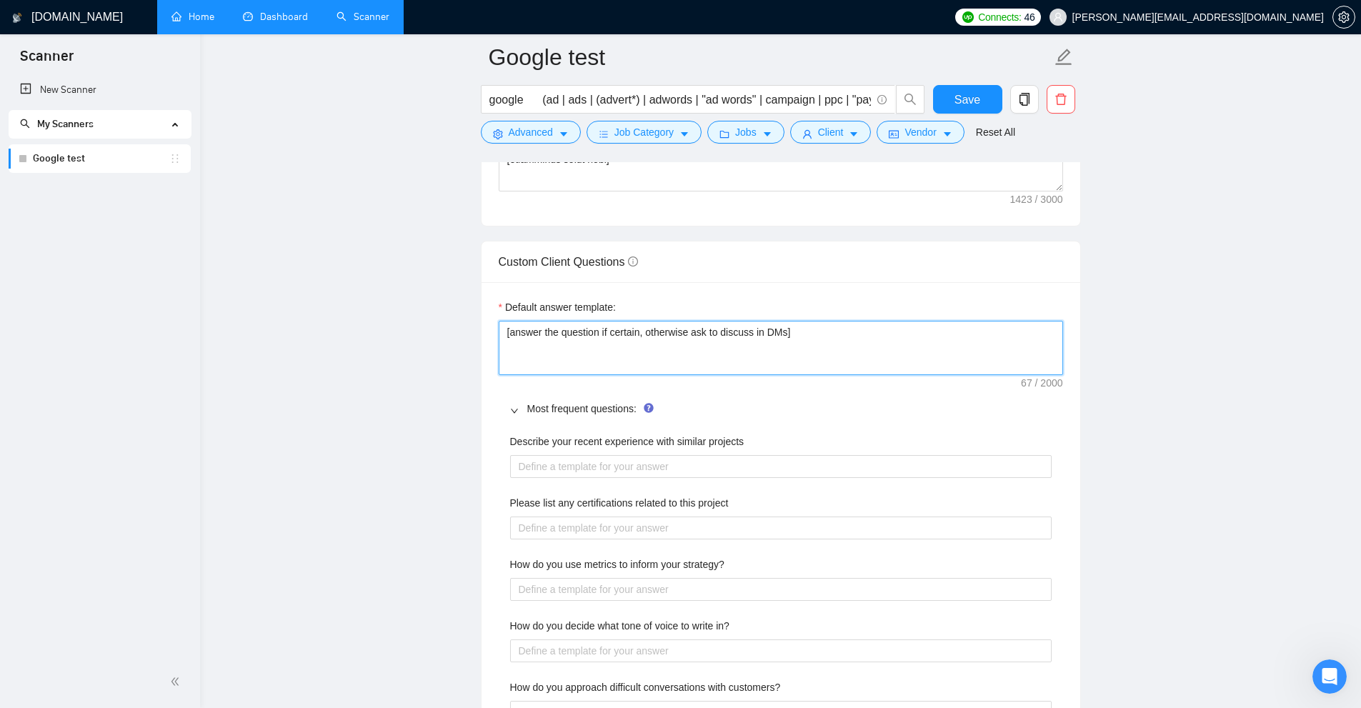
click at [684, 349] on textarea "[answer the question if certain, otherwise ask to discuss in DMs]" at bounding box center [781, 348] width 564 height 54
click at [771, 364] on textarea "[answer the question if certain, otherwise ask to discuss in DMs]" at bounding box center [781, 348] width 564 height 54
click at [771, 356] on textarea "[answer the question if certain, otherwise ask to discuss in DMs]" at bounding box center [781, 348] width 564 height 54
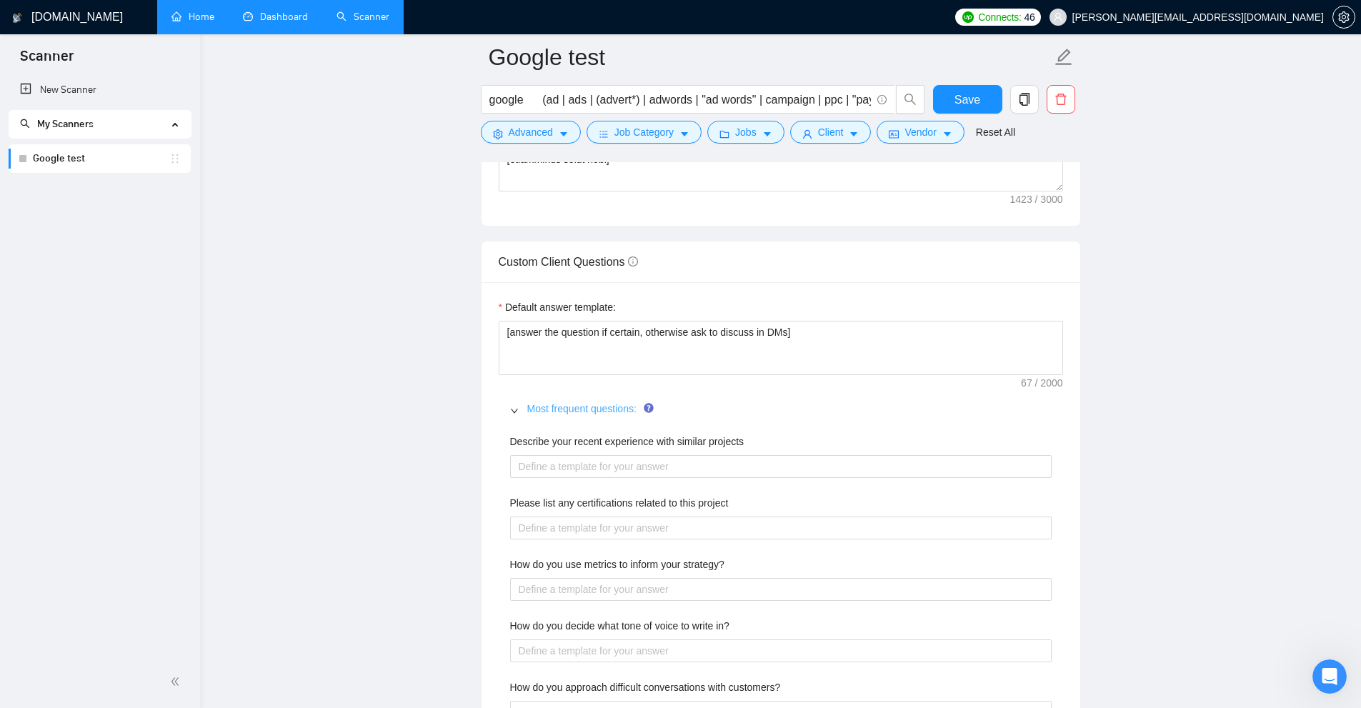
click at [572, 404] on link "Most frequent questions:" at bounding box center [581, 408] width 109 height 11
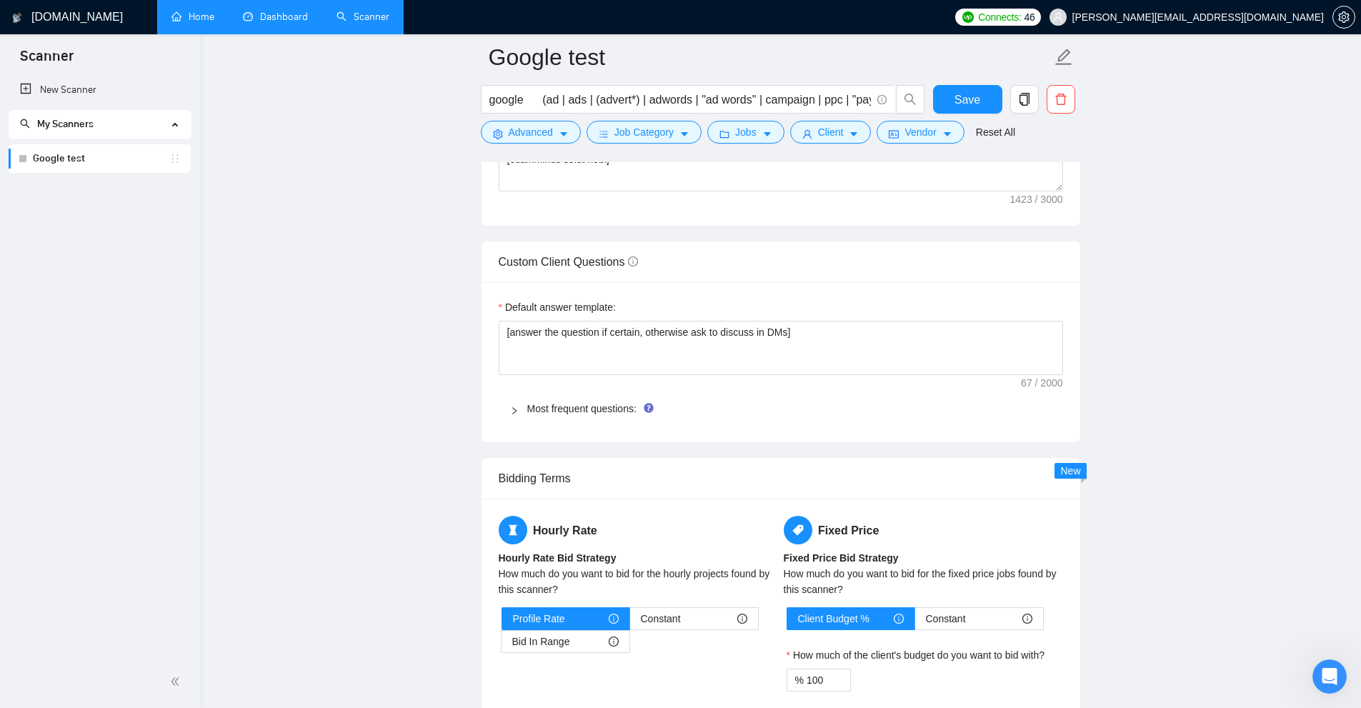
scroll to position [2090, 0]
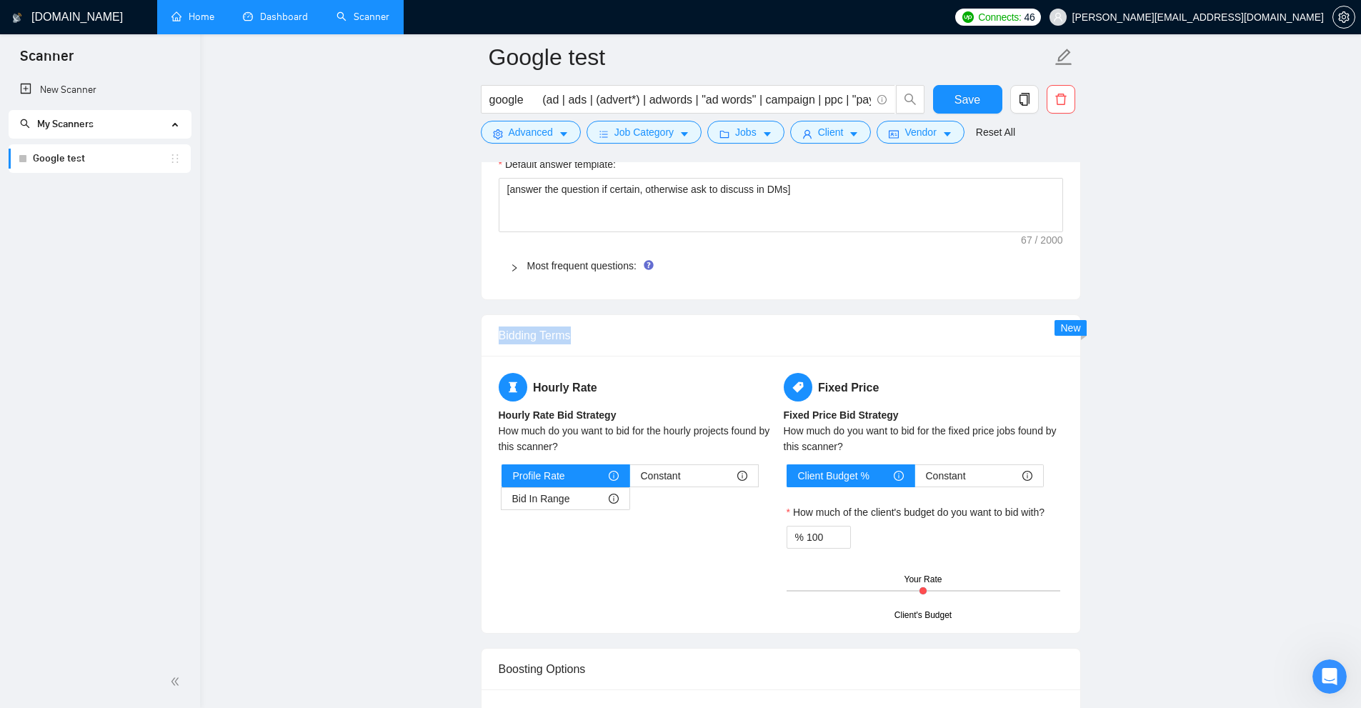
drag, startPoint x: 575, startPoint y: 338, endPoint x: 657, endPoint y: 346, distance: 82.6
click at [657, 346] on div "Bidding Terms" at bounding box center [781, 335] width 599 height 41
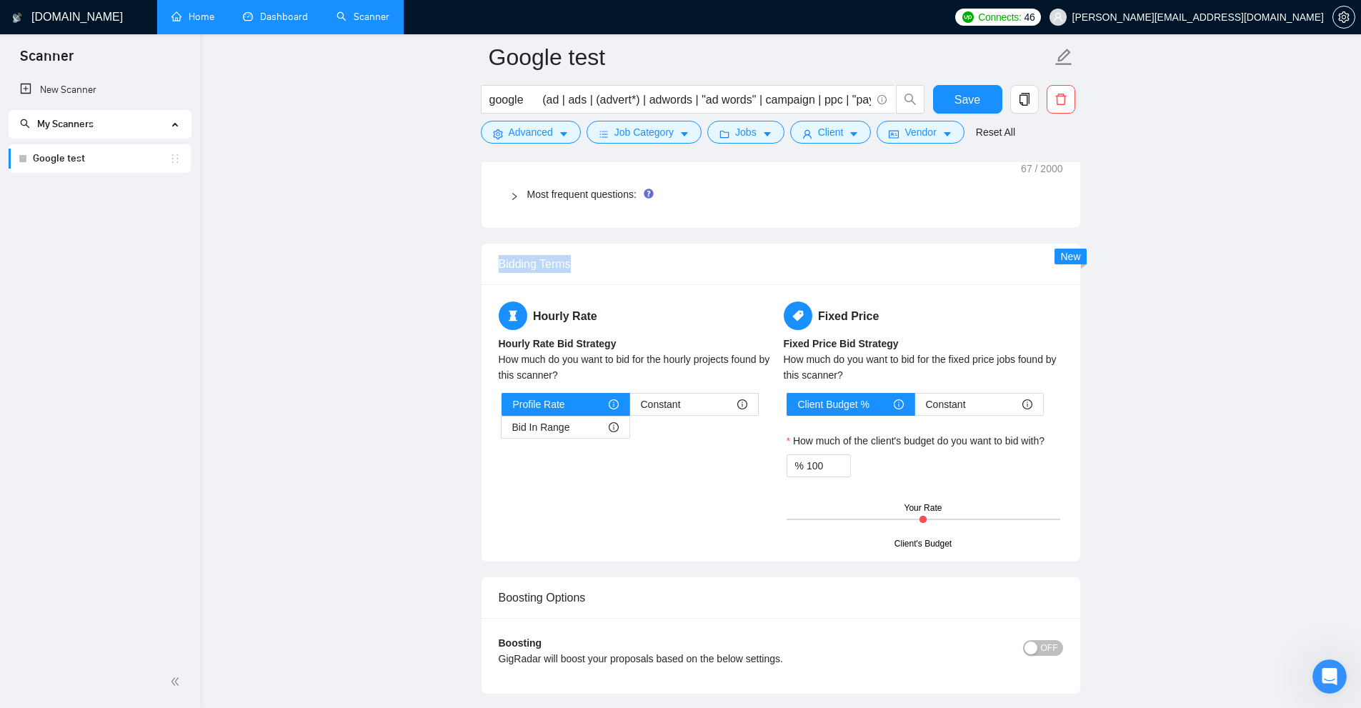
scroll to position [2233, 0]
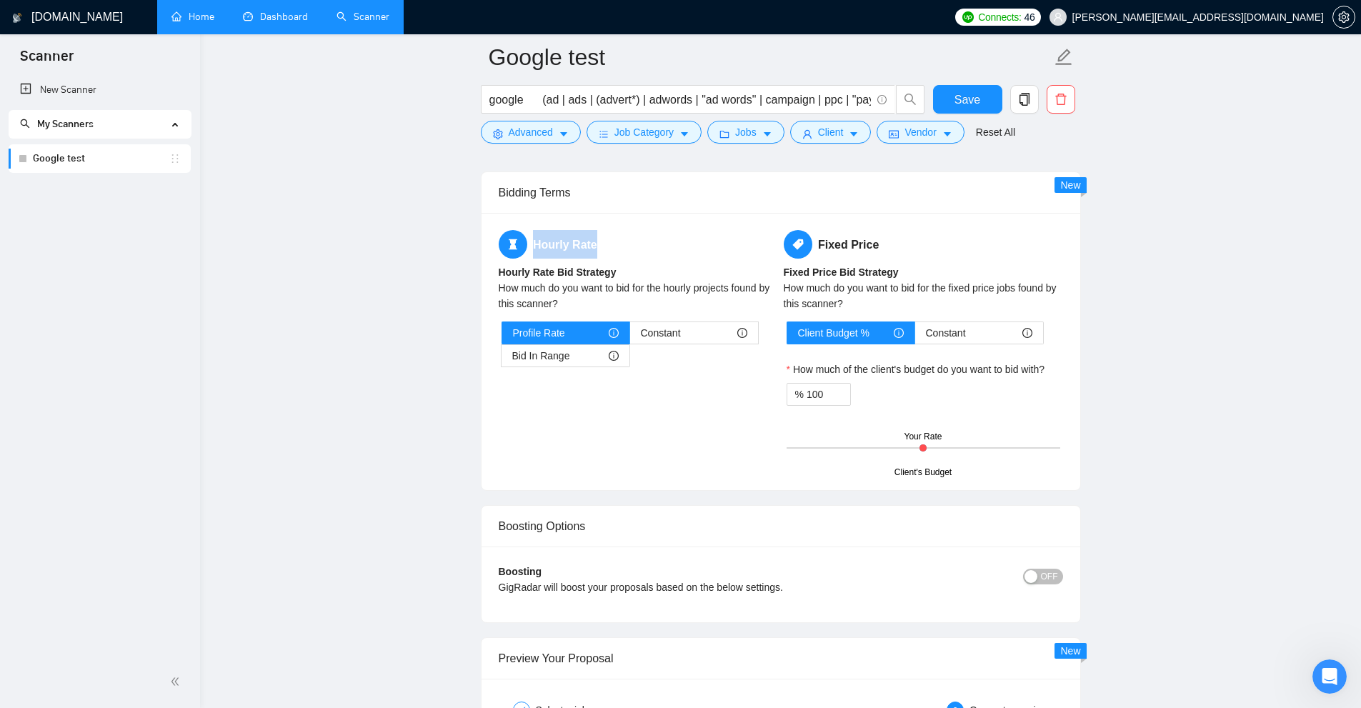
drag, startPoint x: 534, startPoint y: 239, endPoint x: 646, endPoint y: 241, distance: 112.2
click at [646, 241] on h5 "Hourly Rate" at bounding box center [638, 244] width 279 height 29
drag, startPoint x: 518, startPoint y: 329, endPoint x: 575, endPoint y: 329, distance: 57.2
click at [575, 329] on div "Profile Rate" at bounding box center [566, 332] width 106 height 21
click at [563, 331] on span "Profile Rate" at bounding box center [539, 332] width 52 height 21
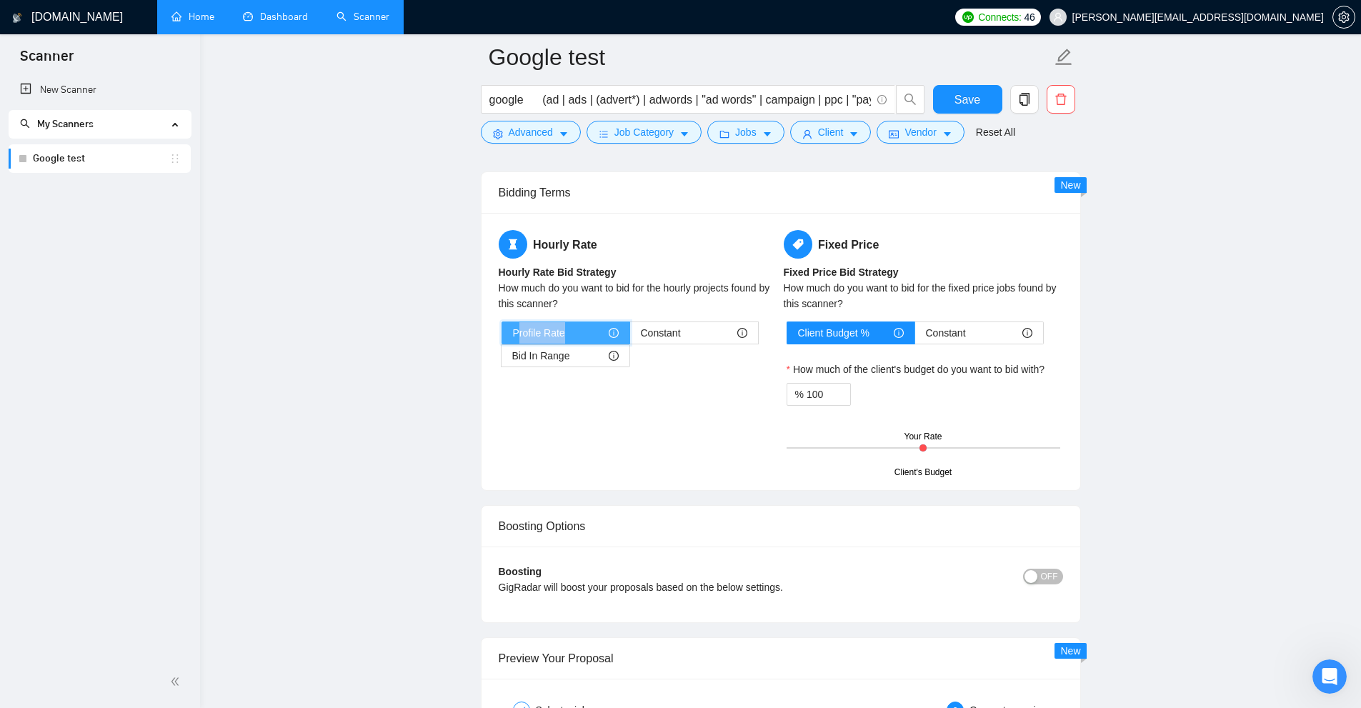
click at [502, 336] on input "Profile Rate" at bounding box center [502, 336] width 0 height 0
click at [717, 334] on div "Constant" at bounding box center [694, 332] width 106 height 21
click at [630, 336] on input "Constant" at bounding box center [630, 336] width 0 height 0
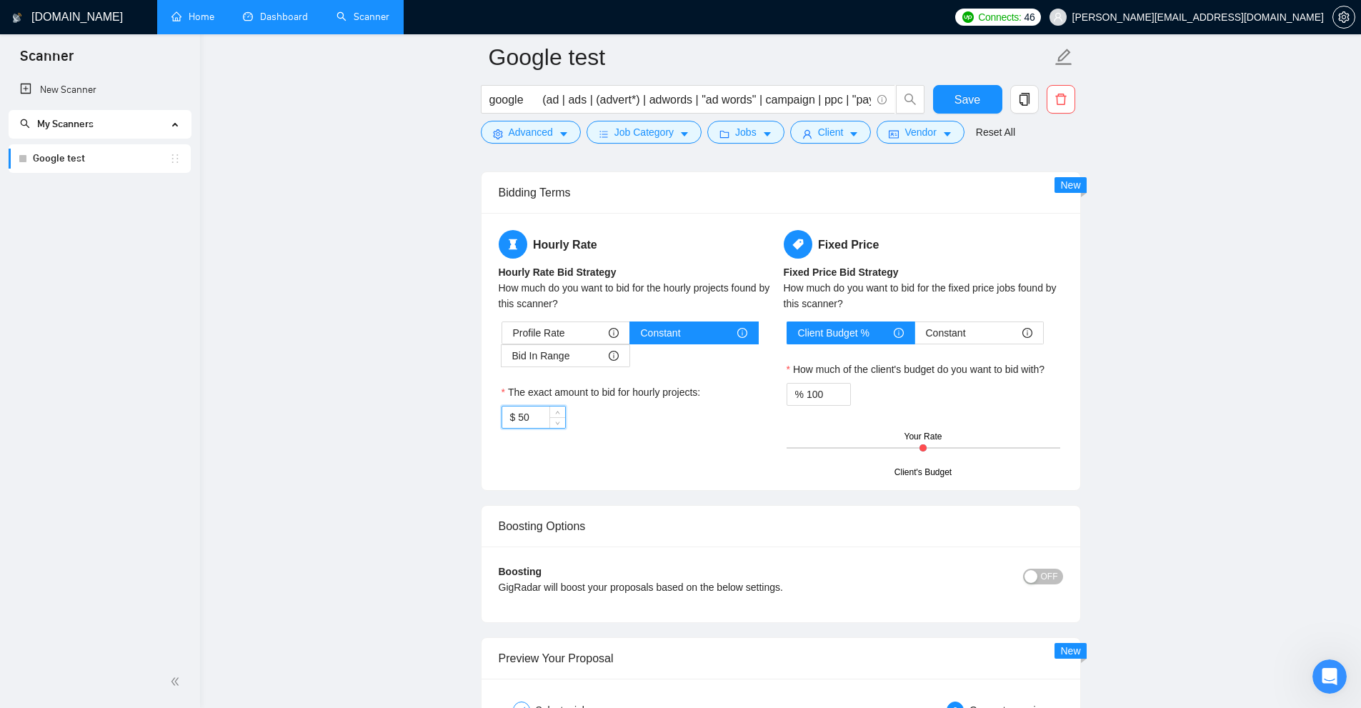
drag, startPoint x: 539, startPoint y: 417, endPoint x: 476, endPoint y: 415, distance: 62.9
click at [482, 420] on div "Hourly Rate Hourly Rate Bid Strategy How much do you want to bid for the hourly…" at bounding box center [781, 351] width 599 height 277
click at [559, 339] on span "Profile Rate" at bounding box center [539, 332] width 52 height 21
click at [502, 336] on input "Profile Rate" at bounding box center [502, 336] width 0 height 0
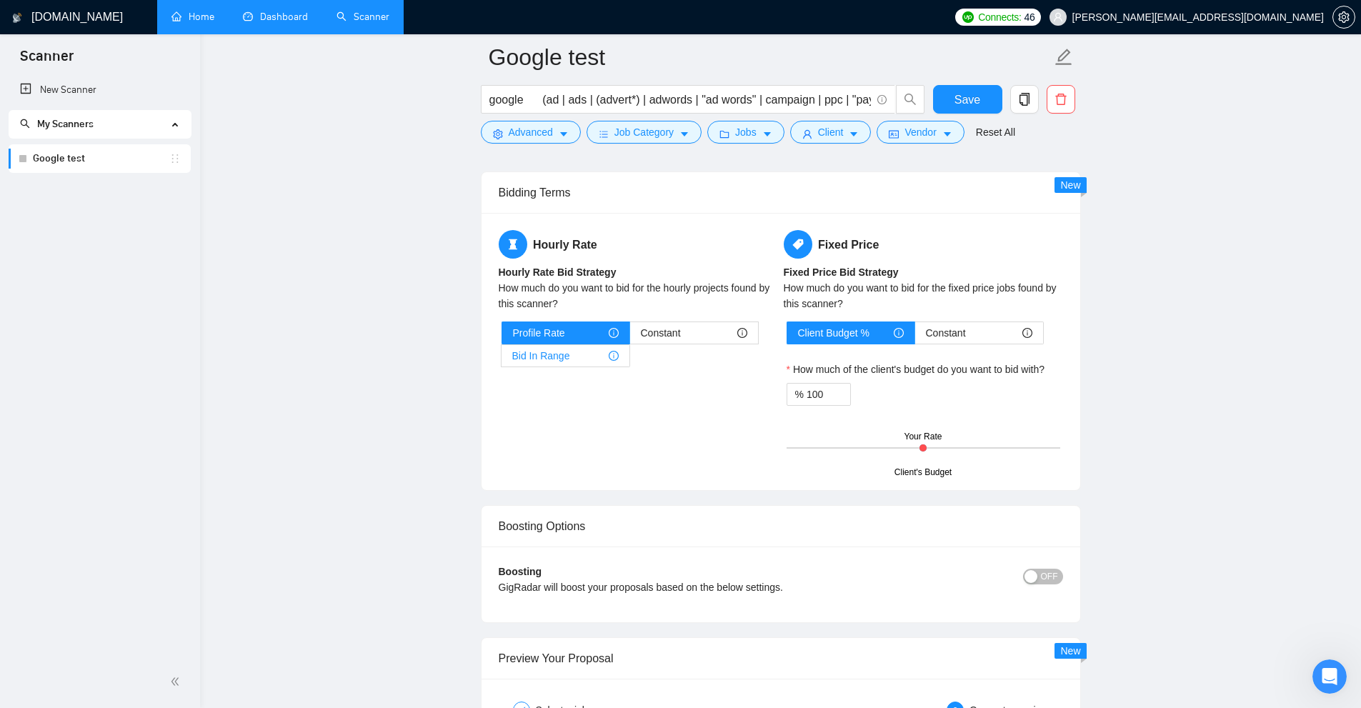
click at [560, 357] on span "Bid In Range" at bounding box center [541, 355] width 58 height 21
click at [502, 359] on input "Bid In Range" at bounding box center [502, 359] width 0 height 0
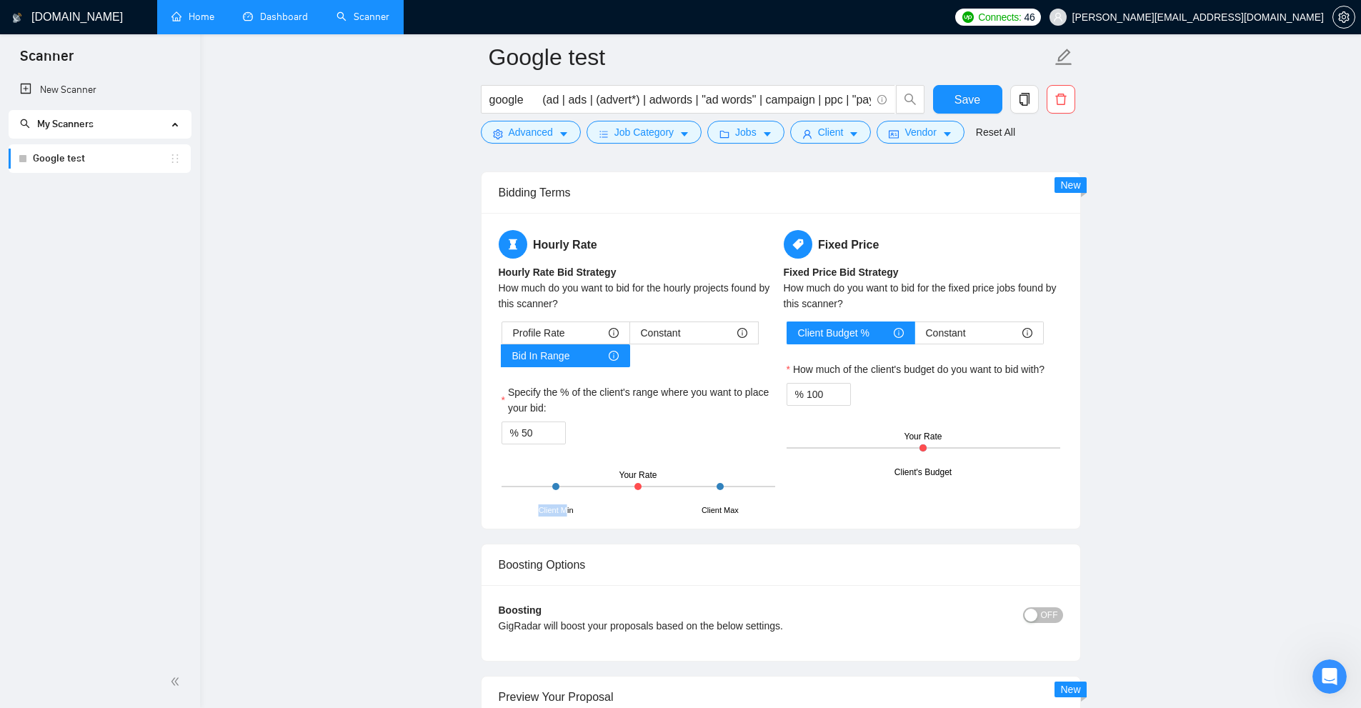
drag, startPoint x: 537, startPoint y: 511, endPoint x: 564, endPoint y: 514, distance: 28.0
click at [564, 514] on div "Hourly Rate Hourly Rate Bid Strategy How much do you want to bid for the hourly…" at bounding box center [781, 371] width 599 height 316
click at [569, 513] on div "Client Min" at bounding box center [556, 510] width 35 height 12
drag, startPoint x: 701, startPoint y: 507, endPoint x: 741, endPoint y: 514, distance: 40.5
click at [741, 514] on div "Hourly Rate Hourly Rate Bid Strategy How much do you want to bid for the hourly…" at bounding box center [781, 371] width 599 height 316
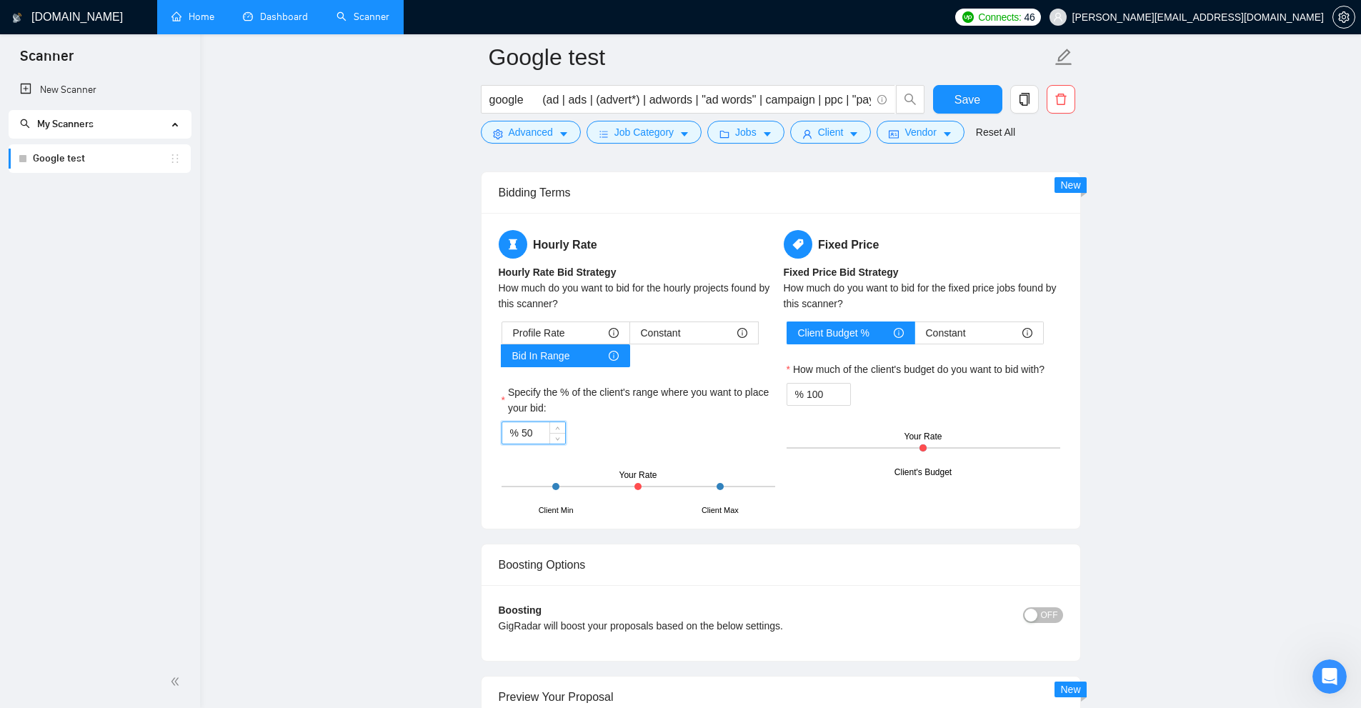
drag, startPoint x: 534, startPoint y: 436, endPoint x: 456, endPoint y: 437, distance: 77.9
click at [527, 427] on input "110" at bounding box center [544, 432] width 44 height 21
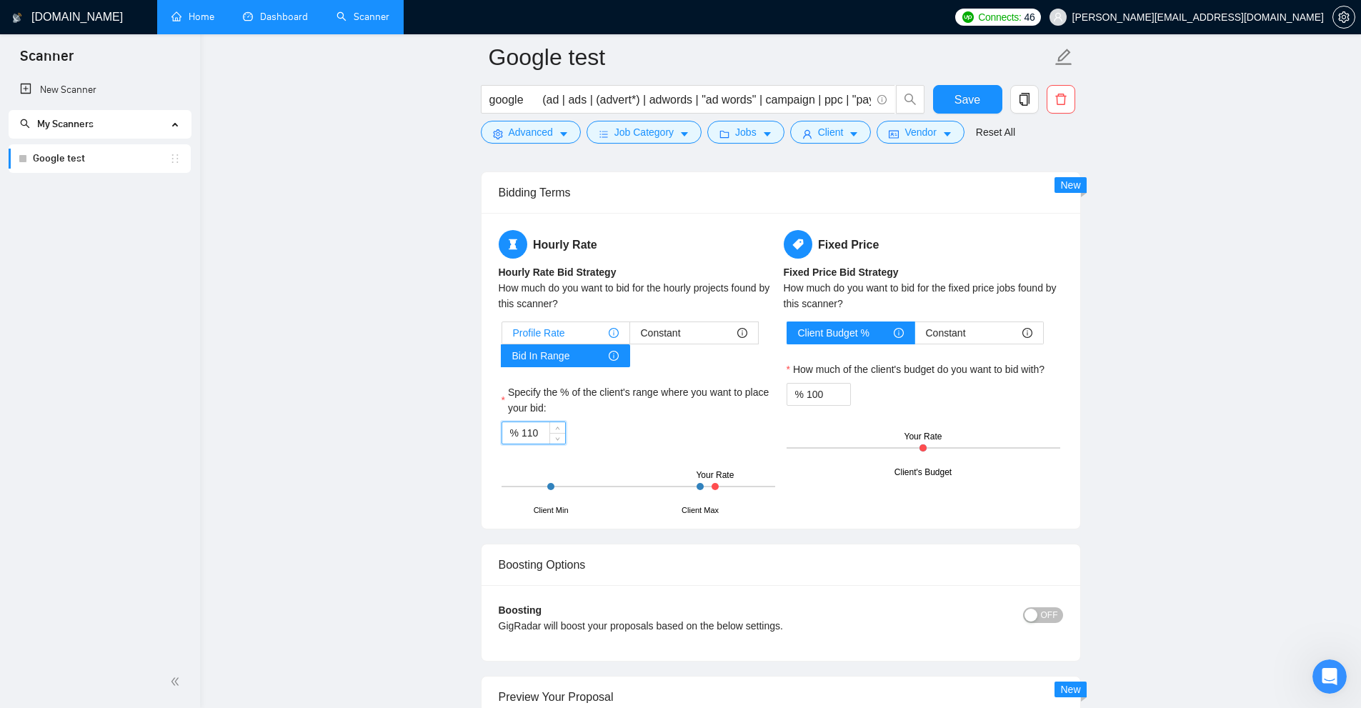
click at [569, 328] on div "Profile Rate" at bounding box center [566, 332] width 106 height 21
click at [502, 336] on input "Profile Rate" at bounding box center [502, 336] width 0 height 0
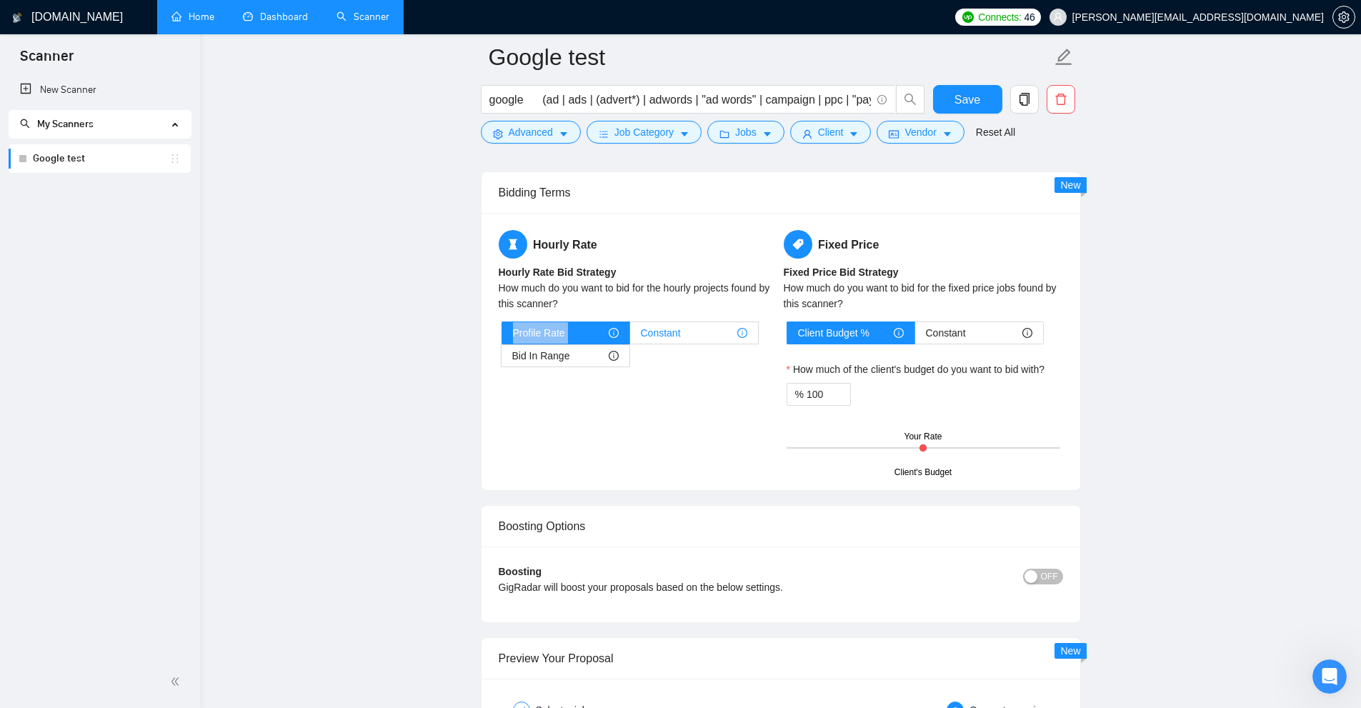
drag, startPoint x: 517, startPoint y: 318, endPoint x: 642, endPoint y: 327, distance: 126.1
click at [642, 327] on div "Hourly Rate Hourly Rate Bid Strategy How much do you want to bid for the hourly…" at bounding box center [638, 307] width 285 height 154
click at [744, 403] on div "Hourly Rate Hourly Rate Bid Strategy How much do you want to bid for the hourly…" at bounding box center [781, 351] width 570 height 243
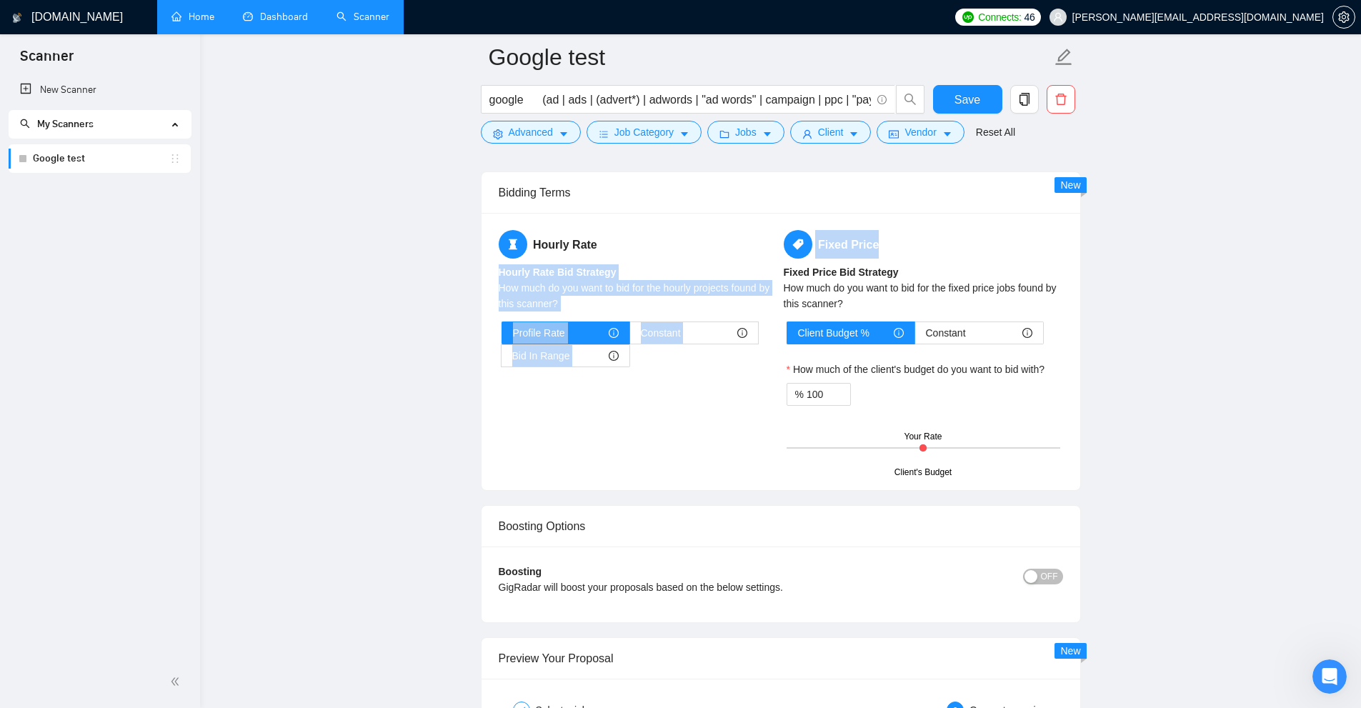
drag, startPoint x: 881, startPoint y: 258, endPoint x: 888, endPoint y: 246, distance: 13.5
click at [771, 246] on div "Hourly Rate Hourly Rate Bid Strategy How much do you want to bid for the hourly…" at bounding box center [781, 351] width 570 height 243
click at [771, 246] on h5 "Fixed Price" at bounding box center [923, 244] width 279 height 29
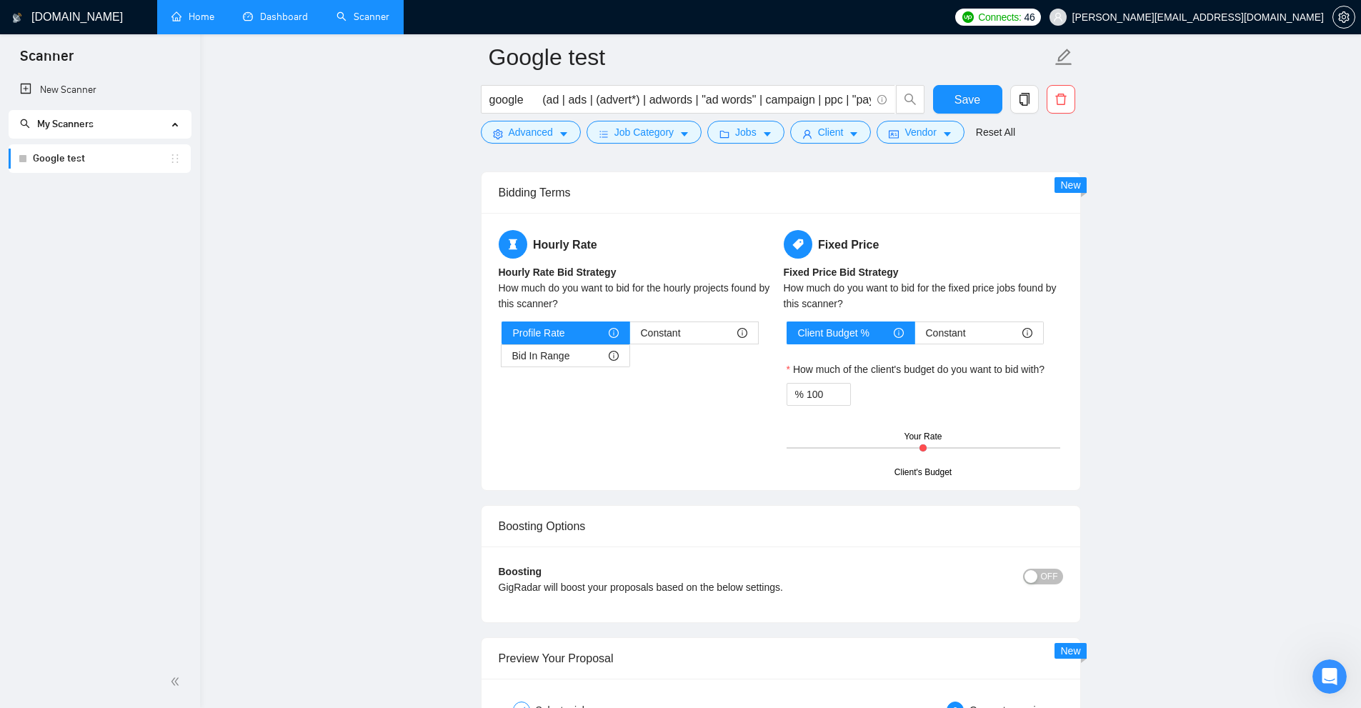
click at [771, 444] on div at bounding box center [922, 447] width 7 height 7
drag, startPoint x: 820, startPoint y: 389, endPoint x: 734, endPoint y: 393, distance: 85.8
click at [734, 393] on div "Hourly Rate Hourly Rate Bid Strategy How much do you want to bid for the hourly…" at bounding box center [781, 351] width 570 height 243
click at [771, 393] on input "100" at bounding box center [829, 394] width 44 height 21
click at [771, 398] on div "% 100" at bounding box center [819, 394] width 64 height 23
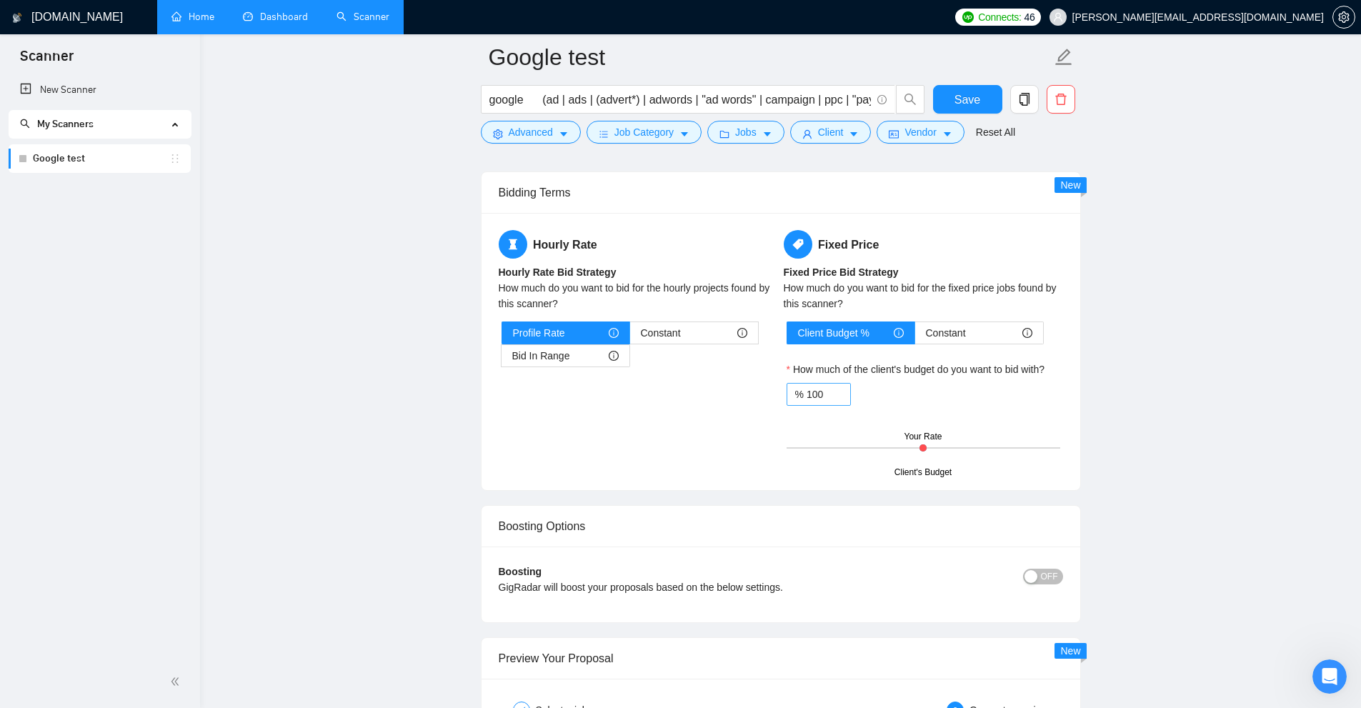
click at [771, 398] on div "% 100" at bounding box center [819, 394] width 64 height 23
drag, startPoint x: 818, startPoint y: 395, endPoint x: 787, endPoint y: 403, distance: 32.4
click at [744, 399] on div "Hourly Rate Hourly Rate Bid Strategy How much do you want to bid for the hourly…" at bounding box center [781, 351] width 570 height 243
click at [771, 434] on div "Your Rate" at bounding box center [912, 437] width 38 height 14
click at [771, 433] on div "Your Rate" at bounding box center [912, 437] width 38 height 14
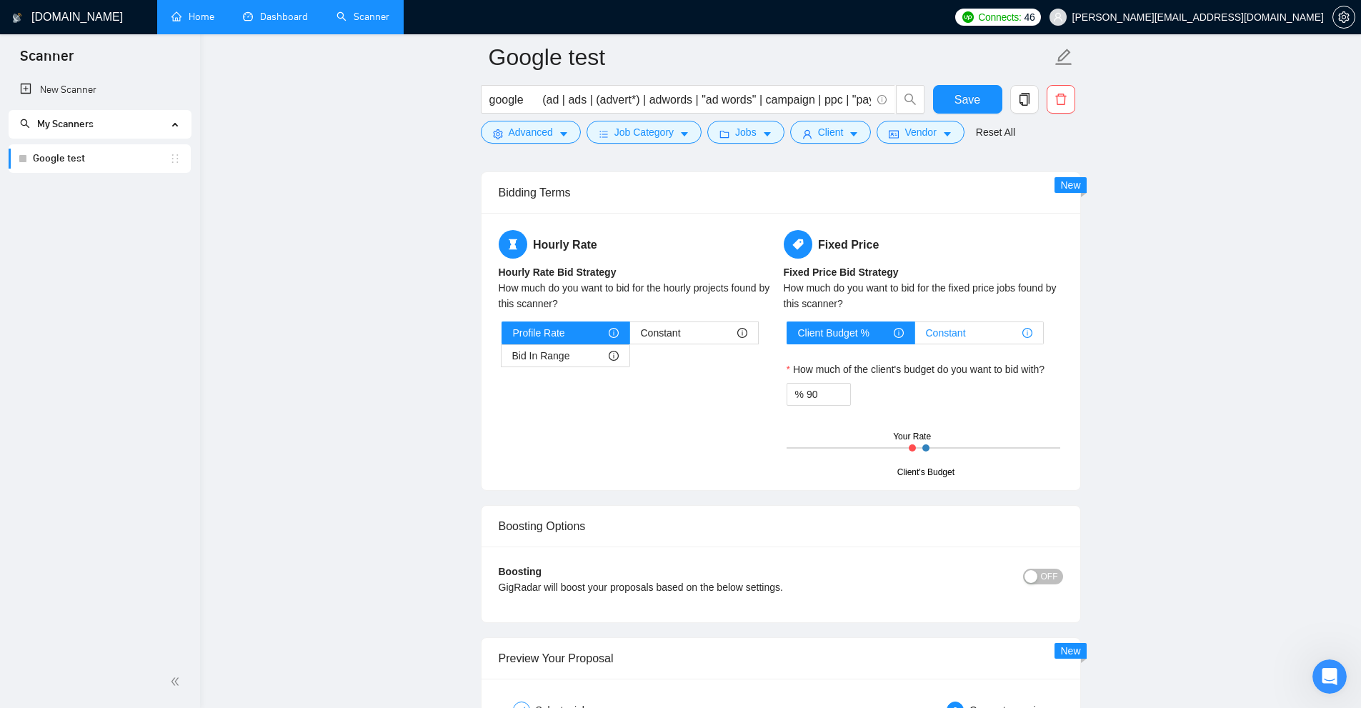
click at [771, 334] on span "Constant" at bounding box center [946, 332] width 40 height 21
click at [771, 336] on input "Constant" at bounding box center [915, 336] width 0 height 0
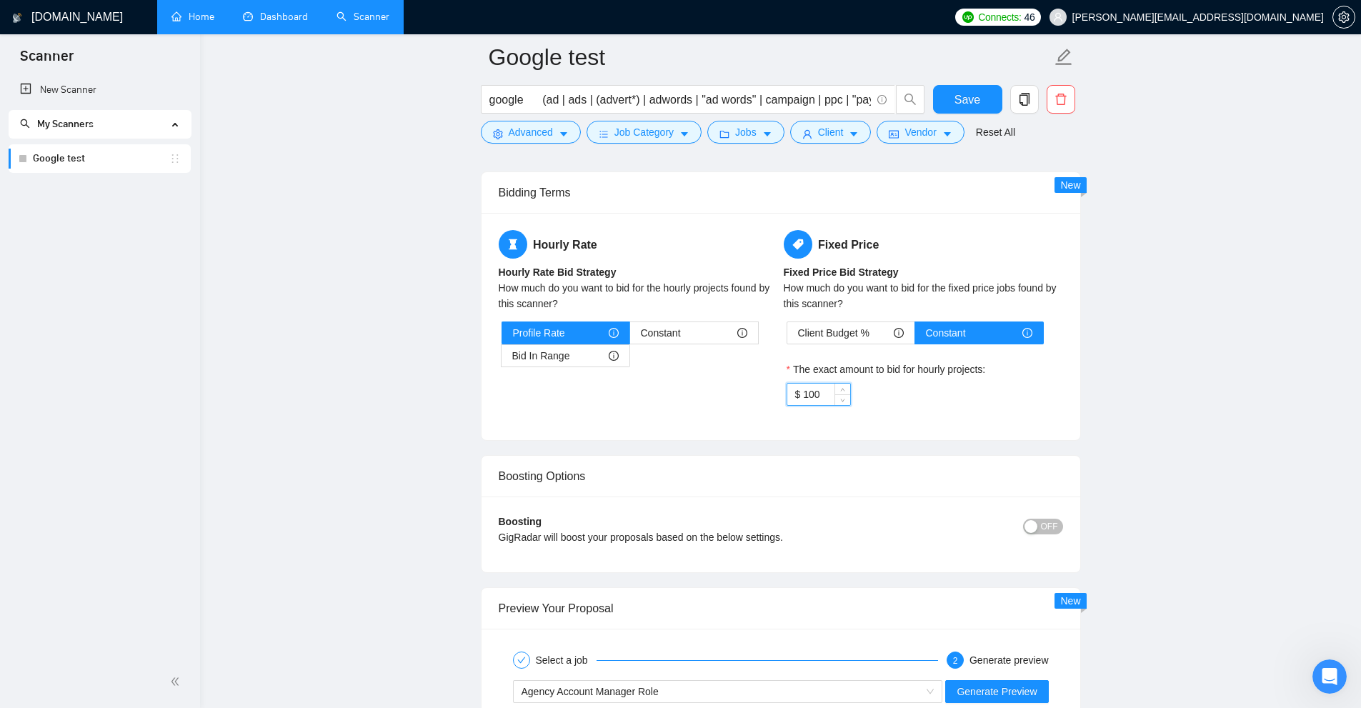
drag, startPoint x: 823, startPoint y: 391, endPoint x: 710, endPoint y: 396, distance: 113.0
click at [710, 396] on div "Hourly Rate Hourly Rate Bid Strategy How much do you want to bid for the hourly…" at bounding box center [781, 326] width 570 height 193
click at [771, 334] on div "Client Budget %" at bounding box center [851, 332] width 106 height 21
click at [771, 336] on input "Client Budget %" at bounding box center [787, 336] width 0 height 0
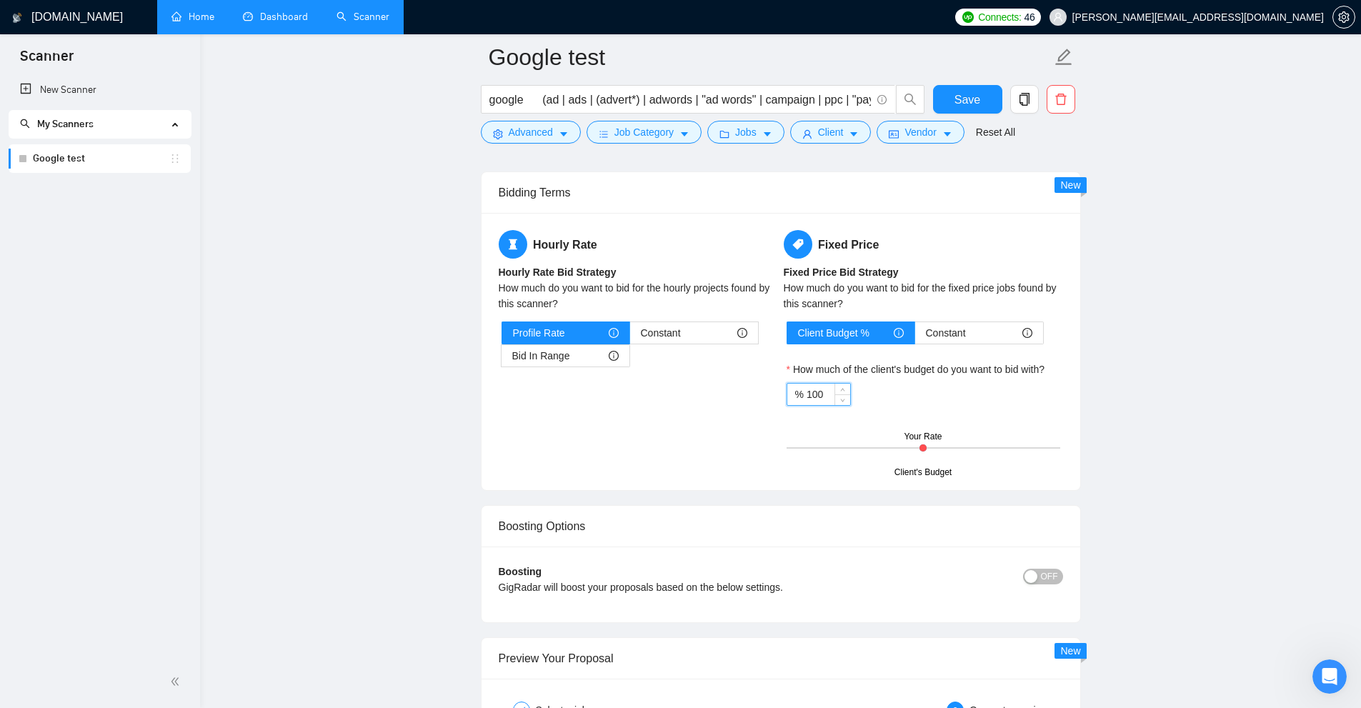
drag, startPoint x: 823, startPoint y: 393, endPoint x: 596, endPoint y: 392, distance: 227.2
click at [596, 392] on div "Hourly Rate Hourly Rate Bid Strategy How much do you want to bid for the hourly…" at bounding box center [781, 351] width 570 height 243
click at [665, 470] on div "Hourly Rate Hourly Rate Bid Strategy How much do you want to bid for the hourly…" at bounding box center [781, 351] width 570 height 243
click at [550, 358] on span "Bid In Range" at bounding box center [541, 355] width 58 height 21
click at [502, 359] on input "Bid In Range" at bounding box center [502, 359] width 0 height 0
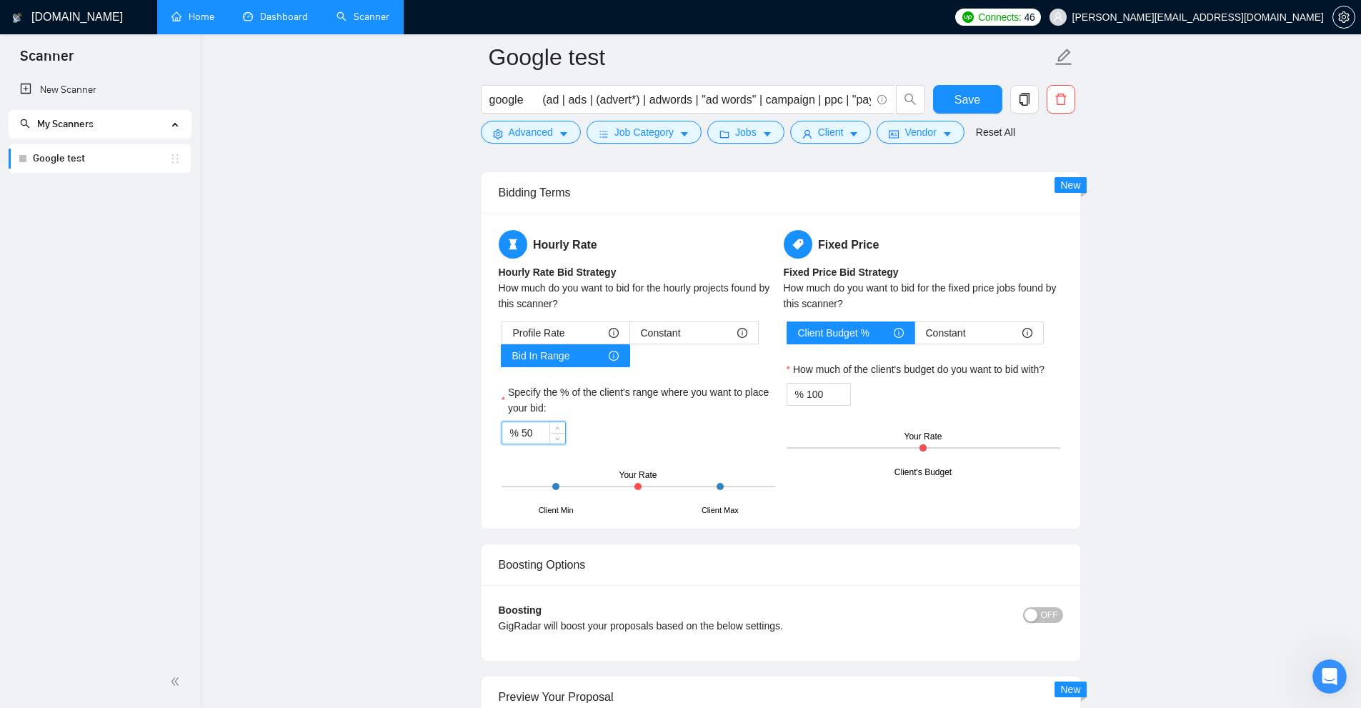
drag, startPoint x: 536, startPoint y: 429, endPoint x: 396, endPoint y: 432, distance: 140.0
drag, startPoint x: 522, startPoint y: 429, endPoint x: 432, endPoint y: 450, distance: 91.8
click at [556, 327] on span "Profile Rate" at bounding box center [539, 332] width 52 height 21
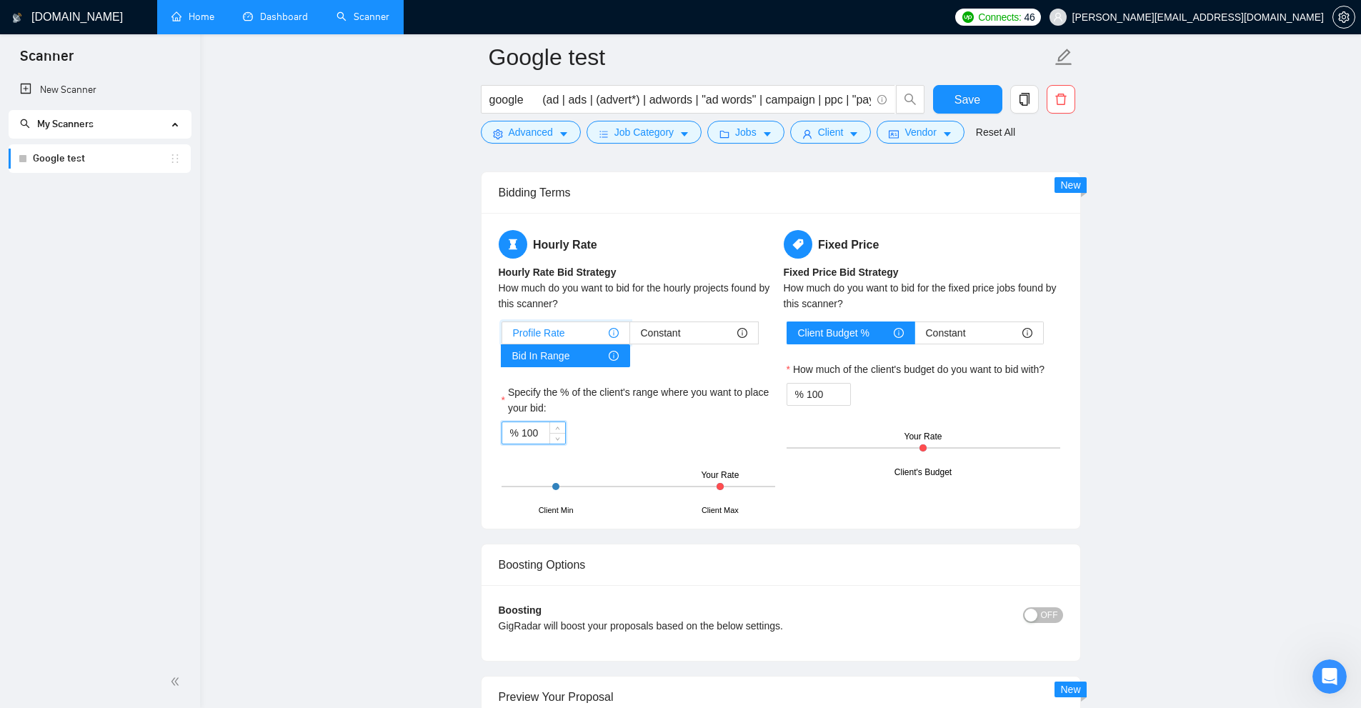
click at [502, 336] on input "Profile Rate" at bounding box center [502, 336] width 0 height 0
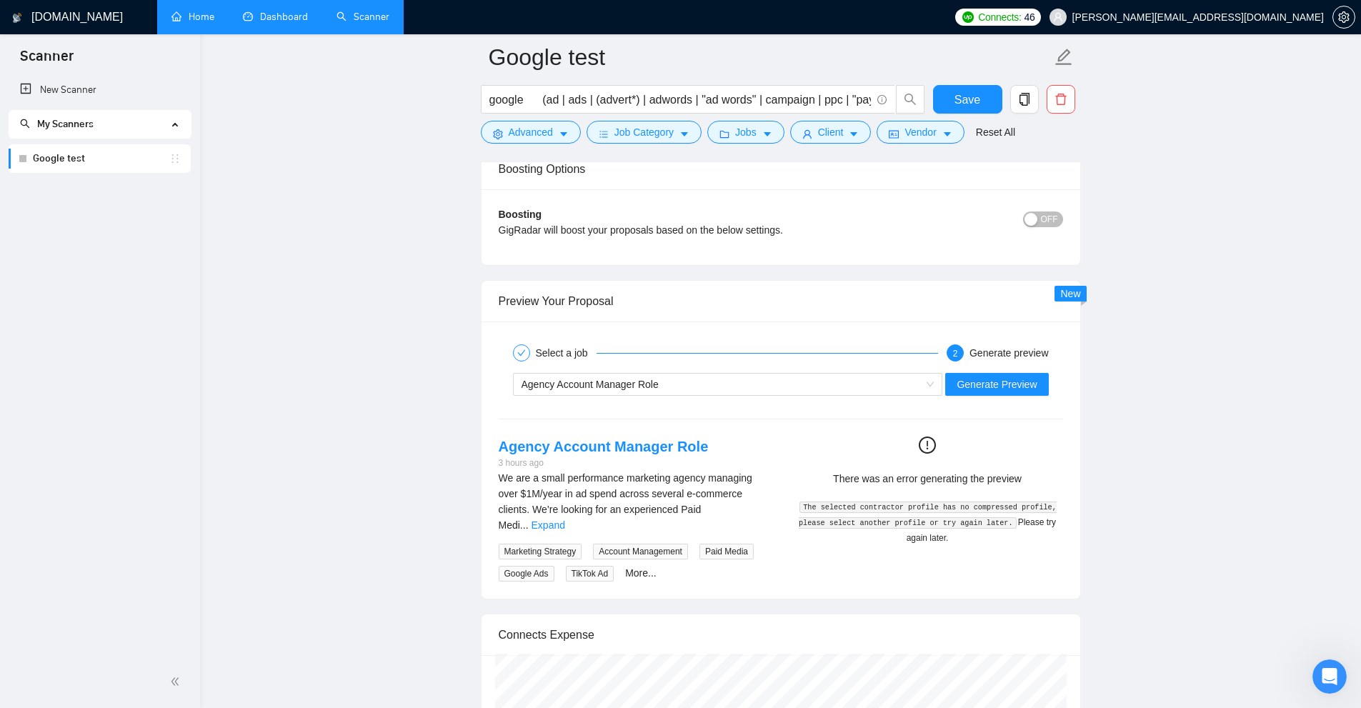
scroll to position [2376, 0]
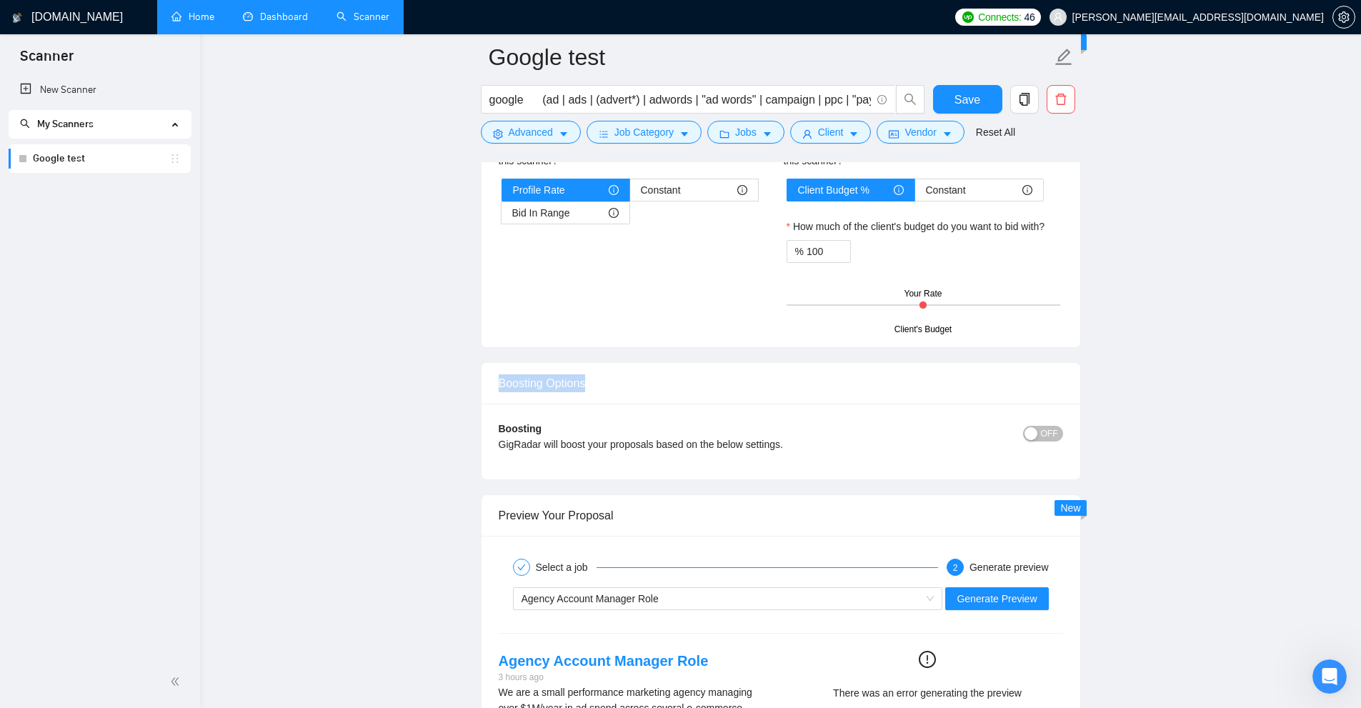
drag, startPoint x: 587, startPoint y: 373, endPoint x: 688, endPoint y: 372, distance: 101.4
click at [688, 372] on div "Boosting Options" at bounding box center [781, 383] width 564 height 41
drag, startPoint x: 597, startPoint y: 434, endPoint x: 802, endPoint y: 439, distance: 205.1
click at [771, 439] on div "Boosting GigRadar will boost your proposals based on the below settings. OFF Bo…" at bounding box center [781, 442] width 599 height 76
click at [771, 439] on div "GigRadar will boost your proposals based on the below settings." at bounding box center [711, 445] width 424 height 16
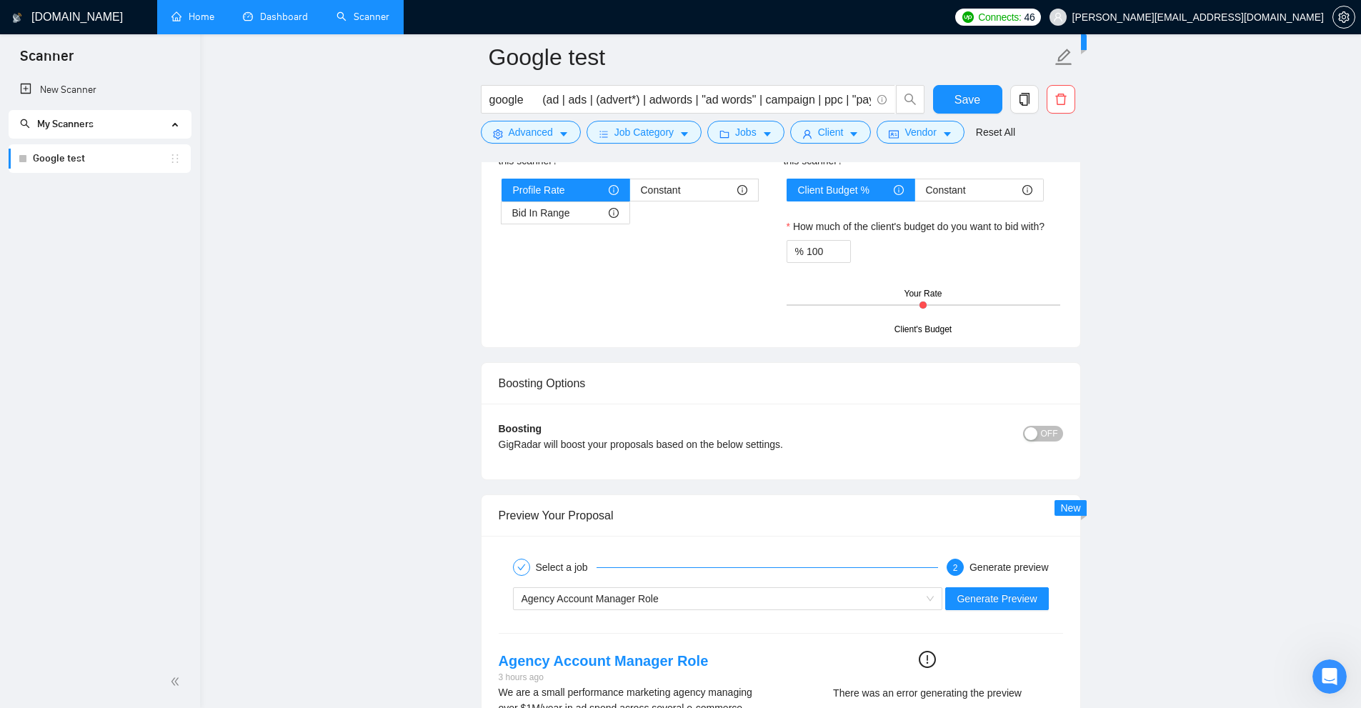
click at [771, 439] on div "GigRadar will boost your proposals based on the below settings." at bounding box center [711, 445] width 424 height 16
click at [771, 87] on button "Save" at bounding box center [967, 99] width 69 height 29
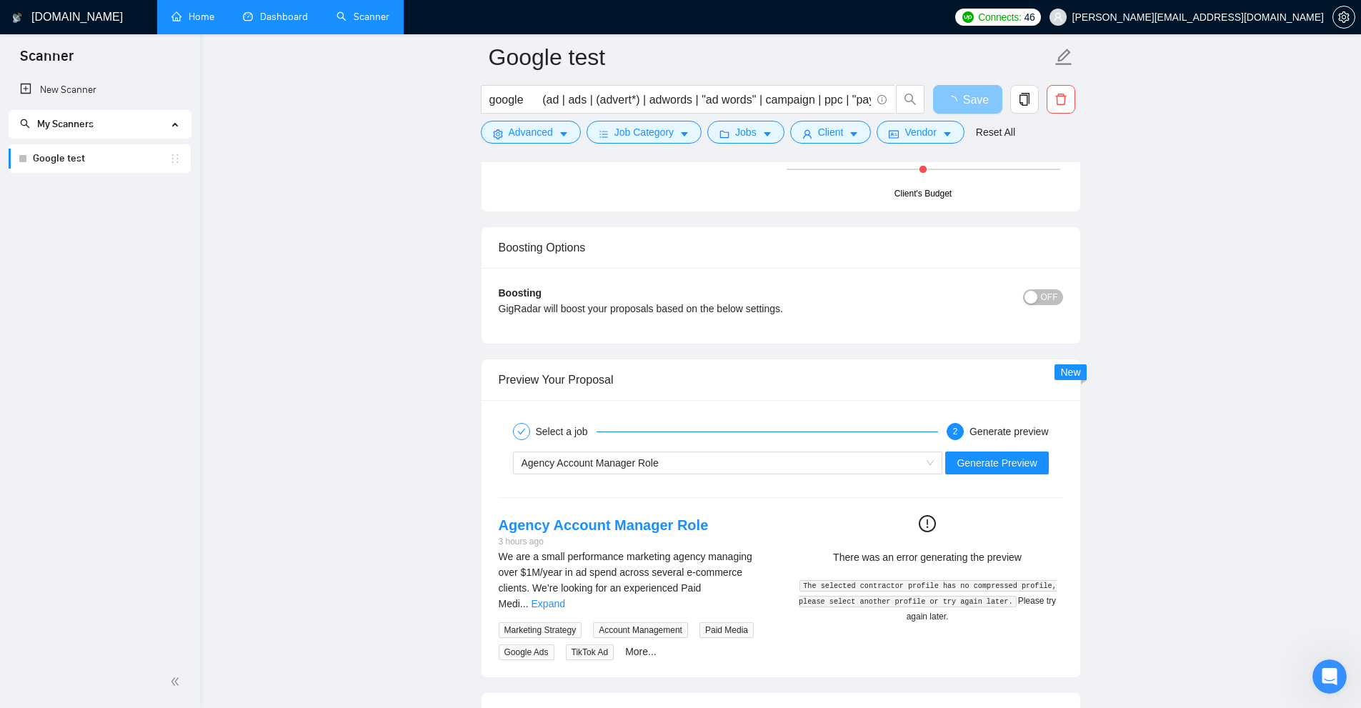
scroll to position [2233, 0]
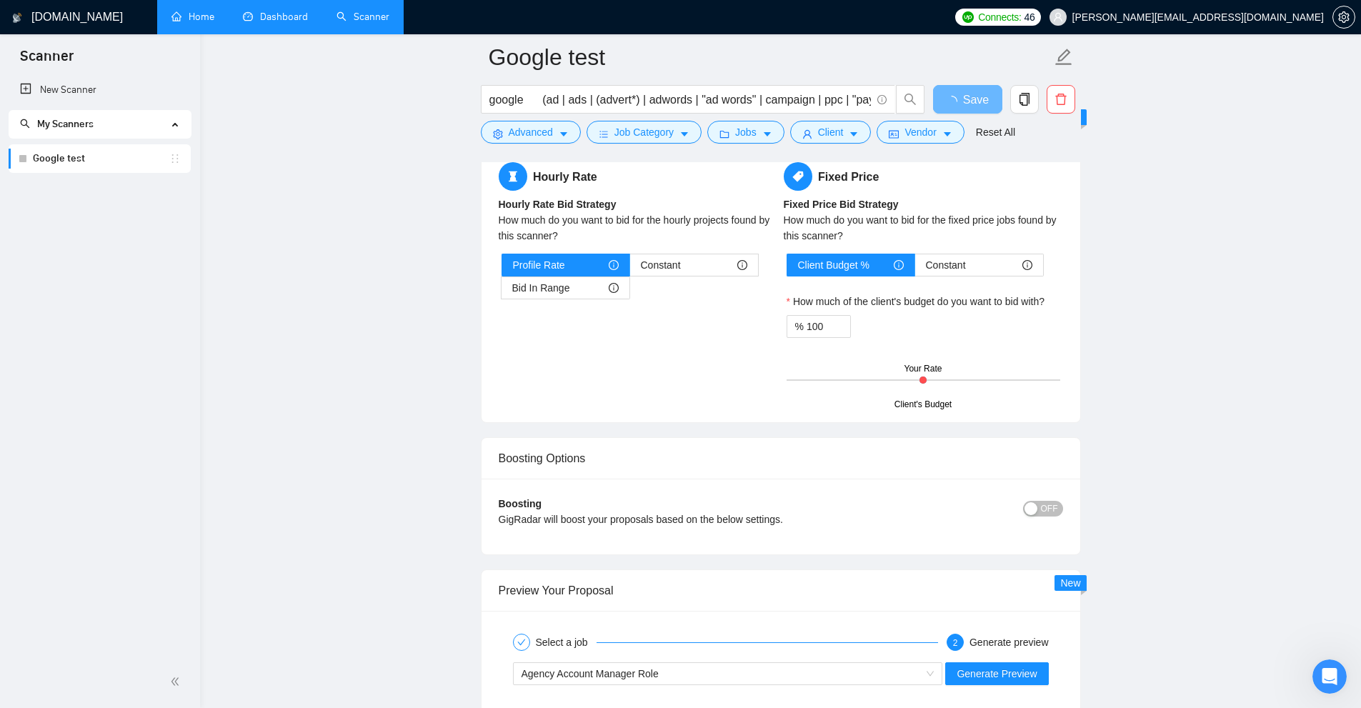
click at [771, 504] on span "OFF" at bounding box center [1049, 509] width 17 height 16
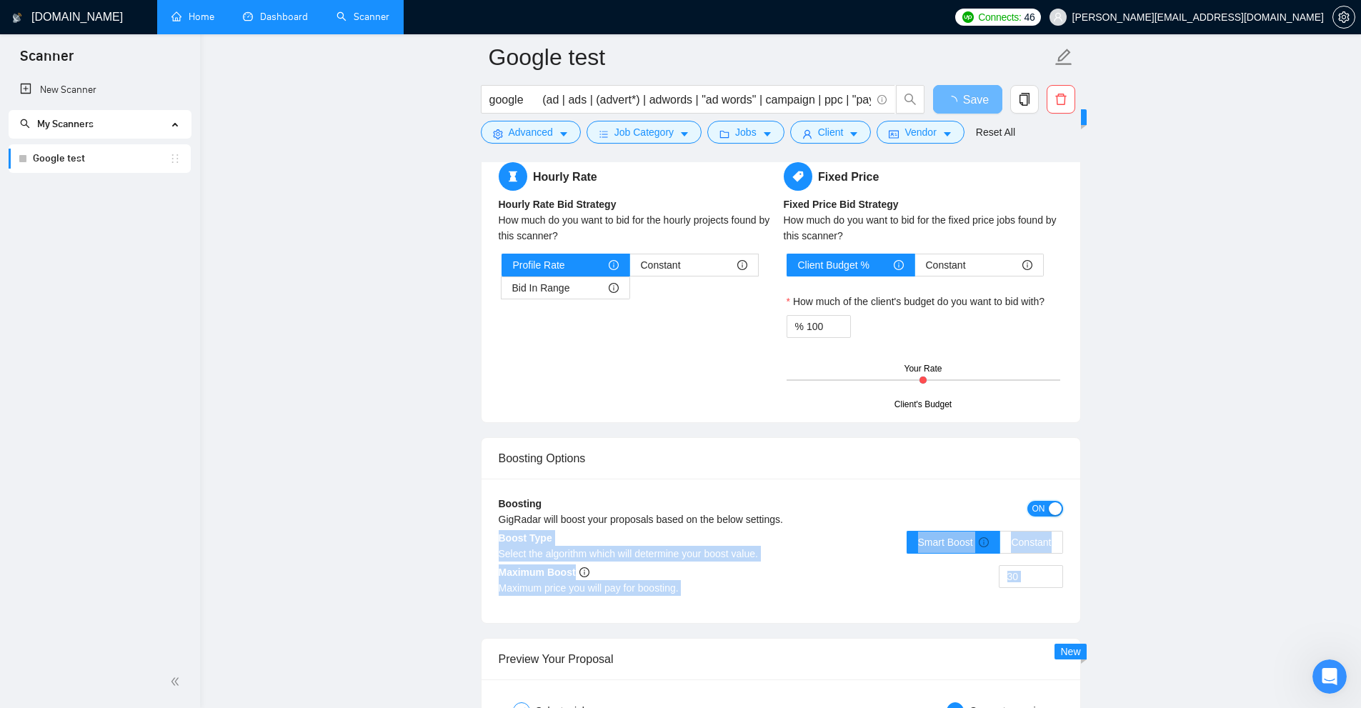
scroll to position [2305, 0]
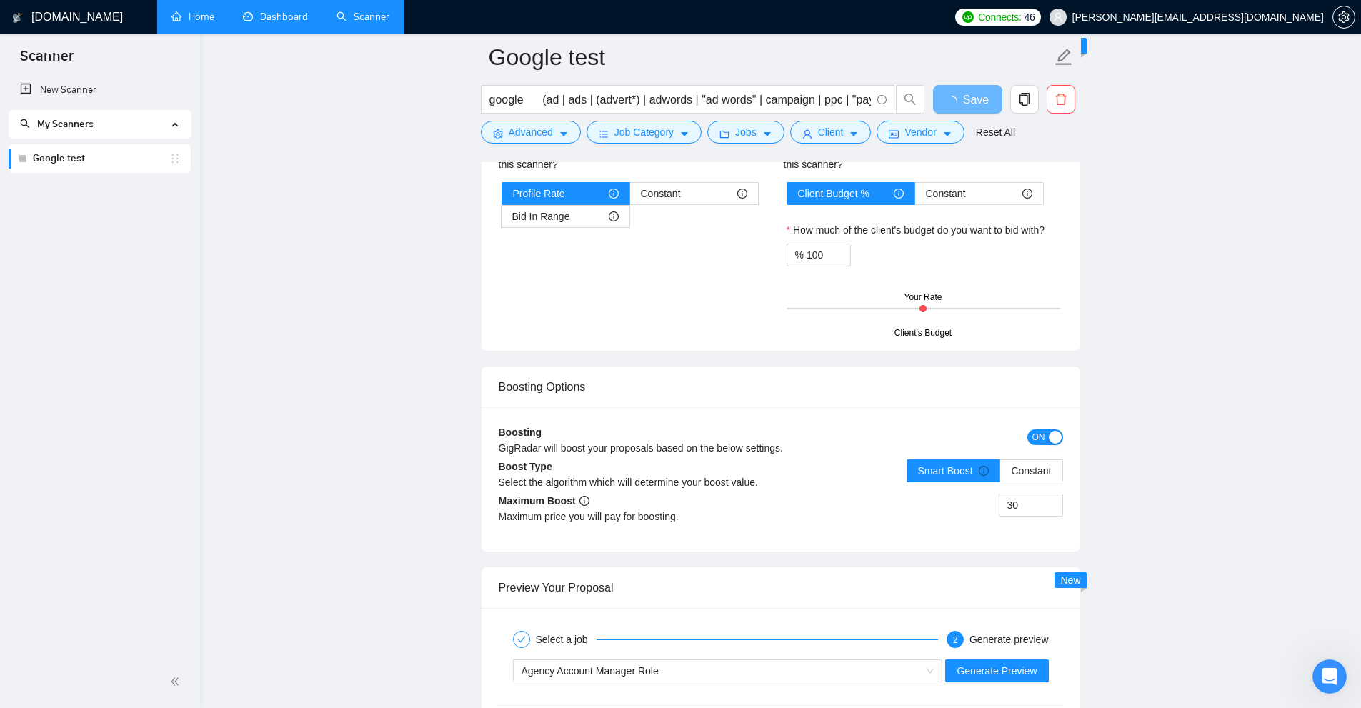
click at [771, 379] on div "Boosting Options" at bounding box center [781, 386] width 564 height 41
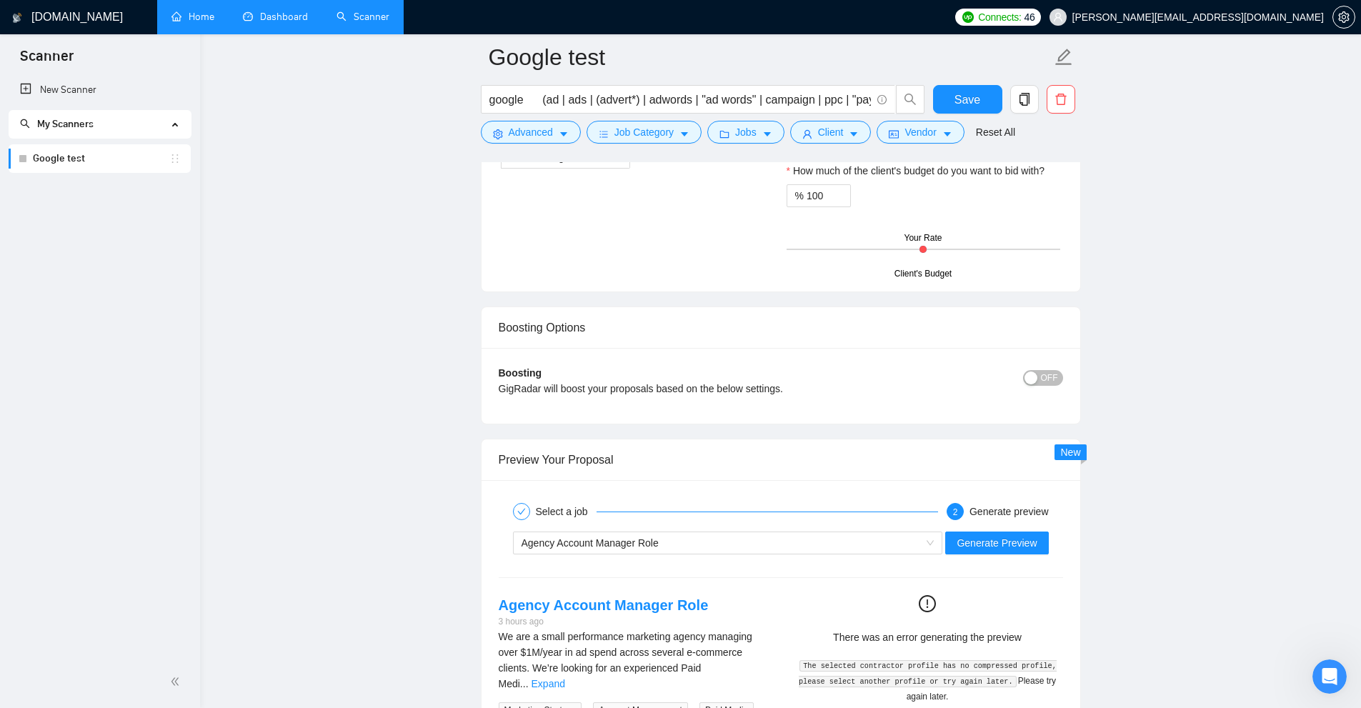
scroll to position [2435, 0]
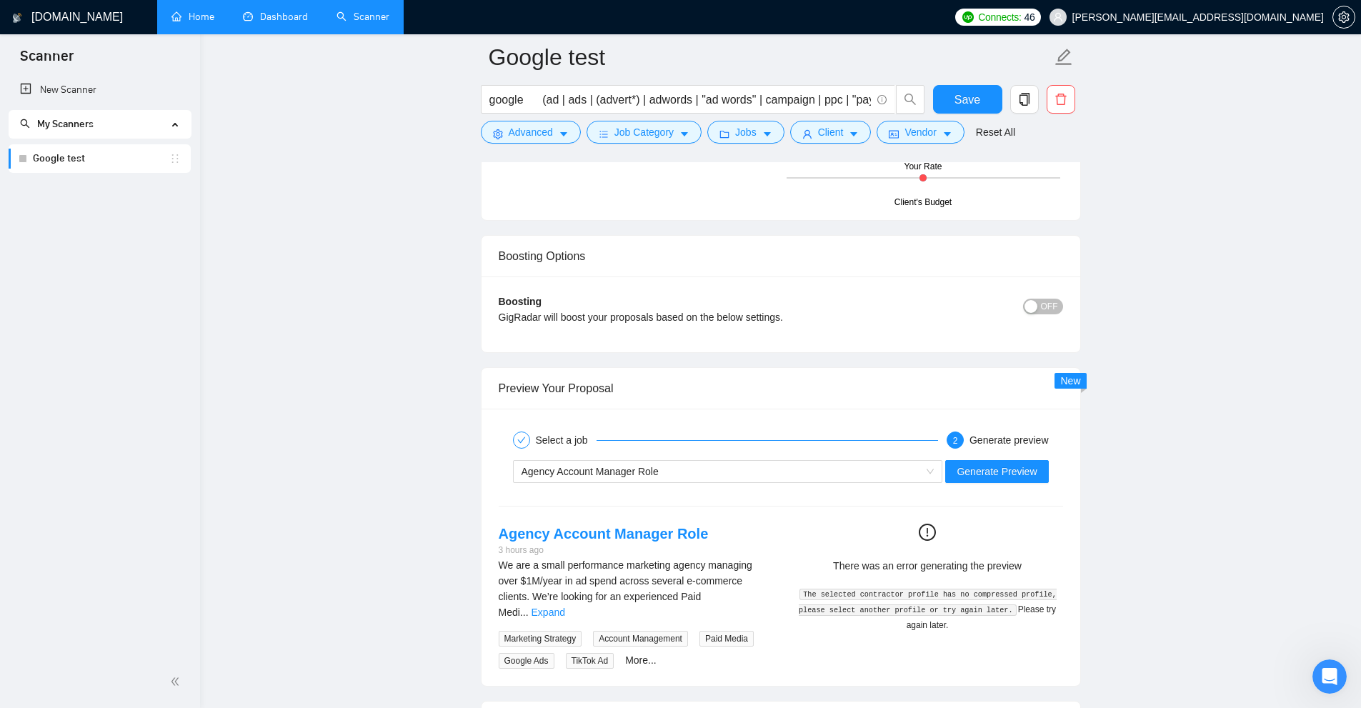
click at [771, 304] on span "OFF" at bounding box center [1049, 307] width 17 height 16
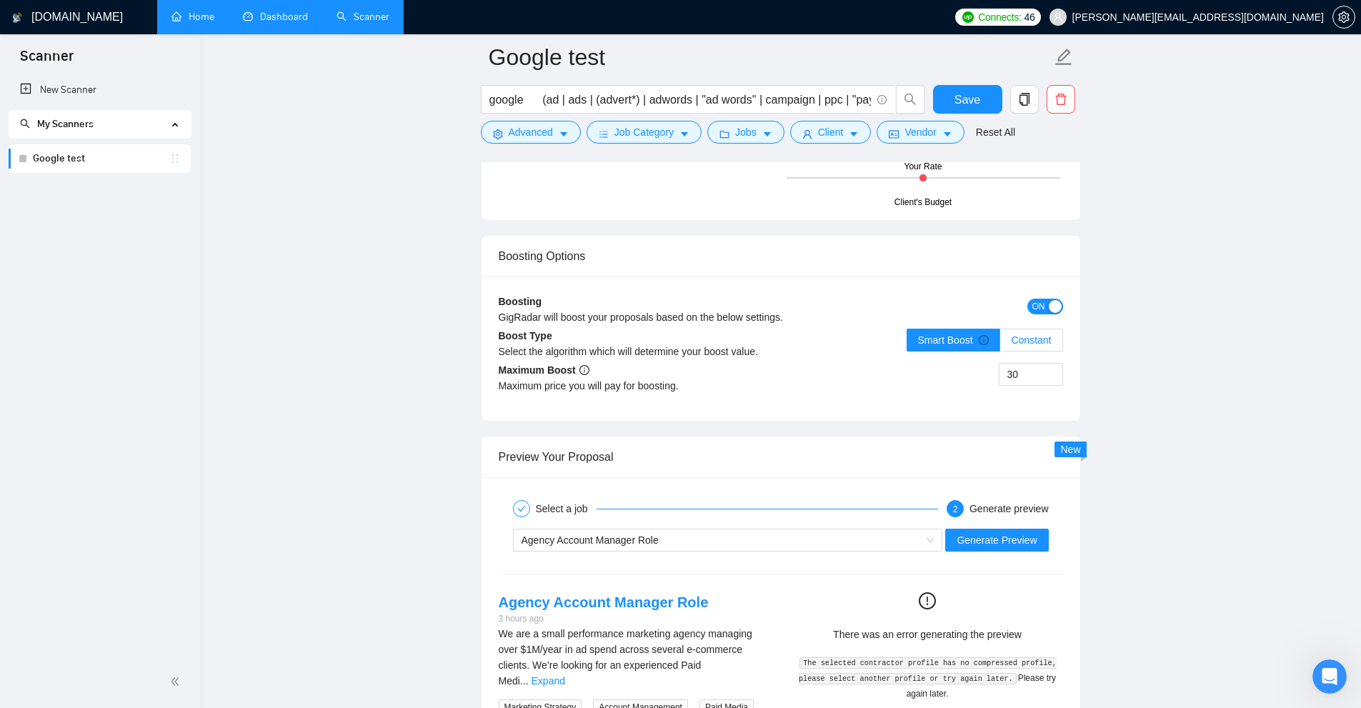
click at [771, 346] on label "Constant" at bounding box center [1031, 340] width 62 height 23
click at [771, 344] on input "Constant" at bounding box center [1000, 344] width 0 height 0
drag, startPoint x: 1033, startPoint y: 379, endPoint x: 999, endPoint y: 382, distance: 33.8
click at [771, 394] on div "30" at bounding box center [922, 383] width 282 height 40
click at [771, 376] on input "30" at bounding box center [1030, 374] width 63 height 21
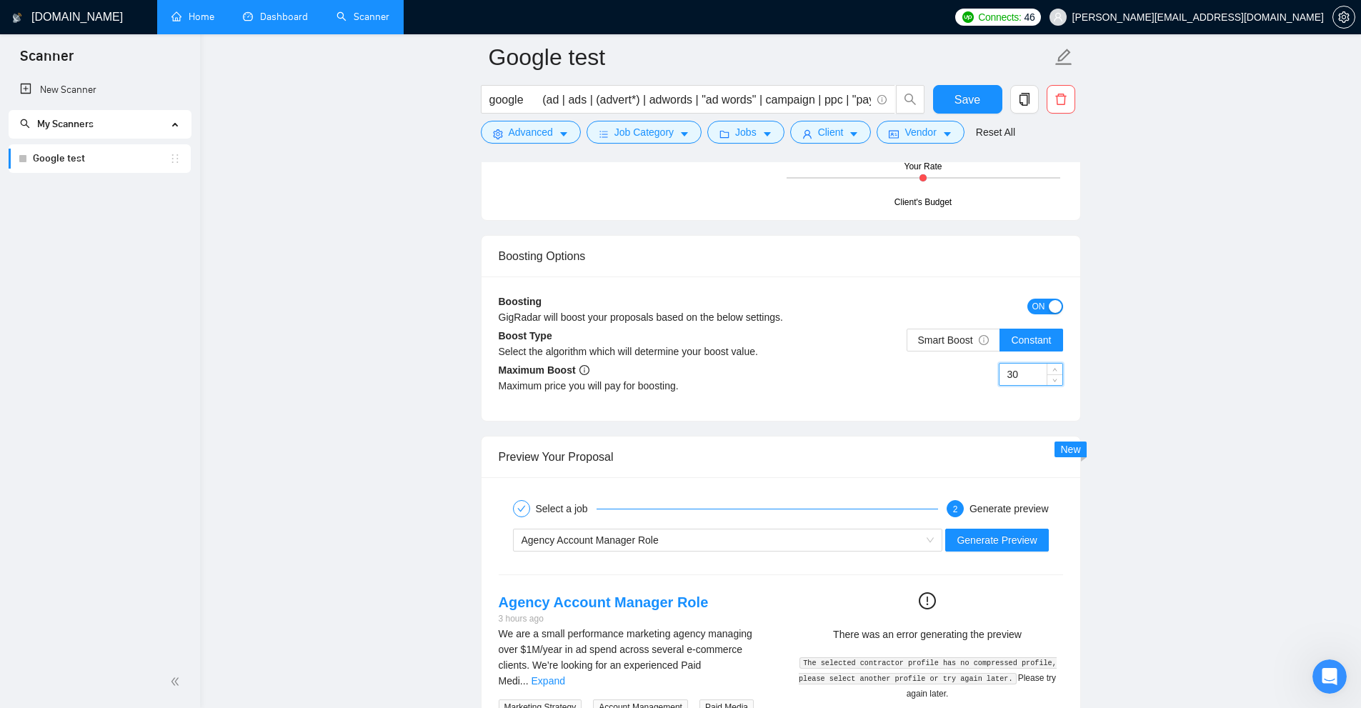
drag, startPoint x: 1028, startPoint y: 376, endPoint x: 817, endPoint y: 382, distance: 211.5
click at [771, 382] on div "30" at bounding box center [922, 383] width 282 height 40
click at [771, 344] on span "Smart Boost" at bounding box center [953, 339] width 71 height 11
click at [771, 344] on input "Smart Boost" at bounding box center [907, 344] width 0 height 0
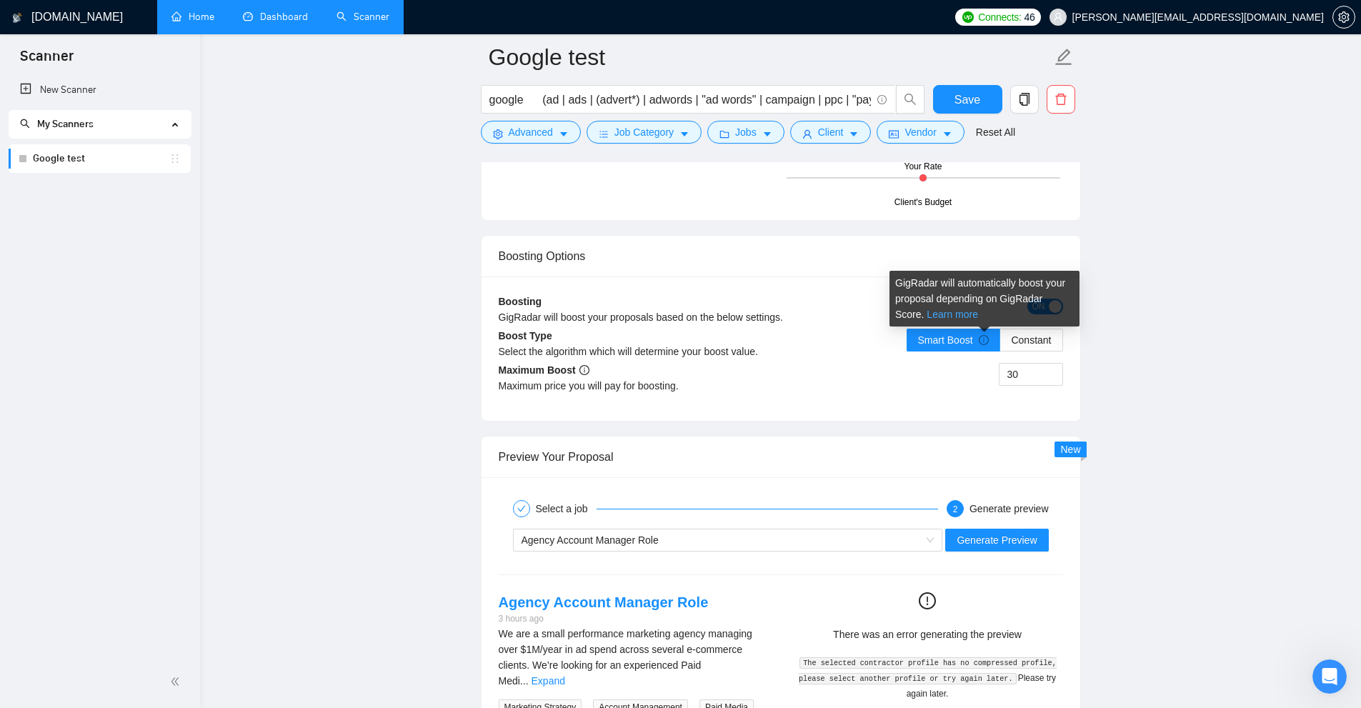
click at [771, 314] on link "Learn more" at bounding box center [952, 314] width 51 height 11
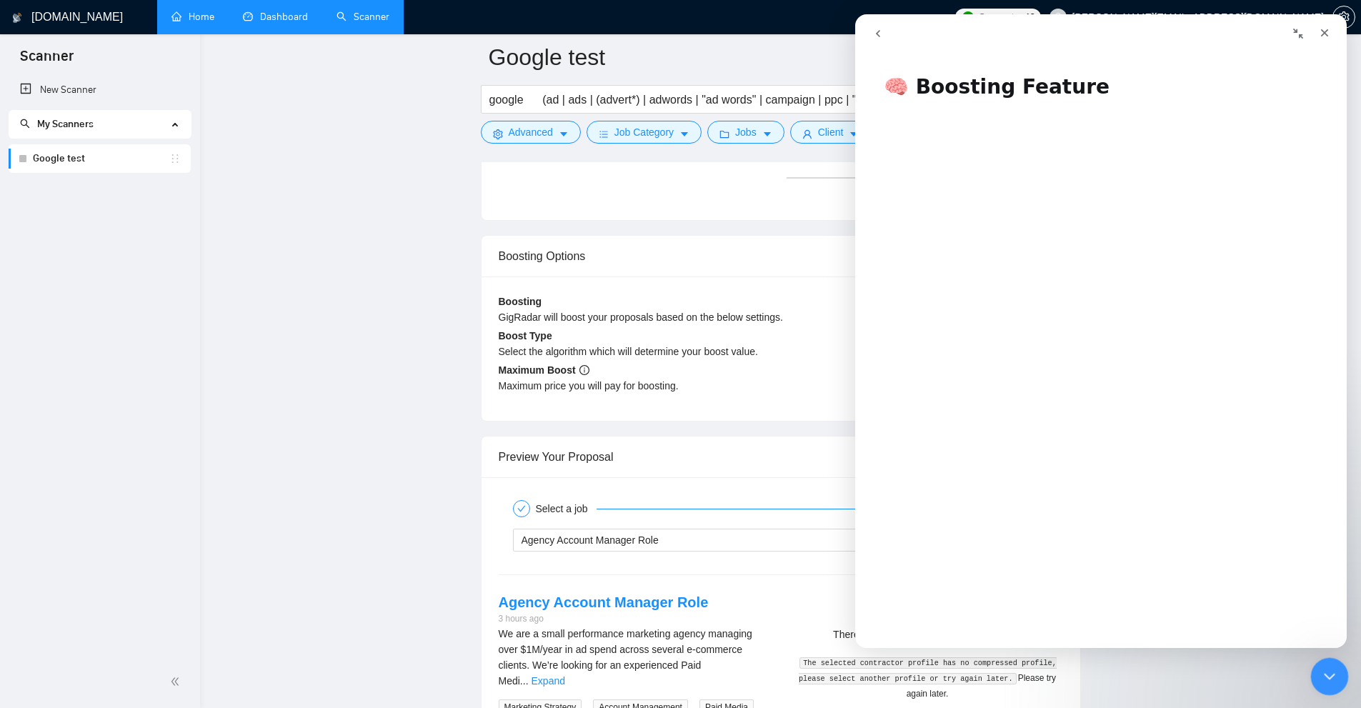
click at [771, 670] on icon "Close Intercom Messenger" at bounding box center [1327, 674] width 17 height 17
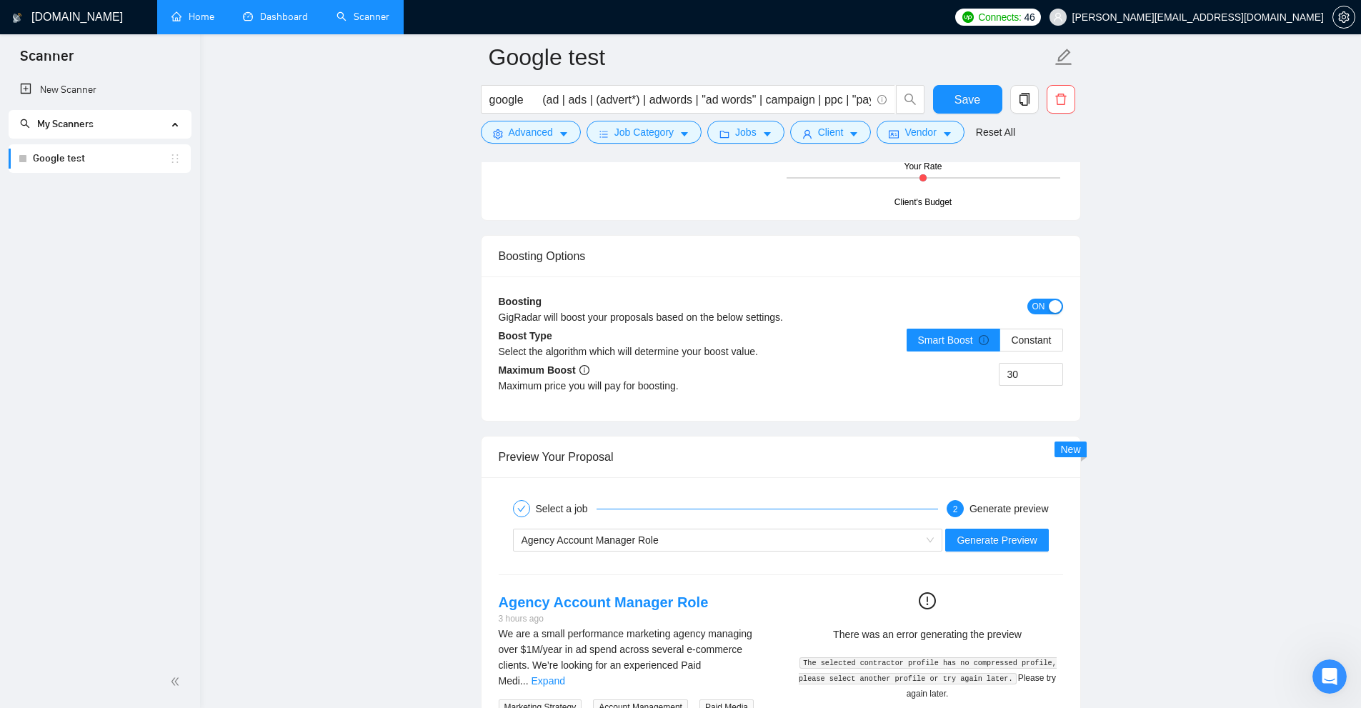
drag, startPoint x: 295, startPoint y: 0, endPoint x: 449, endPoint y: 250, distance: 293.8
drag, startPoint x: 1035, startPoint y: 372, endPoint x: 927, endPoint y: 393, distance: 110.5
click at [771, 391] on div "30" at bounding box center [922, 383] width 282 height 40
click at [752, 384] on div "Maximum price you will pay for boosting." at bounding box center [640, 386] width 282 height 16
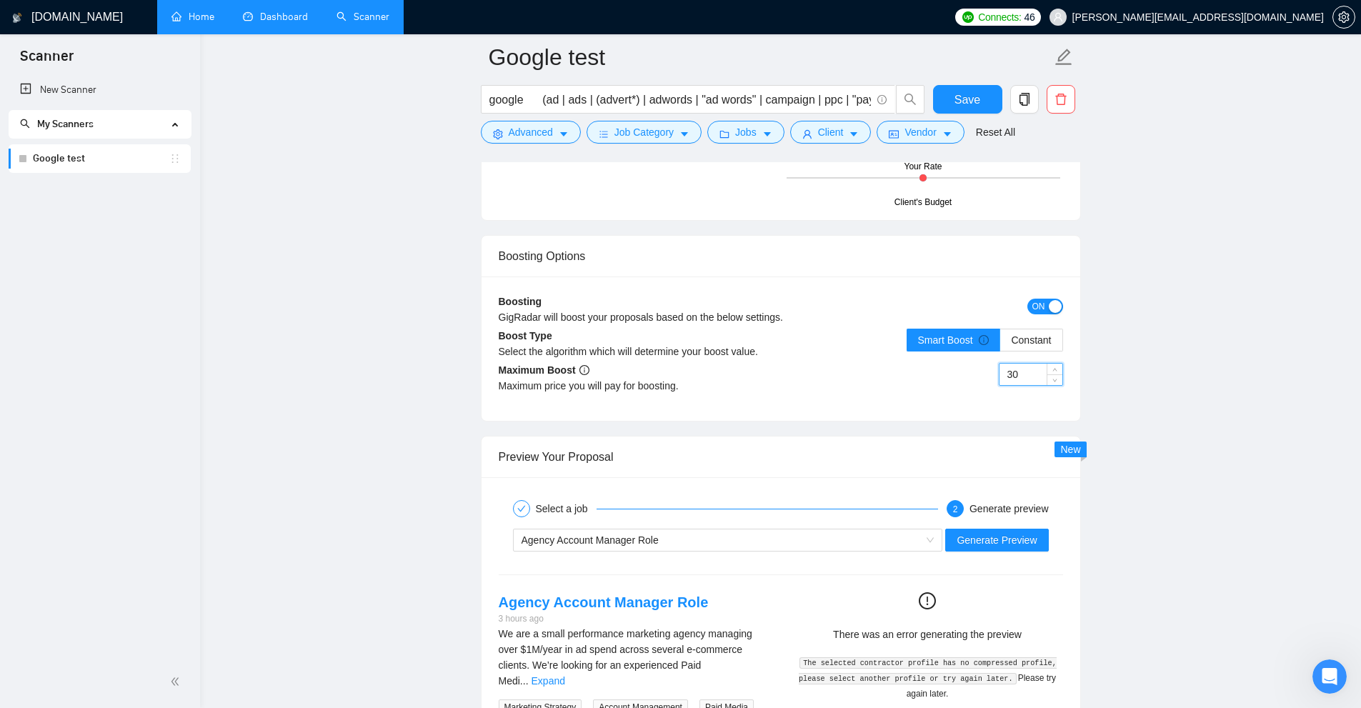
drag, startPoint x: 1042, startPoint y: 384, endPoint x: 1032, endPoint y: 382, distance: 10.1
click at [771, 382] on input "30" at bounding box center [1030, 374] width 63 height 21
drag, startPoint x: 1032, startPoint y: 378, endPoint x: 1023, endPoint y: 369, distance: 12.1
click at [771, 379] on div "30" at bounding box center [922, 383] width 282 height 40
click at [771, 369] on input "30" at bounding box center [1030, 374] width 63 height 21
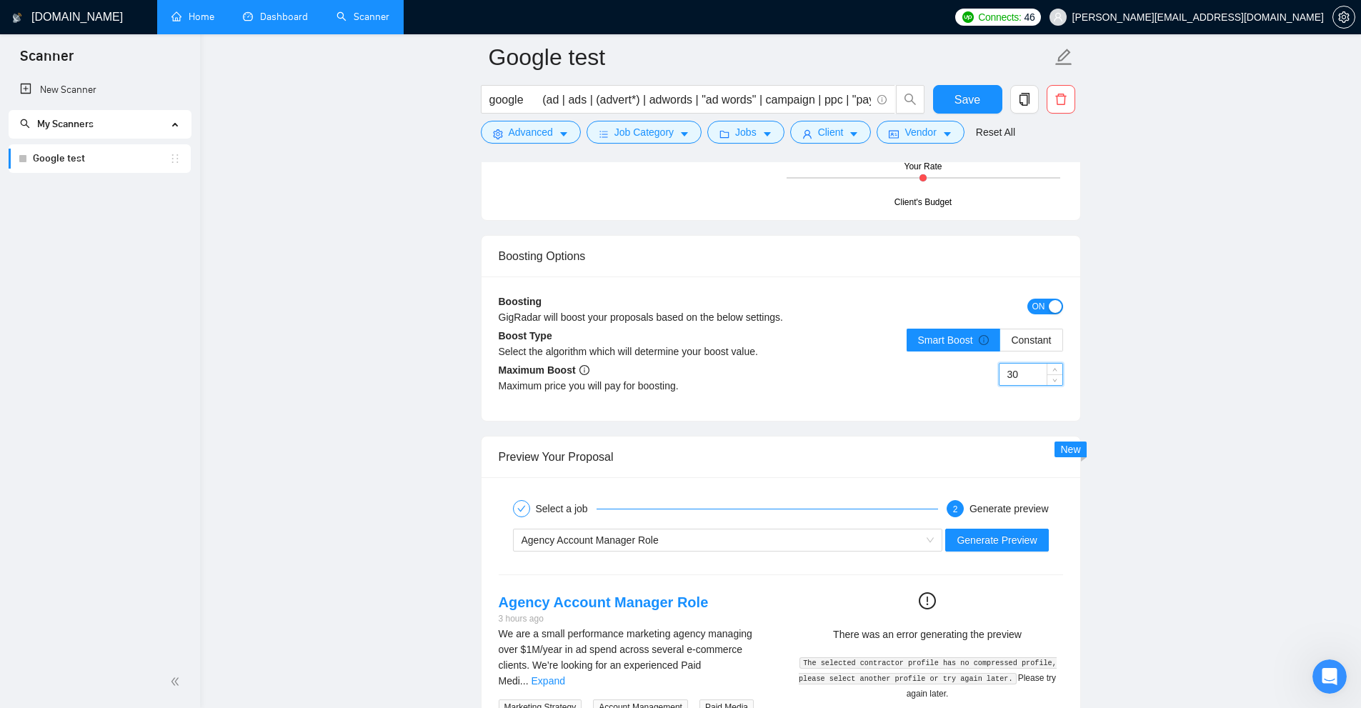
drag, startPoint x: 1023, startPoint y: 369, endPoint x: 994, endPoint y: 373, distance: 28.8
click at [771, 373] on div "30" at bounding box center [922, 383] width 282 height 40
click at [771, 371] on input "30" at bounding box center [1030, 374] width 63 height 21
drag, startPoint x: 1022, startPoint y: 371, endPoint x: 912, endPoint y: 370, distance: 110.7
click at [771, 370] on div "30" at bounding box center [922, 383] width 282 height 40
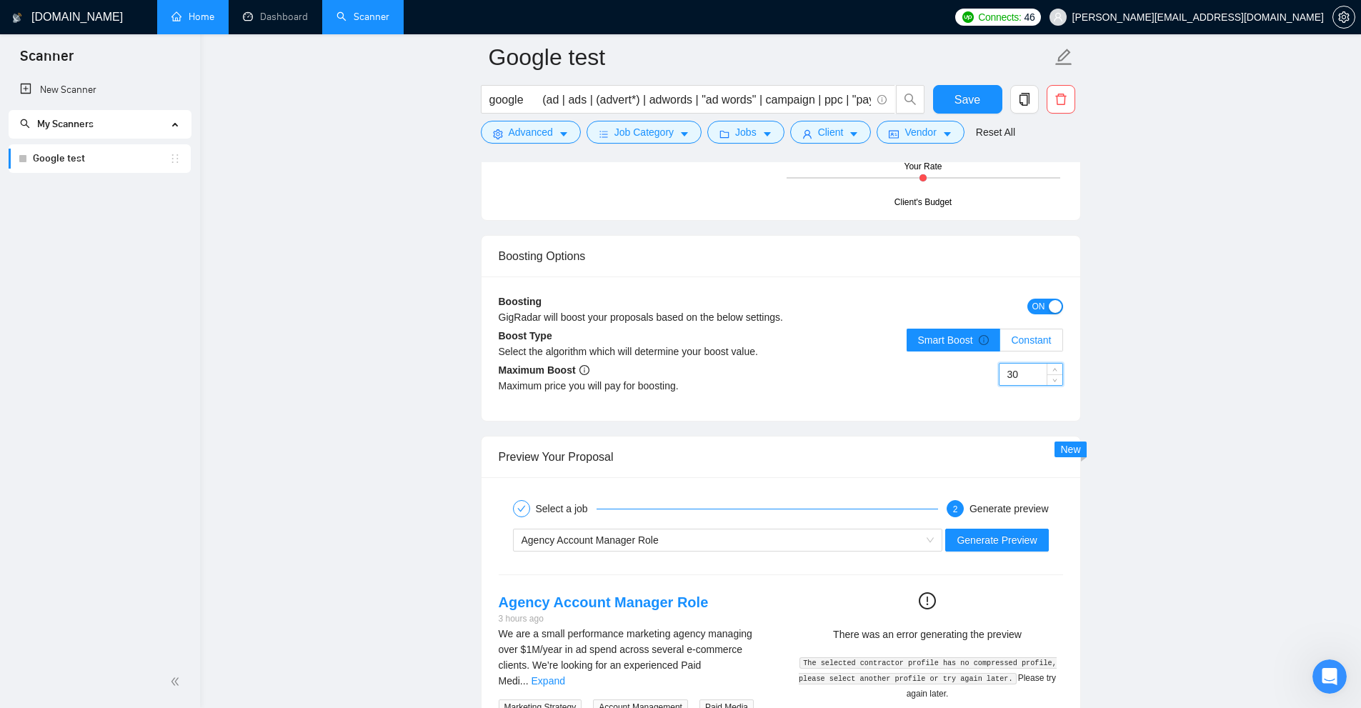
click at [771, 342] on label "Constant" at bounding box center [1031, 340] width 62 height 23
click at [771, 344] on input "Constant" at bounding box center [1000, 344] width 0 height 0
click at [771, 307] on div "button" at bounding box center [1055, 306] width 13 height 13
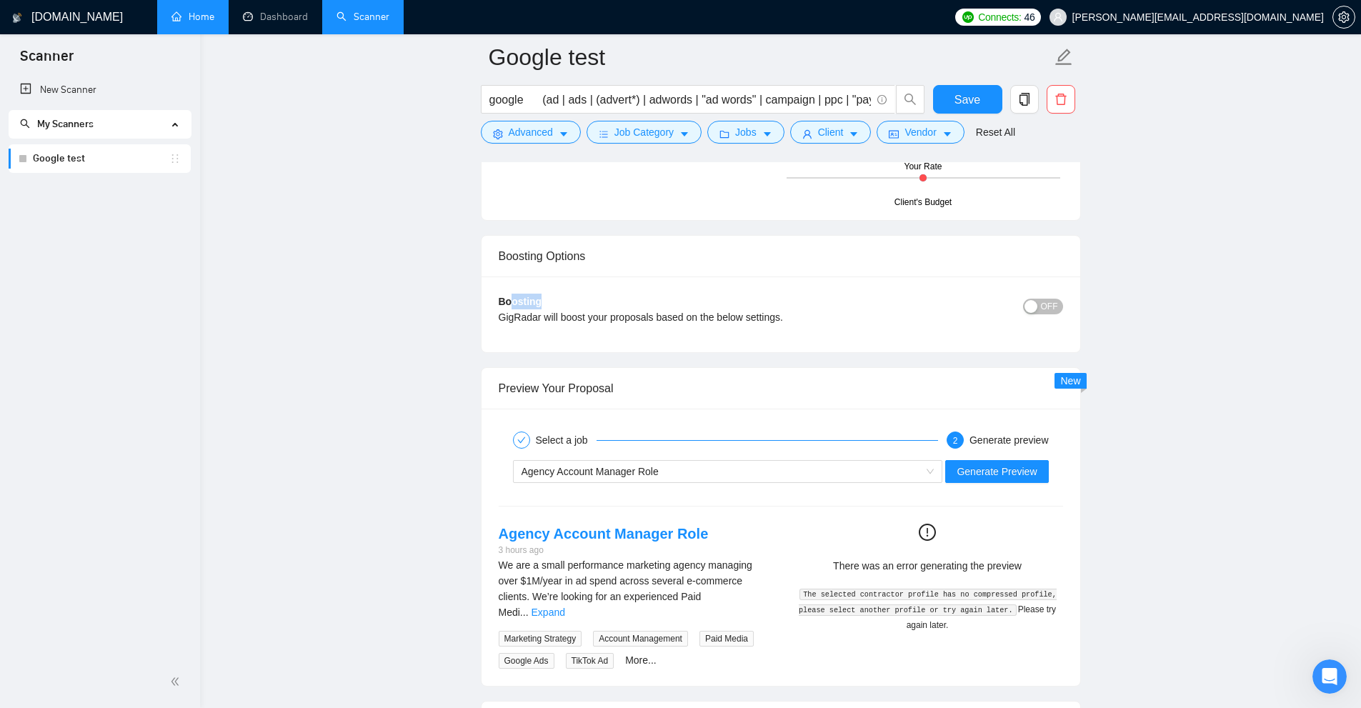
drag, startPoint x: 736, startPoint y: 299, endPoint x: 510, endPoint y: 279, distance: 226.6
click at [510, 279] on div "Boosting GigRadar will boost your proposals based on the below settings. OFF Bo…" at bounding box center [781, 314] width 599 height 76
click at [501, 279] on div "Boosting GigRadar will boost your proposals based on the below settings. OFF Bo…" at bounding box center [781, 314] width 599 height 76
drag, startPoint x: 501, startPoint y: 279, endPoint x: 852, endPoint y: 340, distance: 356.7
click at [771, 340] on div "Boosting GigRadar will boost your proposals based on the below settings. OFF Bo…" at bounding box center [781, 314] width 599 height 76
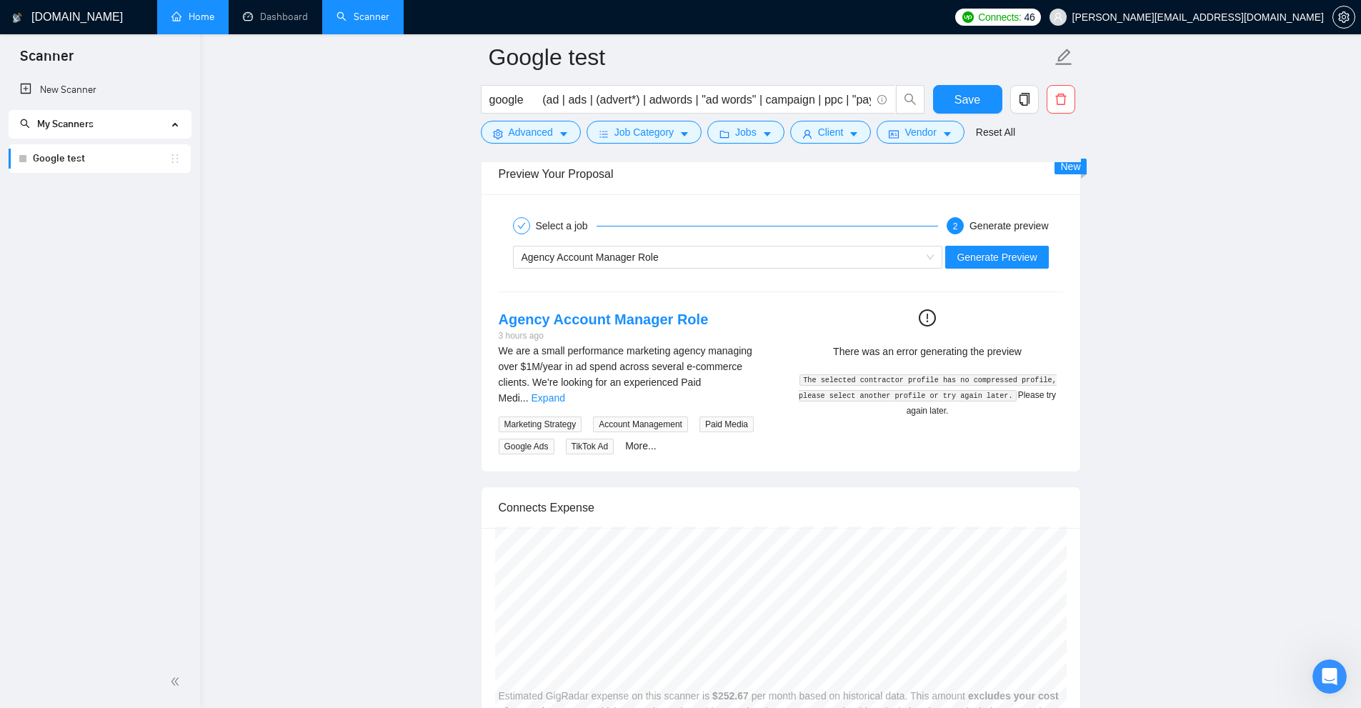
drag, startPoint x: 847, startPoint y: 366, endPoint x: 779, endPoint y: 320, distance: 82.8
click at [771, 320] on div "Agency Account Manager Role 3 hours ago We are a small performance marketing ag…" at bounding box center [634, 381] width 294 height 145
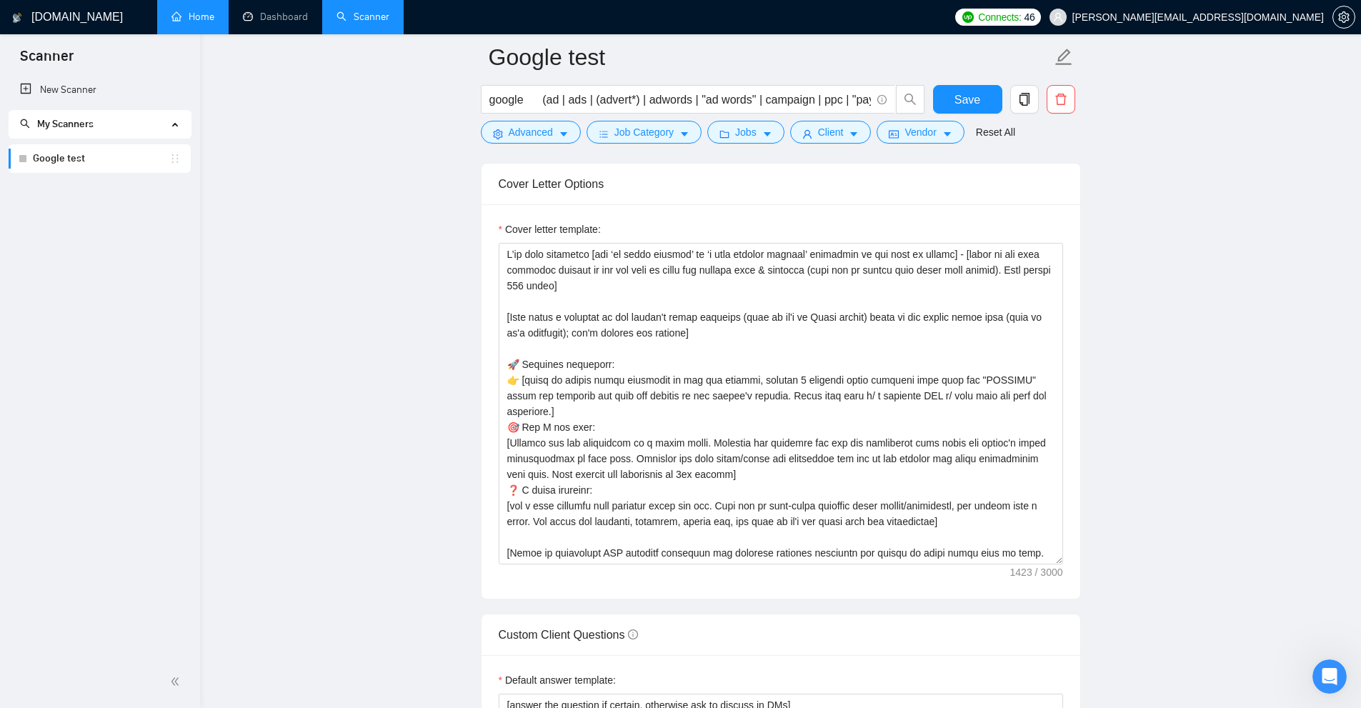
scroll to position [1292, 0]
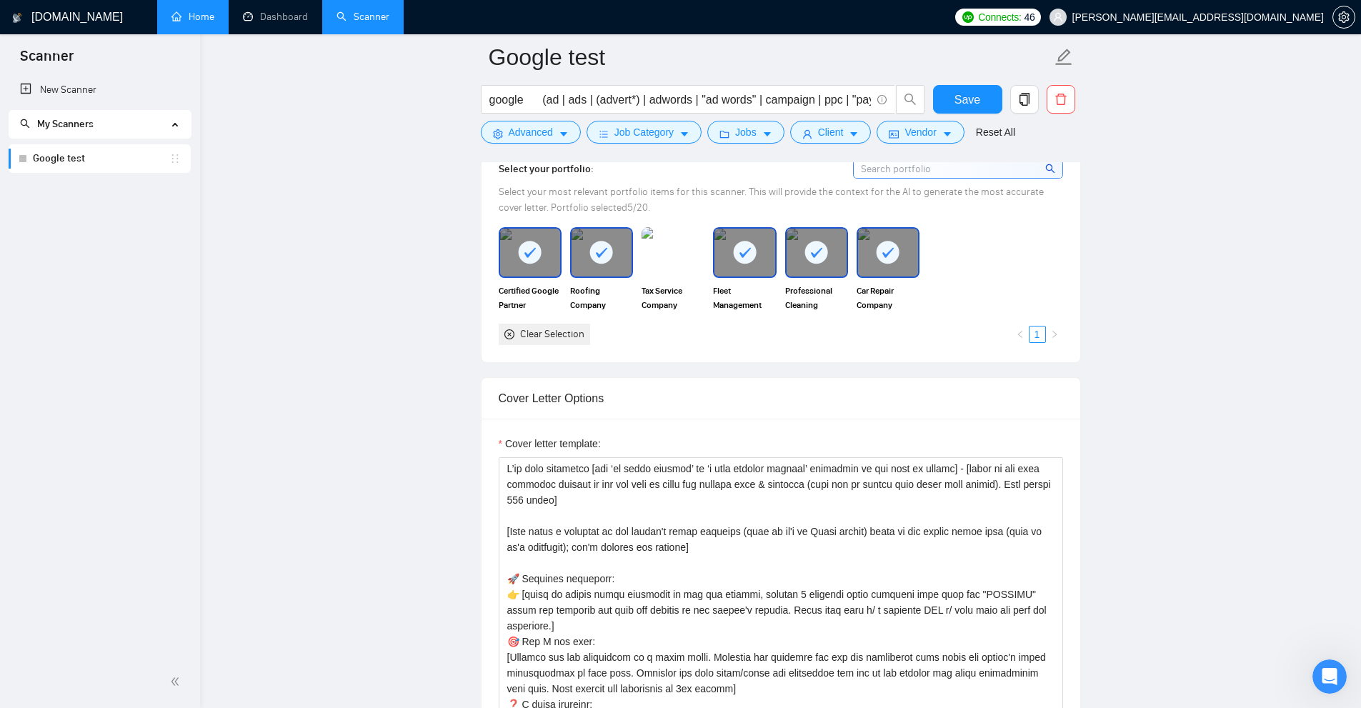
click at [642, 449] on div "Cover letter template:" at bounding box center [781, 446] width 564 height 21
click at [612, 482] on textarea "Cover letter template:" at bounding box center [781, 617] width 564 height 321
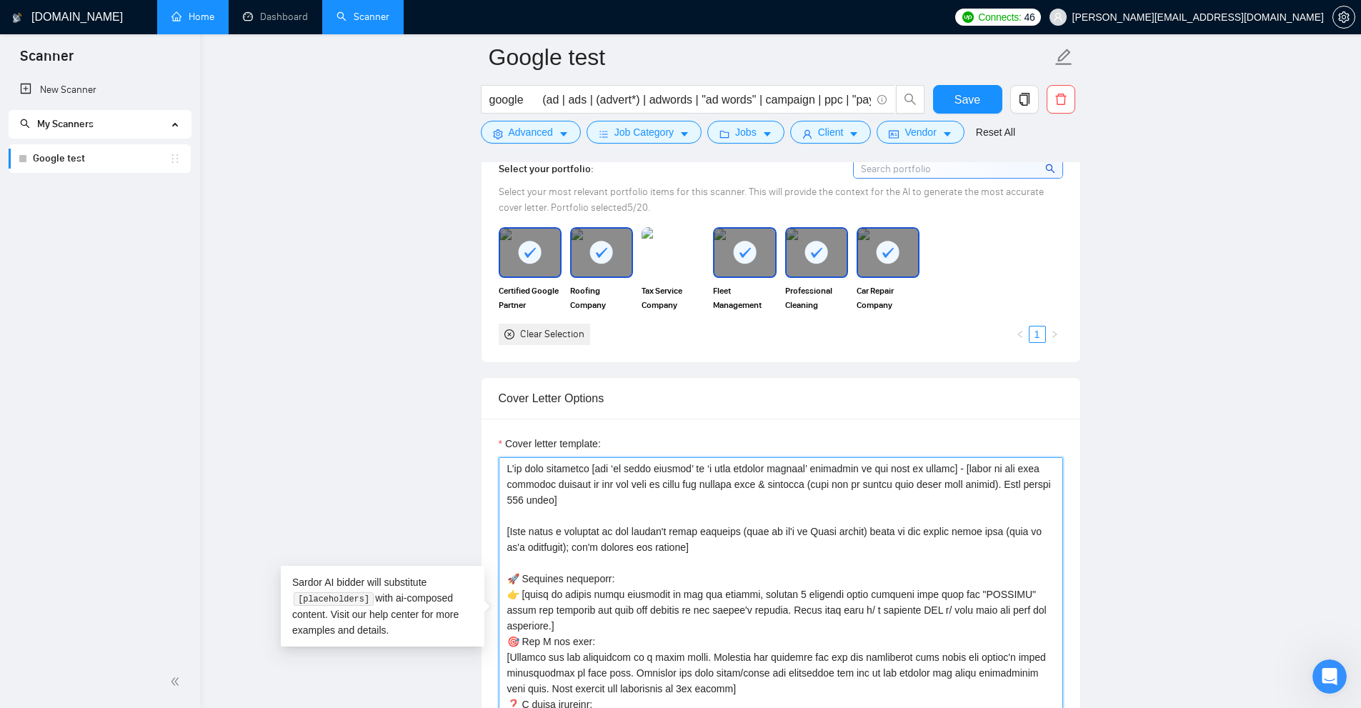
click at [612, 482] on textarea "Cover letter template:" at bounding box center [781, 617] width 564 height 321
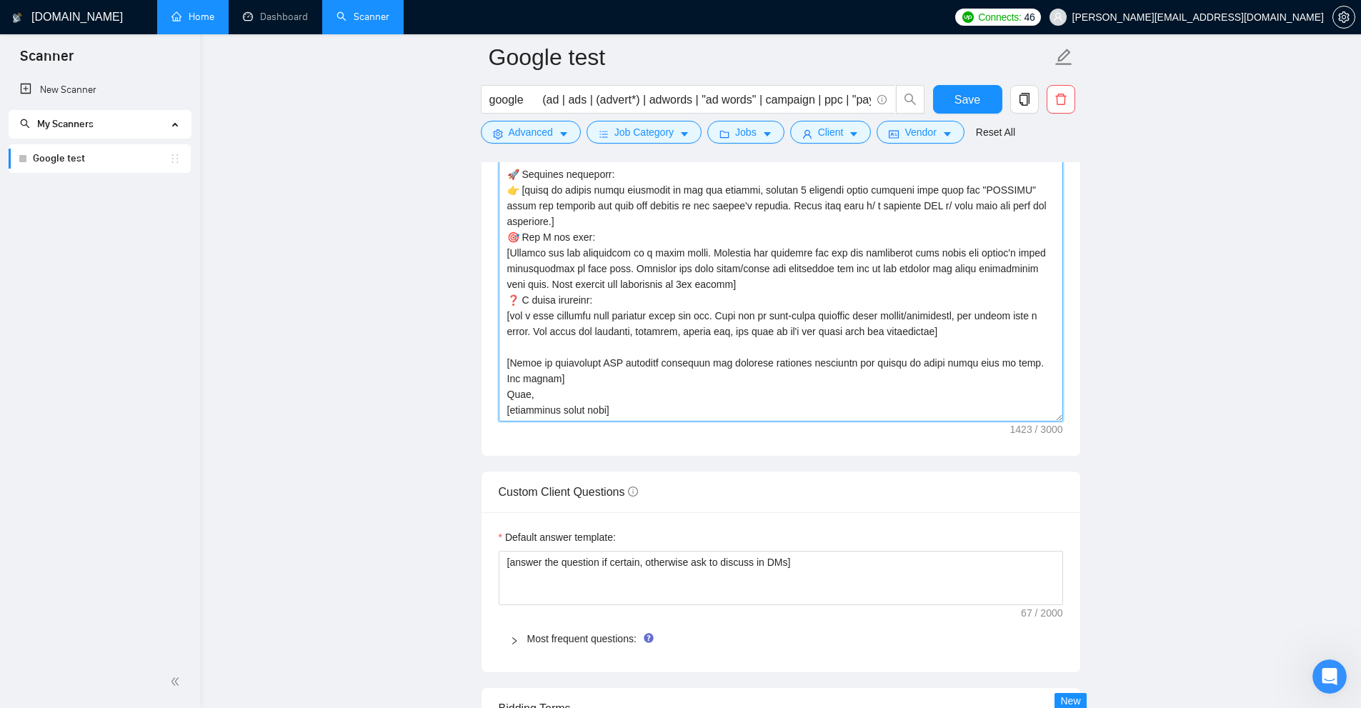
scroll to position [1935, 0]
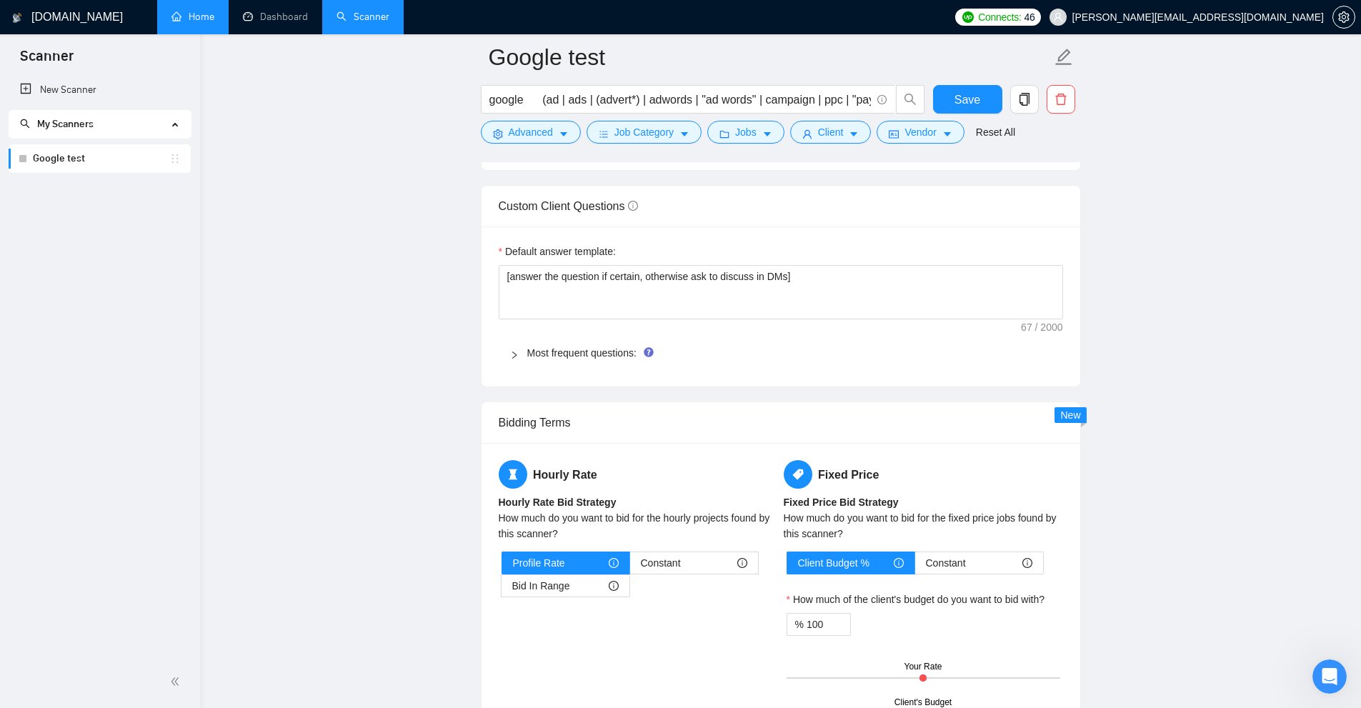
click at [568, 359] on span "Most frequent questions:" at bounding box center [789, 353] width 524 height 16
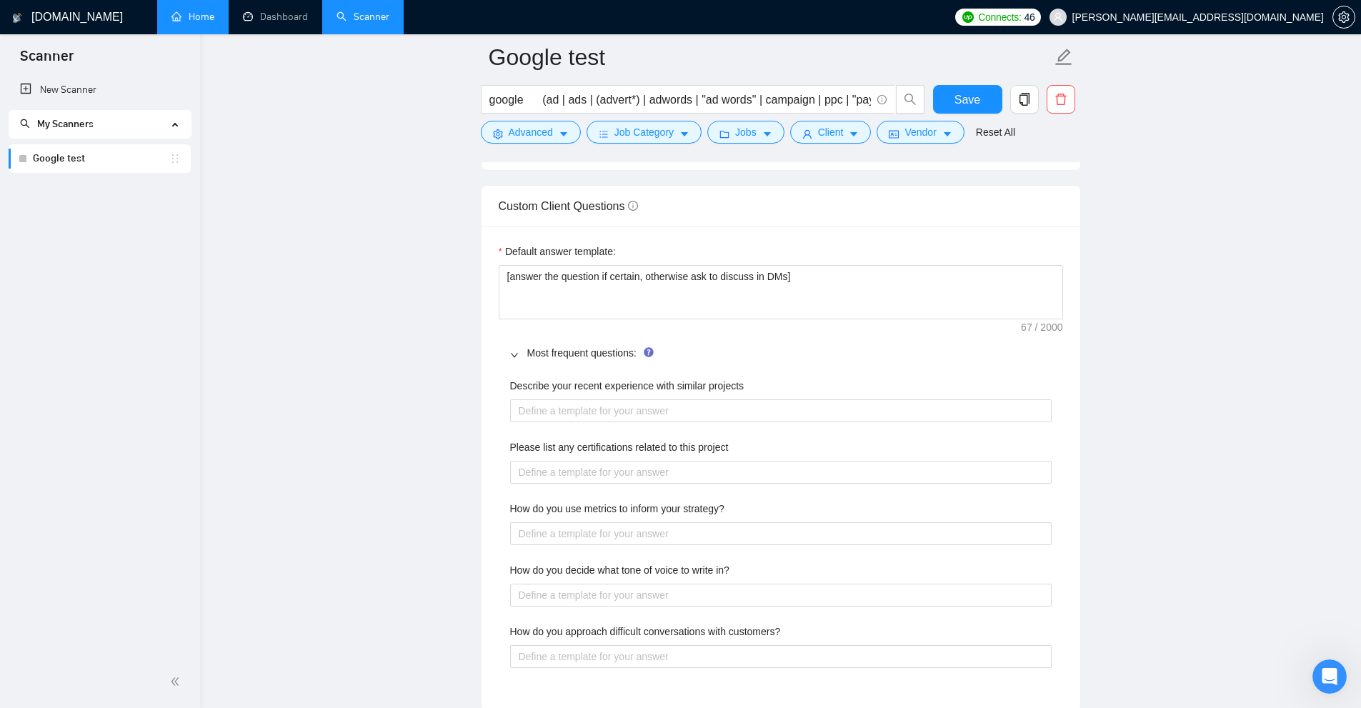
scroll to position [1650, 0]
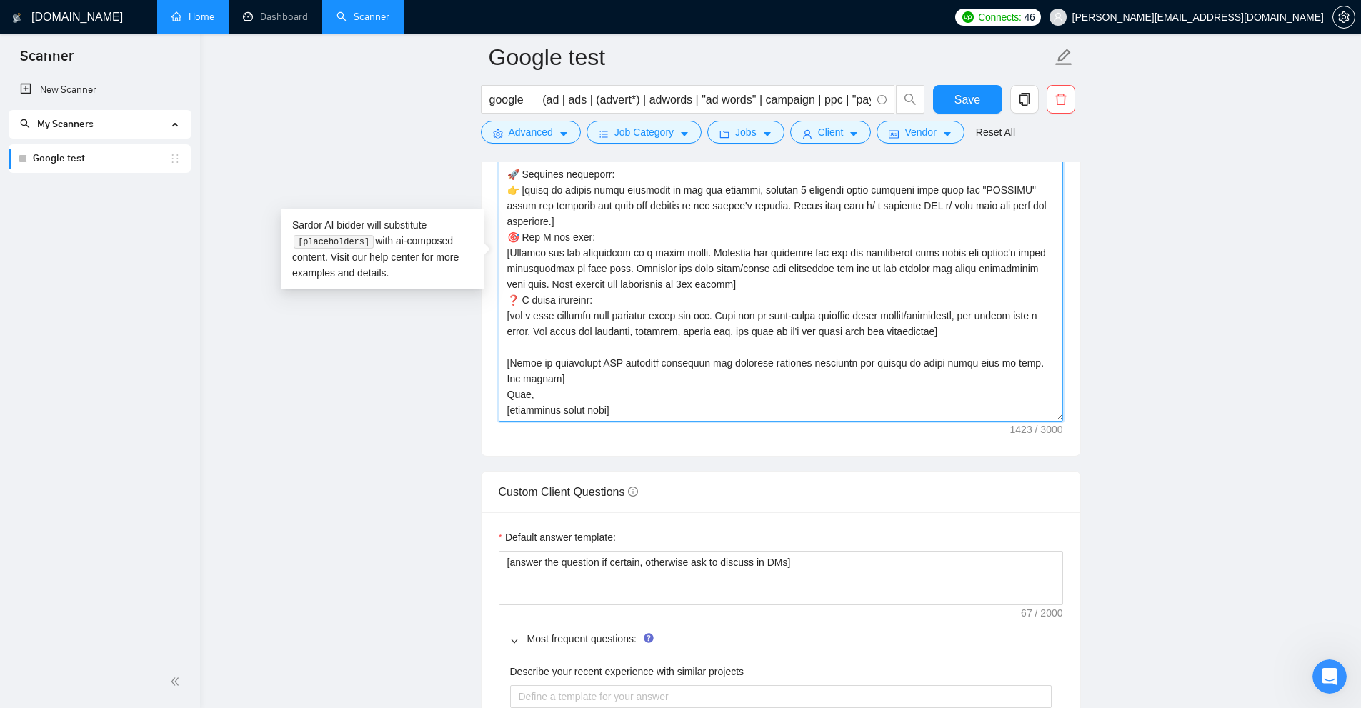
drag, startPoint x: 642, startPoint y: 328, endPoint x: 453, endPoint y: 67, distance: 322.2
click at [453, 67] on main "Google test google (ad | ads | (advert*) | adwords | "ad words" | campaign | pp…" at bounding box center [780, 501] width 1115 height 4187
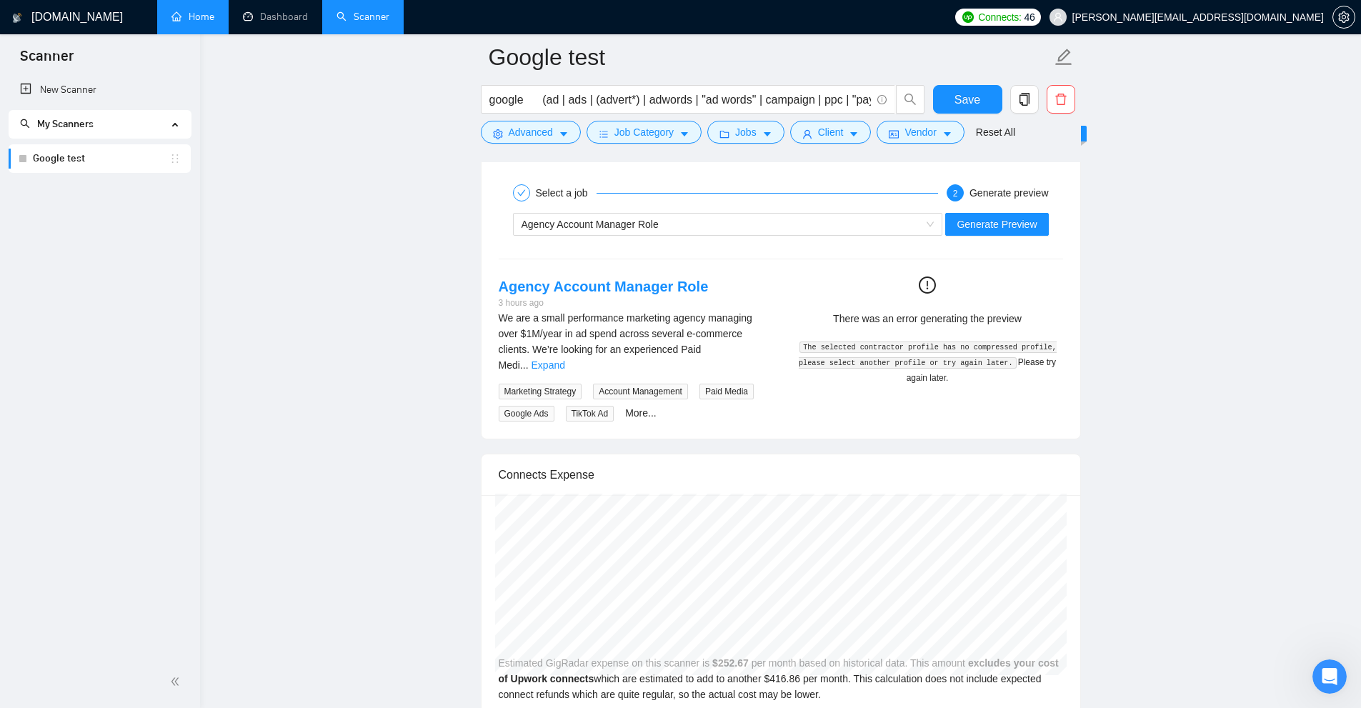
scroll to position [2936, 0]
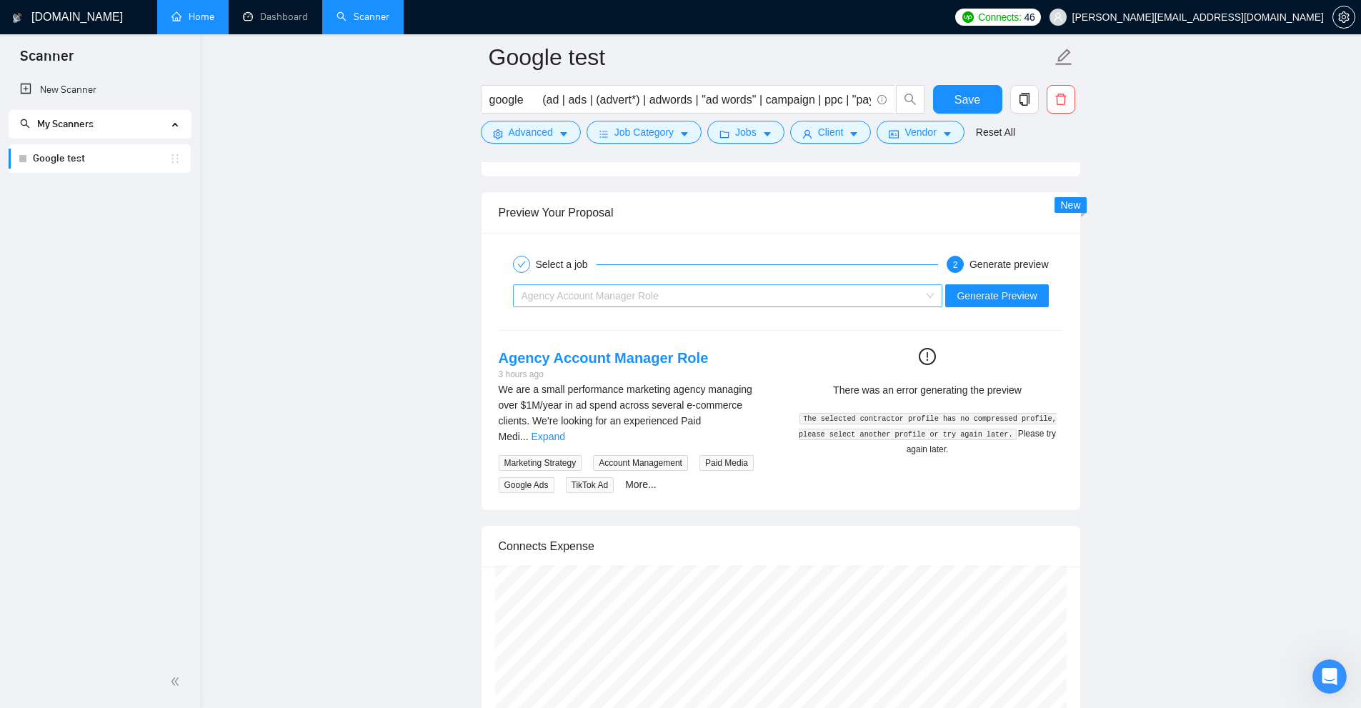
click at [647, 295] on span "Agency Account Manager Role" at bounding box center [590, 295] width 137 height 11
click at [652, 283] on div "Agency Account Manager Role Generate Preview" at bounding box center [780, 296] width 567 height 34
click at [582, 296] on span "Agency Account Manager Role" at bounding box center [590, 295] width 137 height 11
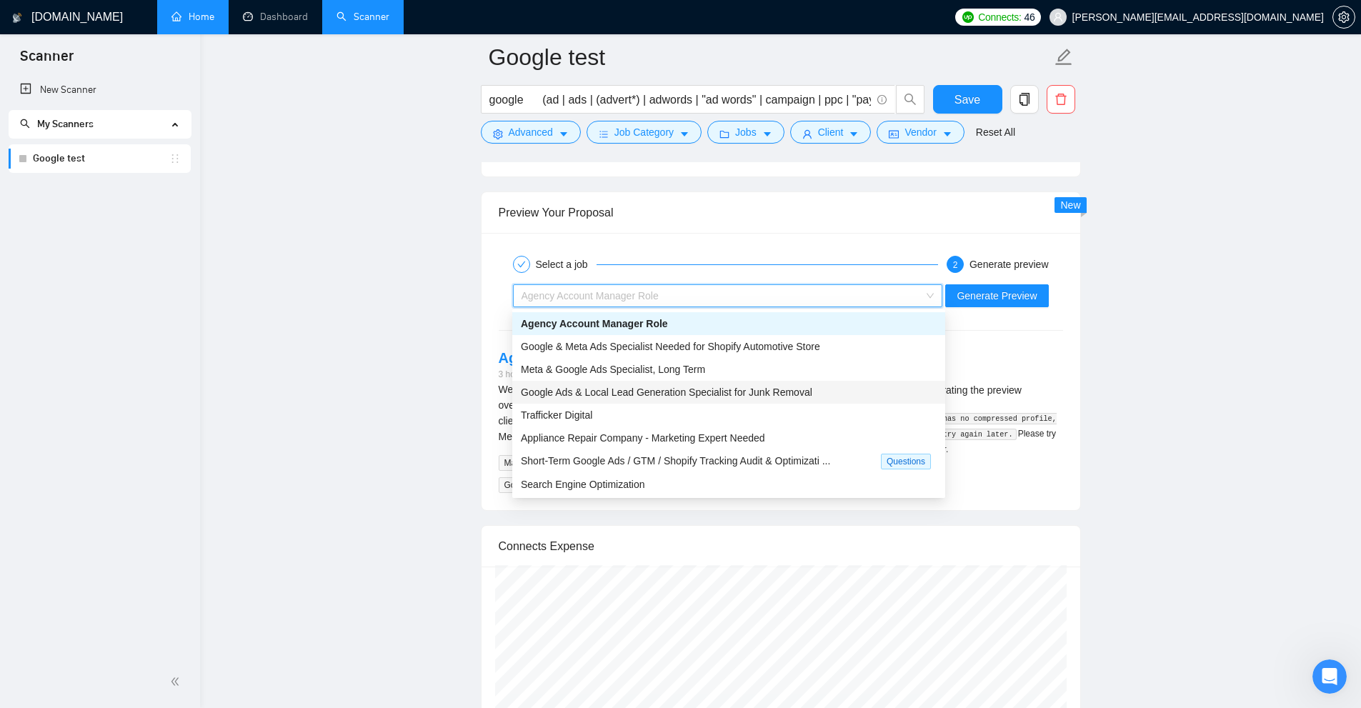
scroll to position [46, 0]
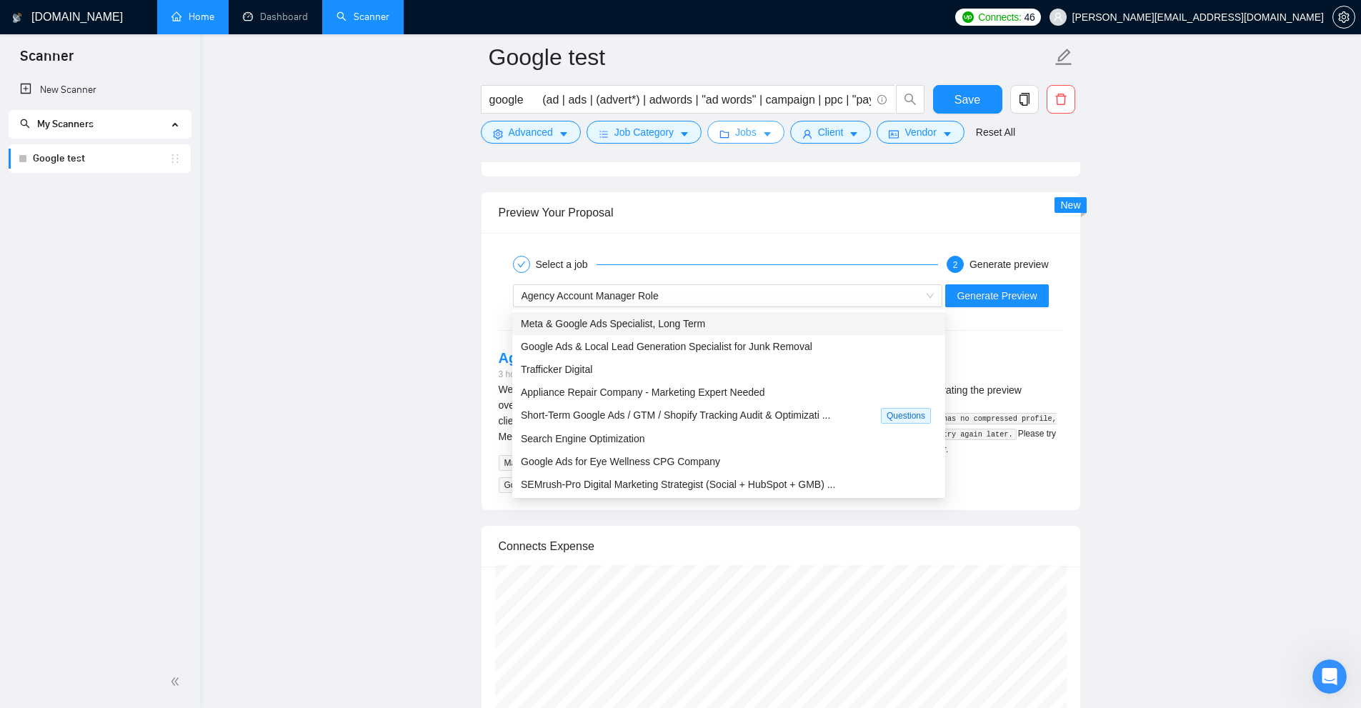
click at [747, 137] on span "Jobs" at bounding box center [745, 132] width 21 height 16
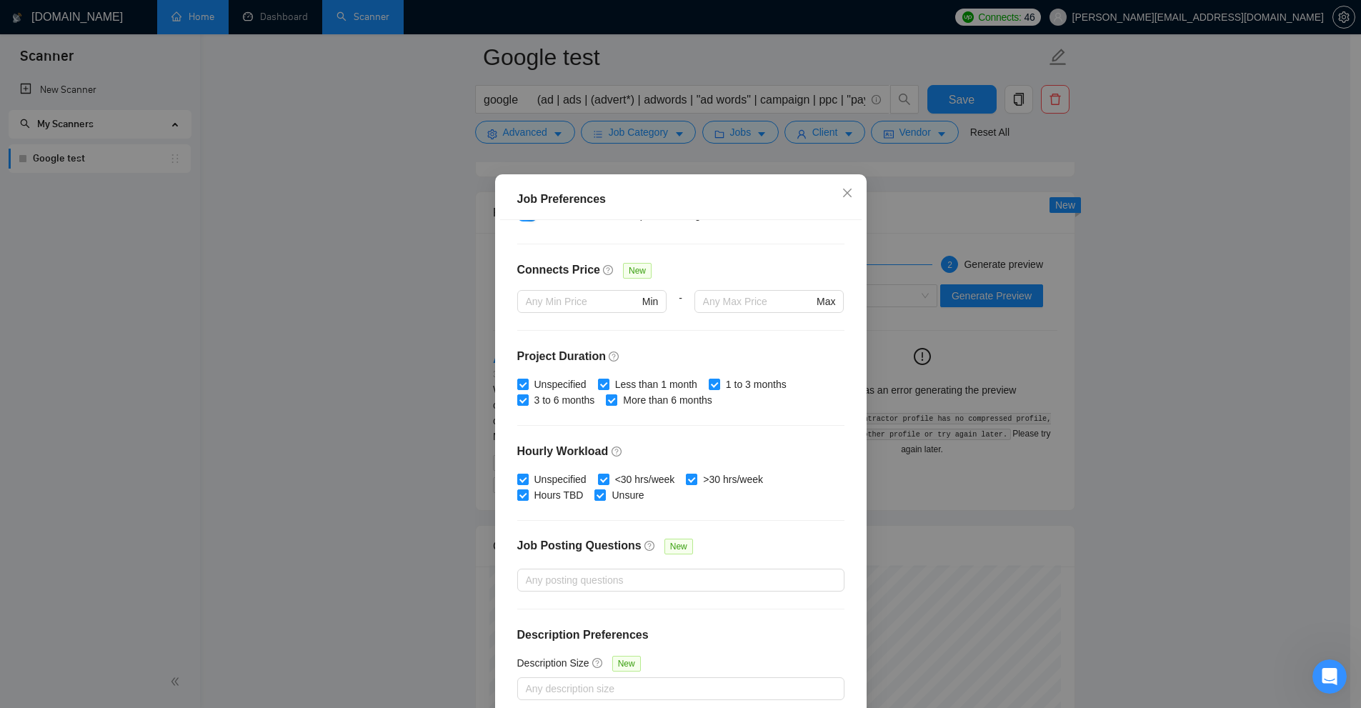
click at [771, 141] on div "Job Preferences Budget Project Type All Fixed Price Hourly Rate Fixed Price Bud…" at bounding box center [680, 354] width 1361 height 708
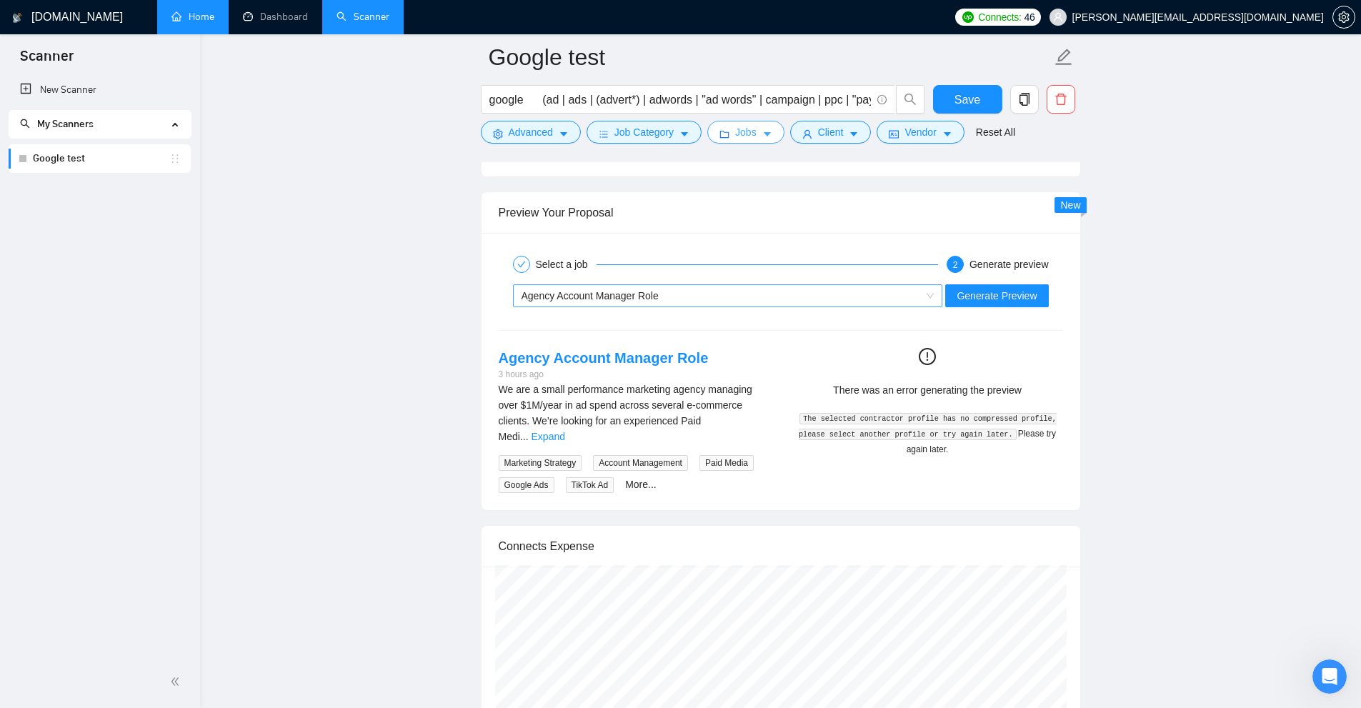
click at [771, 298] on div "Agency Account Manager Role" at bounding box center [722, 295] width 400 height 21
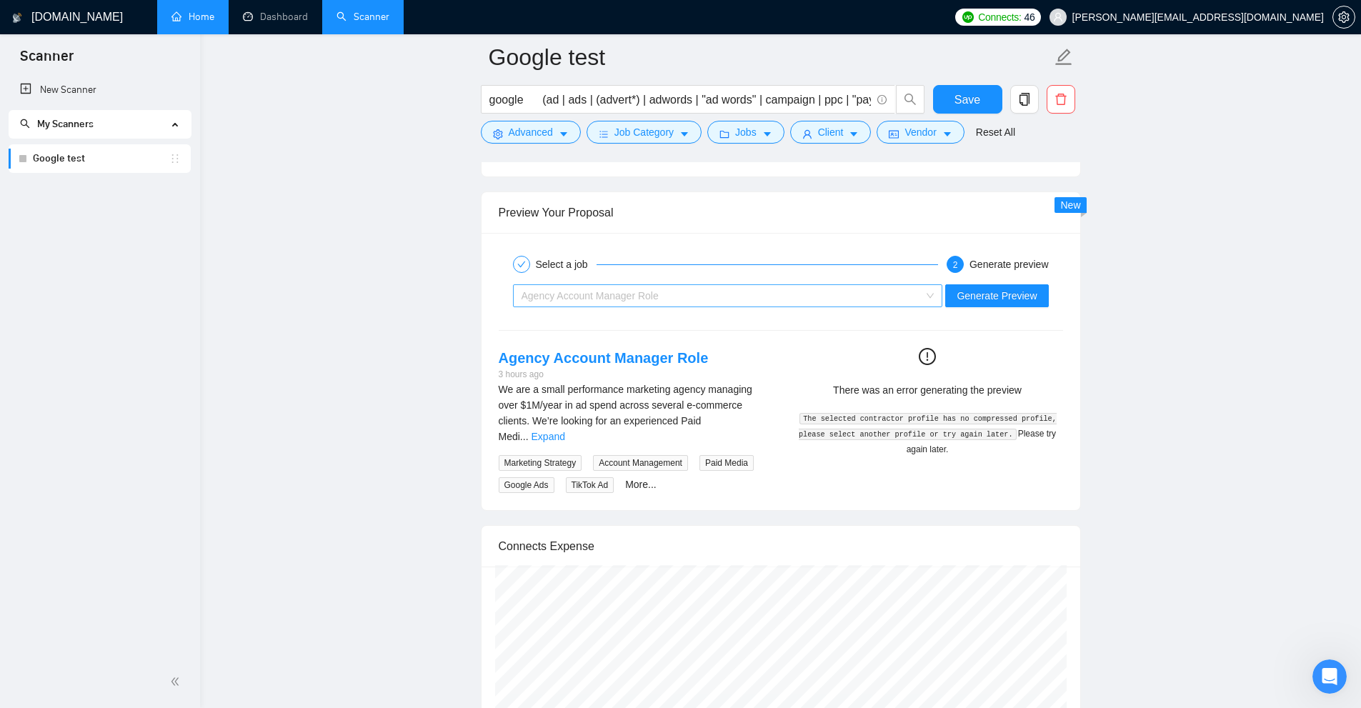
click at [771, 285] on div "Agency Account Manager Role" at bounding box center [722, 295] width 400 height 21
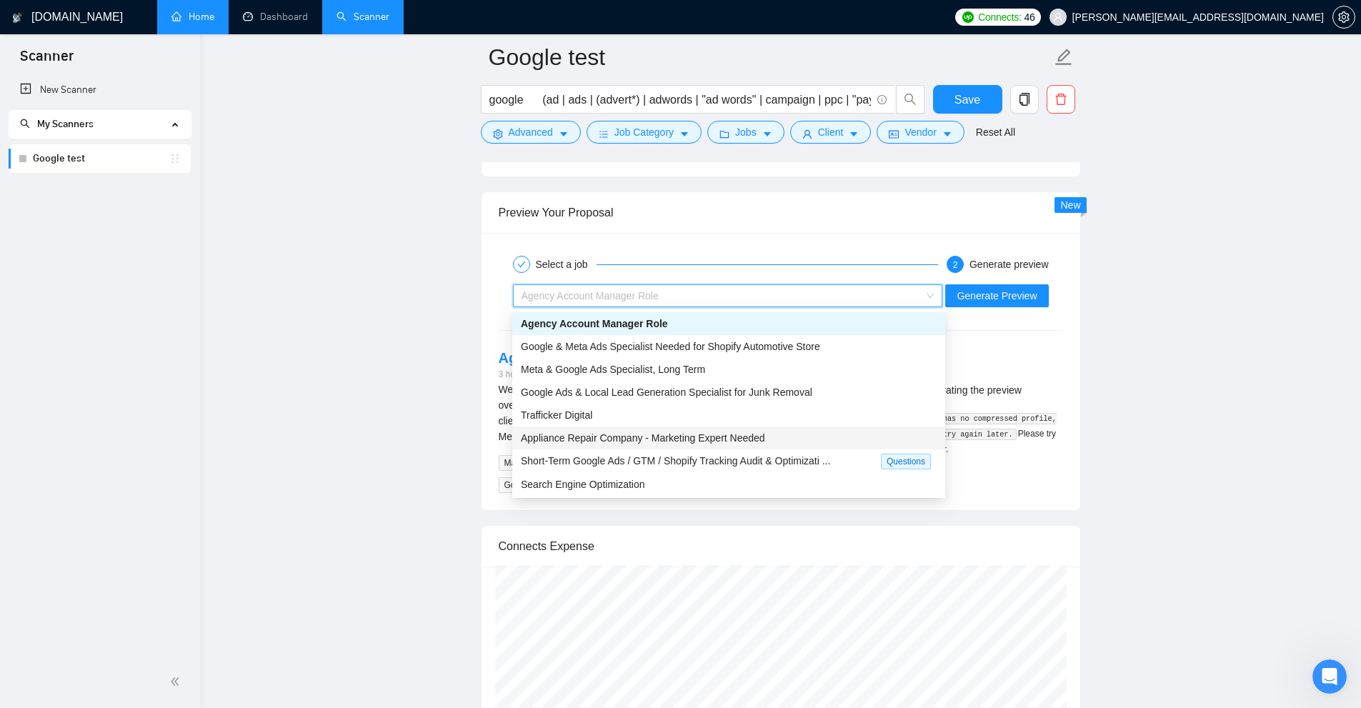
click at [674, 428] on div "Appliance Repair Company - Marketing Expert Needed" at bounding box center [728, 438] width 433 height 23
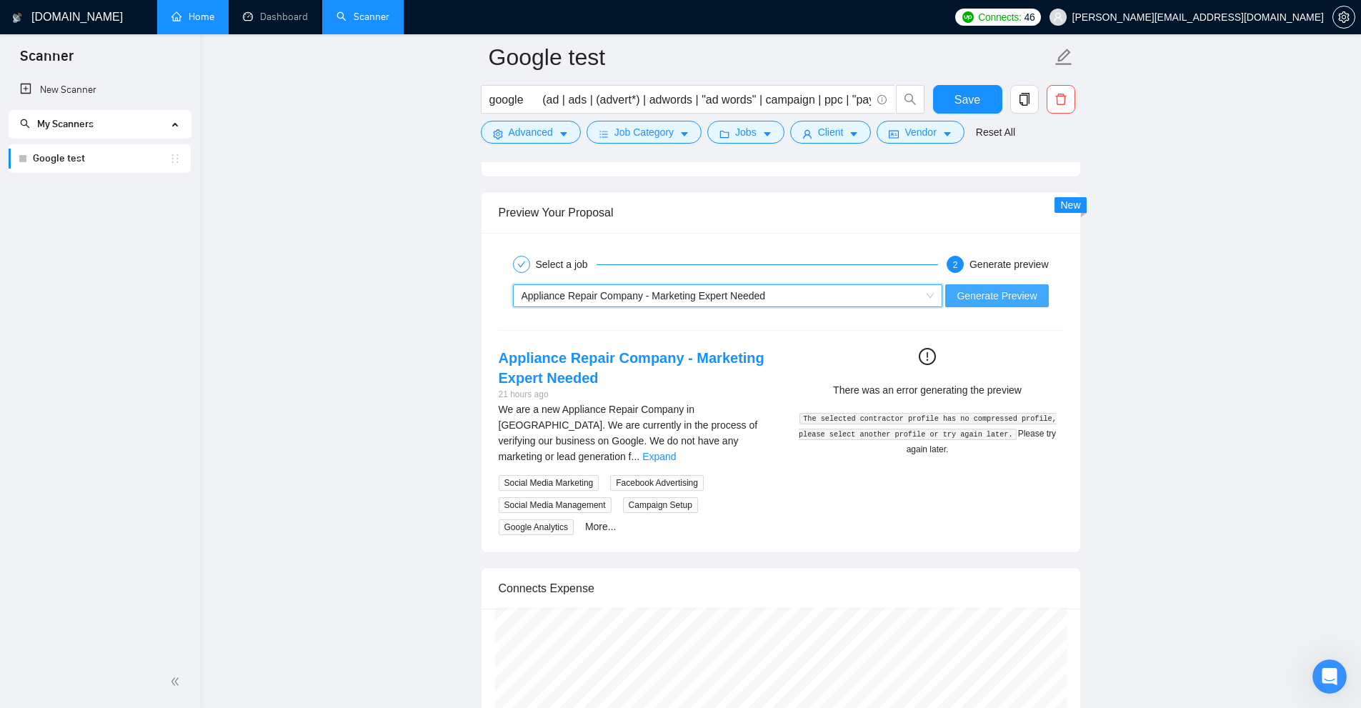
click at [771, 300] on span "Generate Preview" at bounding box center [997, 296] width 80 height 16
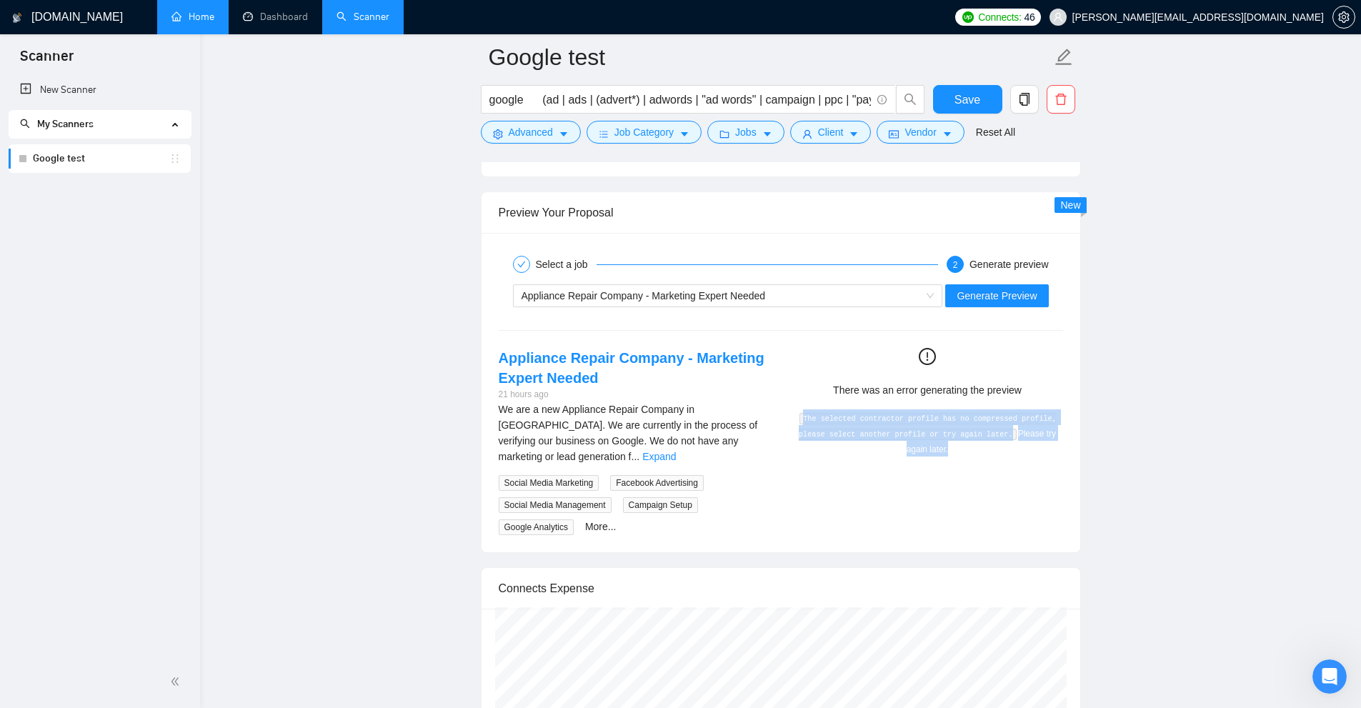
drag, startPoint x: 813, startPoint y: 412, endPoint x: 1012, endPoint y: 447, distance: 201.7
click at [771, 447] on div "The selected contractor profile has no compressed profile, please select anothe…" at bounding box center [927, 432] width 259 height 47
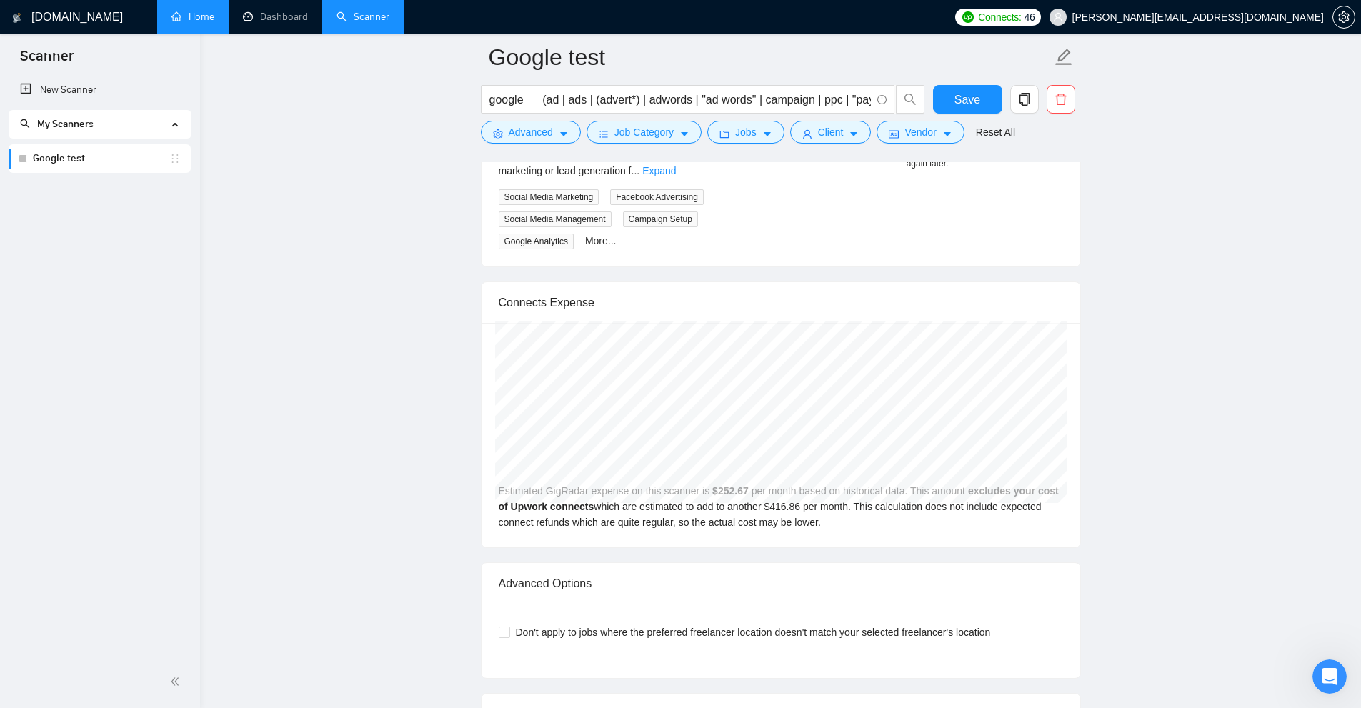
scroll to position [3007, 0]
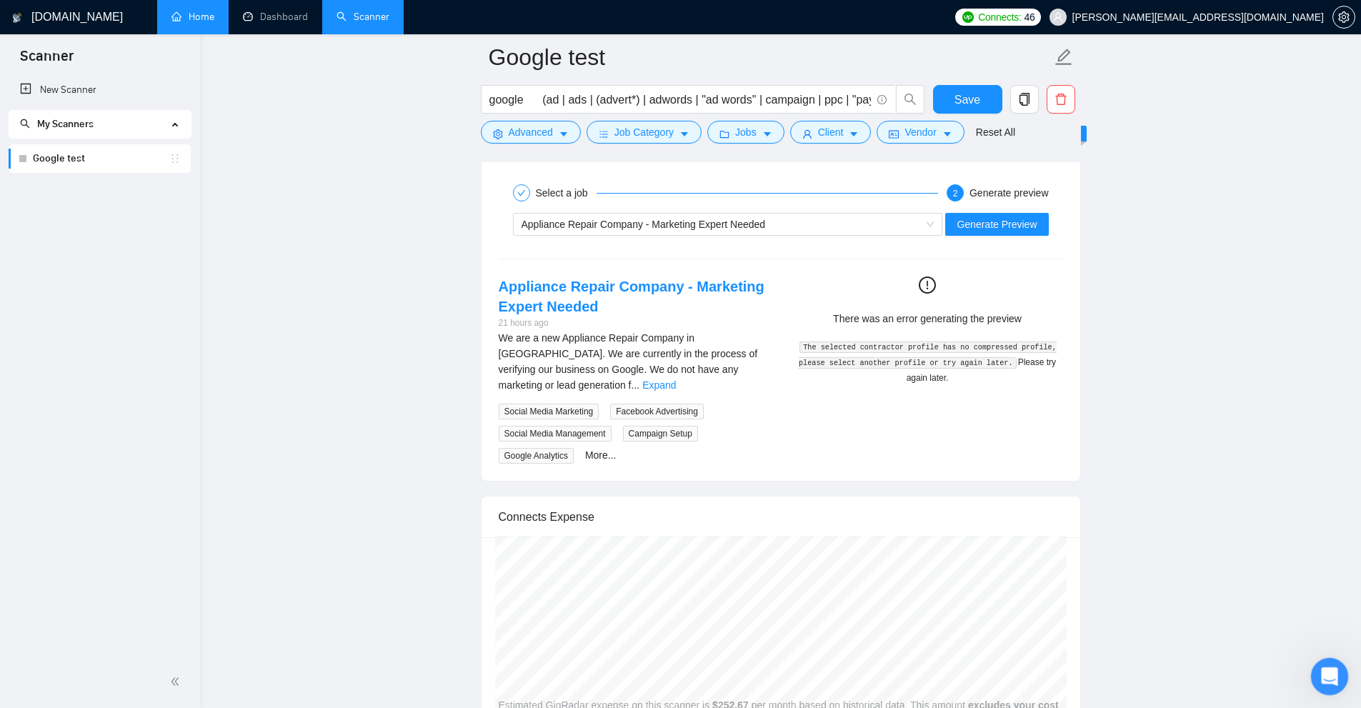
drag, startPoint x: 1320, startPoint y: 662, endPoint x: 1335, endPoint y: 668, distance: 16.7
click at [771, 664] on div "Open Intercom Messenger" at bounding box center [1327, 674] width 47 height 47
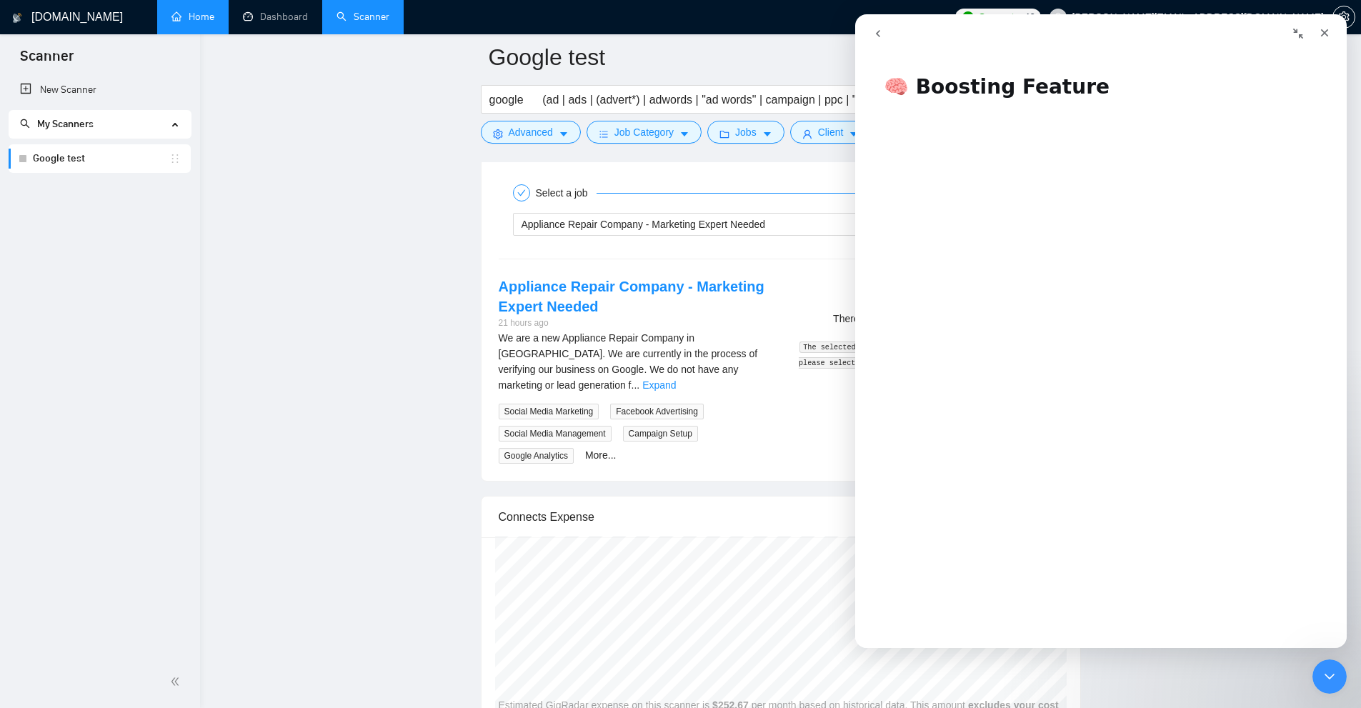
click at [771, 30] on icon "go back" at bounding box center [877, 33] width 11 height 11
click at [771, 671] on icon "Close Intercom Messenger" at bounding box center [1327, 674] width 17 height 17
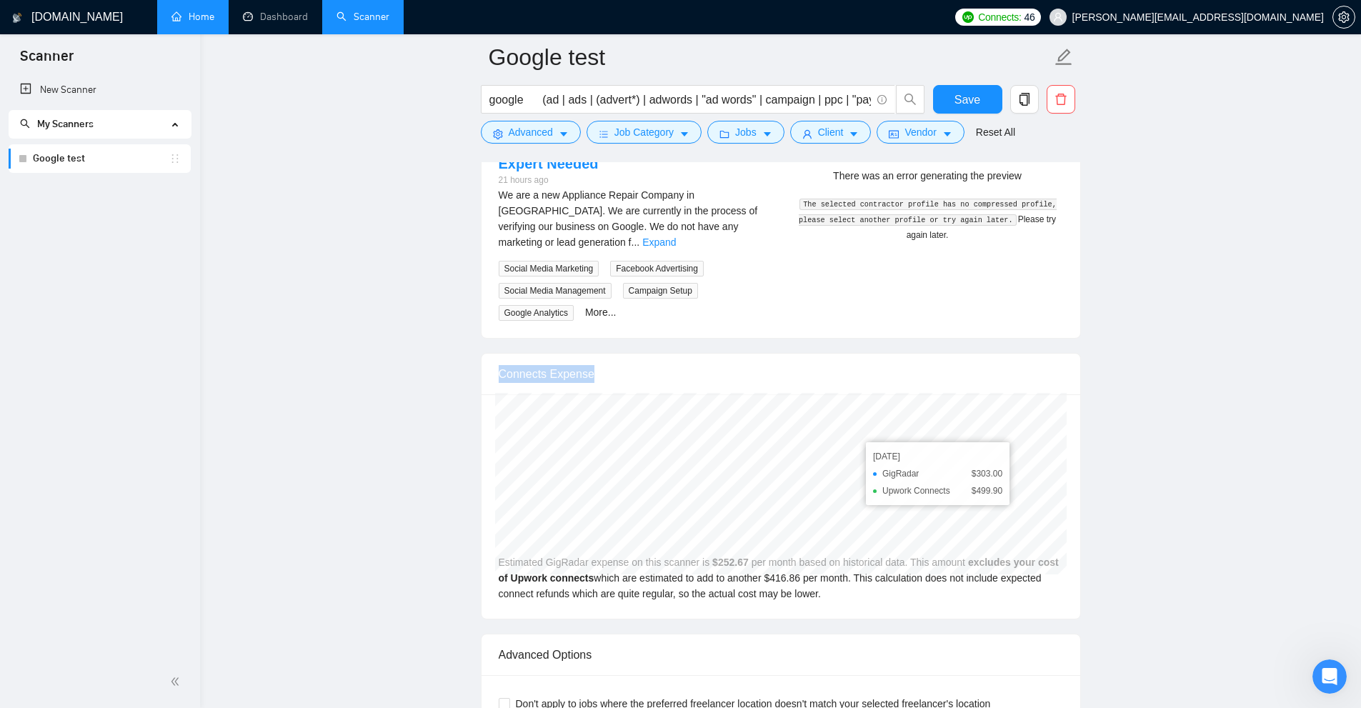
drag, startPoint x: 473, startPoint y: 340, endPoint x: 1101, endPoint y: 535, distance: 657.6
click at [514, 519] on div "[DATE] GigRadar $270.00 Upwork Connects $445.46 Estimated GigRadar expense on t…" at bounding box center [781, 506] width 599 height 224
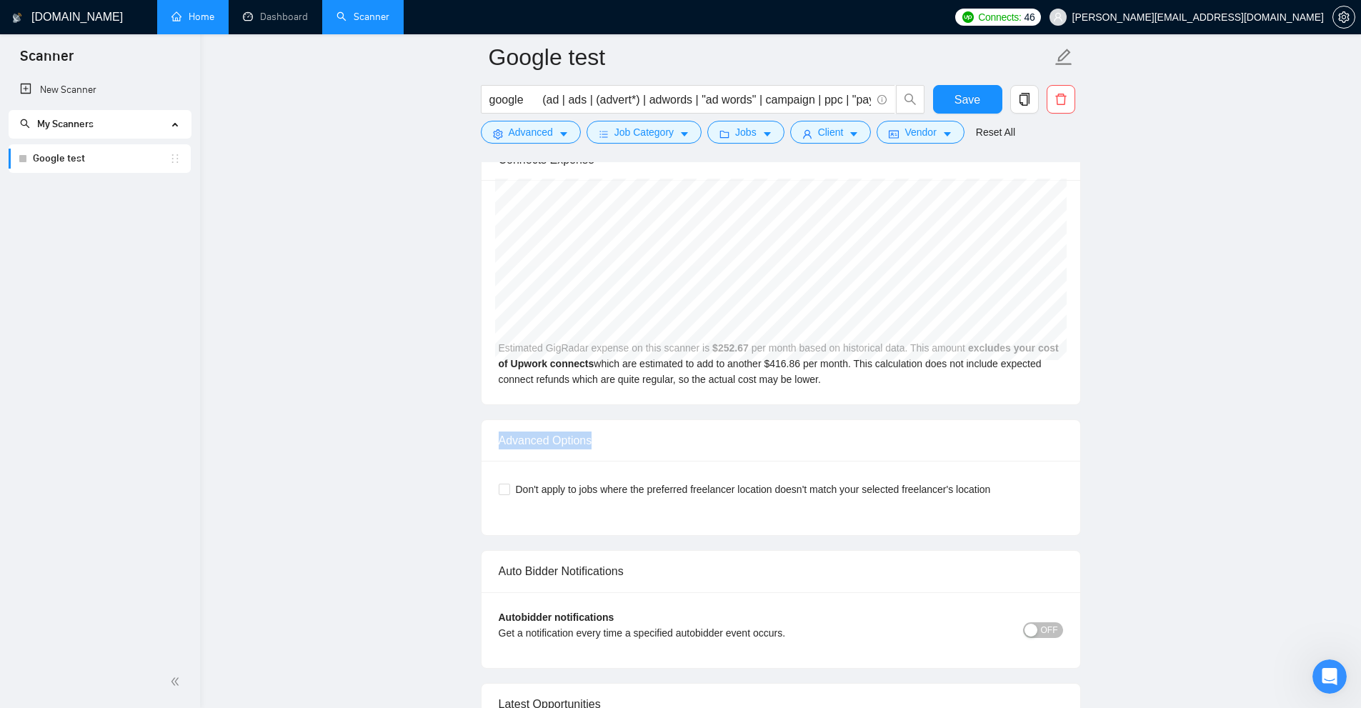
drag, startPoint x: 492, startPoint y: 429, endPoint x: 654, endPoint y: 417, distance: 161.9
click at [641, 425] on div "Advanced Options" at bounding box center [781, 440] width 599 height 41
click at [771, 131] on span "Vendor" at bounding box center [919, 132] width 31 height 16
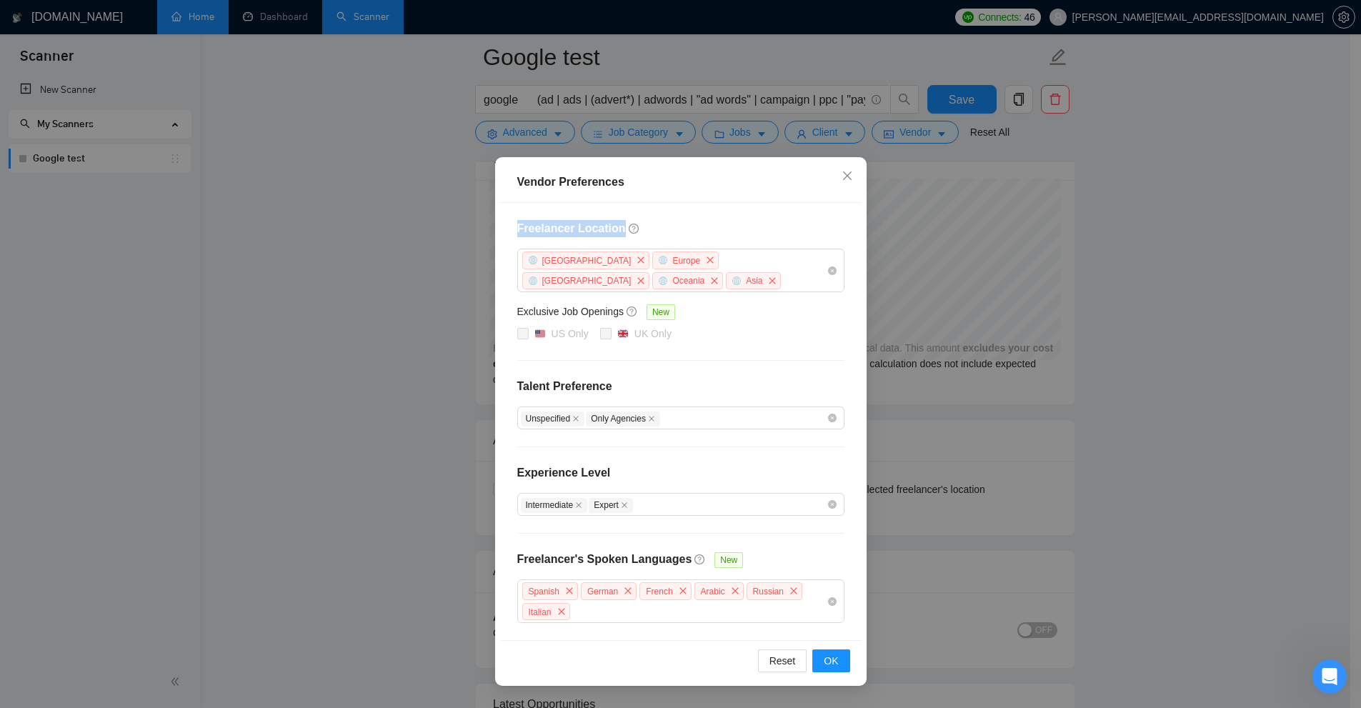
drag, startPoint x: 514, startPoint y: 231, endPoint x: 614, endPoint y: 228, distance: 100.8
click at [614, 228] on div "Freelancer Location [GEOGRAPHIC_DATA] [GEOGRAPHIC_DATA] [GEOGRAPHIC_DATA] [GEOG…" at bounding box center [680, 421] width 361 height 437
click at [771, 285] on div "Vendor Preferences Freelancer Location [GEOGRAPHIC_DATA] [GEOGRAPHIC_DATA] [GEO…" at bounding box center [680, 354] width 1361 height 708
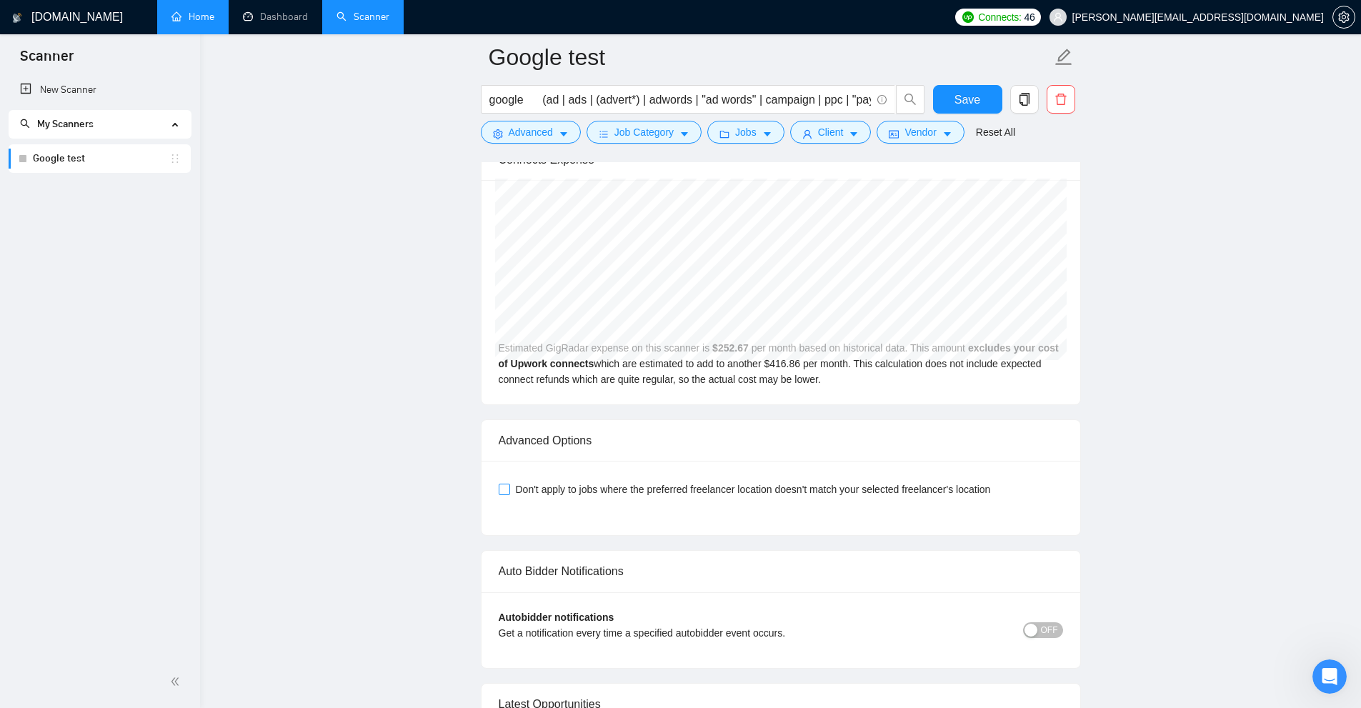
drag, startPoint x: 519, startPoint y: 468, endPoint x: 990, endPoint y: 461, distance: 471.6
click at [771, 478] on div "Don't apply to jobs where the preferred freelancer location doesn't match your …" at bounding box center [781, 489] width 564 height 23
drag, startPoint x: 1002, startPoint y: 459, endPoint x: 511, endPoint y: 469, distance: 490.9
click at [511, 469] on div "Don't apply to jobs where the preferred freelancer location doesn't match your …" at bounding box center [781, 498] width 599 height 74
click at [578, 482] on span "Don't apply to jobs where the preferred freelancer location doesn't match your …" at bounding box center [753, 490] width 487 height 16
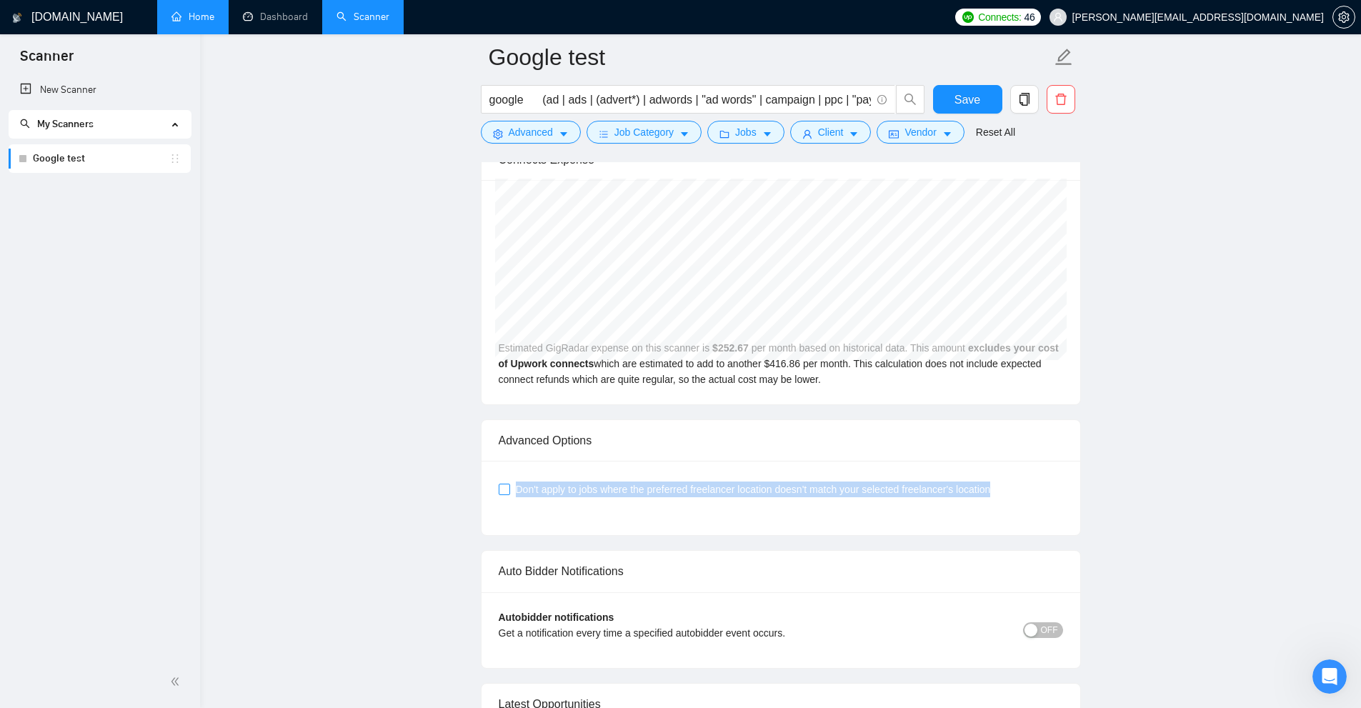
click at [509, 484] on input "Don't apply to jobs where the preferred freelancer location doesn't match your …" at bounding box center [504, 489] width 10 height 10
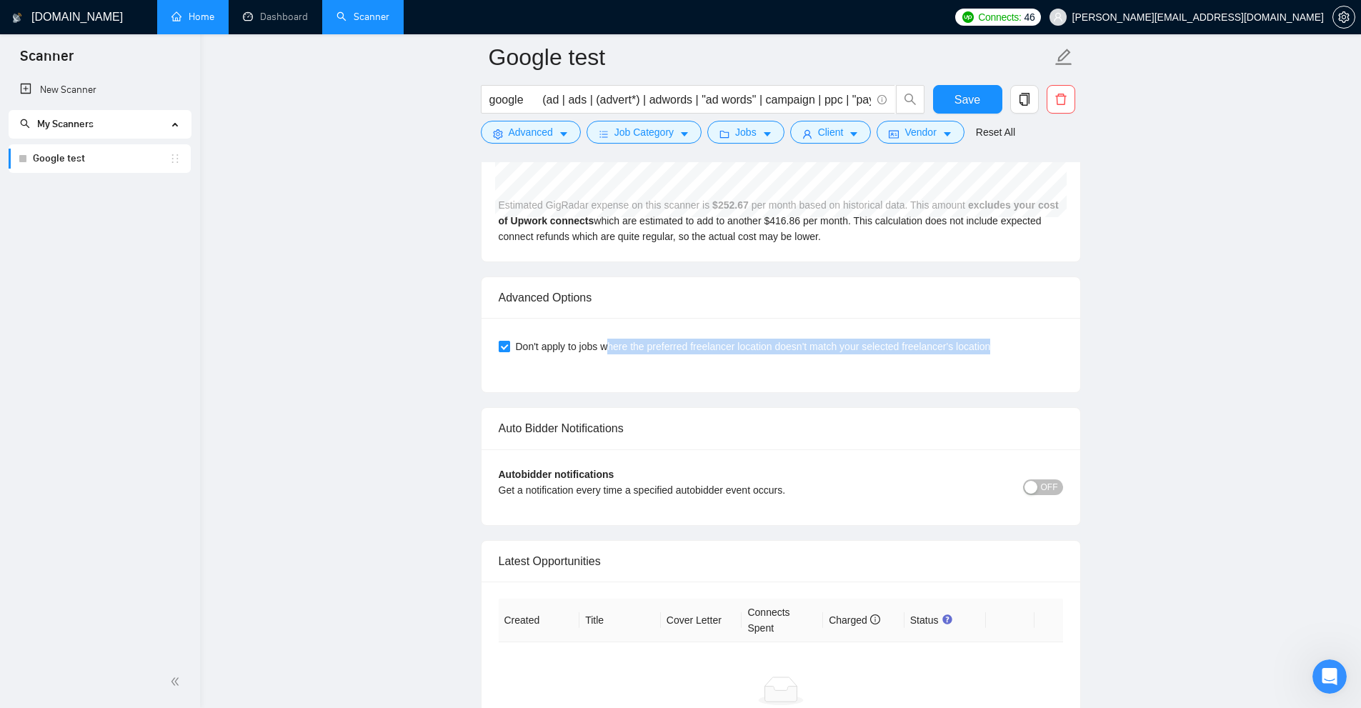
drag, startPoint x: 1031, startPoint y: 338, endPoint x: 607, endPoint y: 321, distance: 424.7
click at [607, 335] on div "Don't apply to jobs where the preferred freelancer location doesn't match your …" at bounding box center [781, 346] width 564 height 23
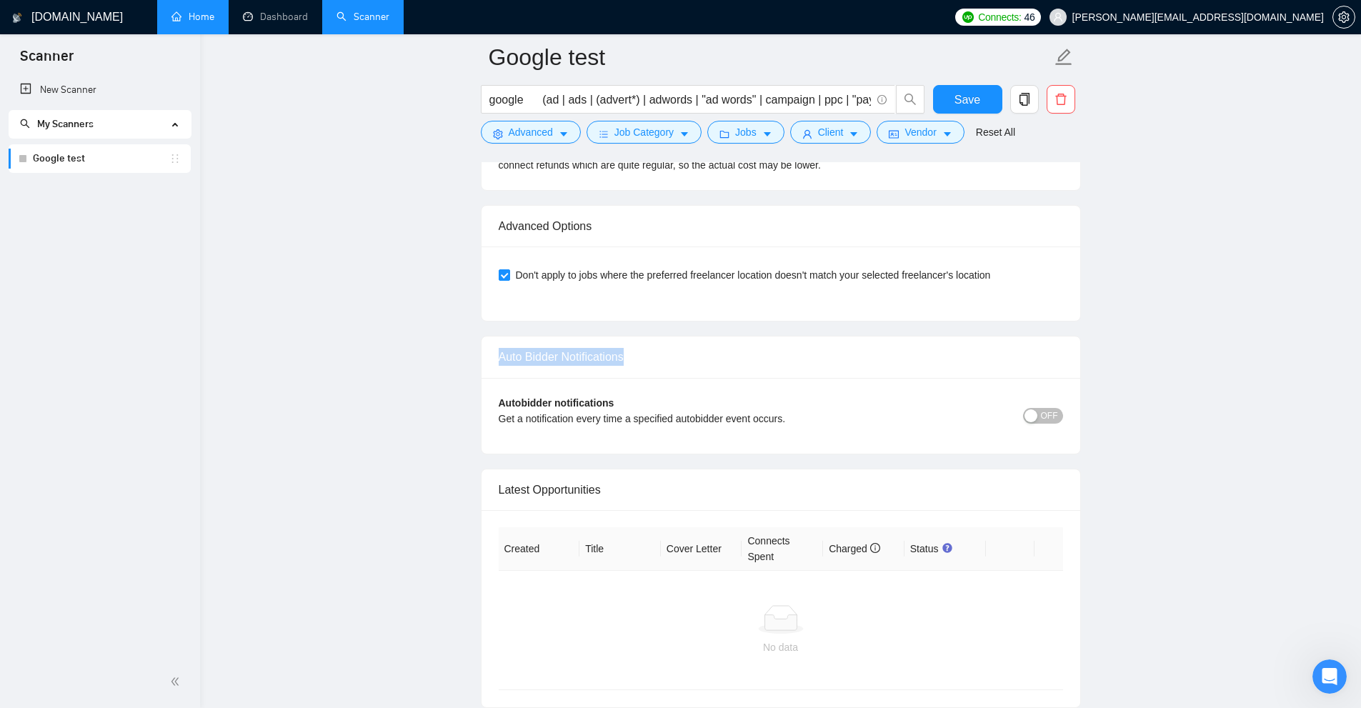
drag, startPoint x: 490, startPoint y: 332, endPoint x: 674, endPoint y: 345, distance: 184.1
click at [771, 408] on span "OFF" at bounding box center [1049, 416] width 17 height 16
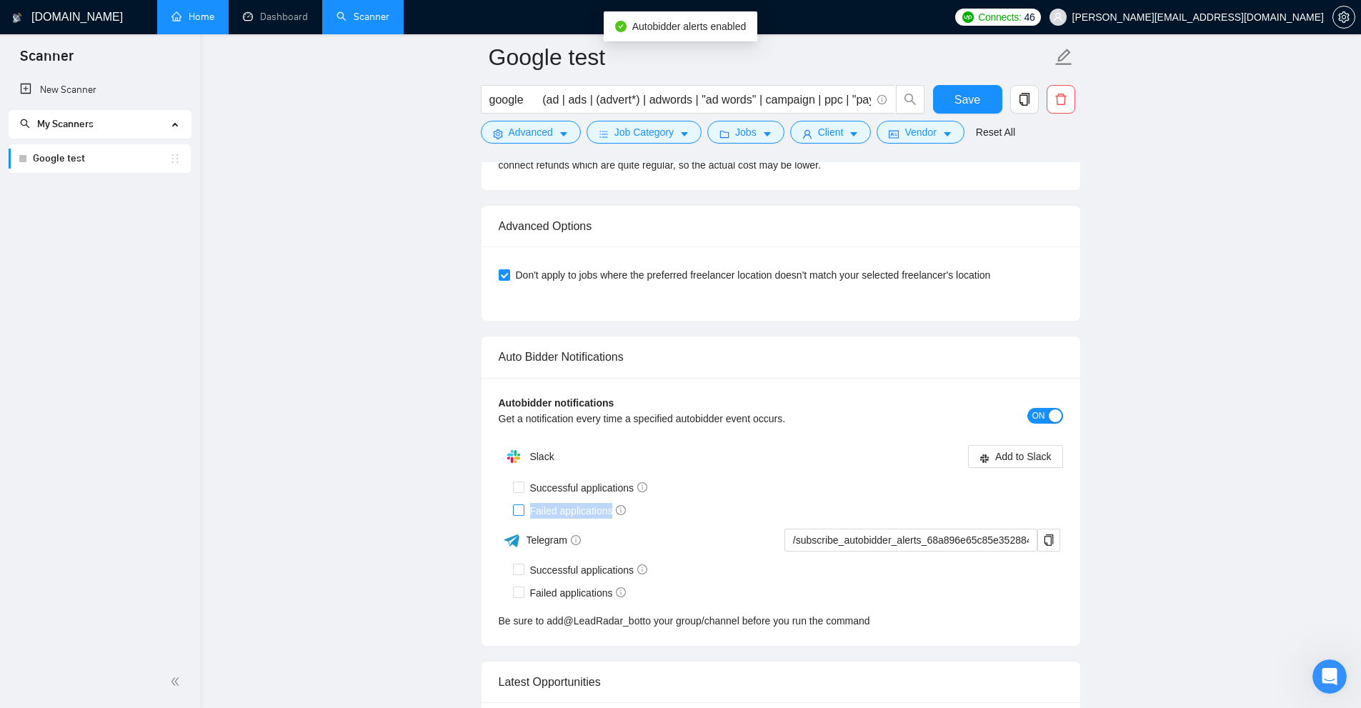
drag, startPoint x: 535, startPoint y: 493, endPoint x: 616, endPoint y: 497, distance: 80.8
click at [616, 503] on span "Failed applications" at bounding box center [578, 511] width 108 height 16
click at [737, 479] on div "Successful applications" at bounding box center [788, 488] width 550 height 23
drag, startPoint x: 664, startPoint y: 461, endPoint x: 522, endPoint y: 472, distance: 142.6
click at [522, 477] on div "Successful applications" at bounding box center [788, 488] width 550 height 23
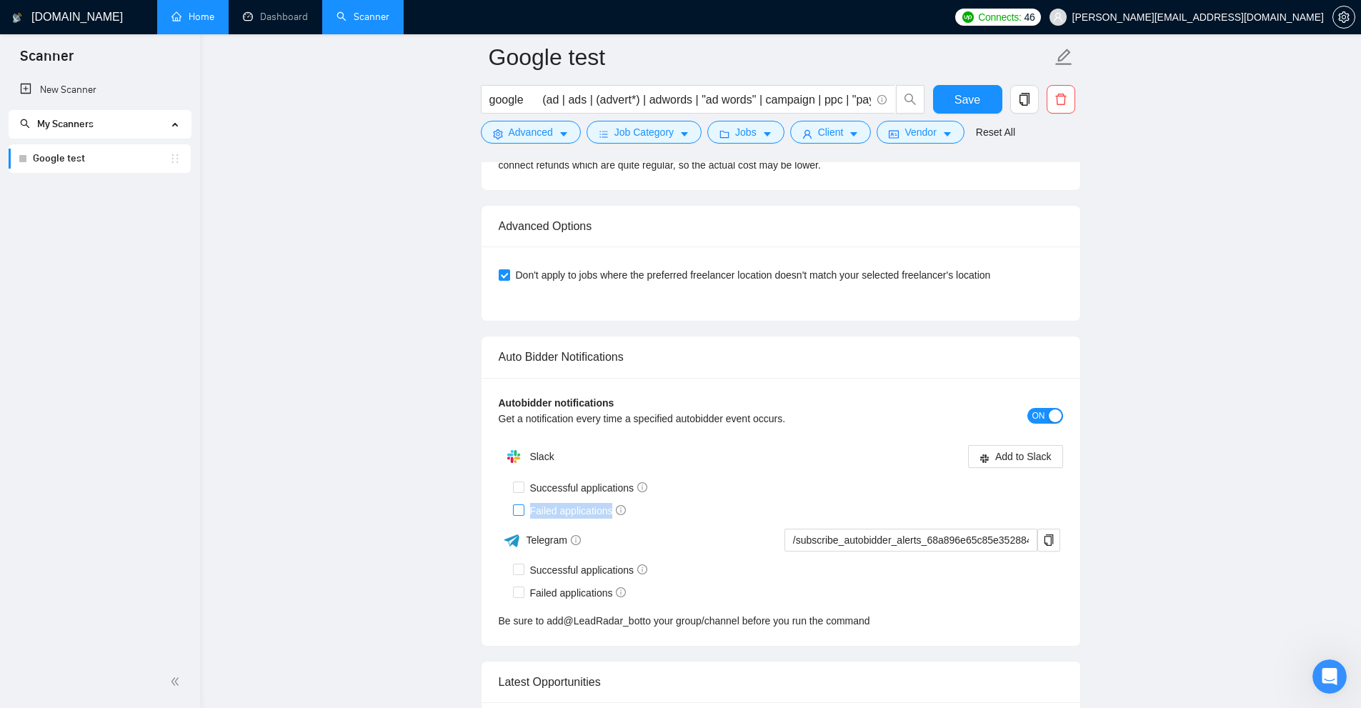
drag, startPoint x: 531, startPoint y: 492, endPoint x: 622, endPoint y: 496, distance: 90.8
click at [622, 503] on span "Failed applications" at bounding box center [578, 511] width 108 height 16
click at [522, 504] on input "Failed applications" at bounding box center [518, 509] width 10 height 10
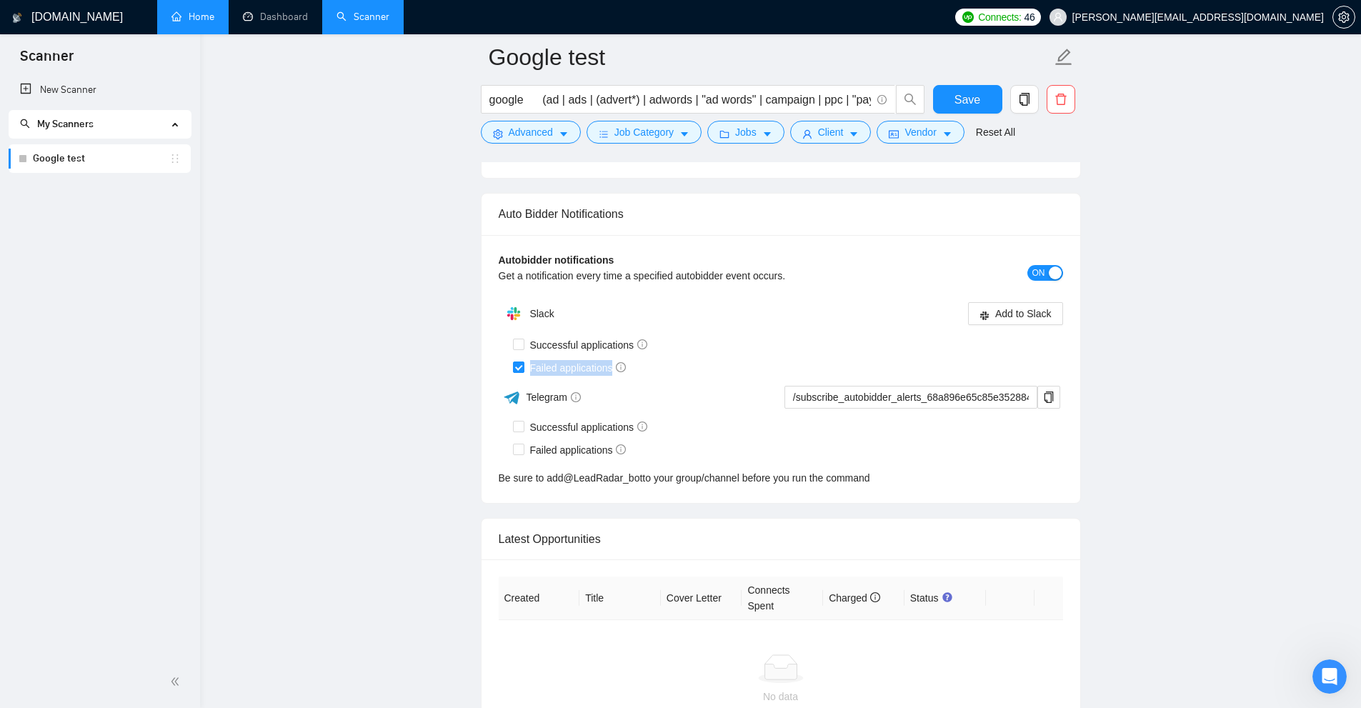
drag, startPoint x: 669, startPoint y: 351, endPoint x: 409, endPoint y: 352, distance: 260.1
click at [771, 356] on div "Failed applications" at bounding box center [788, 367] width 550 height 23
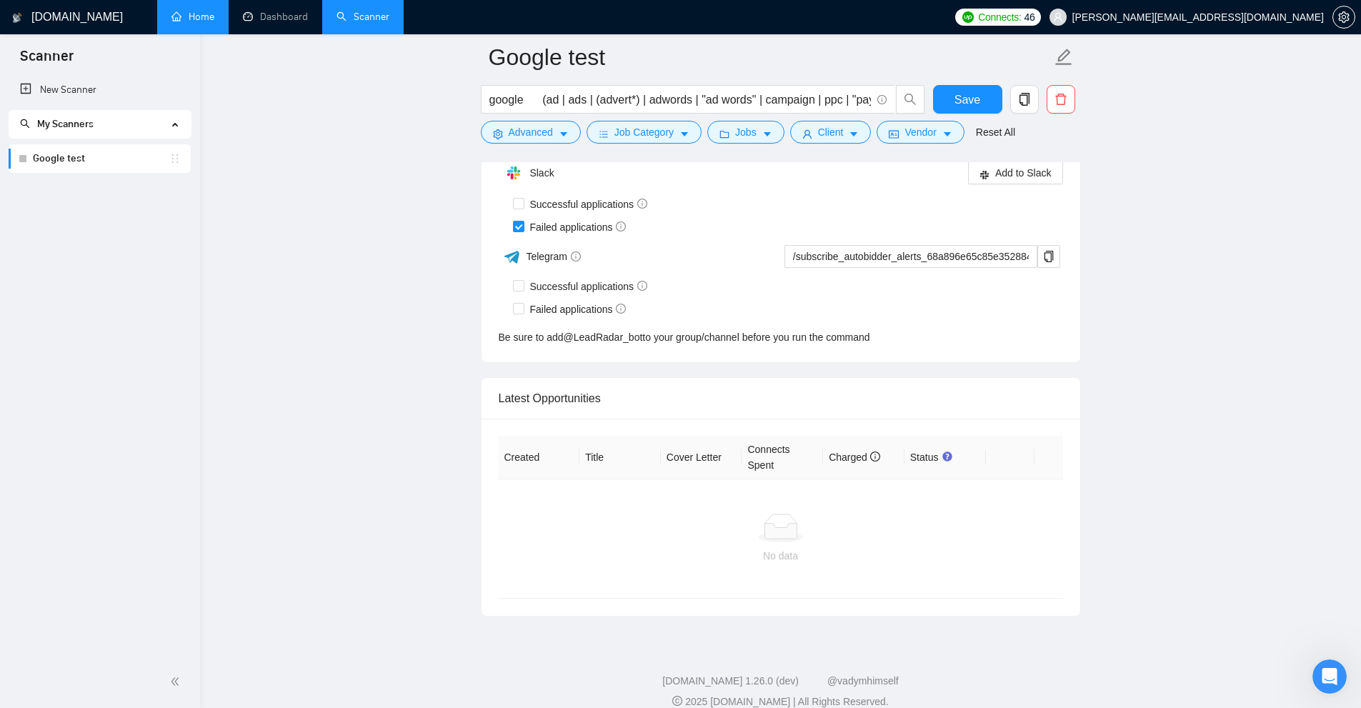
scroll to position [3719, 0]
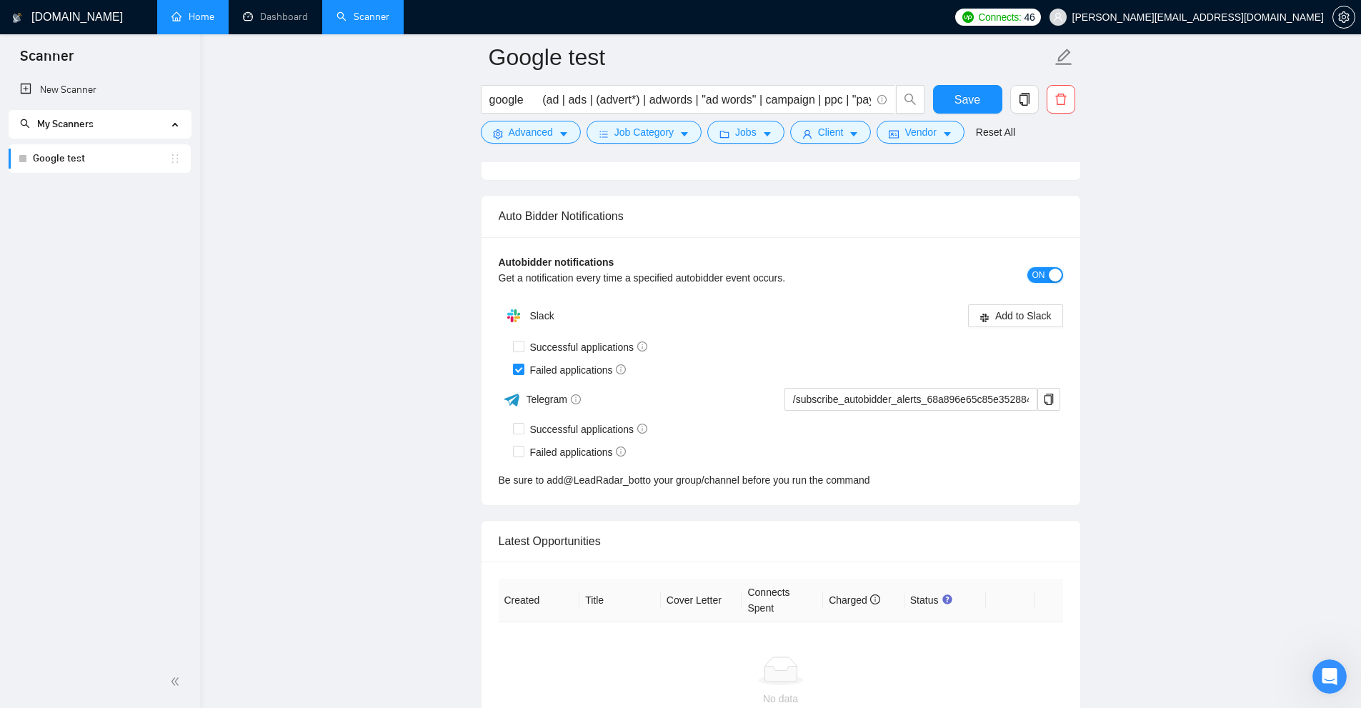
drag, startPoint x: 1044, startPoint y: 251, endPoint x: 1122, endPoint y: 347, distance: 123.0
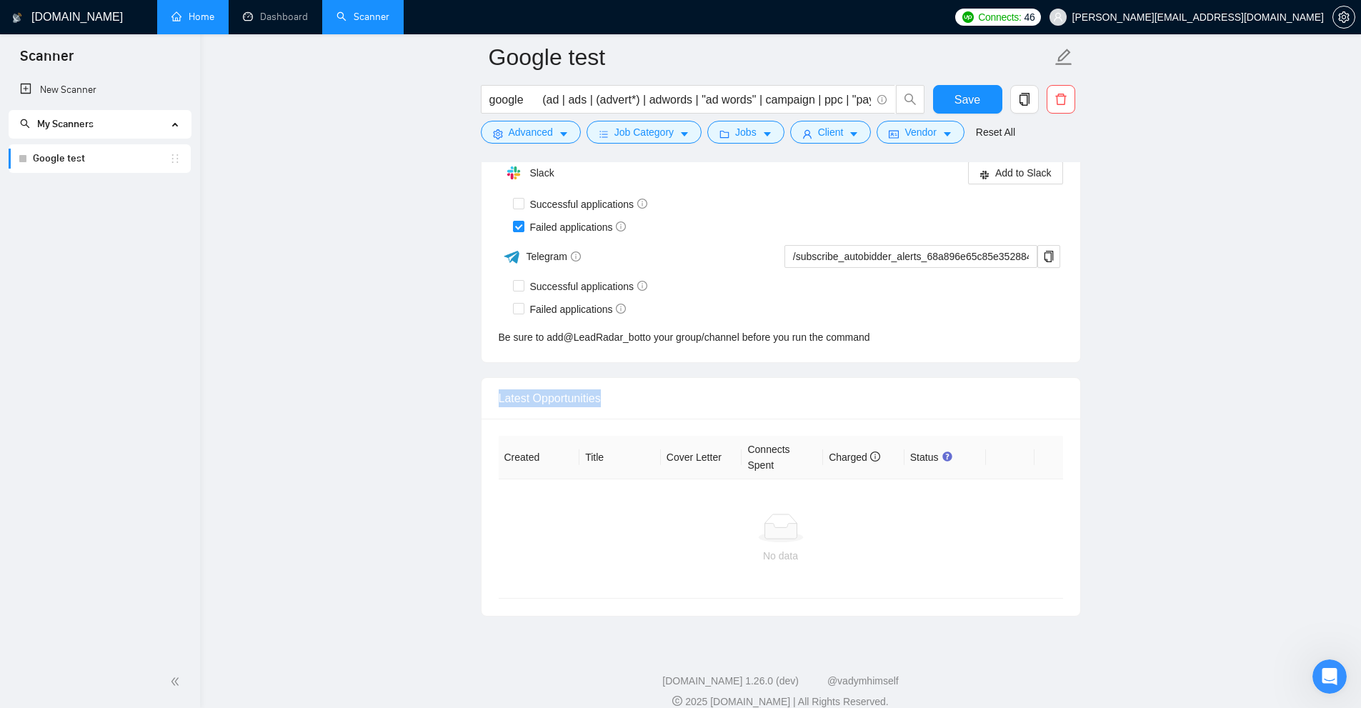
drag, startPoint x: 489, startPoint y: 385, endPoint x: 783, endPoint y: 381, distance: 293.7
click at [771, 381] on div "Latest Opportunities" at bounding box center [781, 398] width 599 height 41
click at [640, 514] on div at bounding box center [781, 528] width 542 height 29
click at [737, 548] on div "No data" at bounding box center [781, 556] width 542 height 16
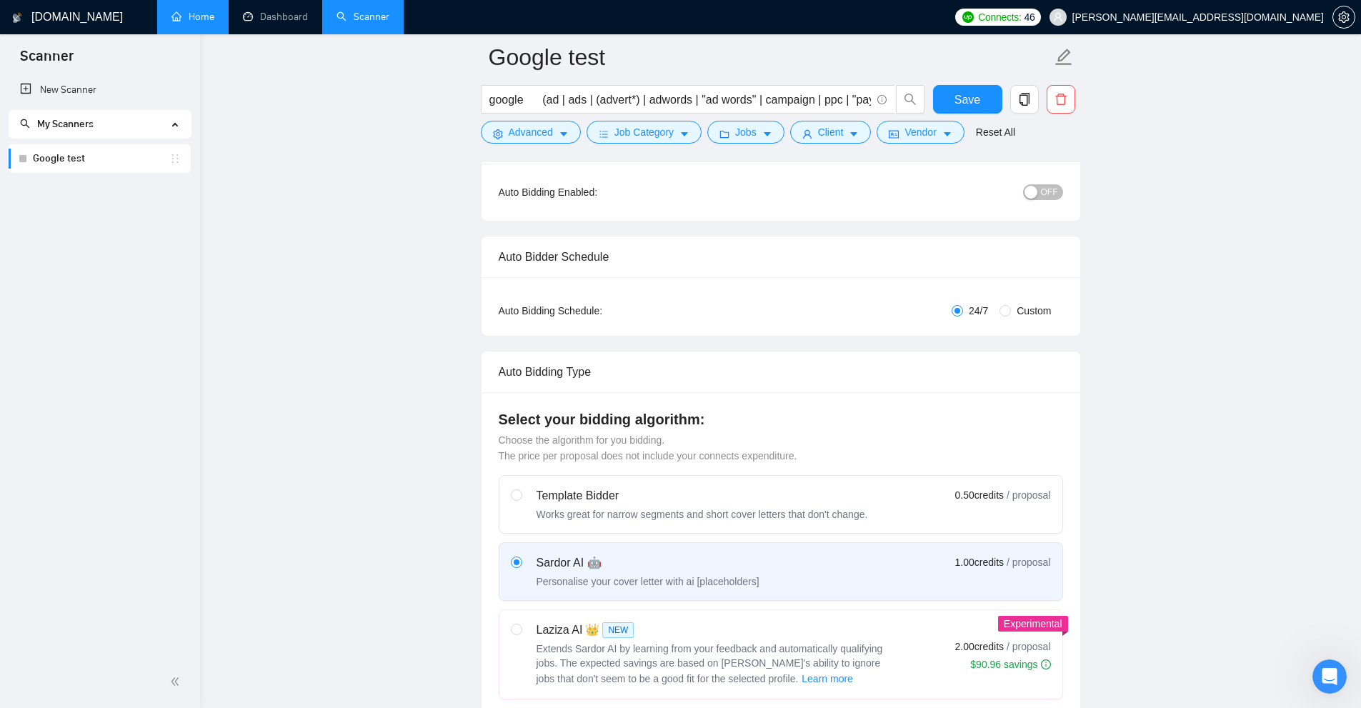
scroll to position [0, 0]
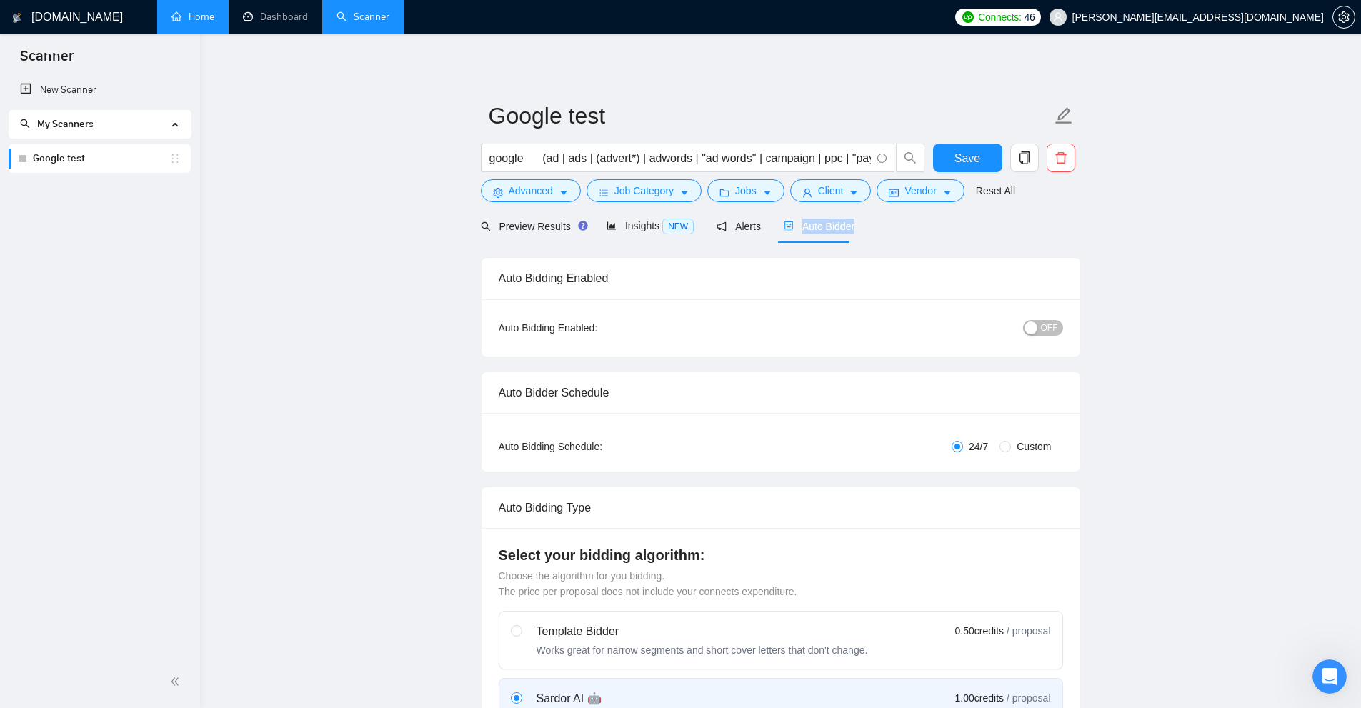
drag, startPoint x: 836, startPoint y: 229, endPoint x: 825, endPoint y: 251, distance: 24.6
click at [771, 231] on div "Preview Results Insights NEW Alerts Auto Bidder" at bounding box center [781, 226] width 600 height 34
click at [771, 159] on button "Save" at bounding box center [967, 158] width 69 height 29
click at [771, 153] on icon "copy" at bounding box center [1024, 157] width 13 height 13
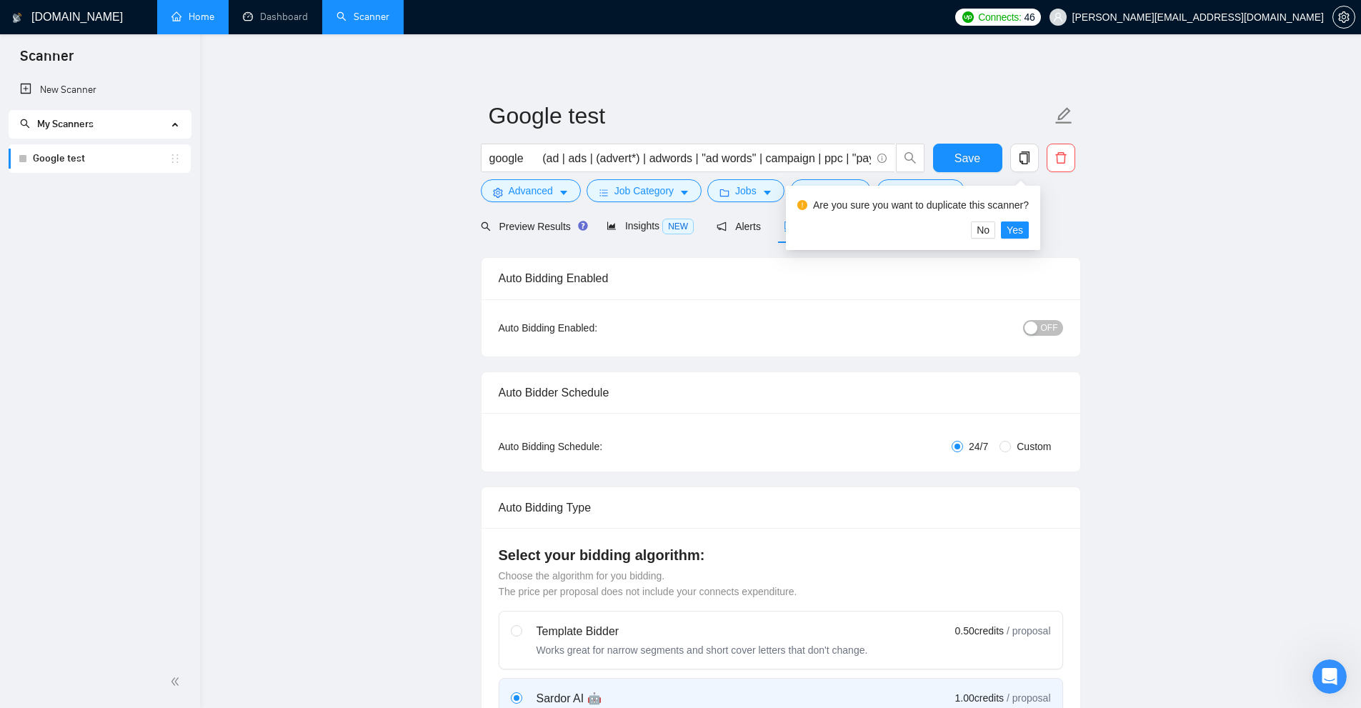
click at [771, 239] on div "Are you sure you want to duplicate this scanner? No Yes" at bounding box center [913, 218] width 254 height 64
click at [771, 234] on span "Yes" at bounding box center [1015, 230] width 16 height 16
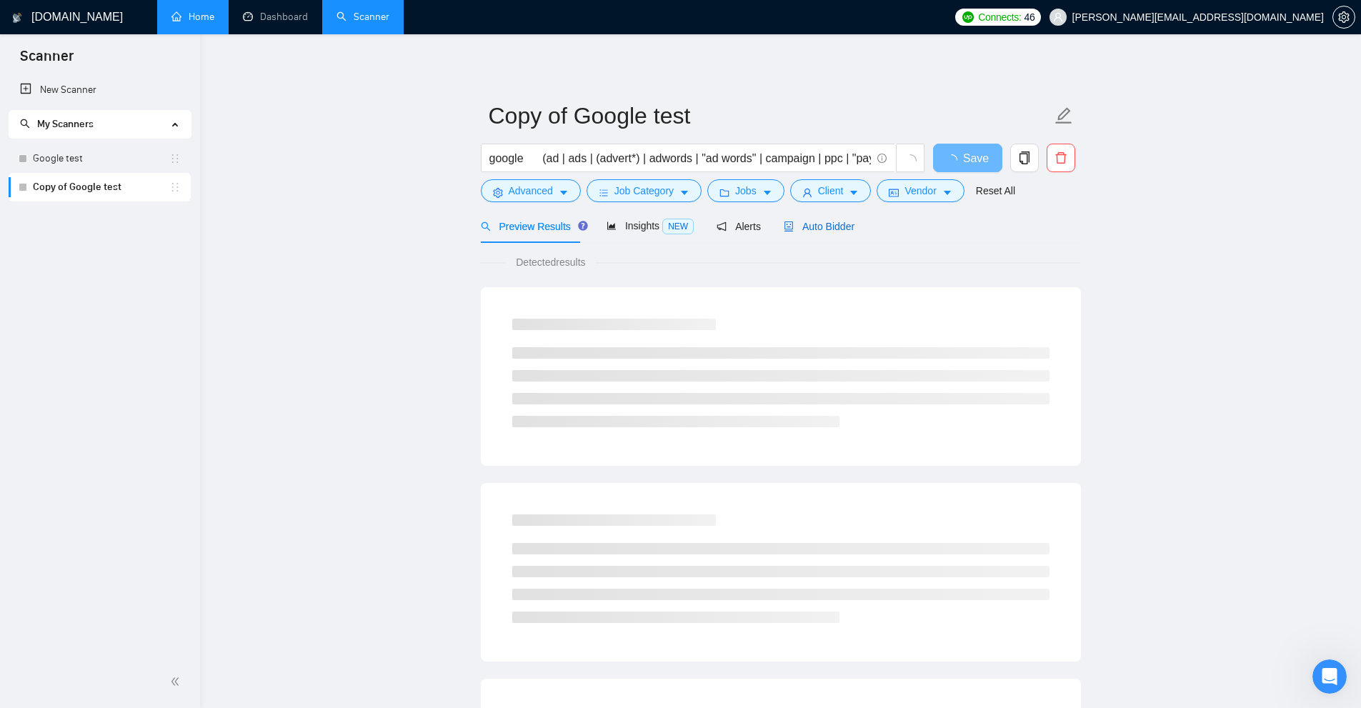
drag, startPoint x: 830, startPoint y: 231, endPoint x: 972, endPoint y: 217, distance: 142.9
click at [771, 231] on span "Auto Bidder" at bounding box center [819, 226] width 71 height 11
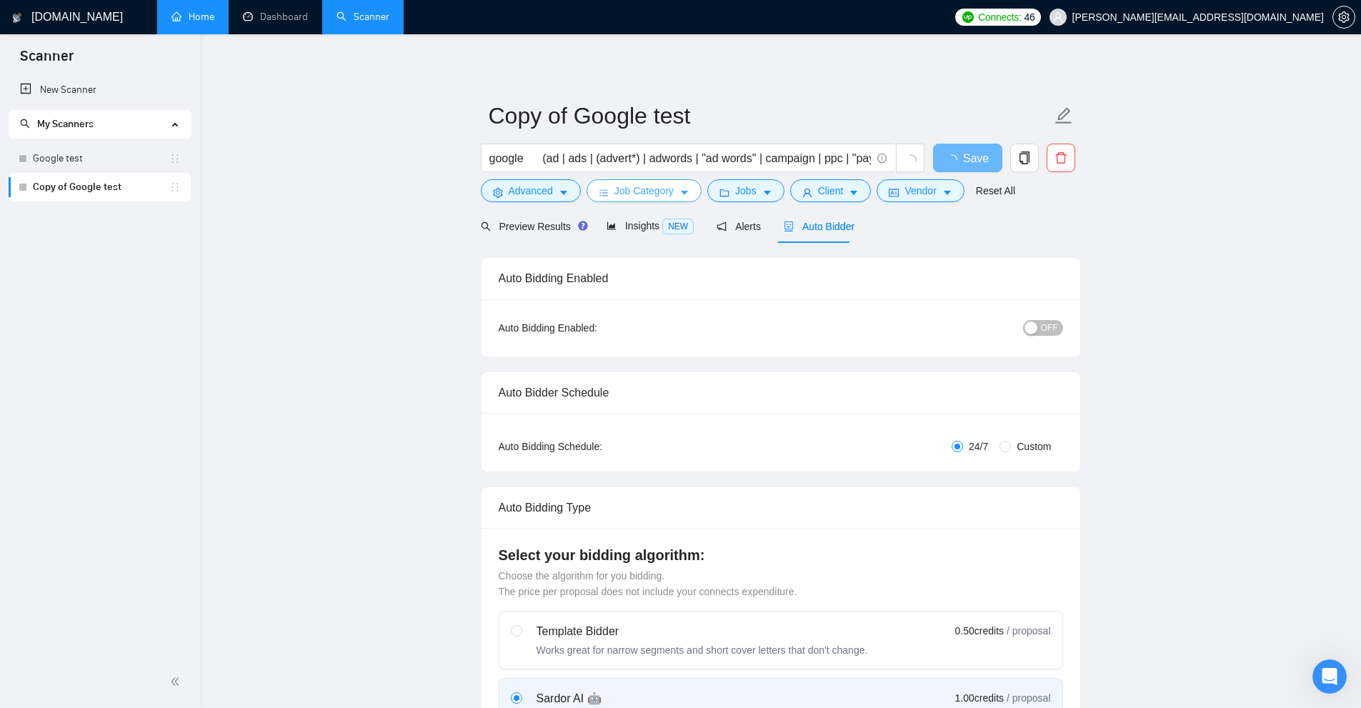
click at [659, 188] on span "Job Category" at bounding box center [643, 191] width 59 height 16
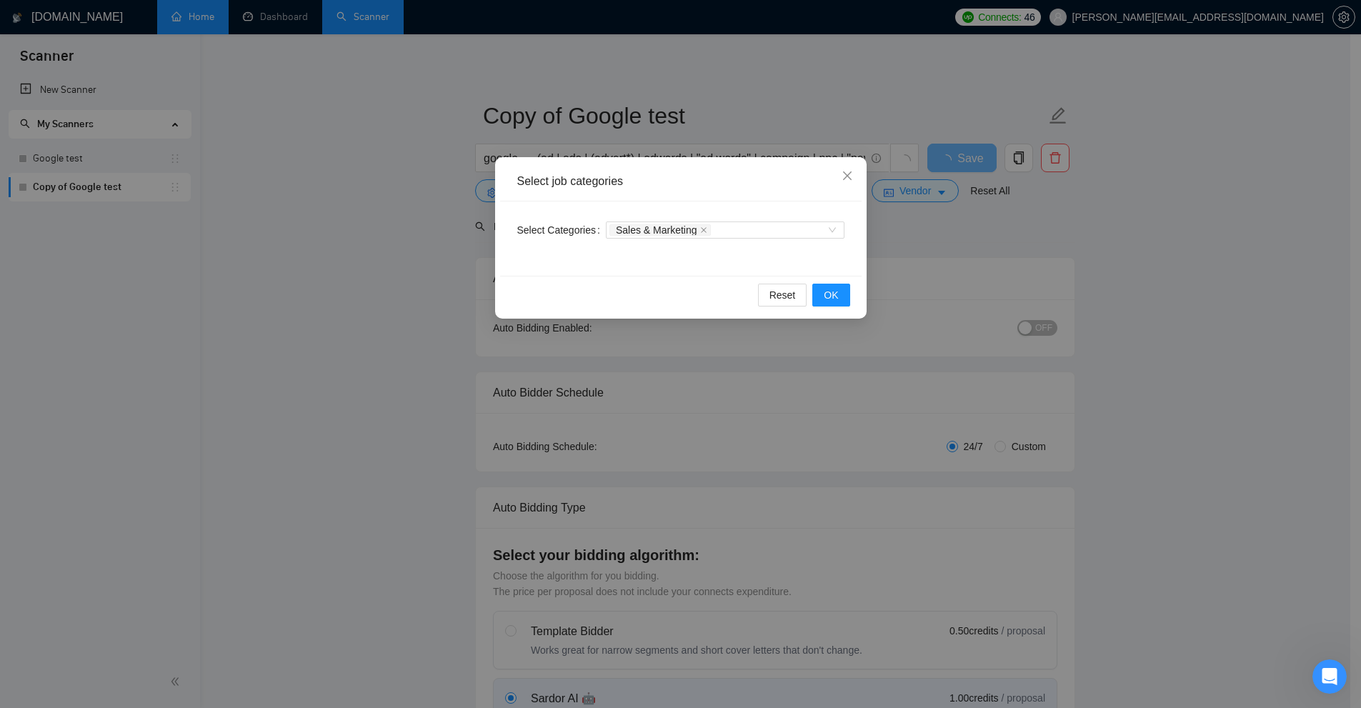
click at [771, 224] on div "Select job categories Select Categories Sales & Marketing Reset OK" at bounding box center [680, 354] width 1361 height 708
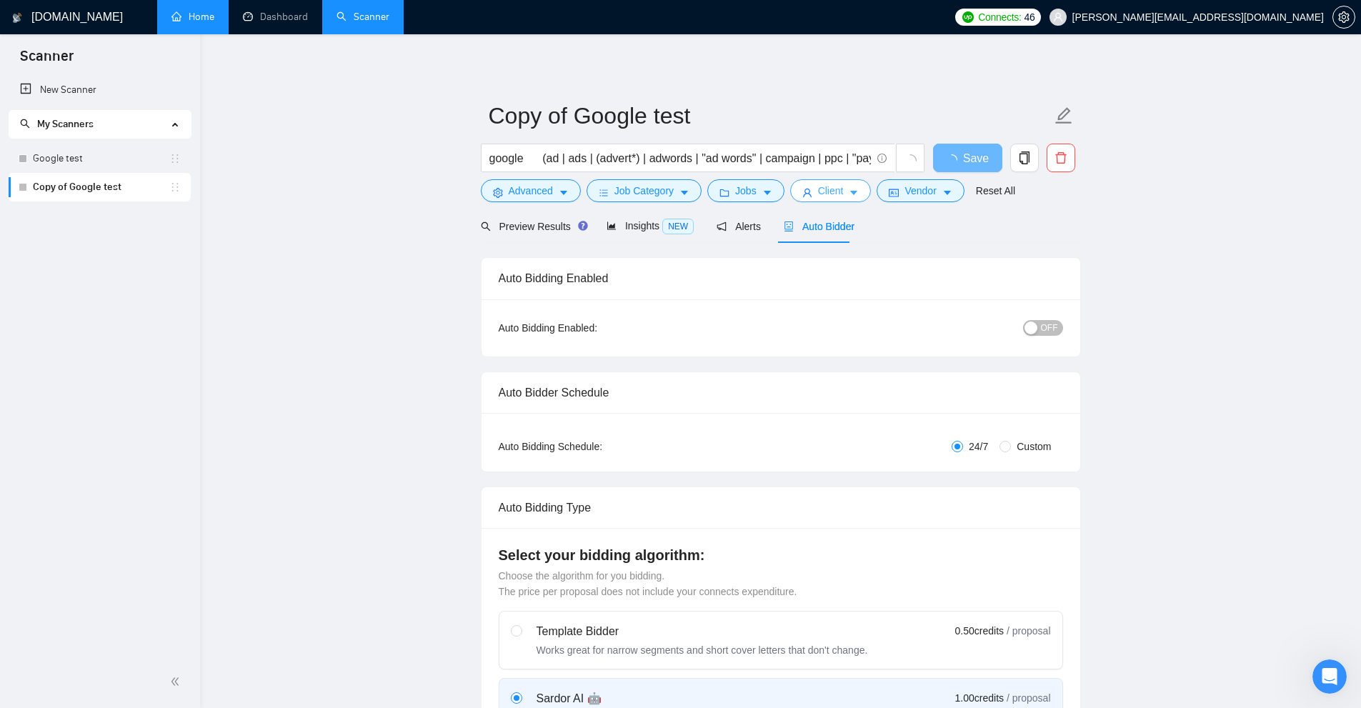
click at [771, 189] on button "Client" at bounding box center [830, 190] width 81 height 23
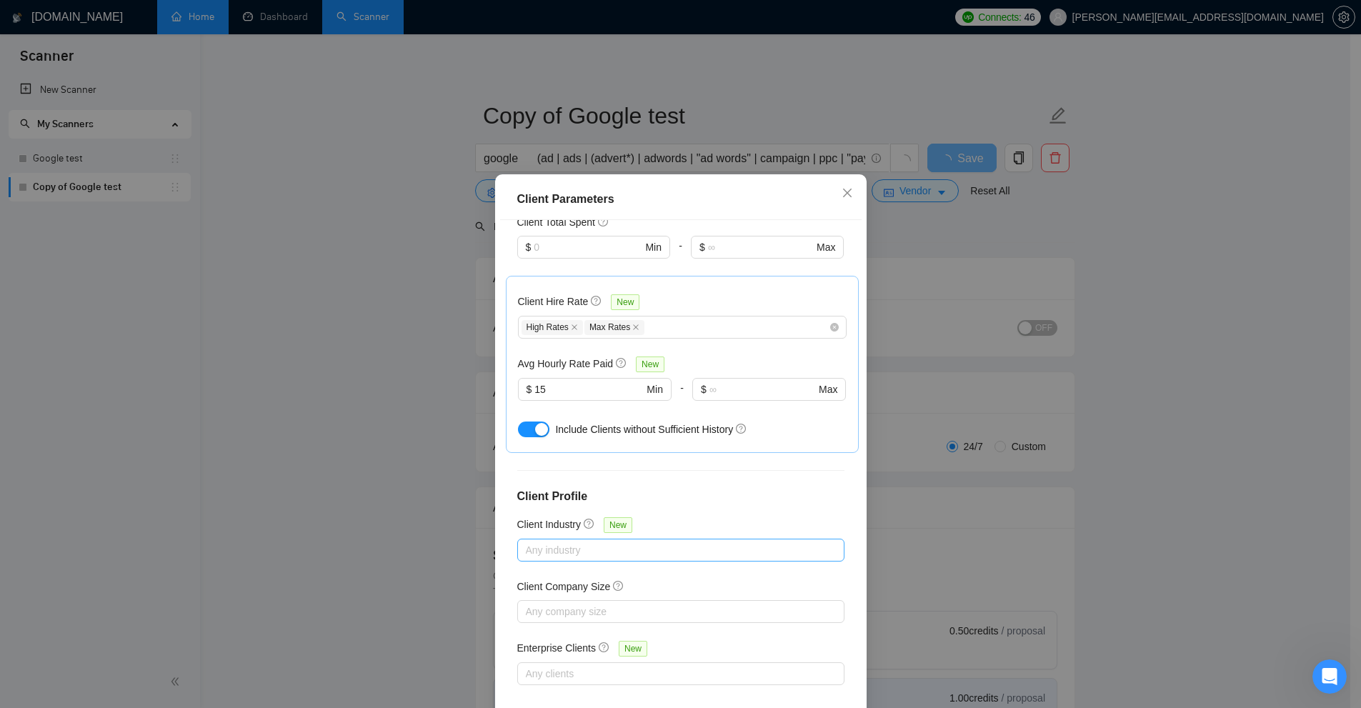
click at [771, 244] on div "Client Parameters Client Location Include Client Countries [GEOGRAPHIC_DATA] [G…" at bounding box center [680, 354] width 1361 height 708
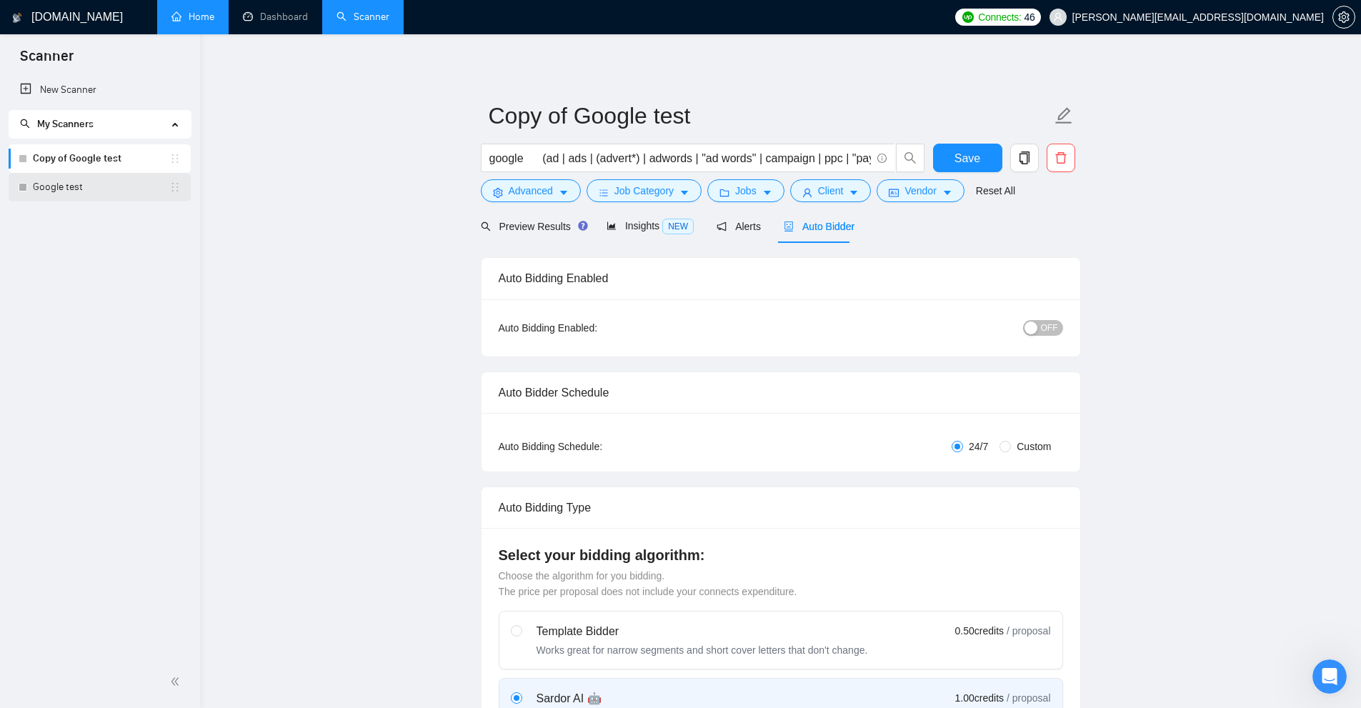
click at [76, 194] on link "Google test" at bounding box center [101, 187] width 136 height 29
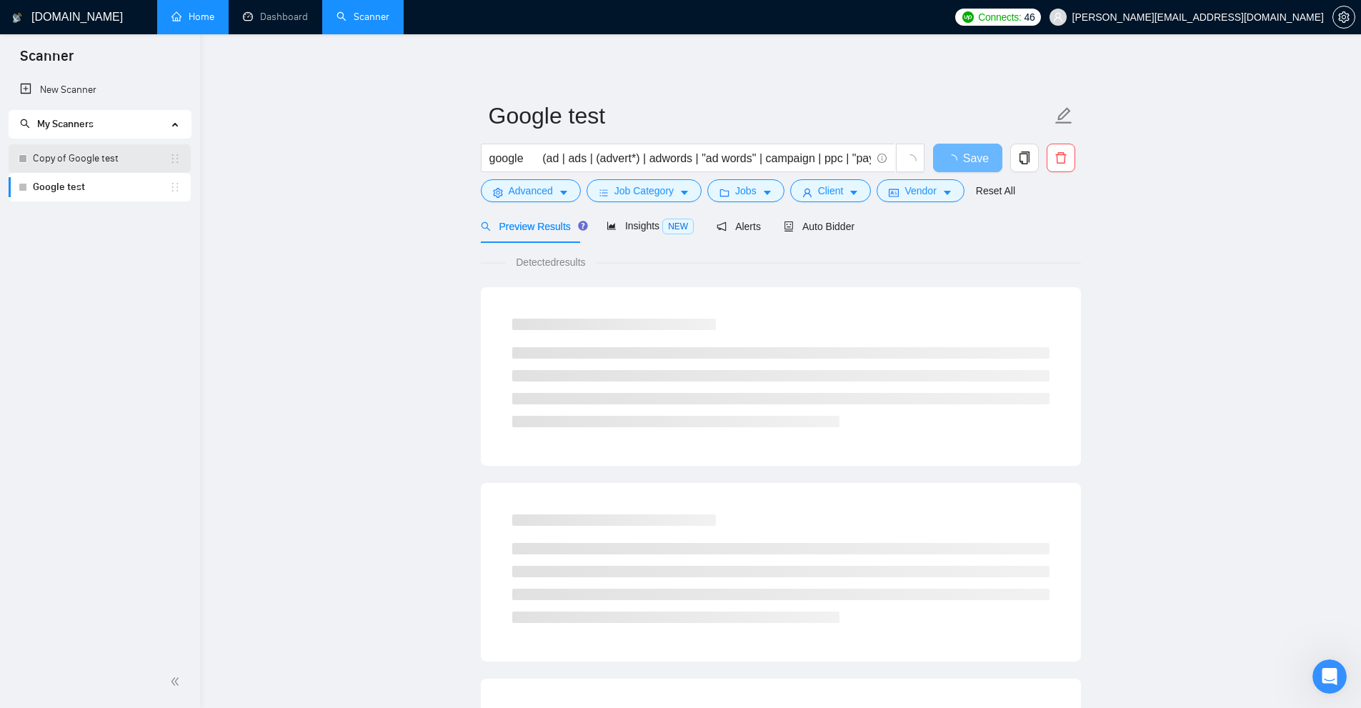
click at [107, 164] on link "Copy of Google test" at bounding box center [101, 158] width 136 height 29
click at [100, 181] on link "Google test" at bounding box center [101, 187] width 136 height 29
click at [106, 163] on link "Copy of Google test" at bounding box center [101, 158] width 136 height 29
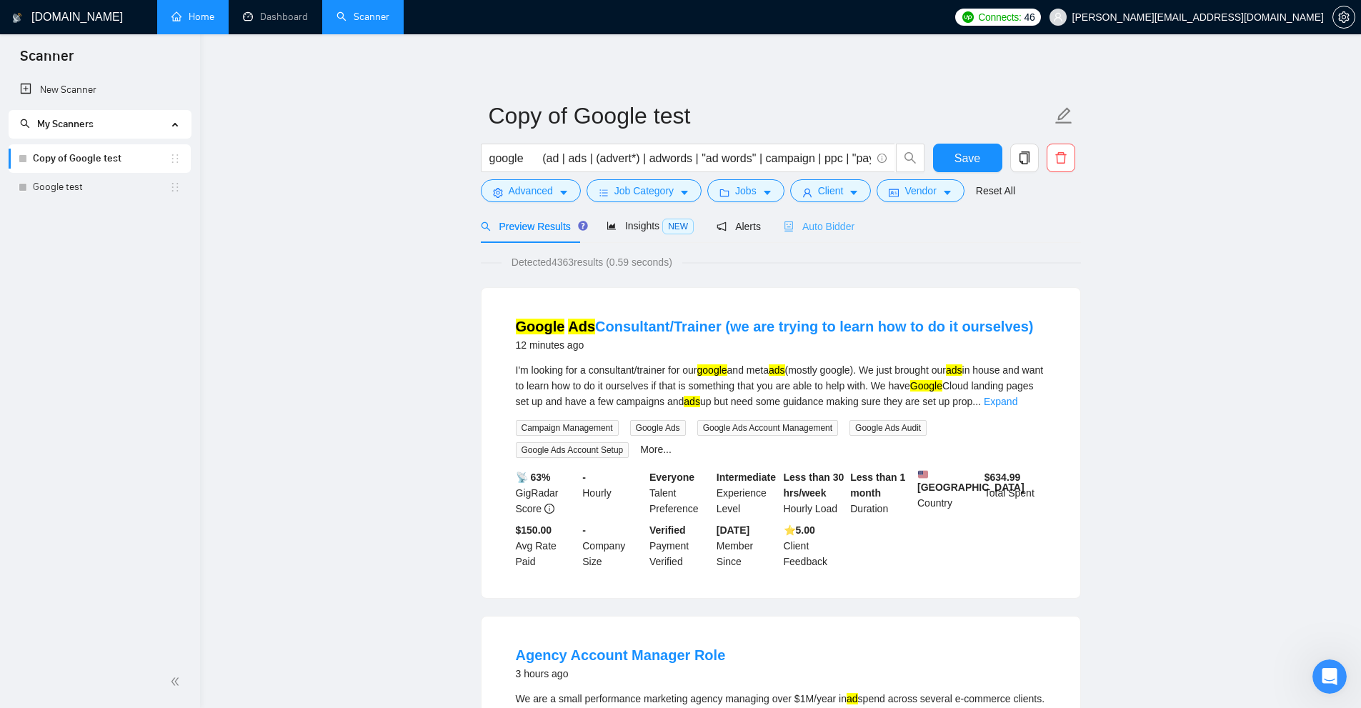
click at [771, 237] on div "Auto Bidder" at bounding box center [819, 226] width 71 height 34
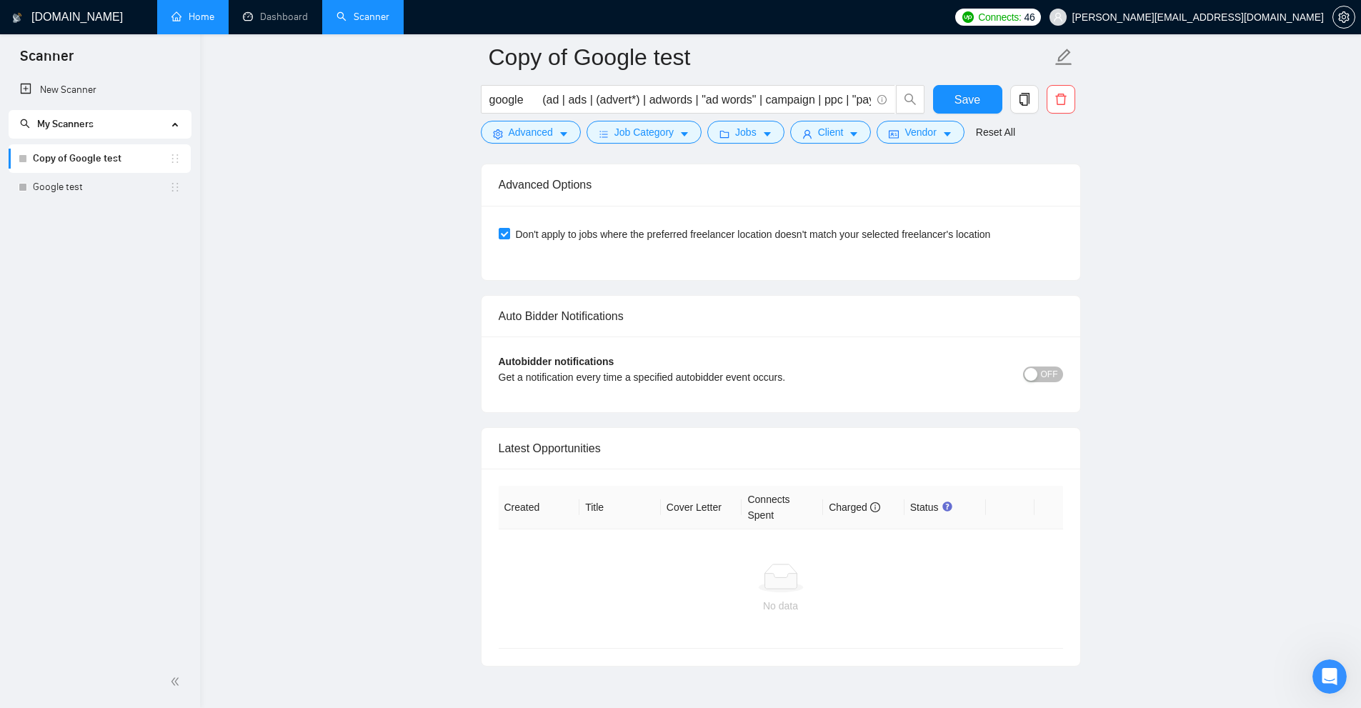
scroll to position [3262, 0]
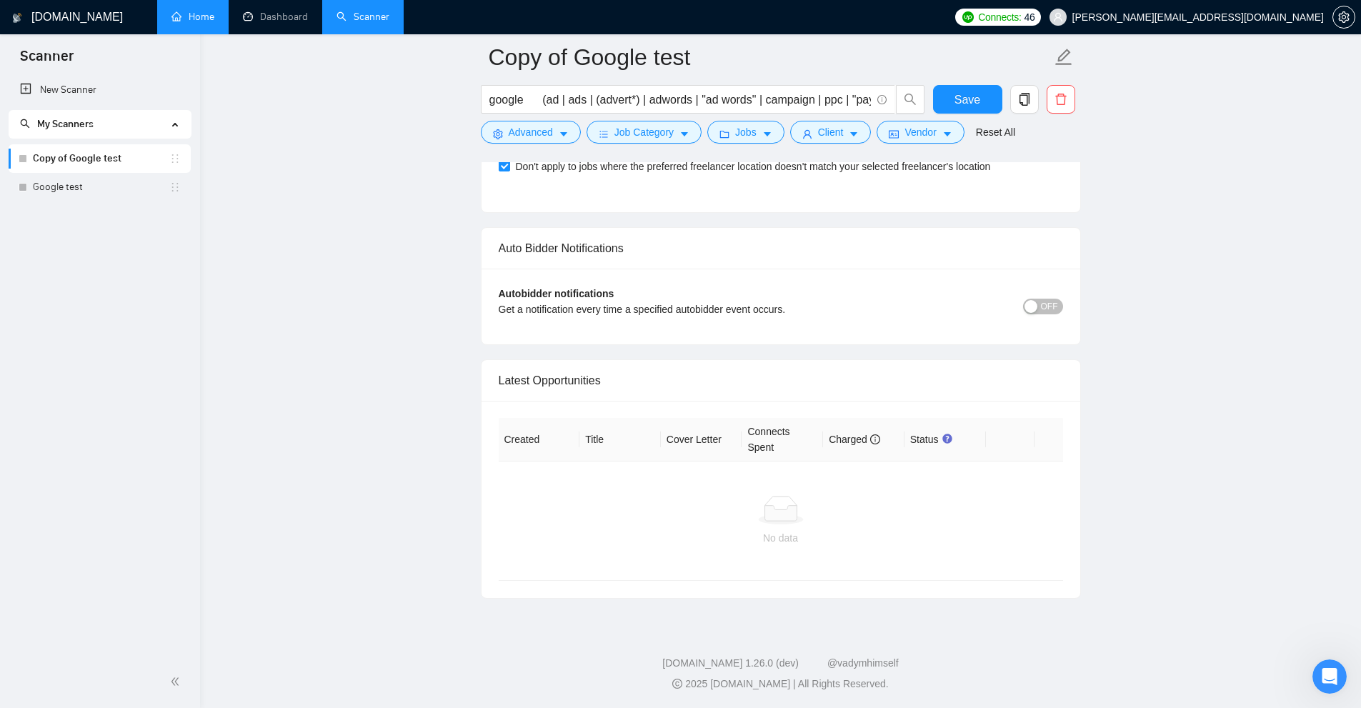
click at [771, 389] on div "Latest Opportunities" at bounding box center [781, 380] width 564 height 41
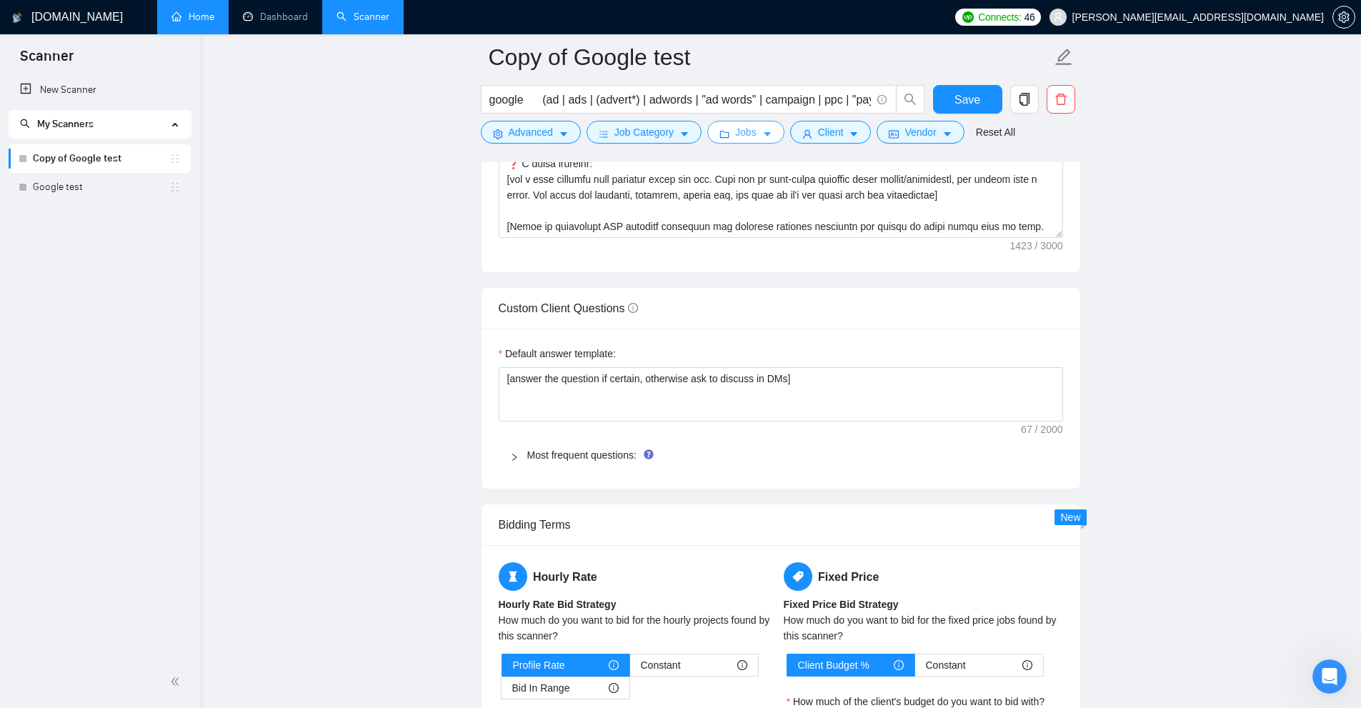
scroll to position [0, 0]
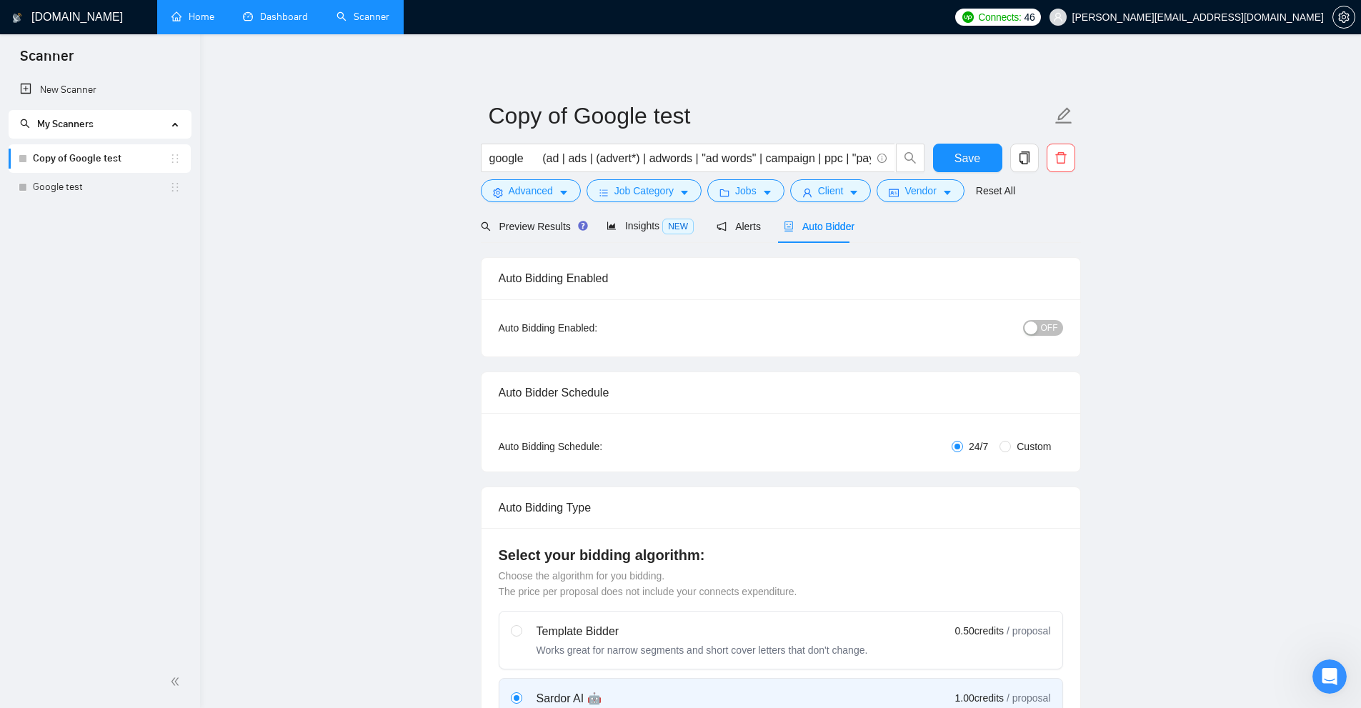
click at [300, 20] on link "Dashboard" at bounding box center [275, 17] width 65 height 12
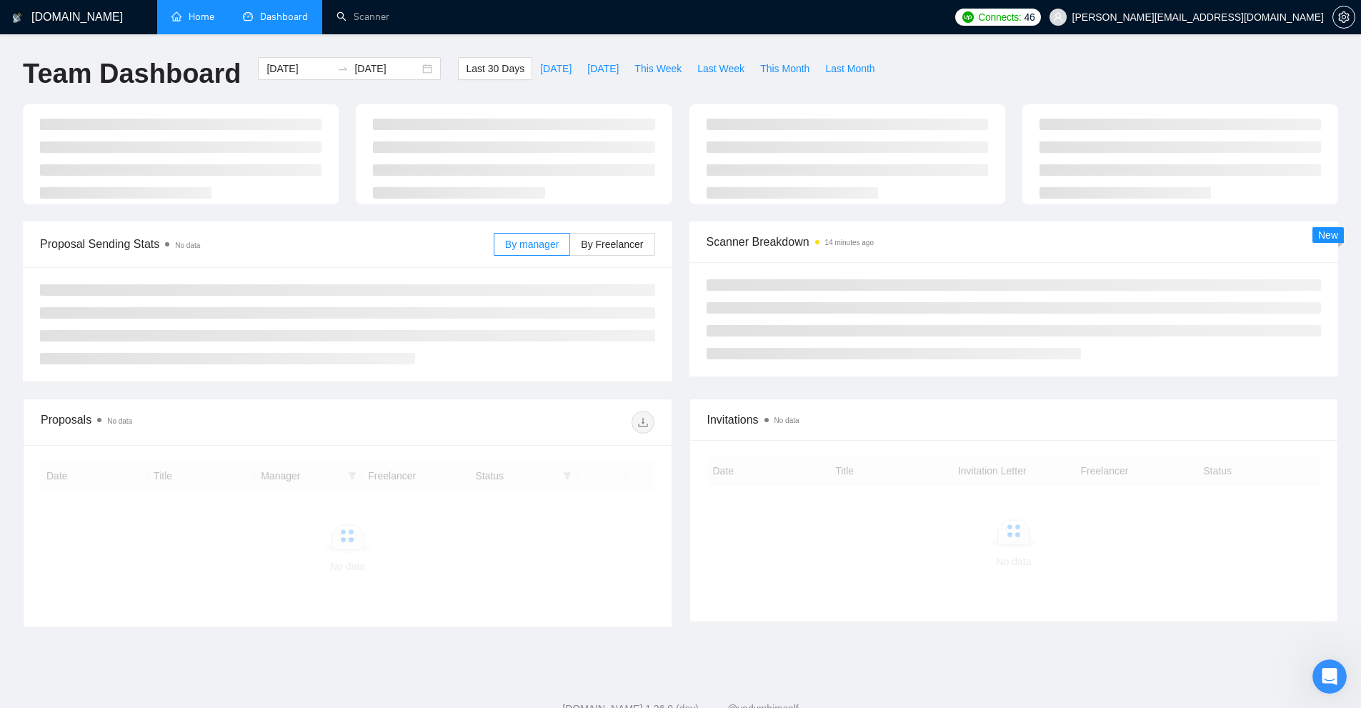
click at [353, 103] on div "[DATE] [DATE]" at bounding box center [349, 80] width 200 height 47
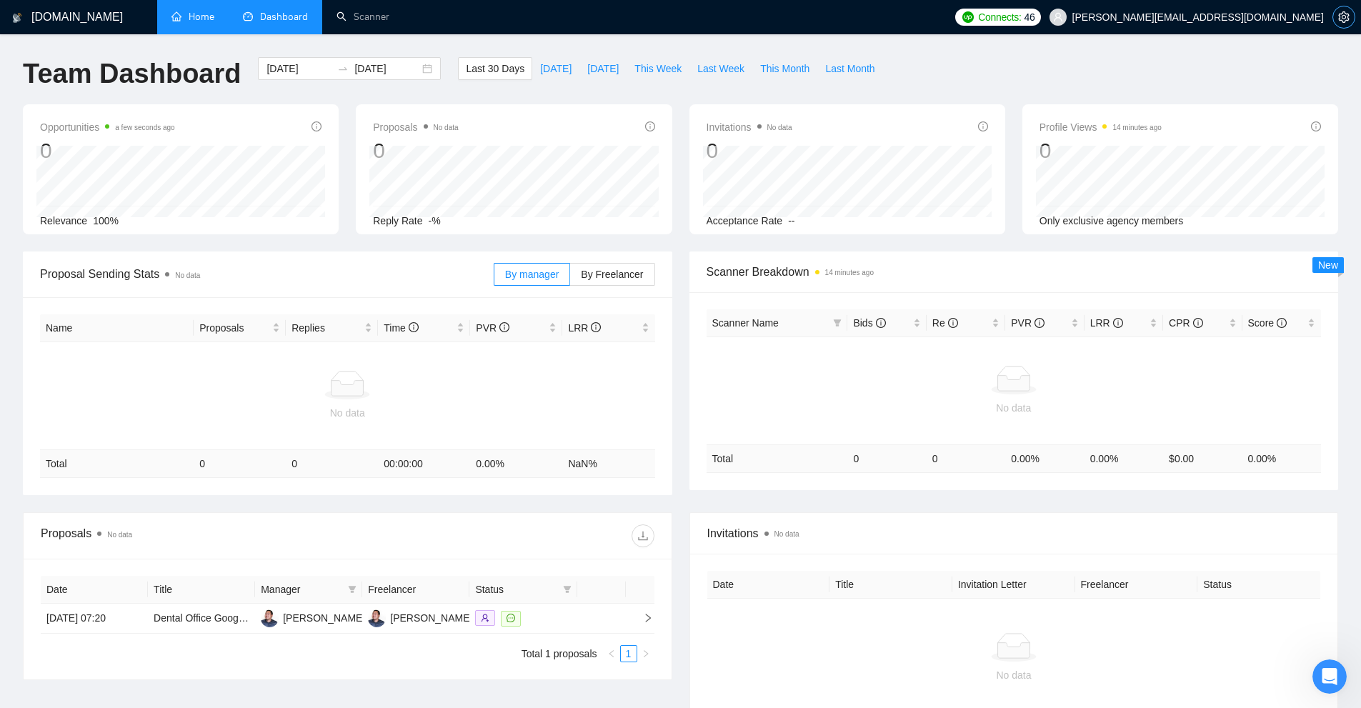
click at [771, 19] on icon "setting" at bounding box center [1343, 16] width 11 height 11
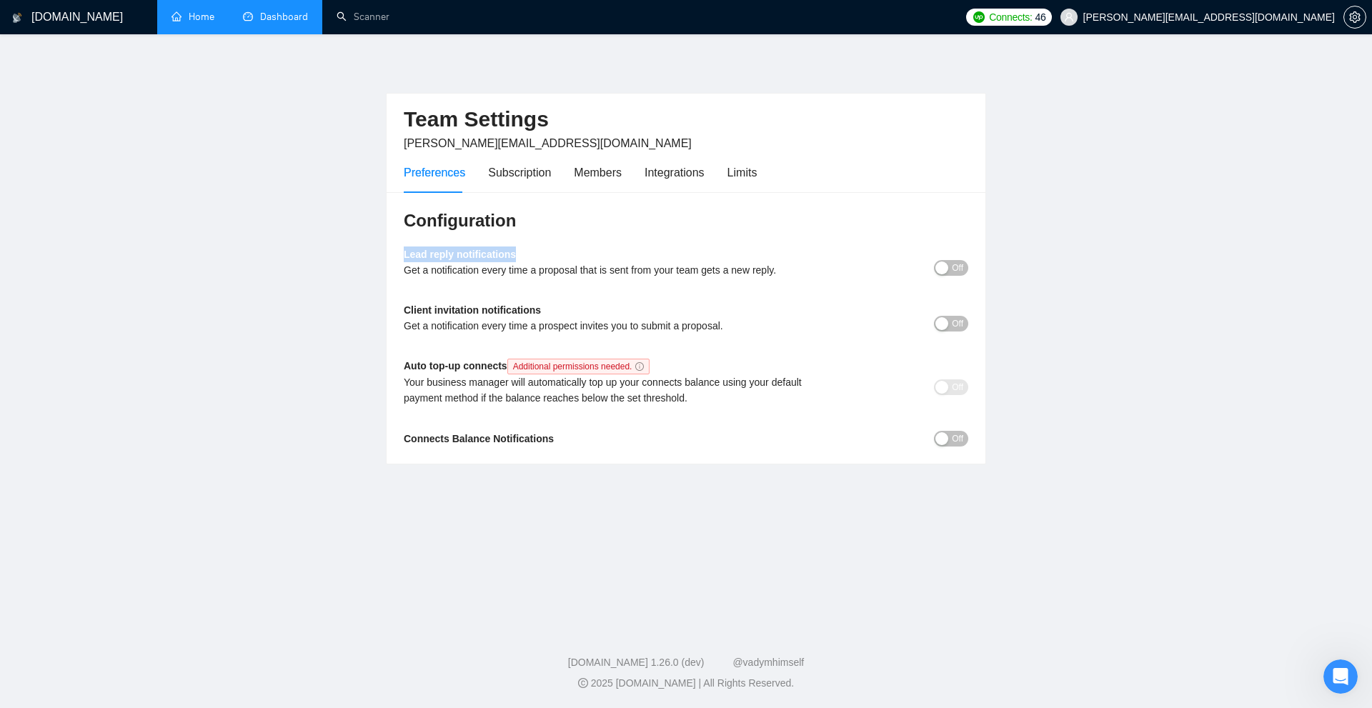
drag, startPoint x: 457, startPoint y: 251, endPoint x: 802, endPoint y: 261, distance: 345.2
click at [592, 254] on div "Configuration Lead reply notifications Get a notification every time a proposal…" at bounding box center [685, 328] width 599 height 272
click at [771, 267] on div "button" at bounding box center [941, 267] width 13 height 13
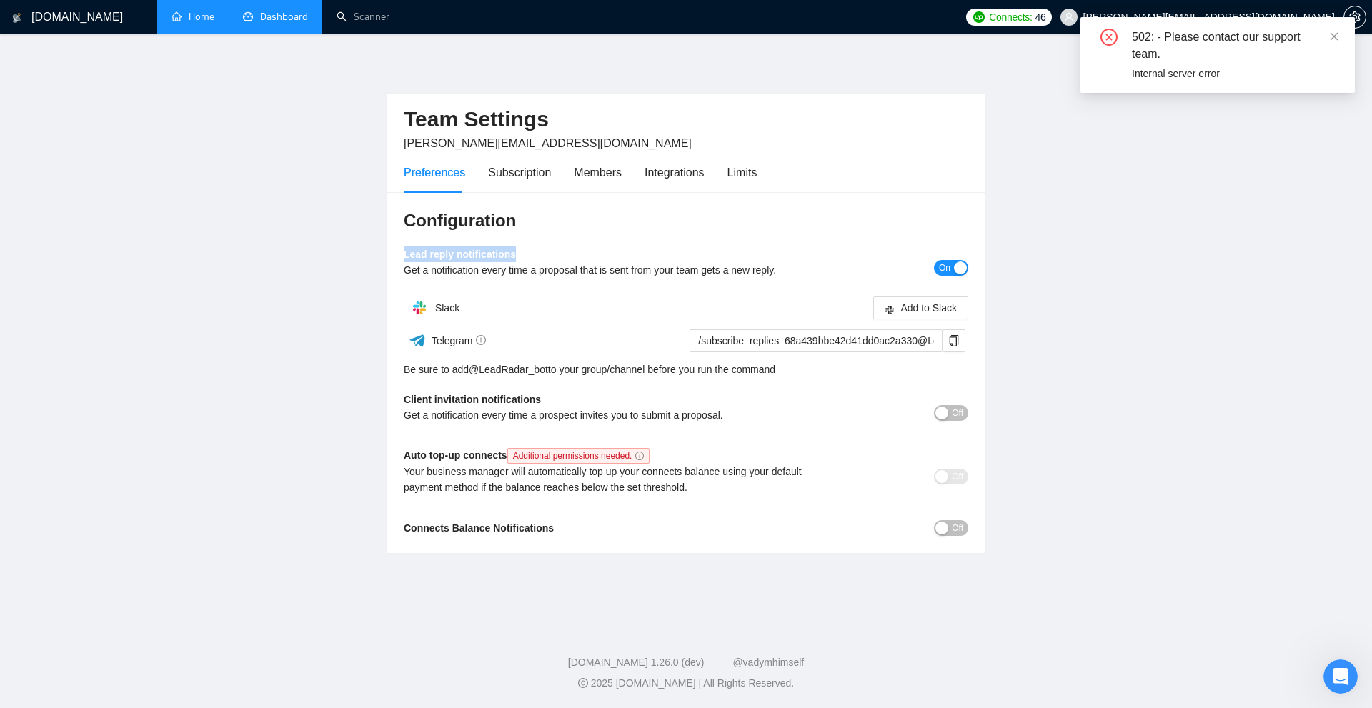
click at [420, 256] on b "Lead reply notifications" at bounding box center [460, 254] width 112 height 11
drag, startPoint x: 420, startPoint y: 256, endPoint x: 509, endPoint y: 256, distance: 89.3
click at [509, 256] on b "Lead reply notifications" at bounding box center [460, 254] width 112 height 11
click at [417, 256] on b "Lead reply notifications" at bounding box center [460, 254] width 112 height 11
drag, startPoint x: 417, startPoint y: 256, endPoint x: 505, endPoint y: 252, distance: 88.7
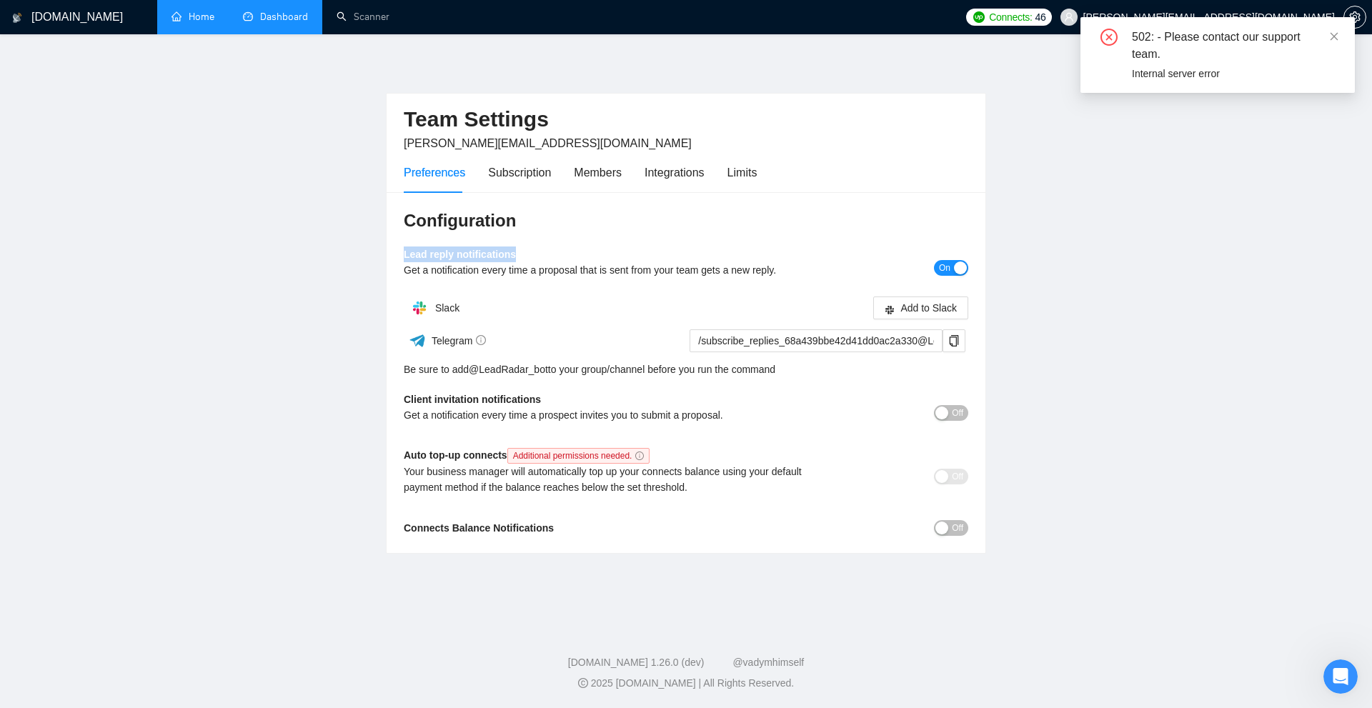
click at [505, 252] on b "Lead reply notifications" at bounding box center [460, 254] width 112 height 11
click at [508, 251] on b "Lead reply notifications" at bounding box center [460, 254] width 112 height 11
drag, startPoint x: 508, startPoint y: 251, endPoint x: 474, endPoint y: 258, distance: 34.9
click at [469, 260] on b "Lead reply notifications" at bounding box center [460, 254] width 112 height 11
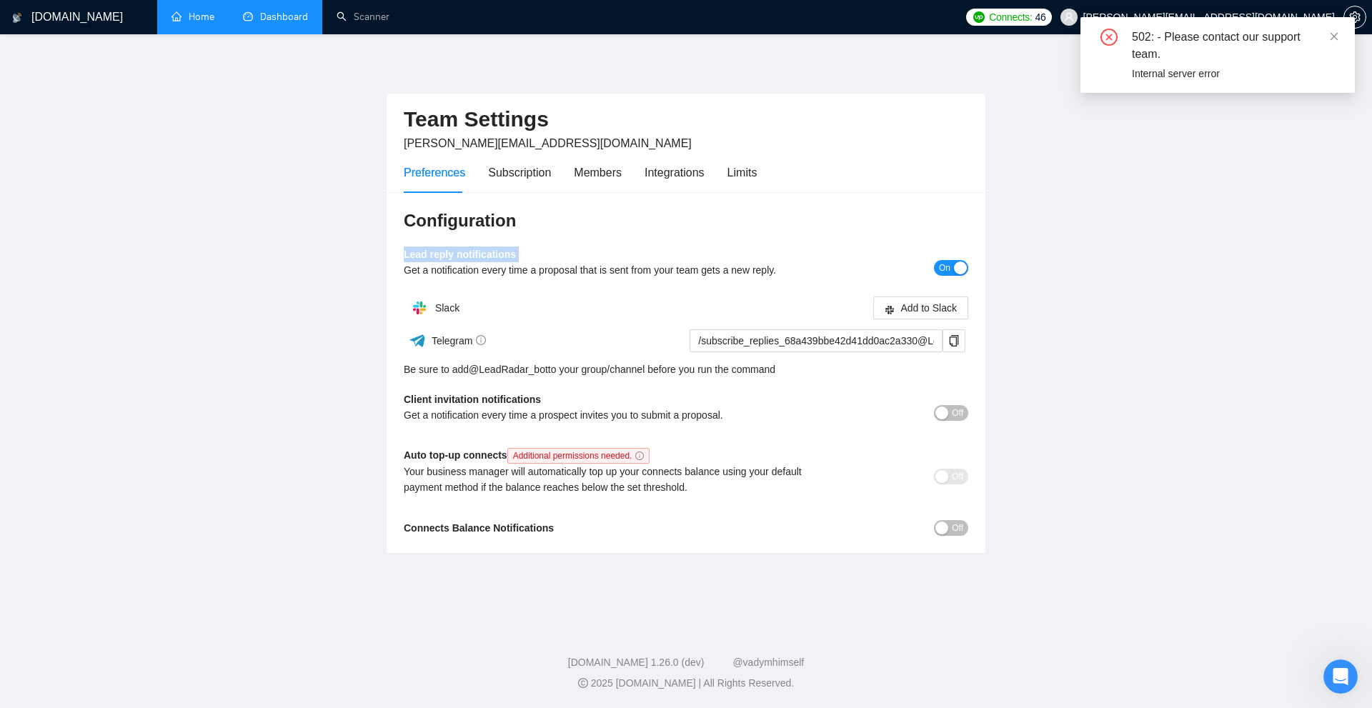
click at [482, 254] on b "Lead reply notifications" at bounding box center [460, 254] width 112 height 11
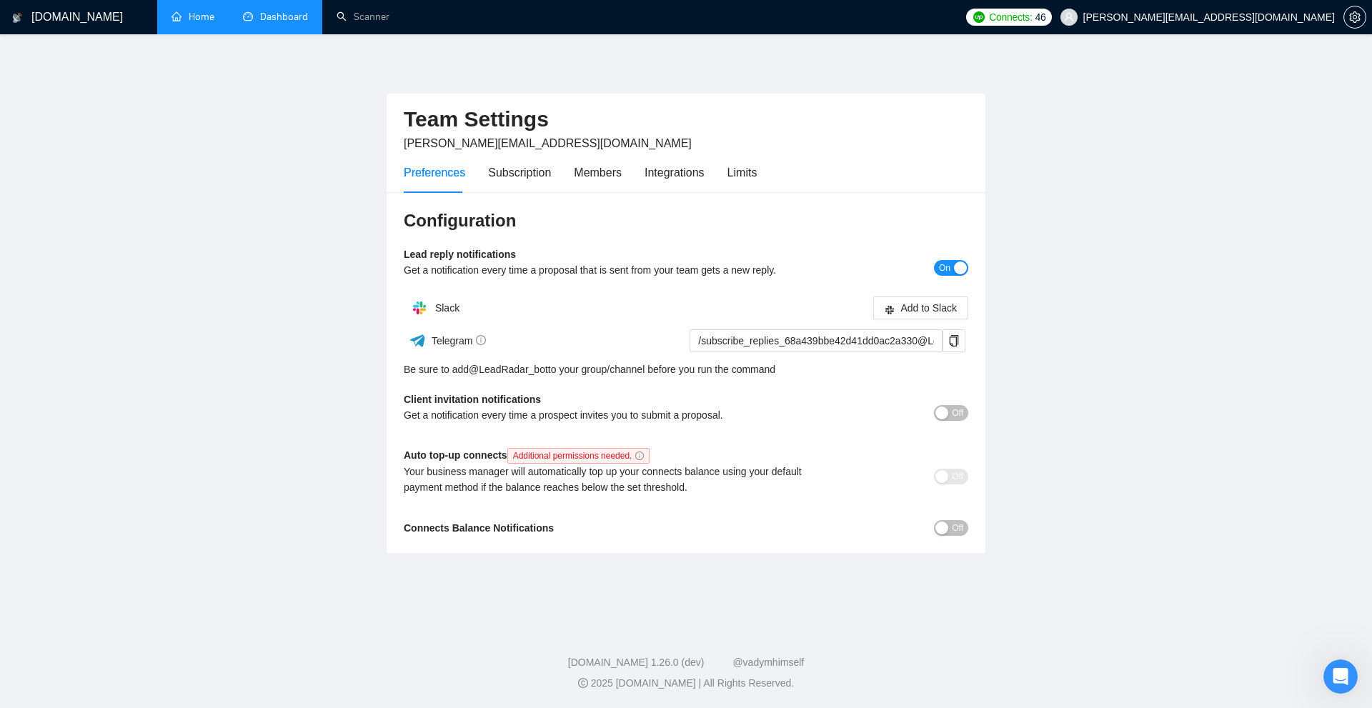
click at [771, 271] on div "button" at bounding box center [960, 267] width 13 height 13
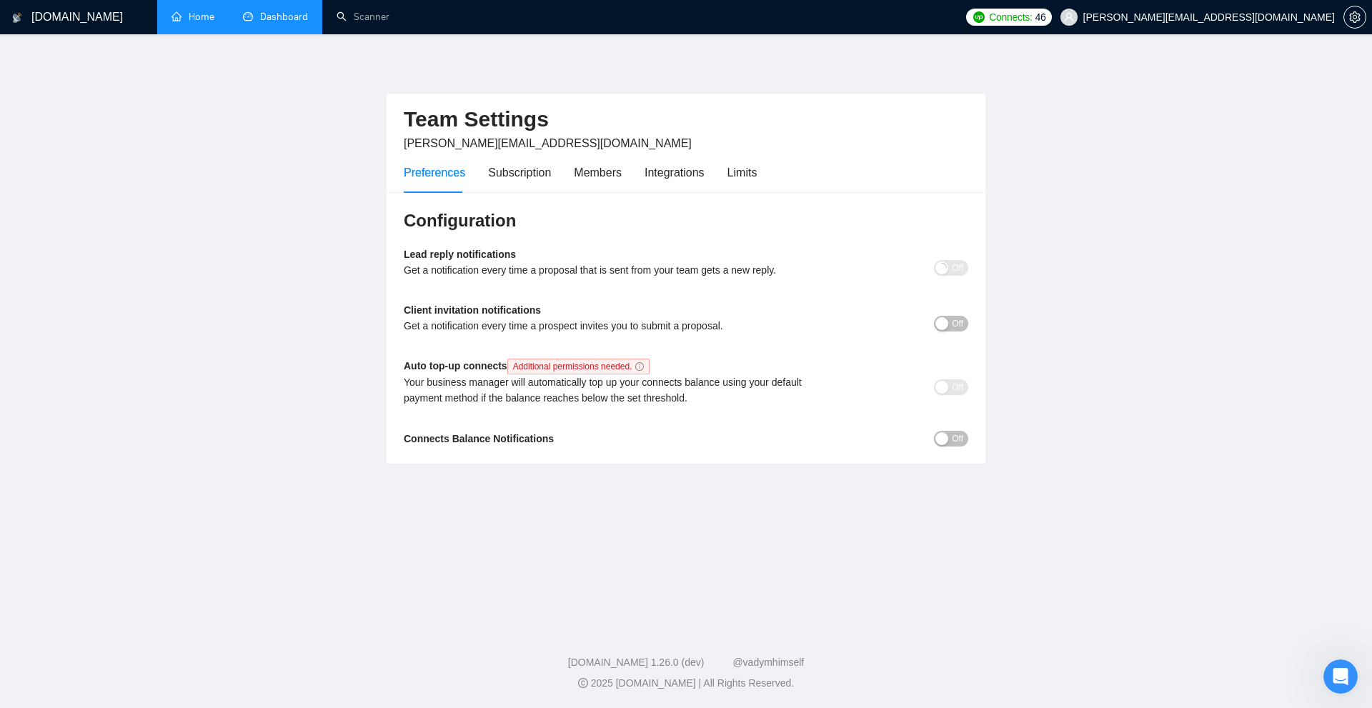
click at [771, 432] on span "Off" at bounding box center [957, 439] width 11 height 16
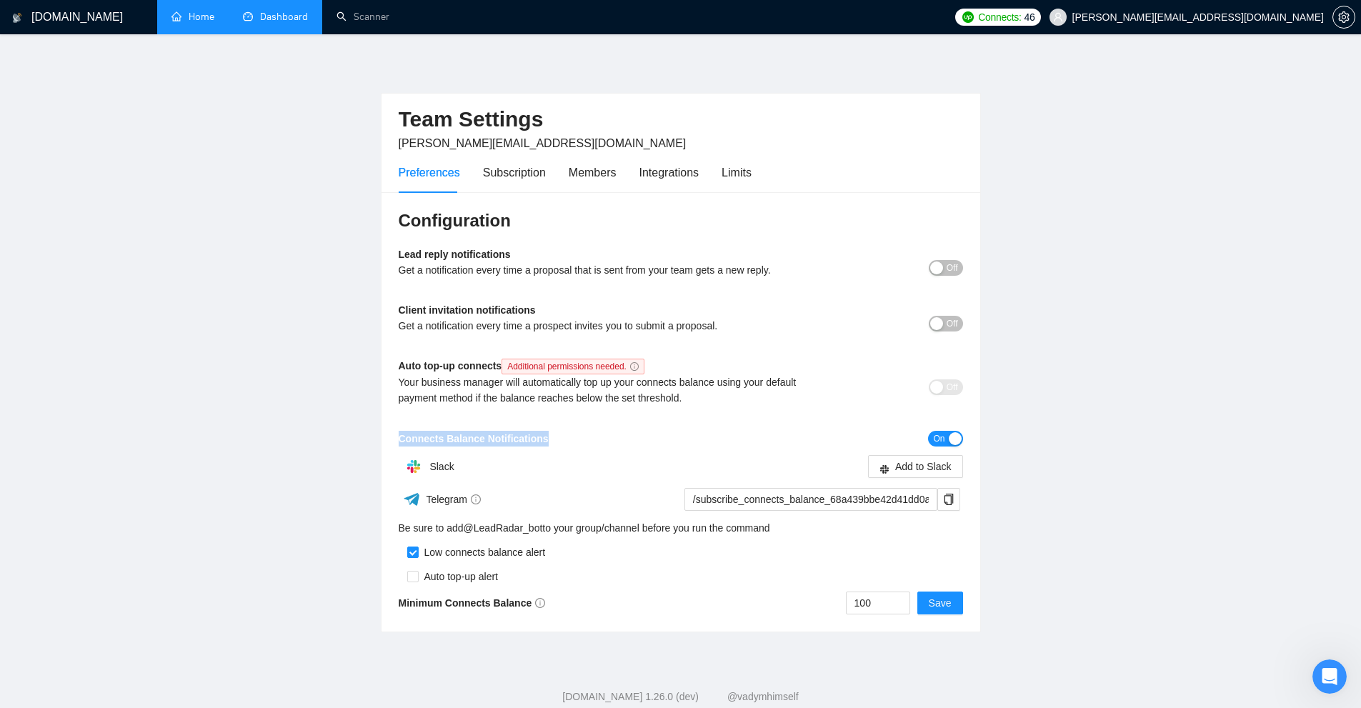
drag, startPoint x: 409, startPoint y: 437, endPoint x: 574, endPoint y: 437, distance: 164.3
click at [574, 437] on div "Connects Balance Notifications" at bounding box center [611, 439] width 424 height 16
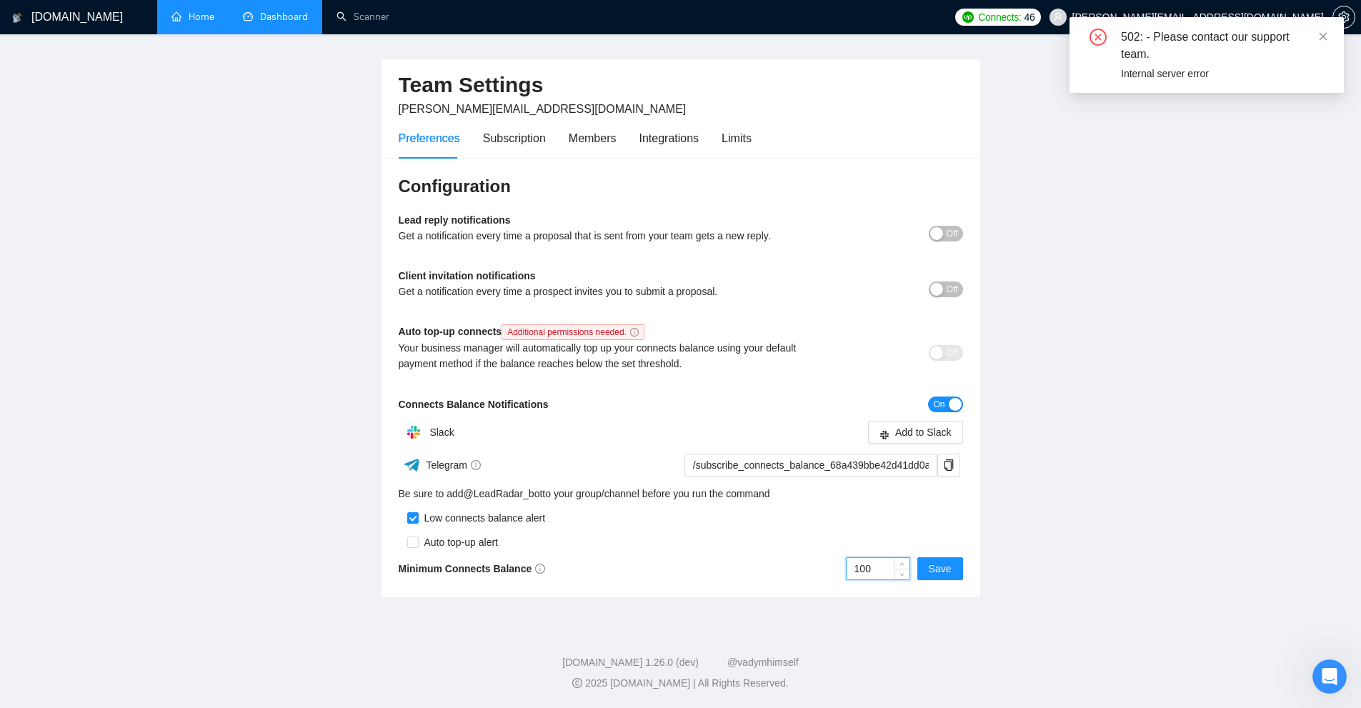
drag, startPoint x: 866, startPoint y: 567, endPoint x: 763, endPoint y: 574, distance: 103.1
click at [763, 574] on div "100 Save" at bounding box center [822, 568] width 282 height 23
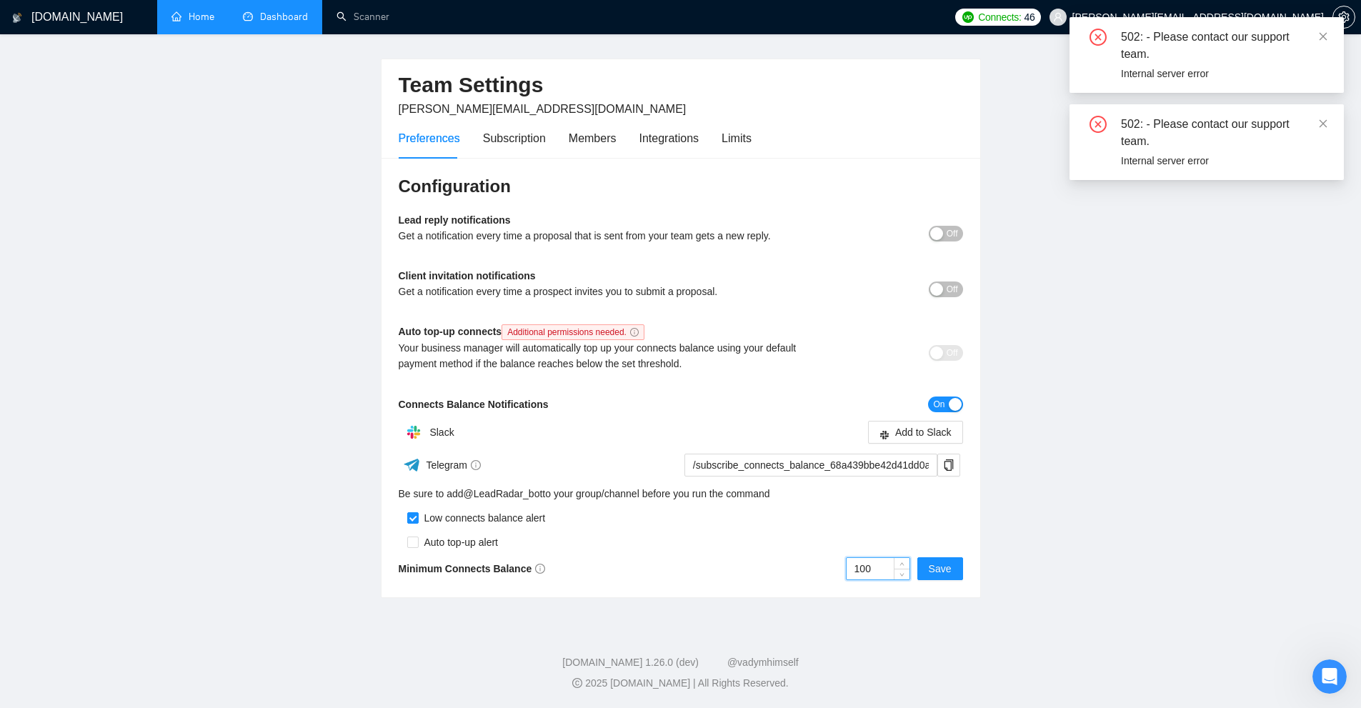
click at [771, 569] on input "100" at bounding box center [878, 568] width 63 height 21
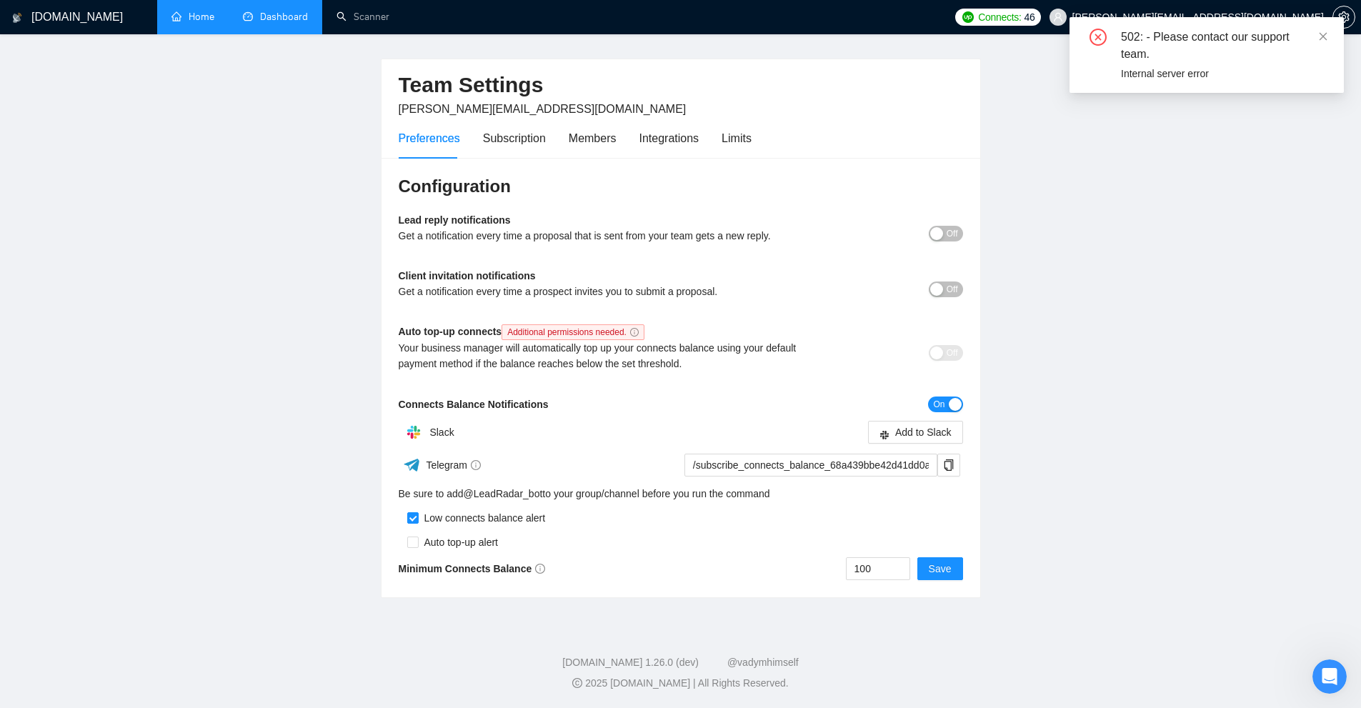
click at [771, 409] on button "On" at bounding box center [945, 405] width 34 height 16
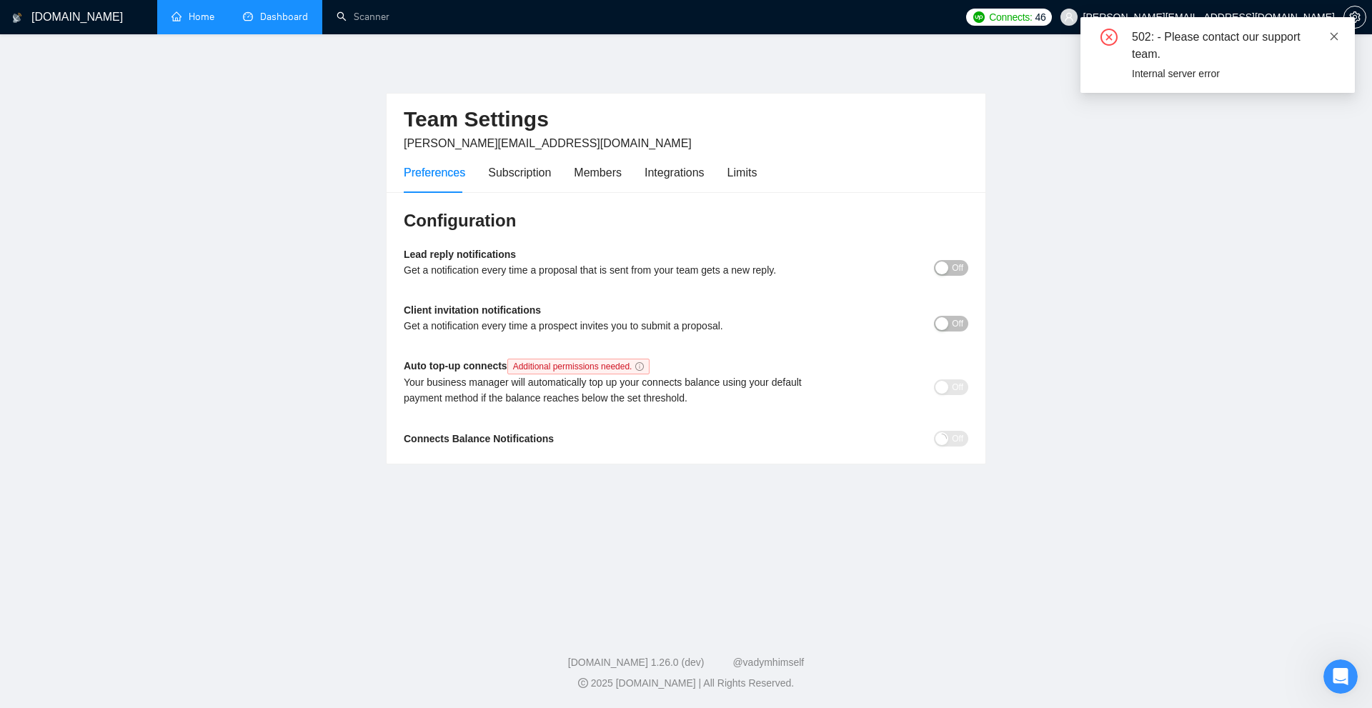
click at [771, 40] on icon "close" at bounding box center [1334, 36] width 10 height 10
click at [282, 23] on link "Dashboard" at bounding box center [275, 17] width 65 height 12
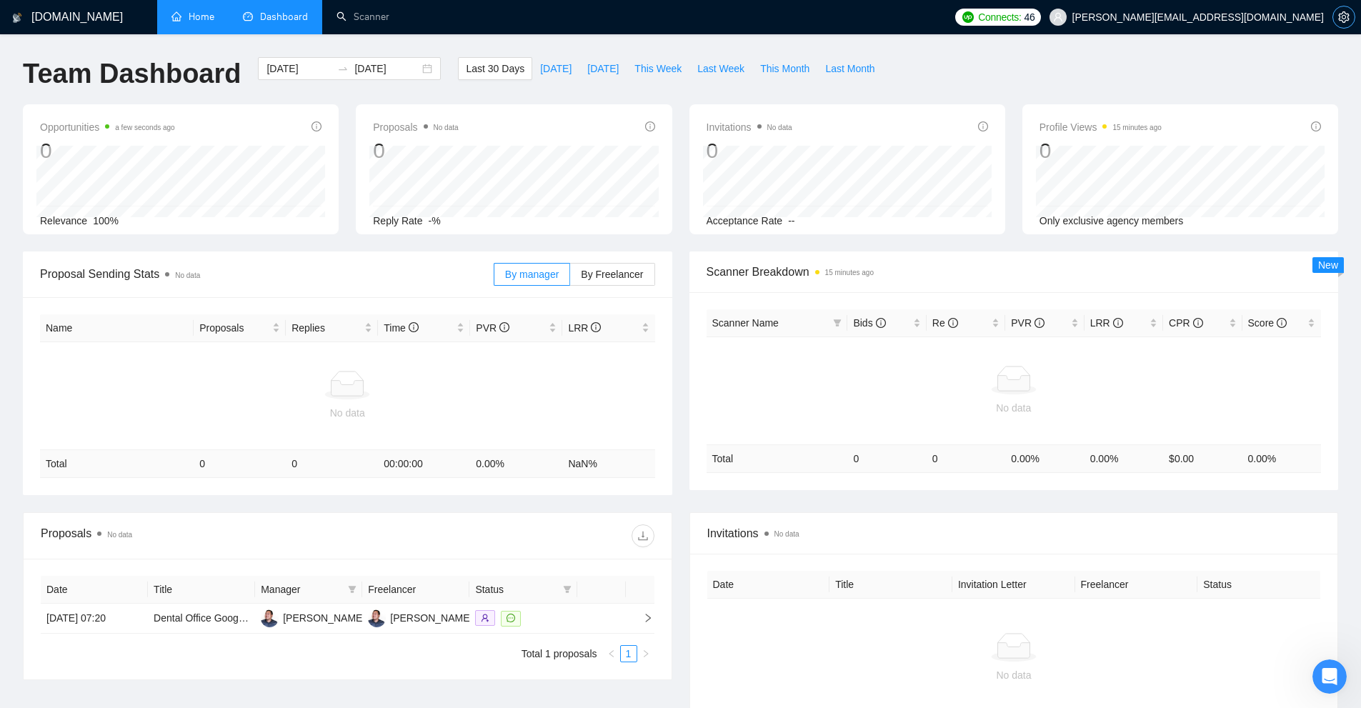
click at [771, 18] on span "setting" at bounding box center [1343, 16] width 21 height 11
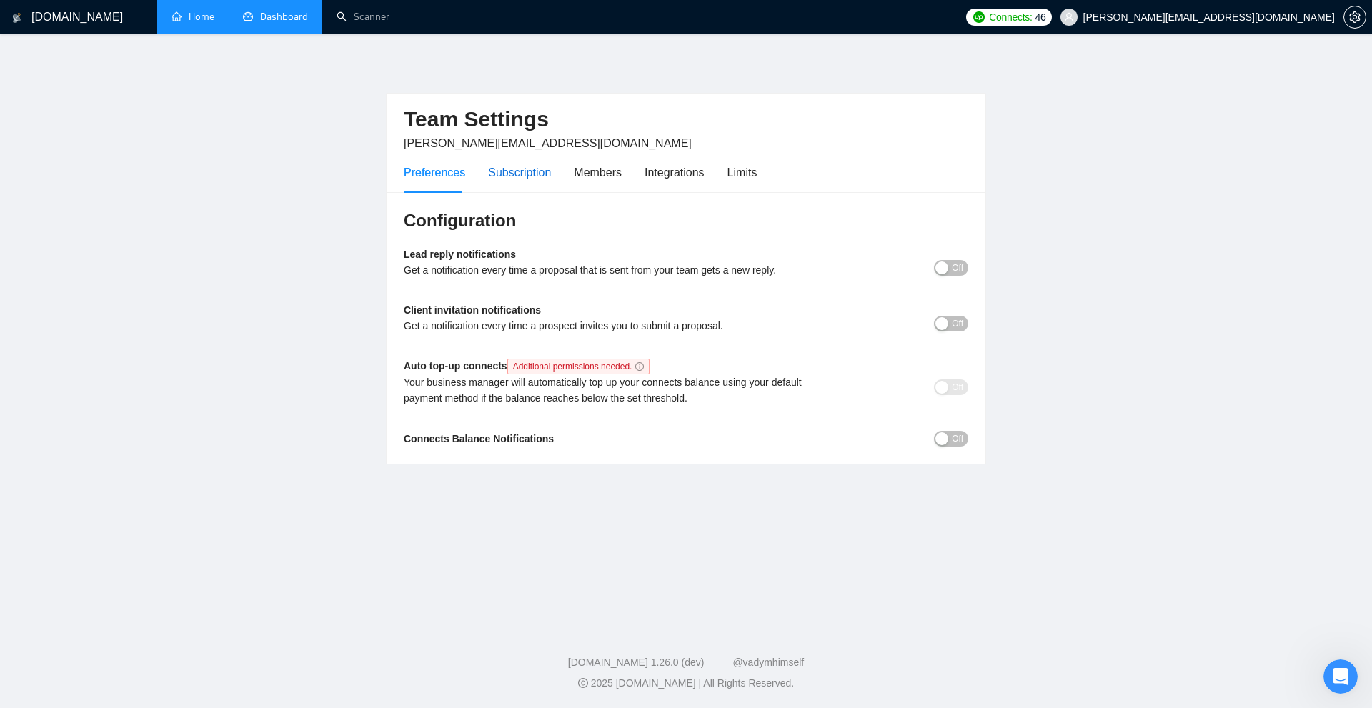
click at [502, 168] on div "Subscription" at bounding box center [519, 173] width 63 height 18
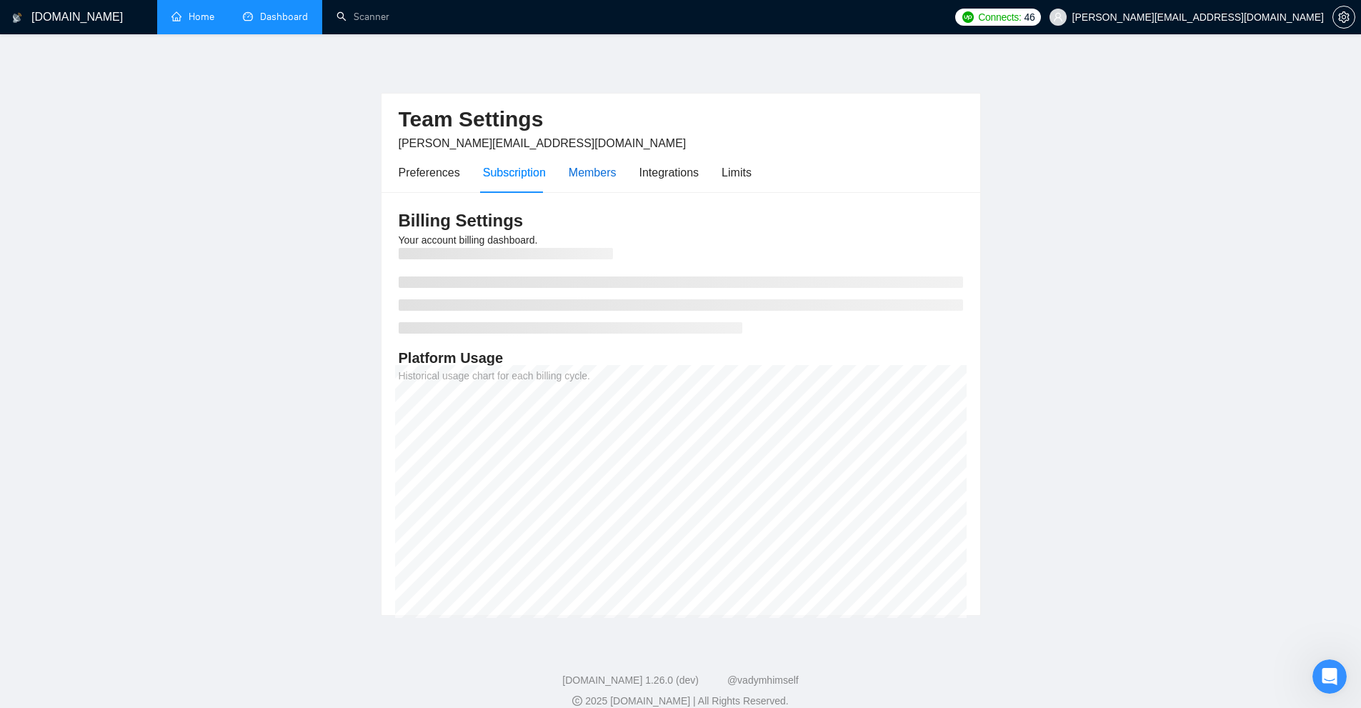
click at [612, 167] on div "Members" at bounding box center [593, 173] width 48 height 18
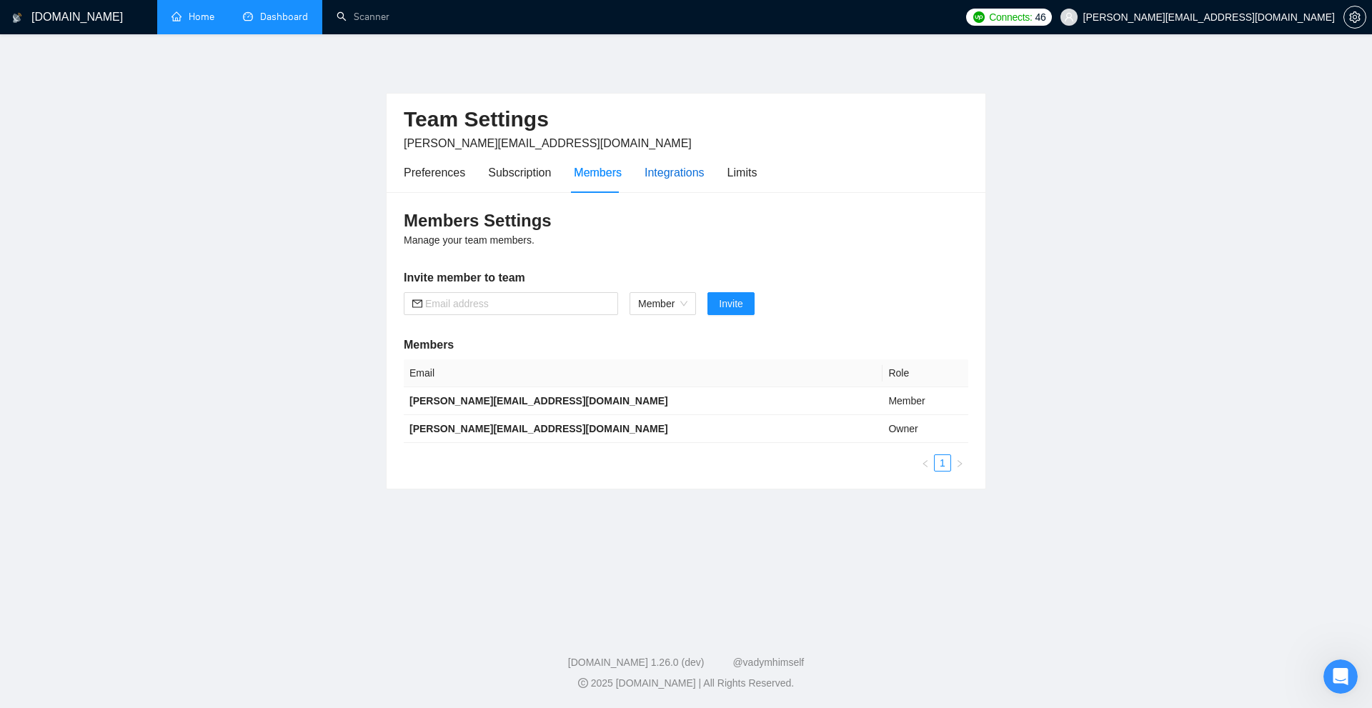
click at [680, 167] on div "Integrations" at bounding box center [674, 173] width 60 height 18
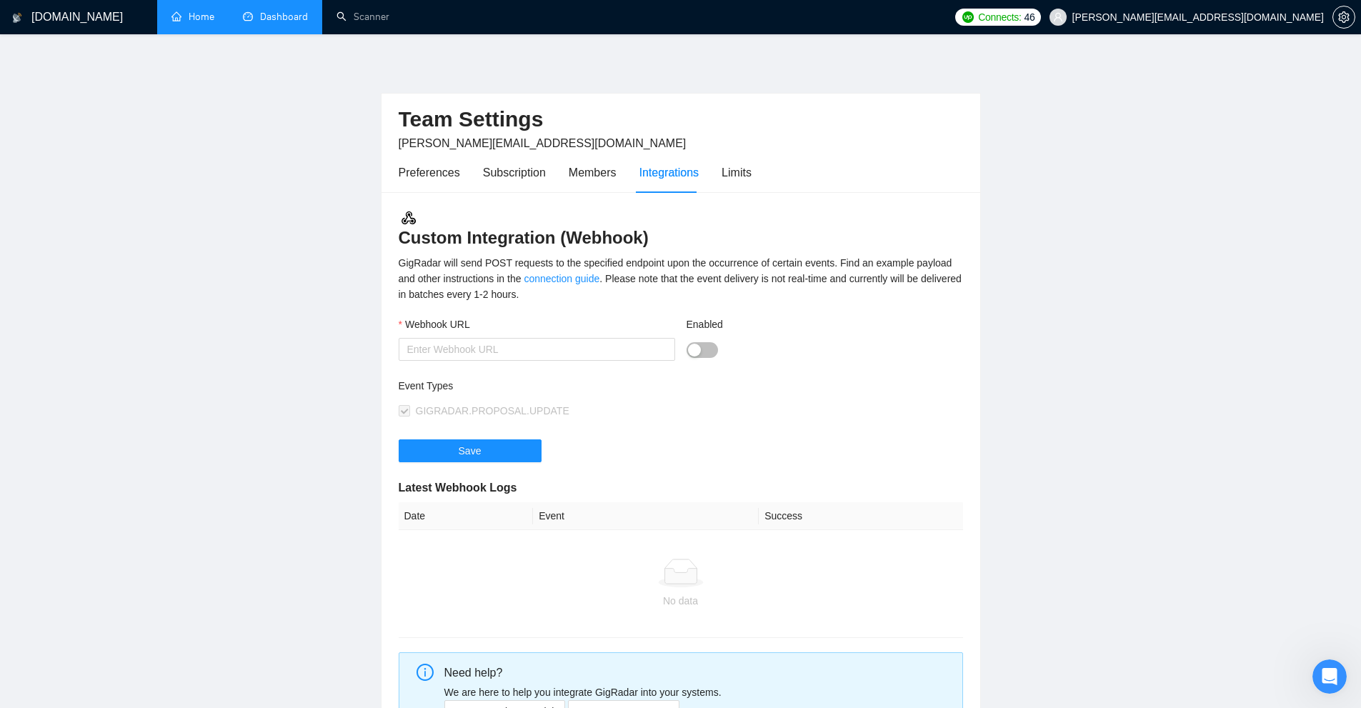
click at [751, 171] on div "Preferences Subscription Members Integrations Limits" at bounding box center [681, 172] width 564 height 41
click at [746, 172] on div "Limits" at bounding box center [737, 173] width 30 height 18
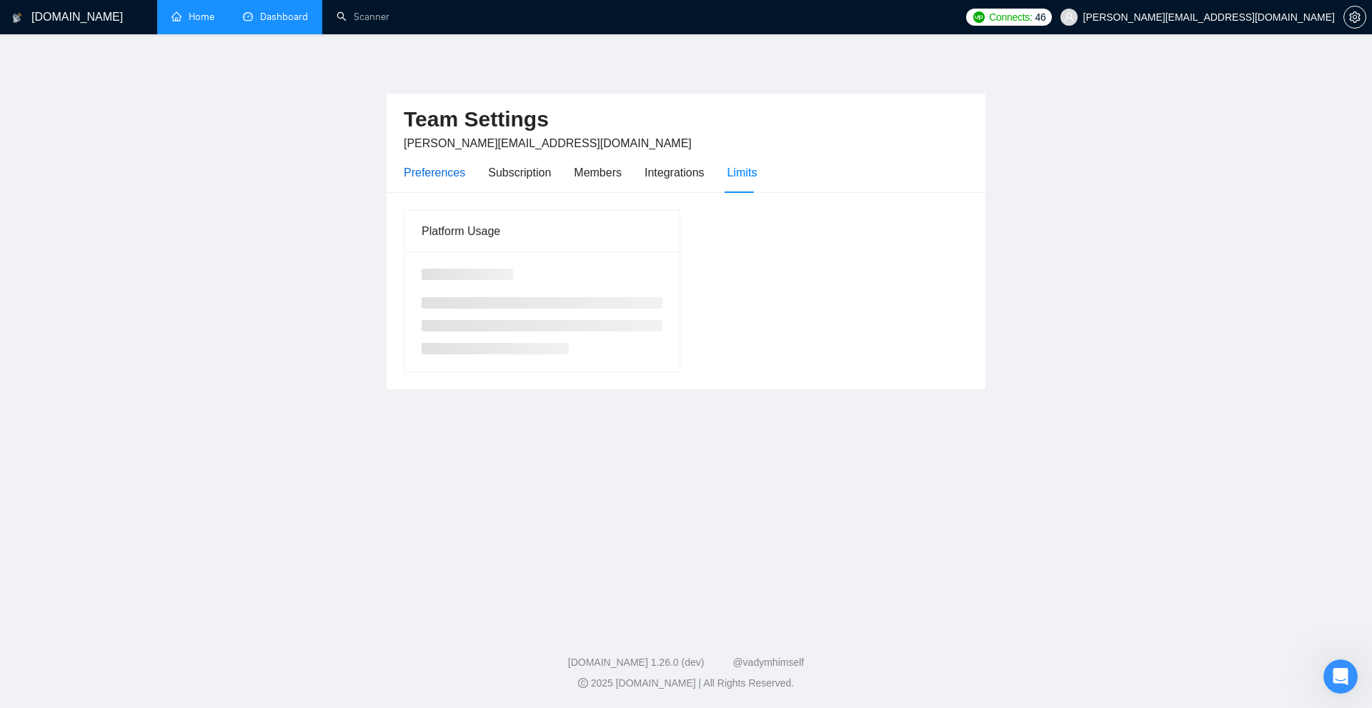
click at [457, 177] on div "Preferences" at bounding box center [434, 173] width 61 height 18
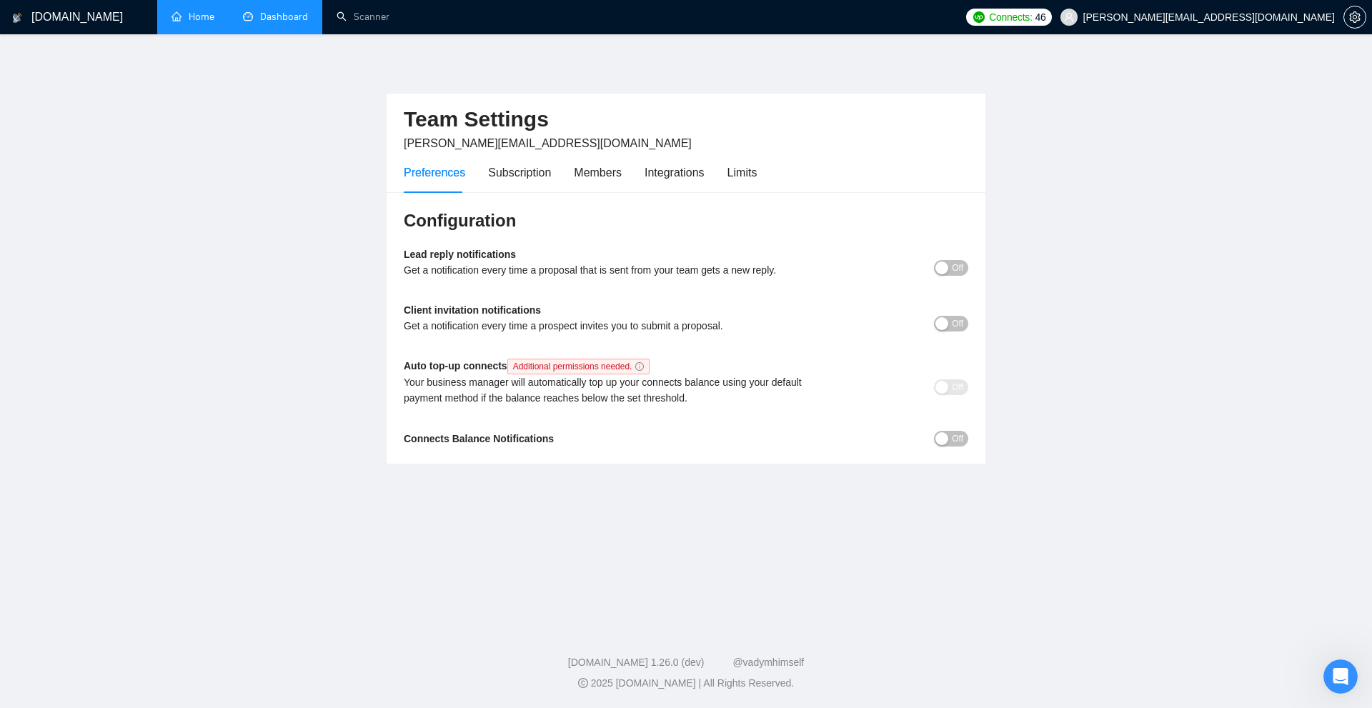
click at [294, 33] on li "Dashboard" at bounding box center [276, 17] width 94 height 34
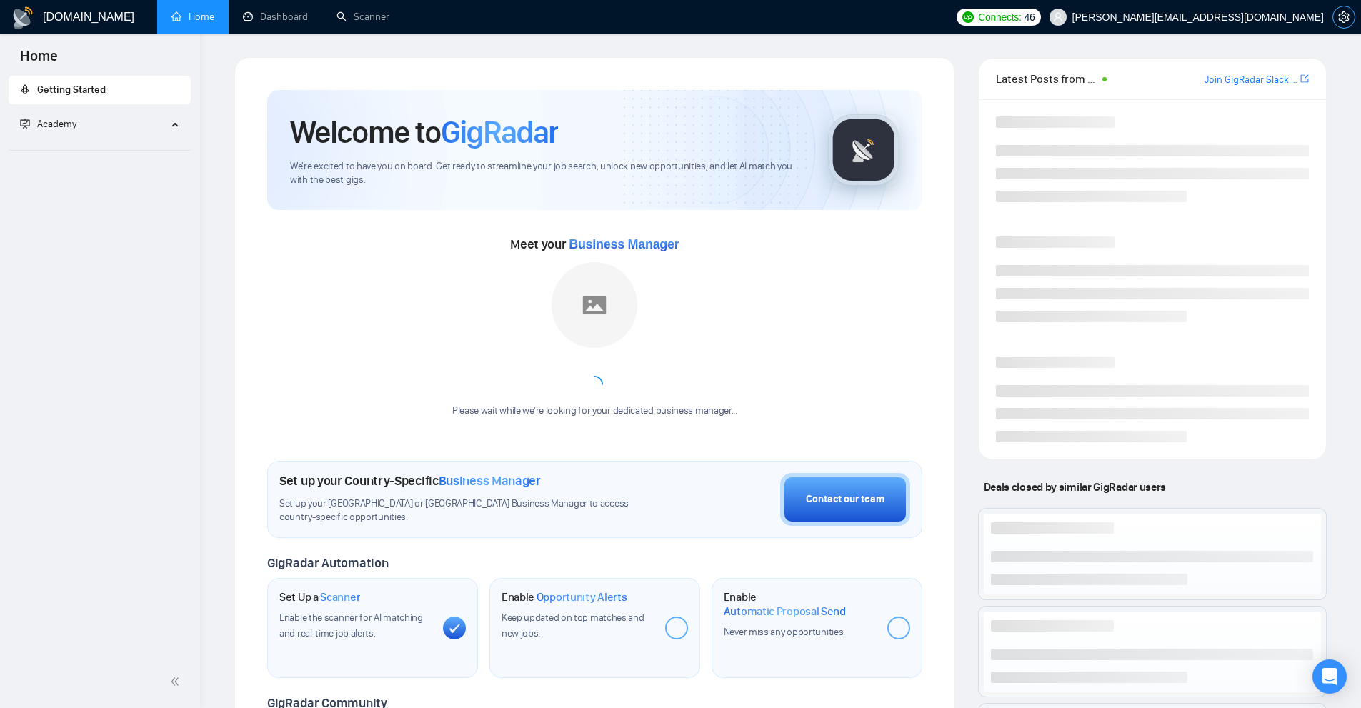
click at [1353, 16] on span "setting" at bounding box center [1343, 16] width 21 height 11
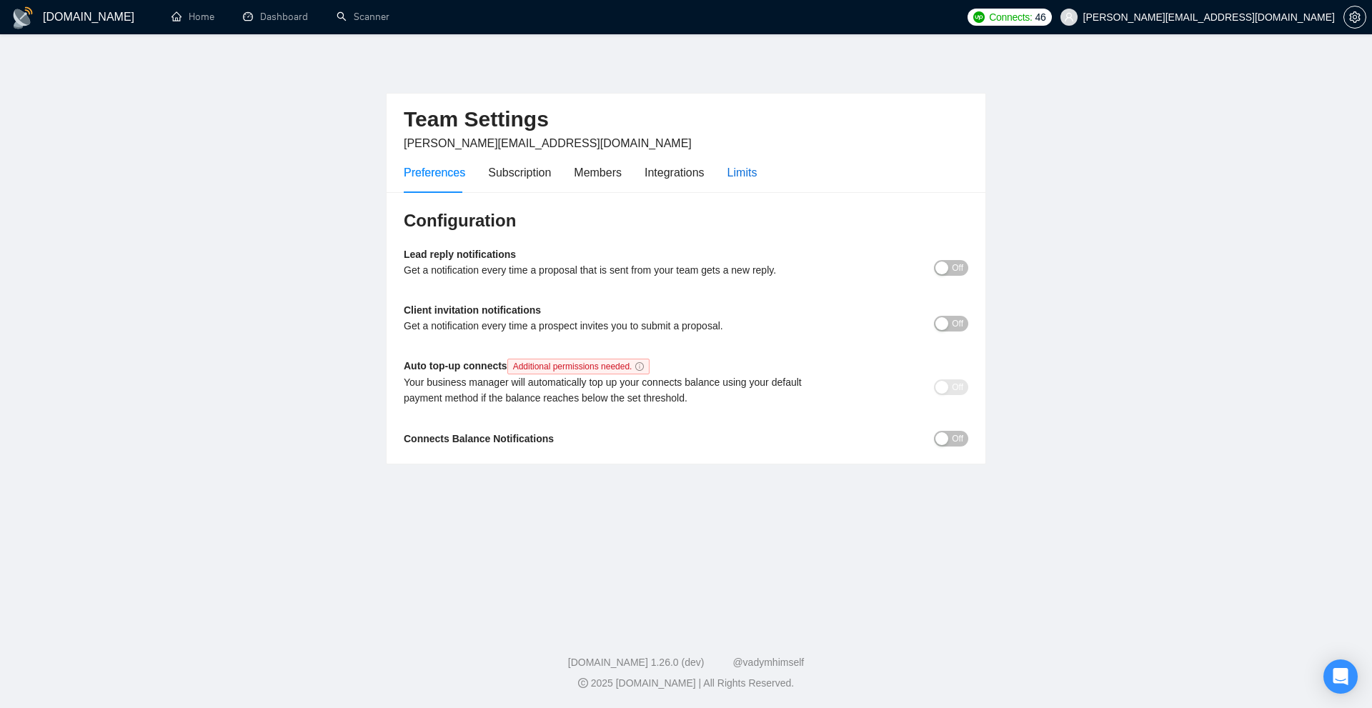
click at [746, 164] on div "Limits" at bounding box center [742, 173] width 30 height 18
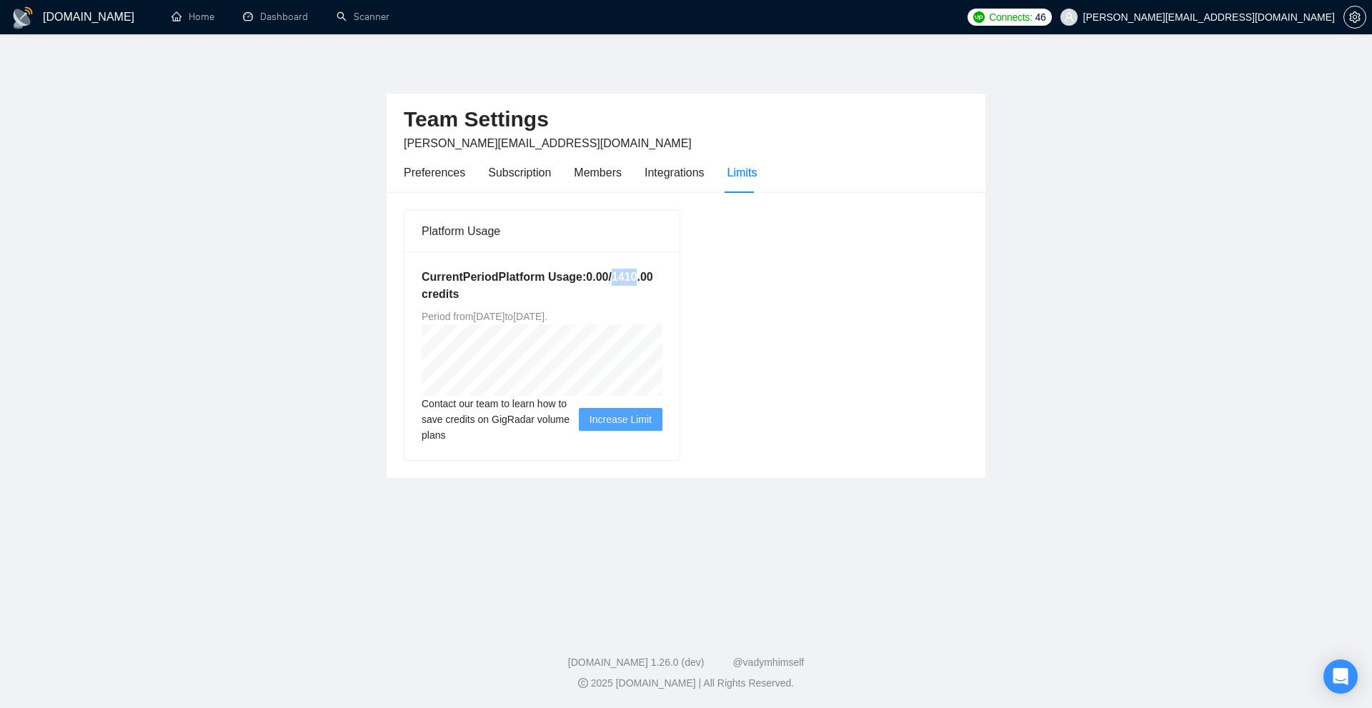
drag, startPoint x: 609, startPoint y: 277, endPoint x: 636, endPoint y: 273, distance: 26.8
click at [636, 273] on h5 "Current Period Platform Usage: 0.00 / 1410.00 credits" at bounding box center [542, 286] width 241 height 34
click at [646, 267] on div "Current Period Platform Usage: 0.00 / 1410.00 credits Period from Tue Aug 19 20…" at bounding box center [541, 355] width 275 height 209
drag, startPoint x: 476, startPoint y: 294, endPoint x: 417, endPoint y: 294, distance: 58.6
click at [417, 294] on div "Current Period Platform Usage: 0.00 / 1410.00 credits Period from Tue Aug 19 20…" at bounding box center [541, 355] width 275 height 209
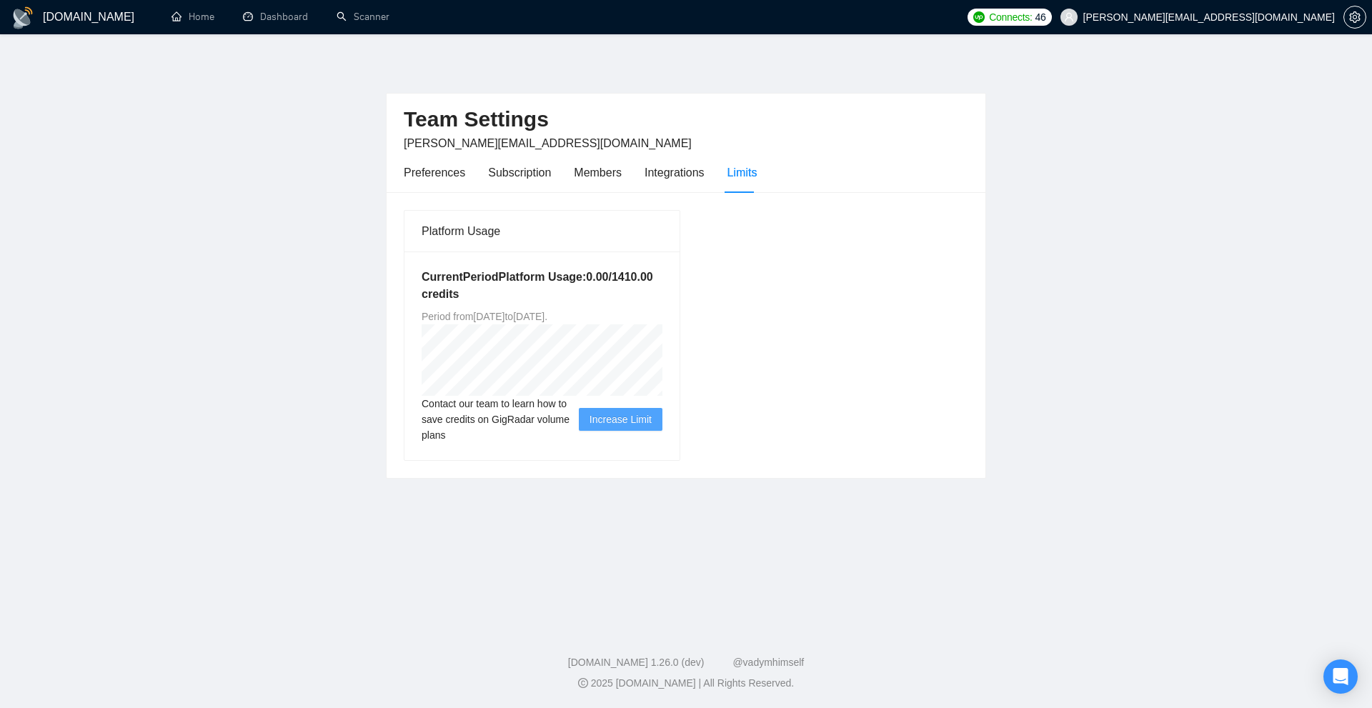
click at [460, 253] on div "Current Period Platform Usage: 0.00 / 1410.00 credits Period from Tue Aug 19 20…" at bounding box center [541, 355] width 275 height 209
drag, startPoint x: 424, startPoint y: 266, endPoint x: 702, endPoint y: 286, distance: 279.4
click at [702, 286] on div "Platform Usage Current Period Platform Usage: 0.00 / 1410.00 credits Period fro…" at bounding box center [686, 334] width 576 height 251
click at [729, 281] on div "Platform Usage Current Period Platform Usage: 0.00 / 1410.00 credits Period fro…" at bounding box center [686, 334] width 576 height 251
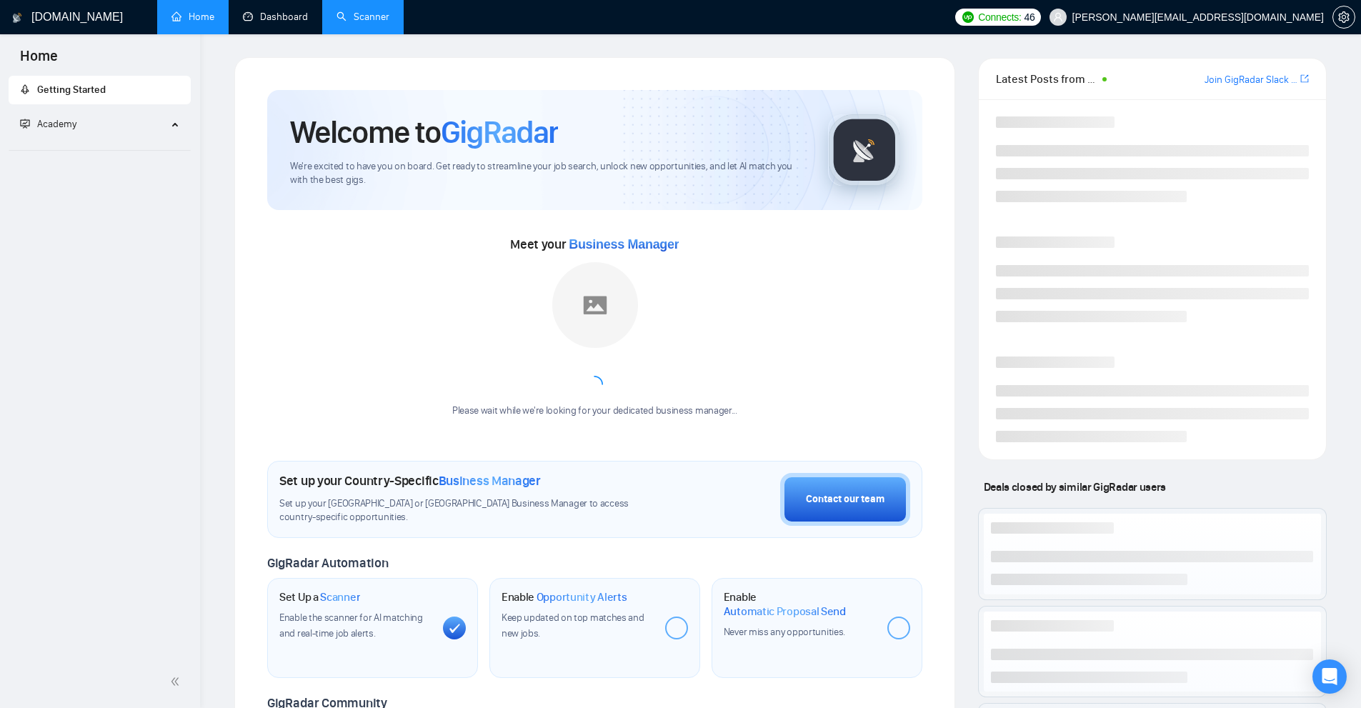
click at [337, 20] on link "Scanner" at bounding box center [362, 17] width 53 height 12
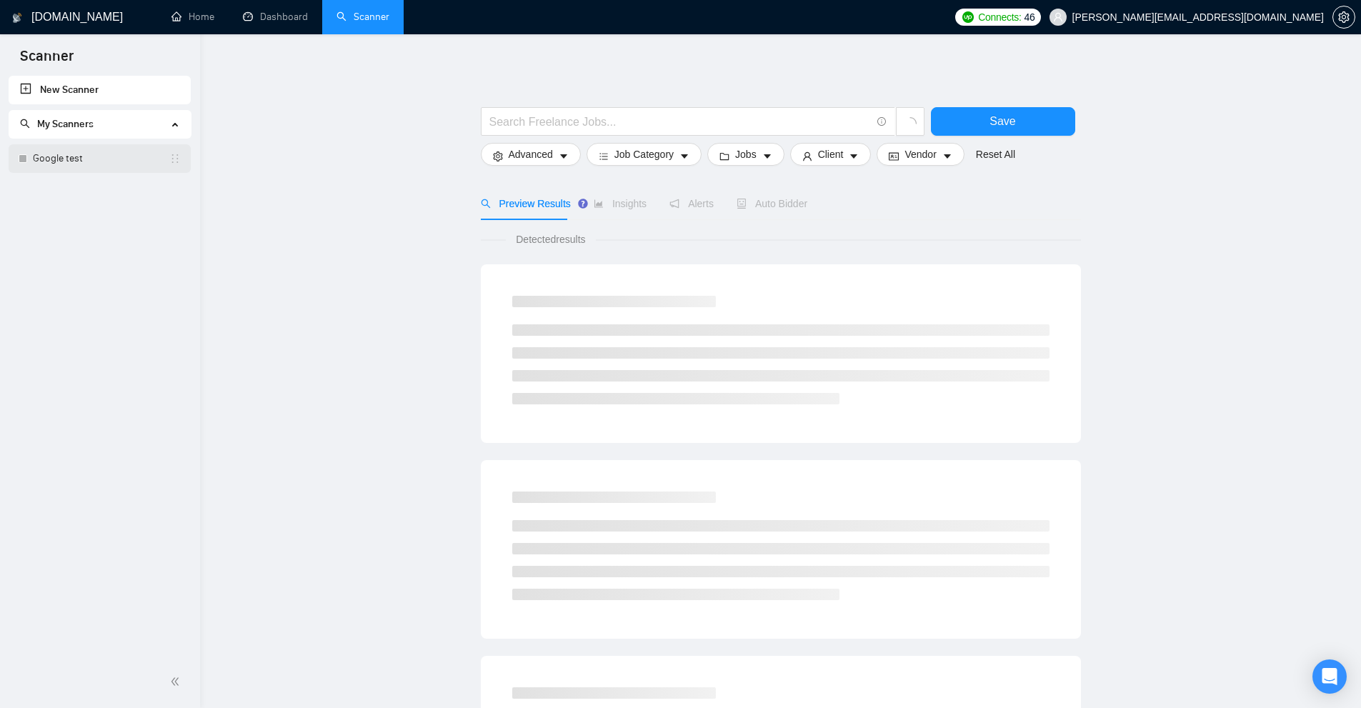
click at [96, 162] on link "Google test" at bounding box center [101, 158] width 136 height 29
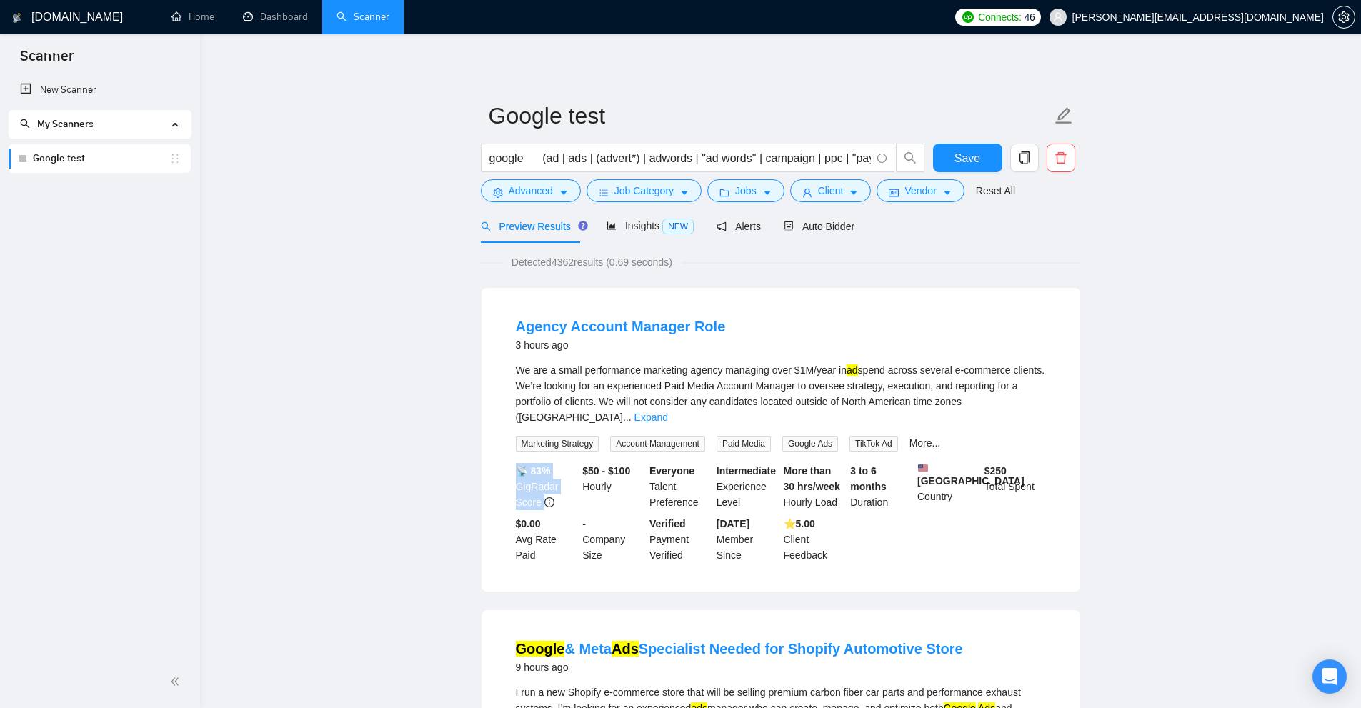
drag, startPoint x: 535, startPoint y: 460, endPoint x: 562, endPoint y: 492, distance: 41.1
click at [562, 492] on li "Agency Account Manager Role 3 hours ago We are a small performance marketing ag…" at bounding box center [781, 439] width 564 height 269
click at [541, 465] on b "📡 83%" at bounding box center [533, 470] width 35 height 11
drag, startPoint x: 541, startPoint y: 450, endPoint x: 600, endPoint y: 459, distance: 60.0
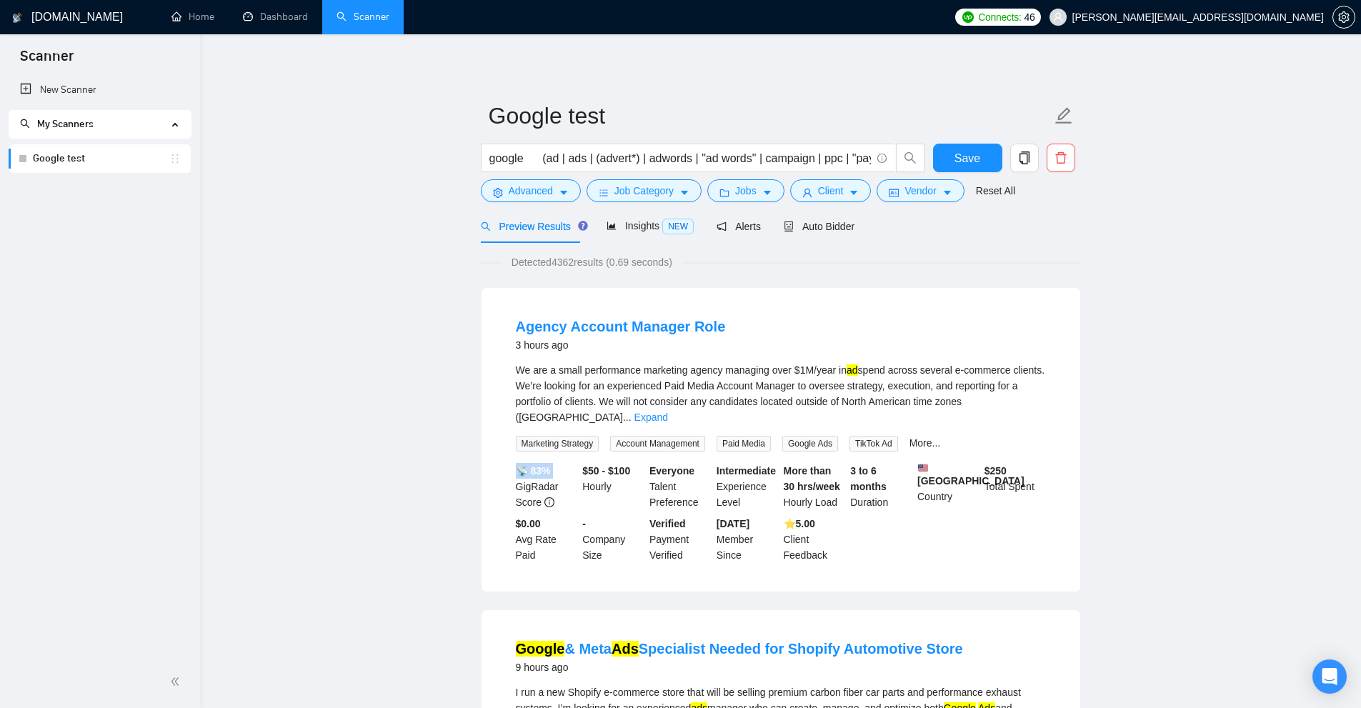
click at [549, 465] on b "📡 83%" at bounding box center [533, 470] width 35 height 11
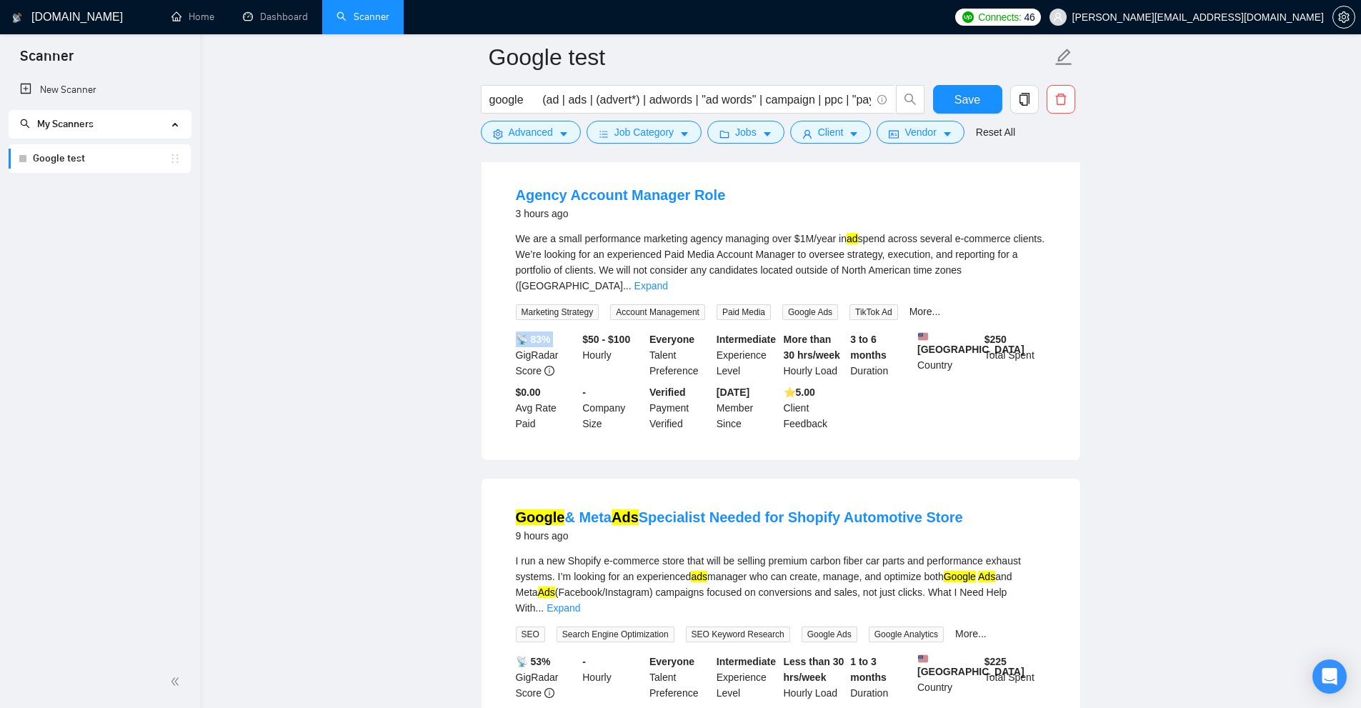
scroll to position [357, 0]
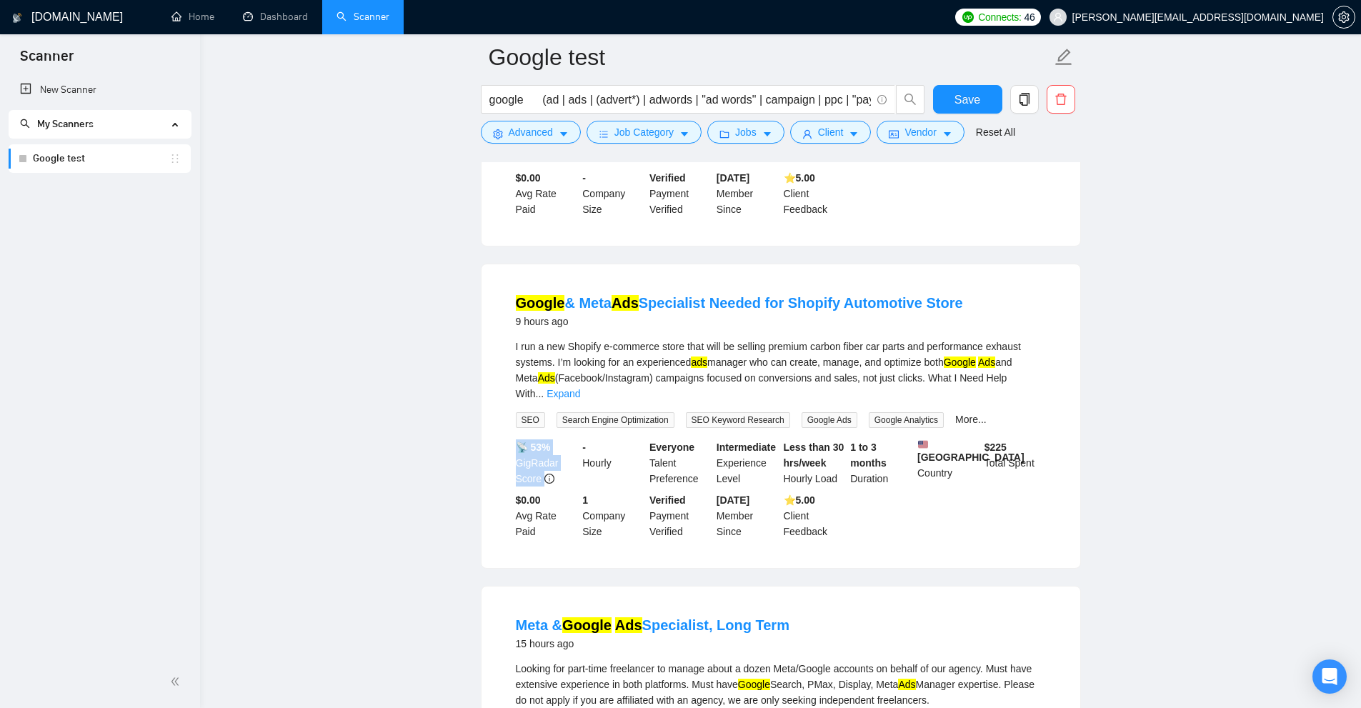
drag, startPoint x: 595, startPoint y: 429, endPoint x: 569, endPoint y: 464, distance: 43.4
click at [564, 465] on div "📡 53% GigRadar Score - Hourly Everyone Talent Preference Intermediate Experienc…" at bounding box center [781, 489] width 536 height 100
click at [569, 464] on div "📡 53% GigRadar Score - Hourly Everyone Talent Preference Intermediate Experienc…" at bounding box center [781, 489] width 536 height 100
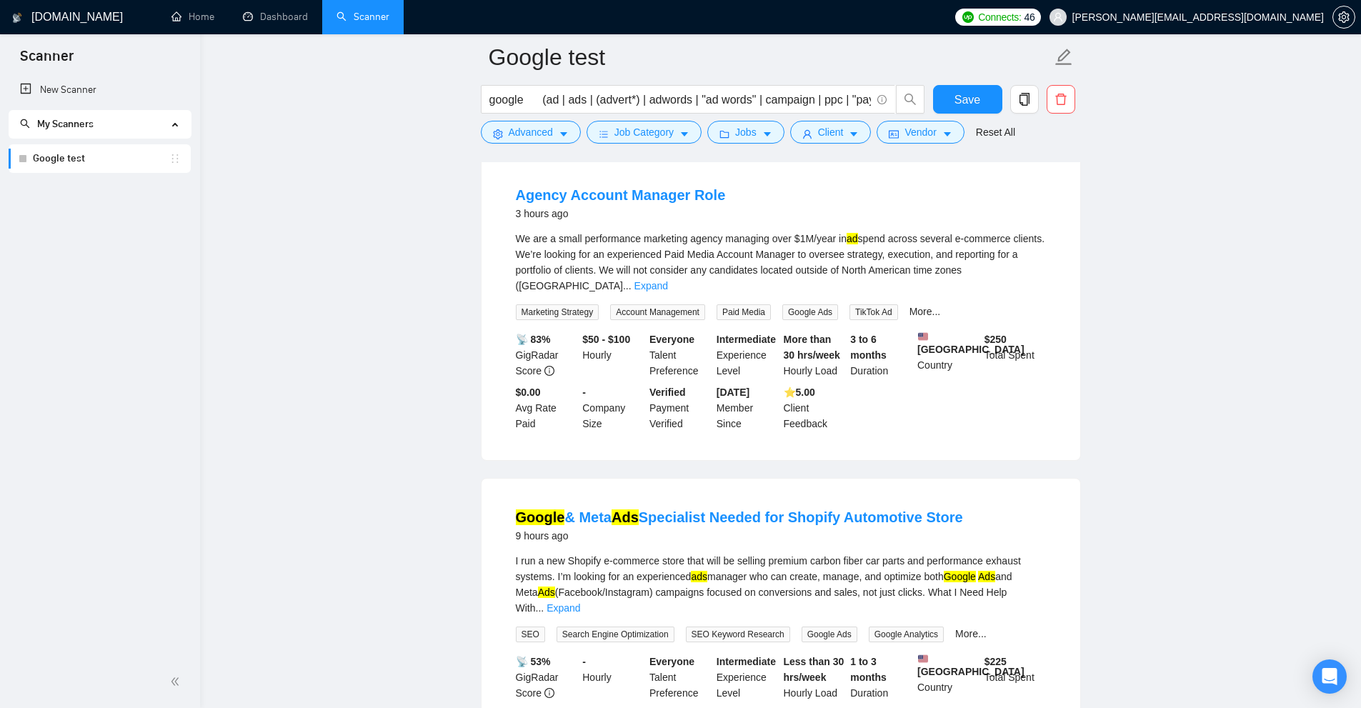
scroll to position [286, 0]
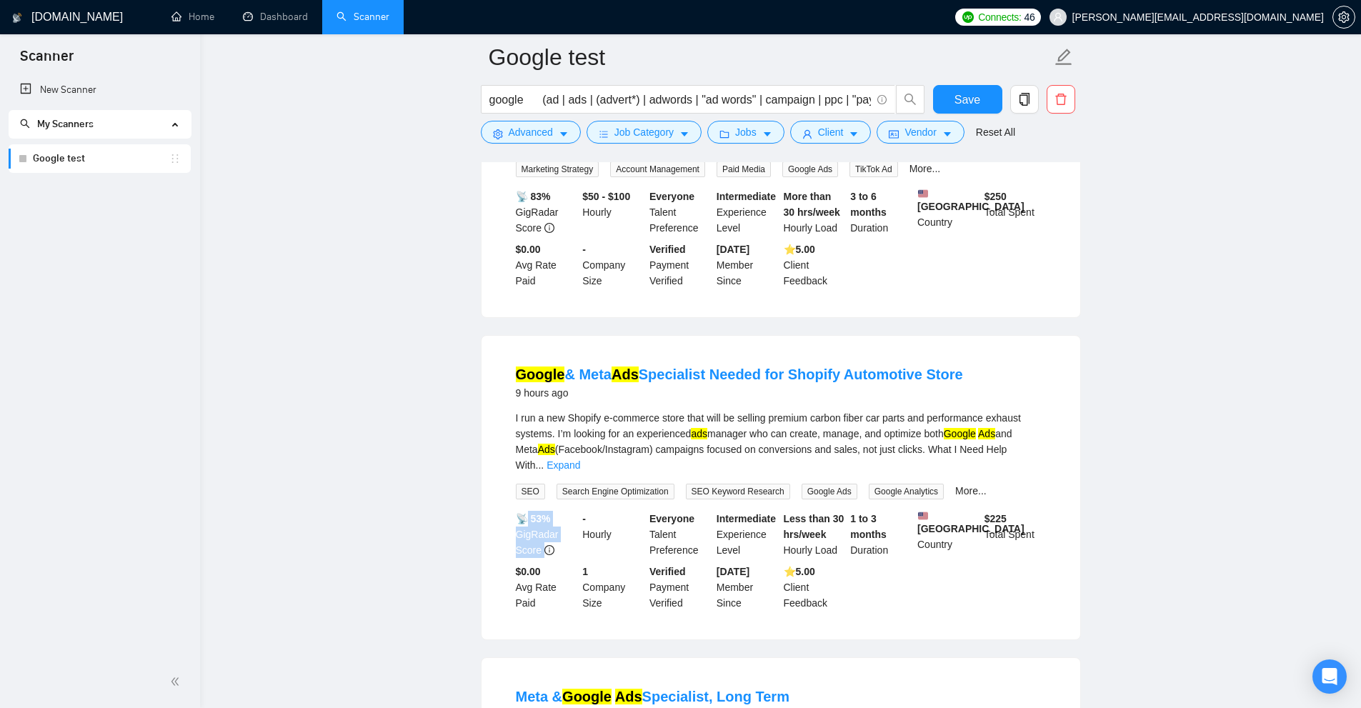
drag, startPoint x: 529, startPoint y: 491, endPoint x: 579, endPoint y: 497, distance: 51.0
click at [579, 511] on div "📡 53% GigRadar Score - Hourly Everyone Talent Preference Intermediate Experienc…" at bounding box center [781, 561] width 536 height 100
click at [557, 521] on div "📡 53% GigRadar Score" at bounding box center [546, 534] width 67 height 47
drag, startPoint x: 532, startPoint y: 488, endPoint x: 540, endPoint y: 489, distance: 8.0
click at [540, 511] on div "📡 53% GigRadar Score" at bounding box center [546, 534] width 67 height 47
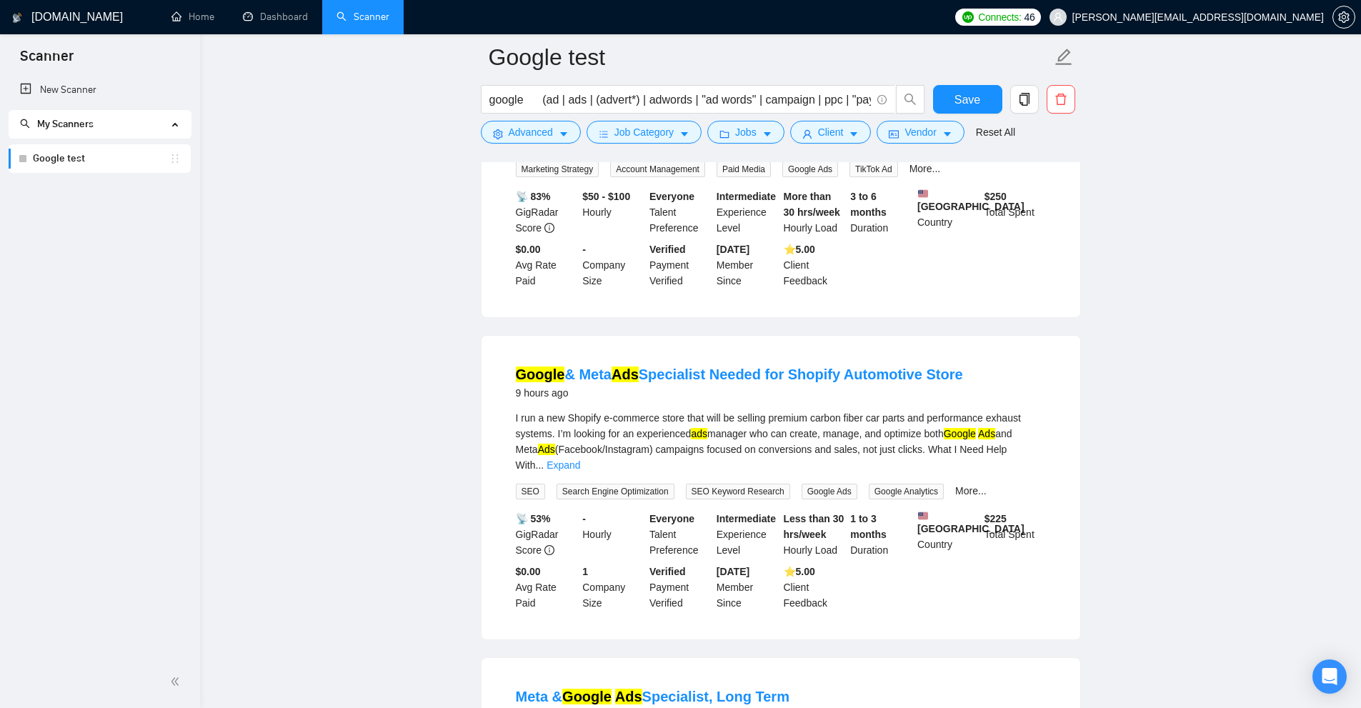
click at [552, 511] on div "📡 53% GigRadar Score" at bounding box center [546, 534] width 67 height 47
drag, startPoint x: 544, startPoint y: 496, endPoint x: 503, endPoint y: 494, distance: 41.5
click at [503, 494] on li "Google & Meta Ads Specialist Needed for Shopify Automotive Store 9 hours ago I …" at bounding box center [781, 487] width 564 height 269
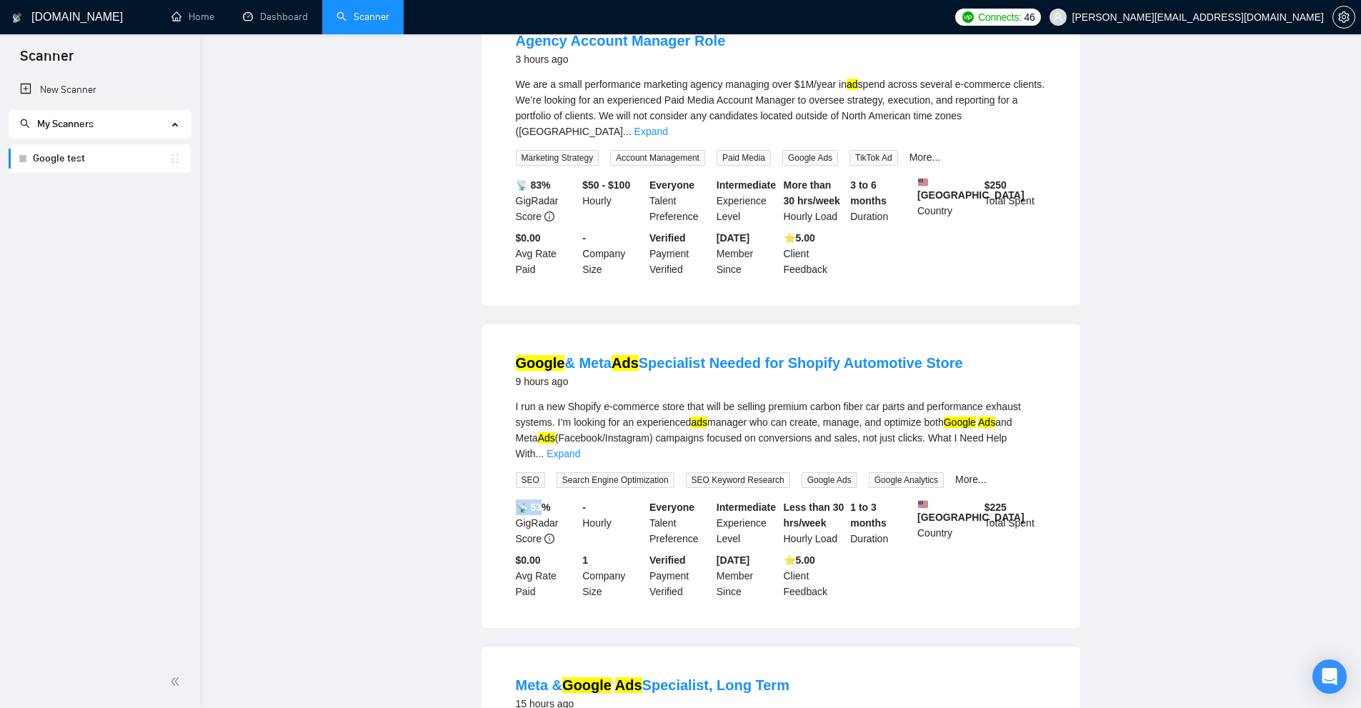
scroll to position [0, 0]
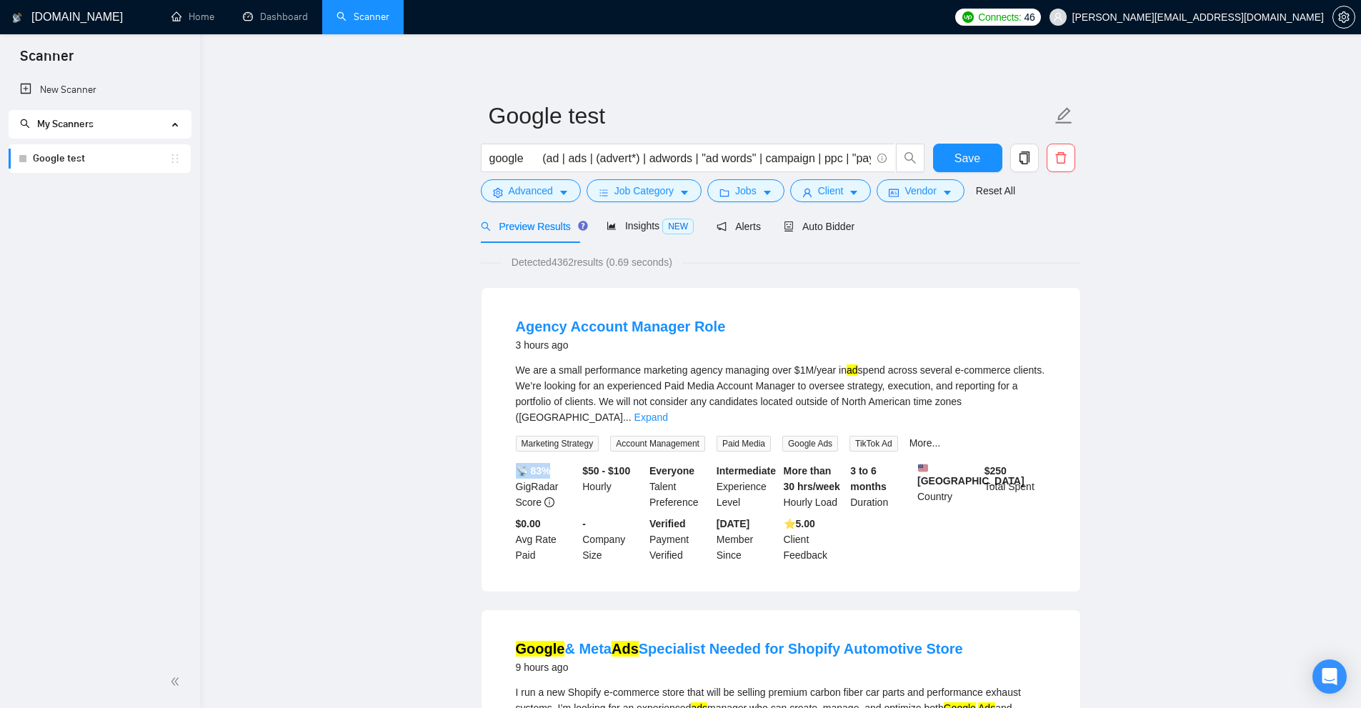
drag, startPoint x: 549, startPoint y: 454, endPoint x: 507, endPoint y: 458, distance: 42.3
click at [507, 458] on li "Agency Account Manager Role 3 hours ago We are a small performance marketing ag…" at bounding box center [781, 439] width 564 height 269
